Goal: Task Accomplishment & Management: Manage account settings

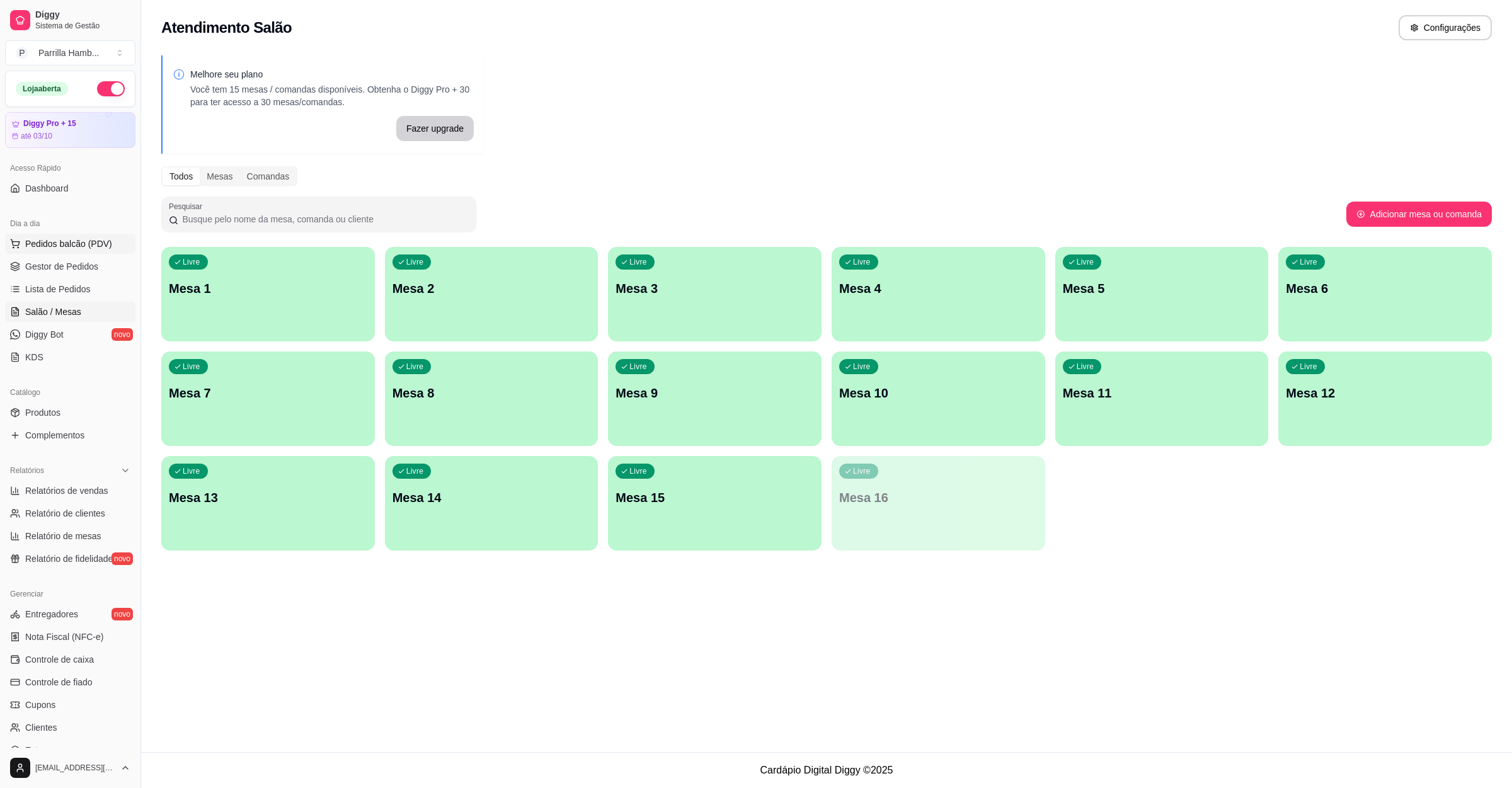
click at [59, 250] on span "Pedidos balcão (PDV)" at bounding box center [68, 243] width 87 height 12
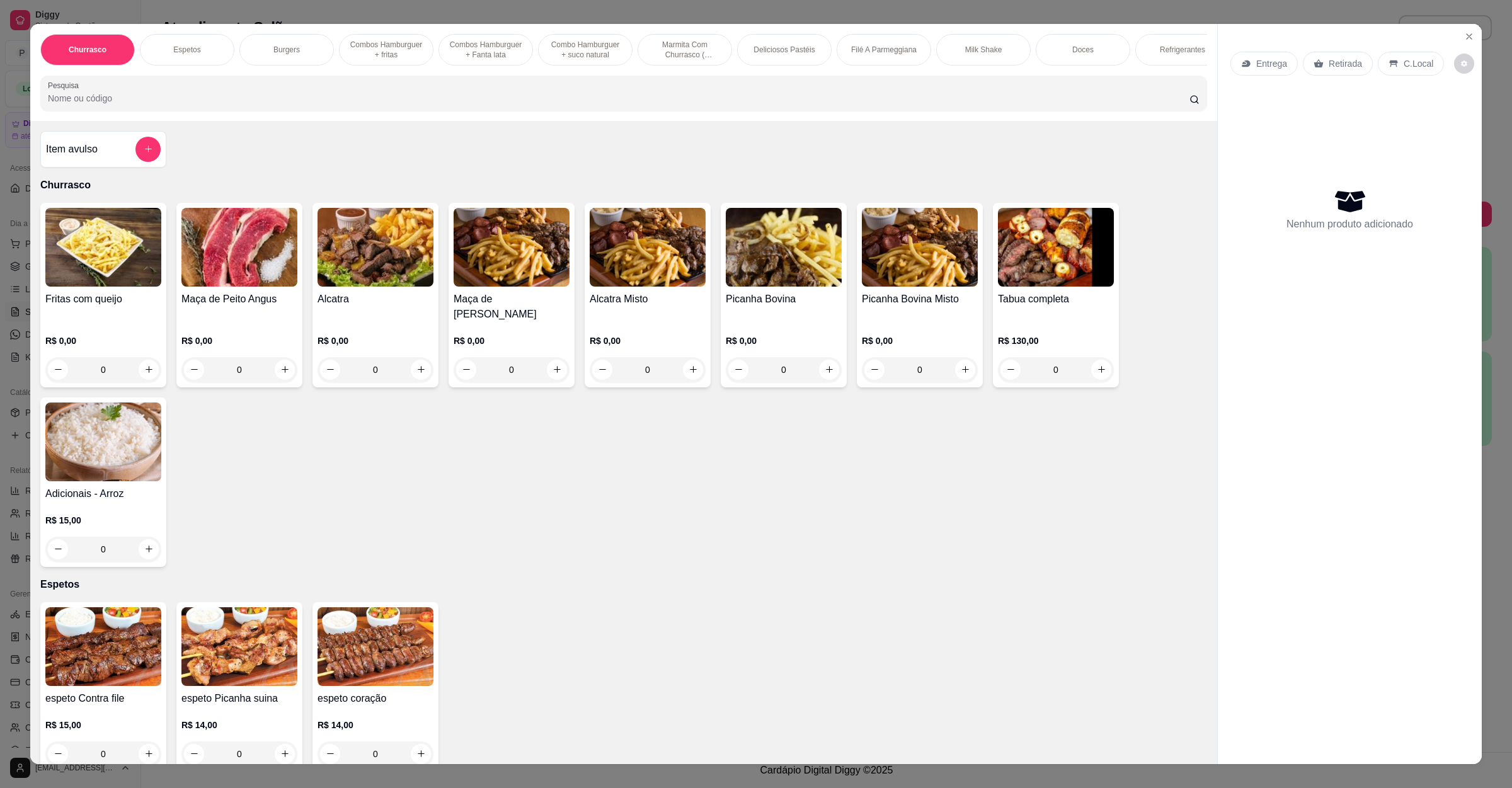
click at [1231, 56] on div "Entrega Retirada C.Local" at bounding box center [1337, 63] width 213 height 24
click at [1279, 66] on p "Entrega" at bounding box center [1271, 63] width 31 height 12
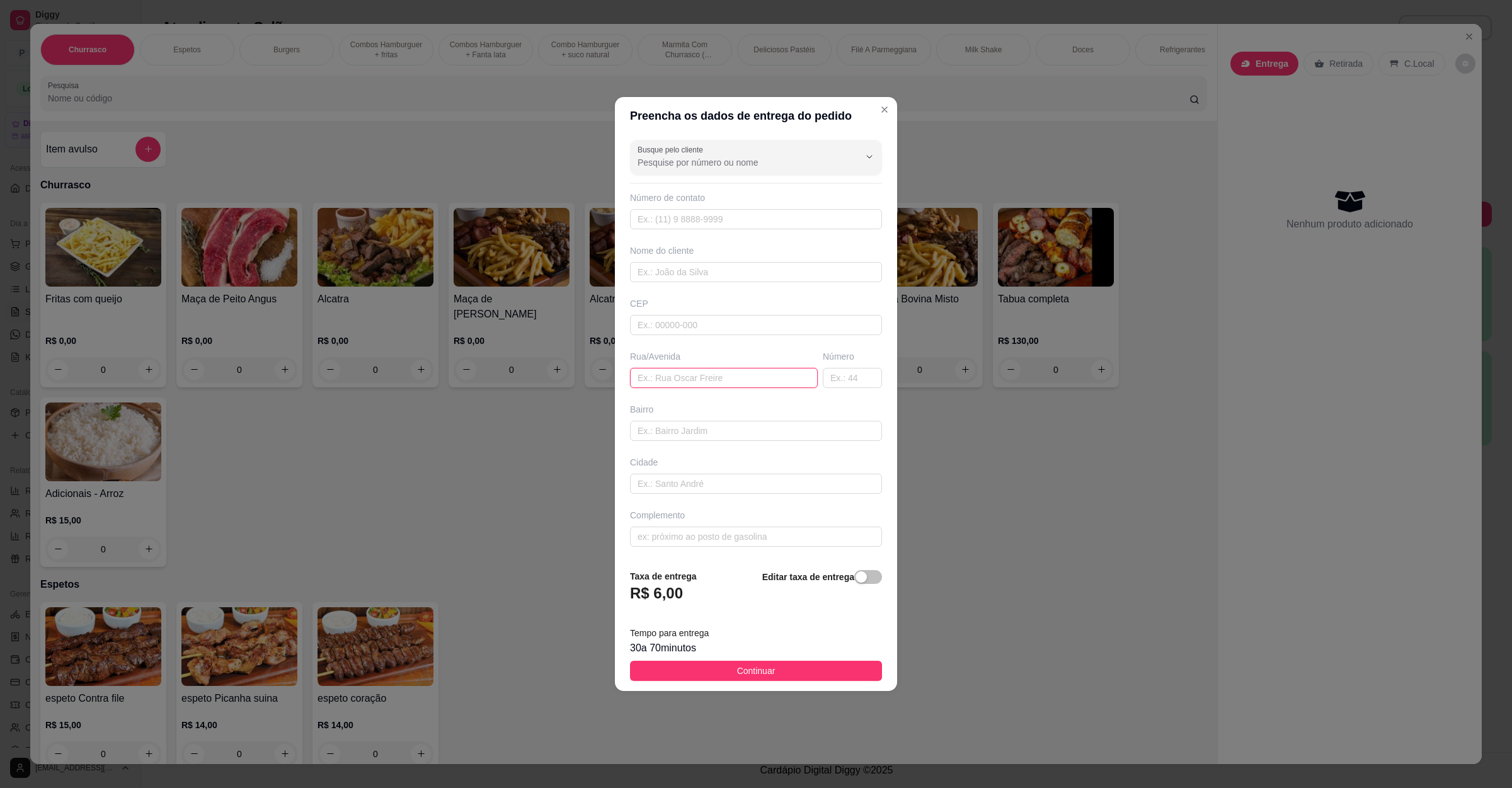
click at [690, 380] on input "text" at bounding box center [724, 377] width 188 height 20
paste input "[STREET_ADDRESS][PERSON_NAME]"
type input "[STREET_ADDRESS][PERSON_NAME]"
click at [714, 669] on button "Continuar" at bounding box center [756, 671] width 252 height 20
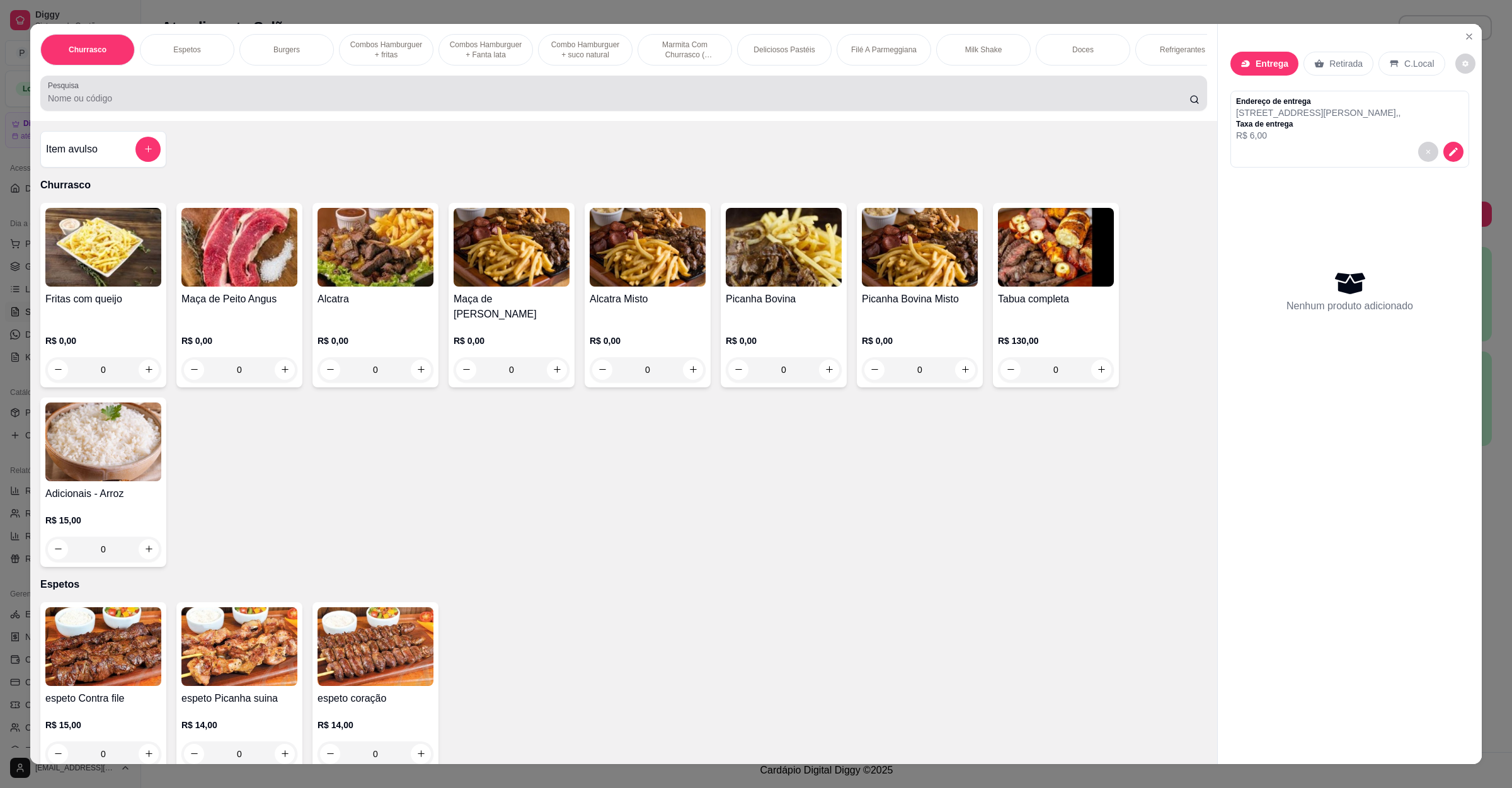
click at [263, 105] on input "Pesquisa" at bounding box center [619, 98] width 1142 height 12
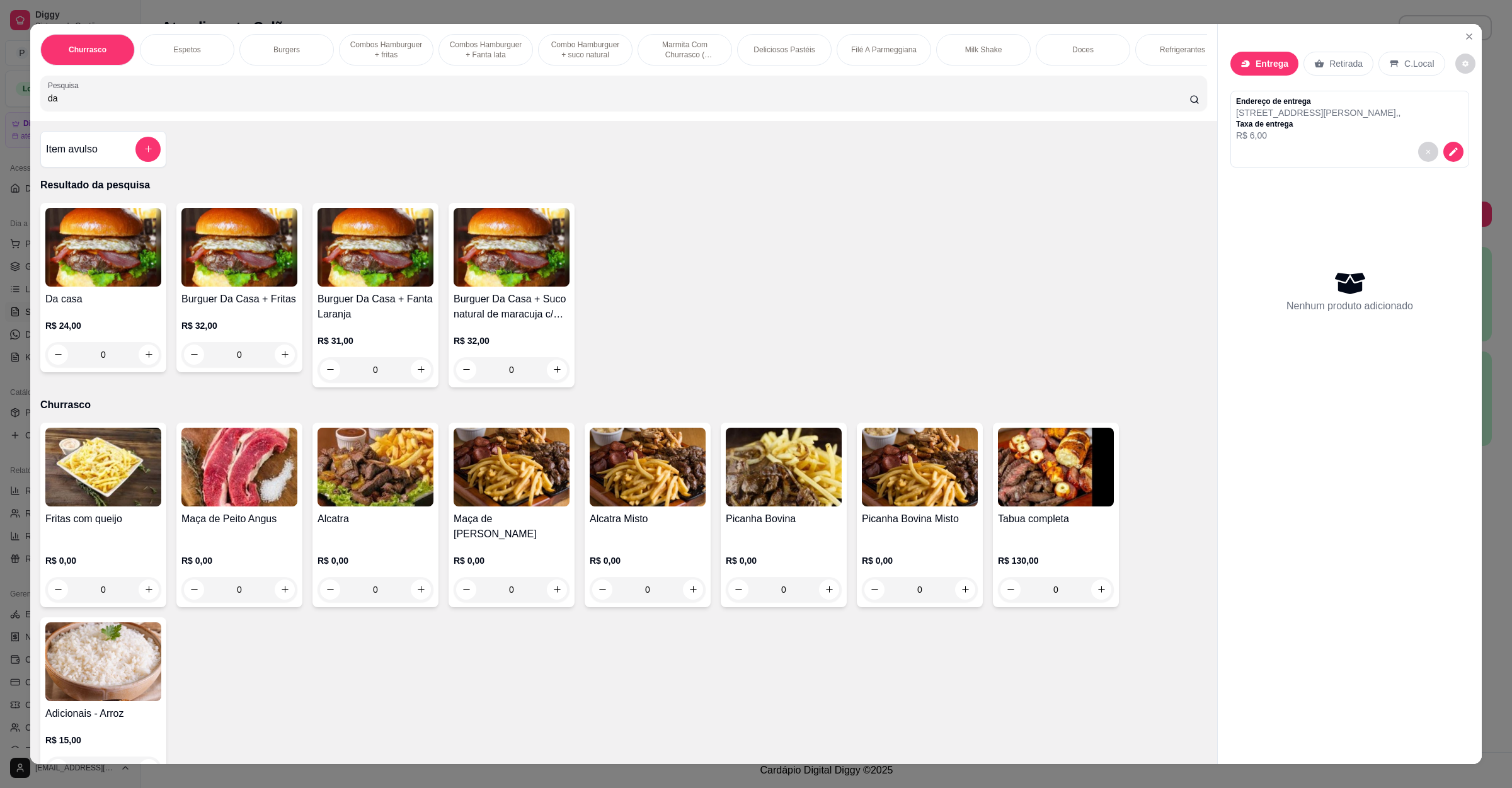
type input "da"
click at [111, 332] on p "R$ 24,00" at bounding box center [104, 325] width 116 height 12
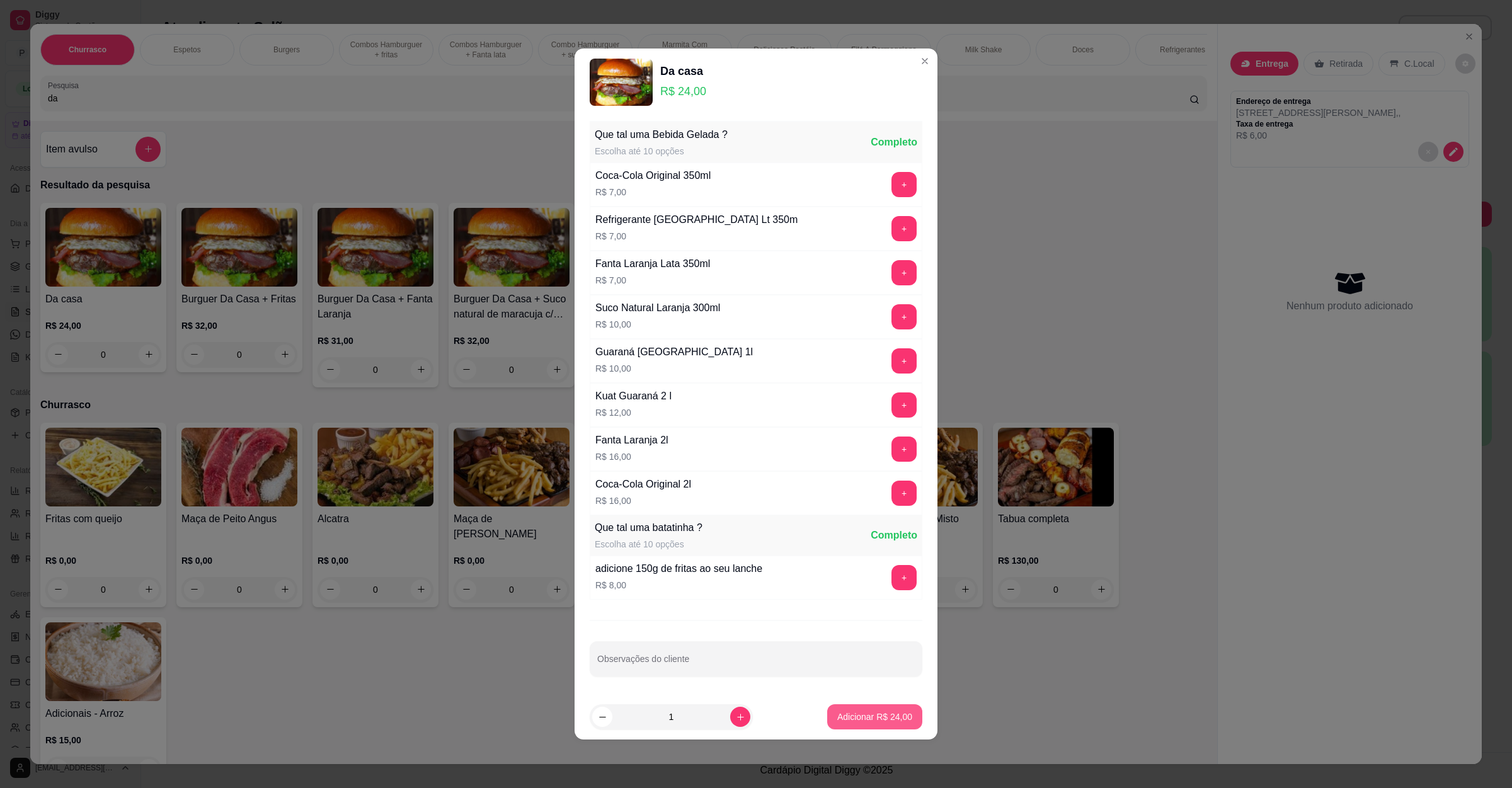
click at [846, 718] on p "Adicionar R$ 24,00" at bounding box center [875, 717] width 75 height 12
type input "1"
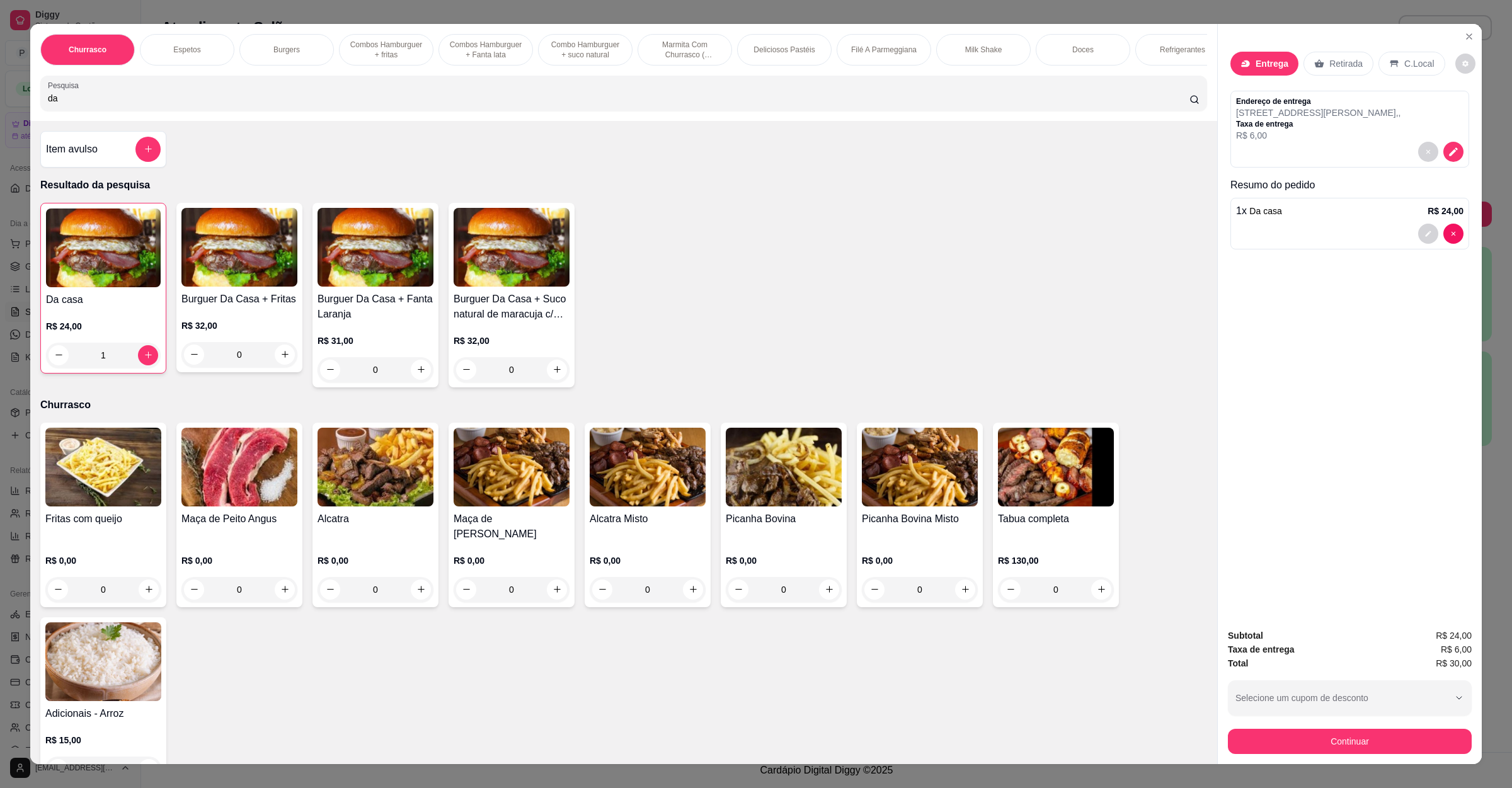
drag, startPoint x: 75, startPoint y: 114, endPoint x: 0, endPoint y: 123, distance: 75.5
click at [0, 124] on div "Churrasco Espetos Burgers Combos Hamburguer + fritas Combos Hamburguer + Fanta …" at bounding box center [756, 394] width 1512 height 788
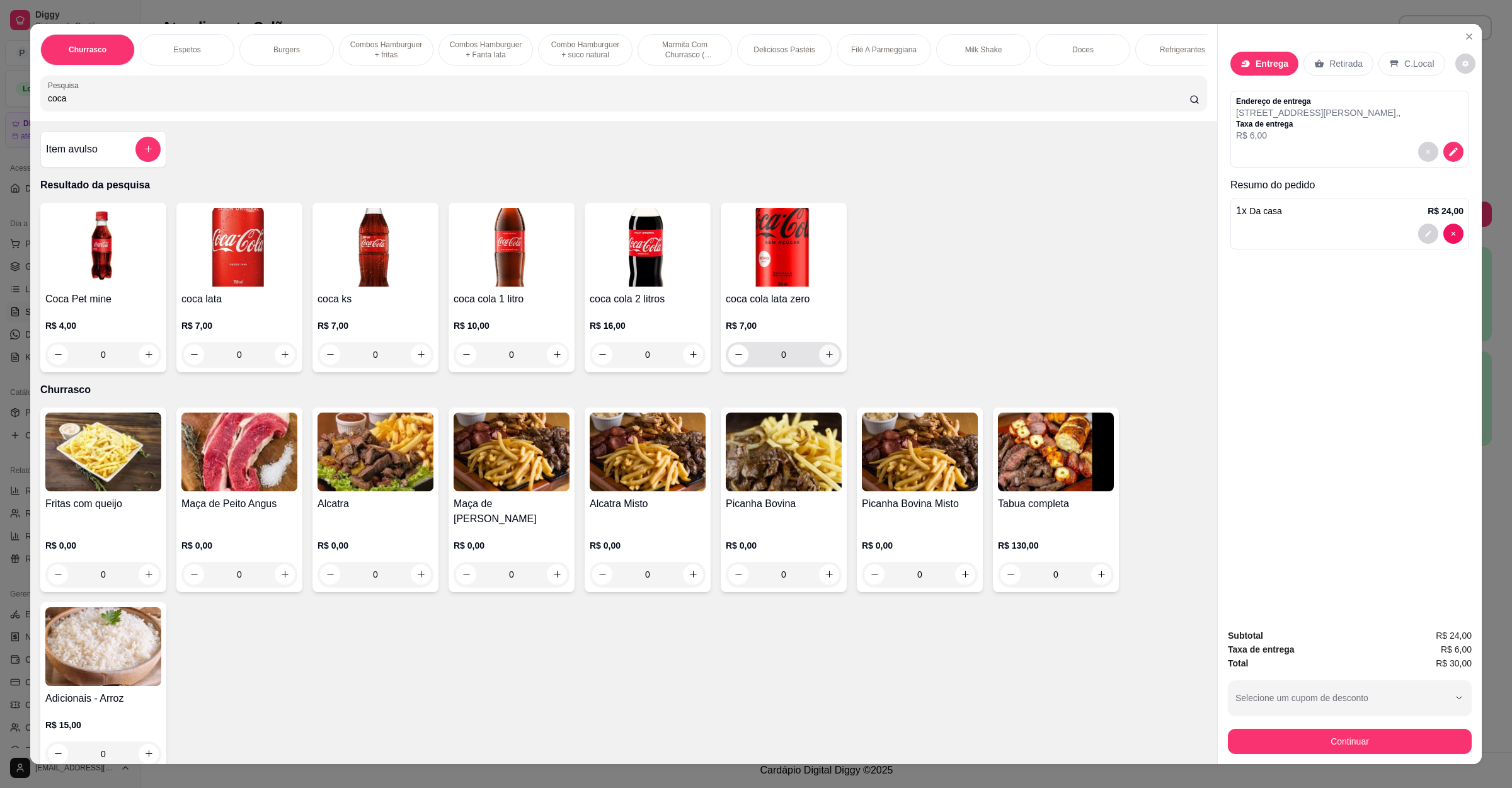
type input "coca"
click at [825, 359] on icon "increase-product-quantity" at bounding box center [829, 353] width 9 height 9
type input "1"
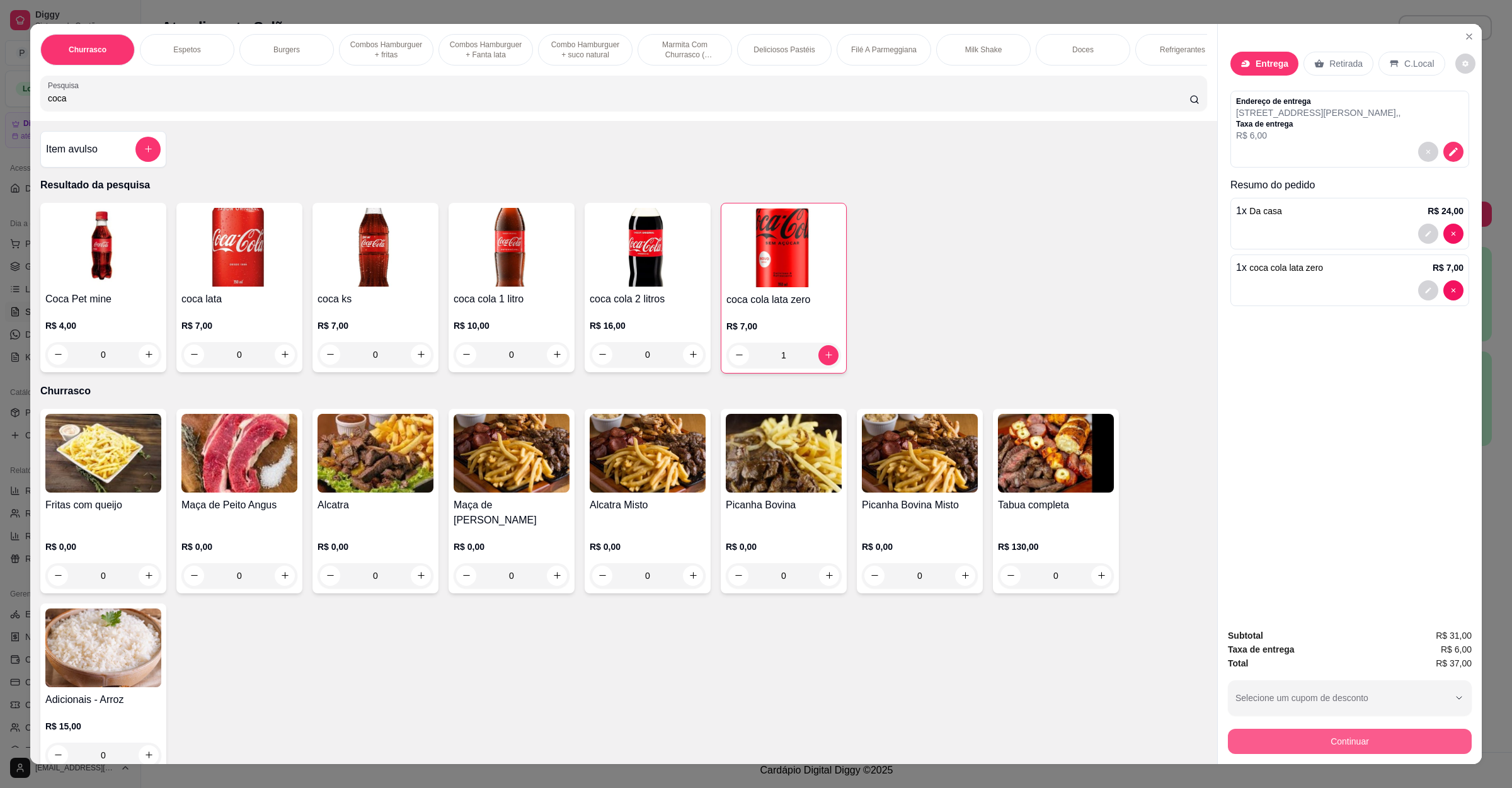
click at [1334, 735] on button "Continuar" at bounding box center [1350, 742] width 244 height 25
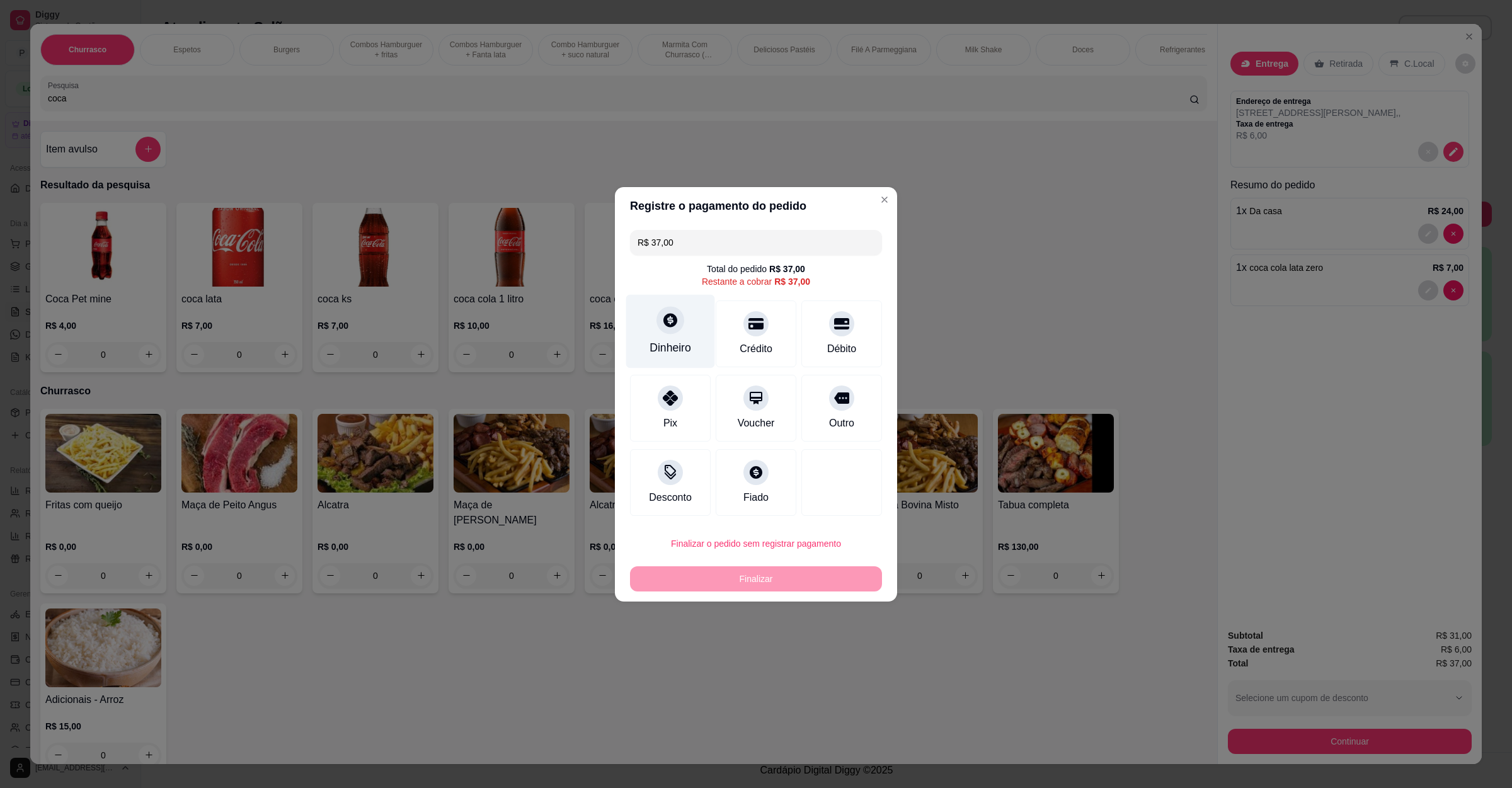
click at [690, 344] on div "Dinheiro" at bounding box center [671, 331] width 89 height 74
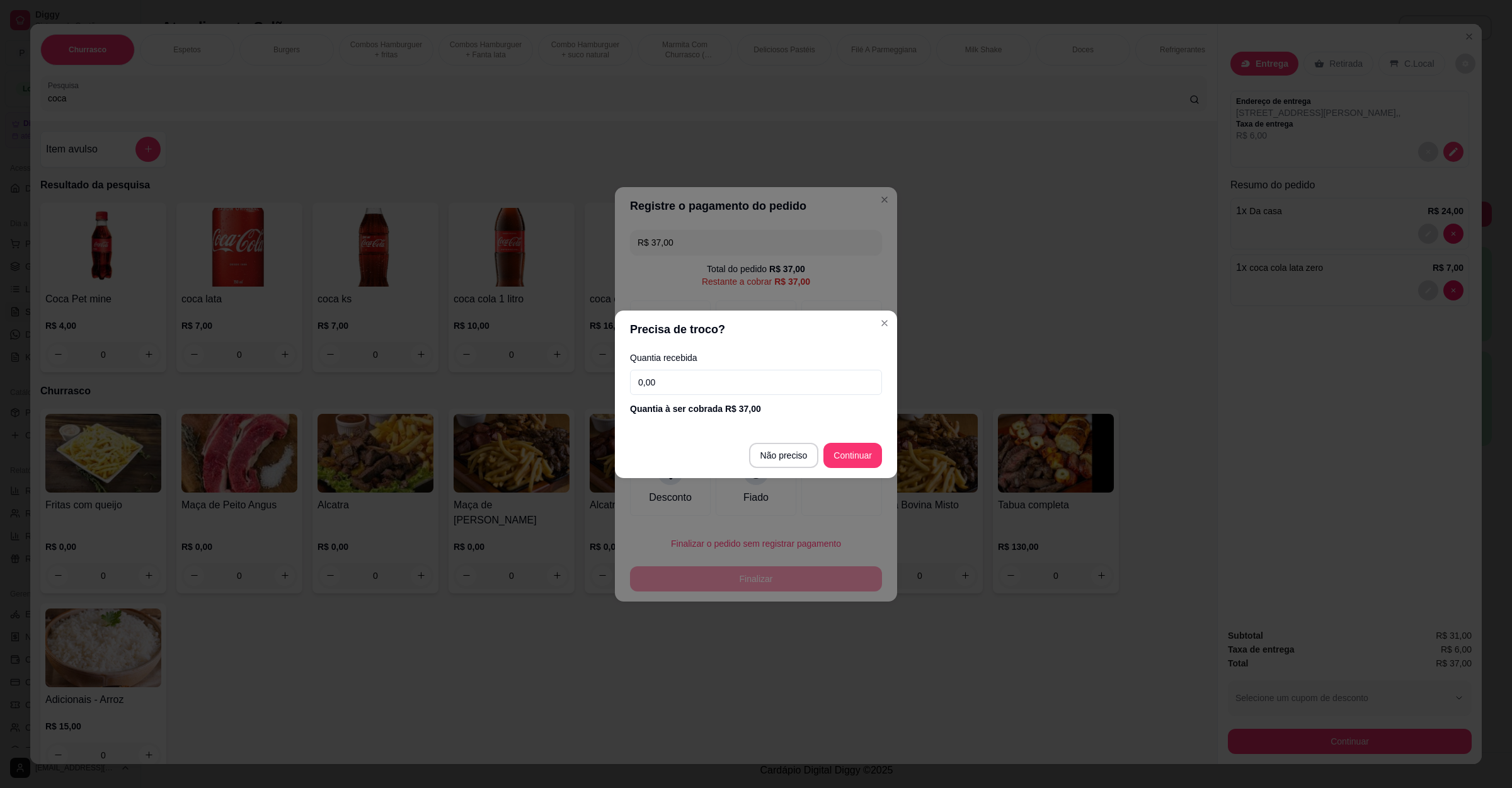
click at [719, 388] on input "0,00" at bounding box center [756, 382] width 252 height 25
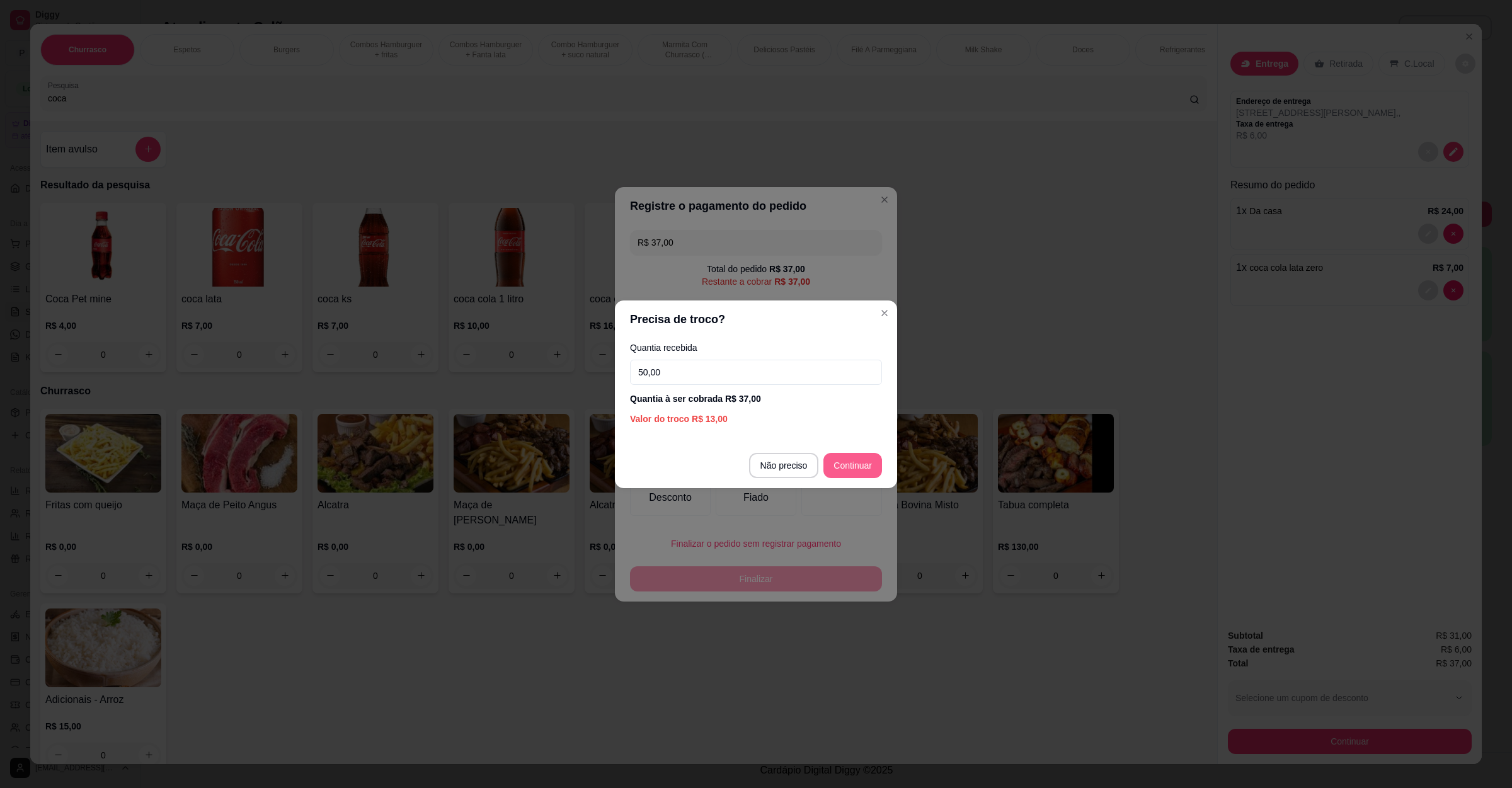
type input "50,00"
type input "R$ 0,00"
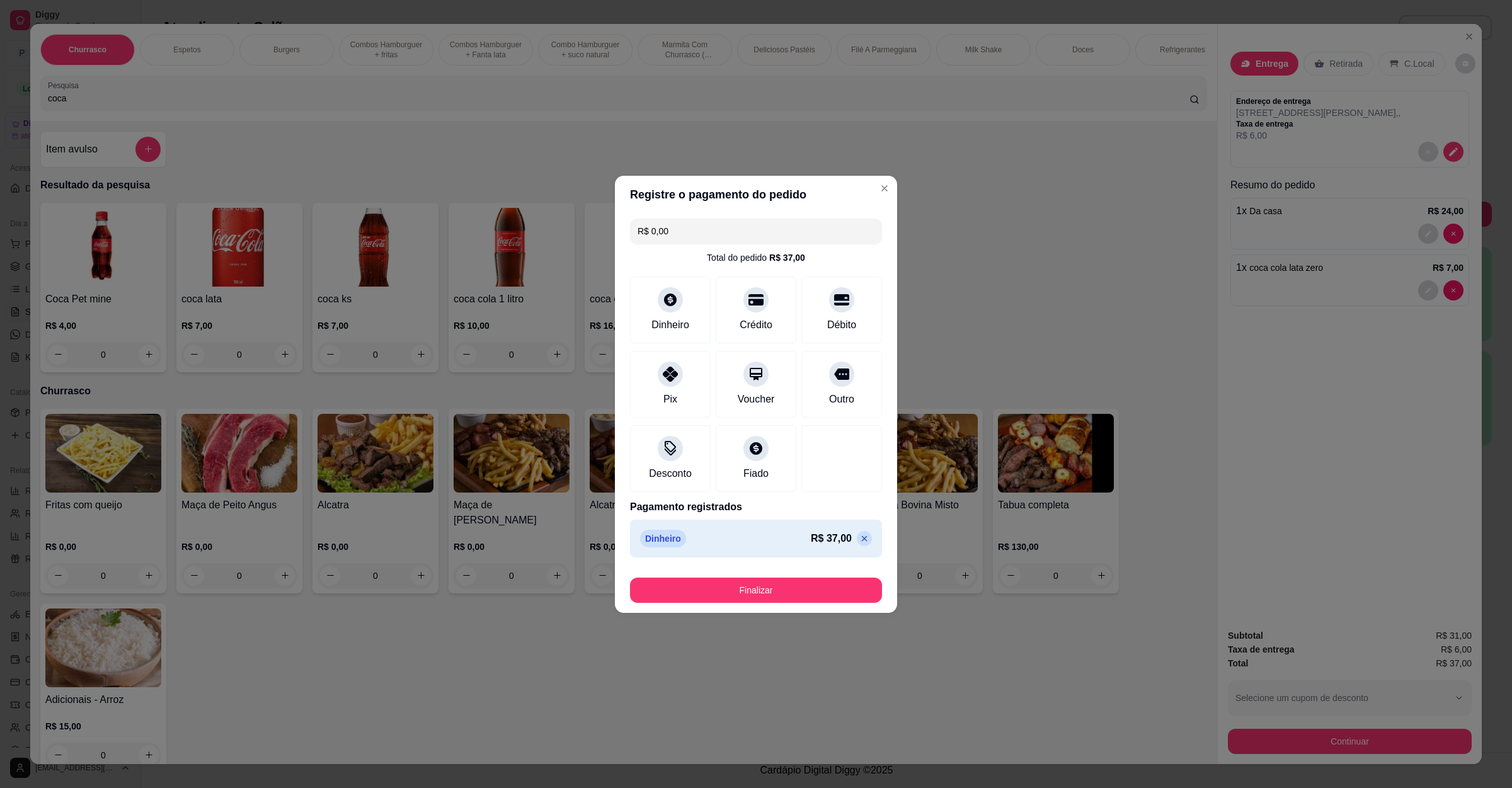
click at [753, 598] on button "Finalizar" at bounding box center [756, 590] width 252 height 25
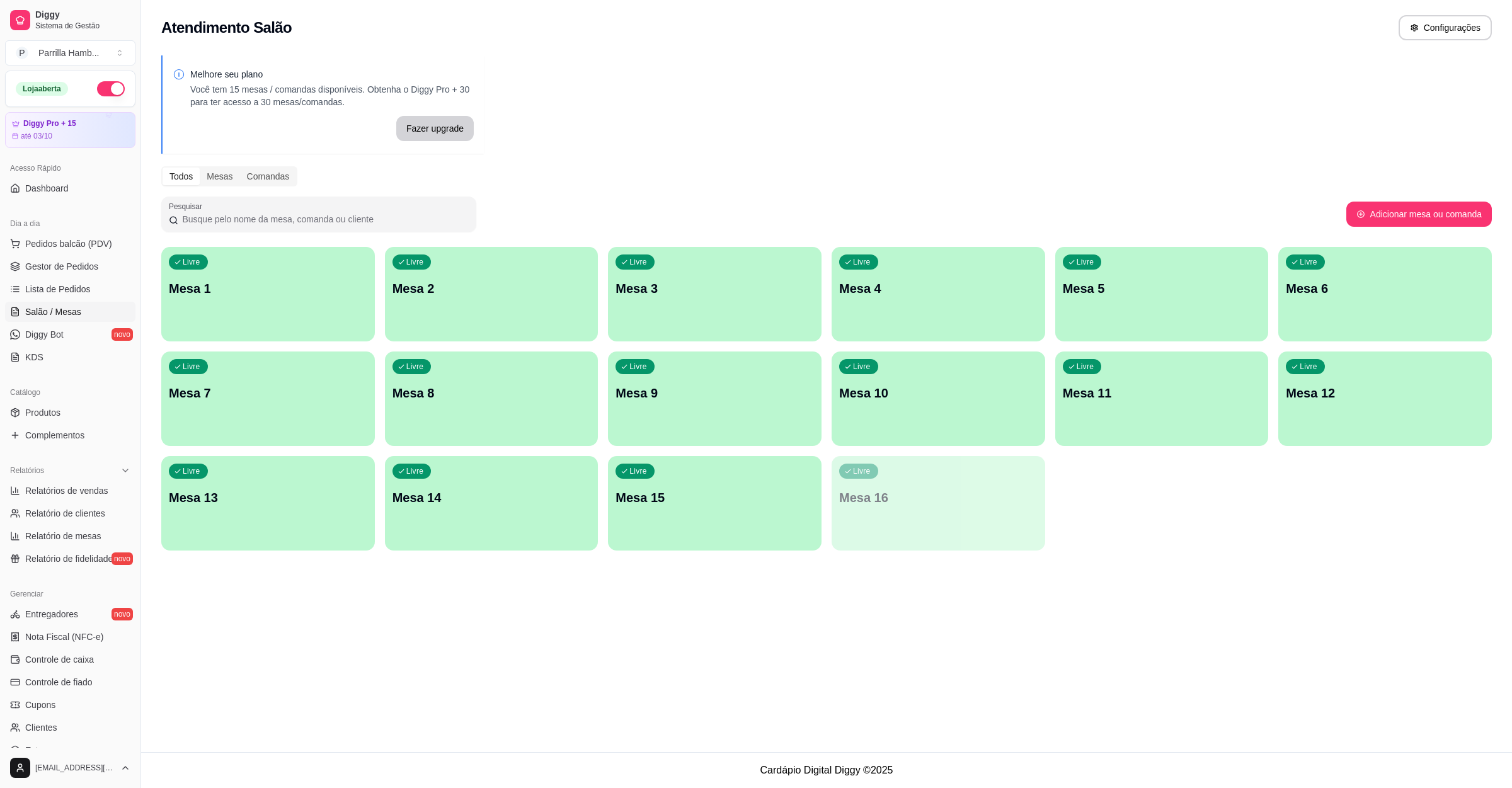
click at [519, 414] on div "Livre Mesa 8" at bounding box center [491, 392] width 213 height 80
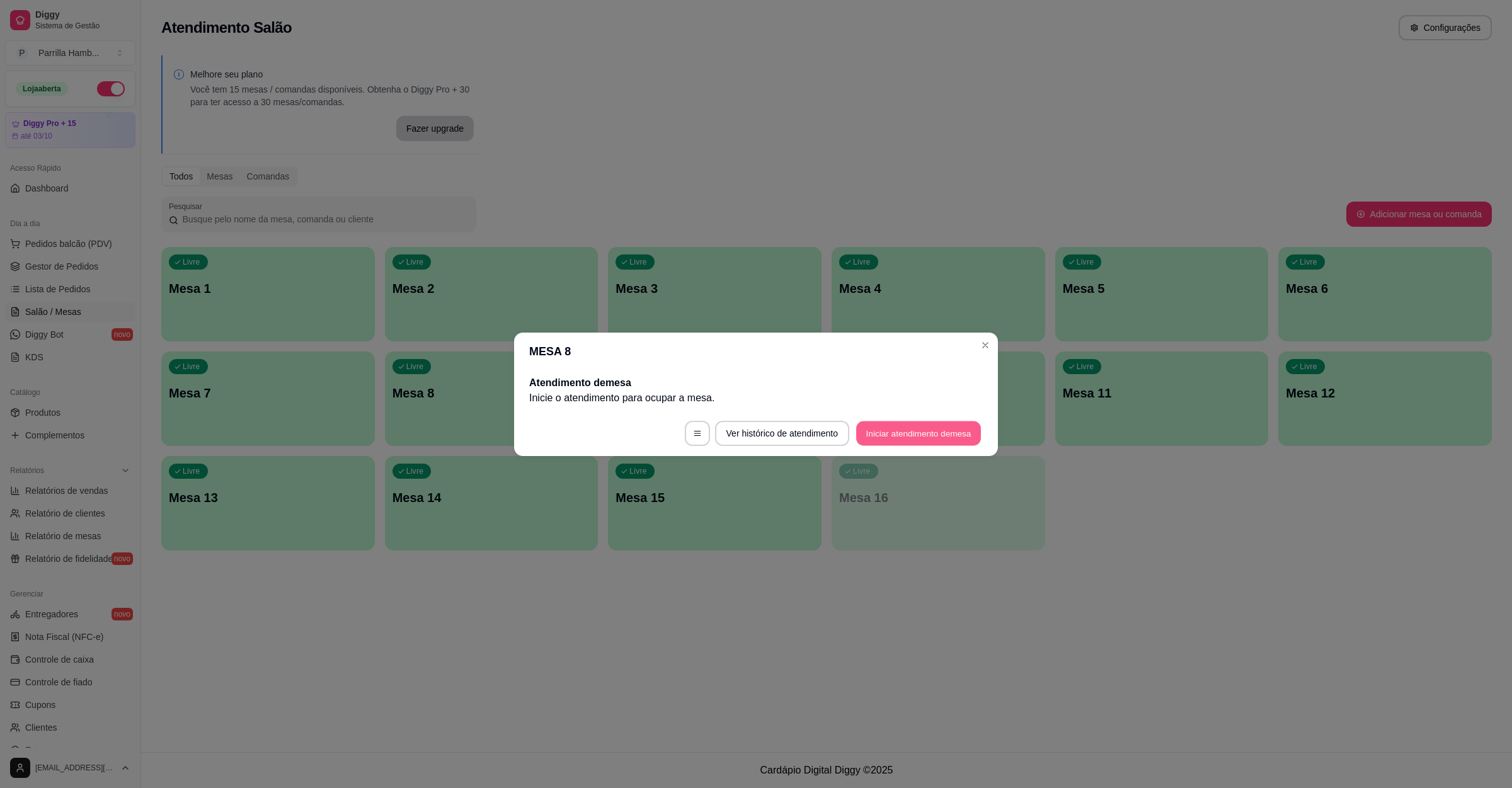
click at [923, 440] on button "Iniciar atendimento de mesa" at bounding box center [919, 433] width 124 height 25
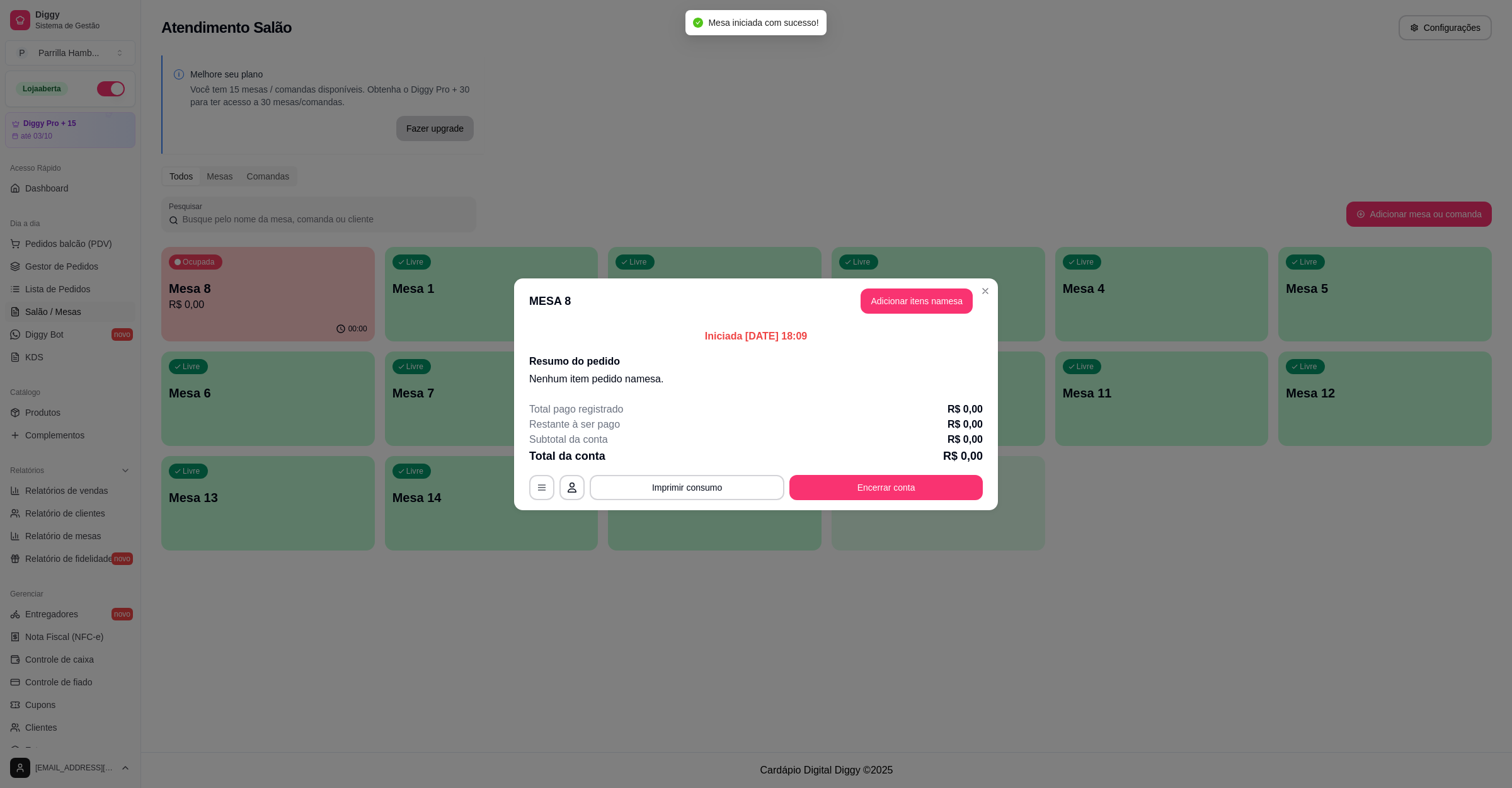
click at [934, 310] on button "Adicionar itens na mesa" at bounding box center [916, 301] width 112 height 25
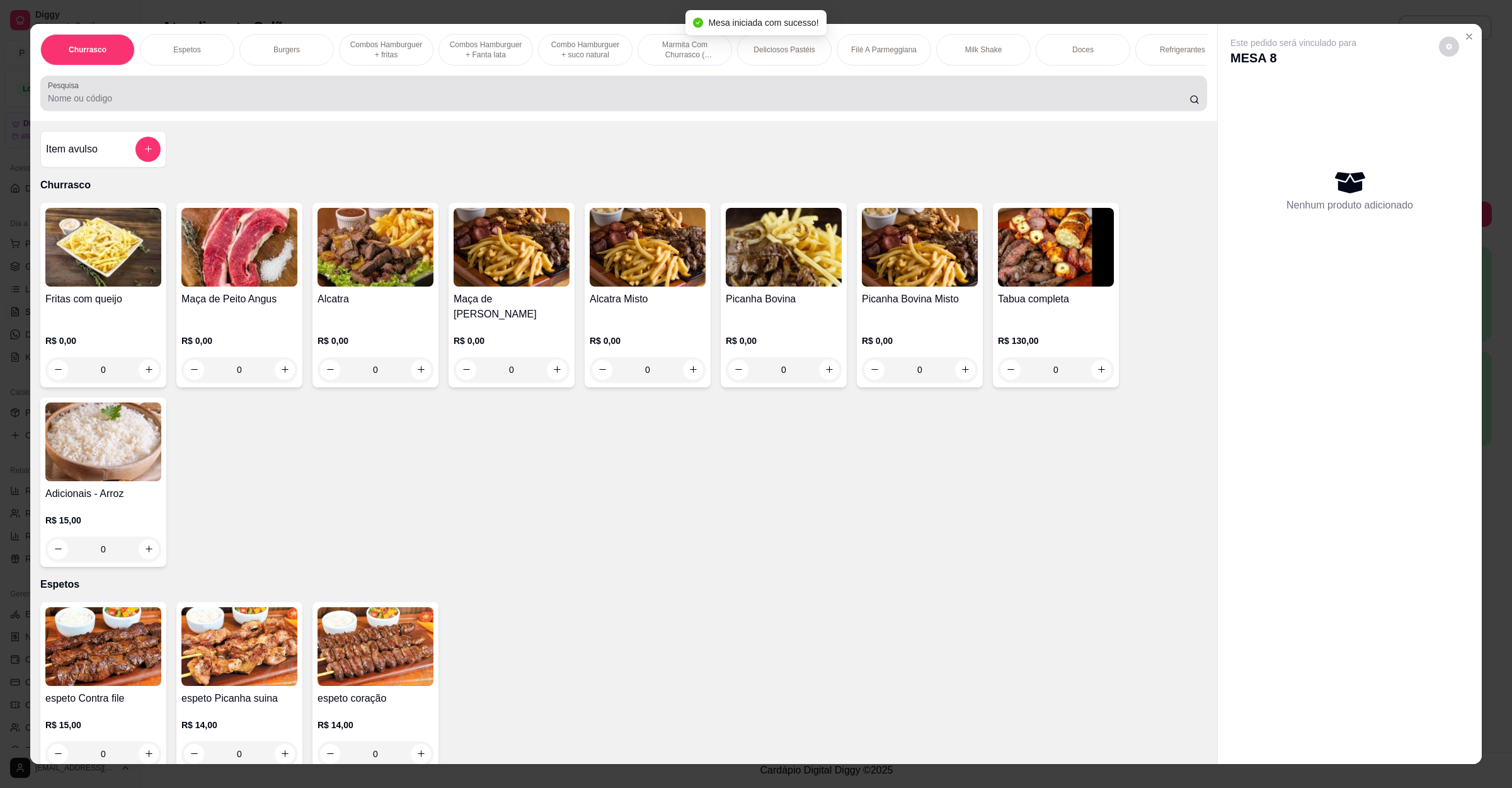
click at [344, 103] on div at bounding box center [624, 93] width 1152 height 25
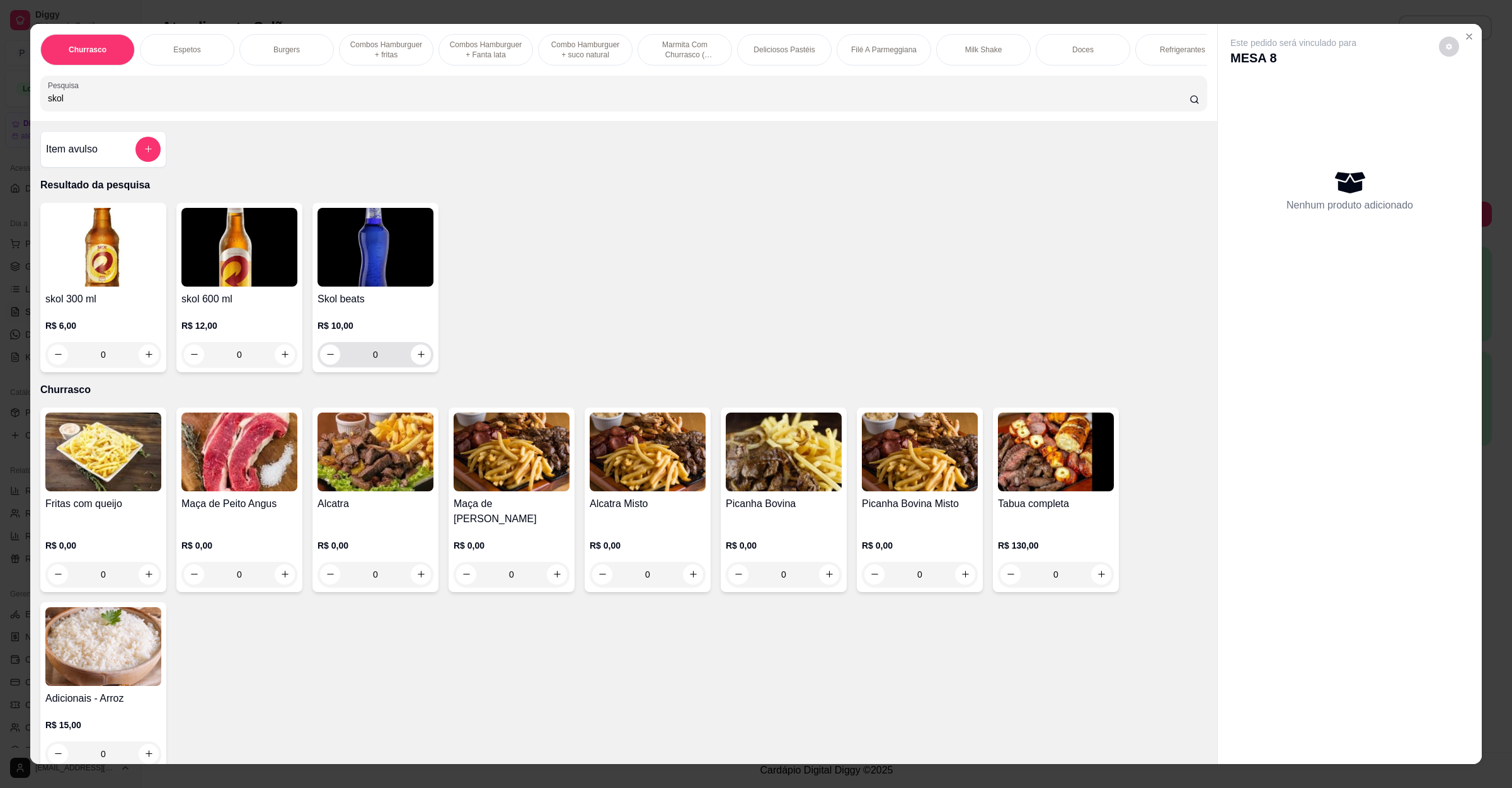
type input "skol"
click at [414, 367] on div "0" at bounding box center [376, 354] width 111 height 25
click at [417, 359] on icon "increase-product-quantity" at bounding box center [421, 353] width 9 height 9
type input "1"
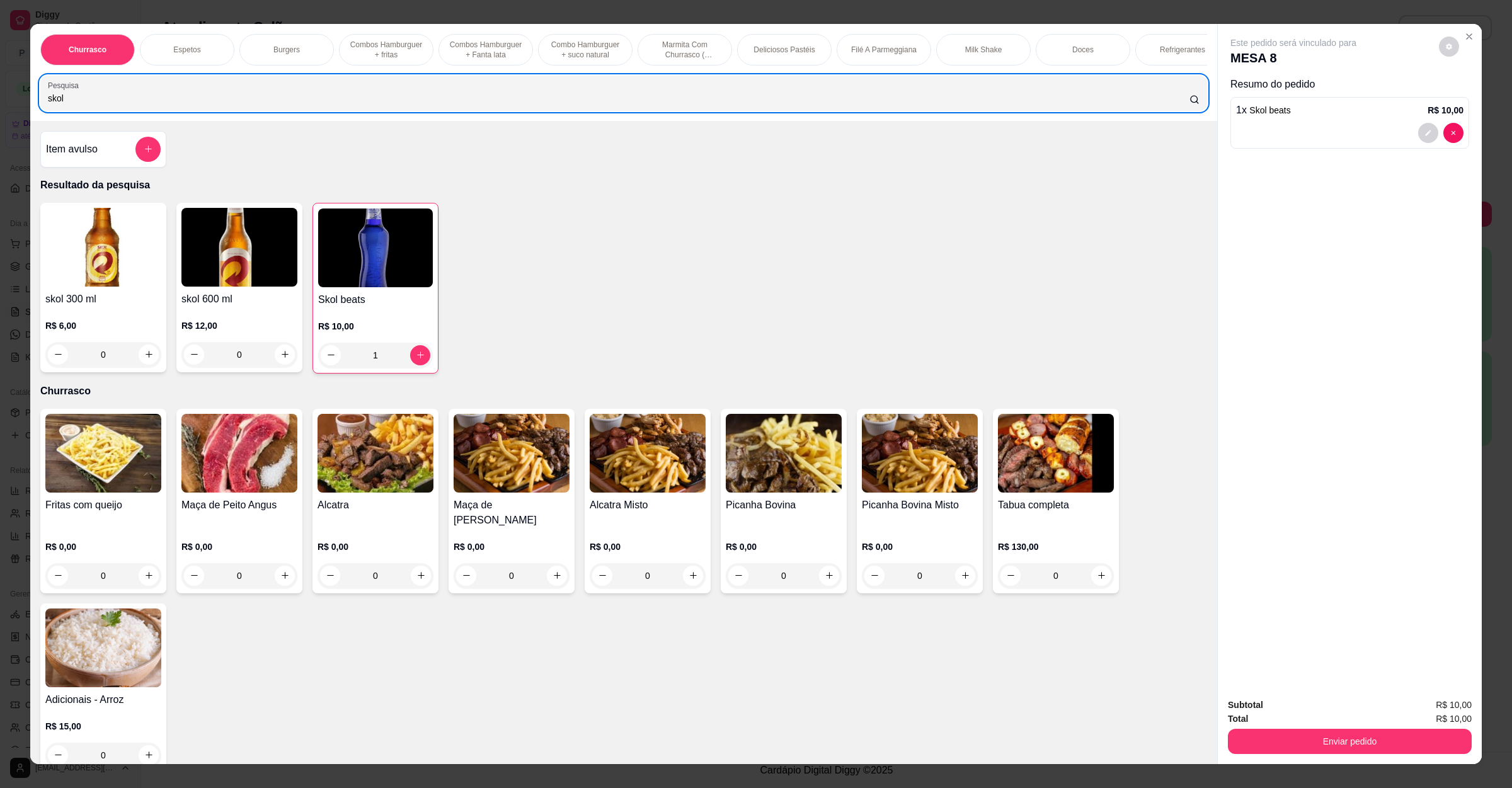
drag, startPoint x: 109, startPoint y: 121, endPoint x: 6, endPoint y: 106, distance: 104.1
click at [10, 106] on div "Churrasco Espetos Burgers Combos Hamburguer + fritas Combos Hamburguer + Fanta …" at bounding box center [756, 394] width 1512 height 788
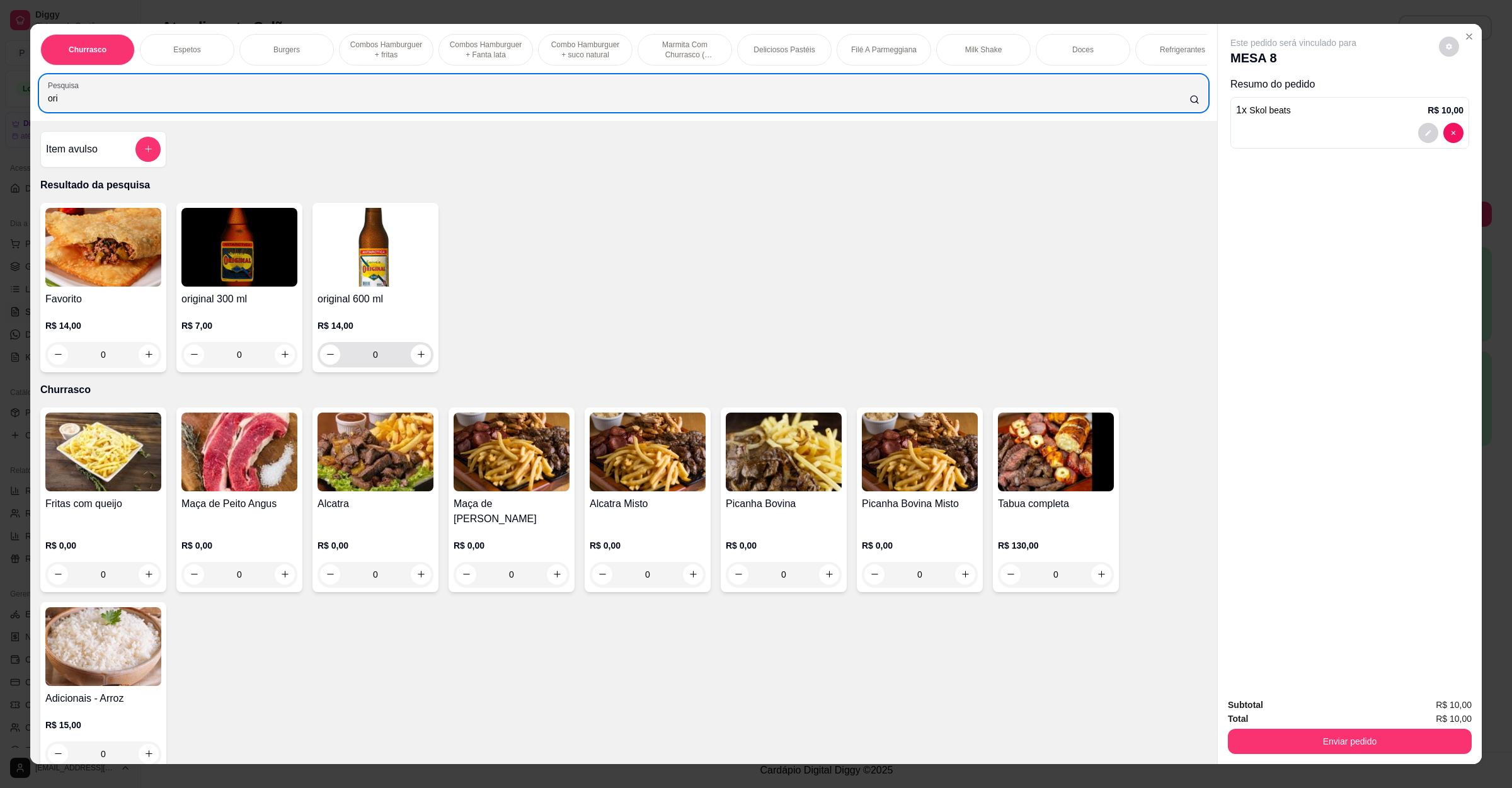
type input "ori"
click at [417, 359] on icon "increase-product-quantity" at bounding box center [421, 353] width 9 height 9
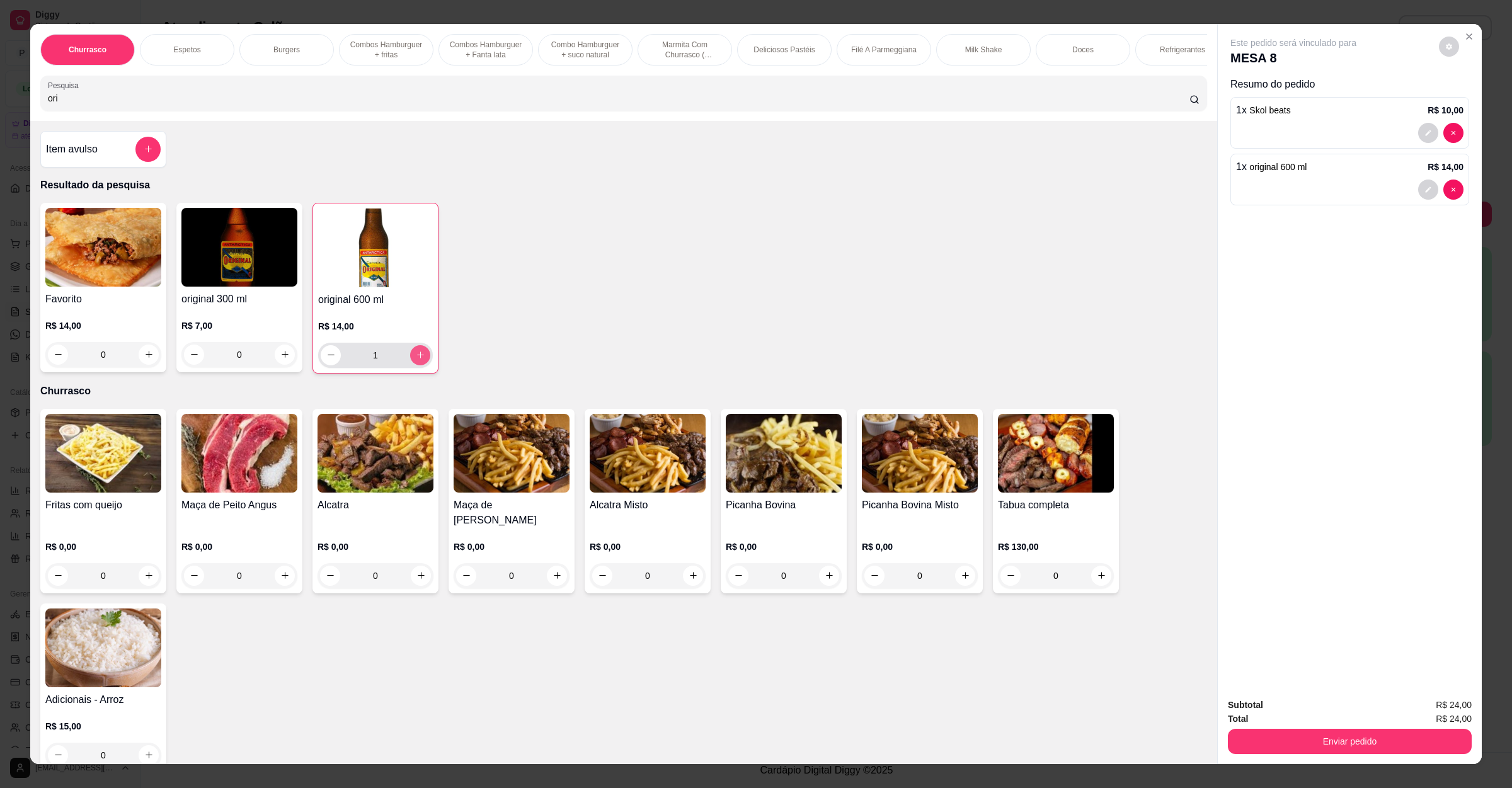
type input "1"
click at [1397, 742] on button "Enviar pedido" at bounding box center [1350, 742] width 244 height 25
click at [1314, 708] on button "Registrar cliente" at bounding box center [1353, 711] width 83 height 24
click at [1408, 742] on button "Enviar pedido" at bounding box center [1350, 742] width 244 height 25
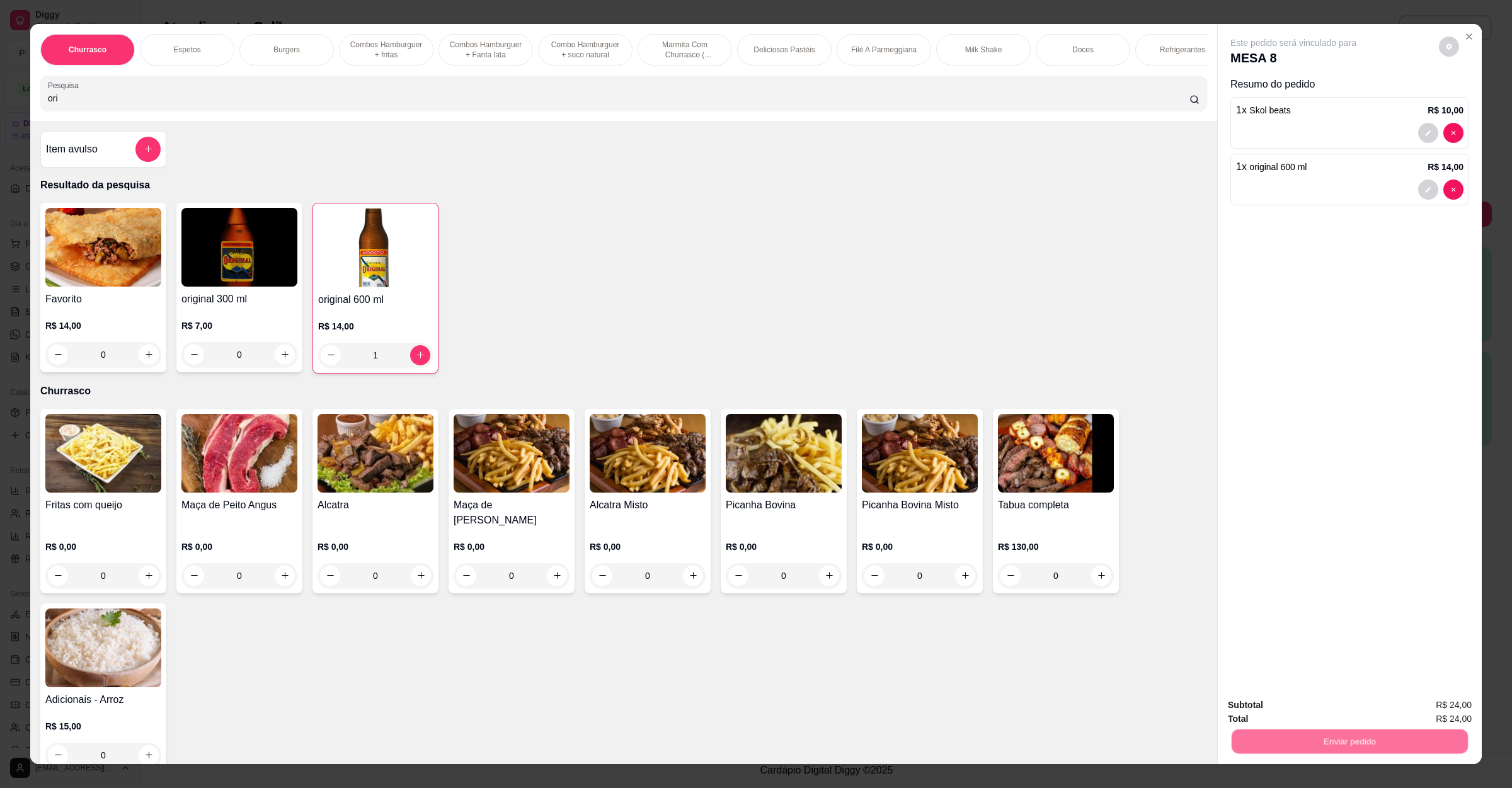
click at [1431, 718] on button "Enviar pedido" at bounding box center [1437, 710] width 71 height 24
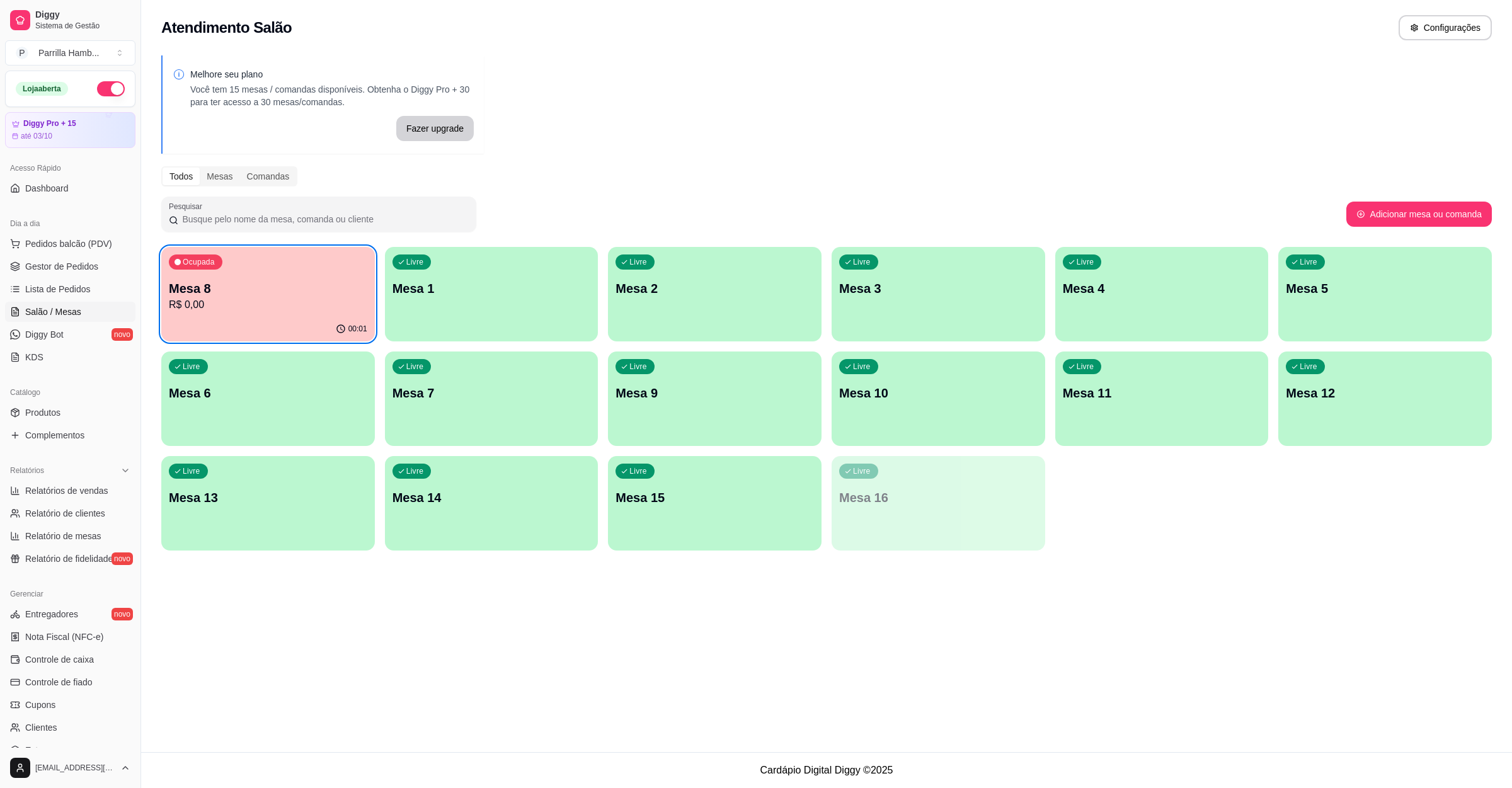
click at [242, 289] on p "Mesa 8" at bounding box center [267, 288] width 198 height 17
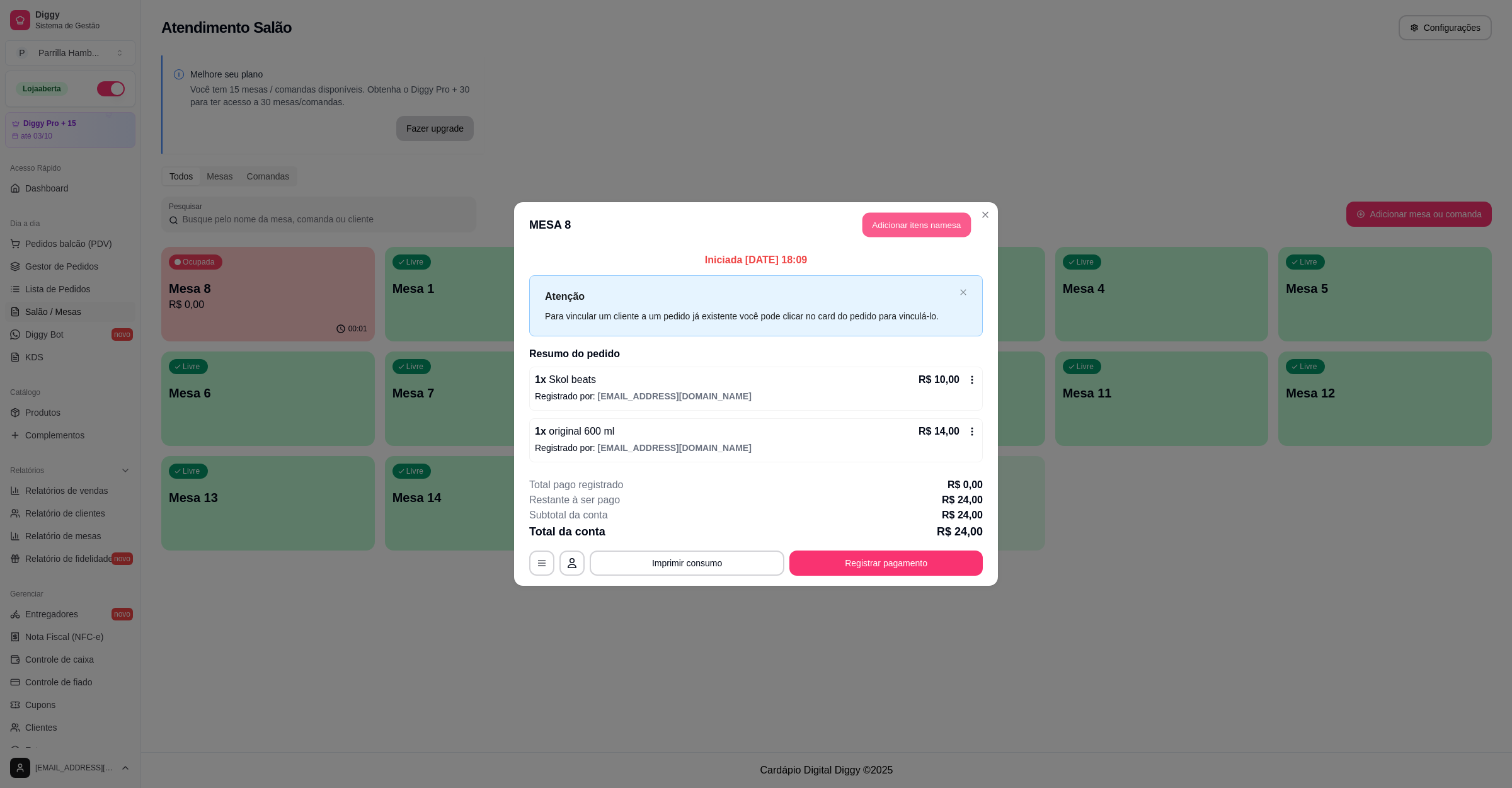
click at [897, 231] on button "Adicionar itens na mesa" at bounding box center [917, 226] width 109 height 25
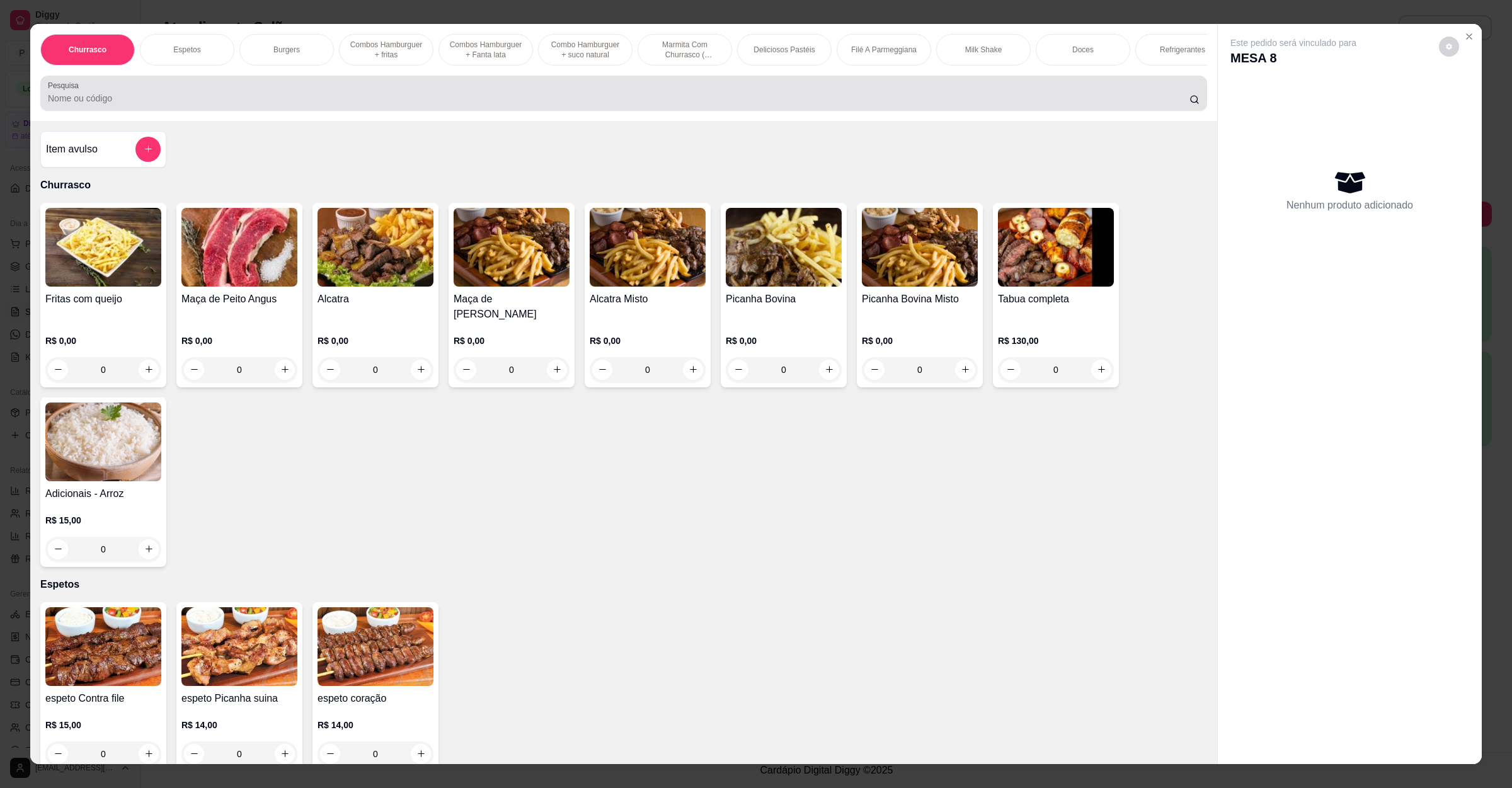
click at [256, 103] on div at bounding box center [624, 93] width 1152 height 25
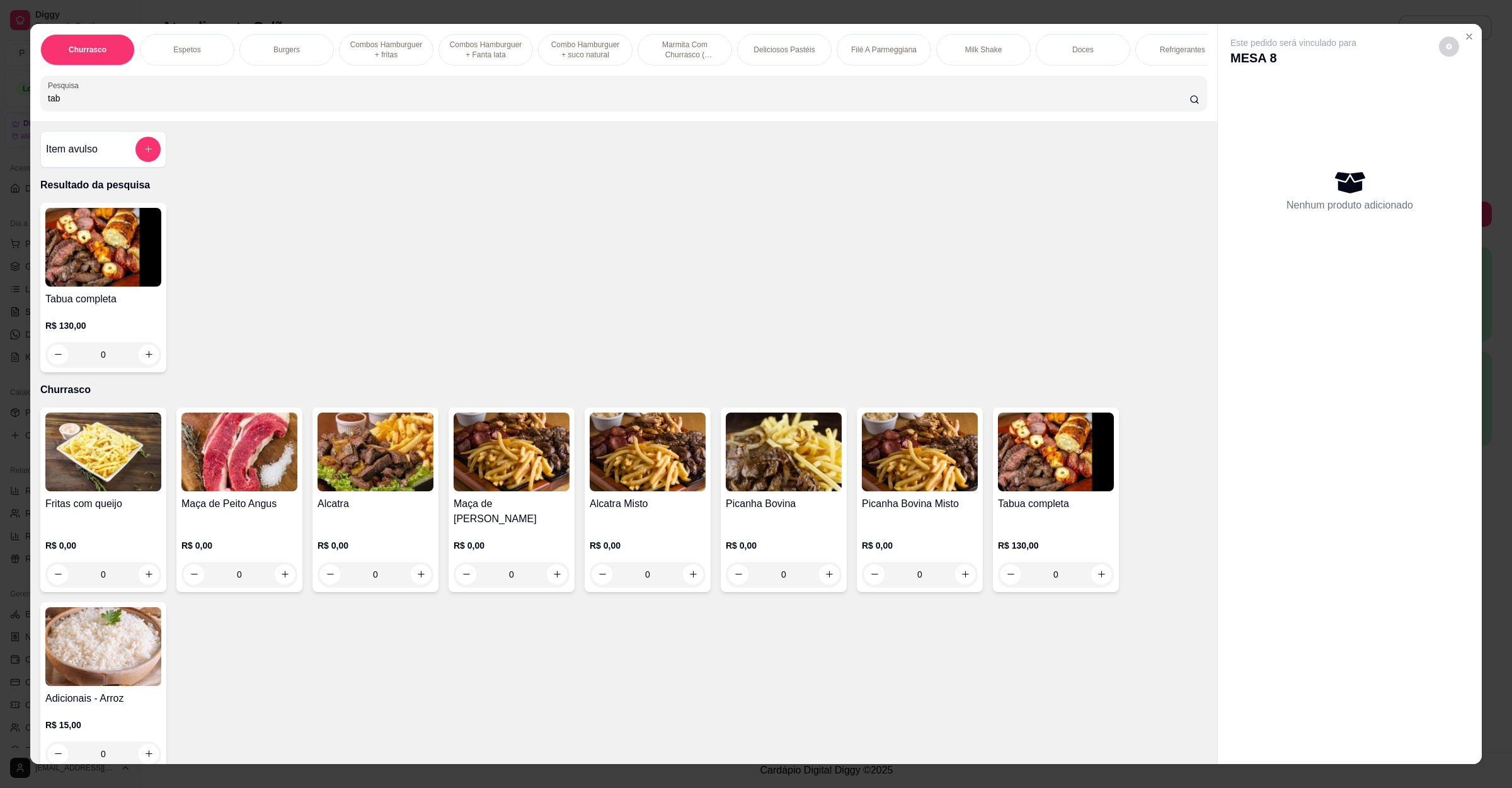
type input "tab"
click at [131, 307] on h4 "Tabua completa" at bounding box center [104, 299] width 116 height 15
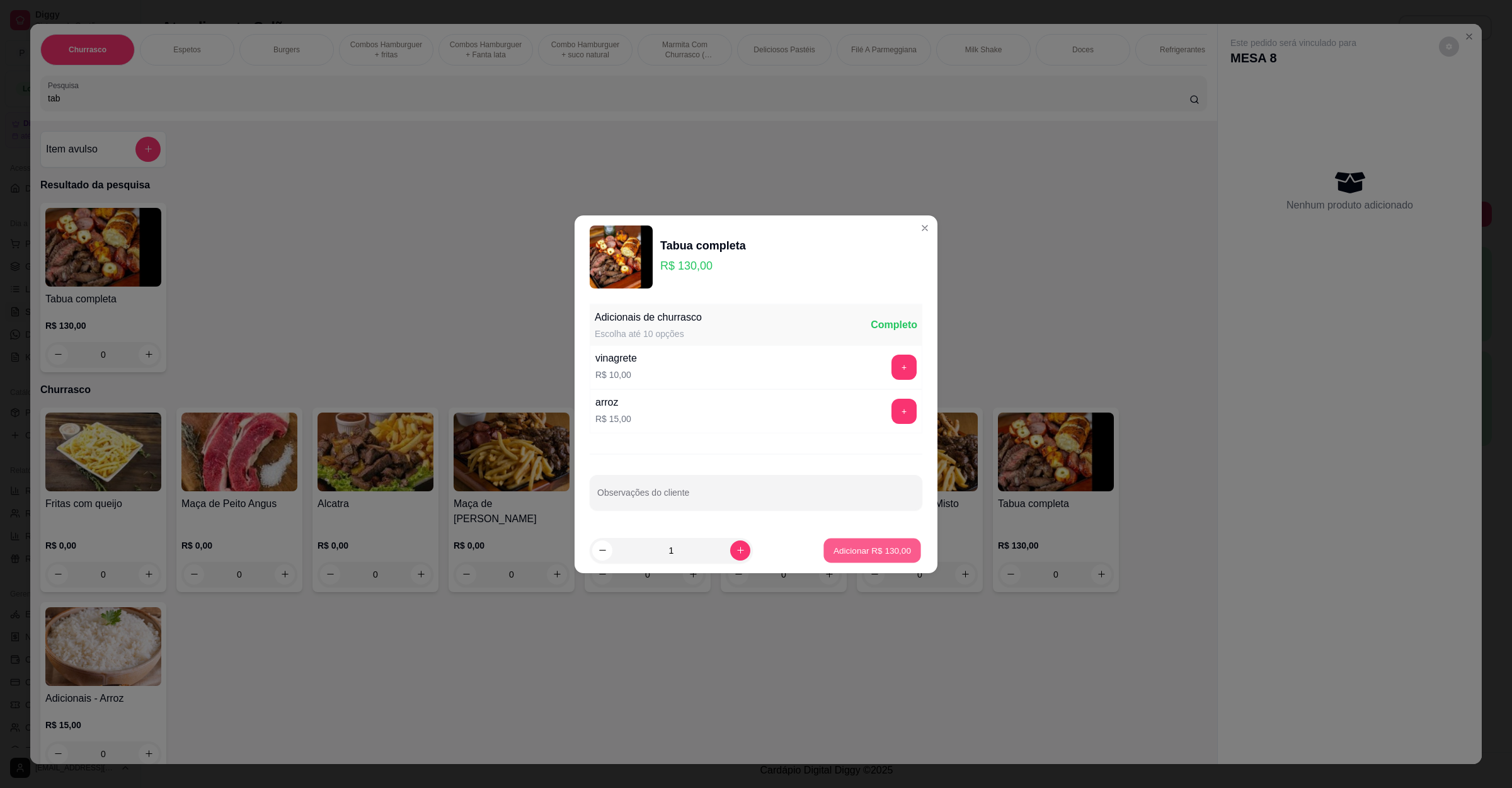
click at [897, 556] on p "Adicionar R$ 130,00" at bounding box center [872, 550] width 77 height 12
type input "1"
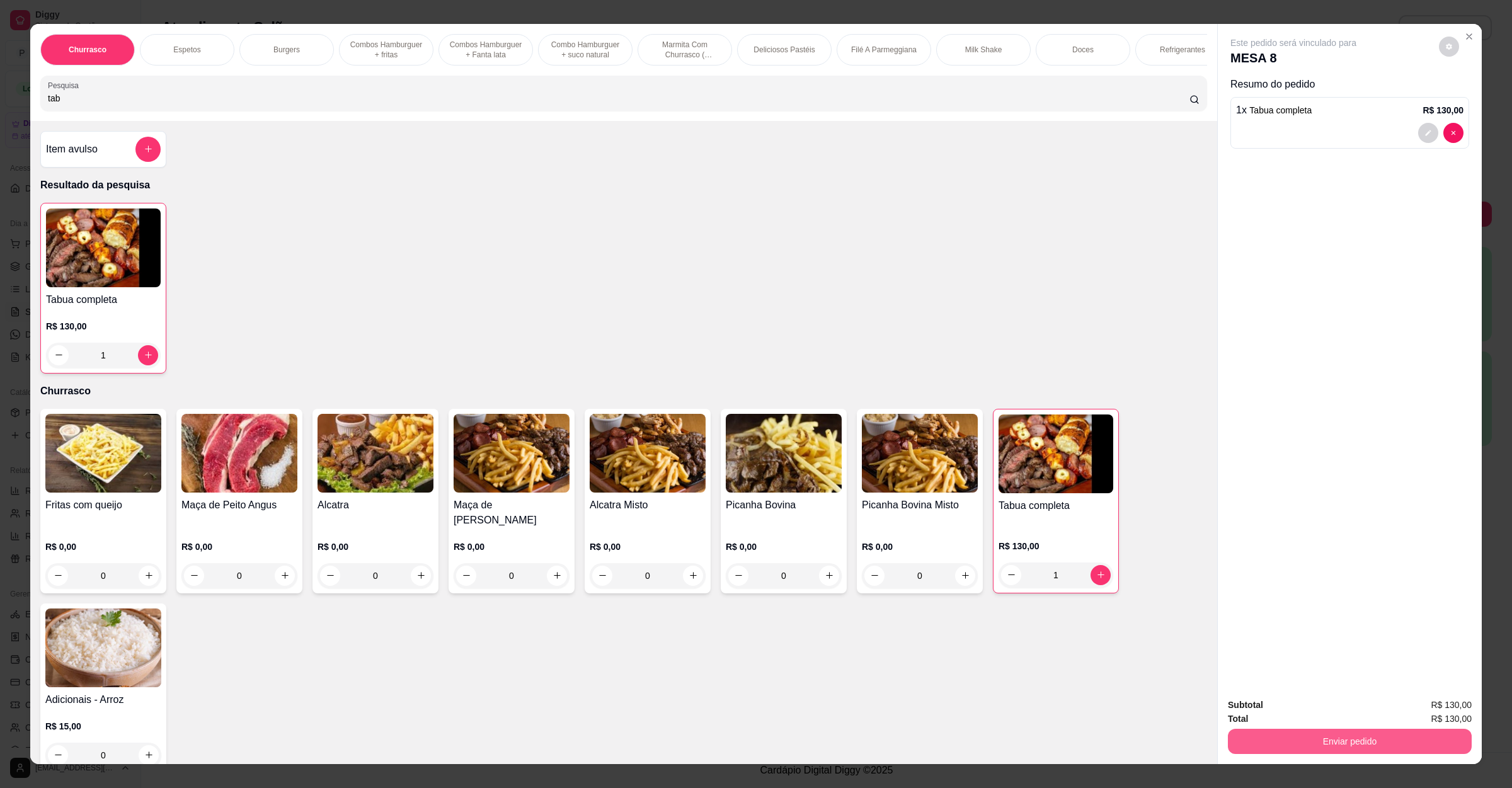
click at [1324, 747] on button "Enviar pedido" at bounding box center [1350, 742] width 244 height 25
click at [1422, 703] on button "Enviar pedido" at bounding box center [1437, 710] width 70 height 23
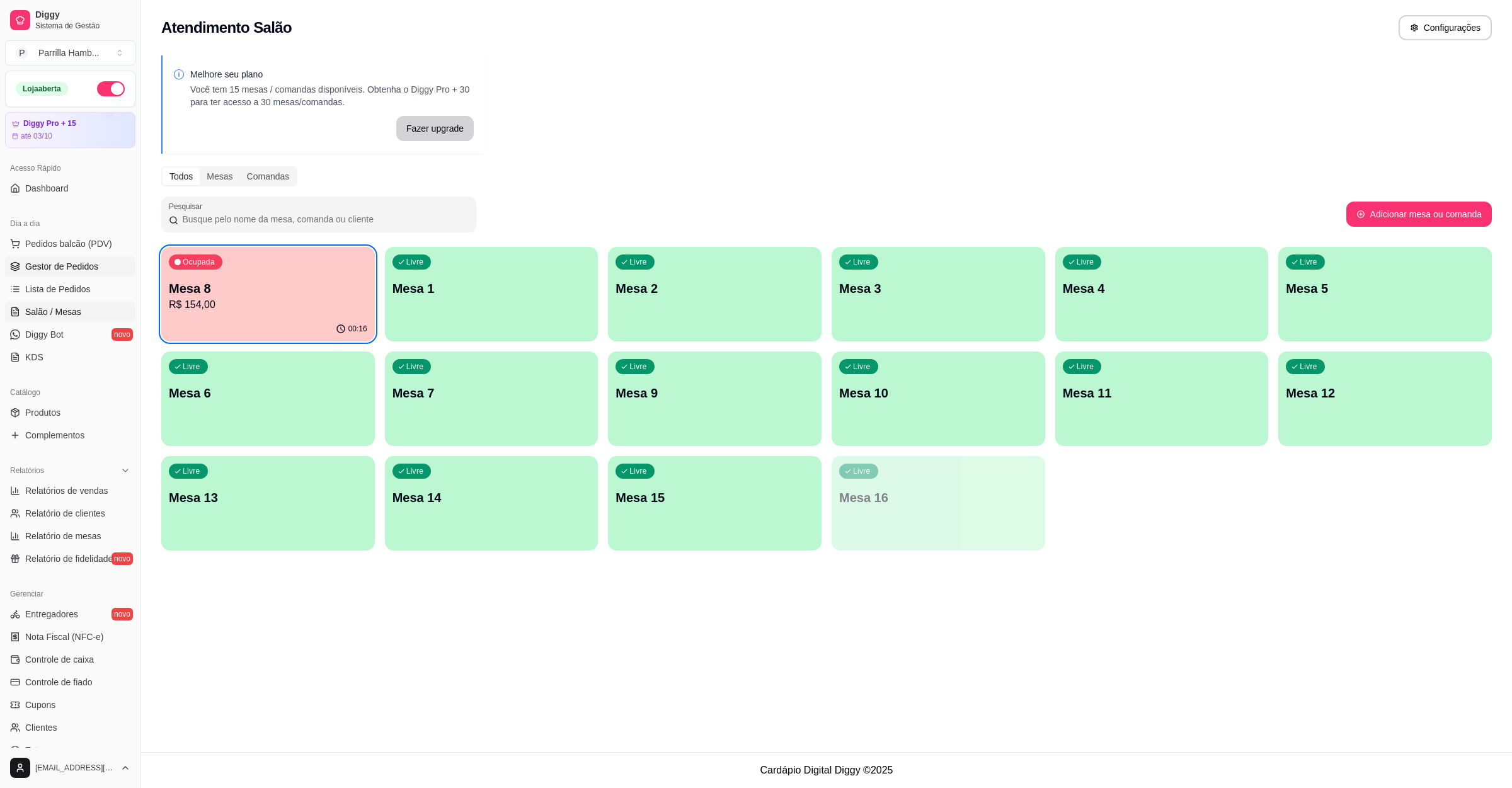
click at [75, 257] on link "Gestor de Pedidos" at bounding box center [70, 266] width 130 height 20
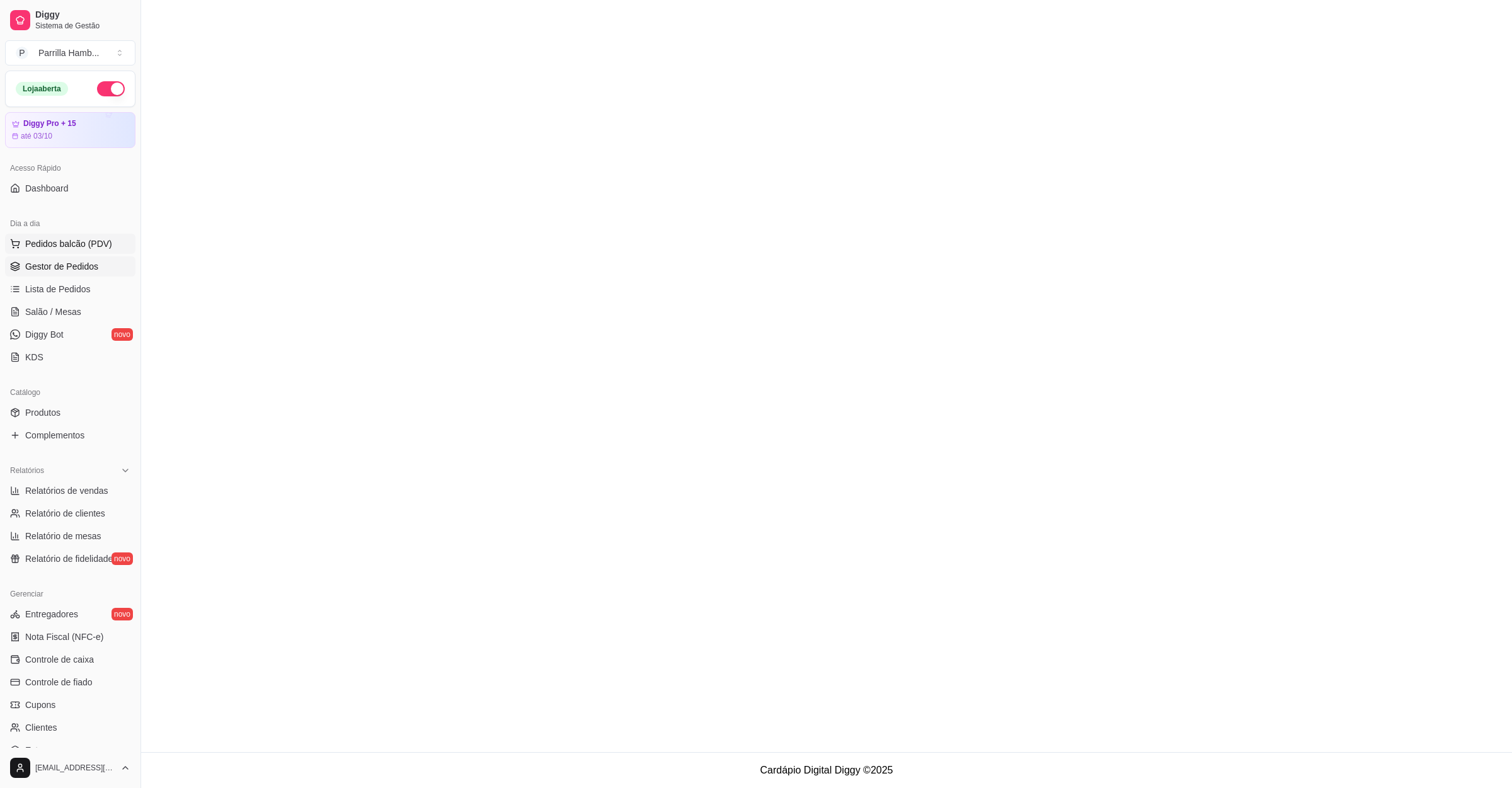
click at [76, 244] on span "Pedidos balcão (PDV)" at bounding box center [68, 243] width 87 height 12
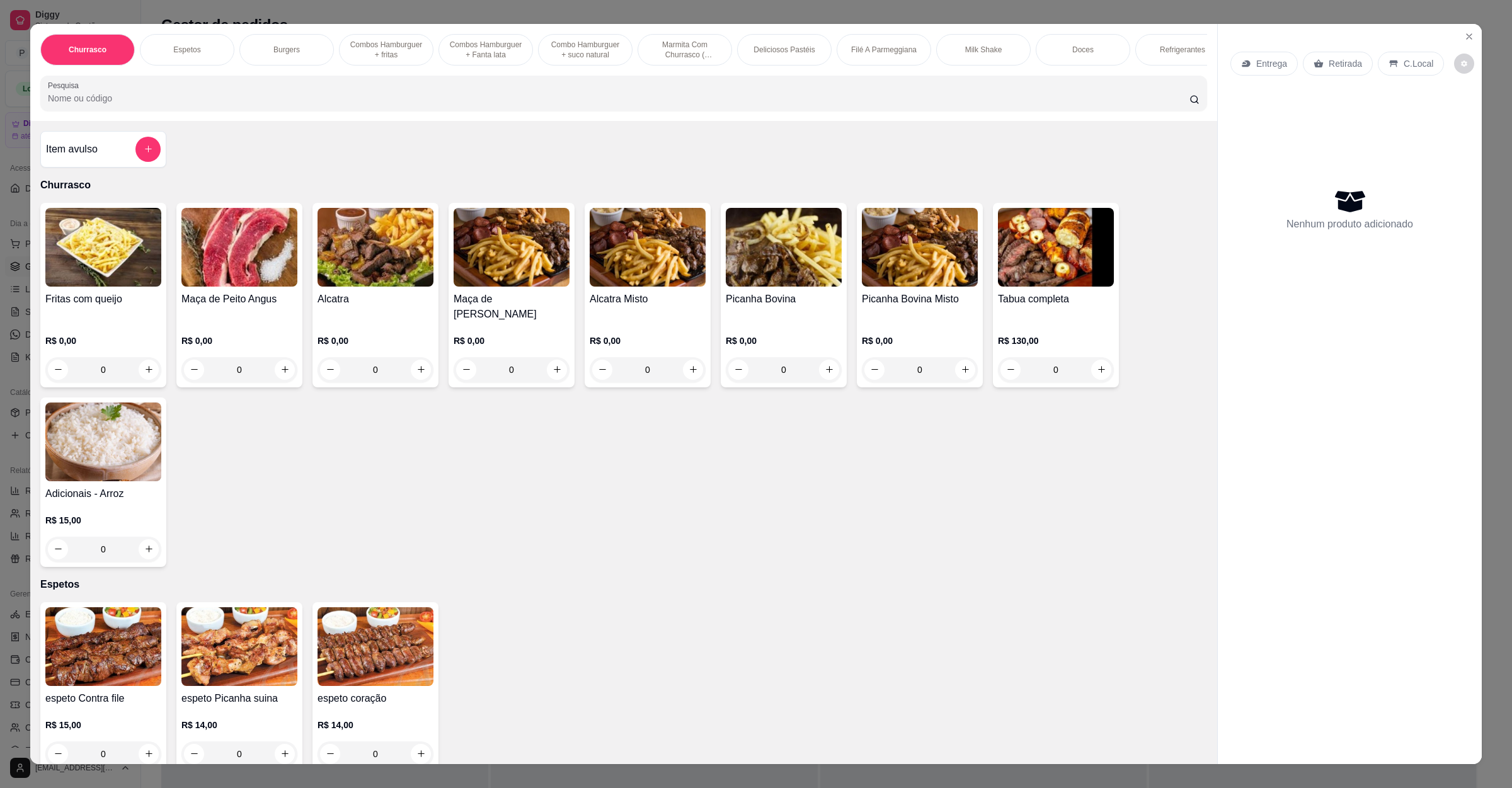
click at [1279, 56] on div "Entrega" at bounding box center [1264, 63] width 67 height 24
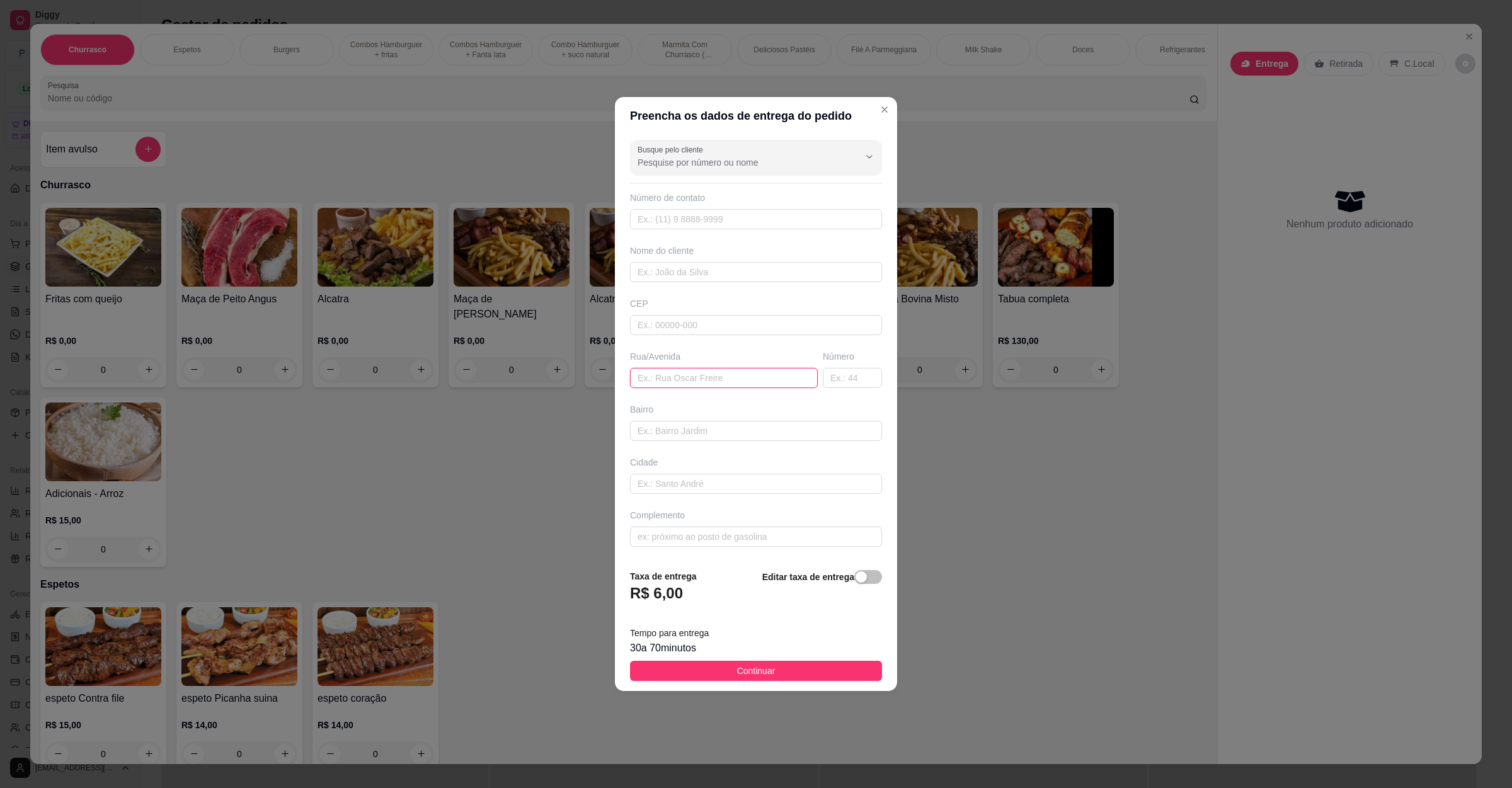
click at [773, 369] on input "text" at bounding box center [724, 377] width 188 height 20
paste input "[STREET_ADDRESS]"
type input "[STREET_ADDRESS]"
click at [779, 674] on button "Continuar" at bounding box center [756, 671] width 252 height 20
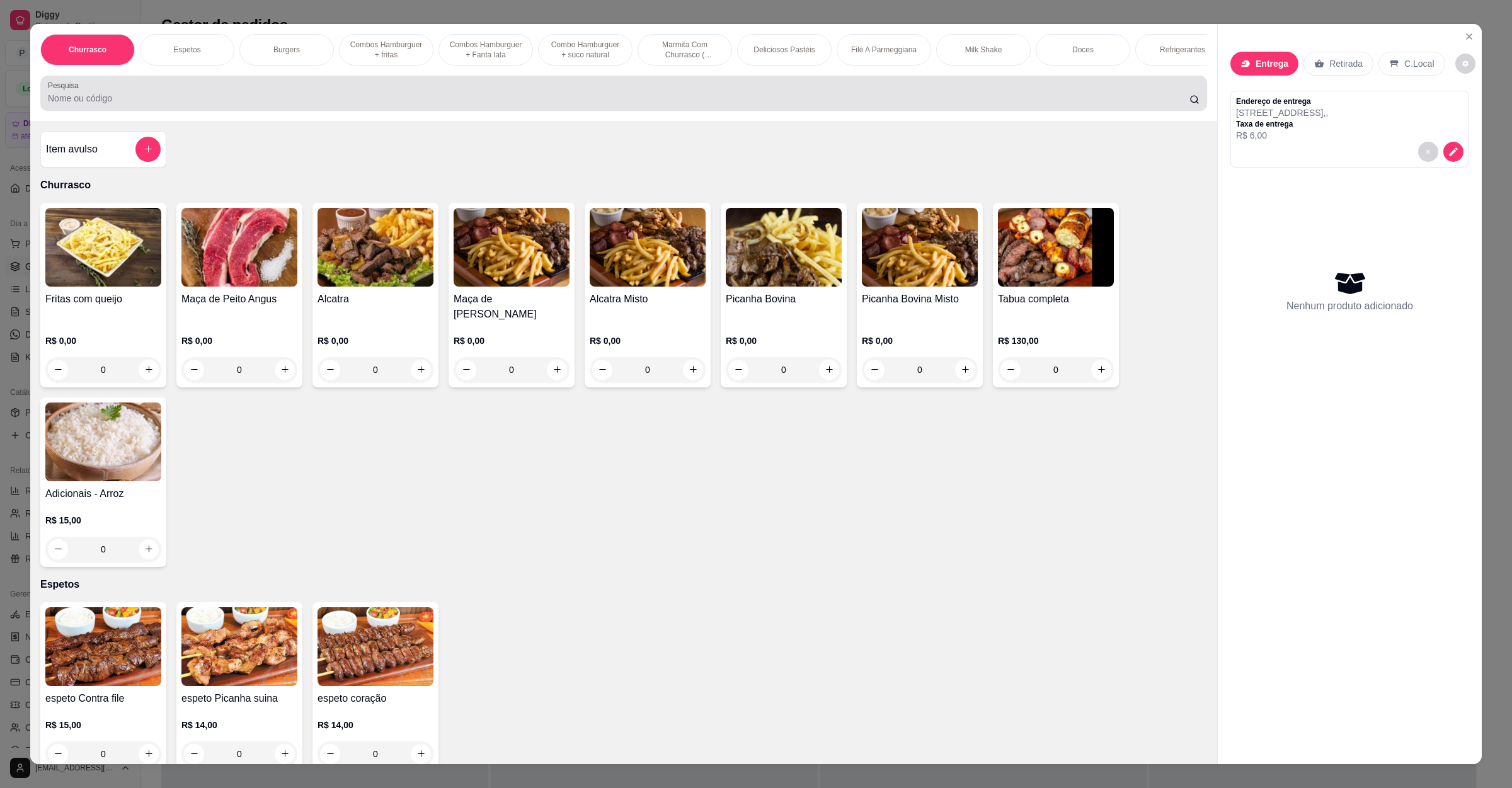
click at [253, 105] on input "Pesquisa" at bounding box center [619, 98] width 1142 height 12
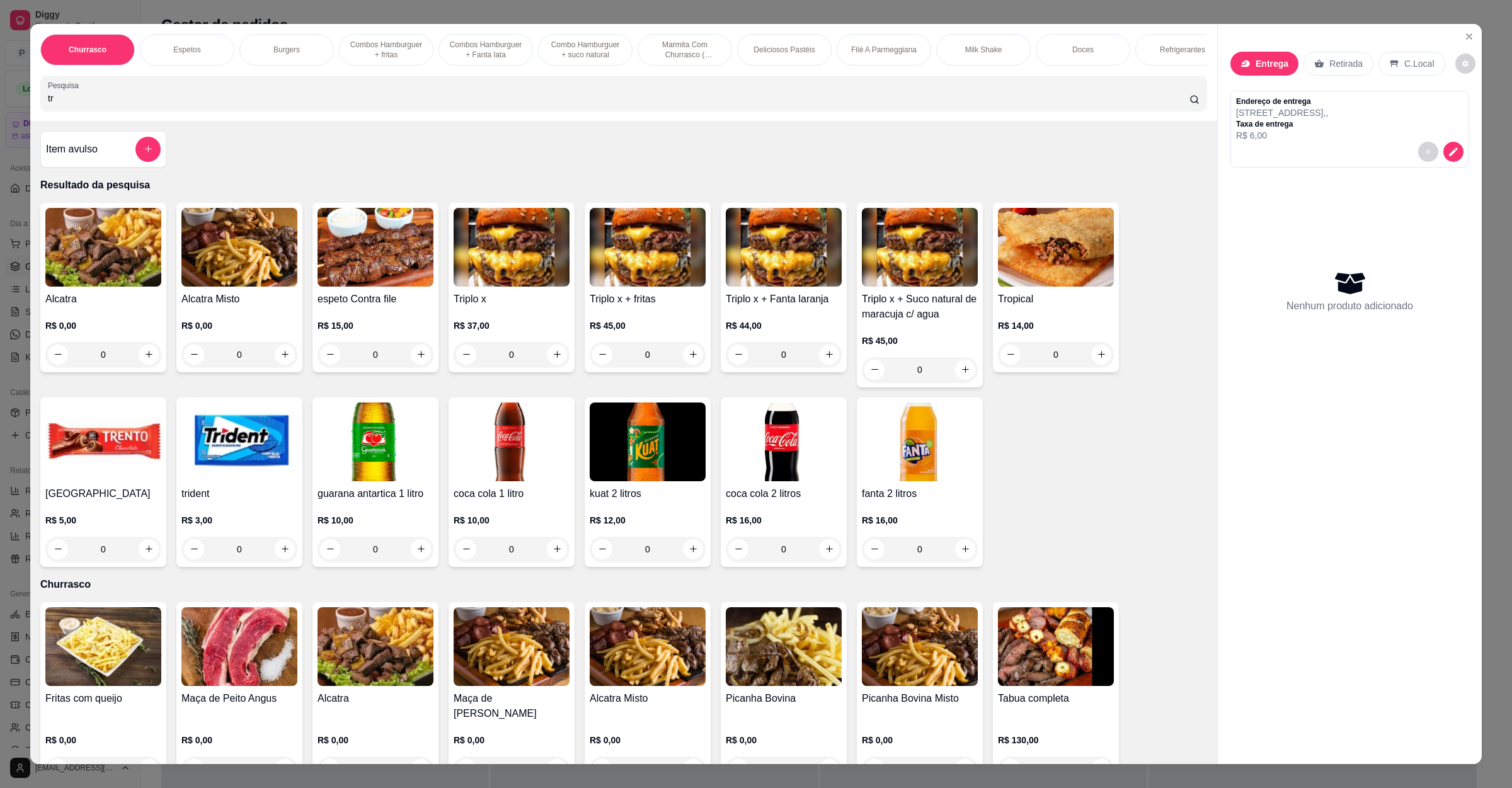
type input "tr"
click at [93, 276] on img at bounding box center [104, 247] width 116 height 79
click at [528, 286] on img at bounding box center [512, 247] width 116 height 79
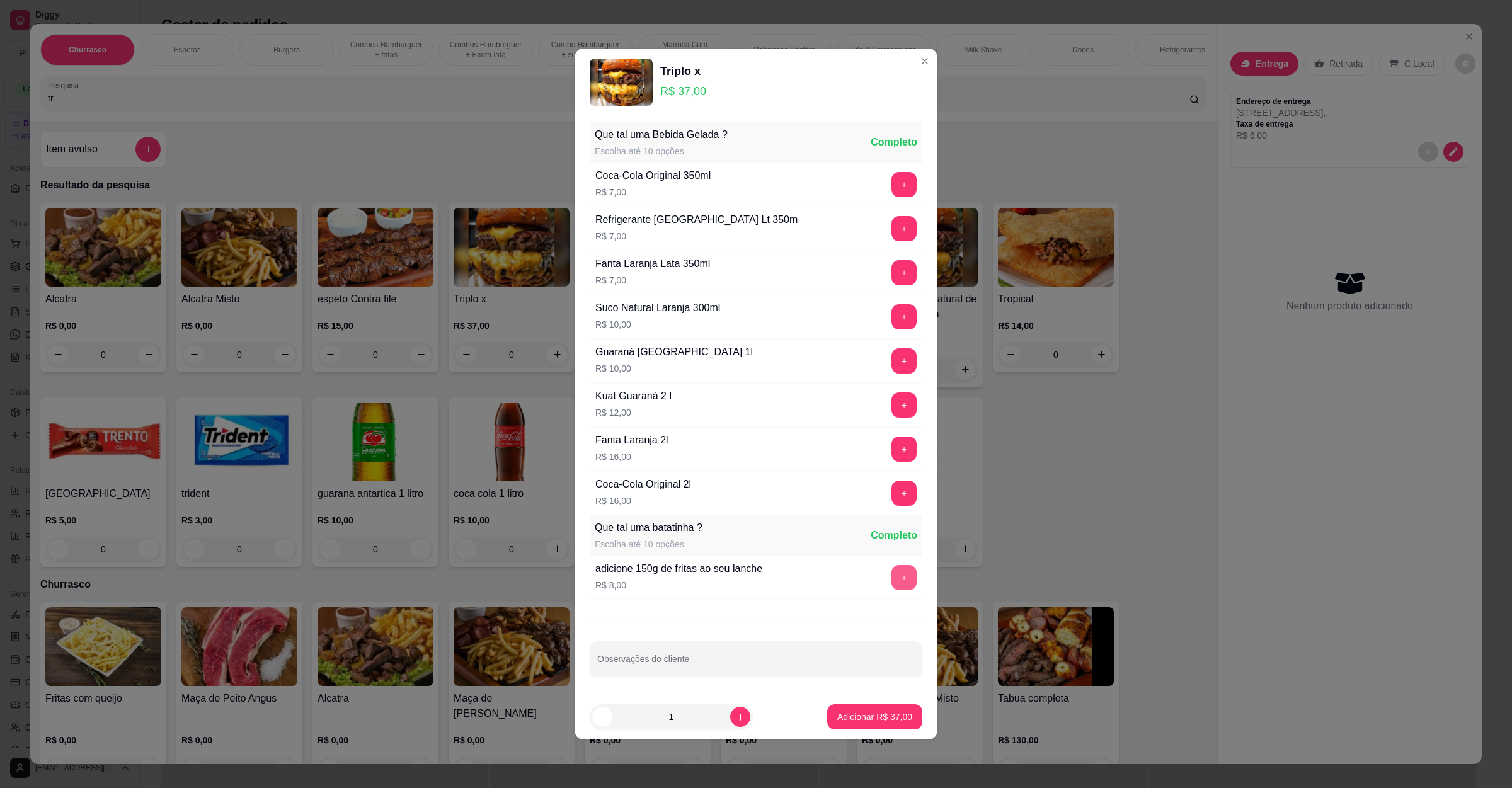
click at [891, 576] on button "+" at bounding box center [904, 577] width 25 height 25
click at [885, 713] on p "Adicionar R$ 45,00" at bounding box center [875, 717] width 75 height 12
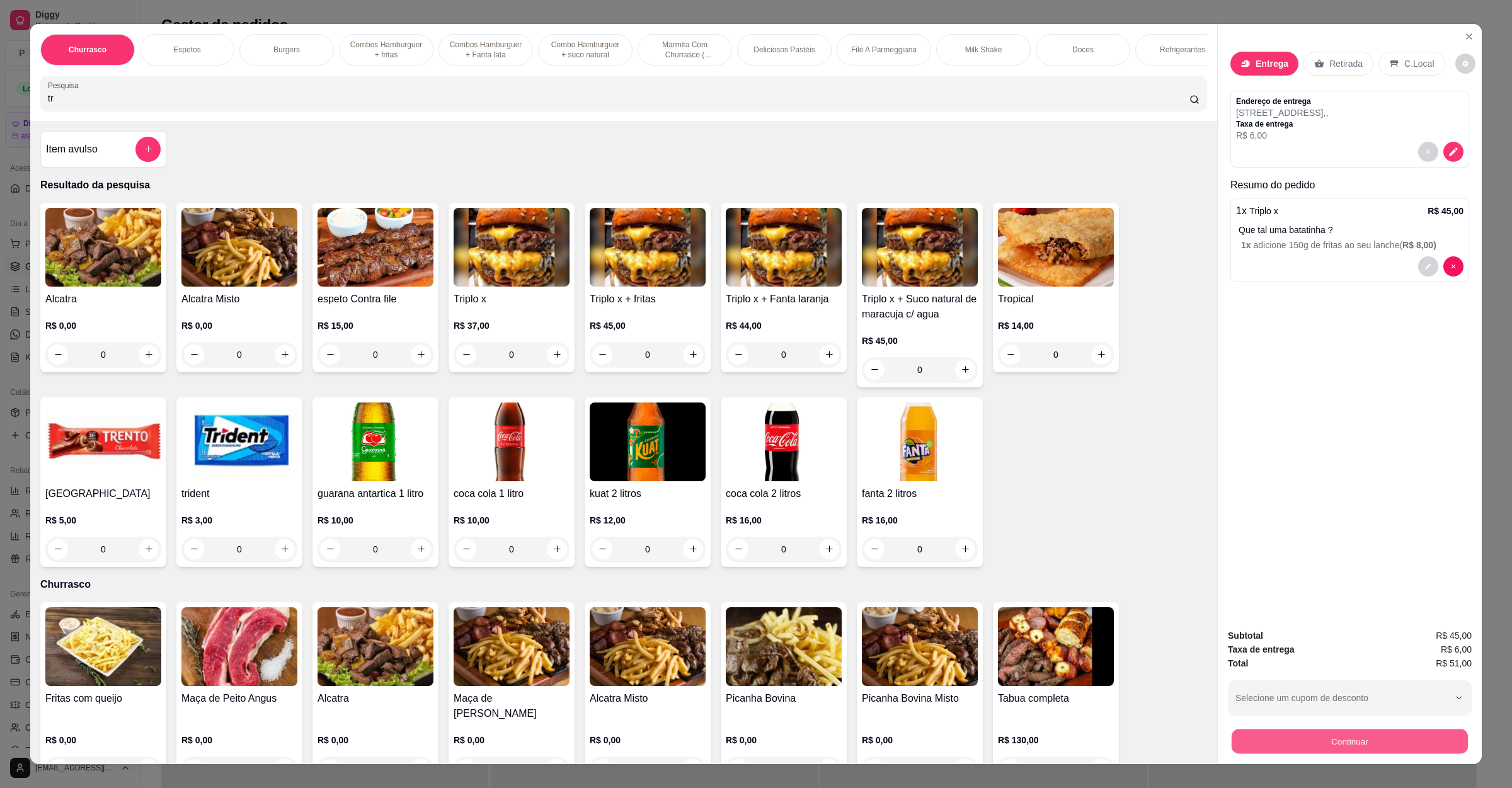
click at [1232, 743] on button "Continuar" at bounding box center [1349, 742] width 237 height 25
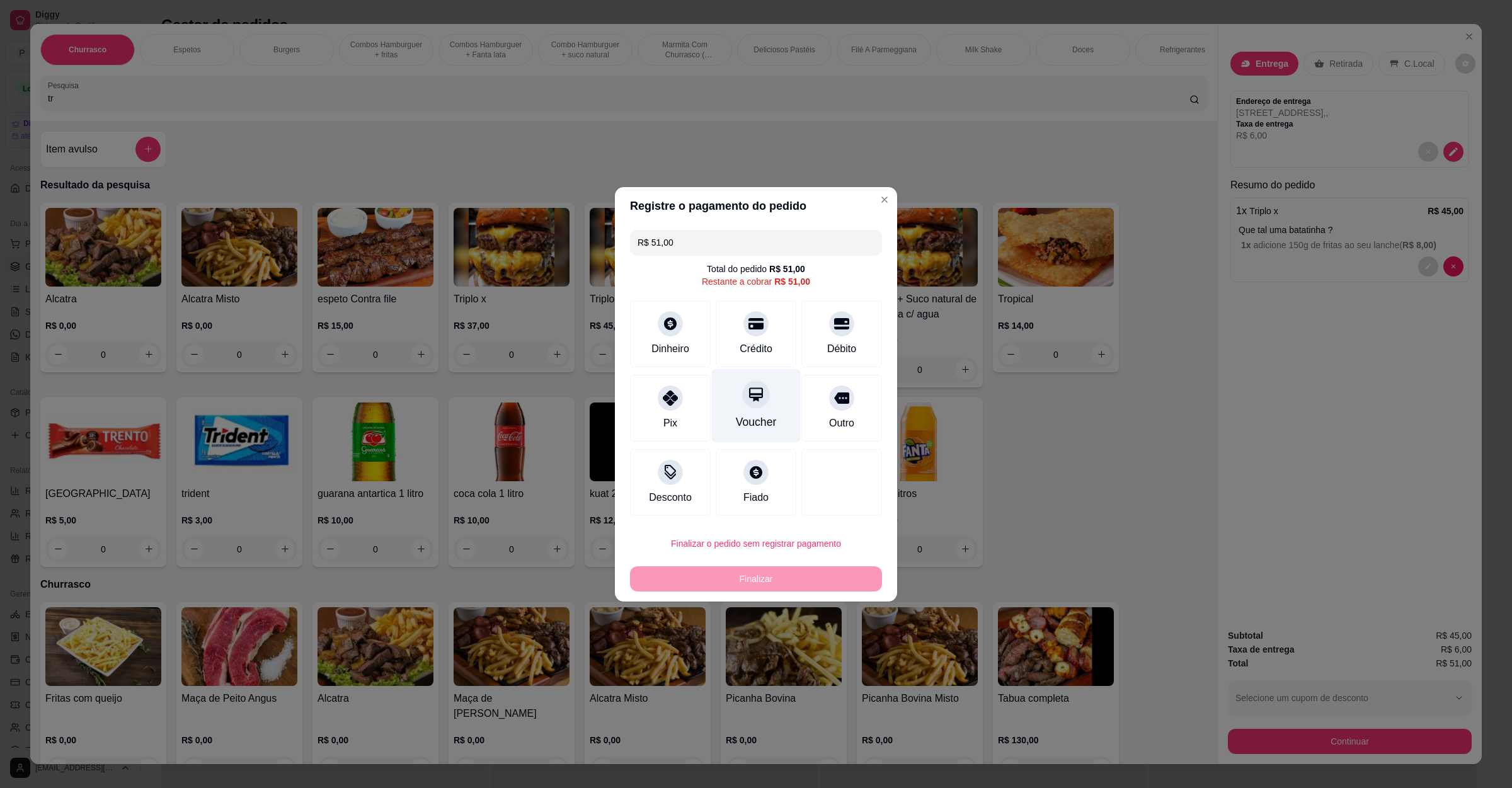
click at [768, 348] on div "Crédito" at bounding box center [756, 333] width 80 height 66
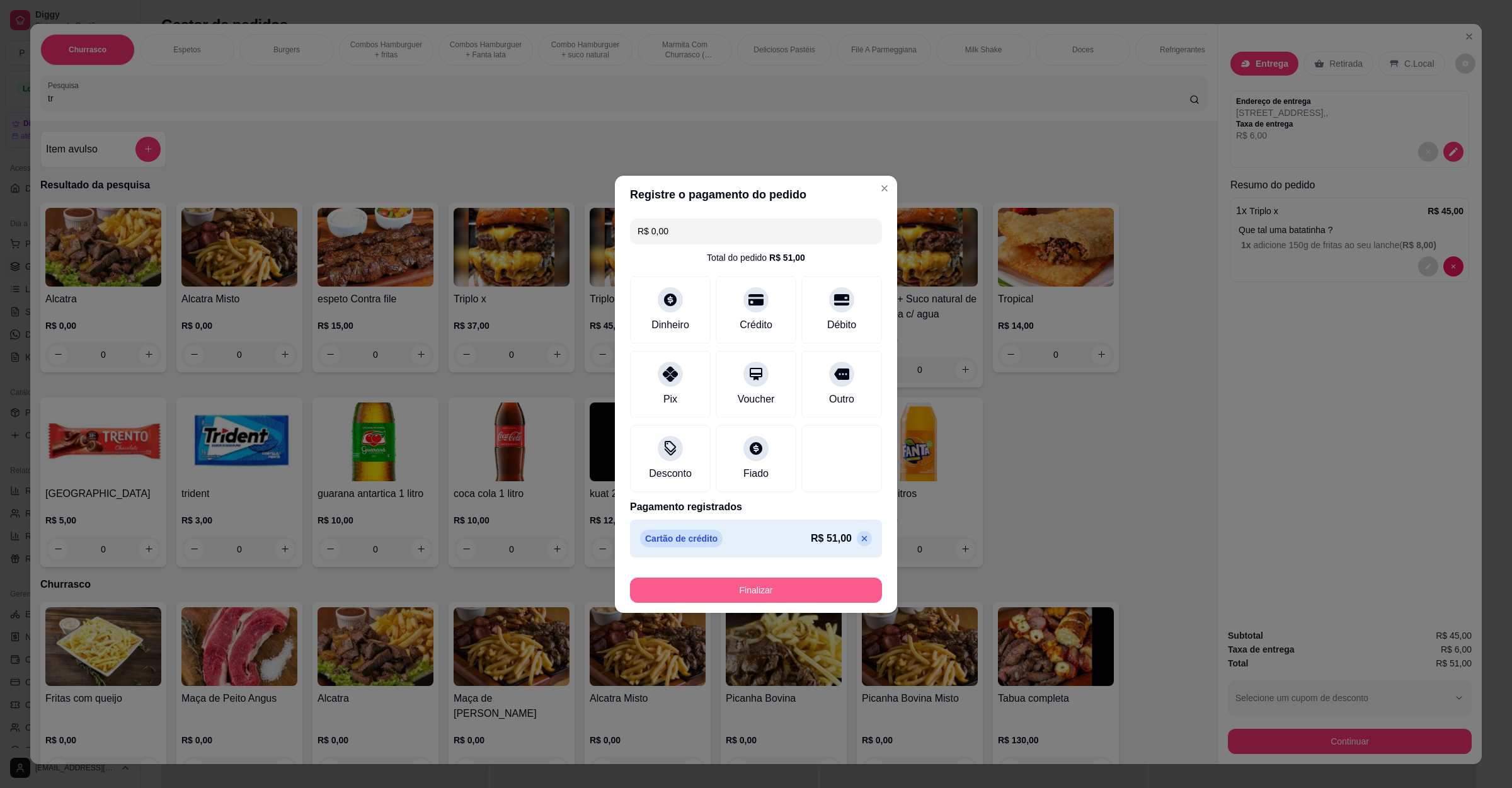
click at [732, 582] on button "Finalizar" at bounding box center [756, 590] width 252 height 25
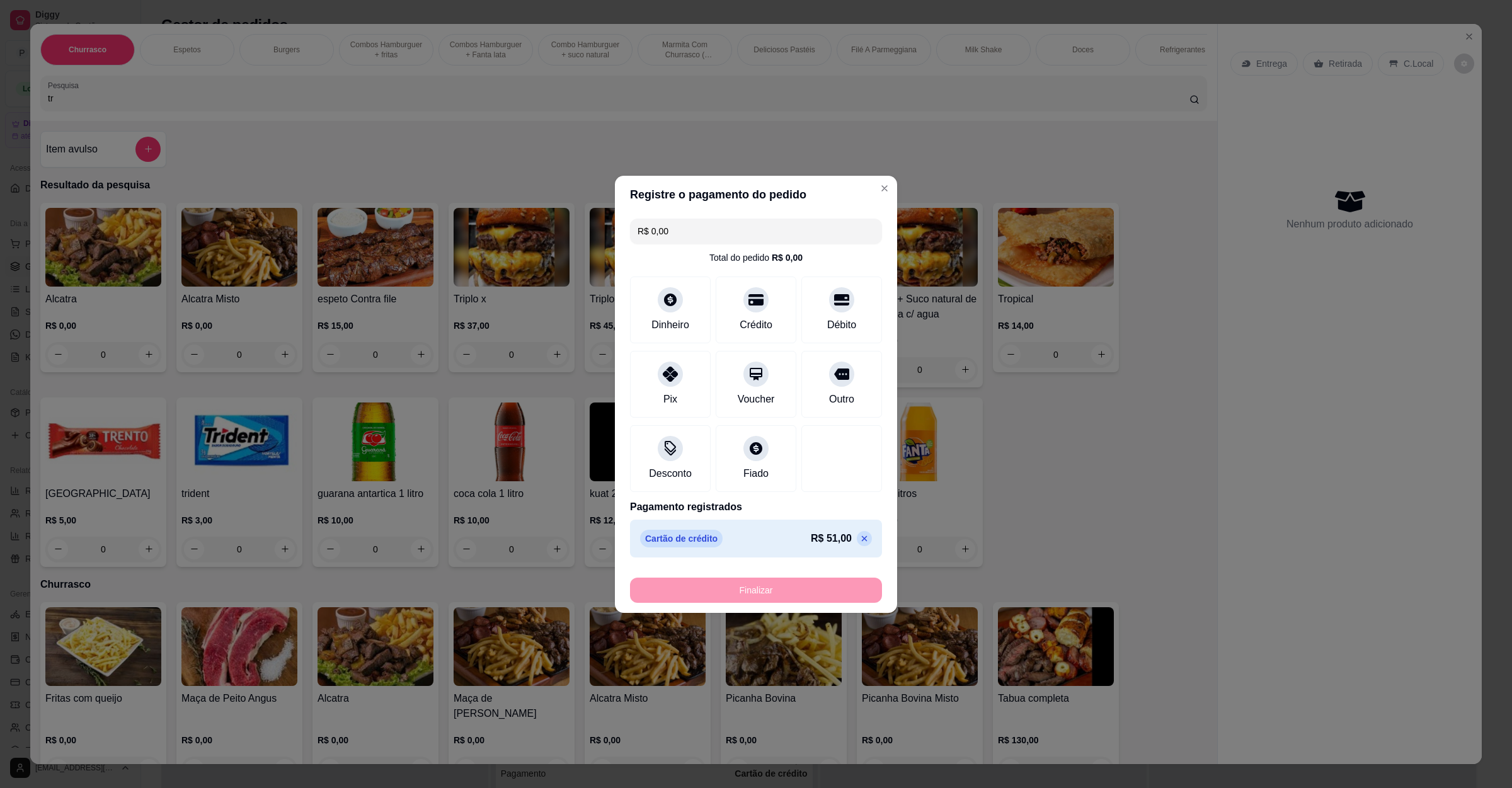
type input "-R$ 51,00"
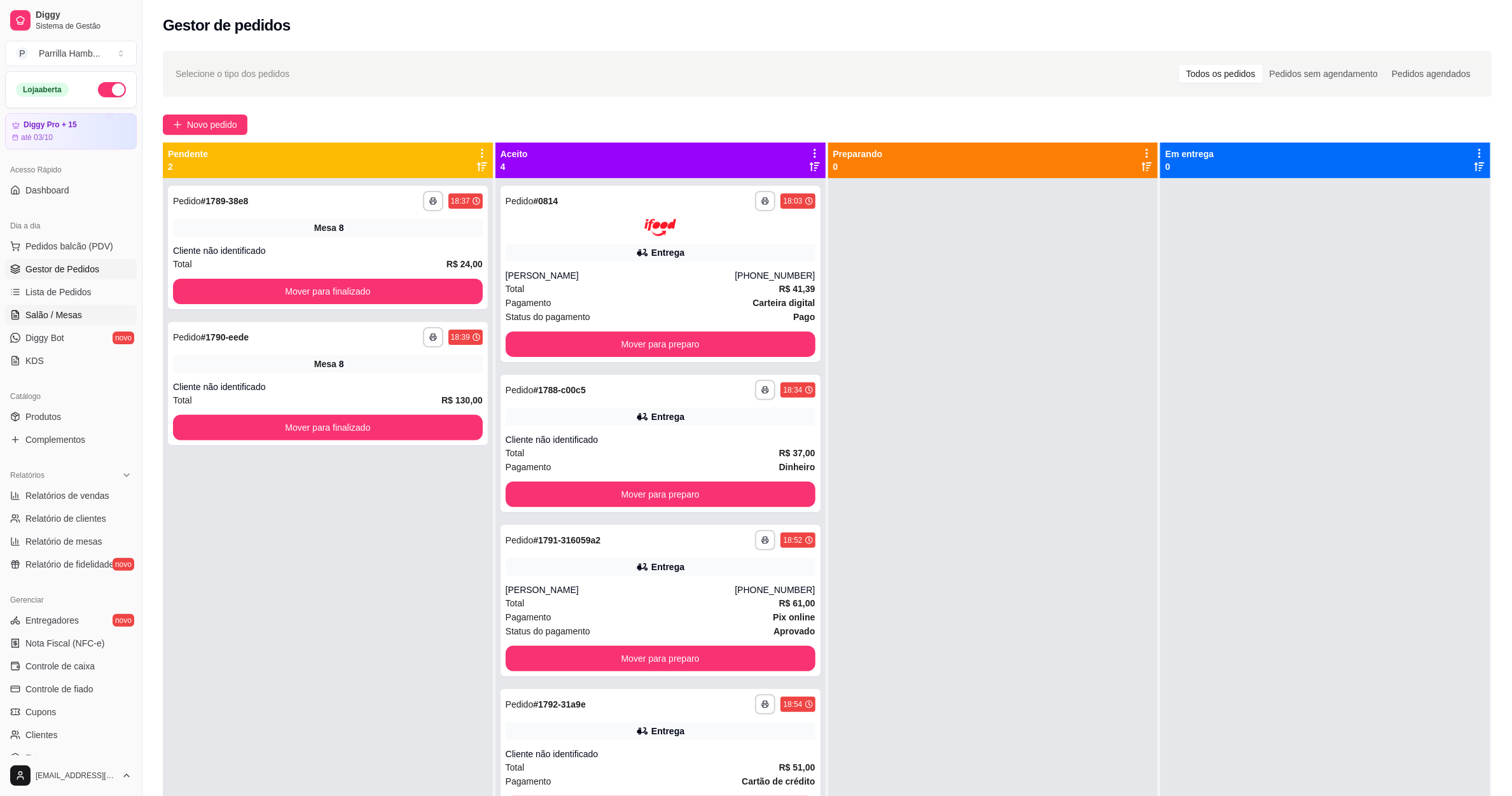
click at [75, 313] on span "Salão / Mesas" at bounding box center [54, 314] width 57 height 13
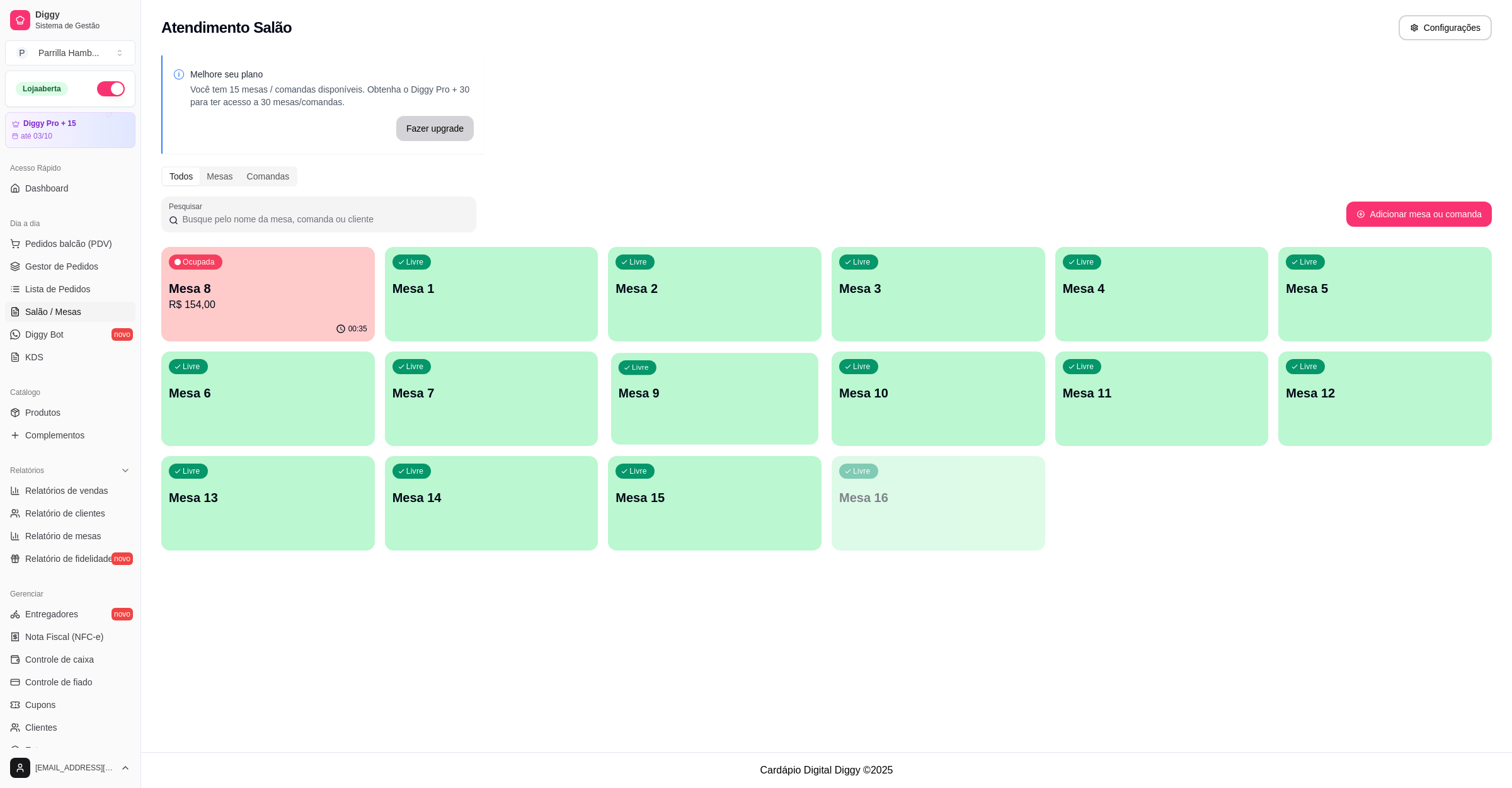
click at [700, 407] on div "Livre Mesa 9" at bounding box center [715, 391] width 207 height 77
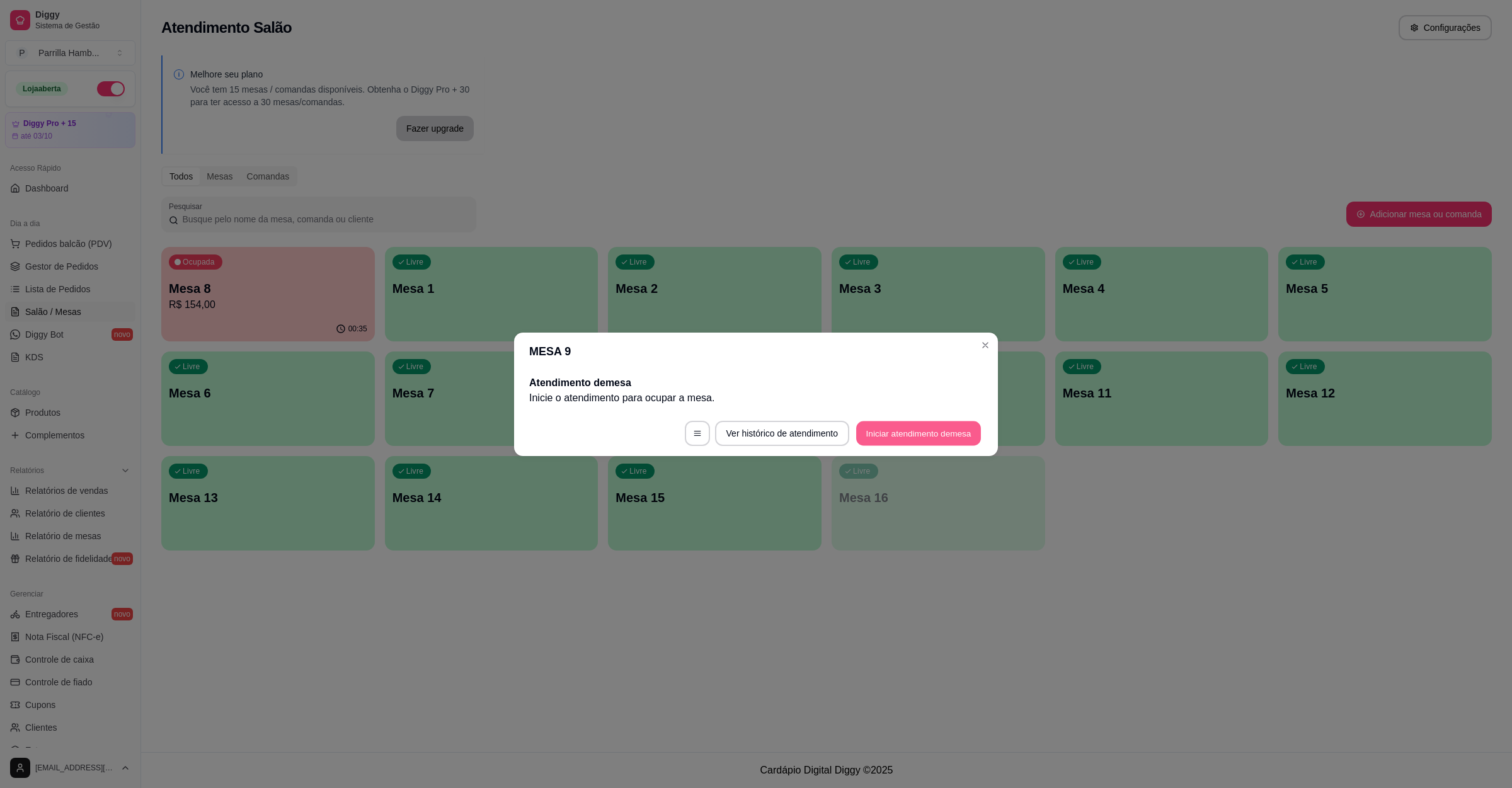
click at [866, 422] on button "Iniciar atendimento de mesa" at bounding box center [919, 433] width 124 height 25
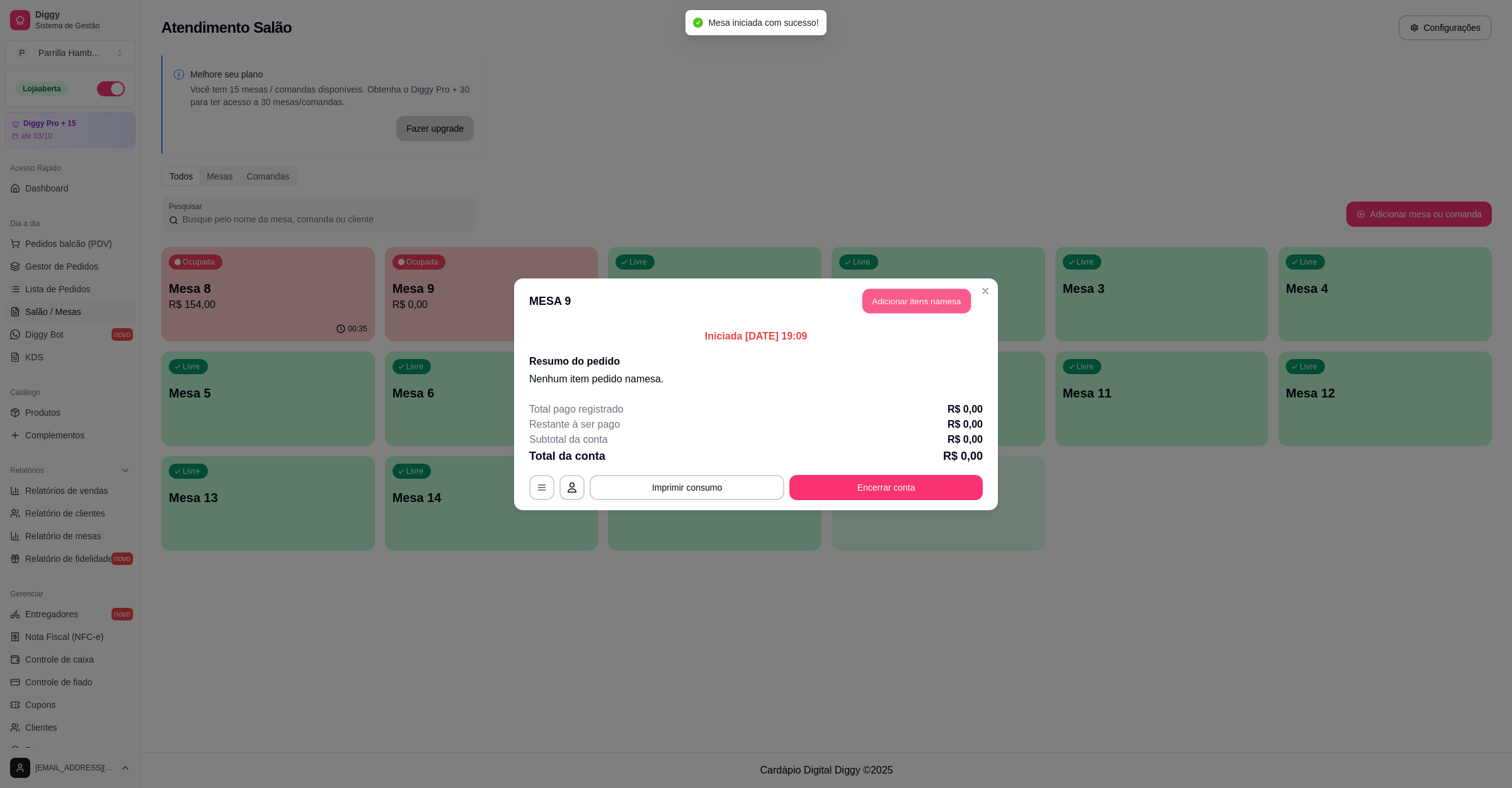
click at [932, 300] on button "Adicionar itens na mesa" at bounding box center [917, 301] width 109 height 25
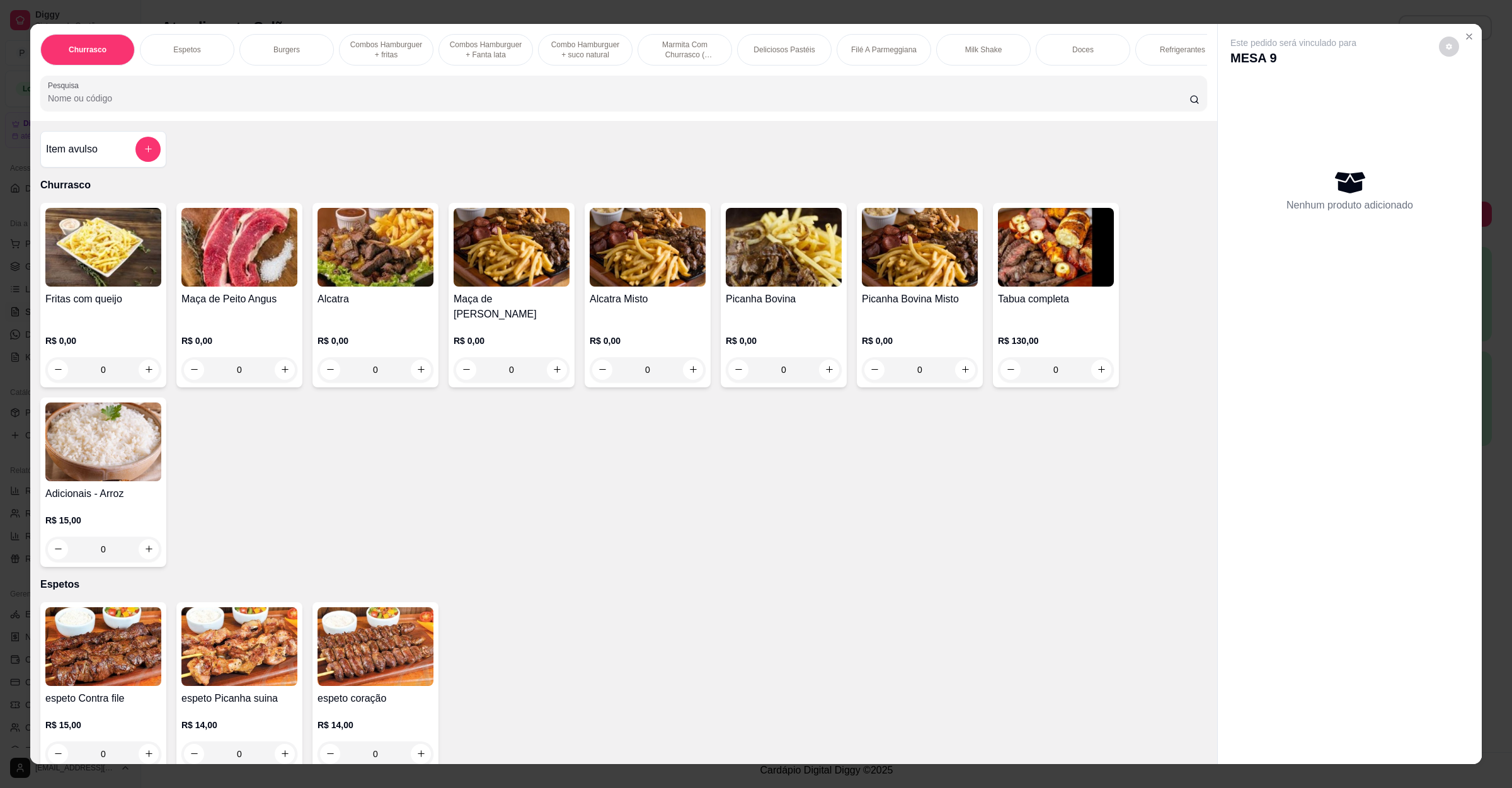
drag, startPoint x: 376, startPoint y: 127, endPoint x: 377, endPoint y: 111, distance: 16.0
click at [376, 121] on div "Churrasco Espetos Burgers Combos Hamburguer + fritas Combos Hamburguer + Fanta …" at bounding box center [623, 72] width 1188 height 97
click at [377, 105] on input "Pesquisa" at bounding box center [619, 98] width 1142 height 12
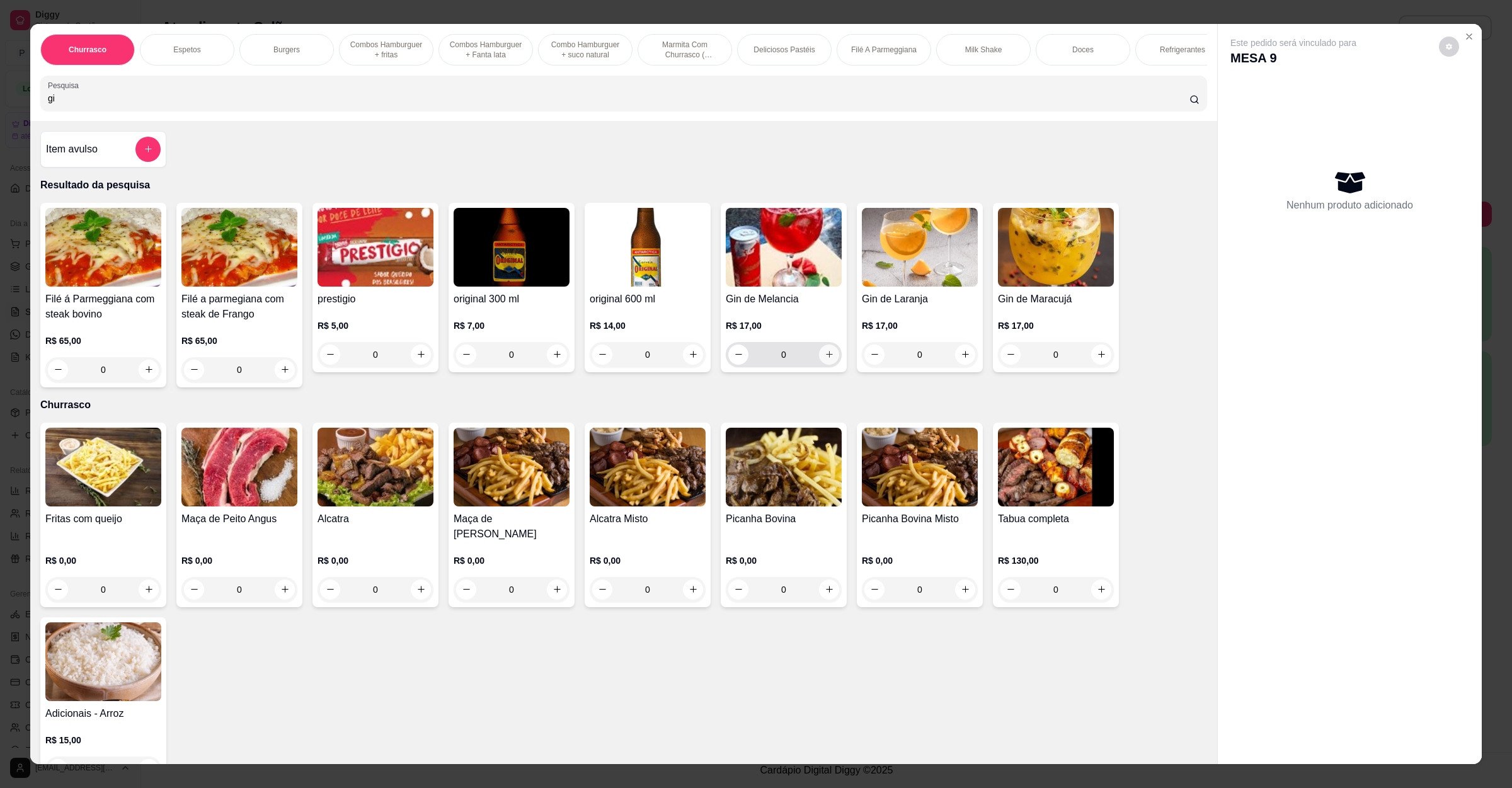
type input "gi"
click at [825, 359] on icon "increase-product-quantity" at bounding box center [829, 353] width 9 height 9
type input "1"
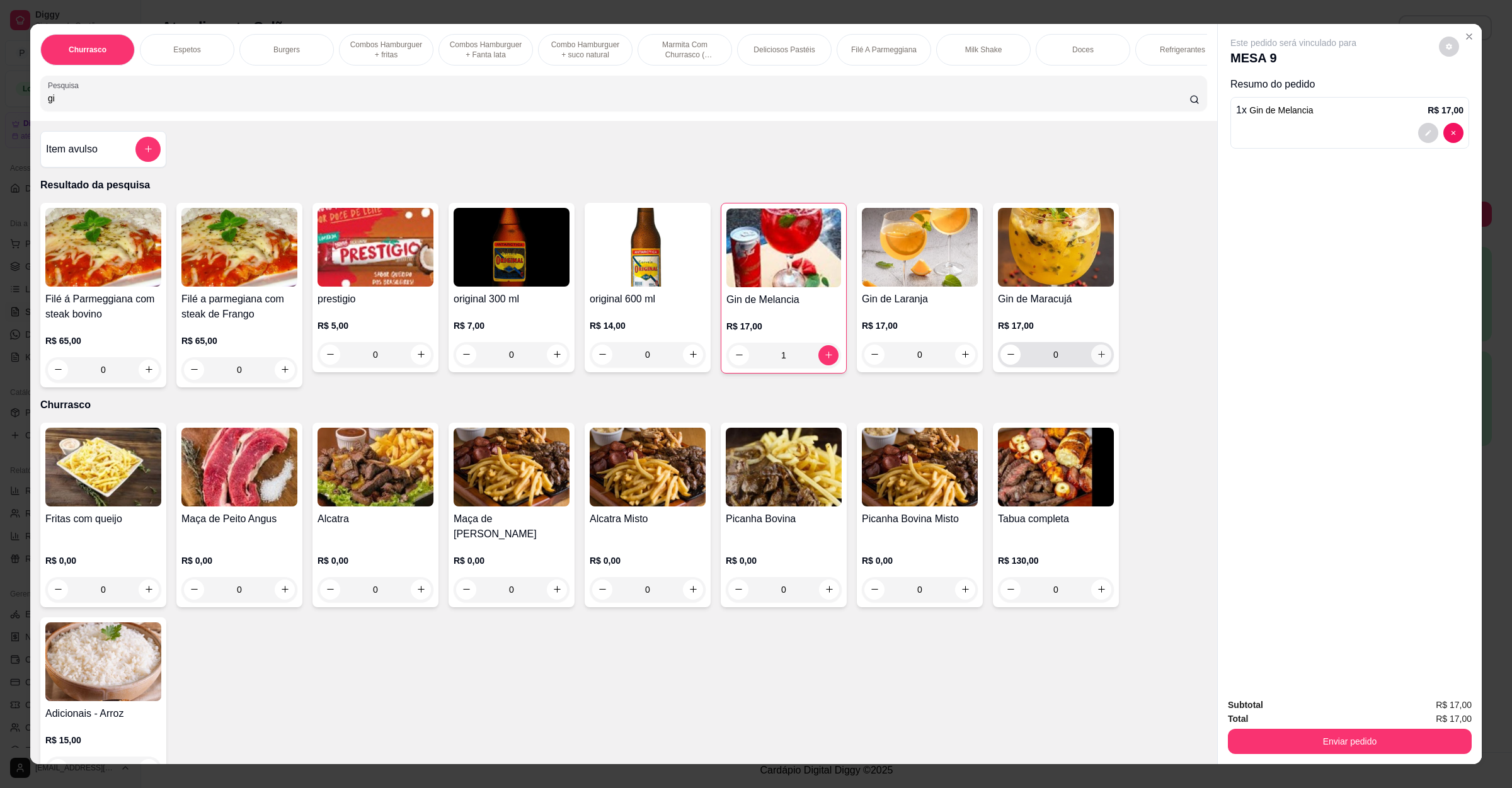
click at [1099, 359] on icon "increase-product-quantity" at bounding box center [1101, 353] width 9 height 9
type input "1"
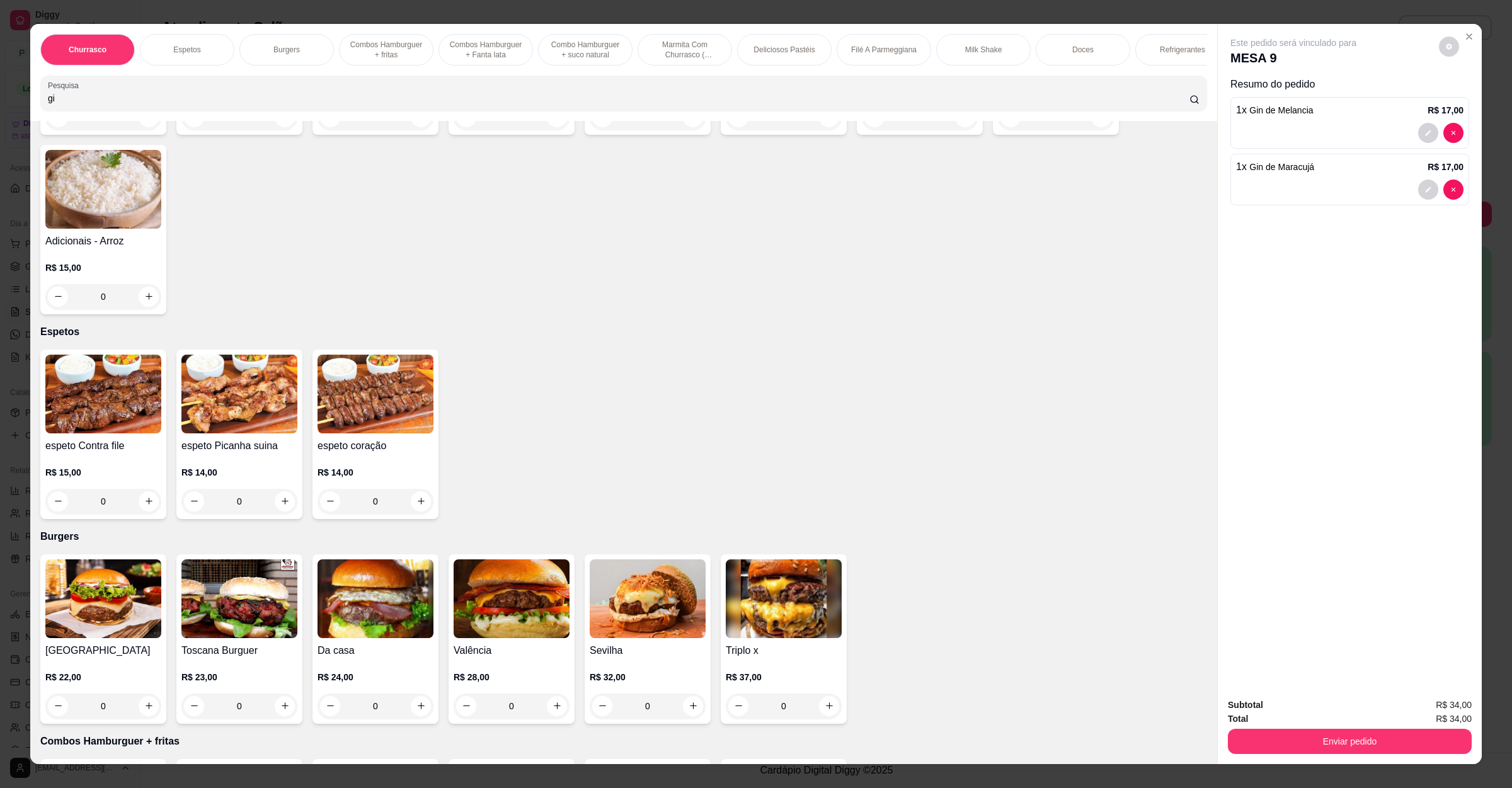
click at [134, 449] on h4 "espeto Contra file" at bounding box center [104, 445] width 116 height 15
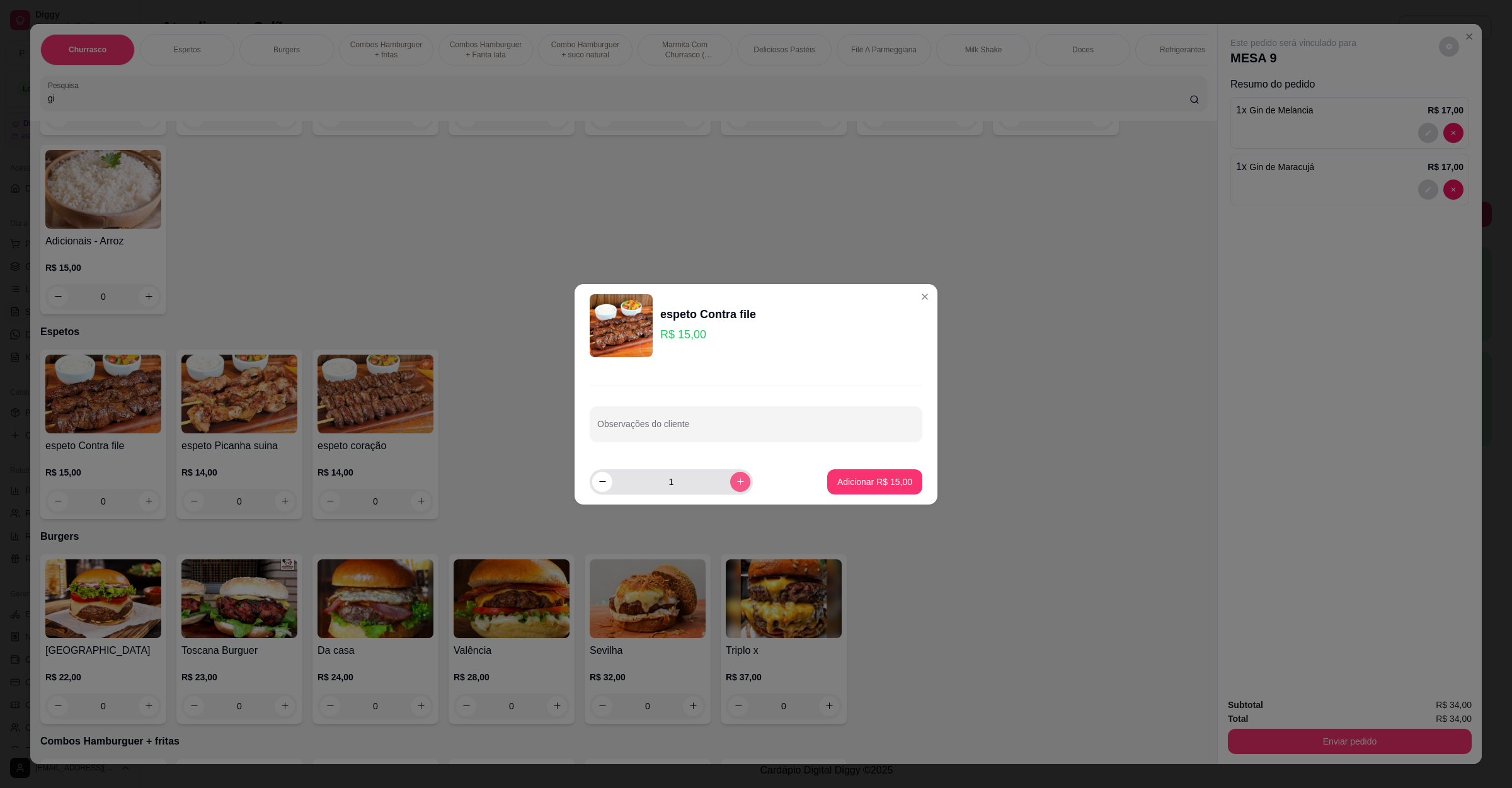
click at [738, 484] on button "increase-product-quantity" at bounding box center [740, 482] width 20 height 20
type input "2"
click at [705, 430] on input "Observações do cliente" at bounding box center [756, 429] width 318 height 12
type input "1 SEN ARROZ"
click at [862, 474] on button "Adicionar R$ 30,00" at bounding box center [875, 482] width 95 height 25
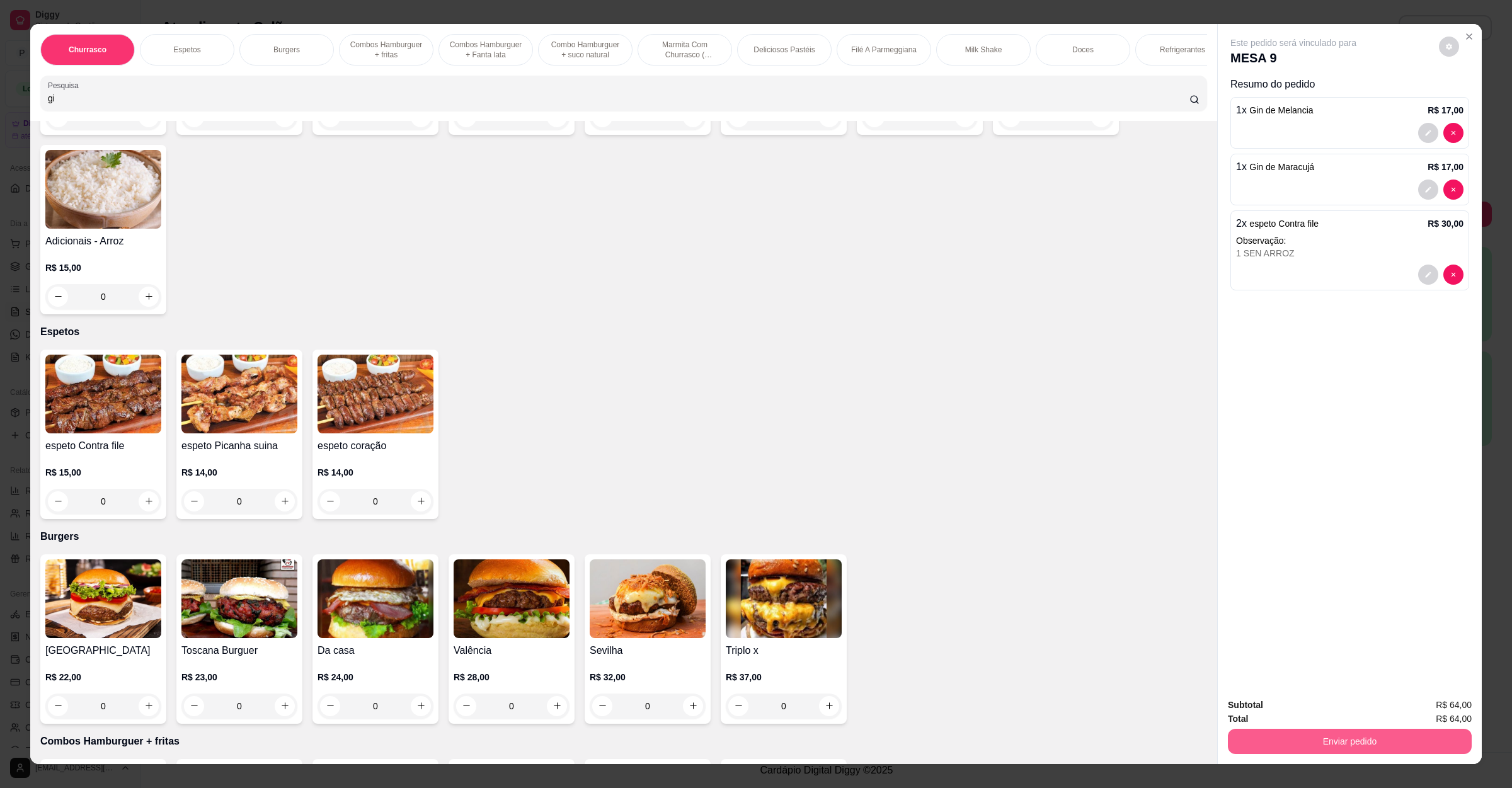
click at [1321, 737] on button "Enviar pedido" at bounding box center [1350, 742] width 244 height 25
click at [1335, 711] on button "Registrar cliente" at bounding box center [1353, 710] width 80 height 23
click at [1334, 730] on button "Enviar pedido" at bounding box center [1350, 742] width 244 height 25
click at [1430, 690] on p "Essa é uma forma de identificar quem consumiu cada item na mesa e facilitar o p…" at bounding box center [1343, 689] width 216 height 20
click at [1429, 699] on button "Enviar pedido" at bounding box center [1437, 711] width 71 height 24
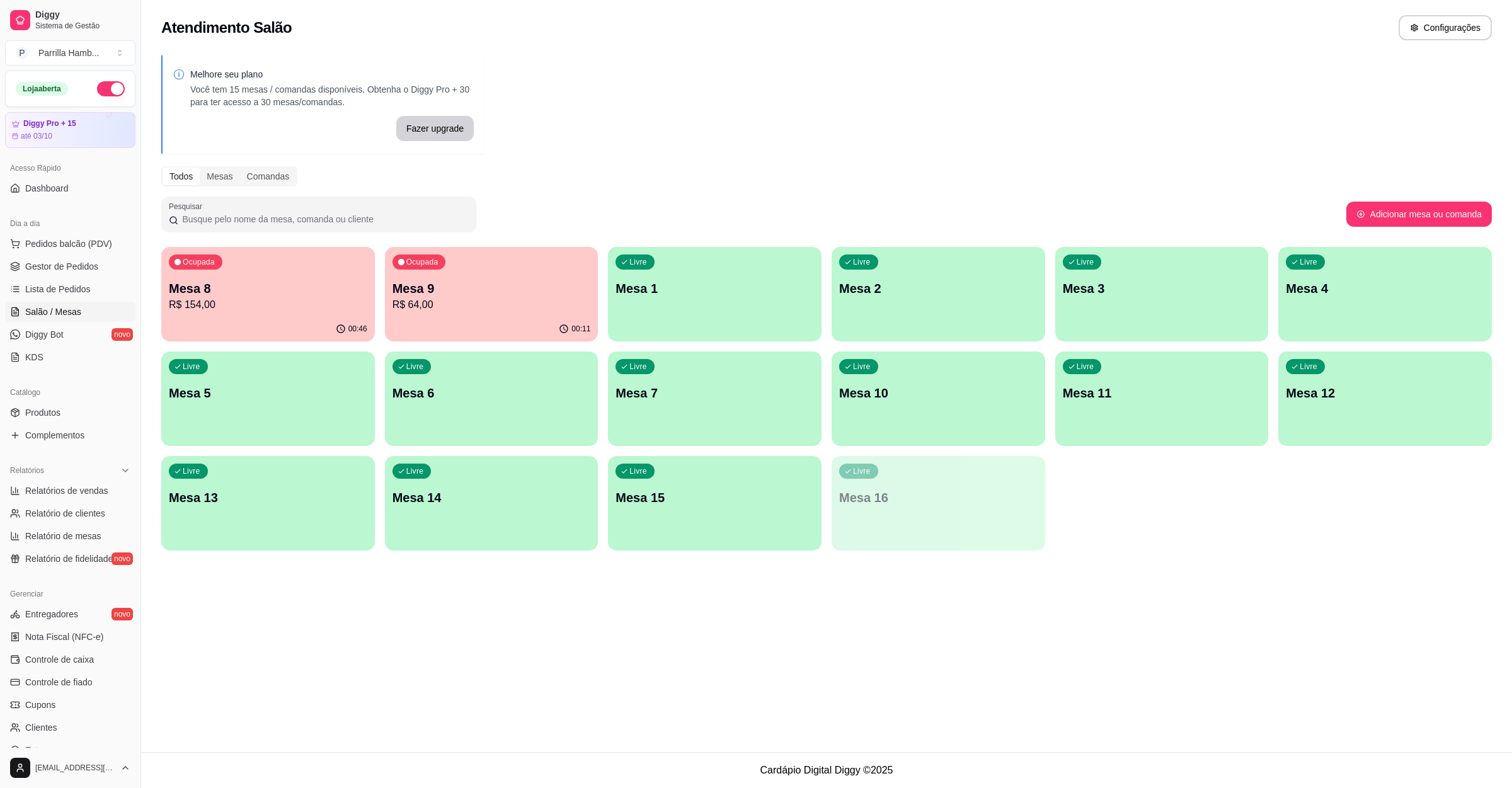
click at [1122, 371] on div "Livre Mesa 11" at bounding box center [1162, 392] width 213 height 80
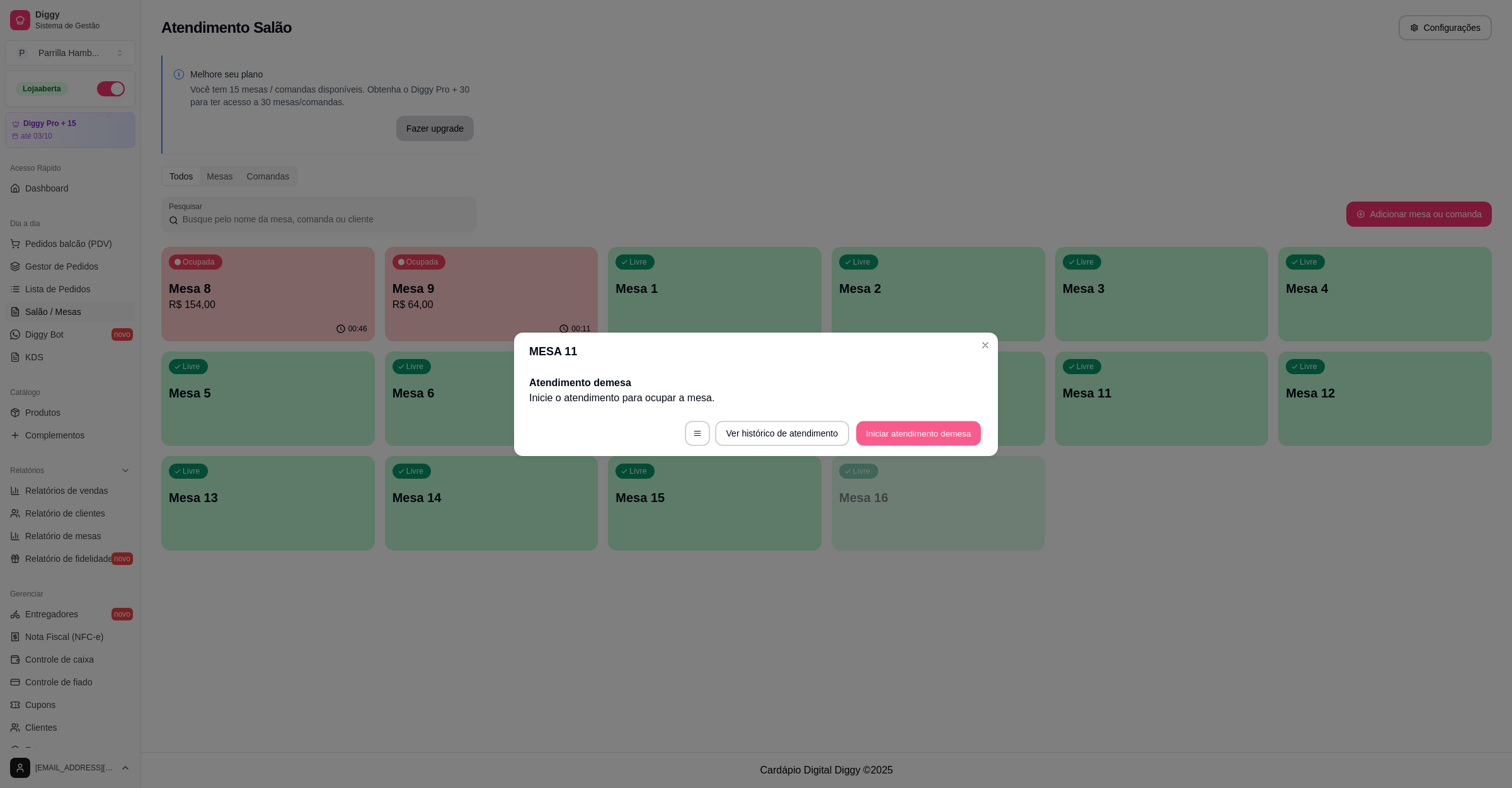
click at [944, 426] on button "Iniciar atendimento de mesa" at bounding box center [919, 433] width 124 height 25
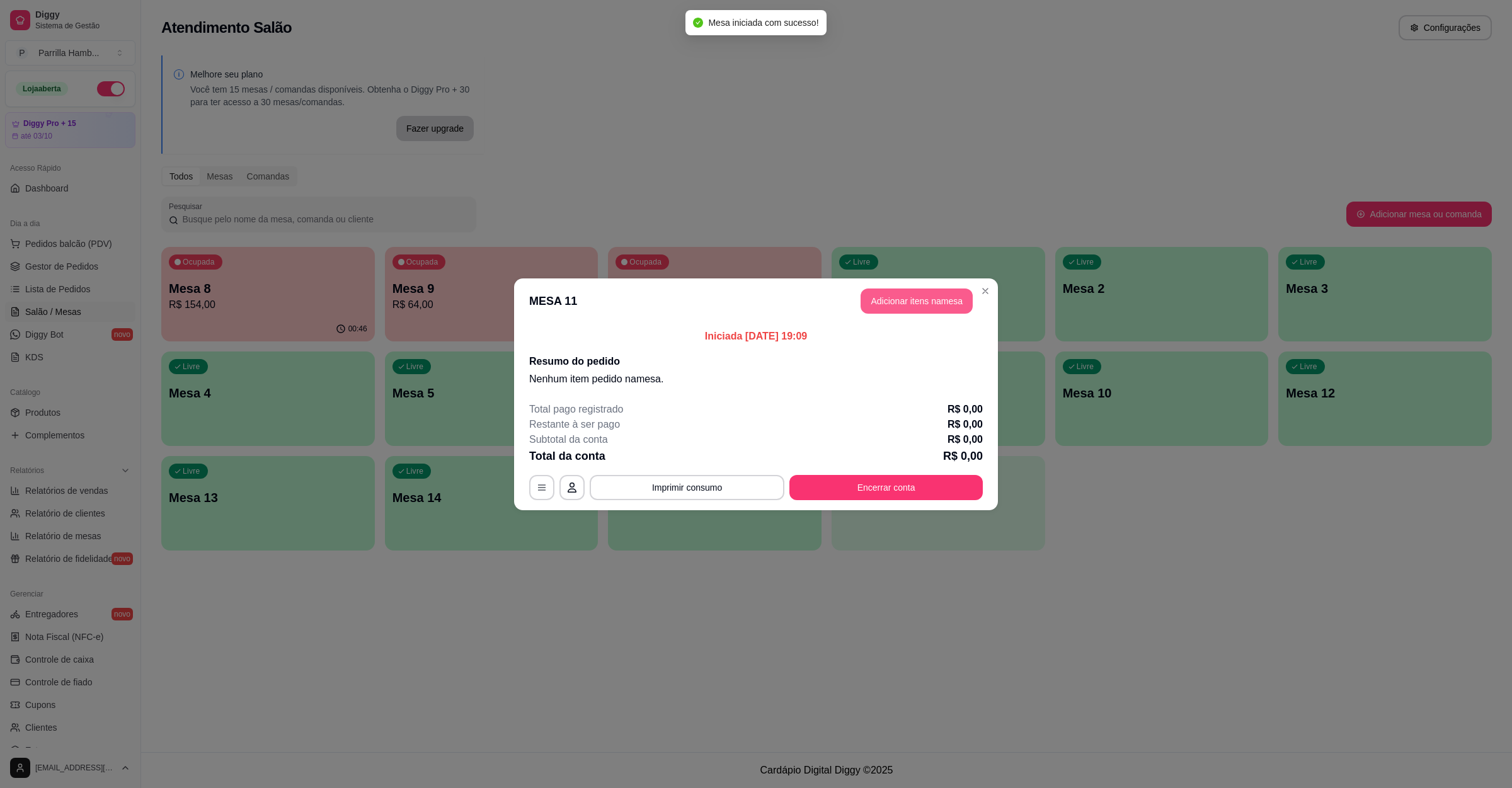
click at [934, 302] on button "Adicionar itens na mesa" at bounding box center [916, 301] width 112 height 25
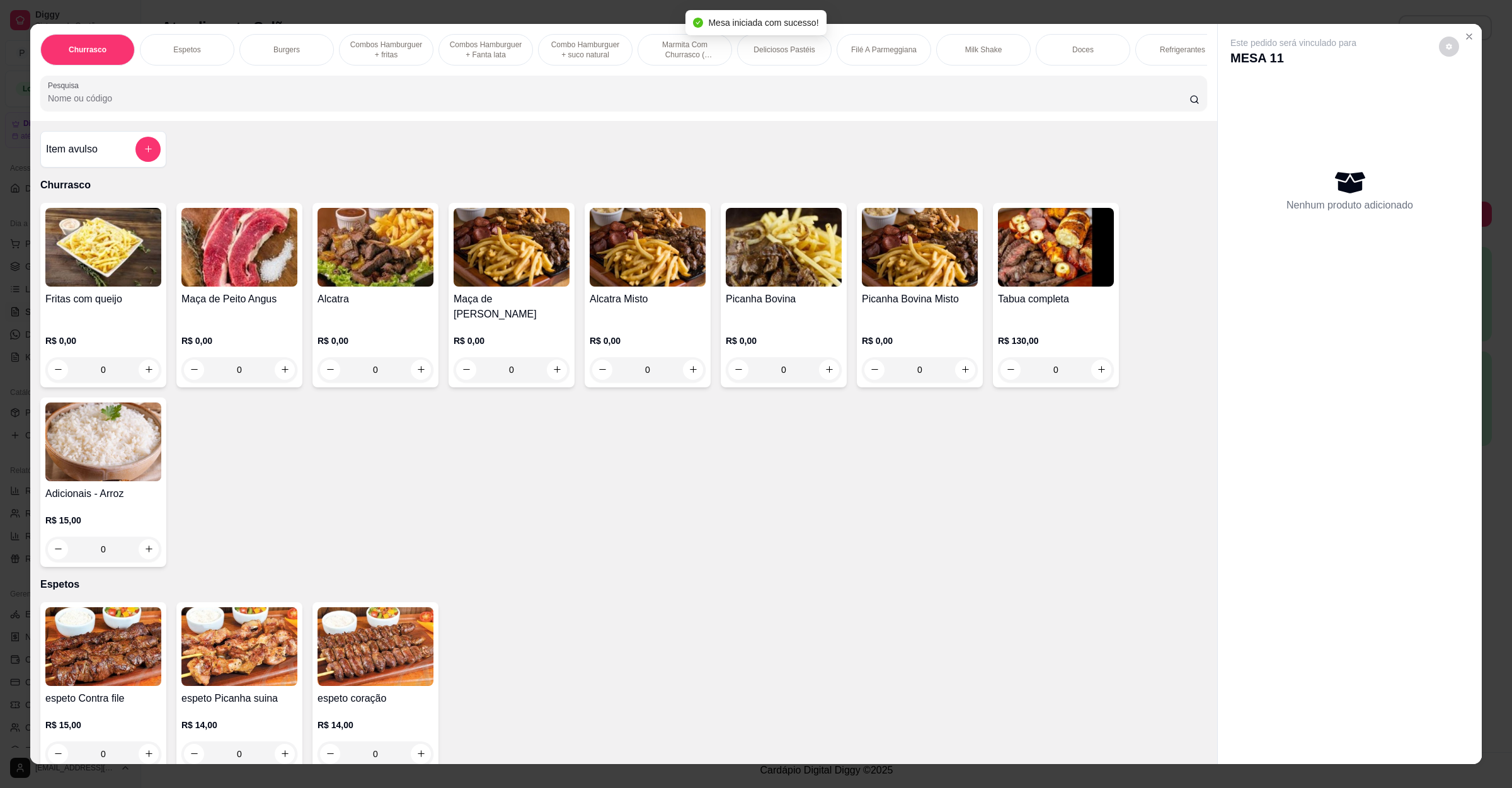
click at [505, 111] on div "Pesquisa" at bounding box center [624, 93] width 1167 height 36
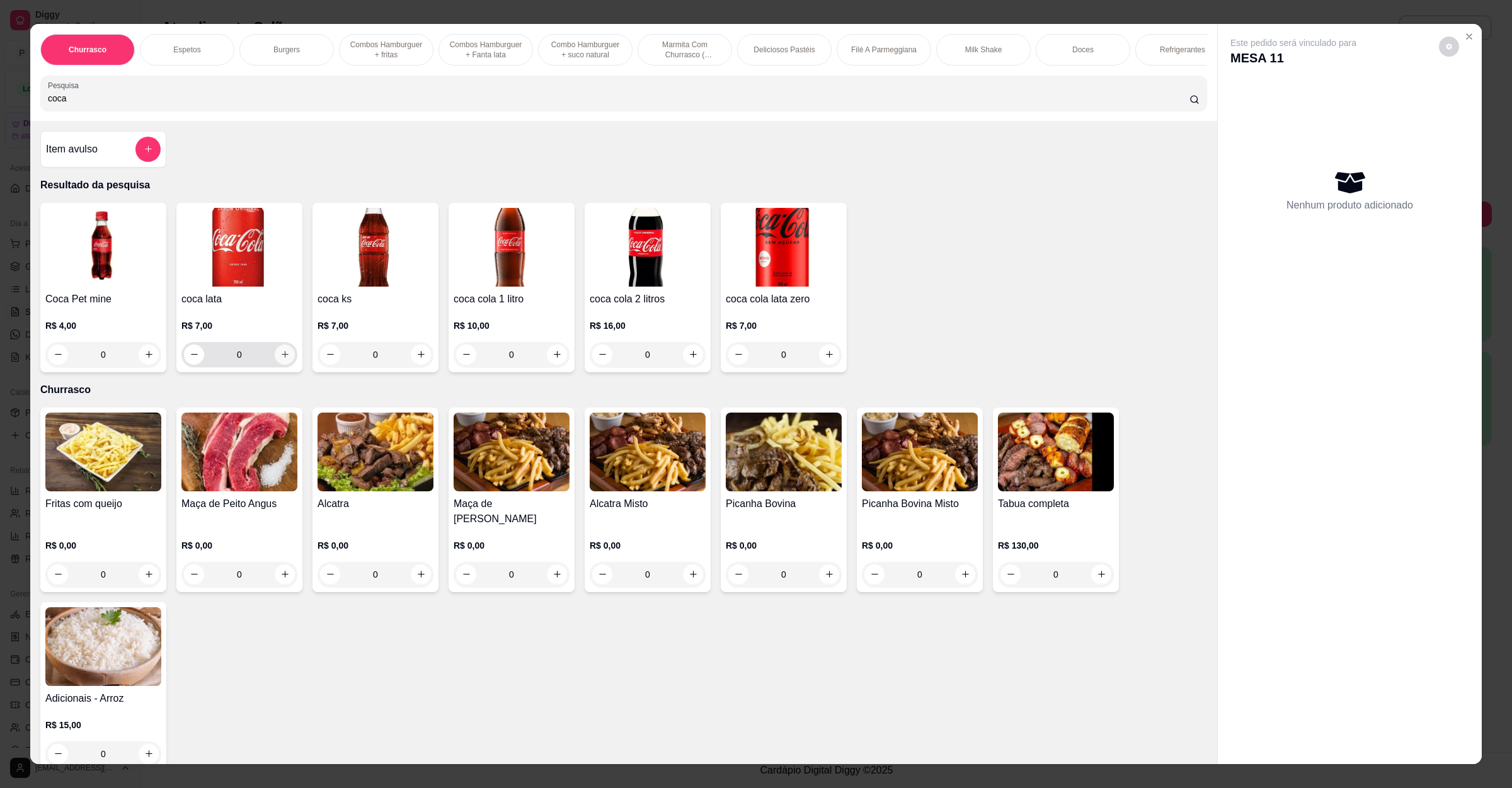
type input "coca"
click at [275, 365] on button "increase-product-quantity" at bounding box center [285, 354] width 20 height 20
type input "1"
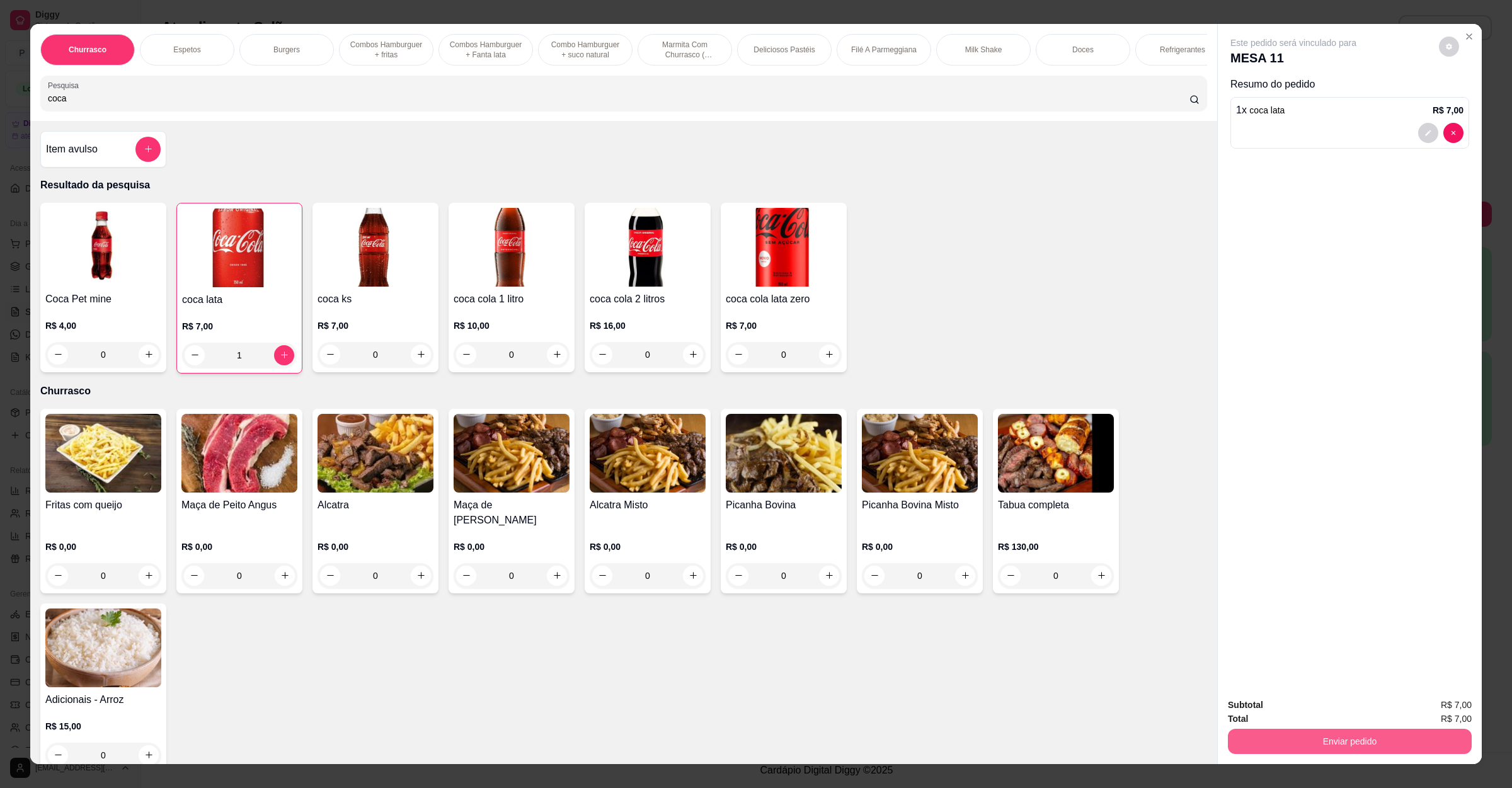
click at [1280, 737] on button "Enviar pedido" at bounding box center [1350, 742] width 244 height 25
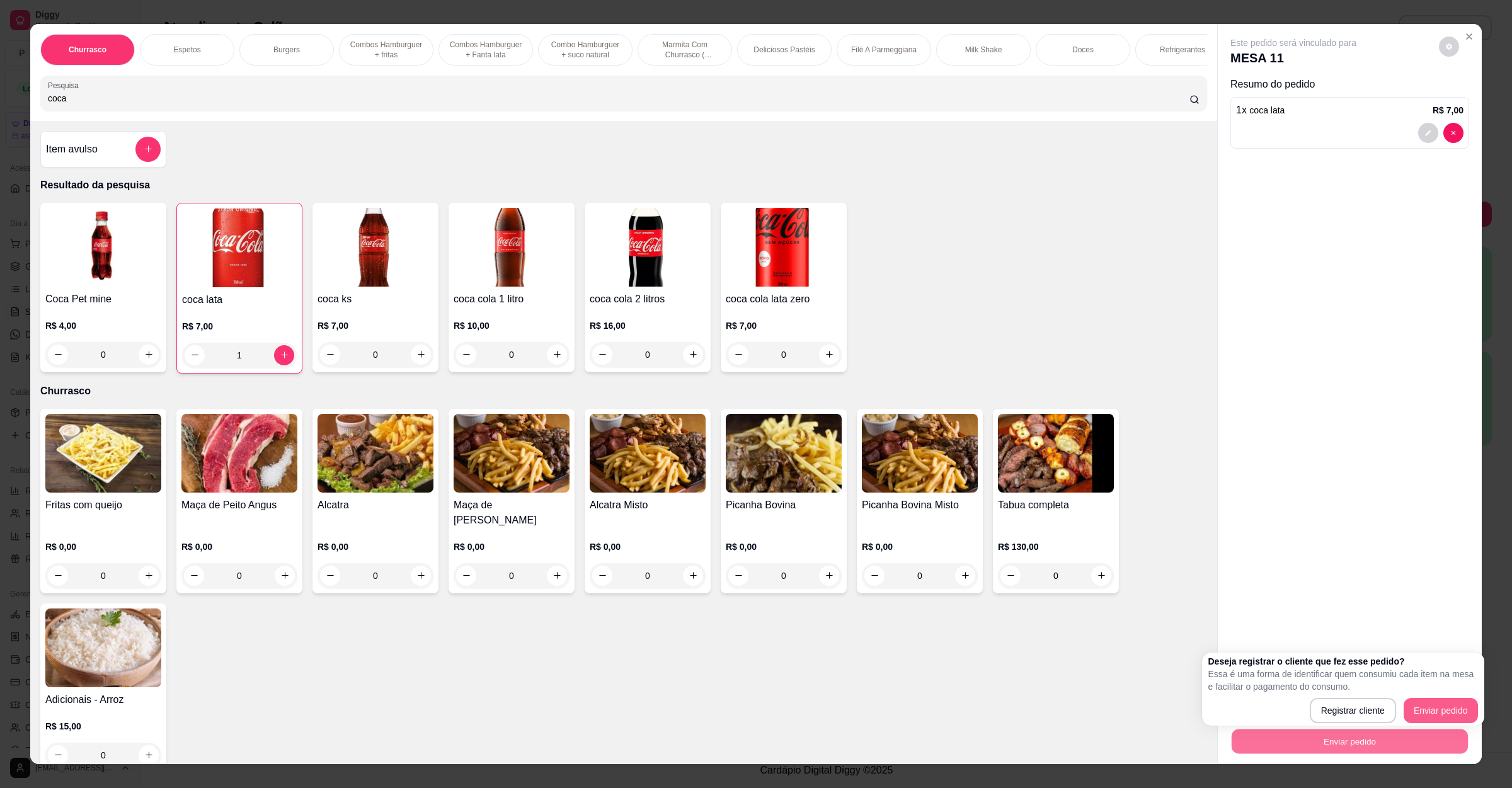
click at [1411, 711] on div "Registrar cliente Enviar pedido" at bounding box center [1343, 710] width 270 height 25
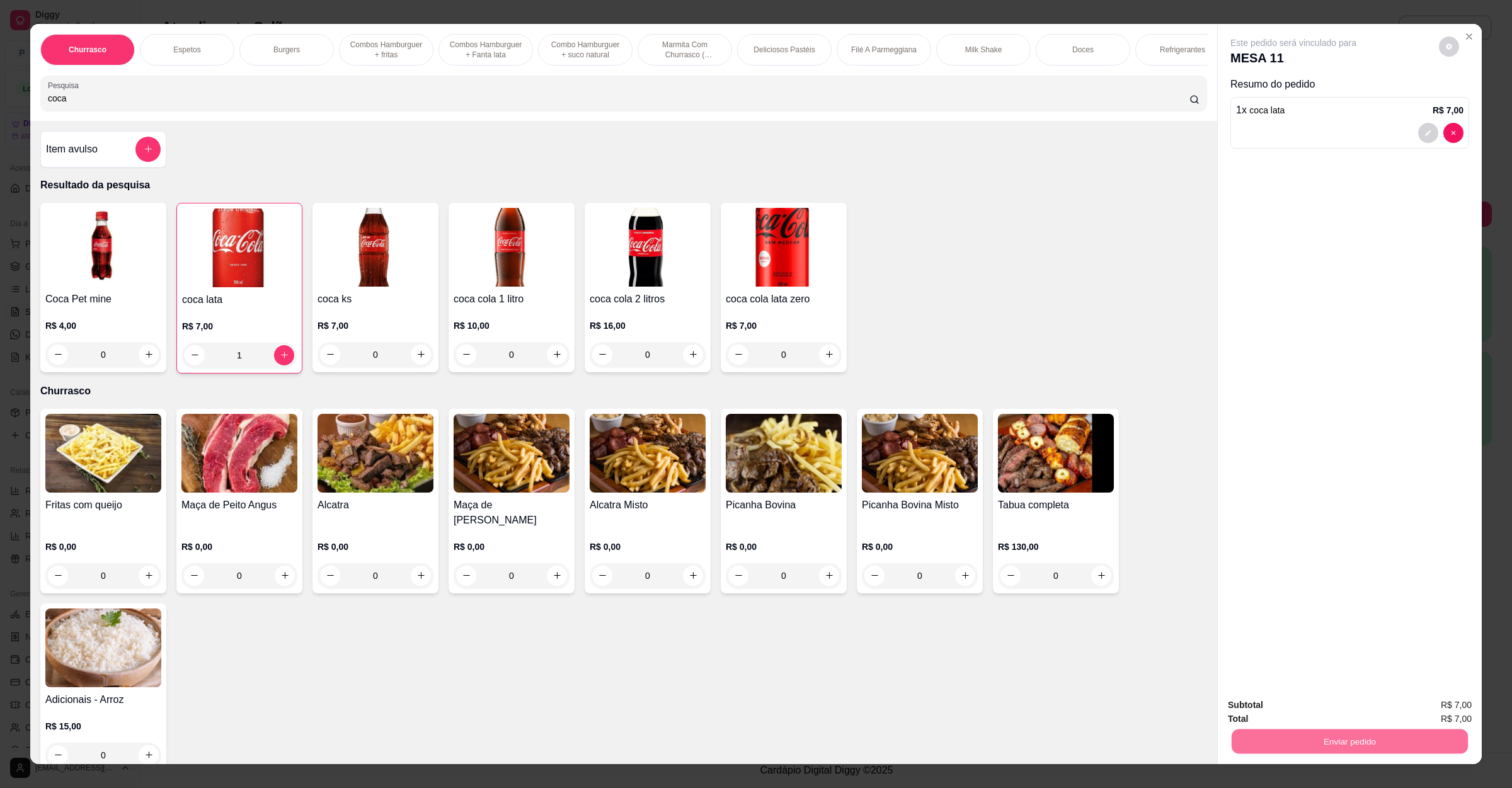
click at [1412, 711] on button "Enviar pedido" at bounding box center [1437, 711] width 70 height 23
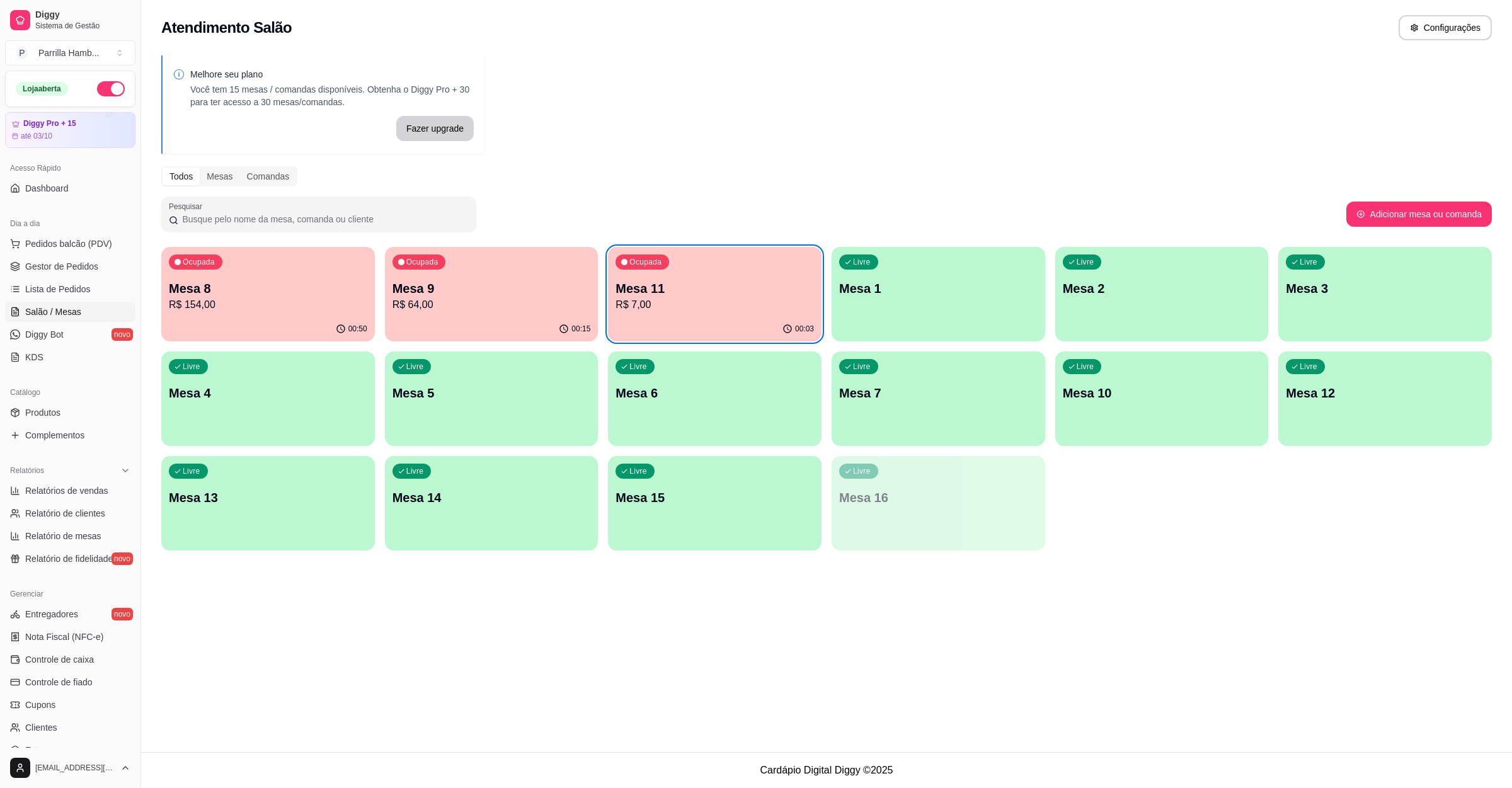
click at [664, 316] on button "Ocupada Mesa 11 R$ 7,00 00:03" at bounding box center [715, 294] width 213 height 95
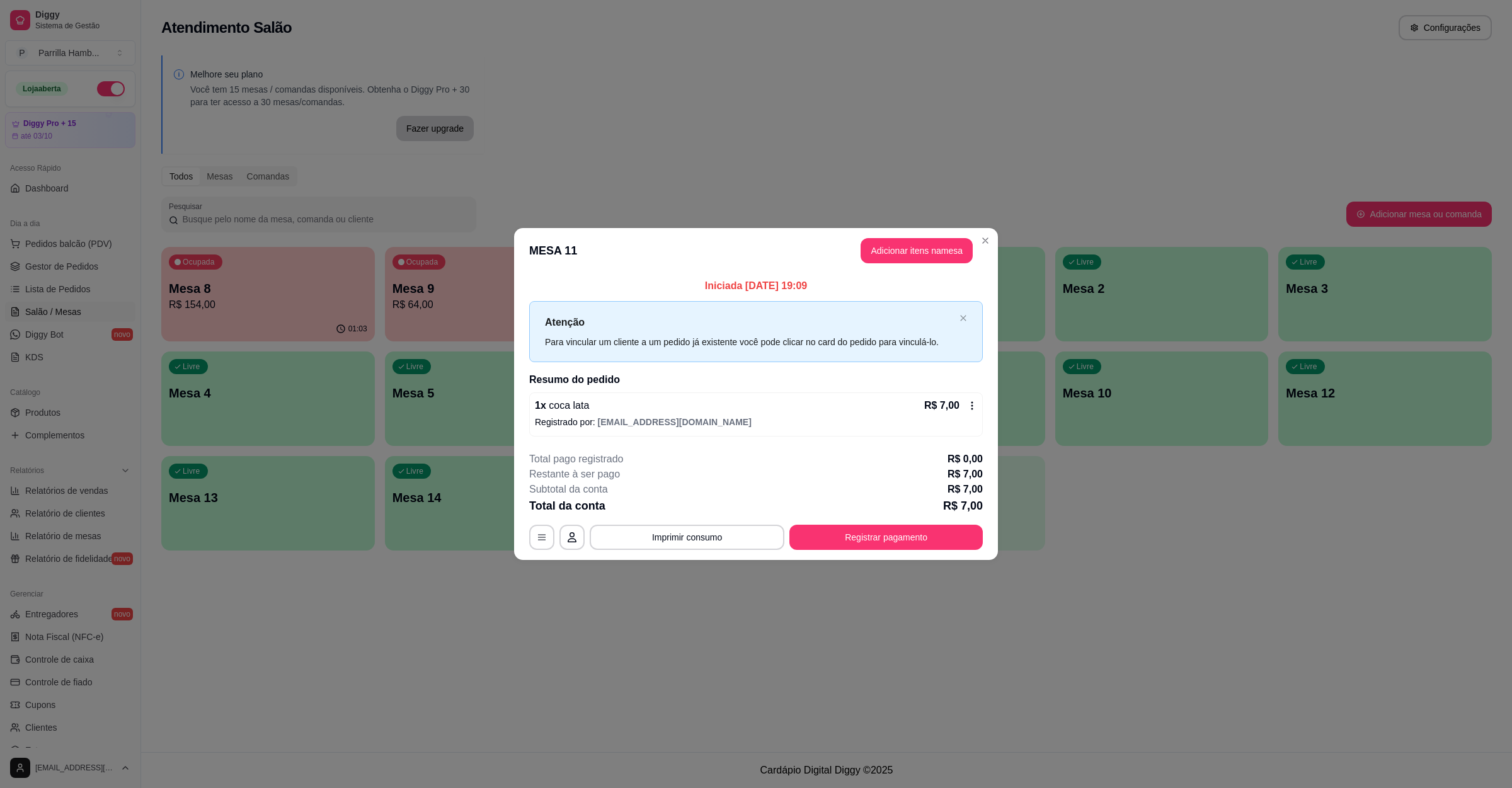
click at [938, 232] on header "MESA 11 Adicionar itens na mesa" at bounding box center [756, 251] width 484 height 46
click at [924, 244] on button "Adicionar itens na mesa" at bounding box center [917, 251] width 109 height 25
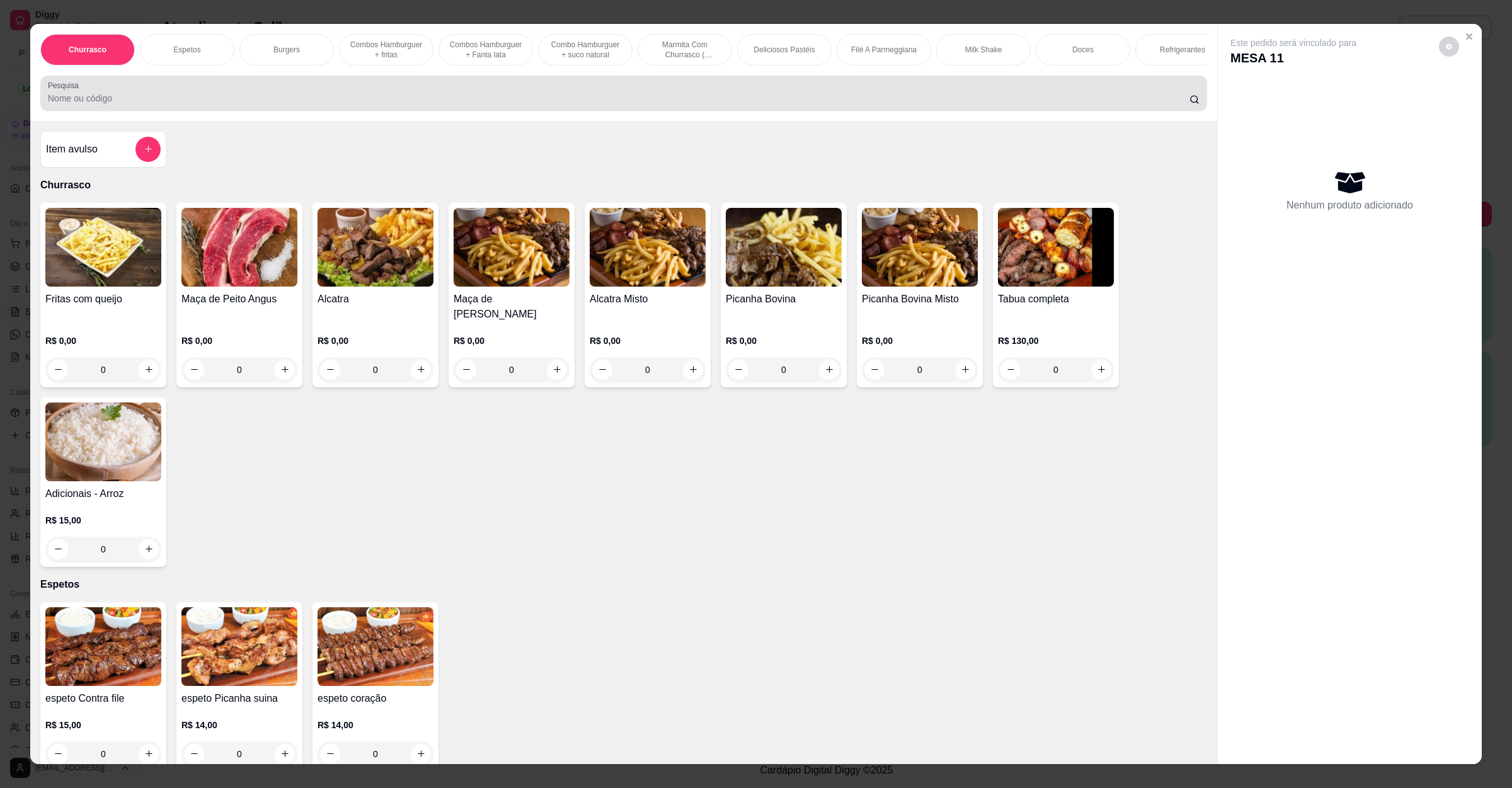
click at [310, 95] on div at bounding box center [624, 93] width 1152 height 25
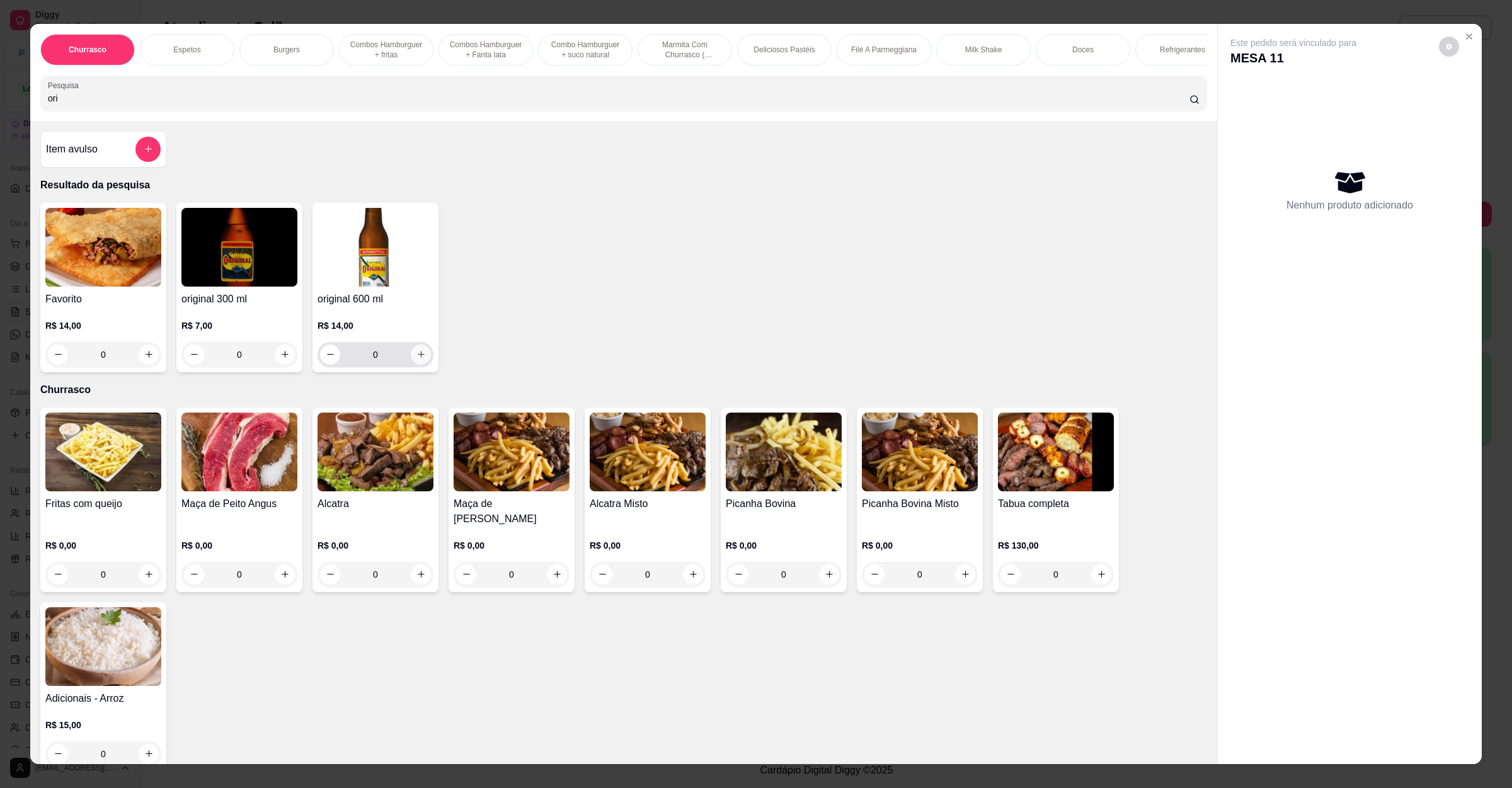
type input "ori"
click at [417, 359] on icon "increase-product-quantity" at bounding box center [421, 353] width 9 height 9
type input "1"
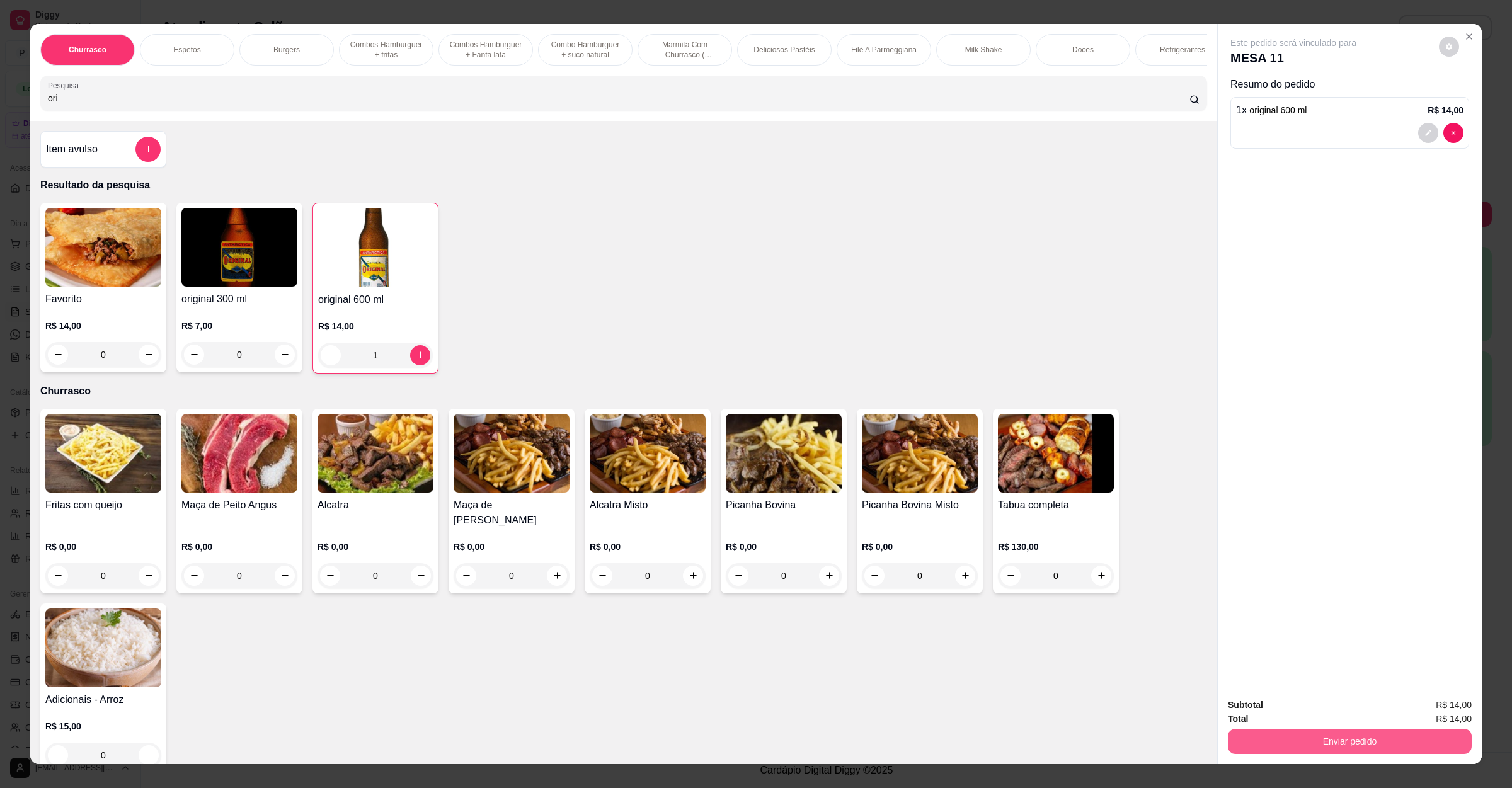
click at [1245, 743] on button "Enviar pedido" at bounding box center [1350, 742] width 244 height 25
click at [1324, 715] on button "Registrar cliente" at bounding box center [1353, 710] width 83 height 24
click at [1358, 737] on button "Enviar pedido" at bounding box center [1350, 742] width 244 height 25
click at [1421, 708] on button "Enviar pedido" at bounding box center [1437, 710] width 71 height 24
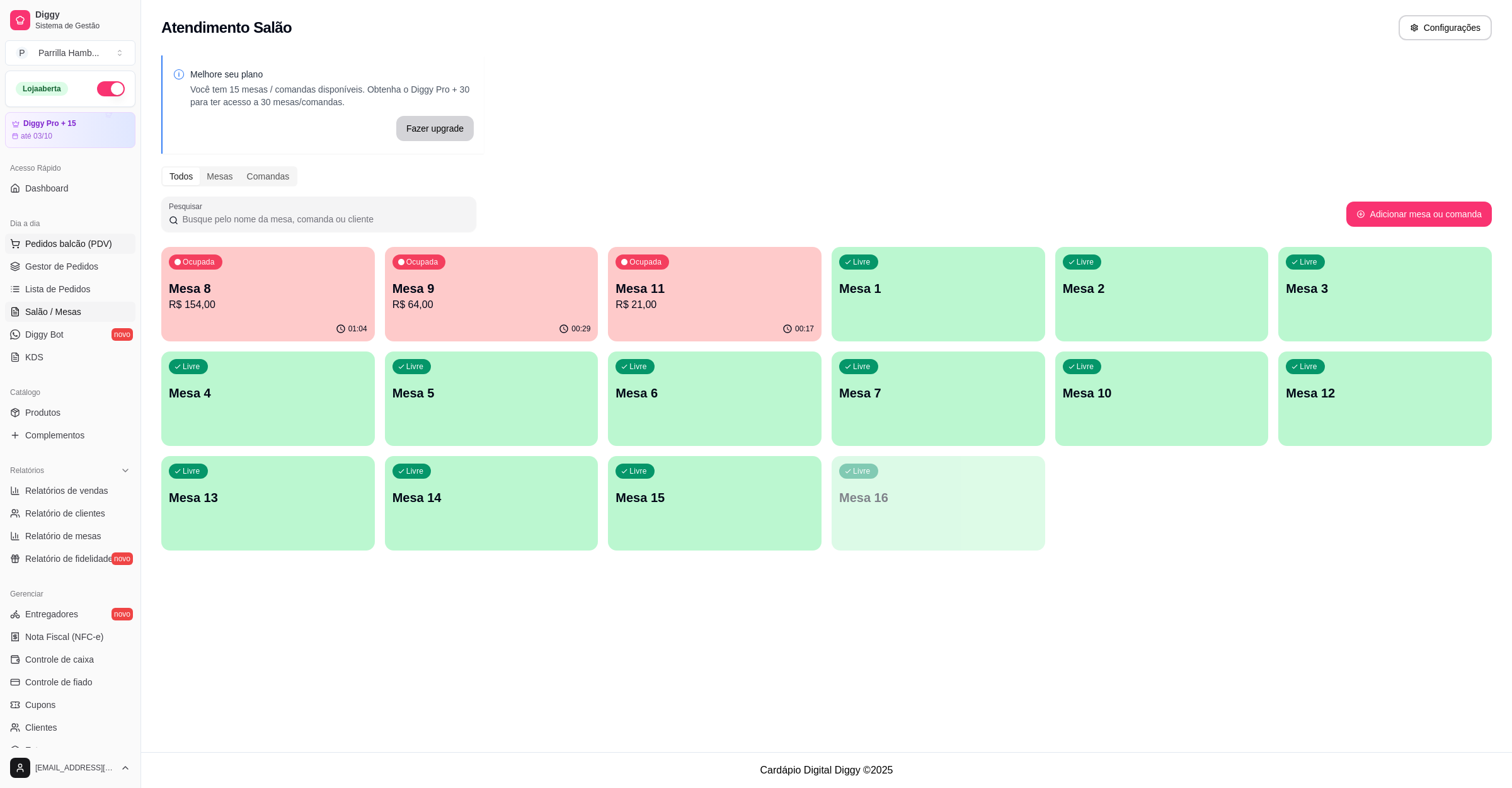
click at [38, 236] on button "Pedidos balcão (PDV)" at bounding box center [70, 244] width 130 height 20
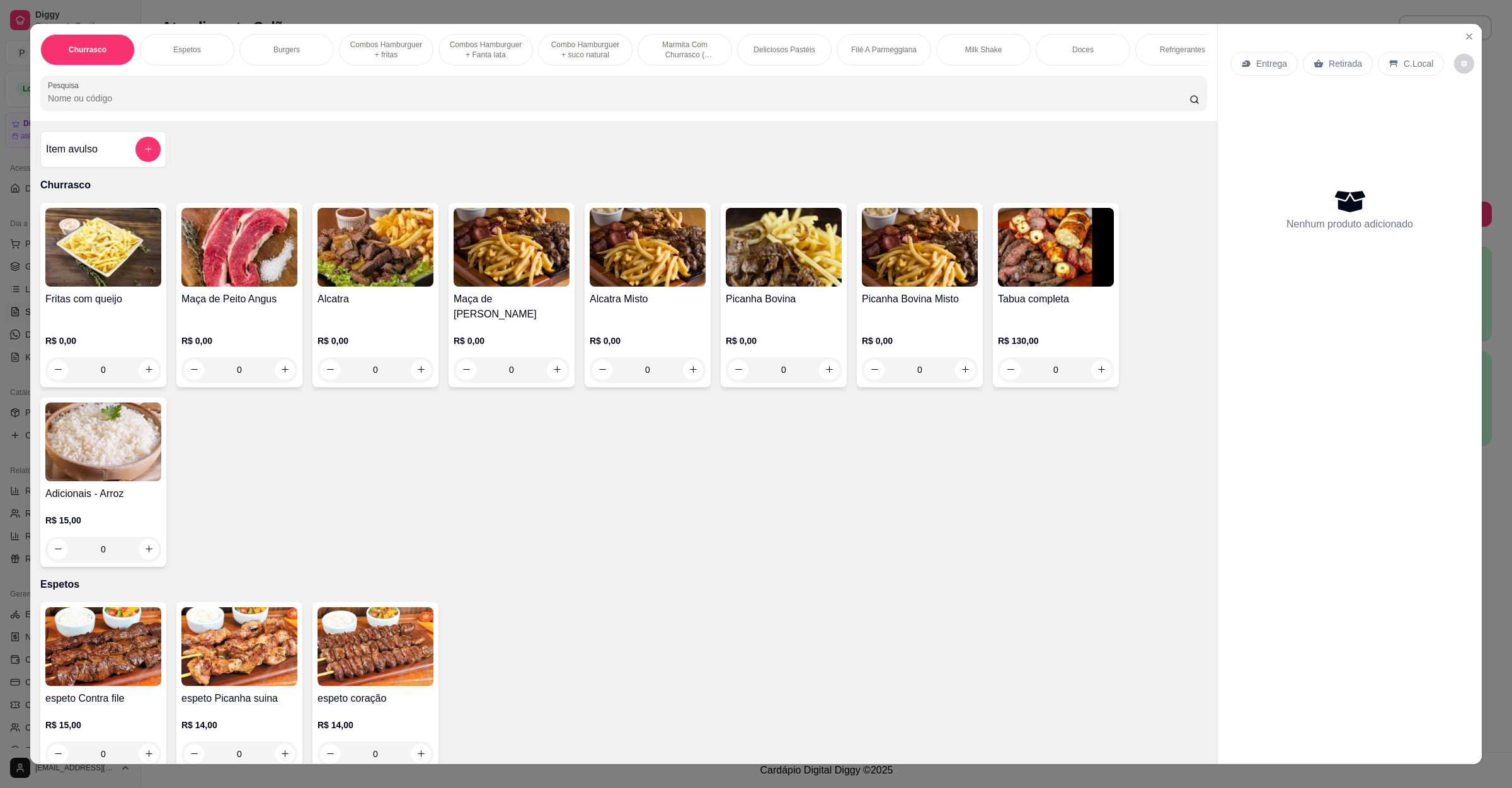
click at [1269, 64] on p "Entrega" at bounding box center [1271, 63] width 31 height 12
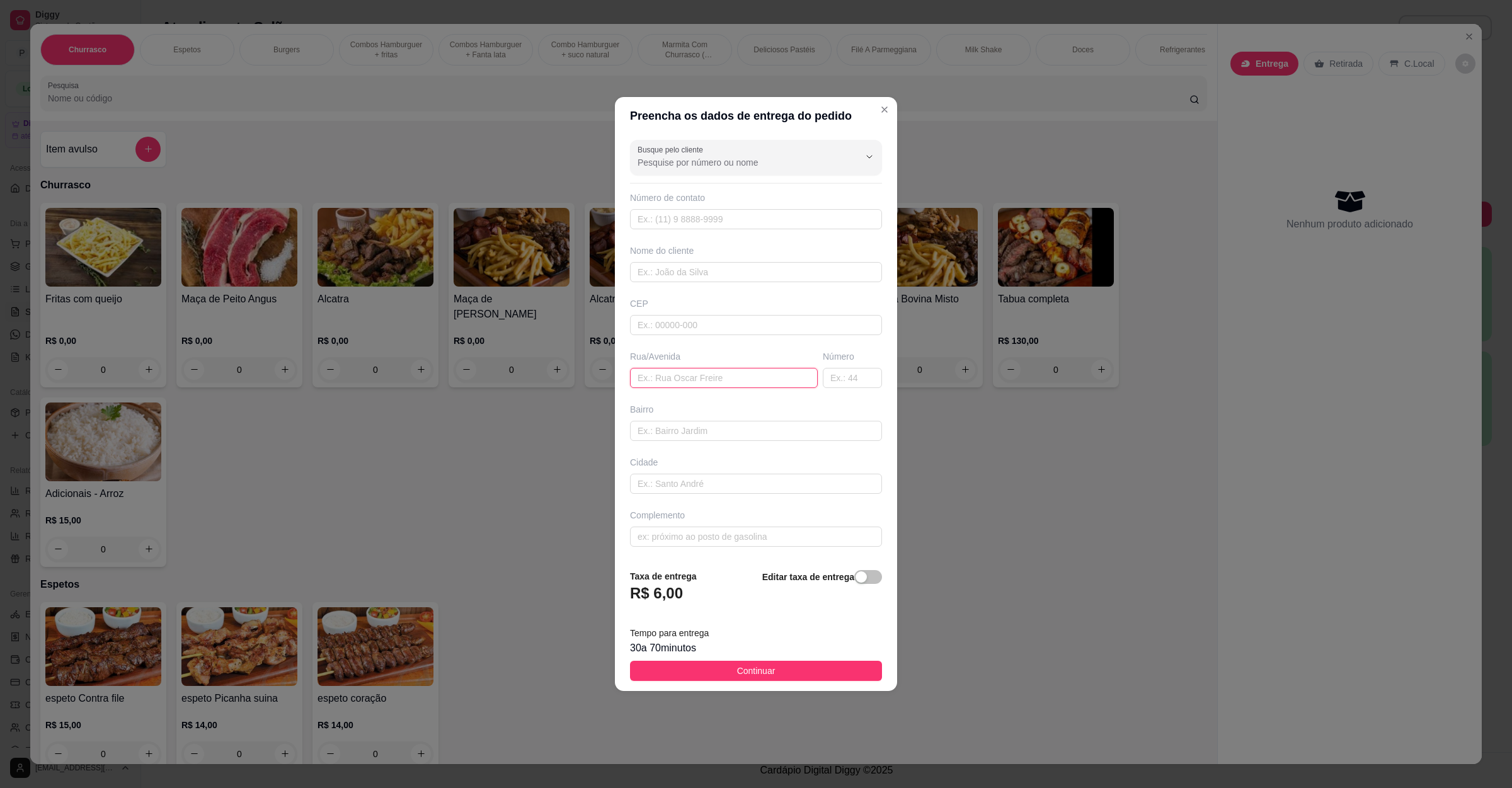
click at [736, 371] on input "text" at bounding box center [724, 377] width 188 height 20
paste input "Rua subestação bairro subestação n313"
type input "Rua subestação bairro subestação n313"
click at [728, 662] on footer "Taxa de entrega R$ 6,00 Editar taxa de entrega Tempo para entrega 30 a 70 minut…" at bounding box center [756, 625] width 282 height 132
click at [710, 671] on button "Continuar" at bounding box center [756, 671] width 252 height 20
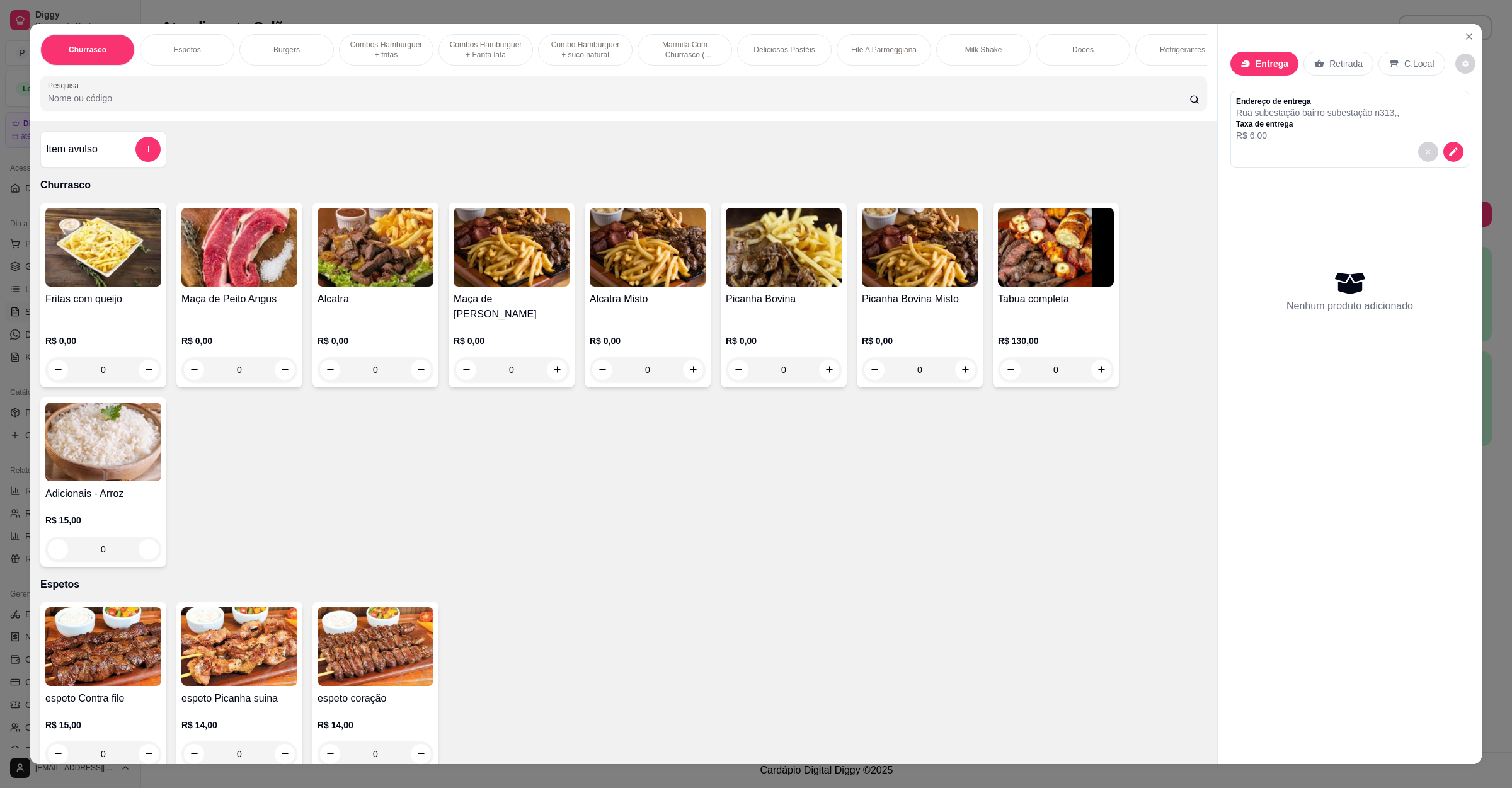
click at [368, 105] on input "Pesquisa" at bounding box center [619, 98] width 1142 height 12
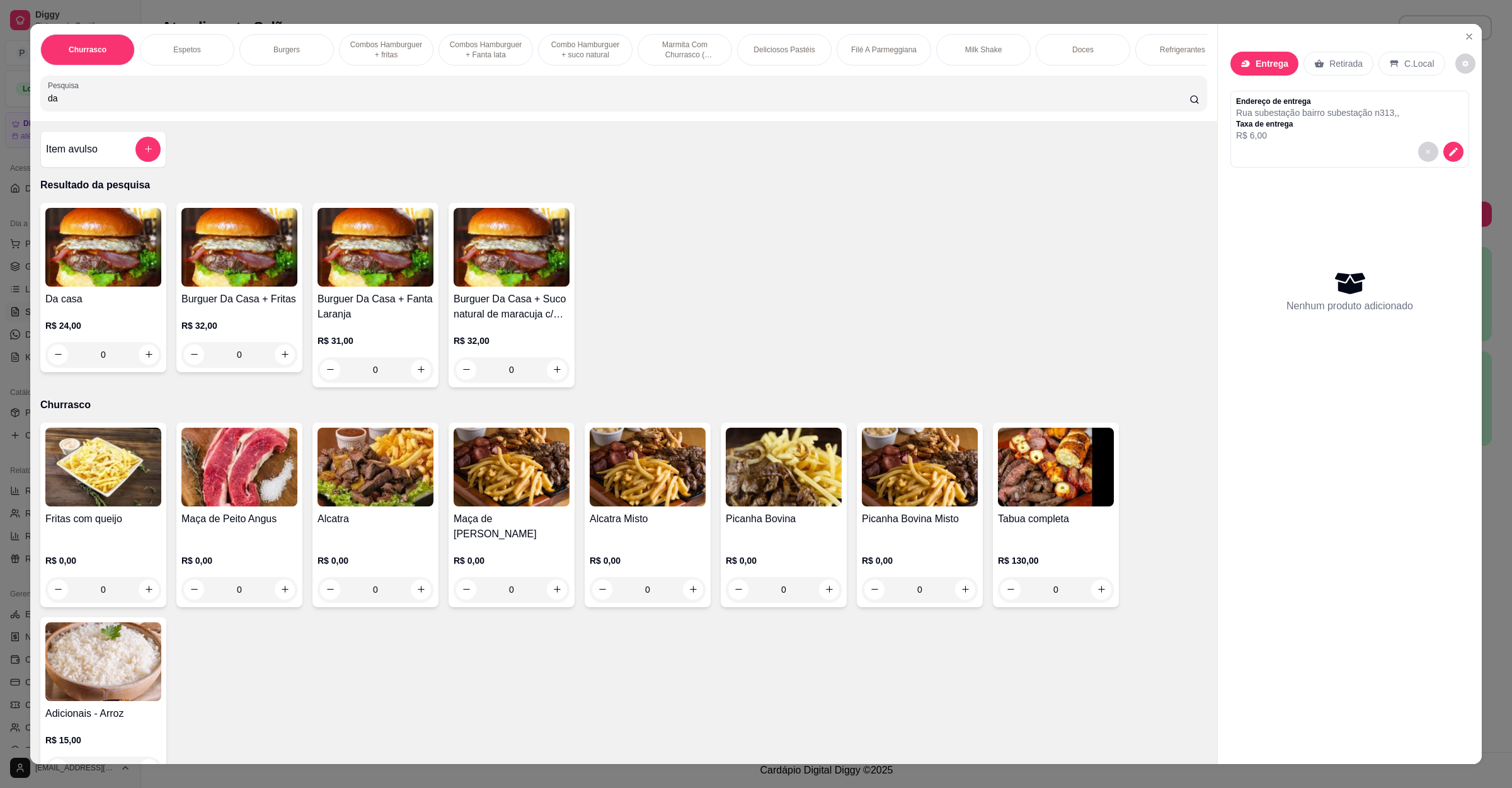
type input "da"
click at [146, 367] on div "0" at bounding box center [104, 354] width 116 height 25
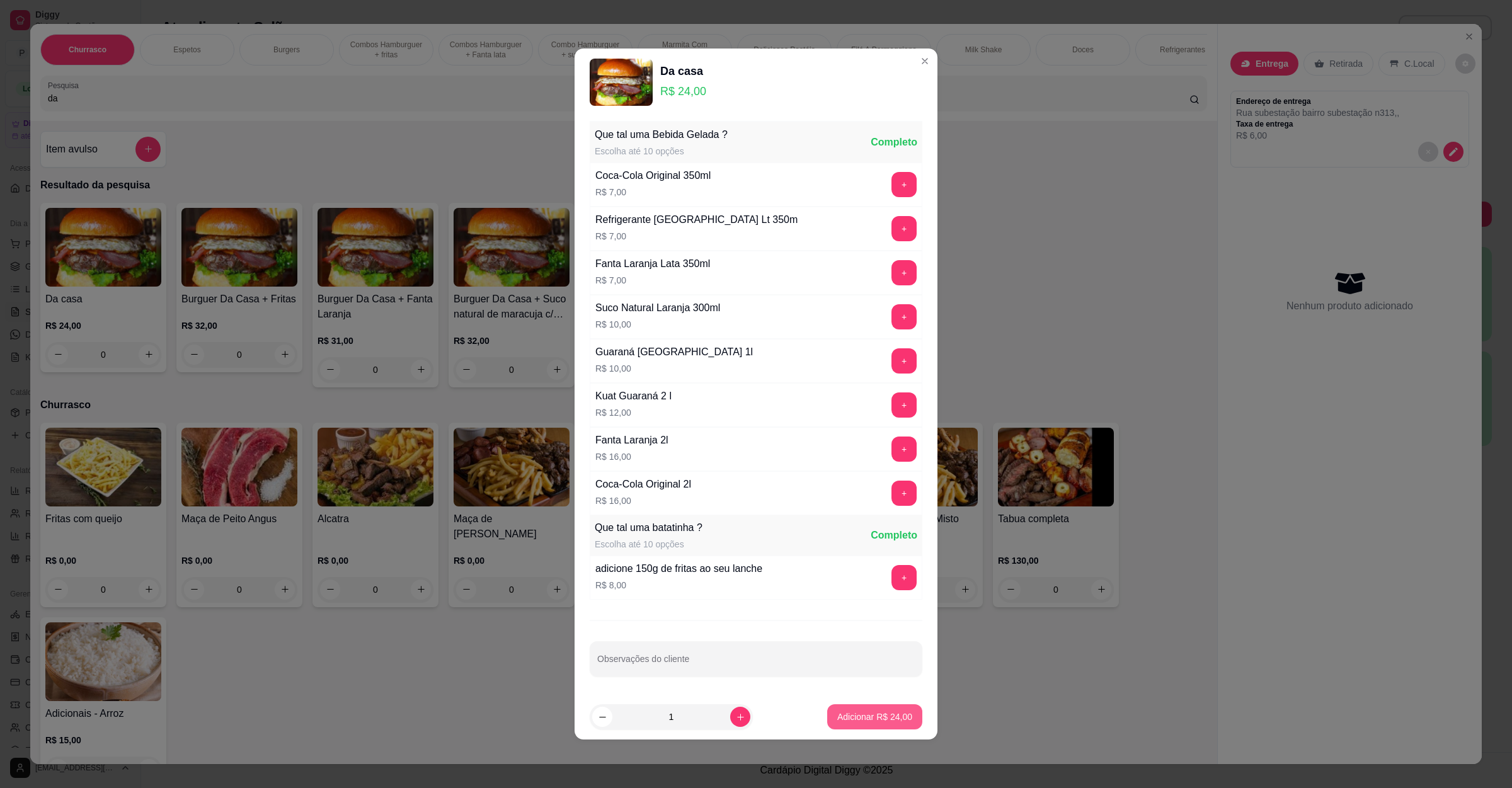
click at [846, 720] on p "Adicionar R$ 24,00" at bounding box center [875, 717] width 75 height 12
type input "1"
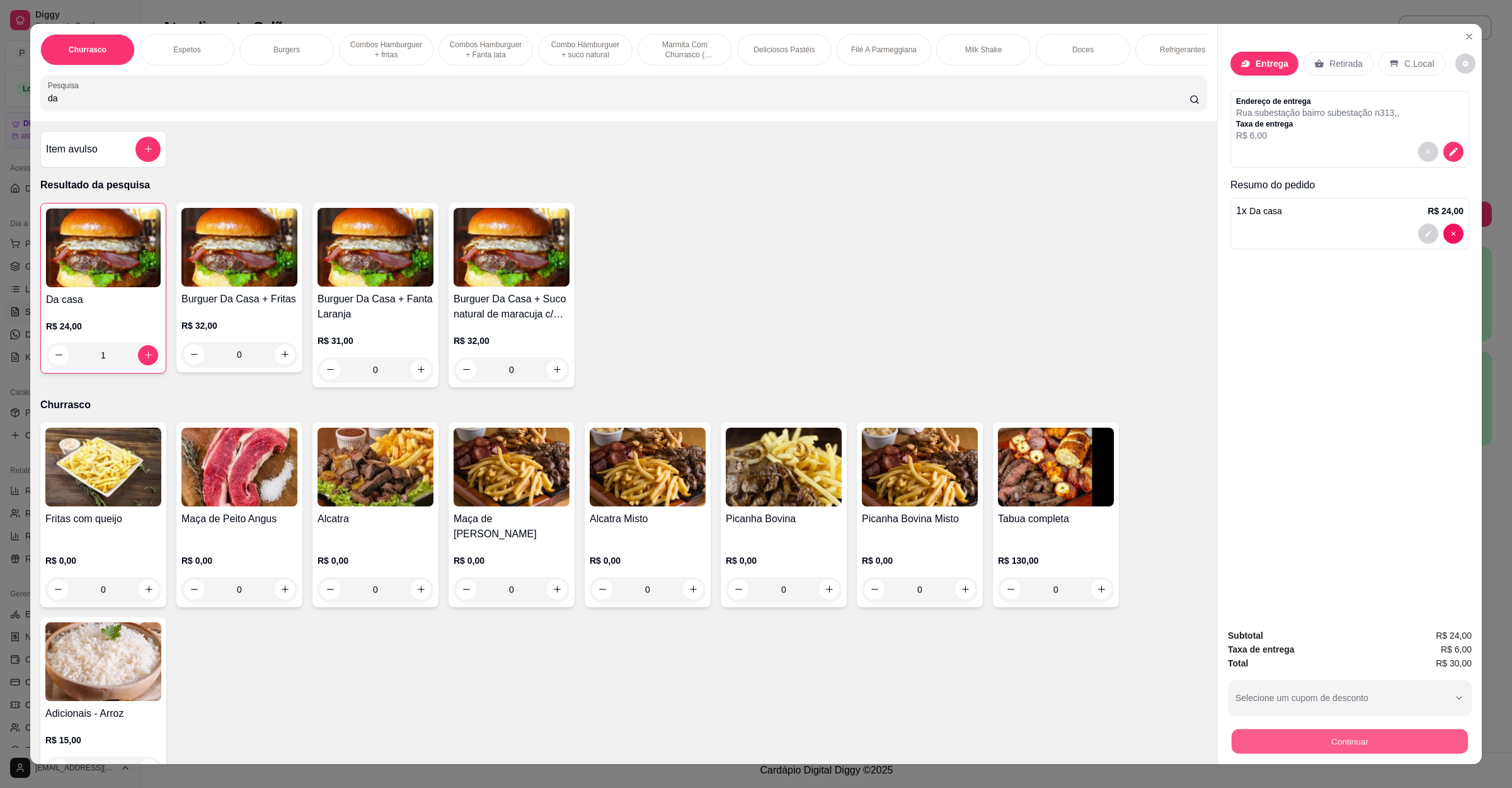
click at [1374, 747] on button "Continuar" at bounding box center [1349, 742] width 237 height 25
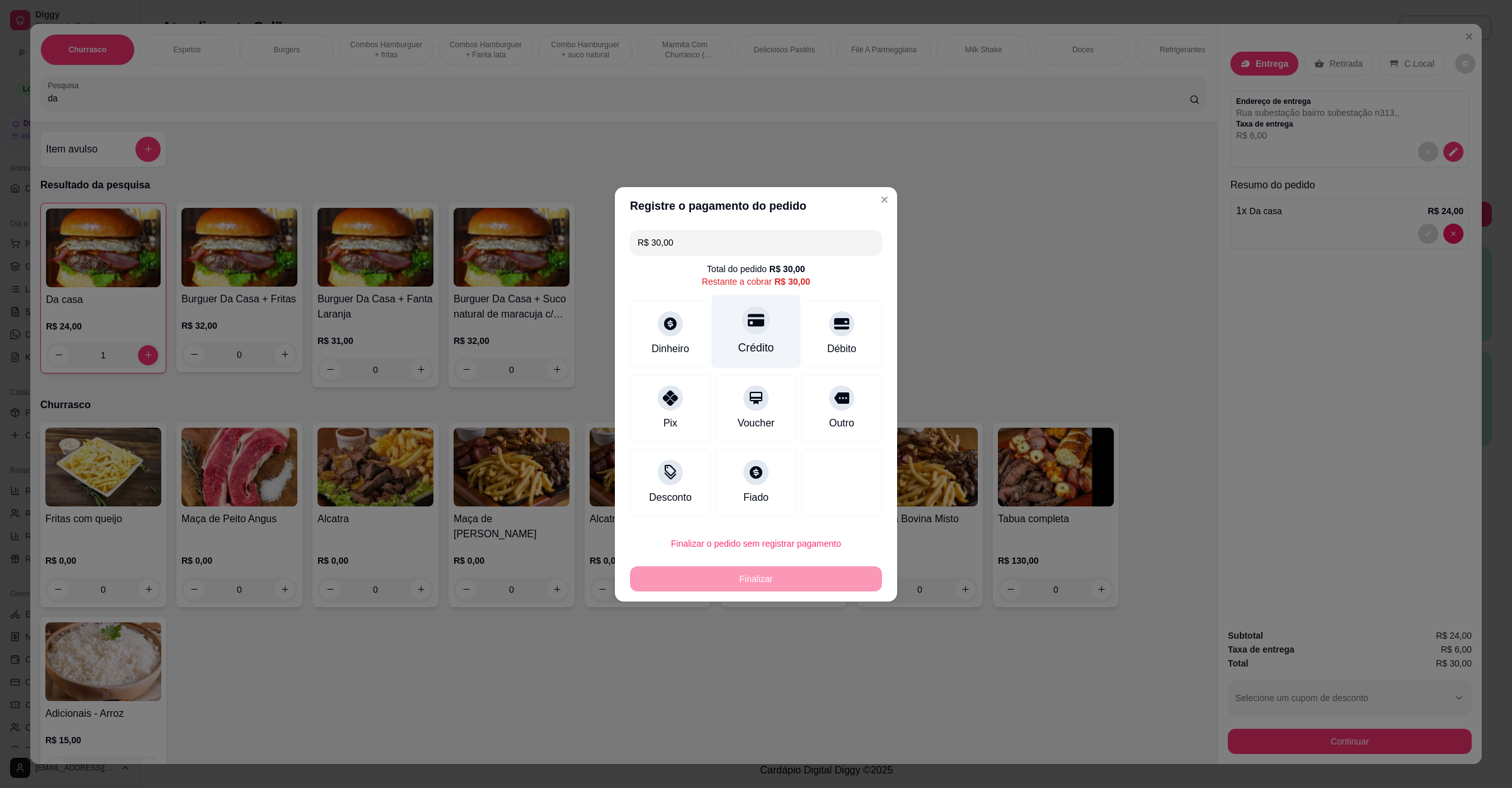
click at [760, 344] on div "Crédito" at bounding box center [756, 348] width 36 height 17
type input "R$ 0,00"
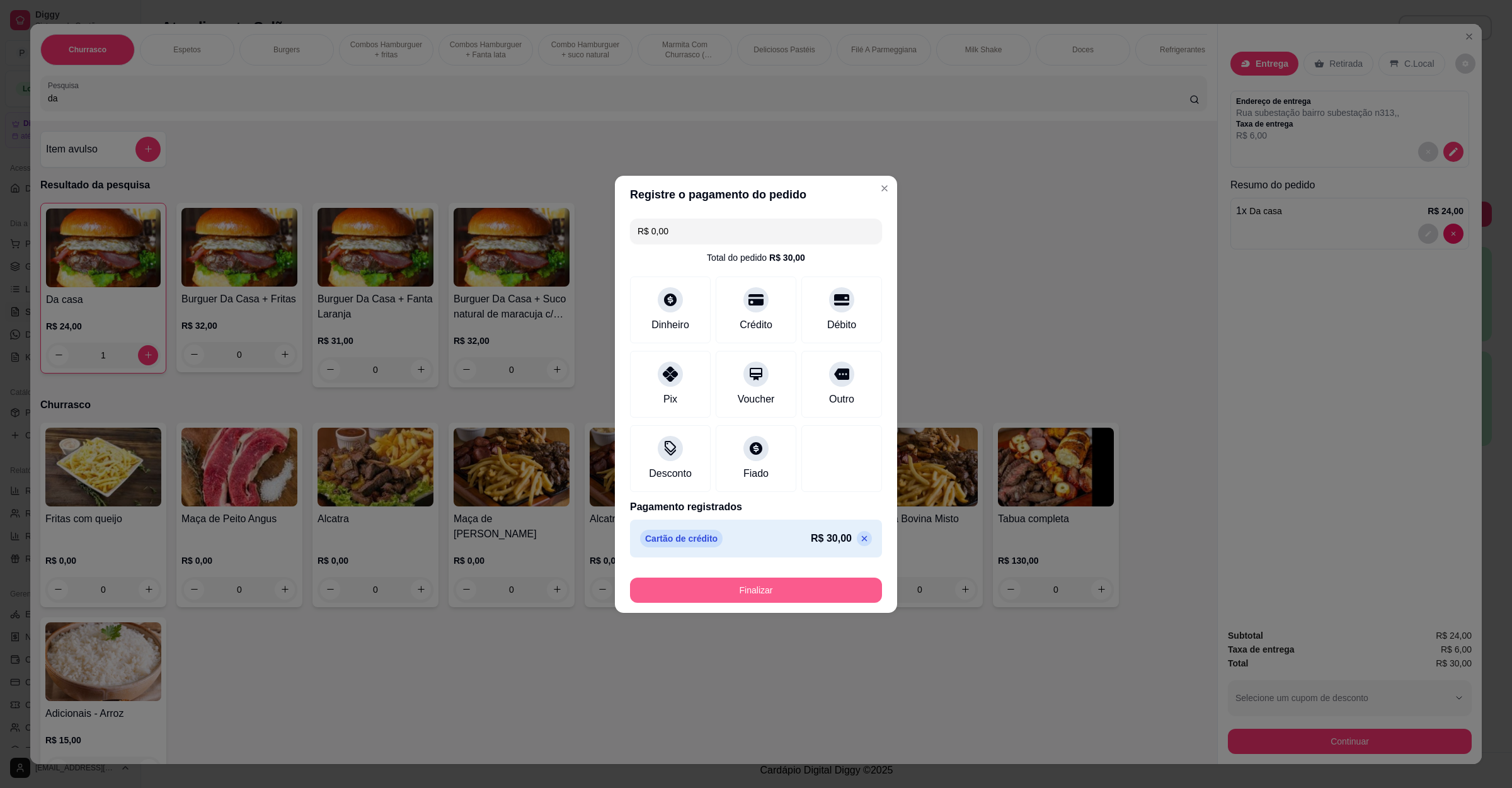
click at [766, 579] on button "Finalizar" at bounding box center [756, 590] width 252 height 25
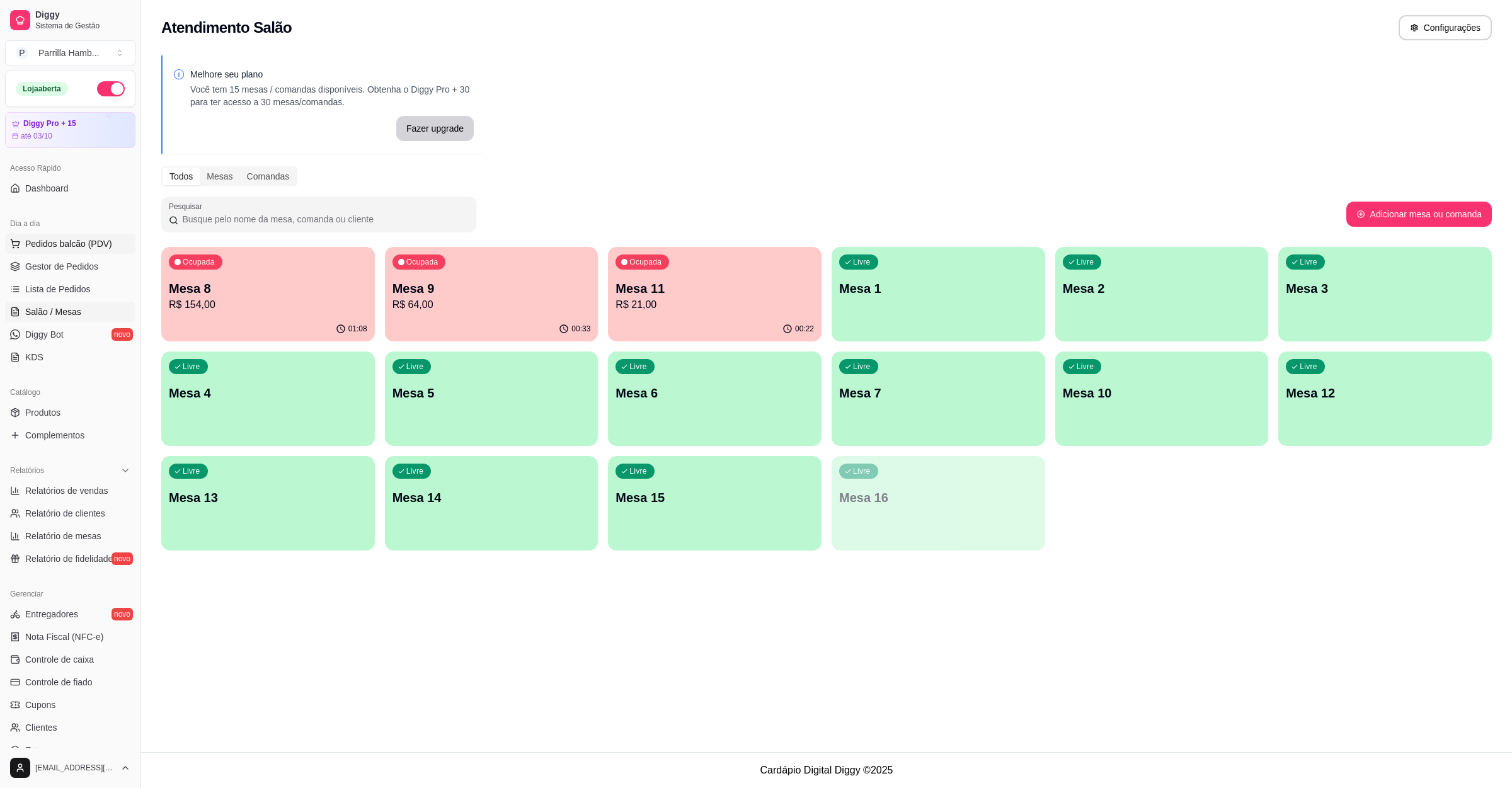
click at [54, 245] on span "Pedidos balcão (PDV)" at bounding box center [68, 243] width 87 height 12
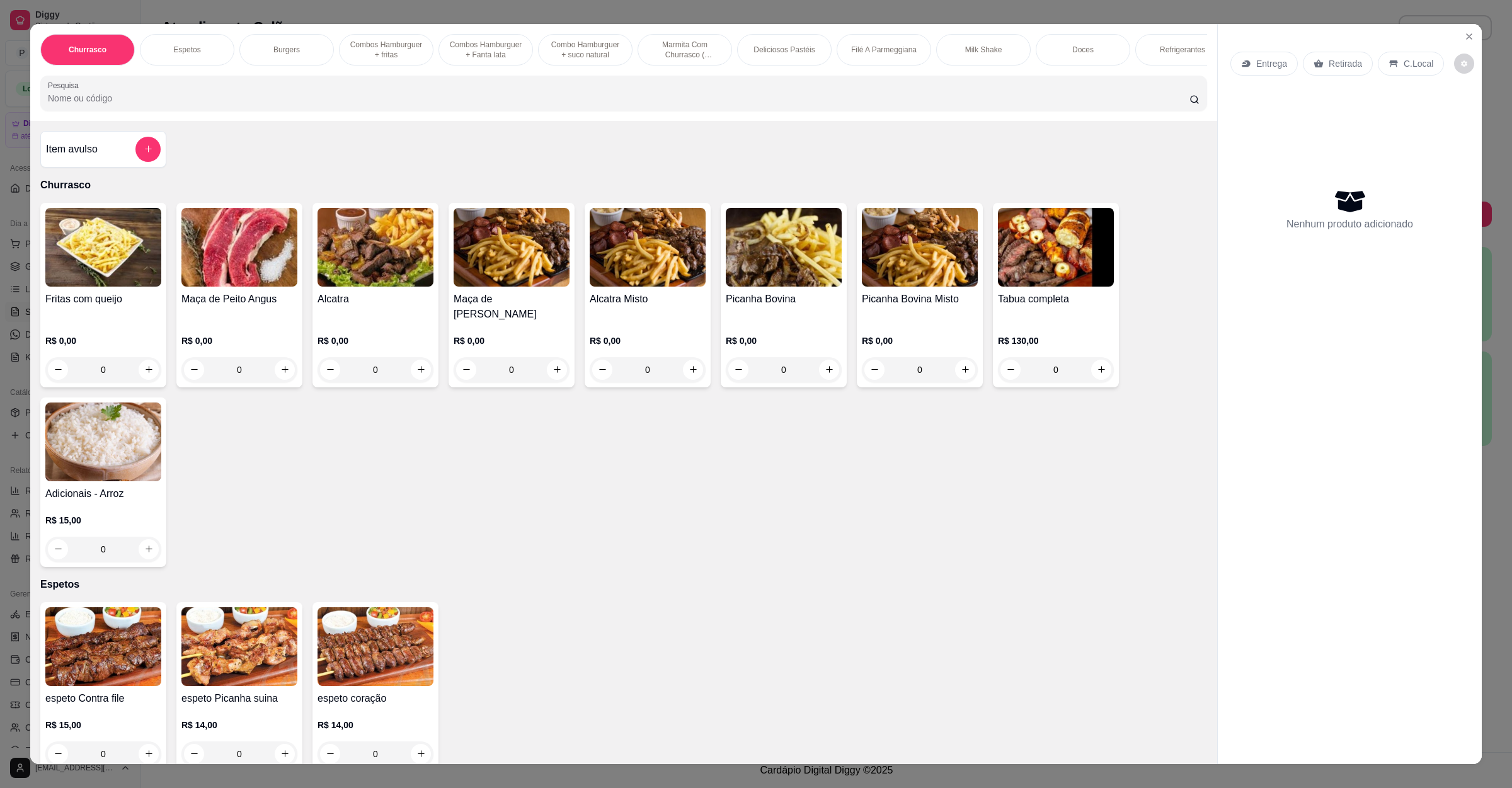
click at [1248, 68] on div "Entrega" at bounding box center [1264, 63] width 67 height 24
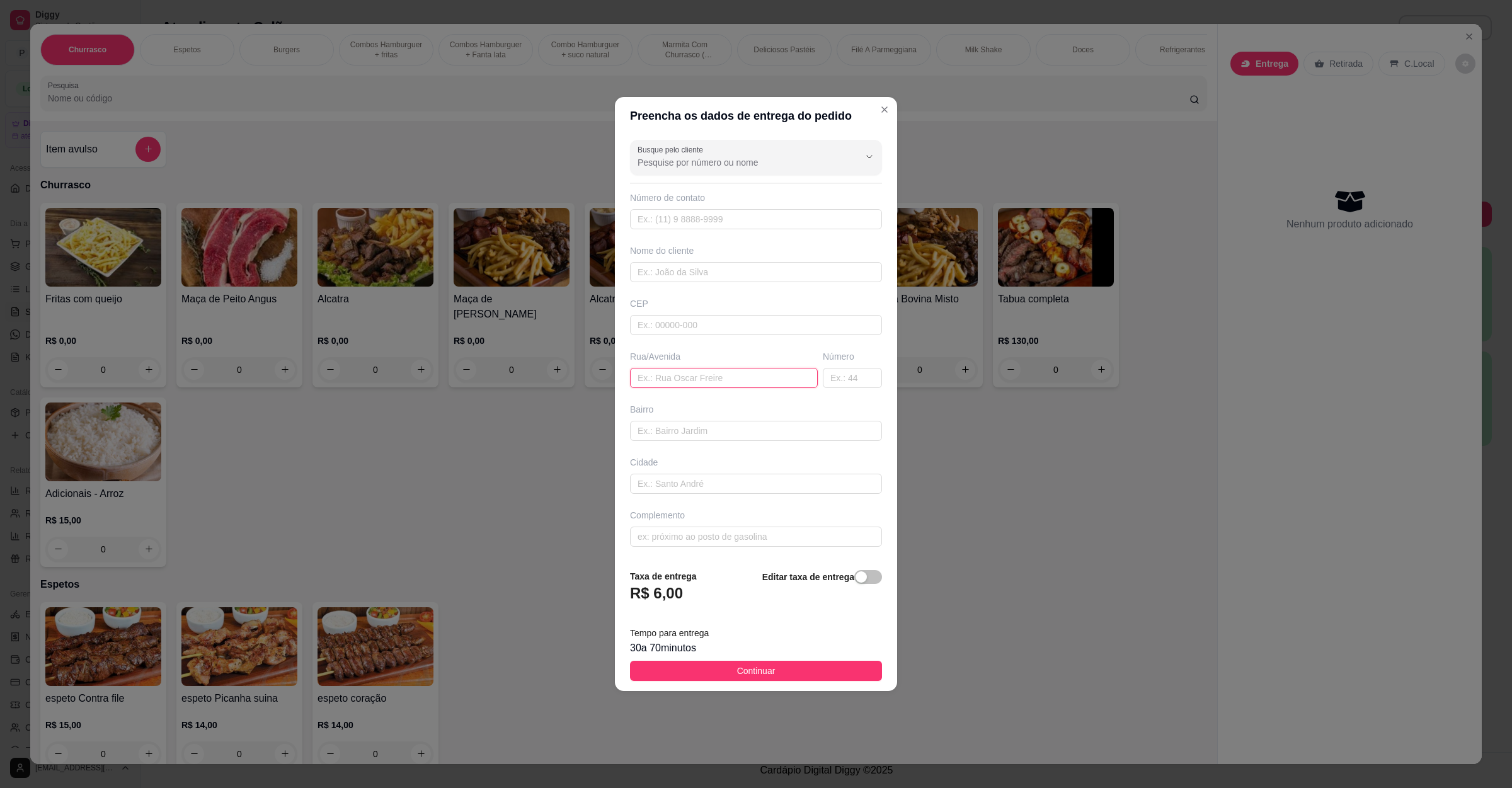
click at [710, 384] on input "text" at bounding box center [724, 377] width 188 height 20
paste input "[STREET_ADDRESS][PERSON_NAME]"
type input "[STREET_ADDRESS][PERSON_NAME]"
drag, startPoint x: 748, startPoint y: 688, endPoint x: 753, endPoint y: 674, distance: 14.9
click at [749, 686] on footer "Taxa de entrega R$ 6,00 Editar taxa de entrega Tempo para entrega 30 a 70 minut…" at bounding box center [756, 625] width 282 height 132
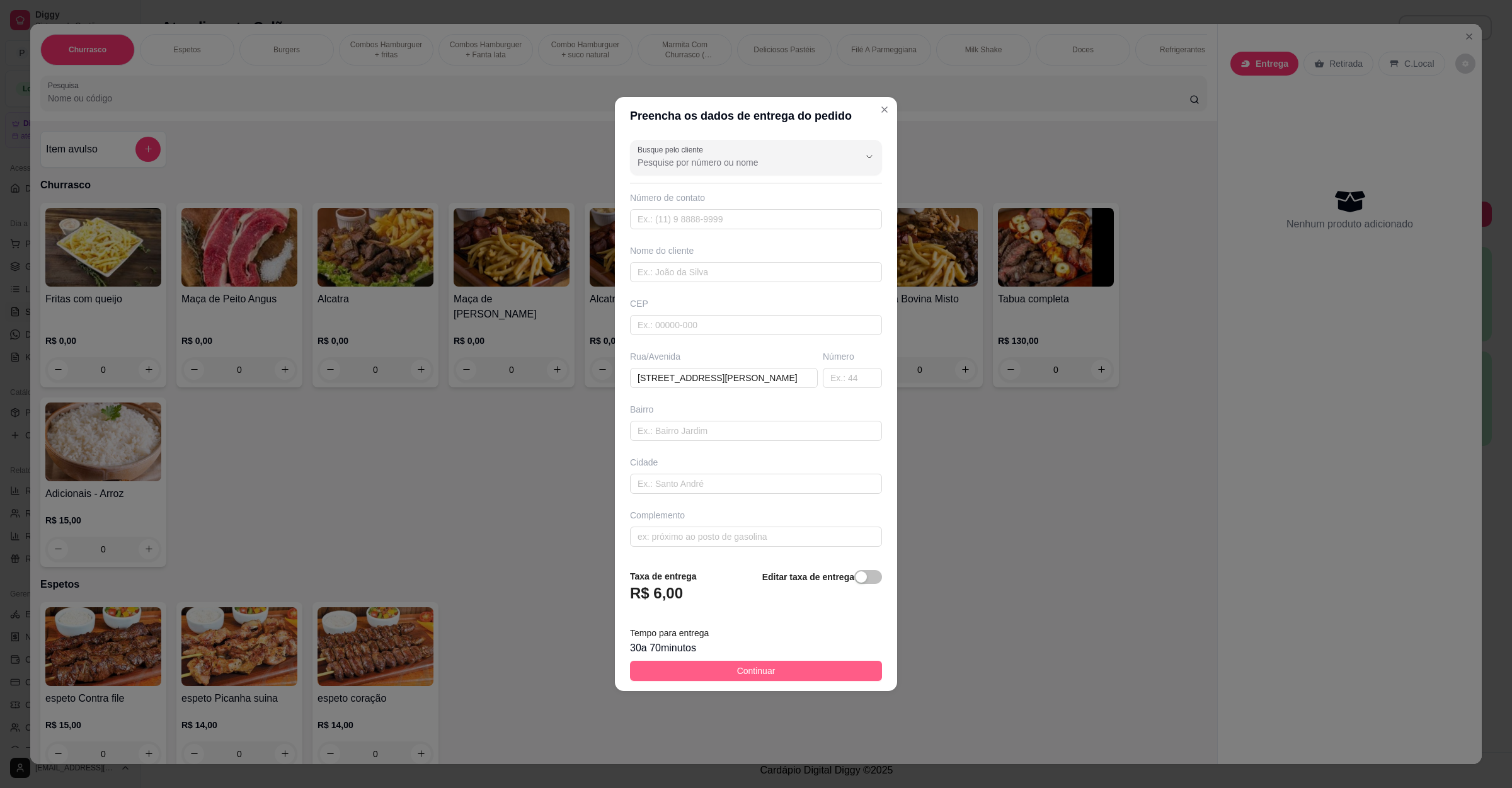
click at [753, 674] on span "Continuar" at bounding box center [756, 670] width 38 height 14
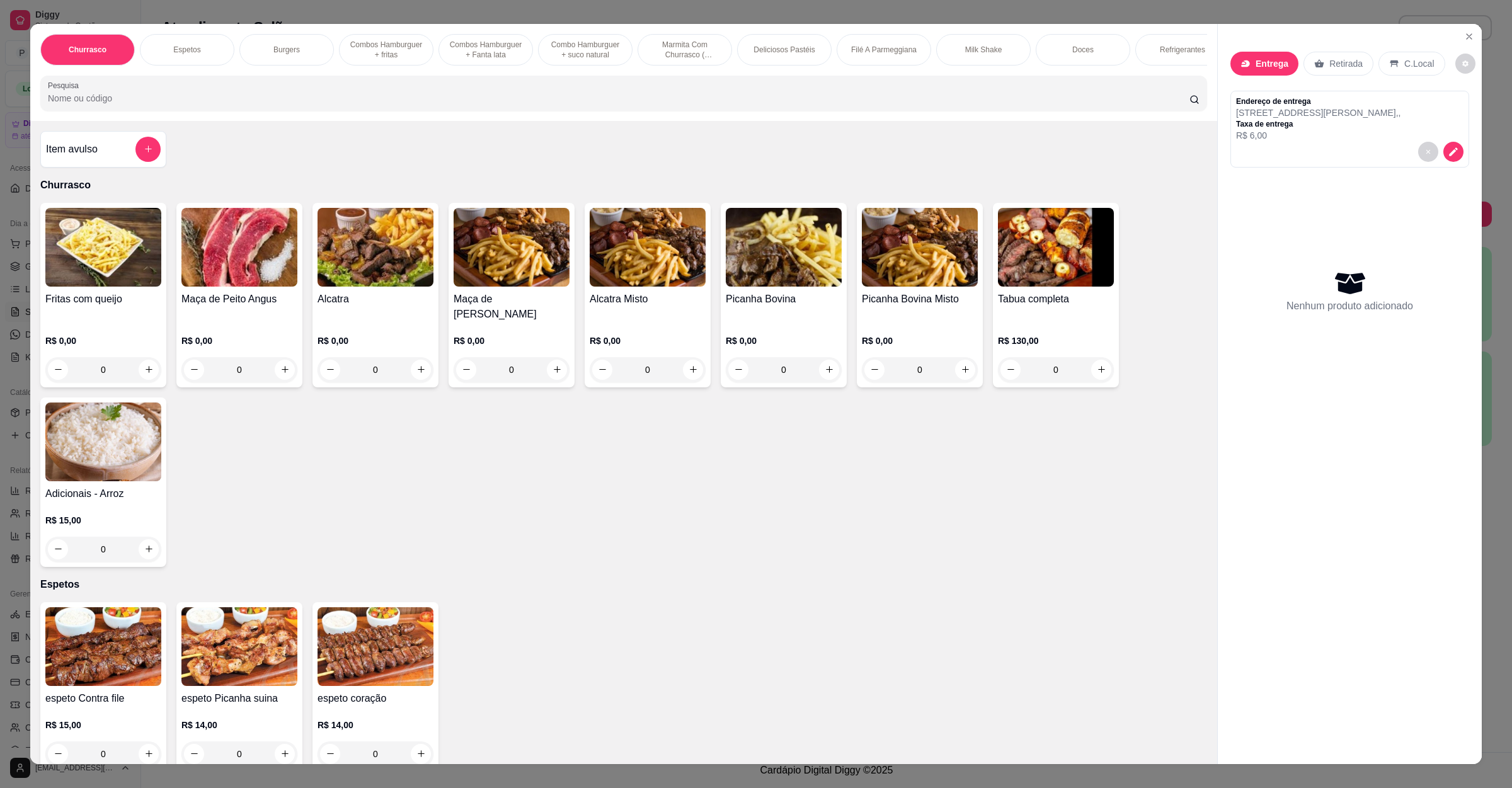
click at [100, 105] on input "Pesquisa" at bounding box center [619, 98] width 1142 height 12
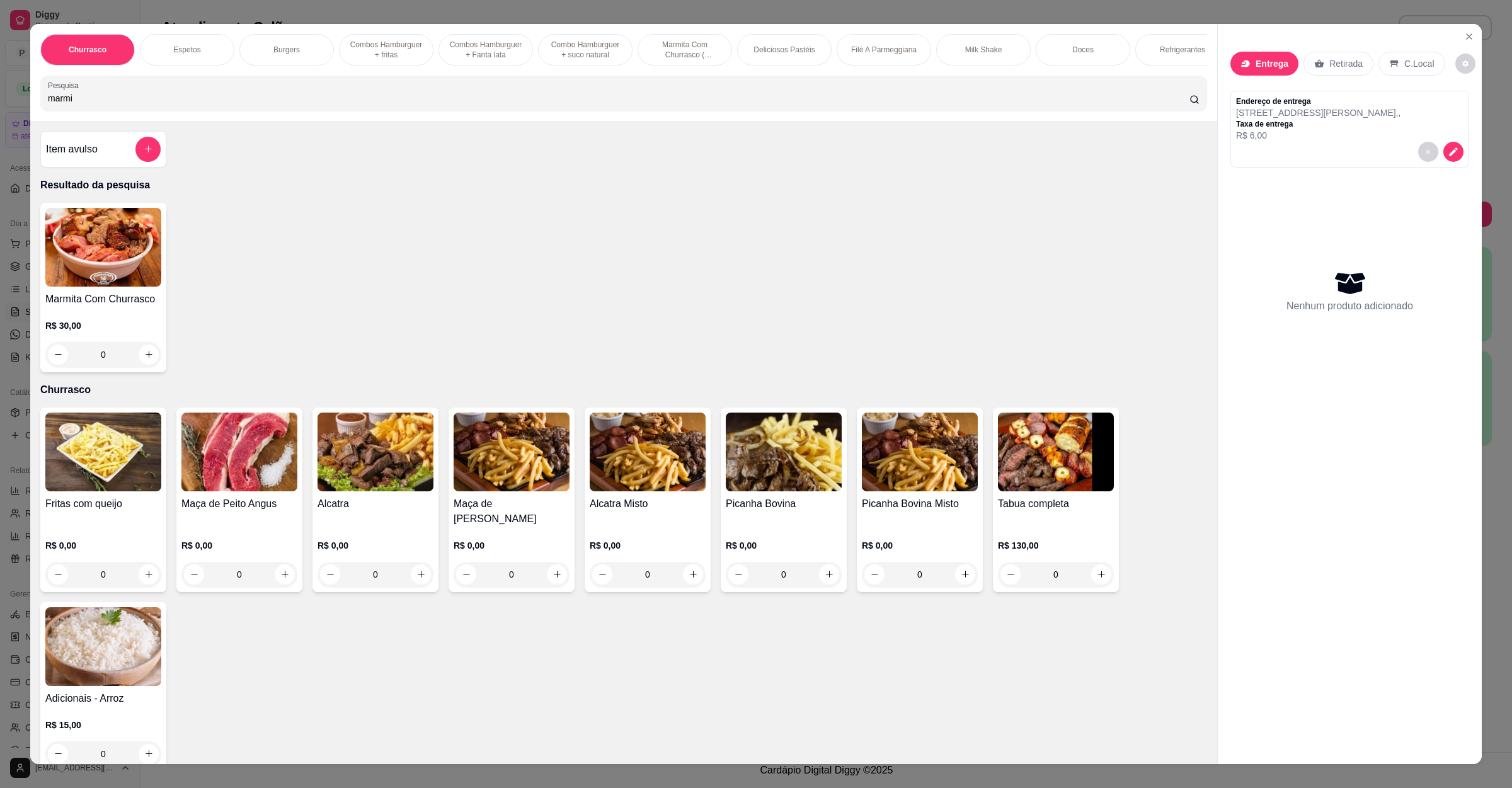
type input "marmi"
click at [144, 358] on div "0" at bounding box center [104, 354] width 116 height 25
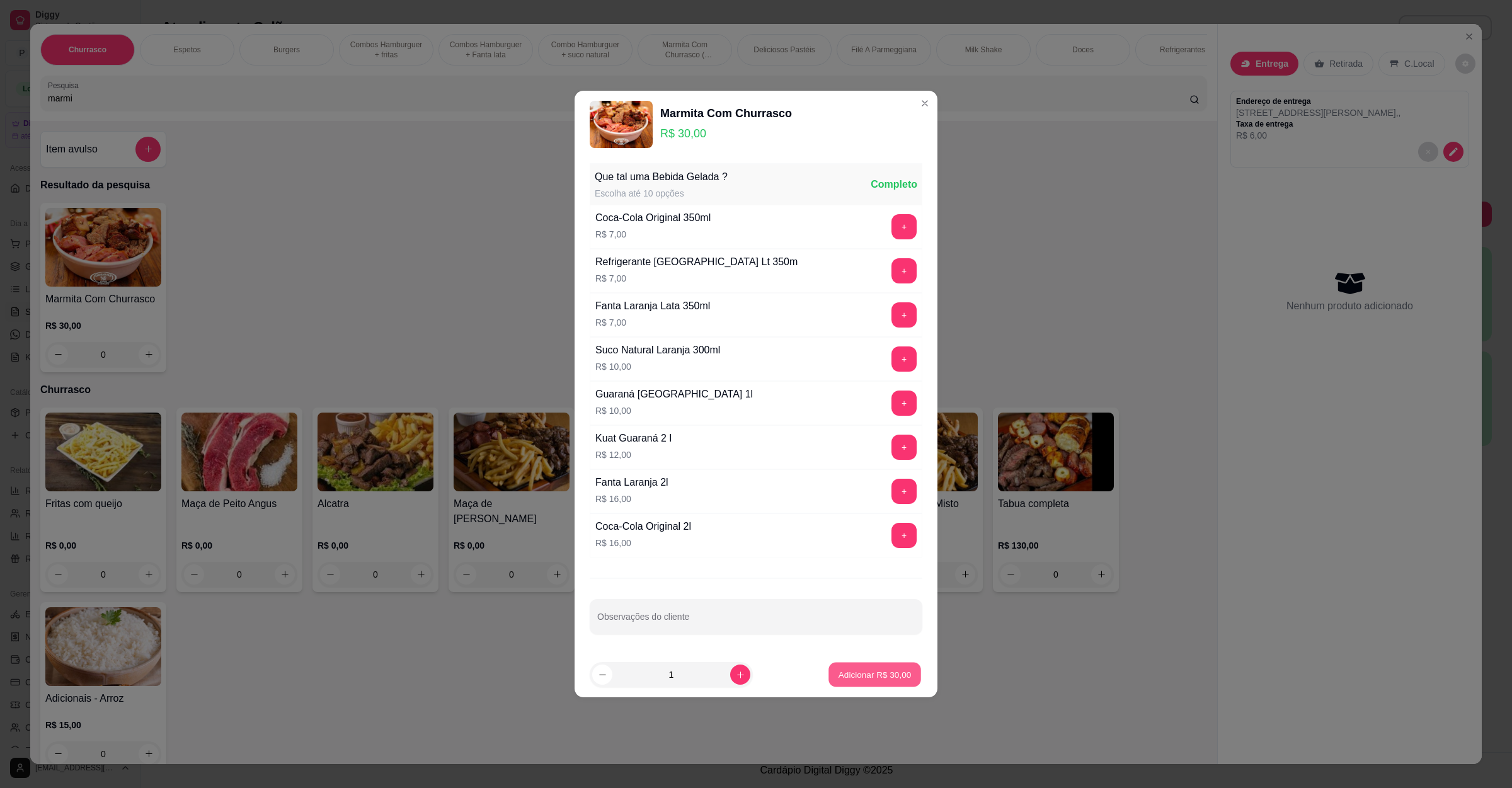
click at [853, 680] on p "Adicionar R$ 30,00" at bounding box center [875, 674] width 73 height 12
type input "1"
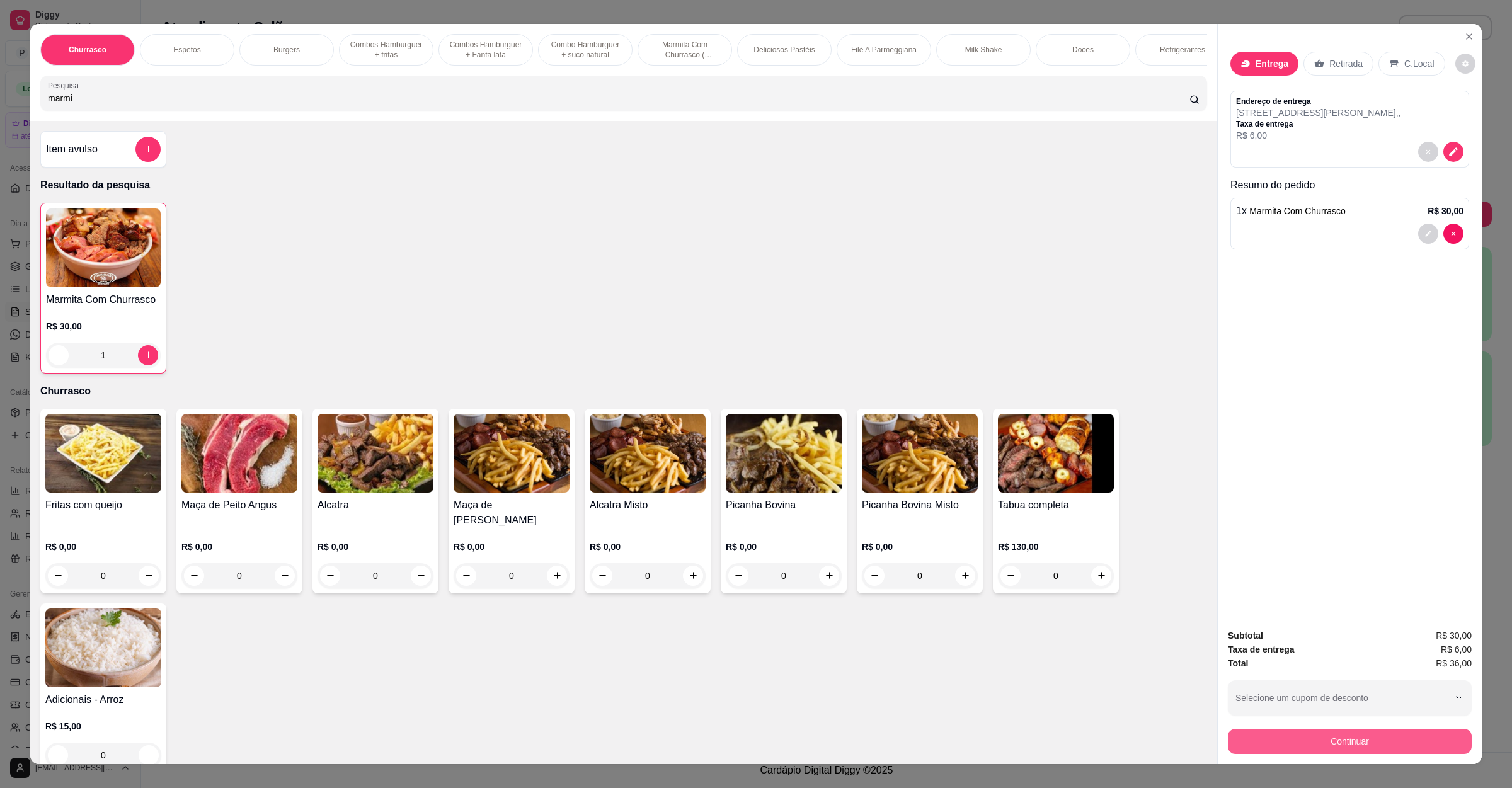
click at [1417, 739] on button "Continuar" at bounding box center [1350, 742] width 244 height 25
drag, startPoint x: 318, startPoint y: 102, endPoint x: 0, endPoint y: 96, distance: 318.1
click at [0, 100] on div "Churrasco Espetos Burgers Combos Hamburguer + fritas Combos Hamburguer + Fanta …" at bounding box center [756, 394] width 1512 height 788
drag, startPoint x: 69, startPoint y: 108, endPoint x: 0, endPoint y: 106, distance: 69.0
click at [0, 106] on div "Churrasco Espetos Burgers Combos Hamburguer + fritas Combos Hamburguer + Fanta …" at bounding box center [756, 394] width 1512 height 788
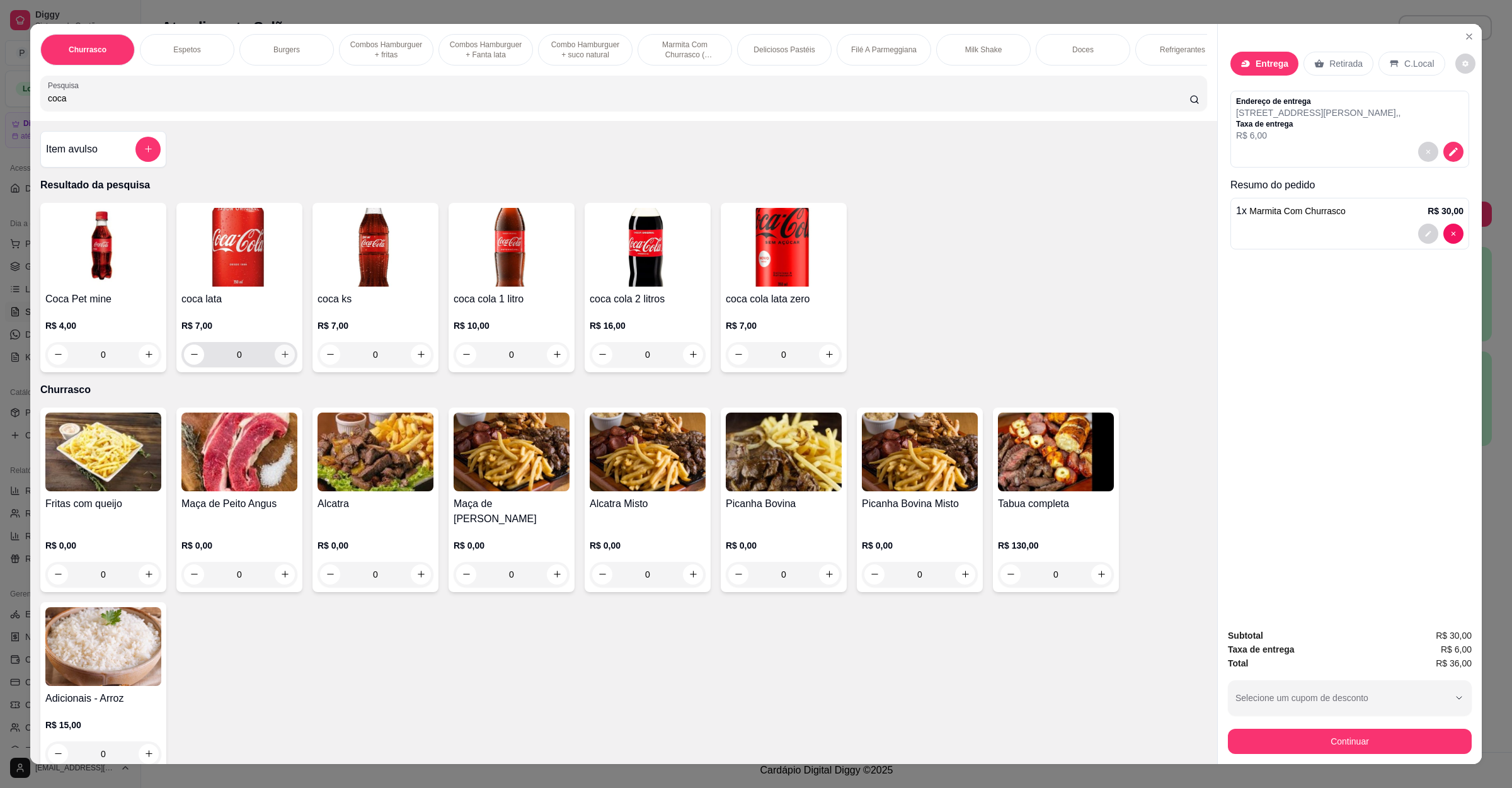
type input "coca"
click at [280, 359] on icon "increase-product-quantity" at bounding box center [285, 353] width 9 height 9
type input "1"
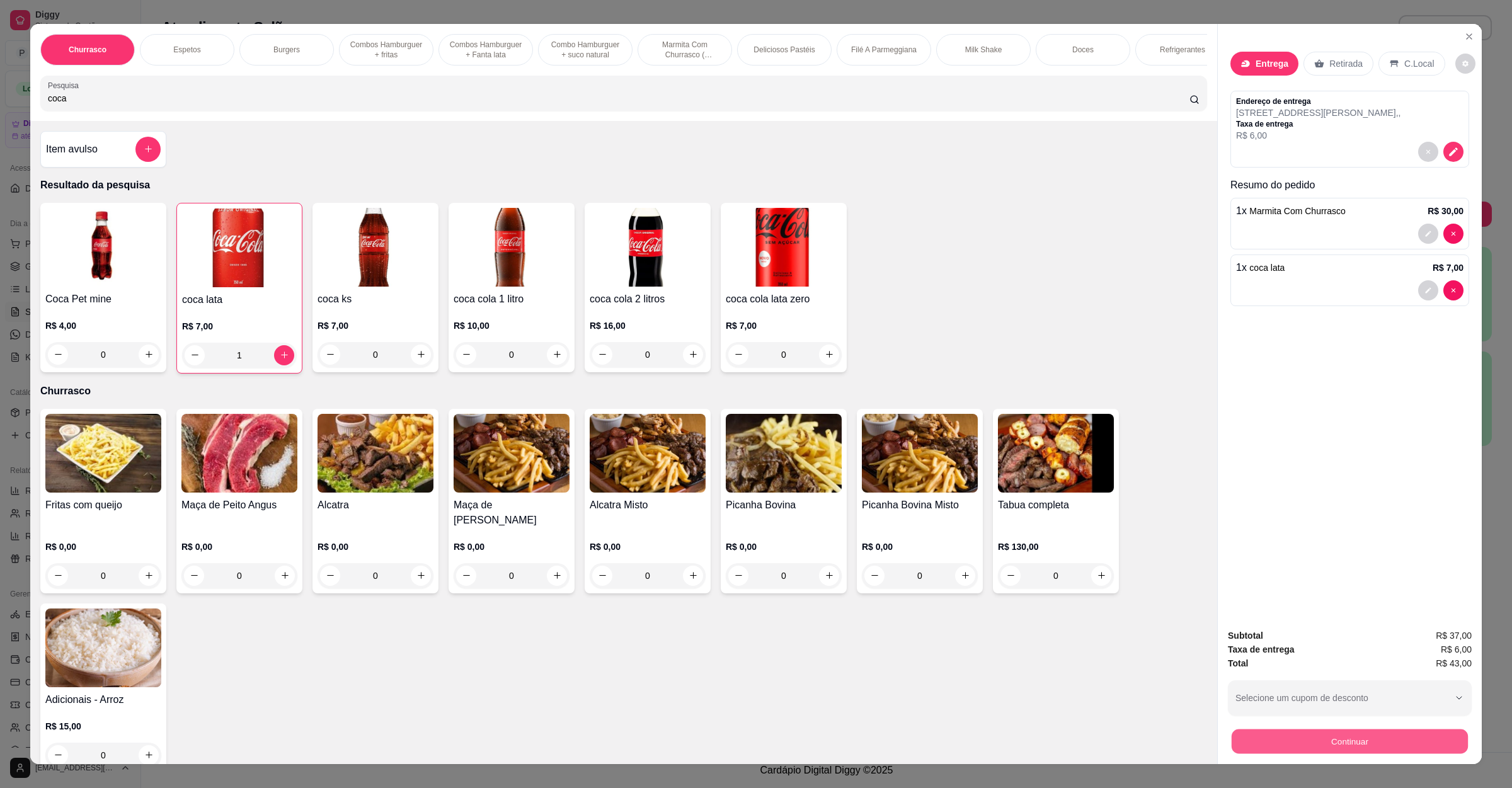
click at [1285, 729] on button "Continuar" at bounding box center [1349, 742] width 237 height 25
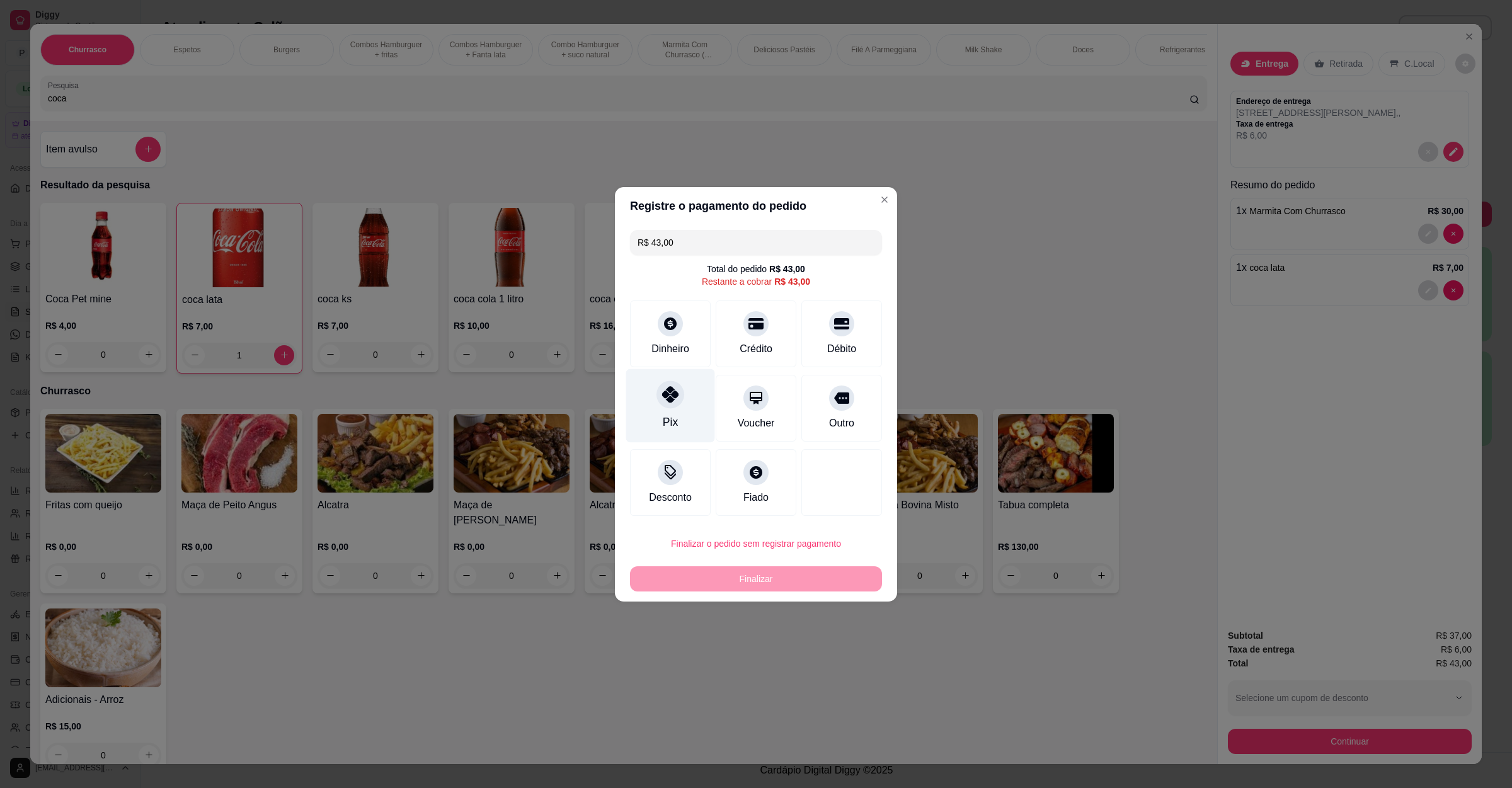
click at [654, 399] on div "Pix" at bounding box center [671, 405] width 89 height 74
type input "R$ 0,00"
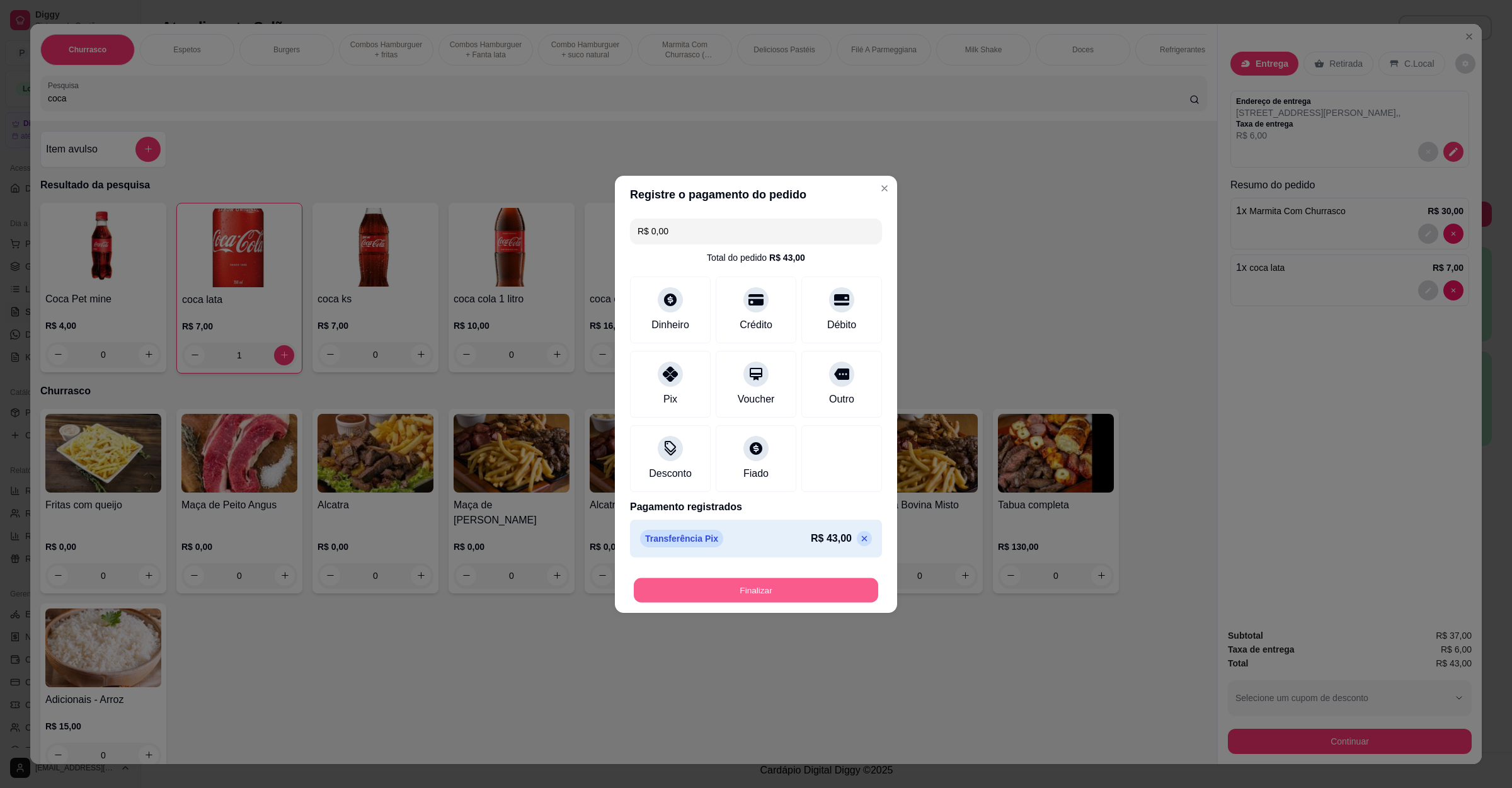
click at [705, 596] on button "Finalizar" at bounding box center [756, 590] width 245 height 25
type input "0"
type input "-R$ 43,00"
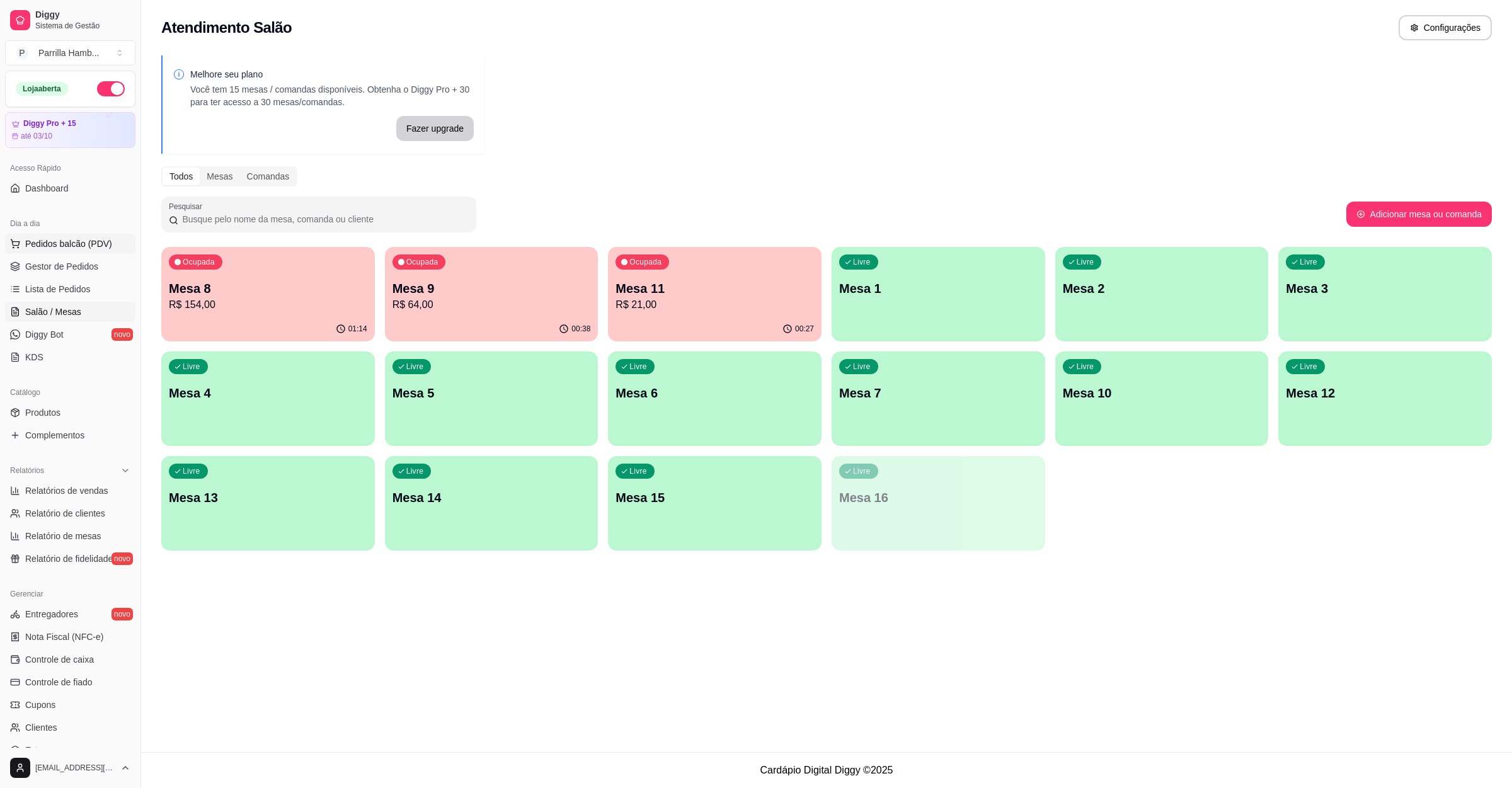
click at [27, 254] on button "Pedidos balcão (PDV)" at bounding box center [70, 244] width 130 height 20
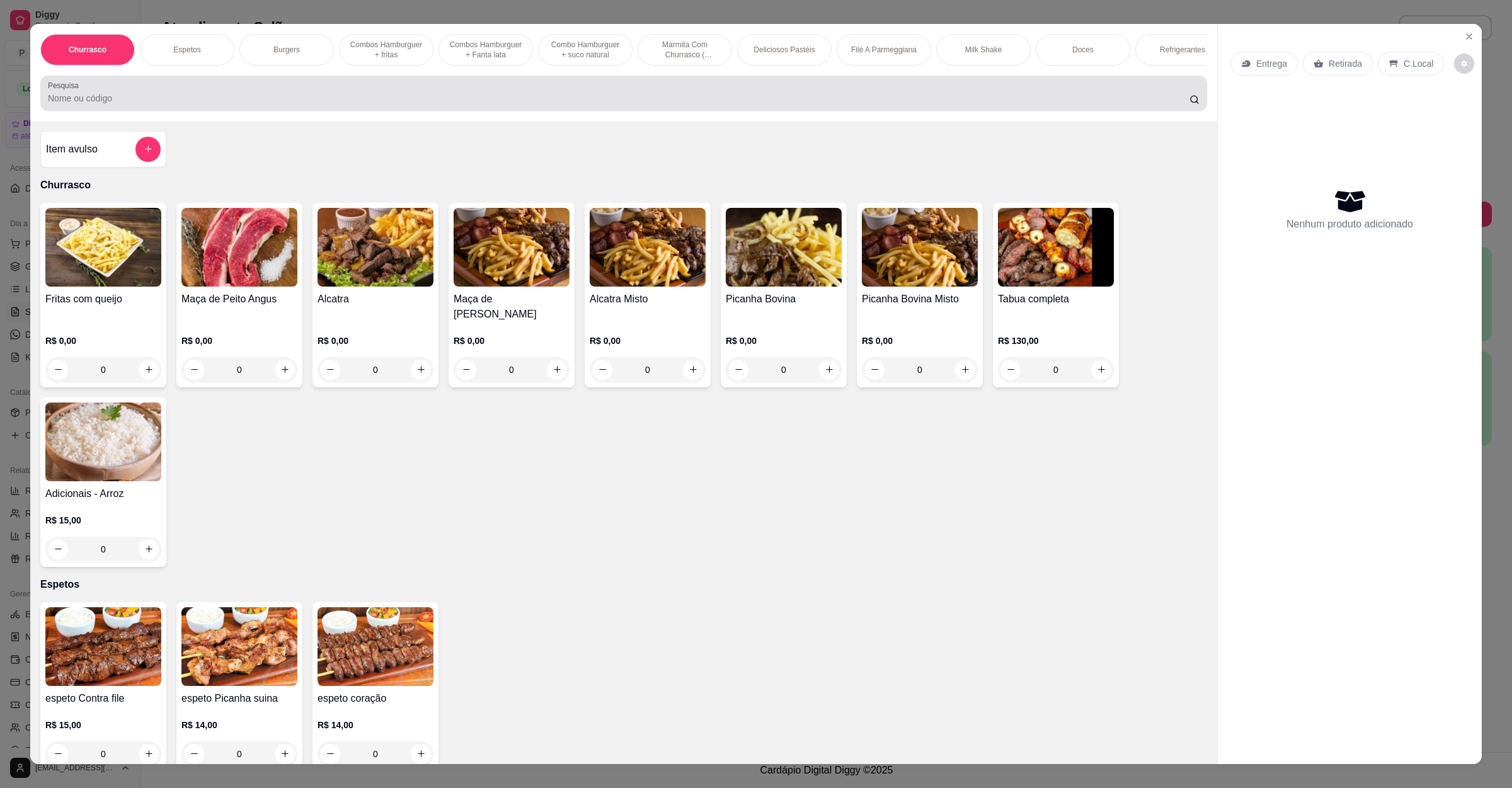
click at [182, 100] on div at bounding box center [624, 93] width 1152 height 25
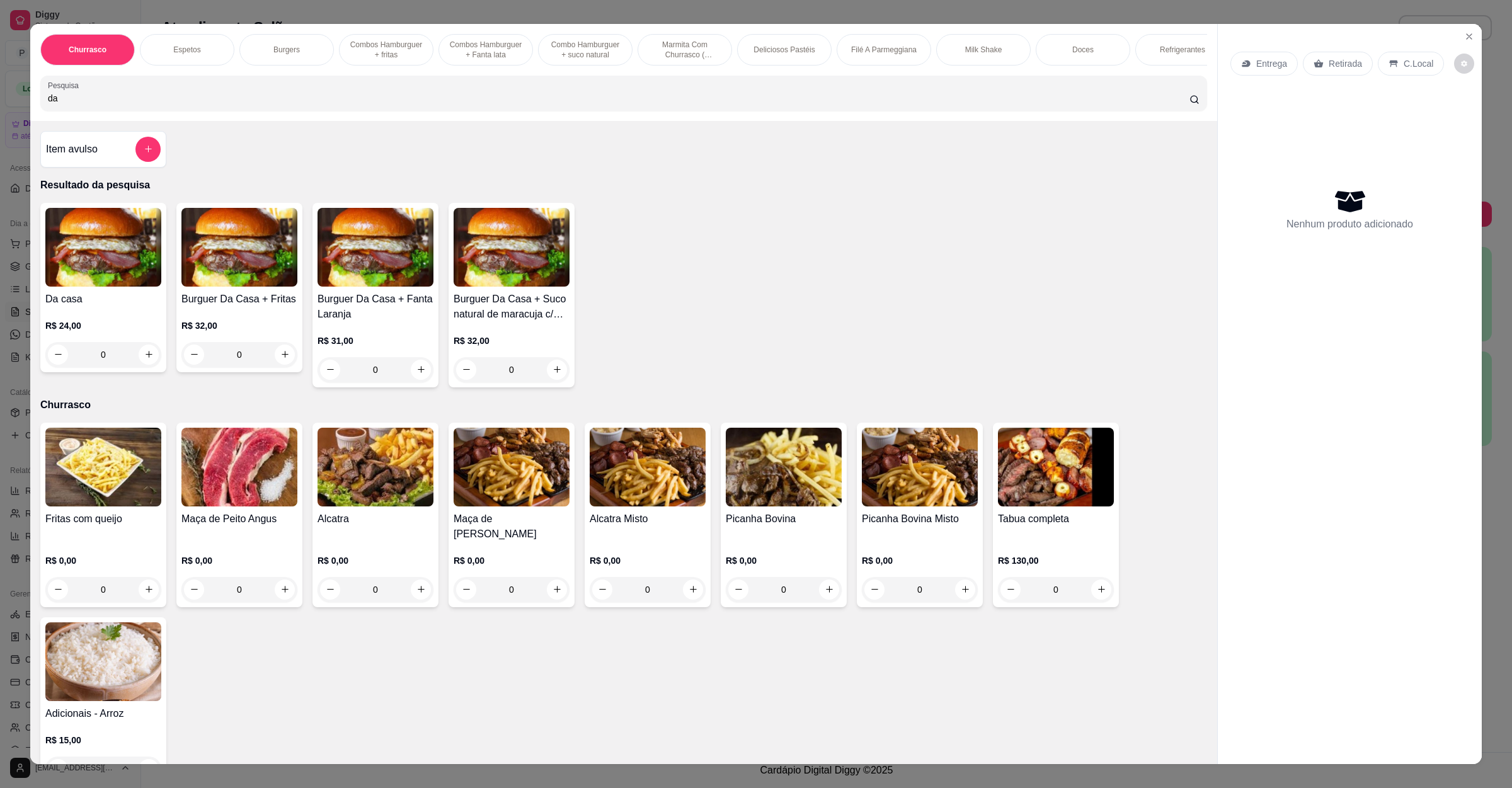
type input "da"
click at [140, 367] on div "0" at bounding box center [104, 354] width 116 height 25
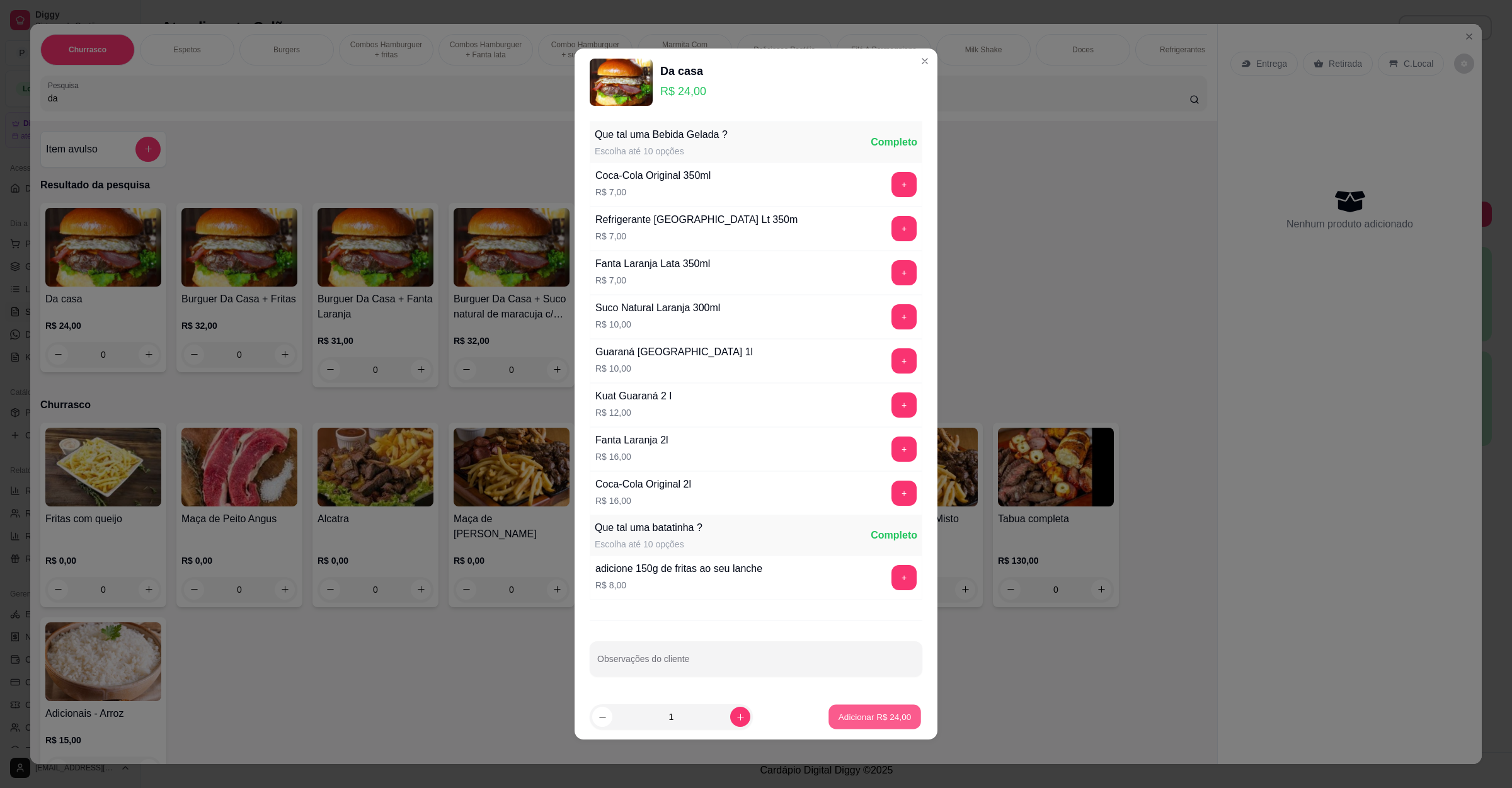
click at [885, 722] on p "Adicionar R$ 24,00" at bounding box center [875, 717] width 73 height 12
type input "1"
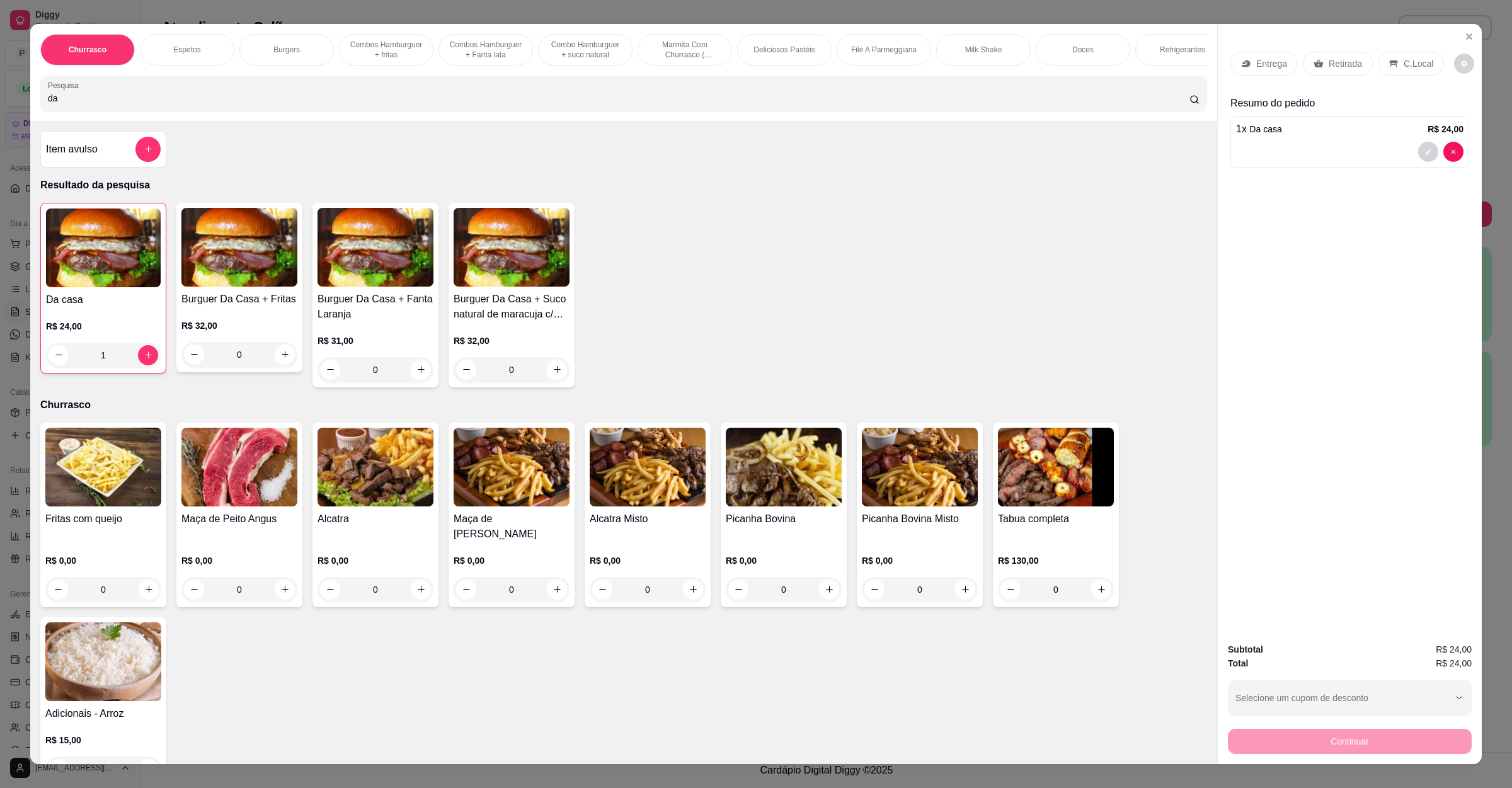
click at [1321, 70] on div "Retirada" at bounding box center [1338, 63] width 70 height 24
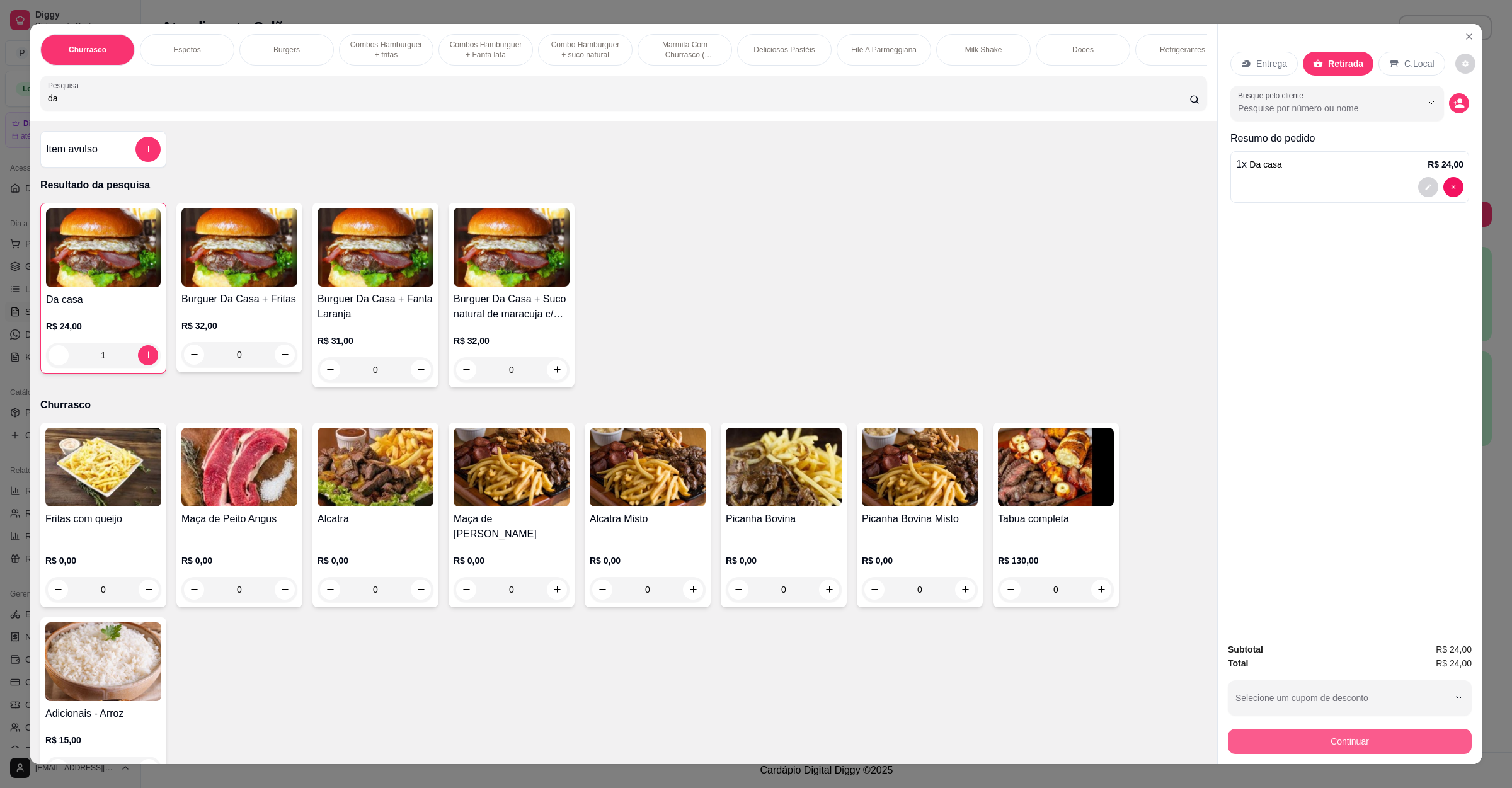
click at [1358, 747] on button "Continuar" at bounding box center [1350, 742] width 244 height 25
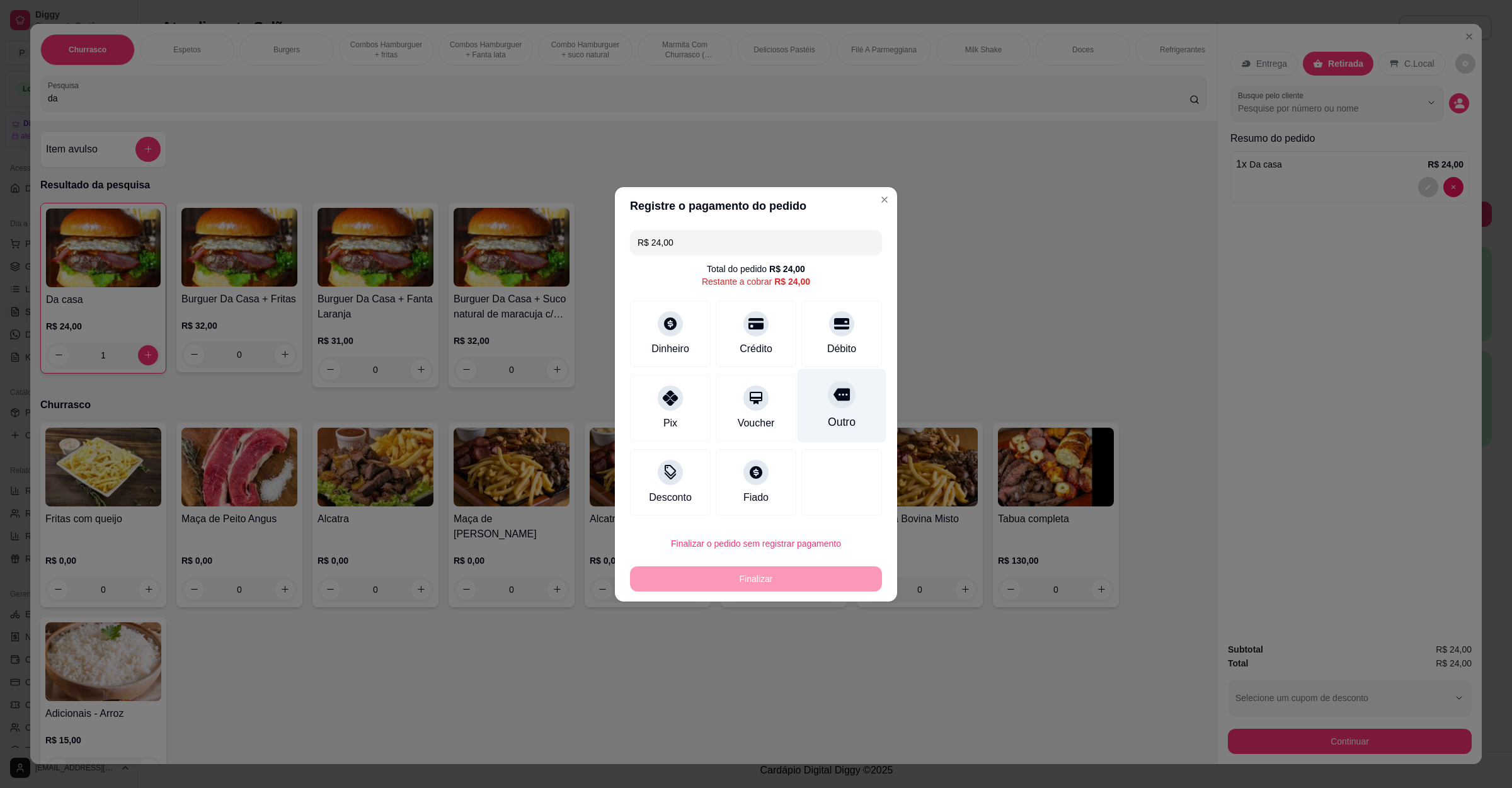
click at [836, 399] on icon at bounding box center [842, 394] width 17 height 12
type input "R$ 0,00"
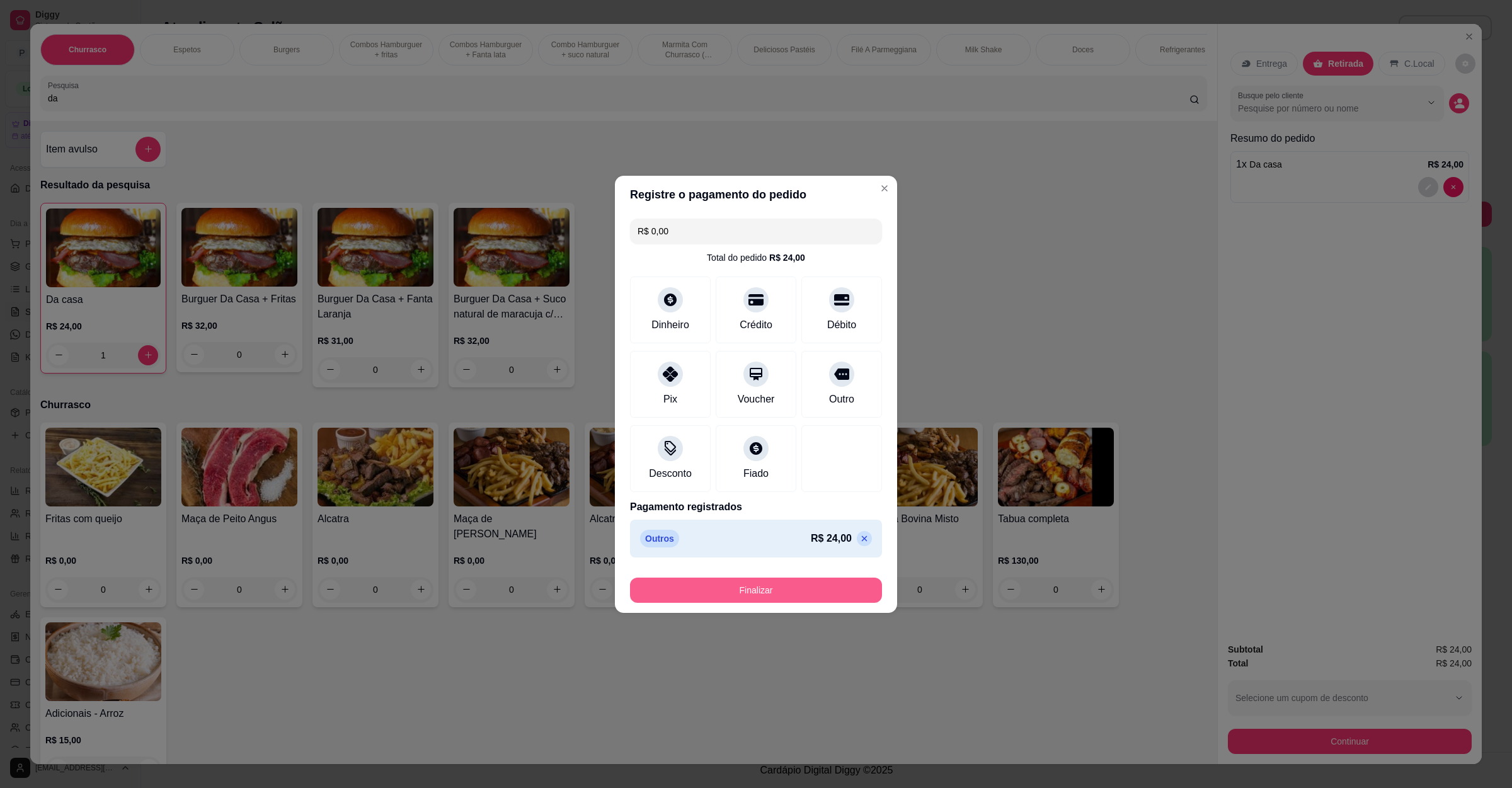
click at [817, 599] on button "Finalizar" at bounding box center [756, 590] width 252 height 25
type input "0"
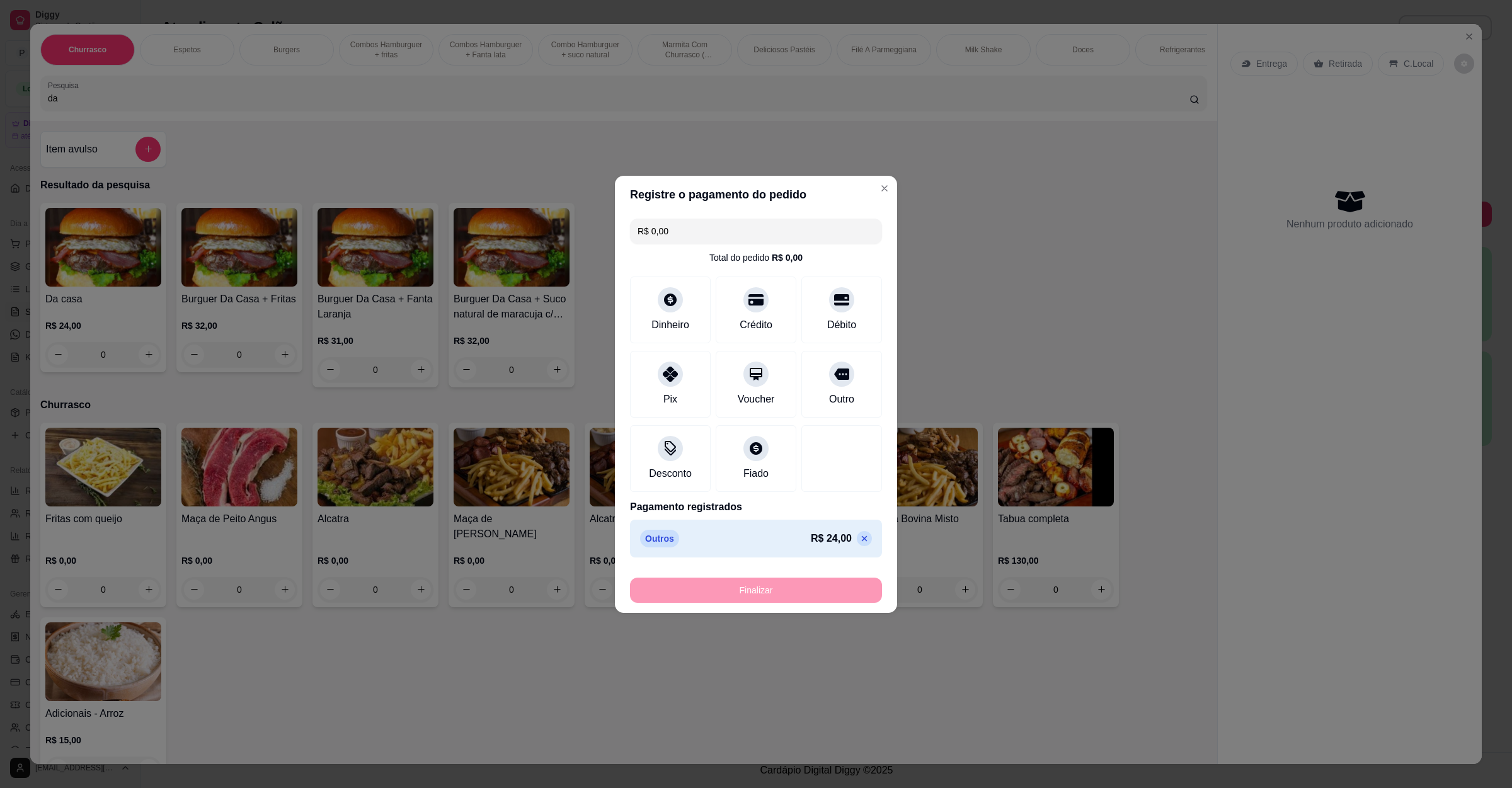
type input "-R$ 24,00"
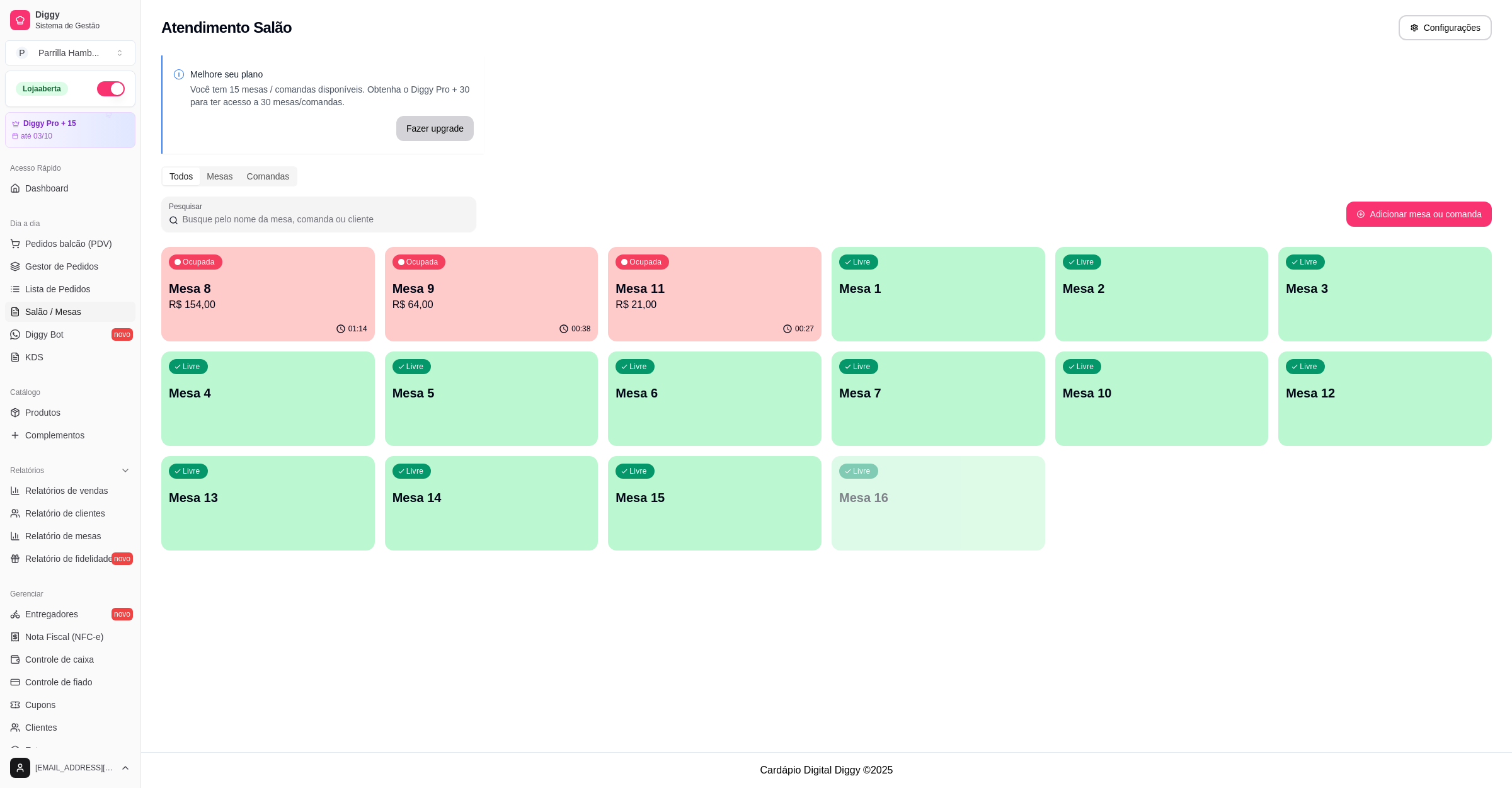
click at [401, 306] on p "R$ 64,00" at bounding box center [491, 304] width 198 height 15
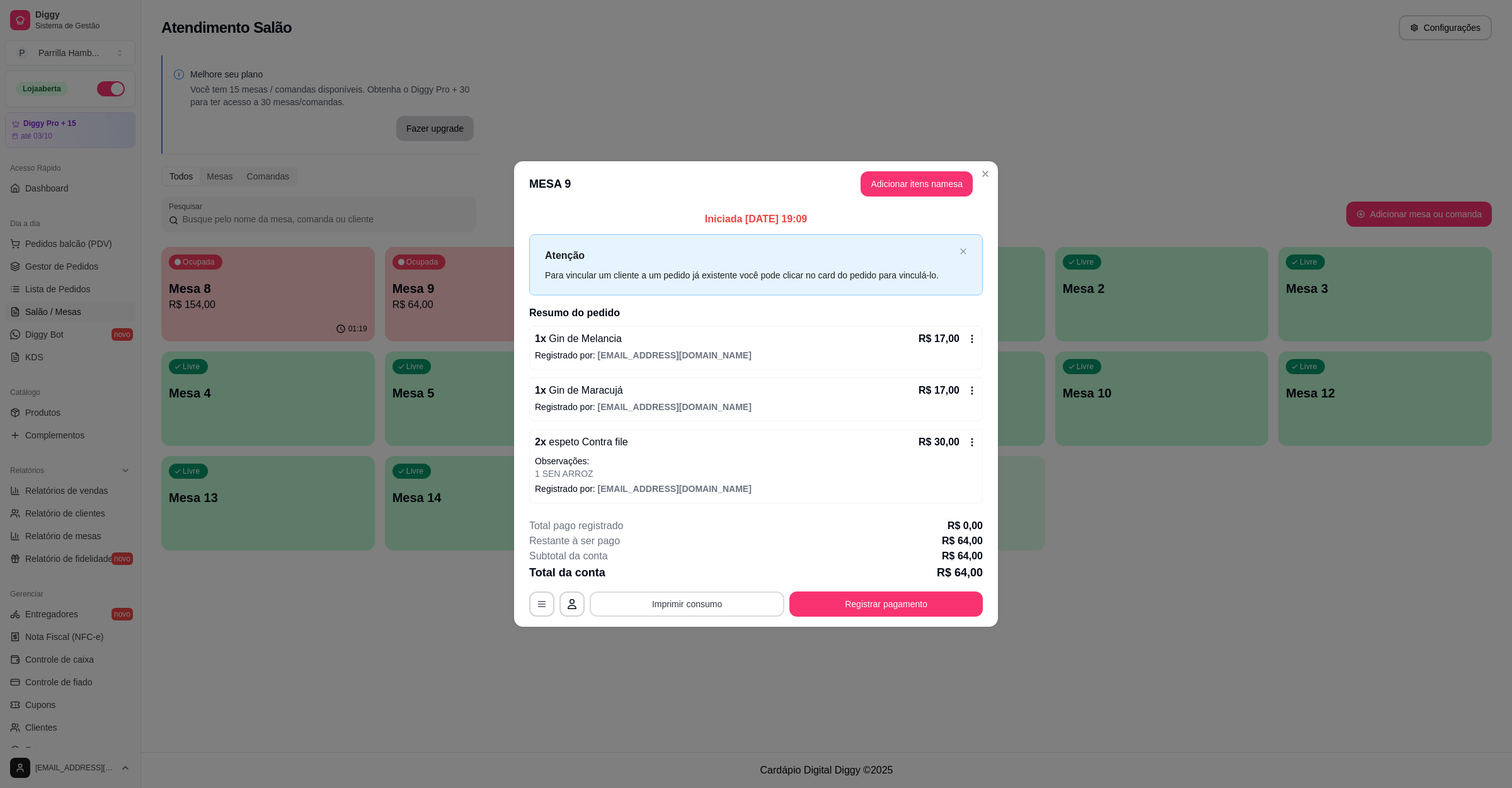
click at [711, 606] on button "Imprimir consumo" at bounding box center [687, 604] width 195 height 25
click at [709, 575] on button "IMPRESSORA" at bounding box center [691, 576] width 91 height 20
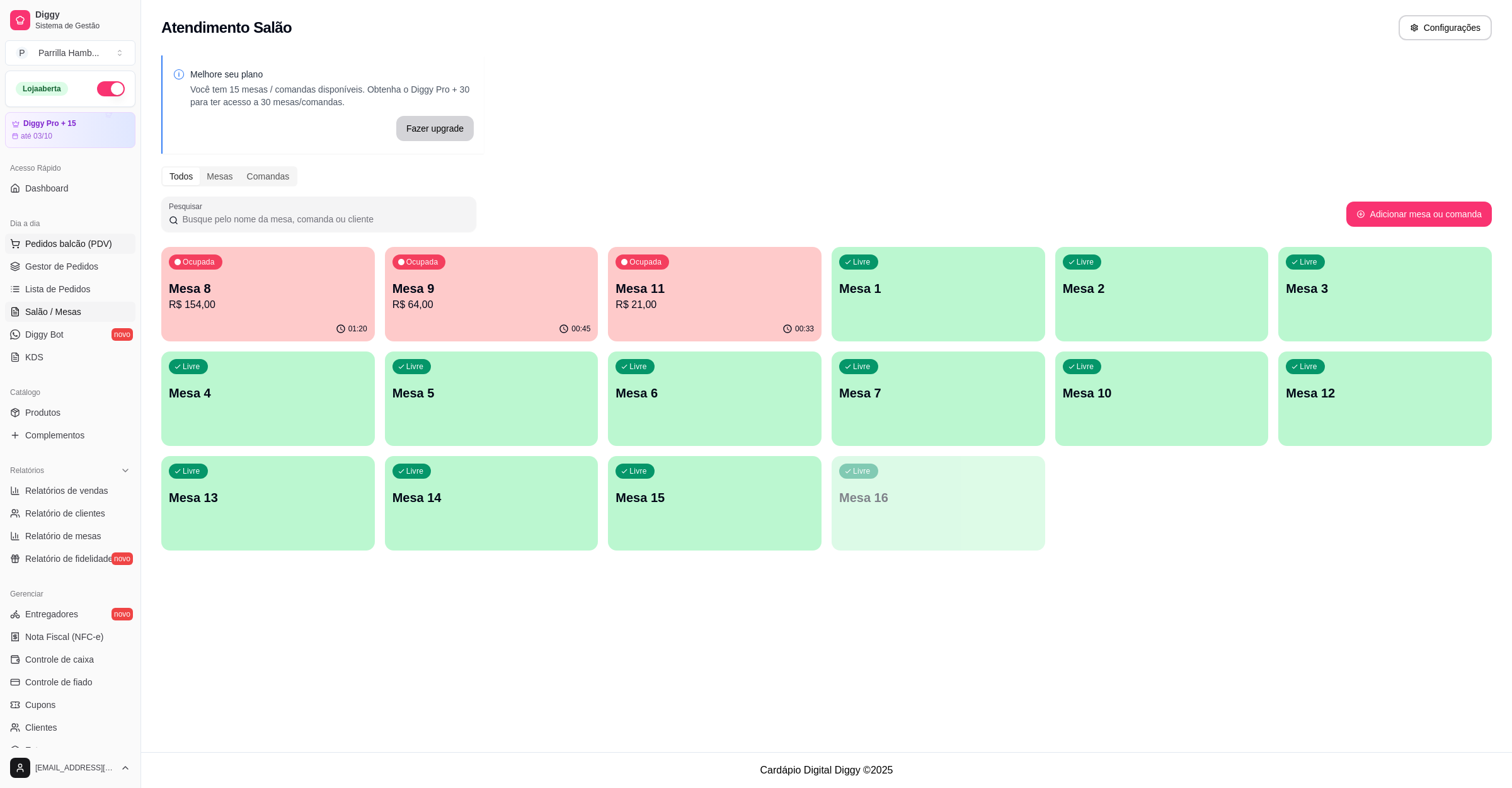
click at [46, 239] on span "Pedidos balcão (PDV)" at bounding box center [68, 243] width 87 height 12
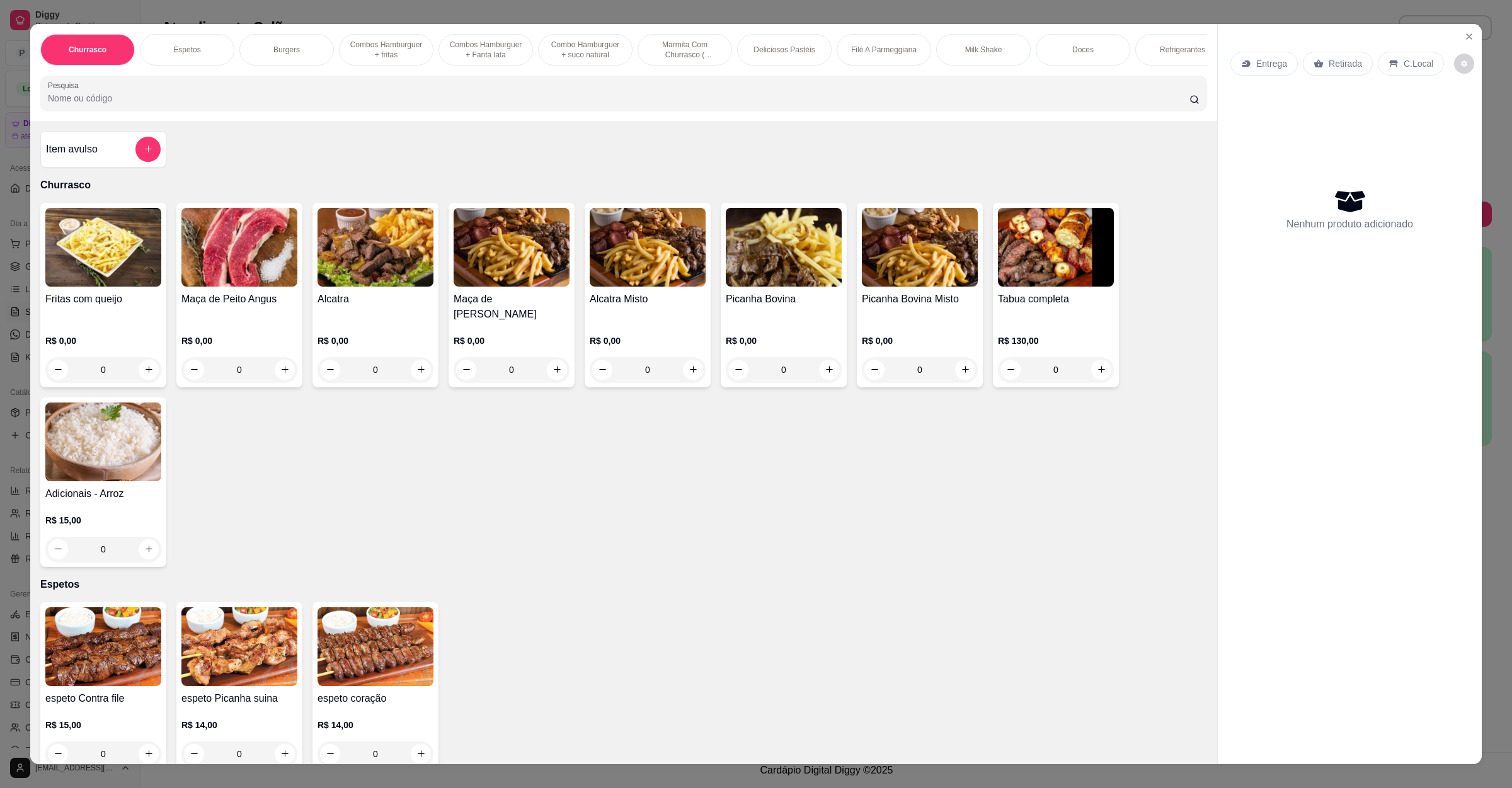
click at [1244, 51] on div "Entrega" at bounding box center [1264, 63] width 67 height 24
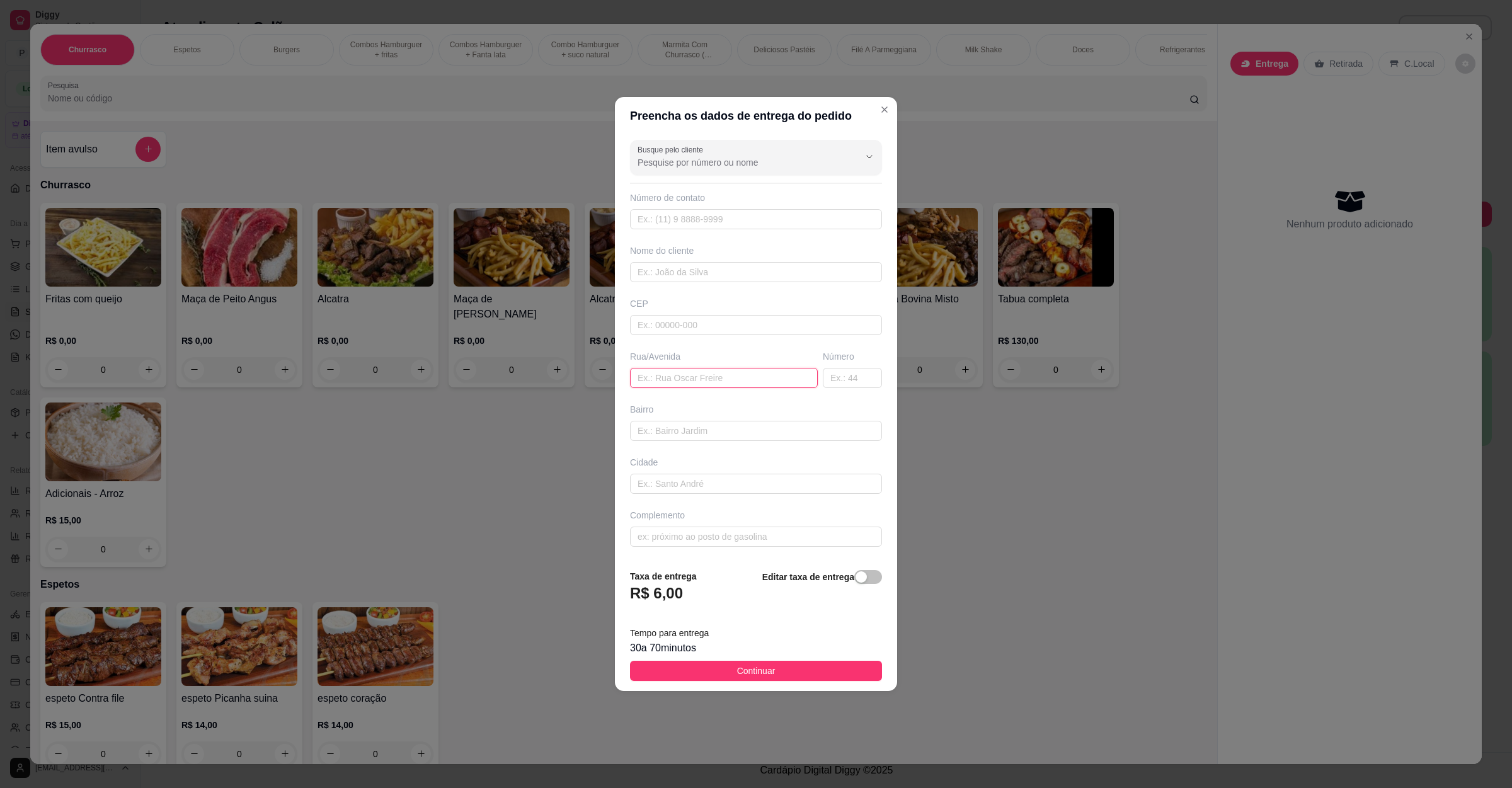
click at [700, 368] on input "text" at bounding box center [724, 377] width 188 height 20
paste input "[STREET_ADDRESS]"
type input "[STREET_ADDRESS]"
click at [728, 679] on button "Continuar" at bounding box center [756, 671] width 252 height 20
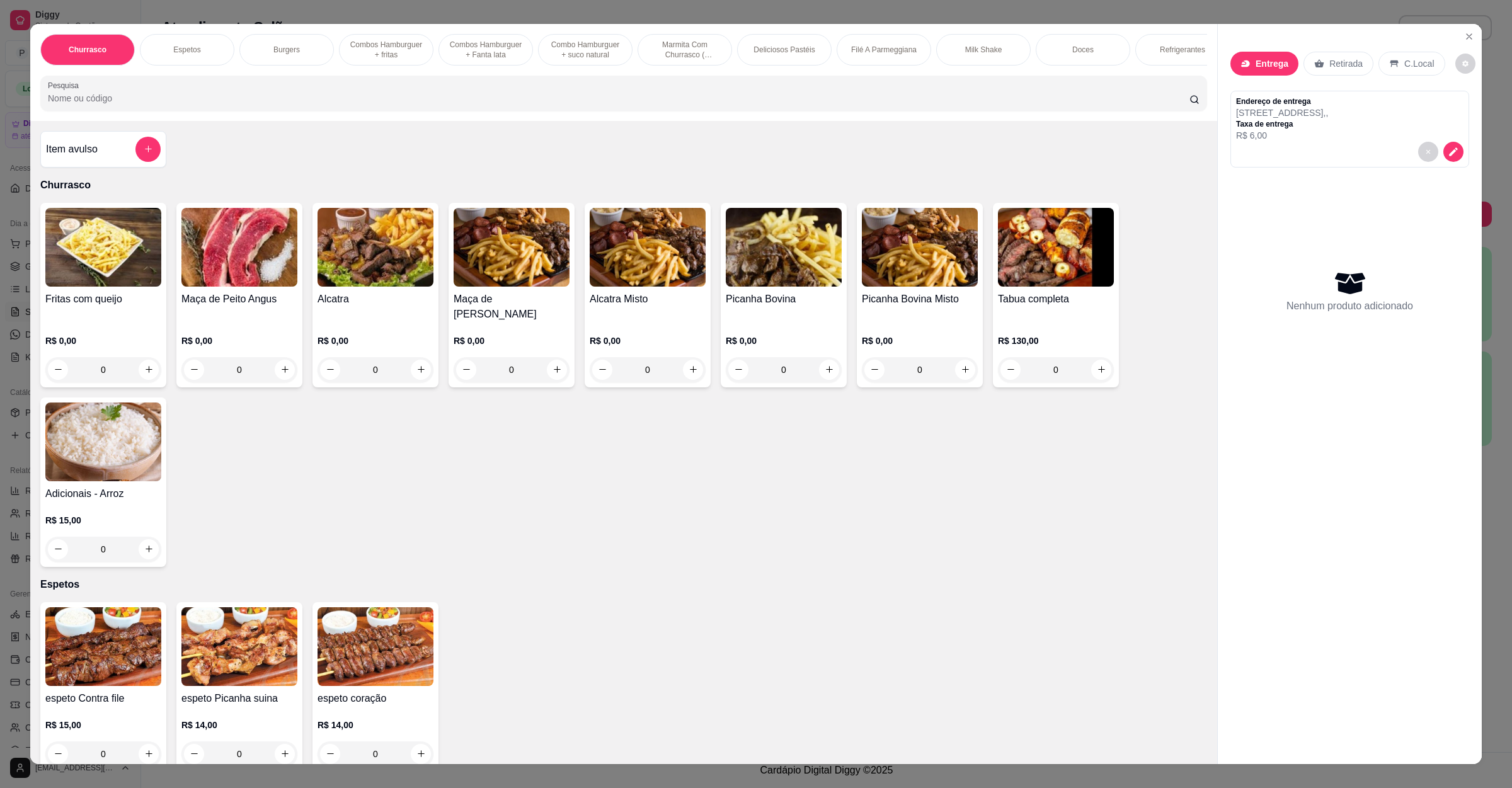
click at [276, 82] on div "Churrasco Espetos Burgers Combos Hamburguer + fritas Combos Hamburguer + Fanta …" at bounding box center [623, 72] width 1188 height 97
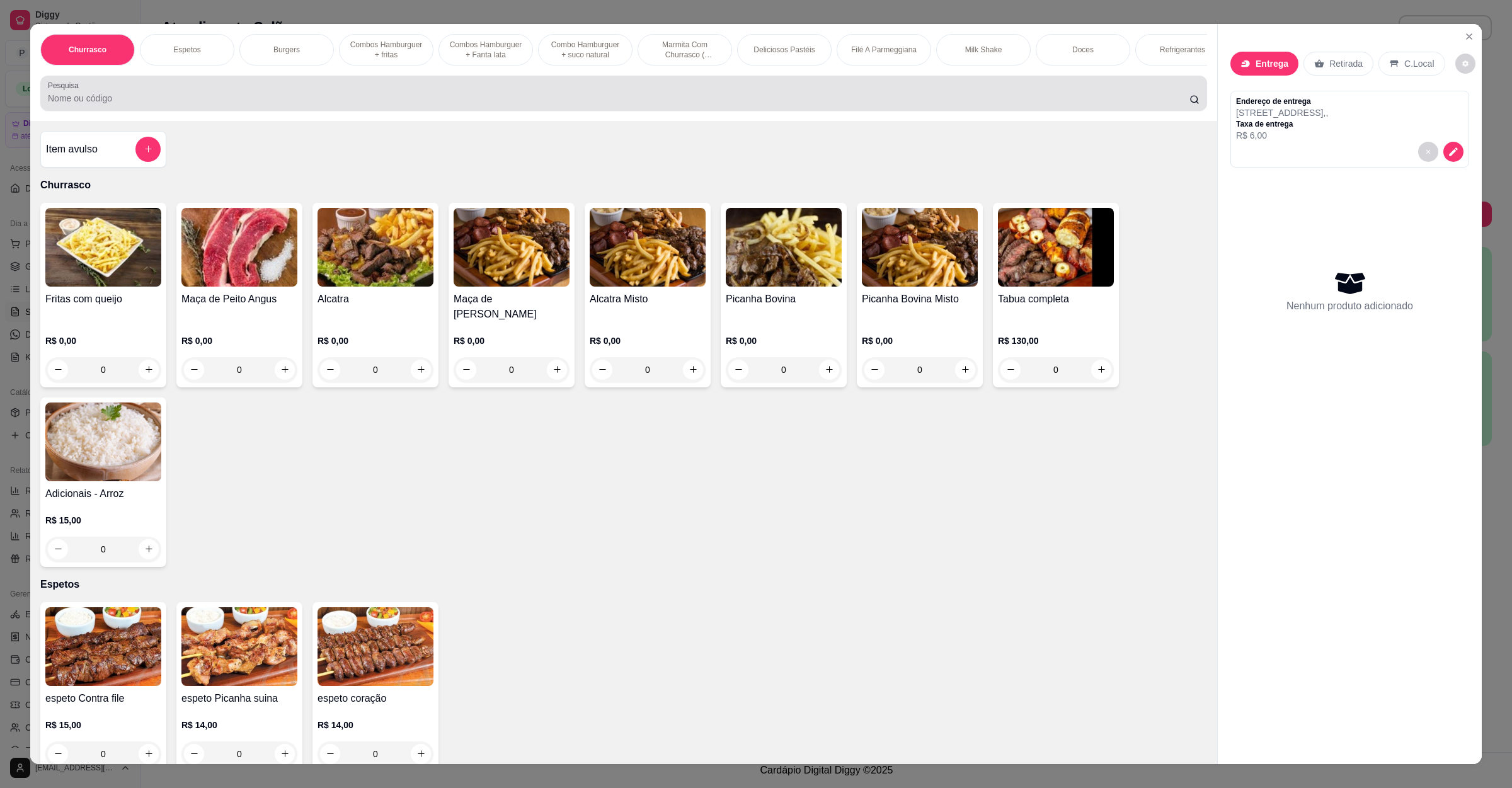
click at [271, 93] on div "Pesquisa" at bounding box center [624, 93] width 1167 height 36
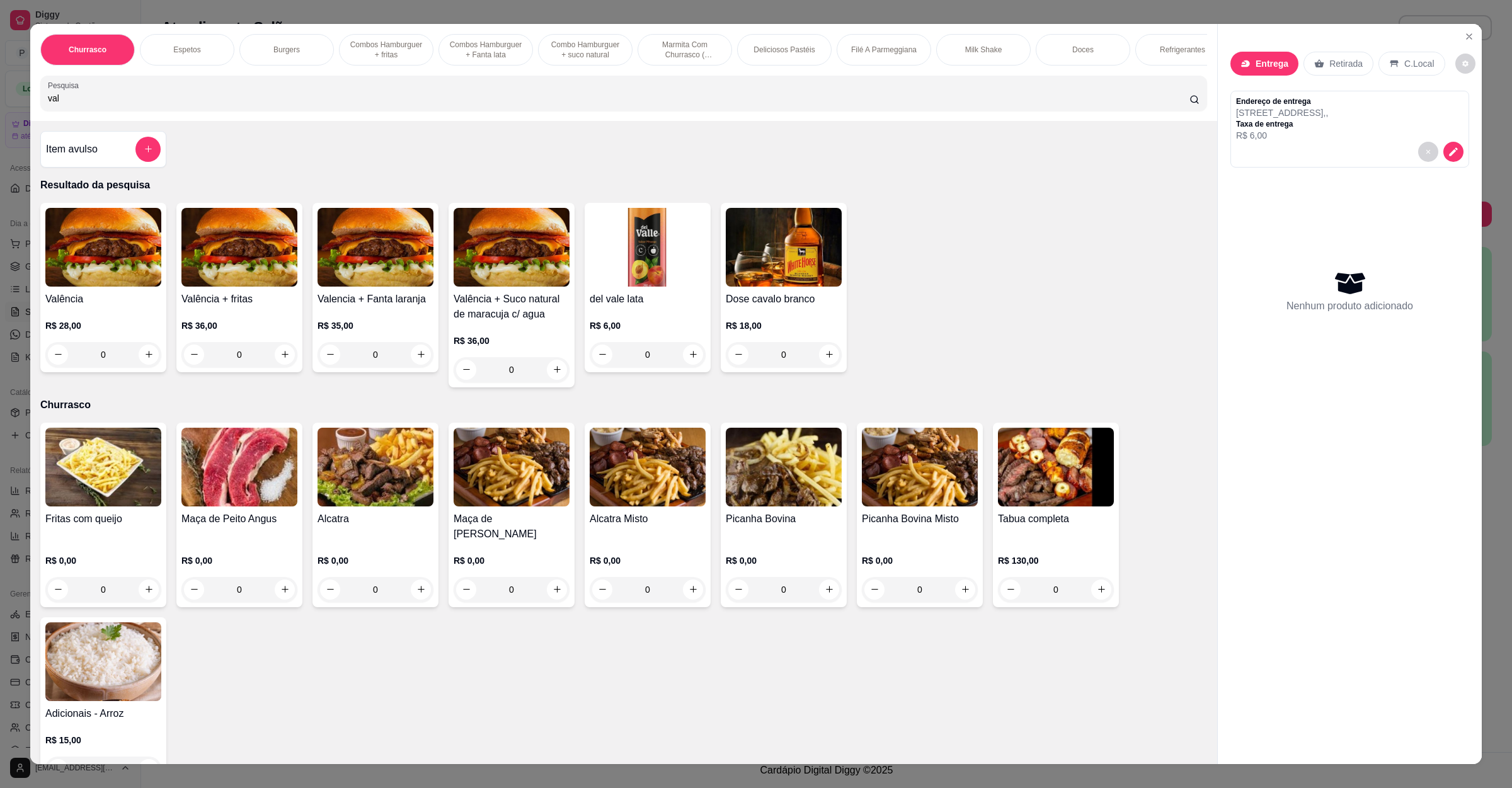
type input "val"
click at [124, 260] on img at bounding box center [104, 247] width 116 height 79
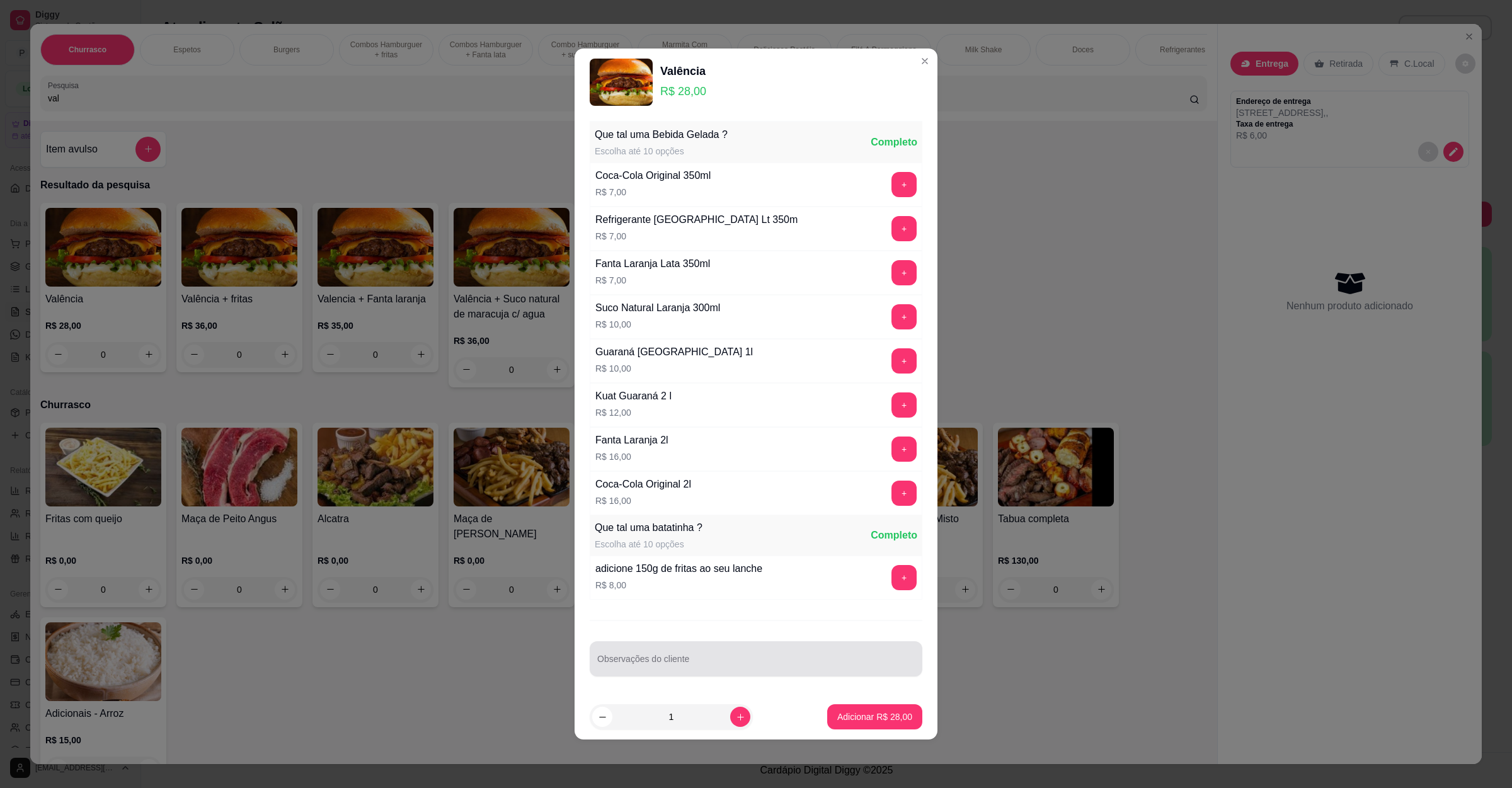
click at [648, 659] on div at bounding box center [756, 659] width 318 height 25
click at [736, 718] on button "increase-product-quantity" at bounding box center [740, 717] width 20 height 20
type input "2"
click at [705, 667] on input "Observações do cliente" at bounding box center [756, 664] width 318 height 12
type input "1 SEM QUEIJO"
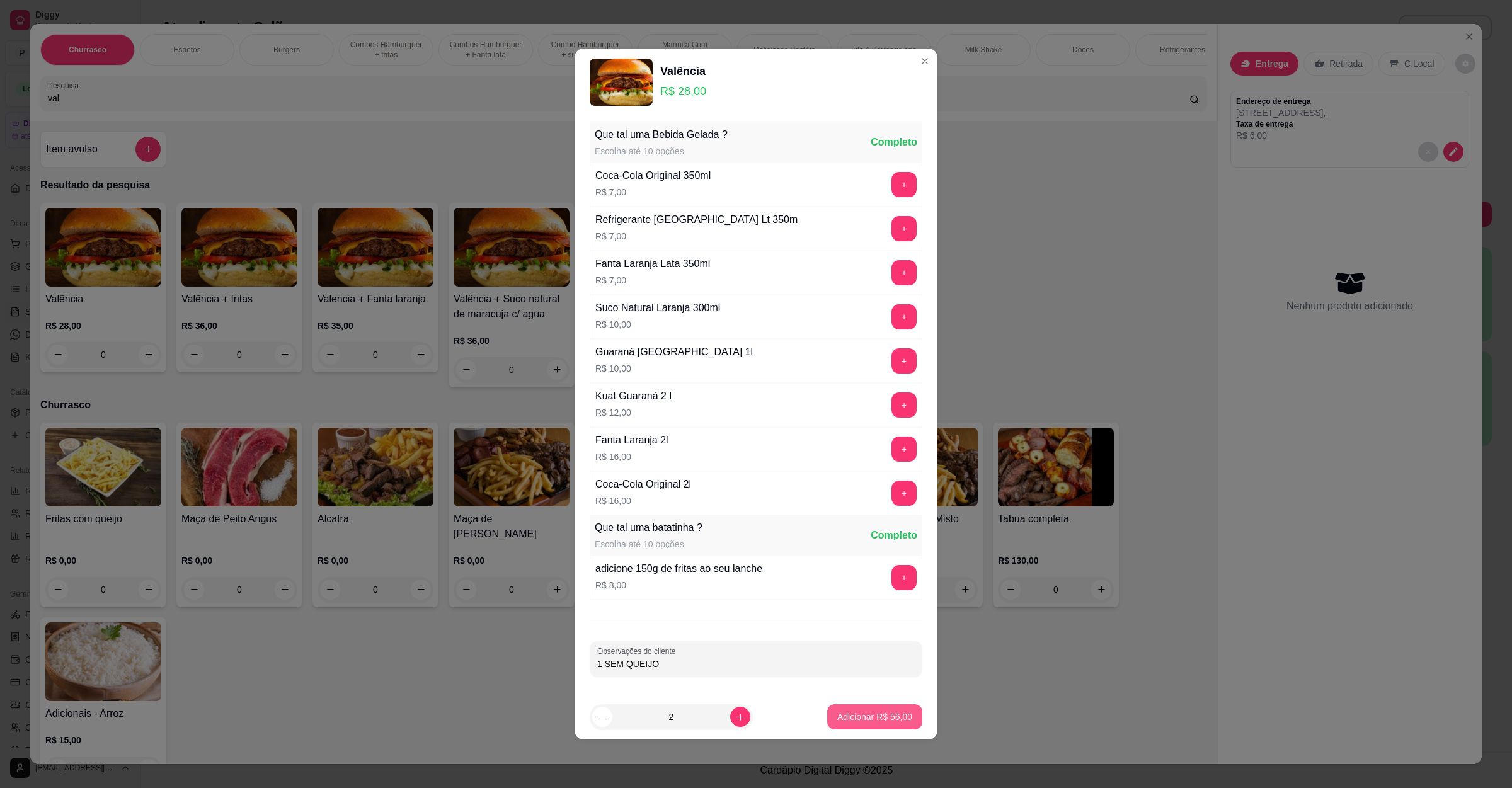
click at [839, 713] on button "Adicionar R$ 56,00" at bounding box center [875, 717] width 95 height 25
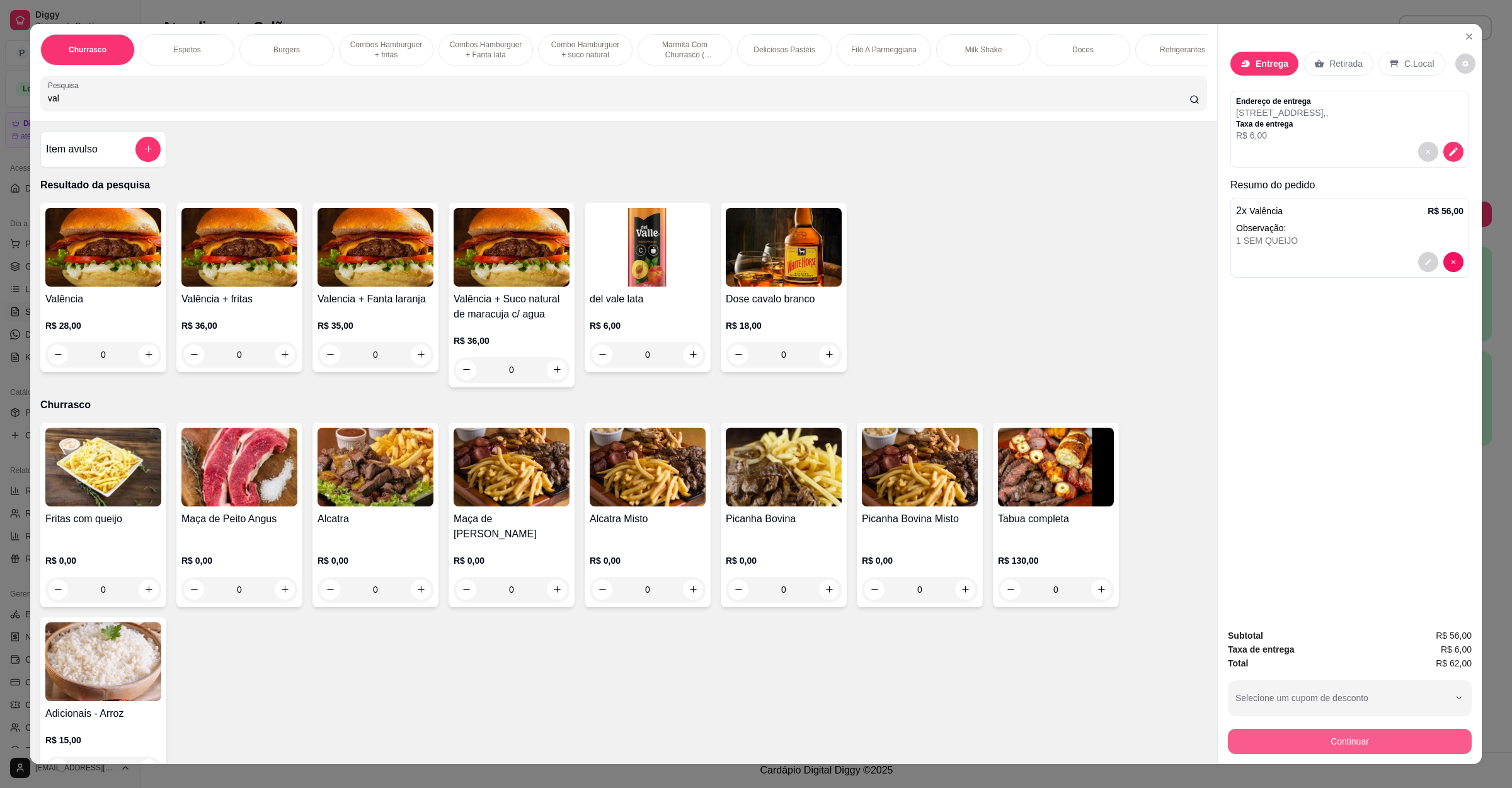
click at [1334, 734] on button "Continuar" at bounding box center [1350, 742] width 244 height 25
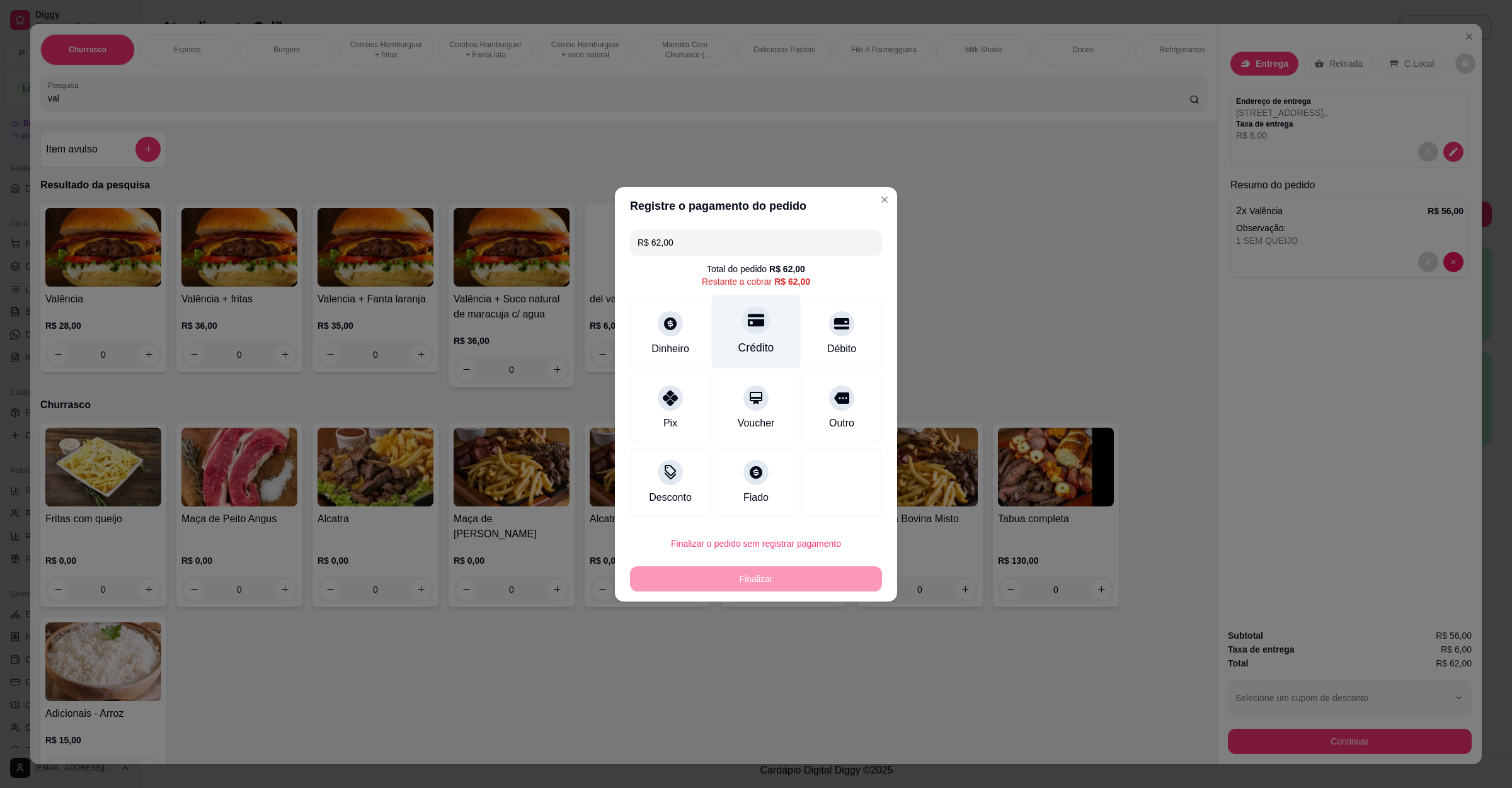
click at [753, 331] on div at bounding box center [755, 319] width 27 height 27
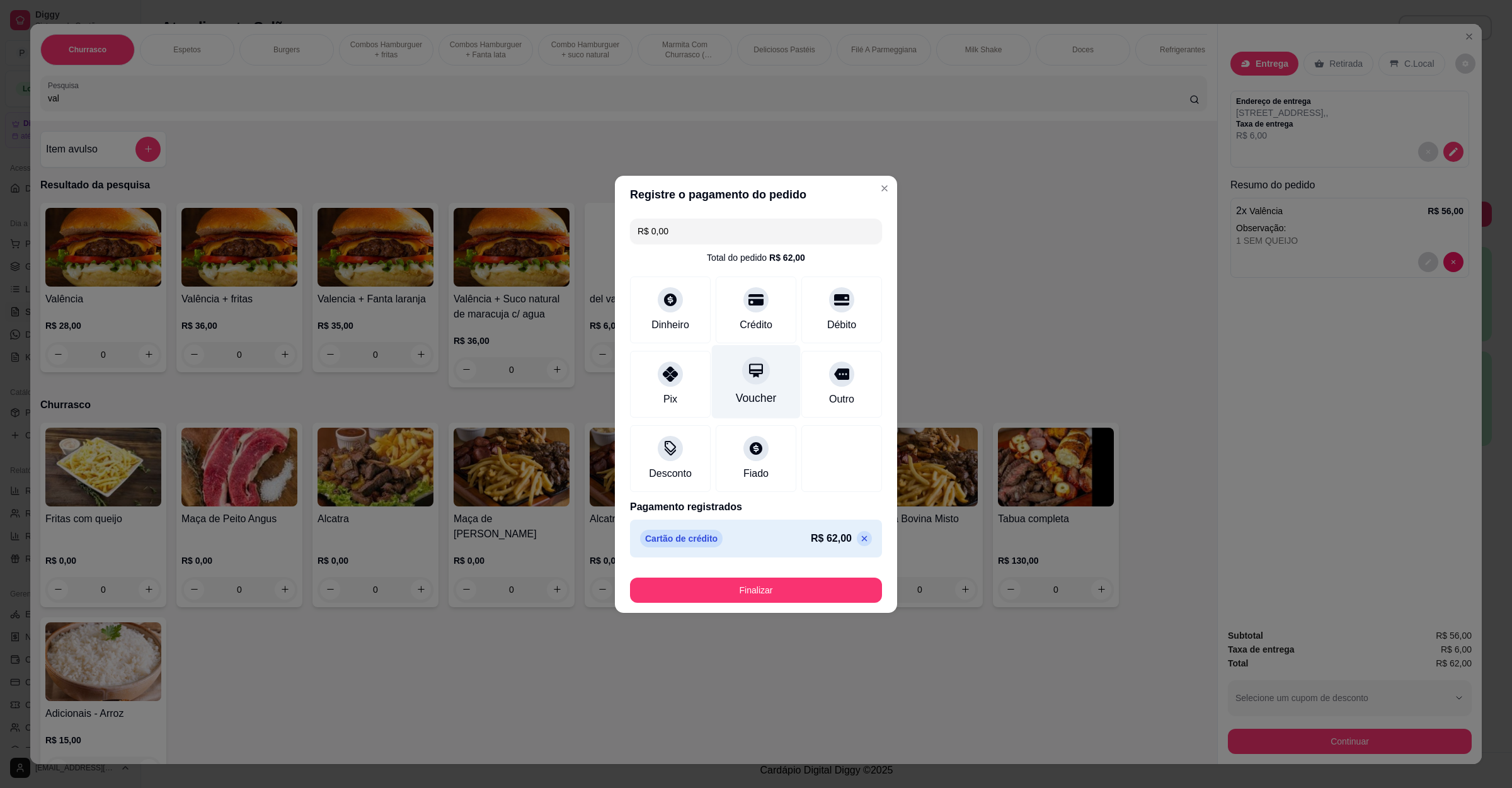
type input "R$ 0,00"
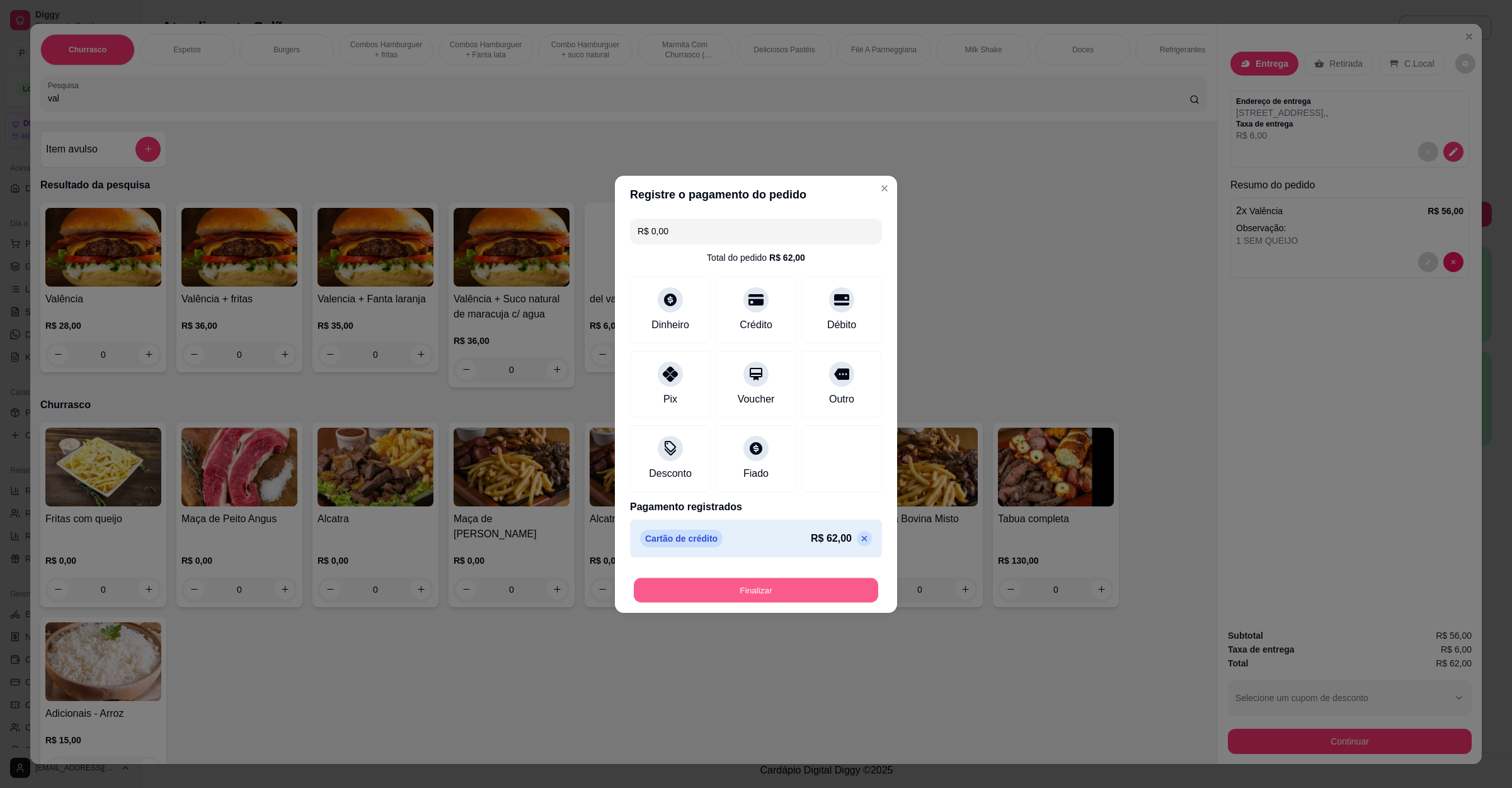
click at [749, 592] on button "Finalizar" at bounding box center [756, 590] width 245 height 25
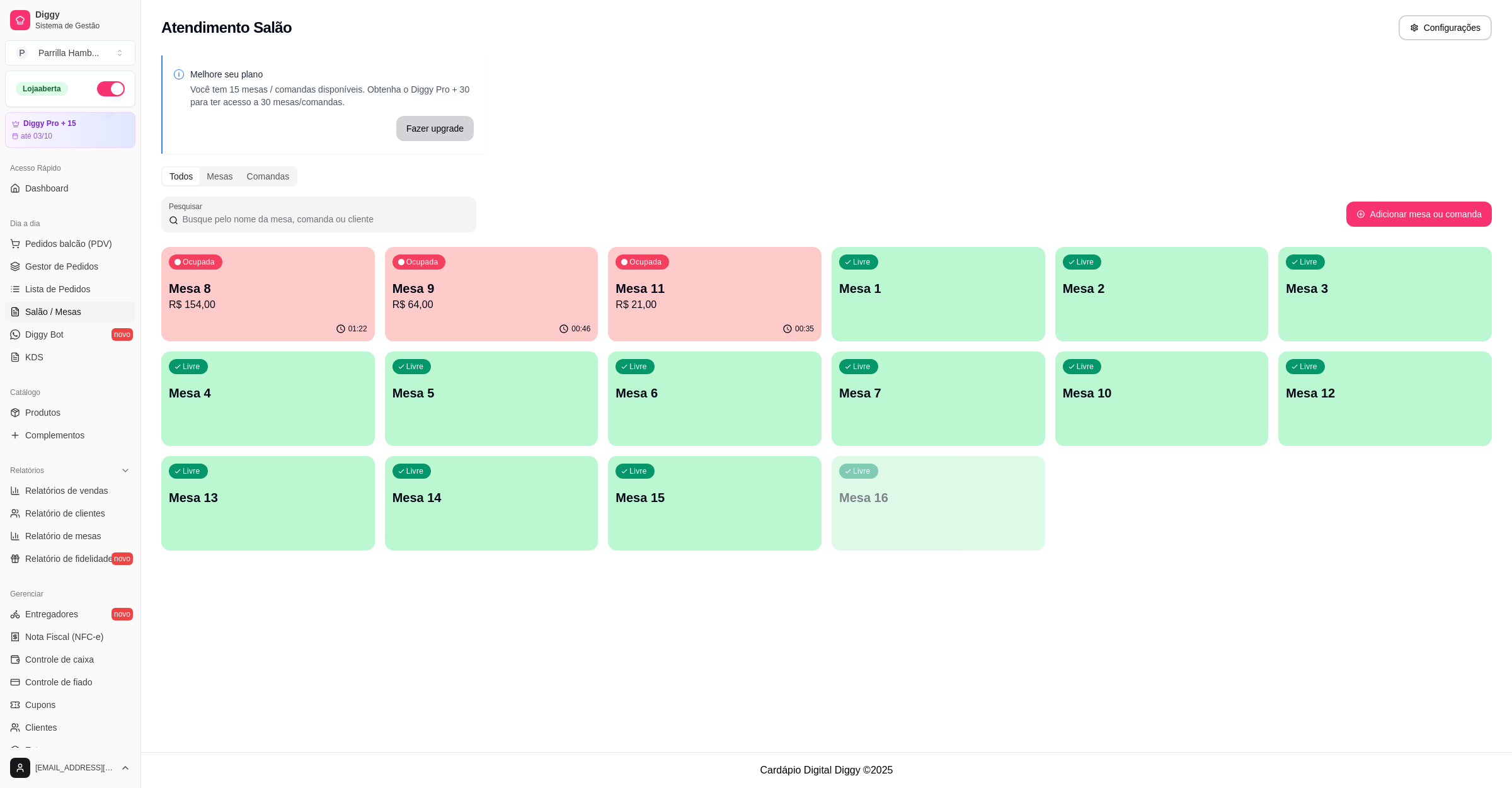
click at [667, 284] on p "Mesa 11" at bounding box center [715, 288] width 198 height 17
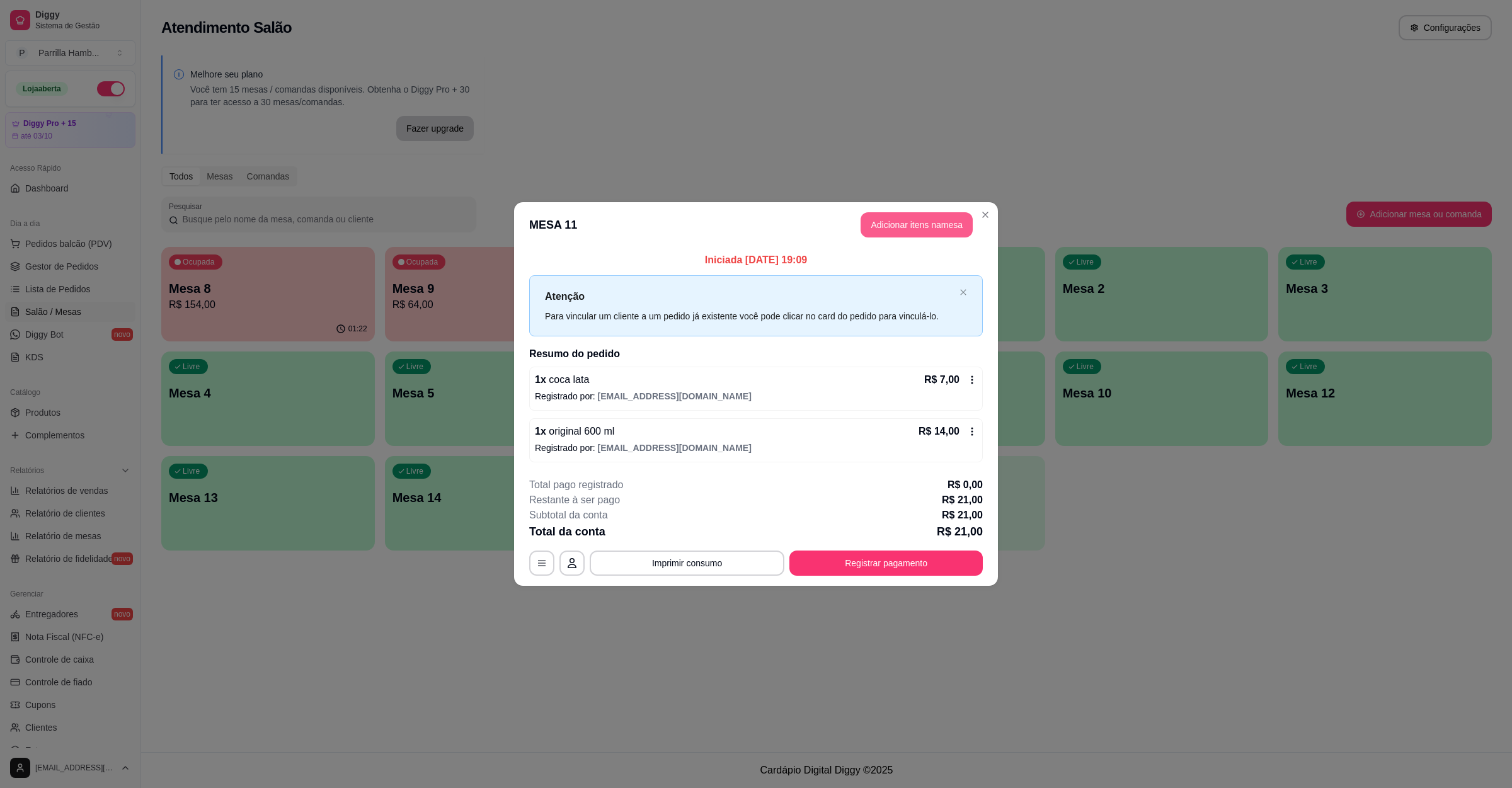
click at [900, 231] on button "Adicionar itens na mesa" at bounding box center [916, 225] width 112 height 25
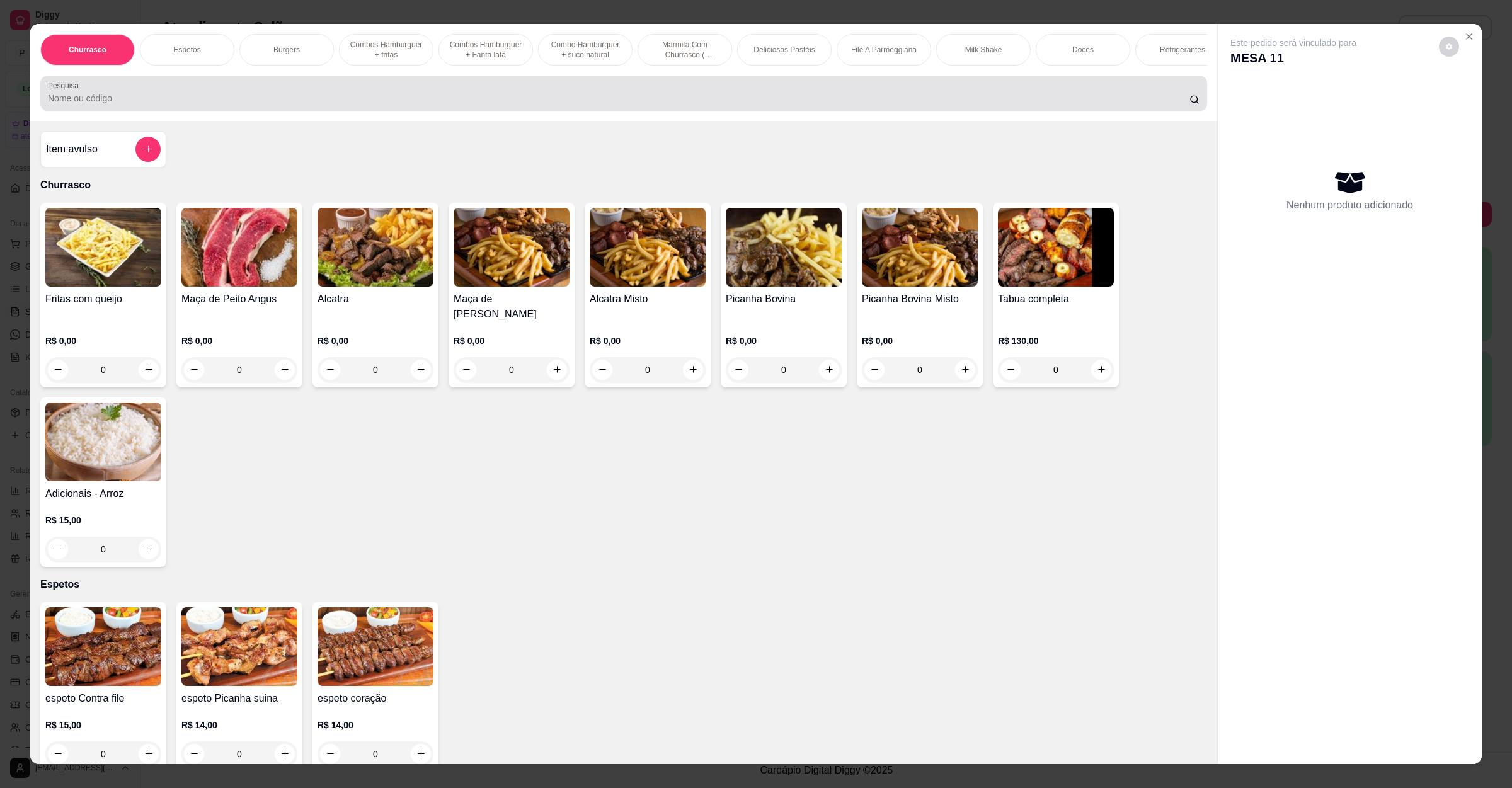
click at [212, 105] on input "Pesquisa" at bounding box center [619, 98] width 1142 height 12
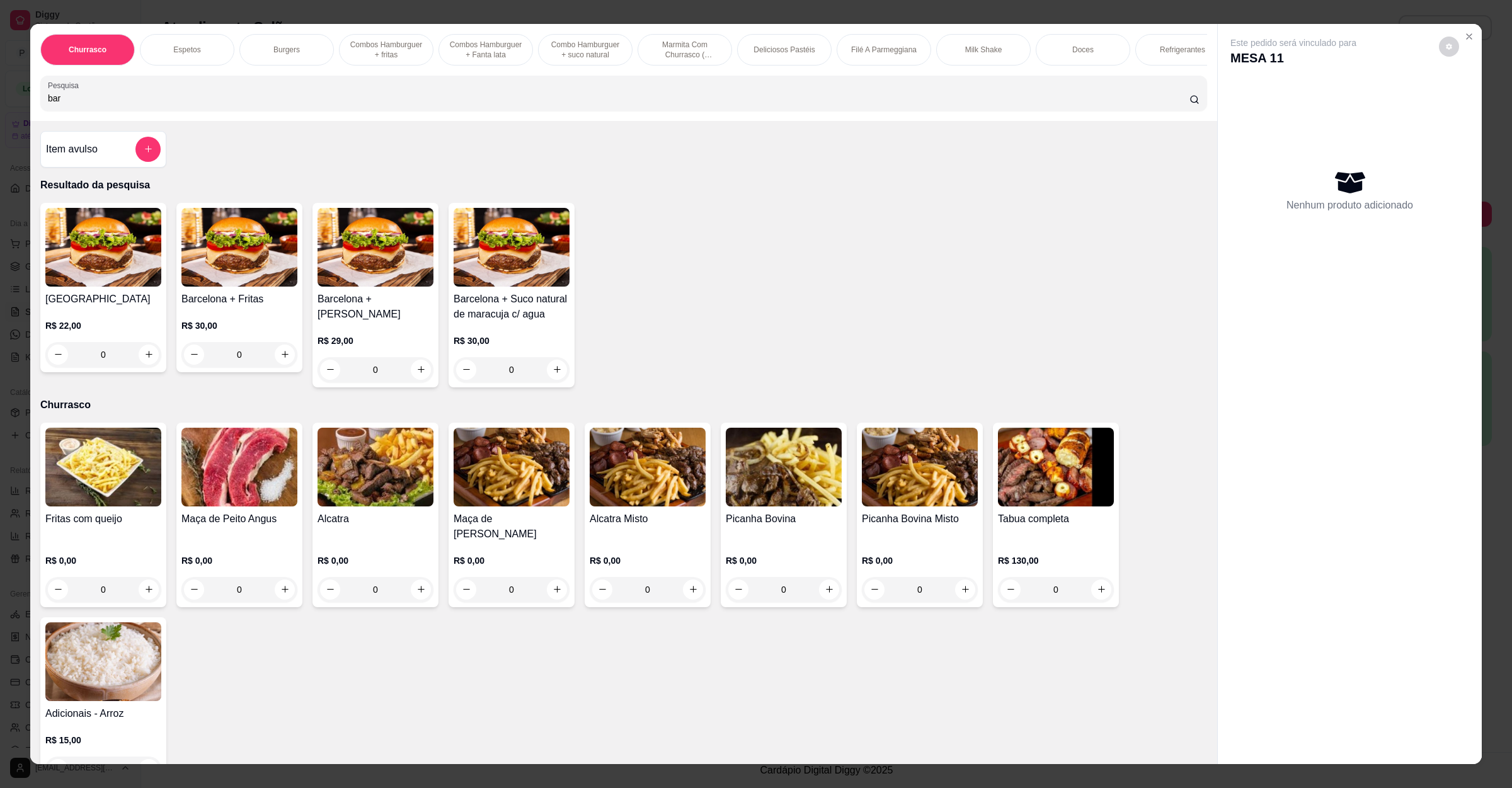
type input "bar"
click at [145, 367] on div "0" at bounding box center [104, 354] width 116 height 25
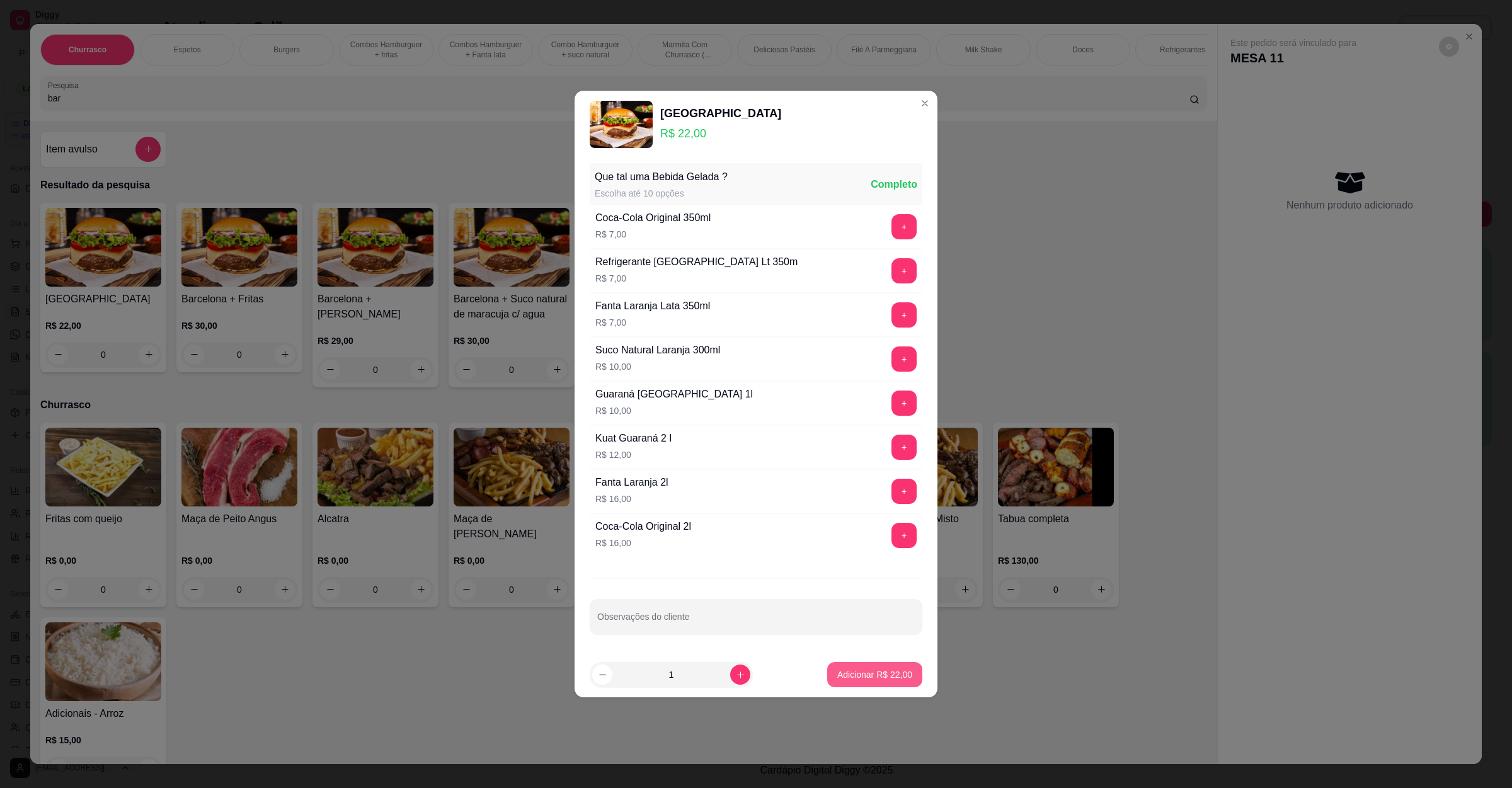
click at [860, 669] on button "Adicionar R$ 22,00" at bounding box center [875, 674] width 95 height 25
type input "1"
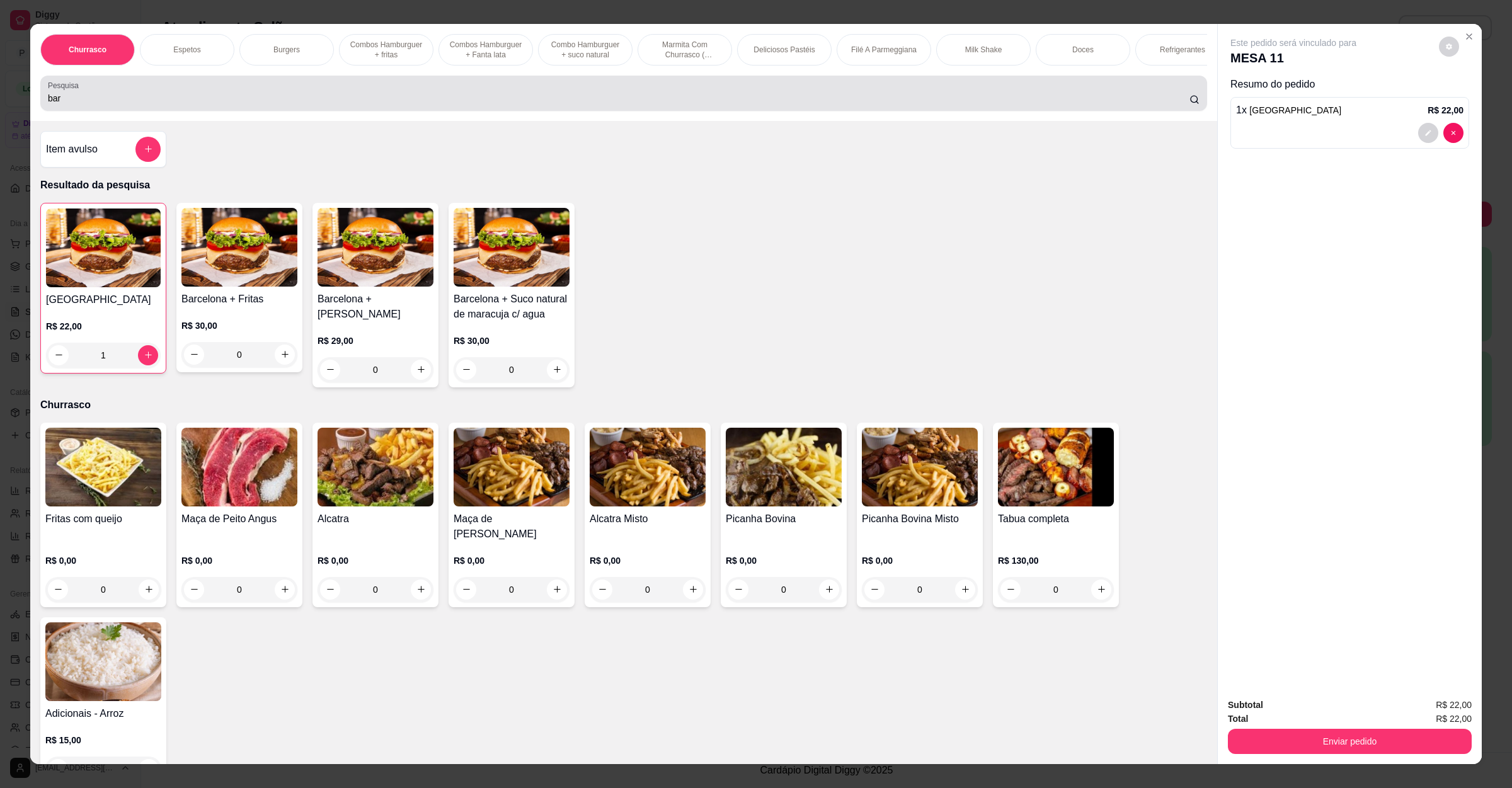
drag, startPoint x: 151, startPoint y: 122, endPoint x: 0, endPoint y: 124, distance: 151.0
click at [0, 123] on div "Churrasco Espetos Burgers Combos [GEOGRAPHIC_DATA] + fritas Combos Hamburguer +…" at bounding box center [756, 394] width 1512 height 788
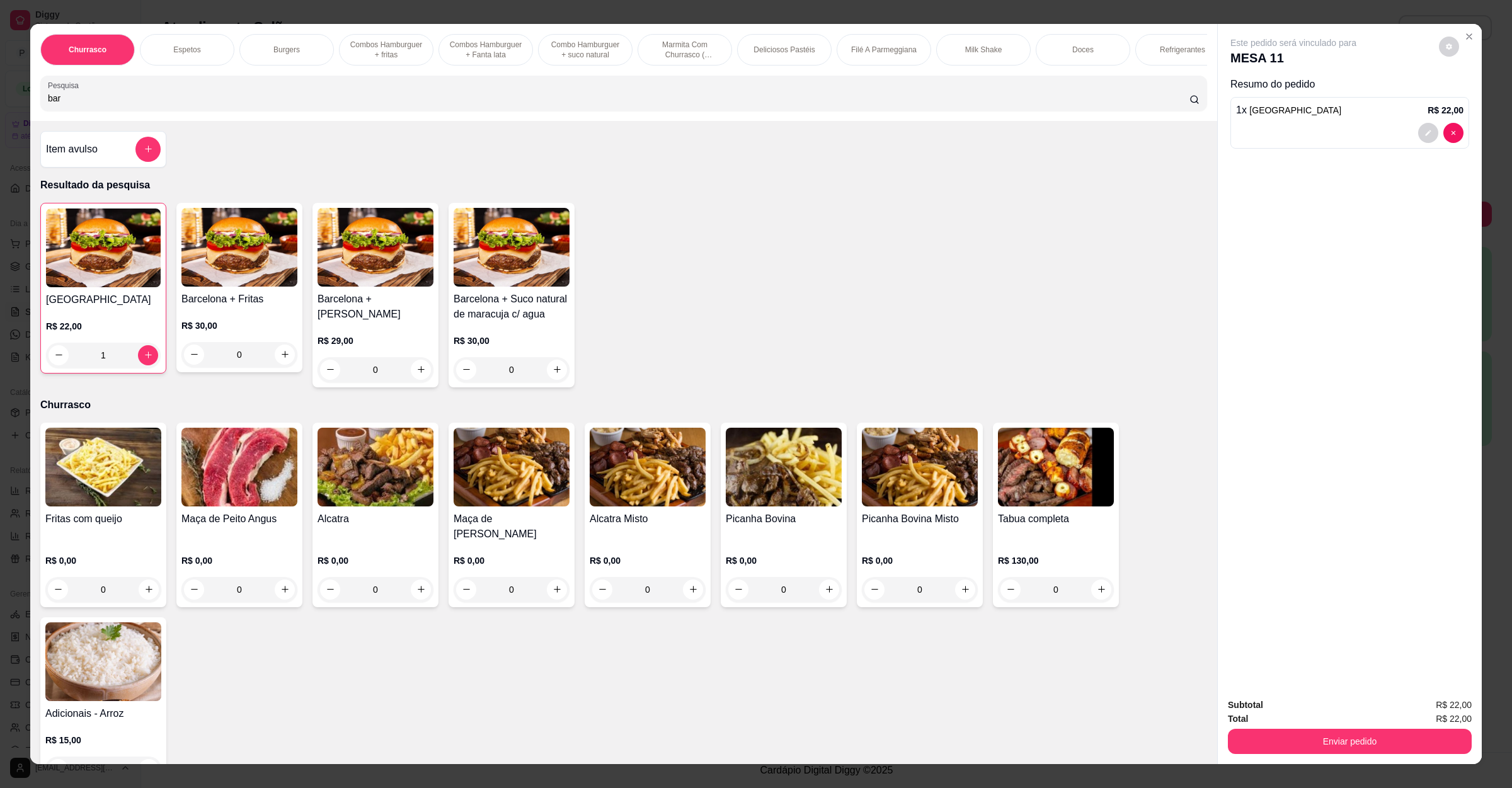
drag, startPoint x: 72, startPoint y: 103, endPoint x: 0, endPoint y: 118, distance: 73.5
click at [0, 118] on div "Churrasco Espetos Burgers Combos [GEOGRAPHIC_DATA] + fritas Combos Hamburguer +…" at bounding box center [756, 394] width 1512 height 788
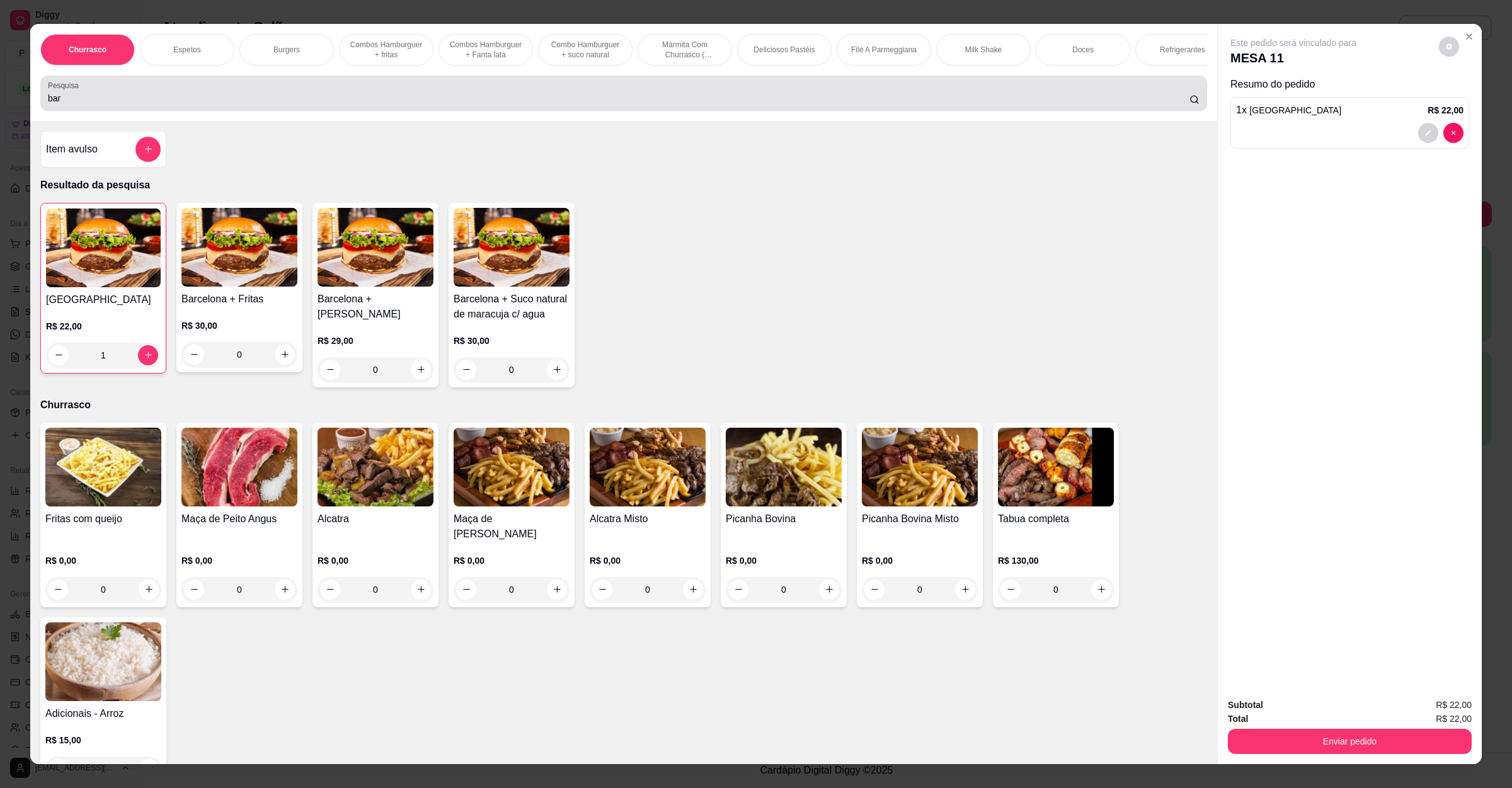
drag, startPoint x: 105, startPoint y: 122, endPoint x: 0, endPoint y: 123, distance: 105.0
click at [0, 123] on div "Churrasco Espetos Burgers Combos [GEOGRAPHIC_DATA] + fritas Combos Hamburguer +…" at bounding box center [756, 394] width 1512 height 788
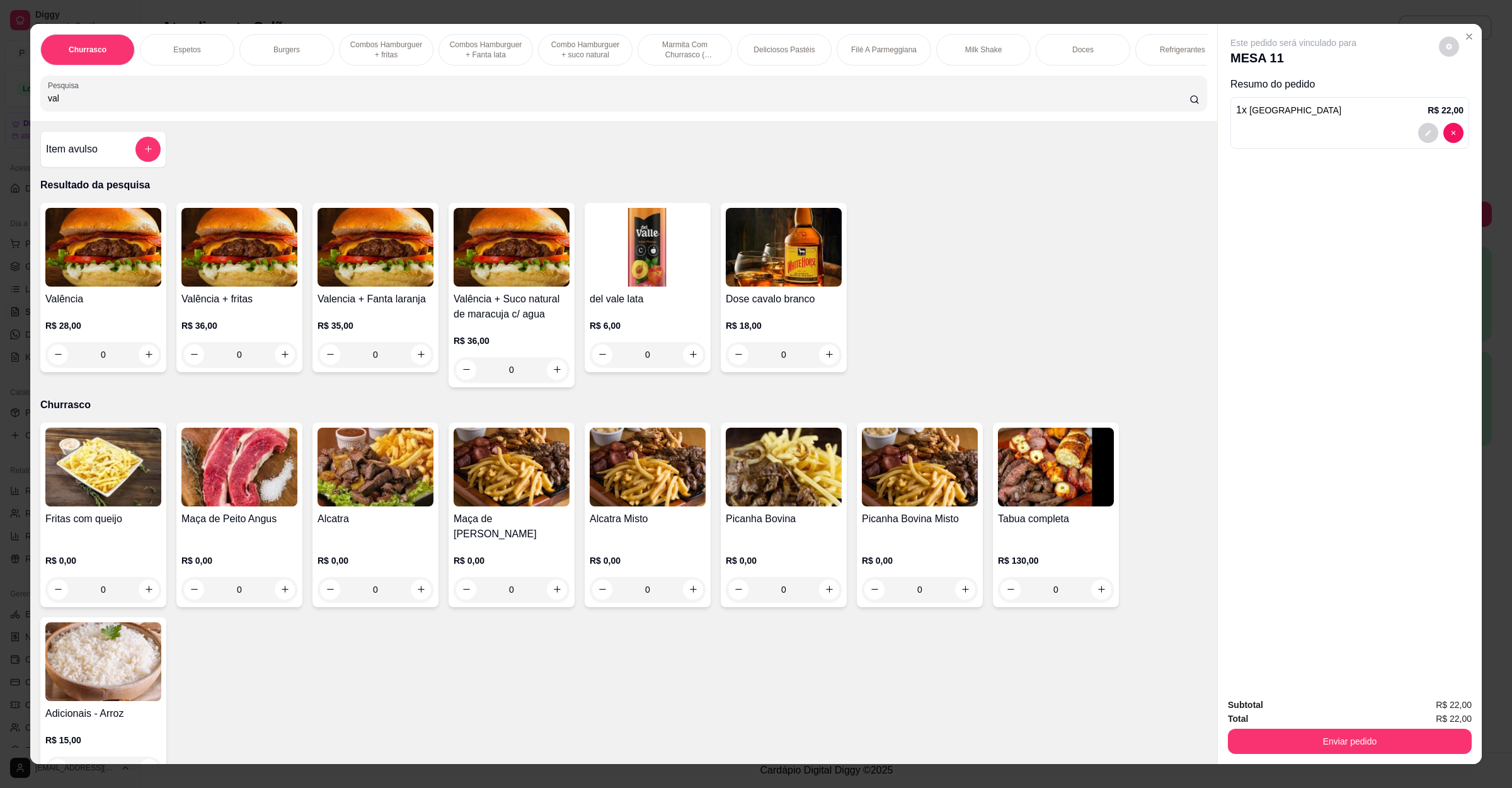
type input "val"
click at [115, 286] on img at bounding box center [104, 247] width 116 height 79
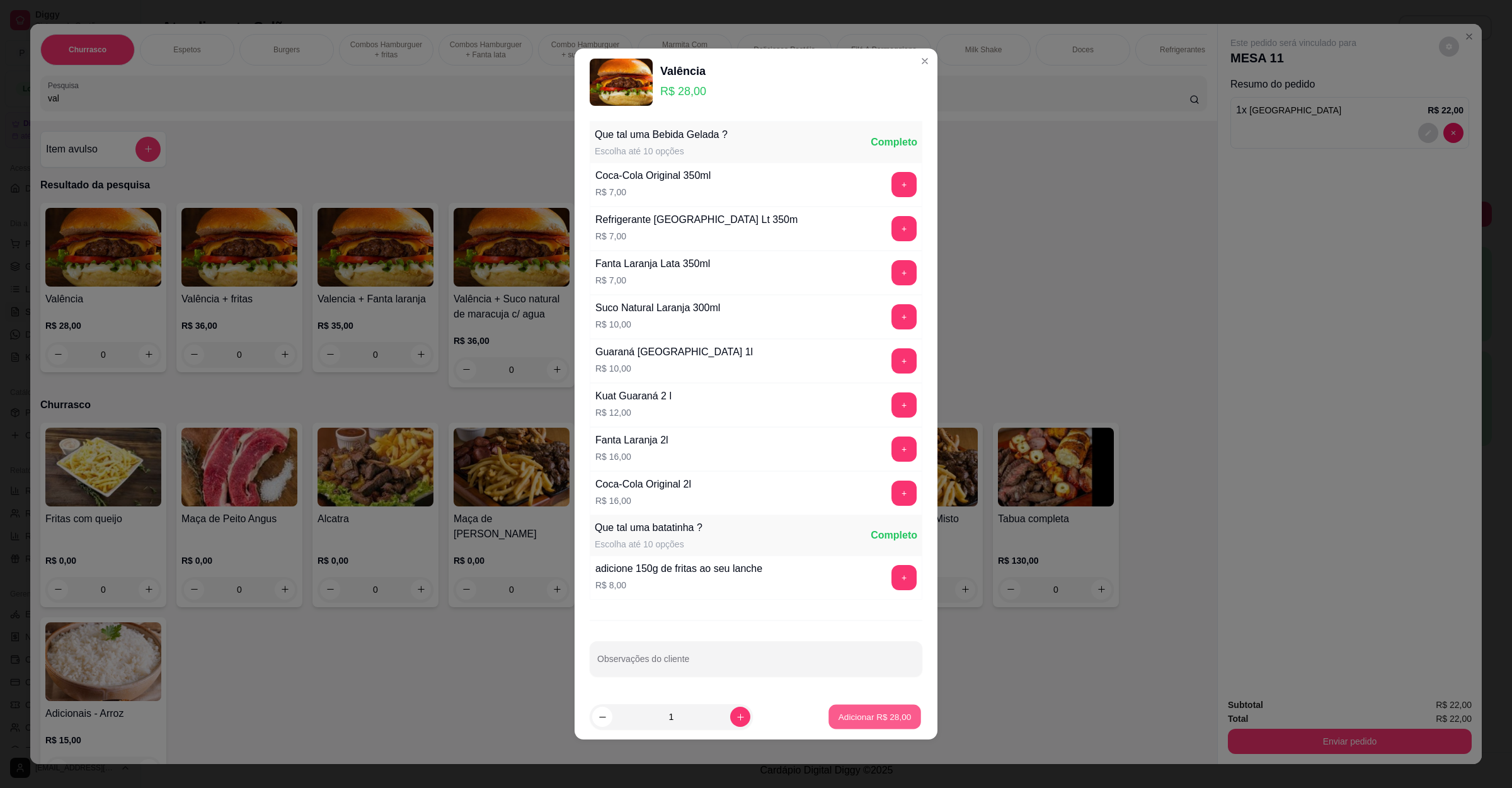
click at [897, 711] on button "Adicionar R$ 28,00" at bounding box center [875, 717] width 93 height 25
type input "1"
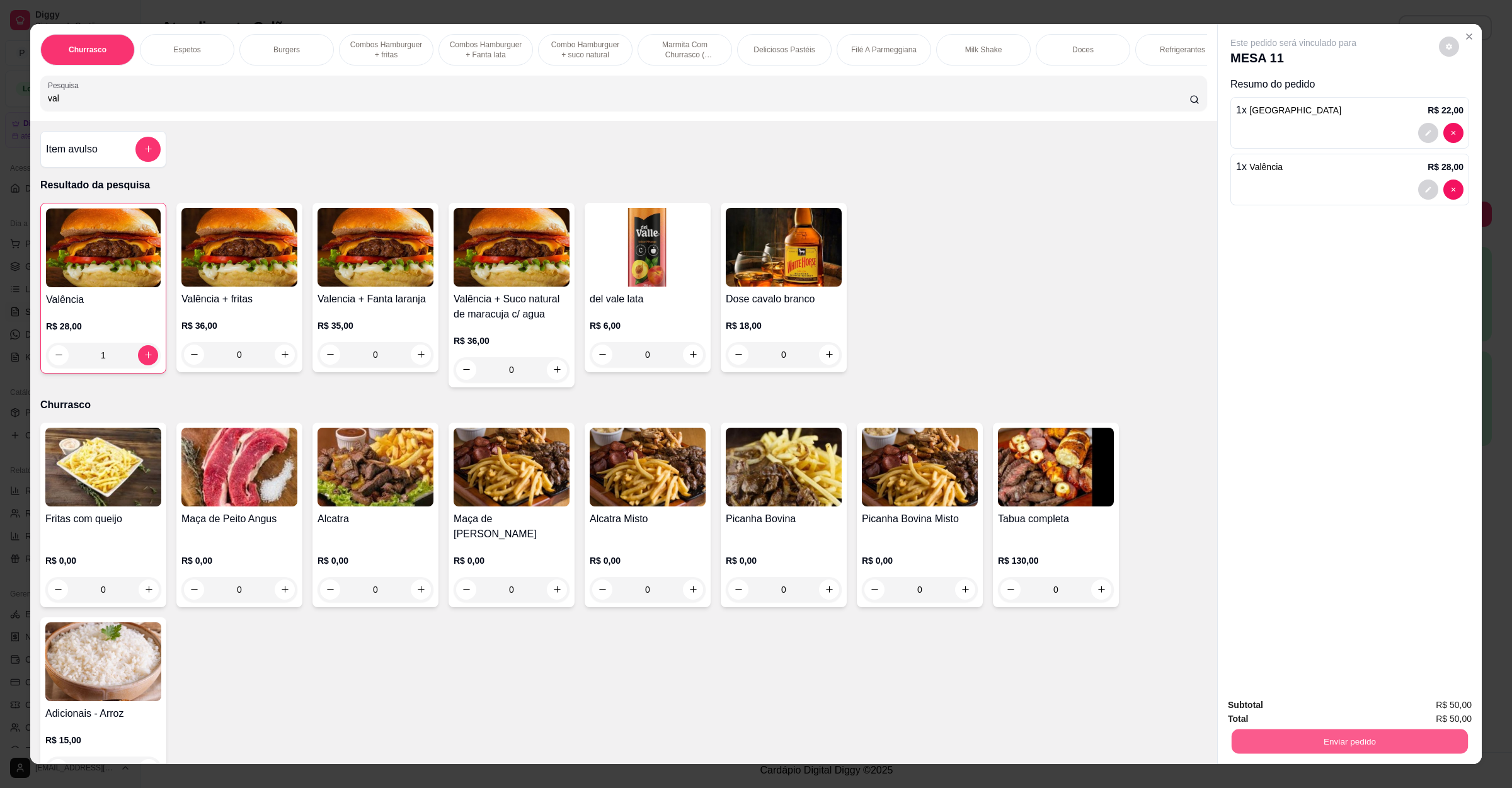
click at [1276, 745] on button "Enviar pedido" at bounding box center [1349, 742] width 237 height 25
click at [1439, 705] on button "Enviar pedido" at bounding box center [1437, 710] width 71 height 24
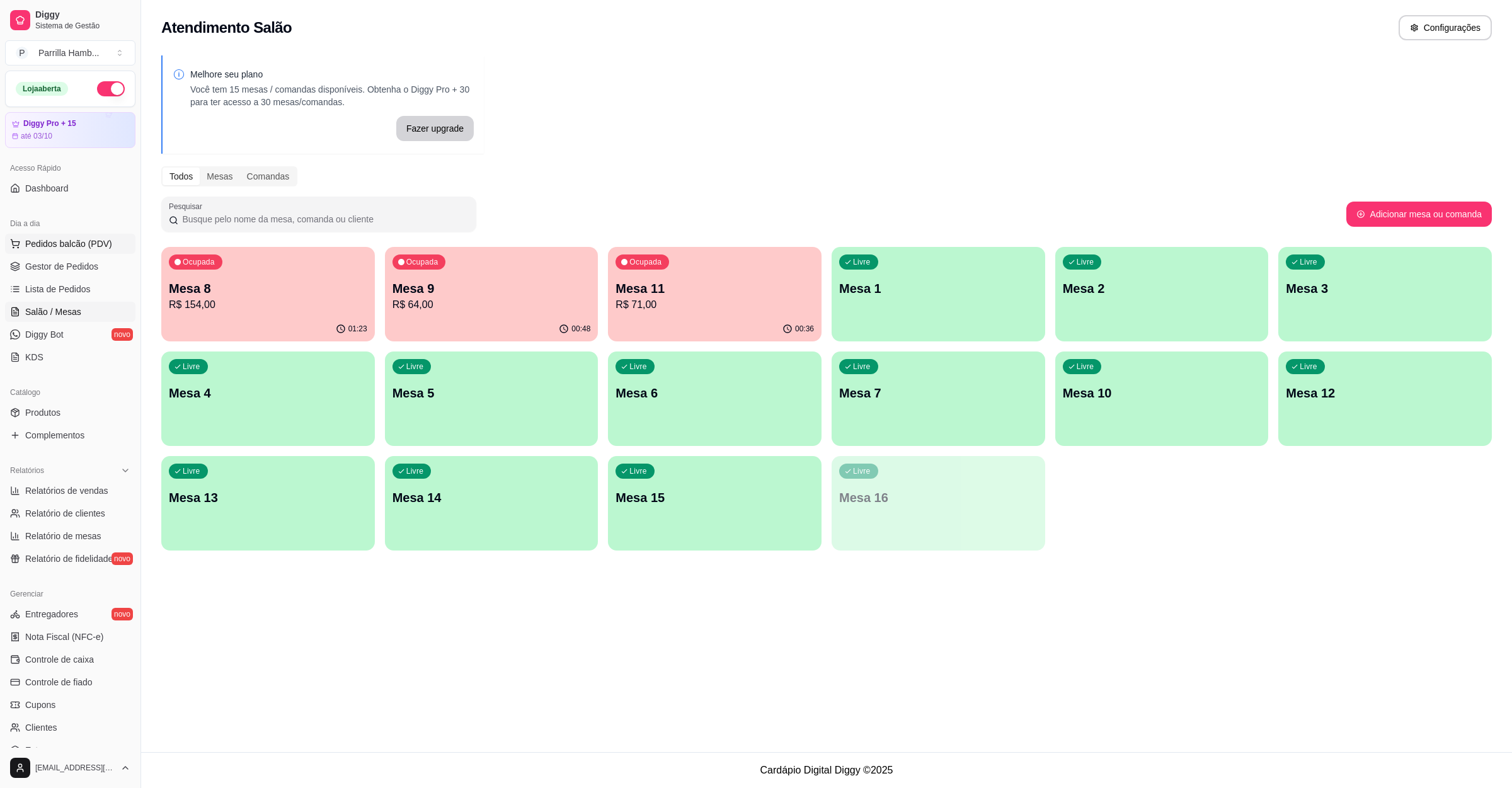
click at [76, 250] on span "Pedidos balcão (PDV)" at bounding box center [68, 243] width 87 height 12
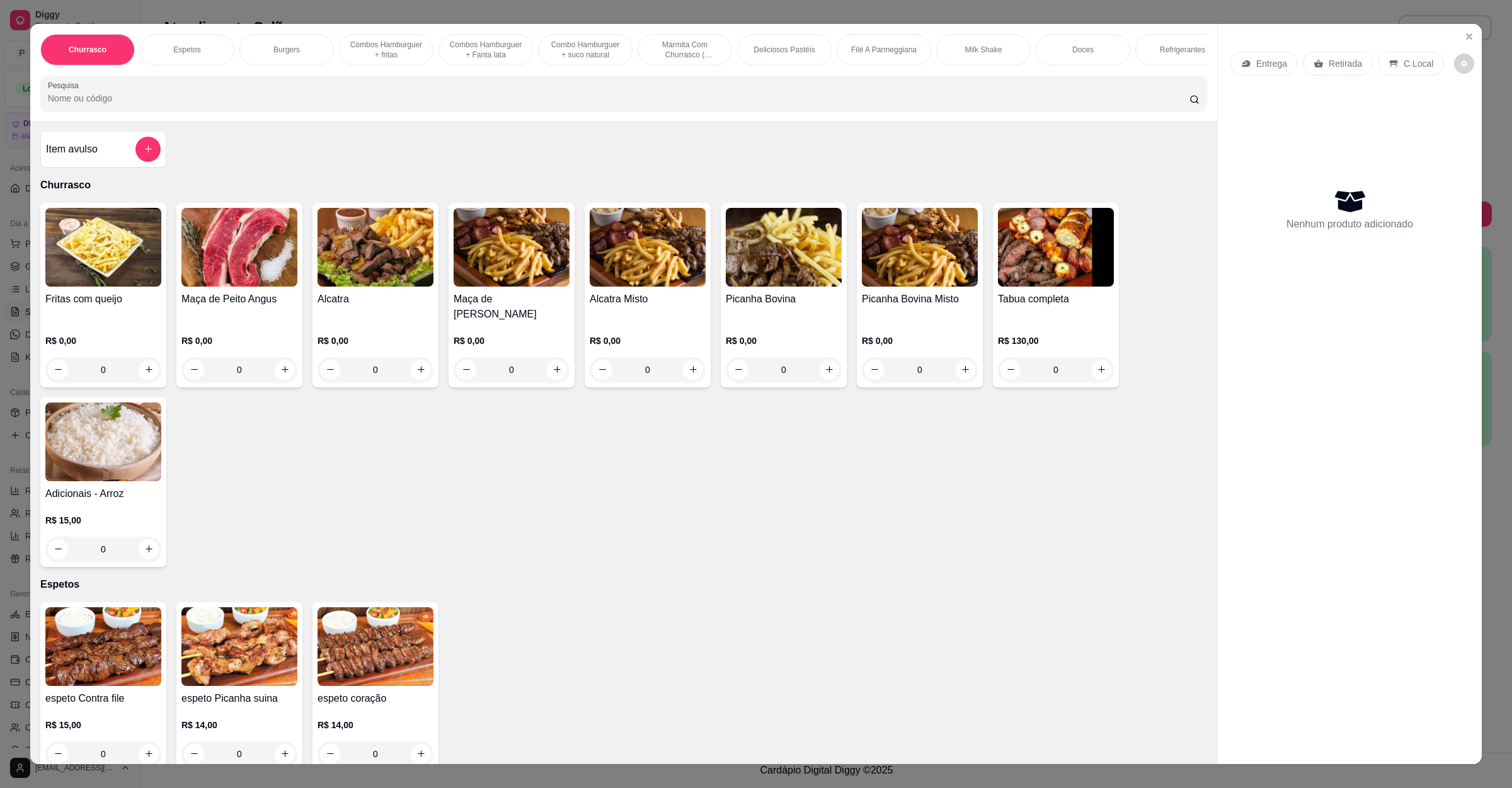
click at [1232, 48] on div "Entrega Retirada C.Local" at bounding box center [1350, 63] width 239 height 44
click at [1256, 61] on p "Entrega" at bounding box center [1271, 63] width 31 height 12
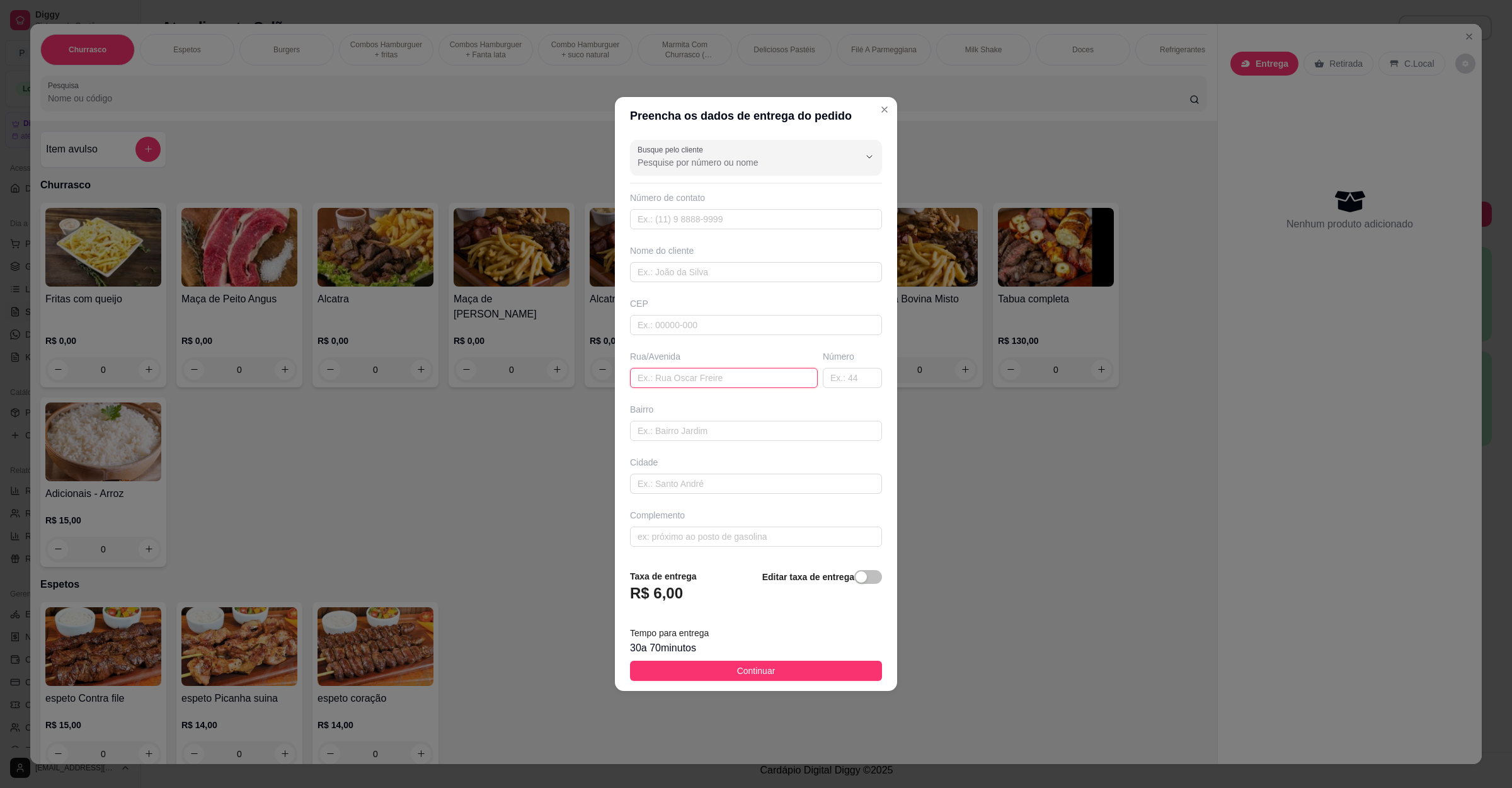
click at [707, 387] on input "text" at bounding box center [724, 377] width 188 height 20
paste input "[STREET_ADDRESS]"
type input "[STREET_ADDRESS]"
click at [692, 661] on footer "Taxa de entrega R$ 6,00 Editar taxa de entrega Tempo para entrega 30 a 70 minut…" at bounding box center [756, 625] width 282 height 132
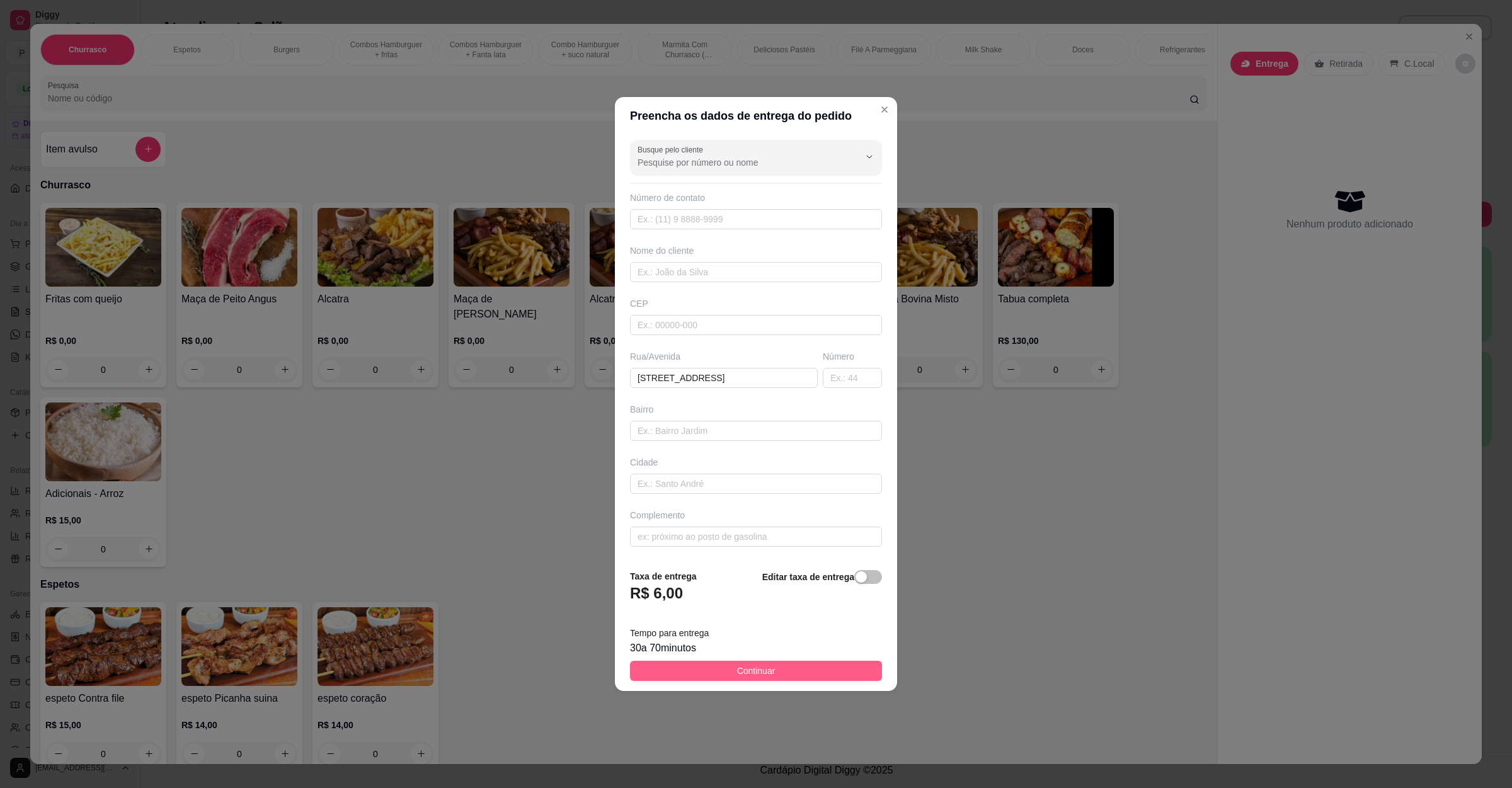
click at [705, 677] on button "Continuar" at bounding box center [756, 671] width 252 height 20
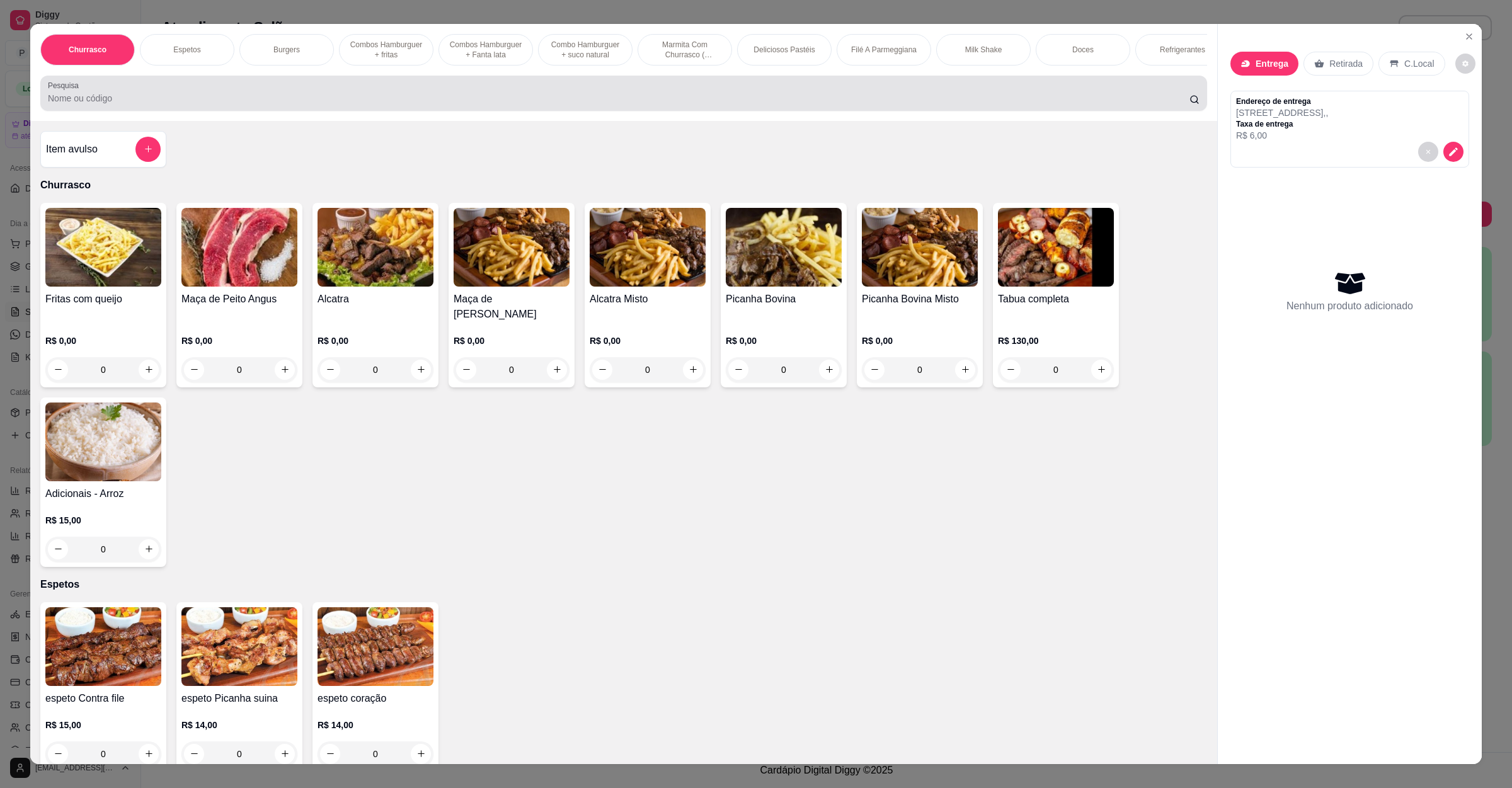
click at [121, 103] on div at bounding box center [624, 93] width 1152 height 25
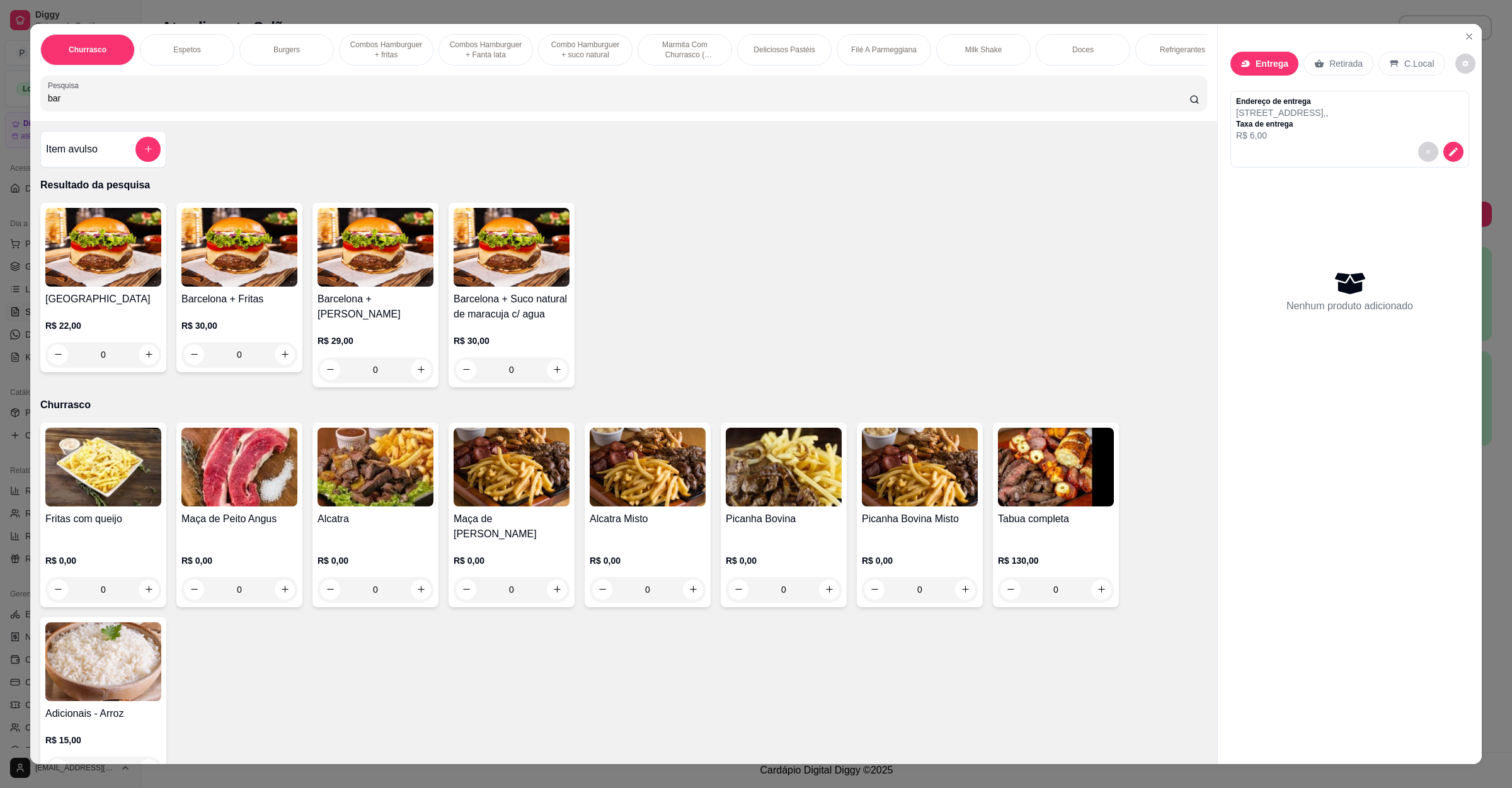
type input "bar"
click at [119, 367] on div "0" at bounding box center [104, 354] width 116 height 25
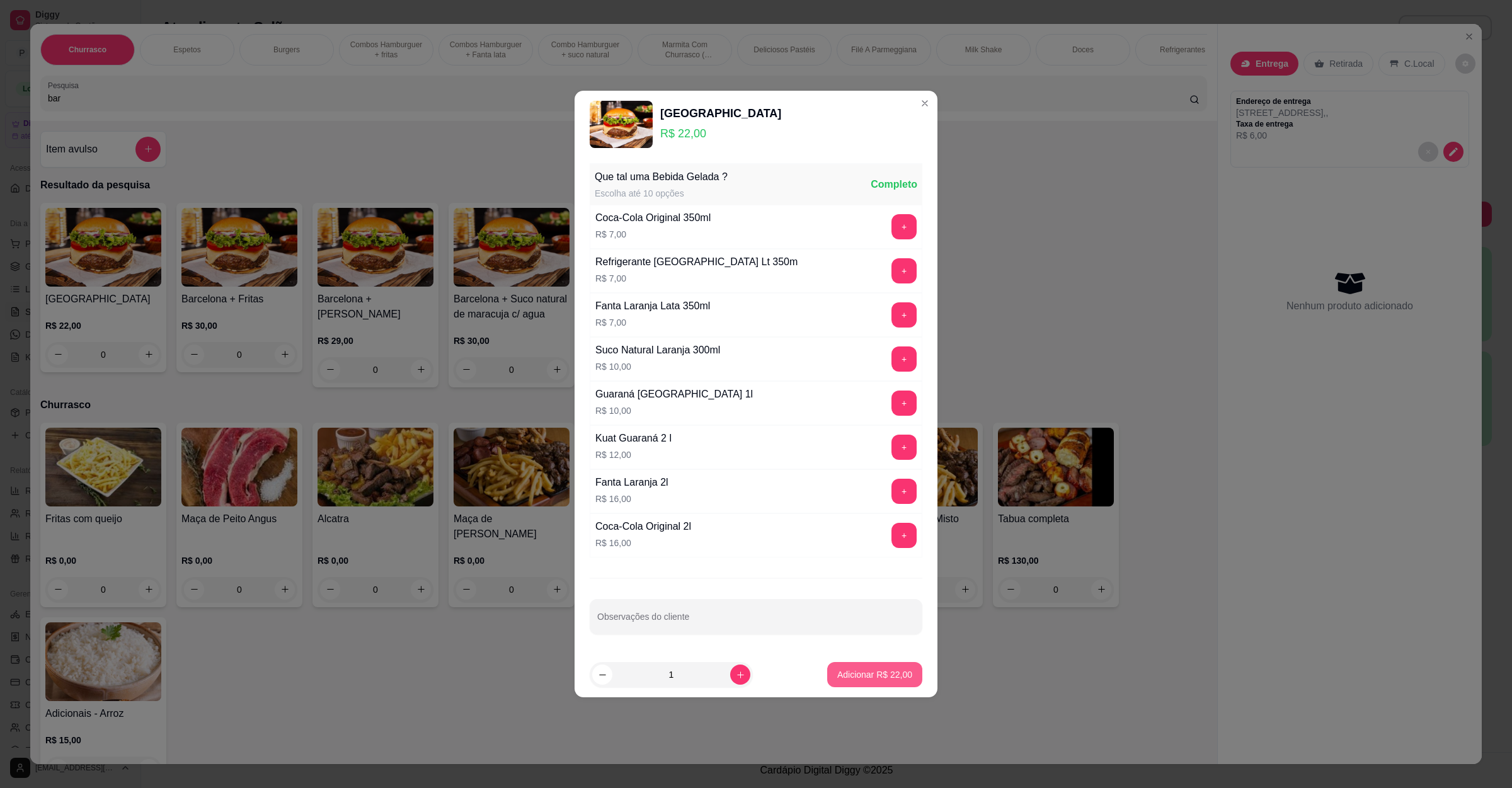
click at [856, 674] on p "Adicionar R$ 22,00" at bounding box center [875, 674] width 75 height 12
type input "1"
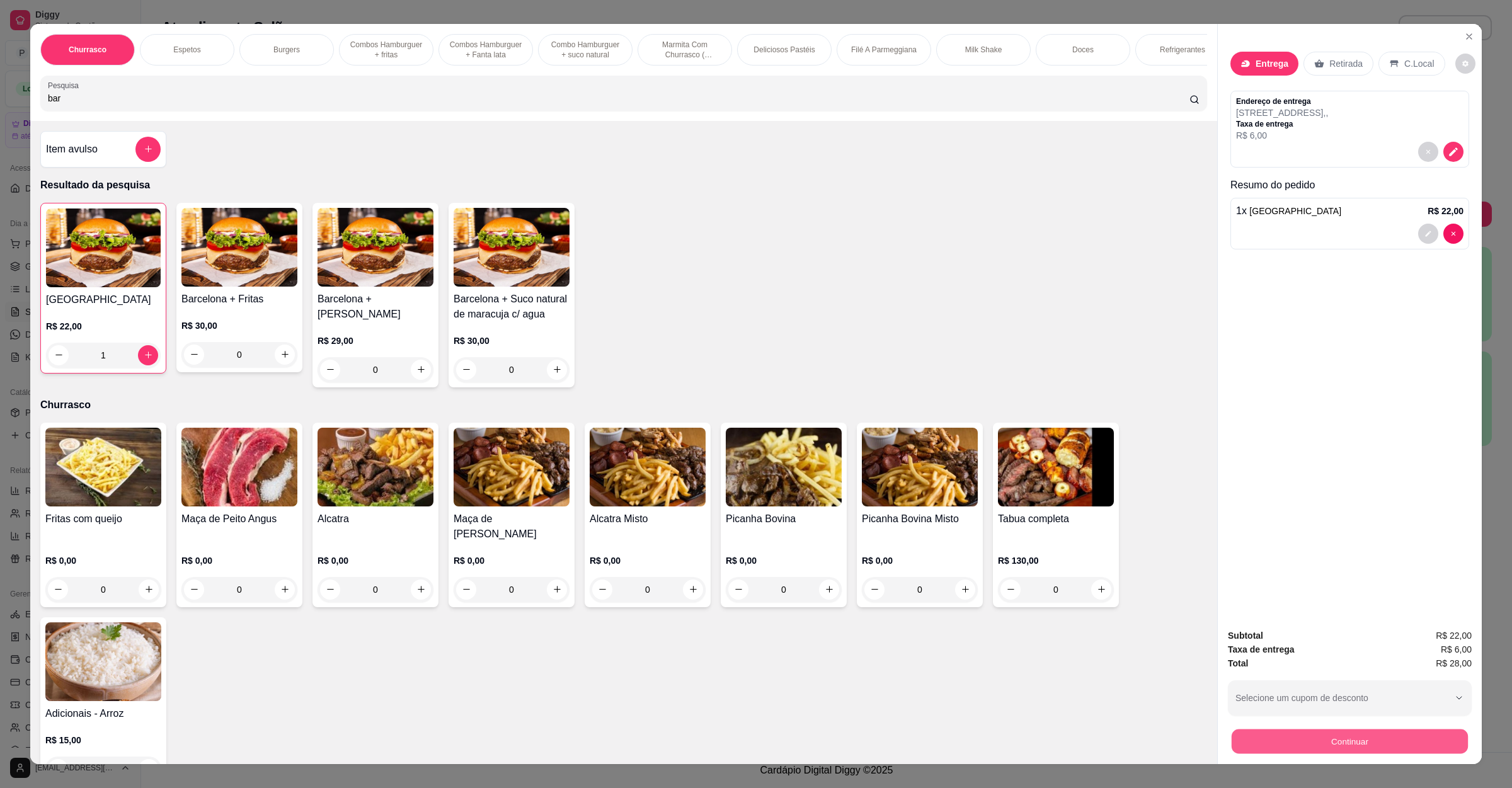
click at [1280, 747] on button "Continuar" at bounding box center [1349, 742] width 237 height 25
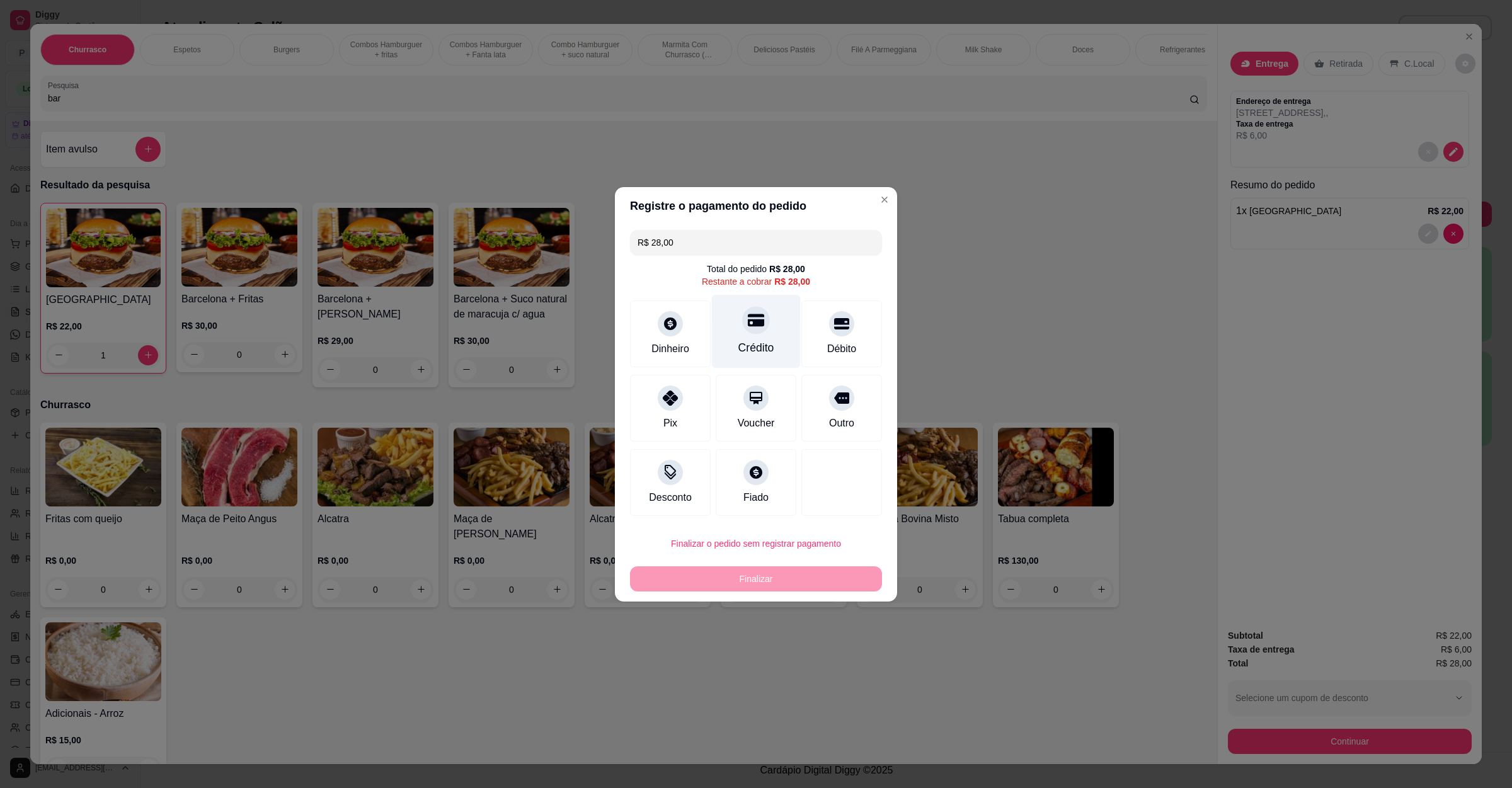
click at [755, 327] on icon at bounding box center [756, 320] width 17 height 17
type input "R$ 0,00"
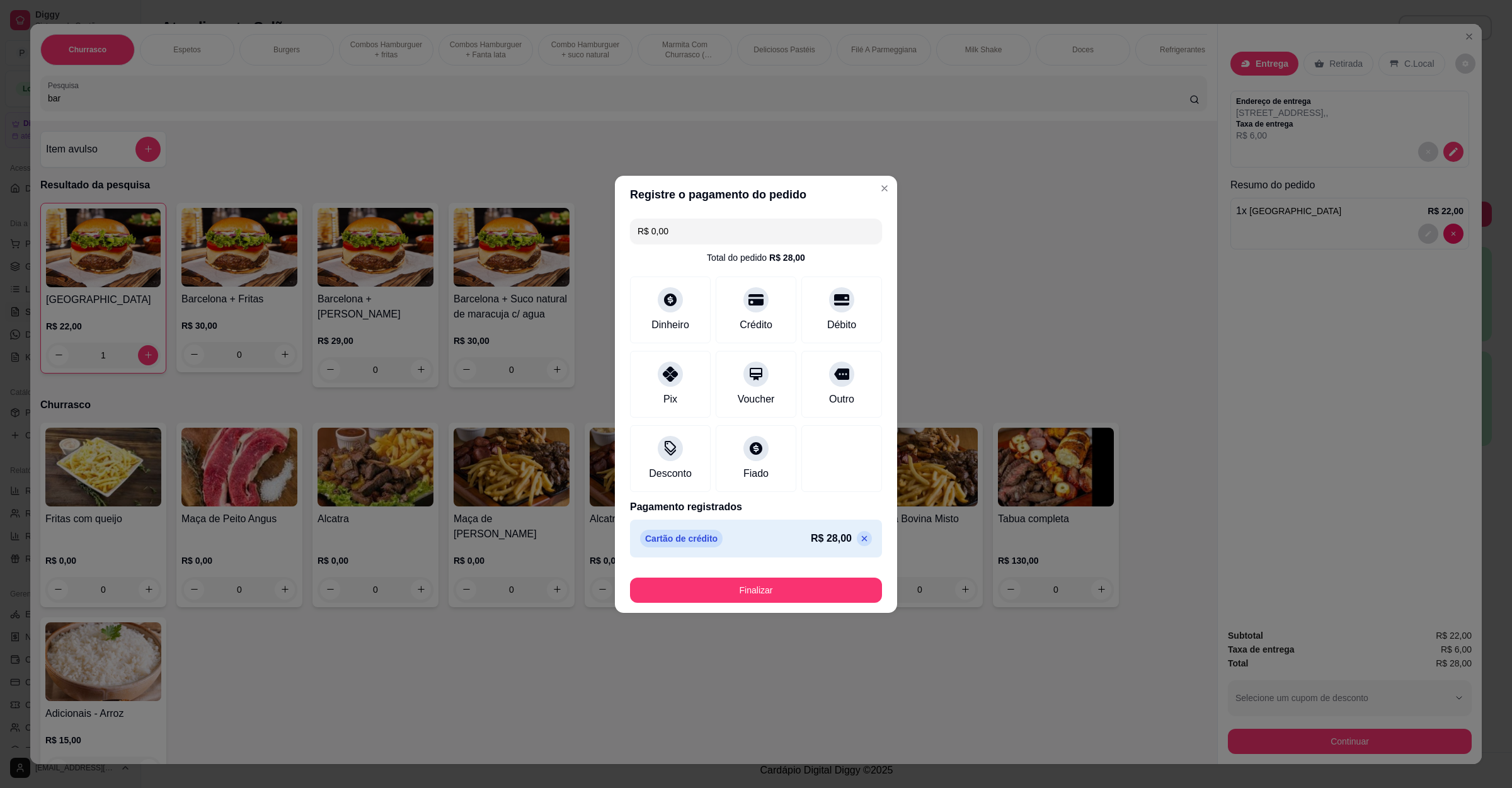
click at [732, 598] on button "Finalizar" at bounding box center [756, 590] width 252 height 25
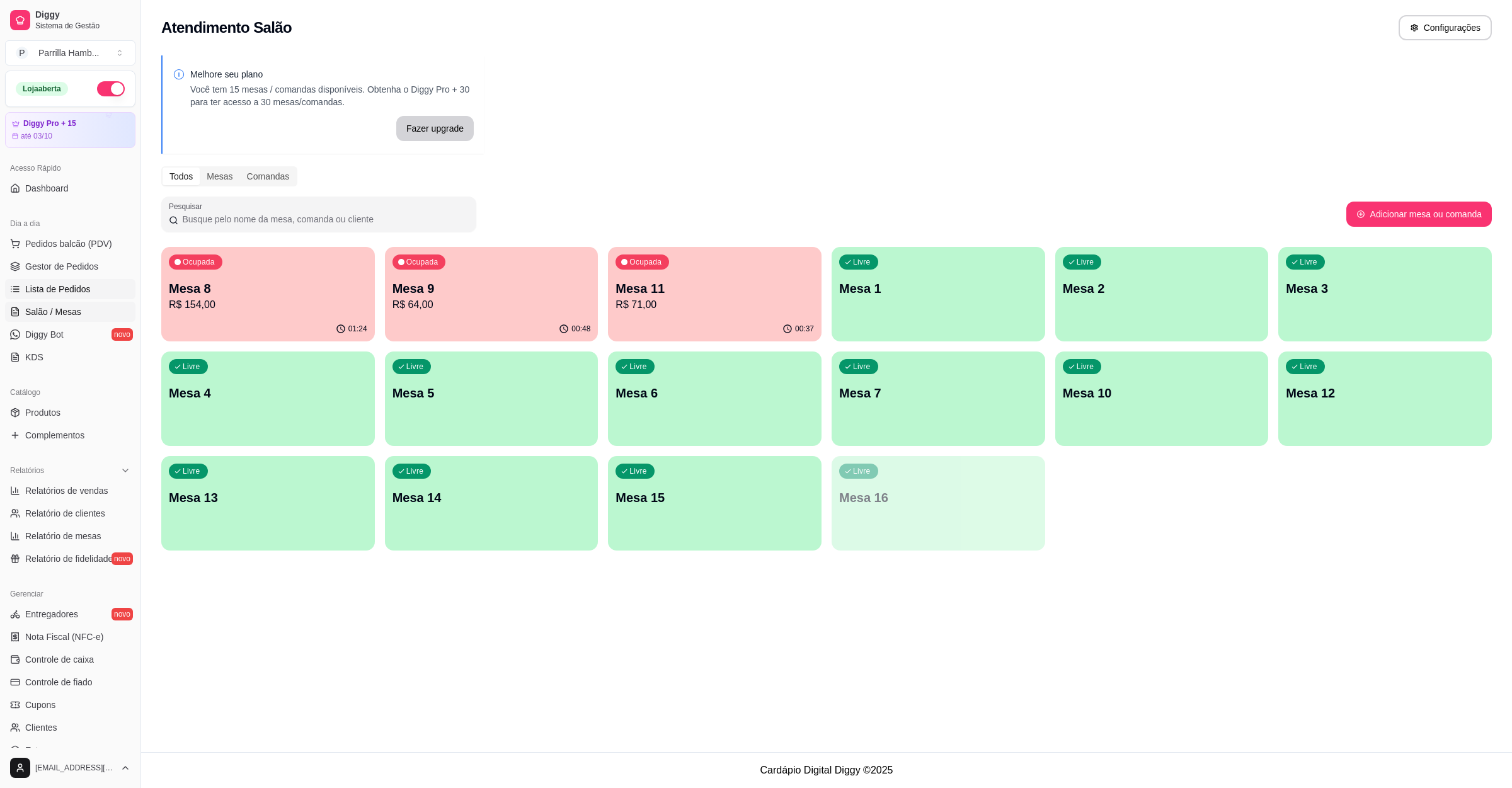
click at [110, 293] on link "Lista de Pedidos" at bounding box center [70, 289] width 130 height 20
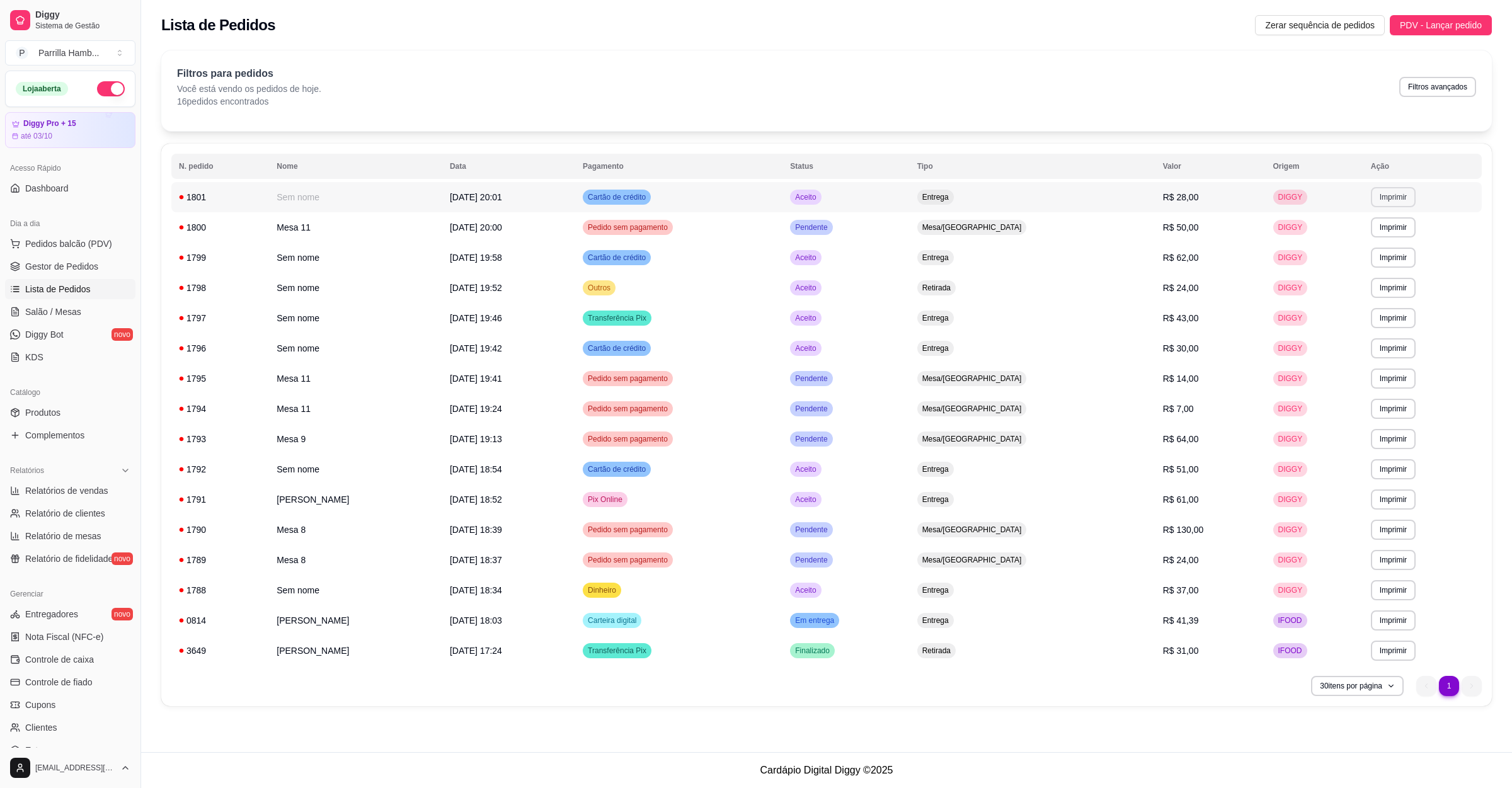
click at [1382, 190] on button "Imprimir" at bounding box center [1393, 197] width 45 height 20
click at [1383, 235] on button "IMPRESSORA" at bounding box center [1368, 241] width 88 height 20
click at [69, 314] on span "Salão / Mesas" at bounding box center [53, 311] width 56 height 12
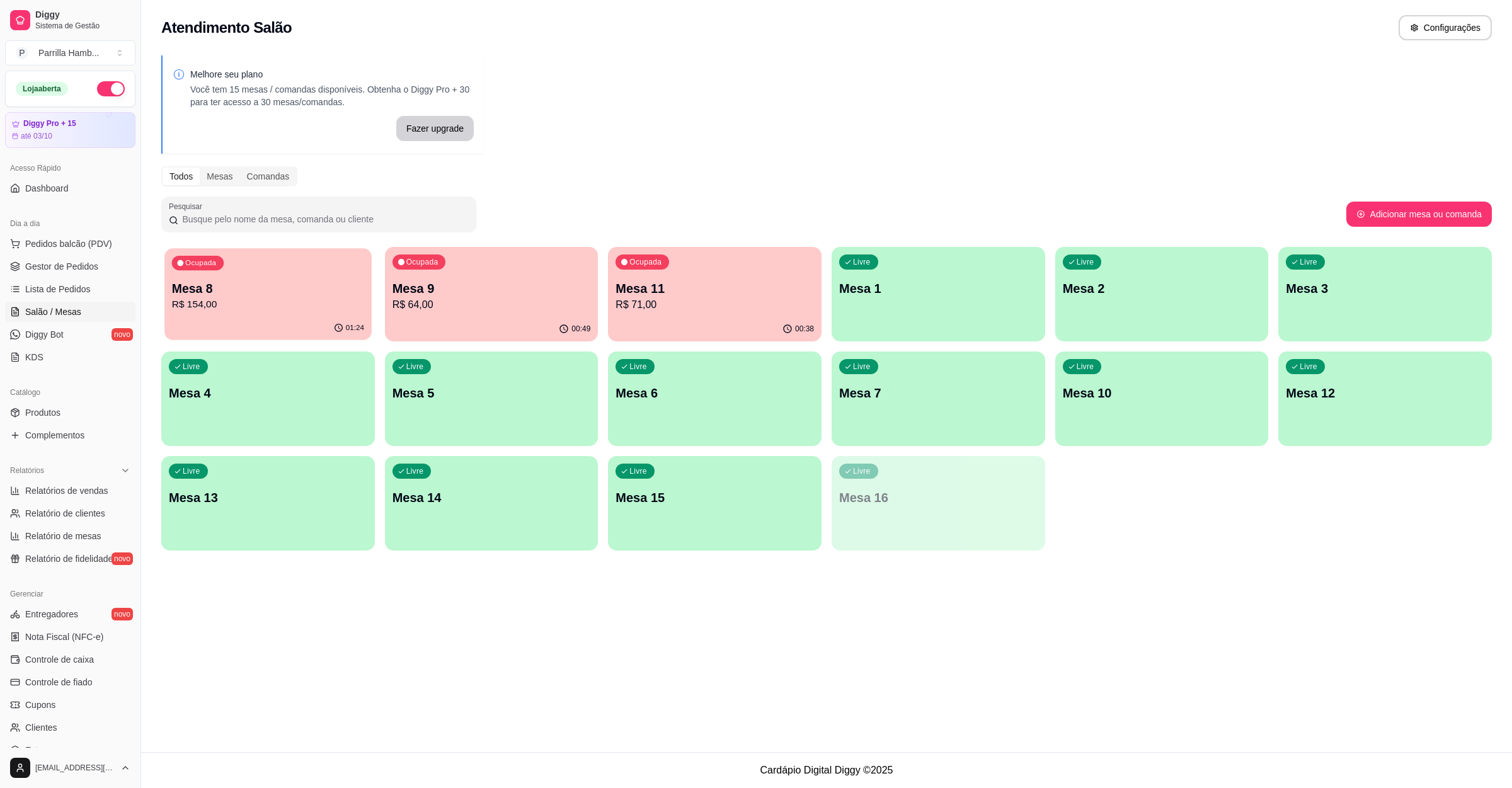
click at [278, 301] on p "R$ 154,00" at bounding box center [268, 304] width 193 height 14
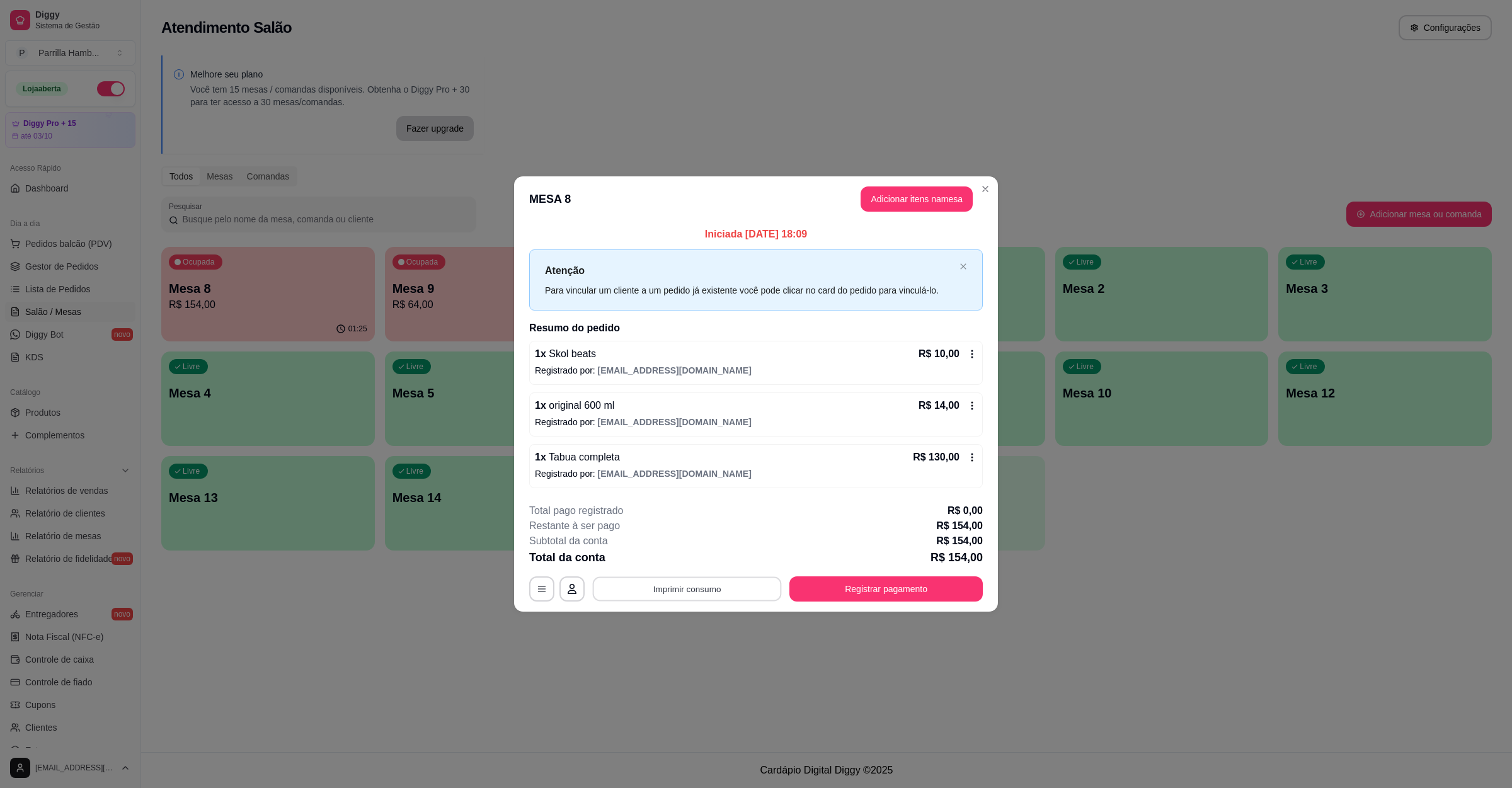
click at [664, 600] on button "Imprimir consumo" at bounding box center [688, 590] width 189 height 25
click at [692, 560] on button "IMPRESSORA" at bounding box center [691, 561] width 91 height 20
click at [919, 189] on button "Adicionar itens na mesa" at bounding box center [917, 200] width 109 height 25
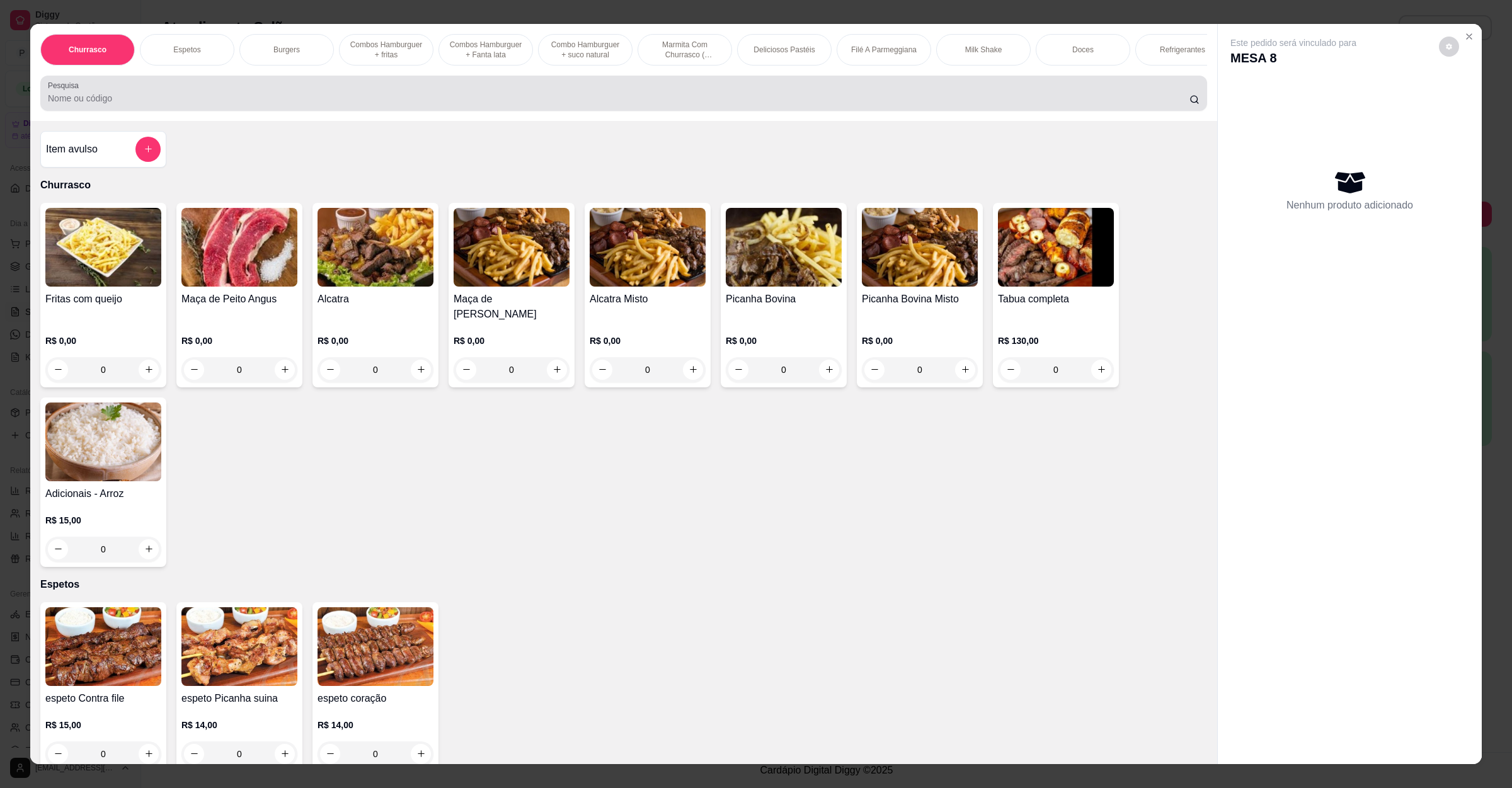
click at [322, 105] on input "Pesquisa" at bounding box center [619, 98] width 1142 height 12
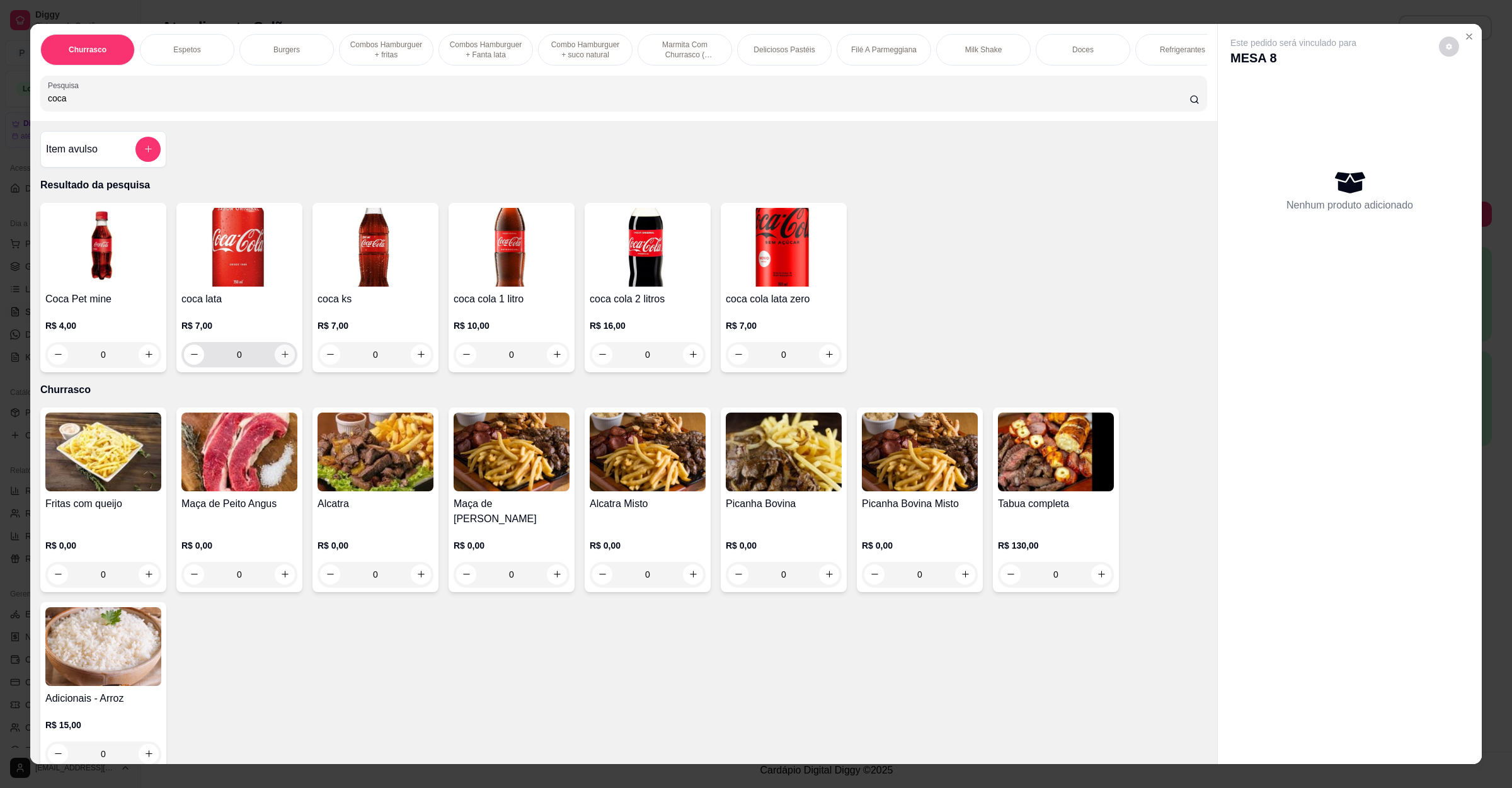
type input "coca"
click at [280, 359] on icon "increase-product-quantity" at bounding box center [285, 353] width 9 height 9
type input "1"
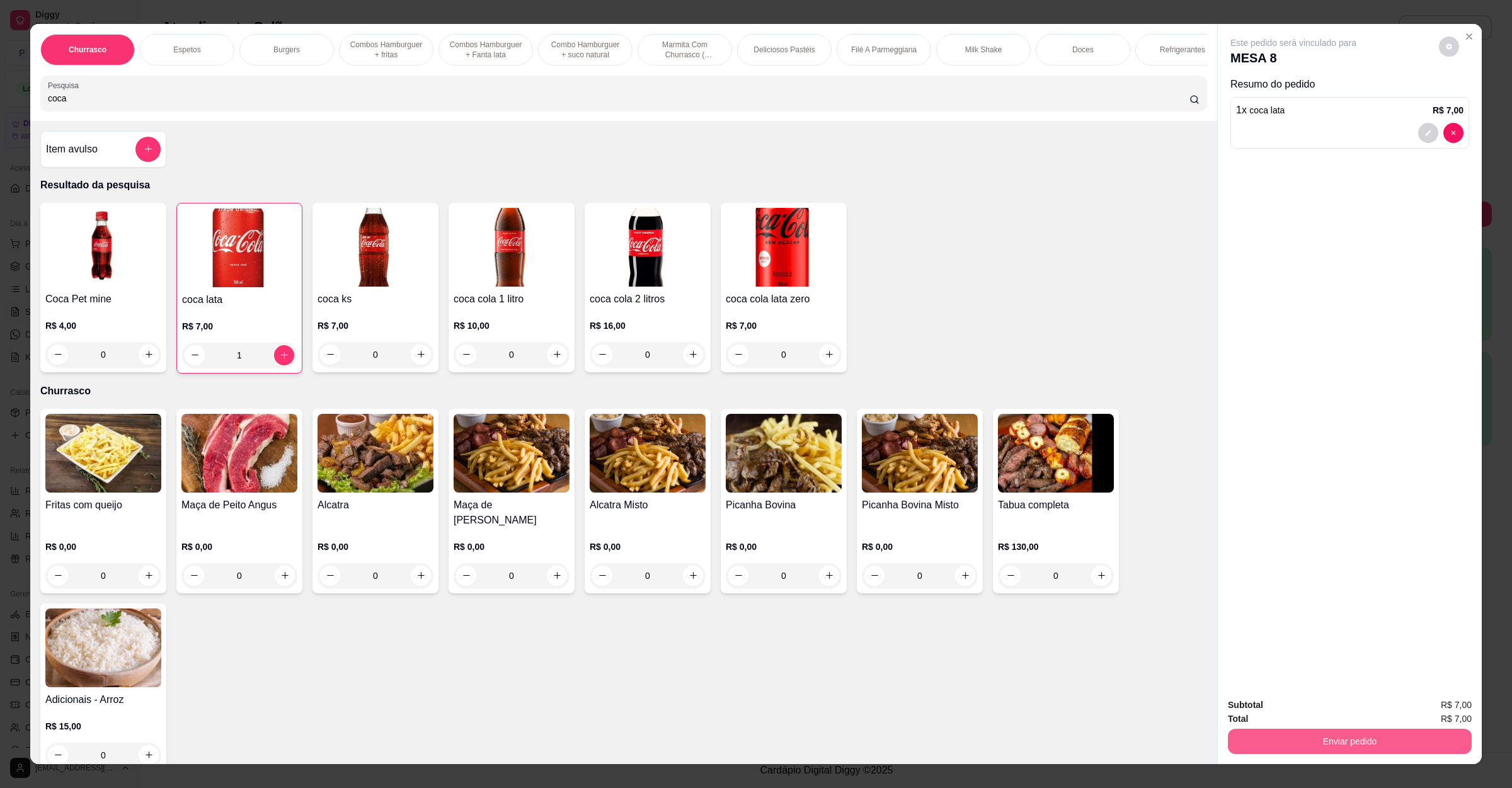
click at [1319, 730] on button "Enviar pedido" at bounding box center [1350, 742] width 244 height 25
click at [1436, 715] on button "Enviar pedido" at bounding box center [1437, 710] width 71 height 24
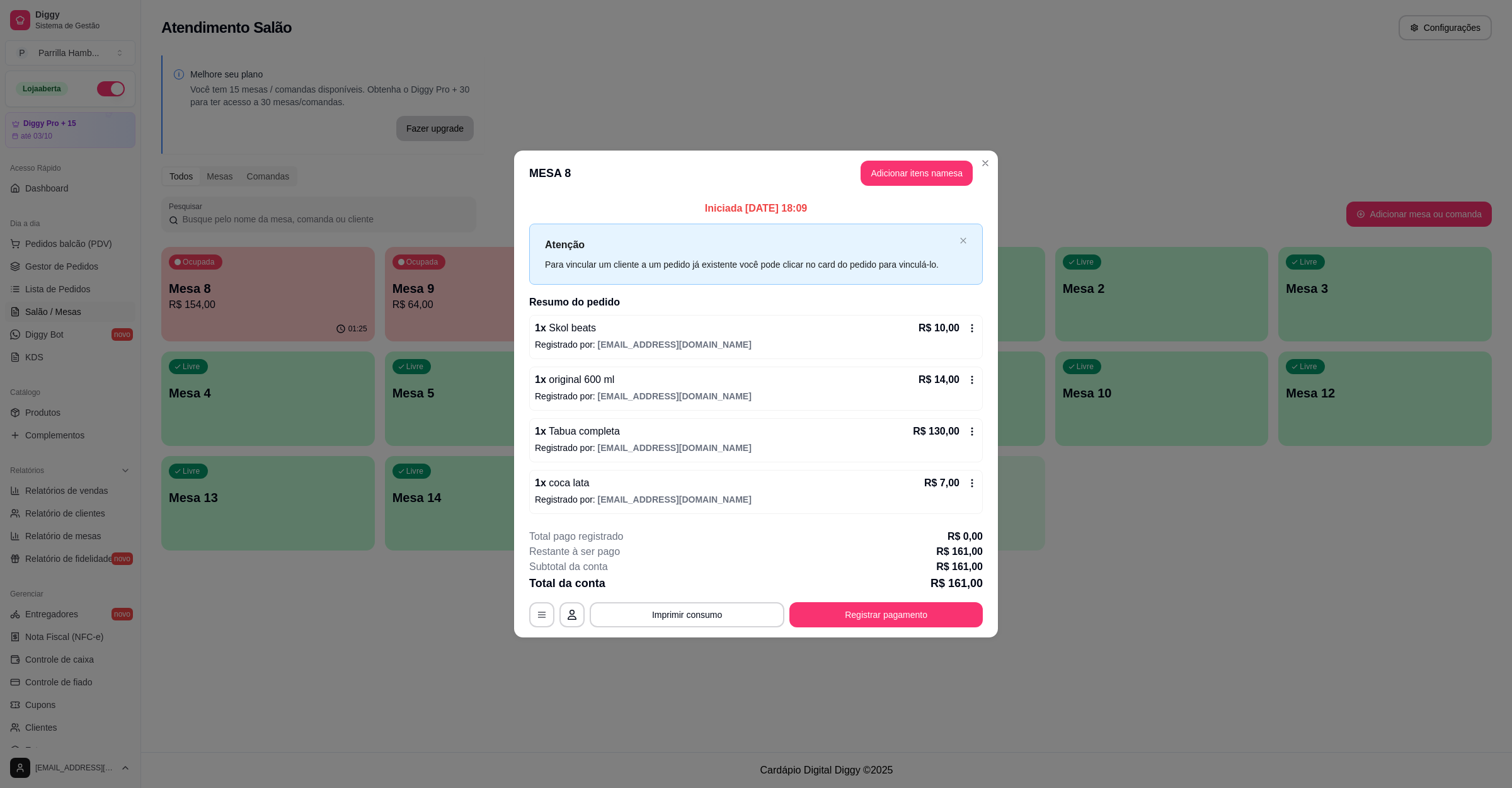
click at [721, 609] on button "Imprimir consumo" at bounding box center [687, 615] width 195 height 25
click at [709, 582] on button "IMPRESSORA" at bounding box center [690, 587] width 88 height 20
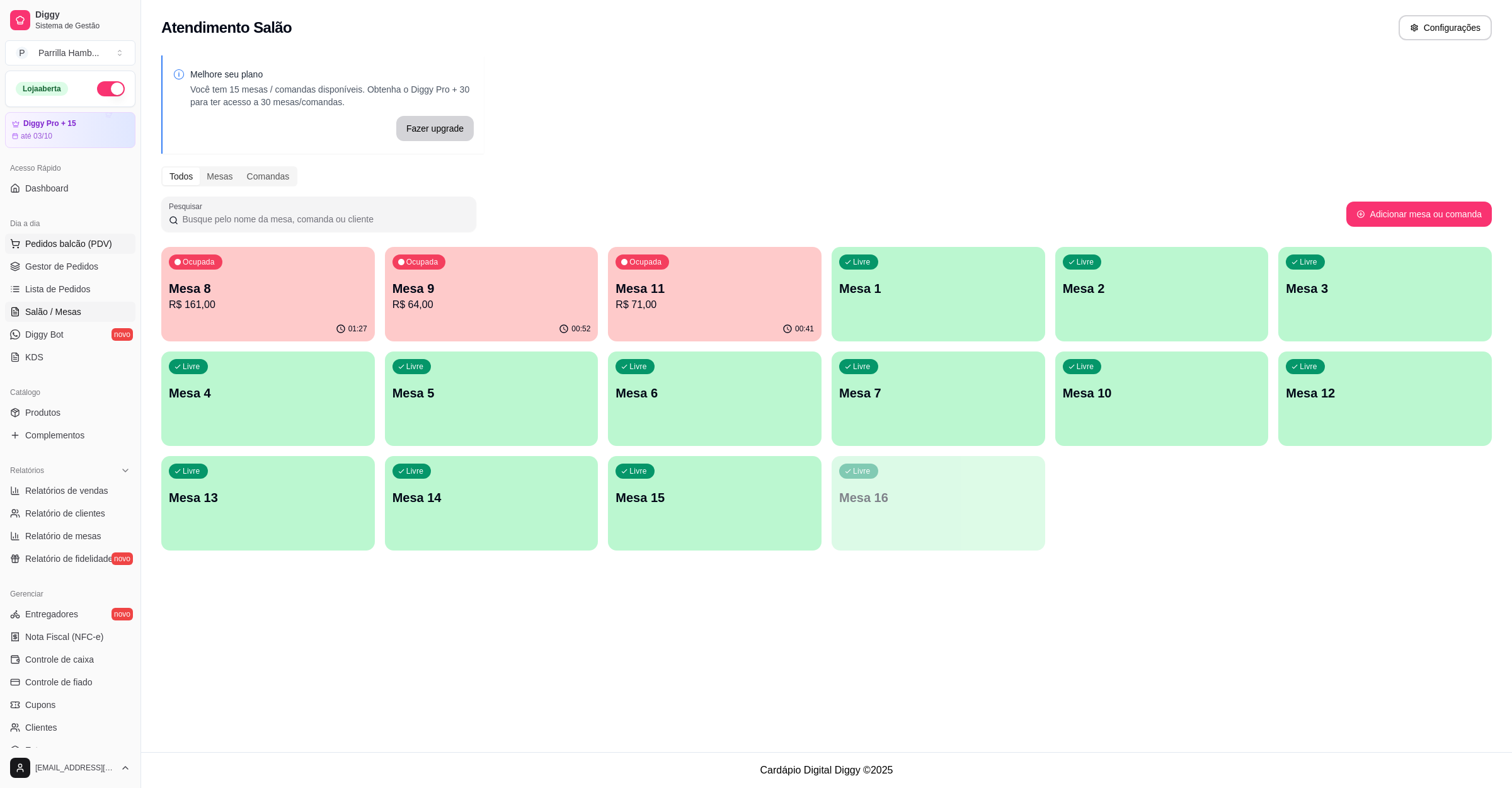
click at [47, 238] on span "Pedidos balcão (PDV)" at bounding box center [68, 243] width 87 height 12
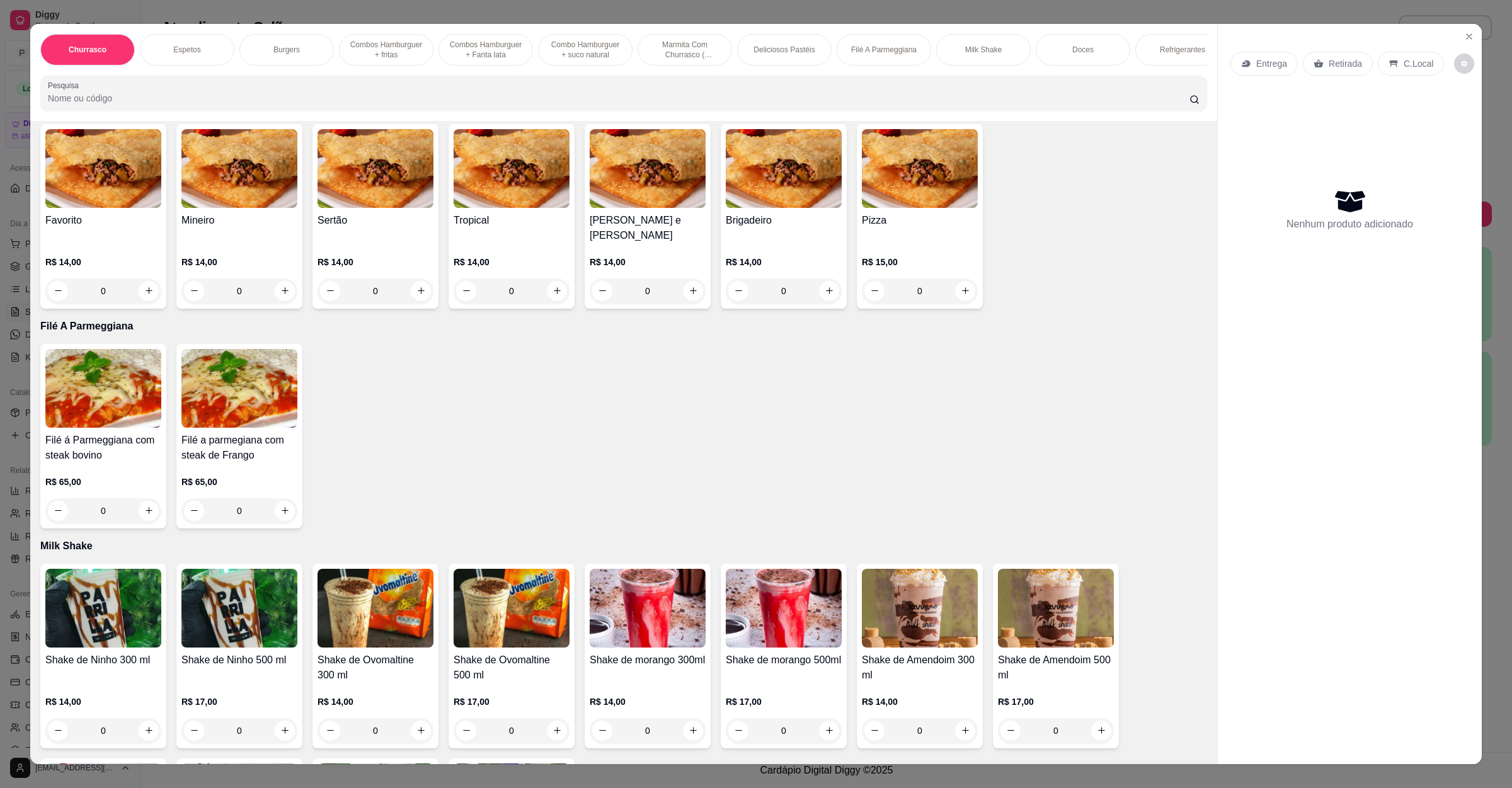
scroll to position [1795, 0]
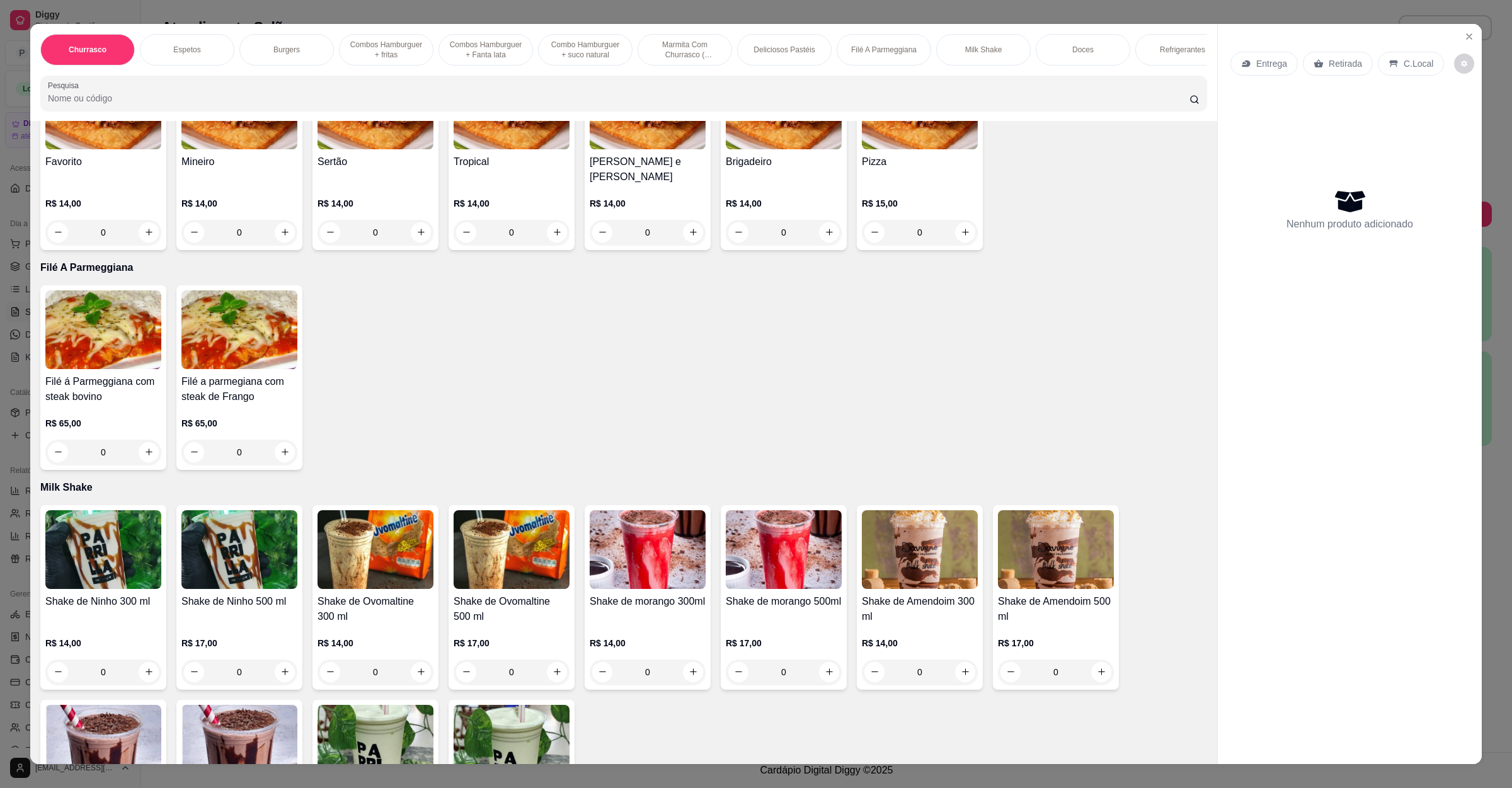
click at [137, 444] on div "0" at bounding box center [104, 452] width 116 height 25
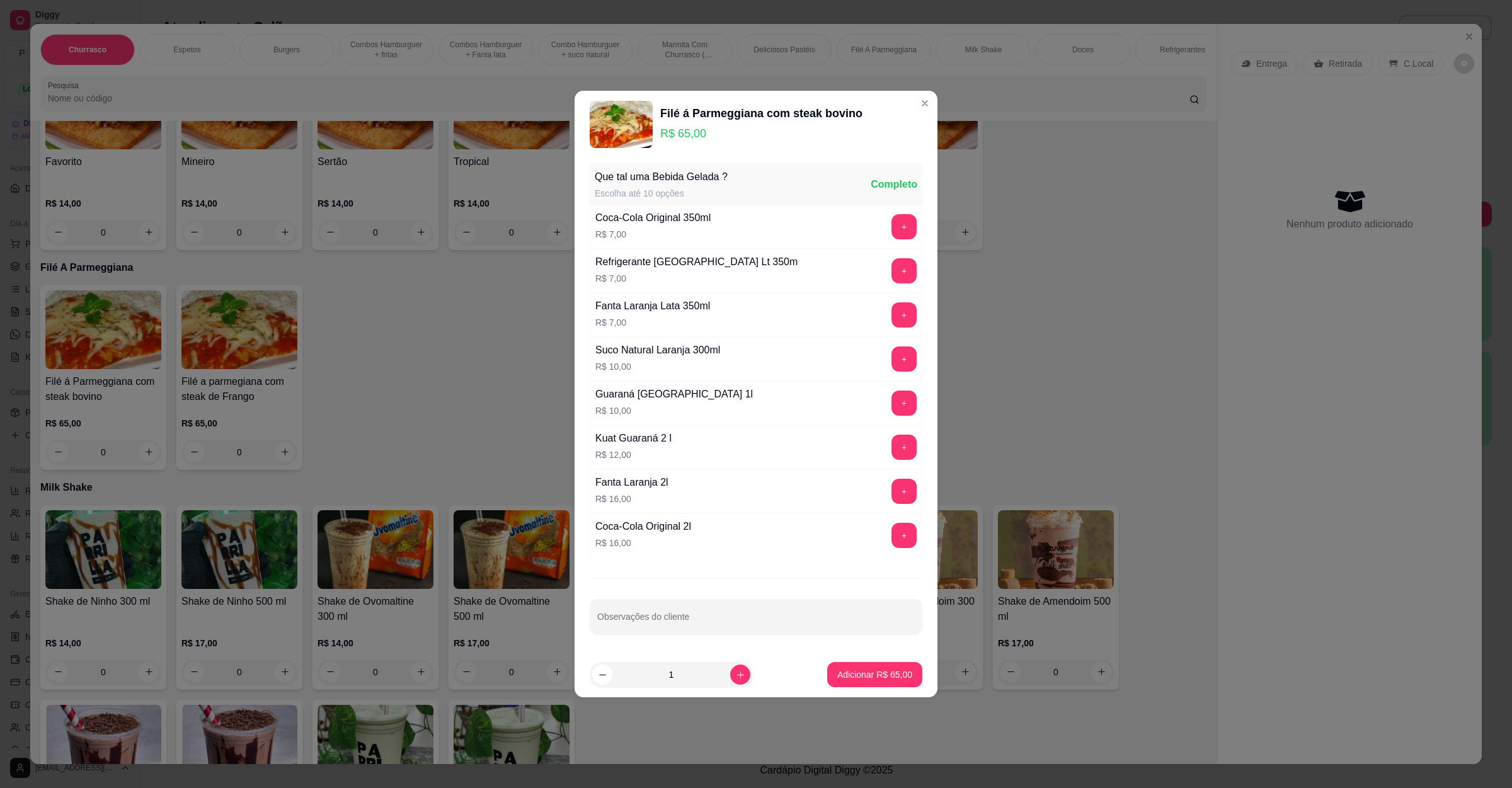
click at [797, 658] on footer "1 Adicionar R$ 65,00" at bounding box center [756, 674] width 363 height 46
click at [813, 674] on footer "1 Adicionar R$ 65,00" at bounding box center [756, 674] width 363 height 46
click at [837, 677] on p "Adicionar R$ 65,00" at bounding box center [875, 674] width 75 height 12
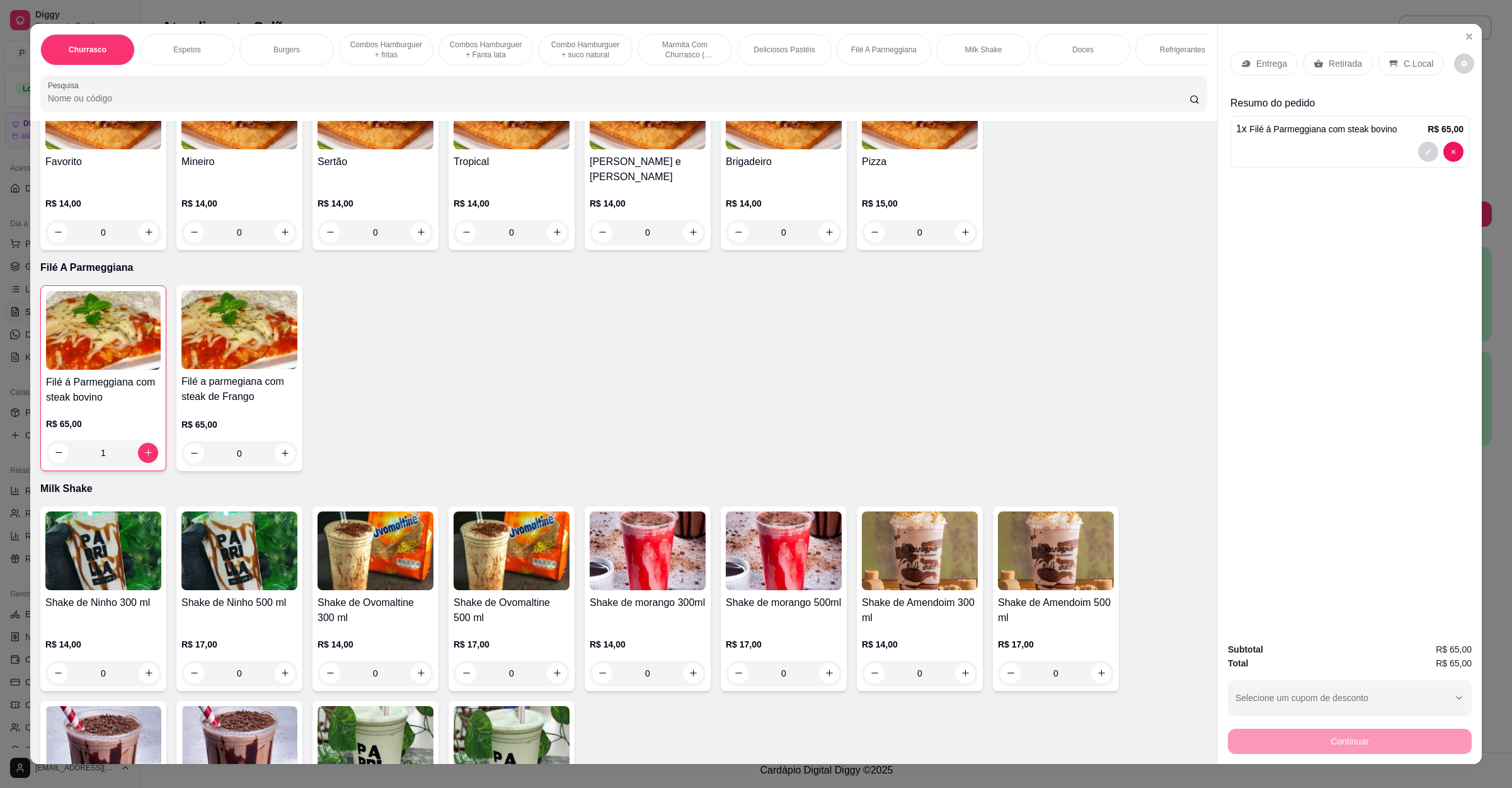
type input "1"
click at [1337, 51] on div "Retirada" at bounding box center [1338, 63] width 70 height 24
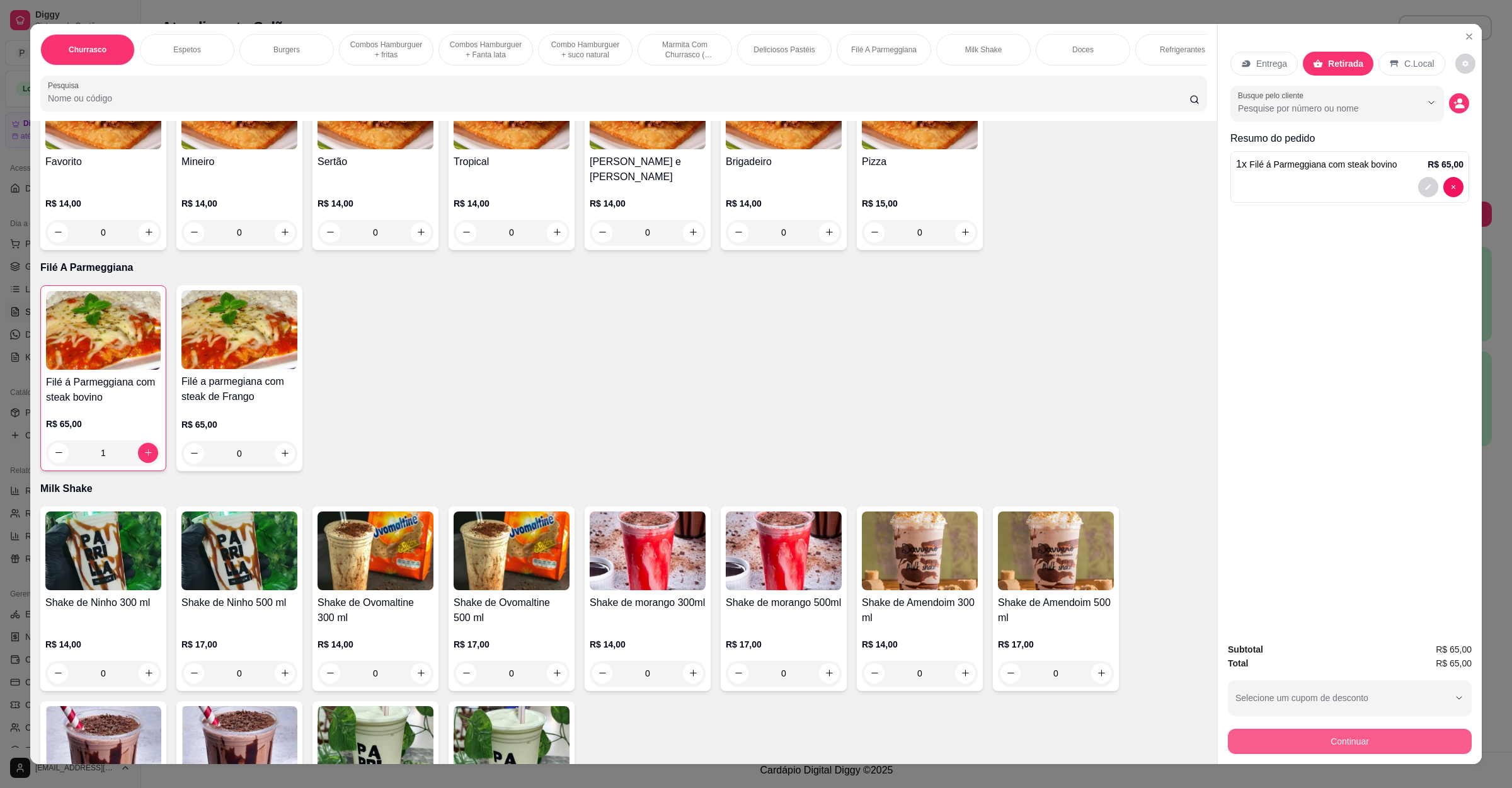
click at [1359, 732] on button "Continuar" at bounding box center [1350, 742] width 244 height 25
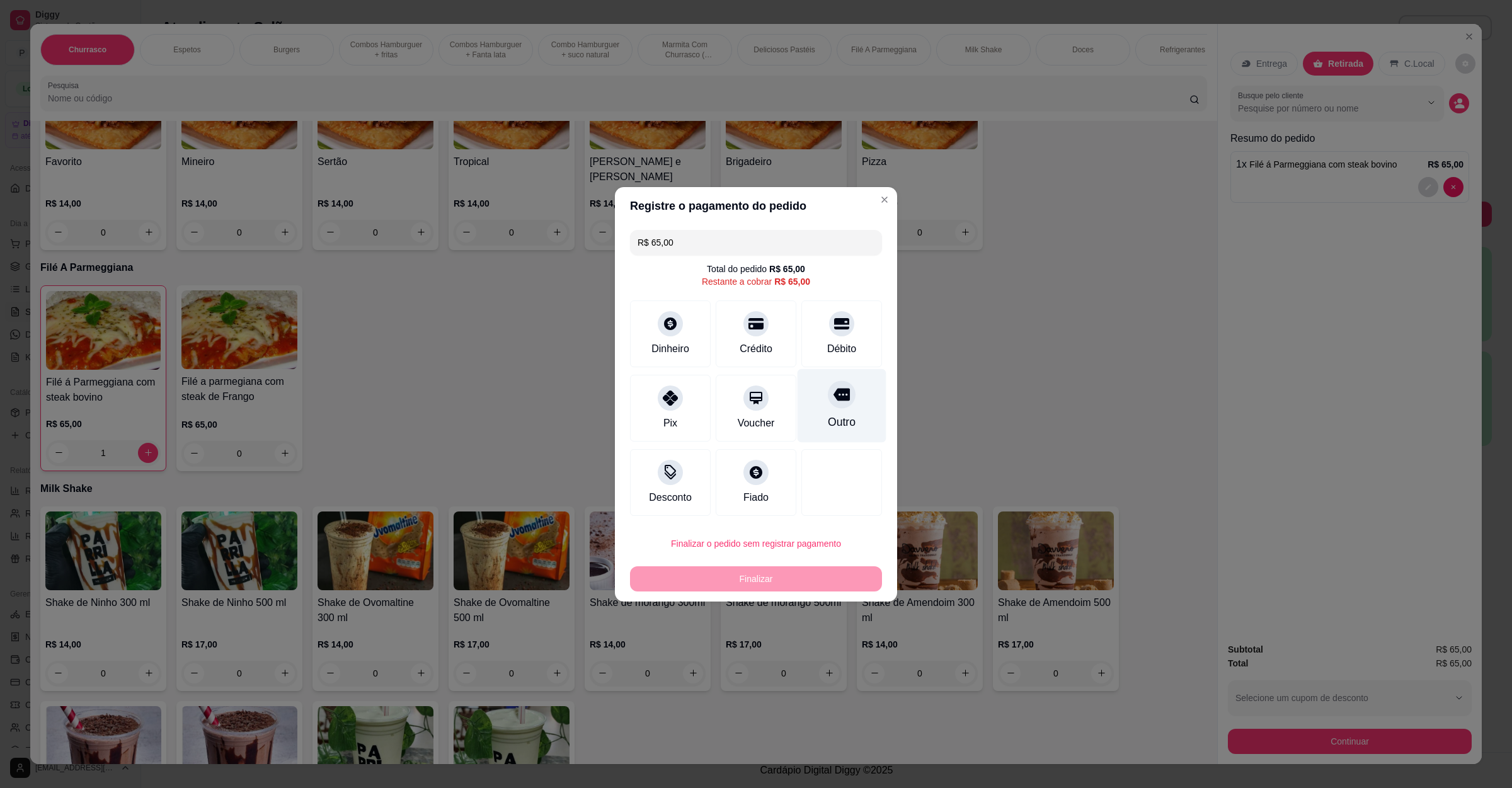
click at [836, 426] on div "Outro" at bounding box center [841, 422] width 27 height 17
type input "R$ 0,00"
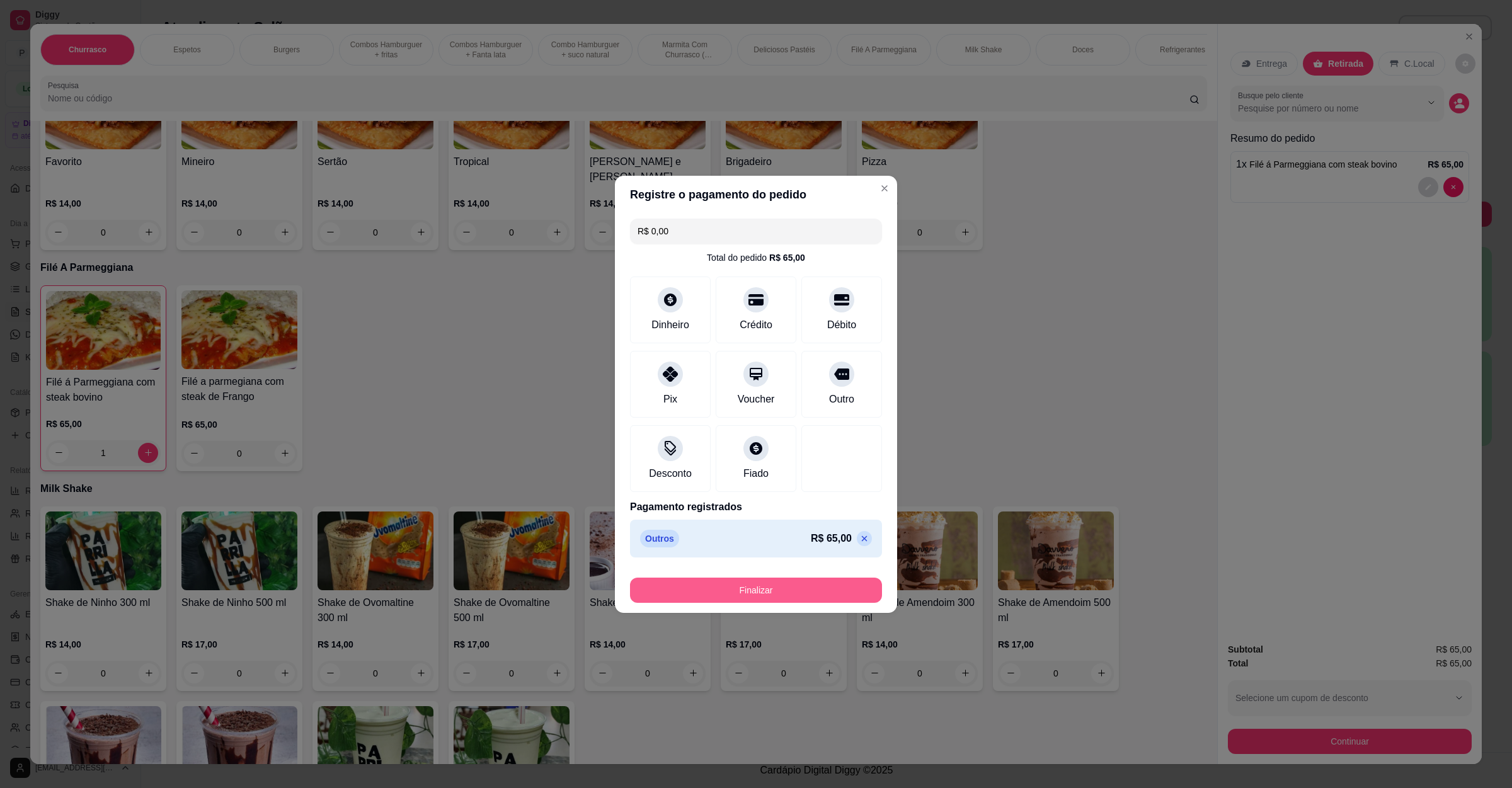
click at [794, 581] on button "Finalizar" at bounding box center [756, 590] width 252 height 25
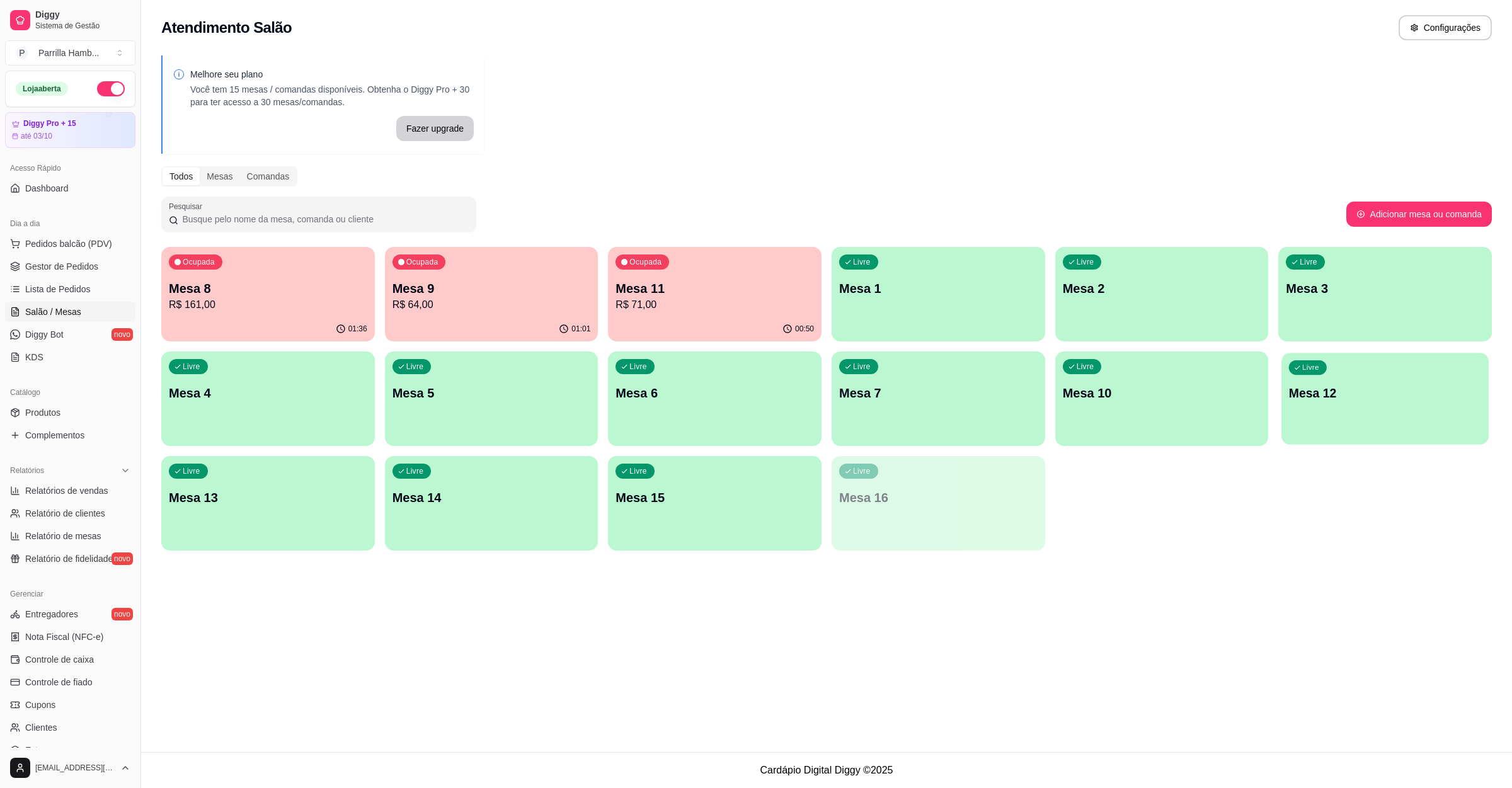
click at [1299, 402] on div "Livre Mesa 12" at bounding box center [1384, 391] width 207 height 77
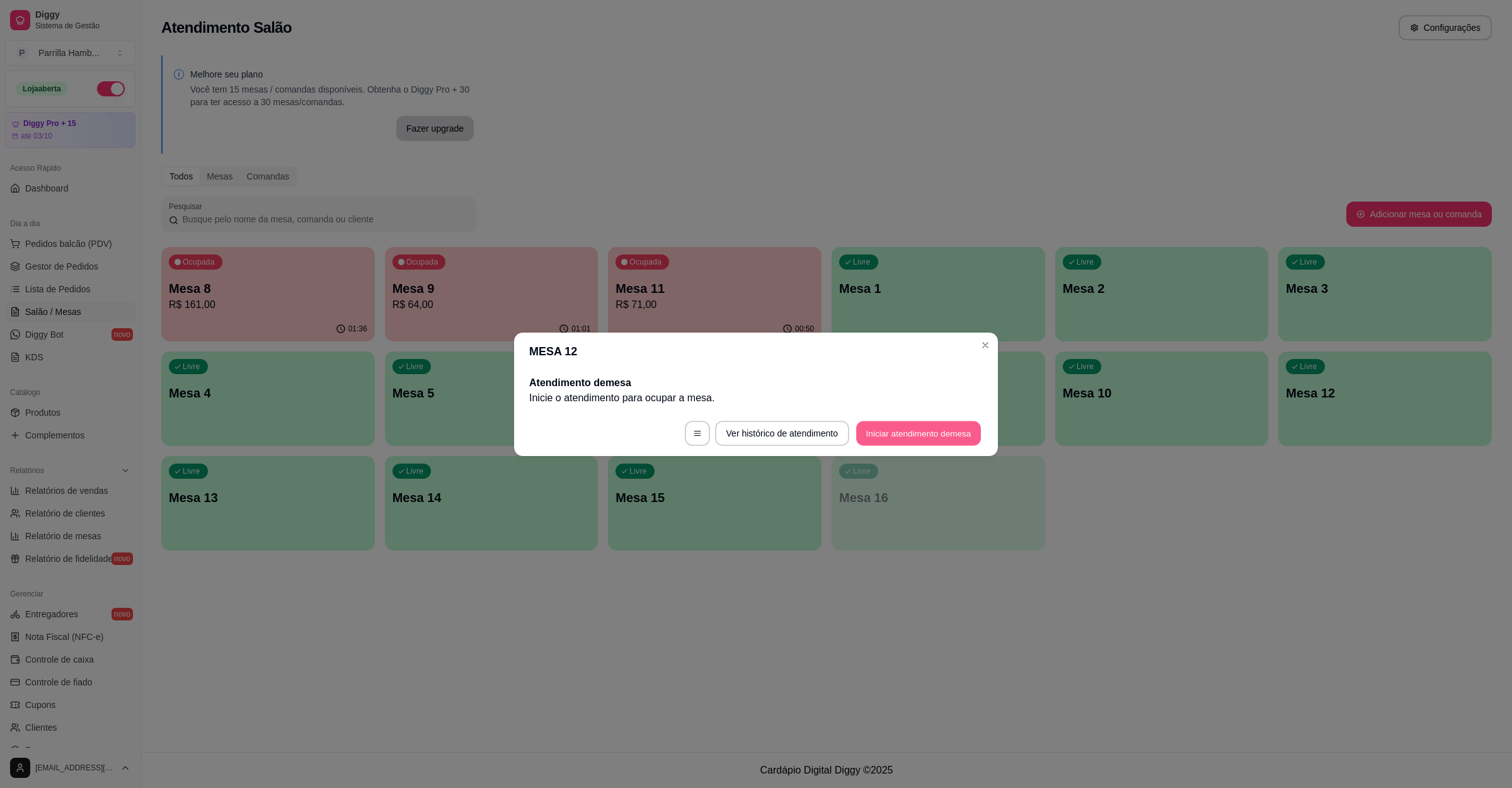
click at [899, 428] on button "Iniciar atendimento de mesa" at bounding box center [919, 433] width 124 height 25
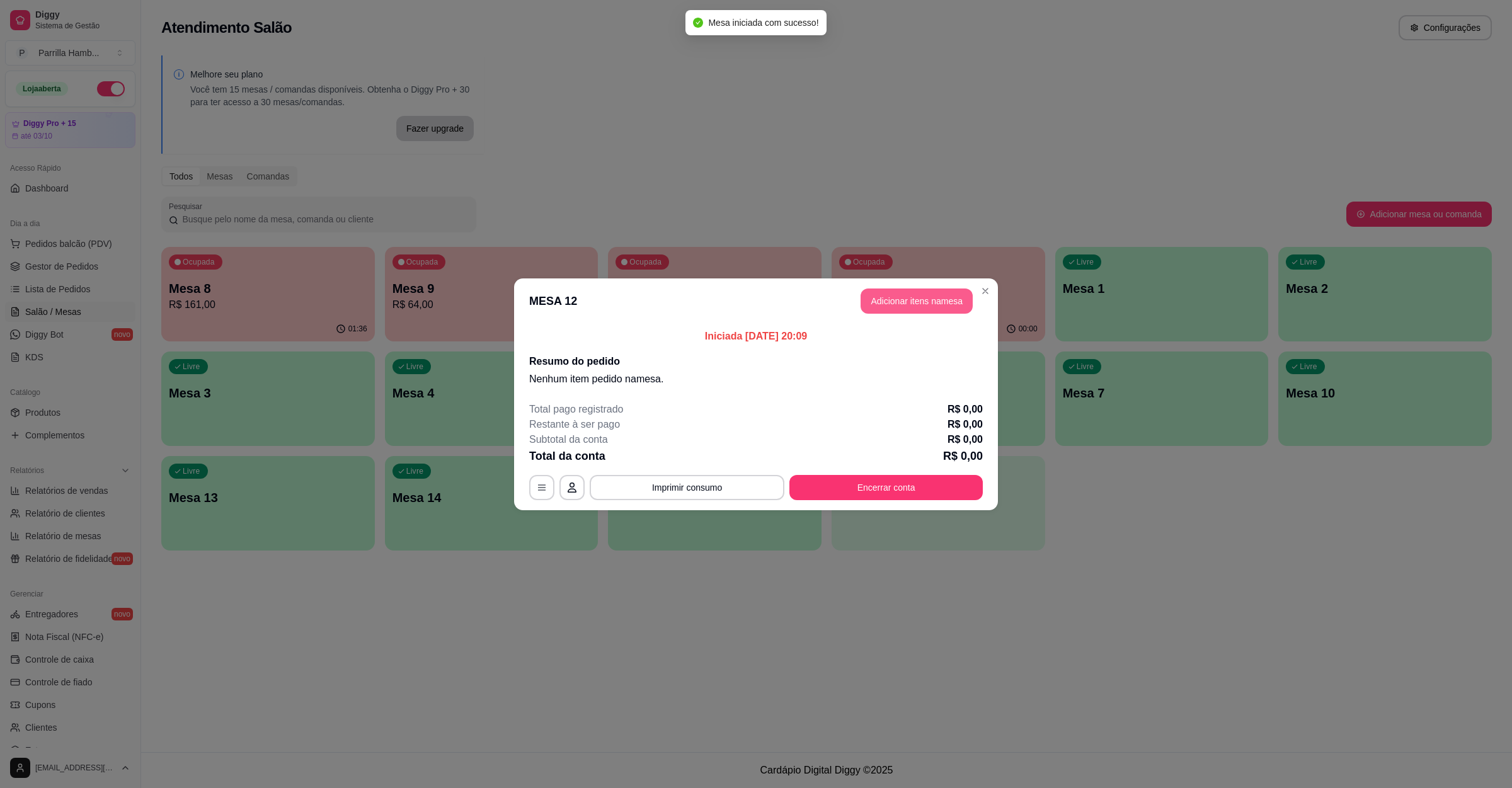
click at [918, 297] on button "Adicionar itens na mesa" at bounding box center [916, 301] width 112 height 25
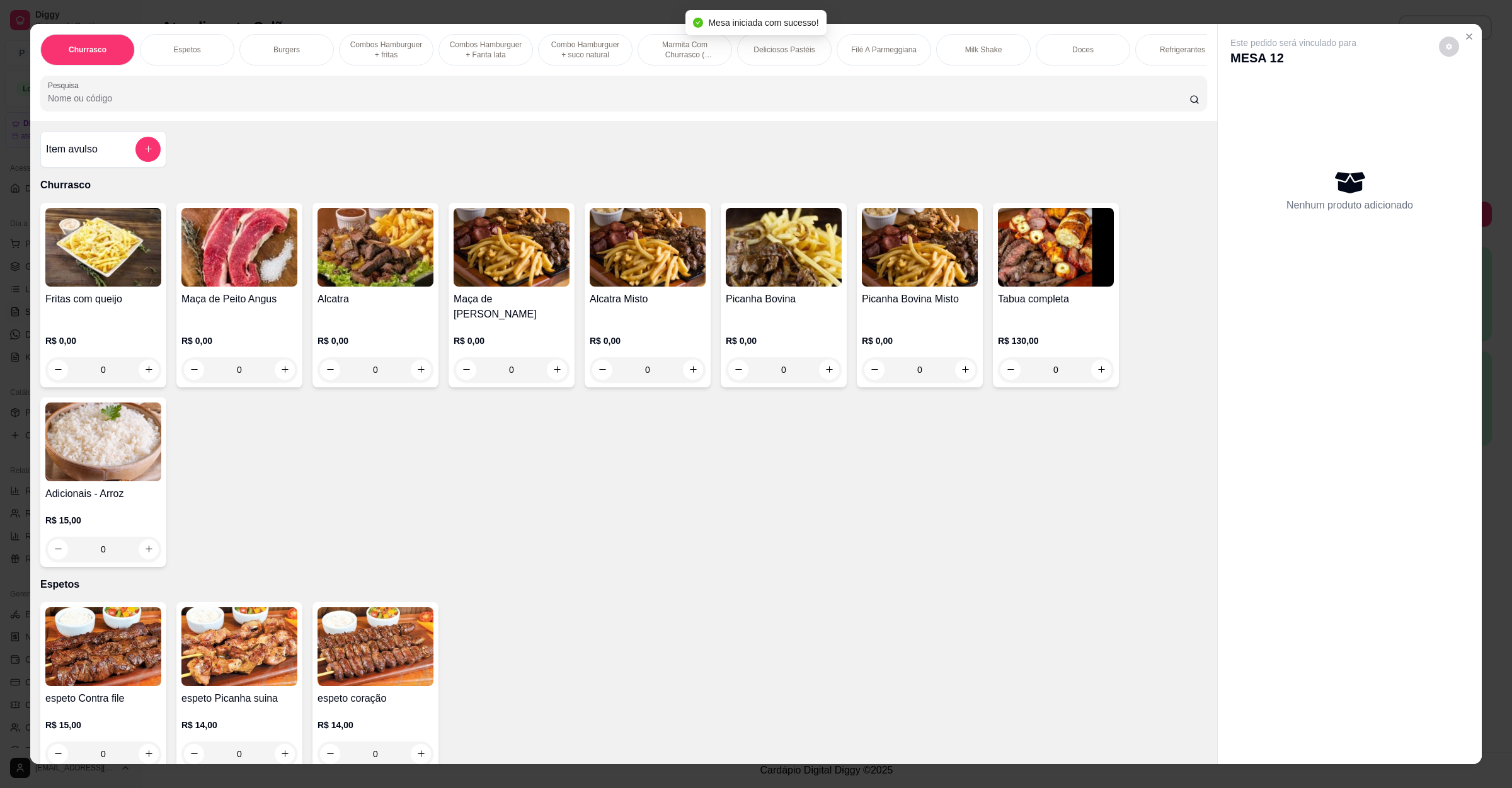
click at [471, 105] on input "Pesquisa" at bounding box center [619, 98] width 1142 height 12
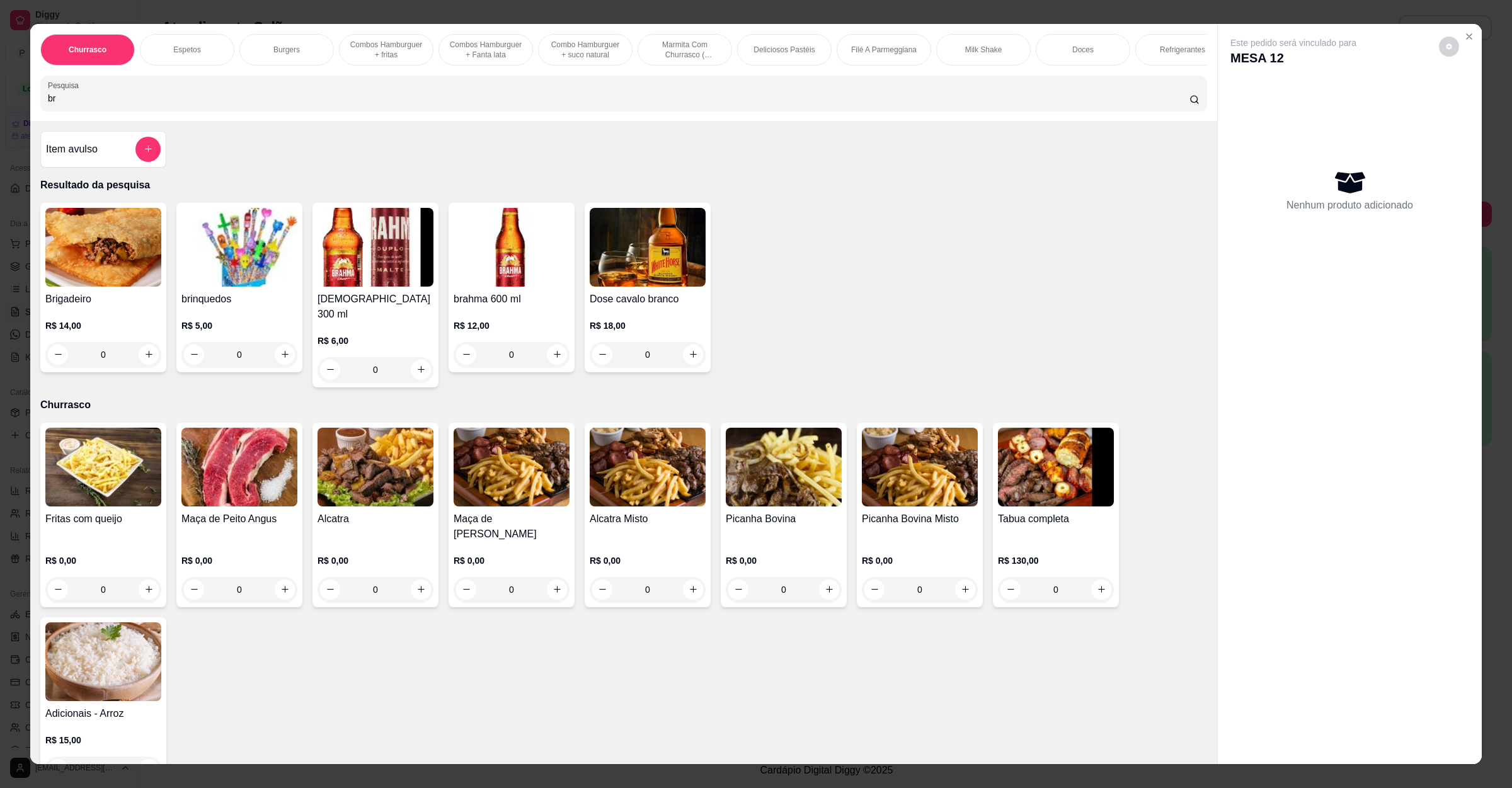
type input "b"
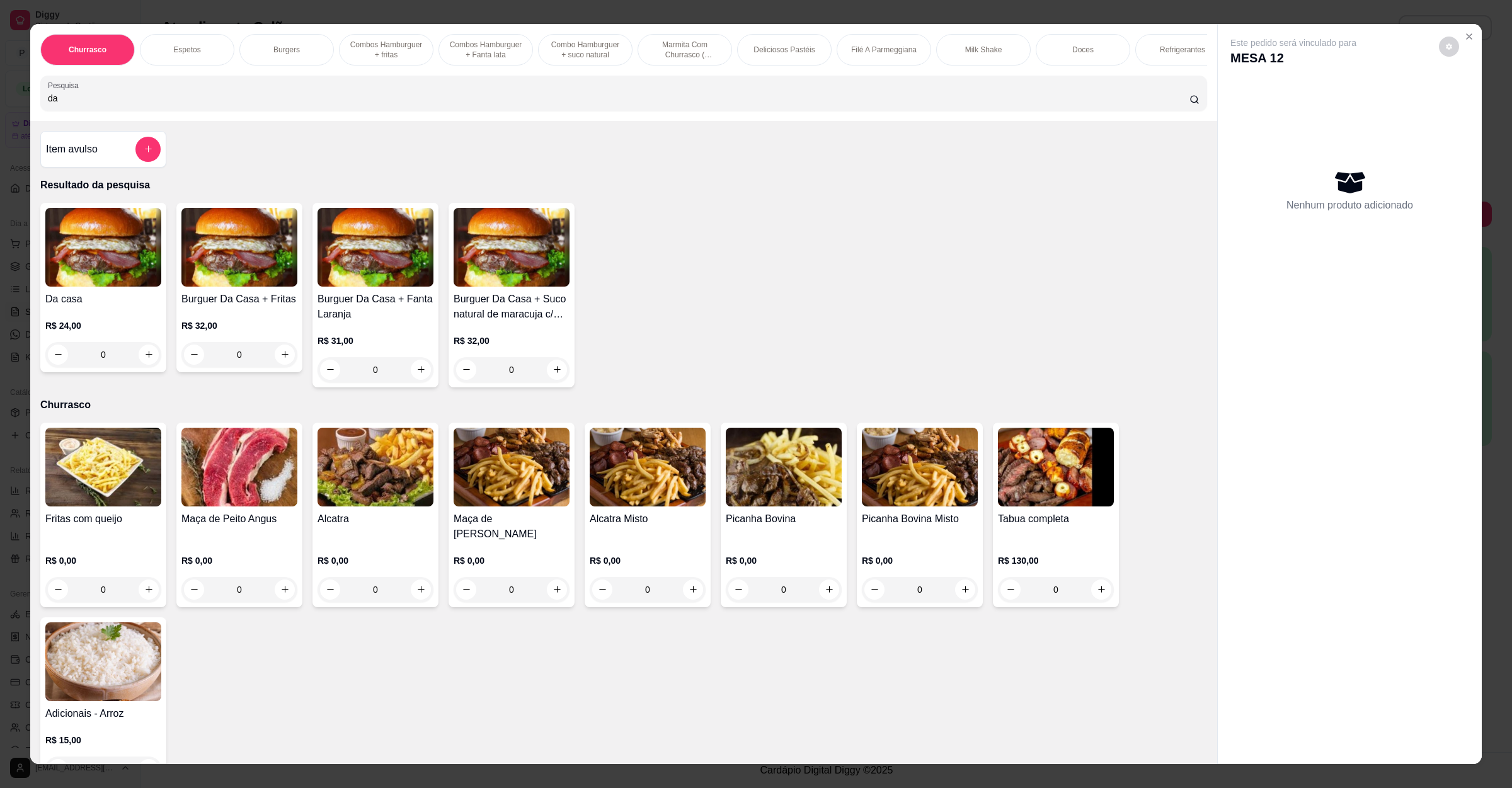
click at [129, 367] on div "0" at bounding box center [104, 354] width 116 height 25
drag, startPoint x: 56, startPoint y: 112, endPoint x: 0, endPoint y: 102, distance: 56.9
click at [0, 102] on div "Churrasco Espetos Burgers Combos Hamburguer + fritas Combos Hamburguer + Fanta …" at bounding box center [756, 394] width 1512 height 788
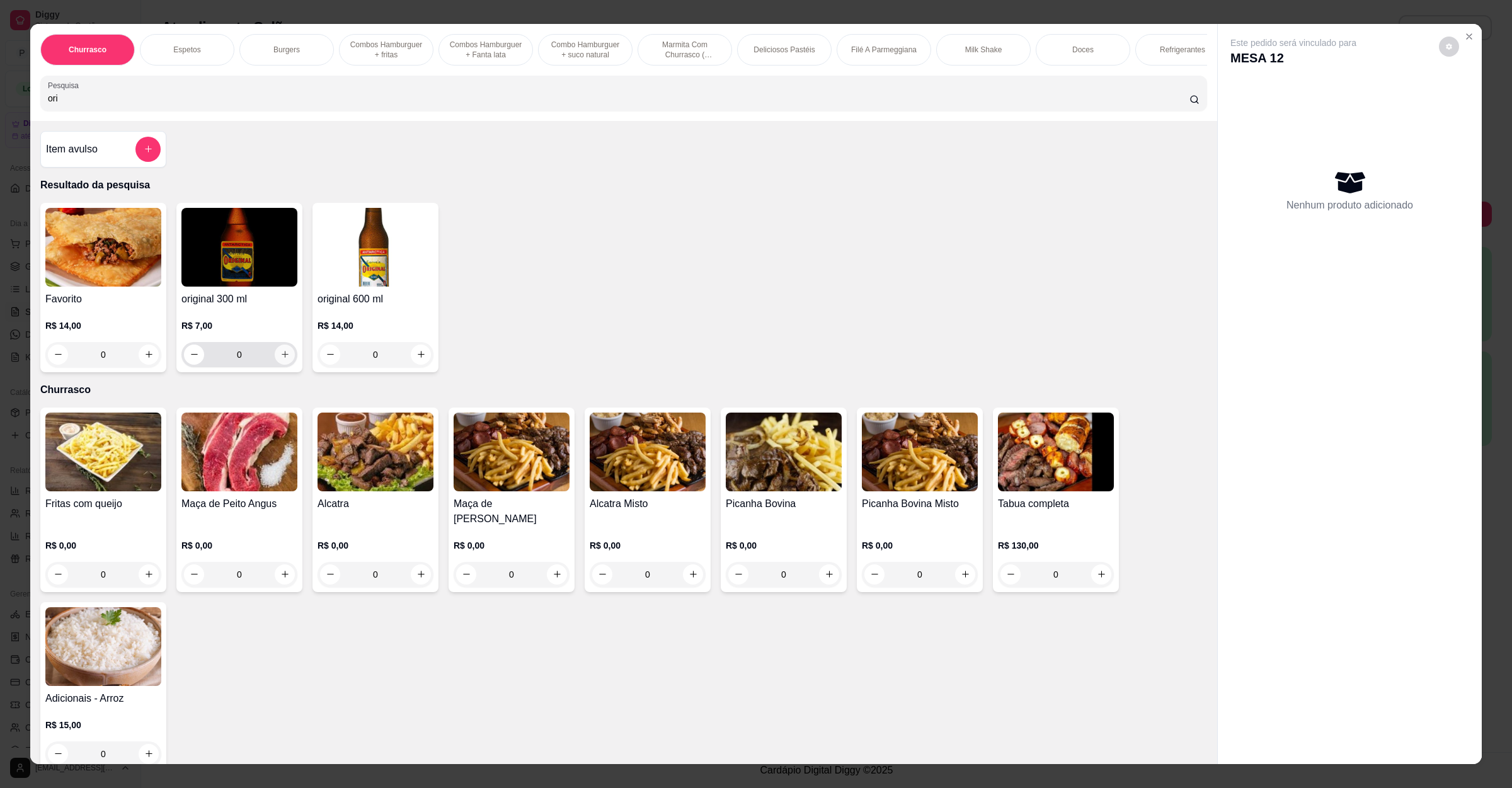
type input "ori"
click at [280, 359] on icon "increase-product-quantity" at bounding box center [285, 353] width 9 height 9
type input "1"
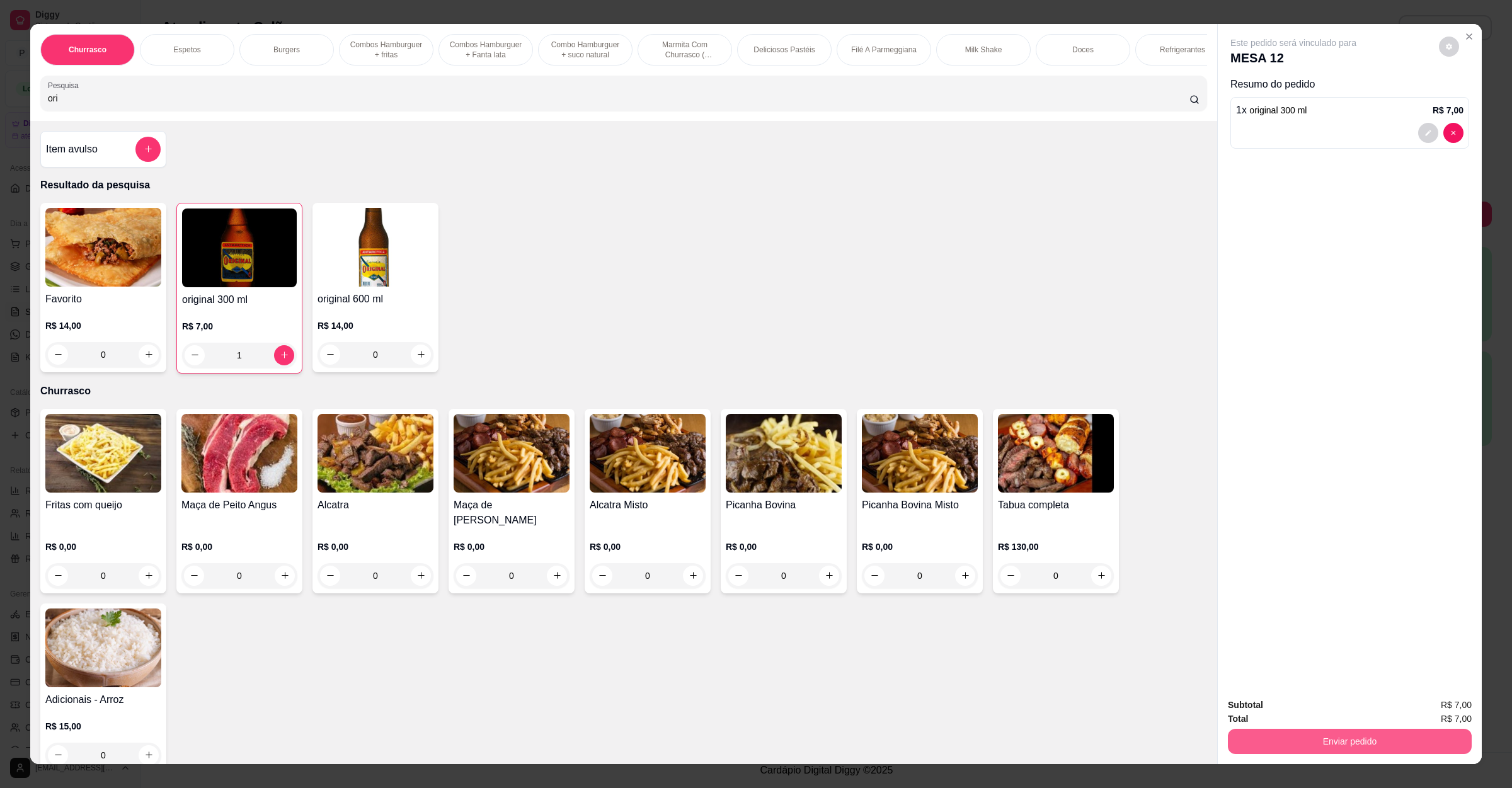
click at [1309, 734] on button "Enviar pedido" at bounding box center [1350, 742] width 244 height 25
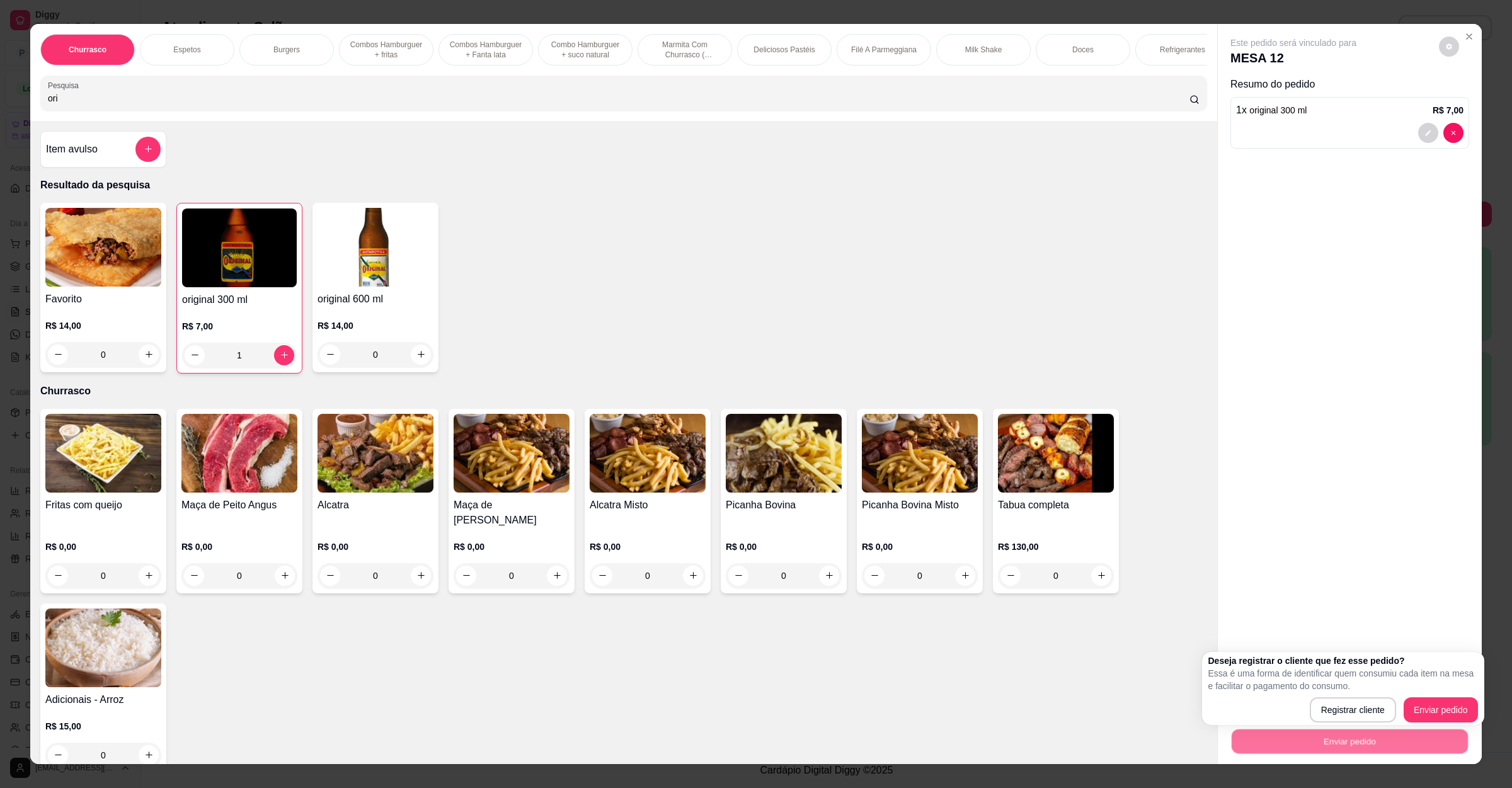
click at [1309, 711] on div "Registrar cliente Enviar pedido" at bounding box center [1343, 710] width 270 height 25
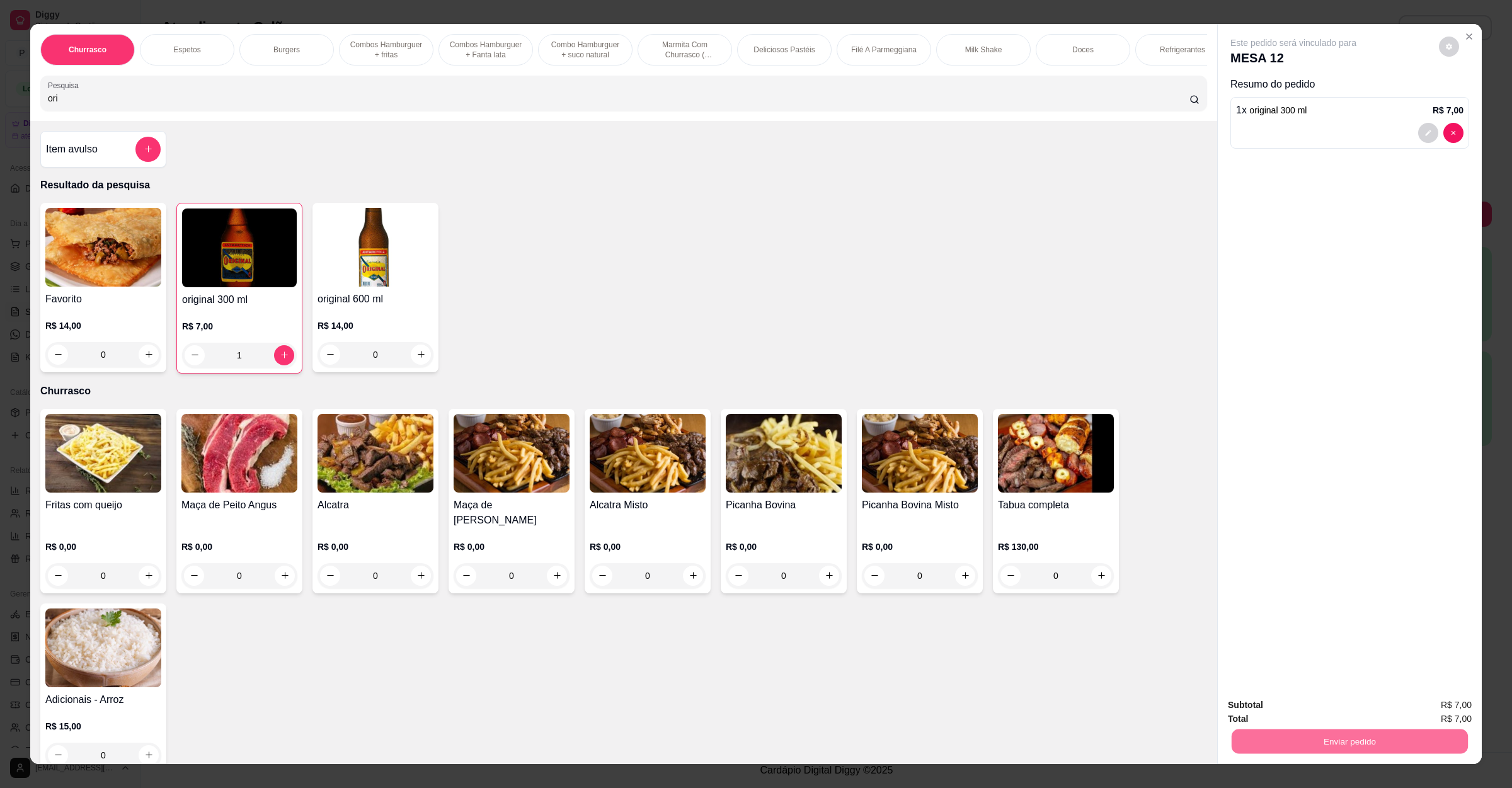
click at [1424, 713] on button "Enviar pedido" at bounding box center [1437, 710] width 70 height 23
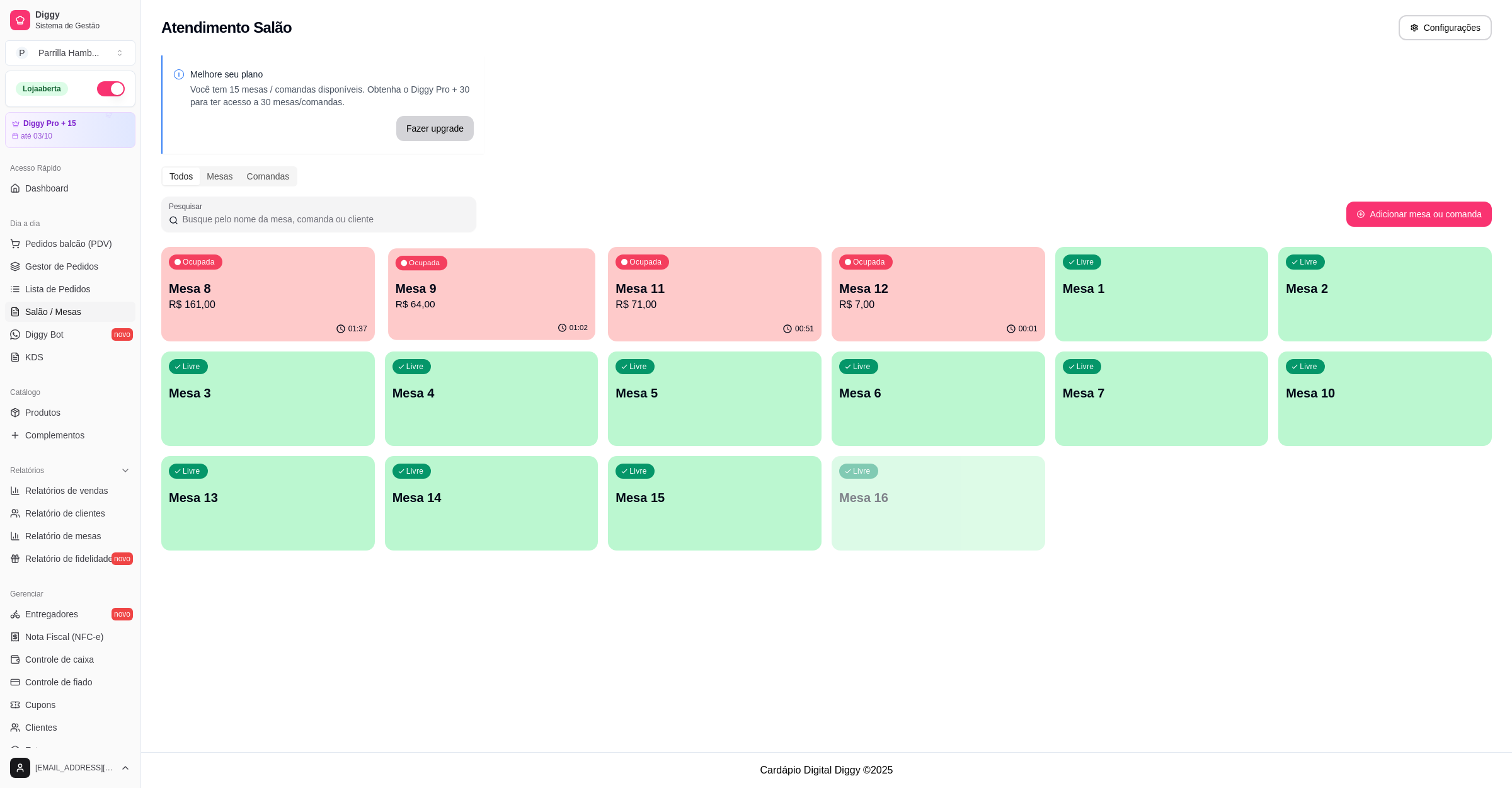
click at [519, 280] on p "Mesa 9" at bounding box center [491, 289] width 193 height 17
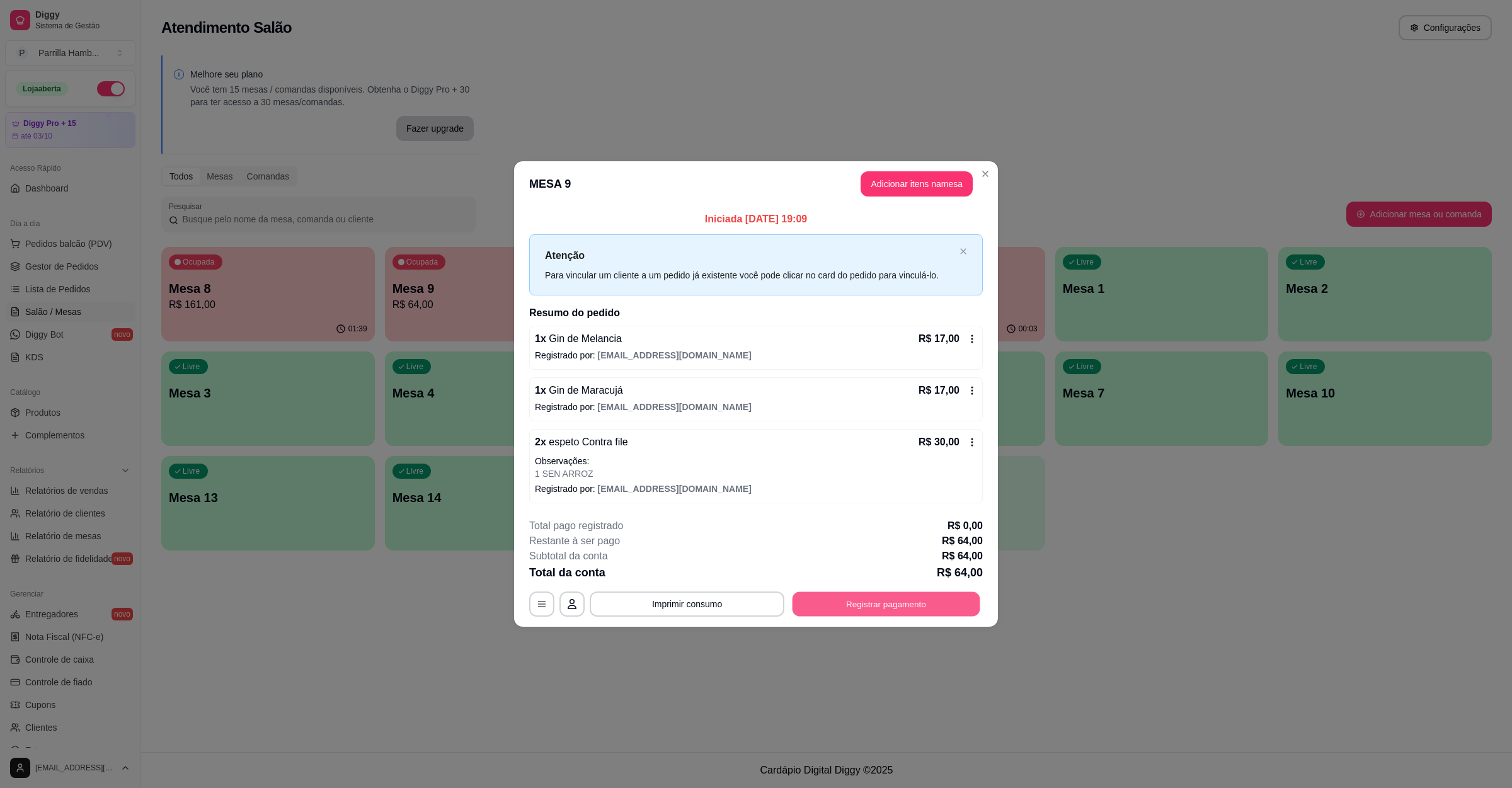
click at [875, 611] on button "Registrar pagamento" at bounding box center [886, 605] width 188 height 25
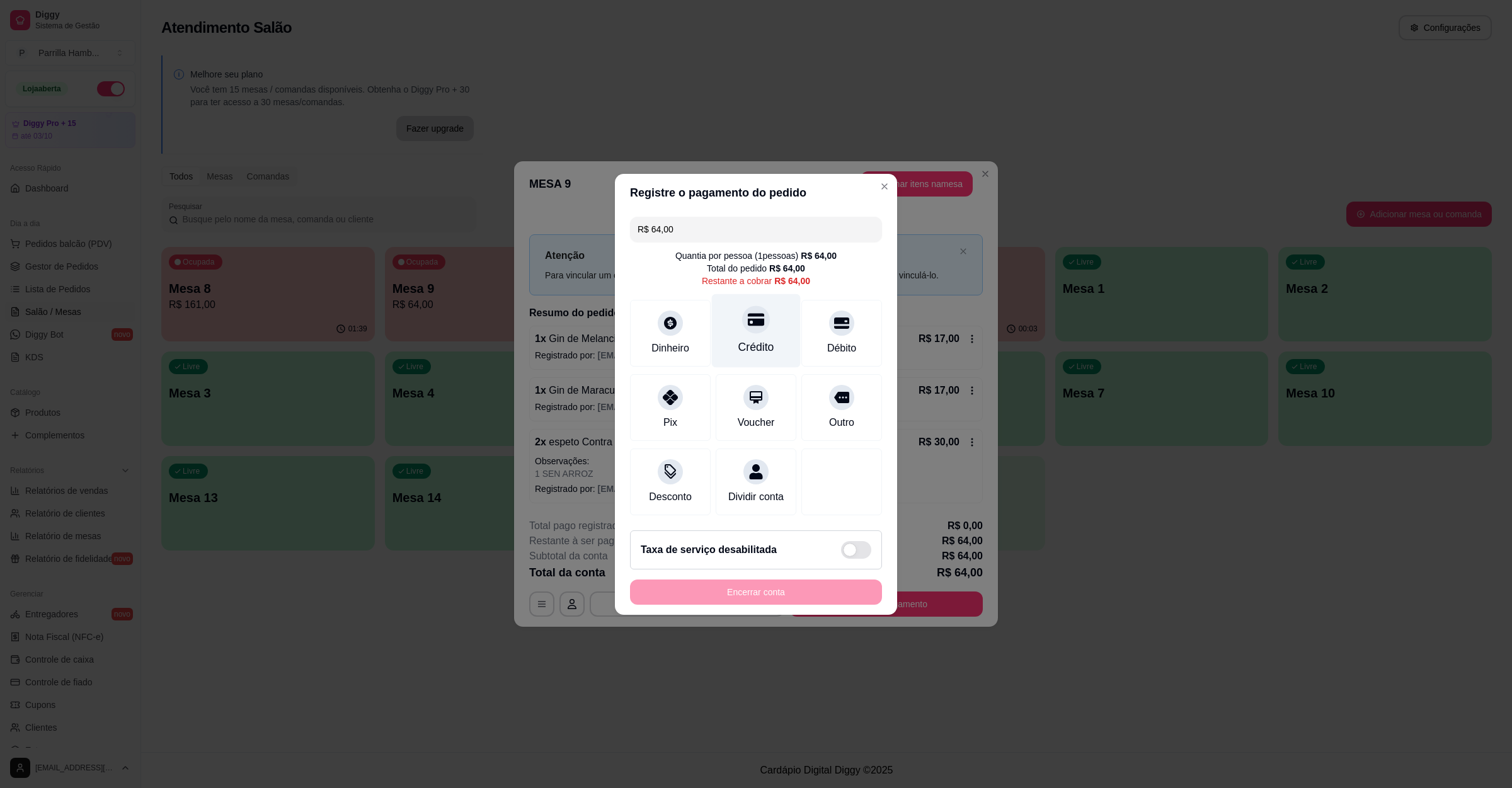
click at [748, 319] on icon at bounding box center [756, 319] width 17 height 17
type input "R$ 0,00"
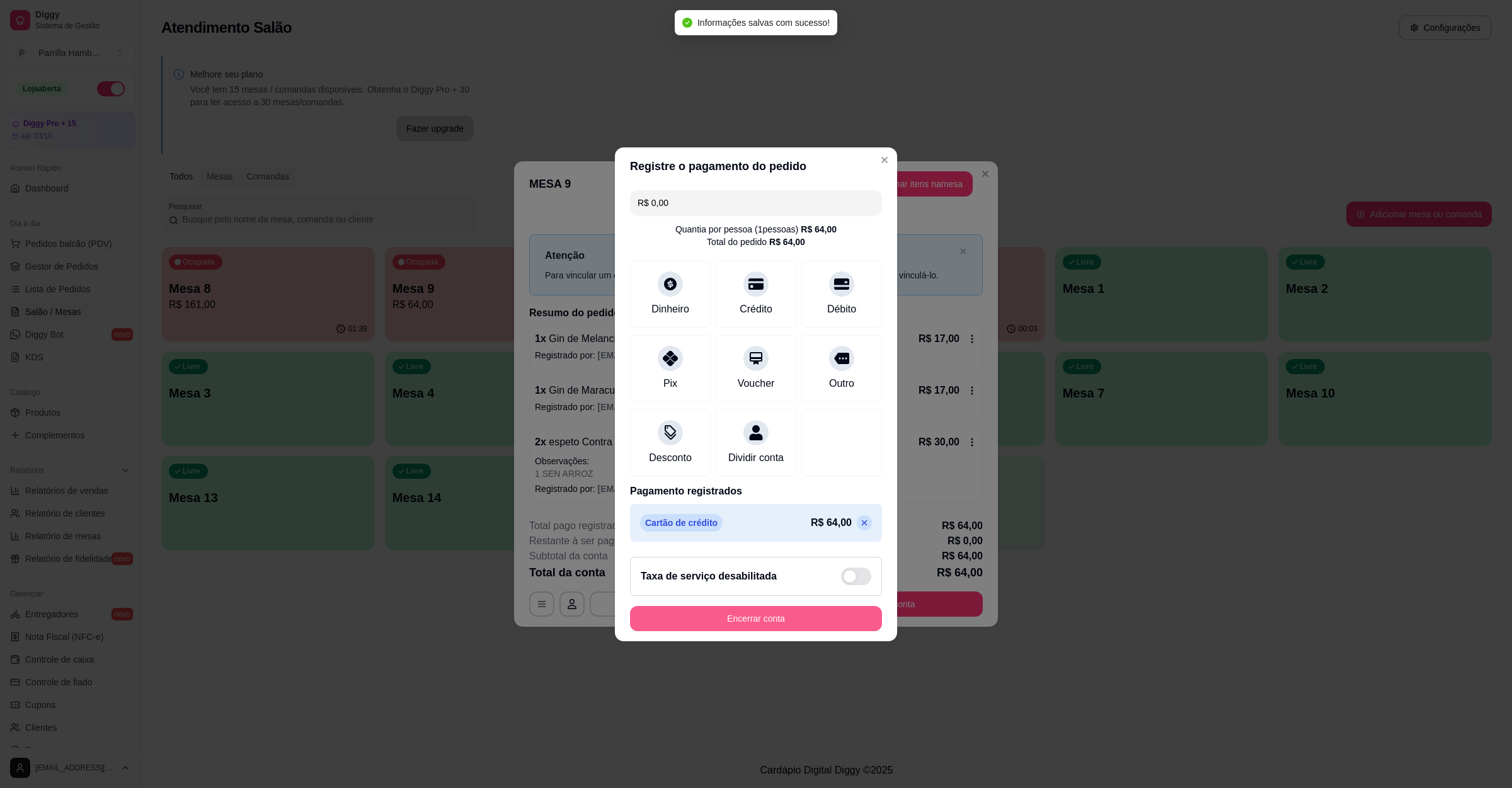
click at [709, 631] on button "Encerrar conta" at bounding box center [756, 618] width 252 height 25
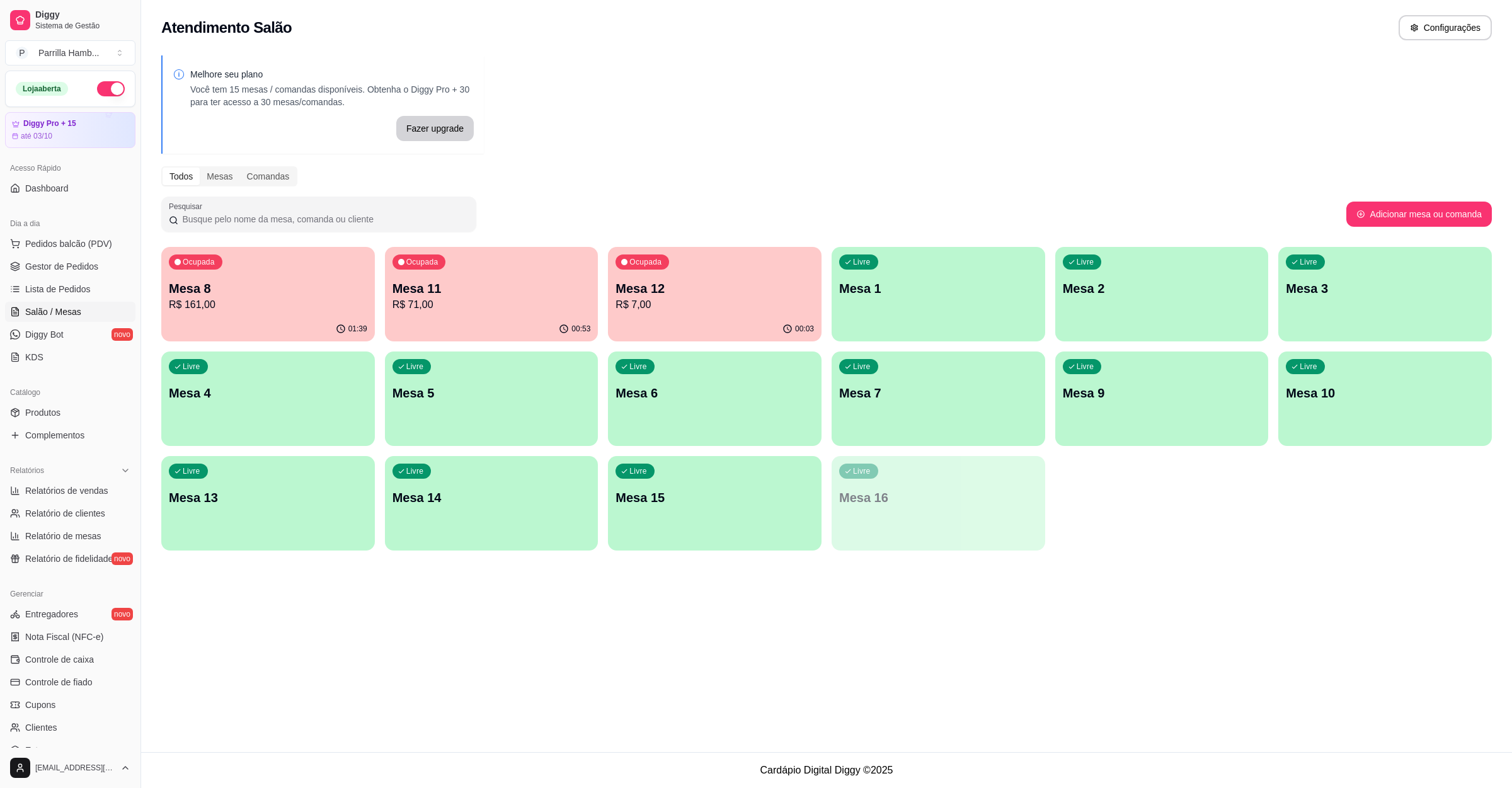
click at [327, 529] on div "Livre Mesa 13" at bounding box center [267, 496] width 213 height 80
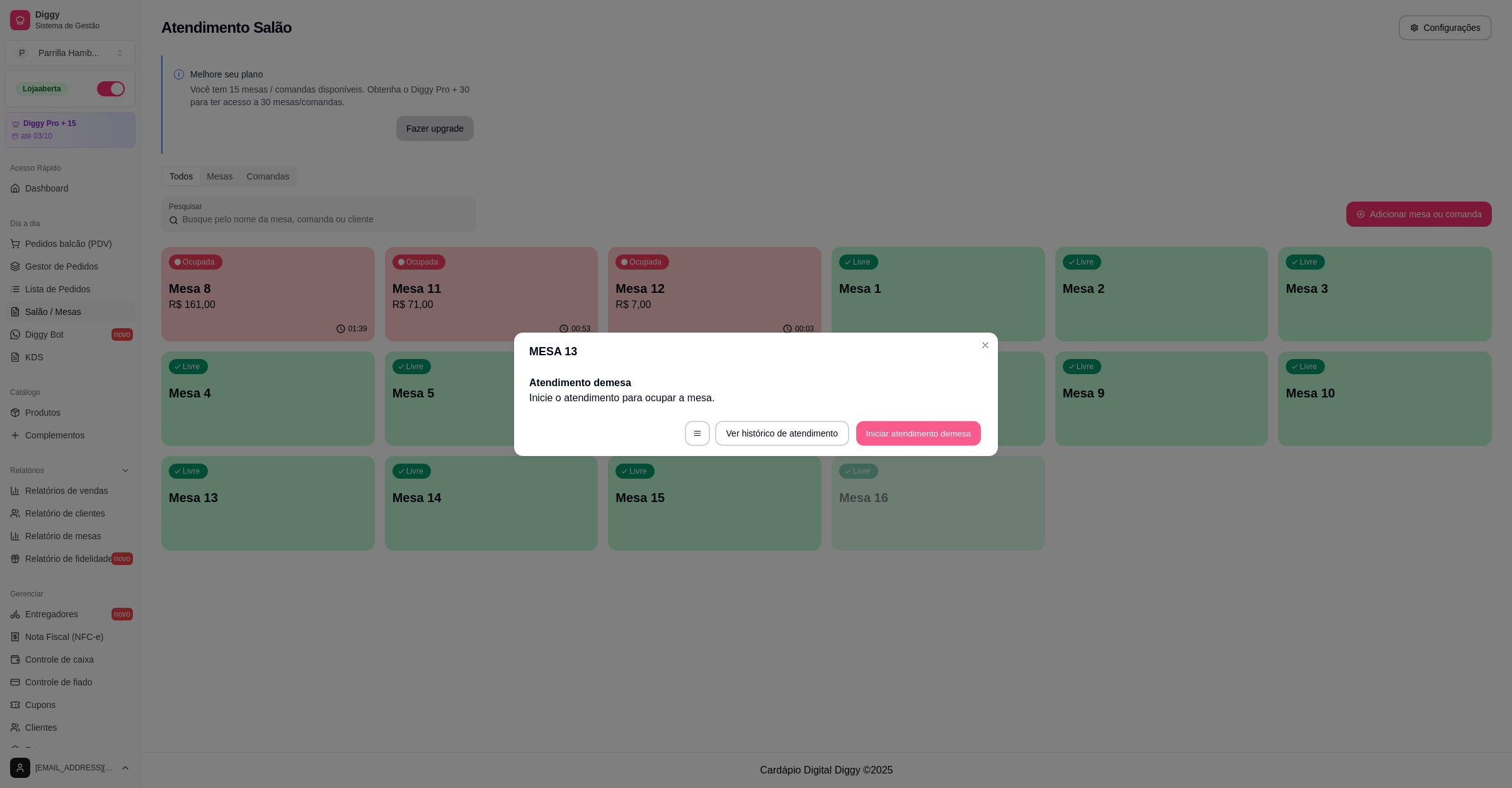
click at [941, 430] on button "Iniciar atendimento de mesa" at bounding box center [919, 433] width 124 height 25
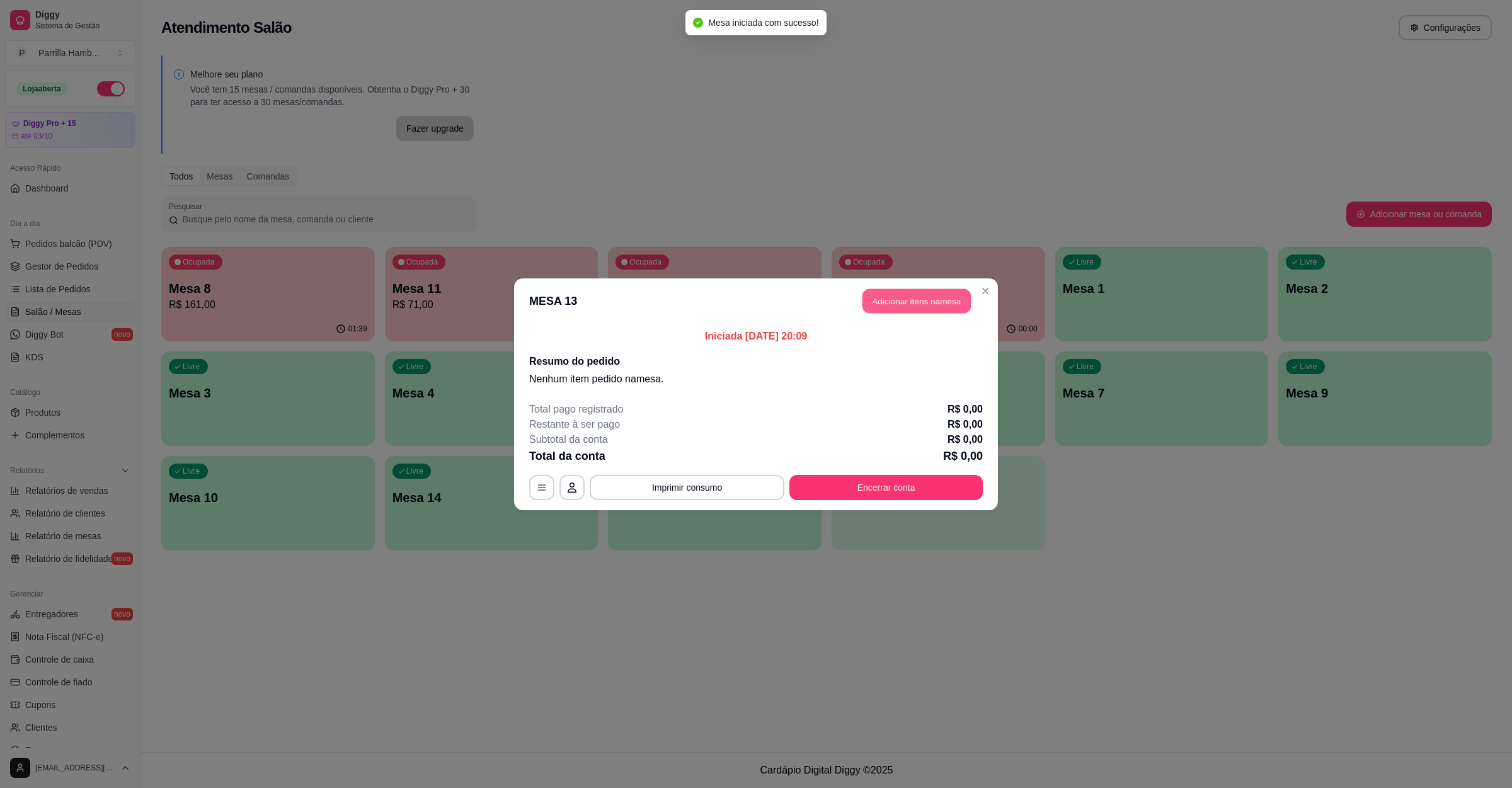
click at [931, 299] on button "Adicionar itens na mesa" at bounding box center [917, 301] width 109 height 25
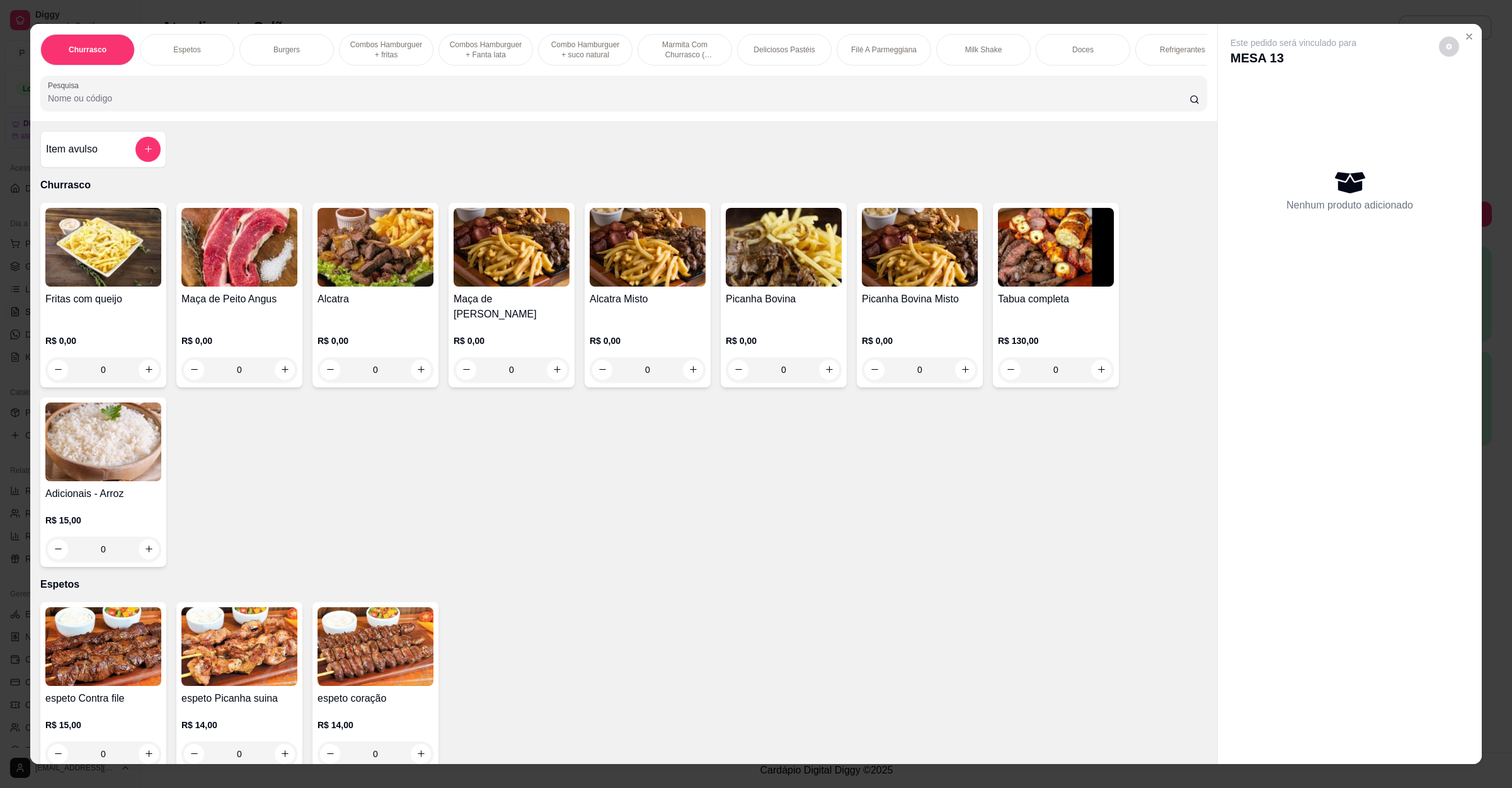
click at [242, 284] on img at bounding box center [240, 247] width 116 height 79
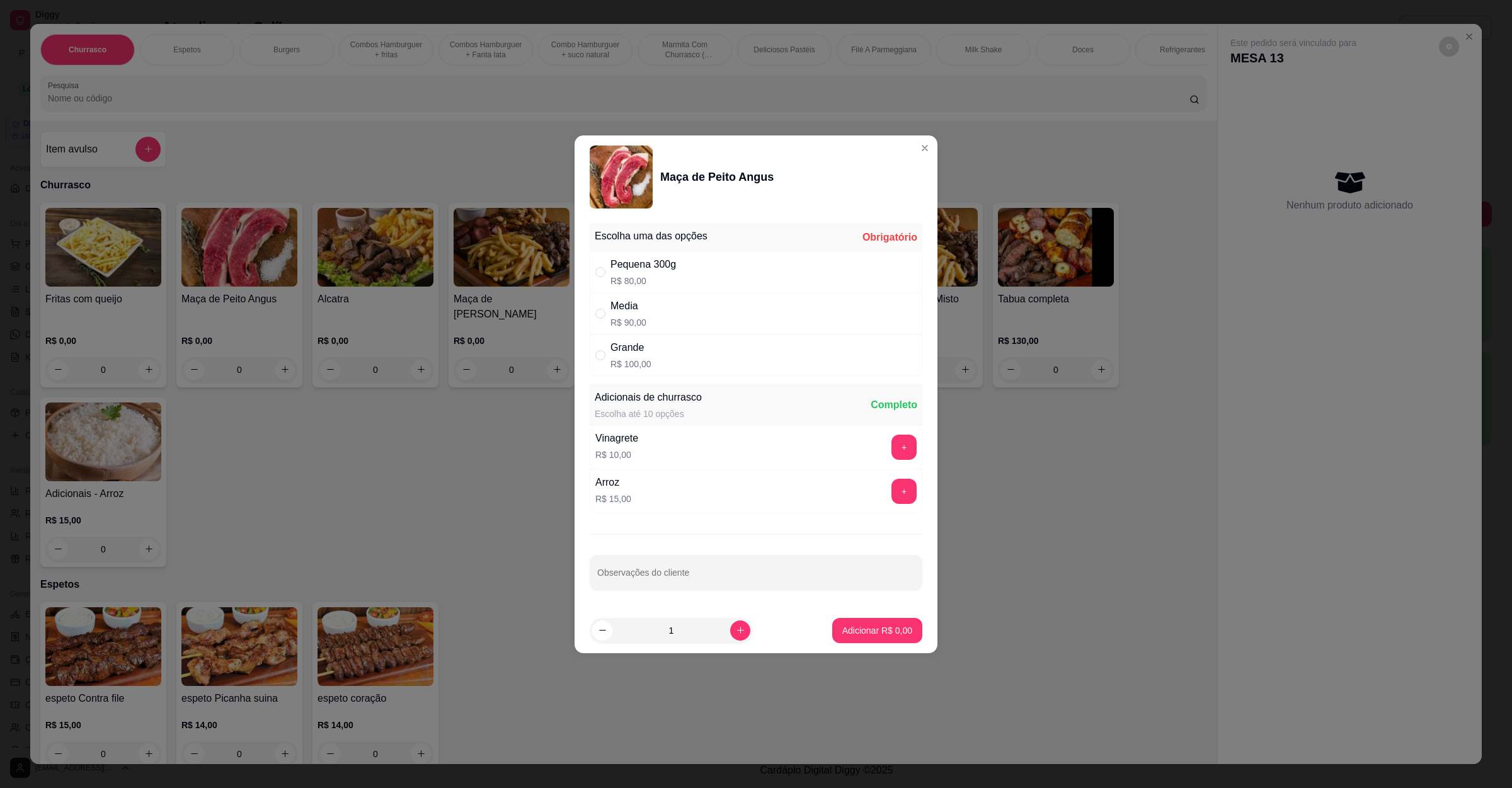
click at [694, 362] on div "Grande R$ 100,00" at bounding box center [756, 355] width 333 height 41
radio input "true"
click at [849, 620] on button "Adicionar R$ 100,00" at bounding box center [872, 630] width 100 height 25
type input "1"
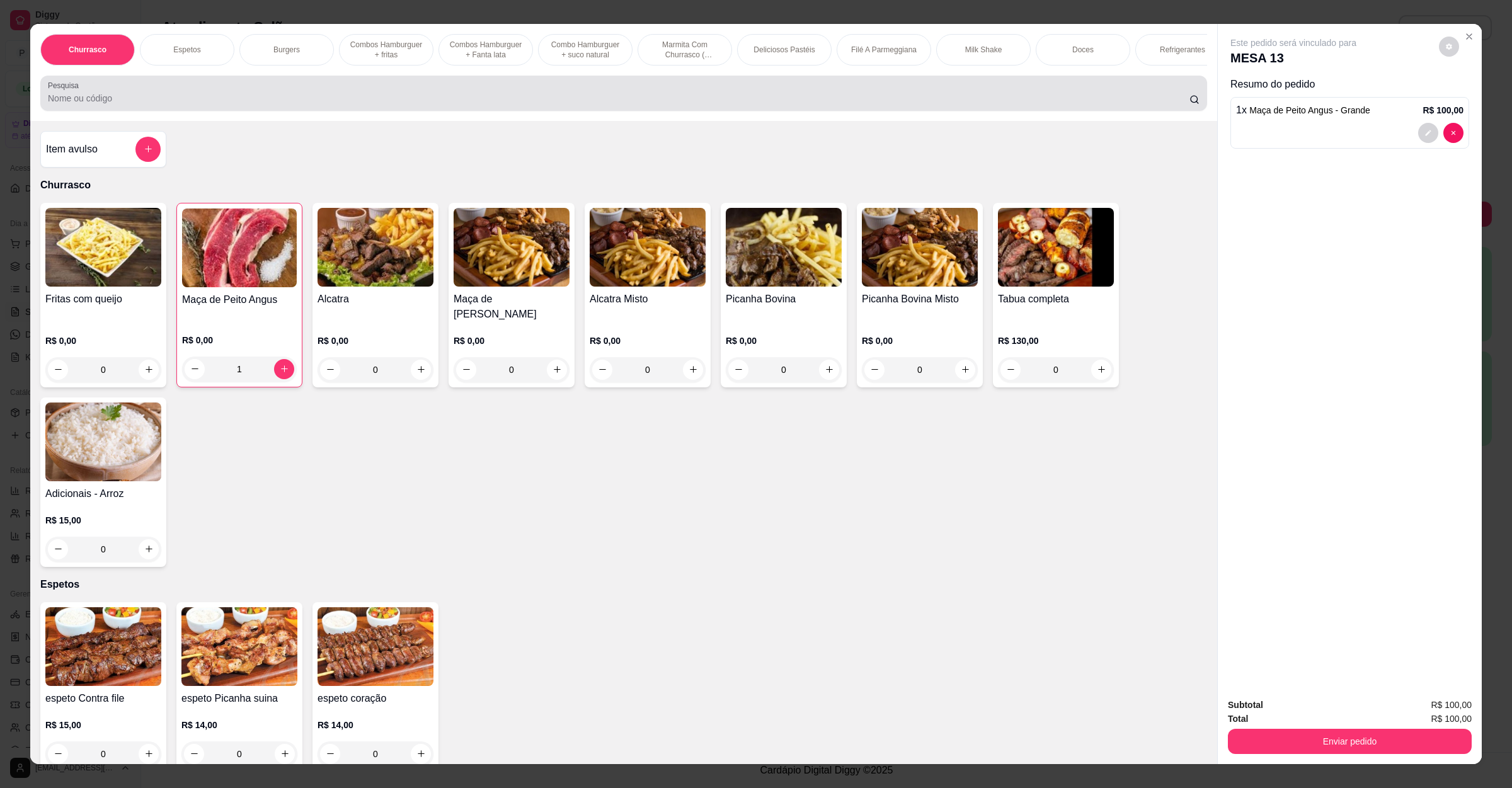
click at [258, 105] on input "Pesquisa" at bounding box center [619, 98] width 1142 height 12
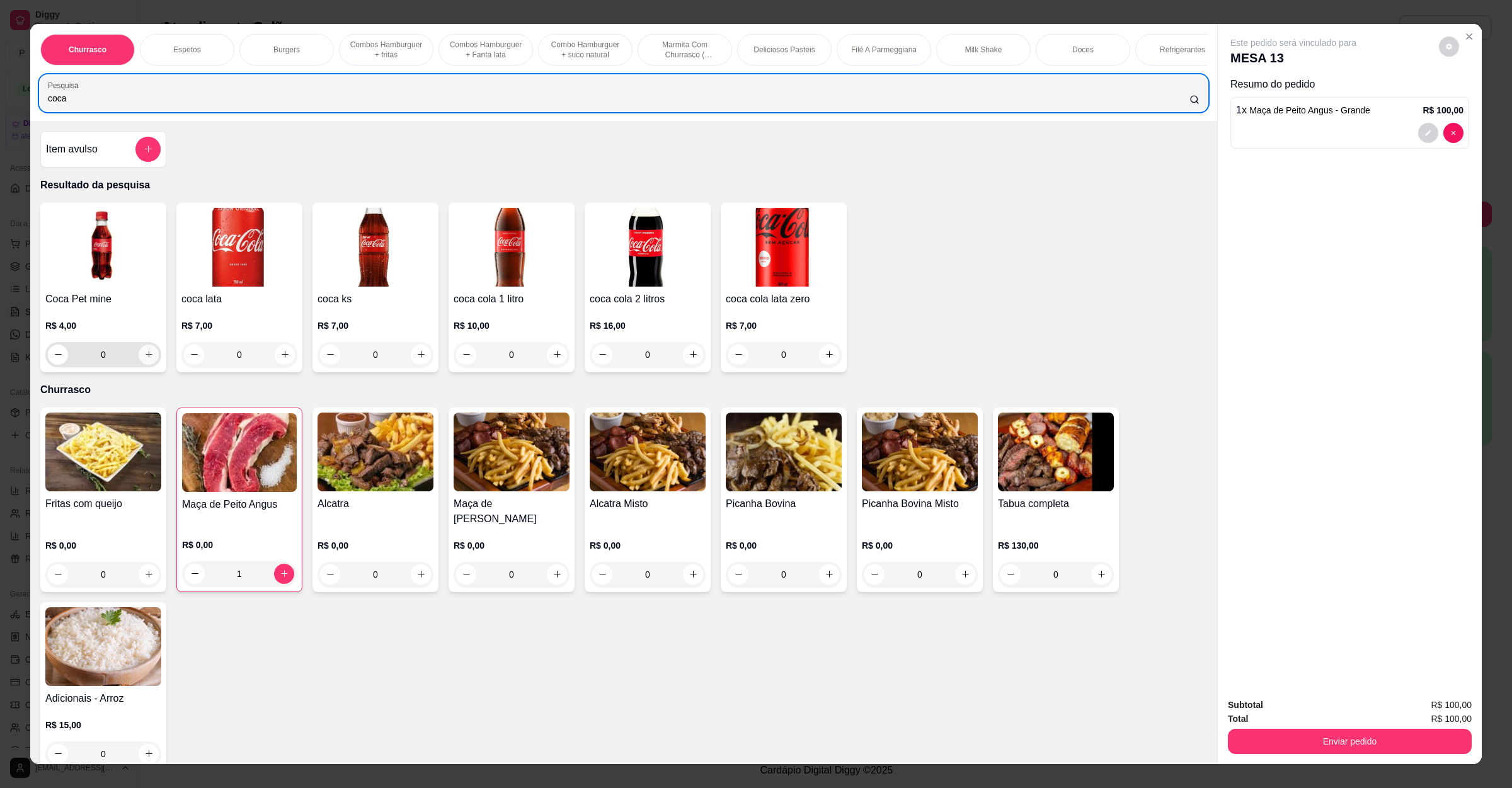
type input "coca"
click at [151, 367] on div "0" at bounding box center [104, 354] width 111 height 25
type input "1"
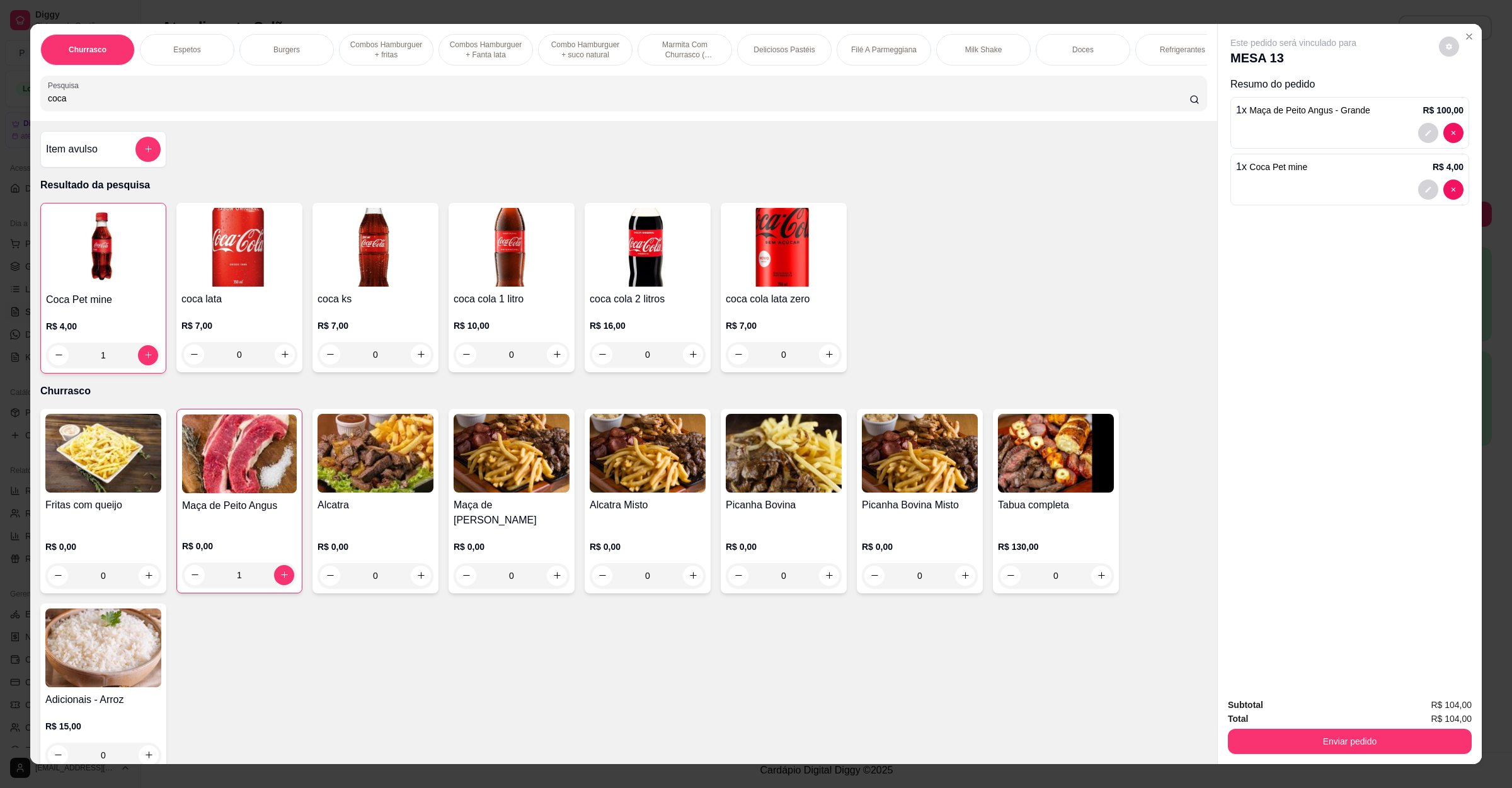
click at [834, 362] on div "0" at bounding box center [784, 354] width 116 height 25
click at [825, 359] on icon "increase-product-quantity" at bounding box center [829, 353] width 9 height 9
type input "1"
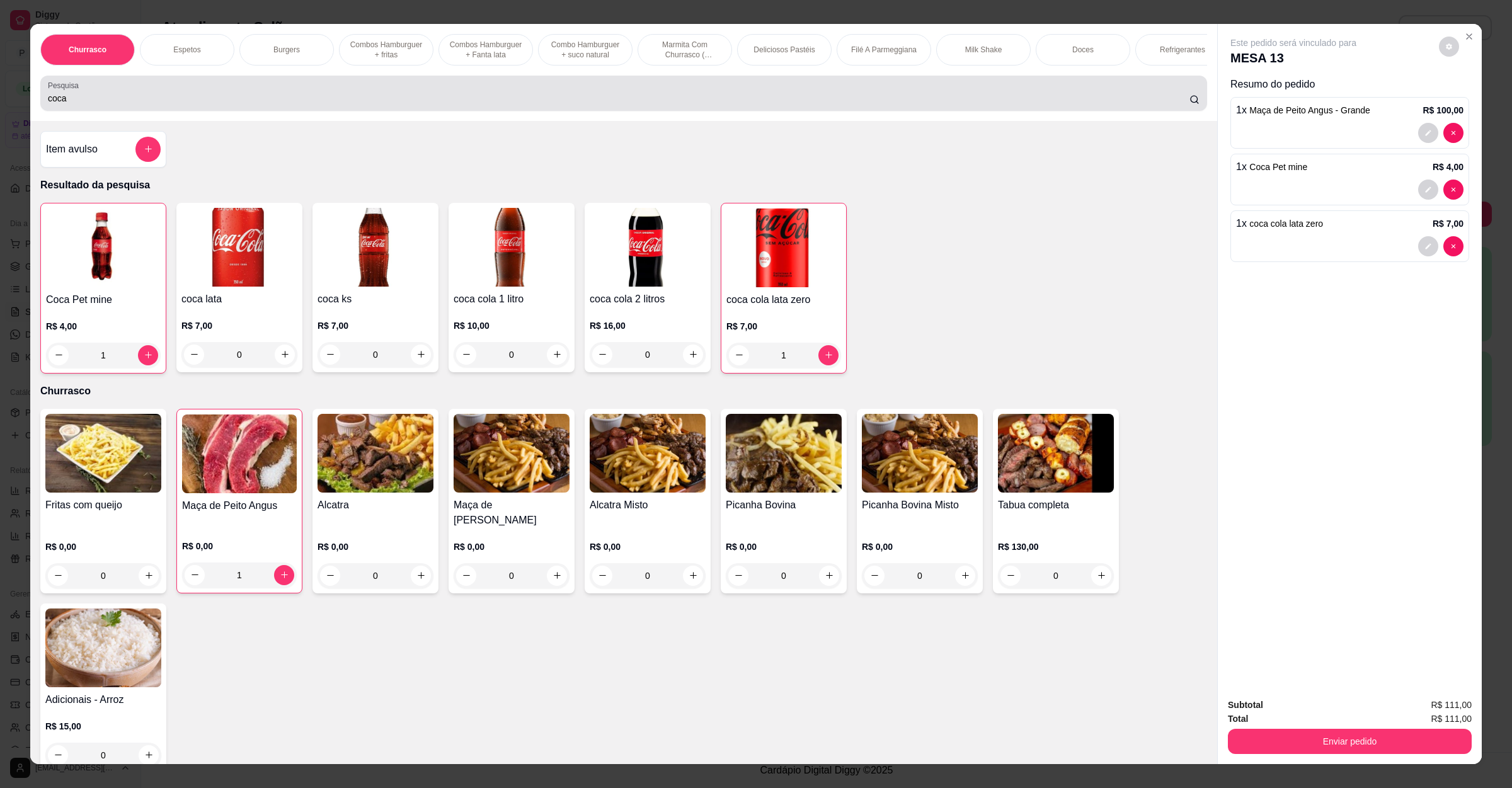
click at [56, 90] on label "Pesquisa" at bounding box center [66, 85] width 36 height 11
click at [56, 104] on input "coca" at bounding box center [619, 98] width 1142 height 12
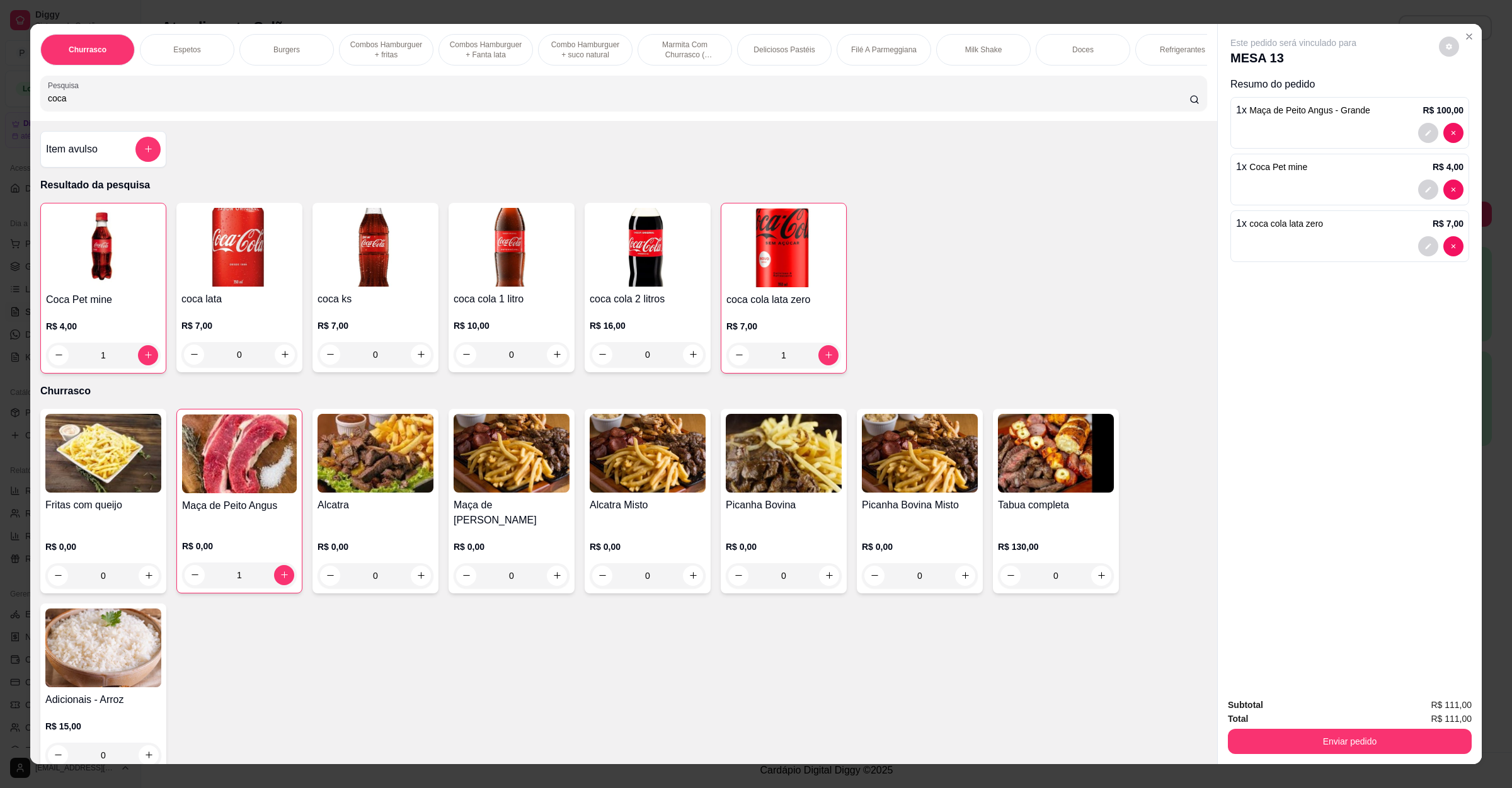
drag, startPoint x: 65, startPoint y: 109, endPoint x: 0, endPoint y: 102, distance: 65.4
click at [0, 102] on div "Churrasco Espetos Burgers Combos Hamburguer + fritas Combos Hamburguer + Fanta …" at bounding box center [756, 394] width 1512 height 788
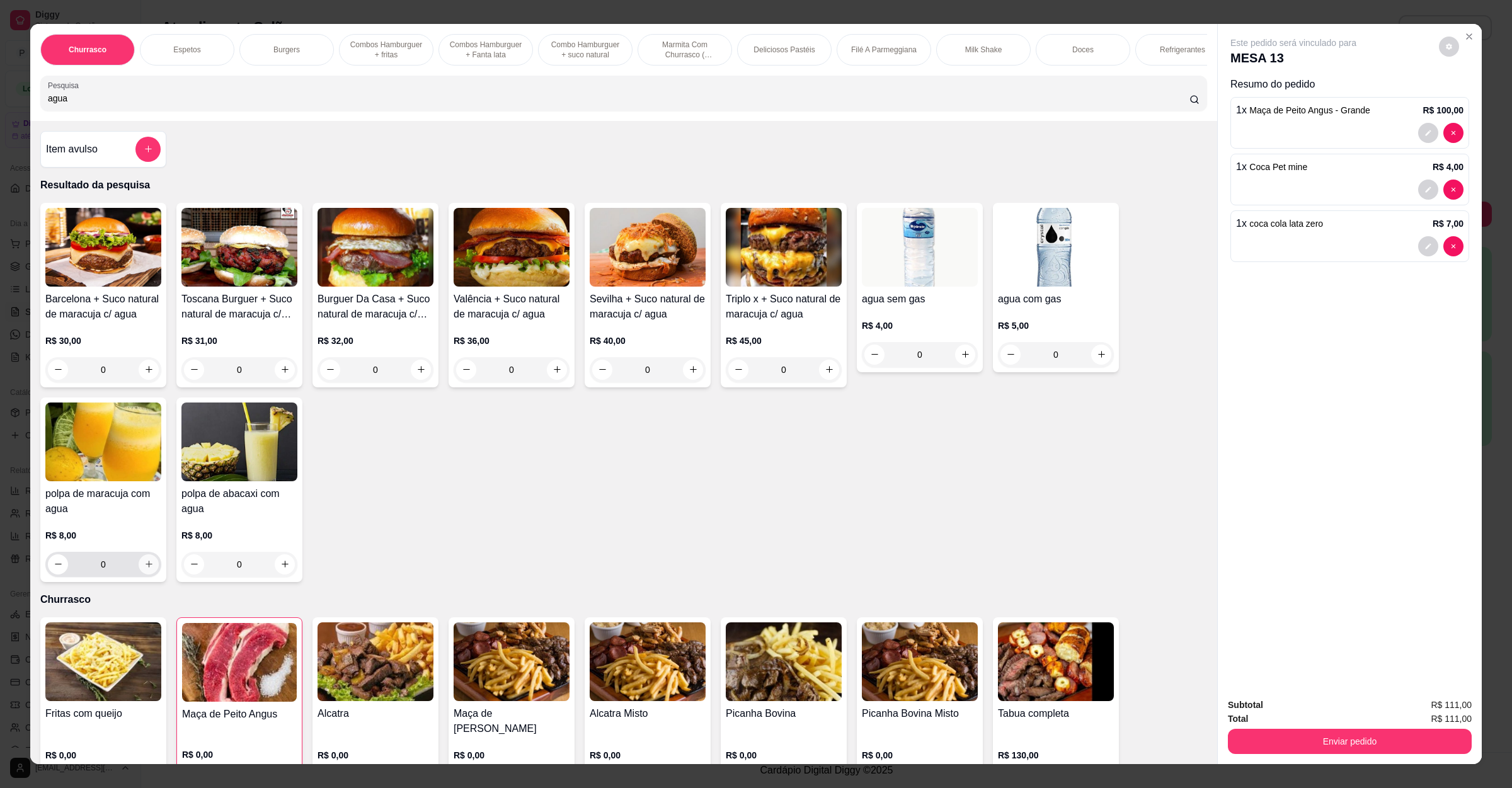
type input "agua"
click at [144, 569] on icon "increase-product-quantity" at bounding box center [149, 563] width 9 height 9
type input "1"
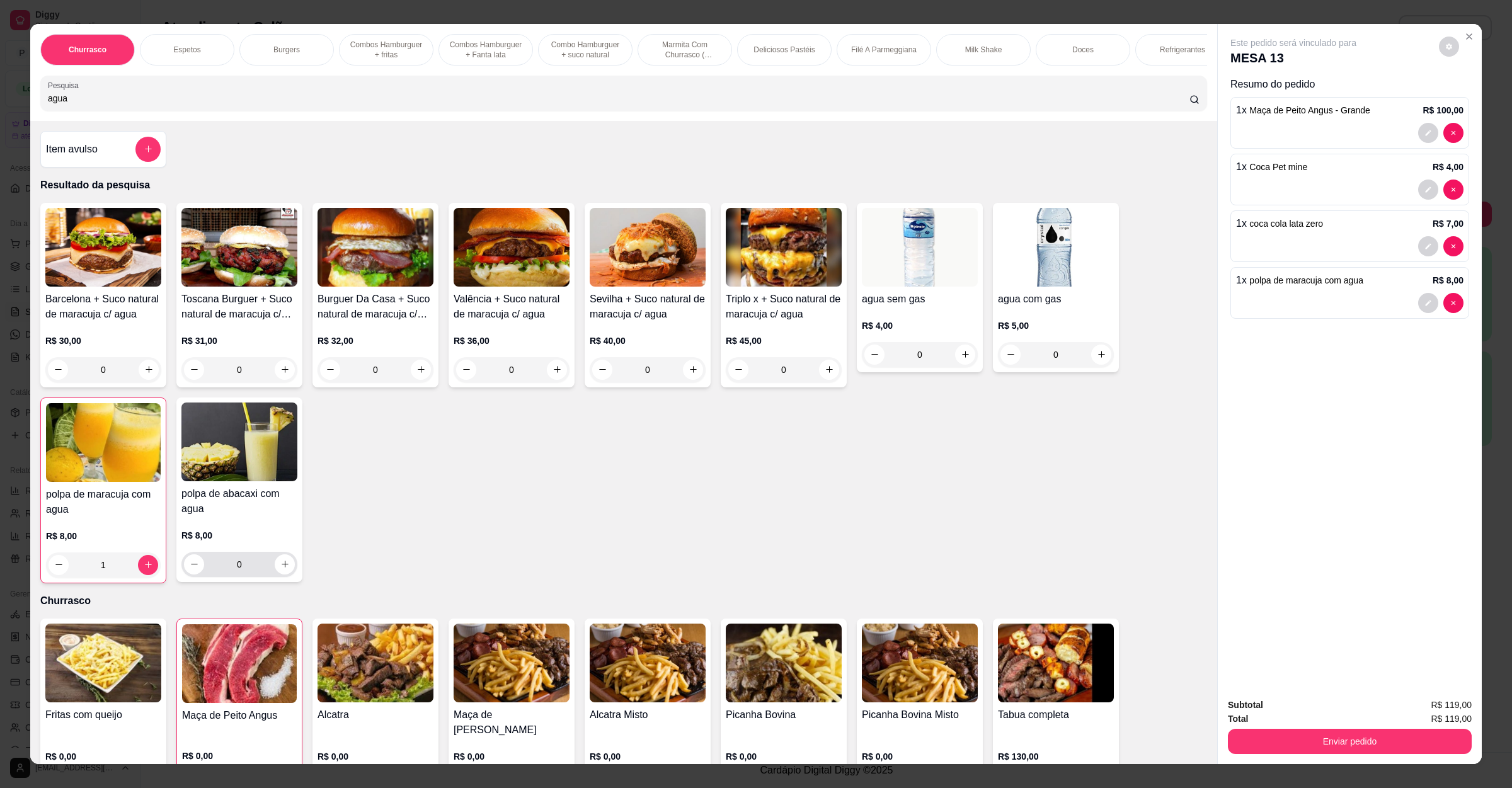
click at [282, 577] on div "0" at bounding box center [240, 564] width 111 height 25
click at [280, 569] on icon "increase-product-quantity" at bounding box center [285, 563] width 9 height 9
type input "1"
click at [54, 569] on icon "decrease-product-quantity" at bounding box center [58, 564] width 9 height 9
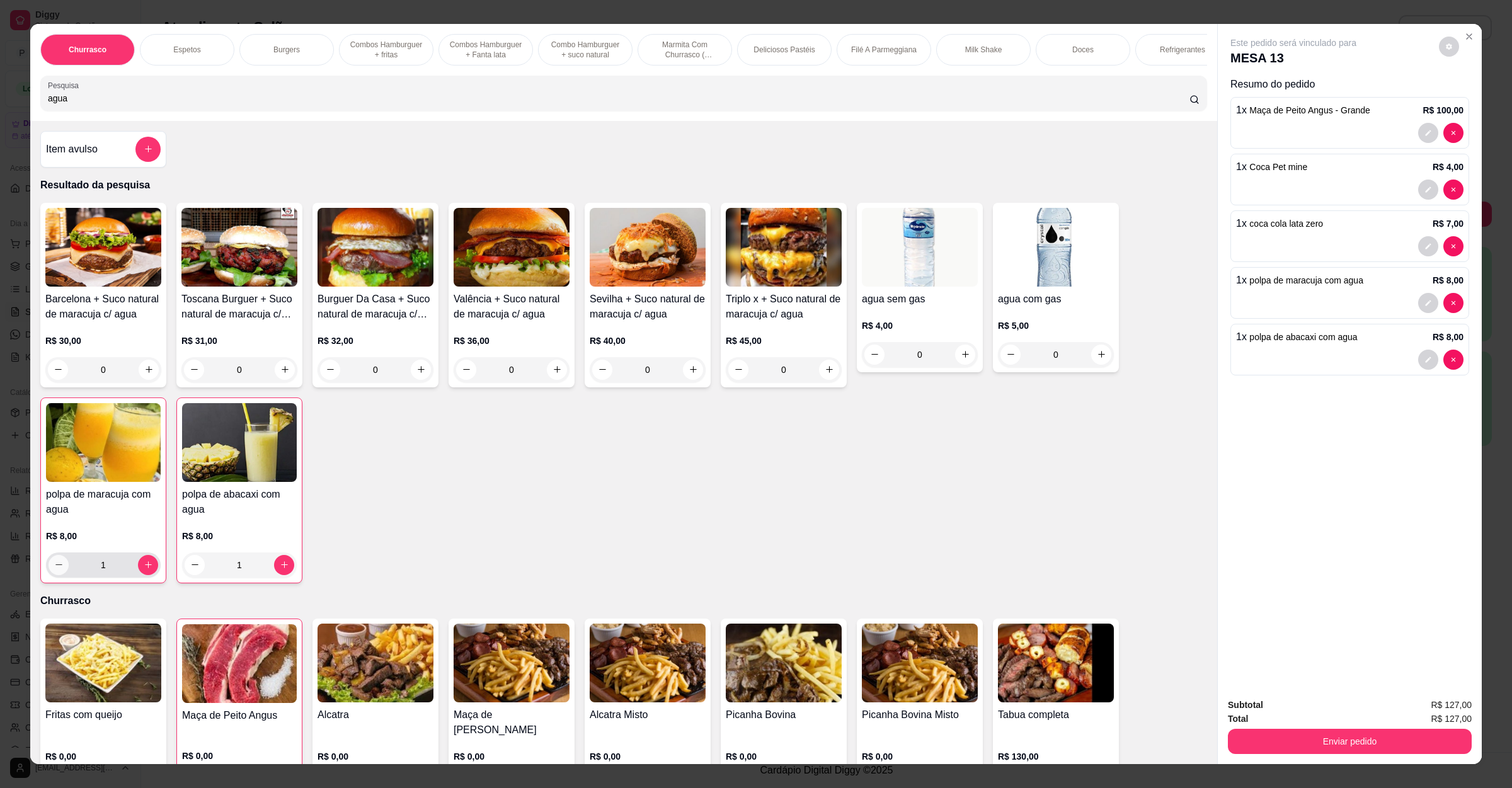
type input "0"
click at [109, 146] on div "Item avulso" at bounding box center [104, 149] width 126 height 36
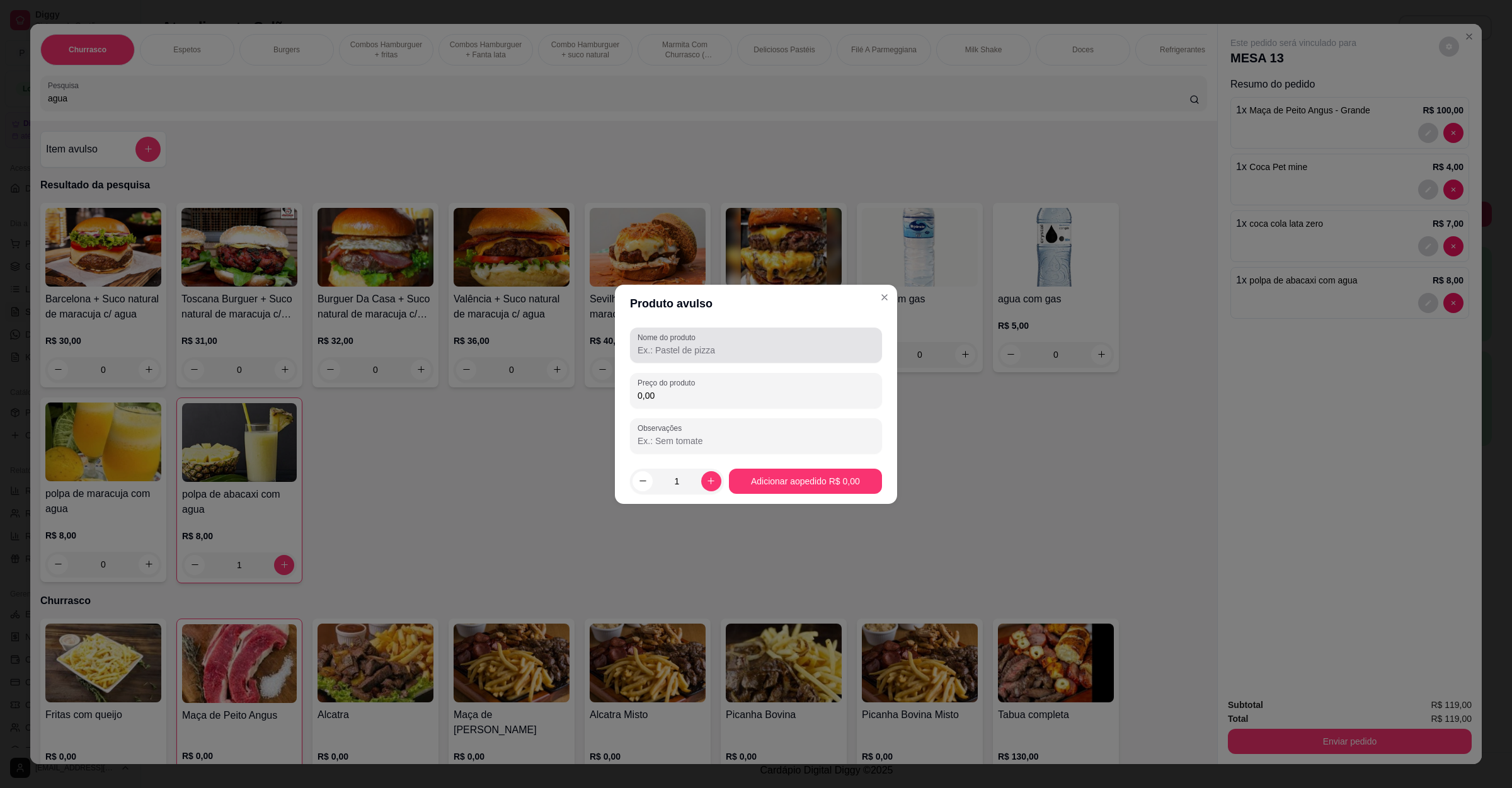
drag, startPoint x: 764, startPoint y: 360, endPoint x: 326, endPoint y: 360, distance: 438.0
click at [763, 360] on div "Nome do produto" at bounding box center [756, 345] width 252 height 36
type input "morango c/agua"
click at [729, 394] on input "0,00" at bounding box center [756, 395] width 237 height 12
type input "8,00"
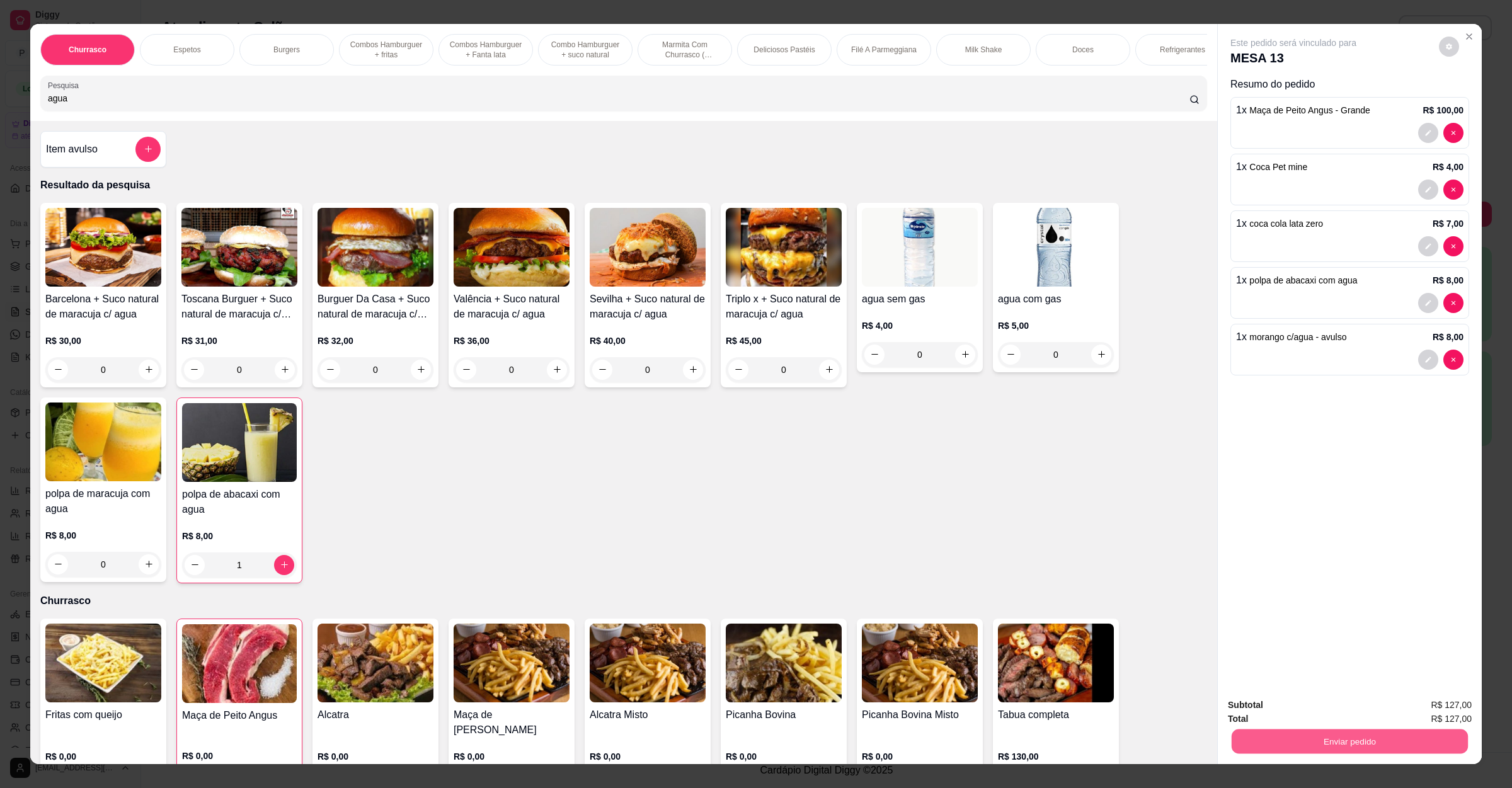
click at [1294, 734] on button "Enviar pedido" at bounding box center [1349, 742] width 237 height 25
click at [1446, 703] on button "Enviar pedido" at bounding box center [1437, 710] width 71 height 24
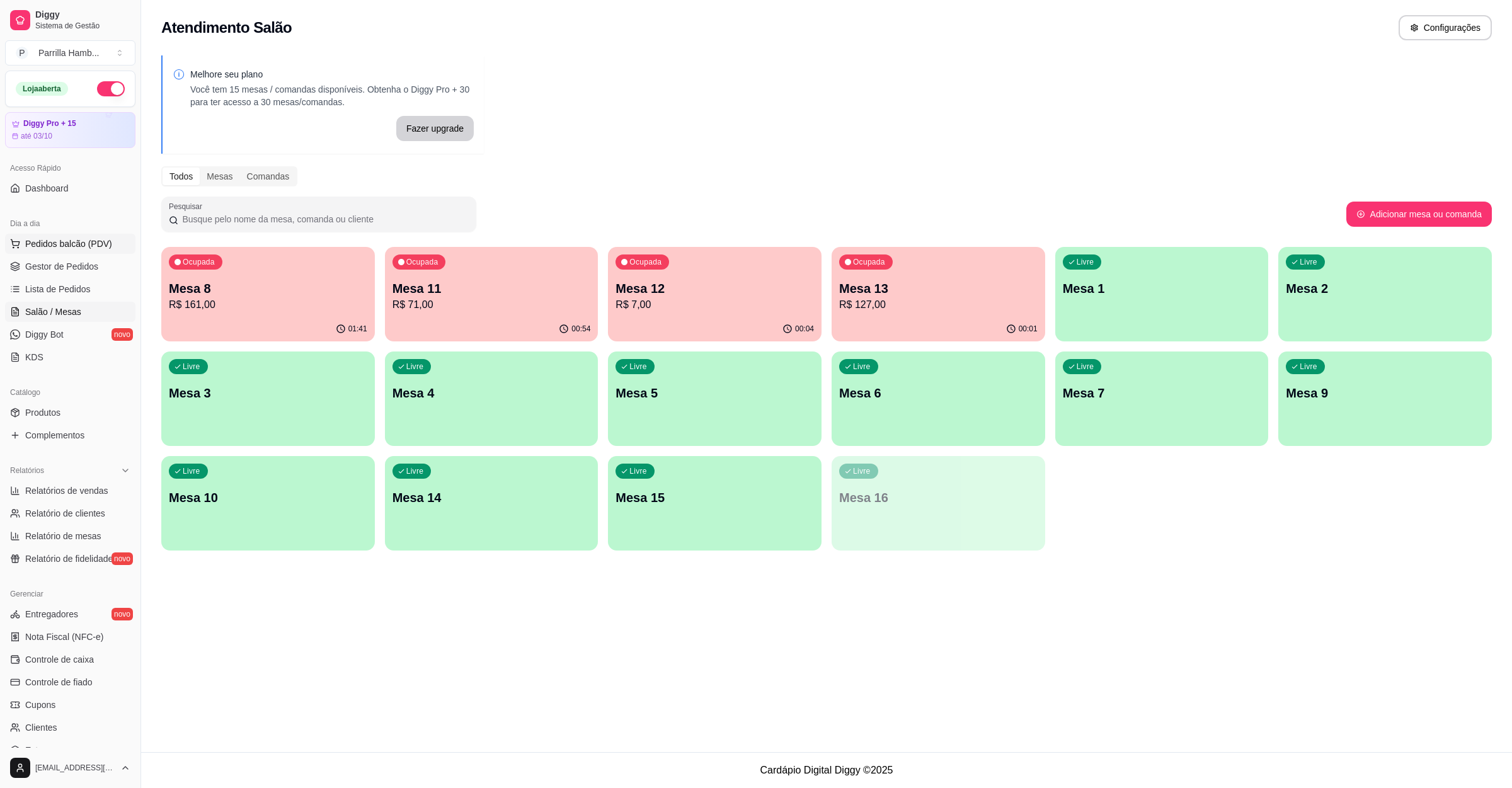
click at [95, 235] on button "Pedidos balcão (PDV)" at bounding box center [70, 244] width 130 height 20
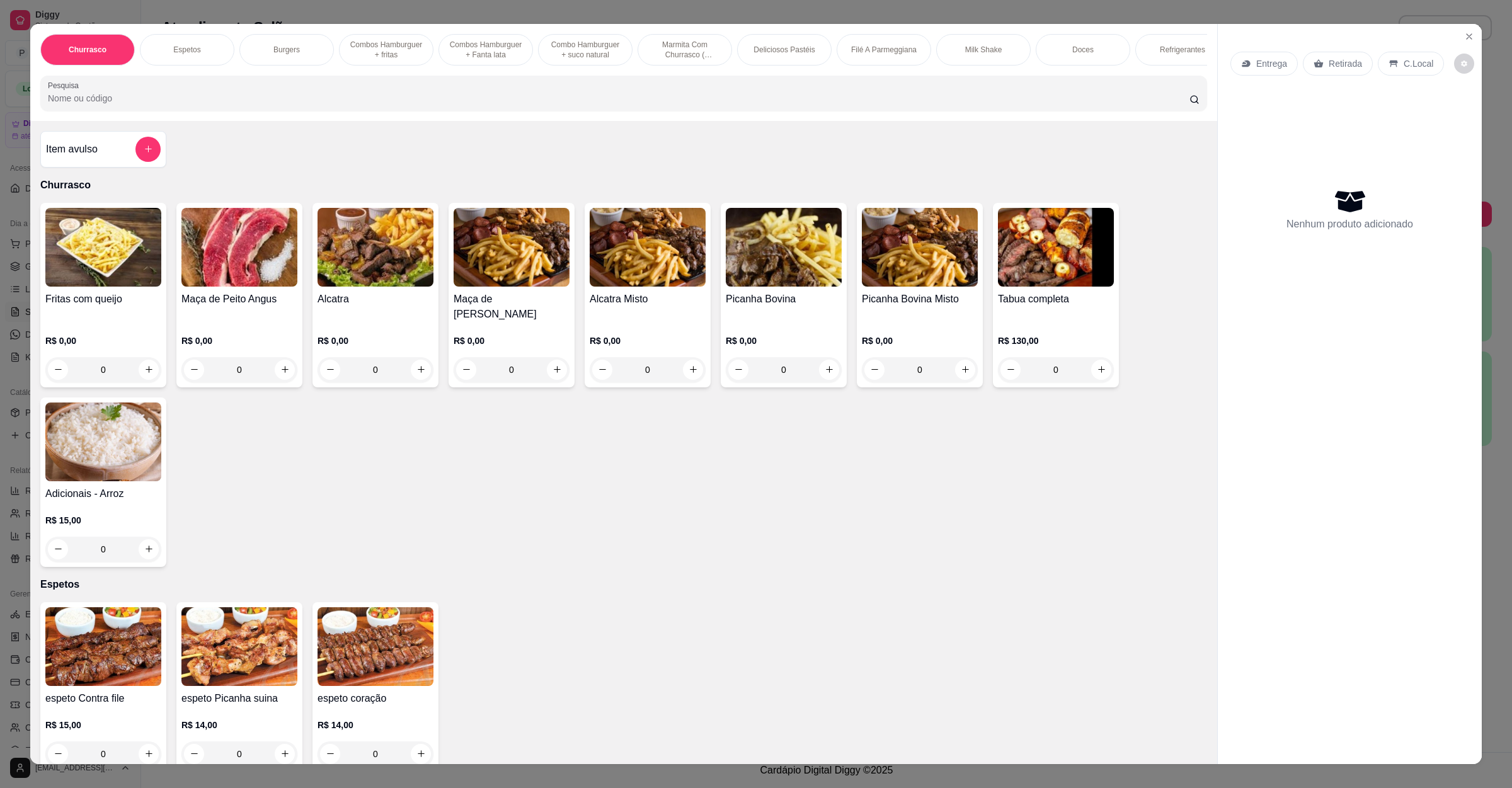
click at [1280, 74] on div "Entrega" at bounding box center [1264, 63] width 67 height 24
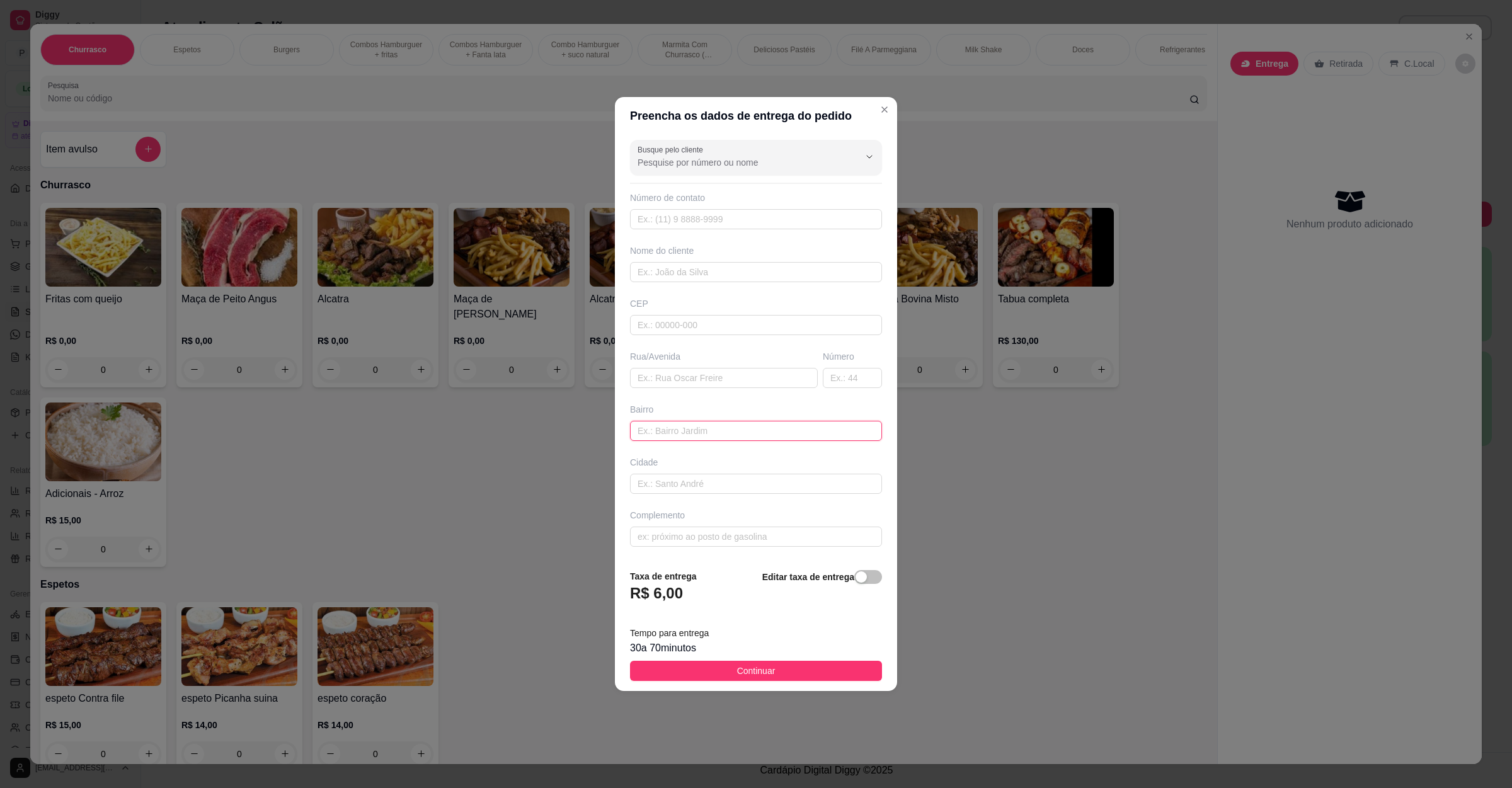
click at [698, 429] on input "text" at bounding box center [756, 430] width 252 height 20
paste input "[STREET_ADDRESS]"
type input "[STREET_ADDRESS]"
click at [737, 669] on span "Continuar" at bounding box center [756, 670] width 38 height 14
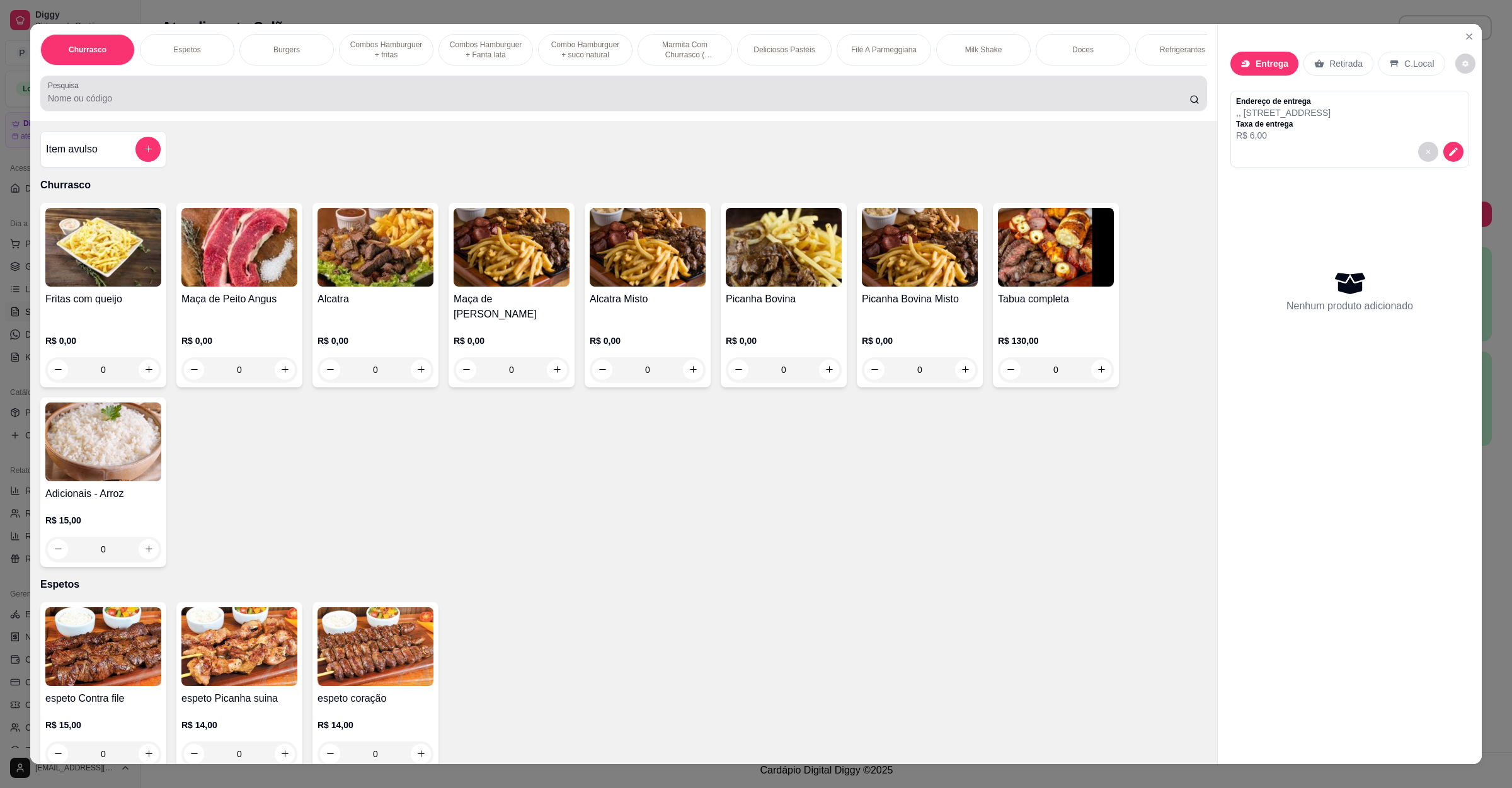
click at [136, 105] on input "Pesquisa" at bounding box center [619, 98] width 1142 height 12
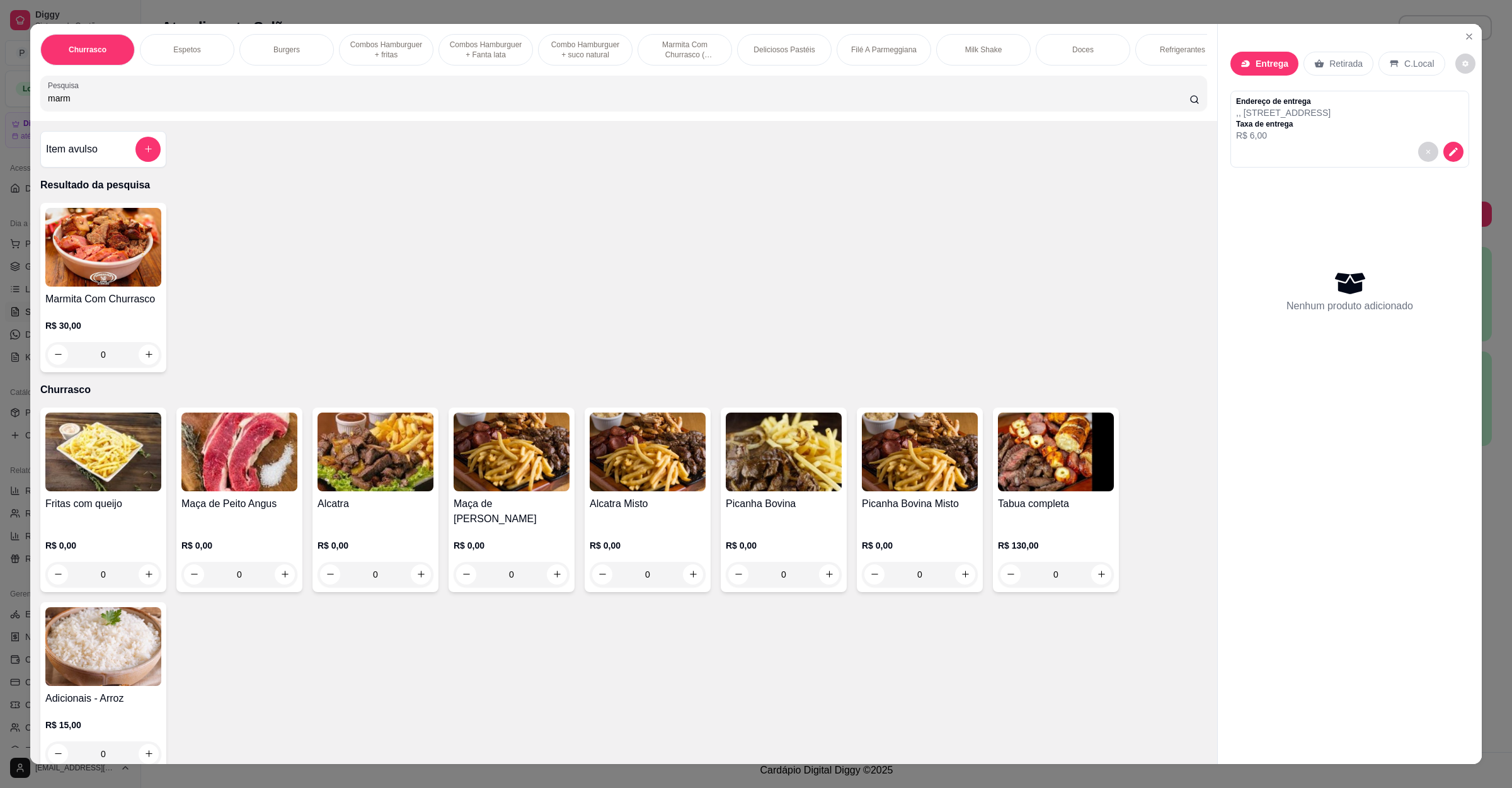
type input "marm"
click at [130, 365] on div "0" at bounding box center [104, 354] width 116 height 25
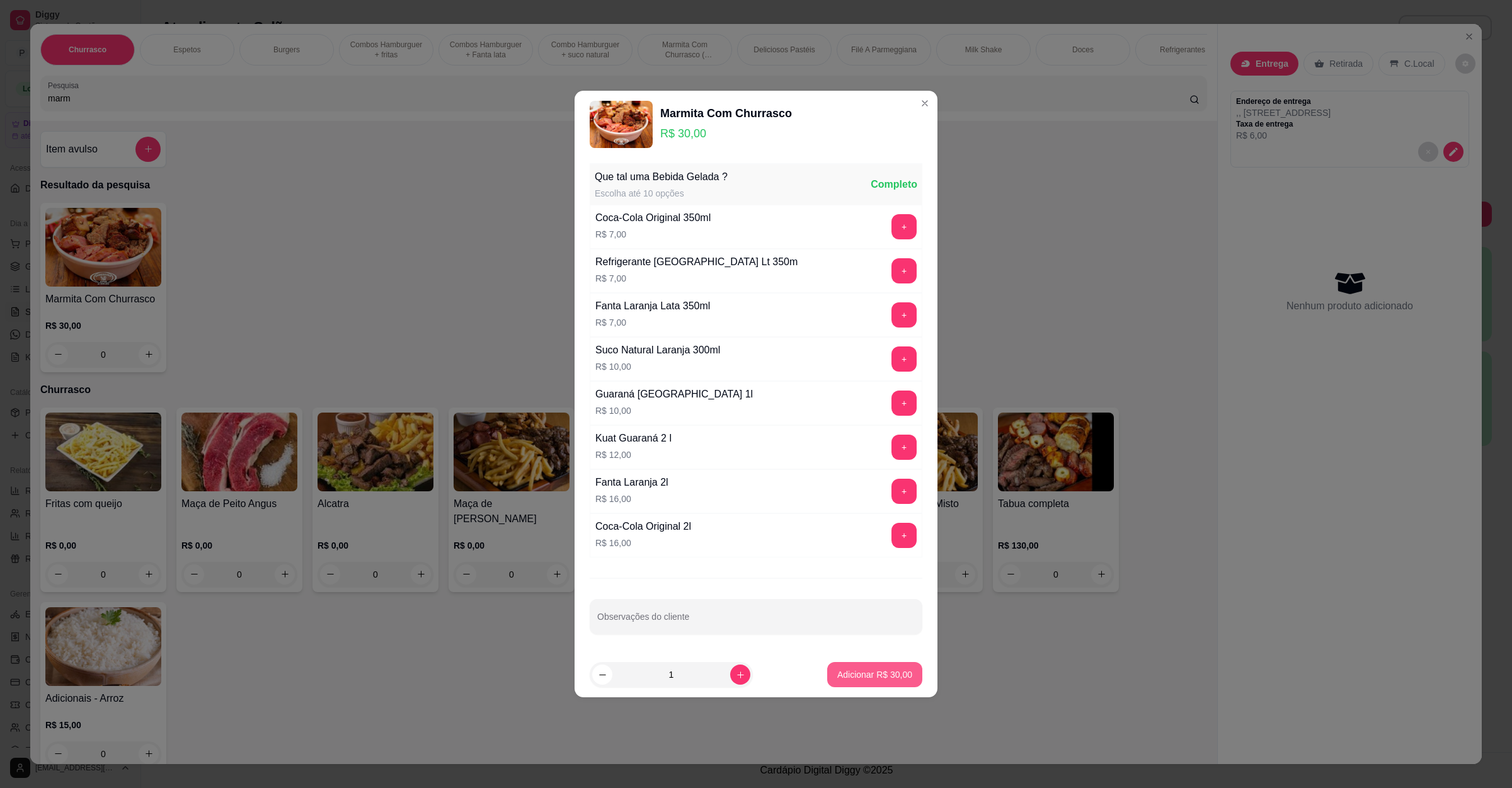
click at [841, 677] on p "Adicionar R$ 30,00" at bounding box center [875, 674] width 75 height 12
type input "1"
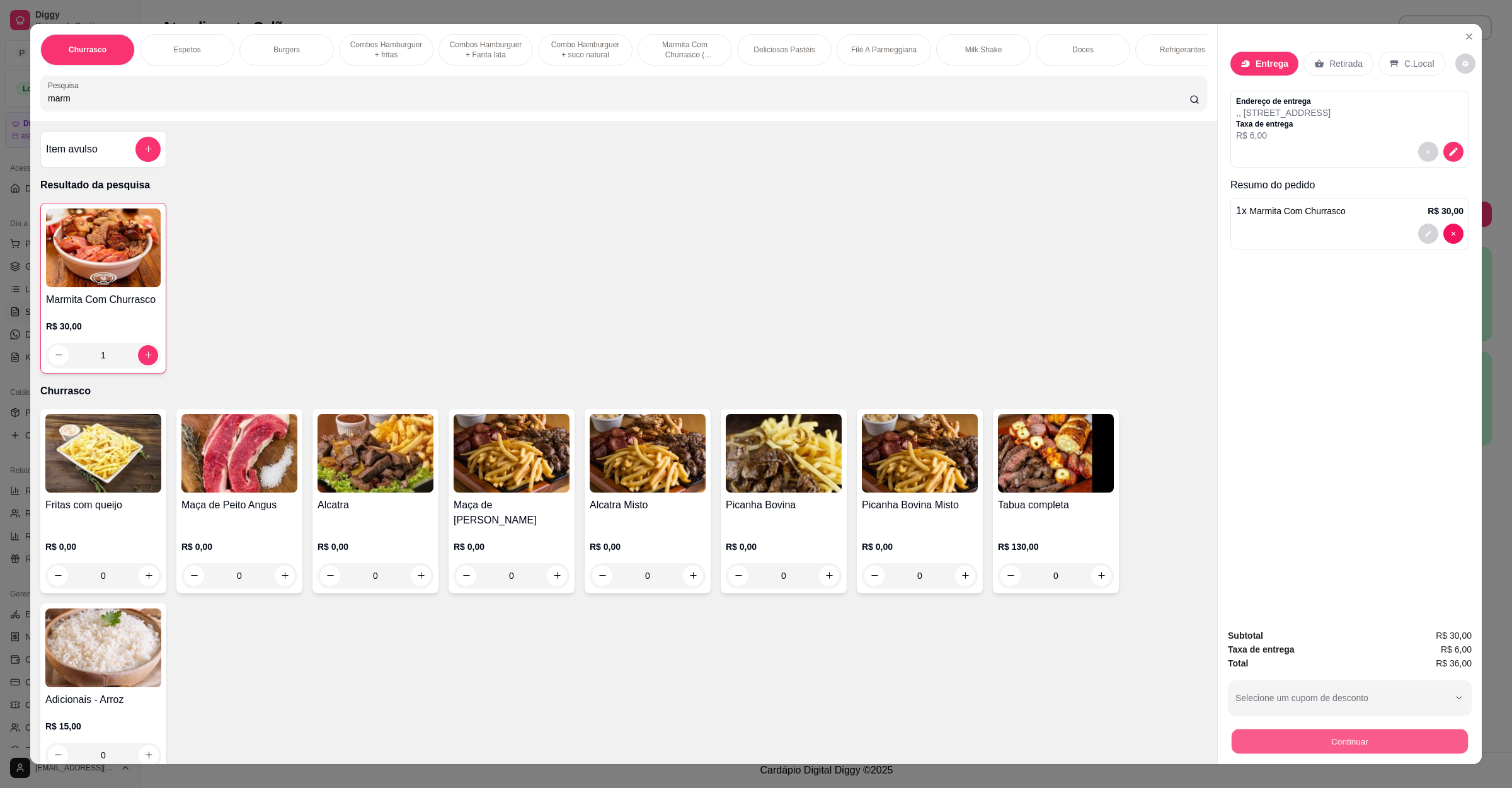
click at [1269, 745] on button "Continuar" at bounding box center [1349, 742] width 237 height 25
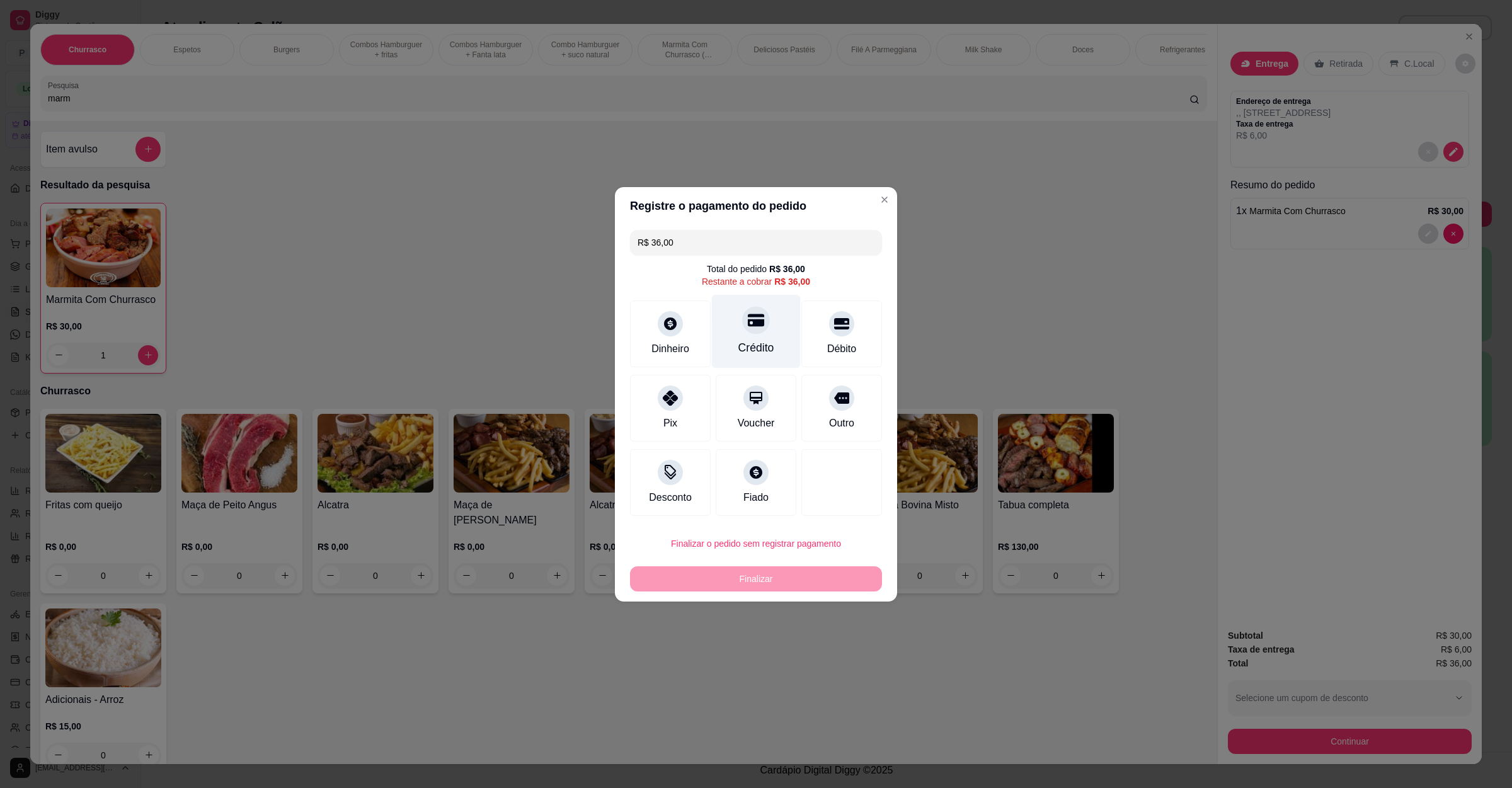
click at [743, 350] on div "Crédito" at bounding box center [756, 348] width 36 height 17
type input "R$ 0,00"
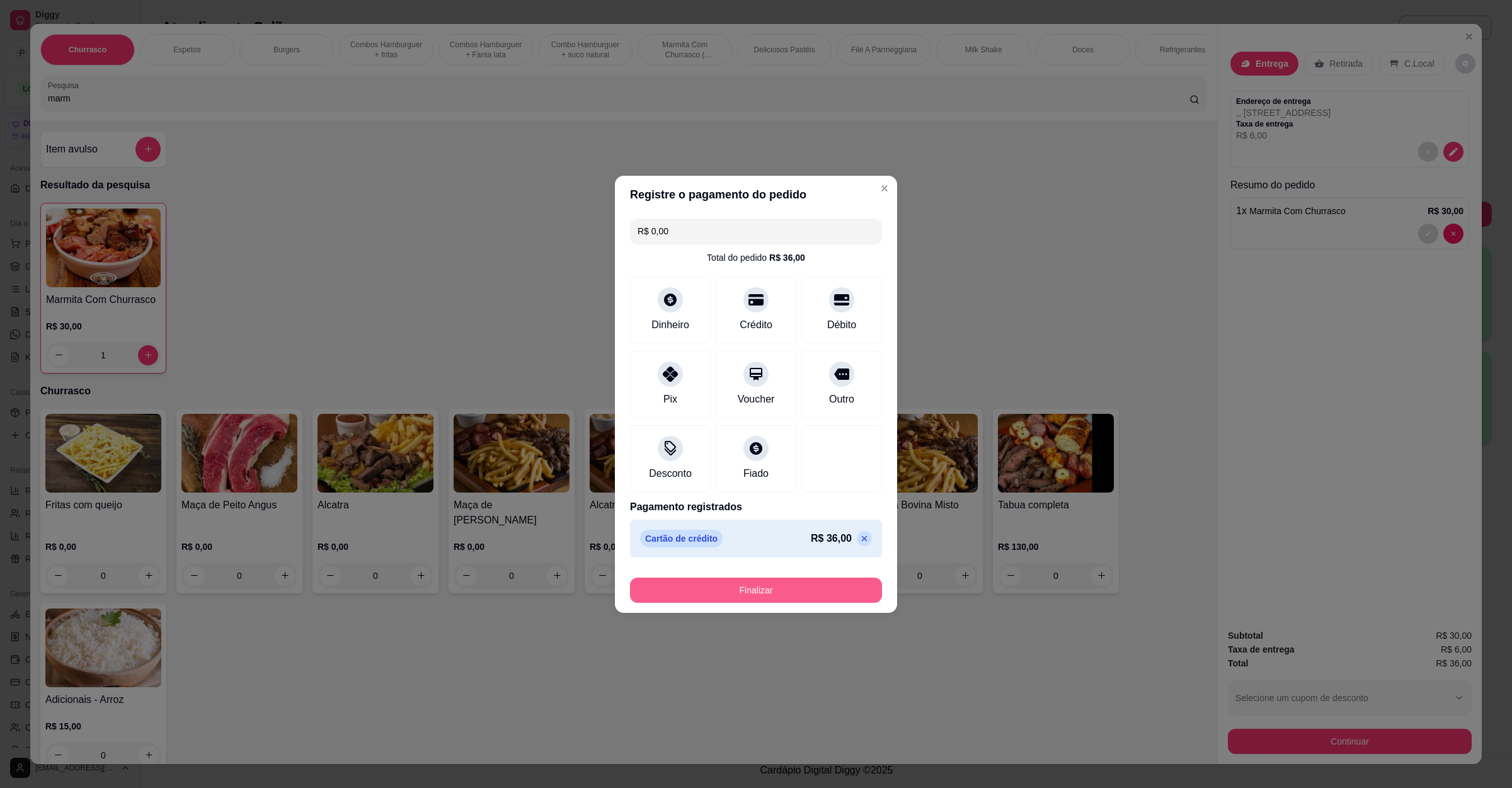
click at [744, 590] on button "Finalizar" at bounding box center [756, 590] width 252 height 25
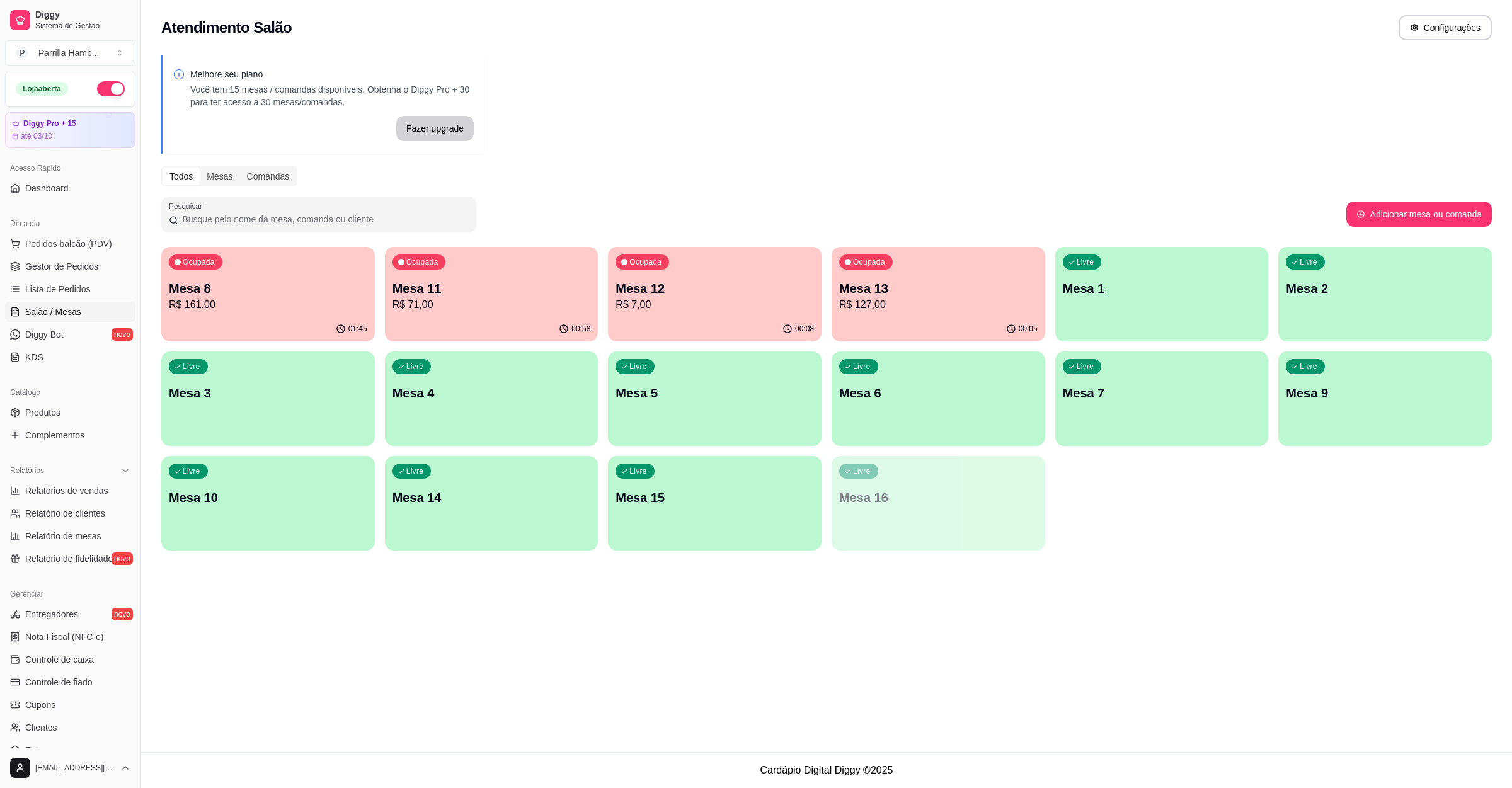
click at [720, 286] on p "Mesa 12" at bounding box center [715, 288] width 198 height 17
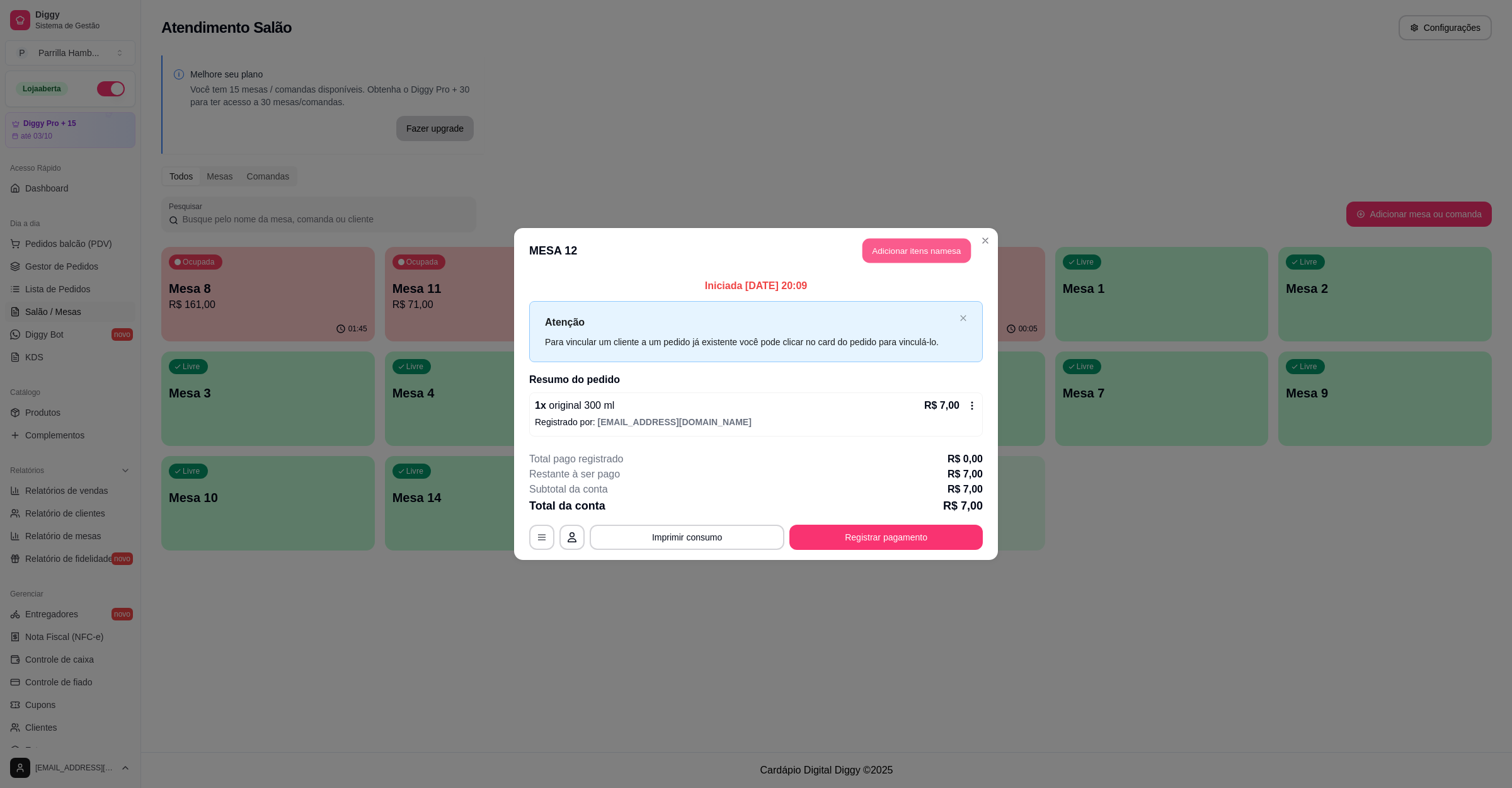
click at [917, 239] on button "Adicionar itens na mesa" at bounding box center [917, 251] width 109 height 25
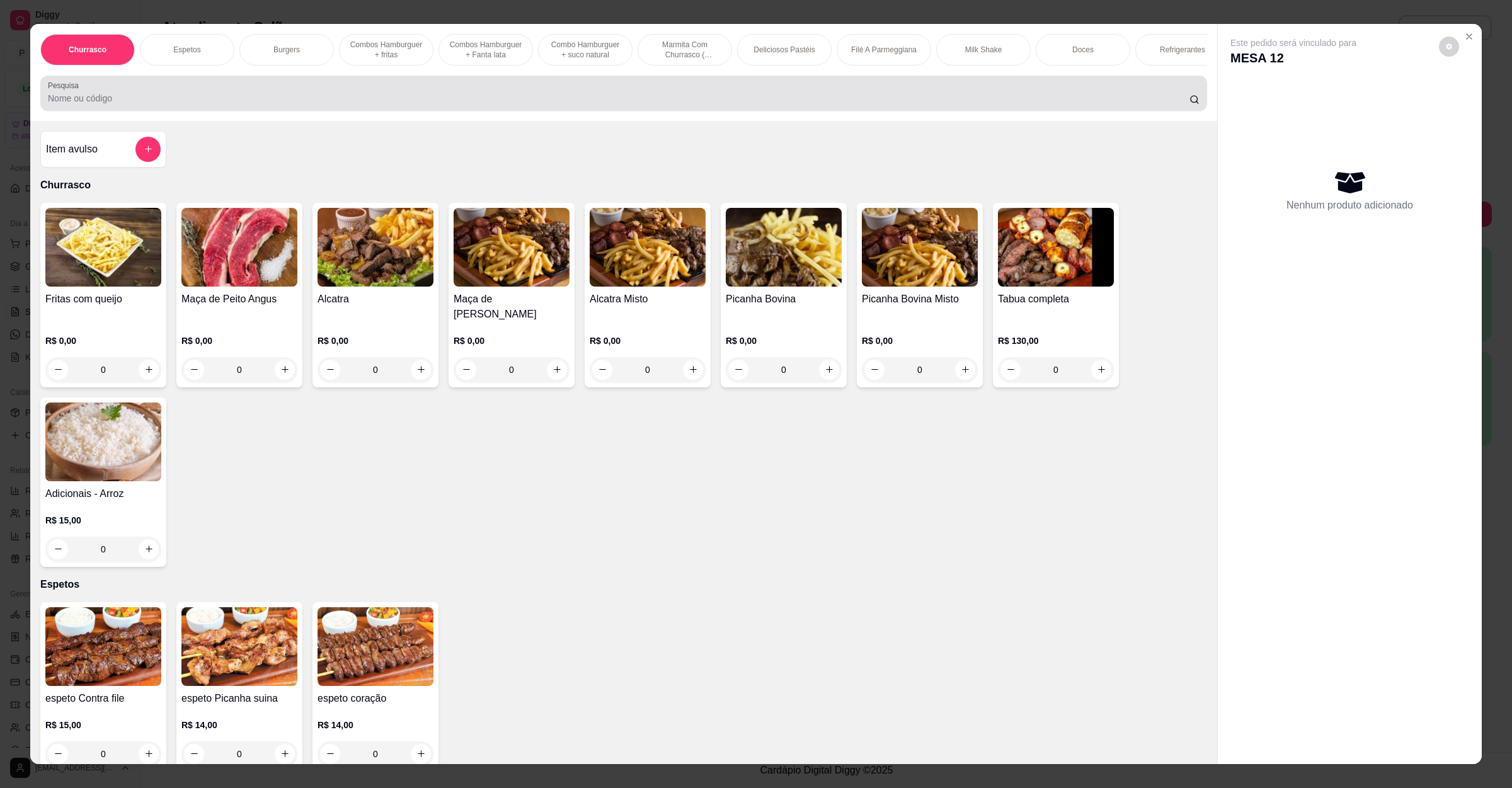
click at [384, 105] on input "Pesquisa" at bounding box center [619, 98] width 1142 height 12
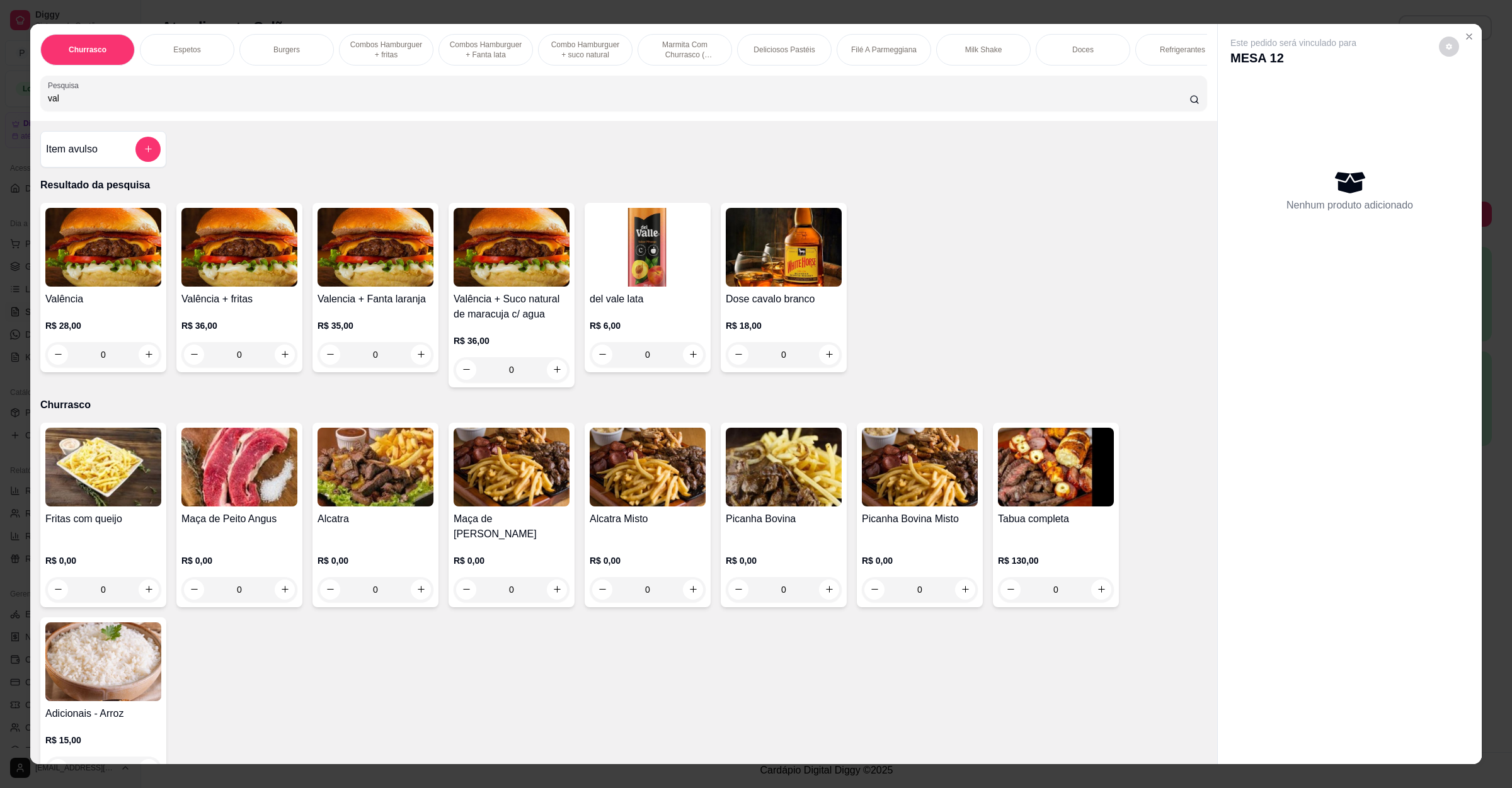
type input "val"
click at [129, 307] on h4 "Valência" at bounding box center [104, 299] width 116 height 15
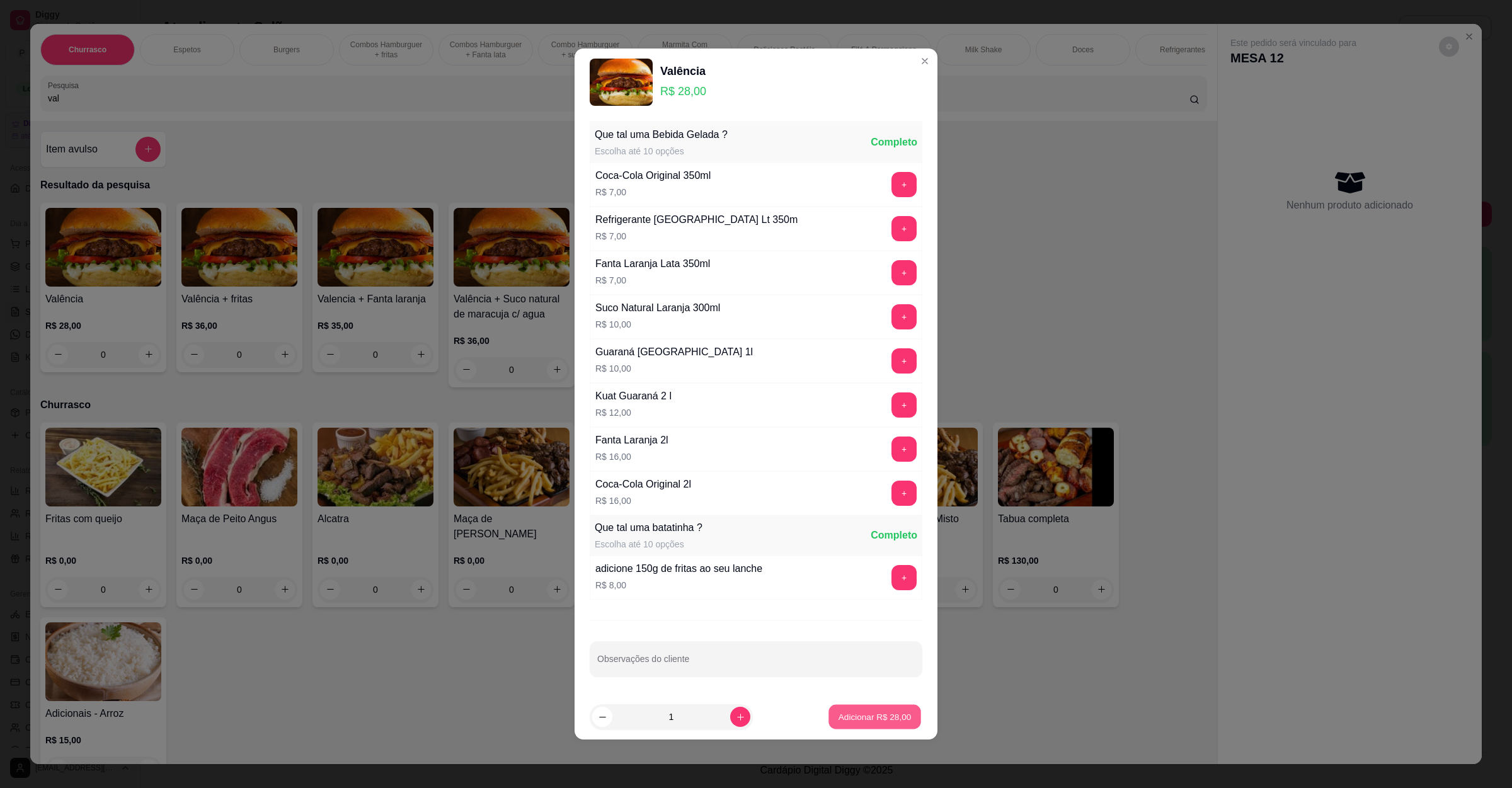
click at [847, 727] on button "Adicionar R$ 28,00" at bounding box center [875, 717] width 93 height 25
type input "1"
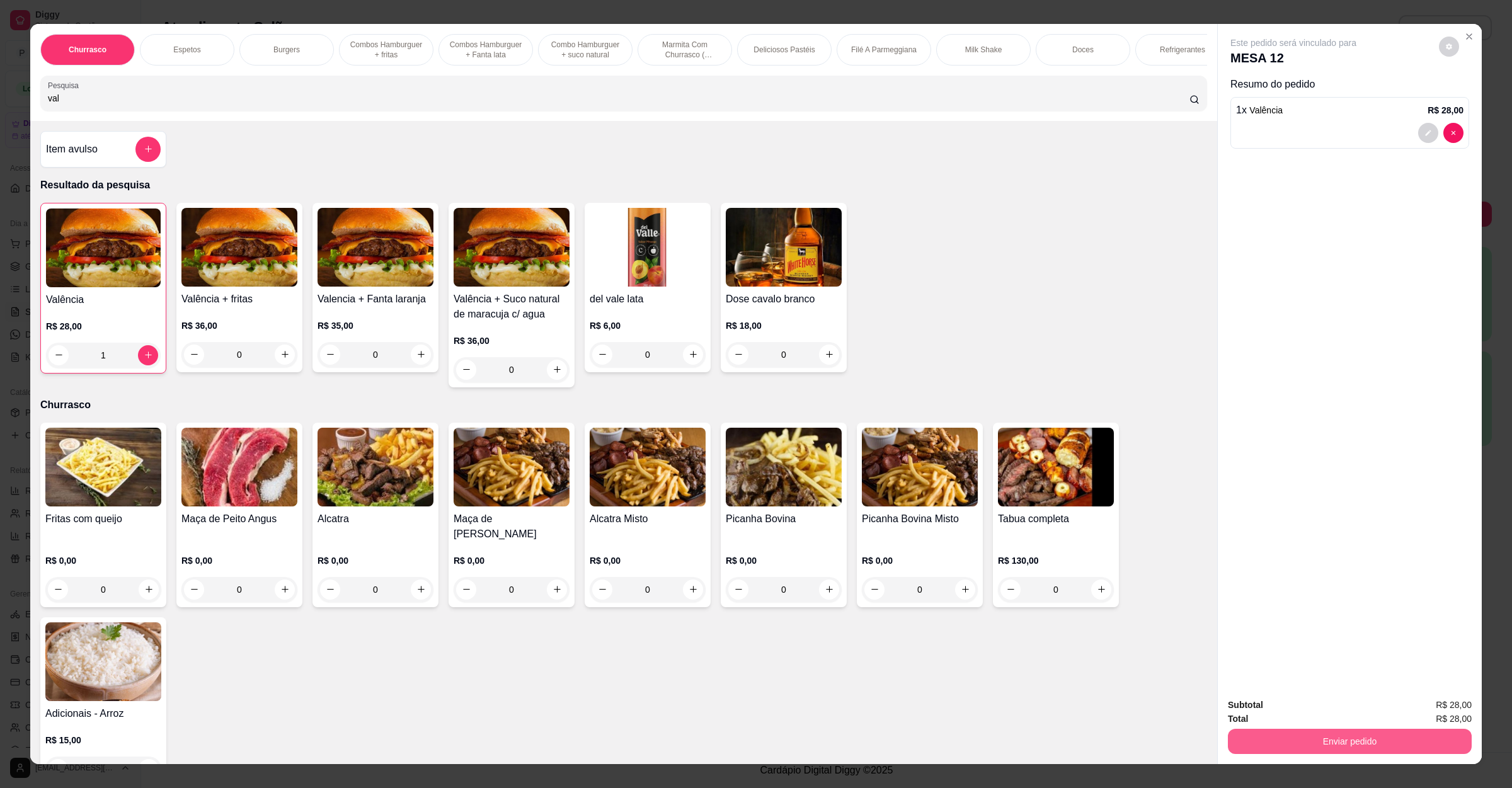
click at [1365, 749] on button "Enviar pedido" at bounding box center [1350, 742] width 244 height 25
click at [1348, 715] on button "Registrar cliente" at bounding box center [1353, 710] width 83 height 24
click at [1354, 742] on button "Enviar pedido" at bounding box center [1349, 742] width 237 height 25
click at [1424, 711] on button "Enviar pedido" at bounding box center [1437, 710] width 71 height 24
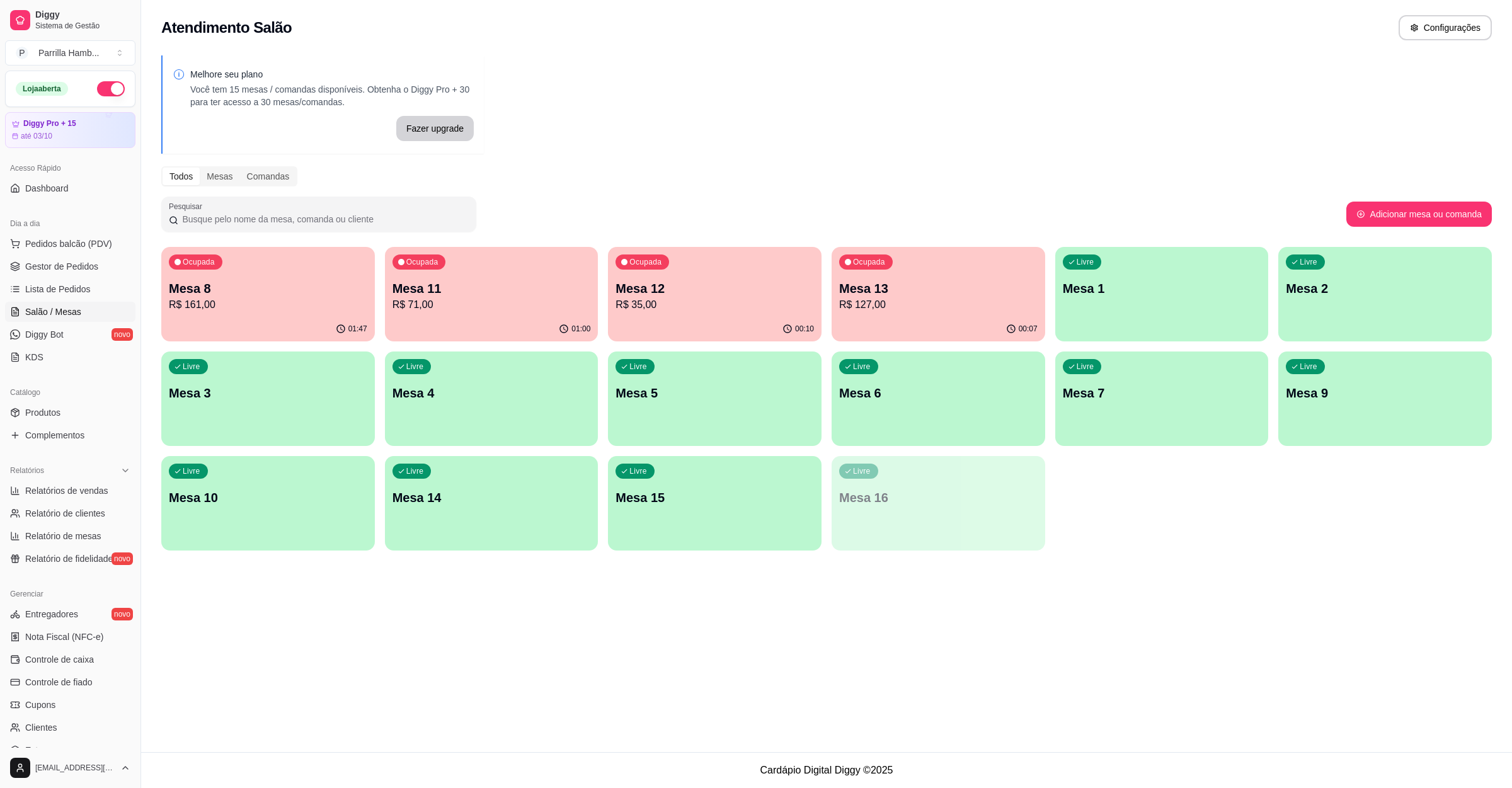
click at [1341, 297] on p "Mesa 2" at bounding box center [1385, 288] width 198 height 17
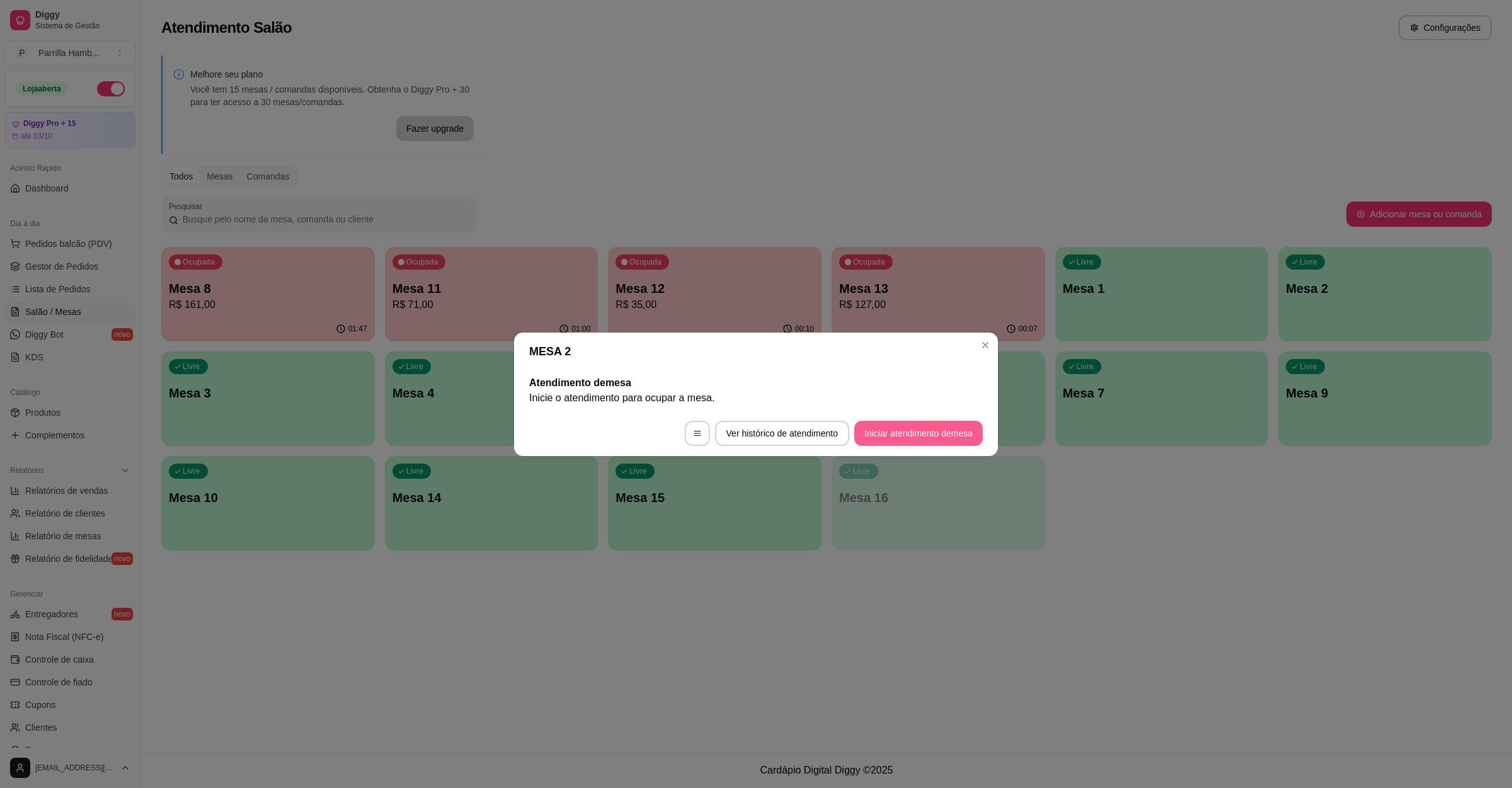
click at [899, 422] on button "Iniciar atendimento de mesa" at bounding box center [919, 433] width 129 height 25
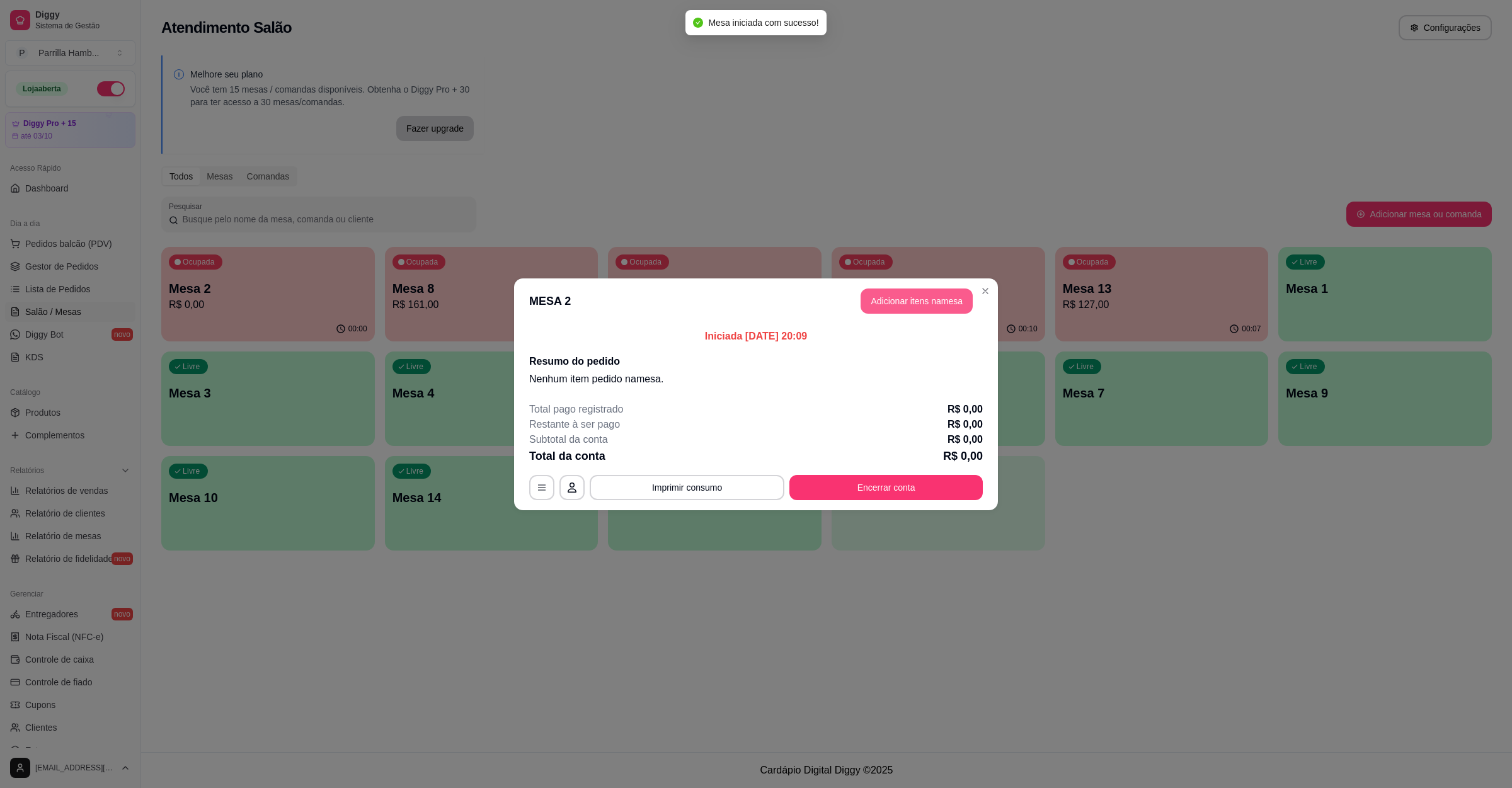
click at [920, 304] on button "Adicionar itens na mesa" at bounding box center [916, 301] width 112 height 25
click at [225, 105] on input "Pesquisa" at bounding box center [619, 98] width 1142 height 12
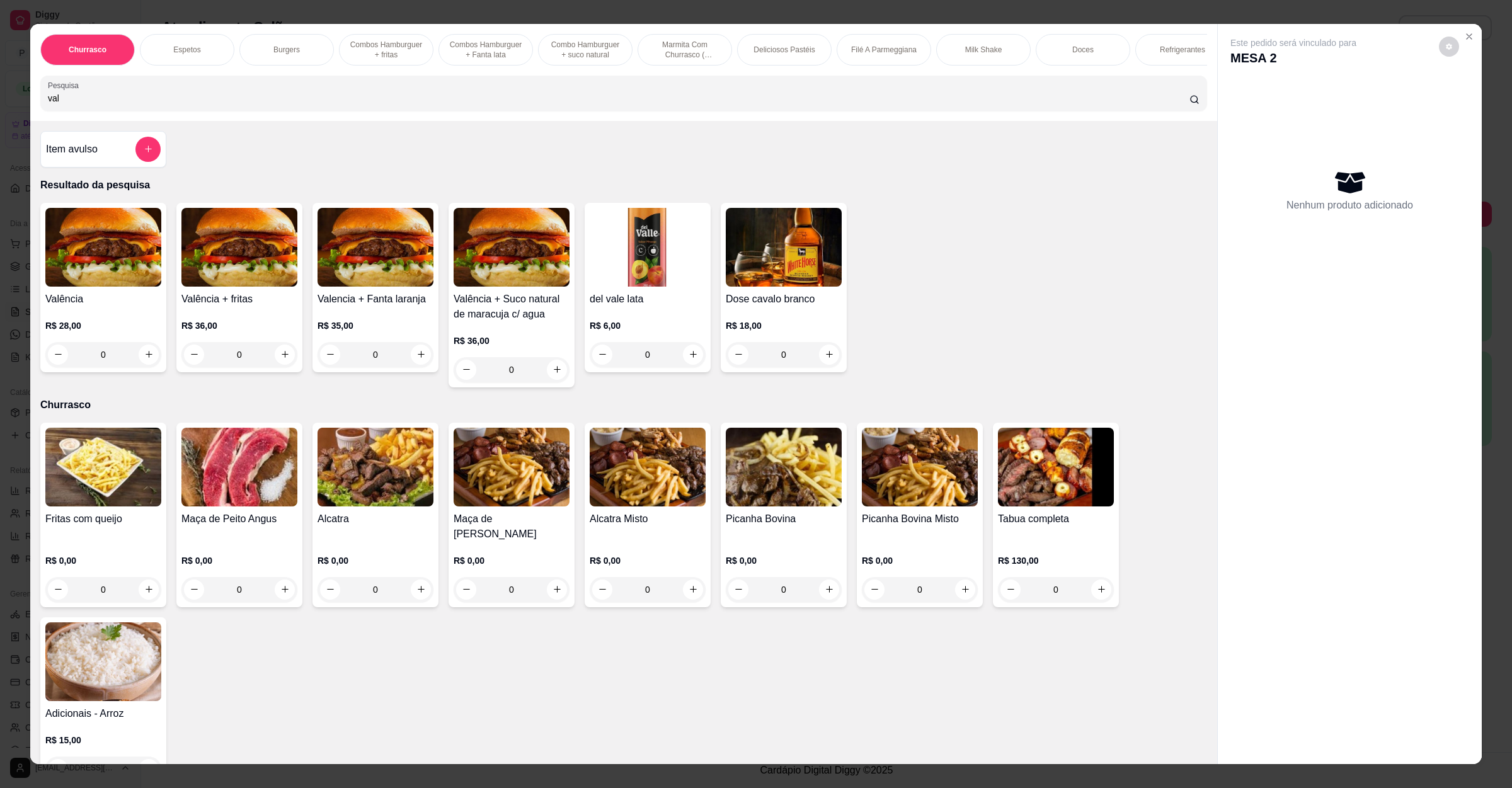
type input "val"
click at [66, 286] on img at bounding box center [104, 247] width 116 height 79
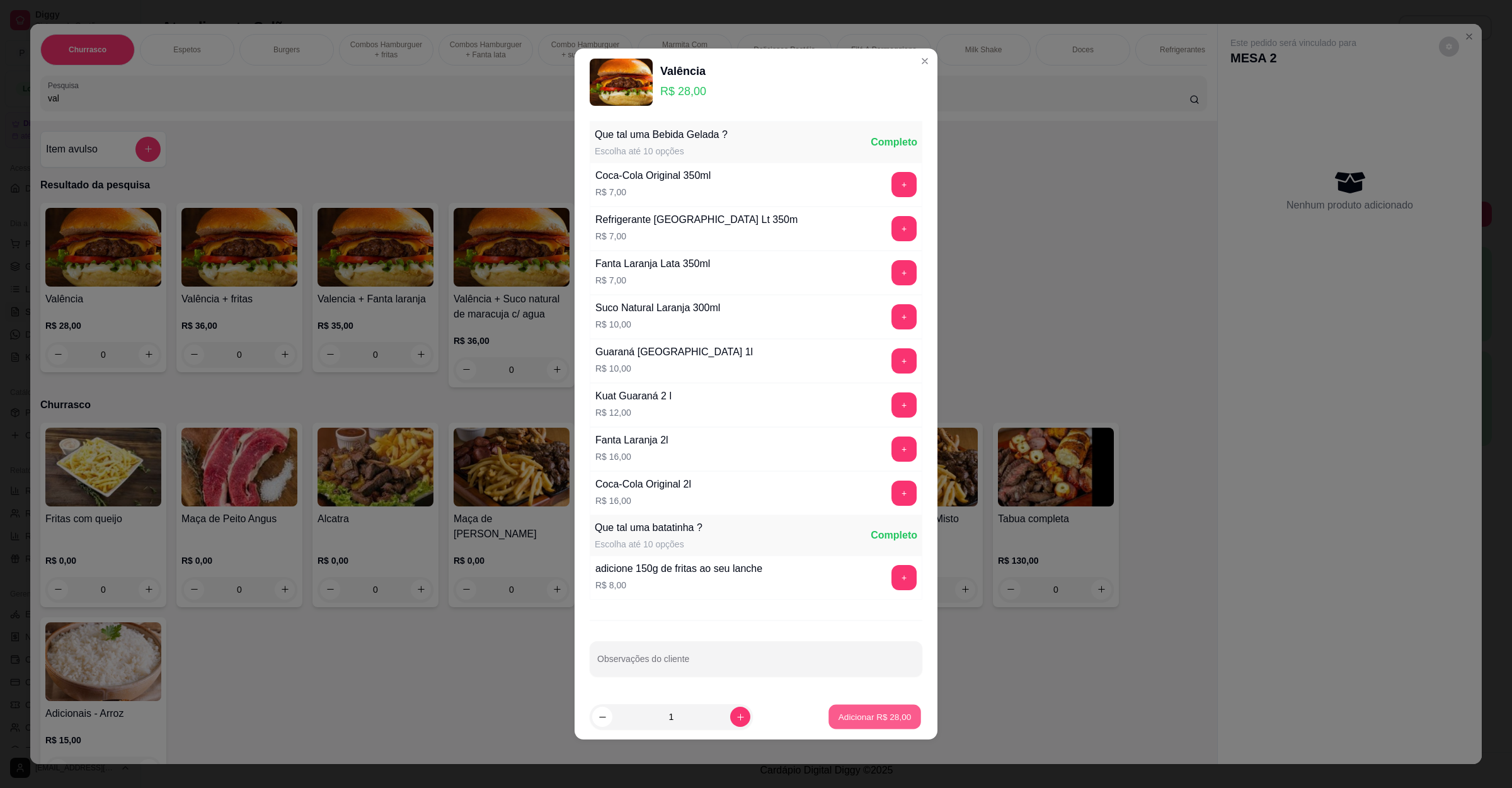
click at [851, 729] on button "Adicionar R$ 28,00" at bounding box center [875, 717] width 93 height 25
type input "1"
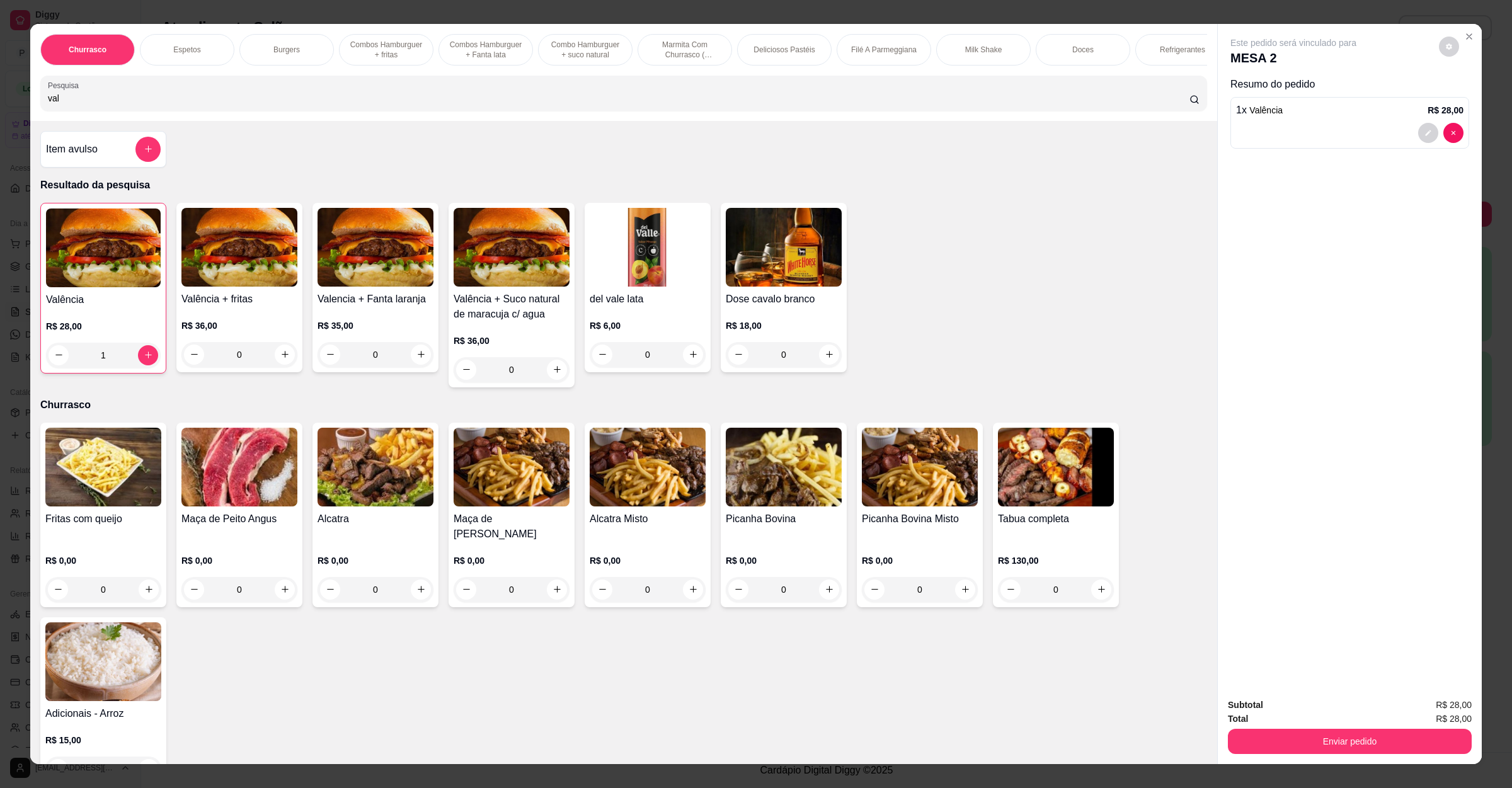
drag, startPoint x: 119, startPoint y: 110, endPoint x: 0, endPoint y: 159, distance: 128.7
click at [0, 144] on div "Churrasco Espetos Burgers Combos Hamburguer + fritas Combos [GEOGRAPHIC_DATA] +…" at bounding box center [756, 394] width 1512 height 788
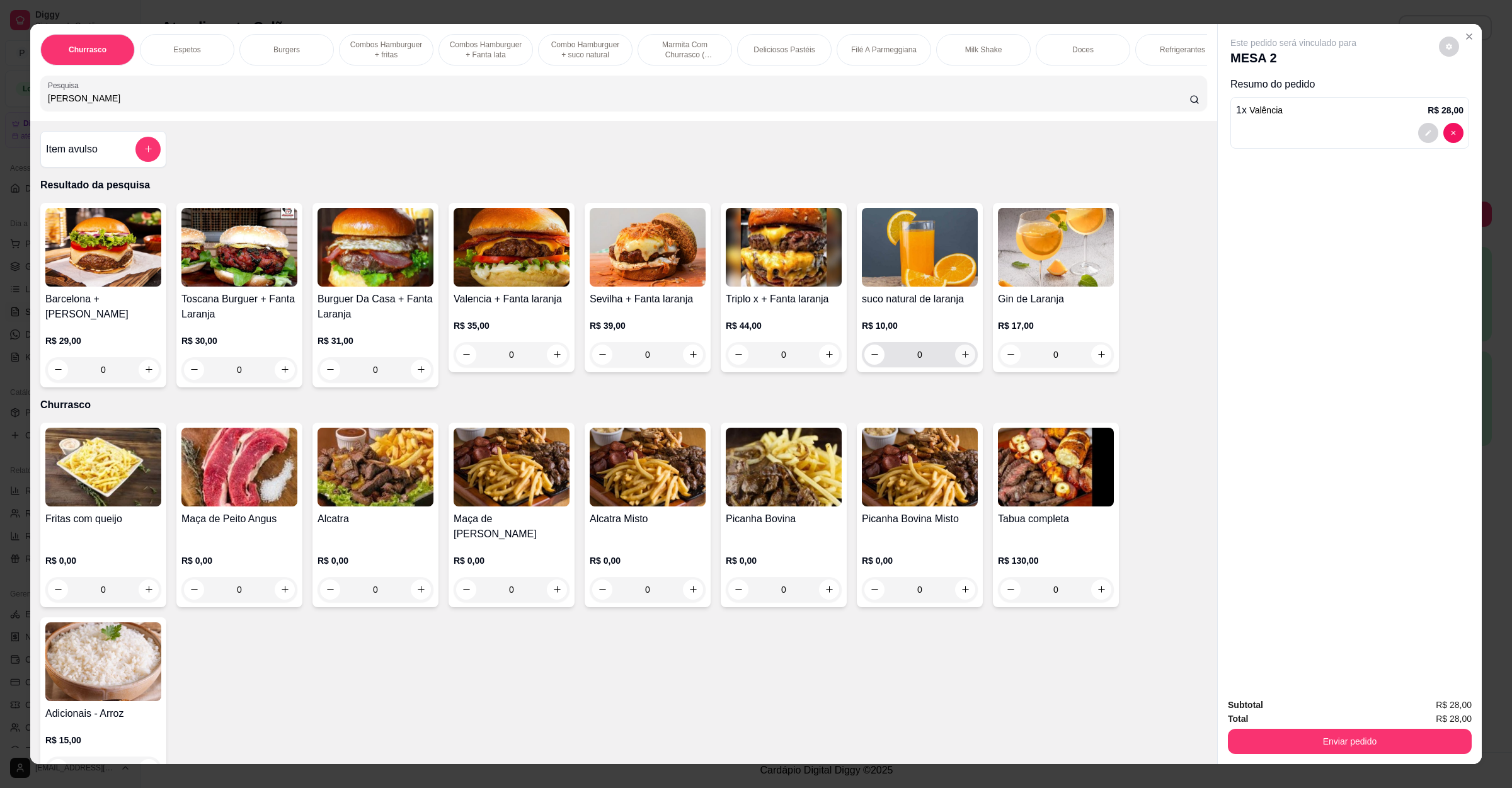
type input "[PERSON_NAME]"
click at [962, 359] on icon "increase-product-quantity" at bounding box center [965, 353] width 9 height 9
type input "1"
click at [1348, 751] on button "Enviar pedido" at bounding box center [1350, 742] width 244 height 25
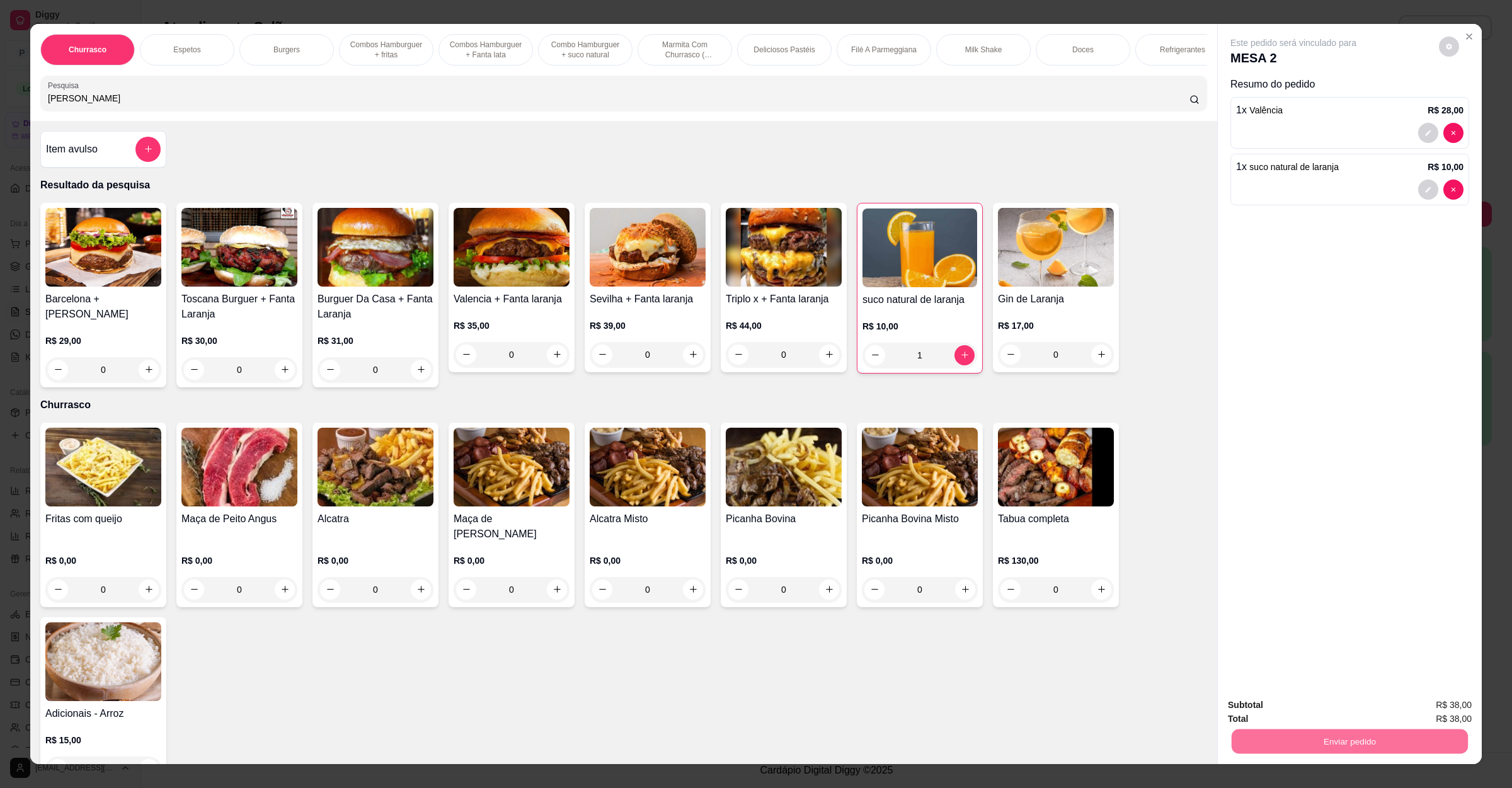
click at [1432, 713] on button "Enviar pedido" at bounding box center [1437, 711] width 70 height 23
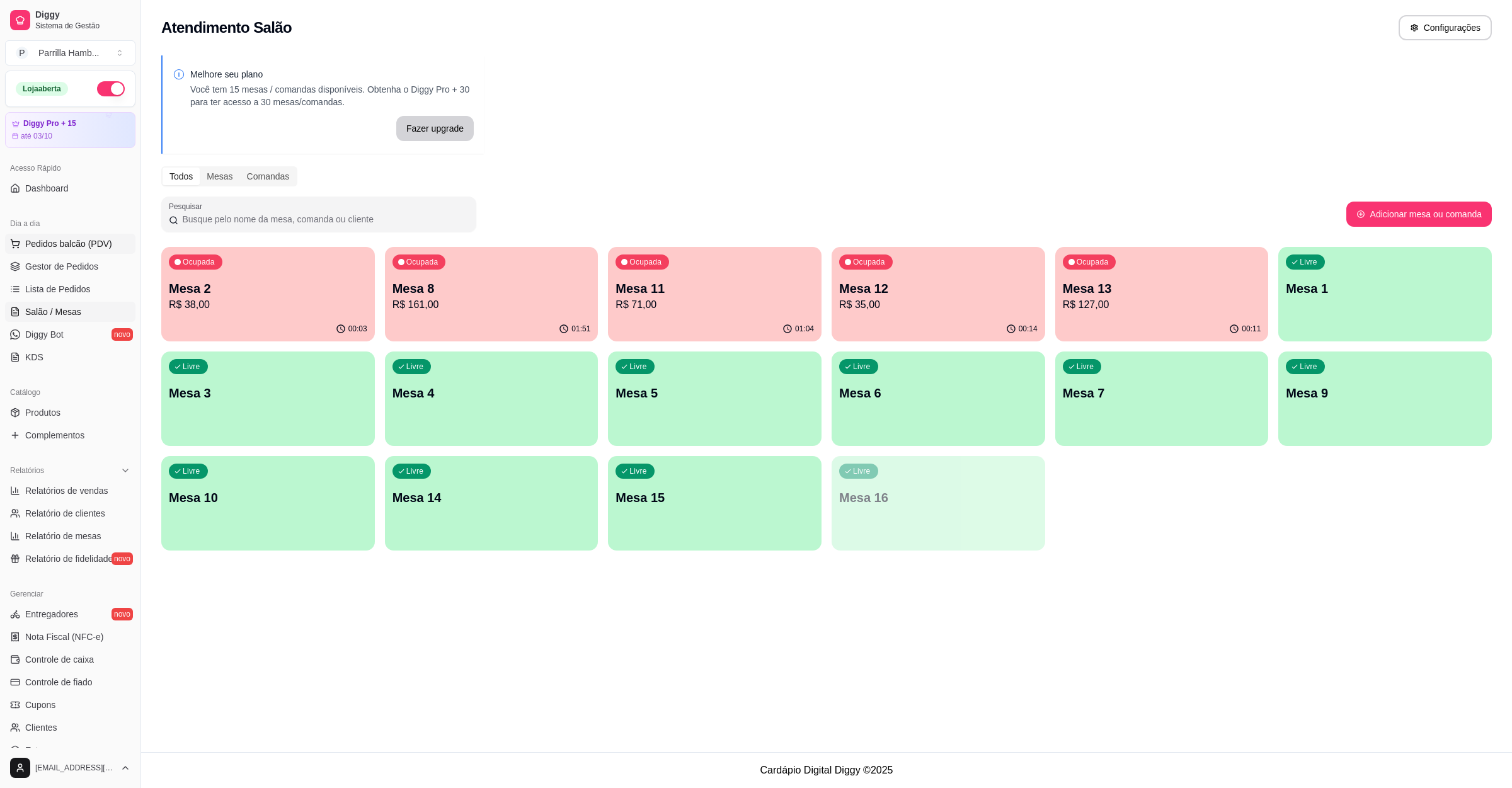
click at [65, 236] on button "Pedidos balcão (PDV)" at bounding box center [70, 244] width 130 height 20
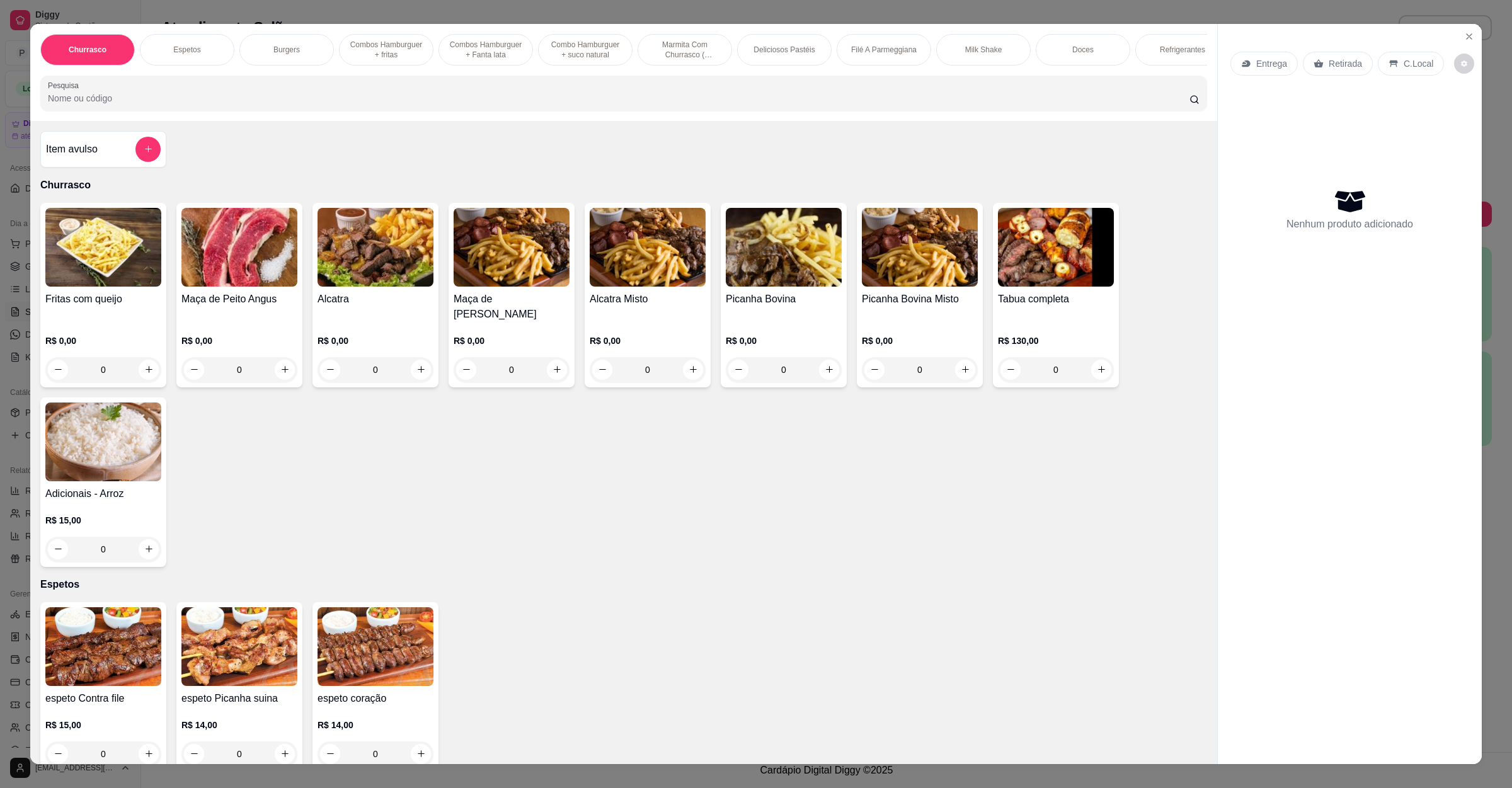
click at [1256, 63] on p "Entrega" at bounding box center [1271, 63] width 31 height 12
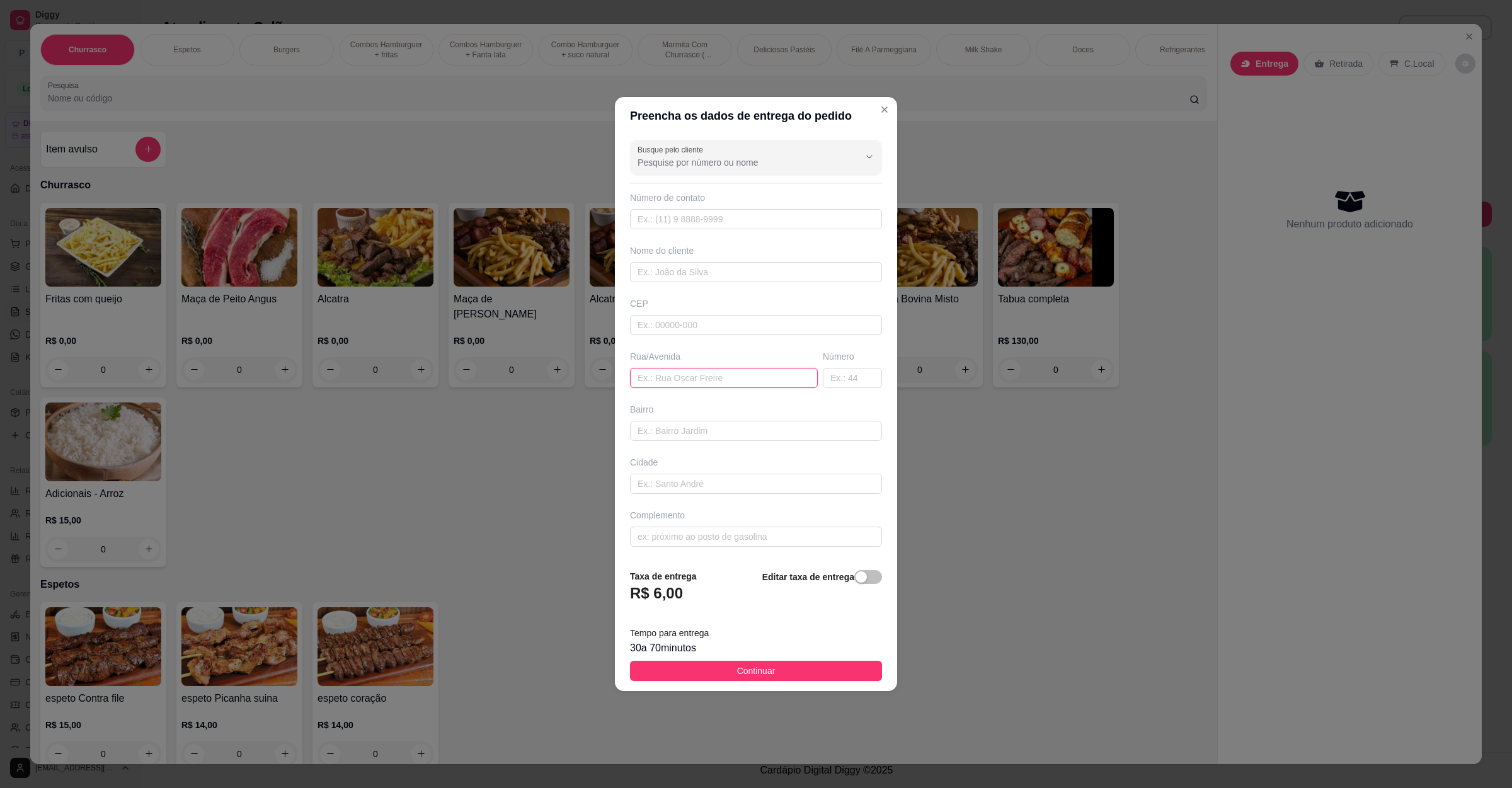
click at [722, 386] on input "text" at bounding box center [724, 377] width 188 height 20
paste input "Endereço : rua [PERSON_NAME]: floresta"
type input "Endereço : [STREET_ADDRESS][PERSON_NAME]"
click at [666, 679] on button "Continuar" at bounding box center [756, 671] width 252 height 20
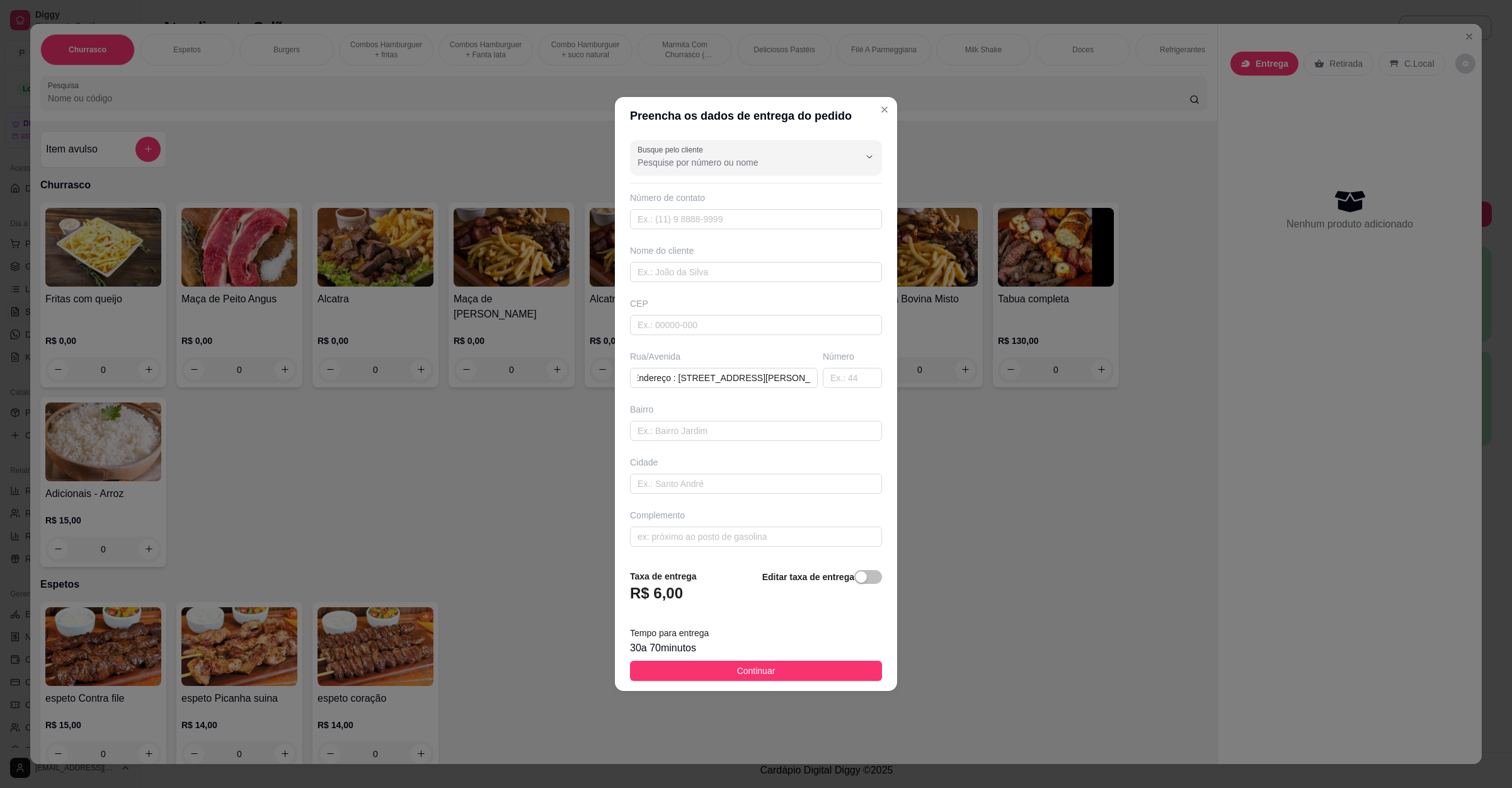
scroll to position [0, 0]
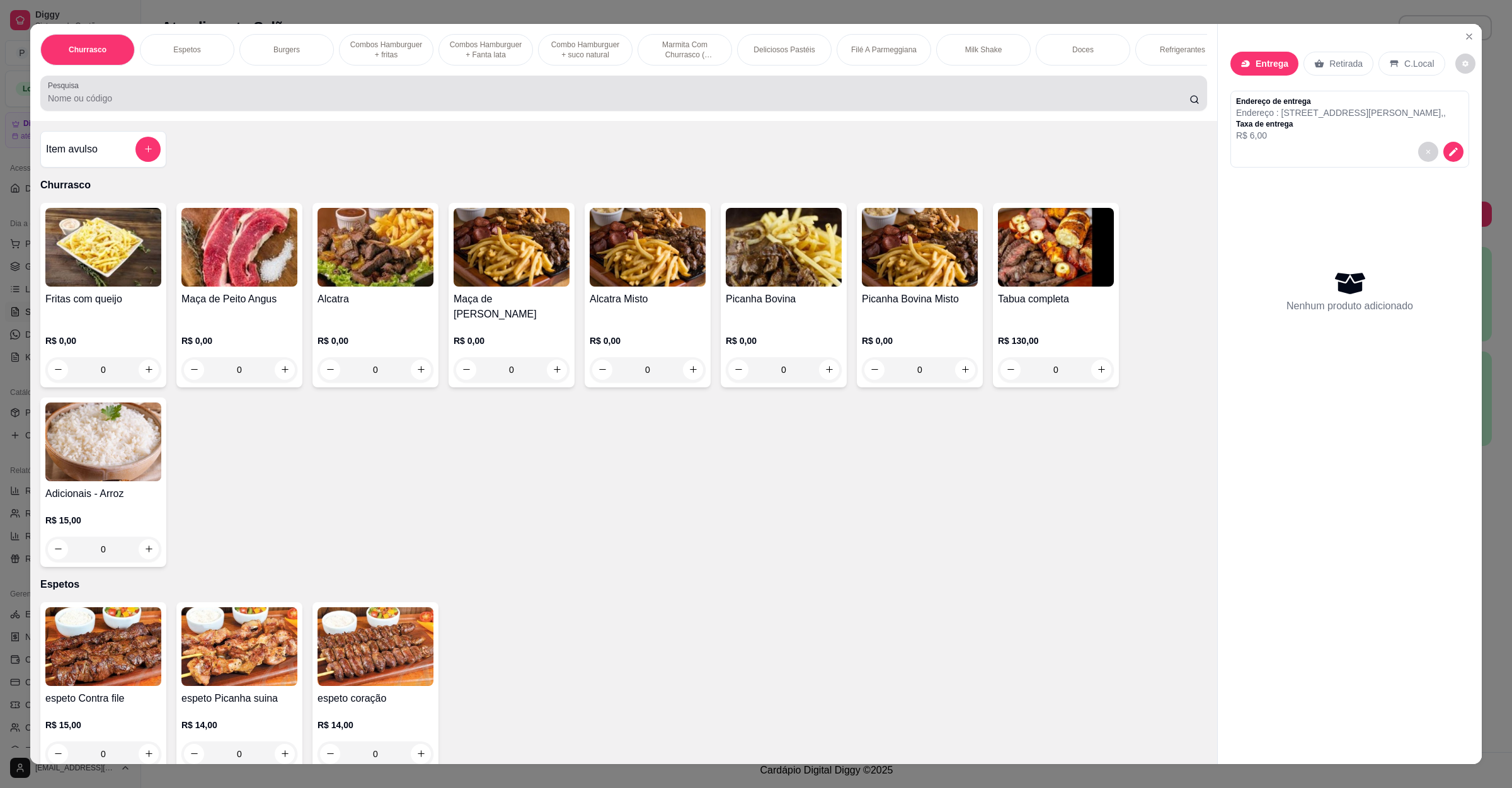
click at [241, 105] on input "Pesquisa" at bounding box center [619, 98] width 1142 height 12
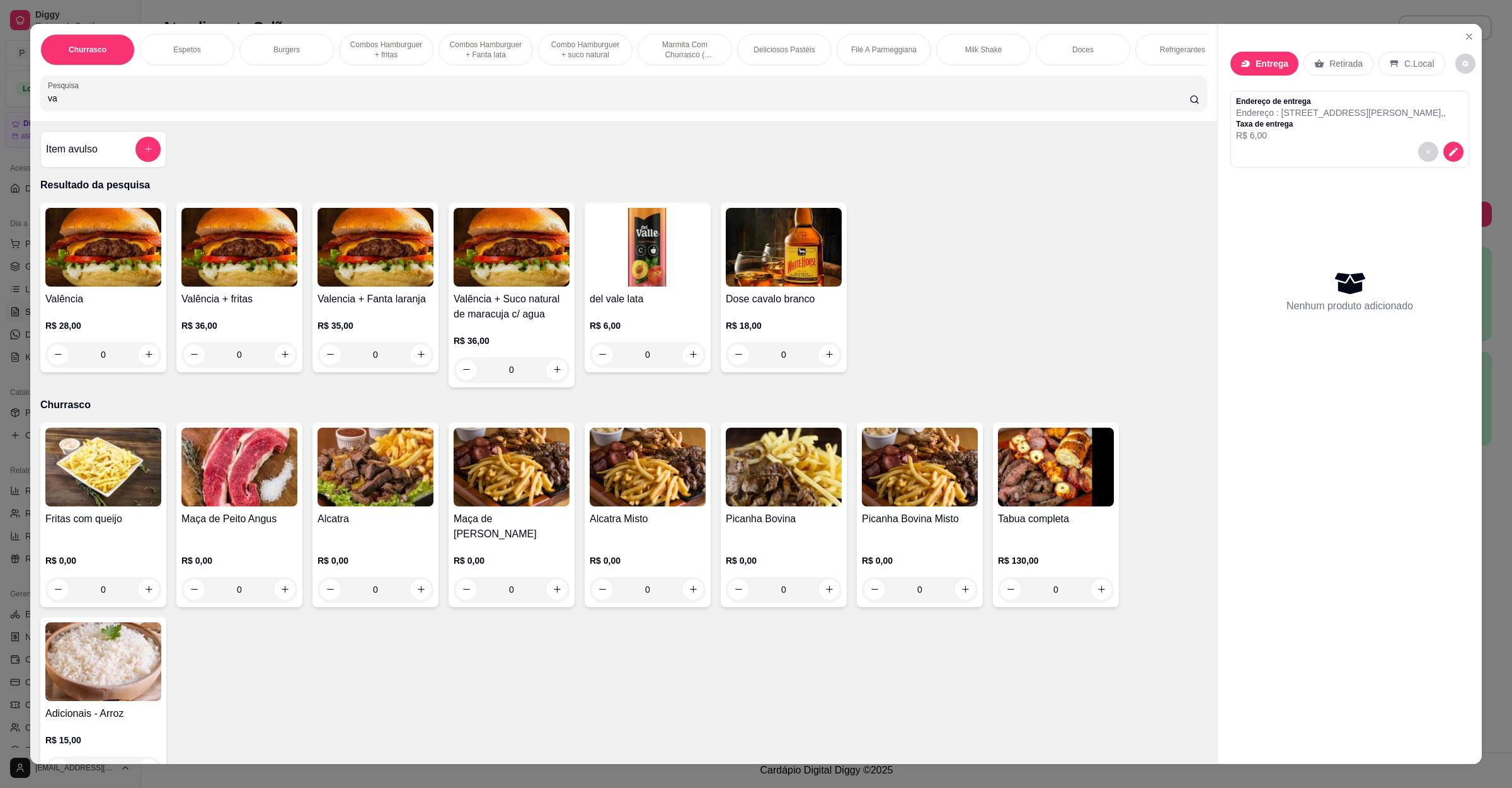
type input "va"
click at [124, 267] on img at bounding box center [104, 247] width 116 height 79
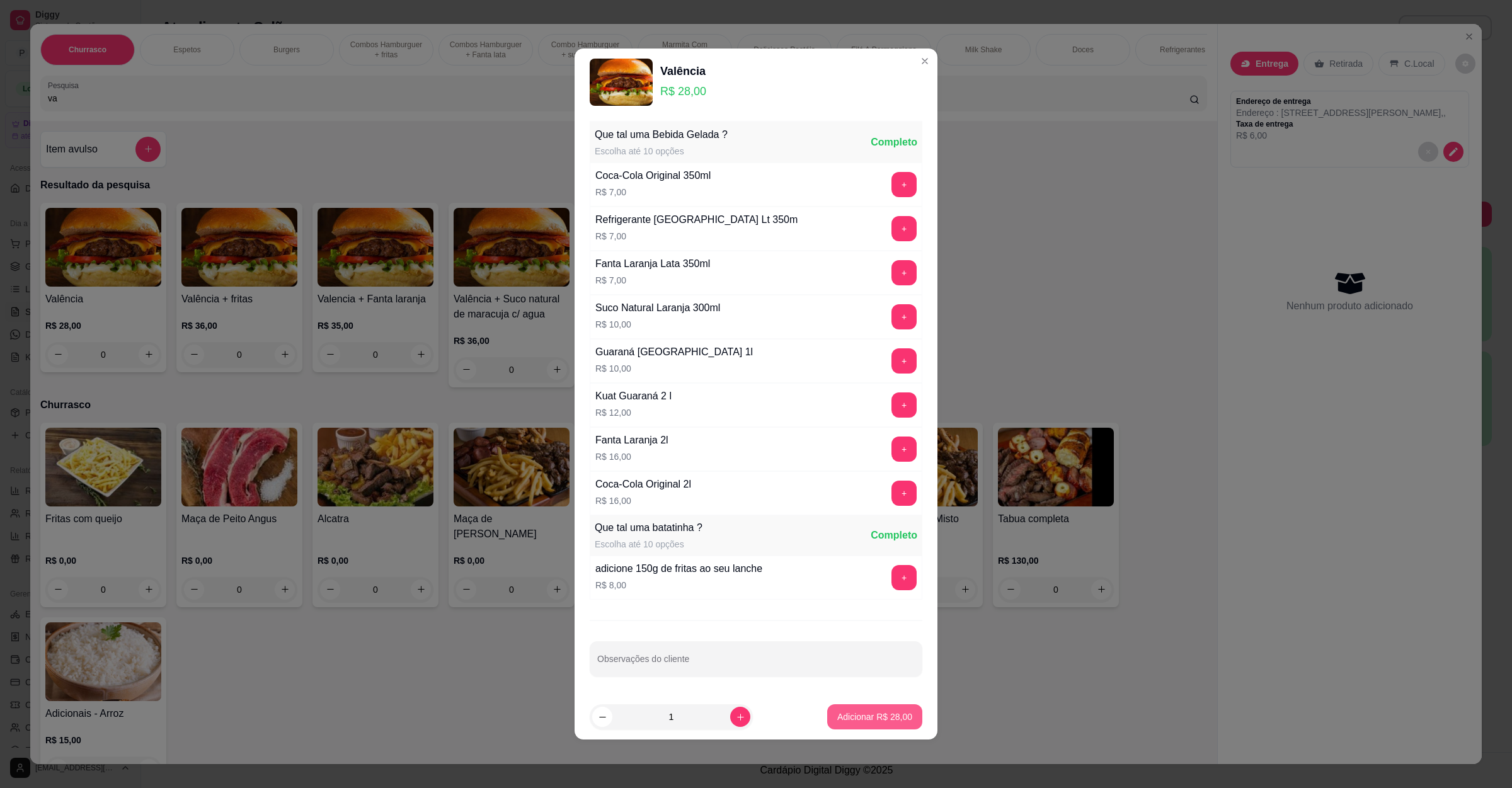
click at [870, 722] on p "Adicionar R$ 28,00" at bounding box center [875, 717] width 75 height 12
type input "1"
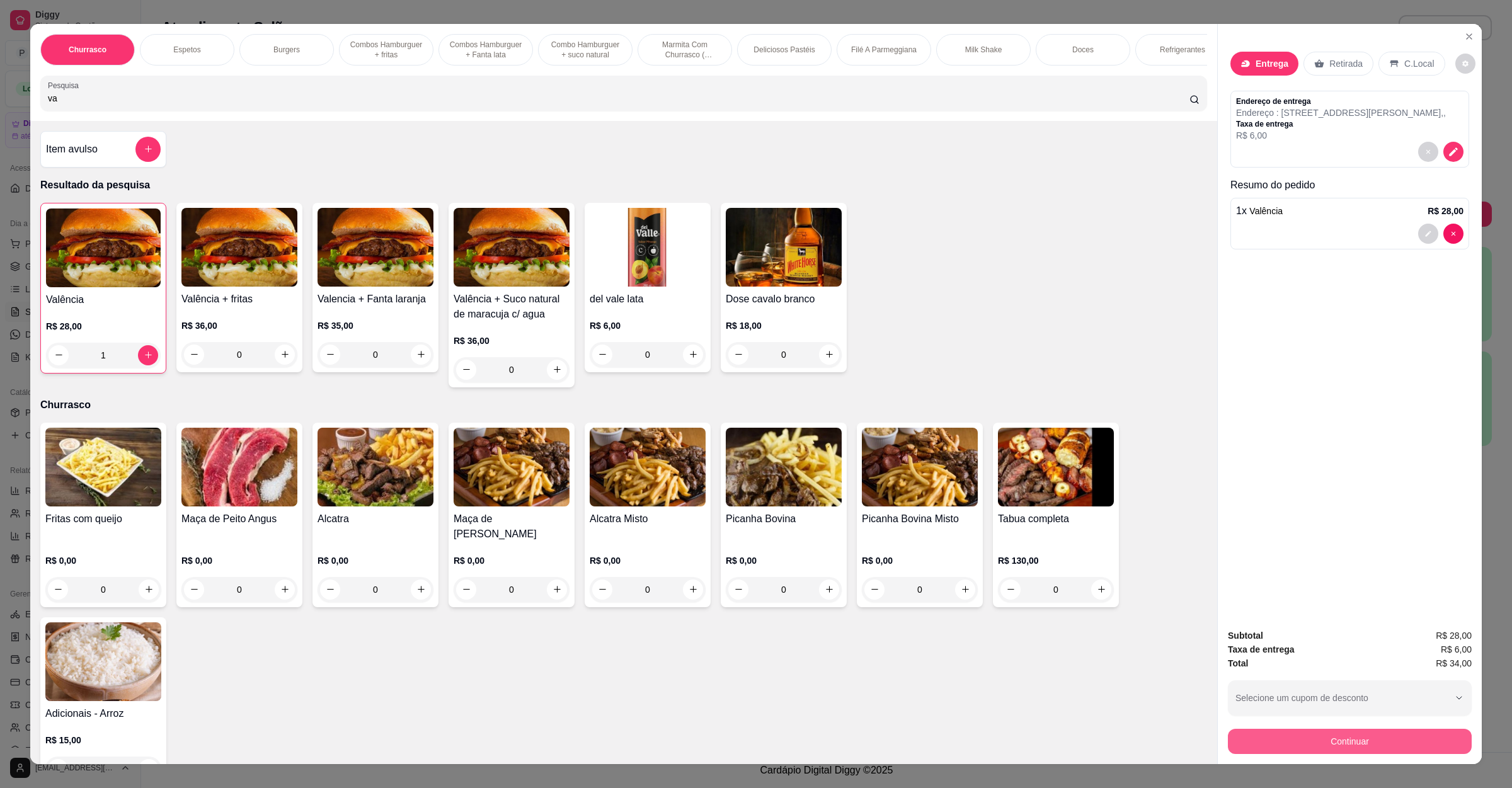
click at [1360, 742] on button "Continuar" at bounding box center [1350, 742] width 244 height 25
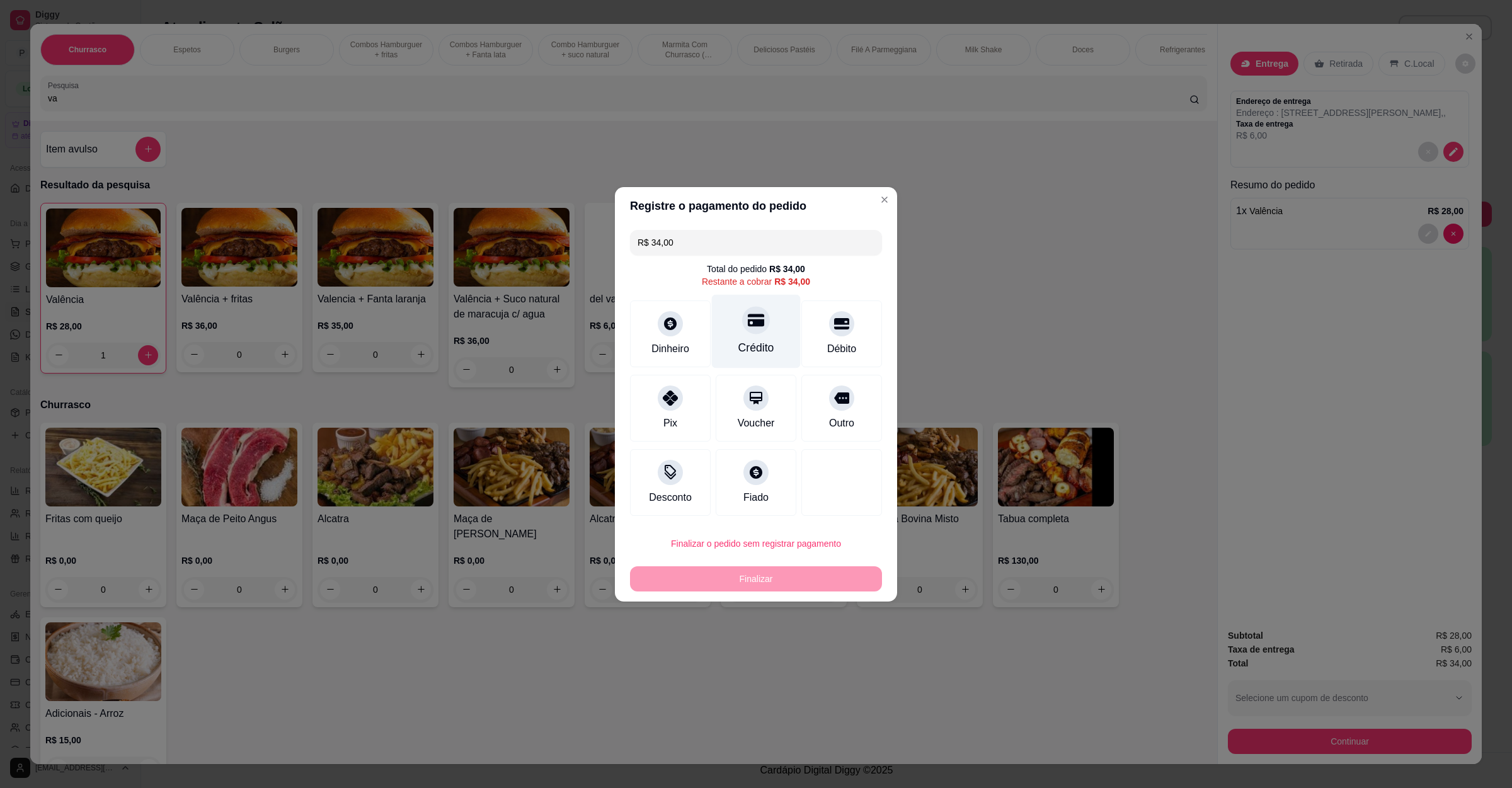
click at [770, 314] on div "Crédito" at bounding box center [756, 331] width 89 height 74
type input "R$ 0,00"
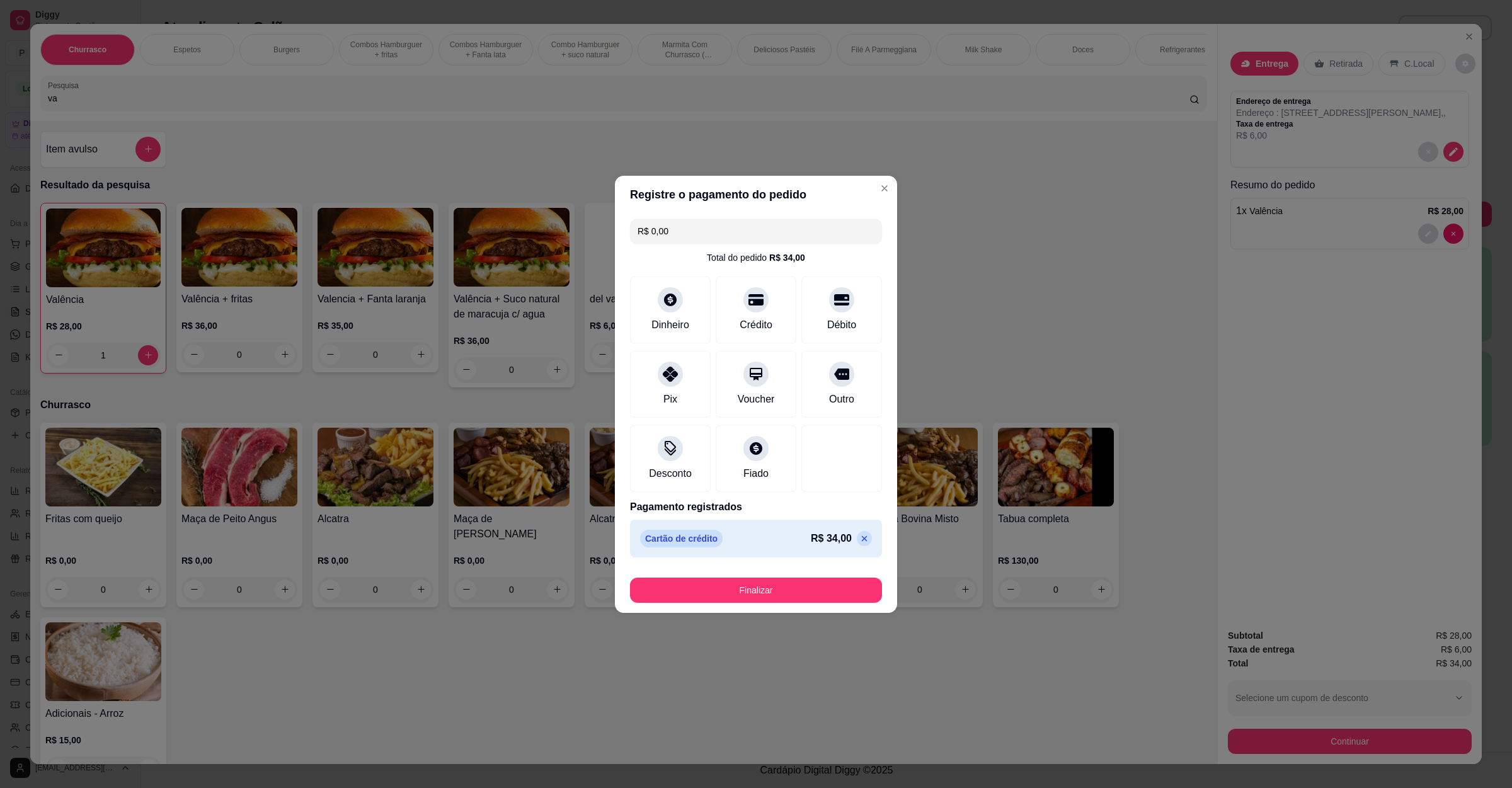
drag, startPoint x: 755, startPoint y: 559, endPoint x: 750, endPoint y: 606, distance: 47.3
click at [755, 569] on section "Registre o pagamento do pedido R$ 0,00 Total do pedido R$ 34,00 Dinheiro Crédit…" at bounding box center [756, 394] width 282 height 437
click at [750, 606] on footer "Finalizar" at bounding box center [756, 587] width 282 height 51
click at [753, 597] on button "Finalizar" at bounding box center [756, 590] width 245 height 25
type input "0"
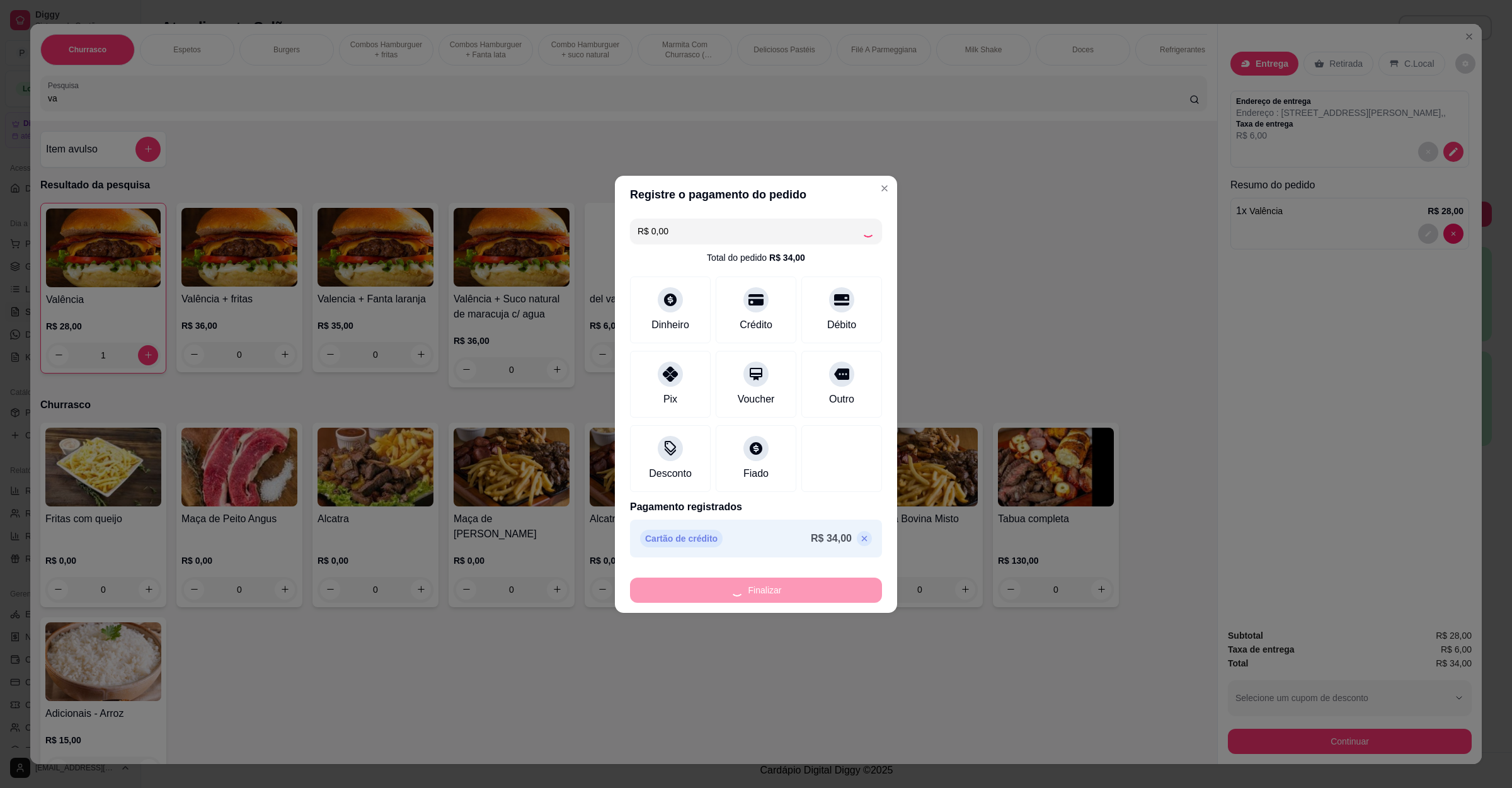
type input "0"
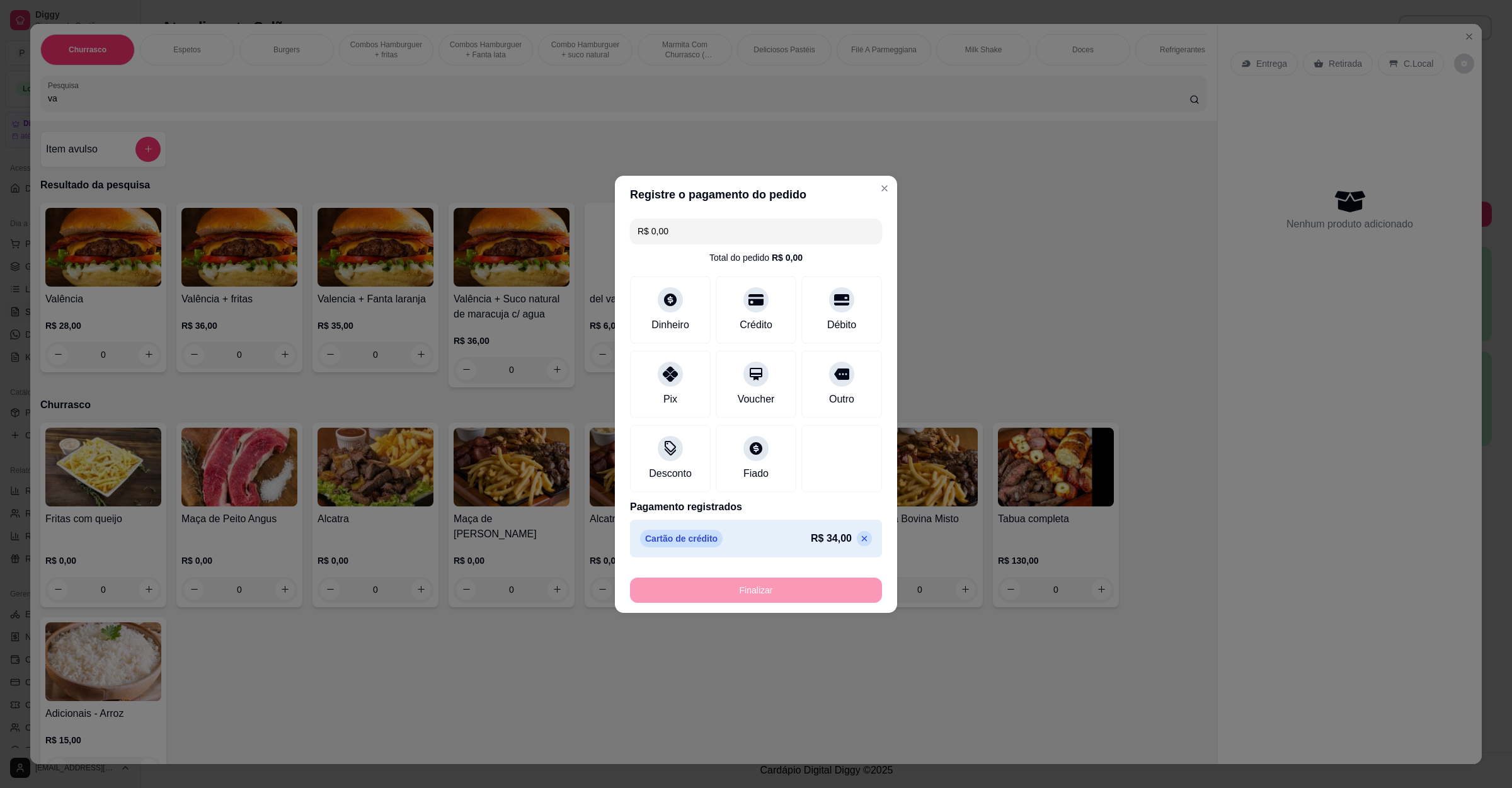
type input "-R$ 34,00"
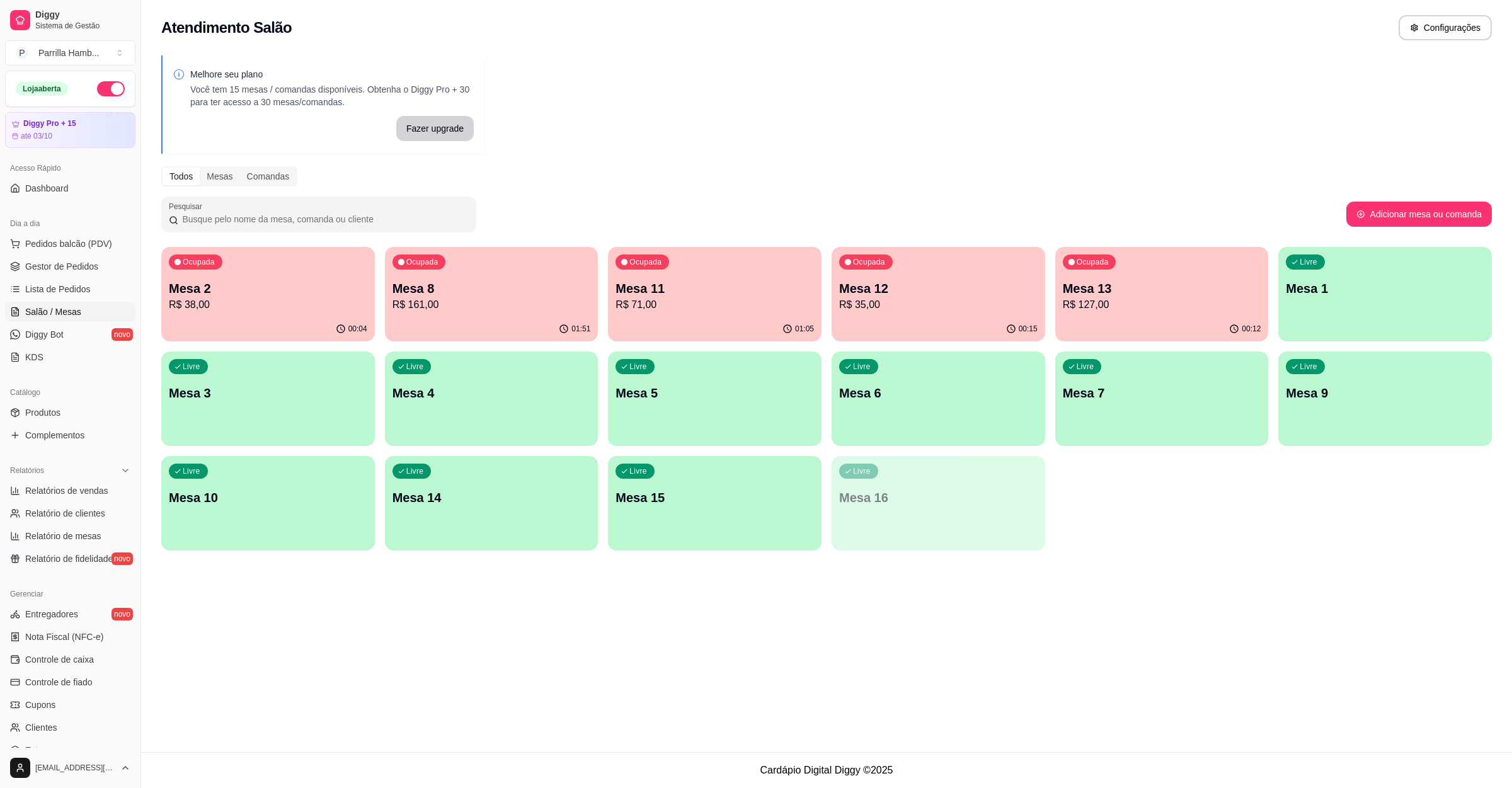
click at [900, 288] on p "Mesa 12" at bounding box center [938, 288] width 198 height 17
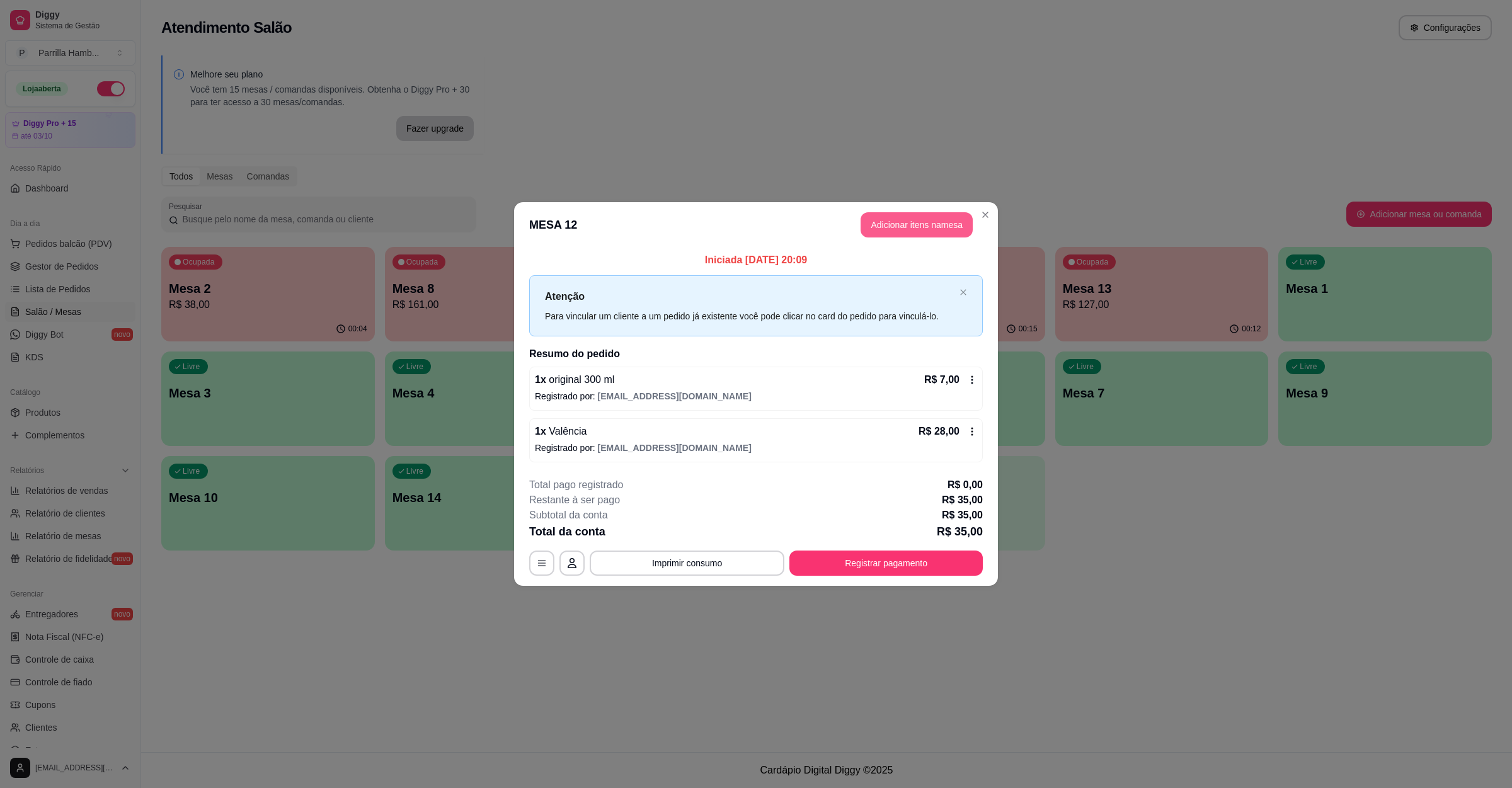
click at [951, 218] on button "Adicionar itens na mesa" at bounding box center [916, 225] width 112 height 25
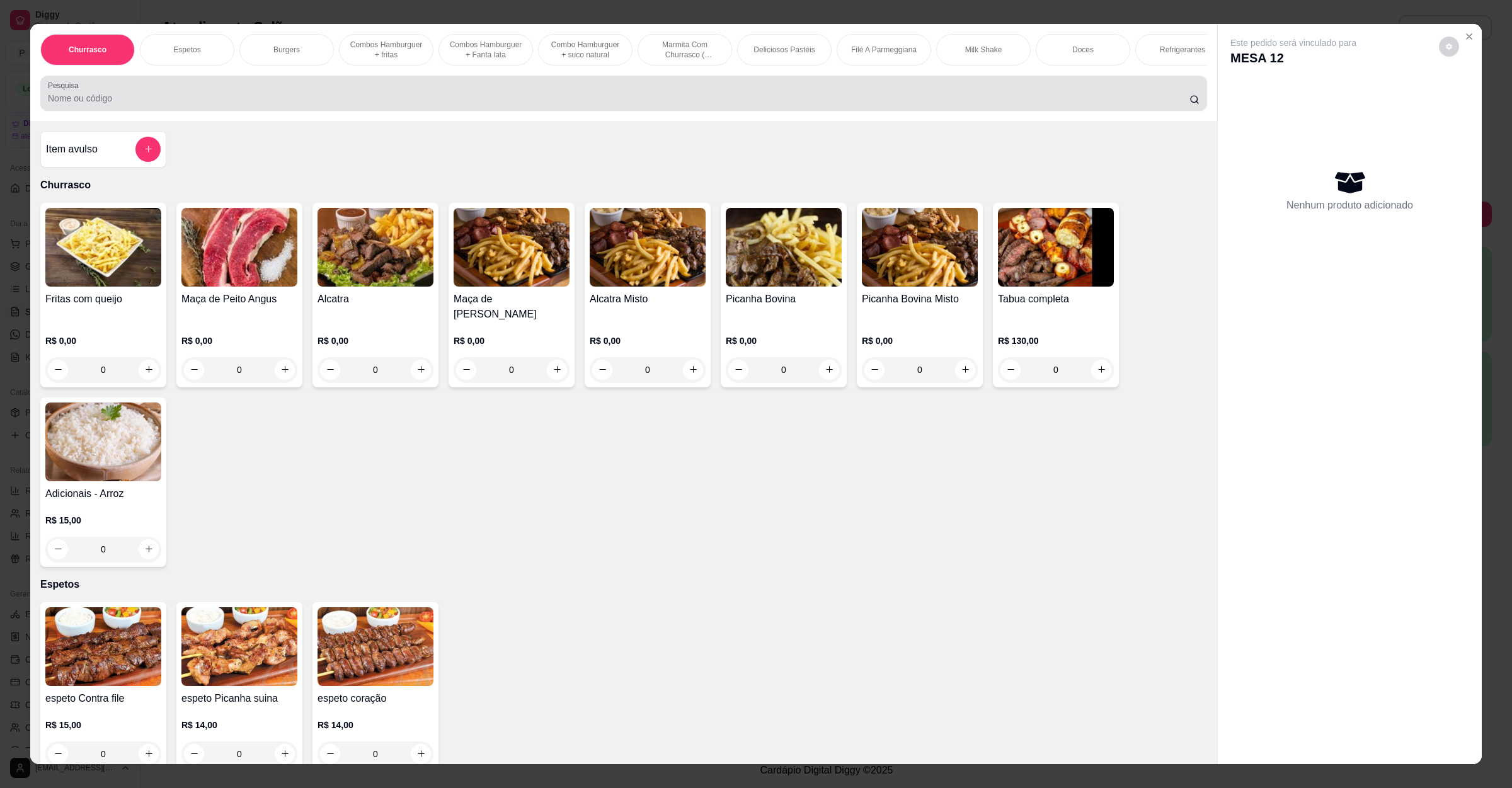
click at [244, 105] on input "Pesquisa" at bounding box center [619, 98] width 1142 height 12
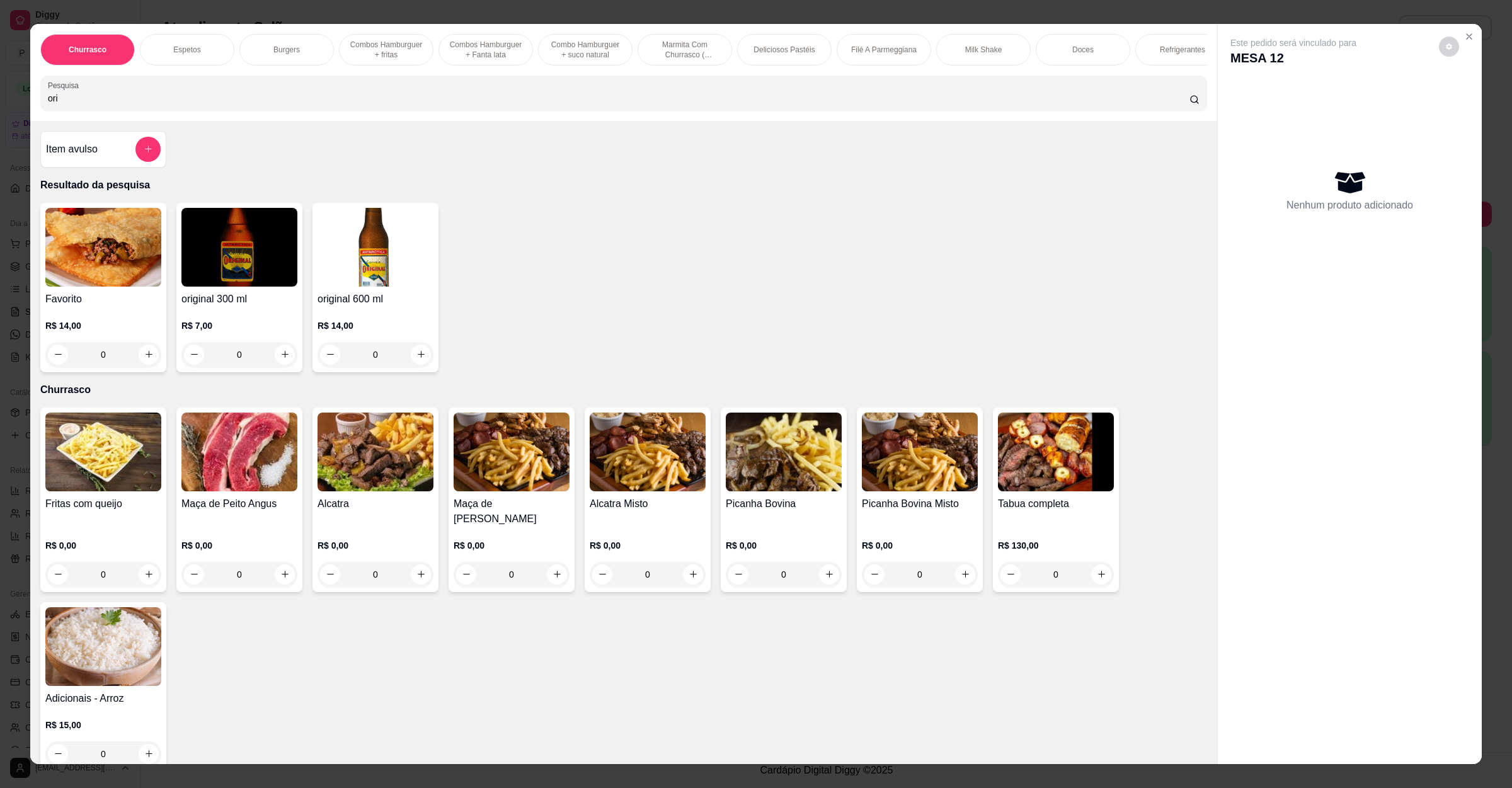
type input "ori"
click at [291, 360] on div "original 300 ml R$ 7,00 0" at bounding box center [240, 288] width 126 height 169
click at [275, 365] on button "increase-product-quantity" at bounding box center [285, 354] width 20 height 20
type input "1"
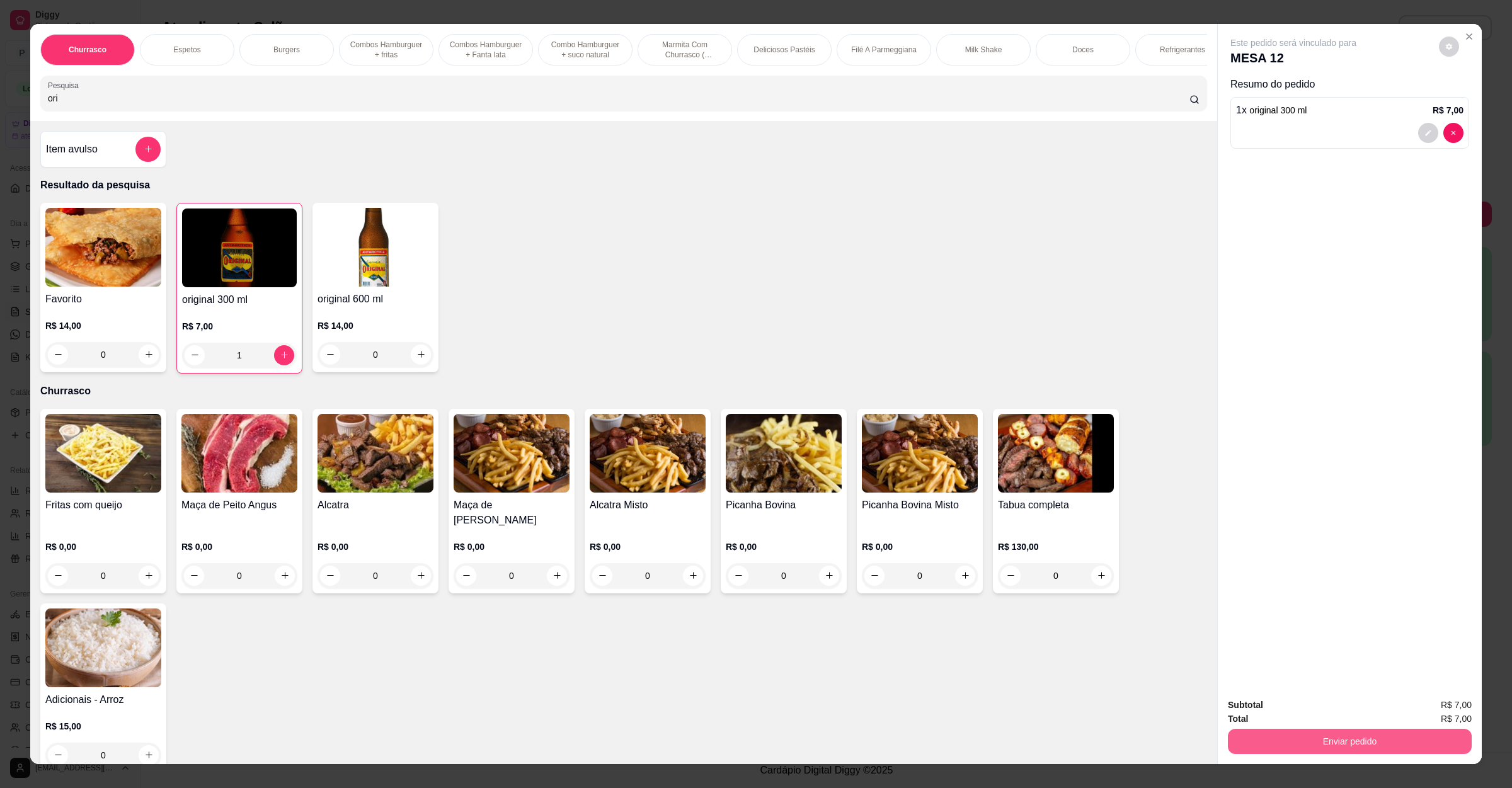
click at [1365, 752] on button "Enviar pedido" at bounding box center [1350, 742] width 244 height 25
click at [1473, 708] on button "Enviar pedido" at bounding box center [1437, 710] width 71 height 24
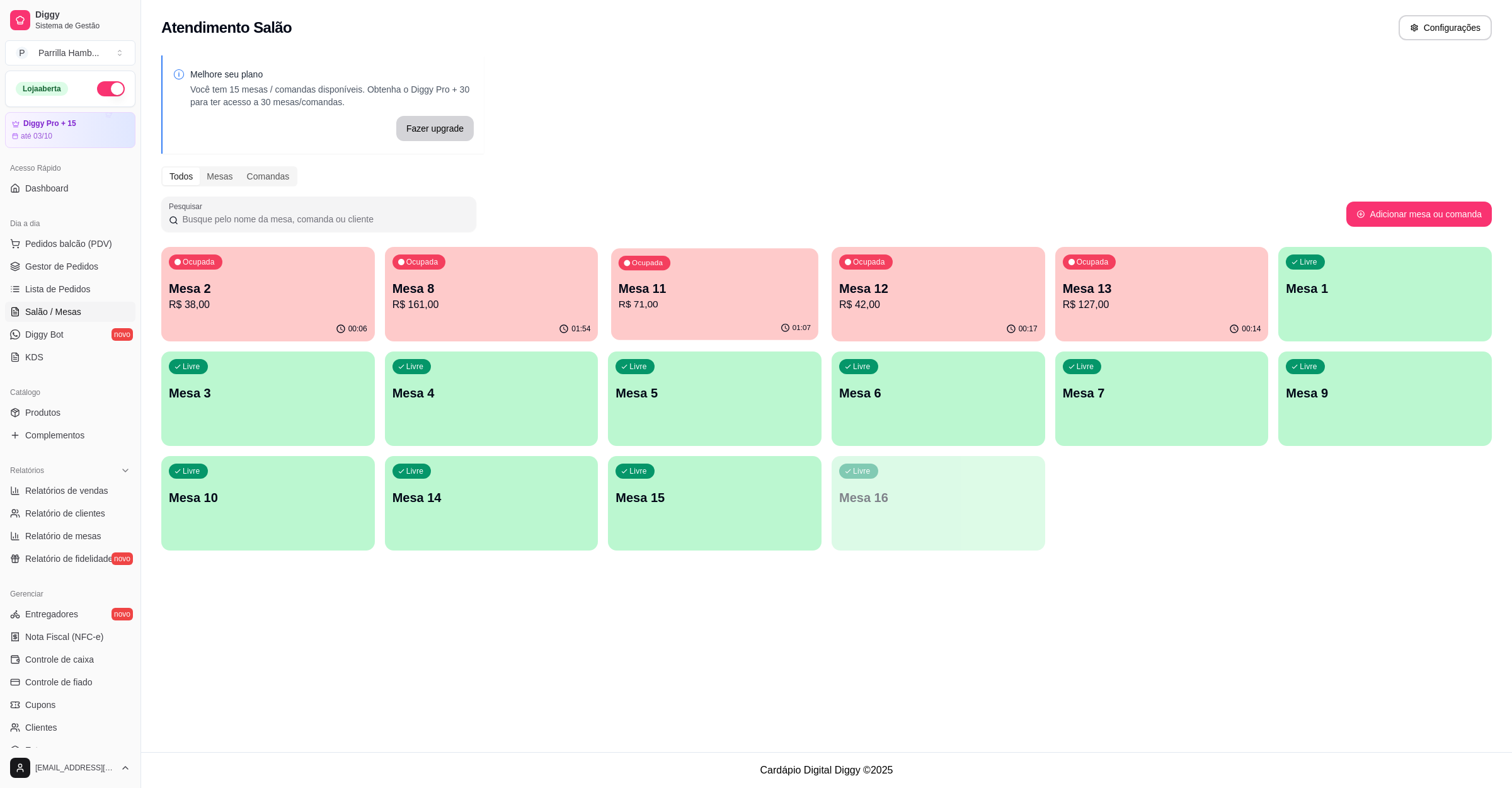
click at [714, 294] on p "Mesa 11" at bounding box center [715, 289] width 193 height 17
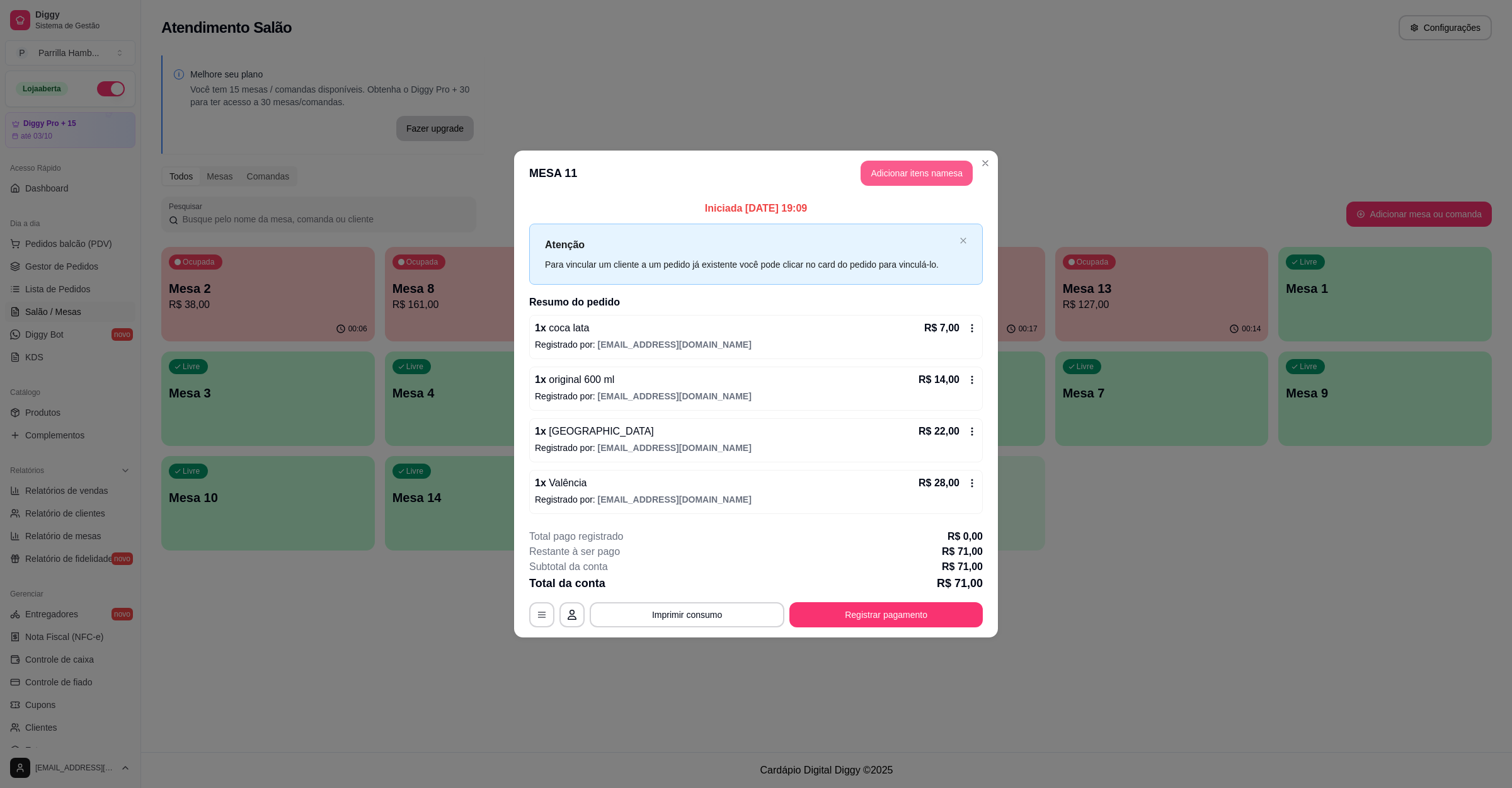
click at [898, 168] on button "Adicionar itens na mesa" at bounding box center [916, 173] width 112 height 25
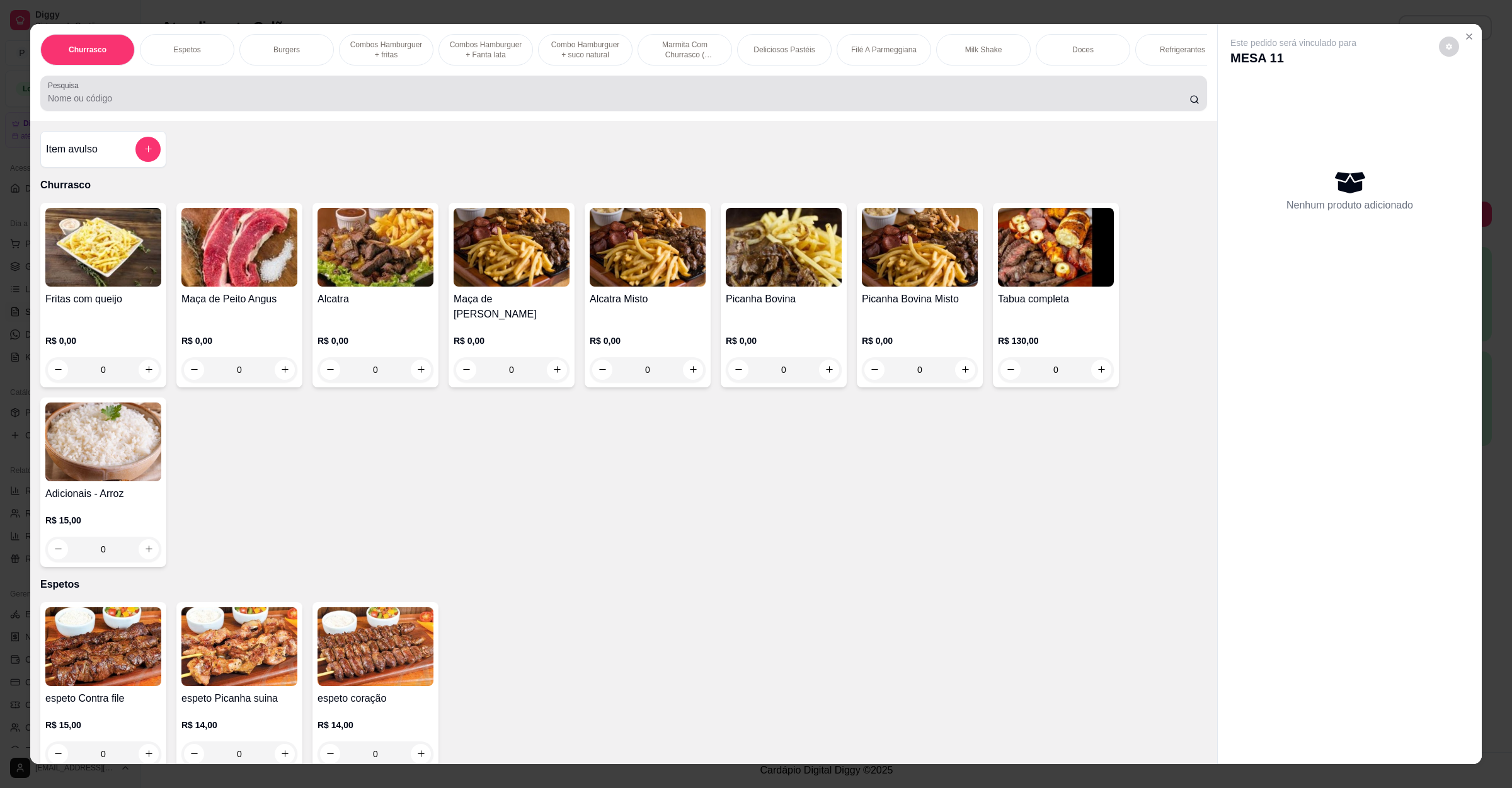
click at [491, 105] on input "Pesquisa" at bounding box center [619, 98] width 1142 height 12
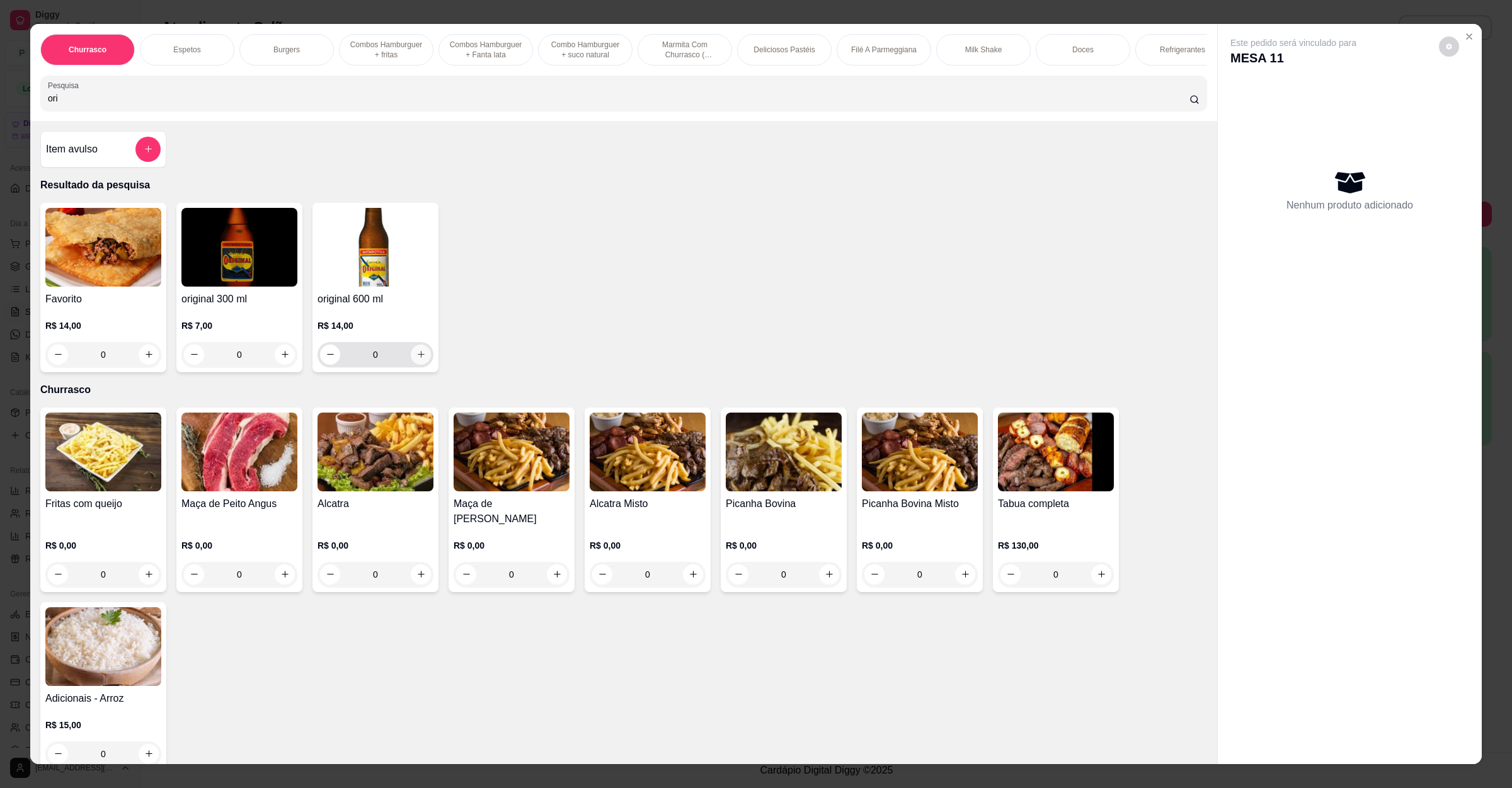
type input "ori"
click at [417, 359] on icon "increase-product-quantity" at bounding box center [421, 353] width 9 height 9
type input "1"
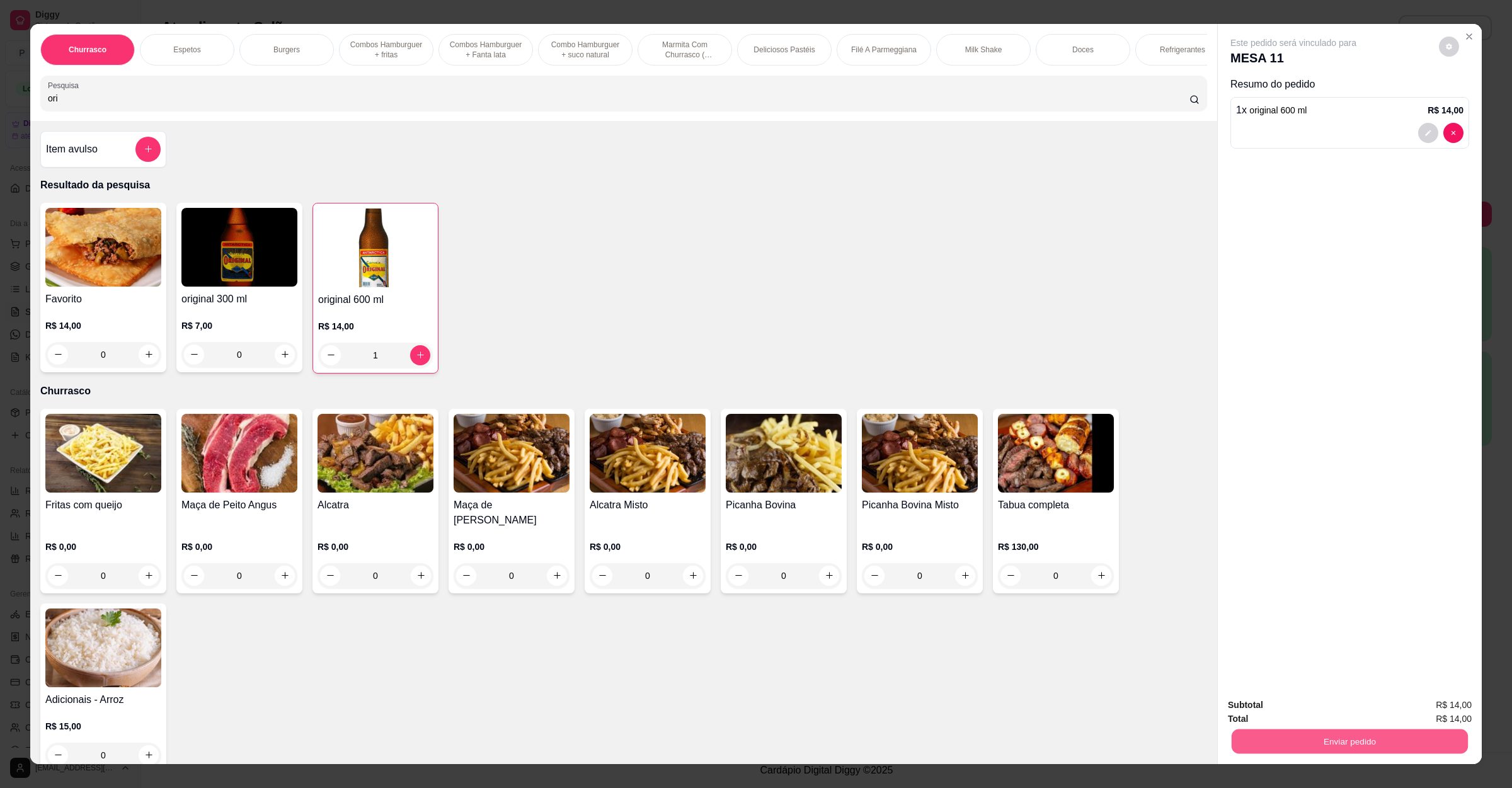
click at [1303, 743] on button "Enviar pedido" at bounding box center [1349, 742] width 237 height 25
click at [1467, 705] on button "Enviar pedido" at bounding box center [1437, 710] width 70 height 23
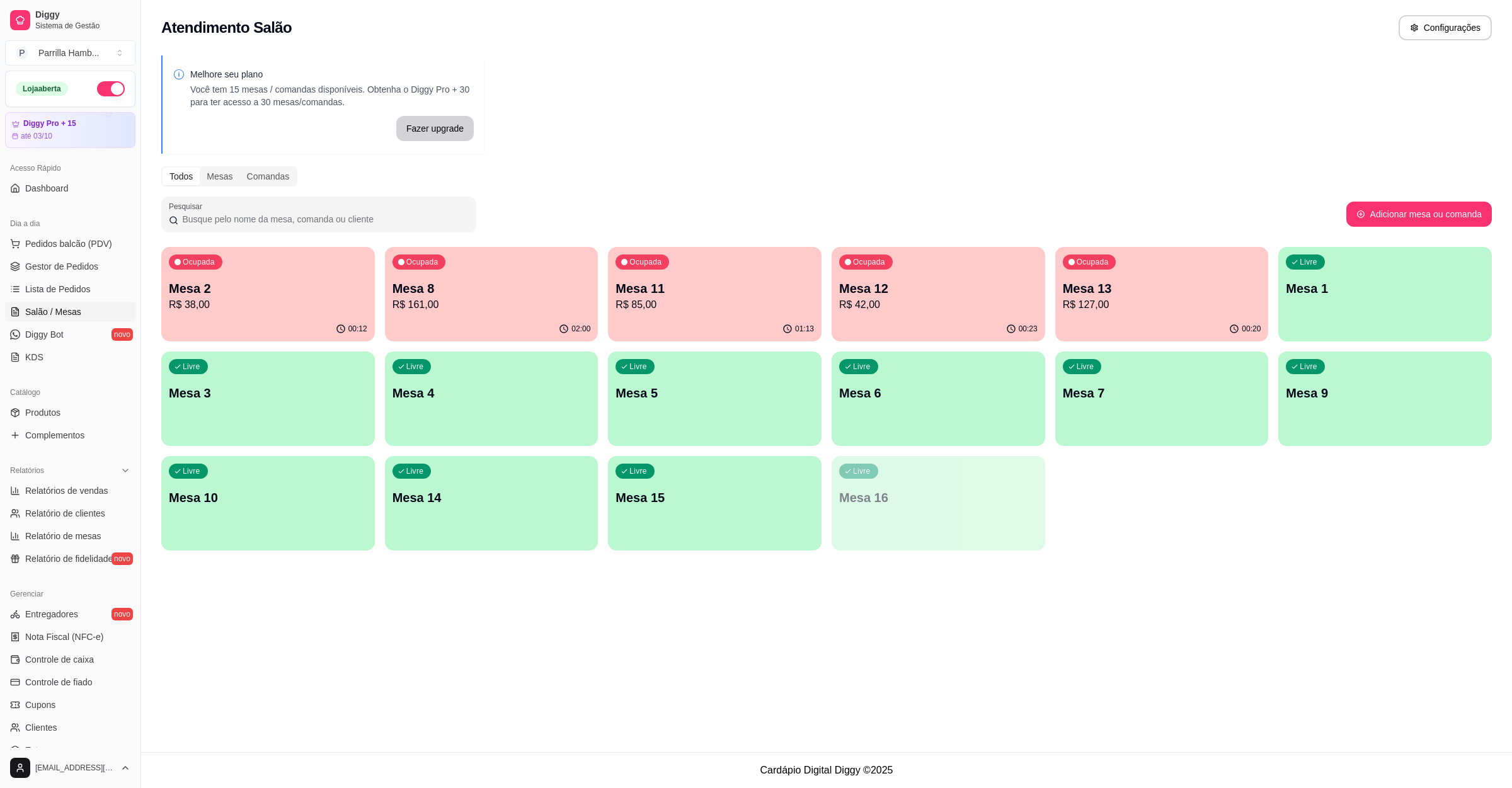
click at [897, 429] on div "Livre Mesa 6" at bounding box center [938, 392] width 213 height 80
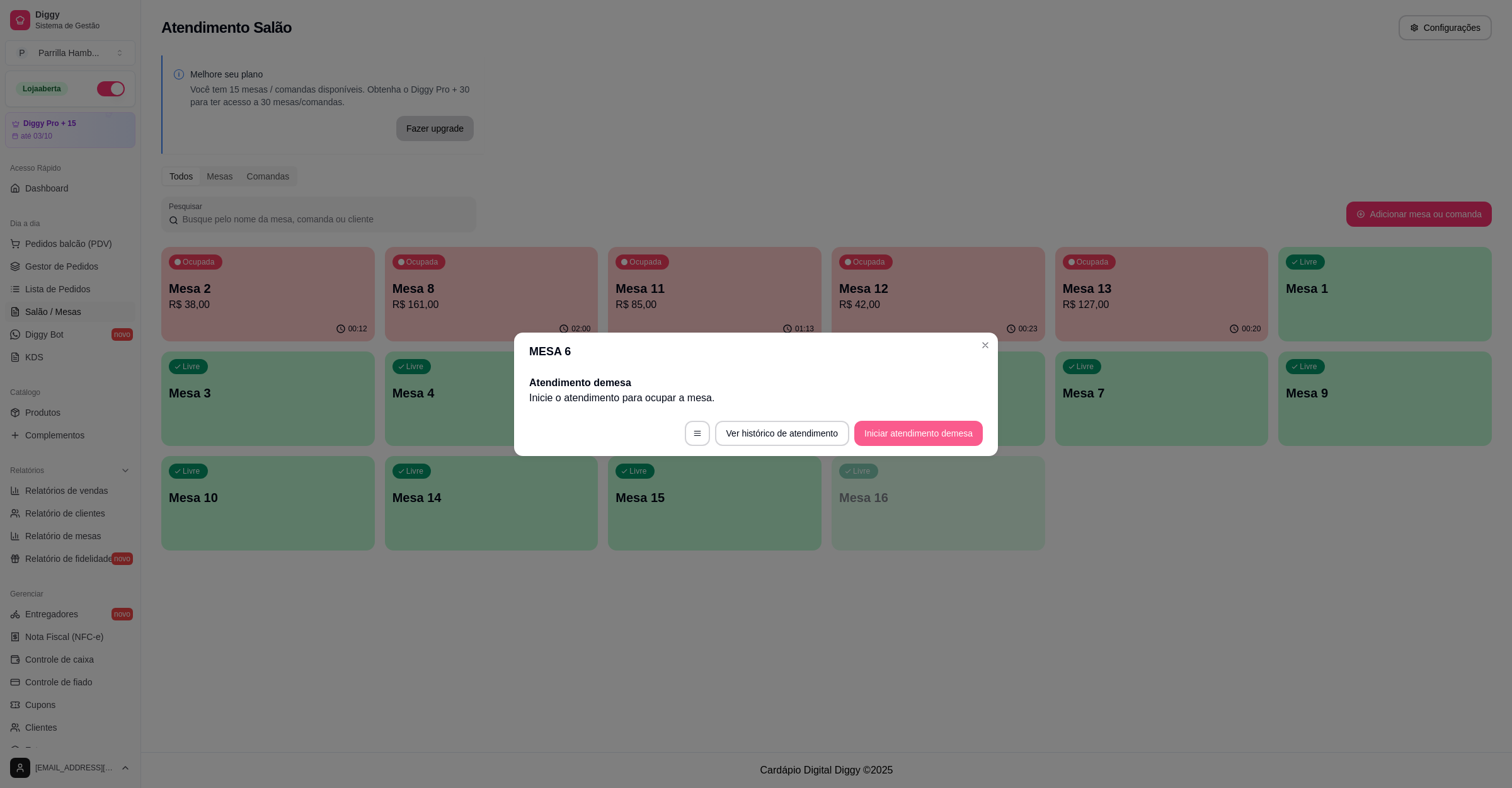
click at [940, 430] on button "Iniciar atendimento de mesa" at bounding box center [919, 433] width 129 height 25
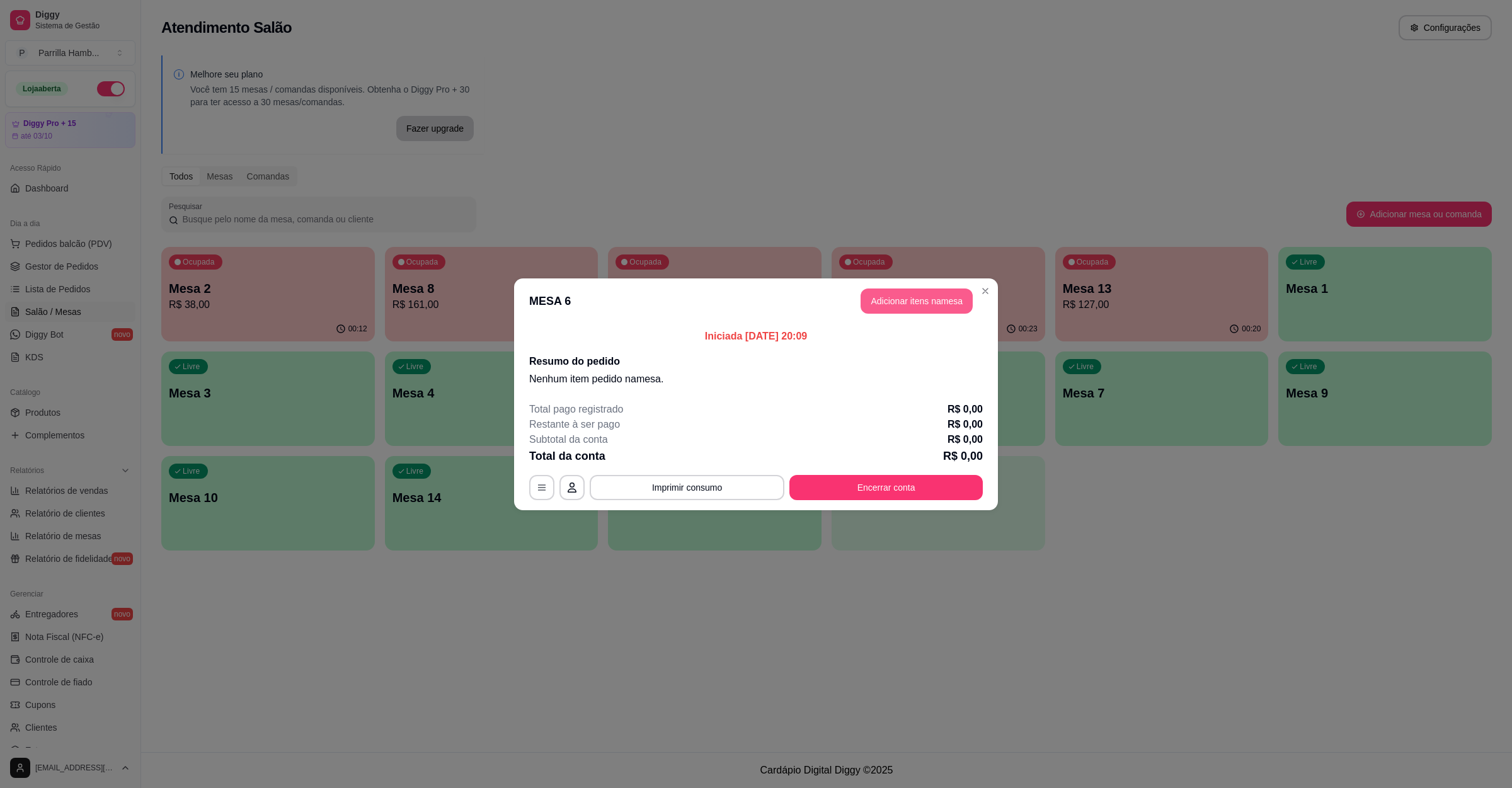
click at [919, 305] on button "Adicionar itens na mesa" at bounding box center [916, 301] width 112 height 25
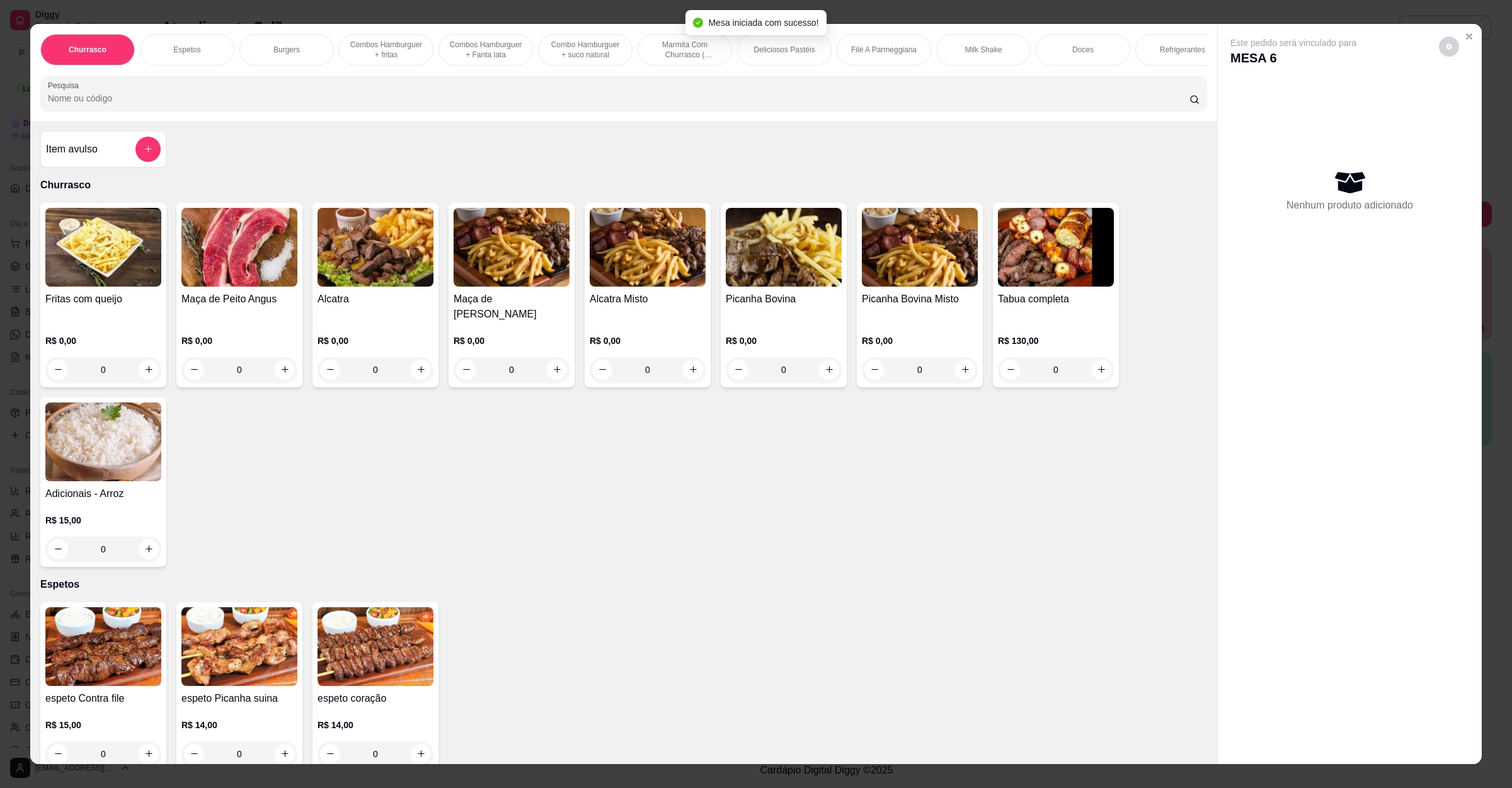
click at [193, 105] on input "Pesquisa" at bounding box center [619, 98] width 1142 height 12
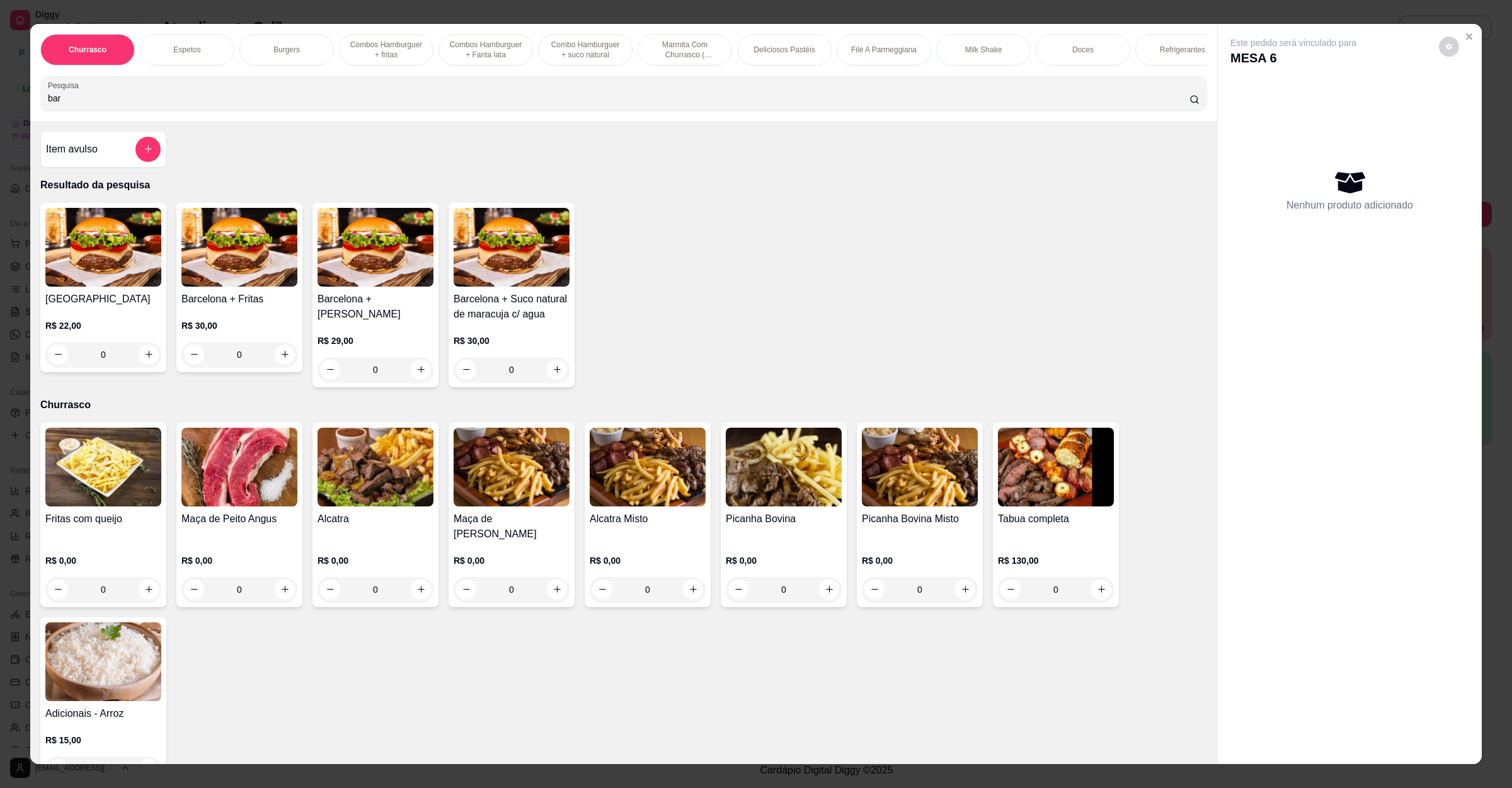
type input "bar"
click at [136, 307] on h4 "[GEOGRAPHIC_DATA]" at bounding box center [104, 299] width 116 height 15
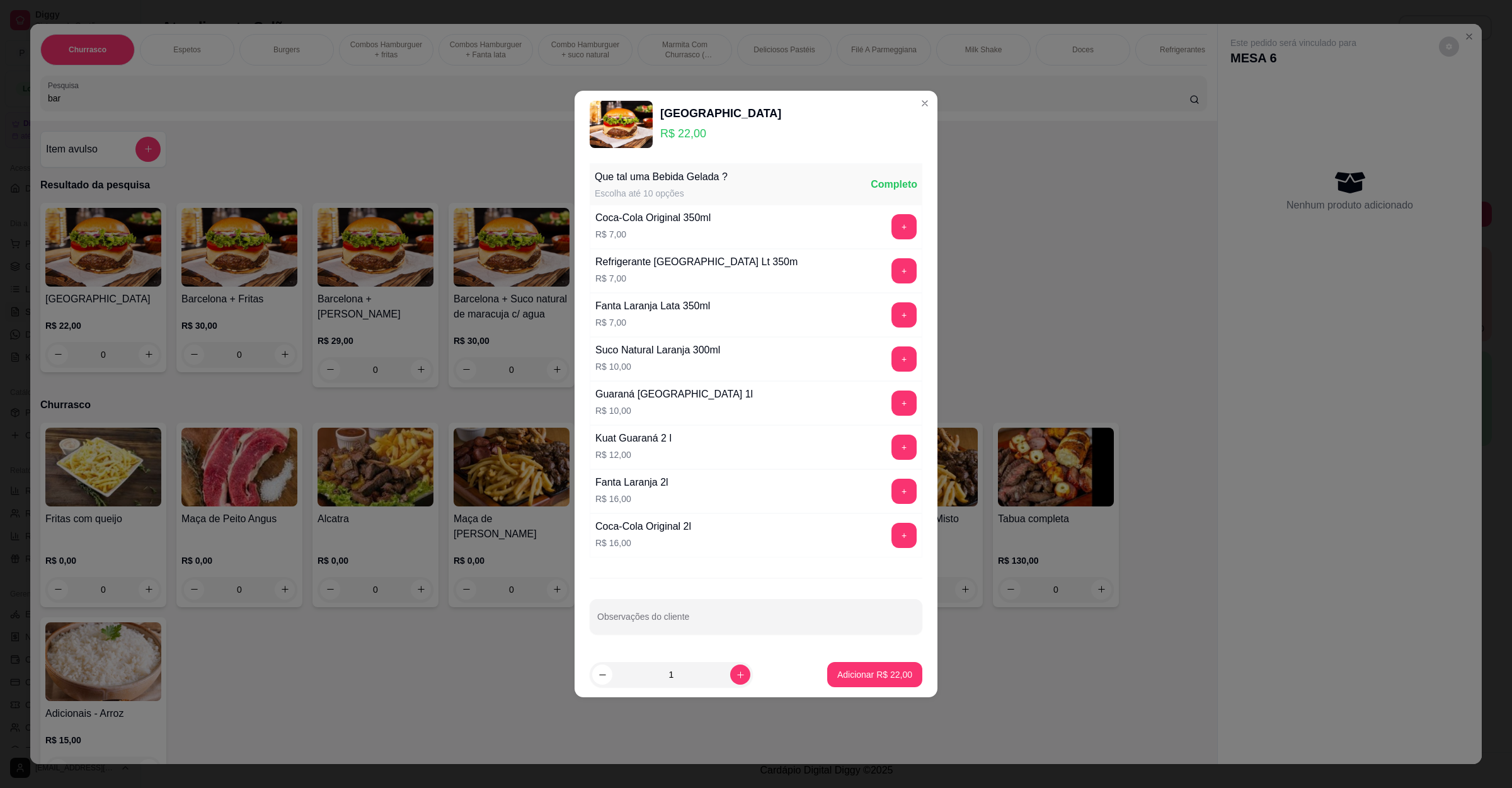
click at [730, 684] on button "increase-product-quantity" at bounding box center [740, 674] width 20 height 20
type input "2"
click at [850, 687] on button "Adicionar R$ 44,00" at bounding box center [875, 674] width 95 height 25
type input "2"
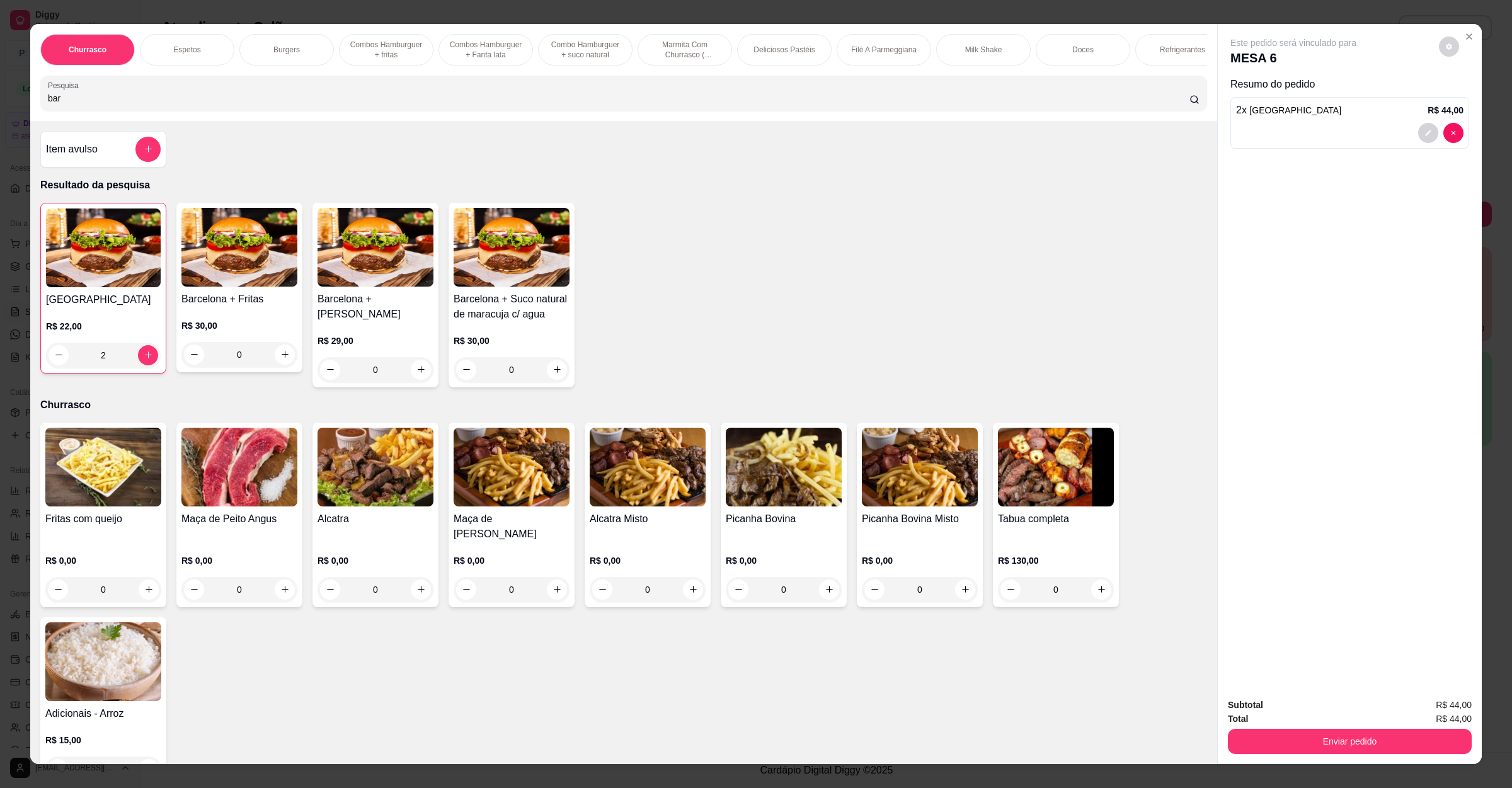
drag, startPoint x: 157, startPoint y: 119, endPoint x: 0, endPoint y: 115, distance: 157.1
click at [0, 115] on div "Churrasco Espetos Burgers Combos [GEOGRAPHIC_DATA] + fritas Combos Hamburguer +…" at bounding box center [756, 394] width 1512 height 788
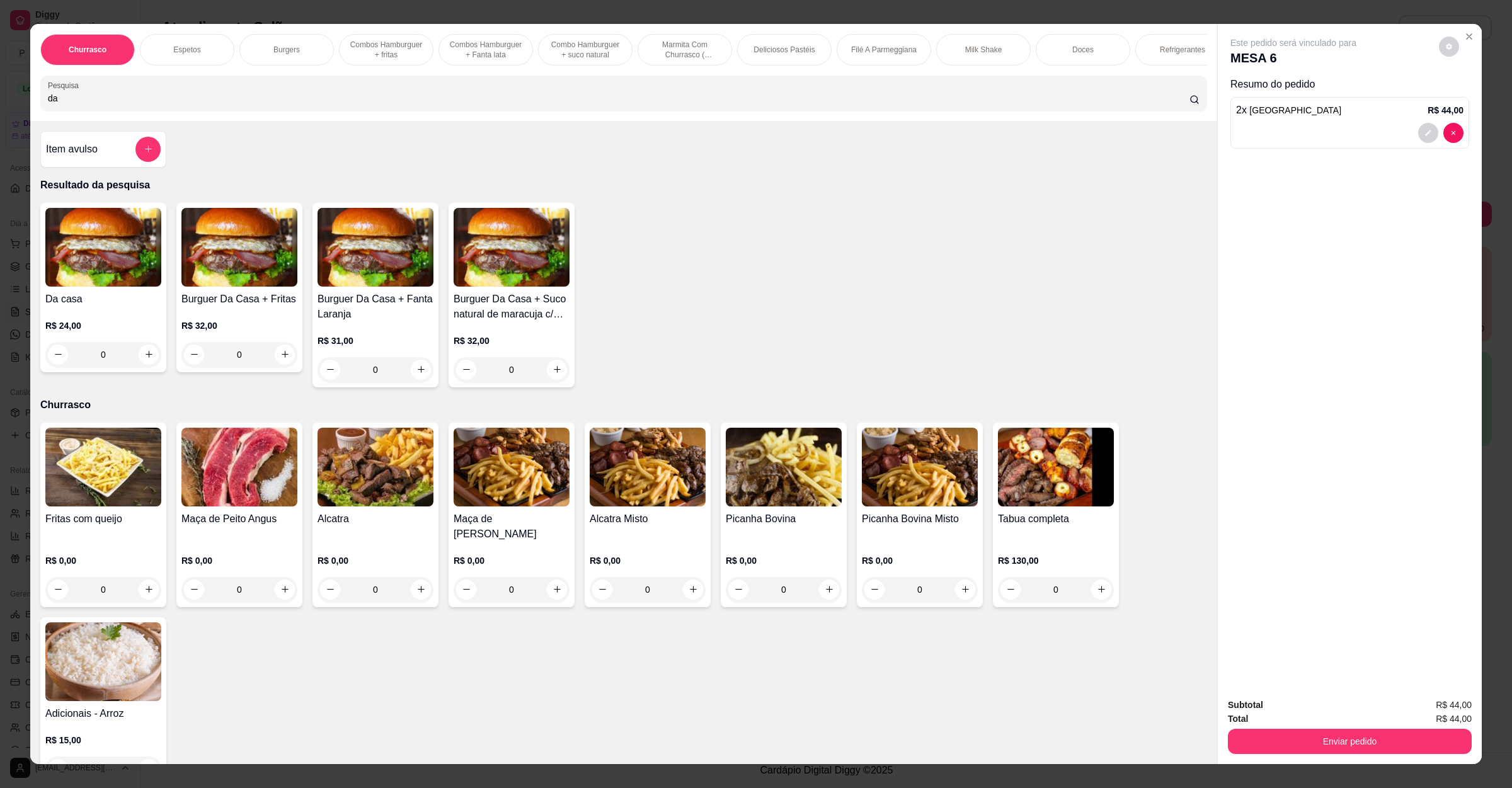
type input "da"
click at [131, 332] on p "R$ 24,00" at bounding box center [104, 325] width 116 height 12
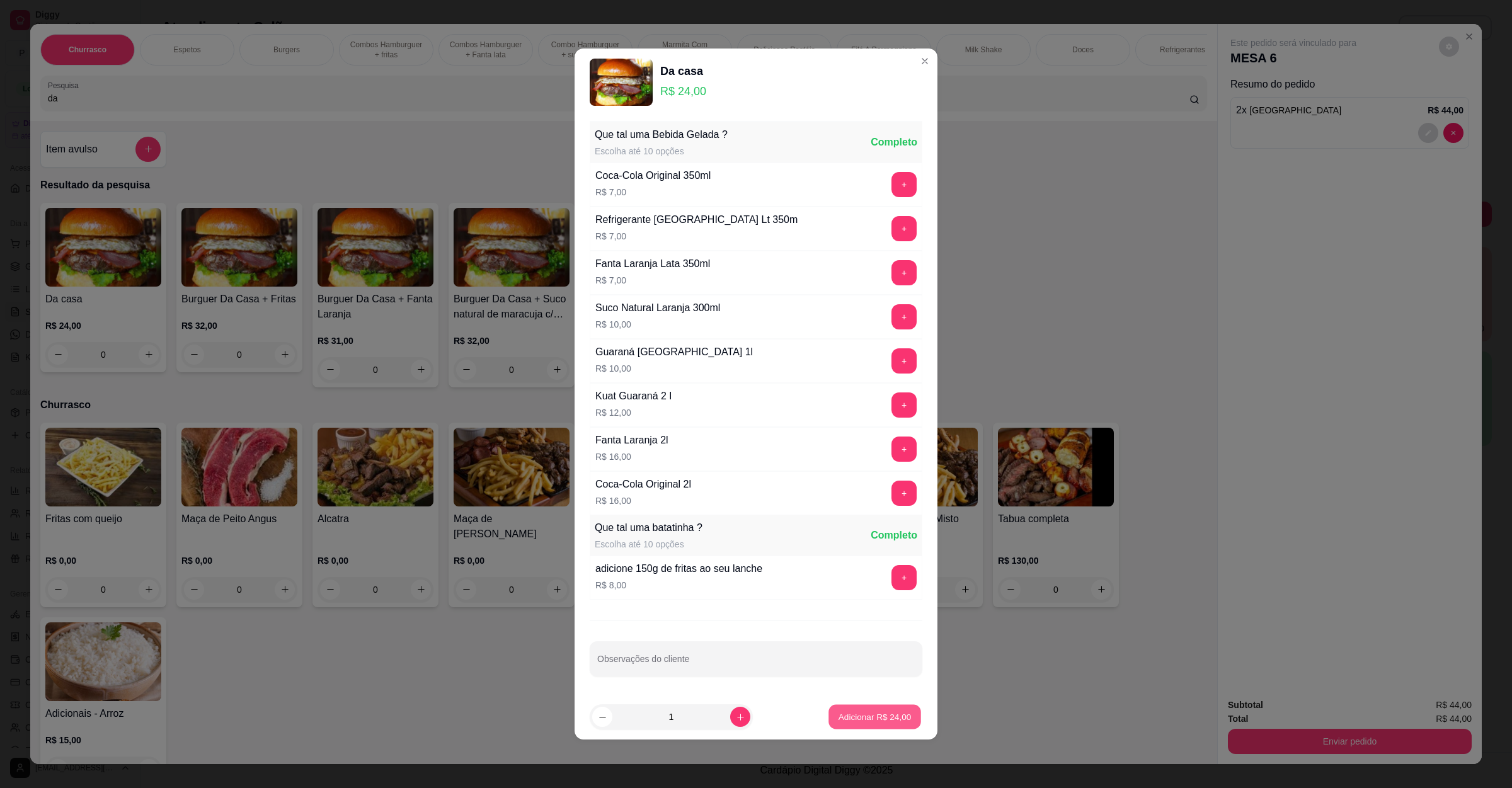
click at [839, 722] on p "Adicionar R$ 24,00" at bounding box center [875, 717] width 73 height 12
type input "1"
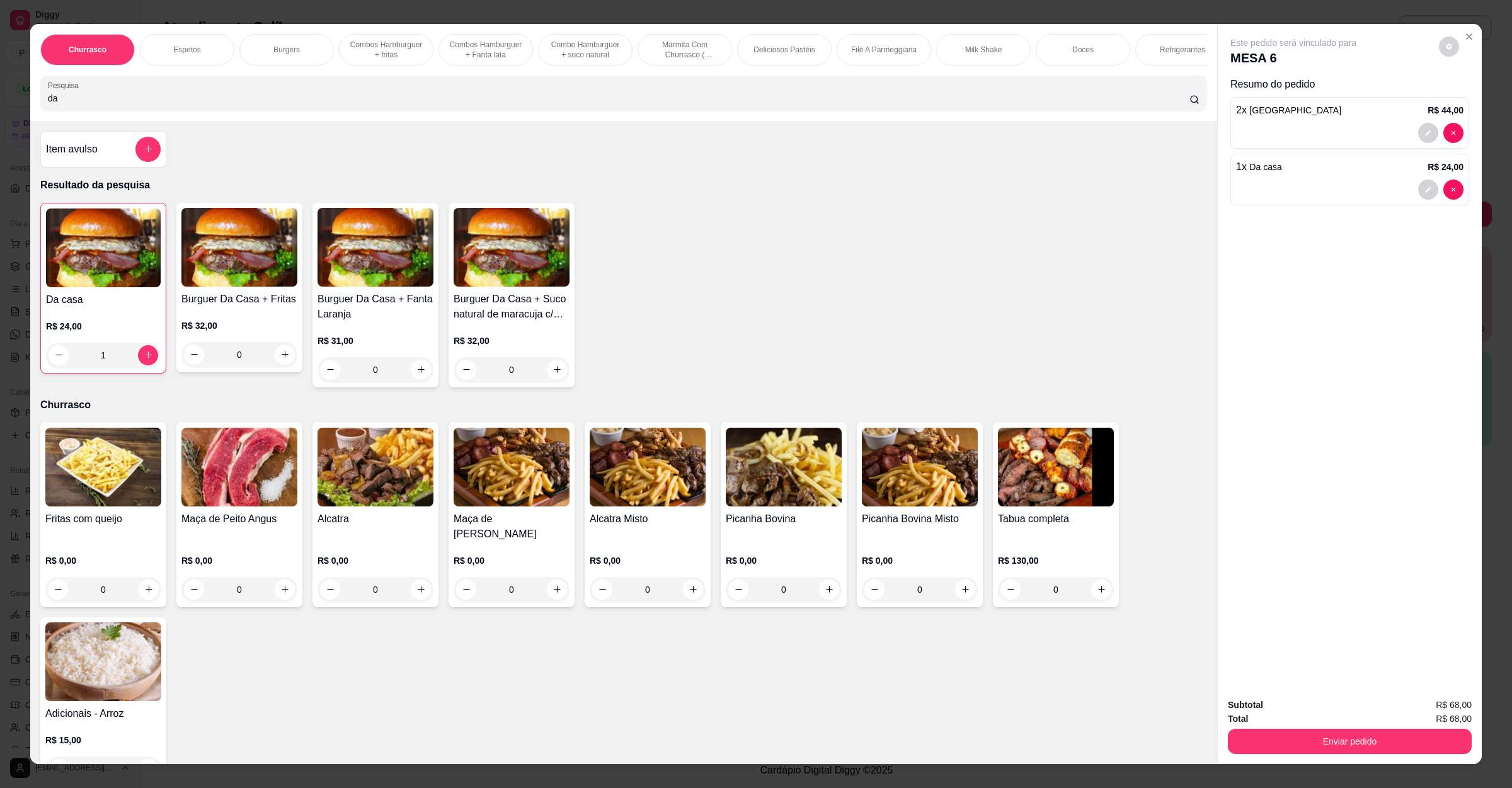
drag, startPoint x: 134, startPoint y: 98, endPoint x: 0, endPoint y: 119, distance: 135.6
click at [0, 119] on div "Churrasco Espetos Burgers Combos Hamburguer + fritas Combos Hamburguer + Fanta …" at bounding box center [756, 394] width 1512 height 788
drag, startPoint x: 80, startPoint y: 106, endPoint x: 0, endPoint y: 117, distance: 80.8
click at [0, 117] on div "Churrasco Espetos Burgers Combos Hamburguer + fritas Combos Hamburguer + Fanta …" at bounding box center [756, 394] width 1512 height 788
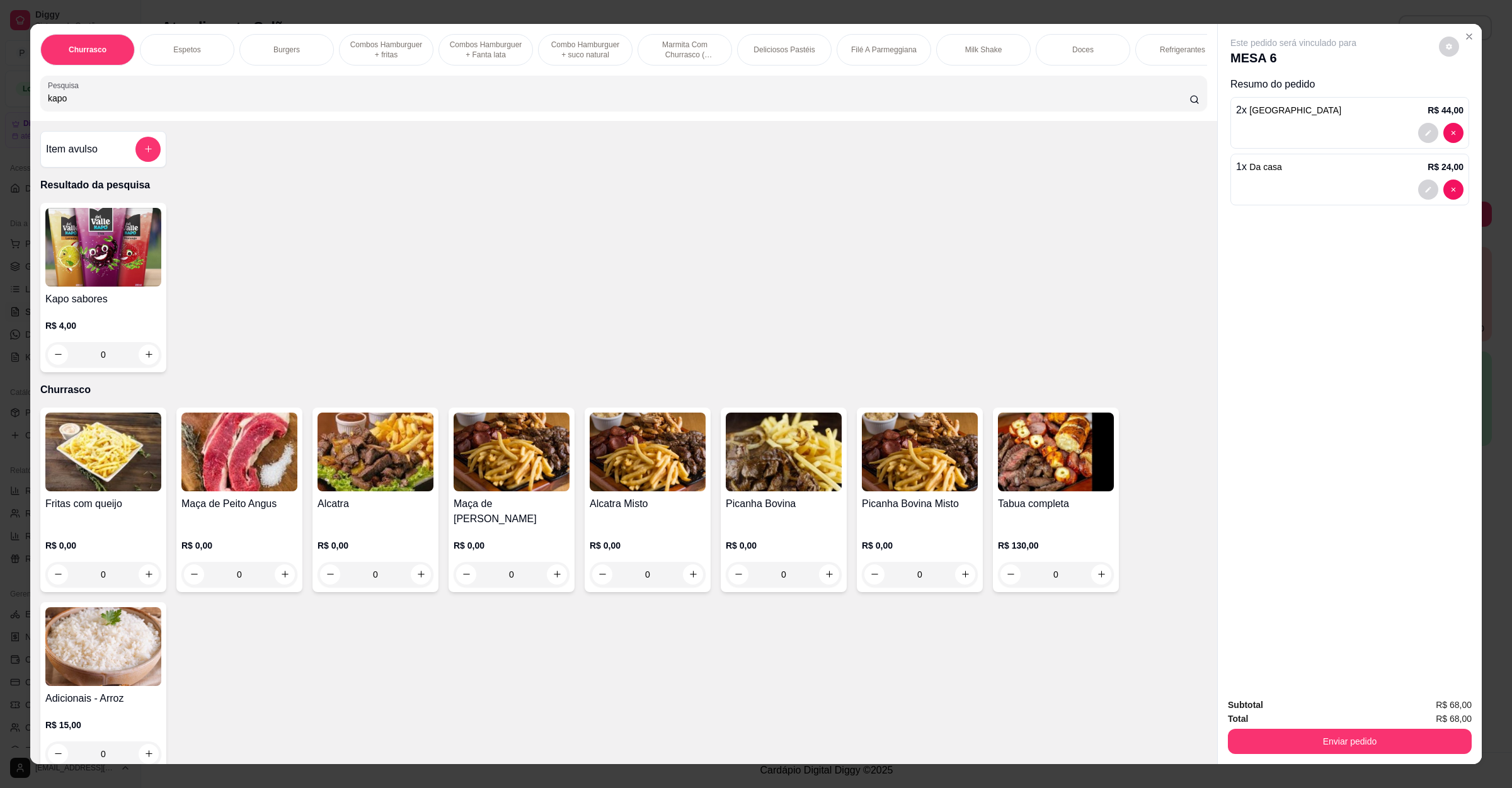
type input "kapo"
click at [93, 323] on div "R$ 4,00 0" at bounding box center [104, 337] width 116 height 61
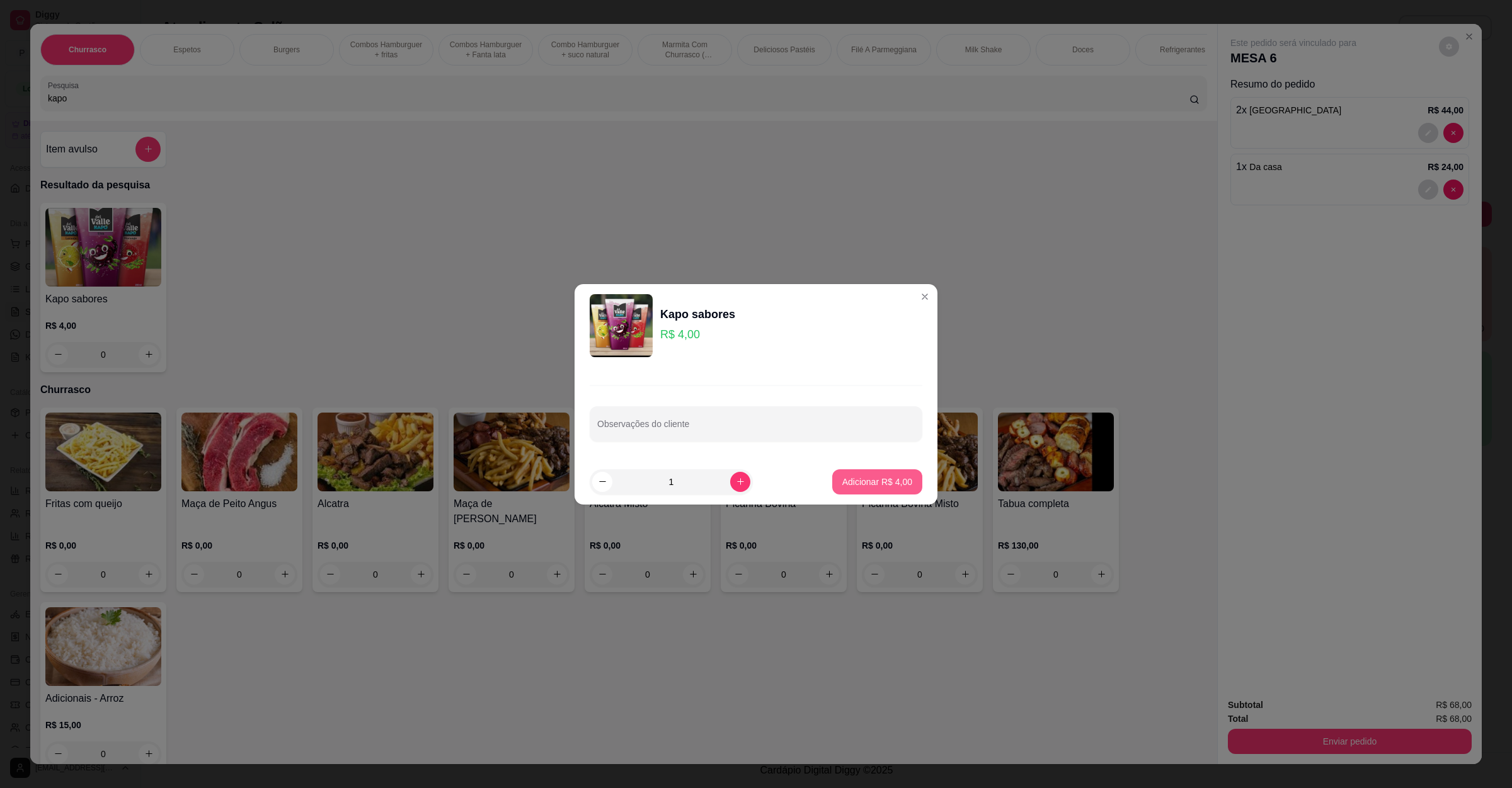
click at [846, 470] on button "Adicionar R$ 4,00" at bounding box center [877, 482] width 90 height 25
type input "1"
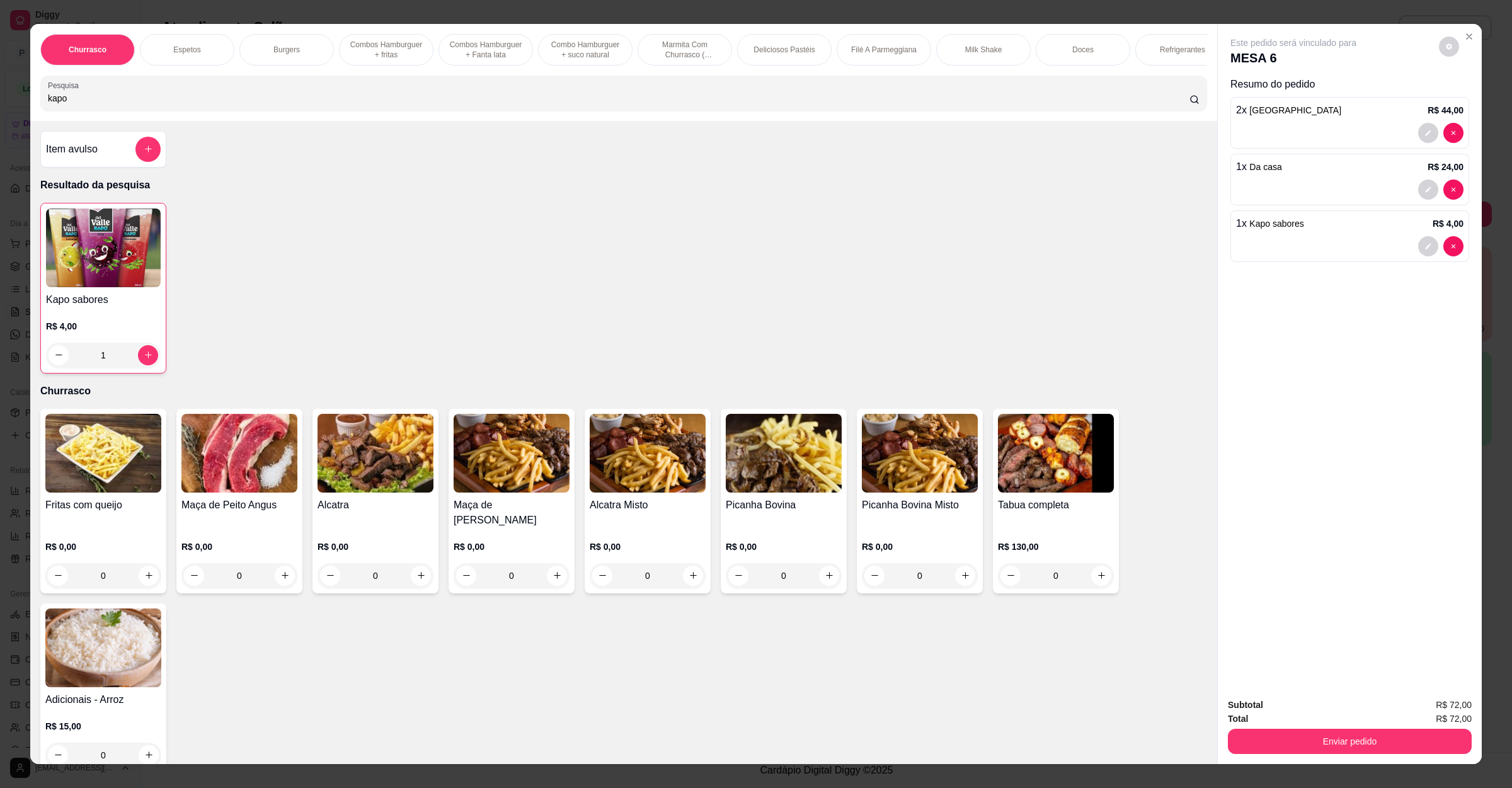
click at [97, 162] on div "Item avulso" at bounding box center [103, 149] width 115 height 25
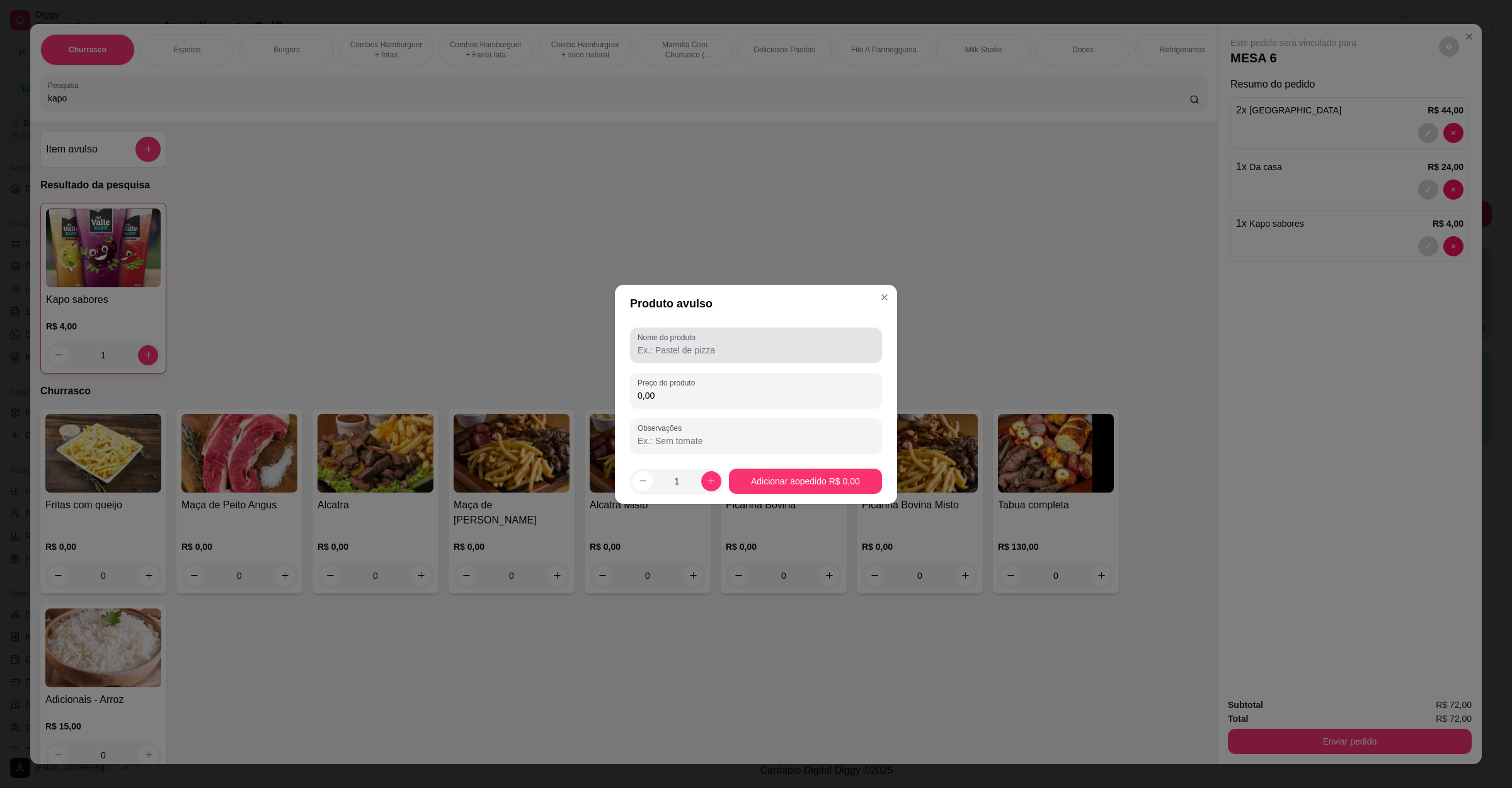
click at [703, 358] on div at bounding box center [756, 345] width 237 height 25
type input "morango c/leite"
click at [704, 386] on div "0,00" at bounding box center [756, 391] width 237 height 25
type input "10,00"
click at [709, 479] on icon "increase-product-quantity" at bounding box center [710, 480] width 9 height 9
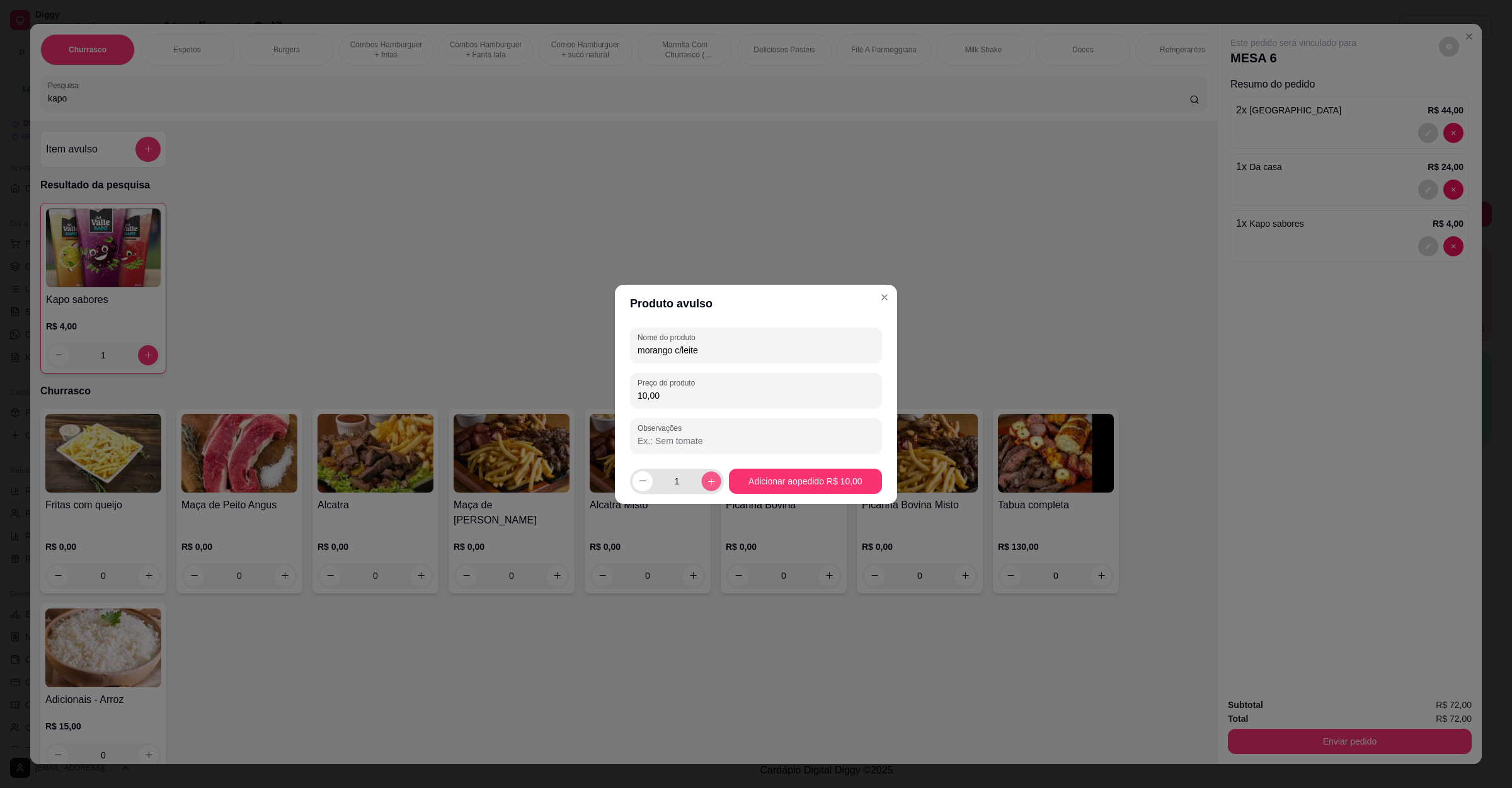
type input "2"
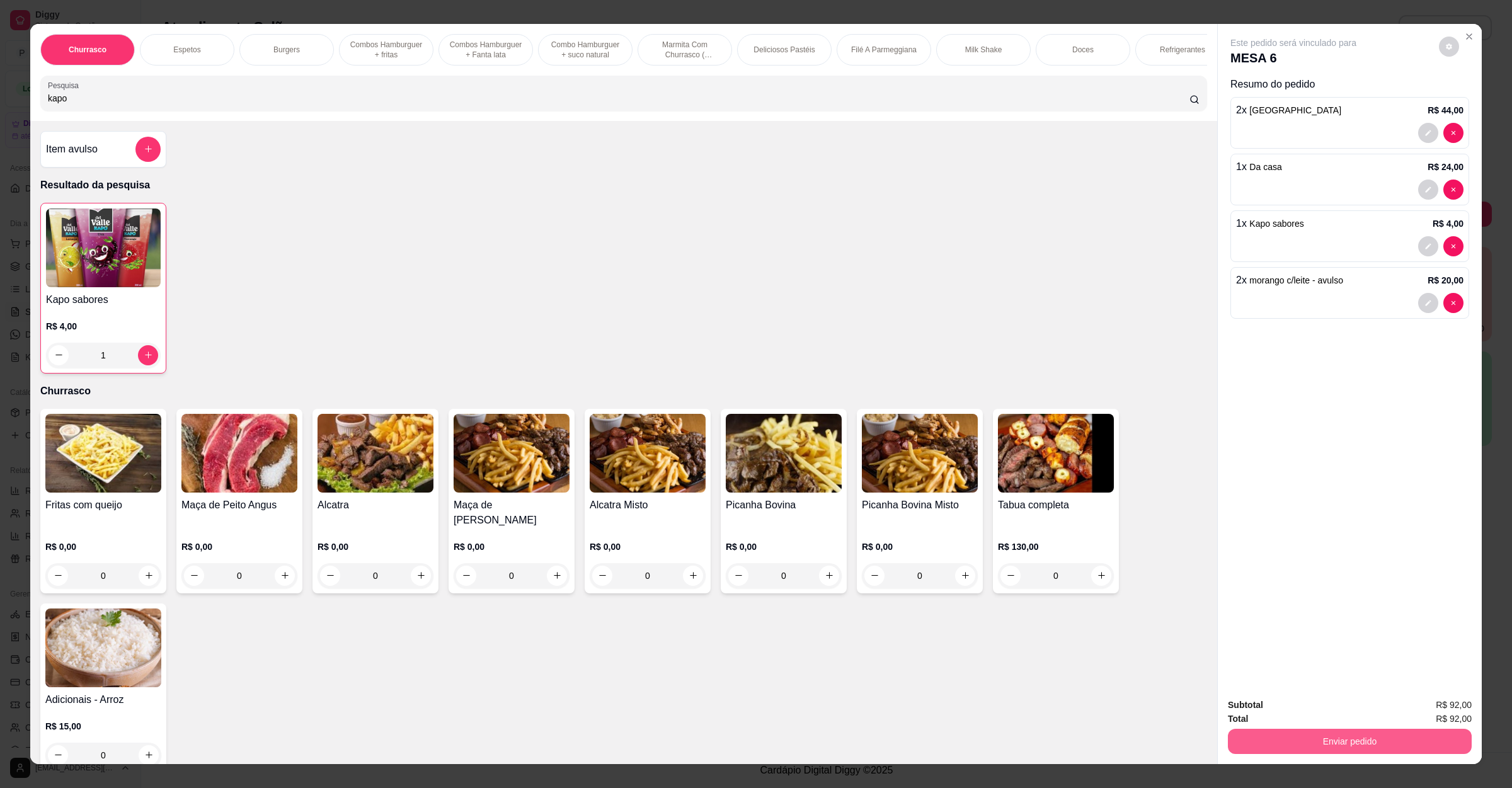
click at [1297, 741] on button "Enviar pedido" at bounding box center [1350, 742] width 244 height 25
click at [1410, 705] on button "Enviar pedido" at bounding box center [1437, 710] width 71 height 24
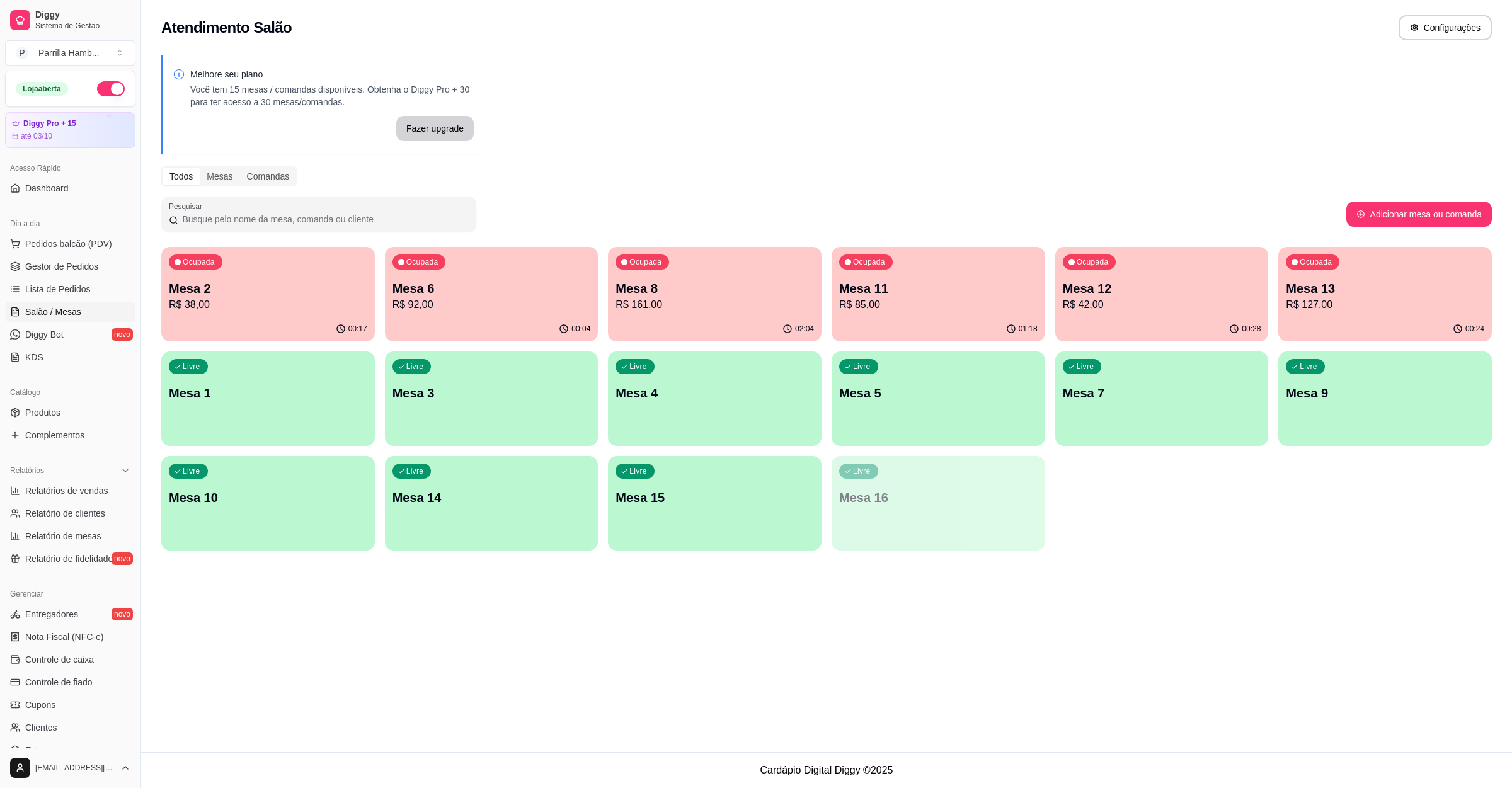
click at [526, 267] on div "Ocupada Mesa 6 R$ 92,00" at bounding box center [491, 282] width 213 height 70
click at [1353, 416] on div "Livre Mesa 9" at bounding box center [1384, 391] width 207 height 77
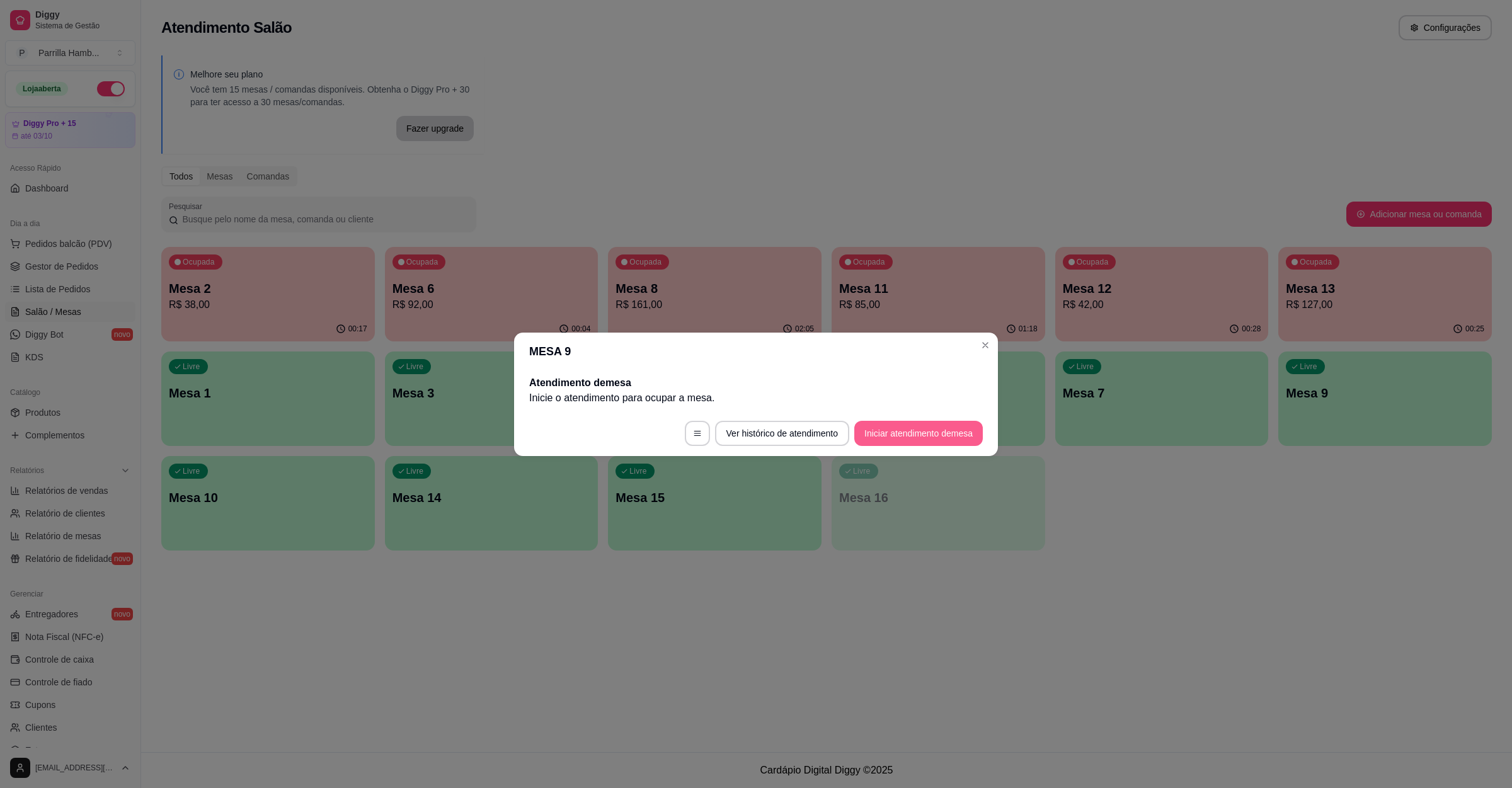
click at [915, 442] on button "Iniciar atendimento de mesa" at bounding box center [919, 433] width 129 height 25
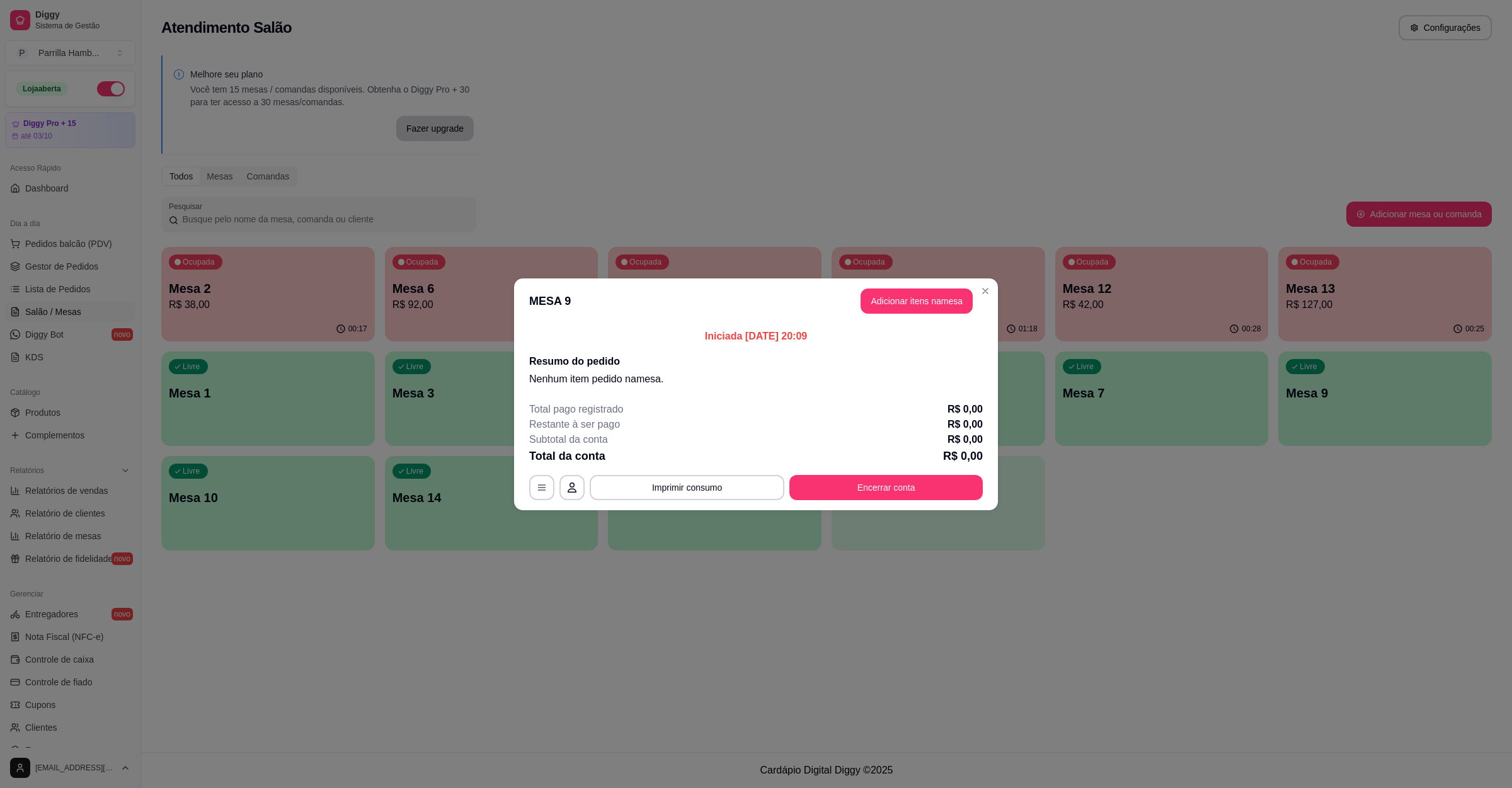
click at [949, 313] on button "Adicionar itens na mesa" at bounding box center [916, 301] width 112 height 25
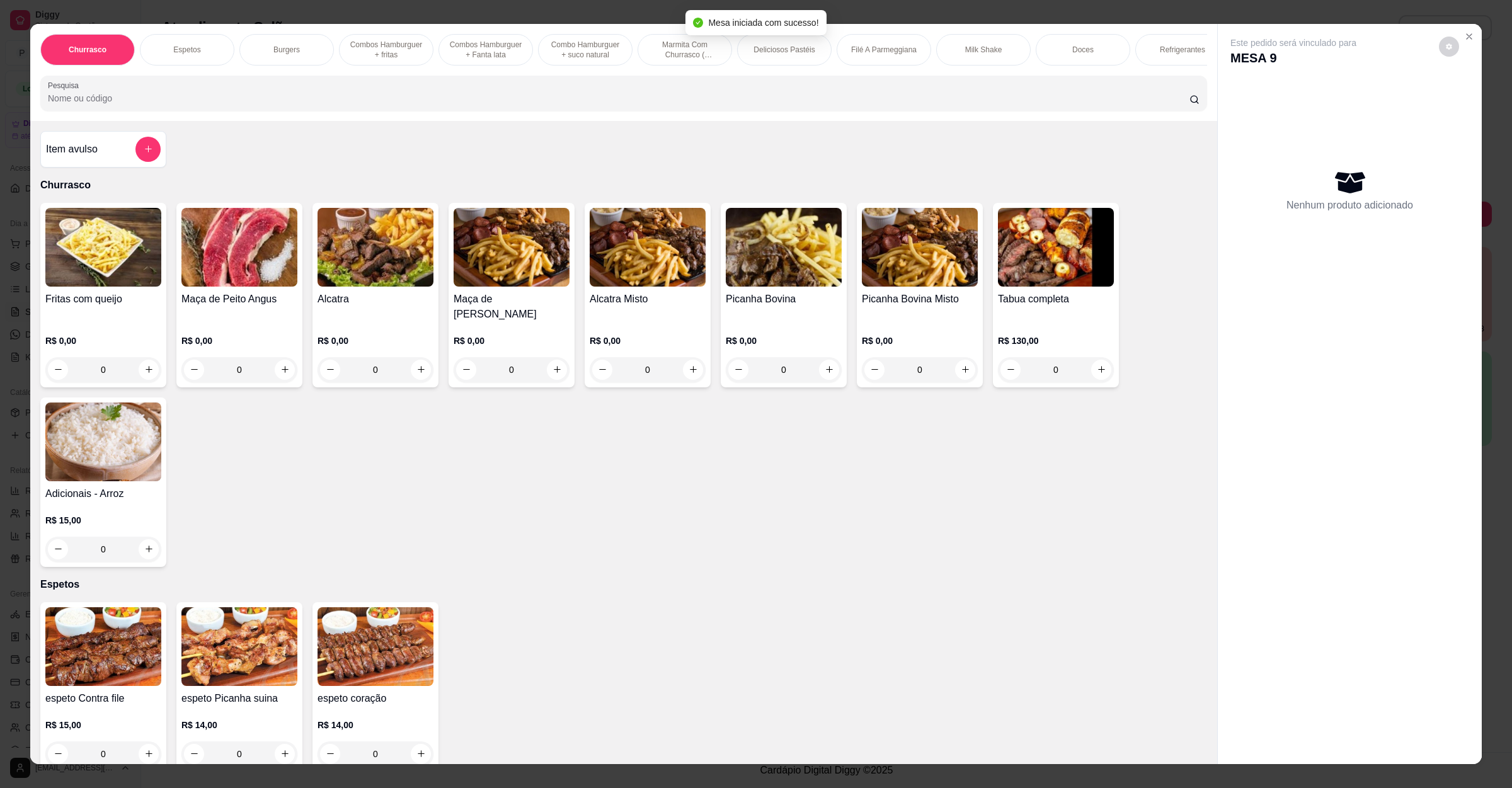
click at [247, 105] on input "Pesquisa" at bounding box center [619, 98] width 1142 height 12
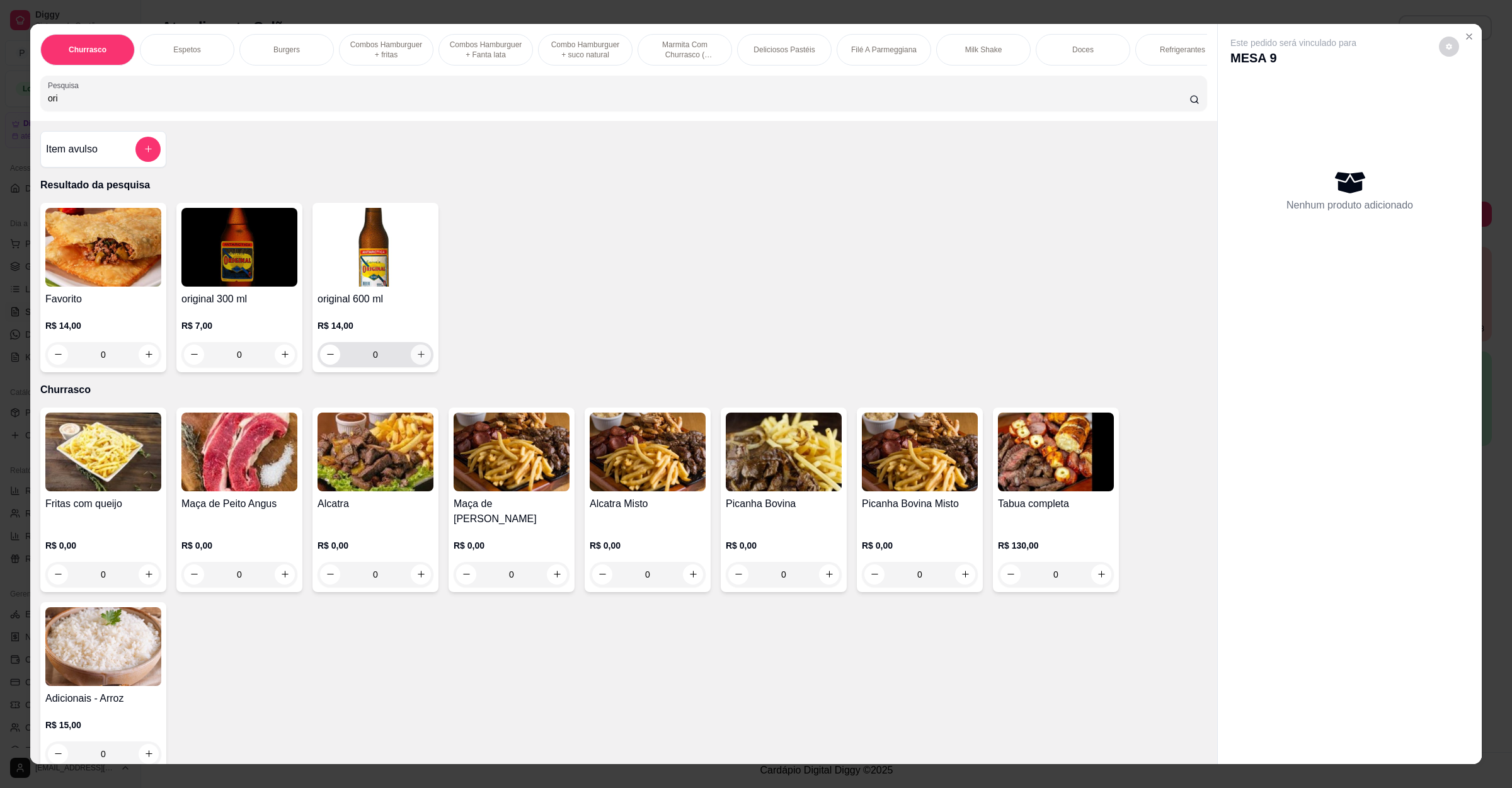
type input "ori"
click at [417, 359] on icon "increase-product-quantity" at bounding box center [421, 353] width 9 height 9
type input "1"
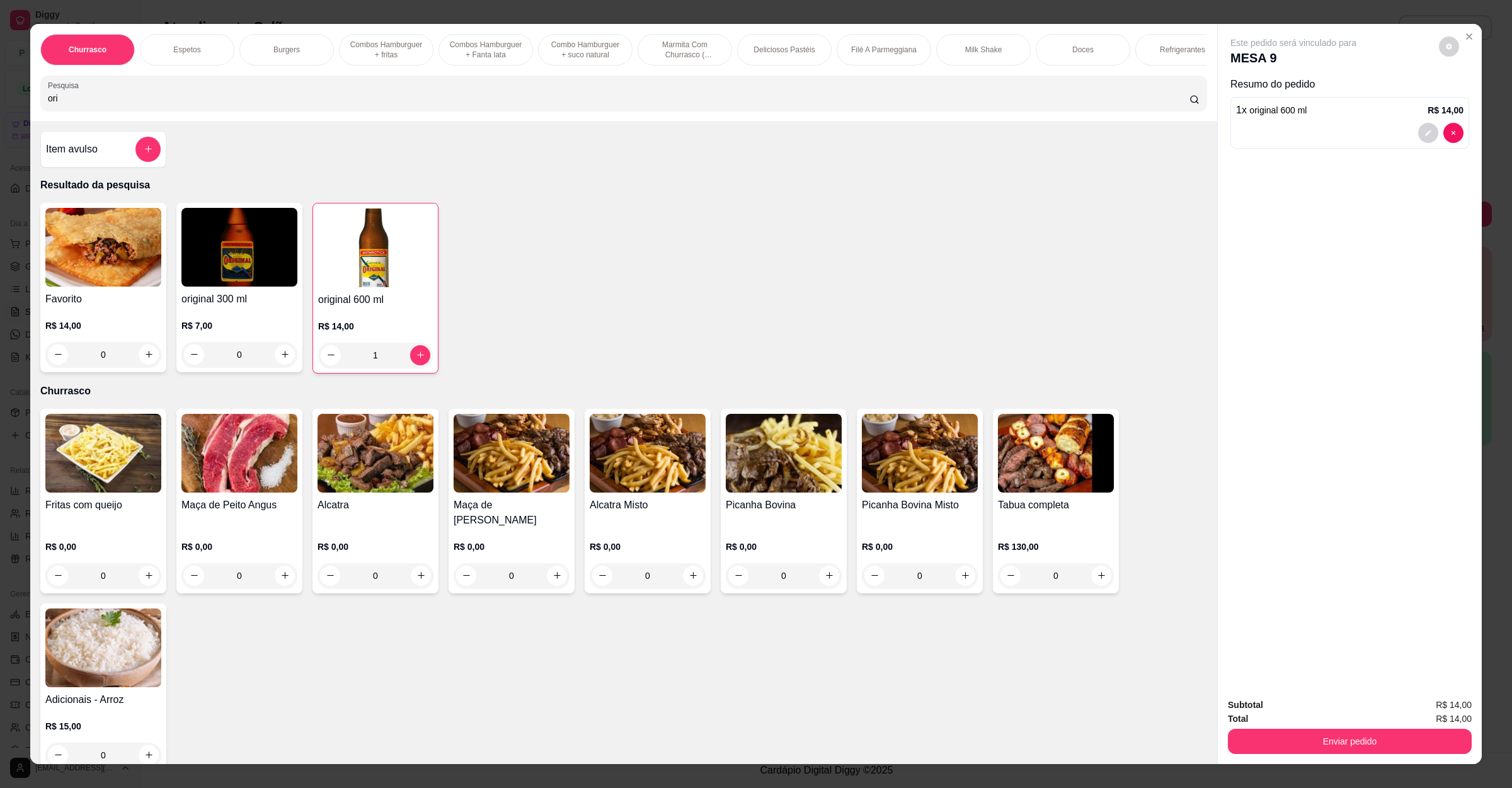
click at [1405, 748] on button "Enviar pedido" at bounding box center [1350, 742] width 244 height 25
click at [1427, 708] on button "Enviar pedido" at bounding box center [1437, 710] width 70 height 23
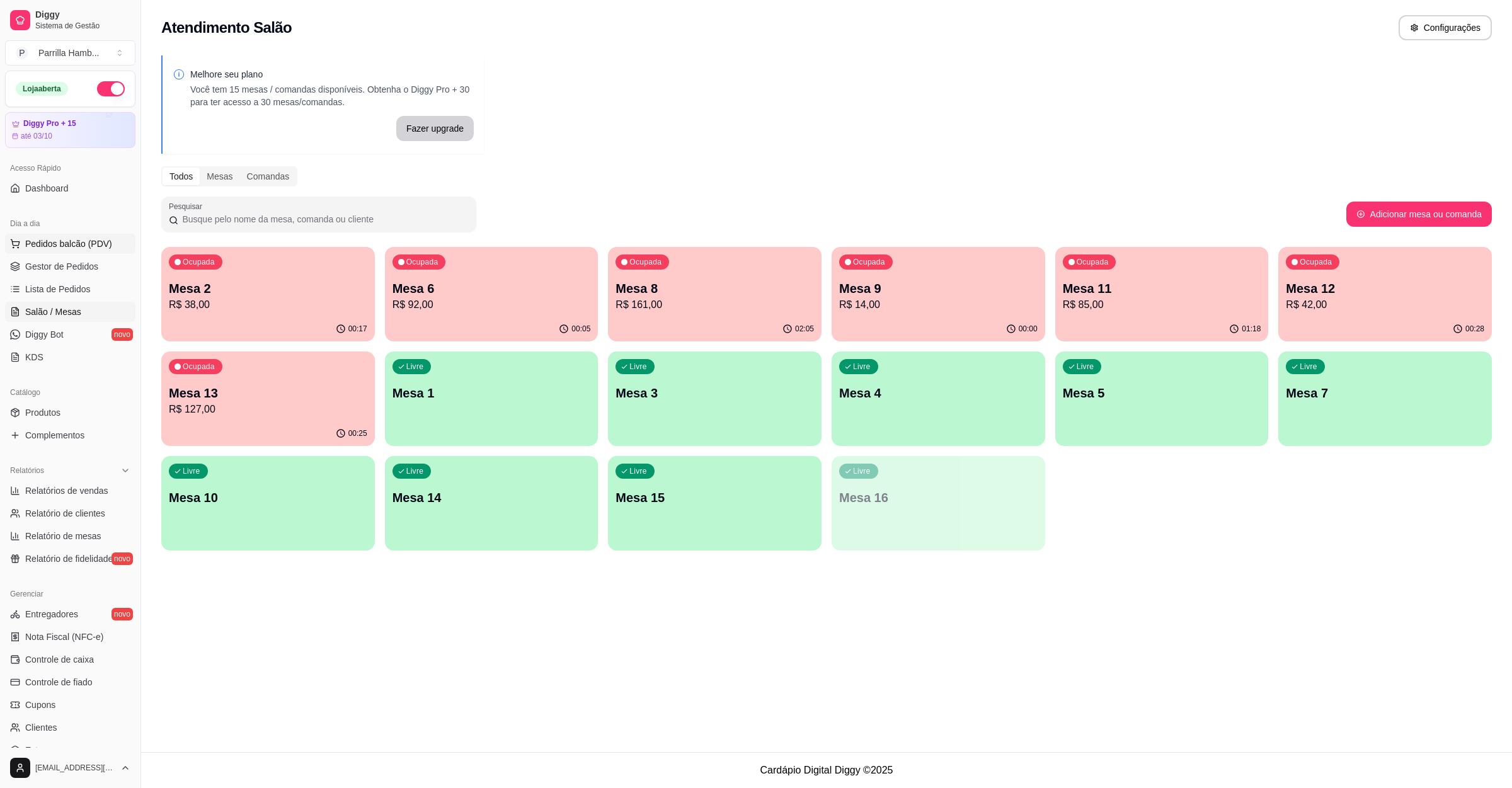
click at [90, 239] on span "Pedidos balcão (PDV)" at bounding box center [68, 243] width 87 height 12
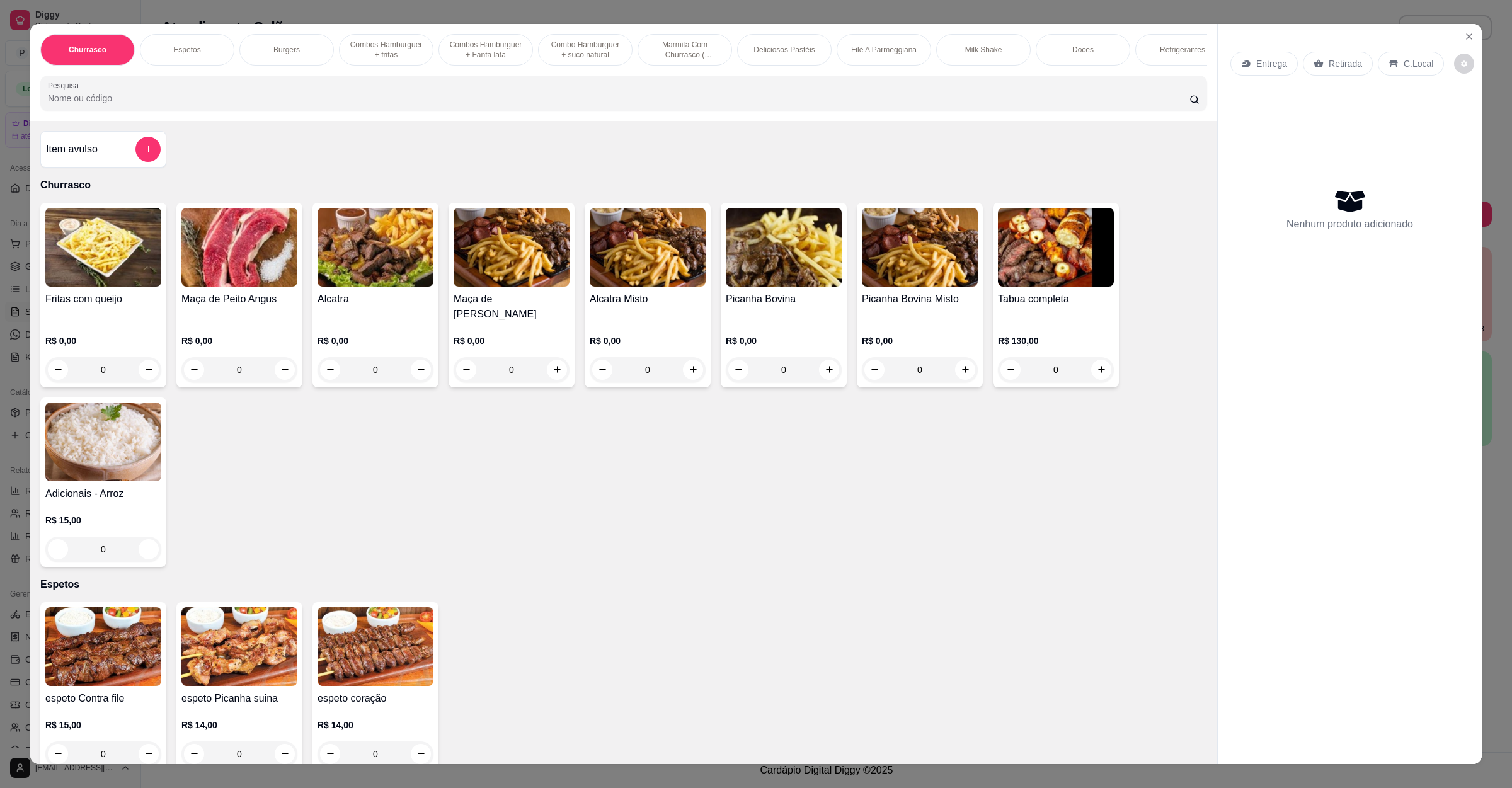
click at [420, 105] on input "Pesquisa" at bounding box center [619, 98] width 1142 height 12
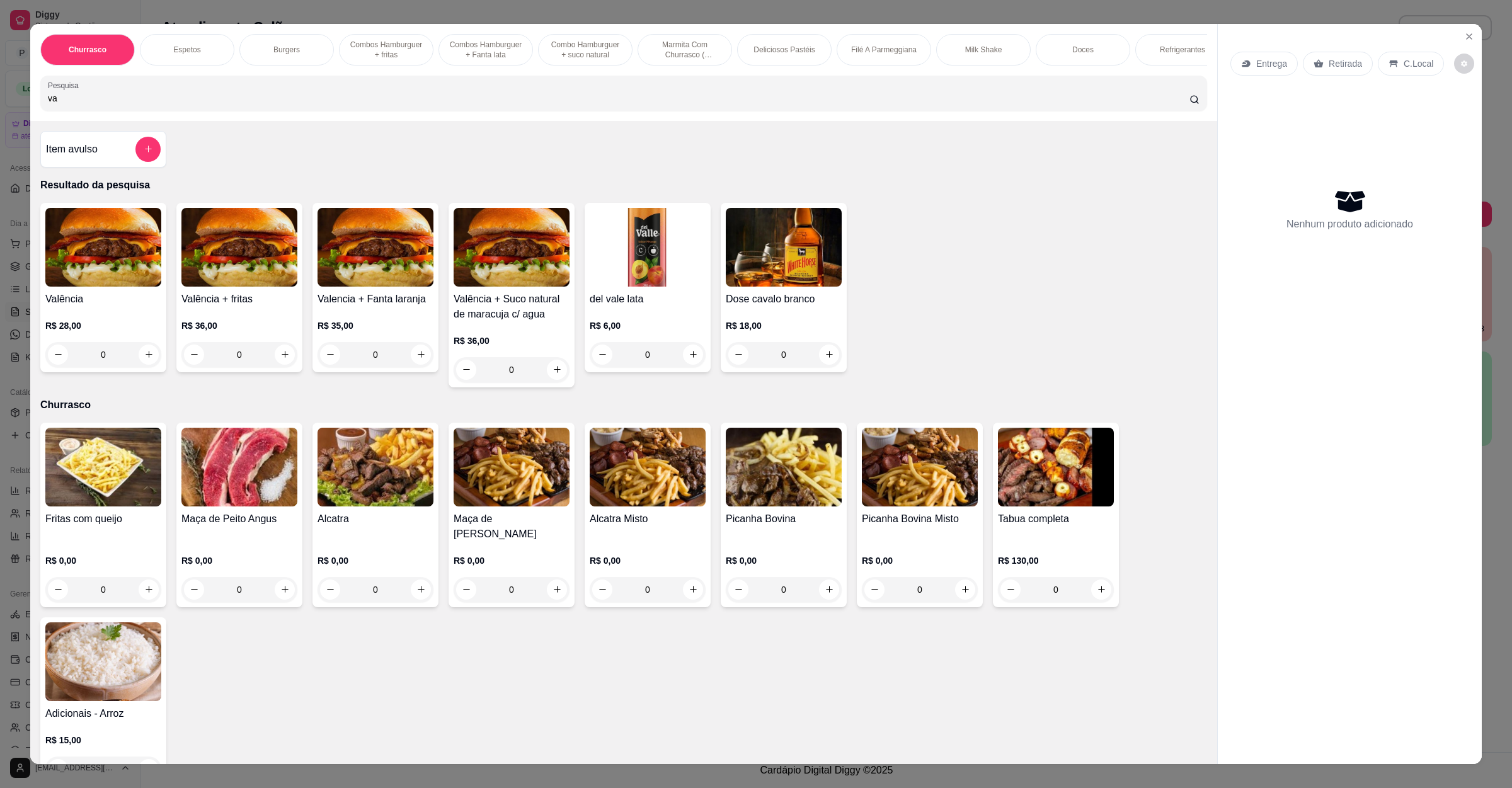
type input "va"
click at [65, 307] on h4 "Valência" at bounding box center [104, 299] width 116 height 15
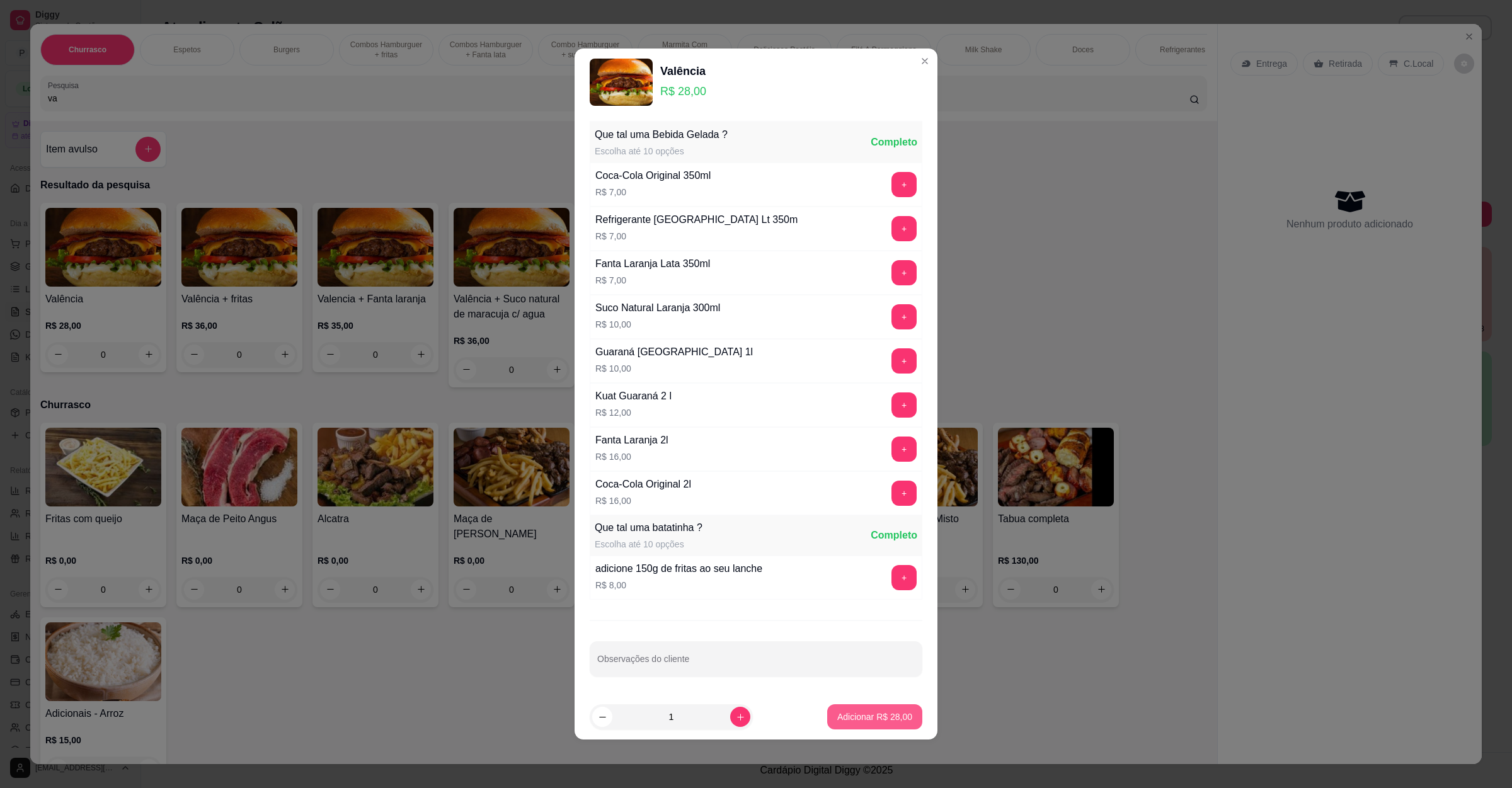
click at [855, 722] on p "Adicionar R$ 28,00" at bounding box center [875, 717] width 75 height 12
type input "1"
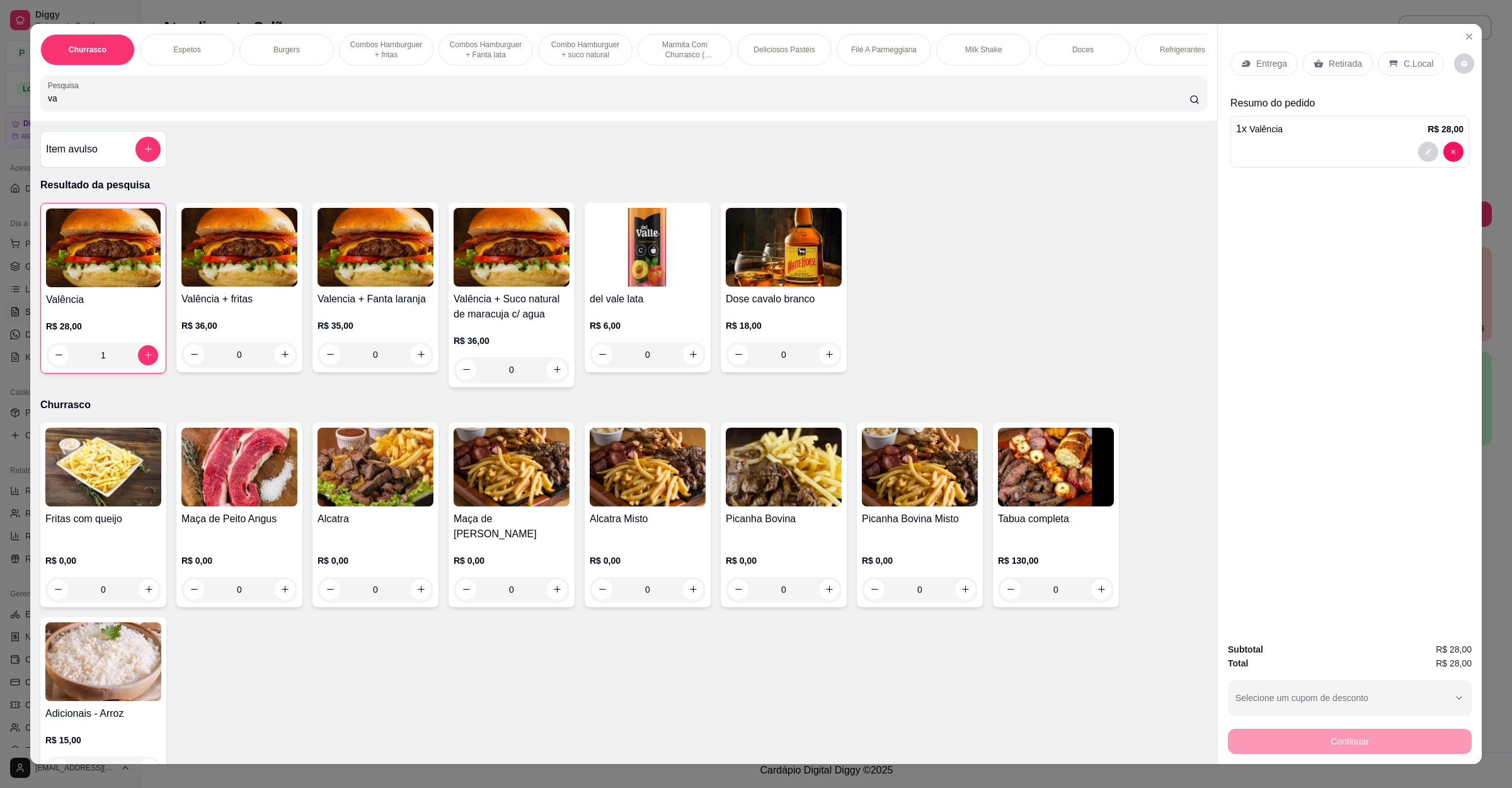
drag, startPoint x: 133, startPoint y: 111, endPoint x: 0, endPoint y: 109, distance: 133.0
click at [0, 109] on div "Churrasco Espetos Burgers Combos Hamburguer + fritas Combos [GEOGRAPHIC_DATA] +…" at bounding box center [756, 394] width 1512 height 788
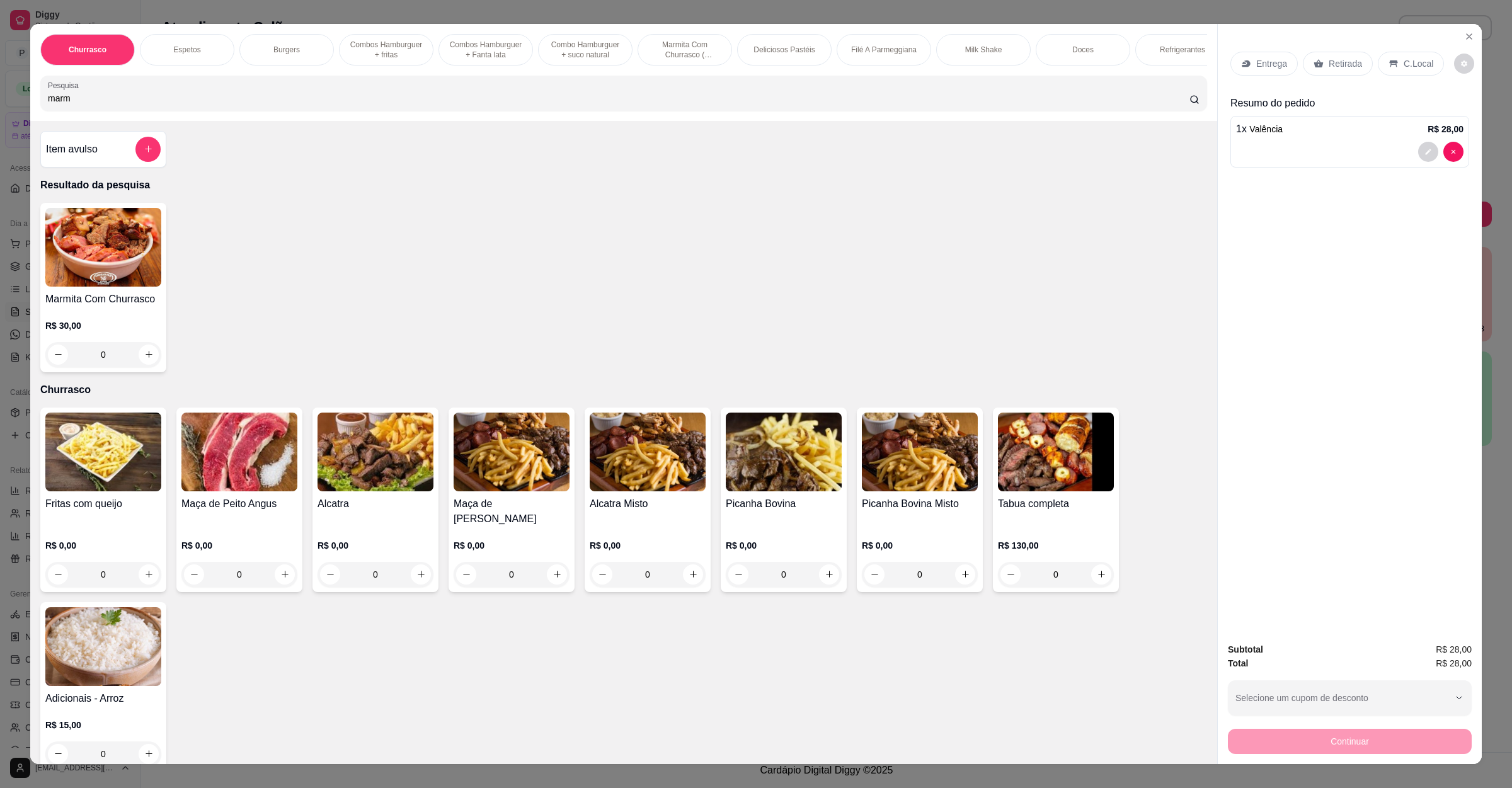
type input "marm"
click at [110, 284] on img at bounding box center [104, 247] width 116 height 79
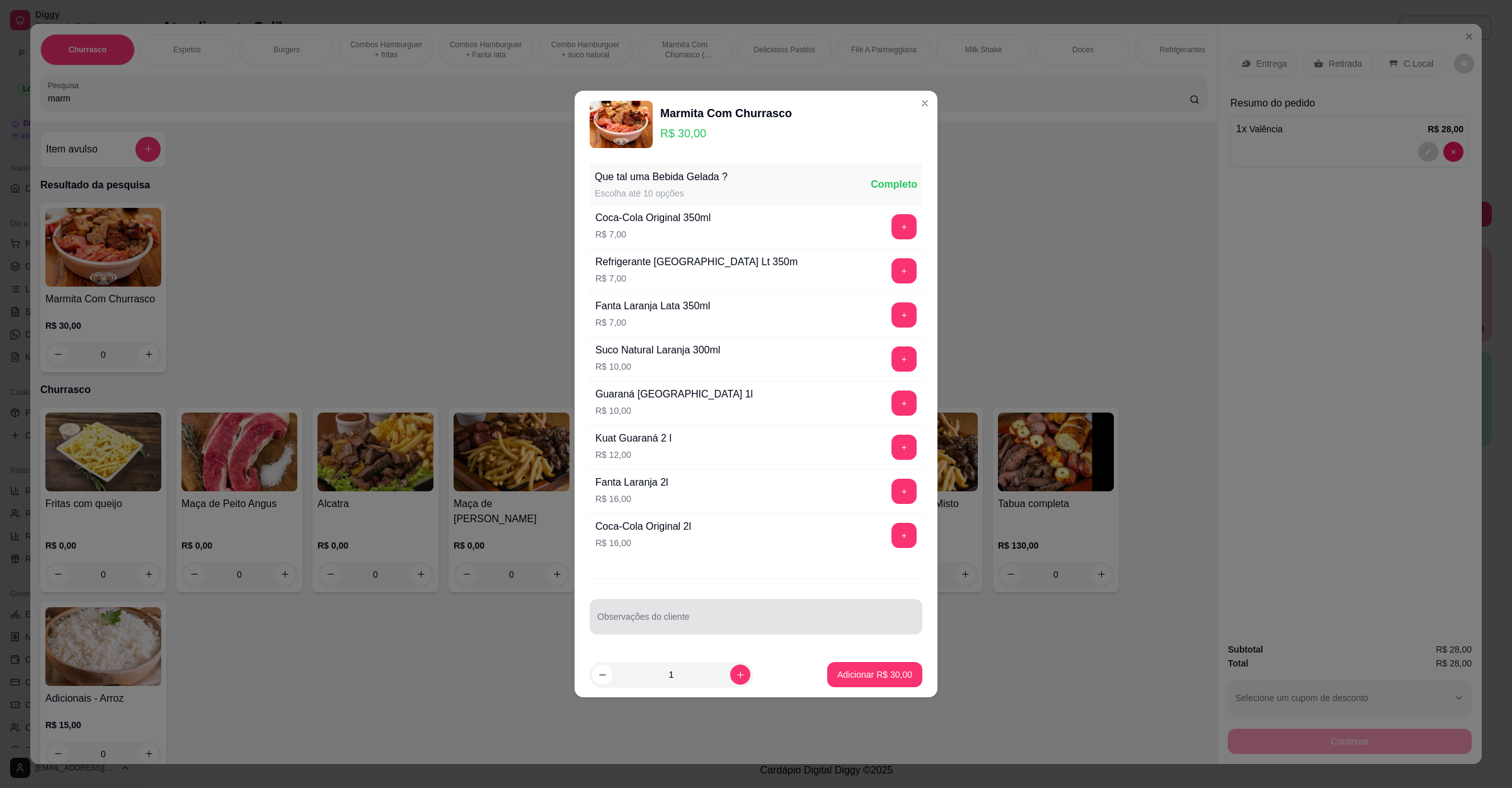
click at [719, 616] on div at bounding box center [756, 616] width 318 height 25
type input "sem arroz"
click at [885, 686] on button "Adicionar R$ 30,00" at bounding box center [875, 674] width 95 height 25
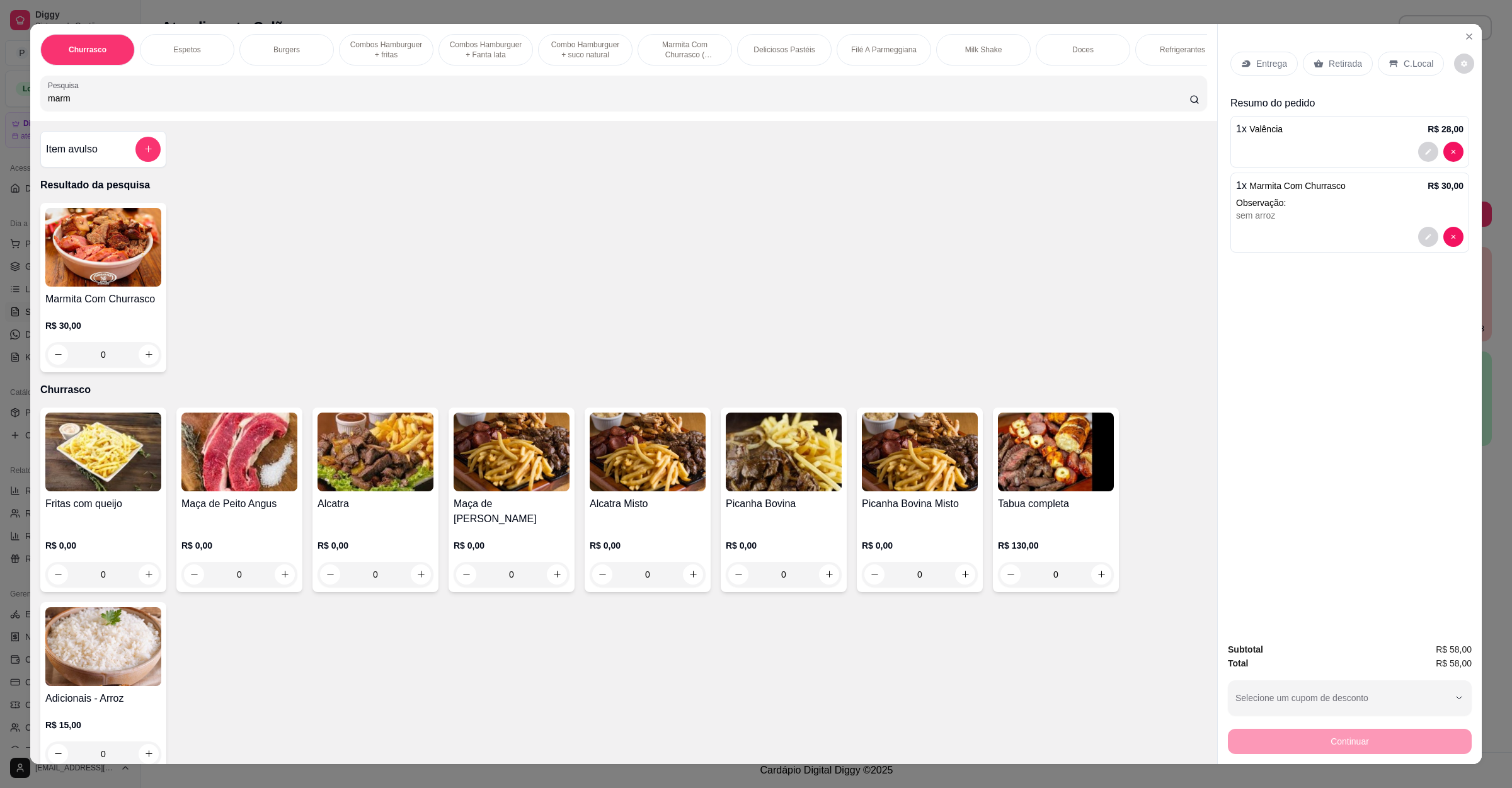
drag, startPoint x: 1251, startPoint y: 43, endPoint x: 1251, endPoint y: 57, distance: 14.0
click at [1251, 44] on div "Entrega Retirada C.Local" at bounding box center [1350, 63] width 239 height 44
click at [1256, 59] on p "Entrega" at bounding box center [1271, 63] width 31 height 12
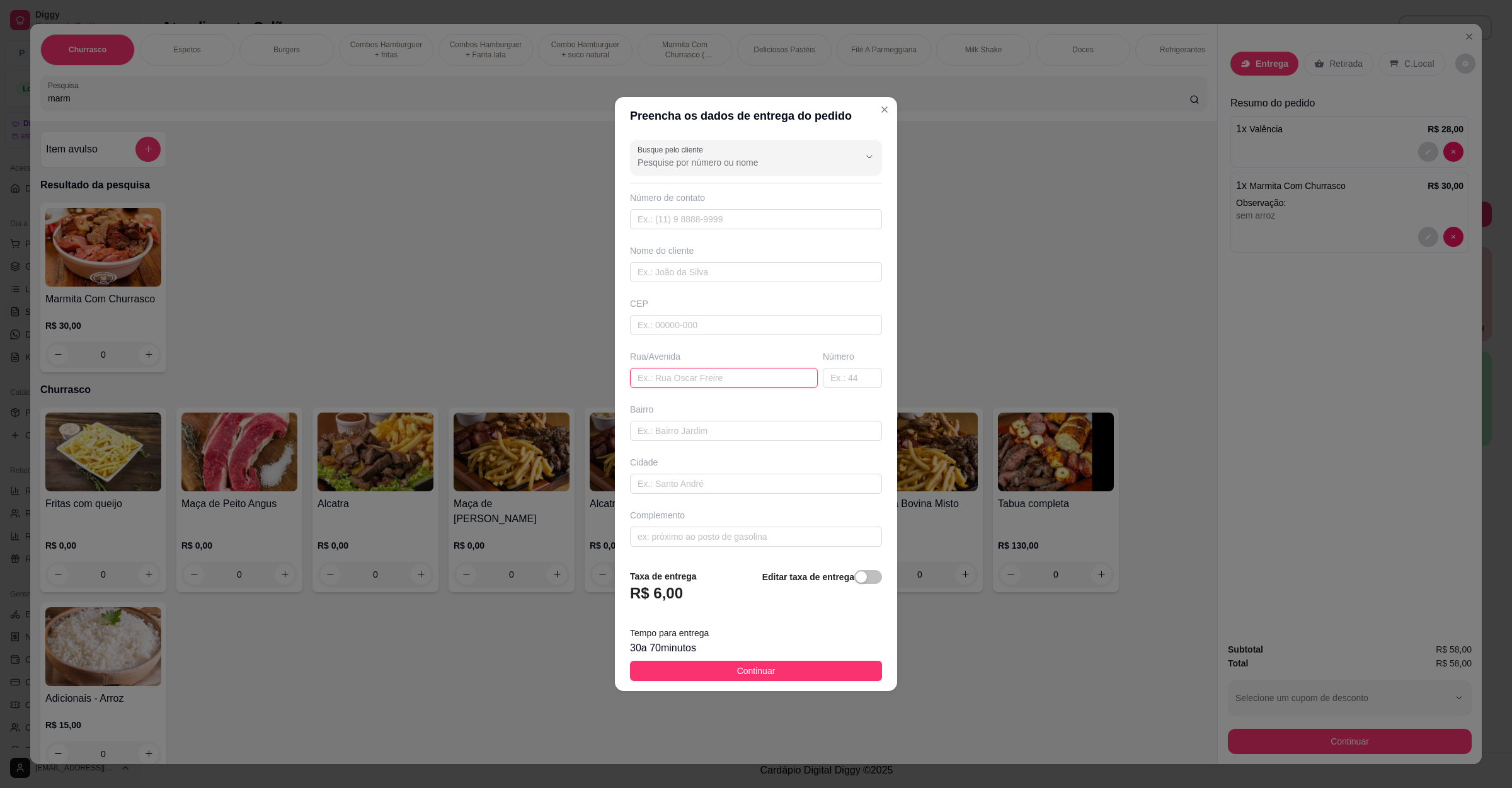
click at [692, 377] on input "text" at bounding box center [724, 377] width 188 height 20
paste input "Juventino viera 460 [PERSON_NAME]"
type input "Juventino viera 460 [PERSON_NAME]"
click at [768, 681] on button "Continuar" at bounding box center [756, 671] width 252 height 20
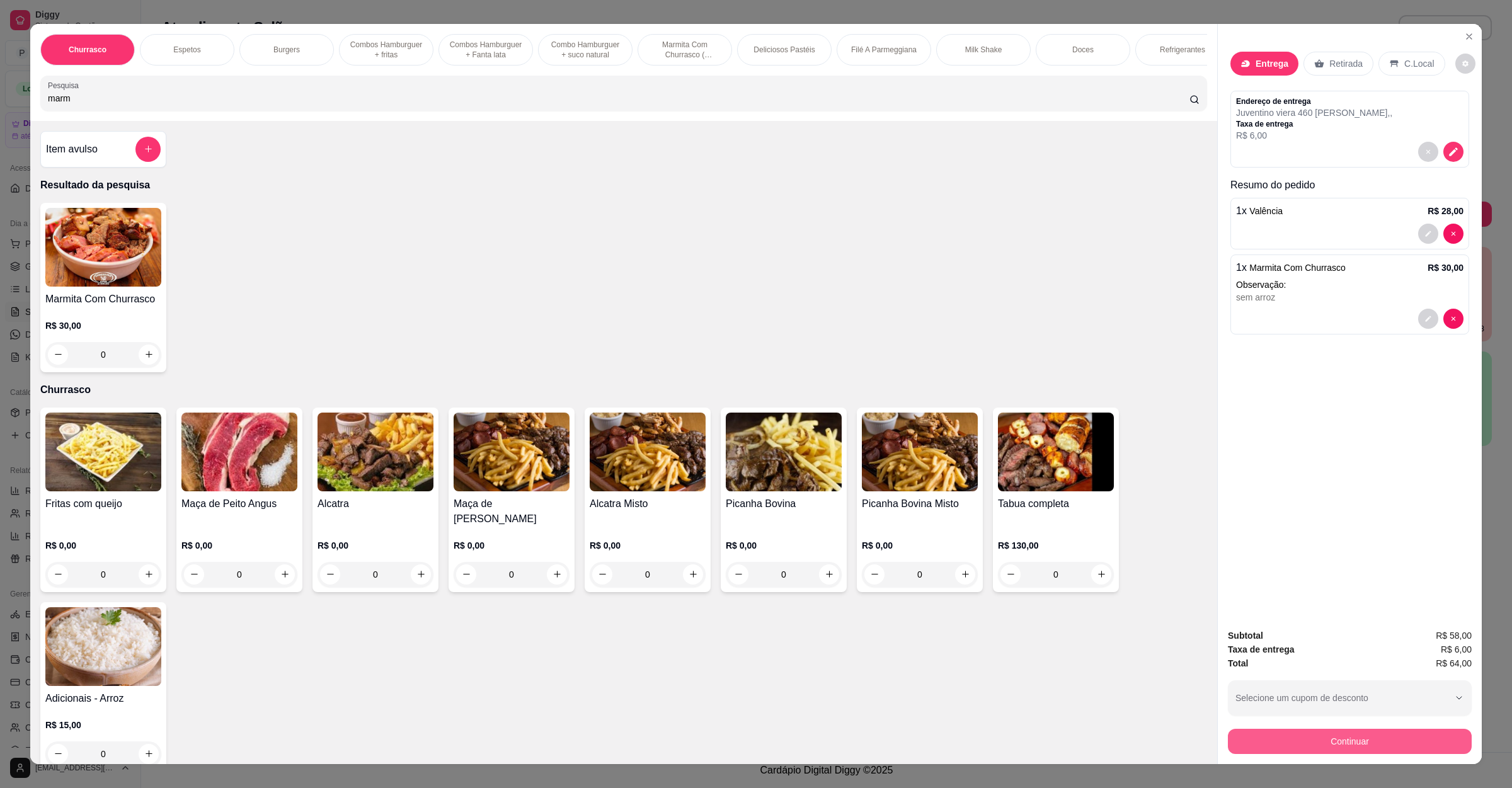
click at [1416, 741] on button "Continuar" at bounding box center [1350, 742] width 244 height 25
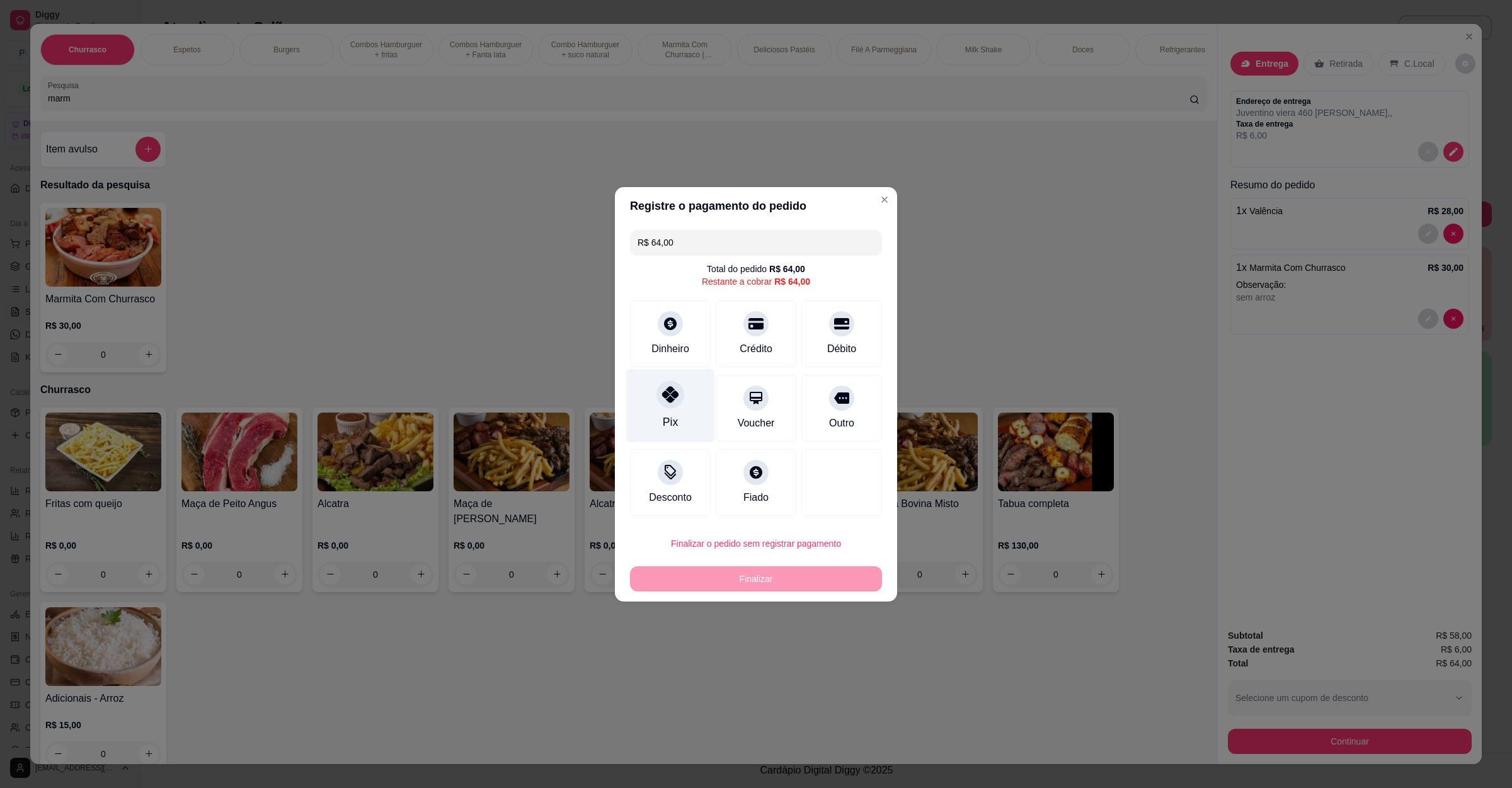
click at [700, 383] on div "Pix" at bounding box center [671, 405] width 89 height 74
type input "R$ 0,00"
click at [700, 383] on div "Pix" at bounding box center [671, 405] width 89 height 74
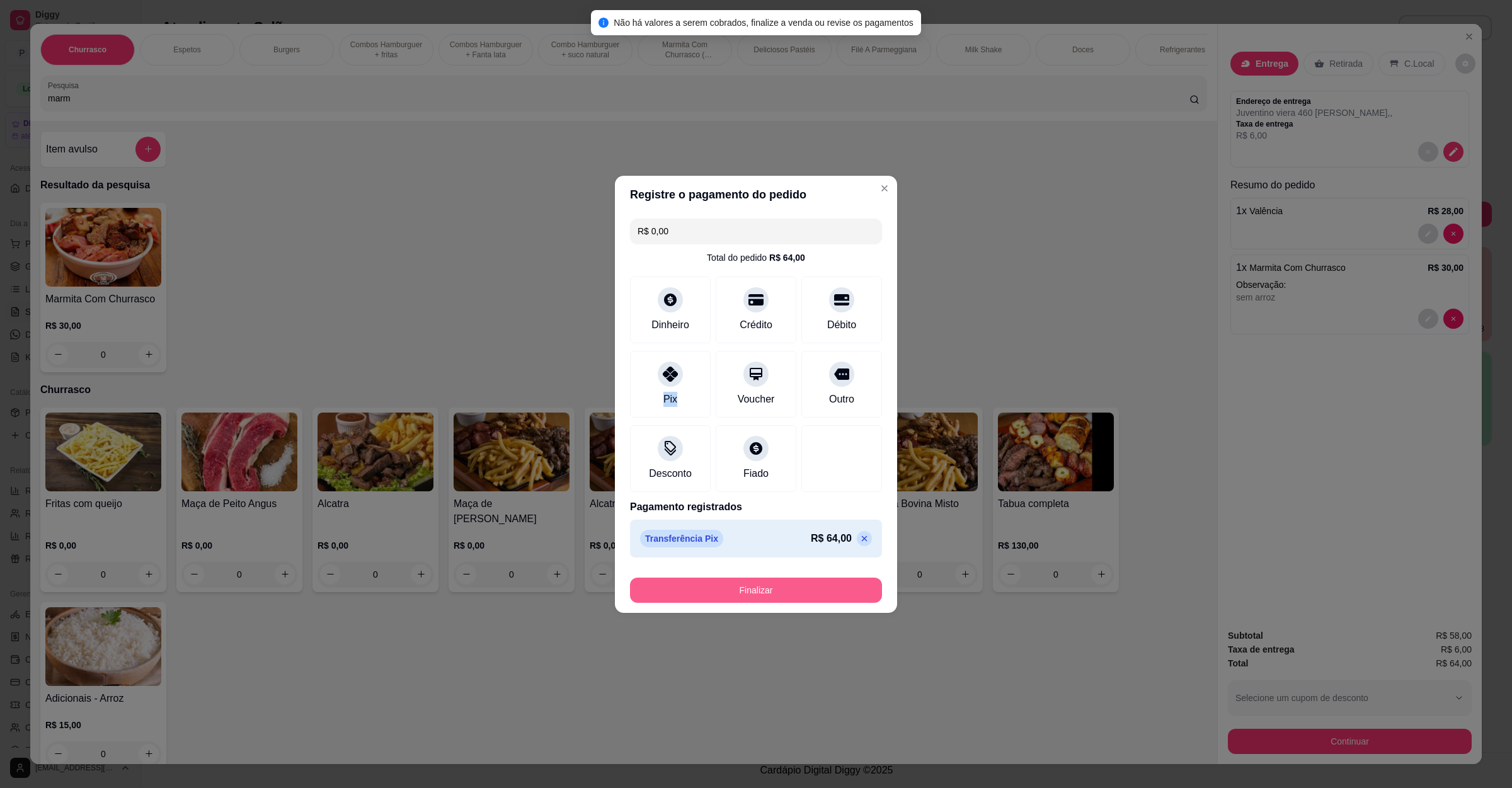
click at [800, 586] on button "Finalizar" at bounding box center [756, 590] width 252 height 25
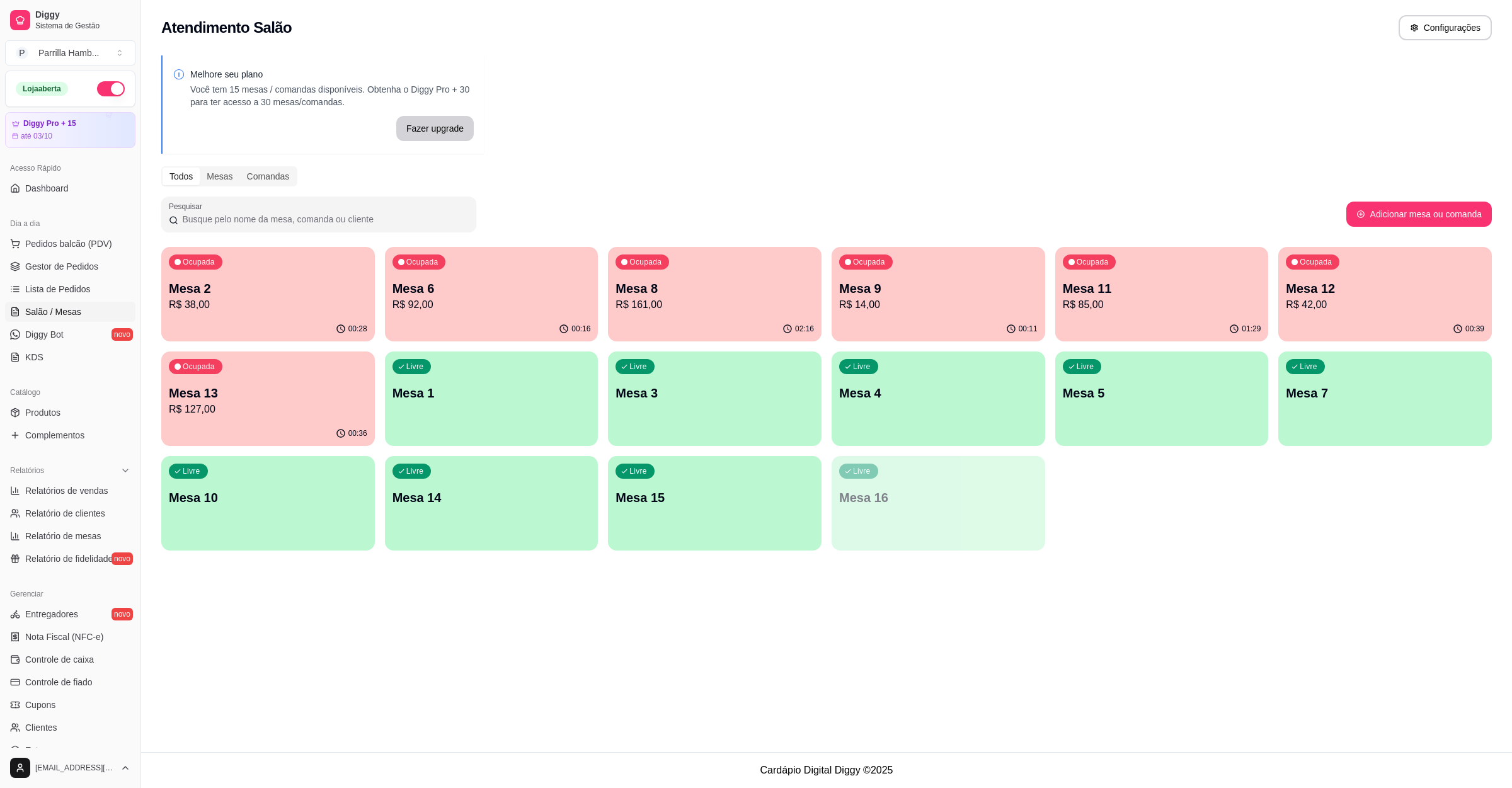
click at [912, 263] on div "Ocupada Mesa 9 R$ 14,00" at bounding box center [938, 282] width 213 height 70
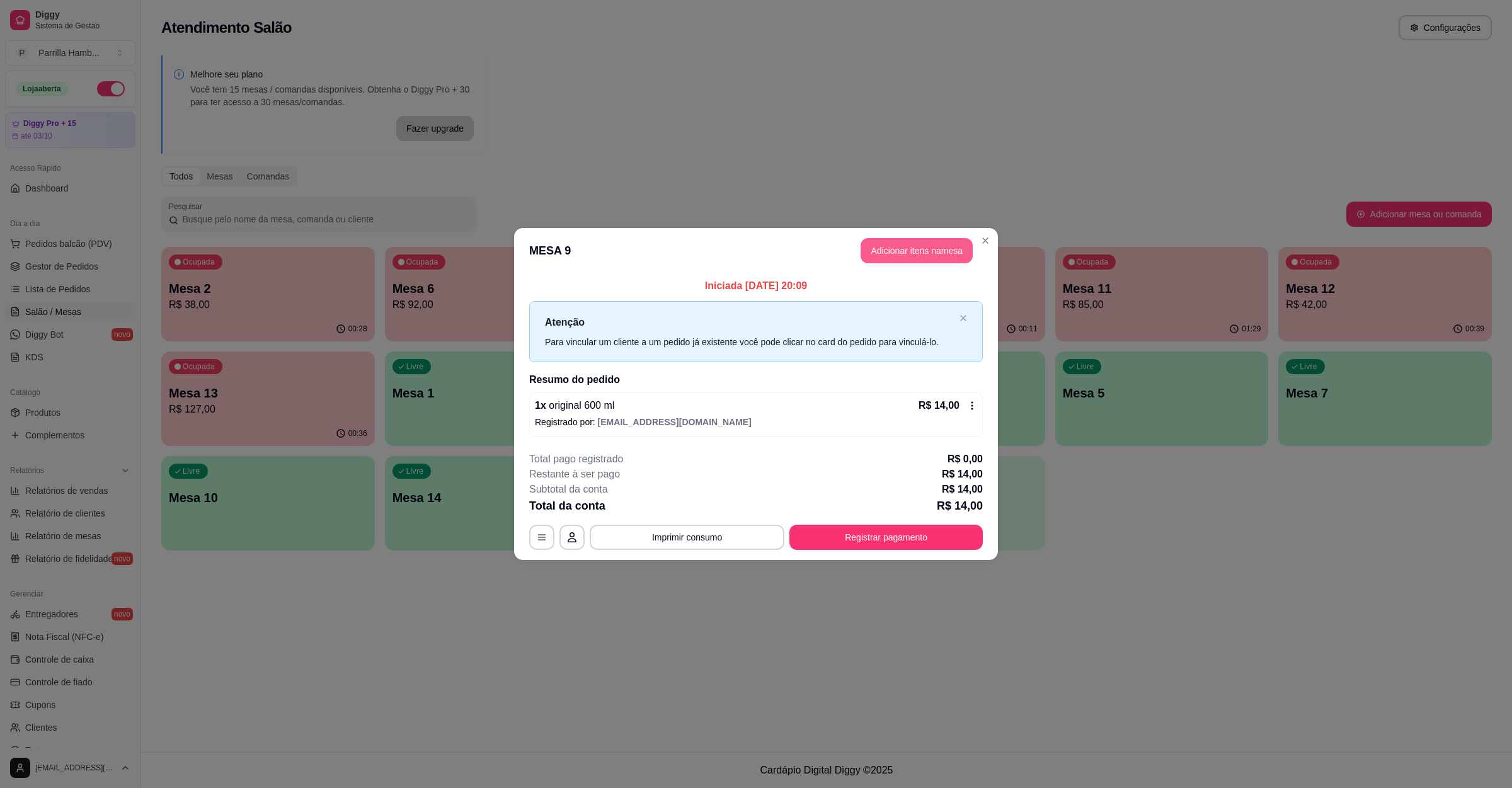
click at [894, 250] on button "Adicionar itens na mesa" at bounding box center [916, 251] width 112 height 25
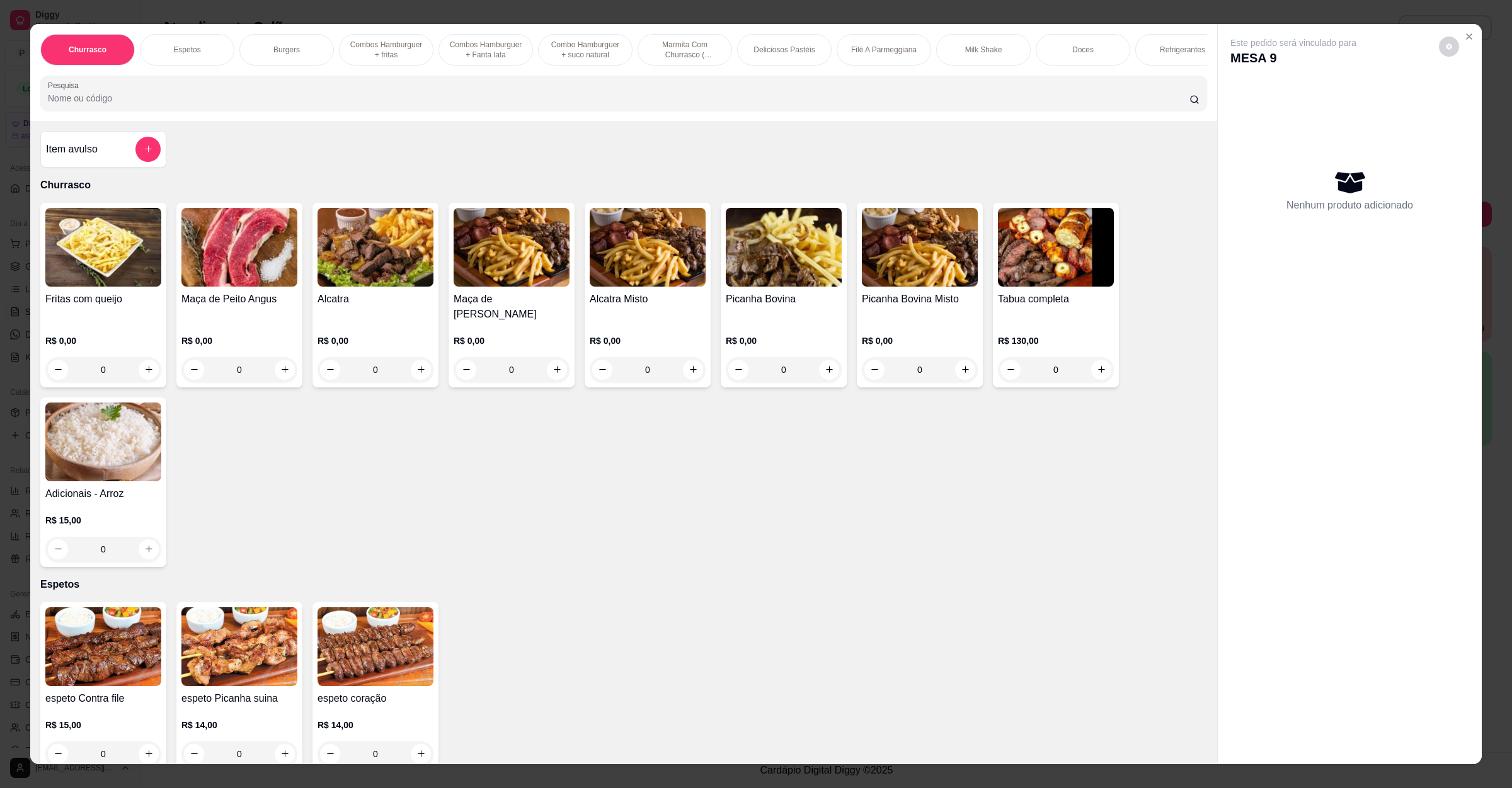
click at [478, 105] on input "Pesquisa" at bounding box center [619, 98] width 1142 height 12
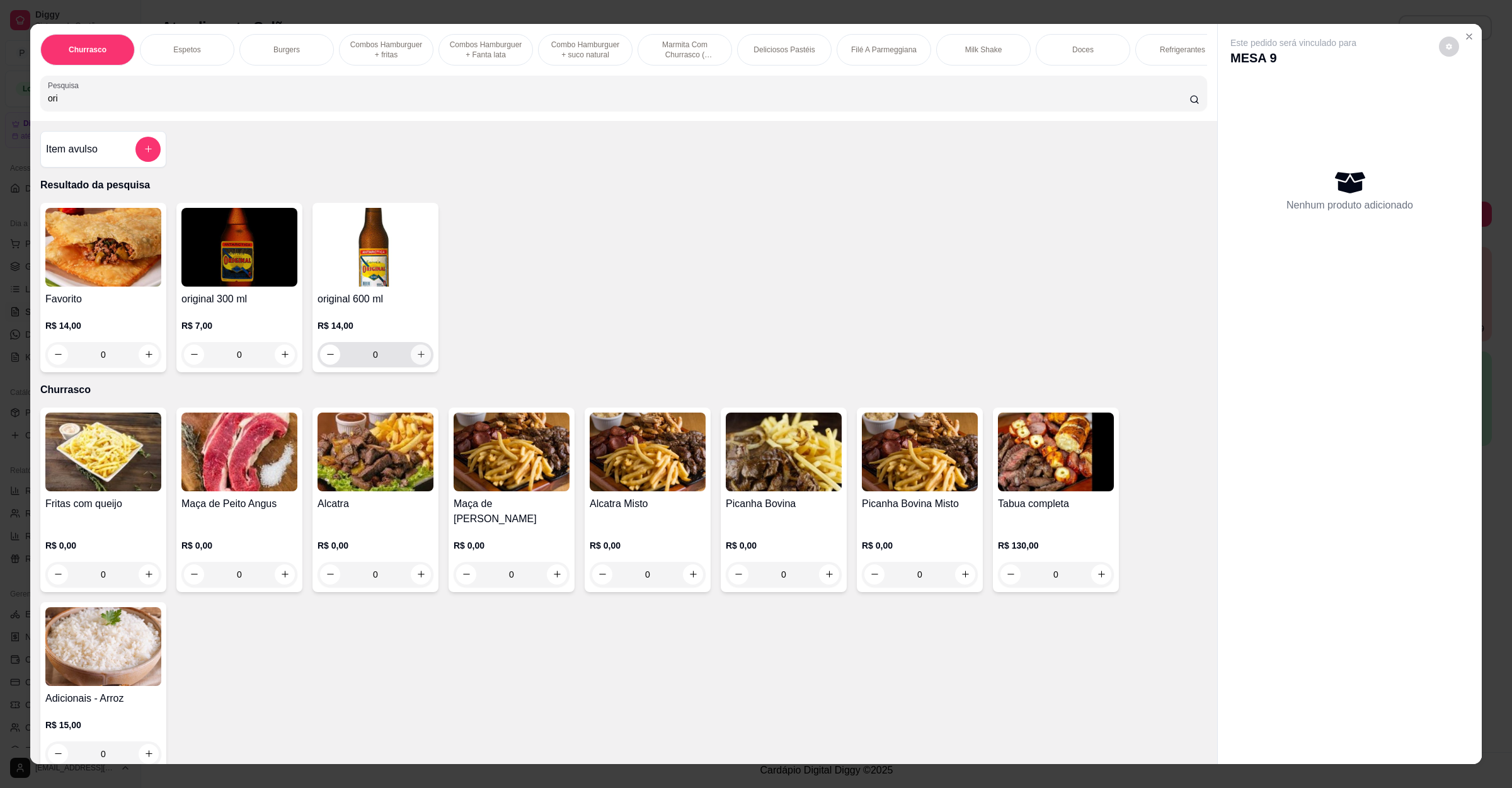
type input "ori"
click at [417, 359] on icon "increase-product-quantity" at bounding box center [421, 353] width 9 height 9
type input "1"
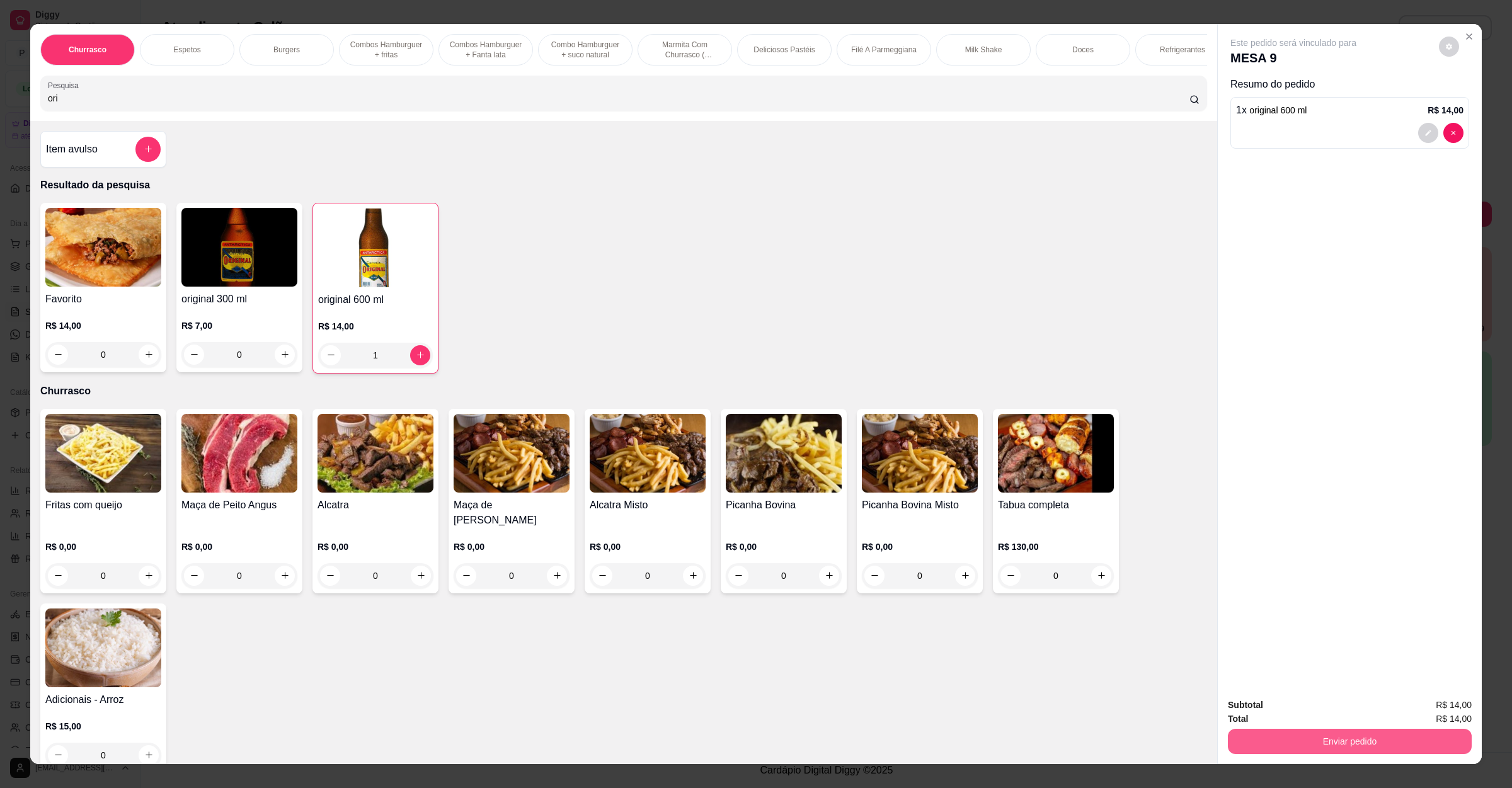
click at [1291, 747] on button "Enviar pedido" at bounding box center [1350, 742] width 244 height 25
click at [1422, 709] on button "Enviar pedido" at bounding box center [1437, 710] width 70 height 23
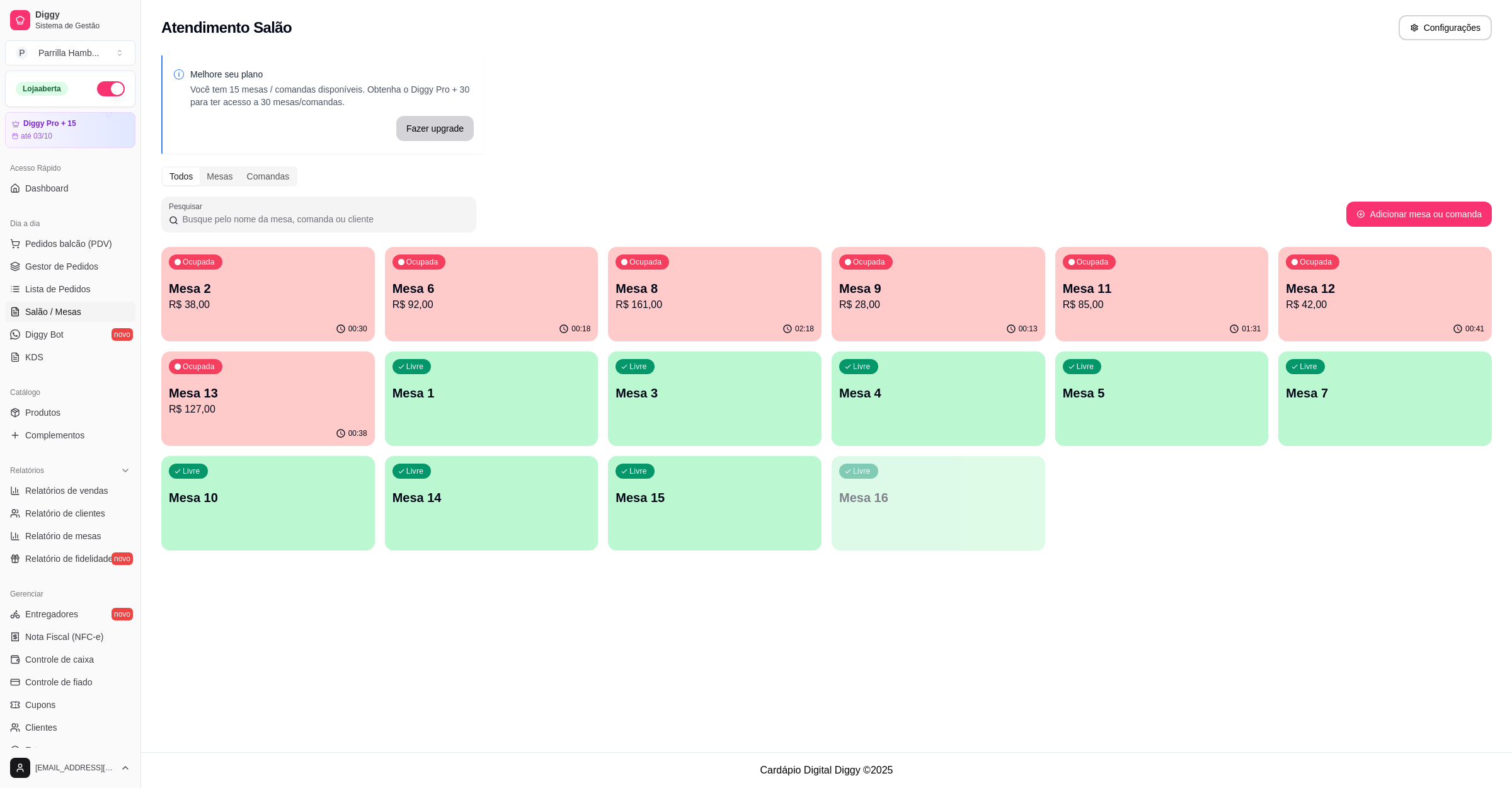
click at [1198, 336] on div "01:31" at bounding box center [1162, 329] width 213 height 25
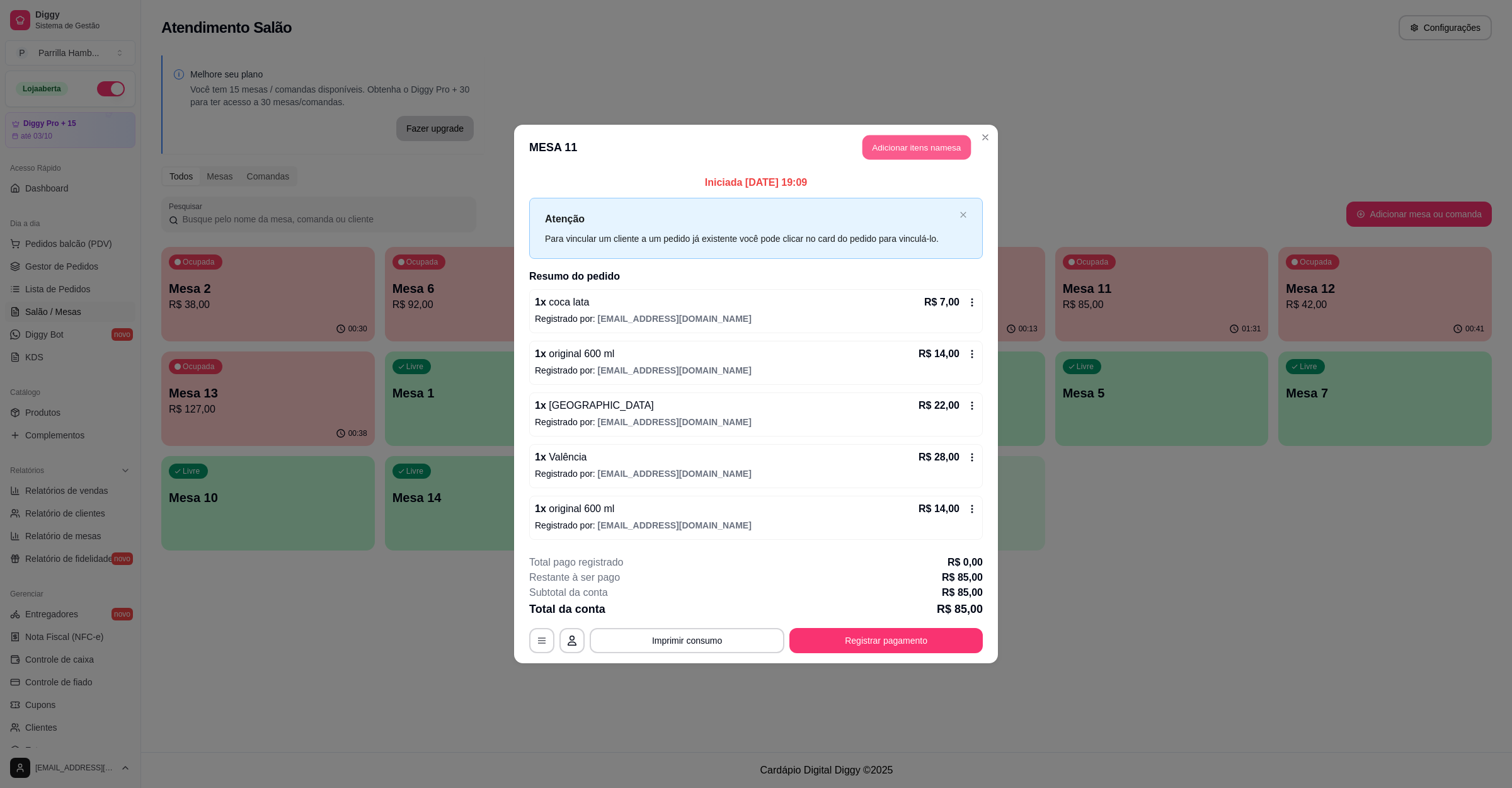
click at [925, 137] on button "Adicionar itens na mesa" at bounding box center [917, 148] width 109 height 25
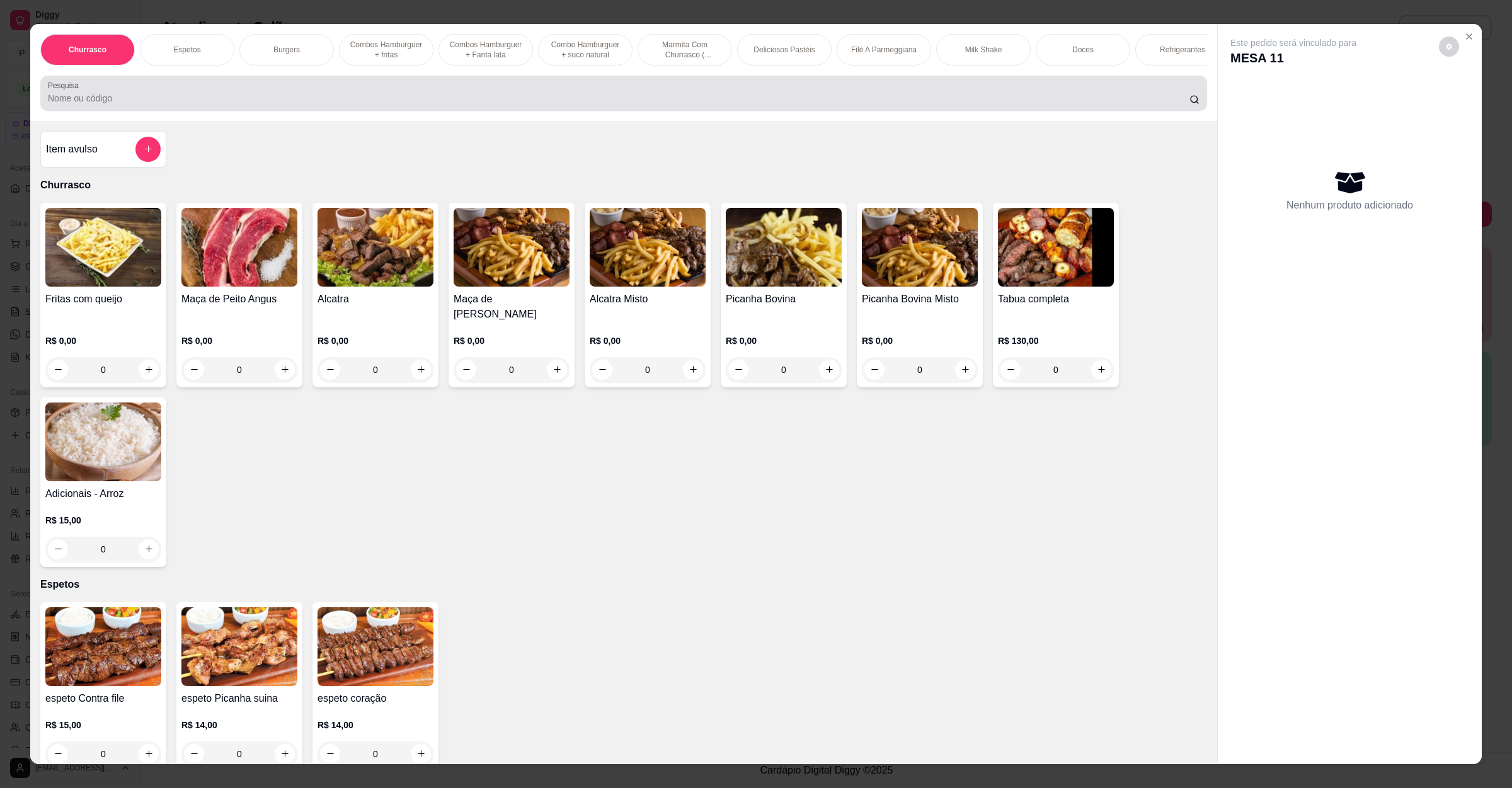
click at [599, 111] on div "Pesquisa" at bounding box center [624, 93] width 1167 height 36
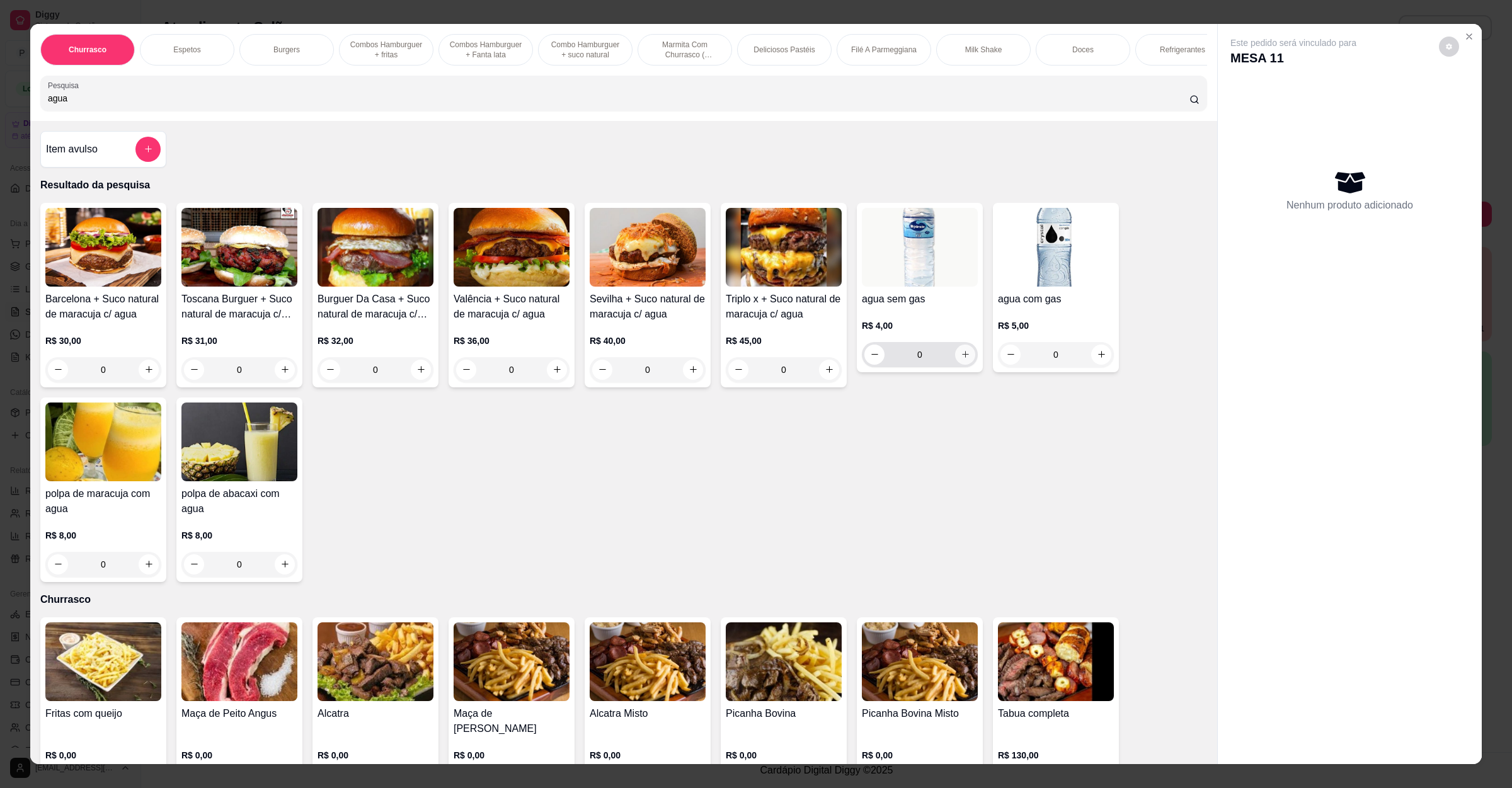
type input "agua"
click at [961, 359] on icon "increase-product-quantity" at bounding box center [965, 353] width 9 height 9
type input "1"
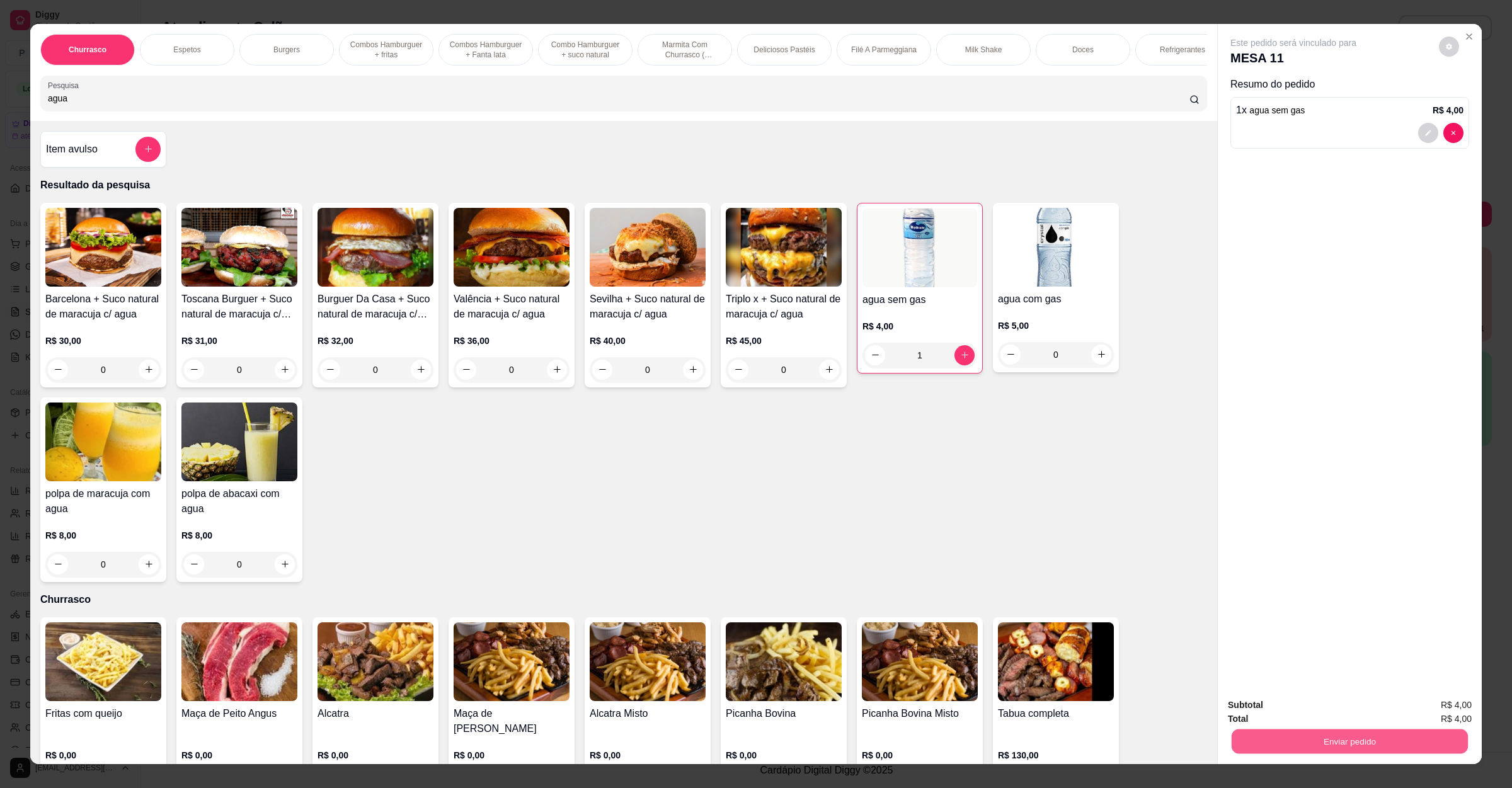
click at [1350, 734] on button "Enviar pedido" at bounding box center [1349, 742] width 237 height 25
click at [1433, 716] on button "Enviar pedido" at bounding box center [1437, 710] width 71 height 24
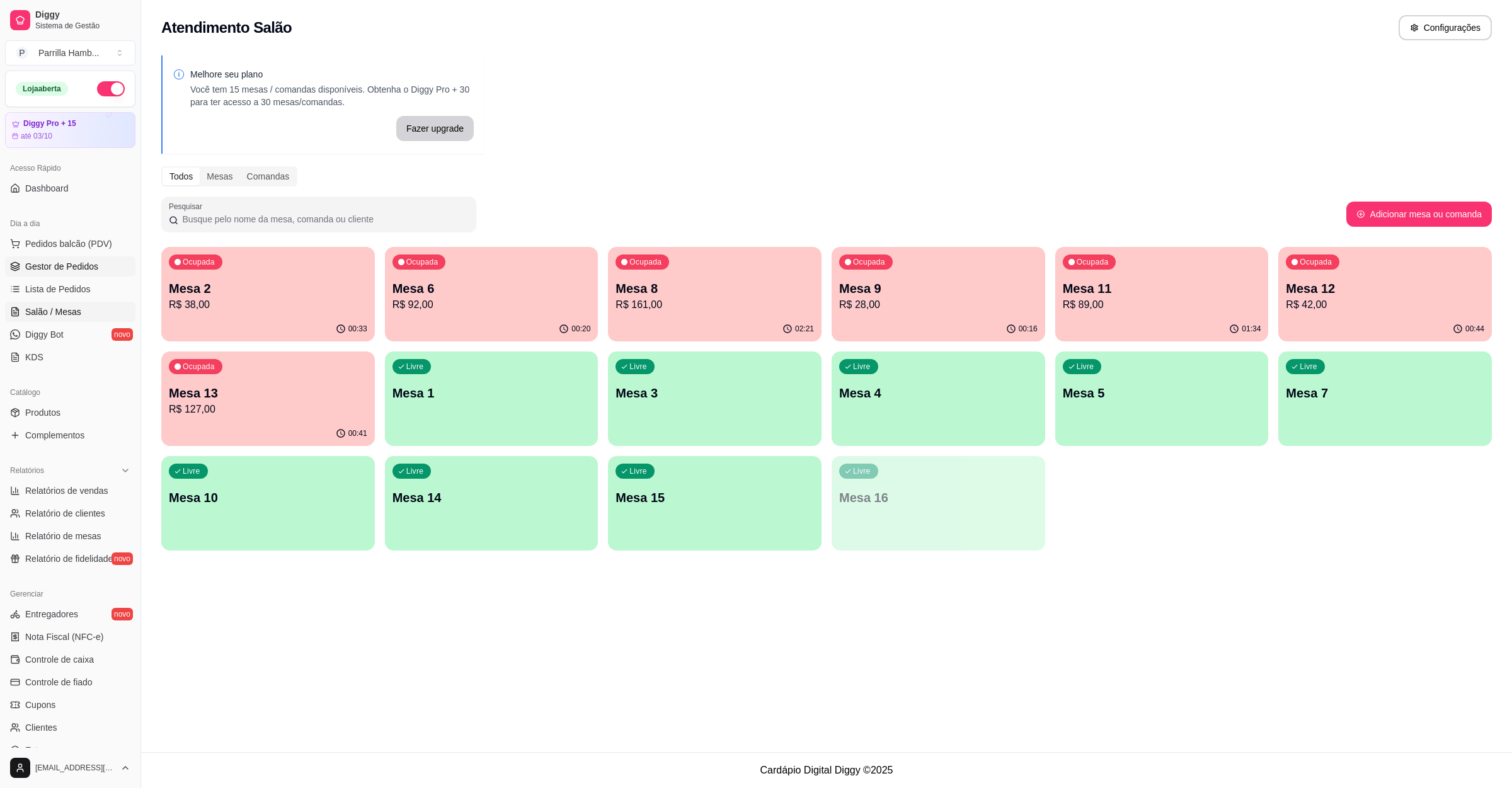
click at [82, 257] on link "Gestor de Pedidos" at bounding box center [70, 266] width 130 height 20
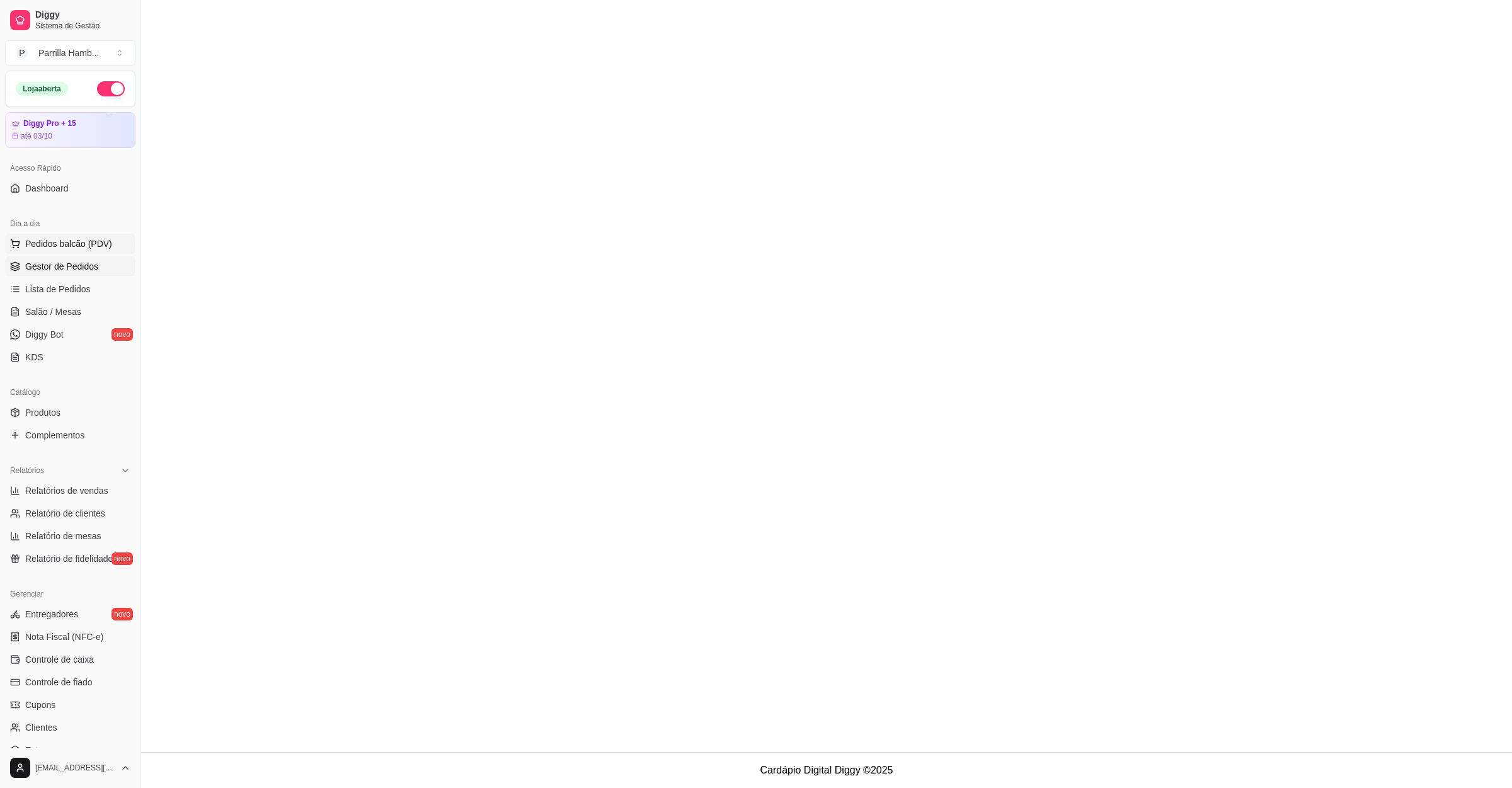
click at [87, 248] on span "Pedidos balcão (PDV)" at bounding box center [68, 243] width 87 height 12
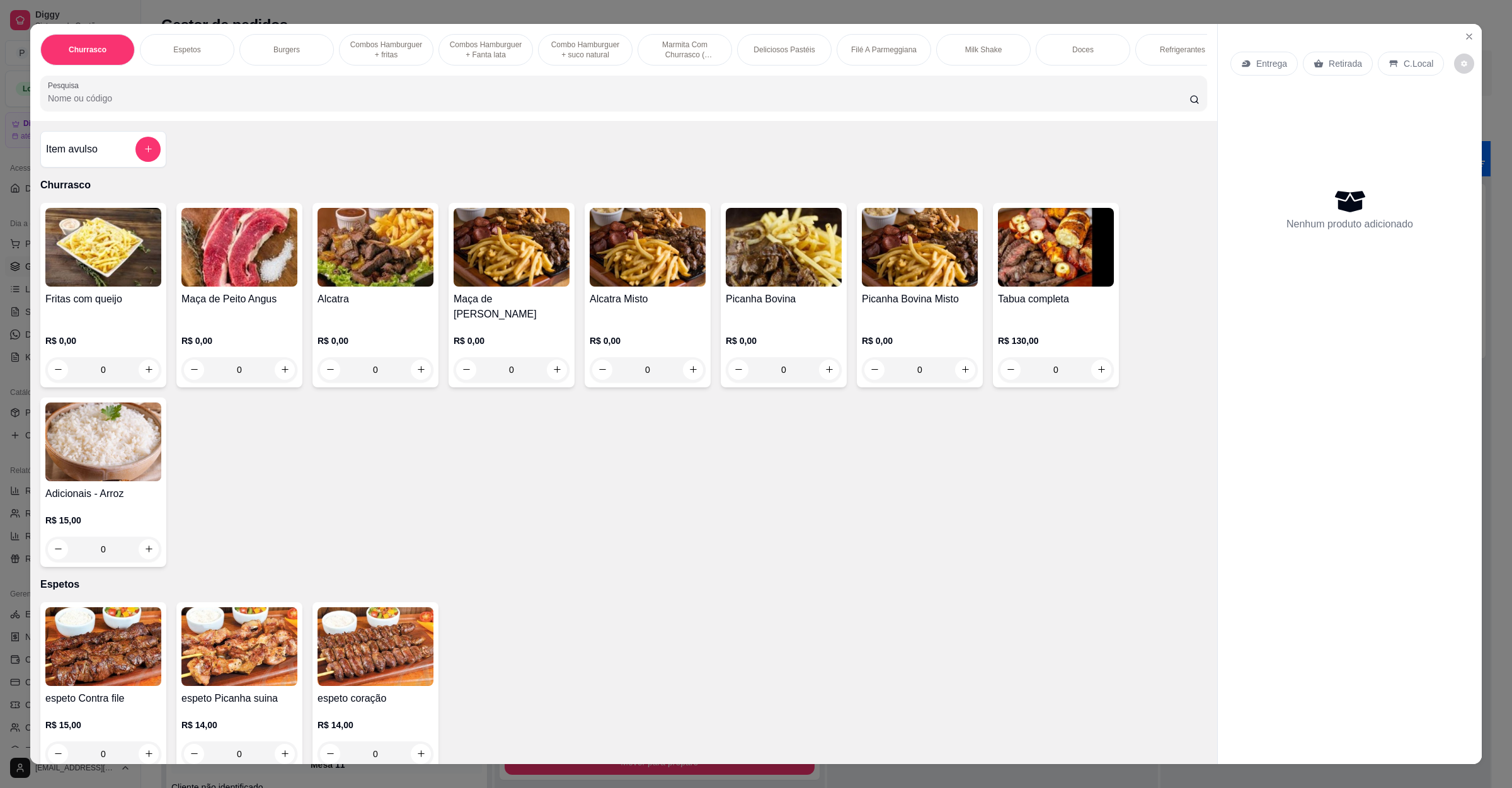
click at [1266, 61] on p "Entrega" at bounding box center [1271, 63] width 31 height 12
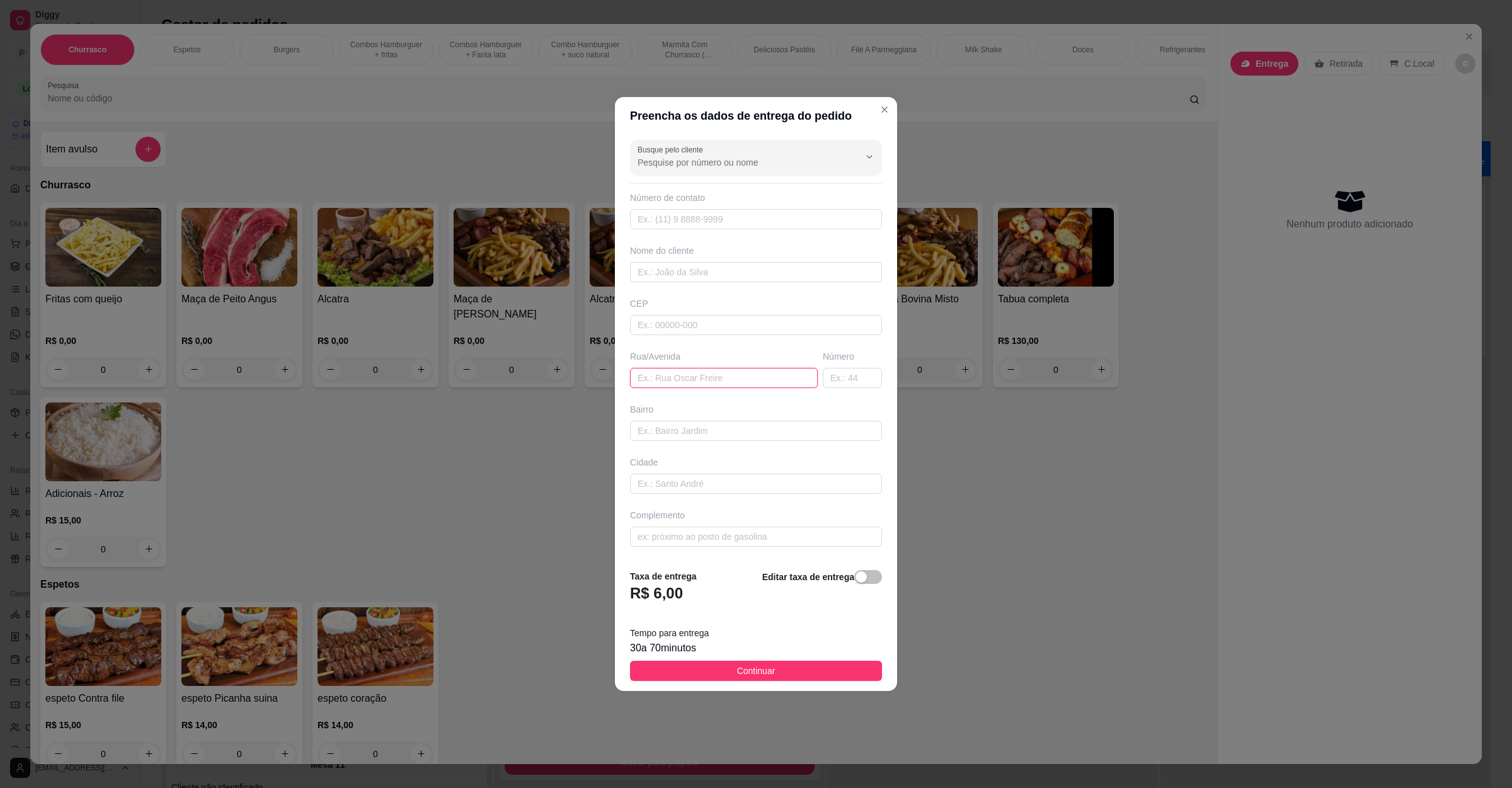
click at [719, 381] on input "text" at bounding box center [724, 377] width 188 height 20
paste input "[STREET_ADDRESS][PERSON_NAME]"
type input "[STREET_ADDRESS][PERSON_NAME]"
click at [757, 669] on span "Continuar" at bounding box center [756, 670] width 38 height 14
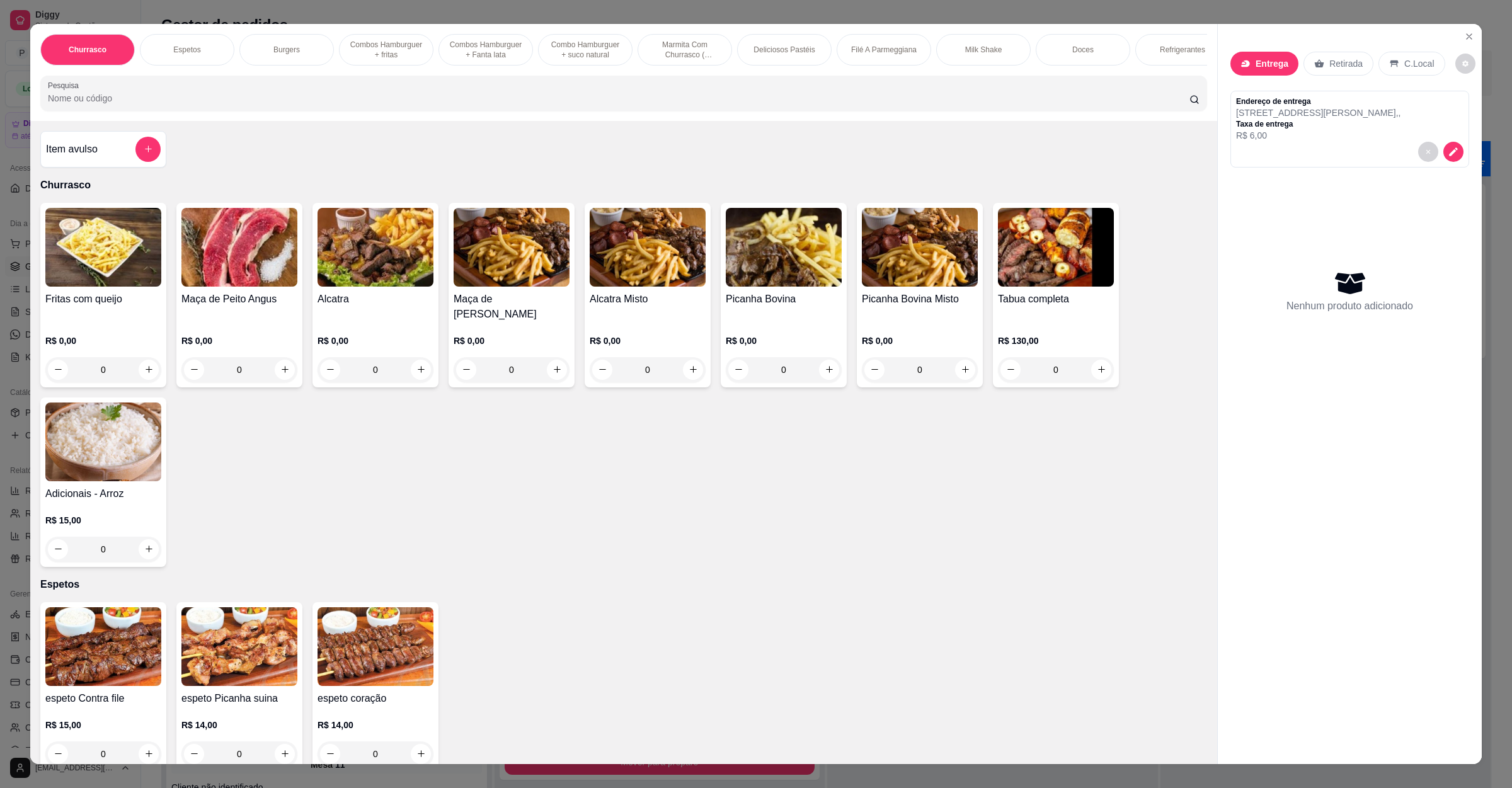
click at [294, 105] on input "Pesquisa" at bounding box center [619, 98] width 1142 height 12
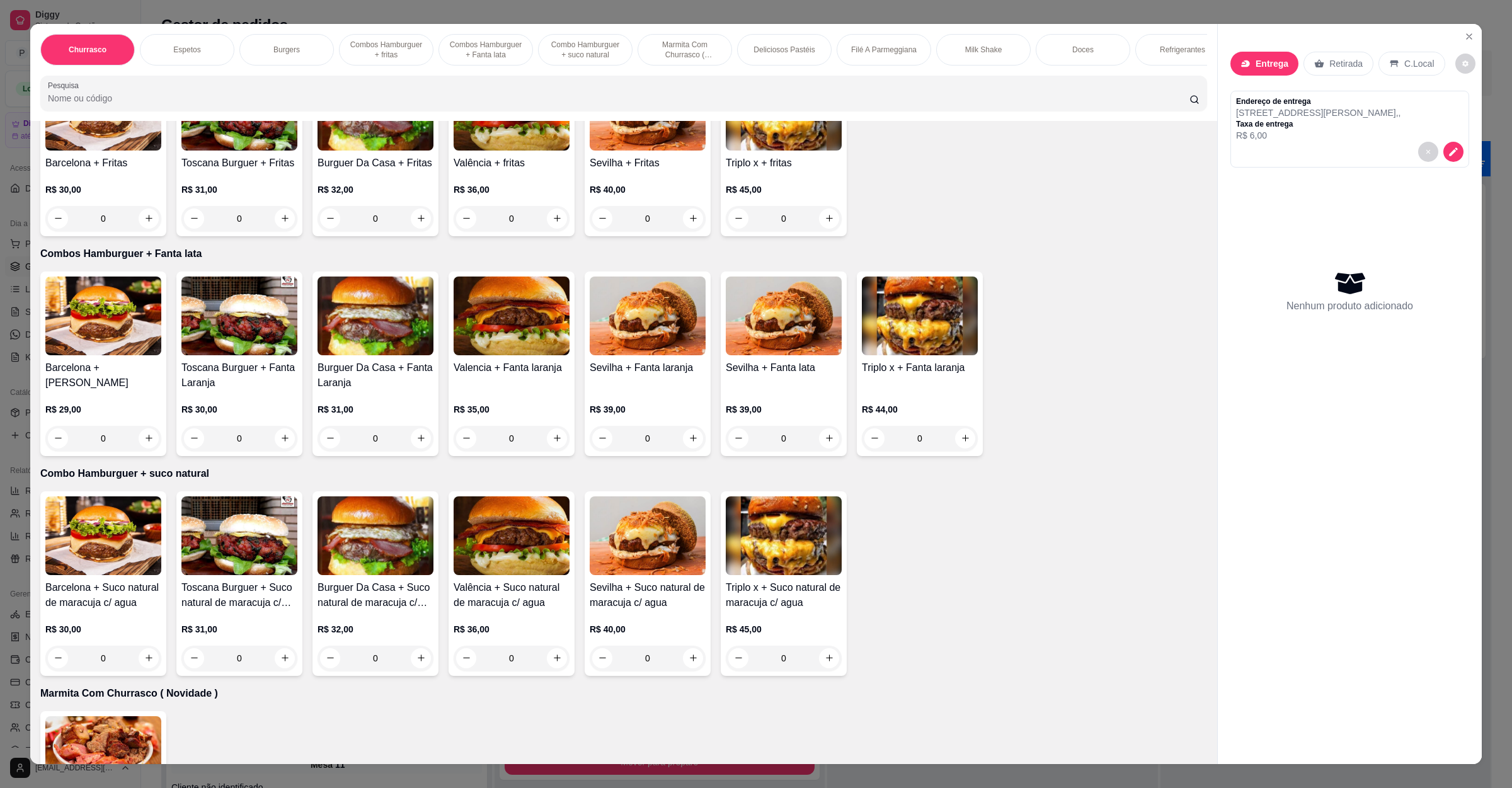
scroll to position [1511, 0]
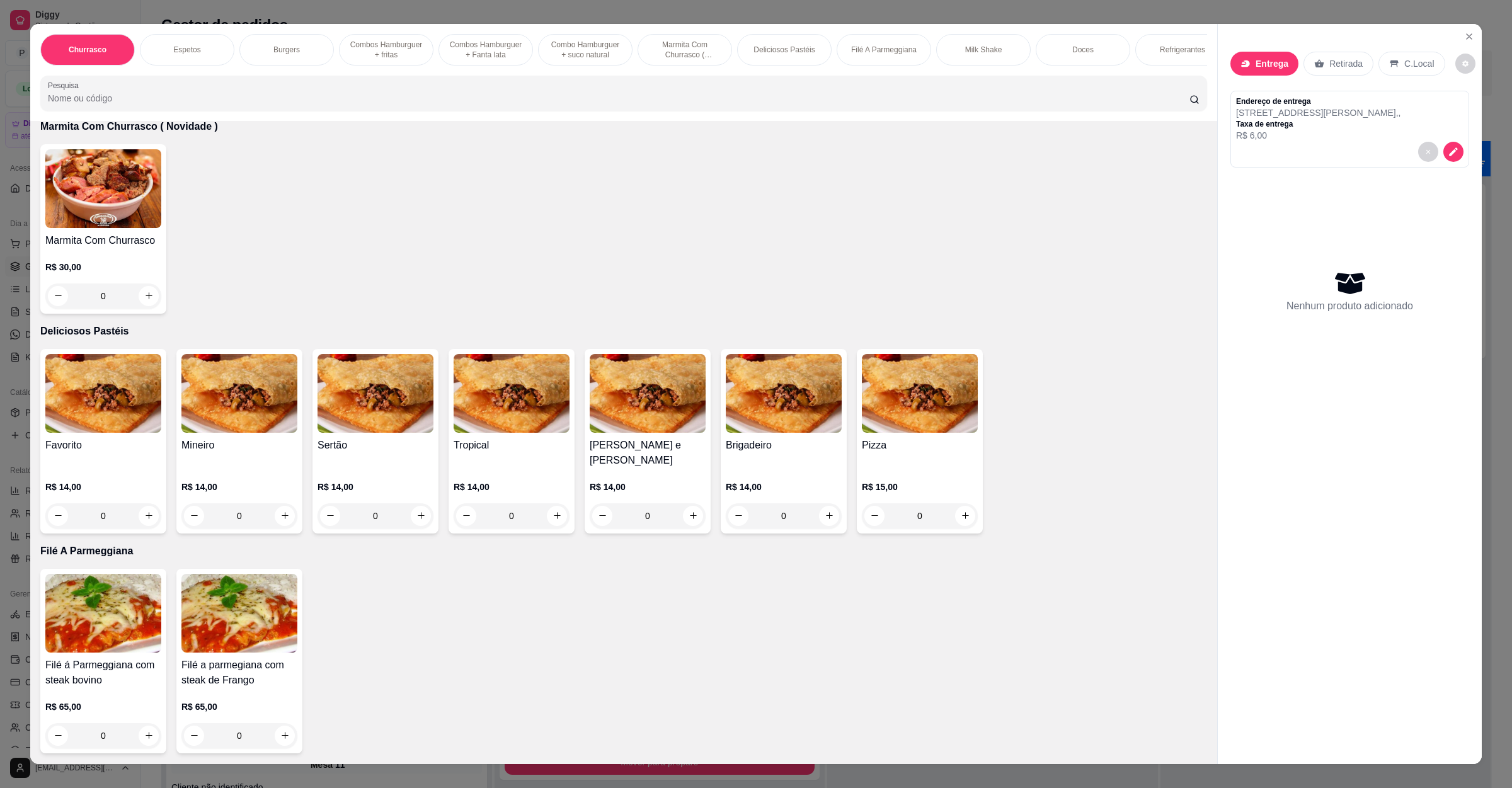
click at [129, 503] on div "0" at bounding box center [104, 516] width 116 height 25
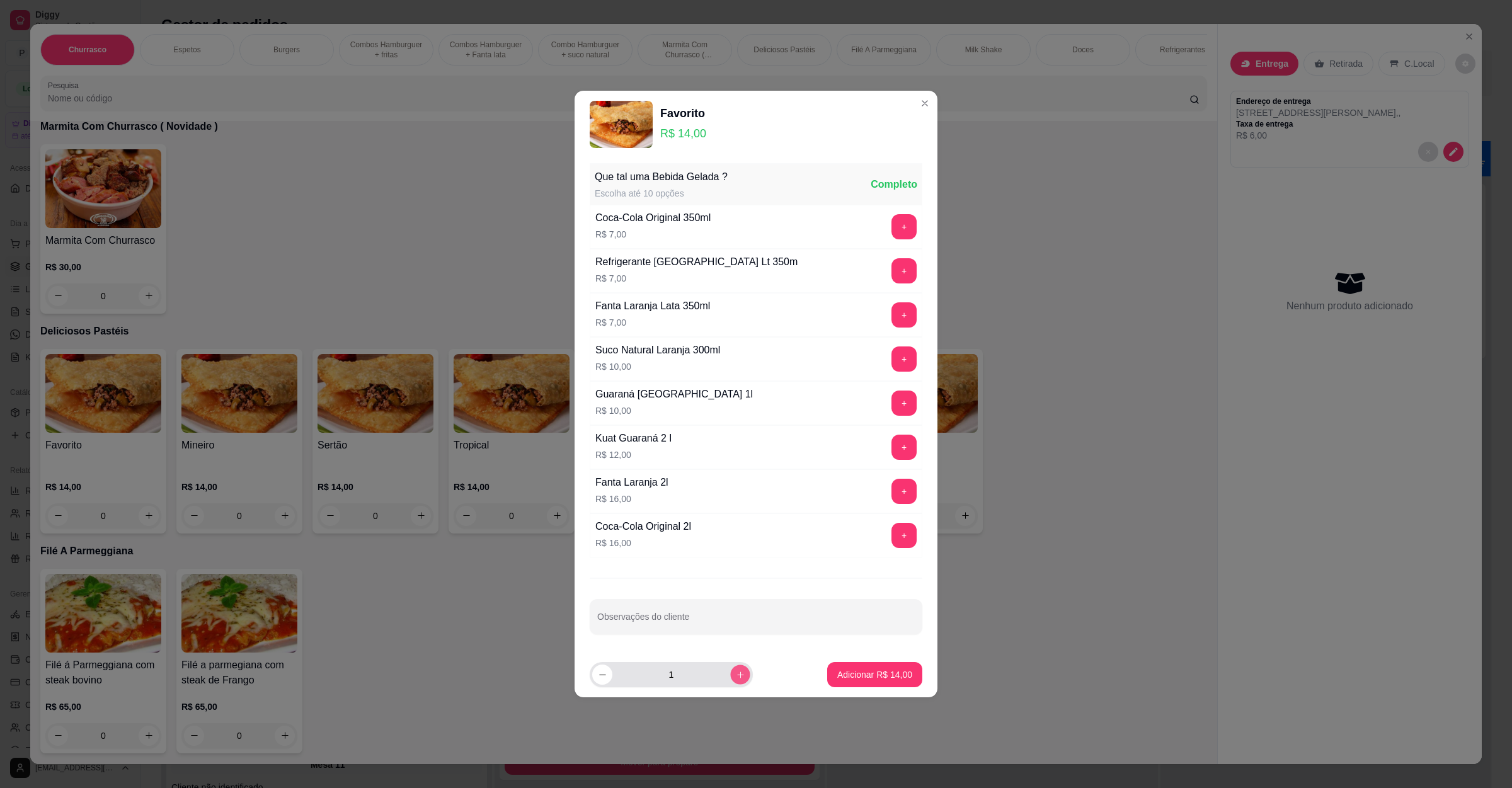
click at [736, 679] on icon "increase-product-quantity" at bounding box center [740, 674] width 9 height 9
type input "2"
click at [866, 674] on p "Adicionar R$ 28,00" at bounding box center [875, 674] width 73 height 12
type input "2"
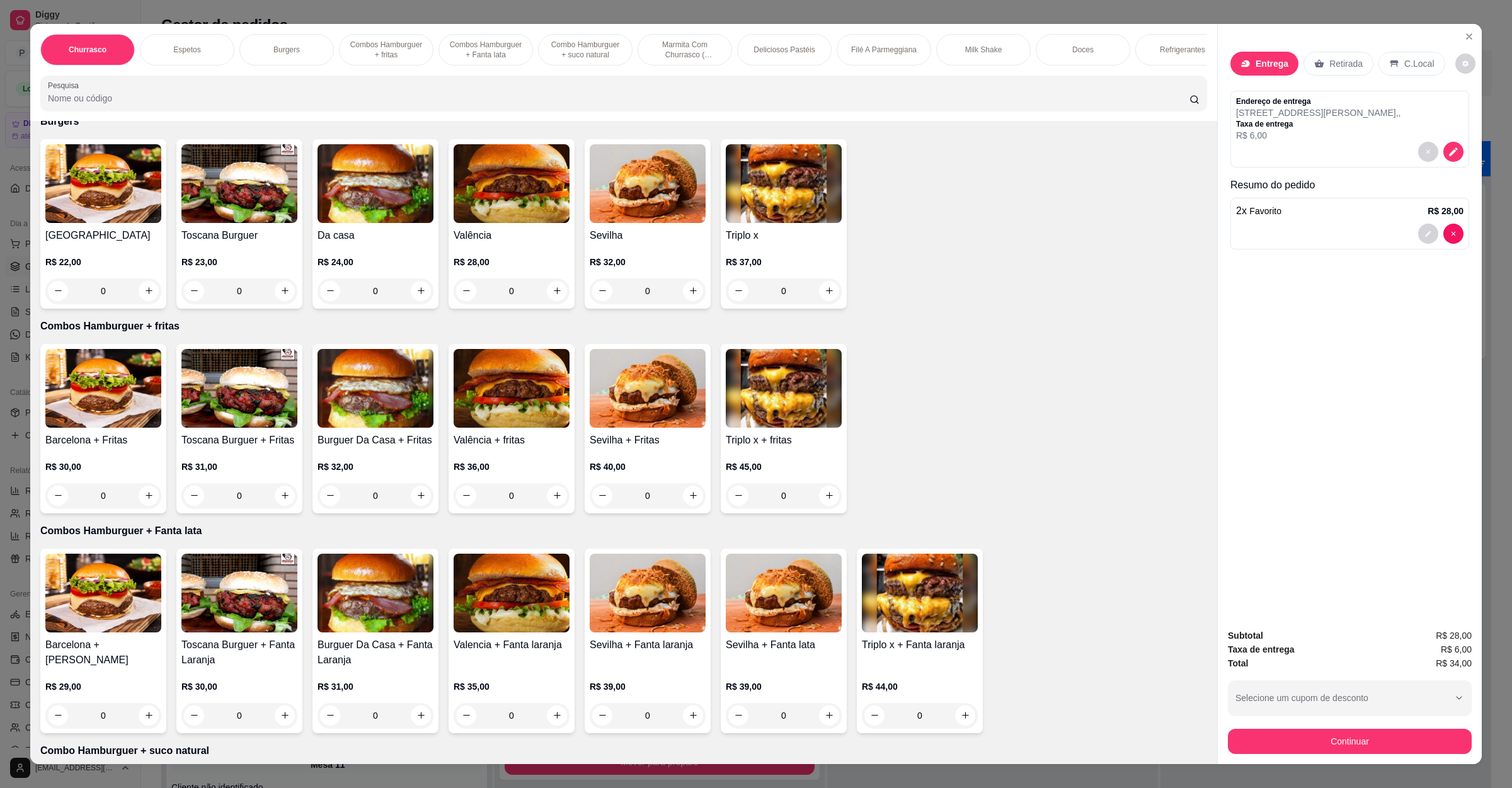
scroll to position [661, 0]
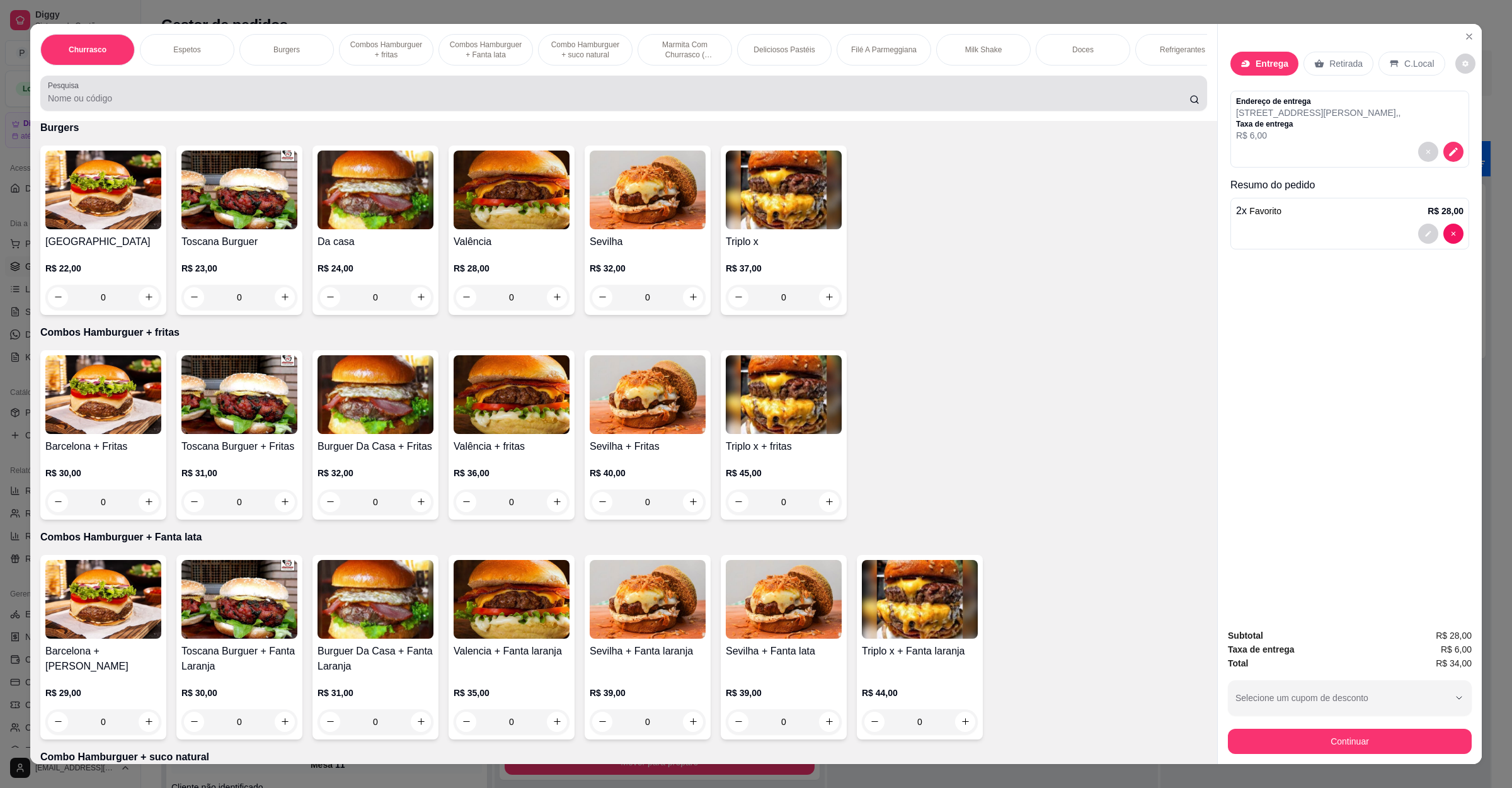
click at [390, 105] on div at bounding box center [624, 93] width 1152 height 25
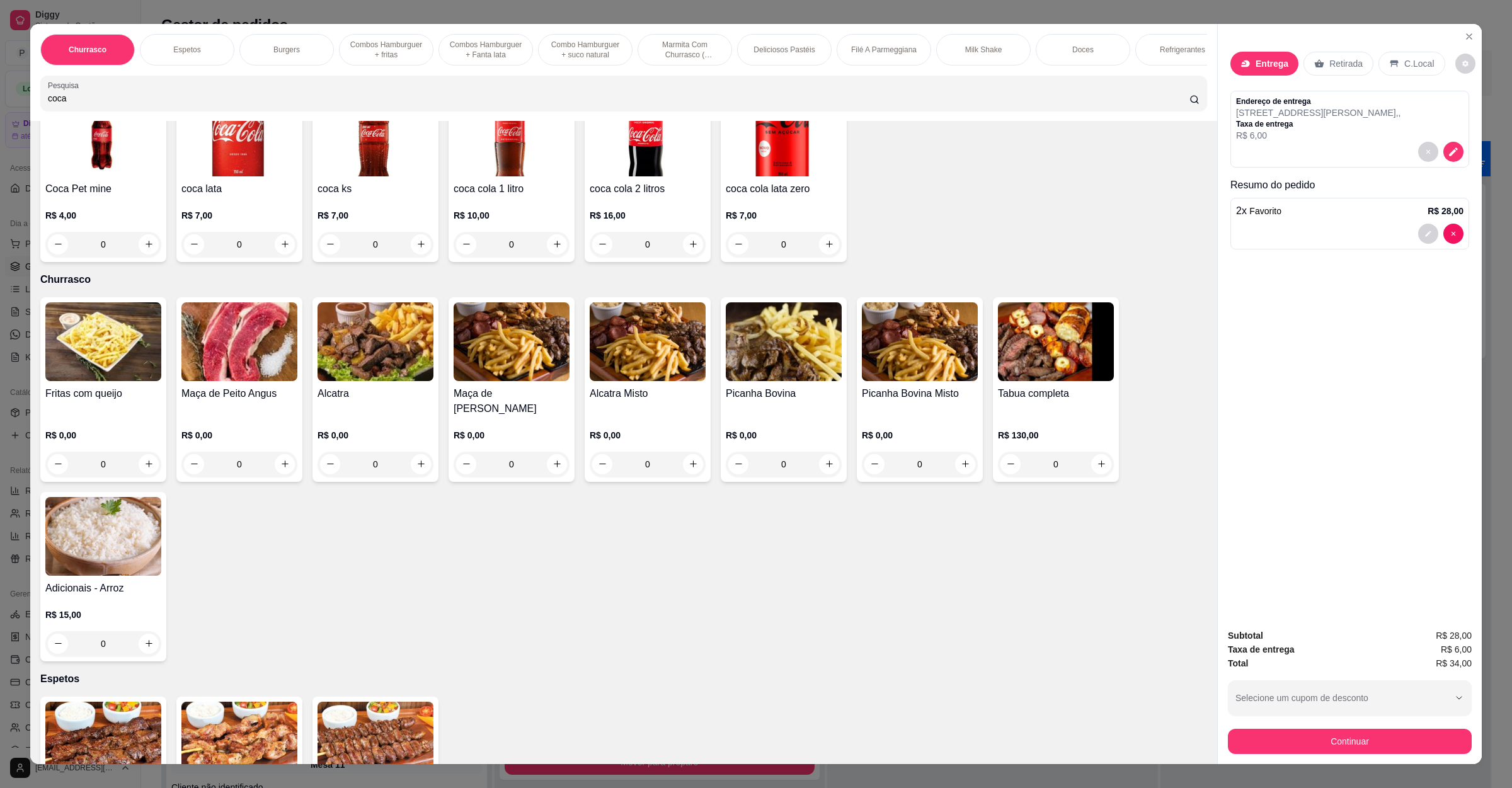
scroll to position [0, 0]
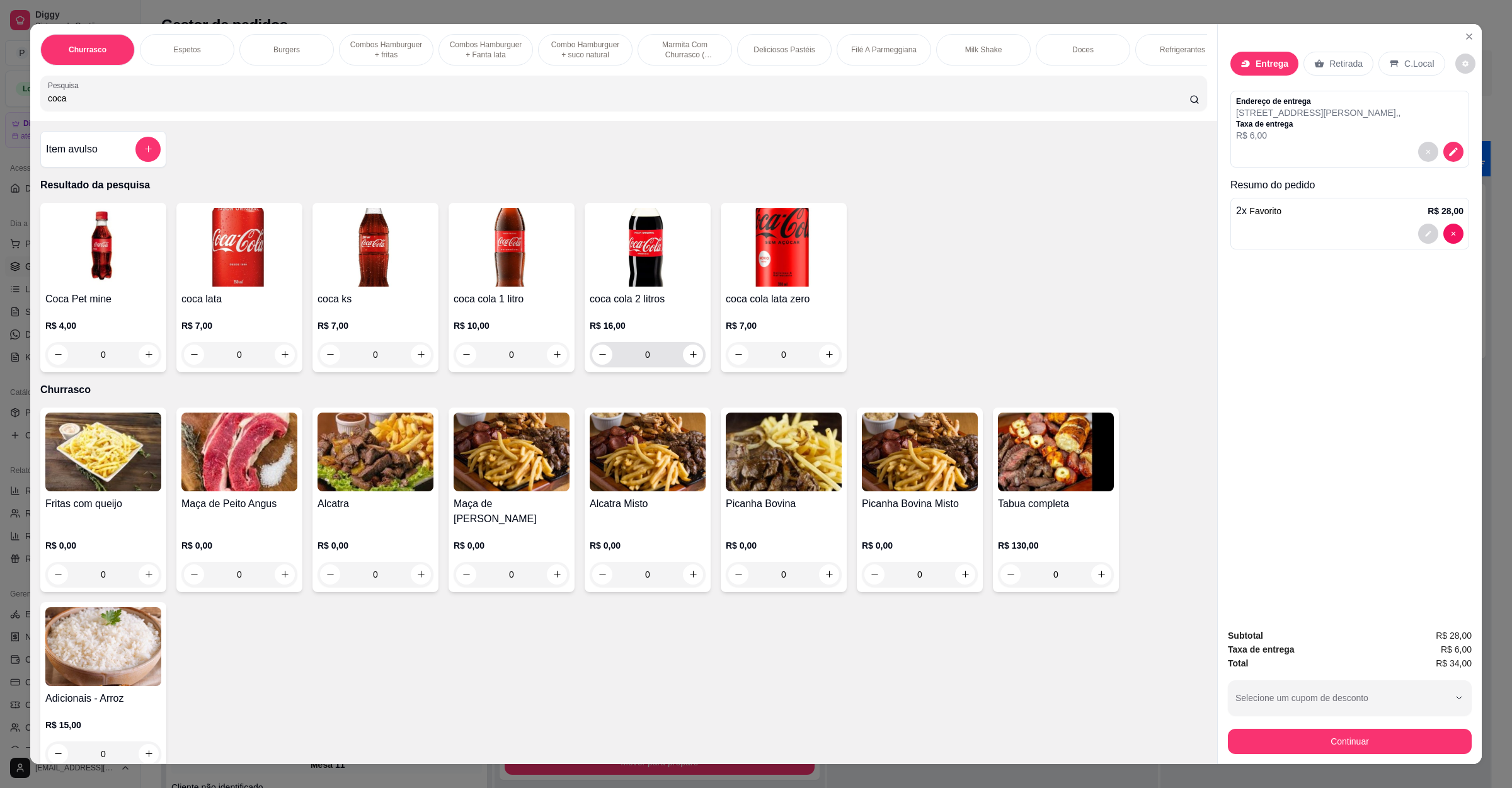
type input "coca"
click at [692, 364] on button "increase-product-quantity" at bounding box center [693, 354] width 20 height 20
type input "1"
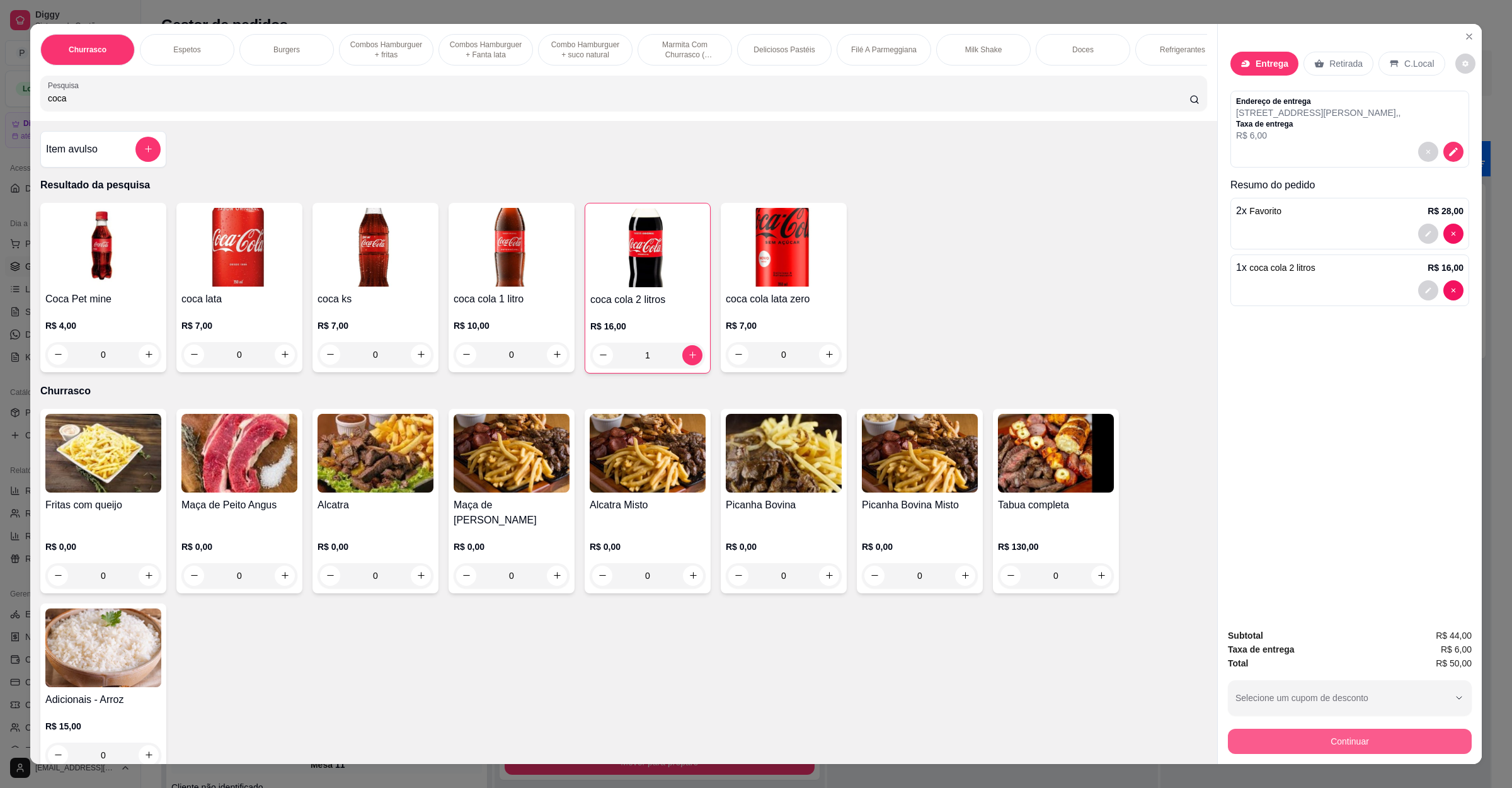
click at [1301, 743] on button "Continuar" at bounding box center [1350, 742] width 244 height 25
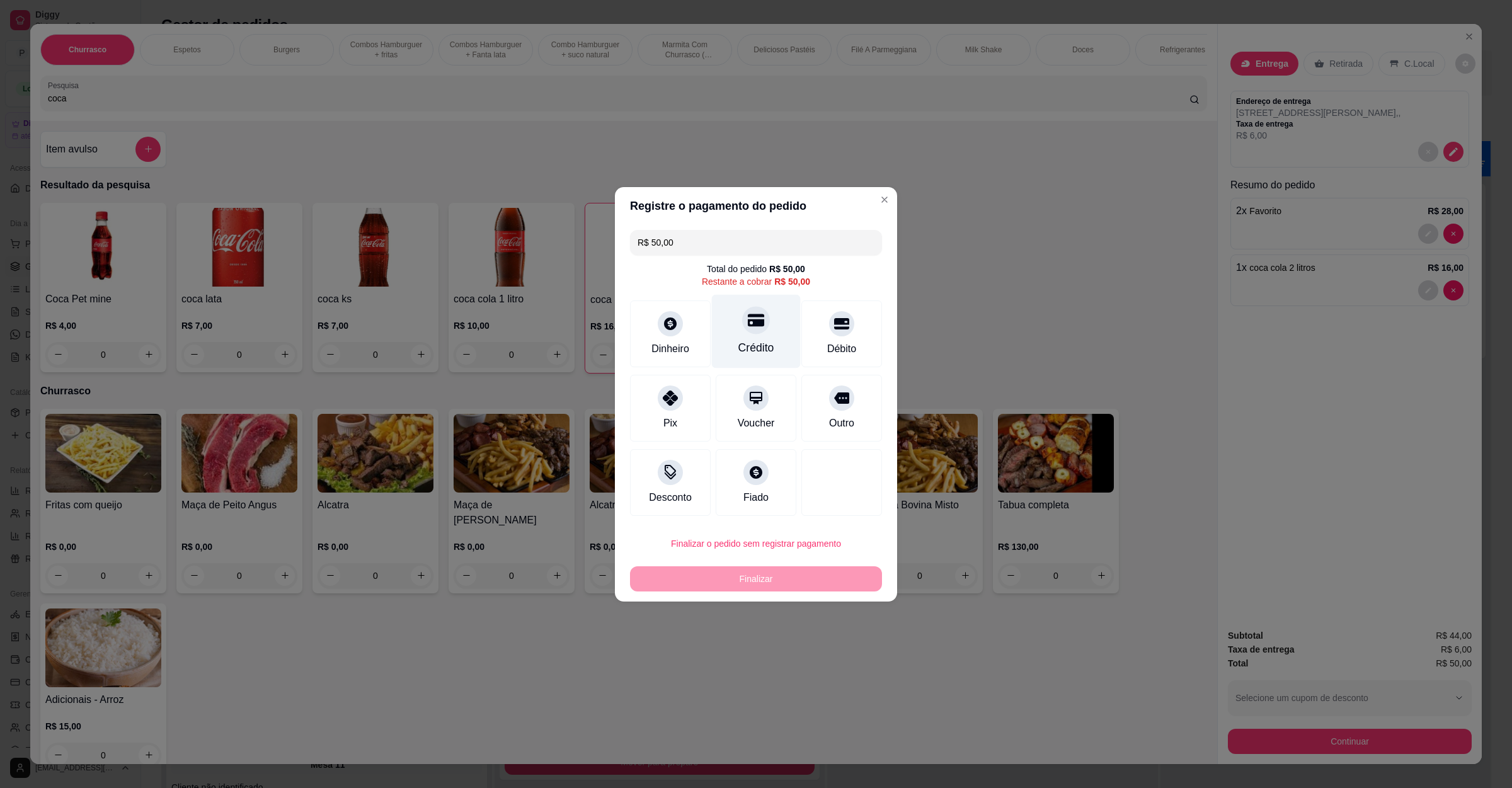
click at [755, 331] on div at bounding box center [755, 319] width 27 height 27
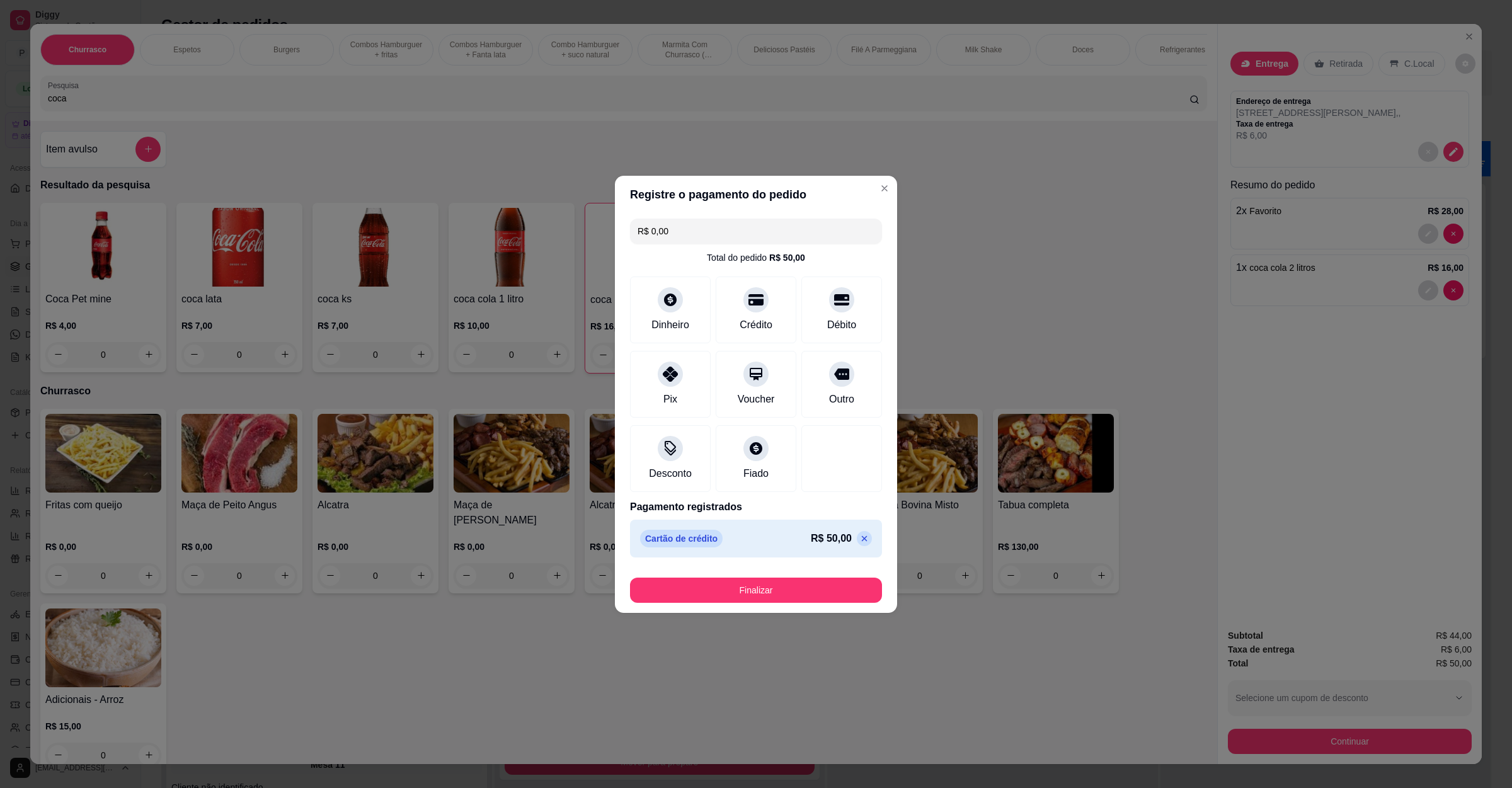
type input "R$ 0,00"
click at [745, 575] on div "Finalizar" at bounding box center [756, 587] width 252 height 30
click at [745, 582] on button "Finalizar" at bounding box center [756, 590] width 252 height 25
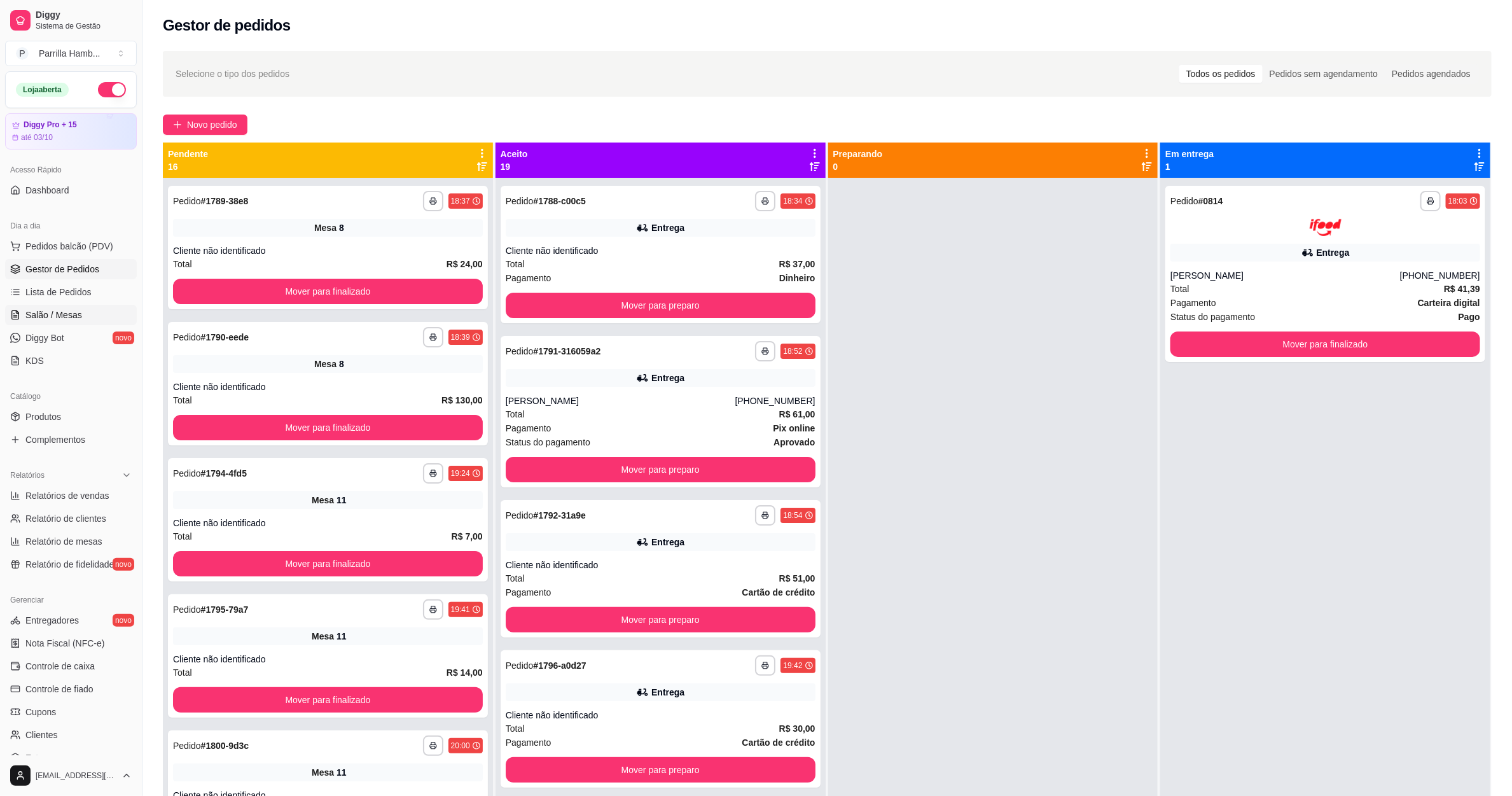
click at [70, 313] on span "Salão / Mesas" at bounding box center [54, 314] width 57 height 13
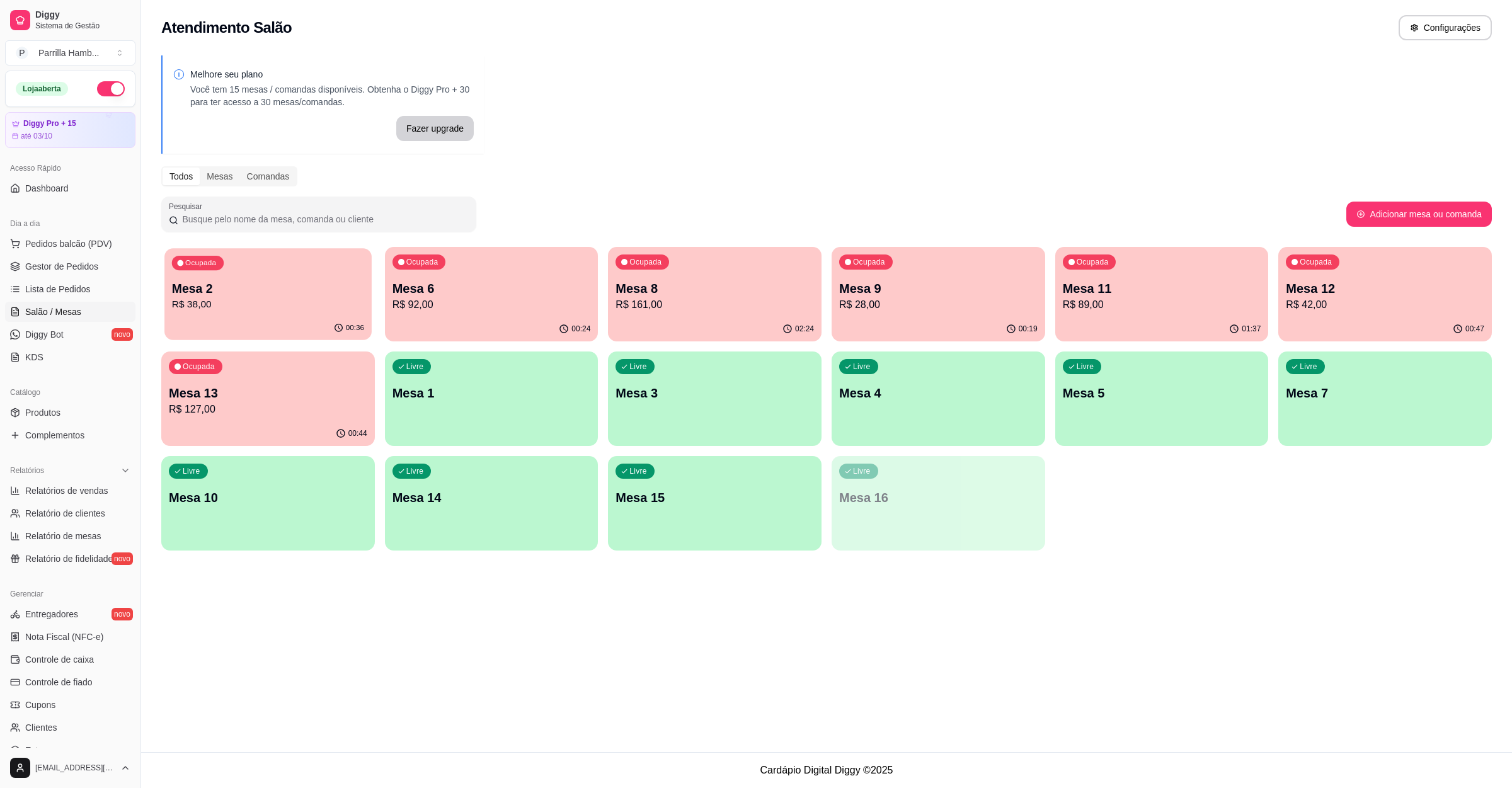
click at [242, 308] on p "R$ 38,00" at bounding box center [268, 304] width 193 height 14
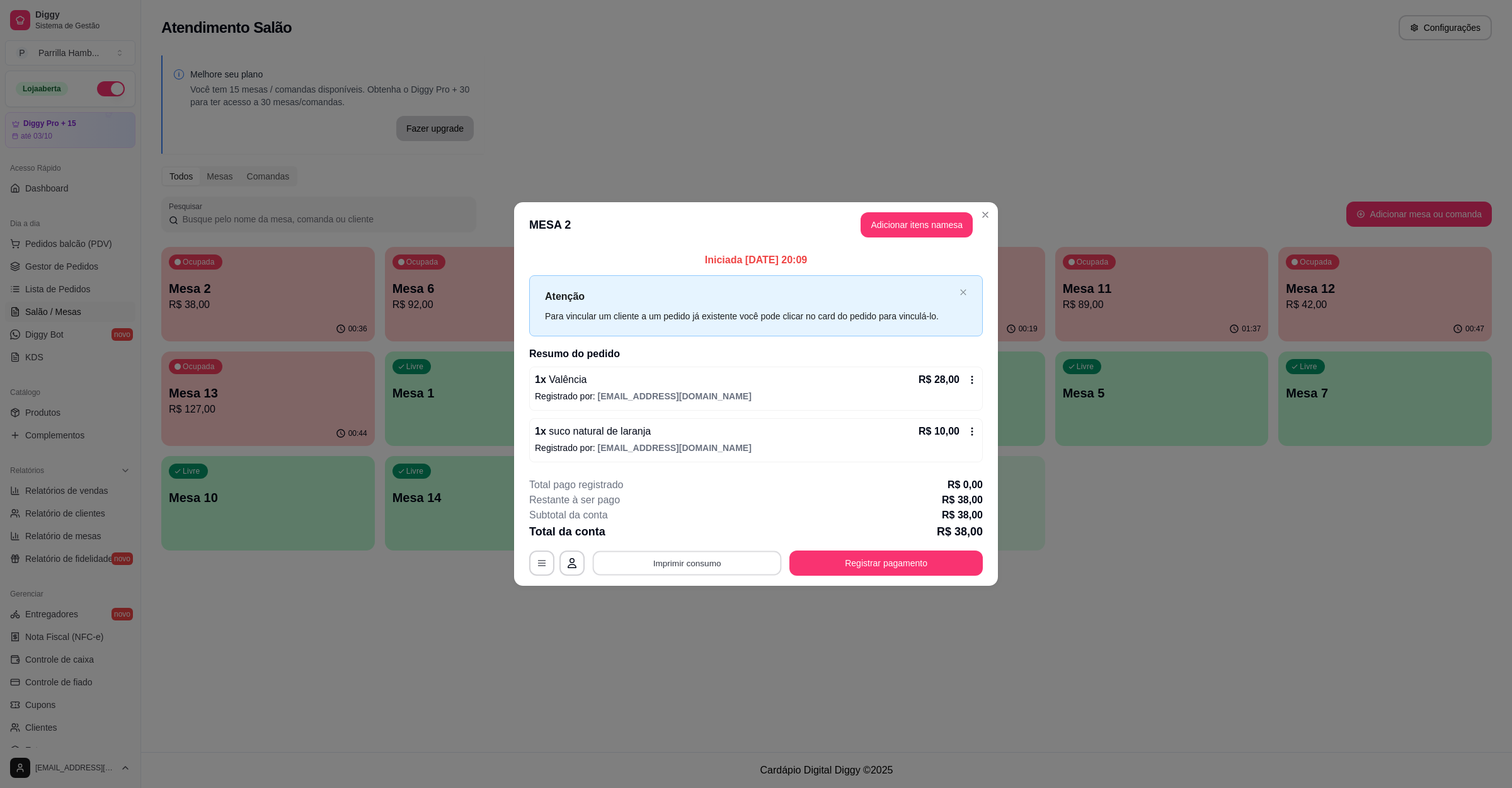
click at [700, 552] on button "Imprimir consumo" at bounding box center [688, 563] width 189 height 25
click at [707, 537] on button "IMPRESSORA" at bounding box center [690, 535] width 88 height 20
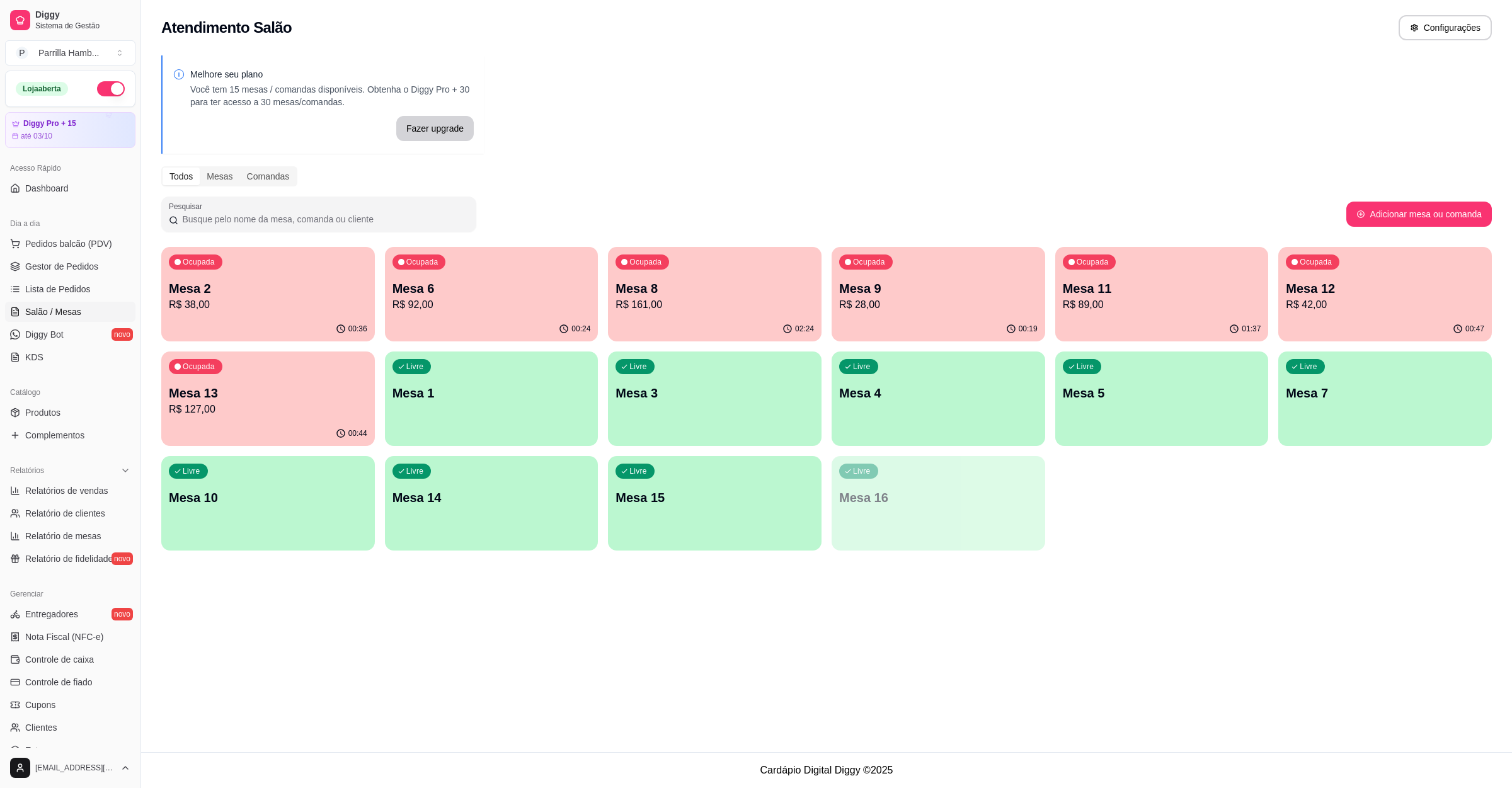
click at [245, 276] on div "Ocupada Mesa 2 R$ 38,00" at bounding box center [267, 282] width 213 height 70
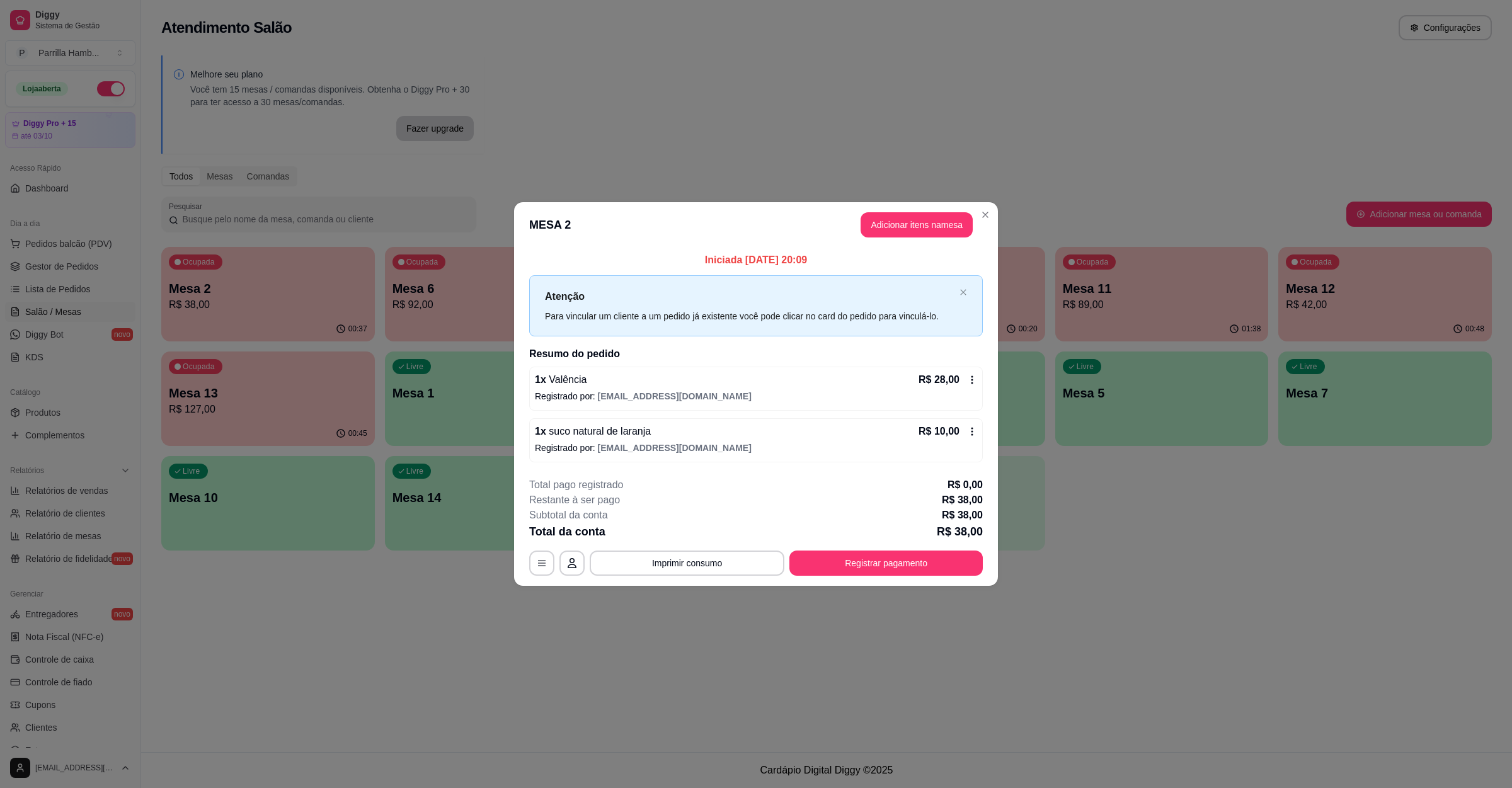
click at [881, 547] on div "**********" at bounding box center [756, 527] width 454 height 98
click at [881, 552] on button "Registrar pagamento" at bounding box center [885, 563] width 193 height 25
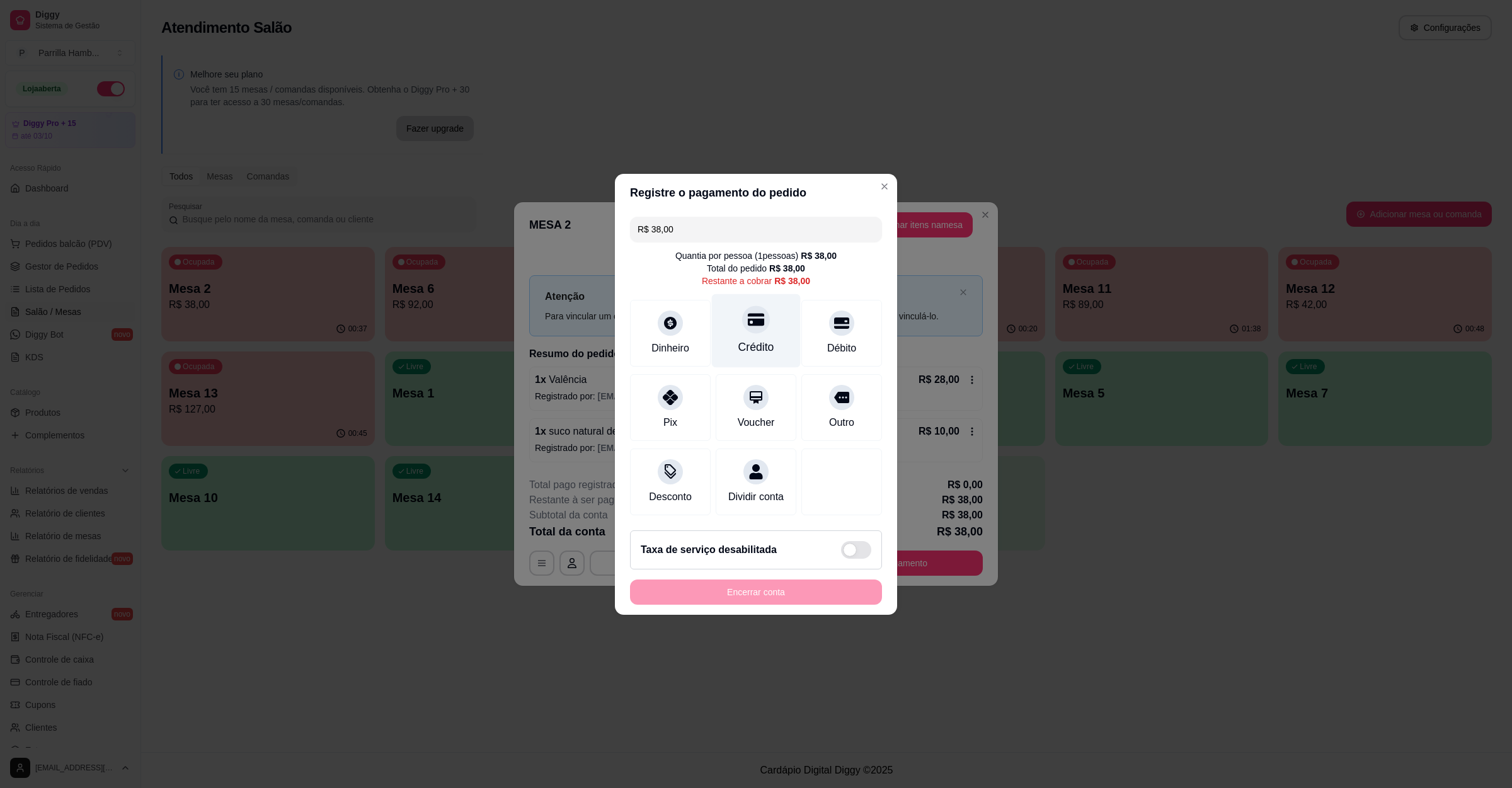
click at [760, 339] on div "Crédito" at bounding box center [756, 348] width 36 height 17
type input "R$ 0,00"
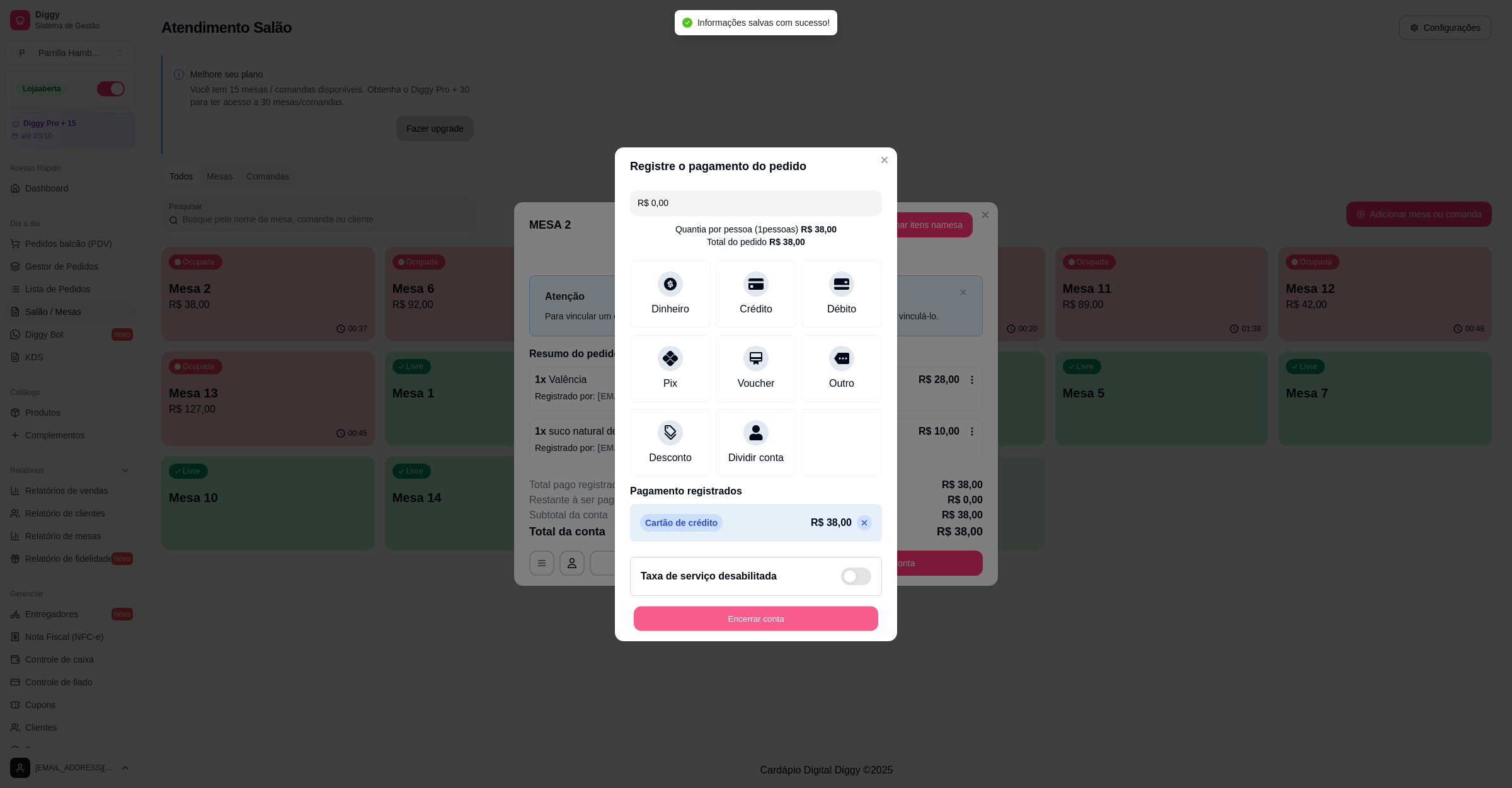
click at [743, 627] on button "Encerrar conta" at bounding box center [756, 618] width 245 height 25
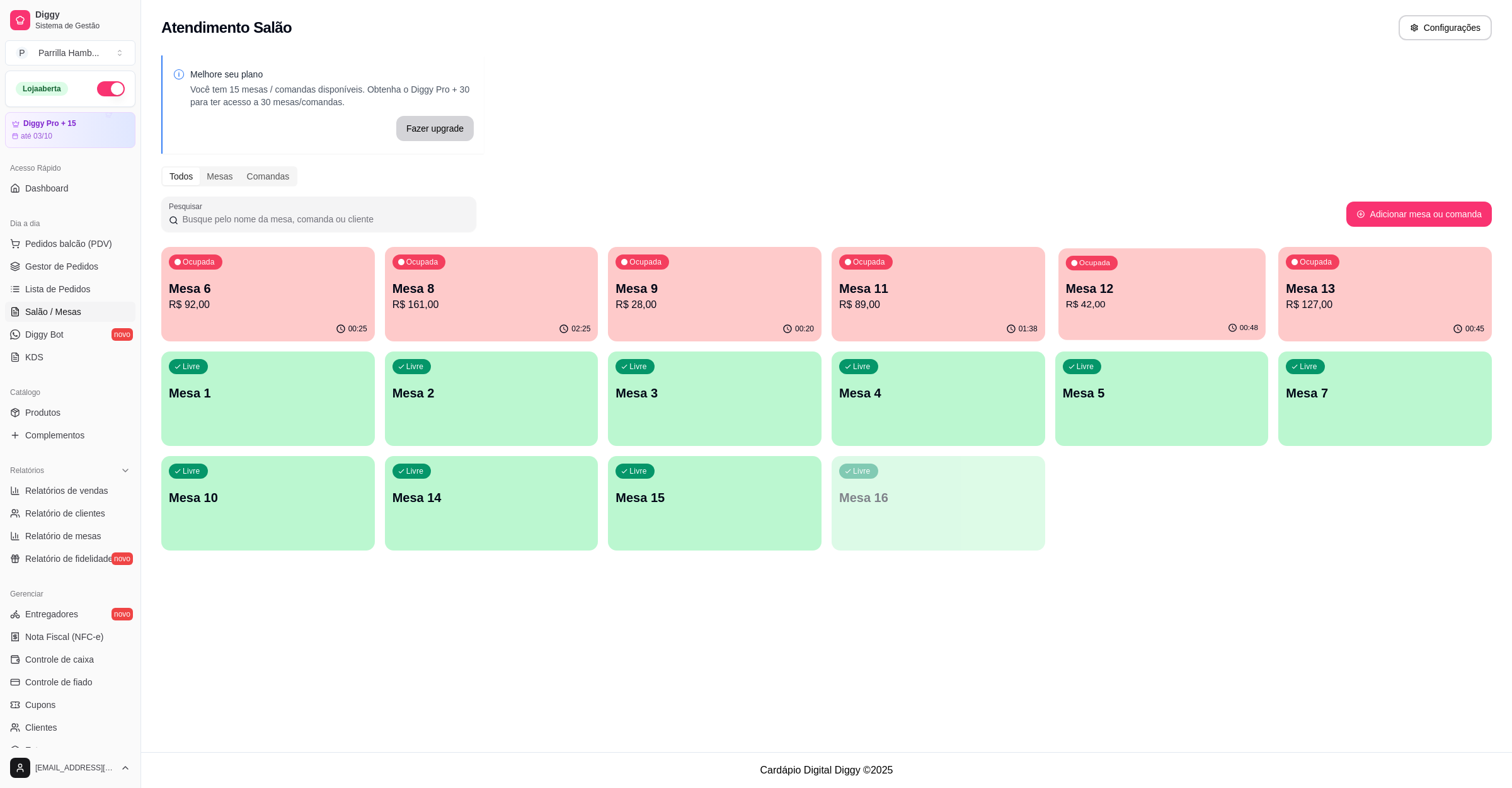
click at [1174, 312] on div "Ocupada Mesa 12 R$ 42,00" at bounding box center [1163, 282] width 207 height 68
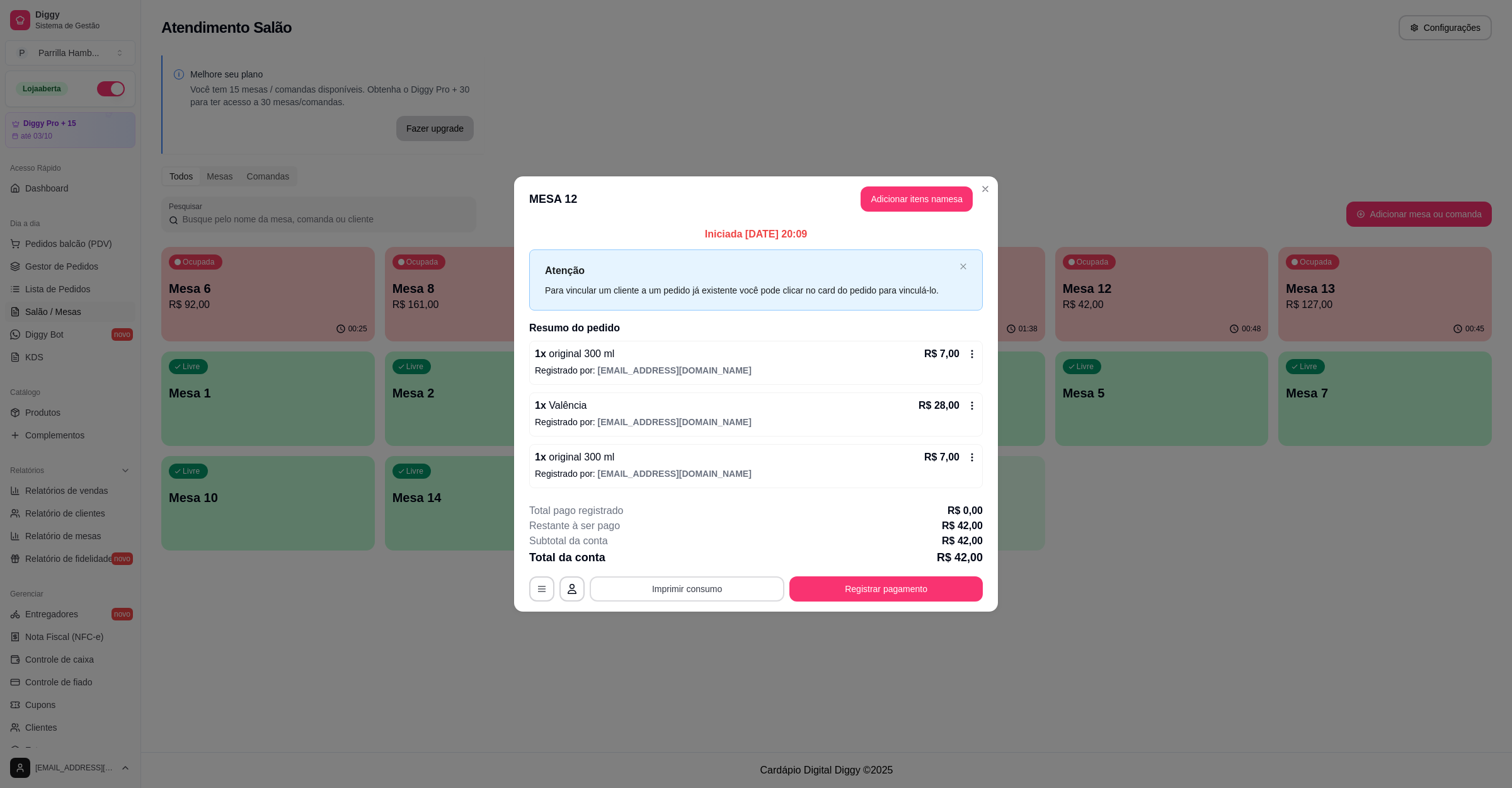
click at [734, 580] on button "Imprimir consumo" at bounding box center [687, 589] width 195 height 25
click at [720, 559] on button "IMPRESSORA" at bounding box center [691, 561] width 91 height 20
click at [942, 592] on button "Registrar pagamento" at bounding box center [885, 589] width 193 height 25
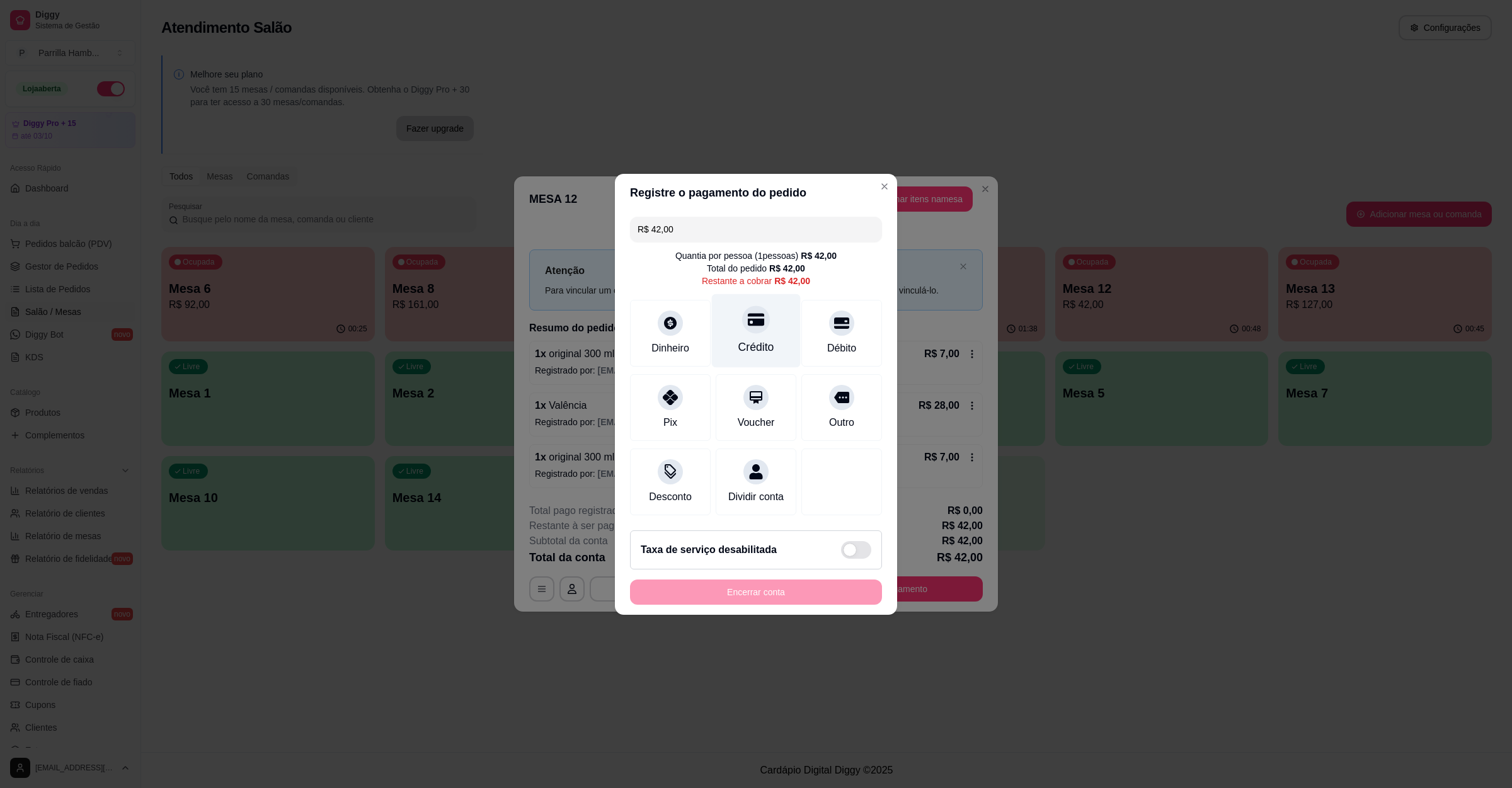
click at [724, 309] on div "Crédito" at bounding box center [756, 330] width 89 height 74
type input "R$ 0,00"
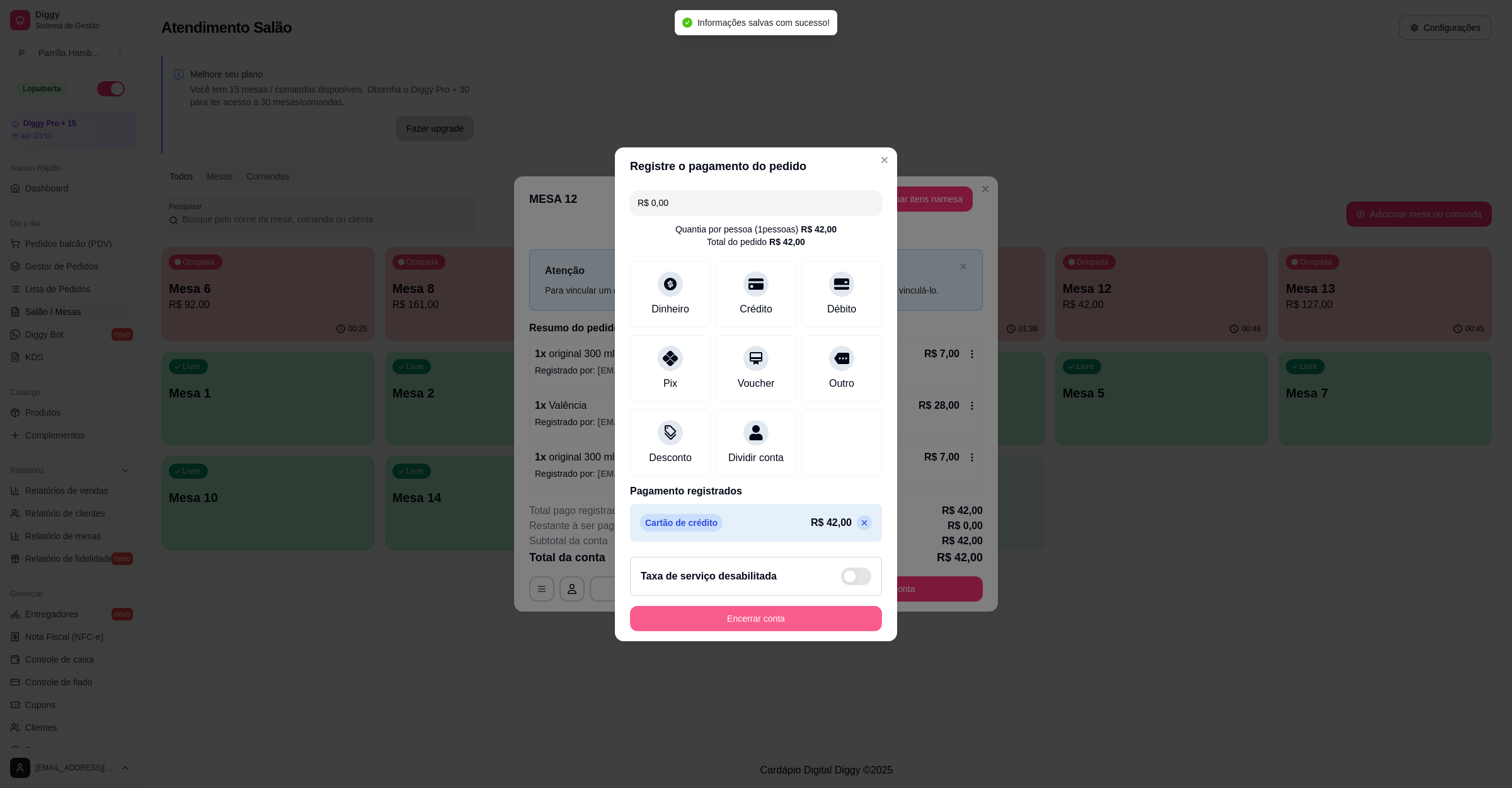
click at [773, 624] on button "Encerrar conta" at bounding box center [756, 618] width 252 height 25
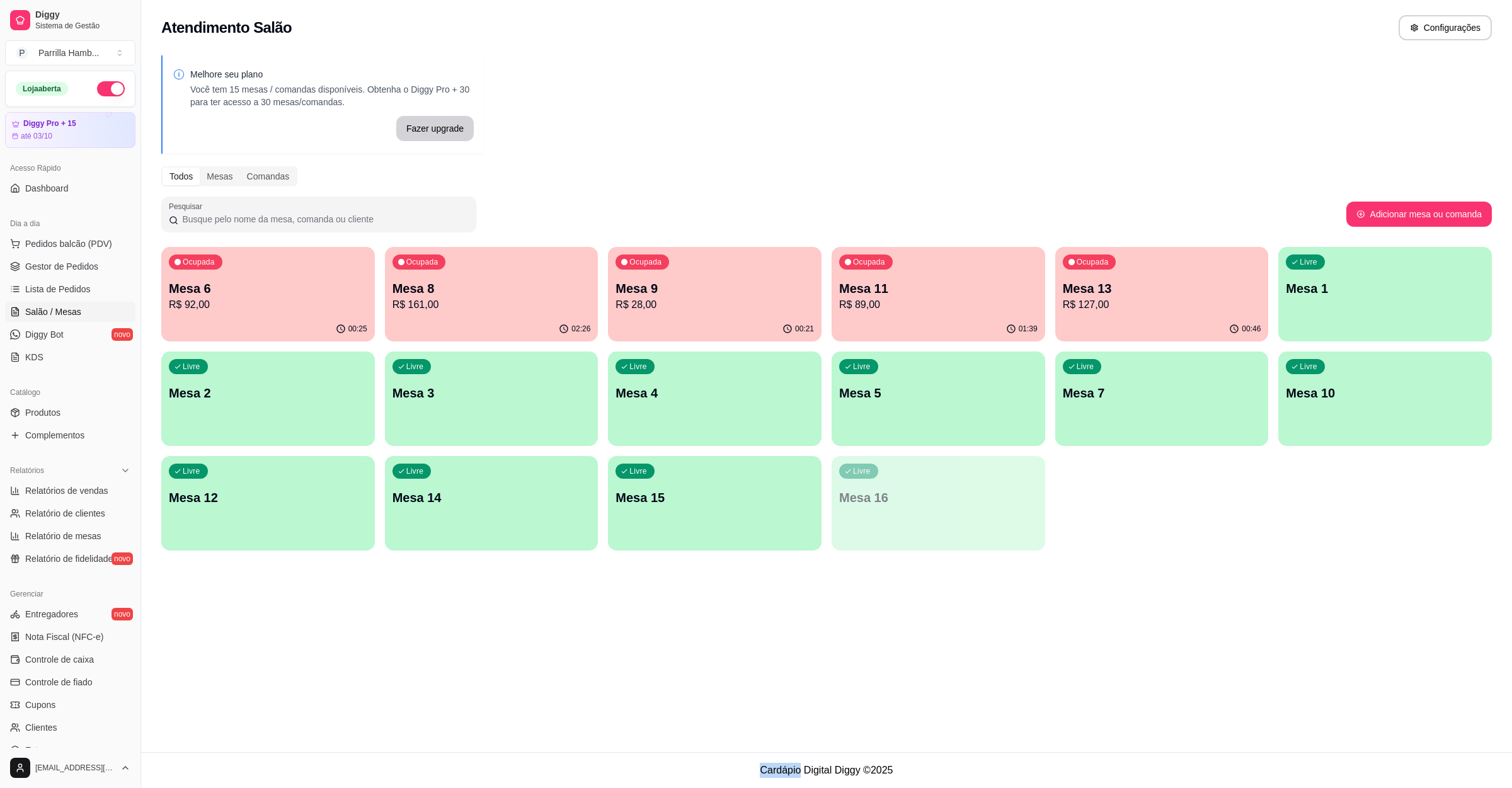
drag, startPoint x: 1095, startPoint y: 618, endPoint x: 1076, endPoint y: 619, distance: 19.0
click at [1076, 619] on div "Atendimento Salão Configurações Melhore seu plano Você tem 15 mesas / comandas …" at bounding box center [827, 376] width 1371 height 752
click at [1139, 566] on div "Atendimento Salão Configurações Melhore seu plano Você tem 15 mesas / comandas …" at bounding box center [827, 376] width 1371 height 752
click at [433, 295] on p "Mesa 8" at bounding box center [491, 289] width 193 height 17
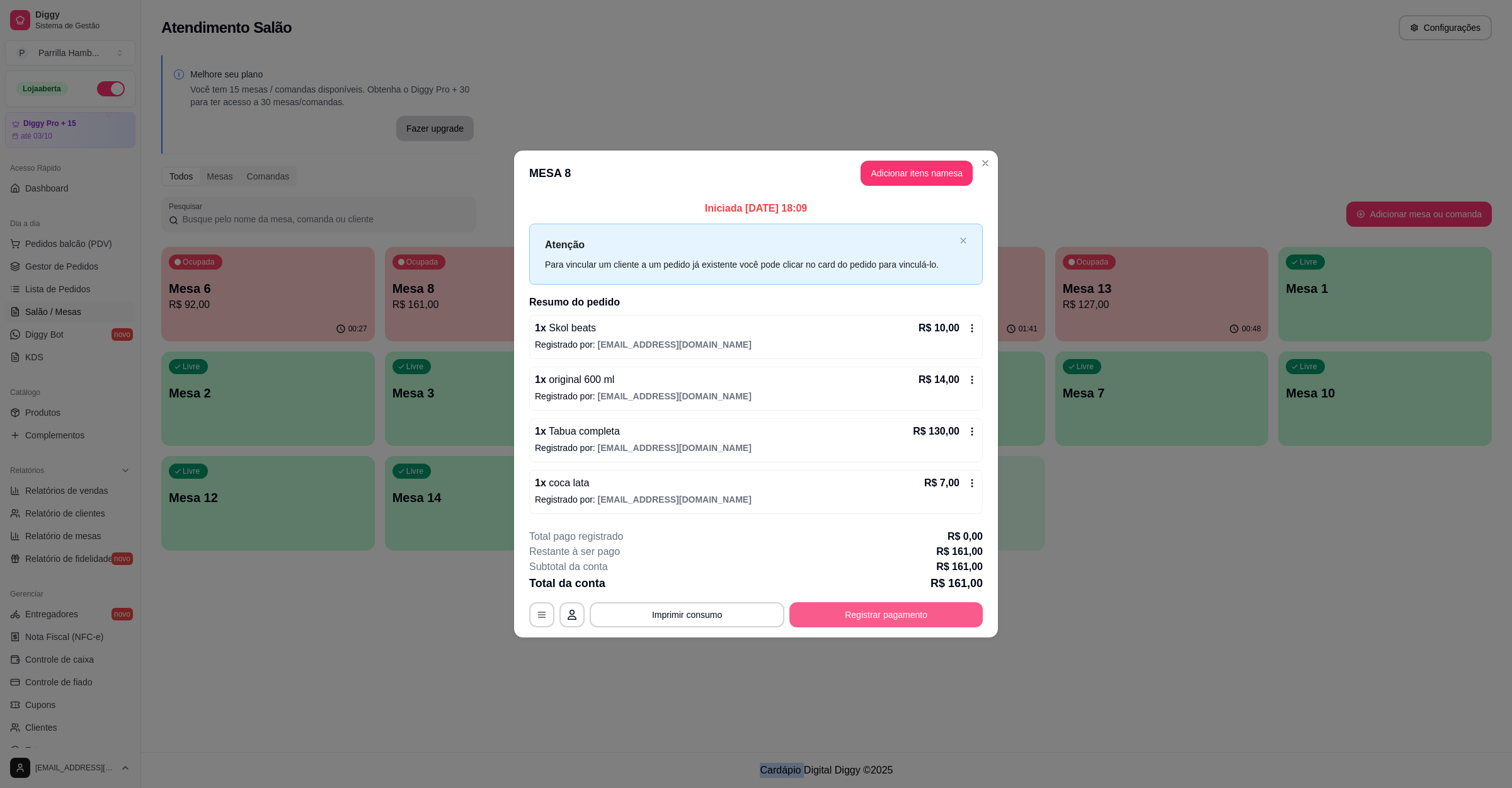
click at [851, 611] on button "Registrar pagamento" at bounding box center [885, 615] width 193 height 25
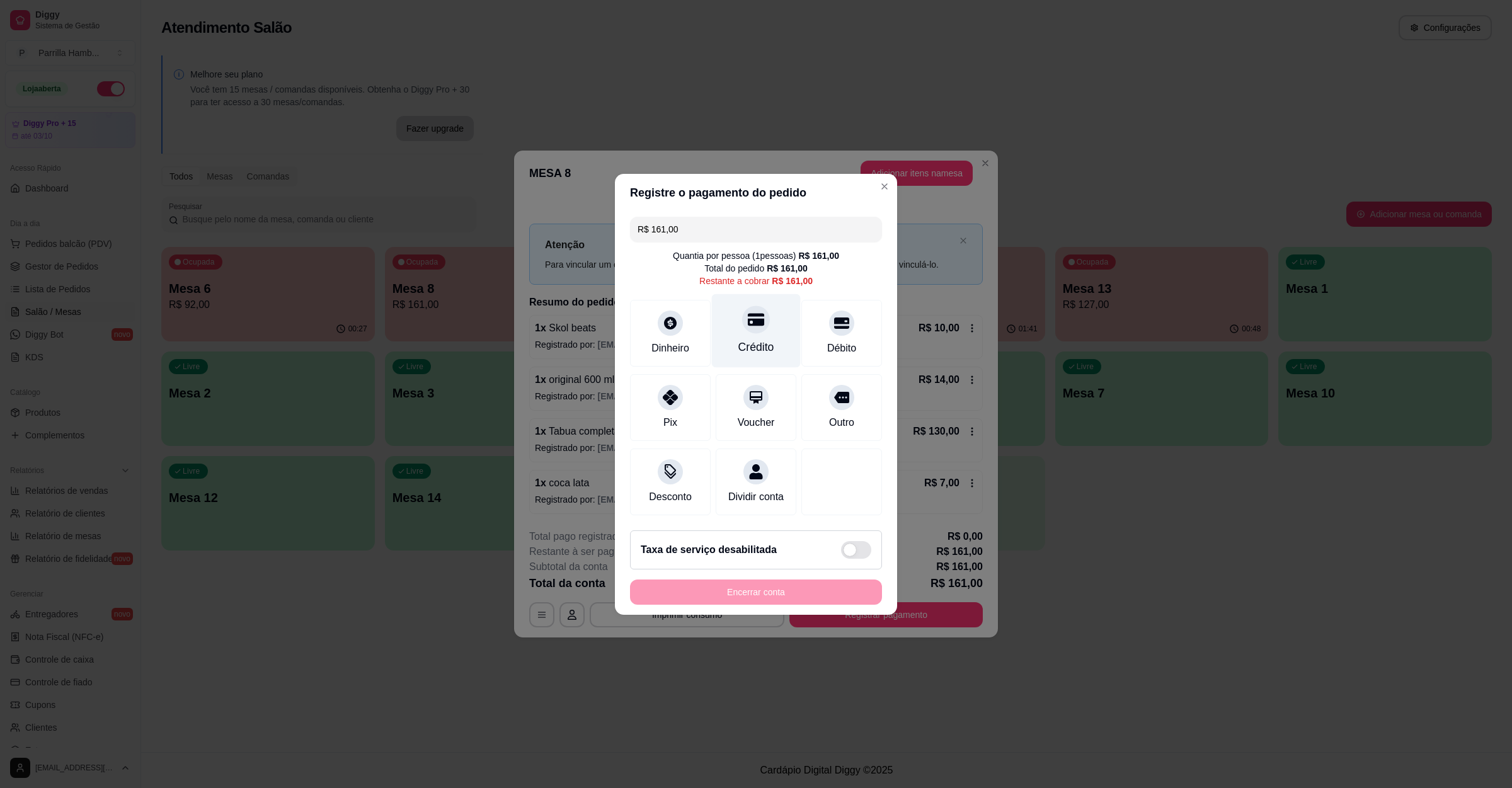
click at [753, 313] on icon at bounding box center [756, 319] width 17 height 12
type input "R$ 0,00"
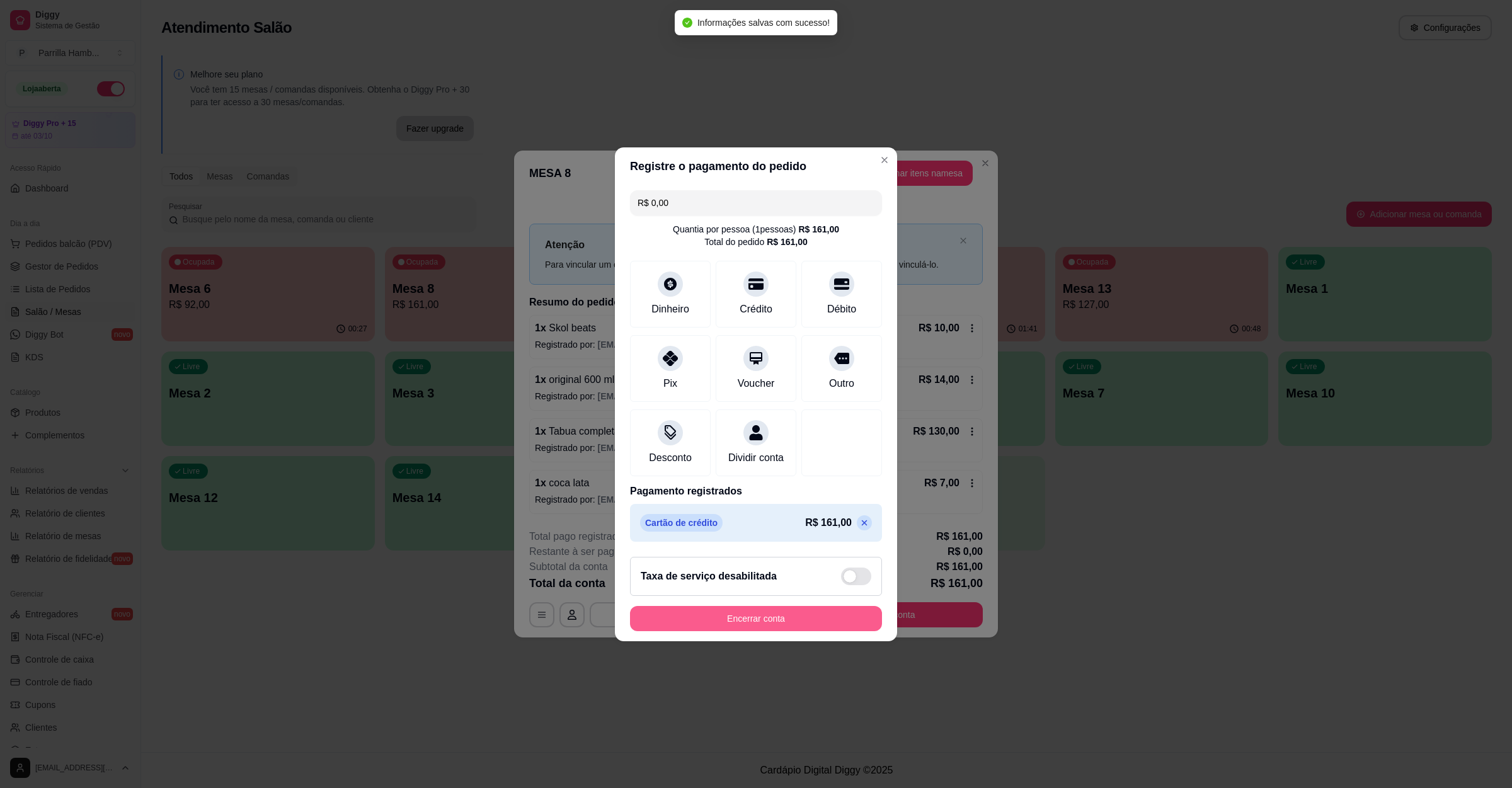
click at [768, 631] on button "Encerrar conta" at bounding box center [756, 618] width 252 height 25
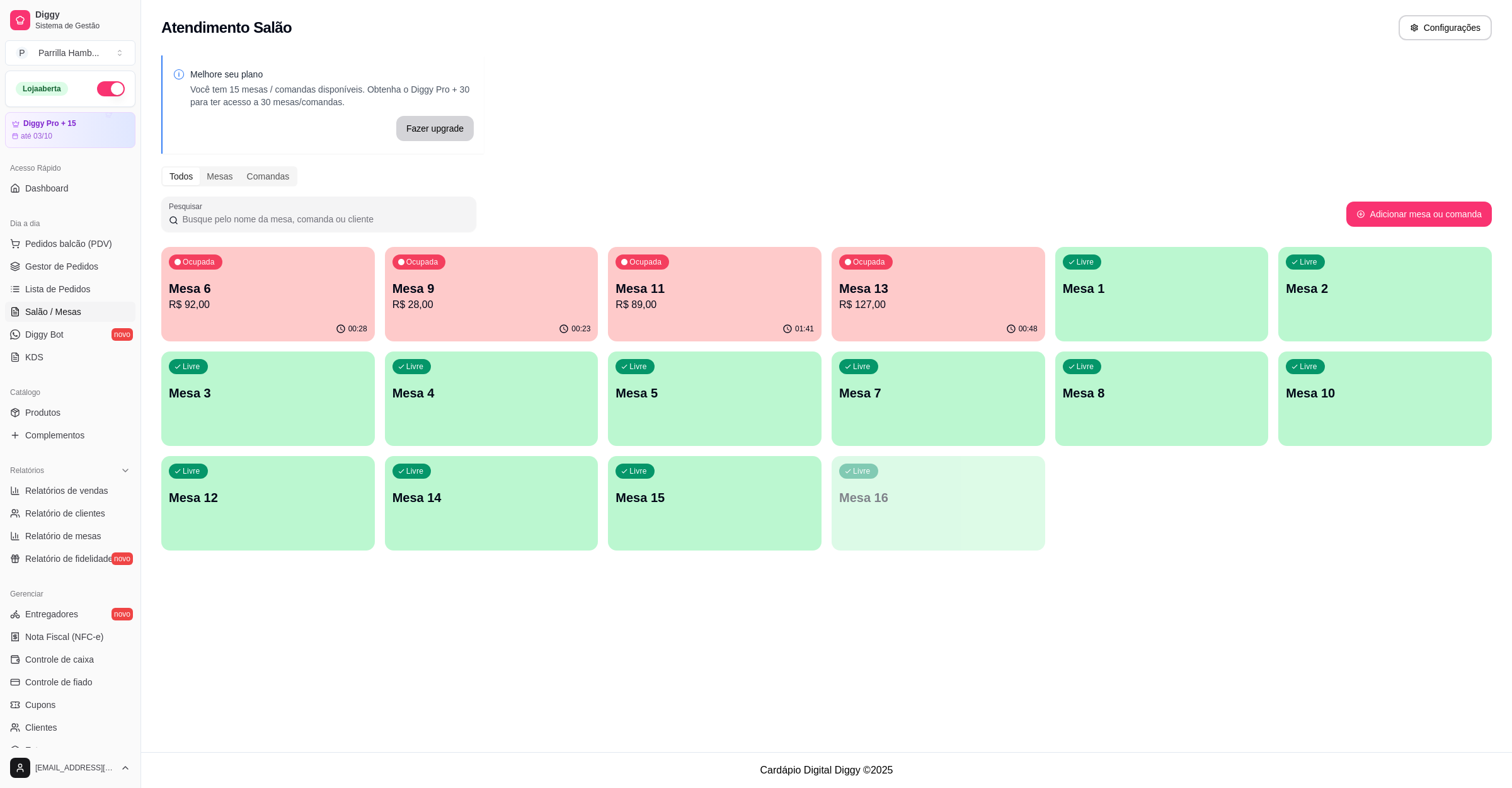
click at [1245, 401] on p "Mesa 8" at bounding box center [1162, 392] width 198 height 17
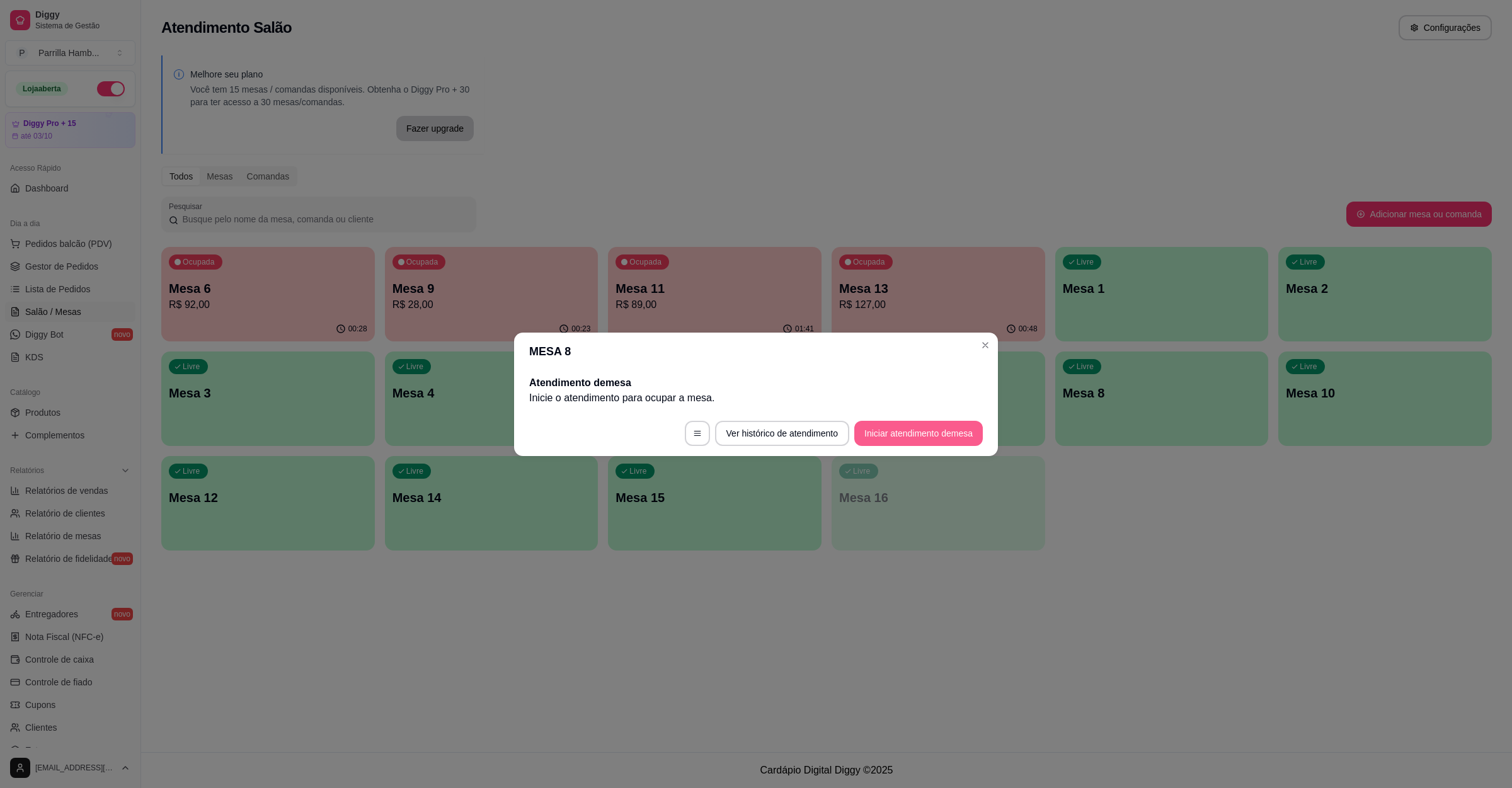
click at [924, 442] on button "Iniciar atendimento de mesa" at bounding box center [919, 433] width 129 height 25
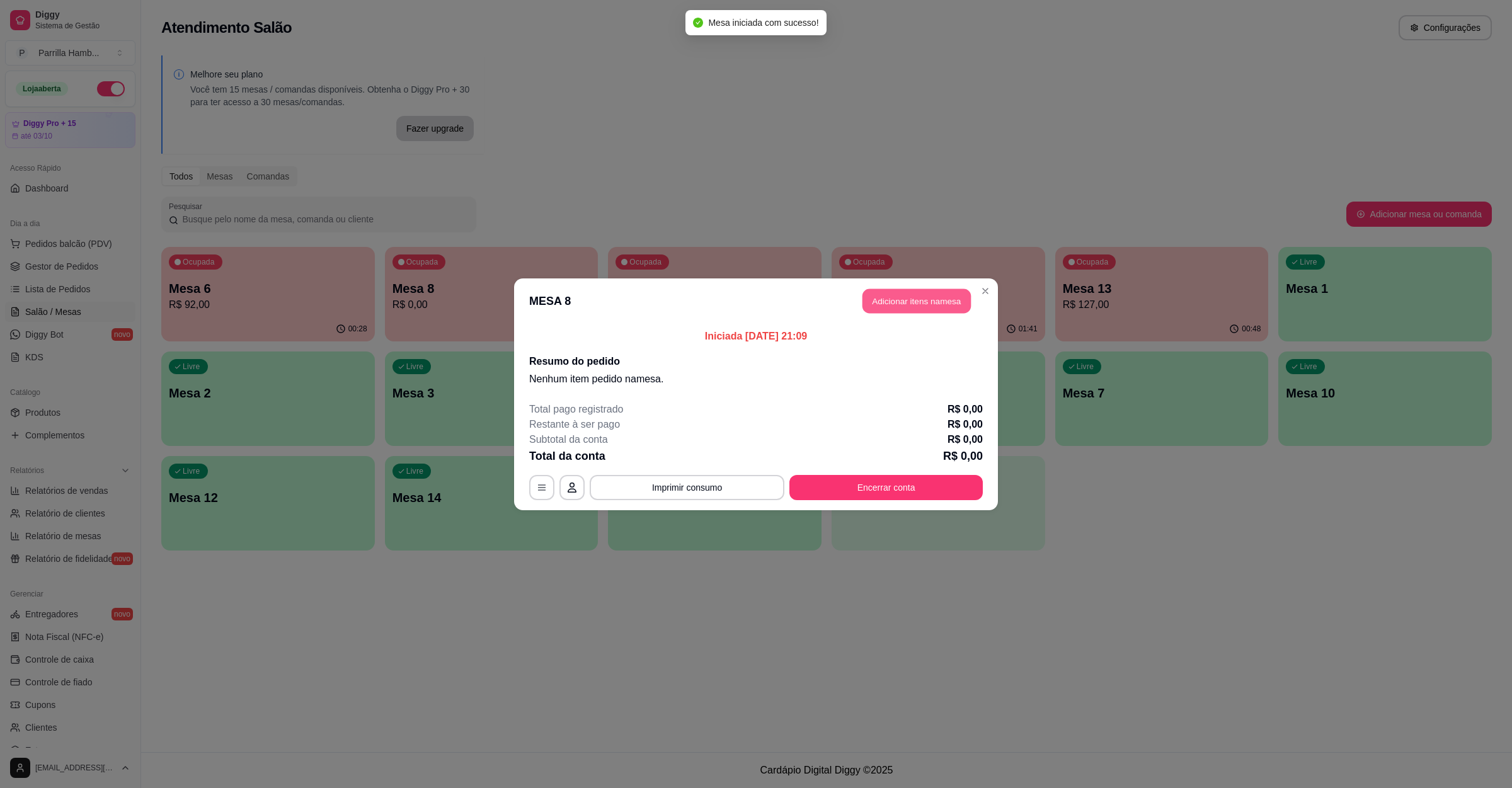
click at [933, 312] on button "Adicionar itens na mesa" at bounding box center [917, 301] width 109 height 25
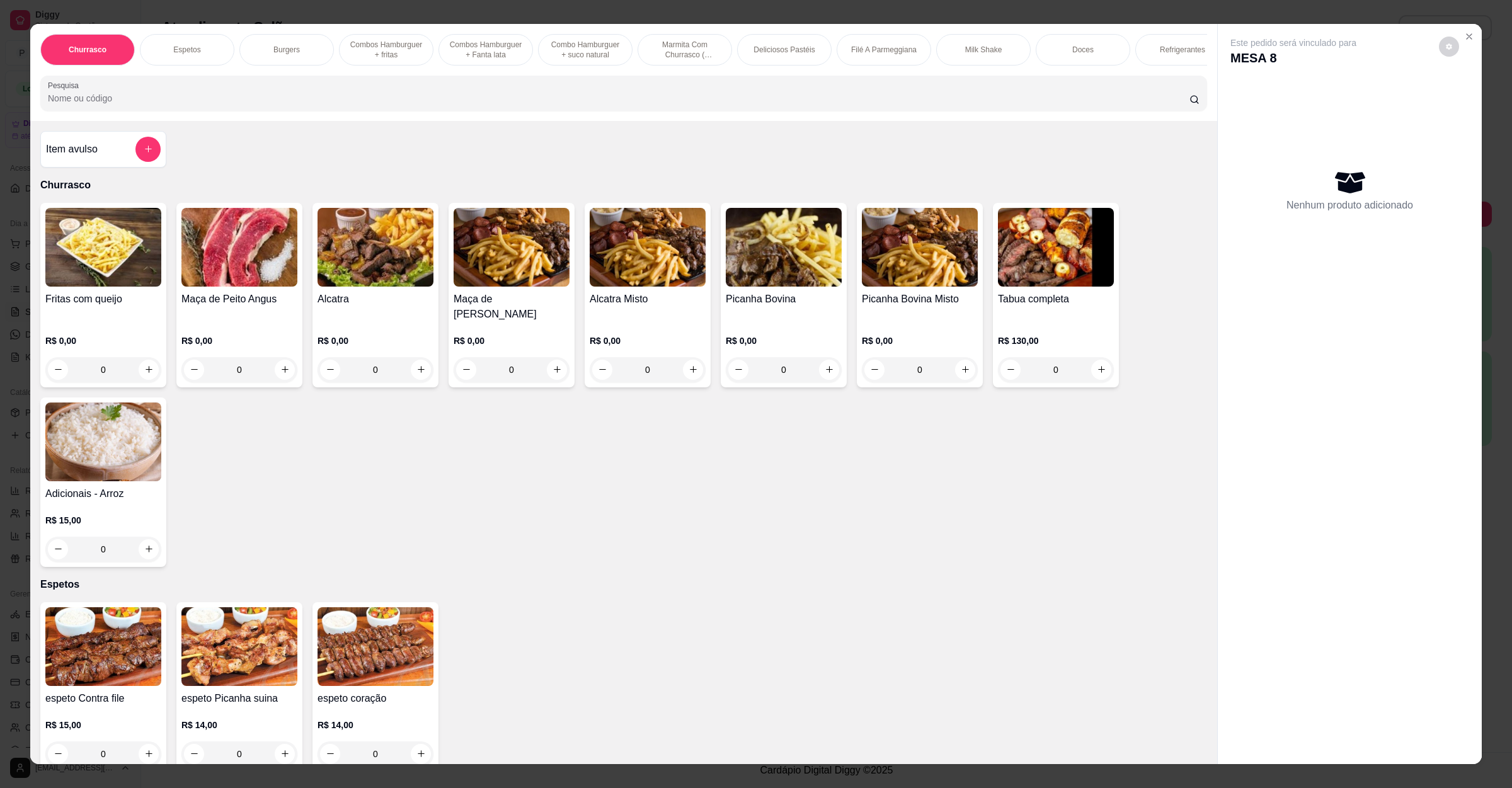
click at [762, 307] on h4 "Picanha Bovina" at bounding box center [784, 299] width 116 height 15
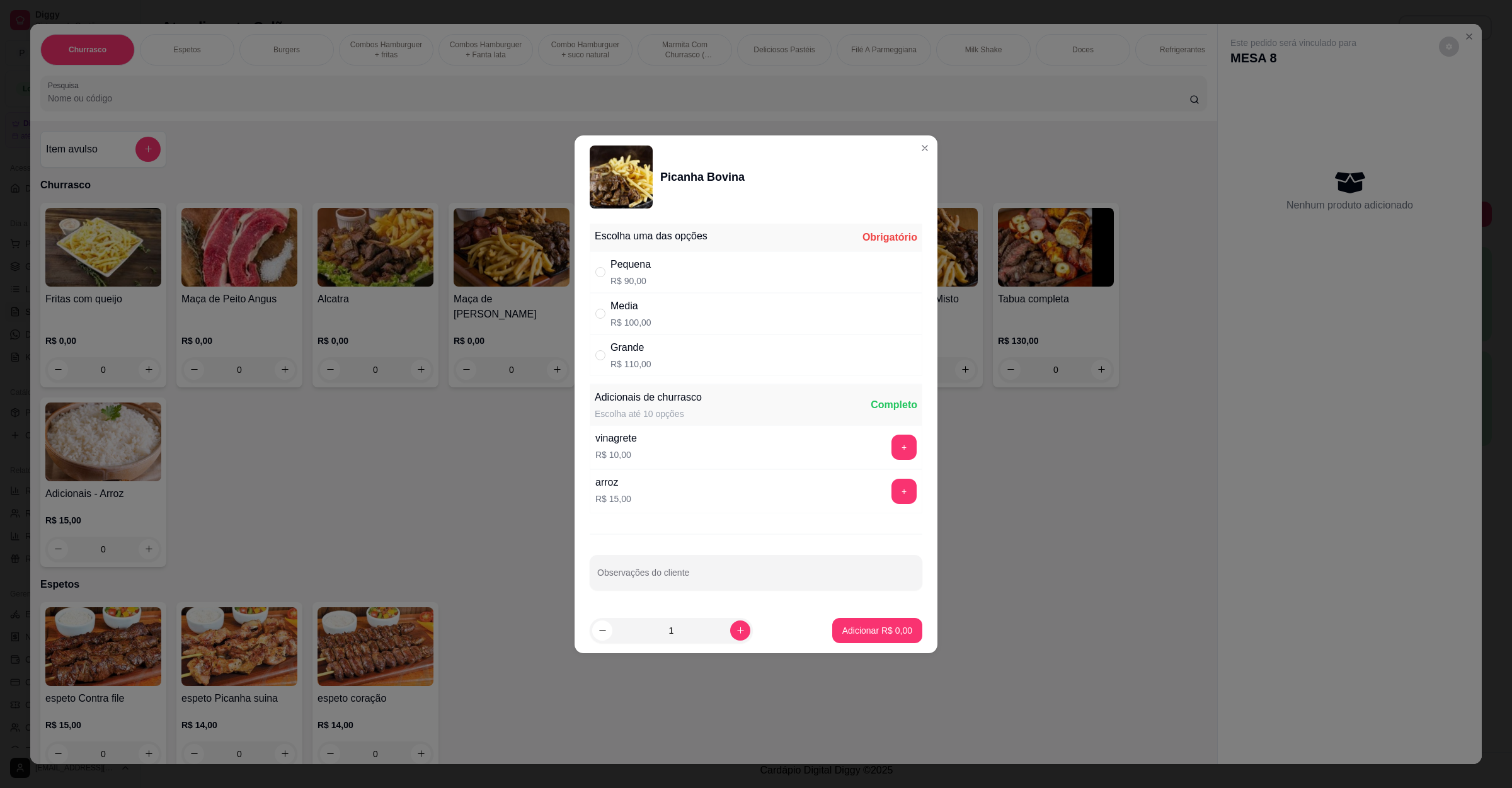
click at [666, 387] on div "Adicionais de churrasco Escolha até 10 opções Completo" at bounding box center [756, 405] width 333 height 41
click at [667, 367] on div "Grande R$ 110,00" at bounding box center [756, 355] width 333 height 41
radio input "true"
click at [834, 606] on div "Escolha uma das opções Completo Pequena R$ 90,00 Media R$ 100,00 Grande R$ 110,…" at bounding box center [756, 412] width 363 height 389
click at [837, 631] on p "Adicionar R$ 110,00" at bounding box center [872, 630] width 80 height 12
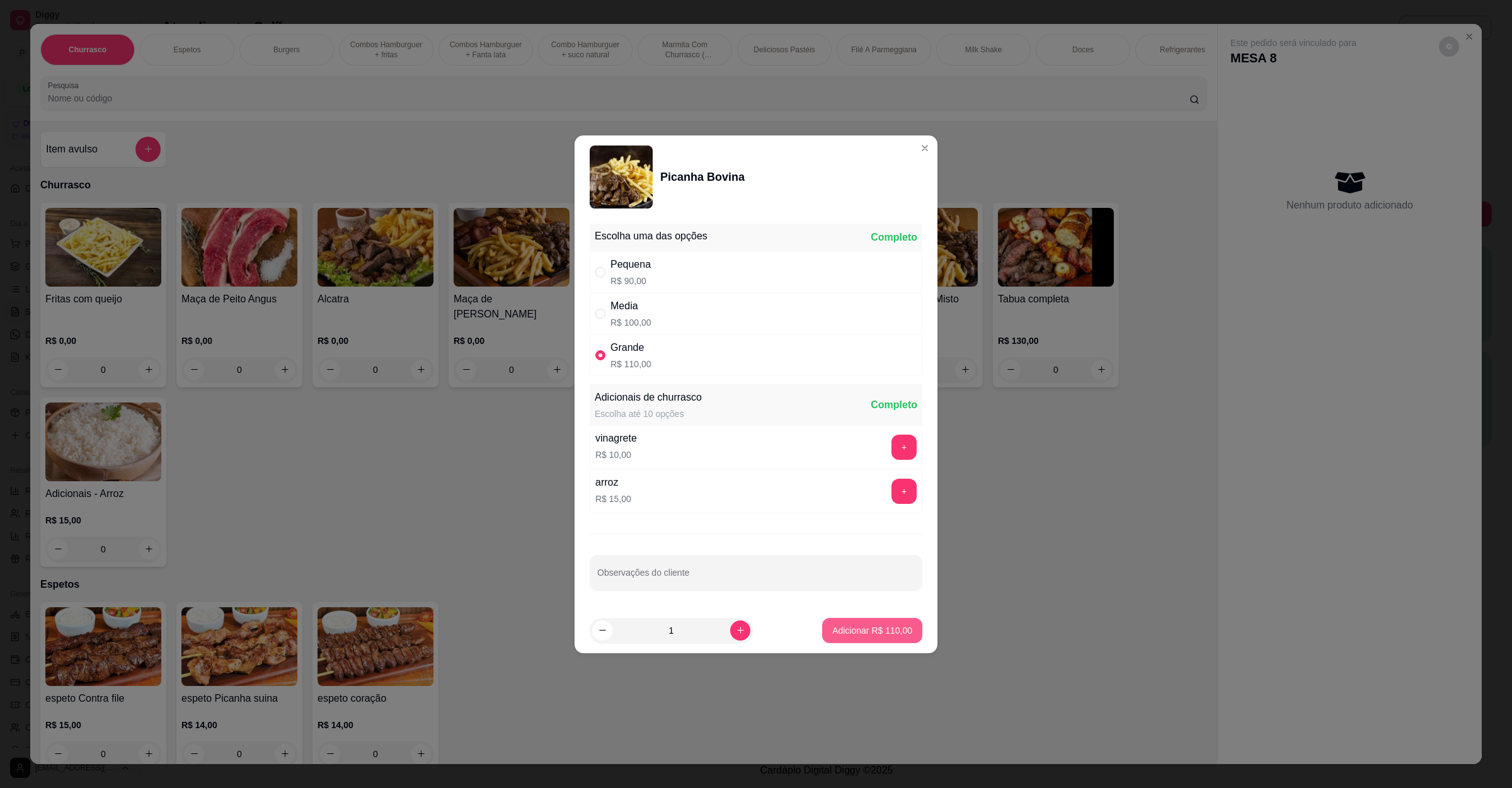
type input "1"
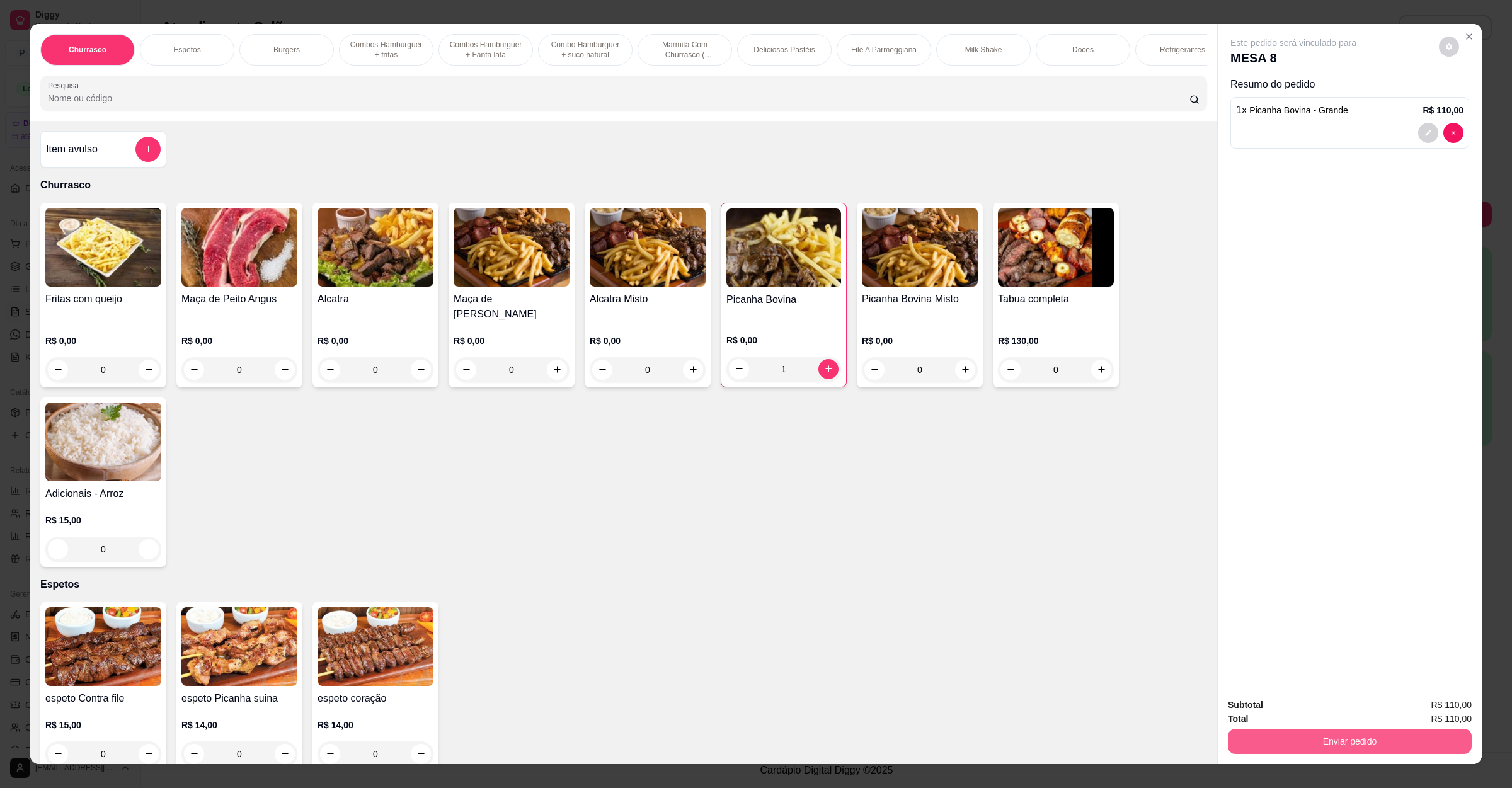
click at [1275, 745] on button "Enviar pedido" at bounding box center [1350, 742] width 244 height 25
click at [1426, 705] on button "Enviar pedido" at bounding box center [1437, 710] width 71 height 24
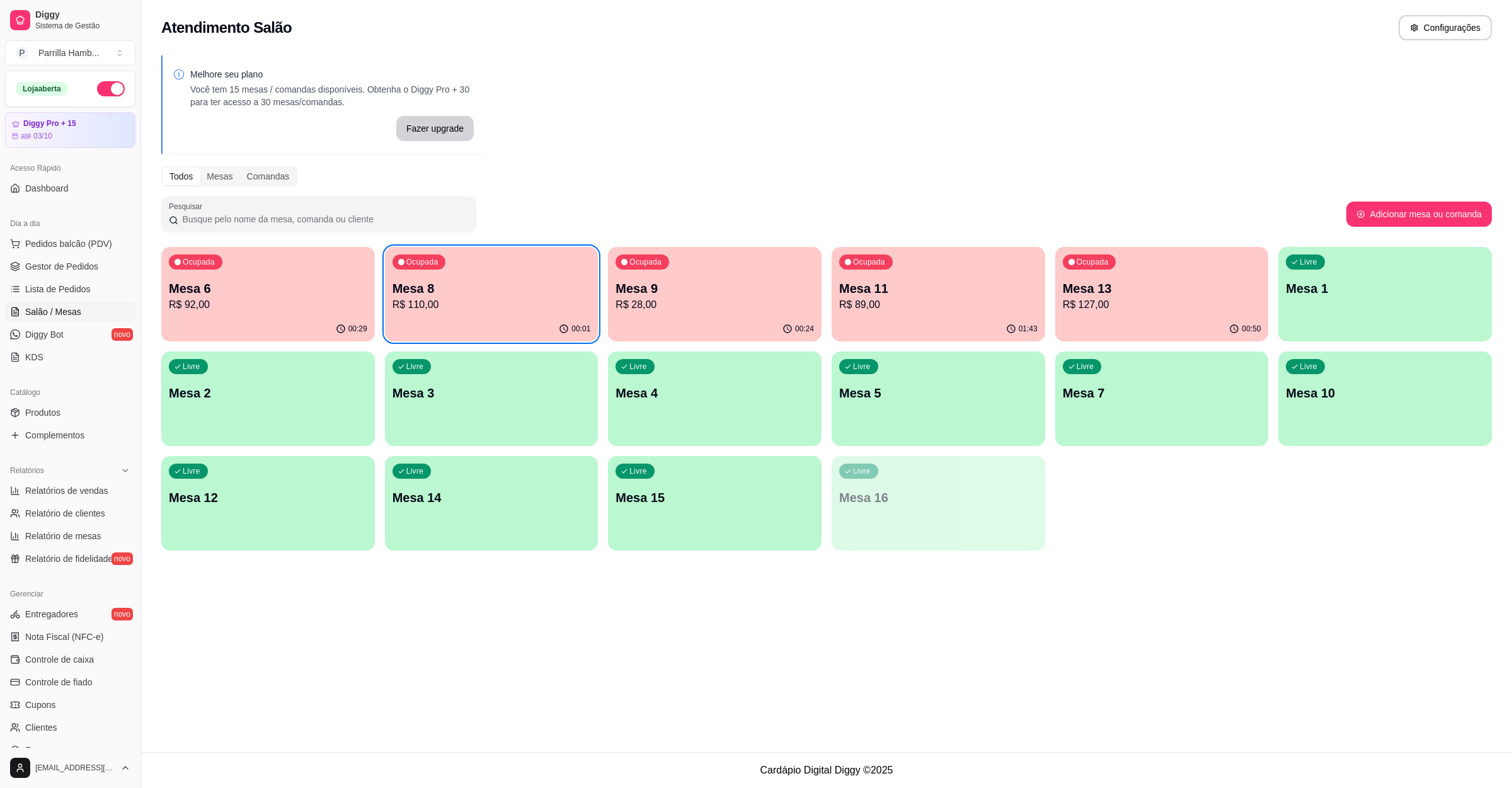
click at [473, 306] on p "R$ 110,00" at bounding box center [491, 304] width 198 height 15
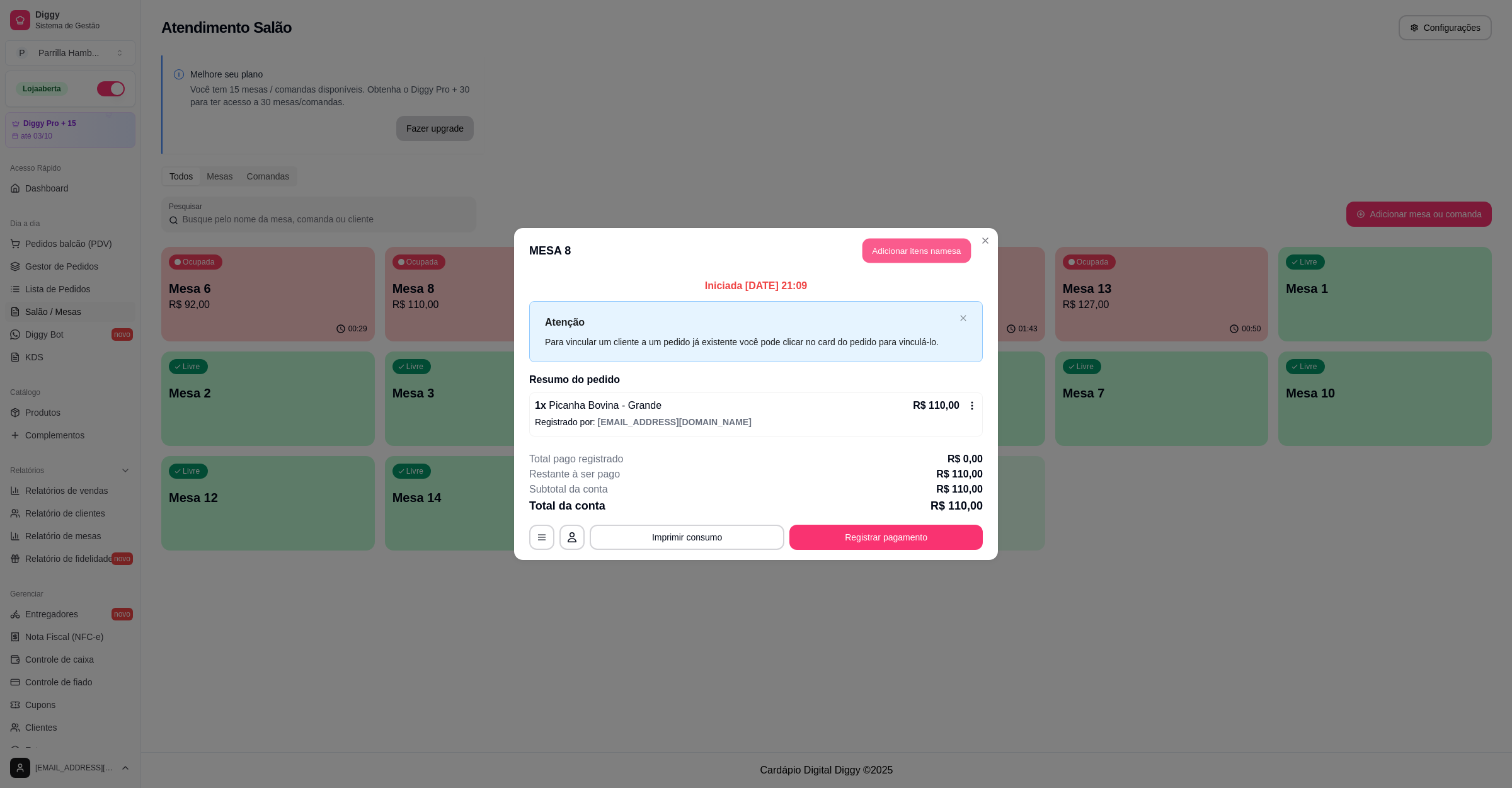
click at [885, 252] on button "Adicionar itens na mesa" at bounding box center [917, 251] width 109 height 25
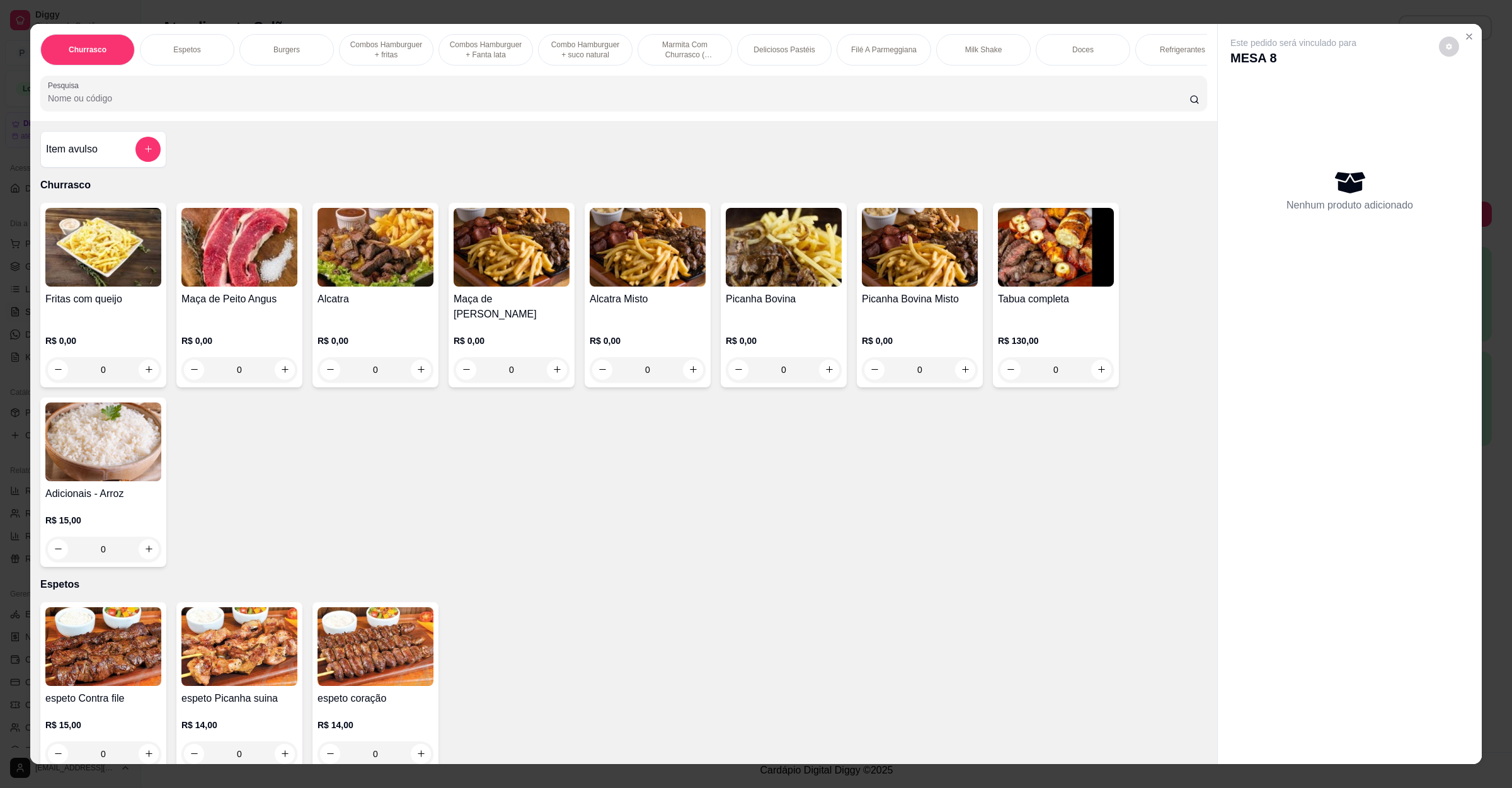
click at [348, 121] on div "Churrasco Espetos Burgers Combos Hamburguer + fritas Combos Hamburguer + Fanta …" at bounding box center [623, 72] width 1188 height 97
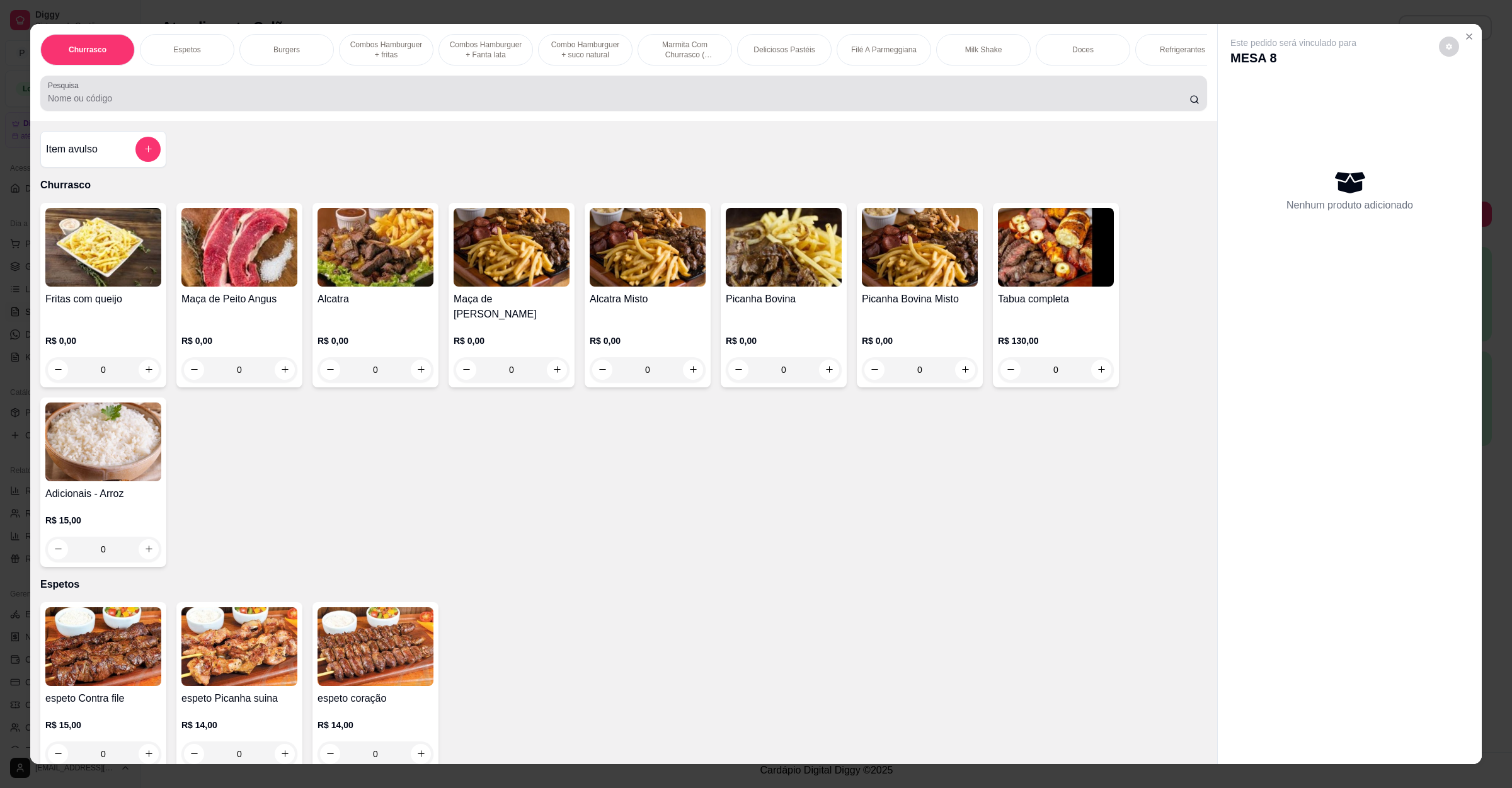
click at [350, 105] on input "Pesquisa" at bounding box center [619, 98] width 1142 height 12
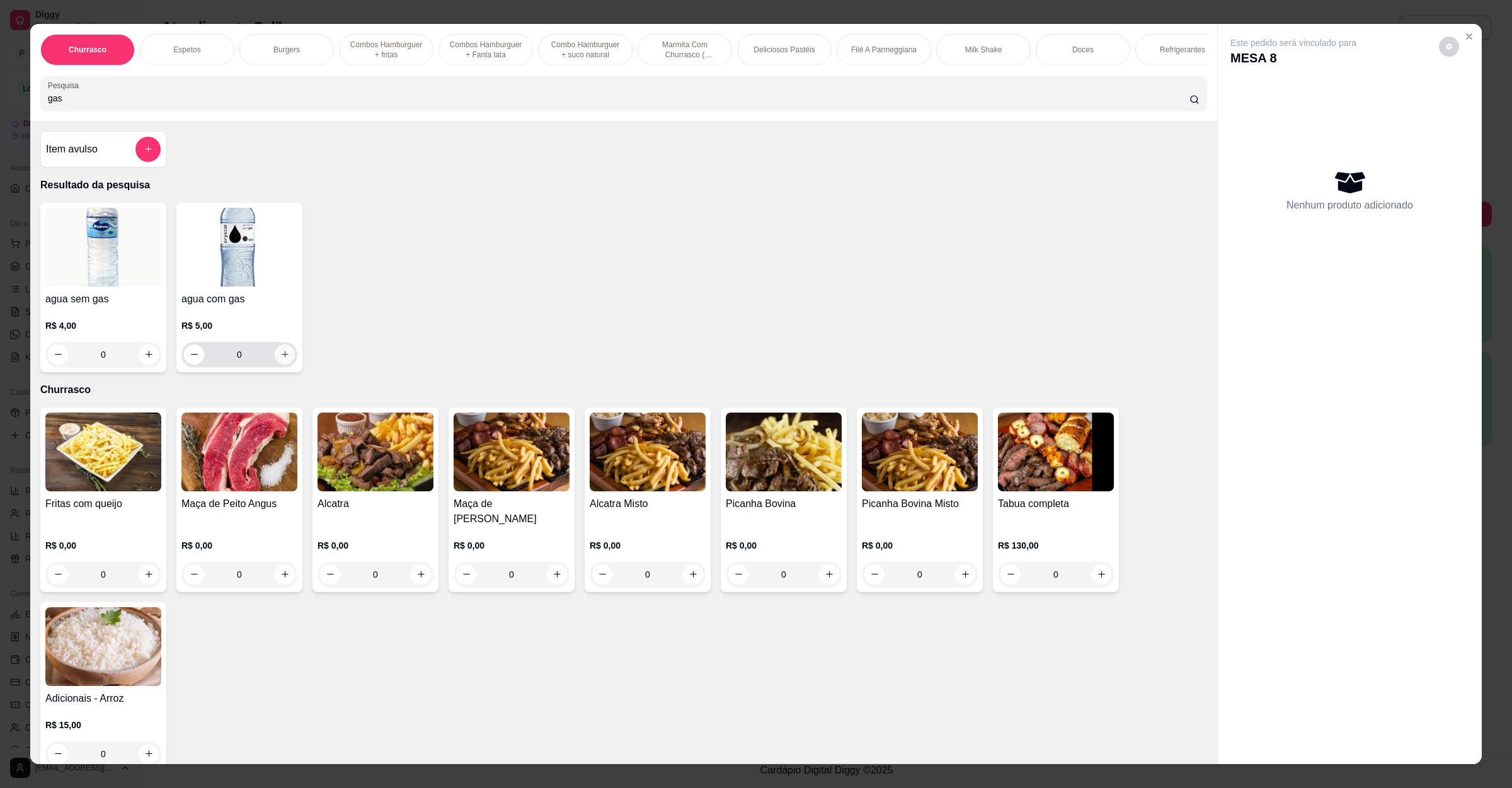
type input "gas"
click at [280, 359] on icon "increase-product-quantity" at bounding box center [285, 353] width 9 height 9
type input "1"
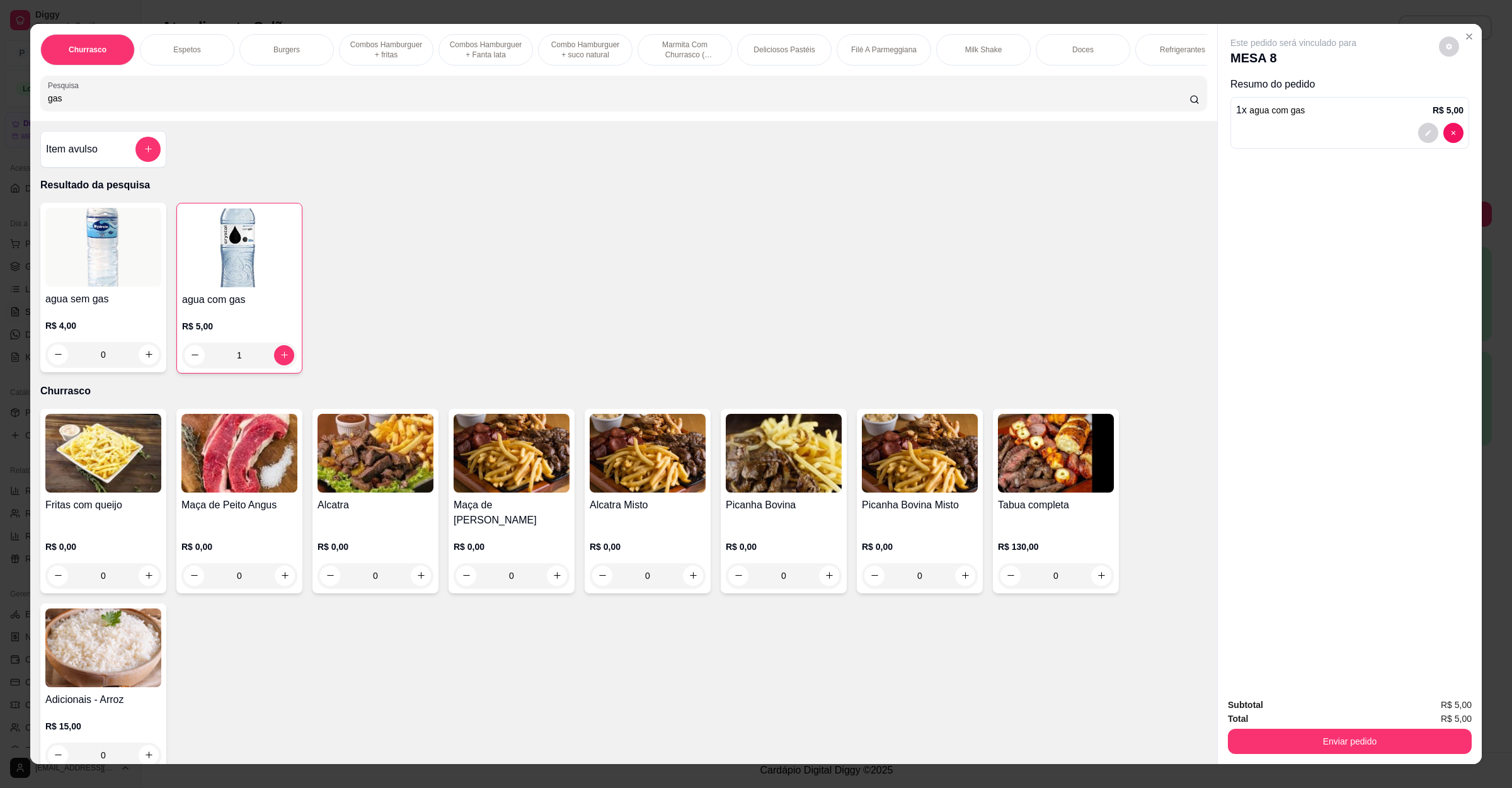
drag, startPoint x: 103, startPoint y: 115, endPoint x: 0, endPoint y: 110, distance: 103.1
click at [0, 110] on div "Churrasco Espetos Burgers Combos Hamburguer + fritas Combos Hamburguer + Fanta …" at bounding box center [756, 394] width 1512 height 788
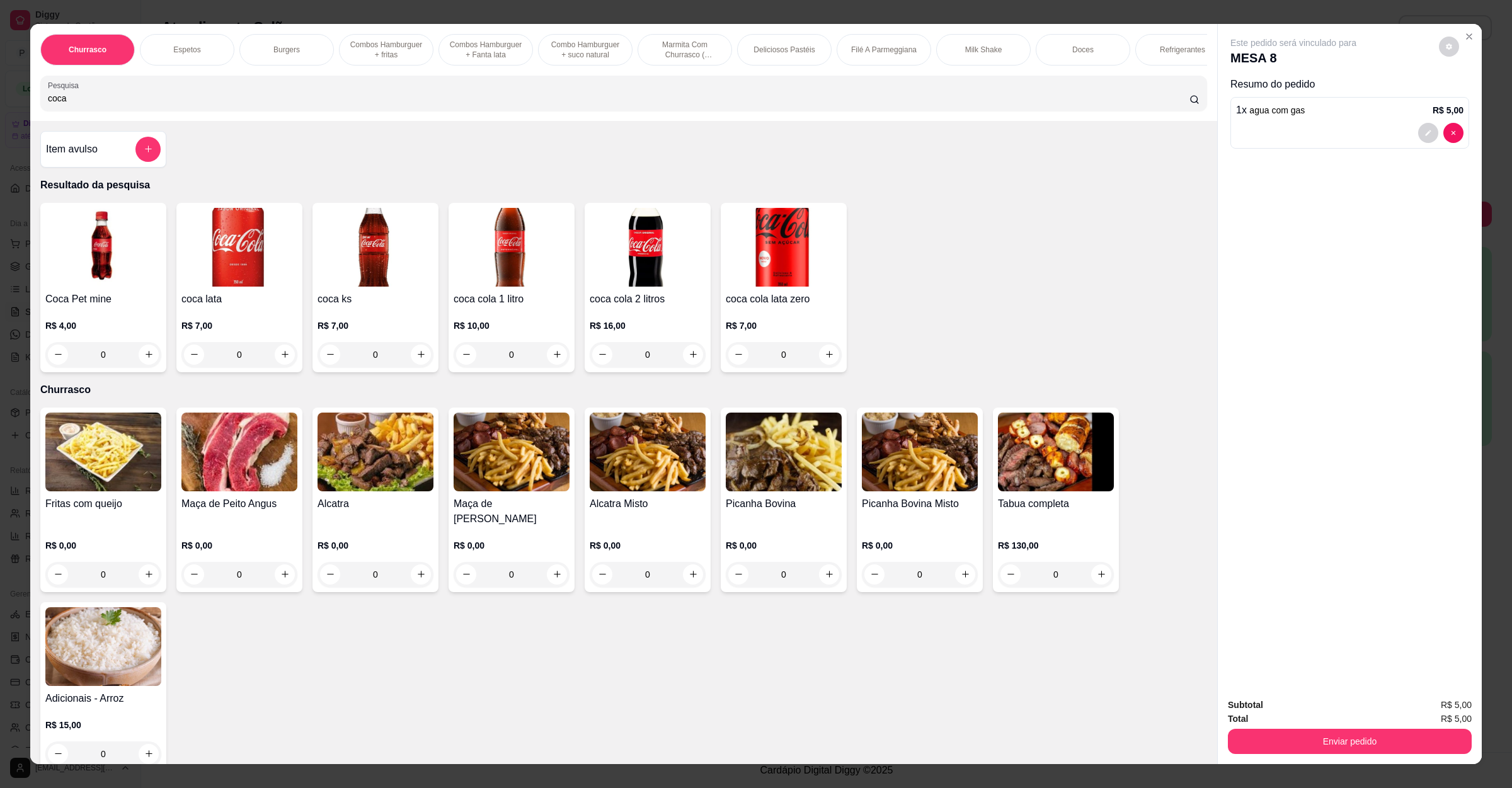
type input "coca"
click at [280, 364] on button "increase-product-quantity" at bounding box center [285, 354] width 20 height 20
type input "1"
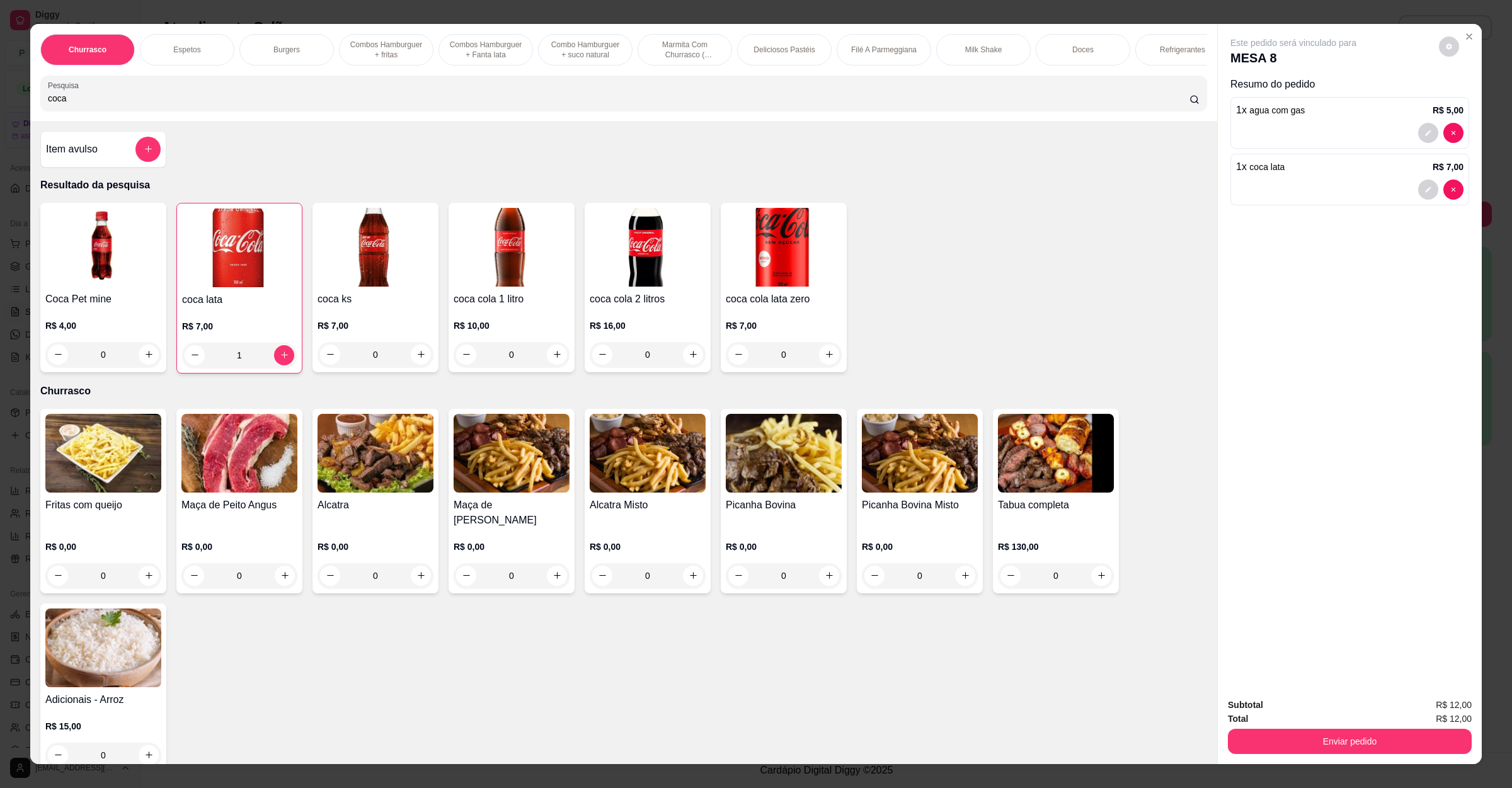
drag, startPoint x: 174, startPoint y: 96, endPoint x: 0, endPoint y: 97, distance: 174.0
click at [0, 97] on div "Churrasco Espetos Burgers Combos Hamburguer + fritas Combos Hamburguer + Fanta …" at bounding box center [756, 394] width 1512 height 788
drag, startPoint x: 100, startPoint y: 106, endPoint x: 0, endPoint y: 112, distance: 100.2
click at [0, 112] on div "Churrasco Espetos Burgers Combos Hamburguer + fritas Combos Hamburguer + Fanta …" at bounding box center [756, 394] width 1512 height 788
click at [553, 365] on button "increase-product-quantity" at bounding box center [557, 354] width 20 height 20
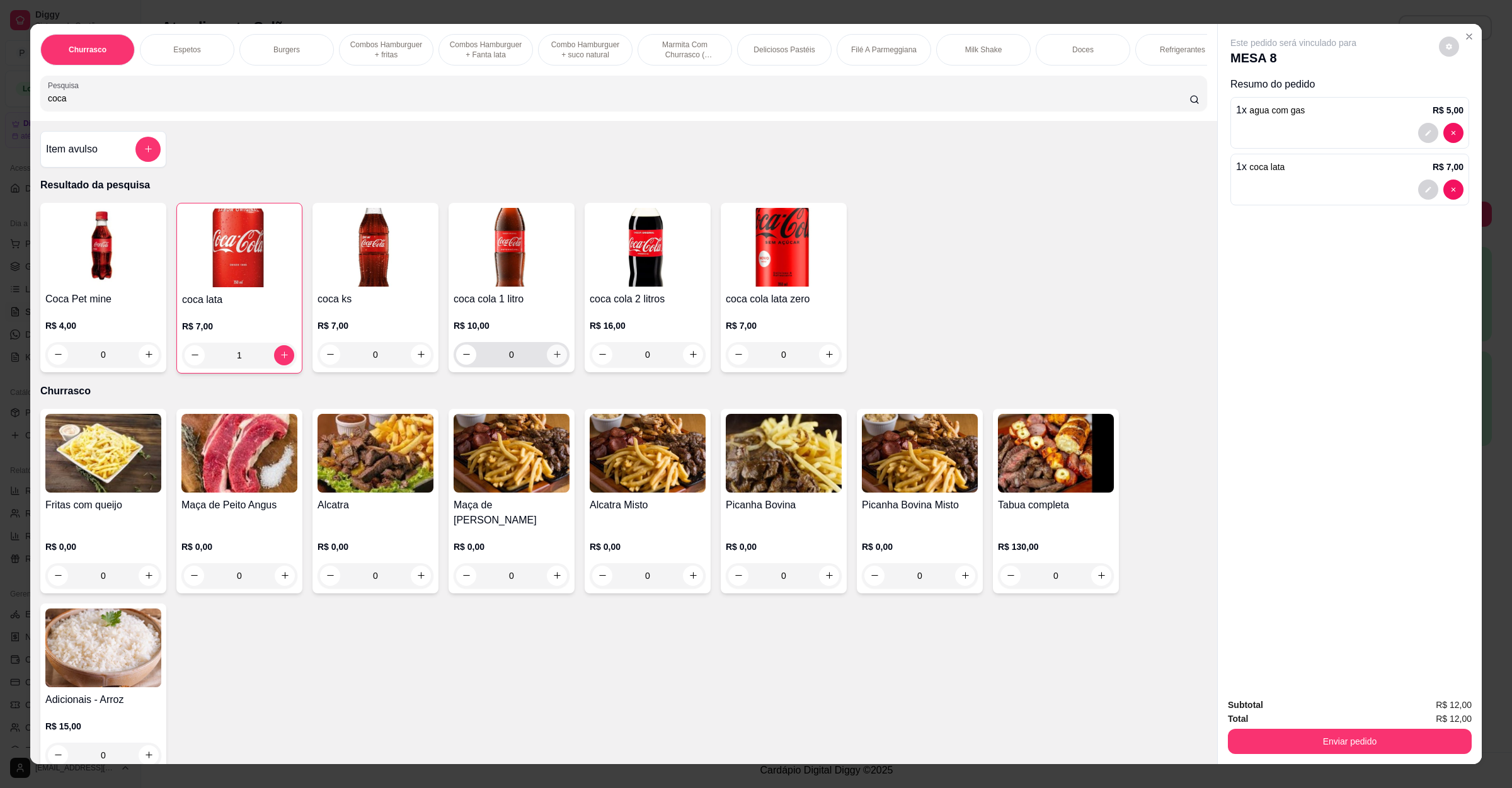
type input "1"
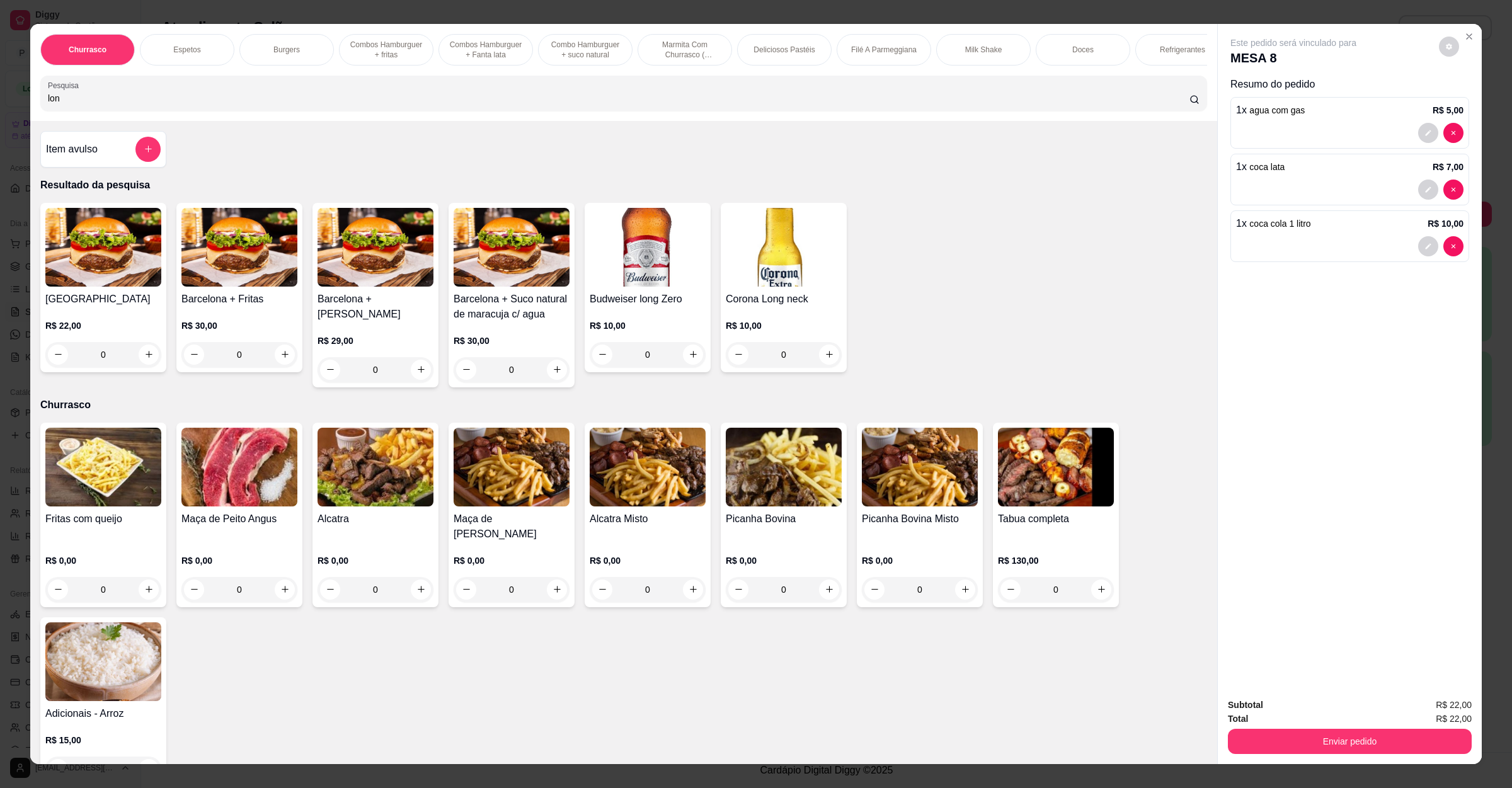
drag, startPoint x: 143, startPoint y: 117, endPoint x: 0, endPoint y: 100, distance: 144.0
click at [0, 100] on div "Churrasco Espetos Burgers Combos [GEOGRAPHIC_DATA] + fritas Combos Hamburguer +…" at bounding box center [756, 394] width 1512 height 788
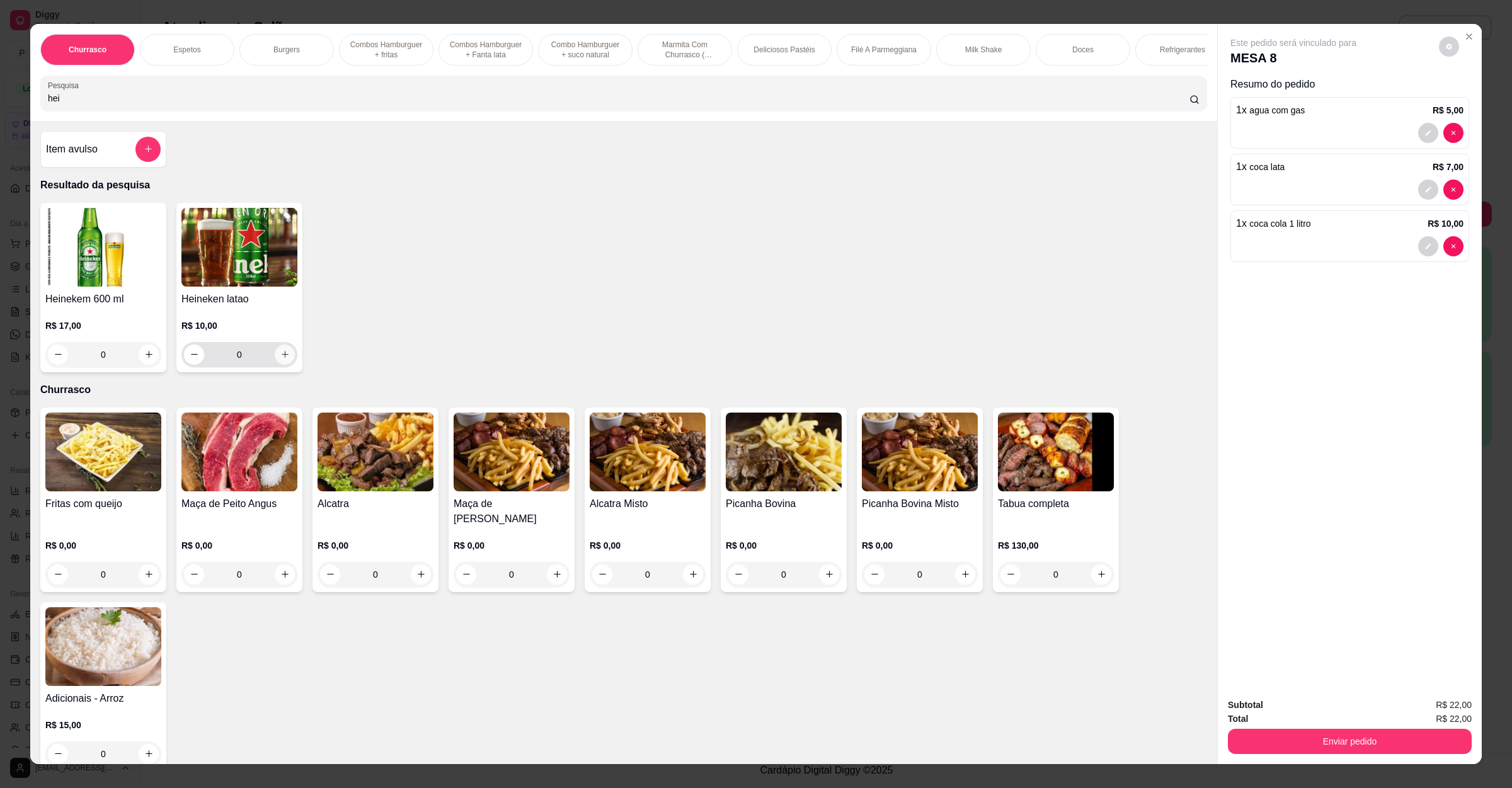
type input "hei"
click at [285, 365] on button "increase-product-quantity" at bounding box center [285, 354] width 20 height 20
type input "1"
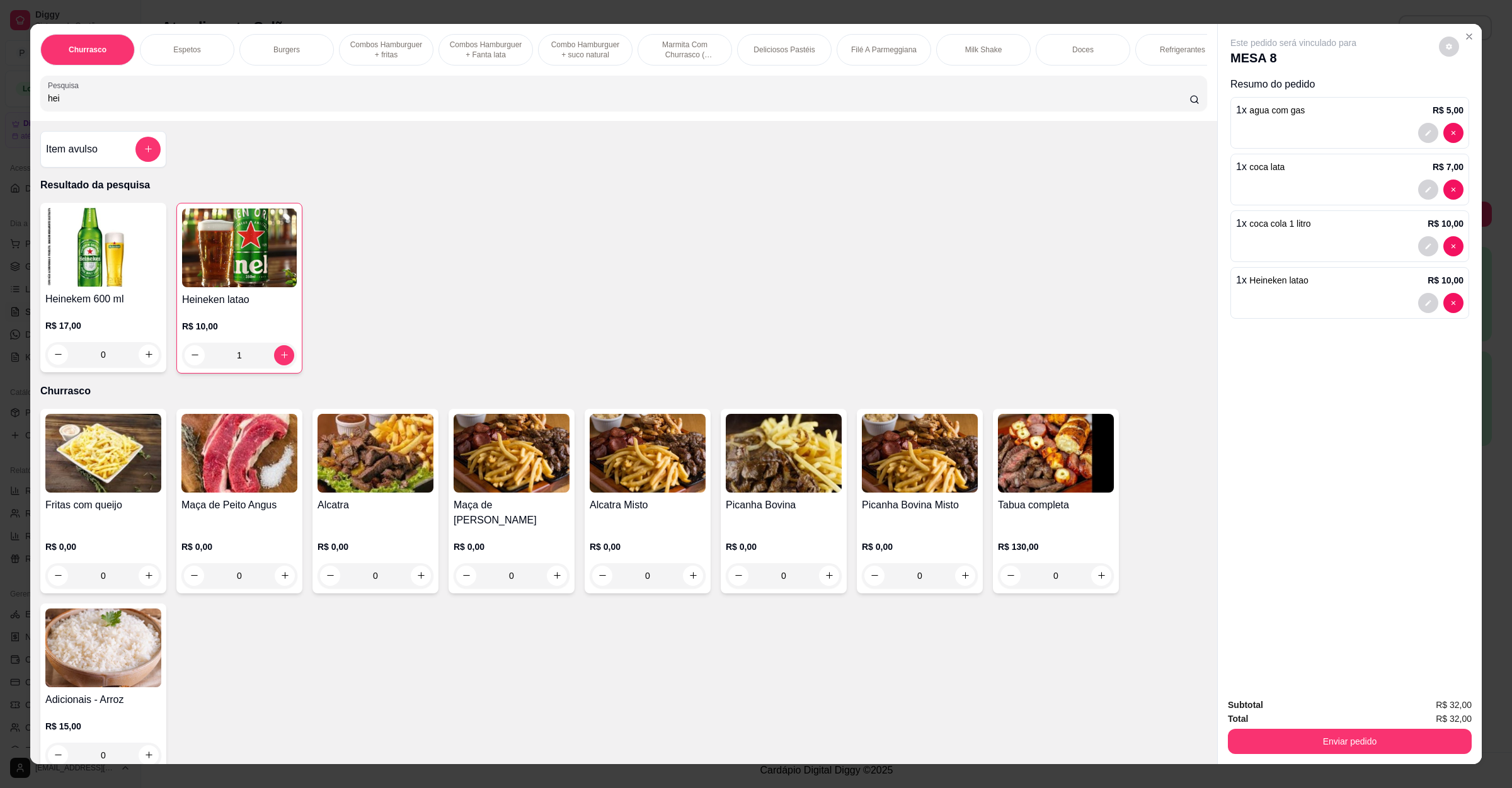
drag, startPoint x: 127, startPoint y: 114, endPoint x: 0, endPoint y: 112, distance: 127.0
click at [0, 112] on div "Churrasco Espetos Burgers Combos Hamburguer + fritas Combos Hamburguer + Fanta …" at bounding box center [756, 394] width 1512 height 788
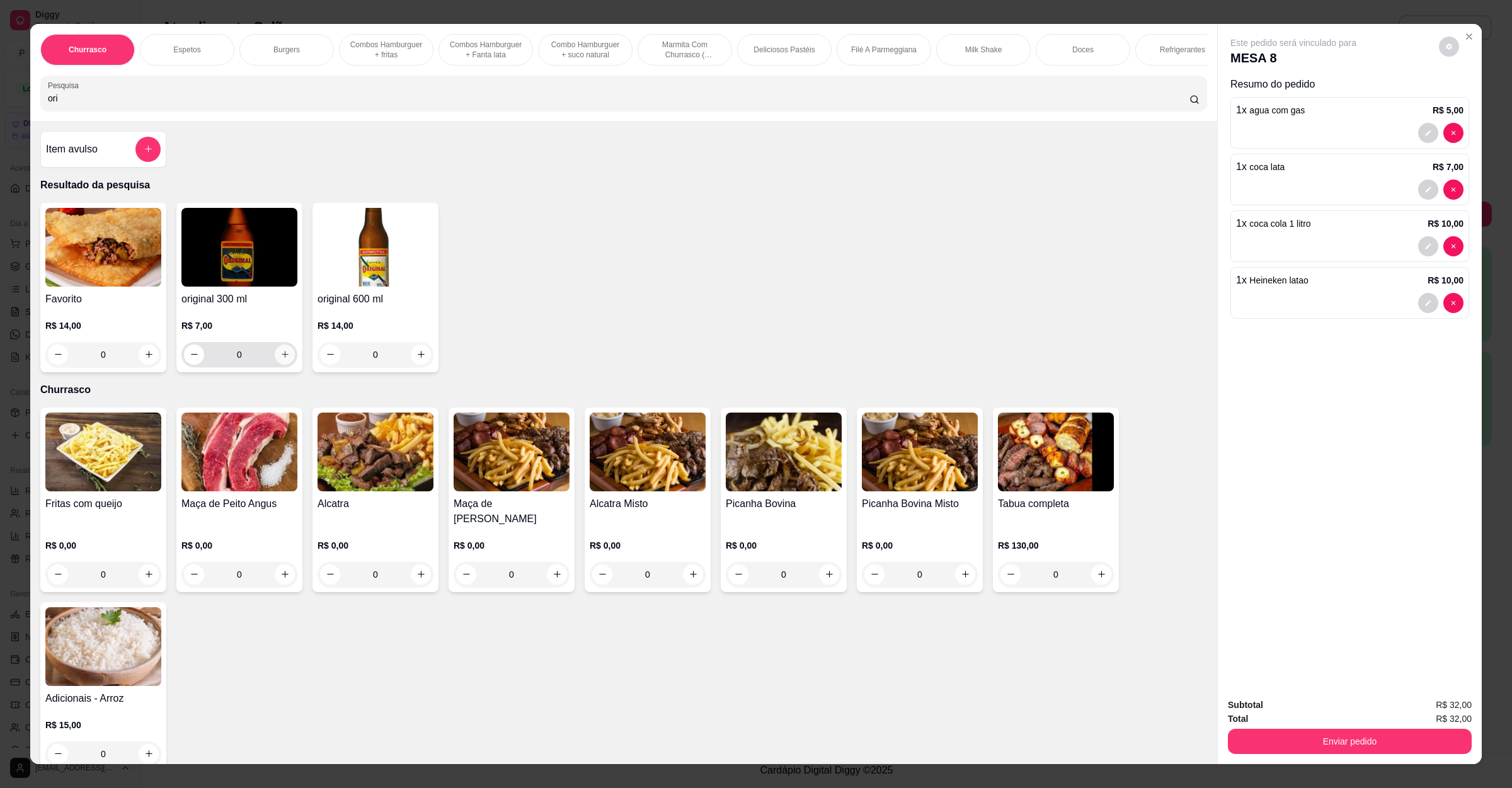
type input "ori"
click at [280, 362] on button "increase-product-quantity" at bounding box center [285, 354] width 20 height 20
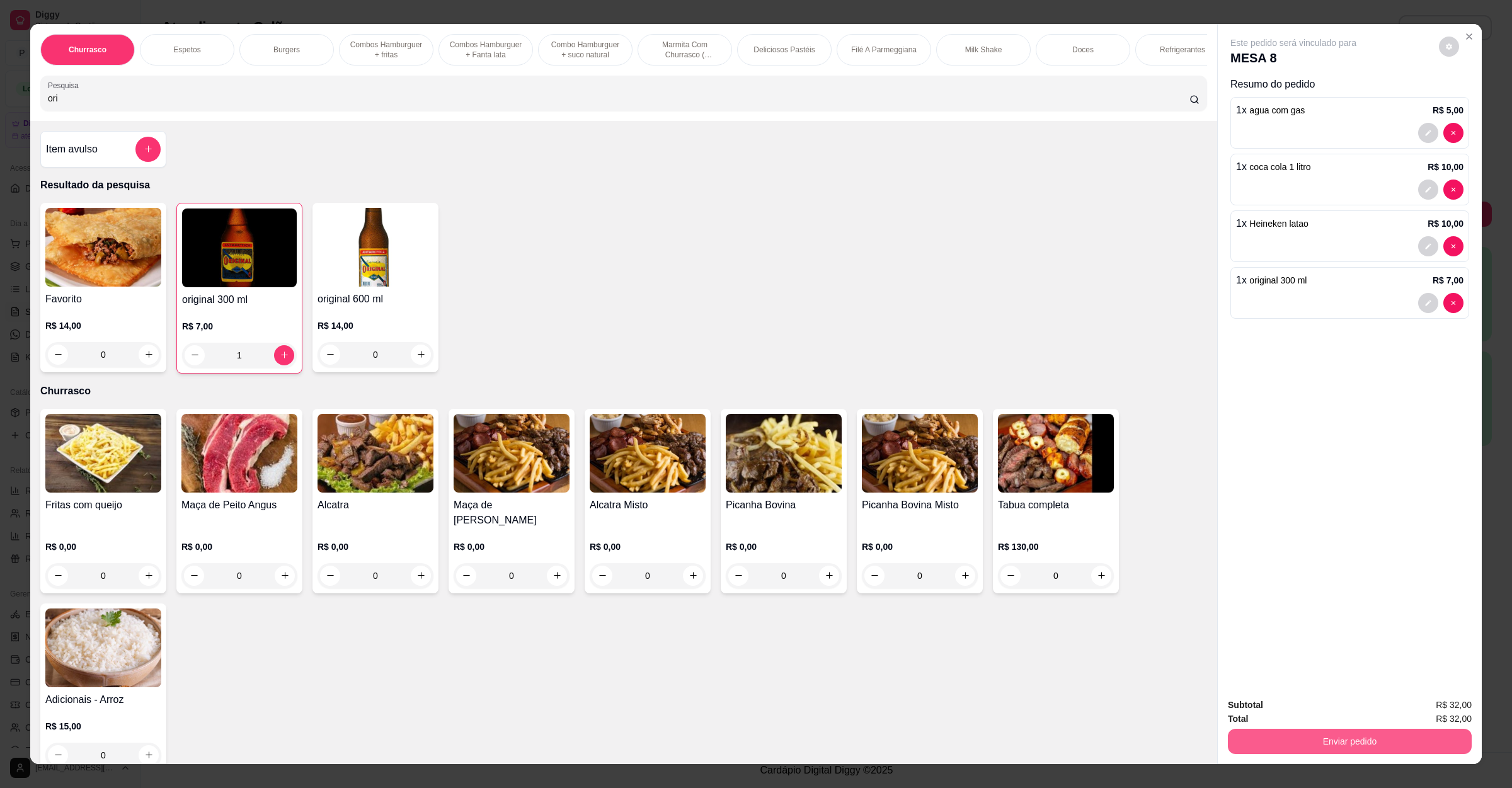
click at [1342, 739] on button "Enviar pedido" at bounding box center [1350, 742] width 244 height 25
click at [1436, 705] on button "Enviar pedido" at bounding box center [1437, 710] width 71 height 24
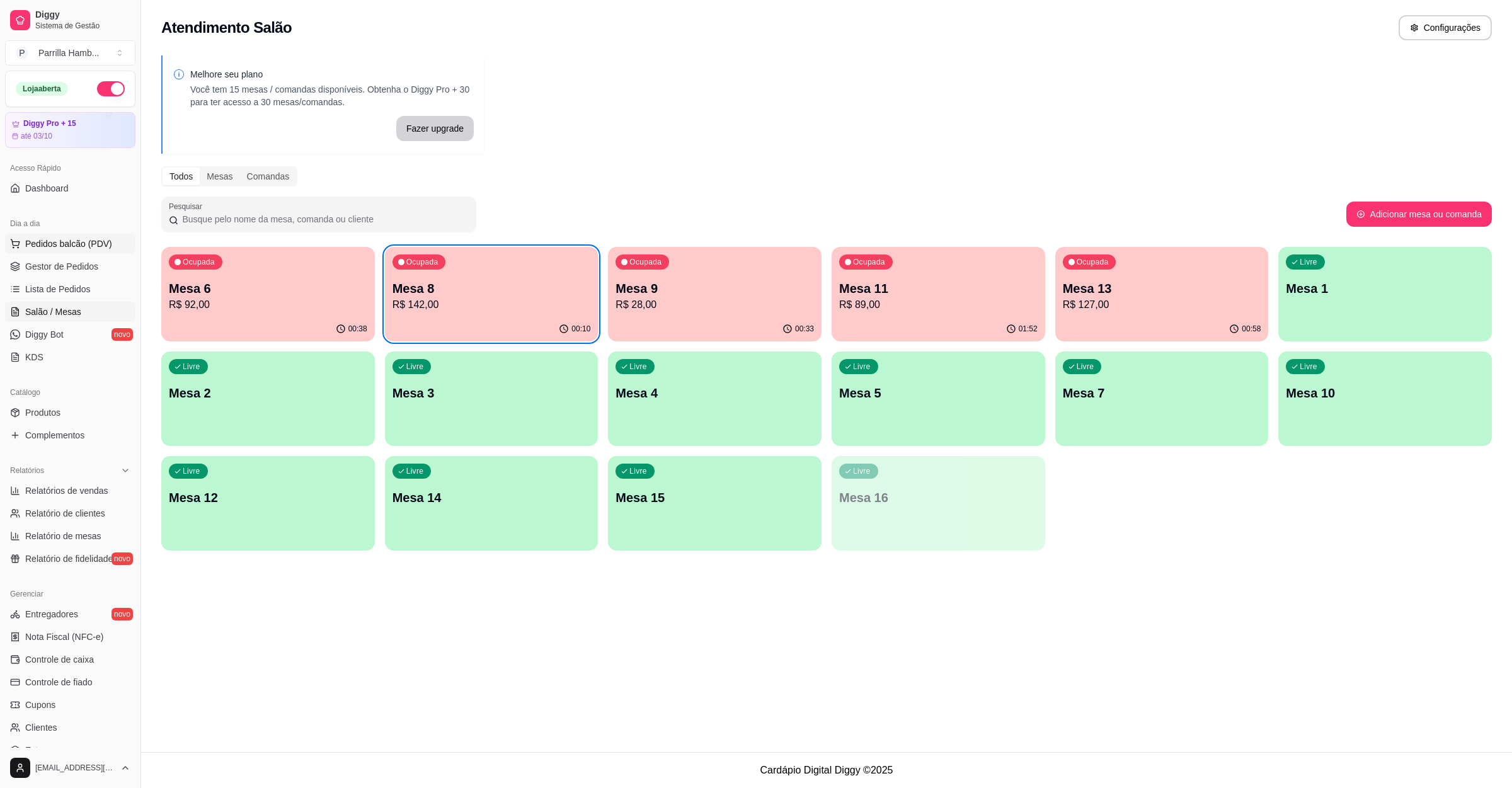
click at [54, 242] on span "Pedidos balcão (PDV)" at bounding box center [68, 243] width 87 height 12
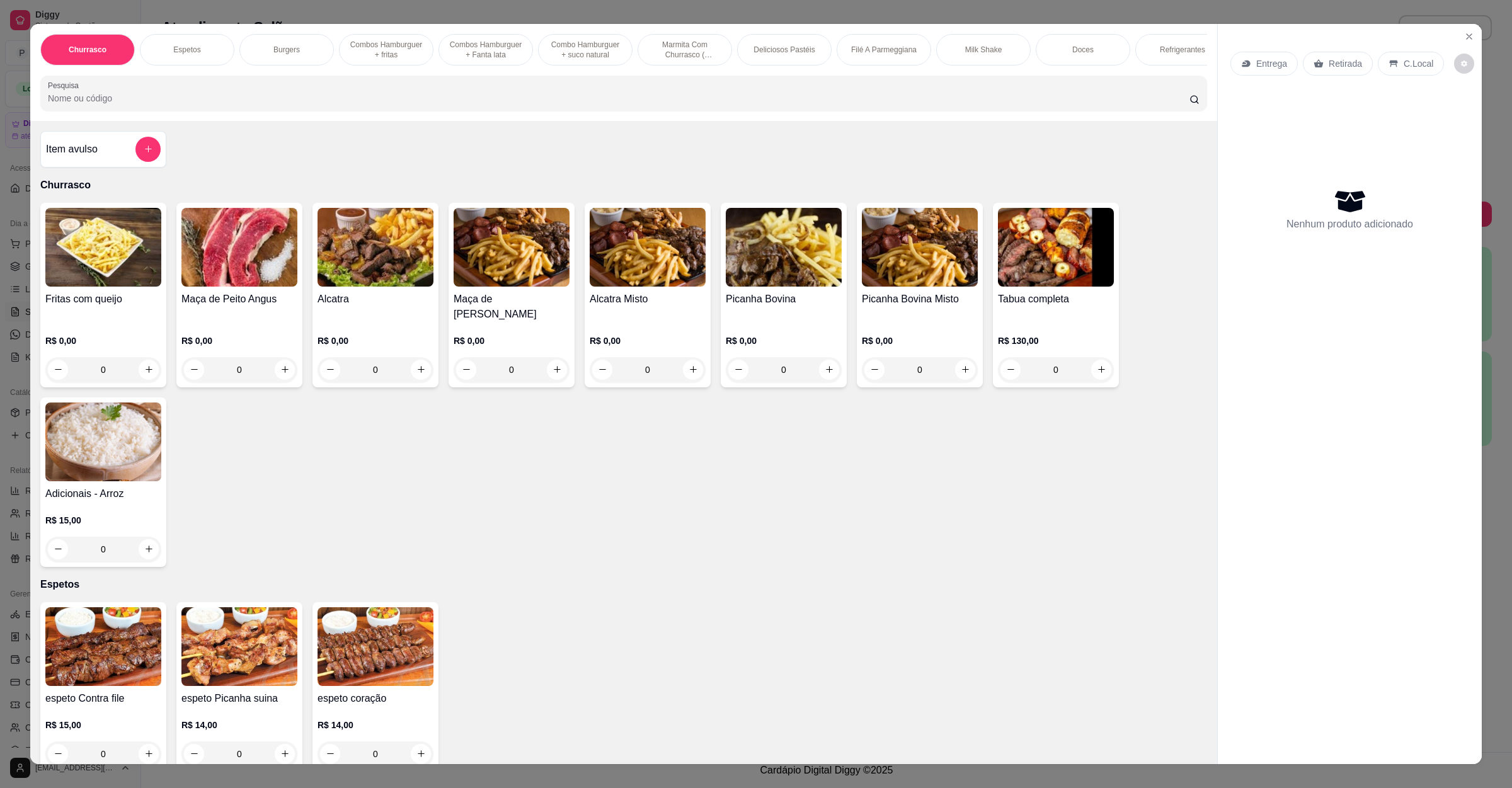
click at [451, 121] on div "Churrasco Espetos Burgers Combos Hamburguer + fritas Combos Hamburguer + Fanta …" at bounding box center [623, 72] width 1188 height 97
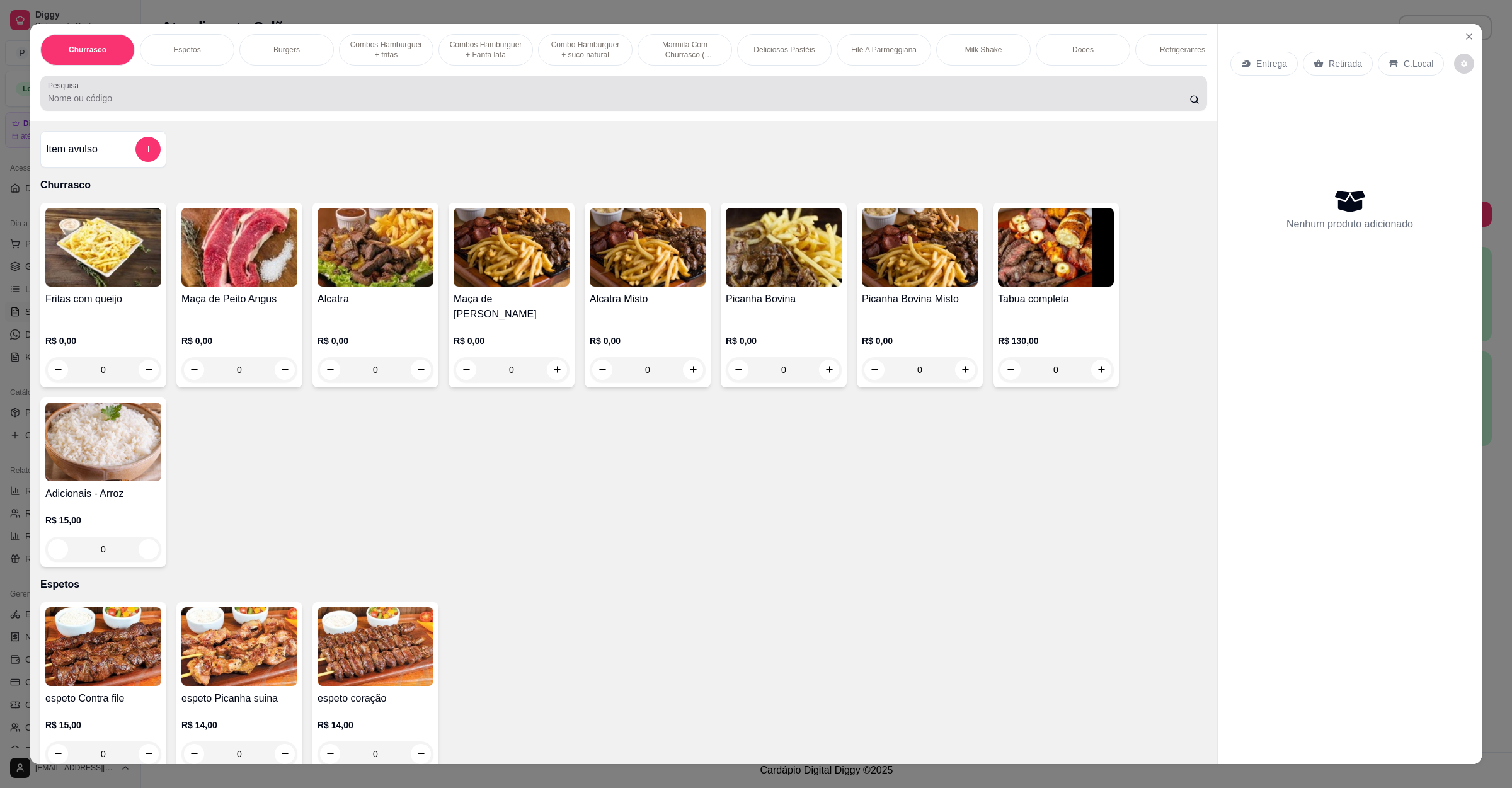
click at [461, 95] on div at bounding box center [624, 93] width 1152 height 25
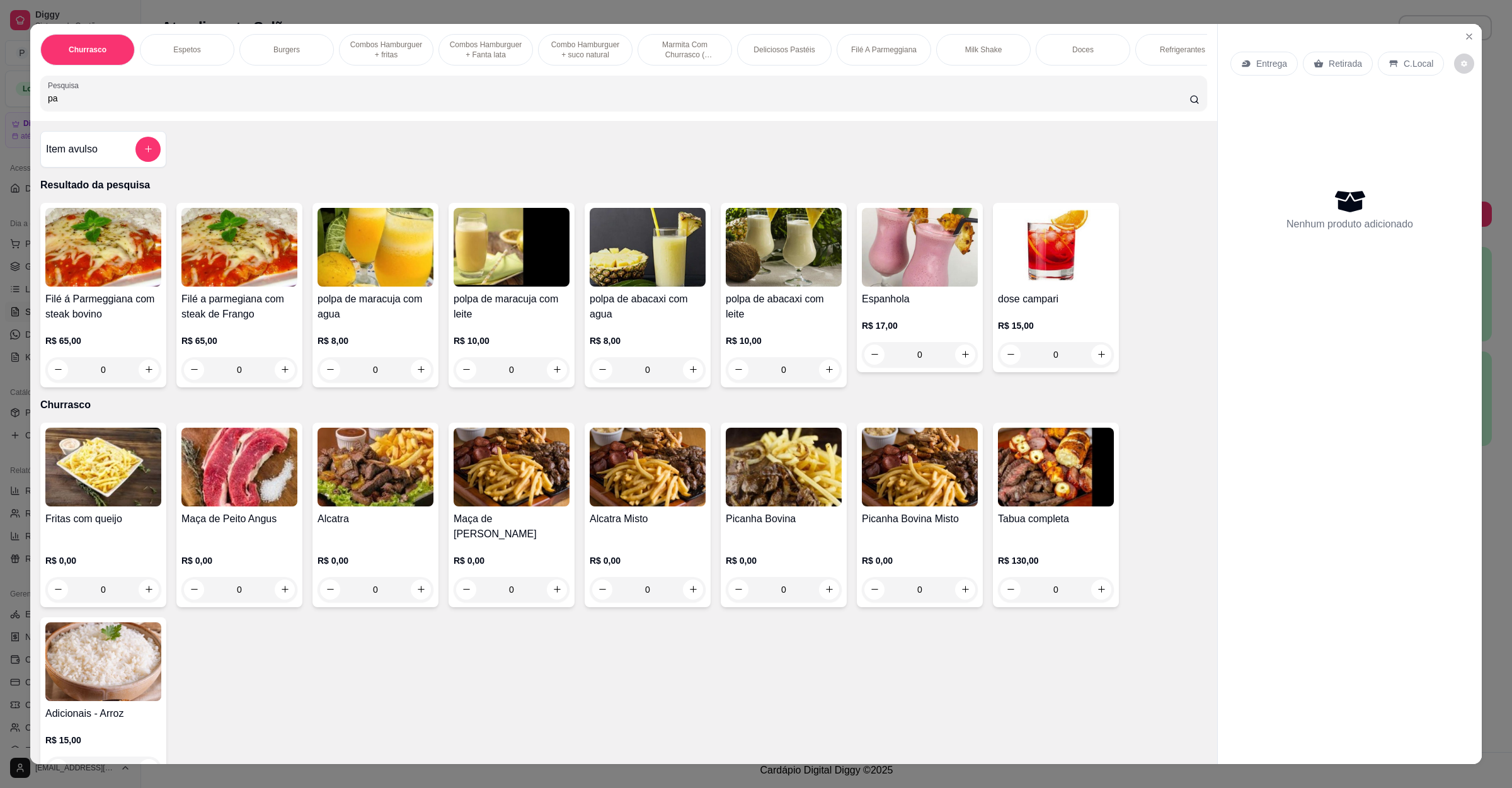
click at [134, 322] on h4 "Filé á Parmeggiana com steak bovino" at bounding box center [104, 307] width 116 height 30
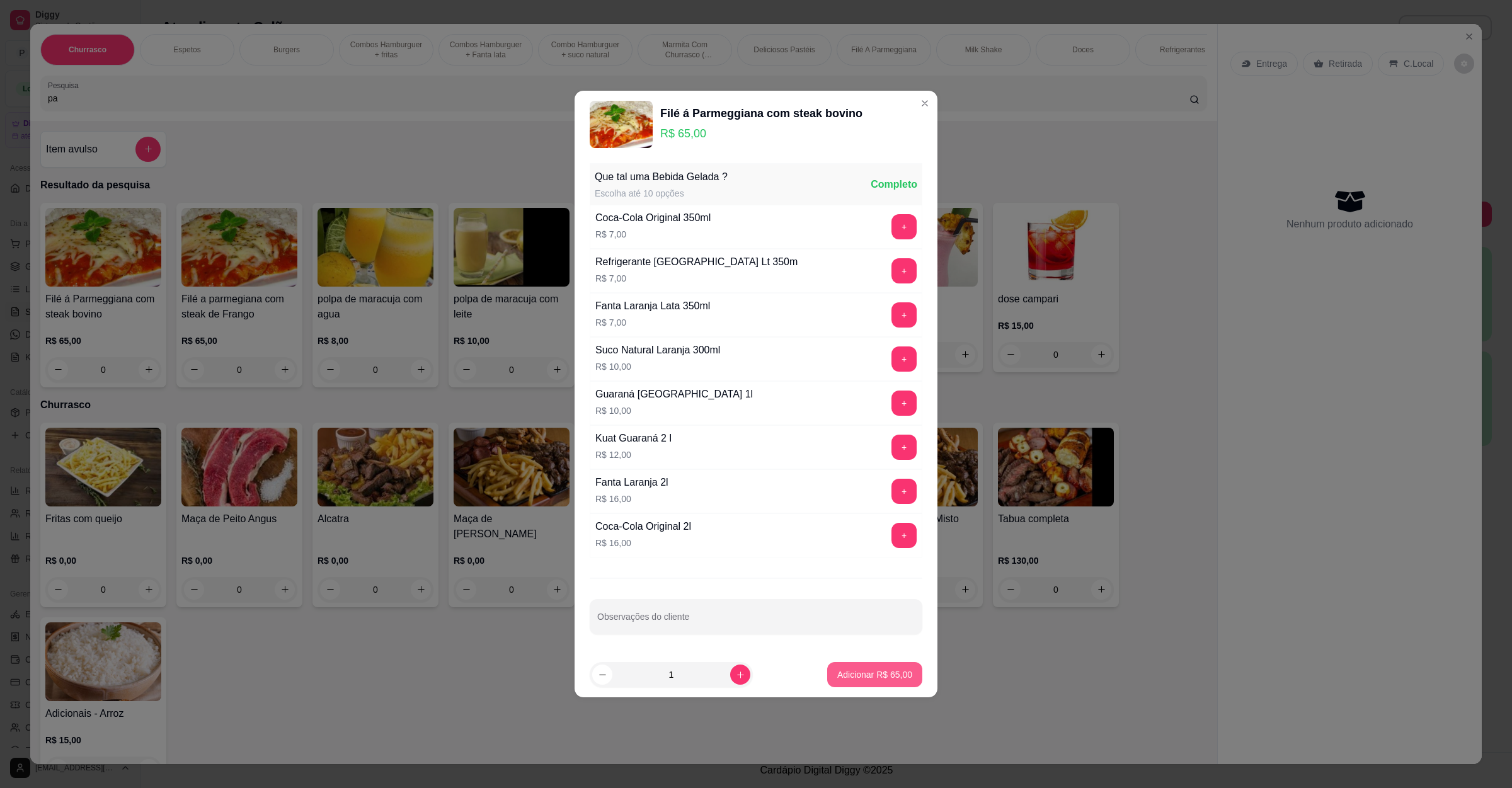
click at [861, 680] on p "Adicionar R$ 65,00" at bounding box center [875, 674] width 75 height 12
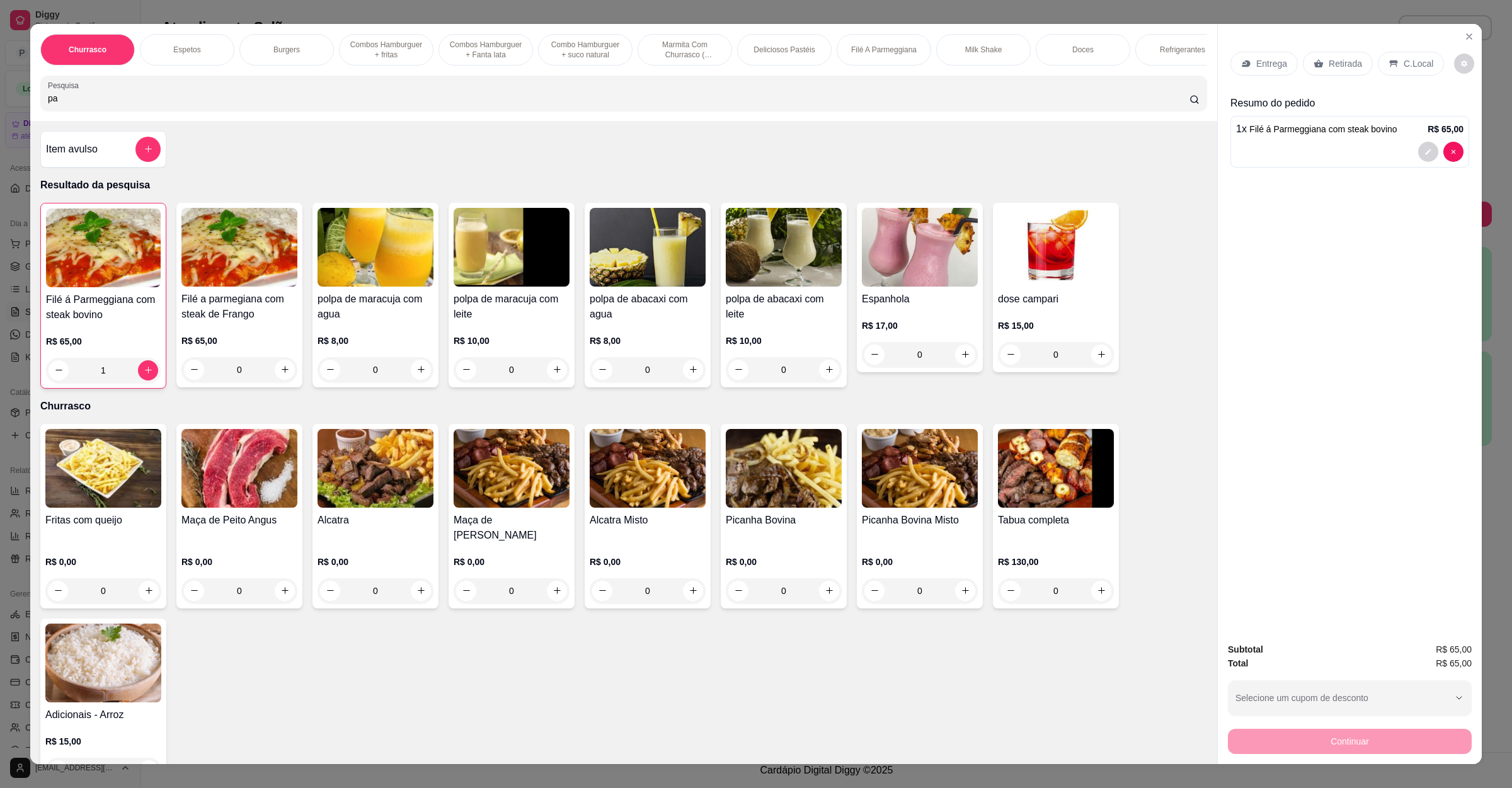
click at [1335, 66] on p "Retirada" at bounding box center [1345, 63] width 33 height 12
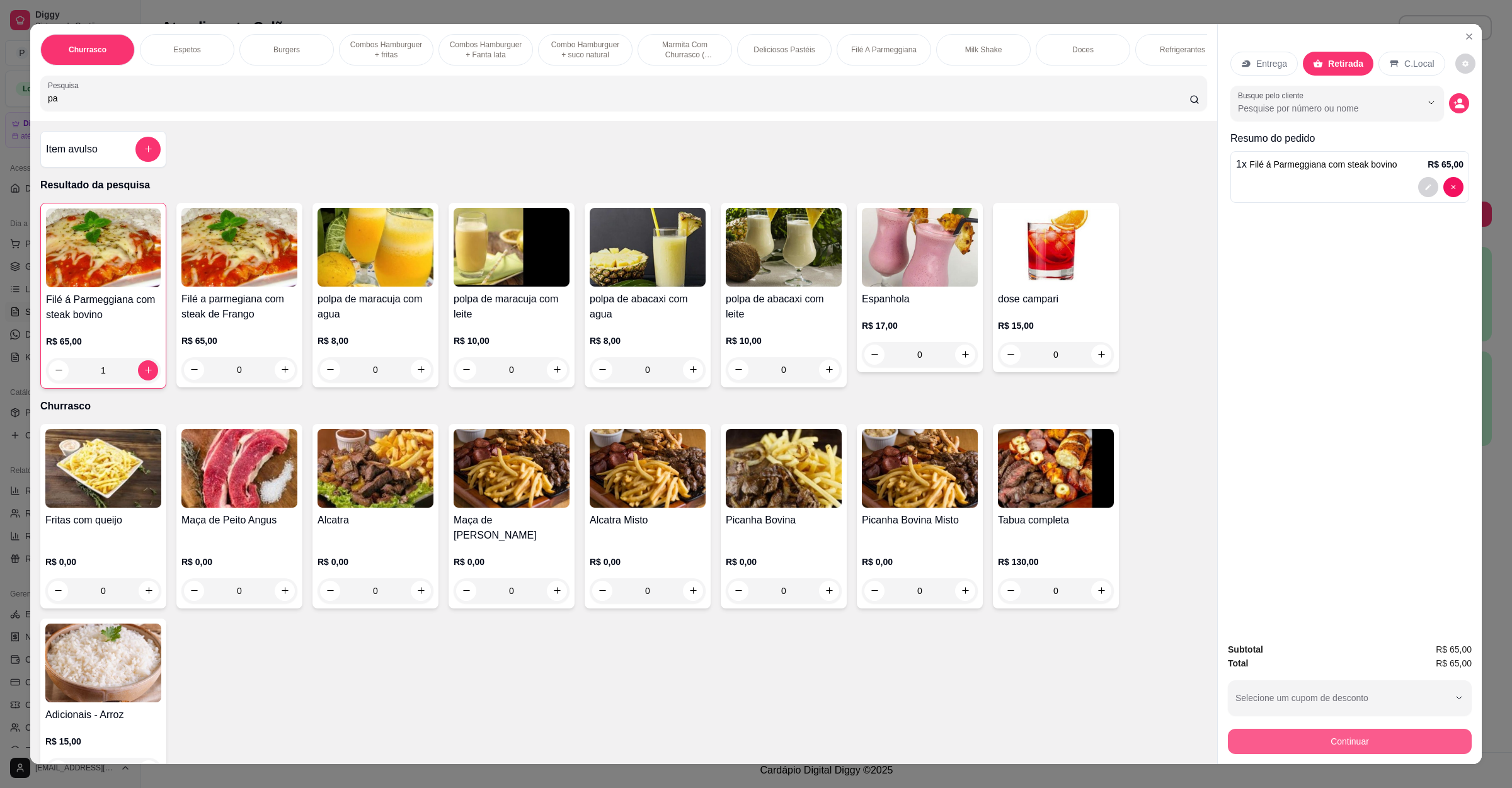
click at [1334, 735] on button "Continuar" at bounding box center [1350, 742] width 244 height 25
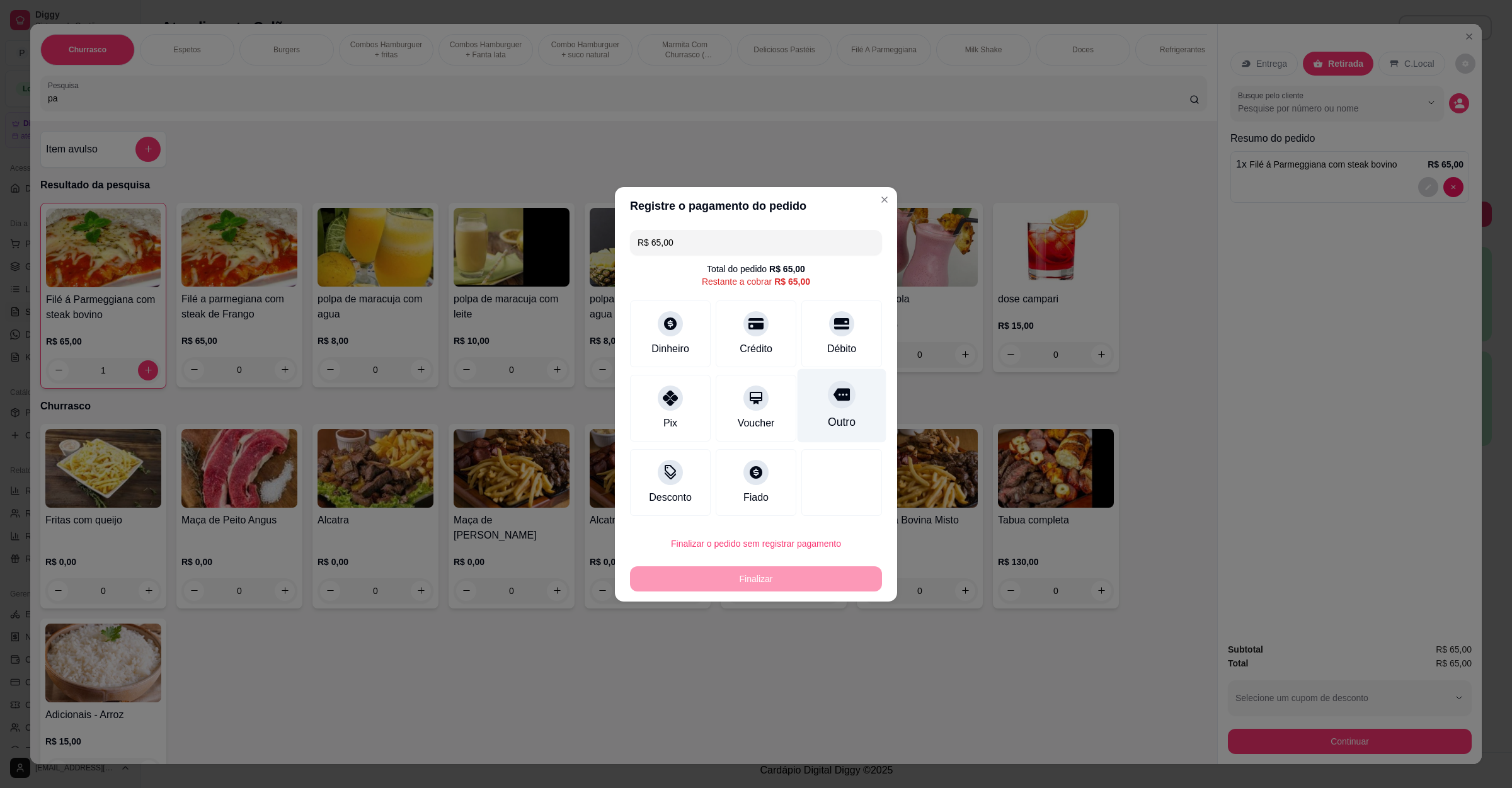
click at [838, 404] on div at bounding box center [841, 394] width 27 height 27
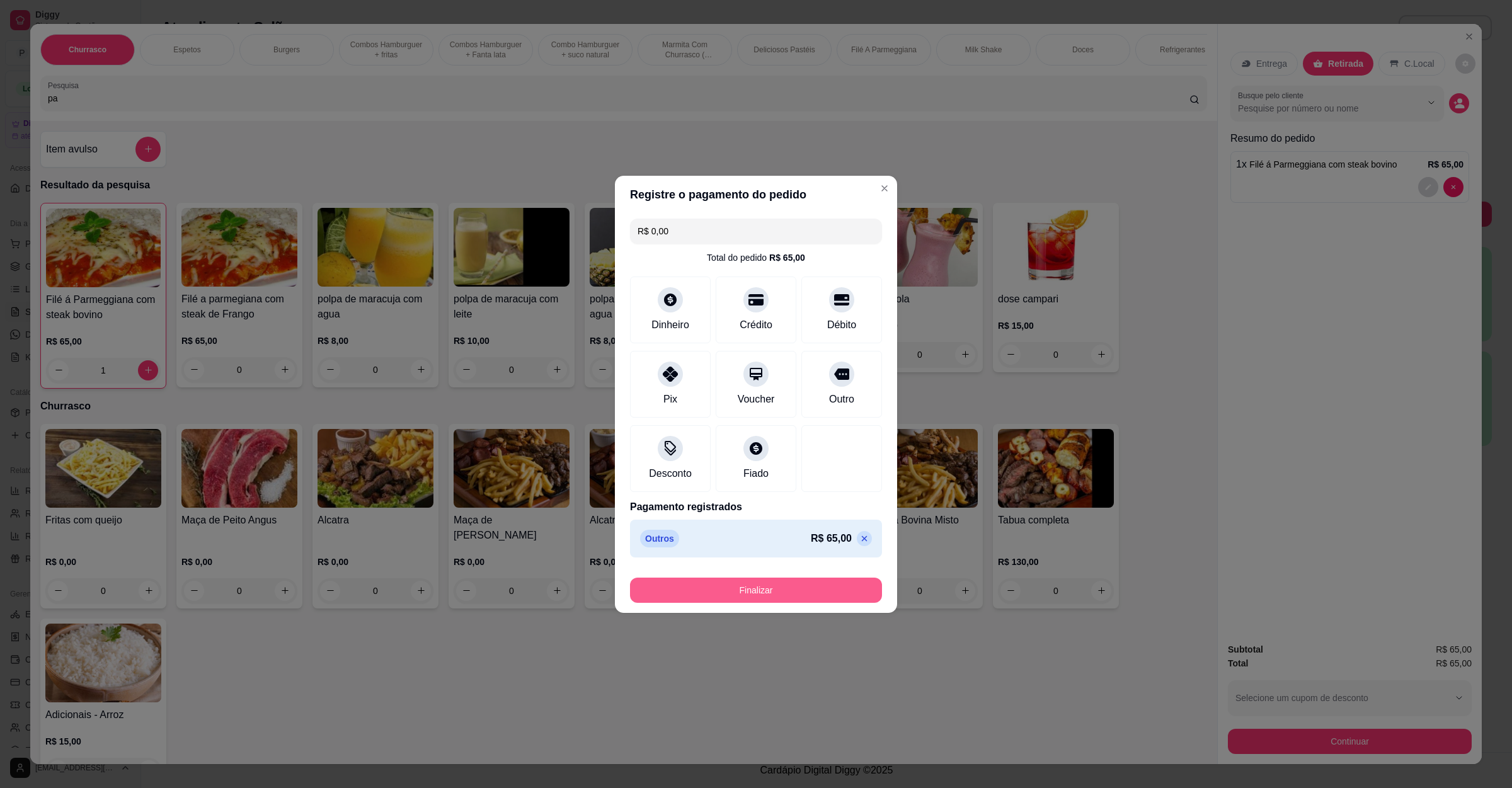
click at [762, 590] on button "Finalizar" at bounding box center [756, 590] width 252 height 25
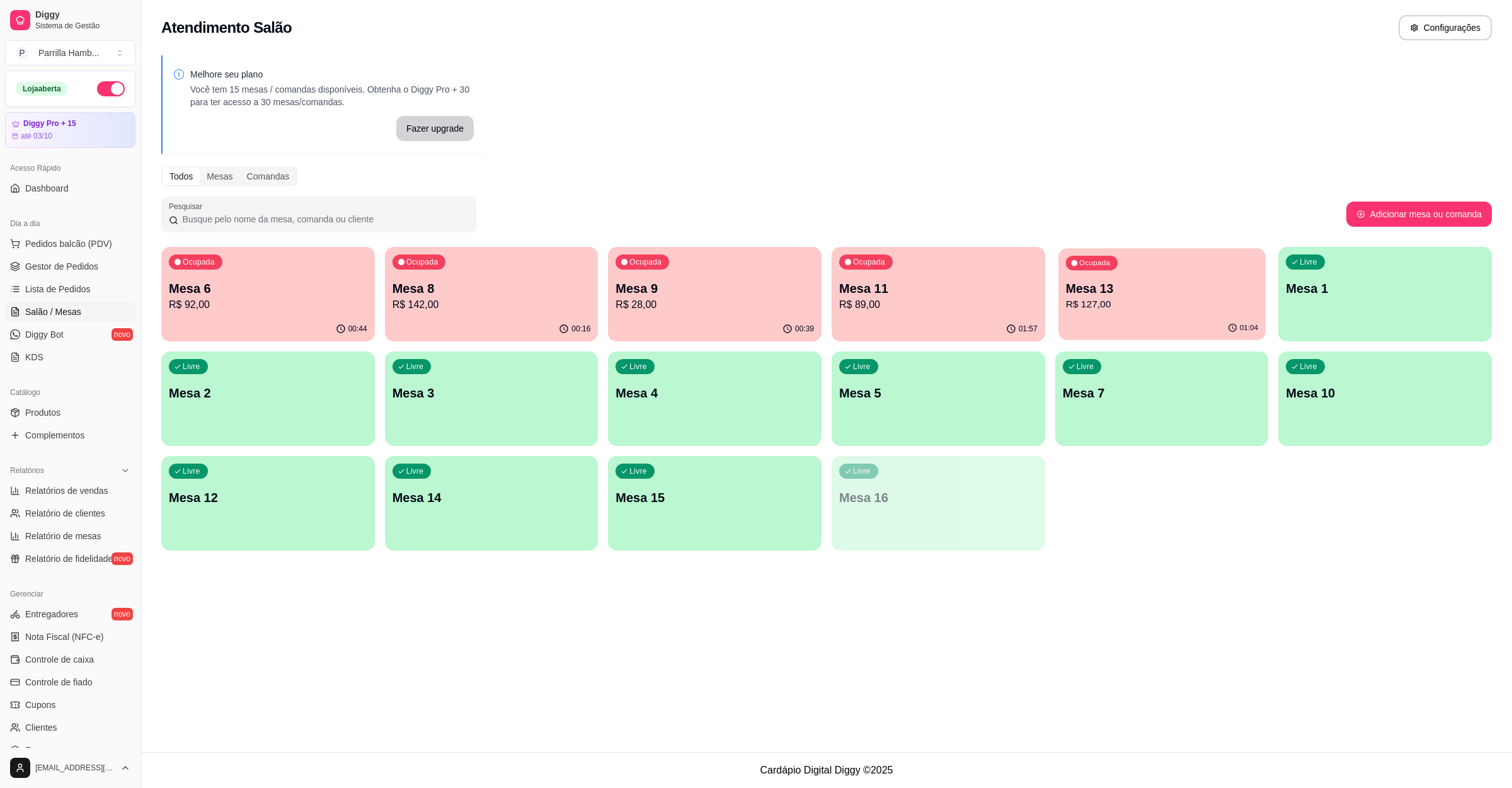
click at [1178, 287] on p "Mesa 13" at bounding box center [1162, 289] width 193 height 17
click at [569, 288] on p "Mesa 8" at bounding box center [491, 289] width 193 height 17
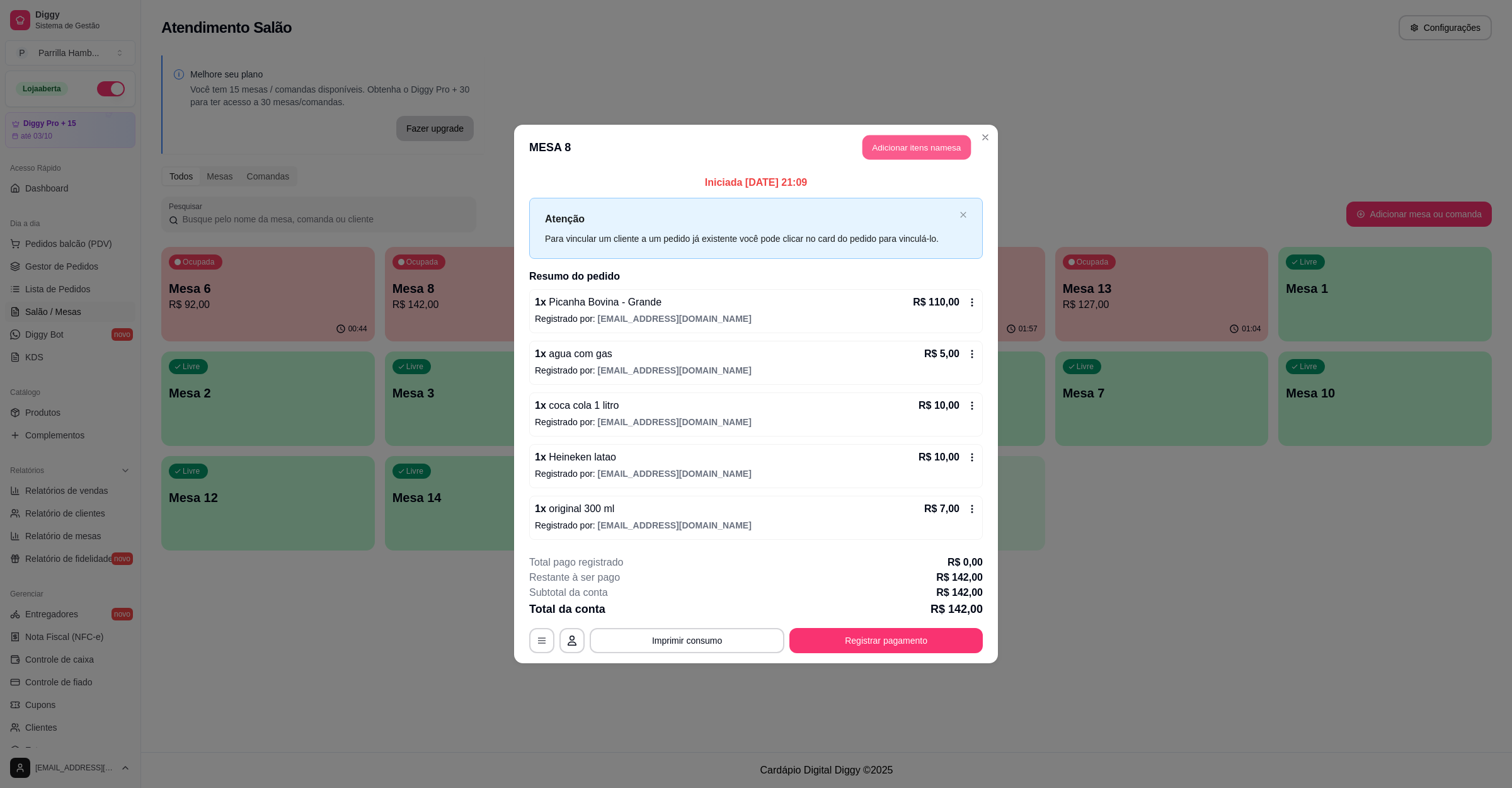
click at [880, 140] on button "Adicionar itens na mesa" at bounding box center [917, 148] width 109 height 25
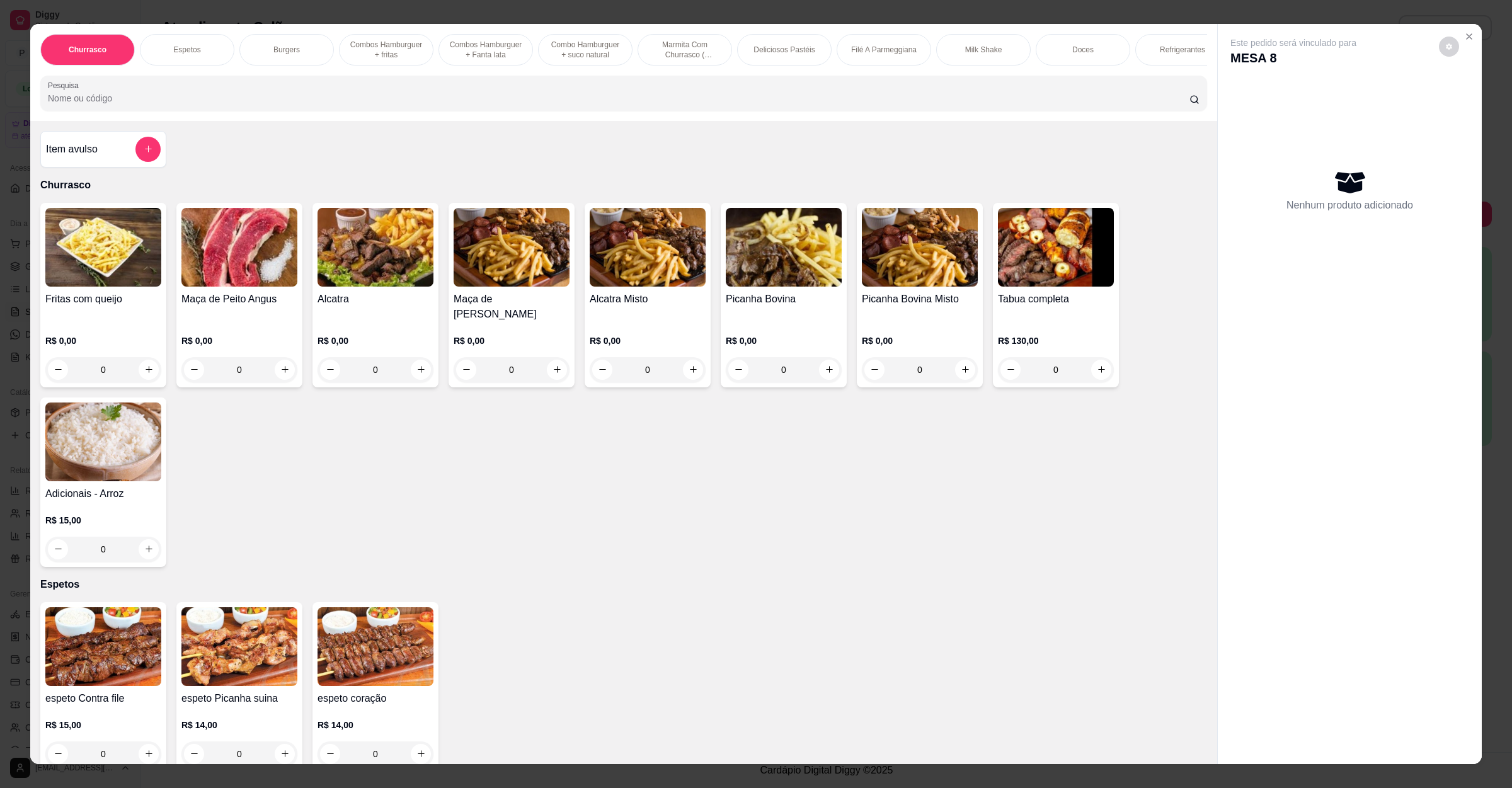
click at [738, 286] on img at bounding box center [784, 247] width 116 height 79
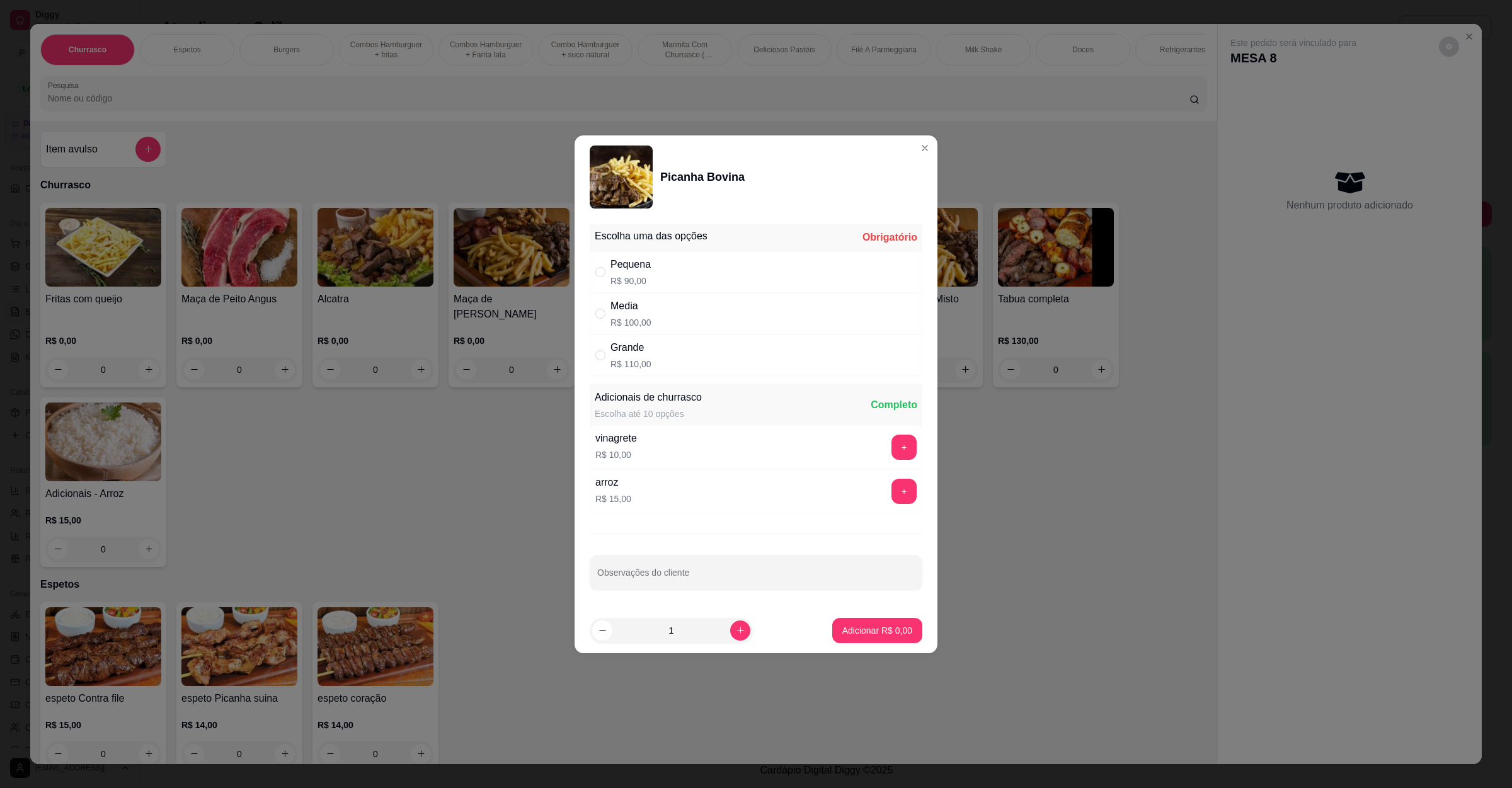
click at [667, 362] on div "Grande R$ 110,00" at bounding box center [756, 355] width 333 height 41
click at [891, 445] on button "+" at bounding box center [904, 447] width 25 height 25
click at [892, 498] on button "+" at bounding box center [905, 491] width 25 height 25
click at [758, 580] on input "Observações do cliente" at bounding box center [756, 577] width 318 height 12
click at [832, 616] on footer "1 Adicionar R$ 135,00" at bounding box center [756, 630] width 363 height 46
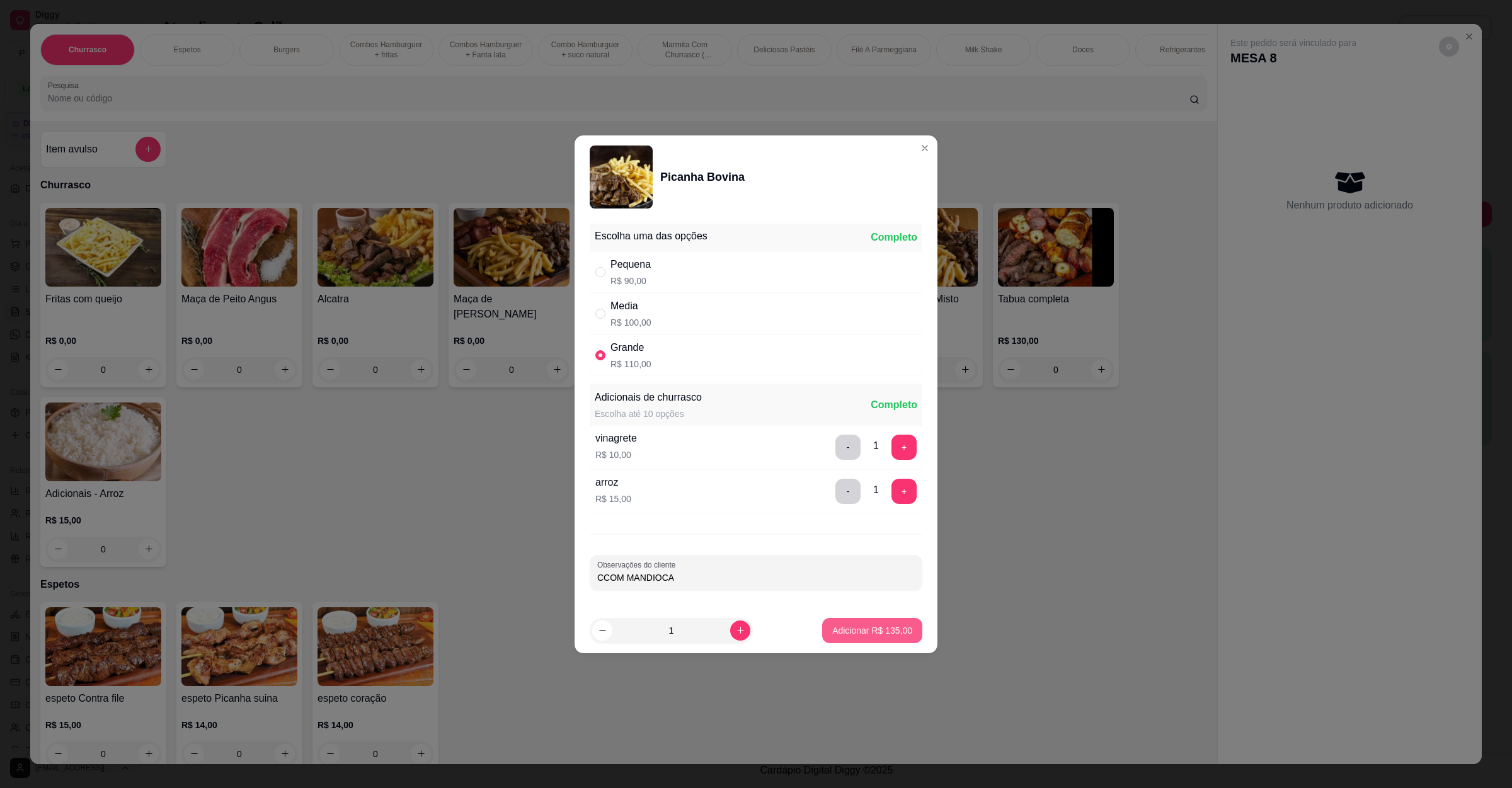
click at [841, 621] on button "Adicionar R$ 135,00" at bounding box center [872, 630] width 100 height 25
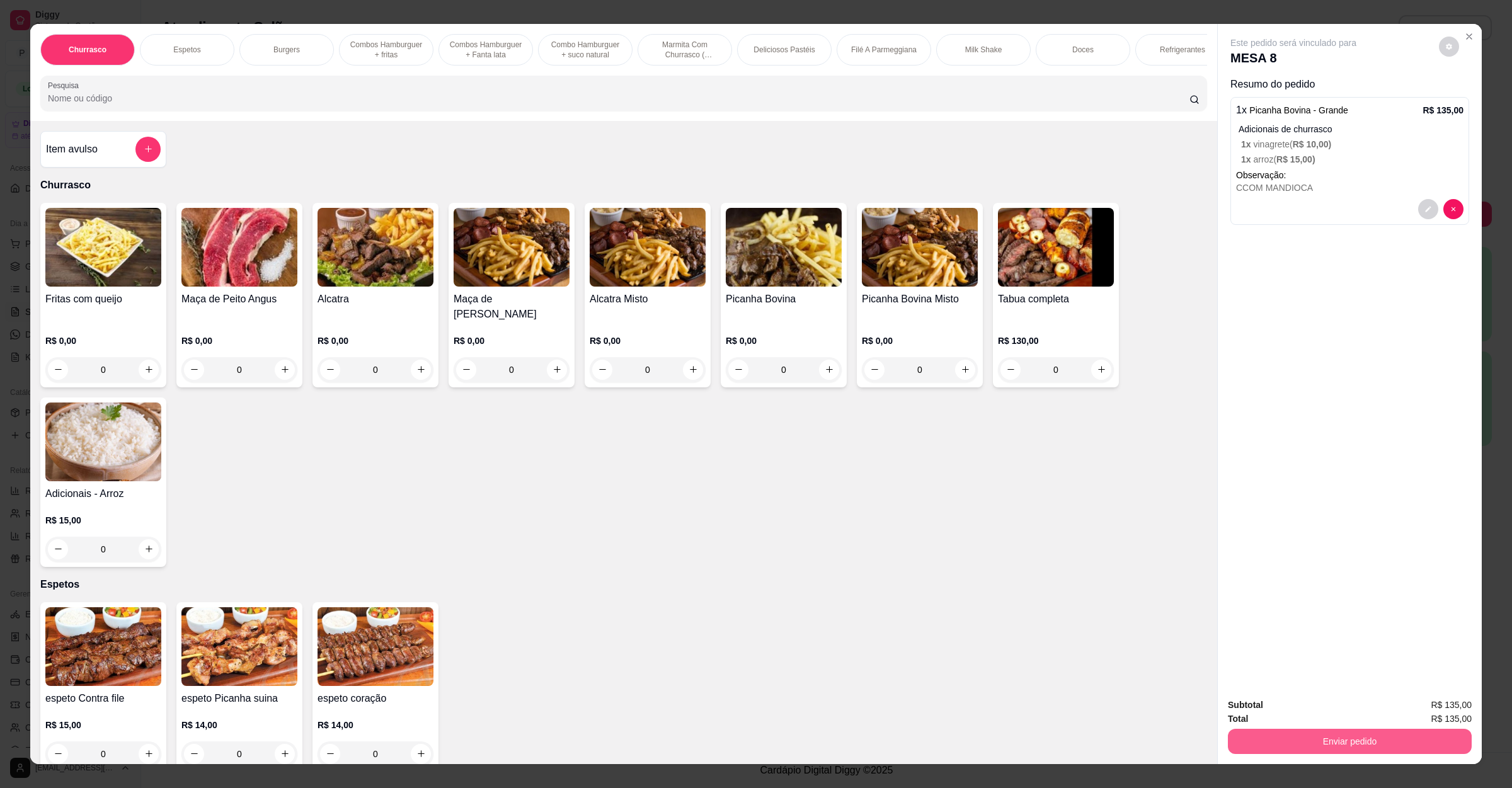
click at [1352, 747] on button "Enviar pedido" at bounding box center [1350, 742] width 244 height 25
click at [1433, 708] on button "Enviar pedido" at bounding box center [1437, 710] width 71 height 24
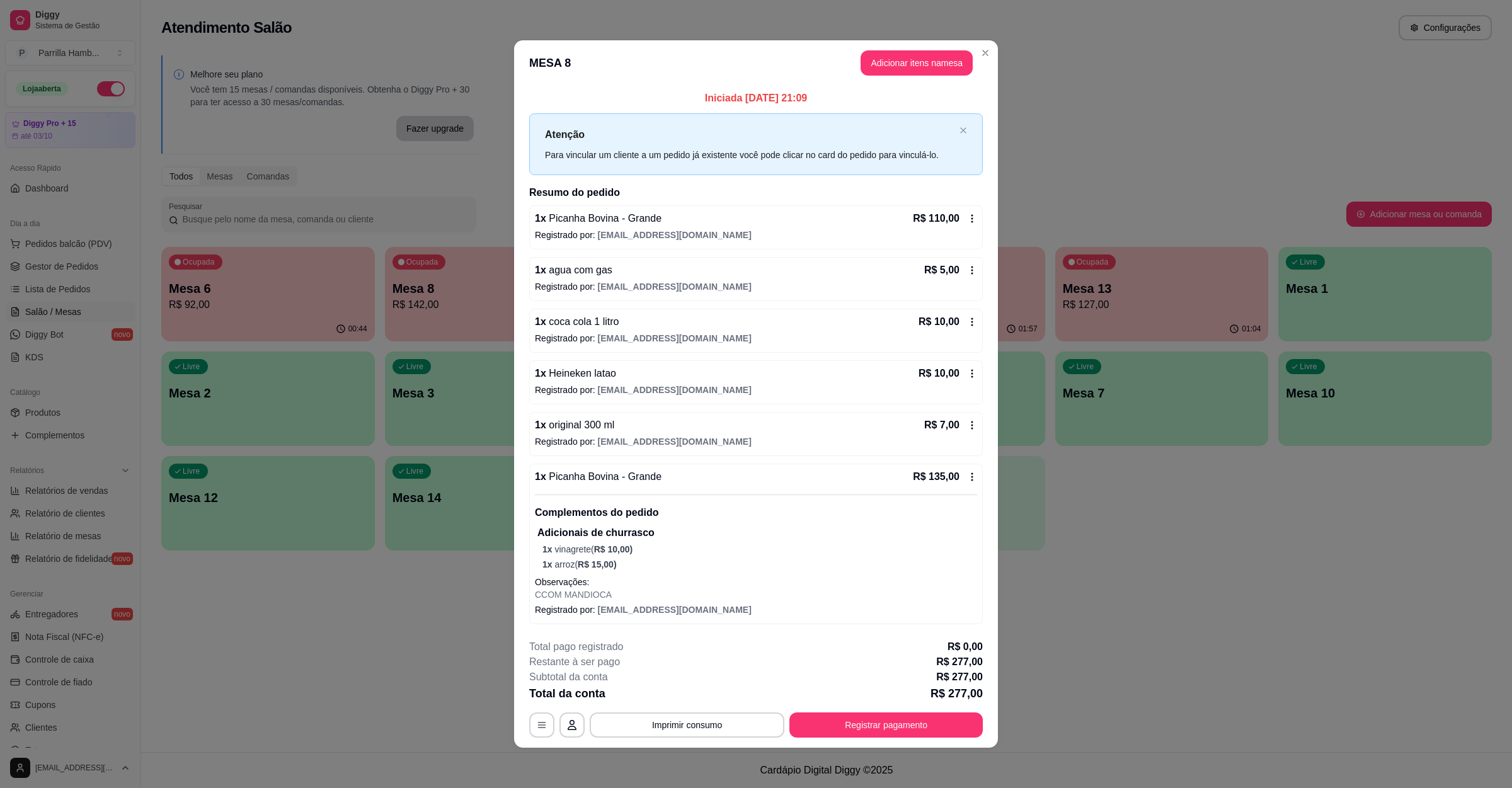
click at [756, 216] on div "1 x Picanha Bovina - Grande R$ 110,00" at bounding box center [756, 218] width 442 height 15
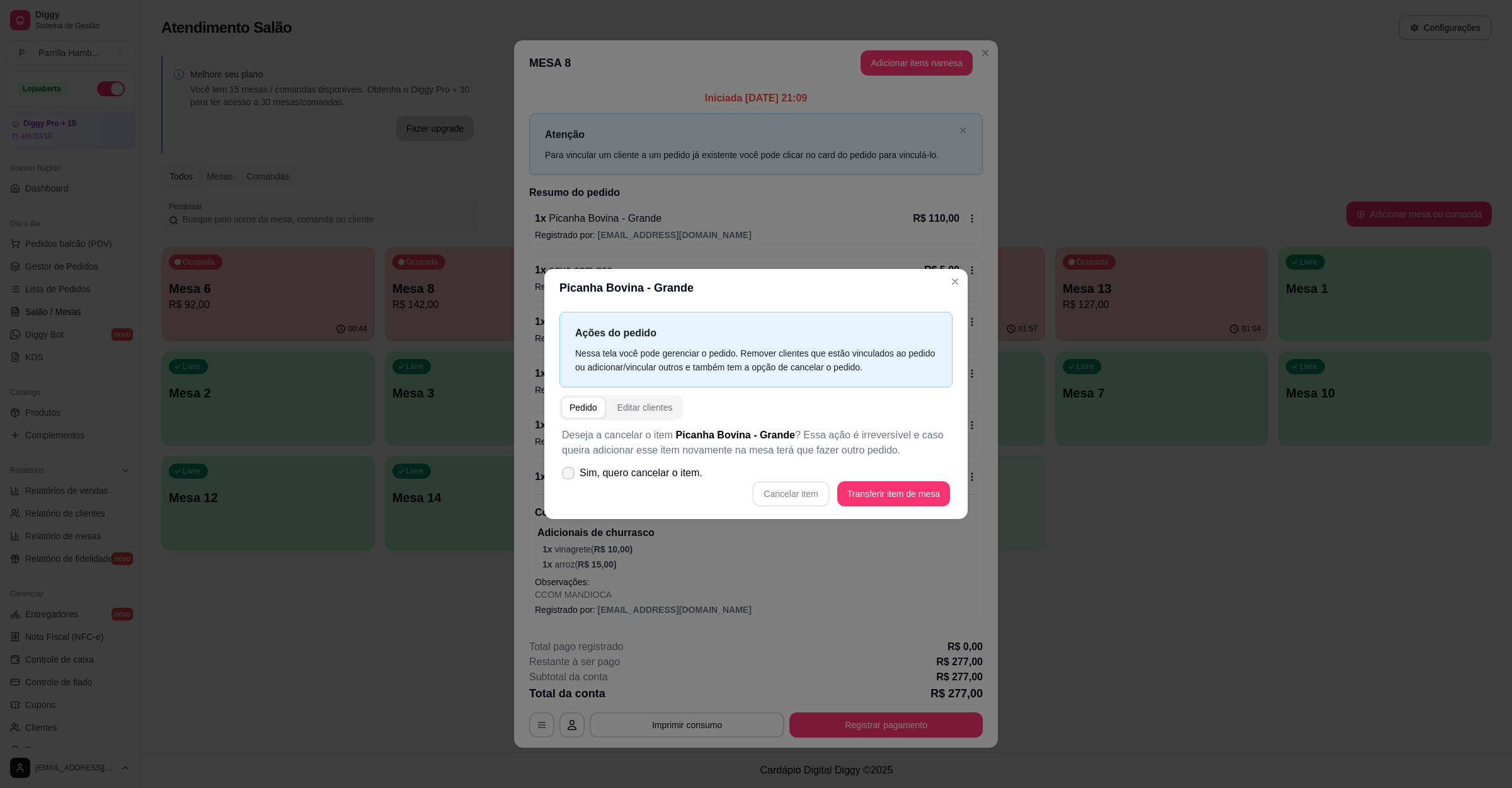
click at [679, 467] on span "Sim, quero cancelar o item." at bounding box center [641, 473] width 123 height 15
click at [569, 475] on input "Sim, quero cancelar o item." at bounding box center [566, 479] width 8 height 8
click at [800, 483] on button "Cancelar item" at bounding box center [791, 494] width 77 height 25
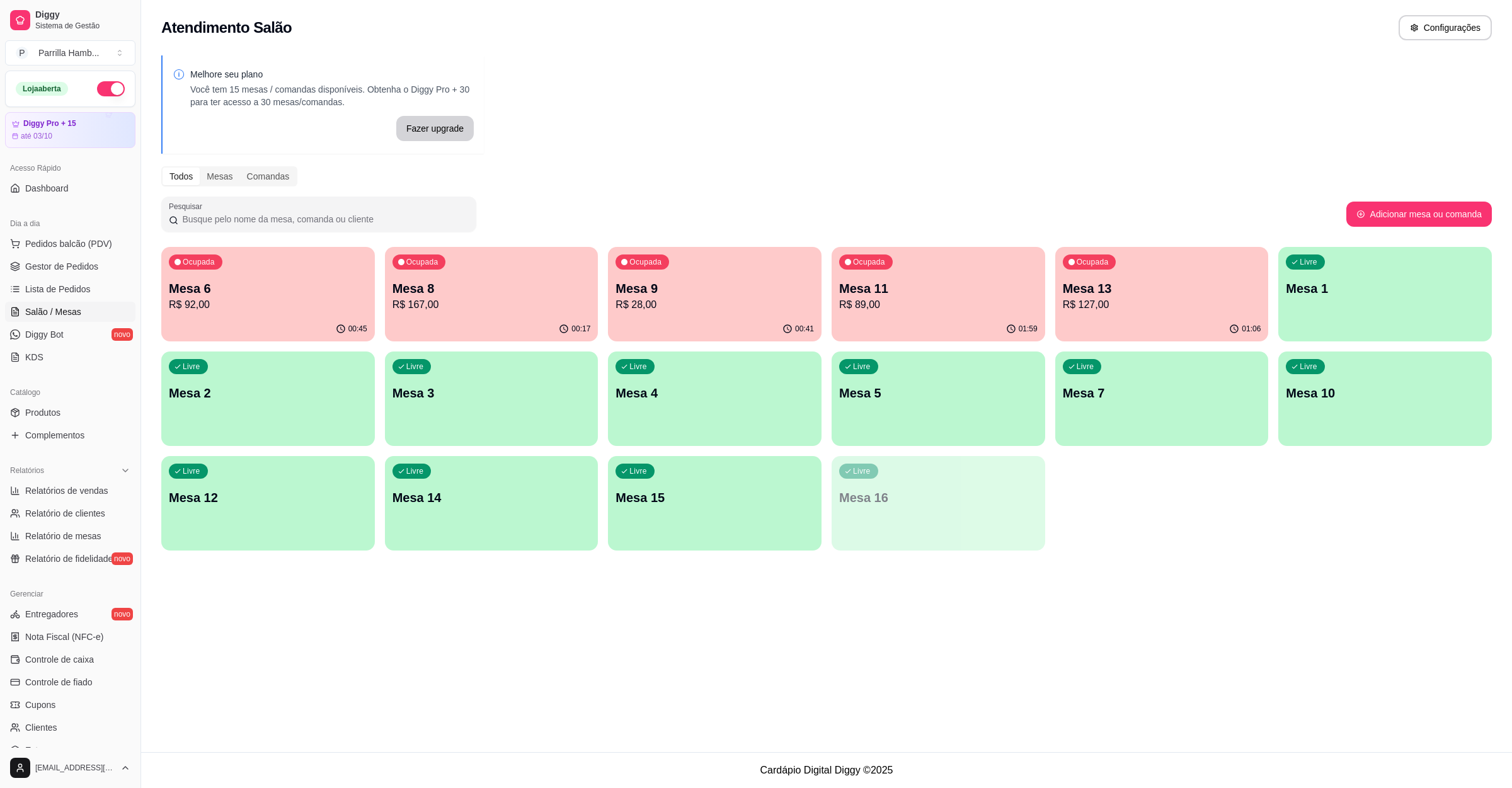
click at [1178, 393] on p "Mesa 7" at bounding box center [1162, 392] width 198 height 17
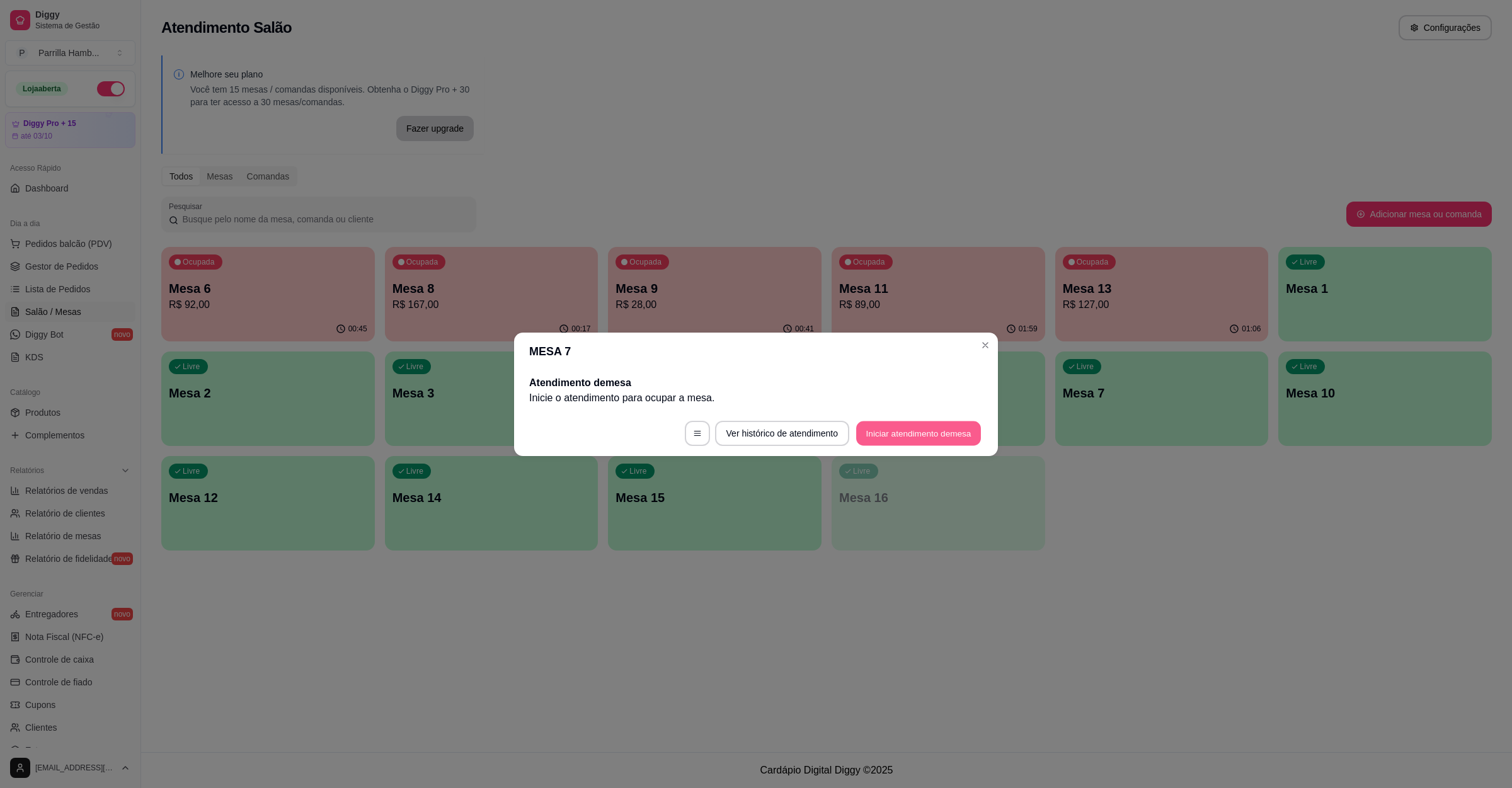
click at [900, 426] on button "Iniciar atendimento de mesa" at bounding box center [919, 433] width 124 height 25
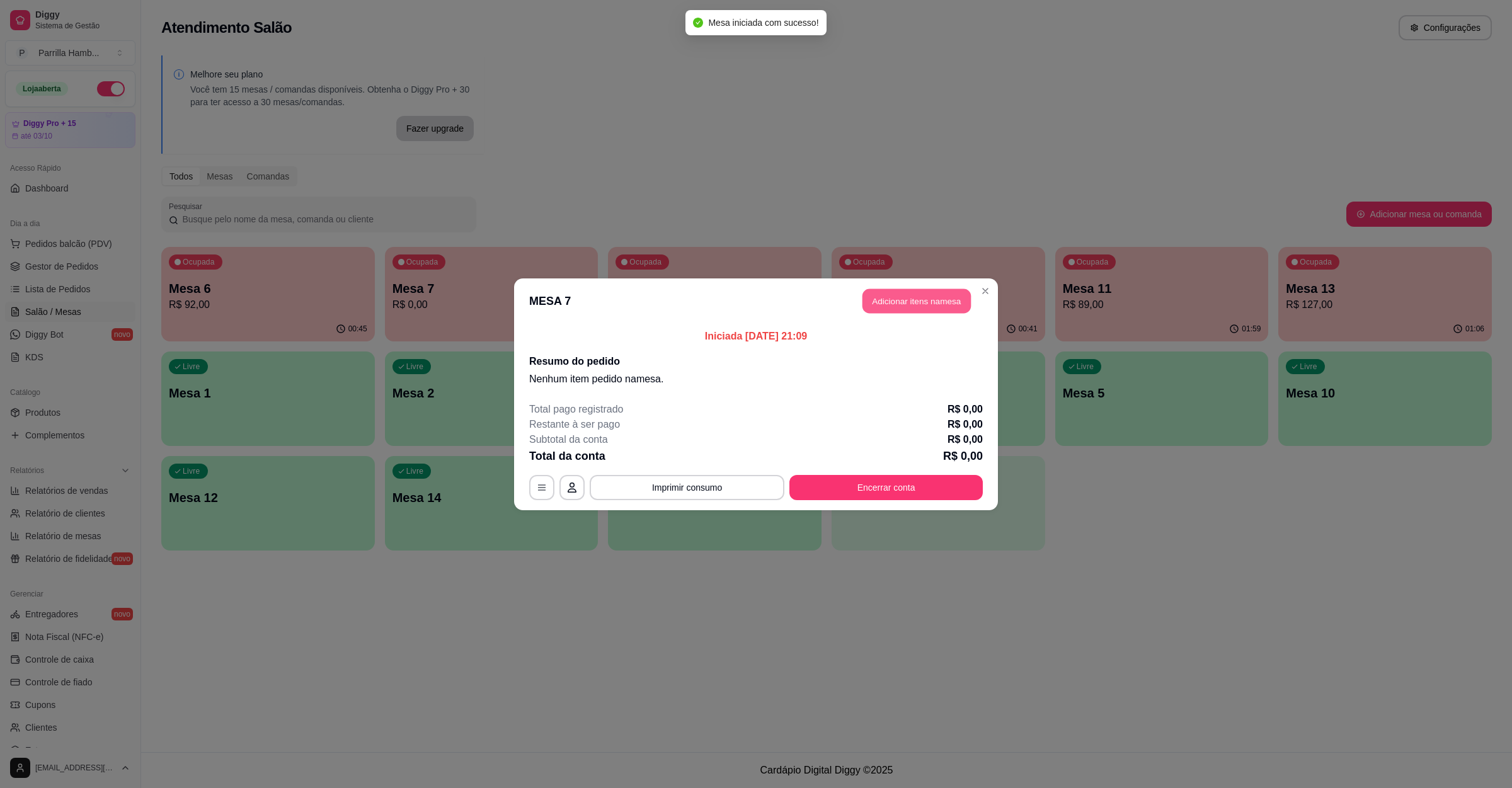
click at [938, 291] on button "Adicionar itens na mesa" at bounding box center [917, 301] width 109 height 25
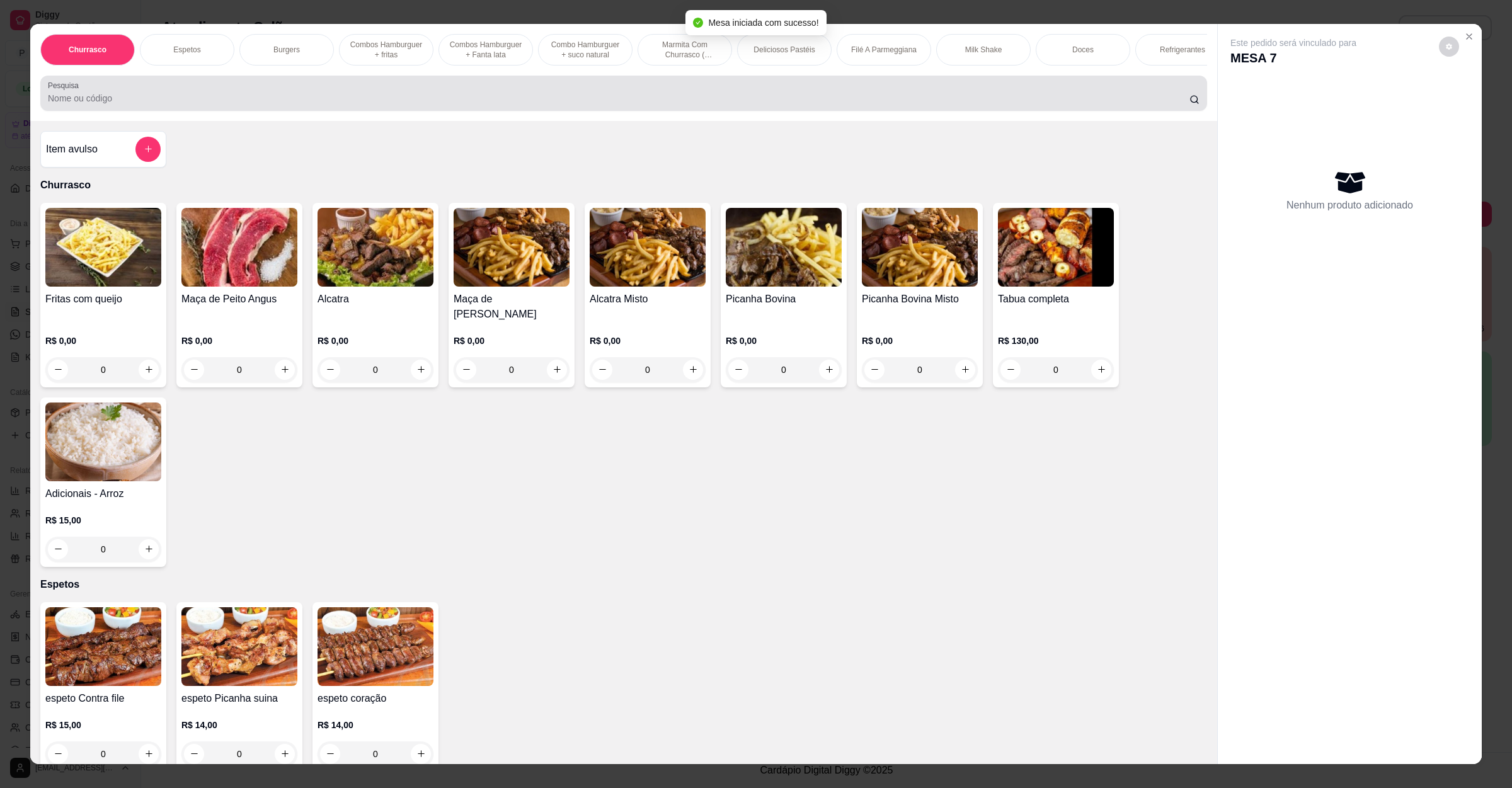
click at [324, 111] on div "Pesquisa" at bounding box center [624, 93] width 1167 height 36
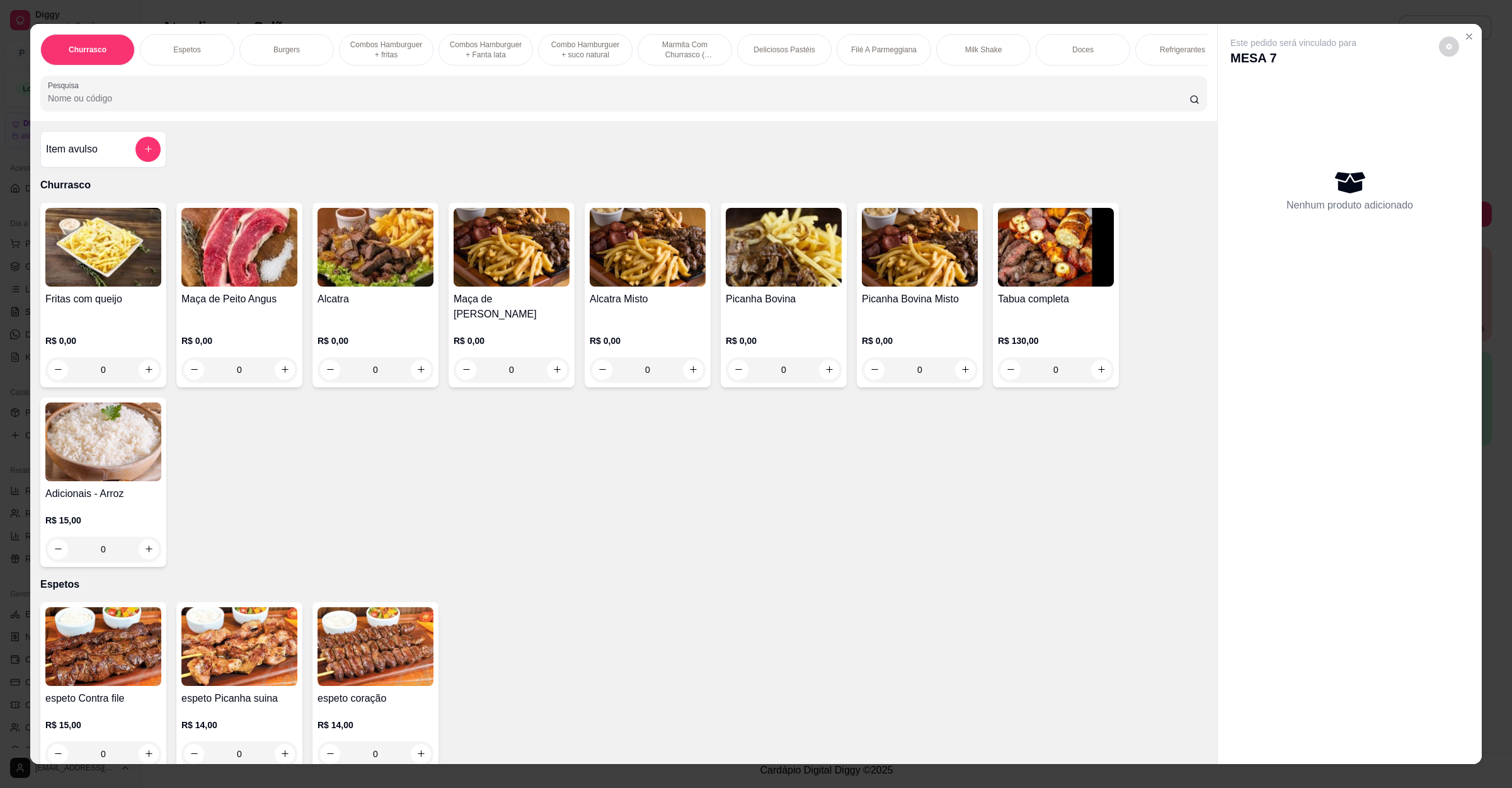
click at [1017, 335] on p "R$ 130,00" at bounding box center [1056, 340] width 116 height 12
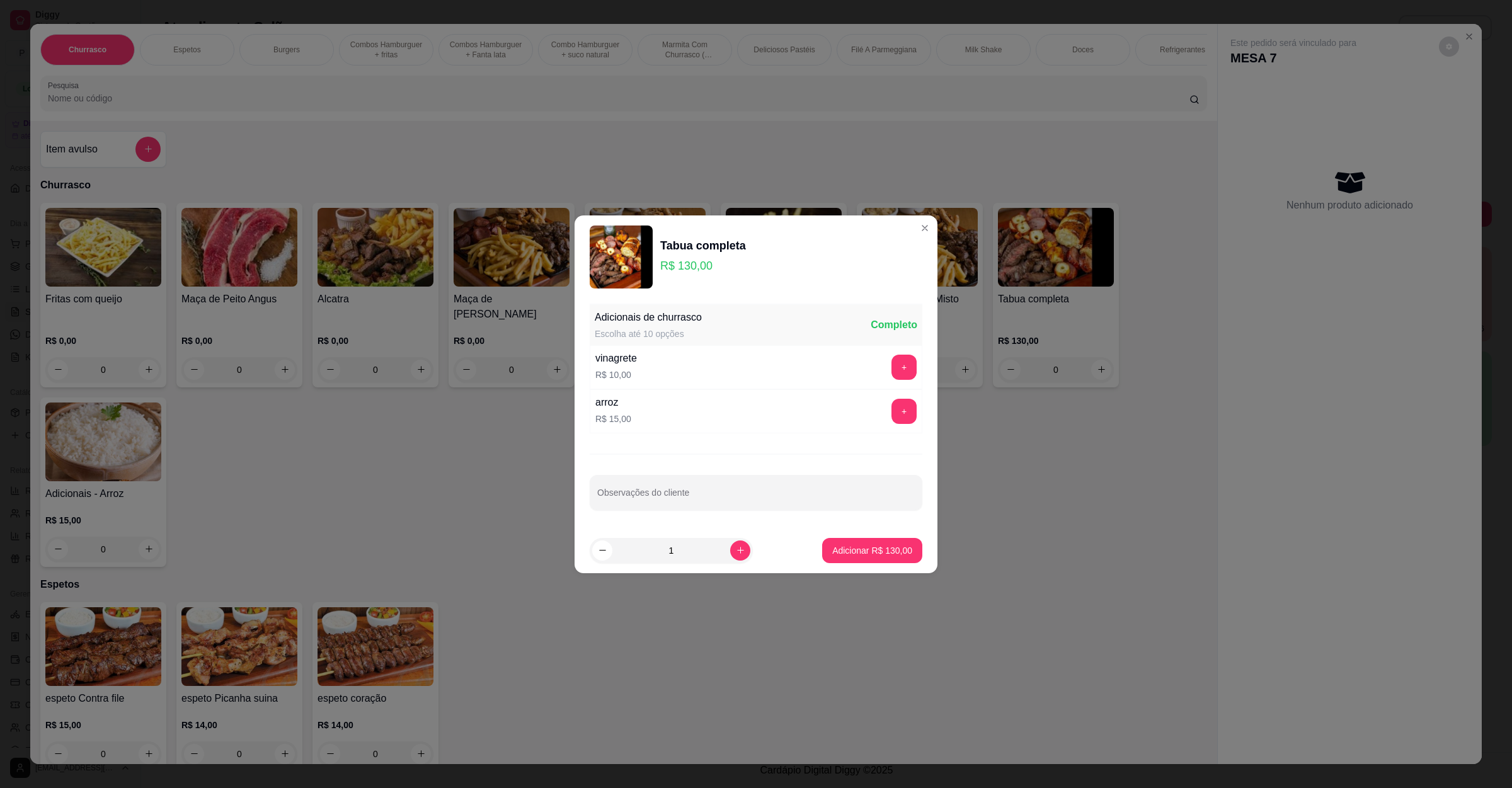
click at [858, 550] on p "Adicionar R$ 130,00" at bounding box center [872, 550] width 80 height 12
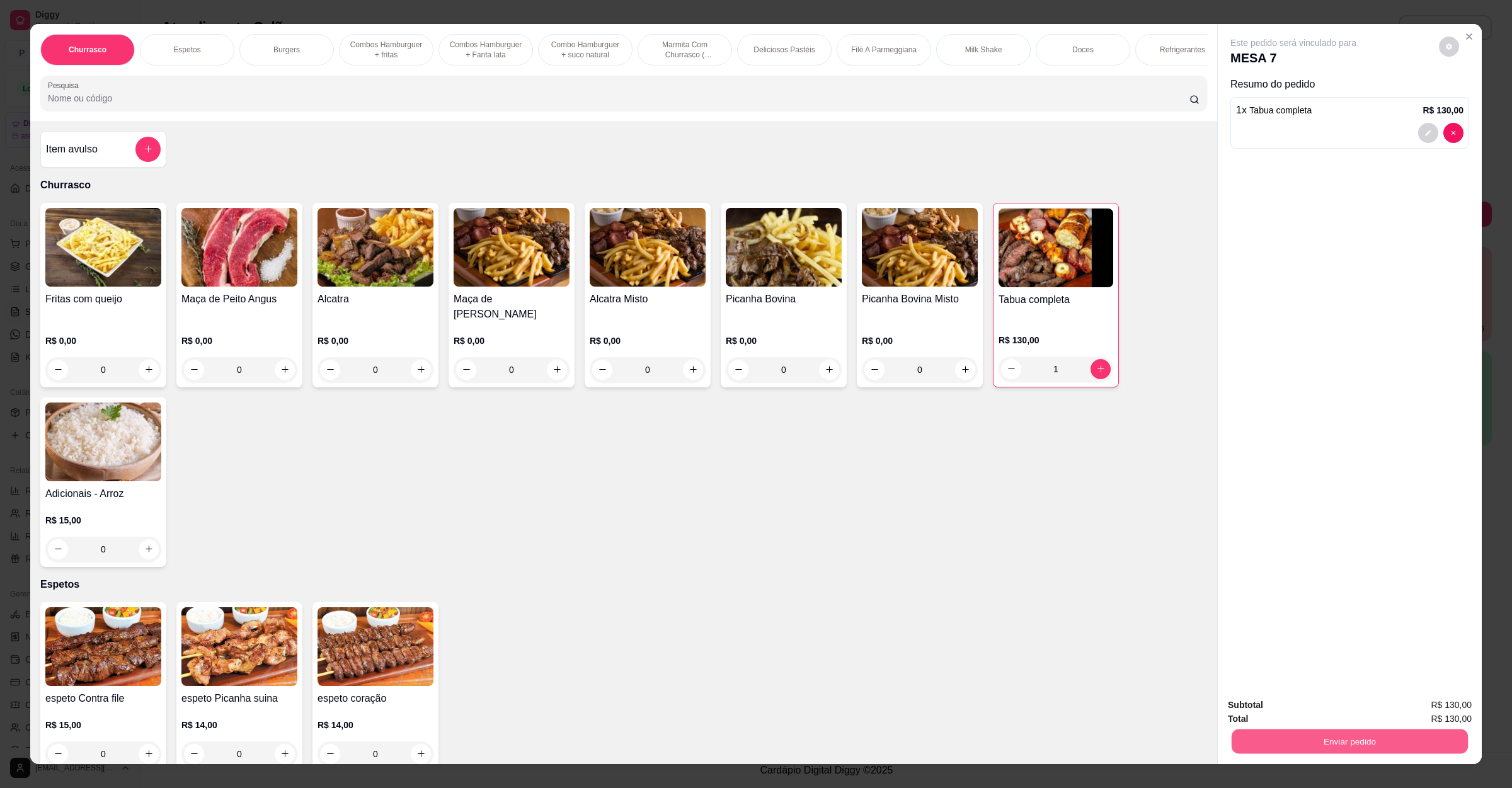
click at [1321, 739] on button "Enviar pedido" at bounding box center [1349, 742] width 237 height 25
click at [1437, 709] on button "Enviar pedido" at bounding box center [1437, 710] width 70 height 23
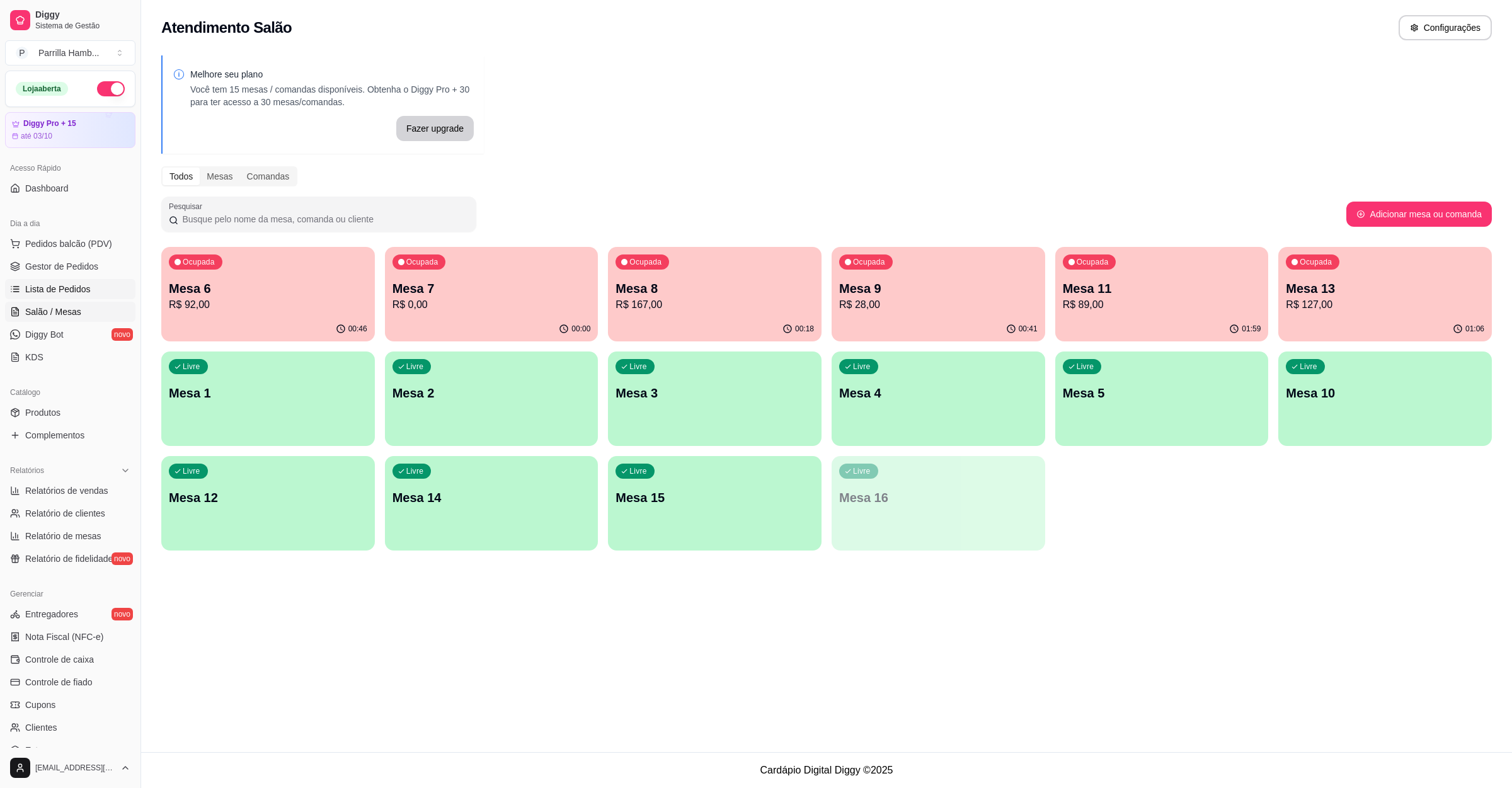
click at [13, 280] on link "Lista de Pedidos" at bounding box center [70, 289] width 130 height 20
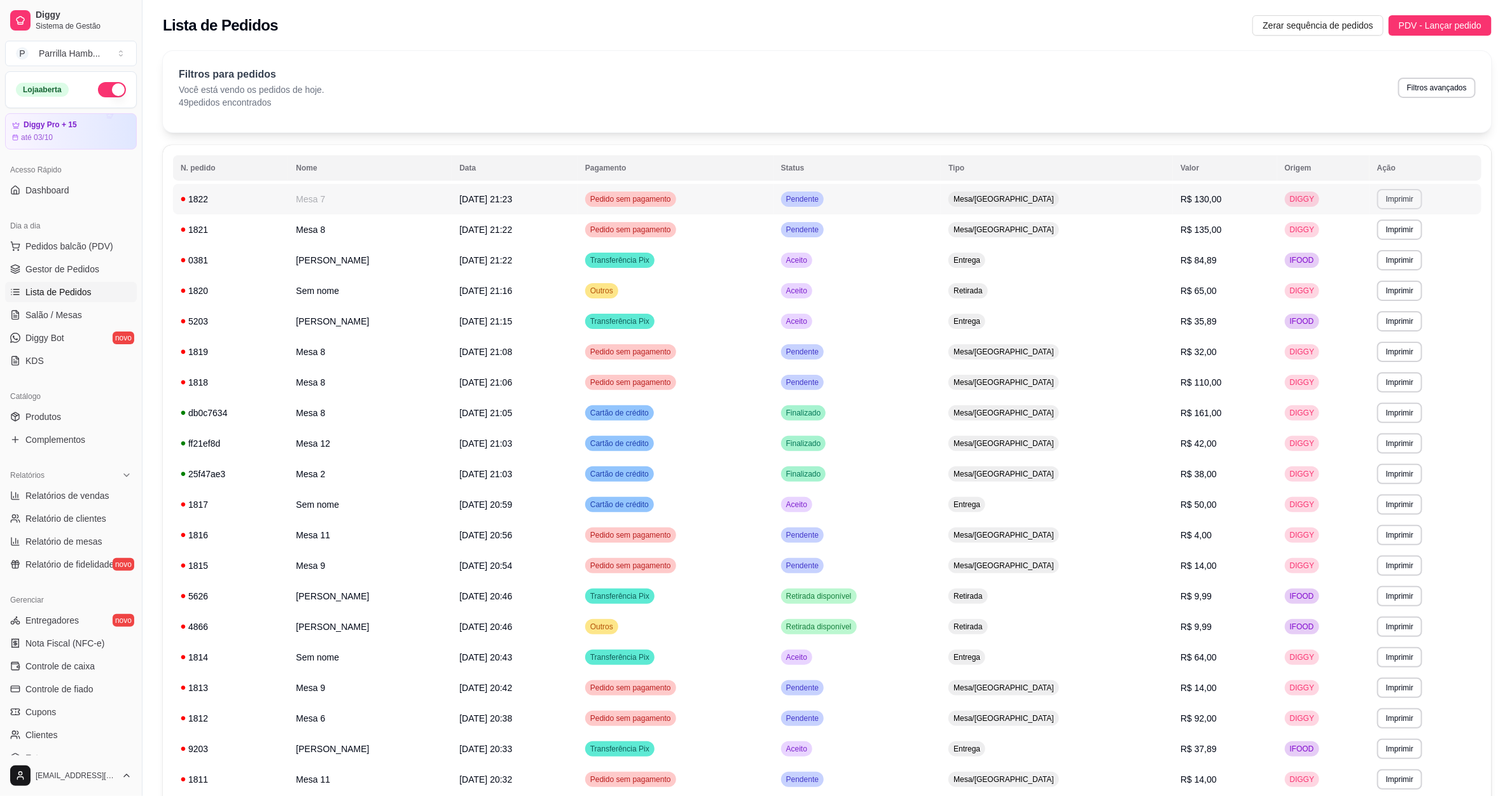
click at [1387, 194] on button "Imprimir" at bounding box center [1400, 199] width 45 height 20
click at [1393, 246] on button "IMPRESSORA" at bounding box center [1376, 244] width 92 height 20
click at [1401, 233] on button "Imprimir" at bounding box center [1400, 230] width 45 height 20
click at [1391, 273] on button "IMPRESSORA" at bounding box center [1375, 275] width 89 height 20
click at [78, 316] on span "Salão / Mesas" at bounding box center [54, 314] width 57 height 13
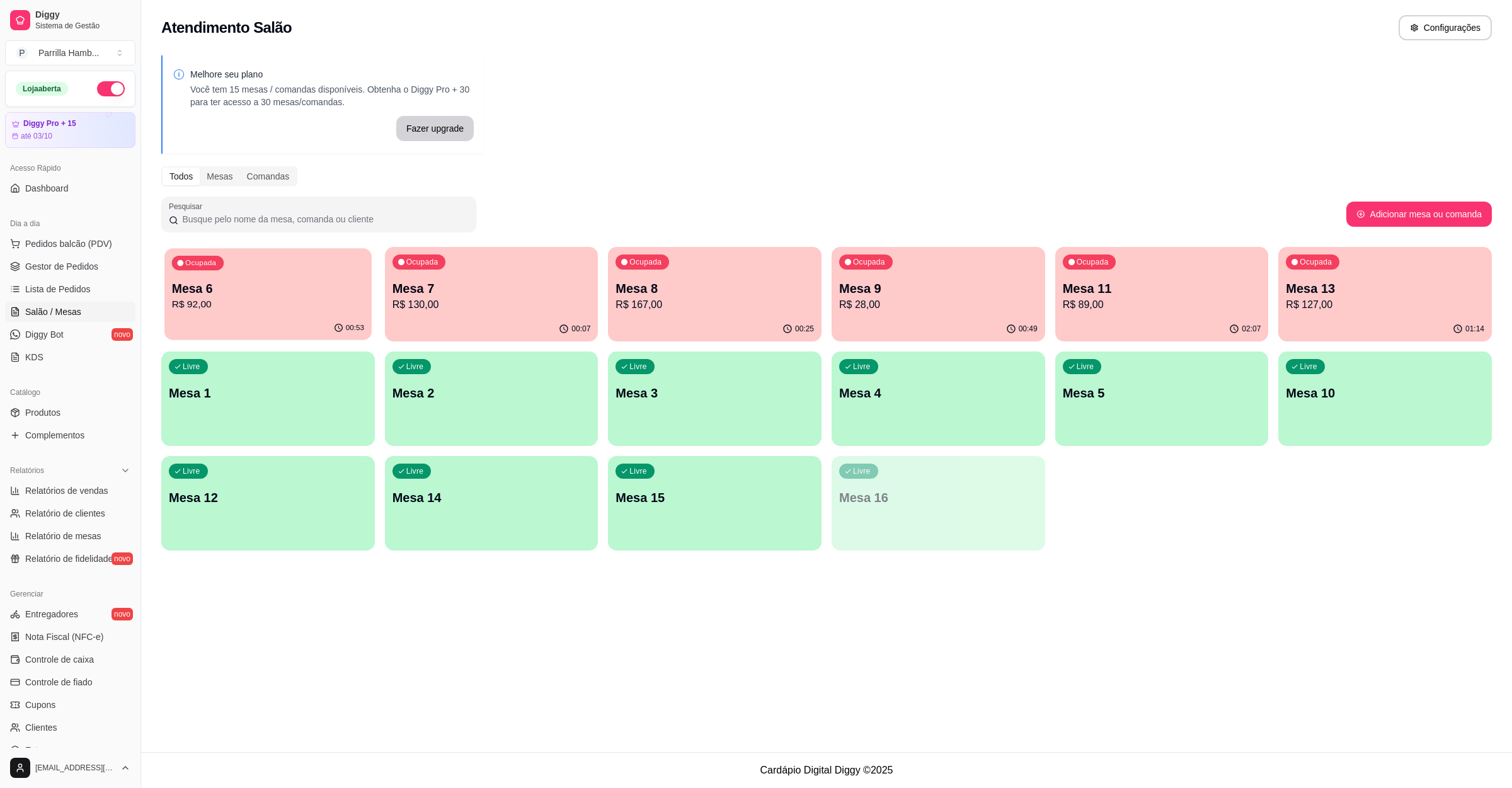
click at [247, 307] on p "R$ 92,00" at bounding box center [268, 304] width 193 height 14
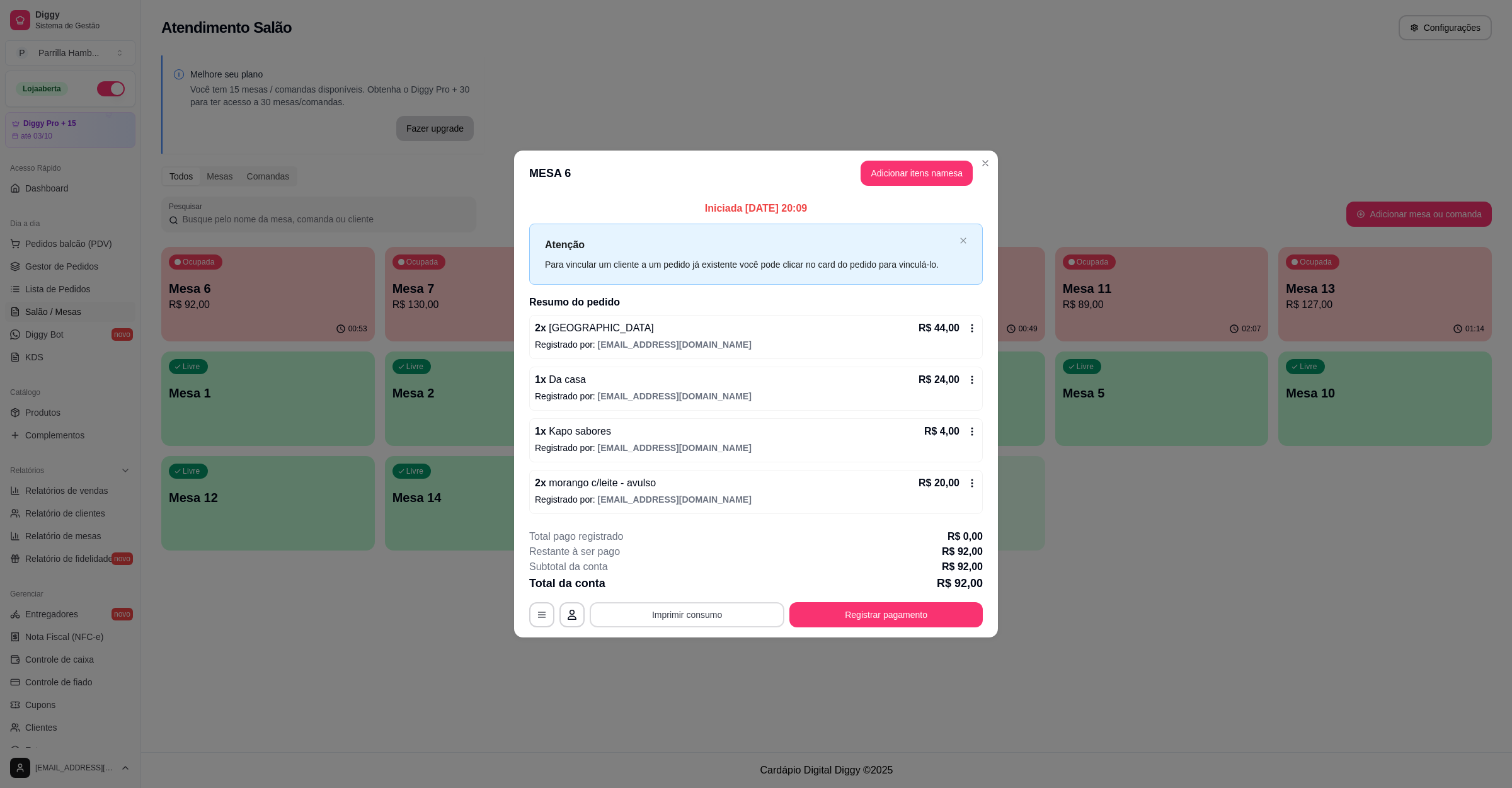
click at [690, 624] on button "Imprimir consumo" at bounding box center [687, 615] width 195 height 25
click at [703, 579] on button "IMPRESSORA" at bounding box center [691, 587] width 91 height 20
click at [890, 625] on button "Registrar pagamento" at bounding box center [885, 615] width 193 height 25
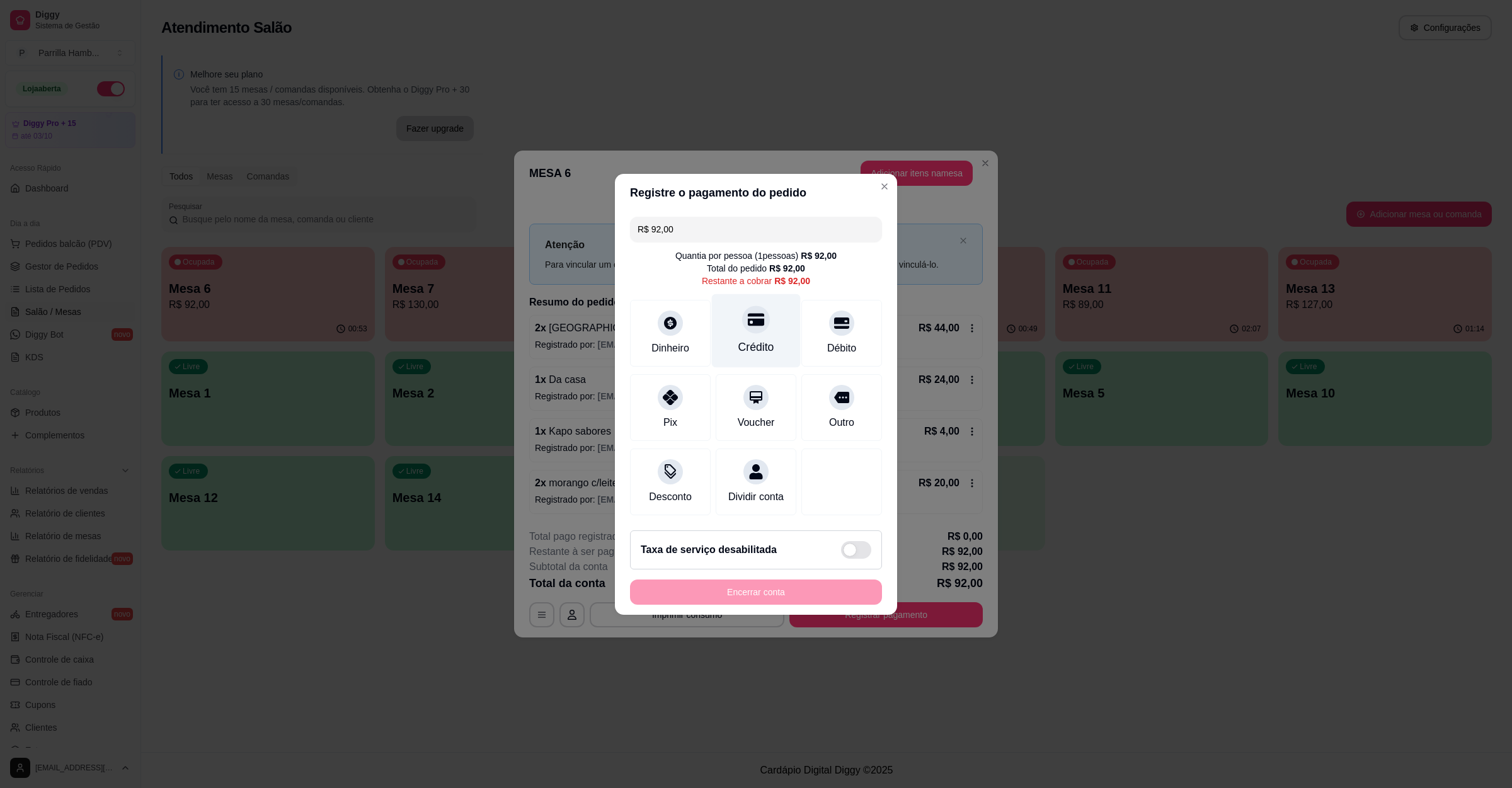
click at [745, 329] on div "Crédito" at bounding box center [756, 330] width 89 height 74
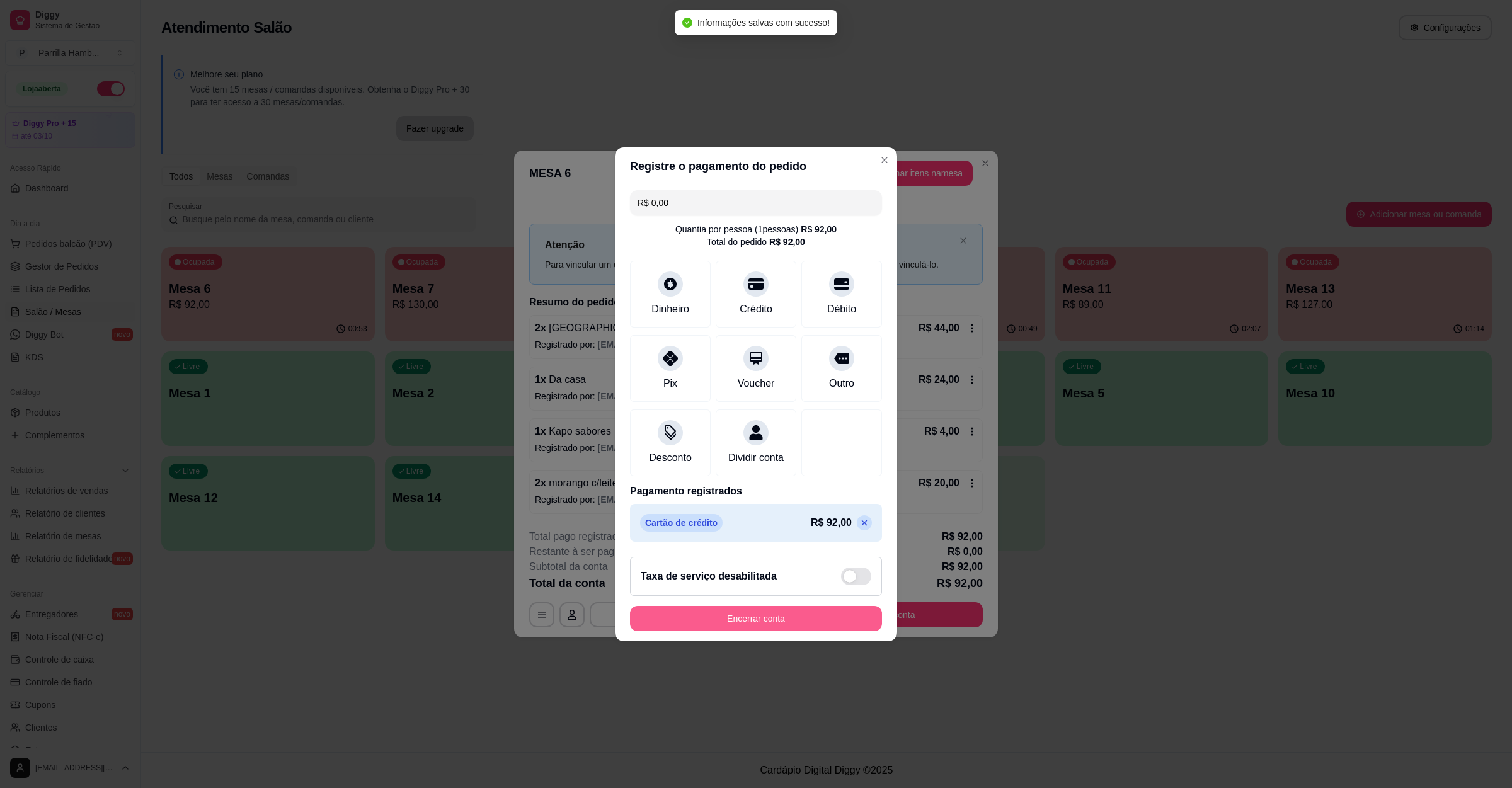
click at [772, 624] on button "Encerrar conta" at bounding box center [756, 618] width 252 height 25
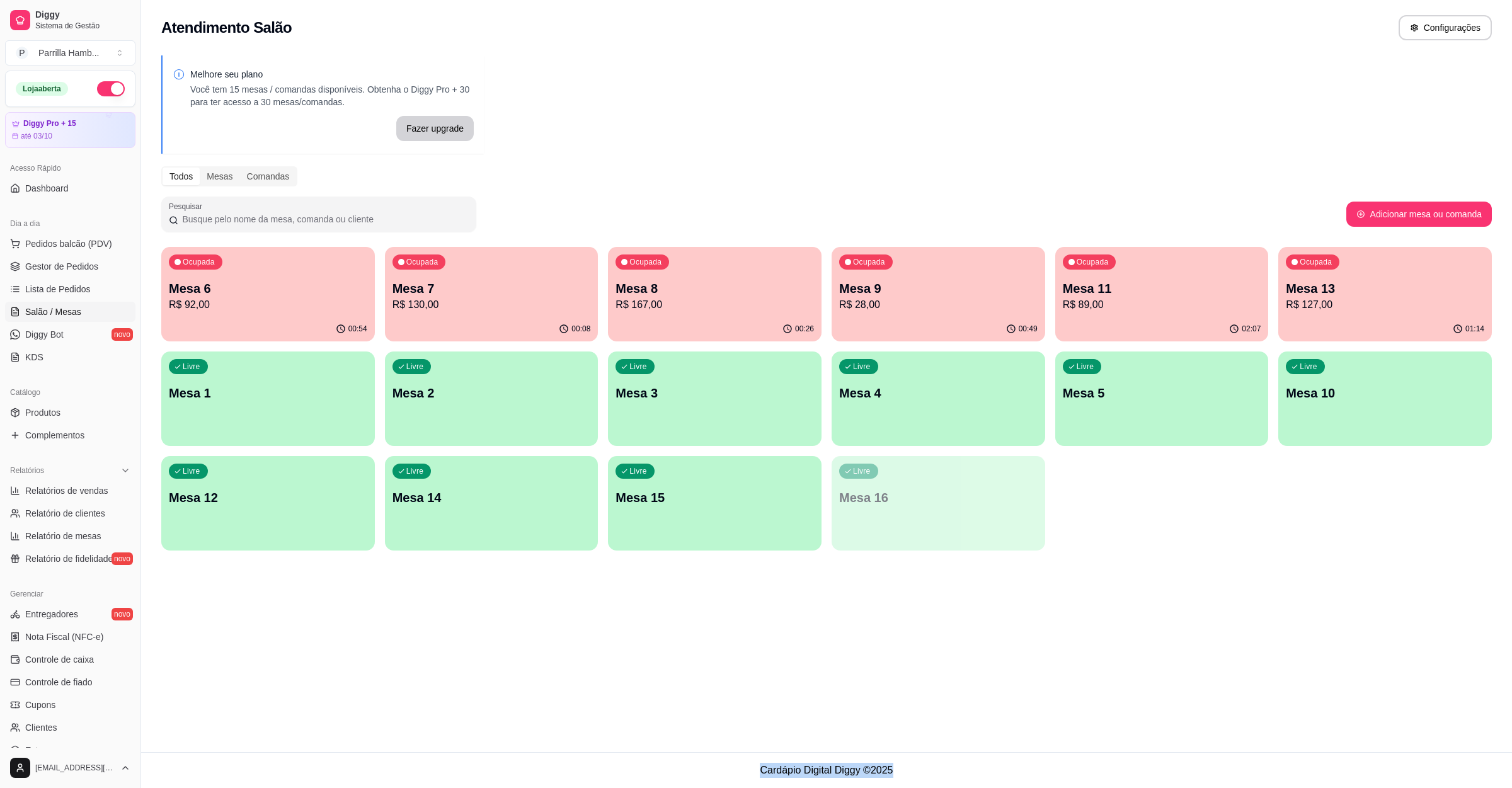
click at [1133, 620] on div "Atendimento Salão Configurações Melhore seu plano Você tem 15 mesas / comandas …" at bounding box center [827, 376] width 1371 height 752
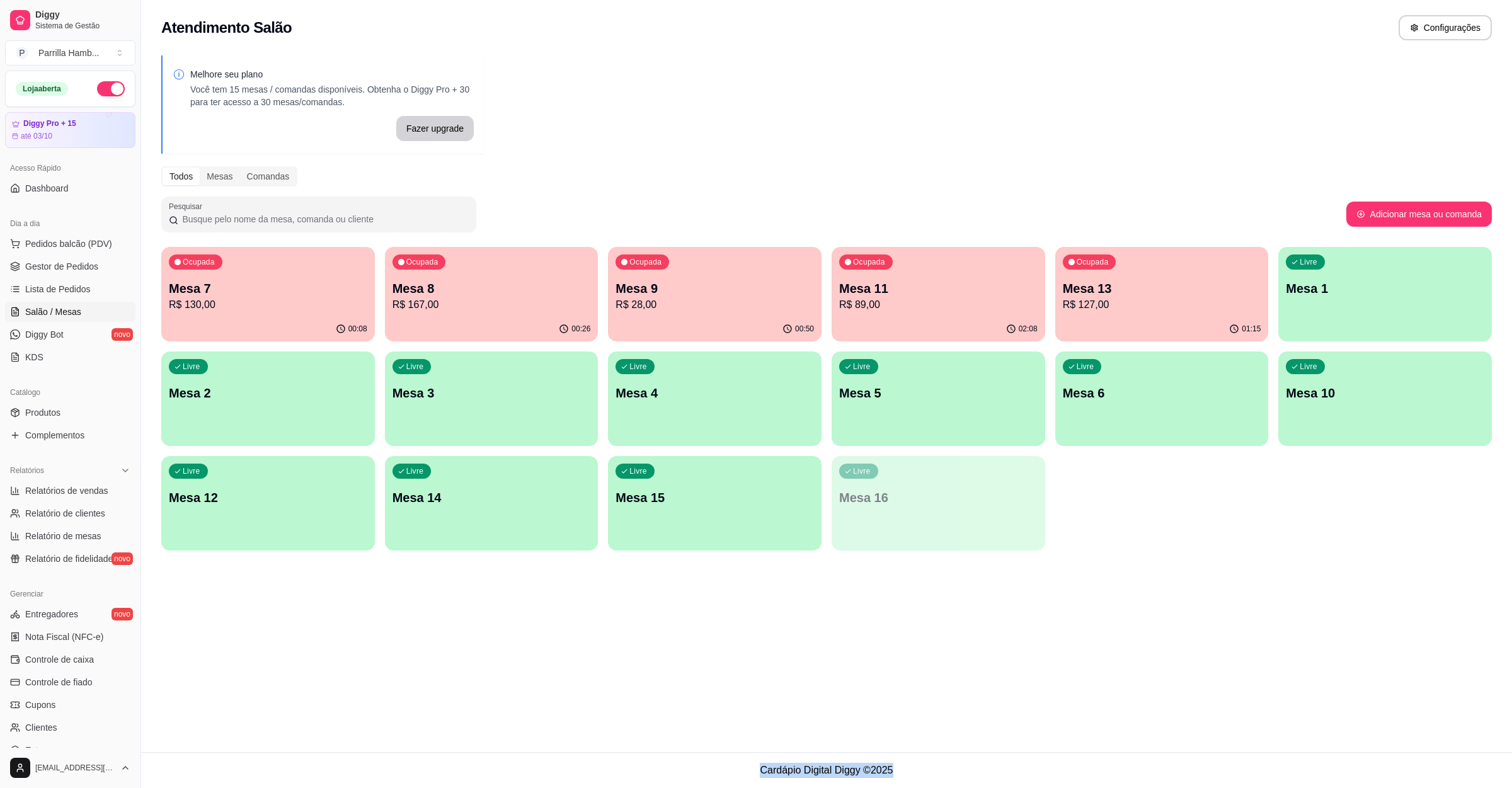
click at [670, 272] on div "Ocupada Mesa 9 R$ 28,00" at bounding box center [715, 282] width 213 height 70
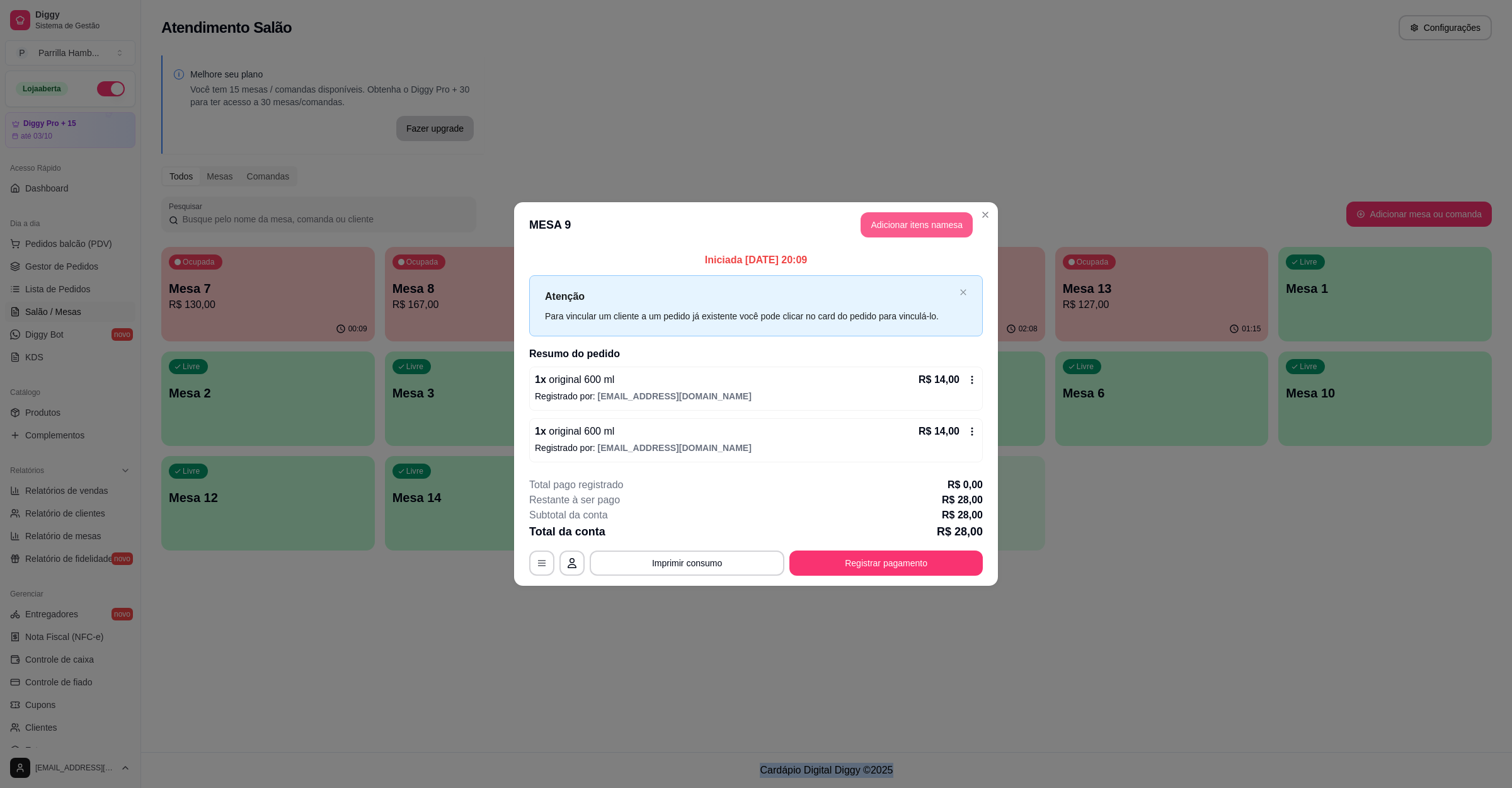
click at [932, 235] on button "Adicionar itens na mesa" at bounding box center [916, 225] width 112 height 25
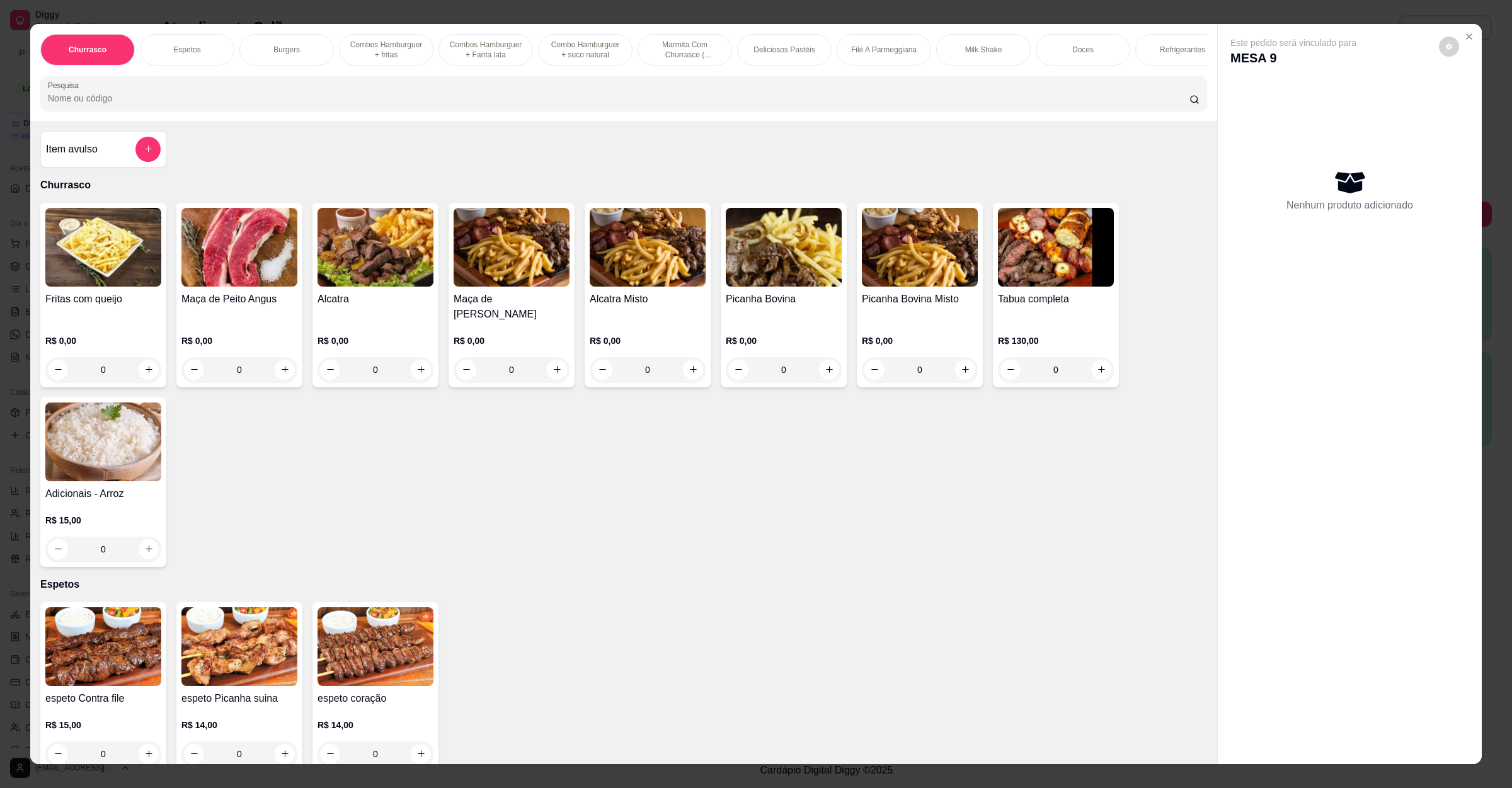
click at [397, 121] on div "Churrasco Espetos Burgers Combos Hamburguer + fritas Combos Hamburguer + Fanta …" at bounding box center [623, 72] width 1188 height 97
click at [397, 105] on input "Pesquisa" at bounding box center [619, 98] width 1142 height 12
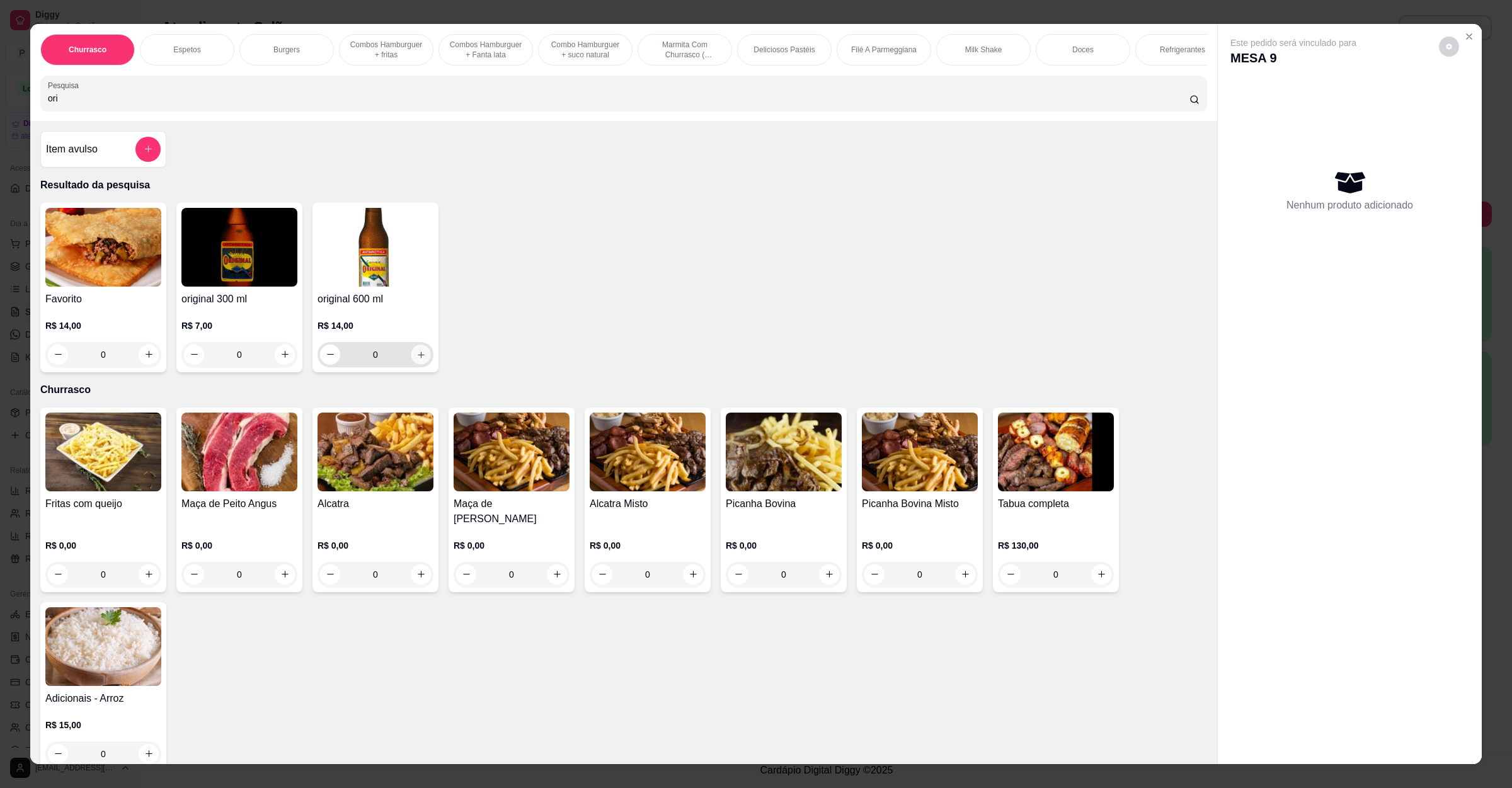
click at [417, 359] on icon "increase-product-quantity" at bounding box center [421, 353] width 9 height 9
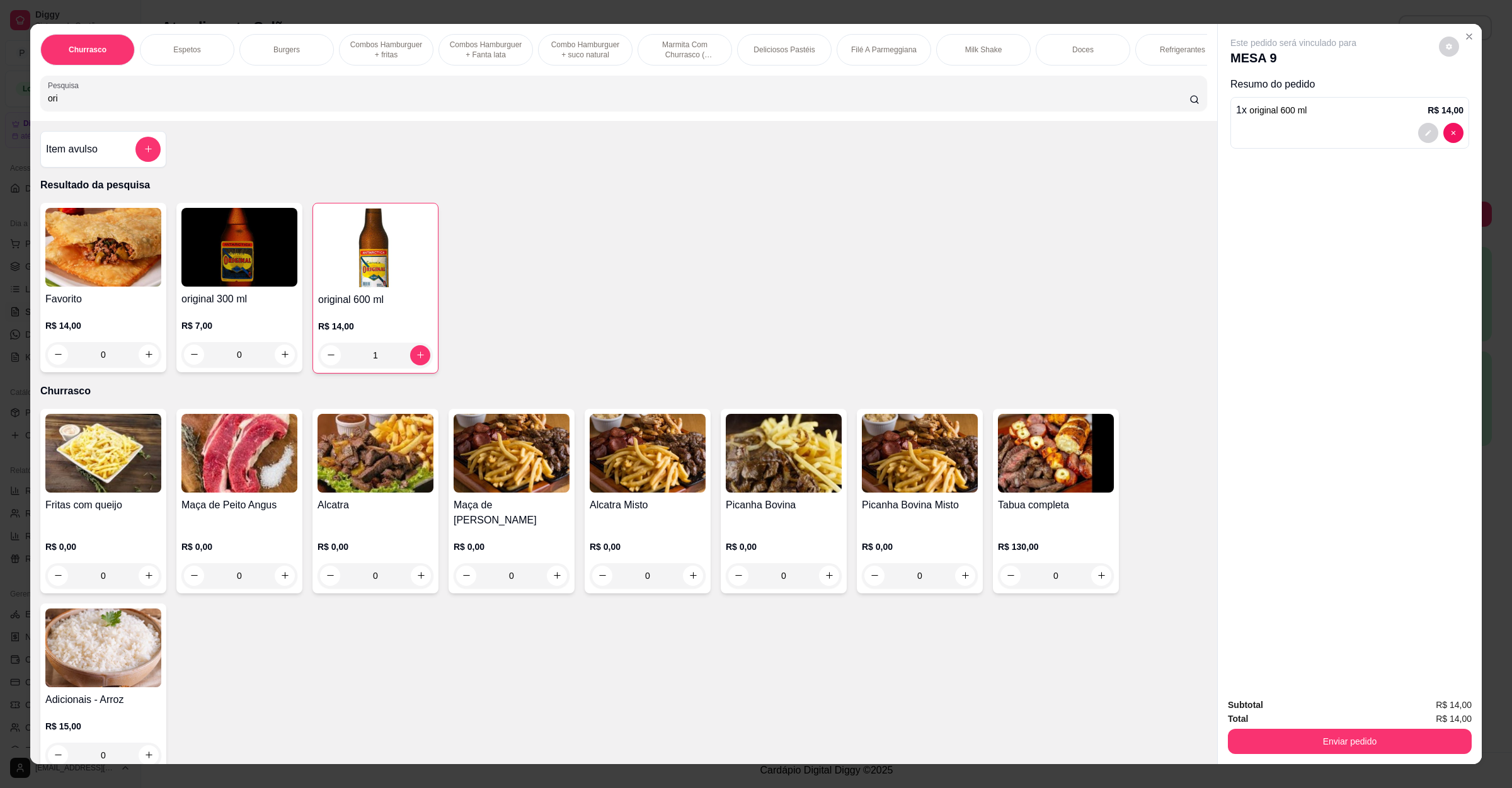
click at [1305, 724] on div "Total R$ 14,00" at bounding box center [1350, 718] width 244 height 14
click at [1308, 737] on button "Enviar pedido" at bounding box center [1350, 742] width 244 height 25
click at [1426, 705] on button "Enviar pedido" at bounding box center [1437, 710] width 71 height 24
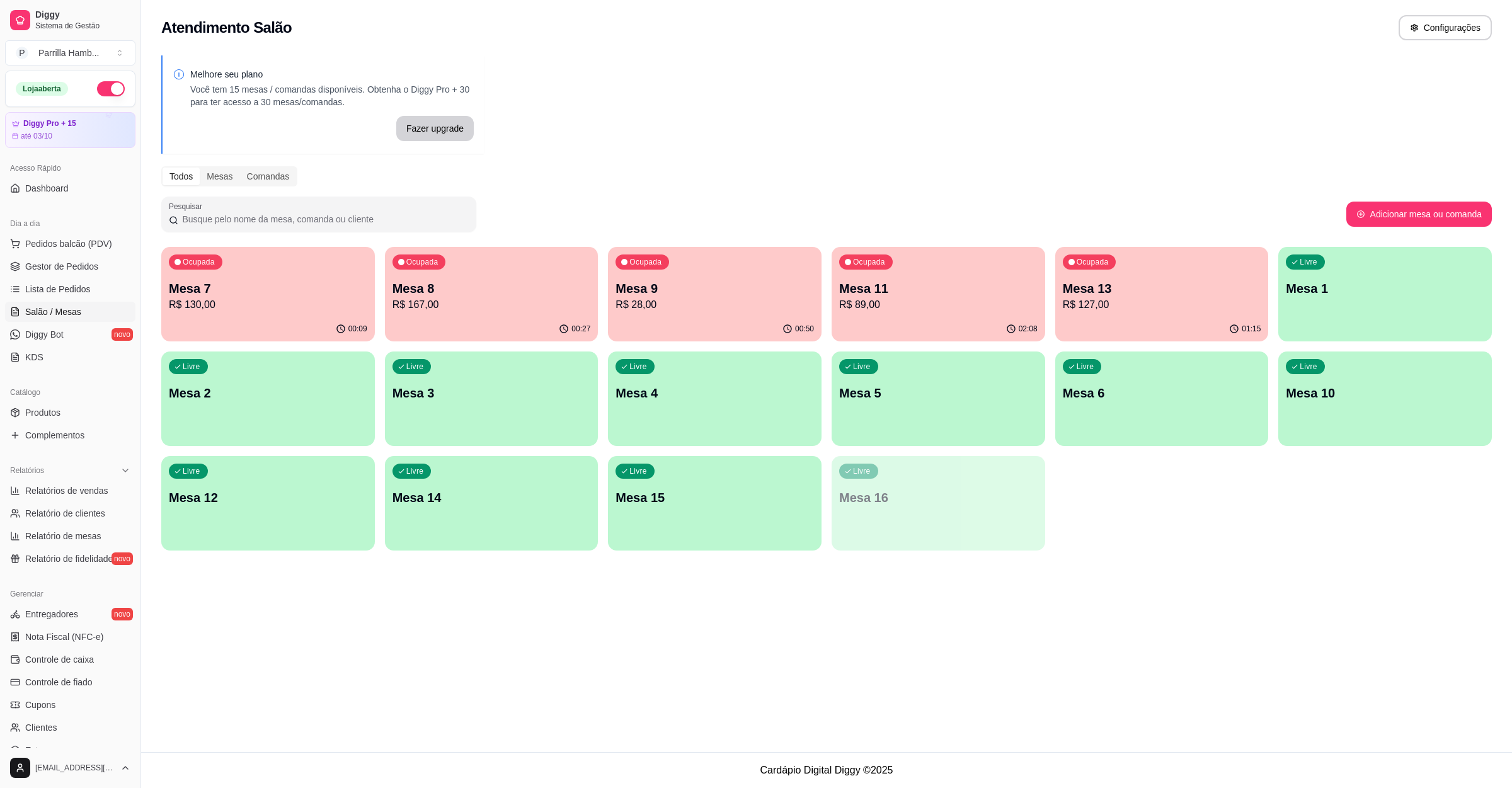
click at [1110, 291] on p "Mesa 13" at bounding box center [1162, 288] width 198 height 17
click at [968, 301] on p "R$ 89,00" at bounding box center [938, 304] width 198 height 15
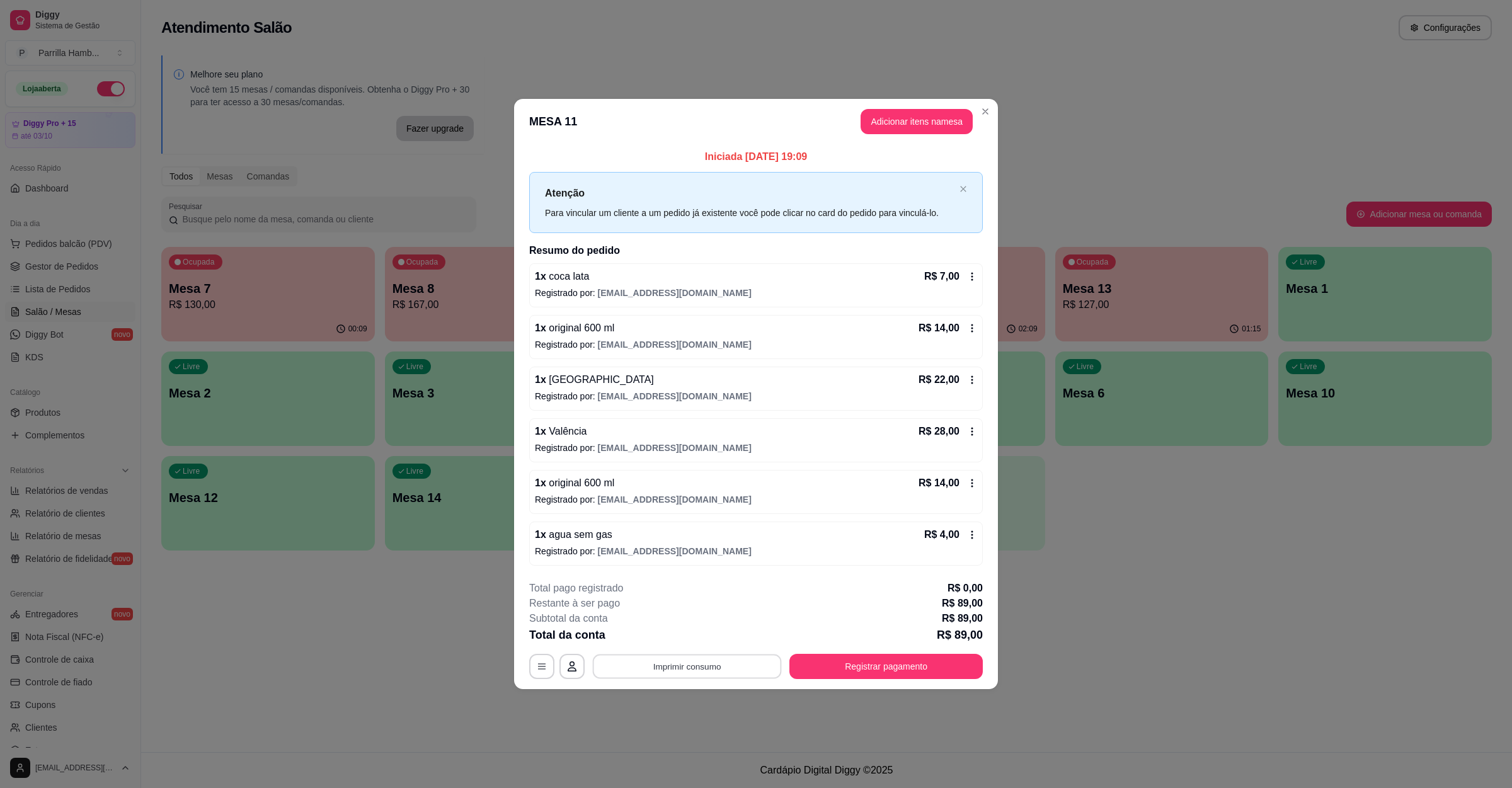
click at [622, 669] on button "Imprimir consumo" at bounding box center [688, 667] width 189 height 25
click at [687, 635] on button "IMPRESSORA" at bounding box center [691, 640] width 91 height 20
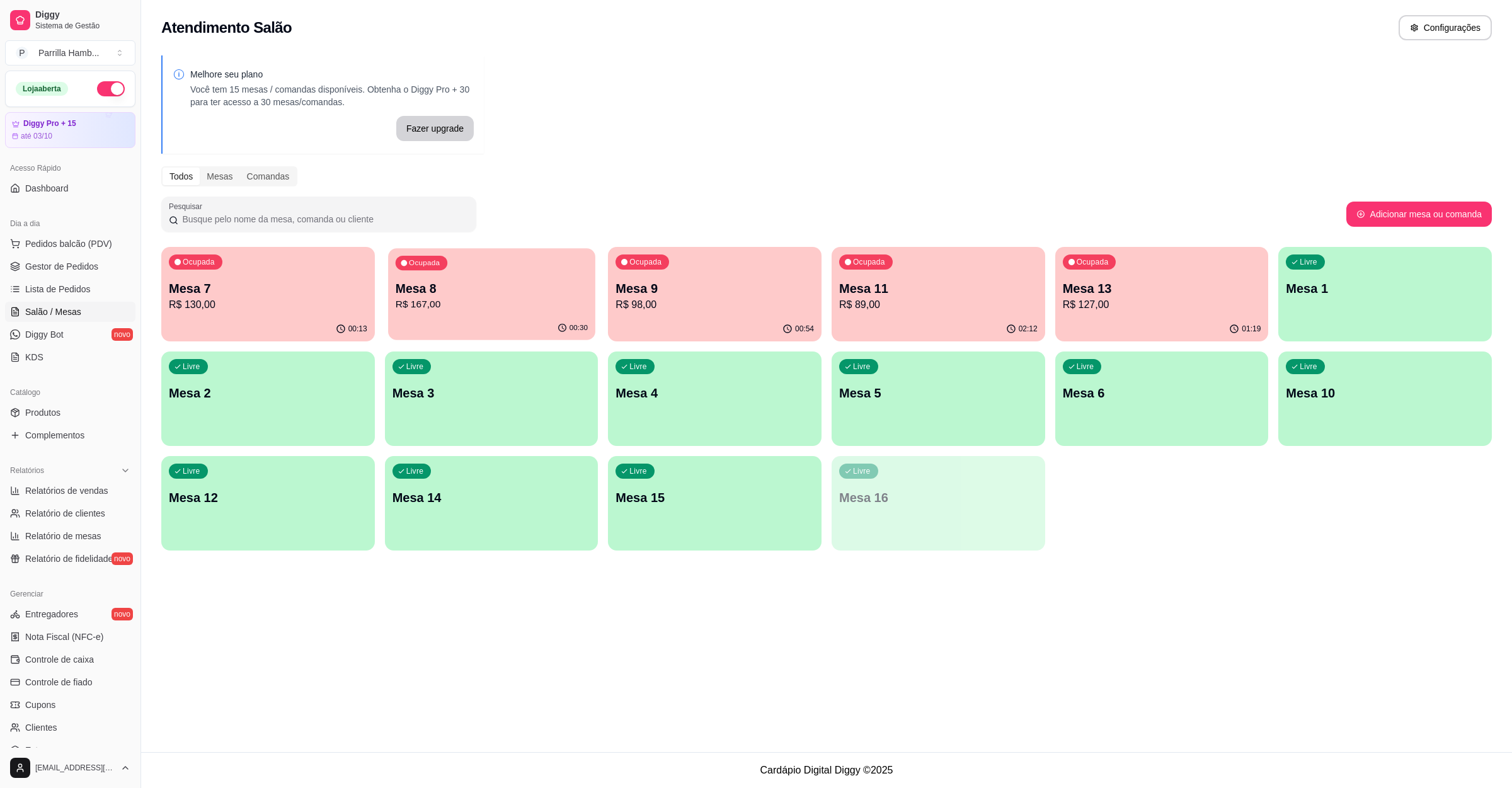
click at [545, 307] on p "R$ 167,00" at bounding box center [491, 304] width 193 height 14
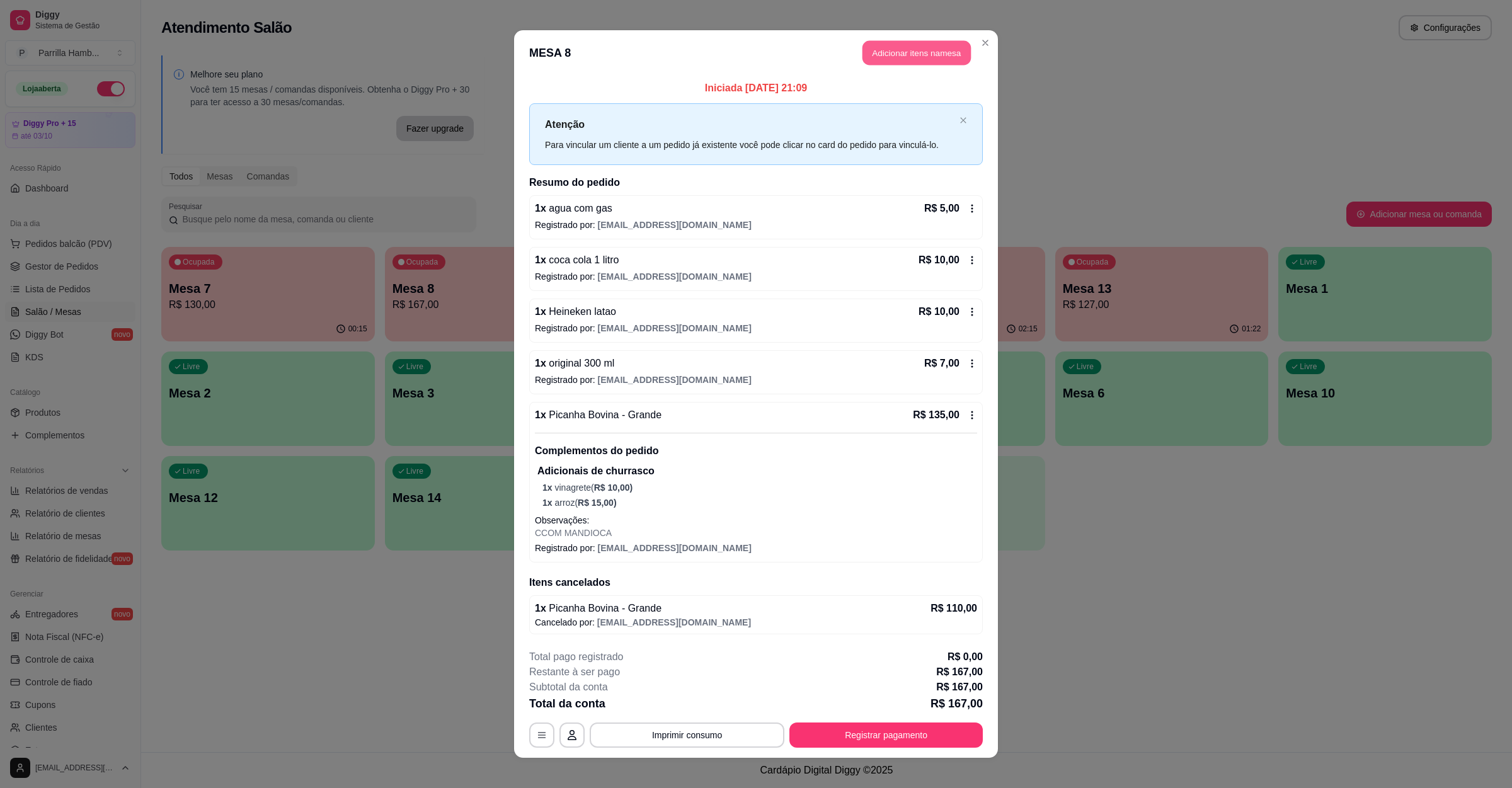
click at [910, 54] on button "Adicionar itens na mesa" at bounding box center [917, 53] width 109 height 25
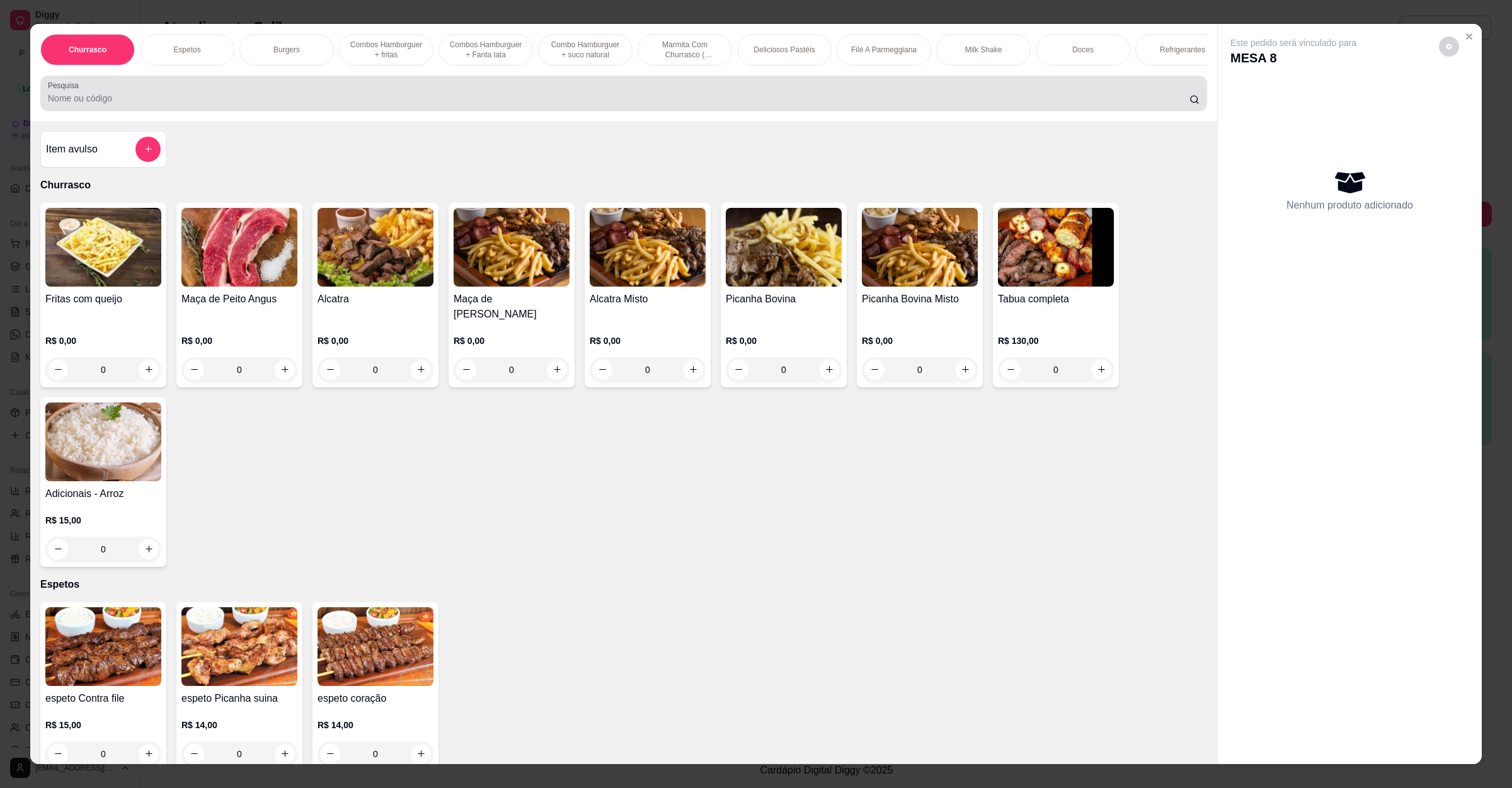
click at [260, 105] on input "Pesquisa" at bounding box center [619, 98] width 1142 height 12
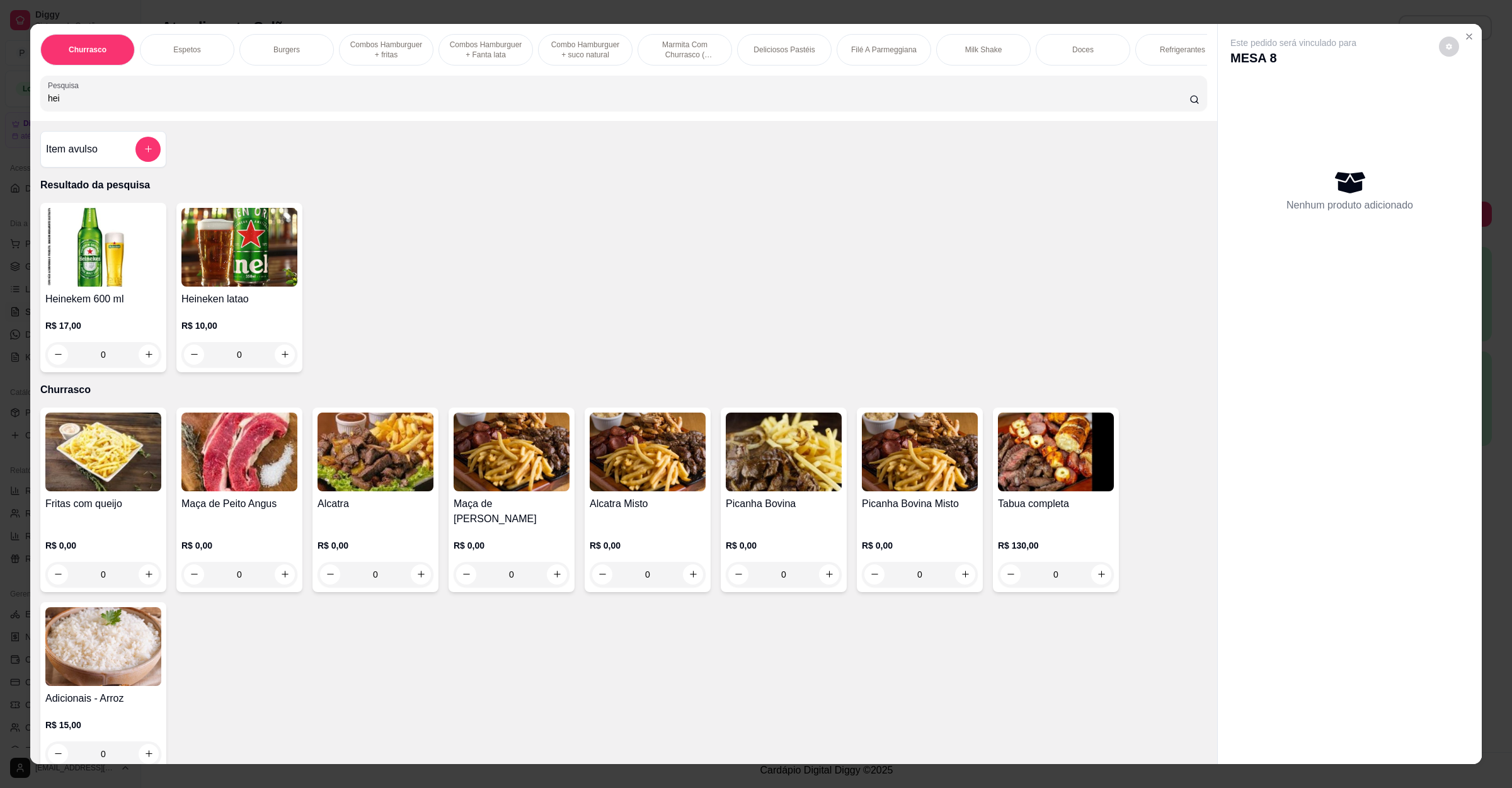
click at [212, 307] on h4 "Heineken latao" at bounding box center [240, 299] width 116 height 15
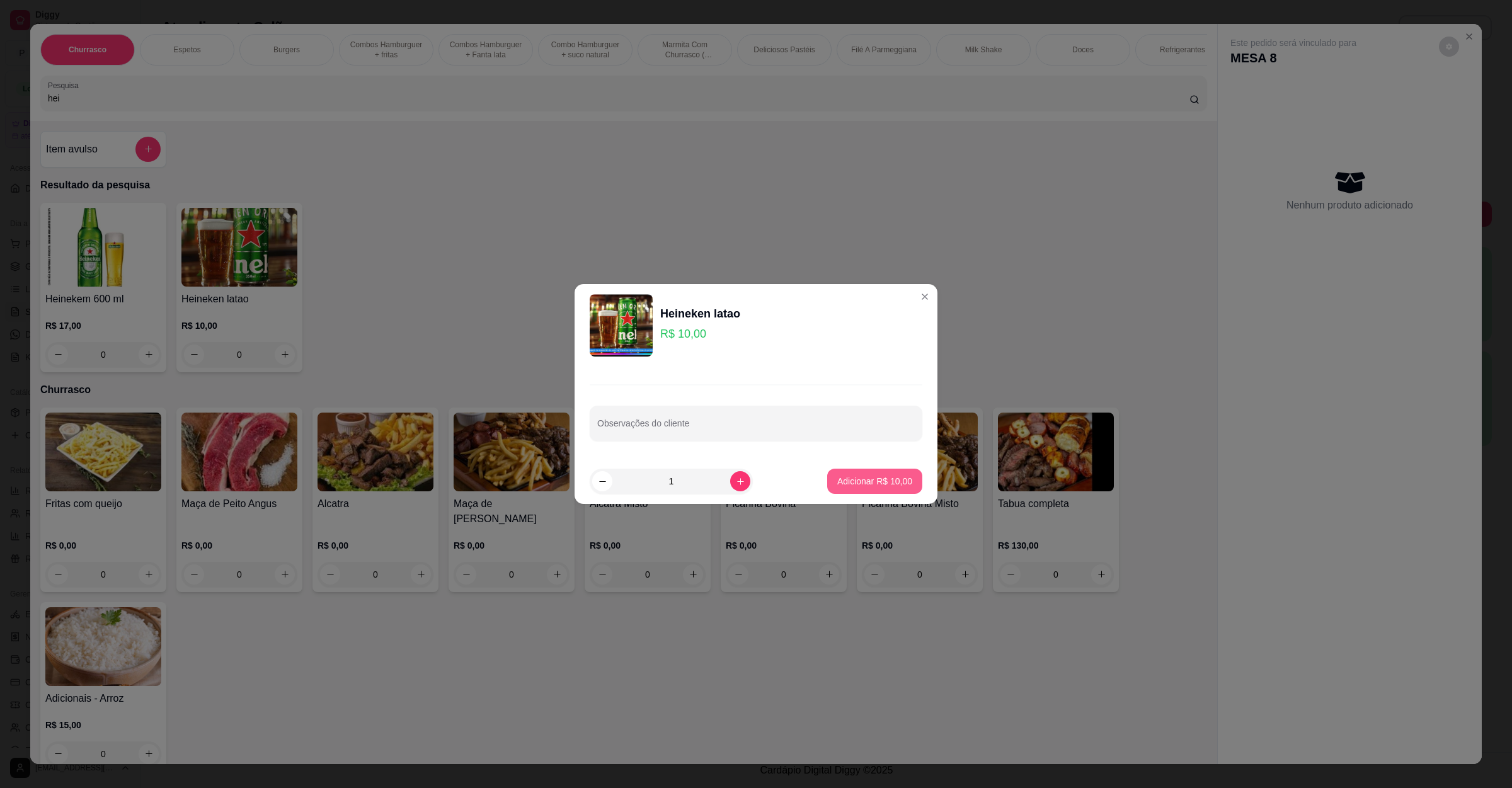
click at [863, 486] on p "Adicionar R$ 10,00" at bounding box center [875, 481] width 75 height 12
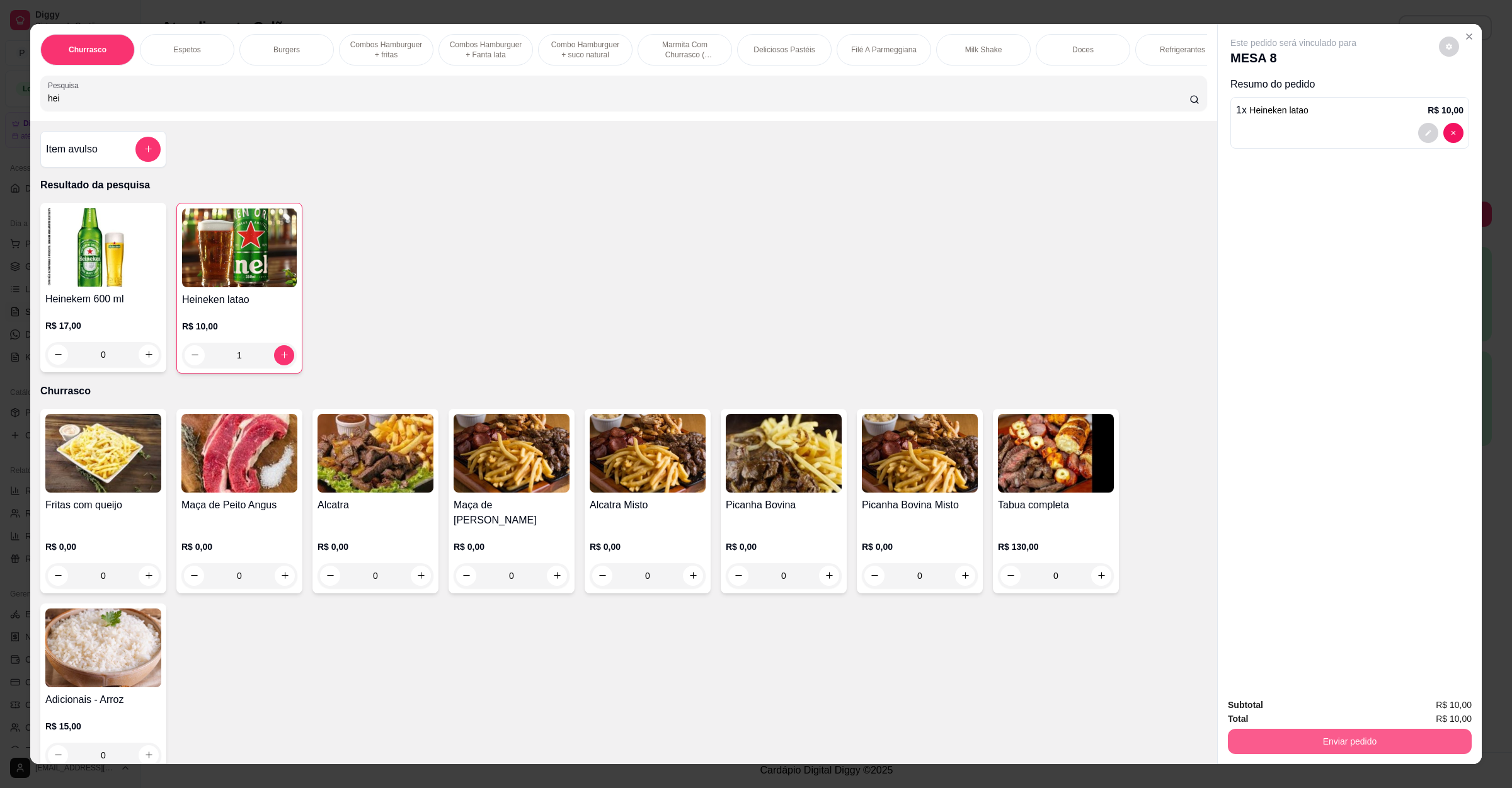
click at [1274, 739] on button "Enviar pedido" at bounding box center [1350, 742] width 244 height 25
click at [1451, 707] on button "Enviar pedido" at bounding box center [1437, 710] width 71 height 24
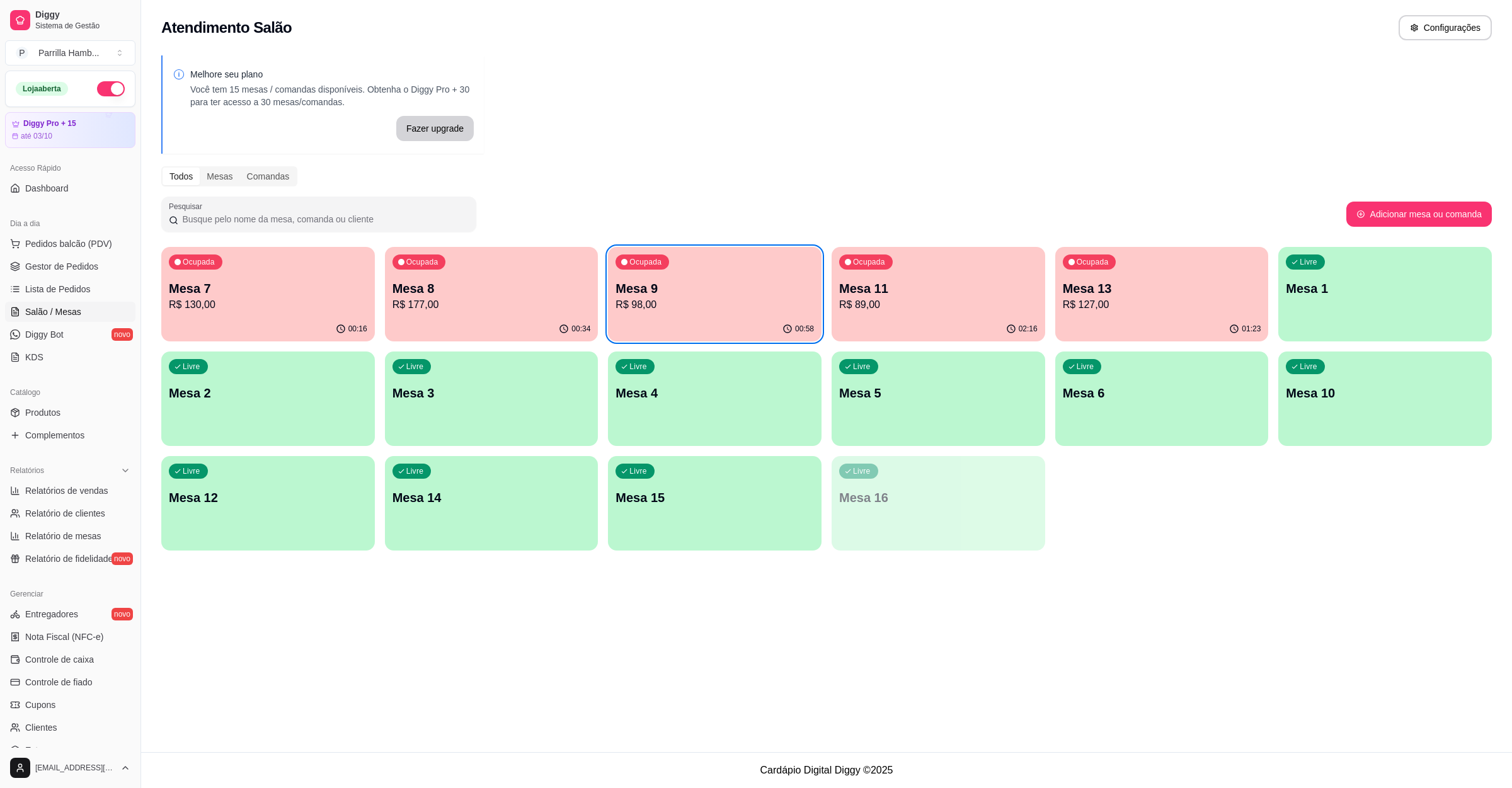
click at [232, 294] on p "Mesa 7" at bounding box center [267, 288] width 198 height 17
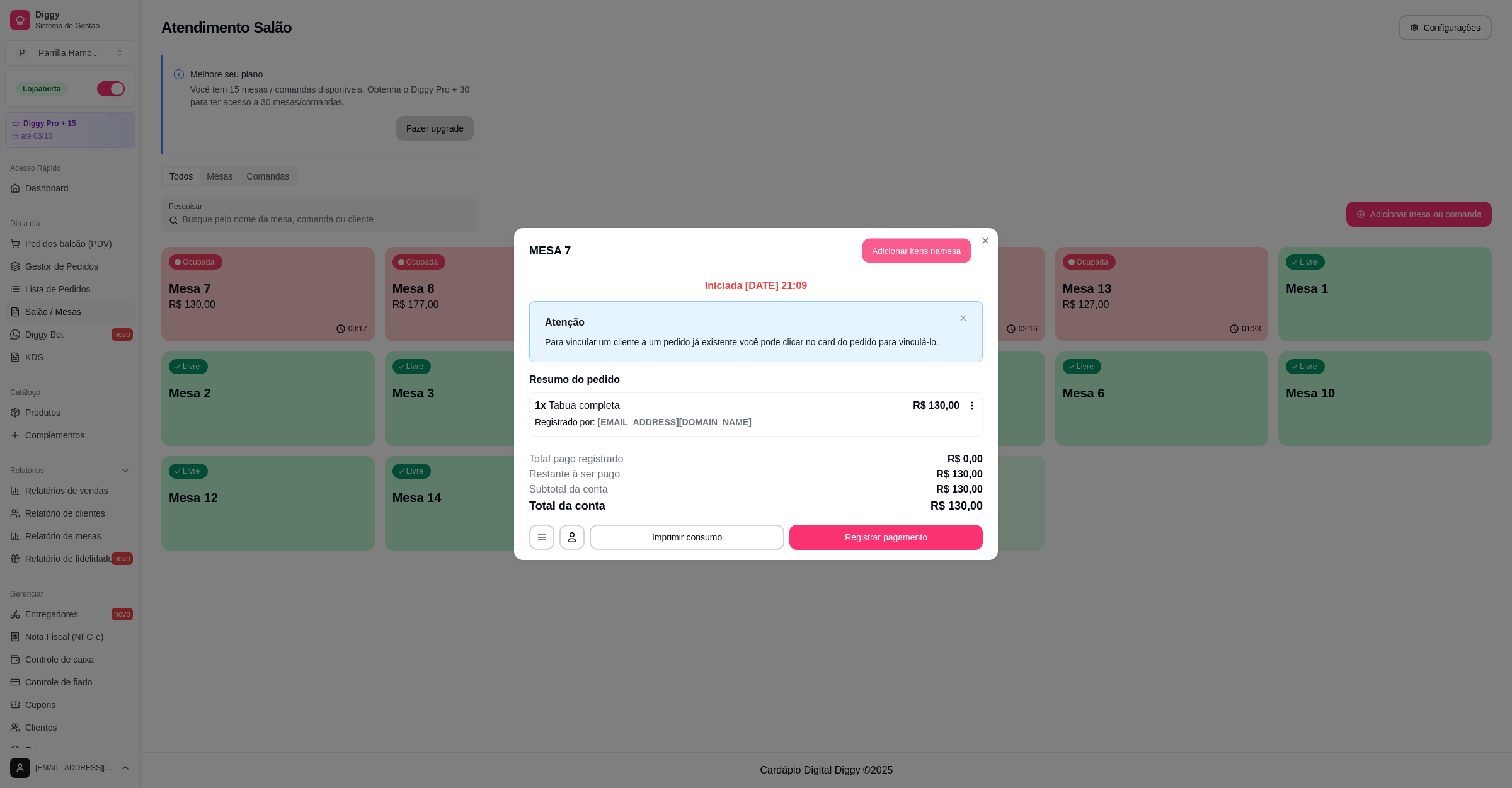
click at [910, 248] on button "Adicionar itens na mesa" at bounding box center [917, 251] width 109 height 25
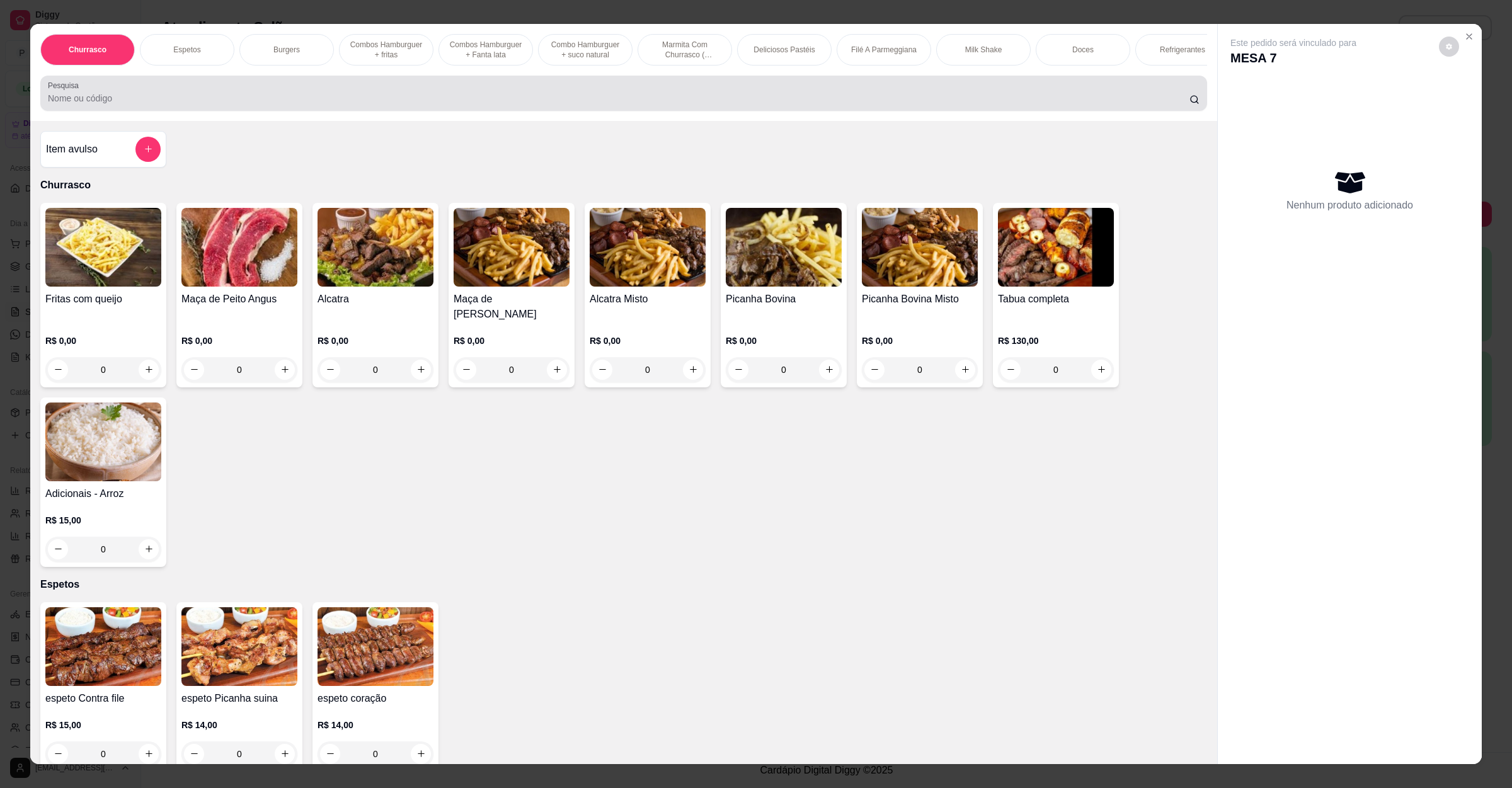
click at [246, 105] on div at bounding box center [624, 93] width 1152 height 25
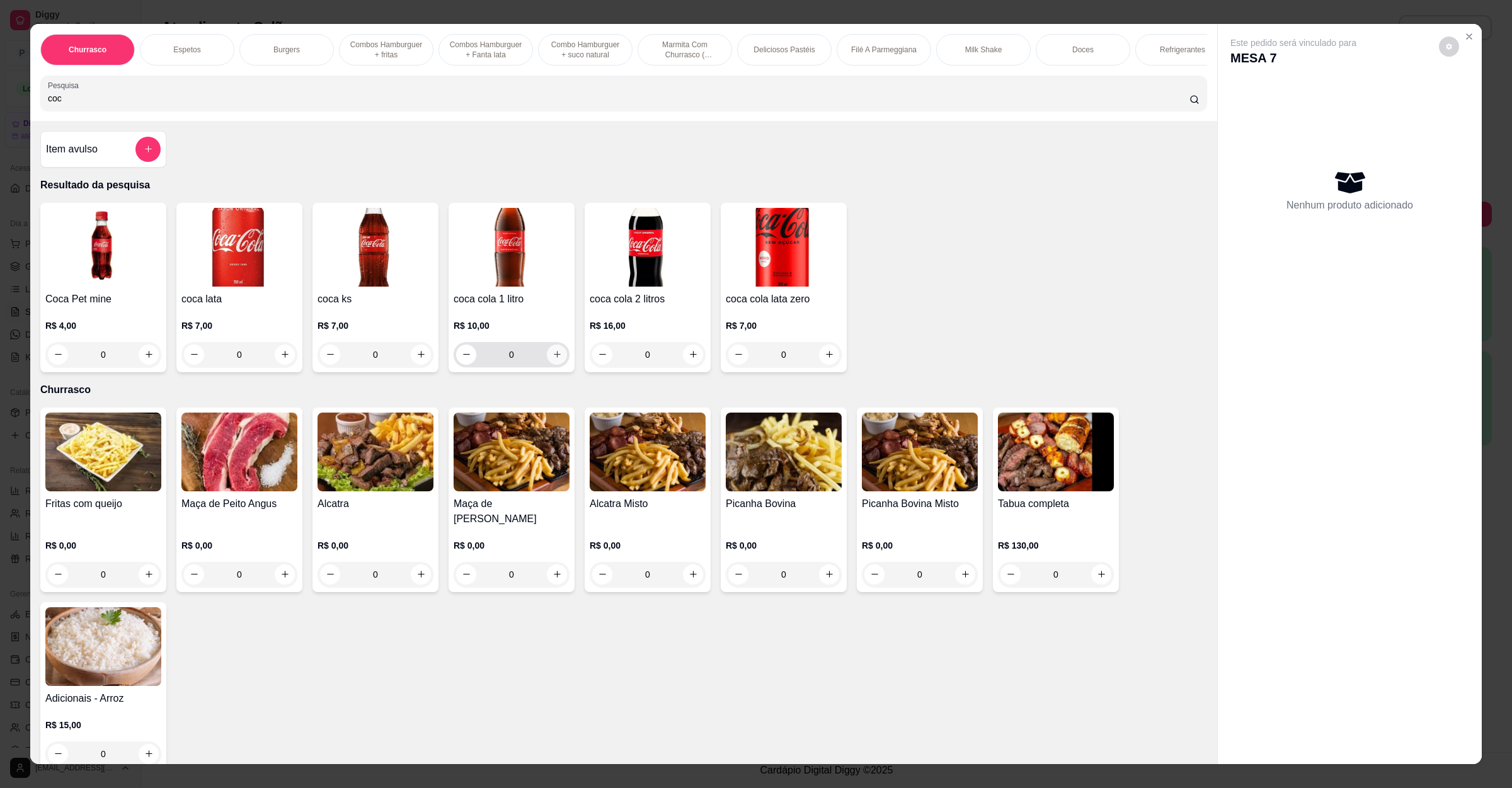
click at [549, 365] on button "increase-product-quantity" at bounding box center [557, 354] width 20 height 20
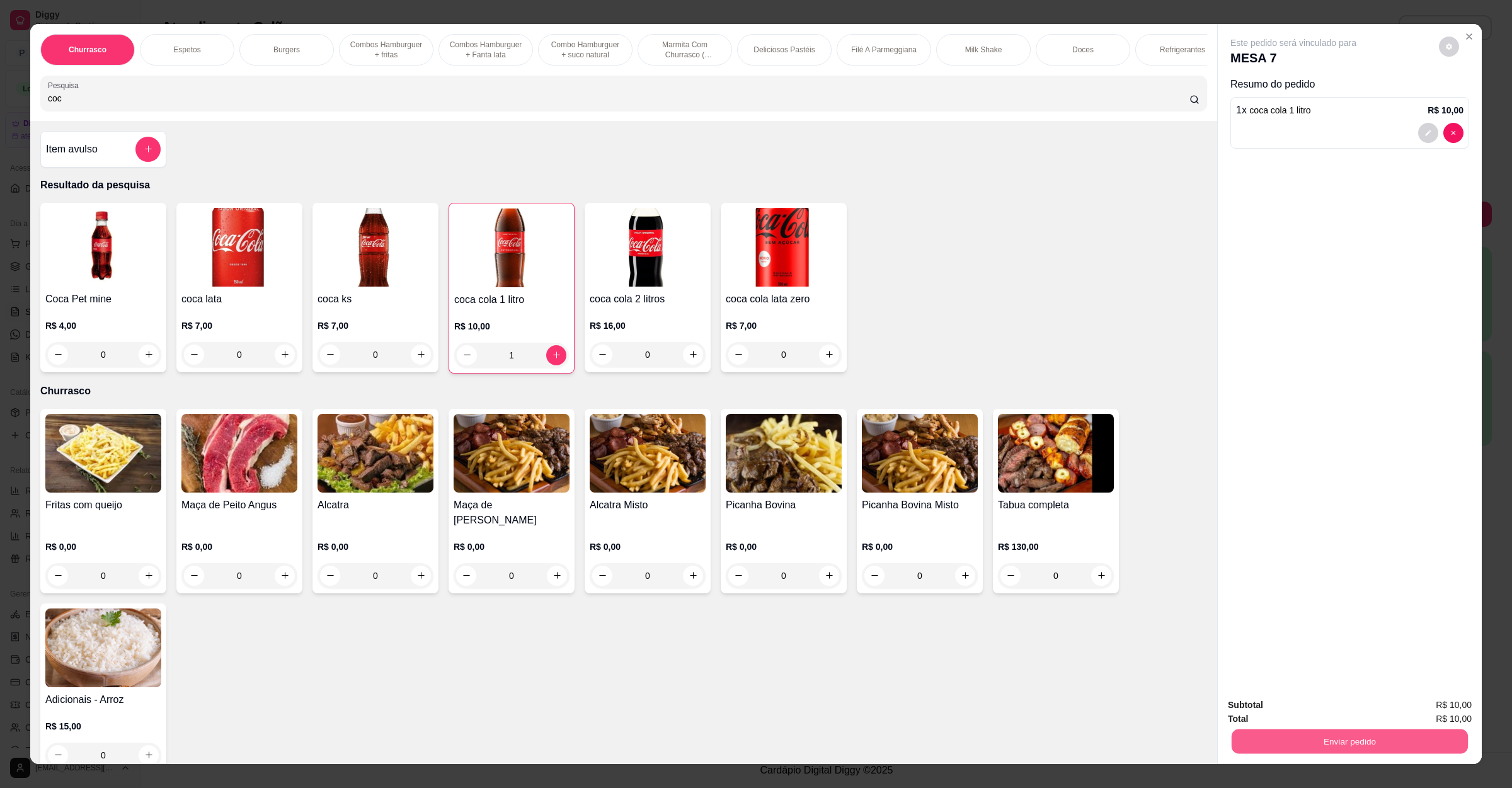
click at [1319, 732] on button "Enviar pedido" at bounding box center [1349, 742] width 237 height 25
click at [1427, 708] on button "Enviar pedido" at bounding box center [1437, 710] width 70 height 23
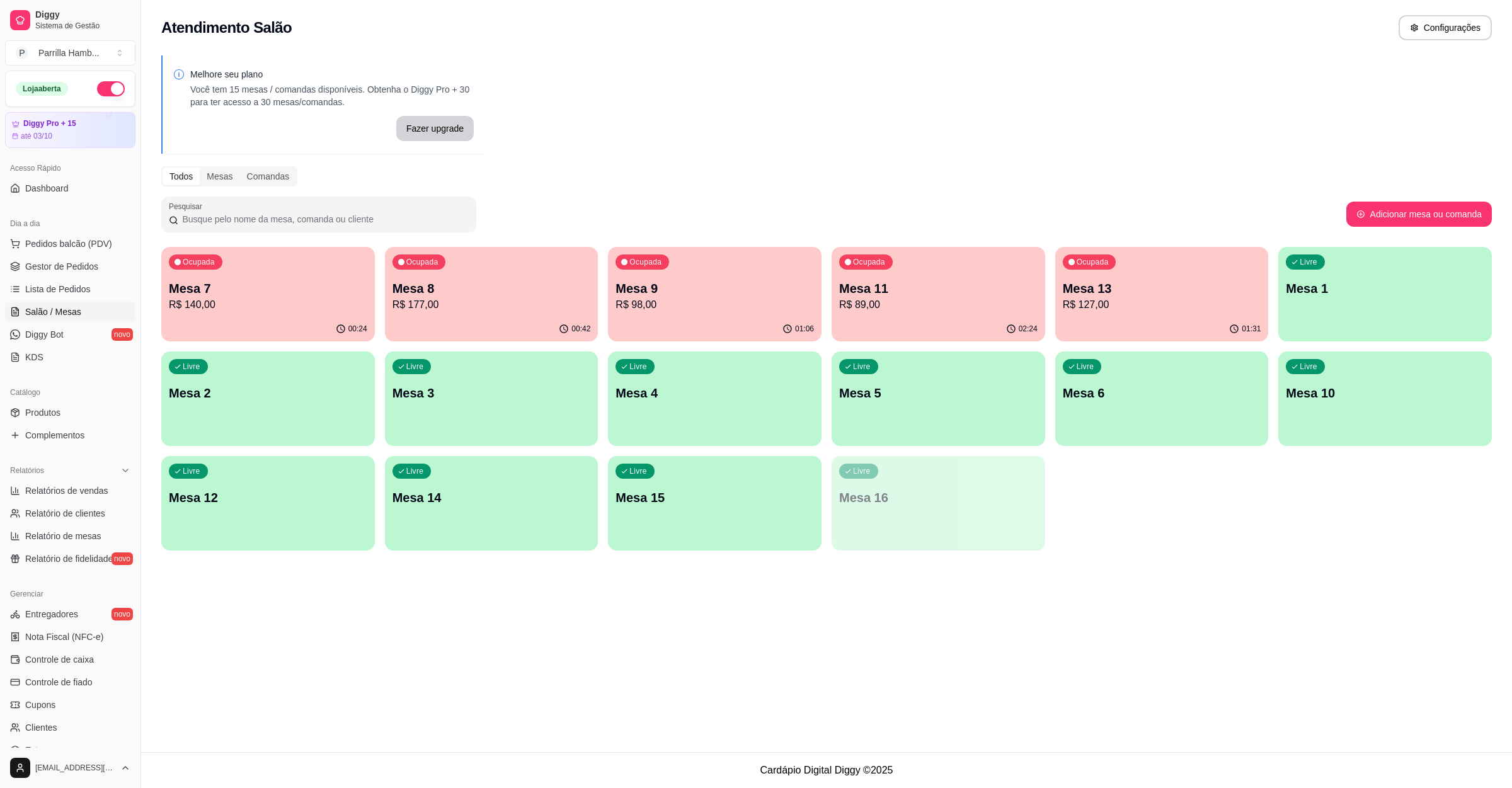
click at [685, 257] on div "Ocupada Mesa 9 R$ 98,00" at bounding box center [715, 282] width 213 height 70
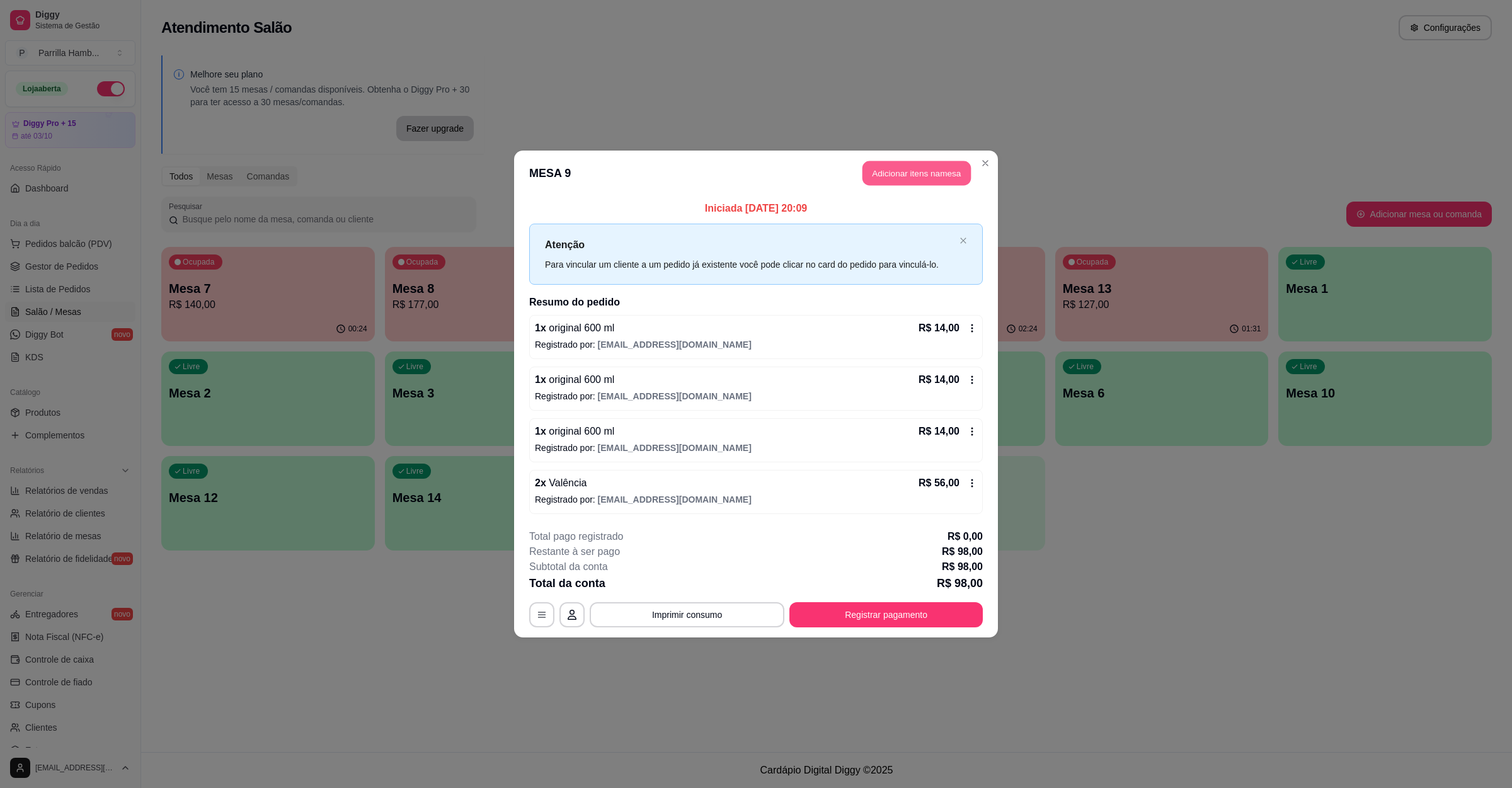
click at [921, 182] on button "Adicionar itens na mesa" at bounding box center [917, 173] width 109 height 25
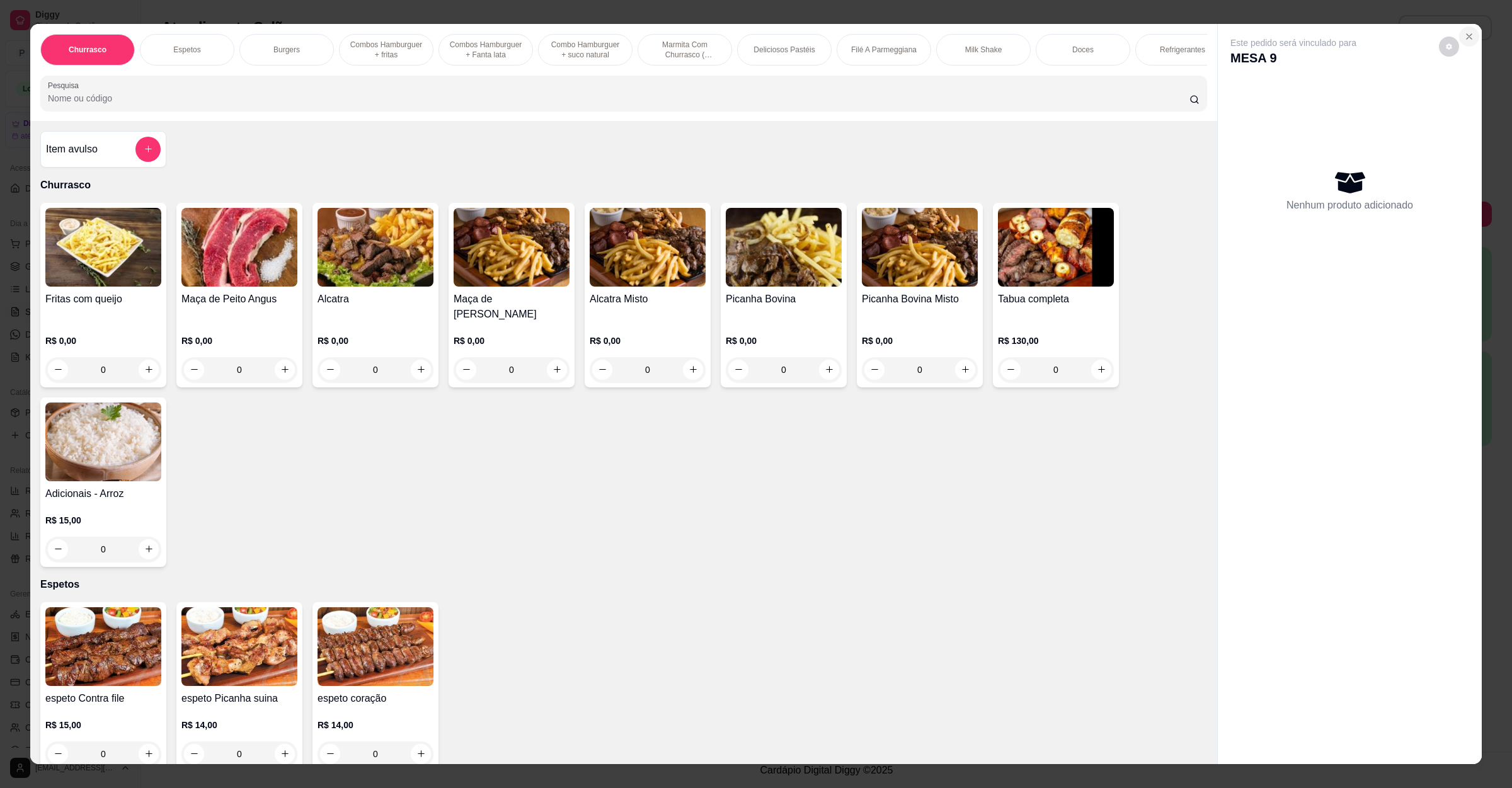
click at [1460, 32] on button "Close" at bounding box center [1470, 36] width 20 height 20
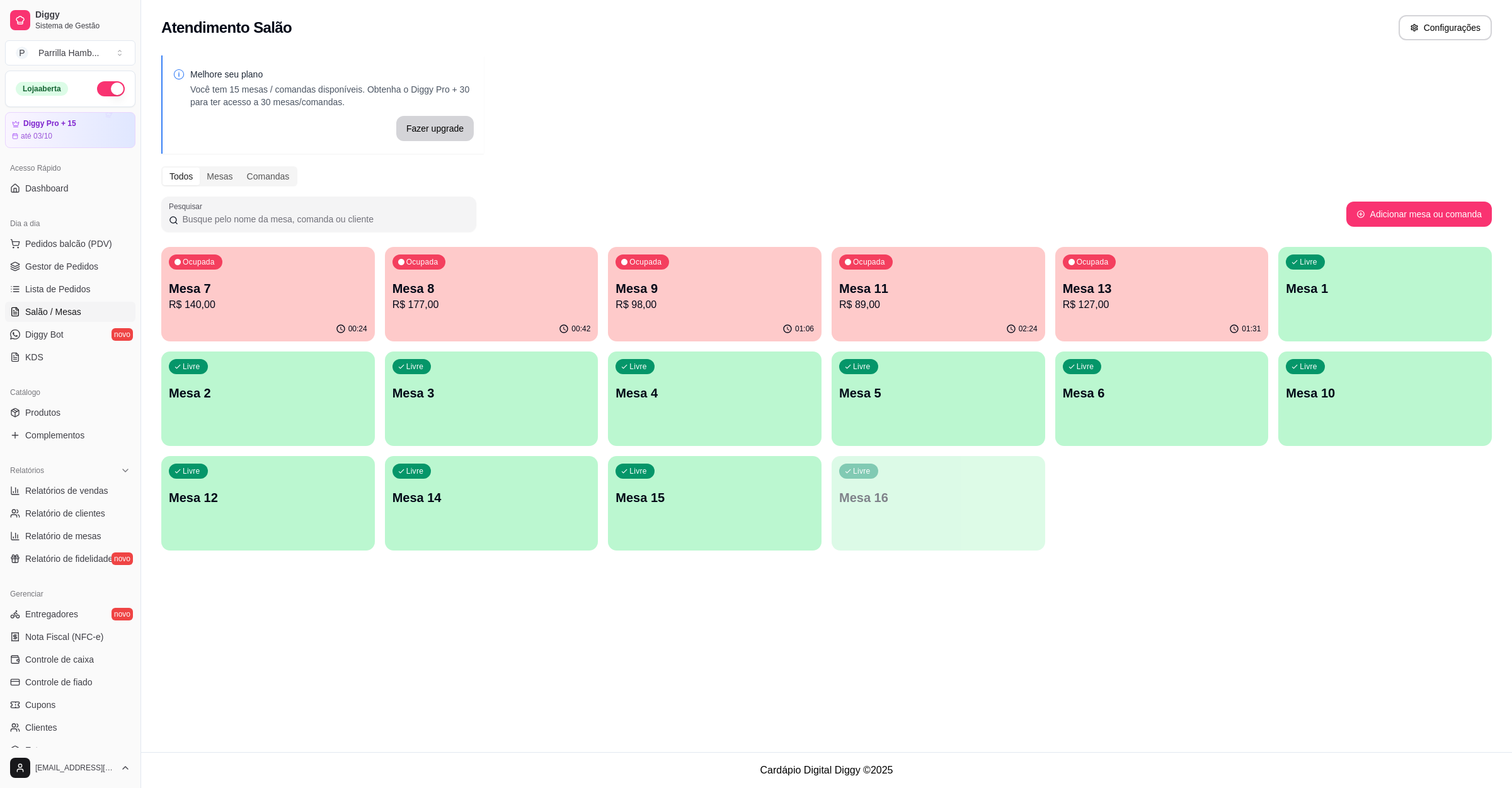
click at [412, 329] on div "00:42" at bounding box center [491, 329] width 213 height 25
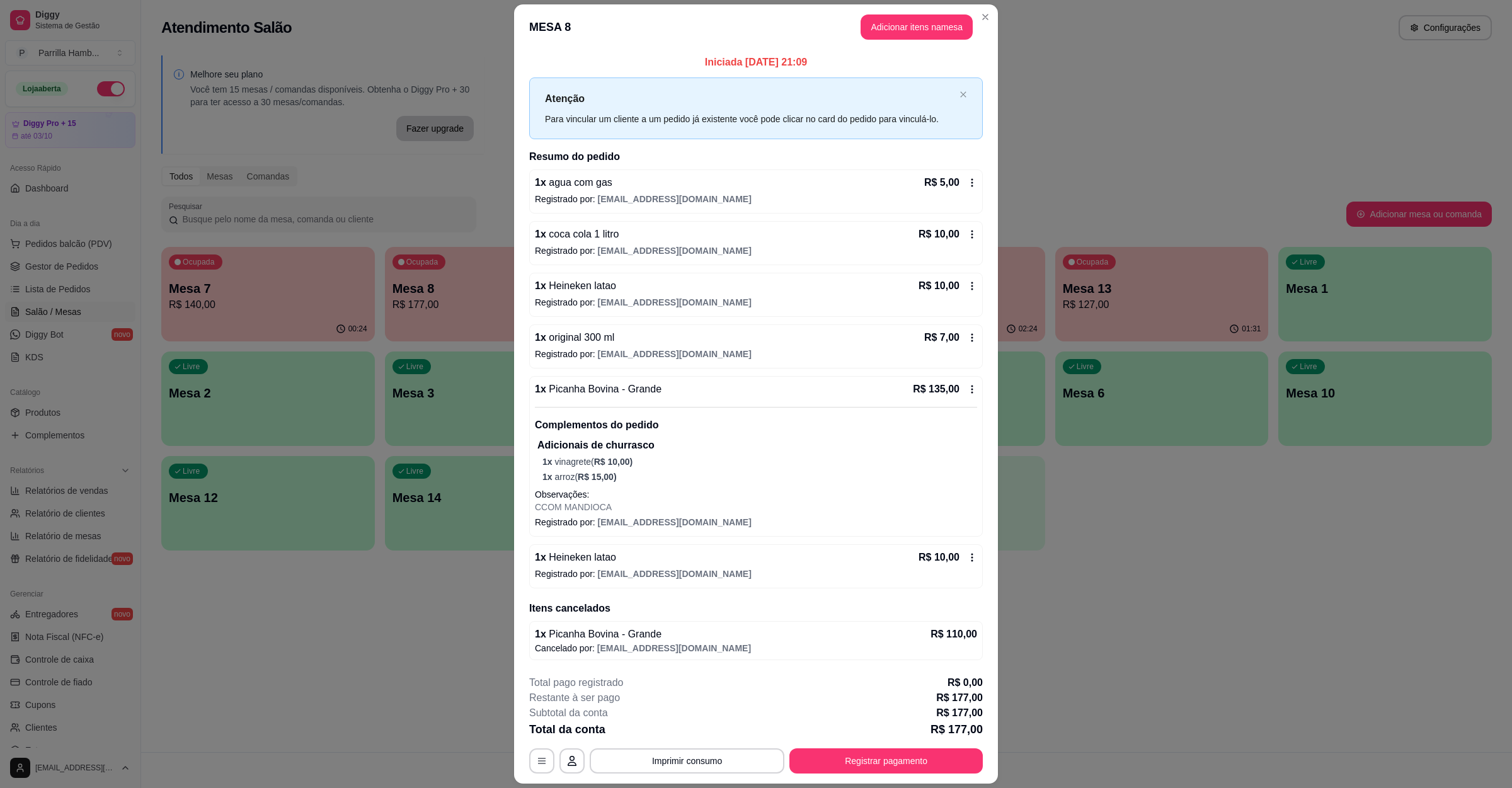
click at [902, 21] on button "Adicionar itens na mesa" at bounding box center [916, 27] width 112 height 25
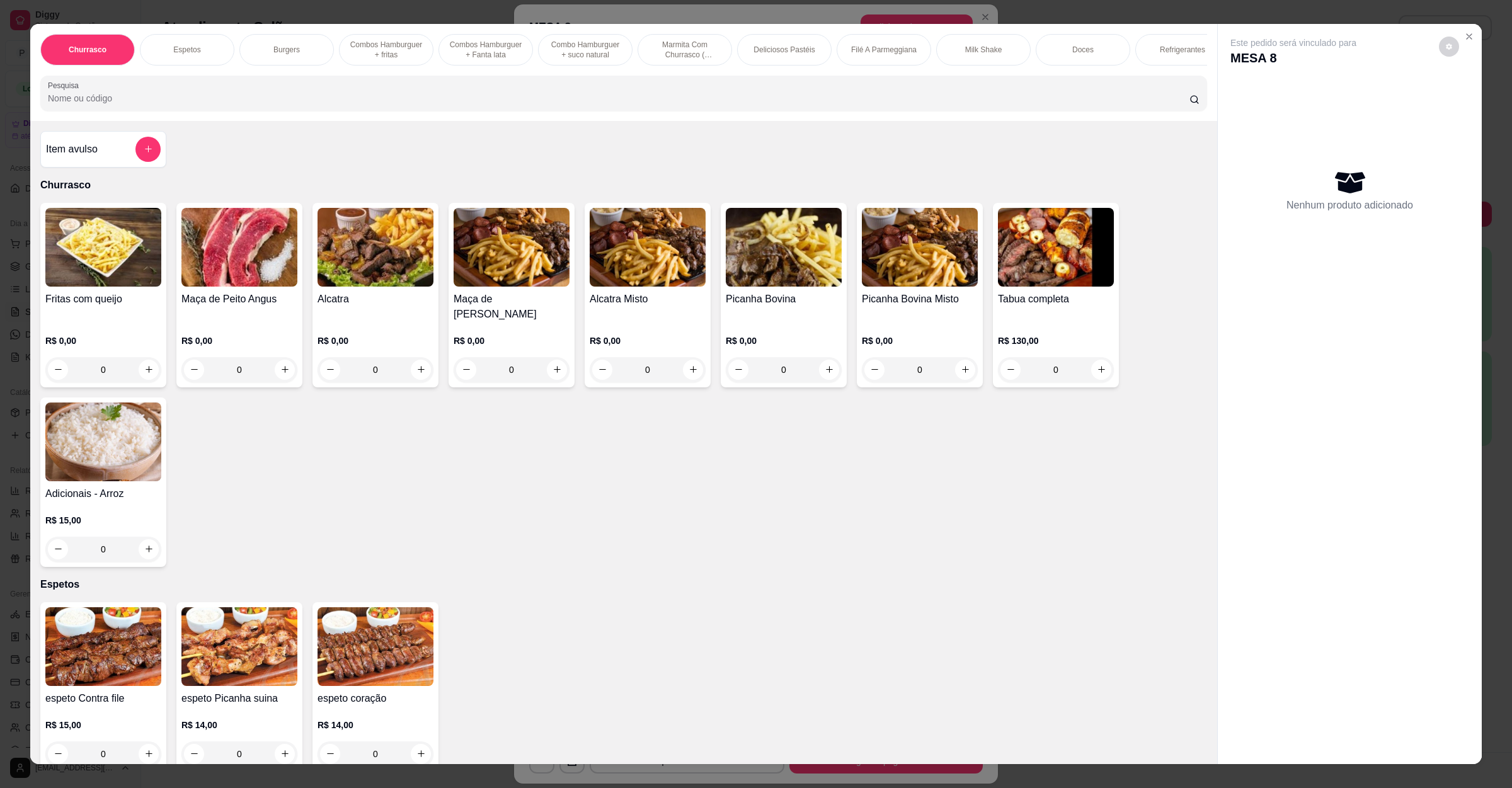
click at [63, 469] on img at bounding box center [104, 441] width 116 height 79
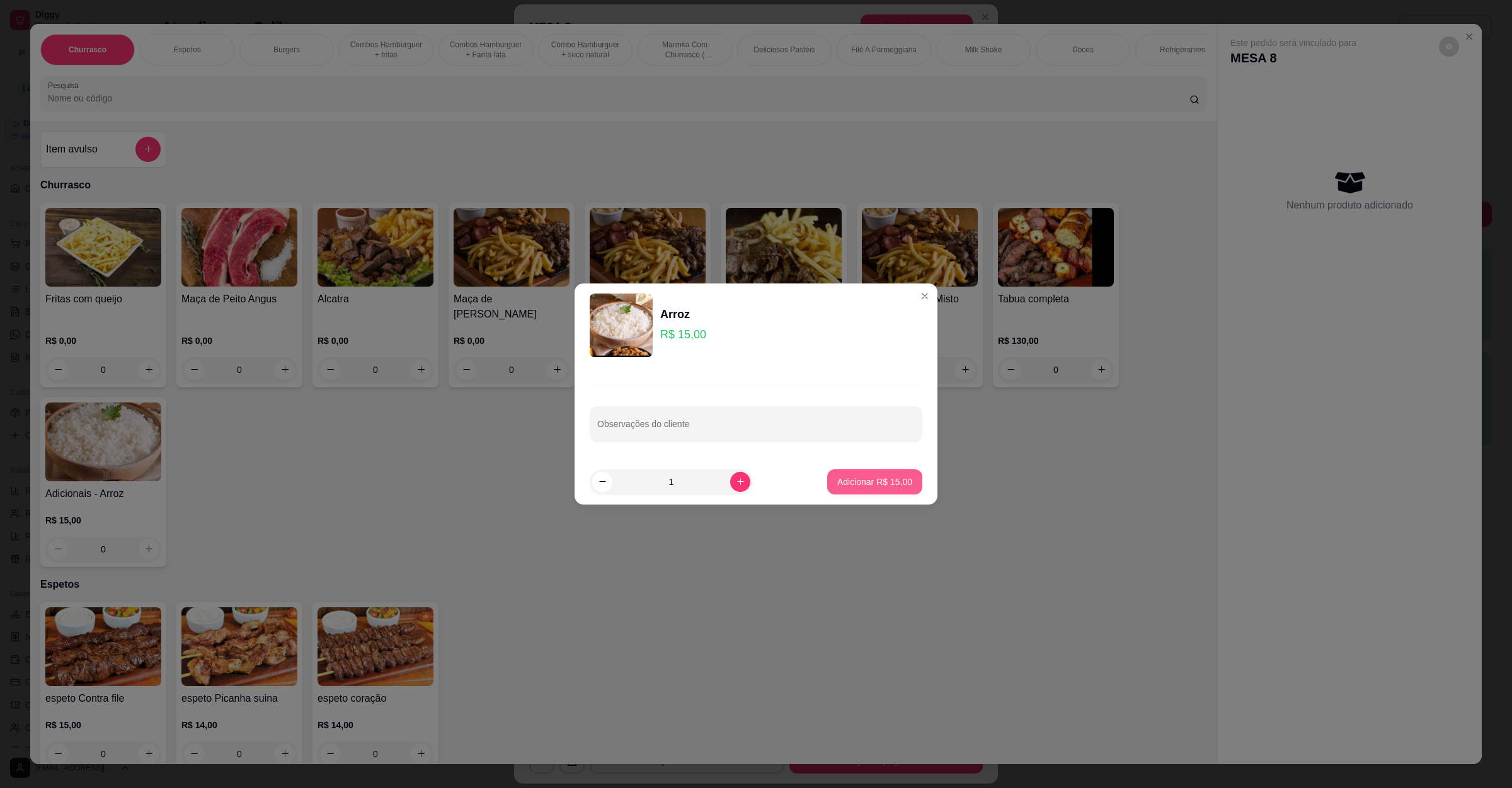
click at [866, 475] on button "Adicionar R$ 15,00" at bounding box center [875, 482] width 95 height 25
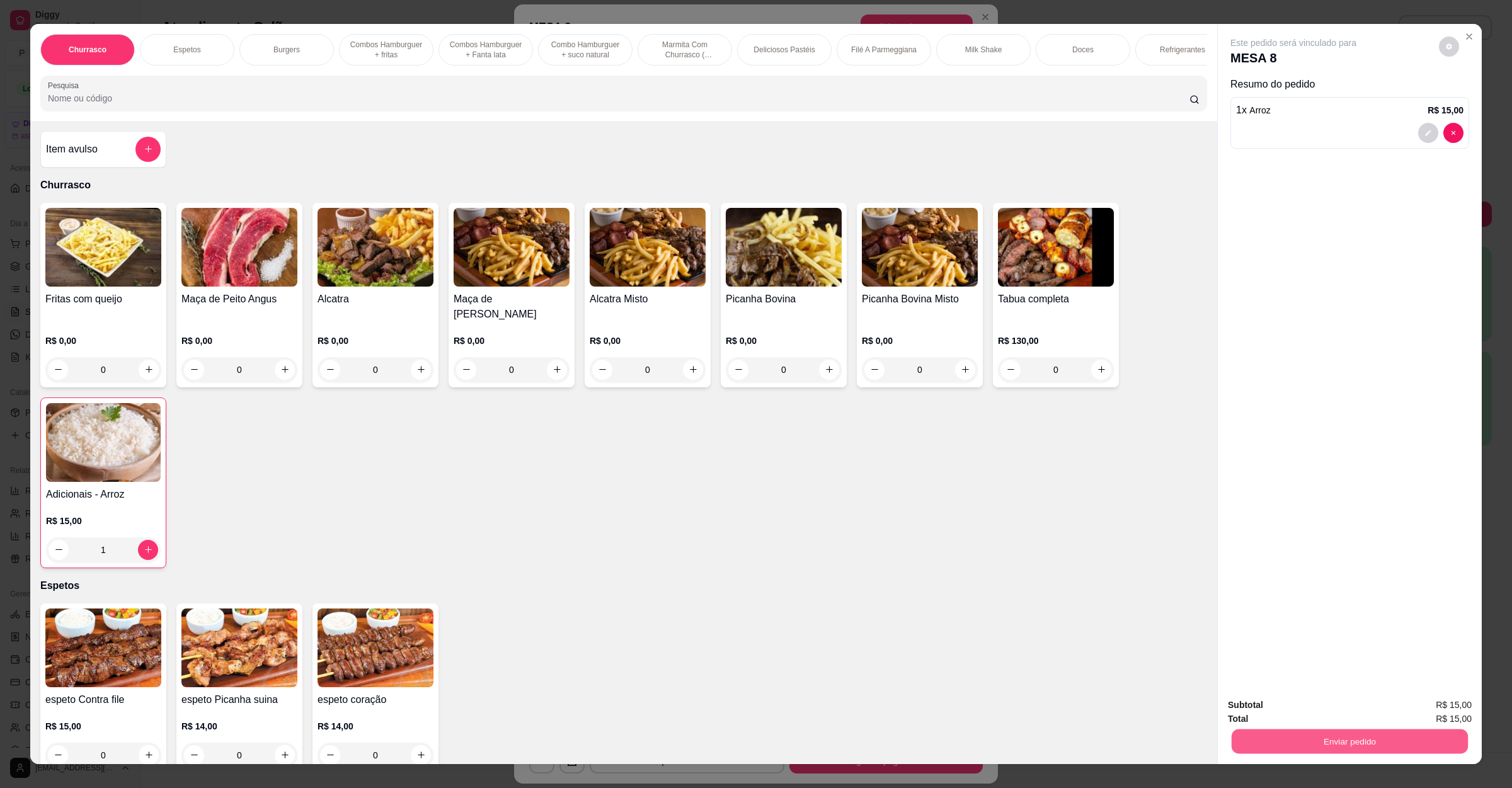
click at [1287, 734] on button "Enviar pedido" at bounding box center [1349, 742] width 237 height 25
click at [1423, 707] on button "Enviar pedido" at bounding box center [1437, 710] width 70 height 23
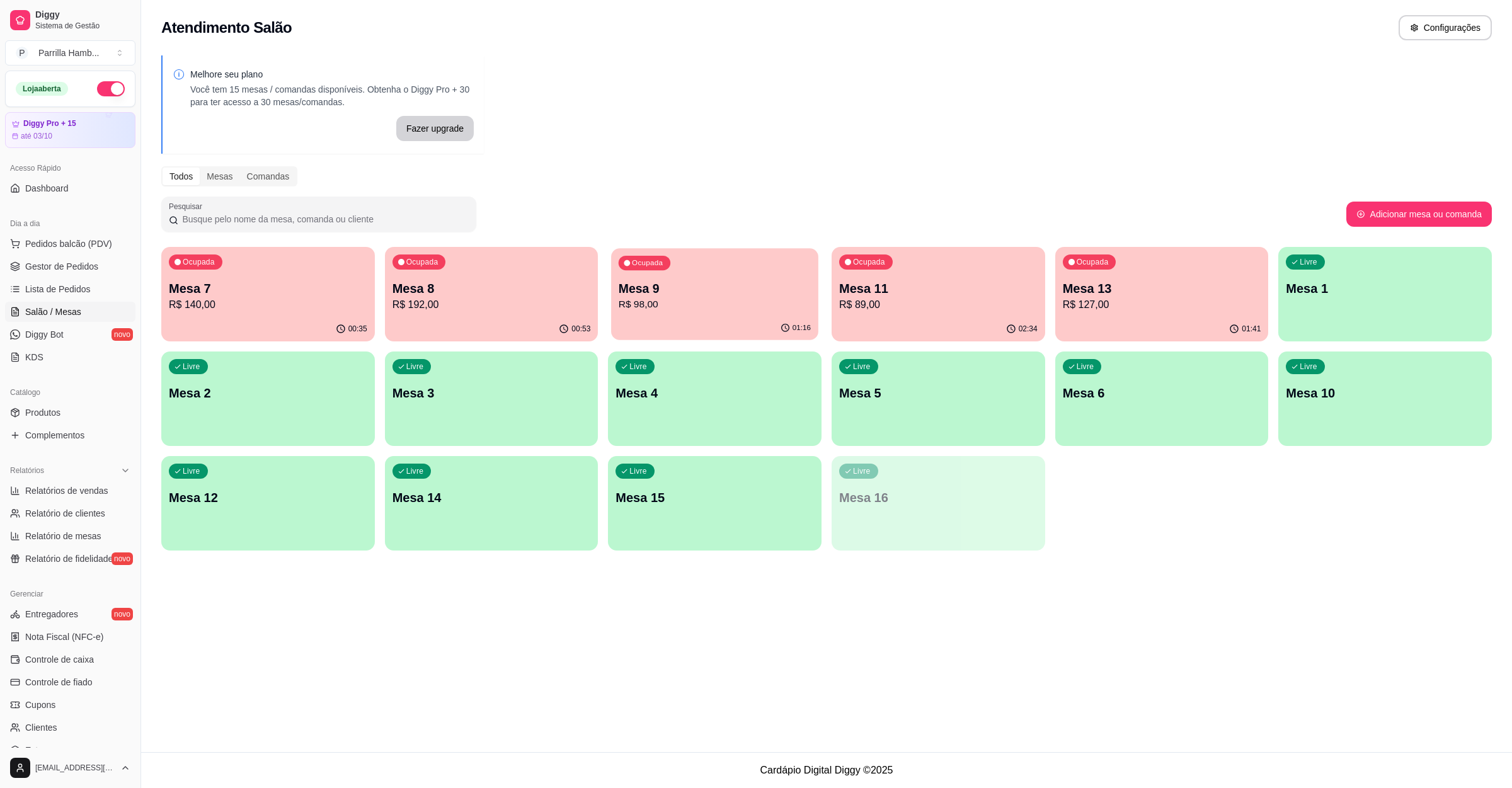
click at [662, 310] on p "R$ 98,00" at bounding box center [715, 304] width 193 height 14
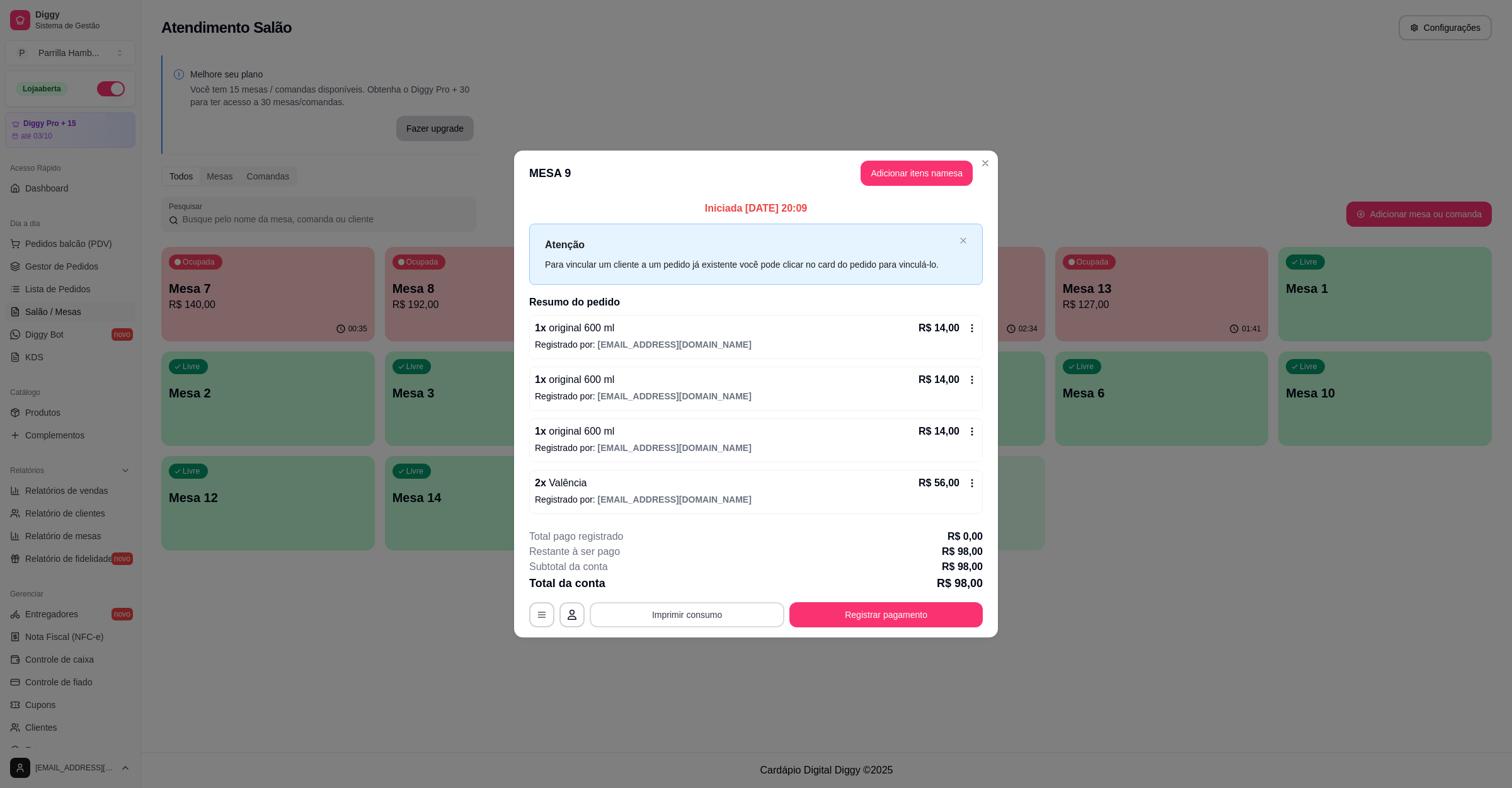
click at [701, 618] on button "Imprimir consumo" at bounding box center [687, 615] width 195 height 25
click at [704, 586] on button "IMPRESSORA" at bounding box center [691, 587] width 91 height 20
click at [841, 615] on button "Registrar pagamento" at bounding box center [885, 615] width 193 height 25
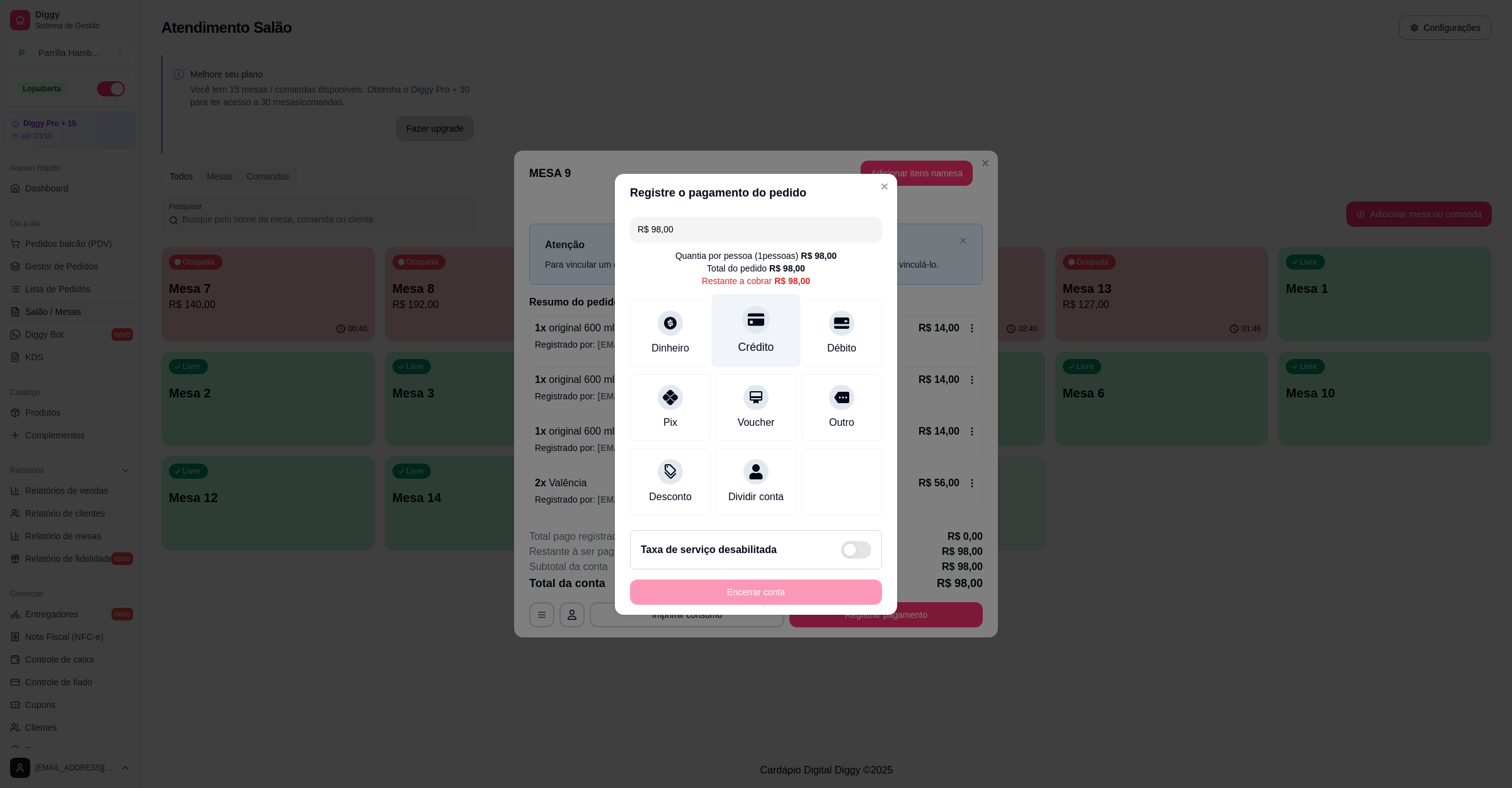
click at [728, 326] on div "Crédito" at bounding box center [756, 330] width 89 height 74
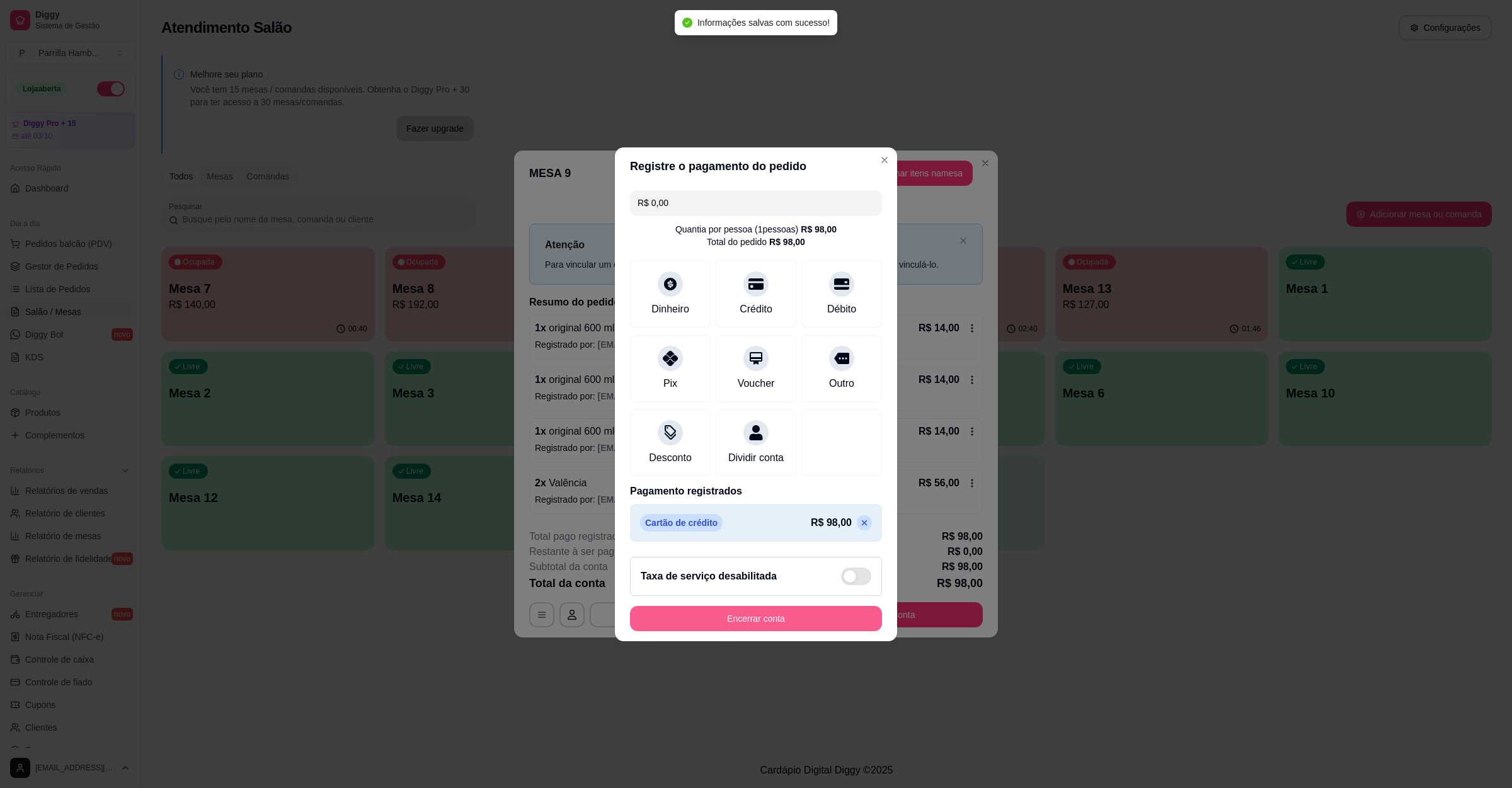
click at [724, 628] on button "Encerrar conta" at bounding box center [756, 618] width 252 height 25
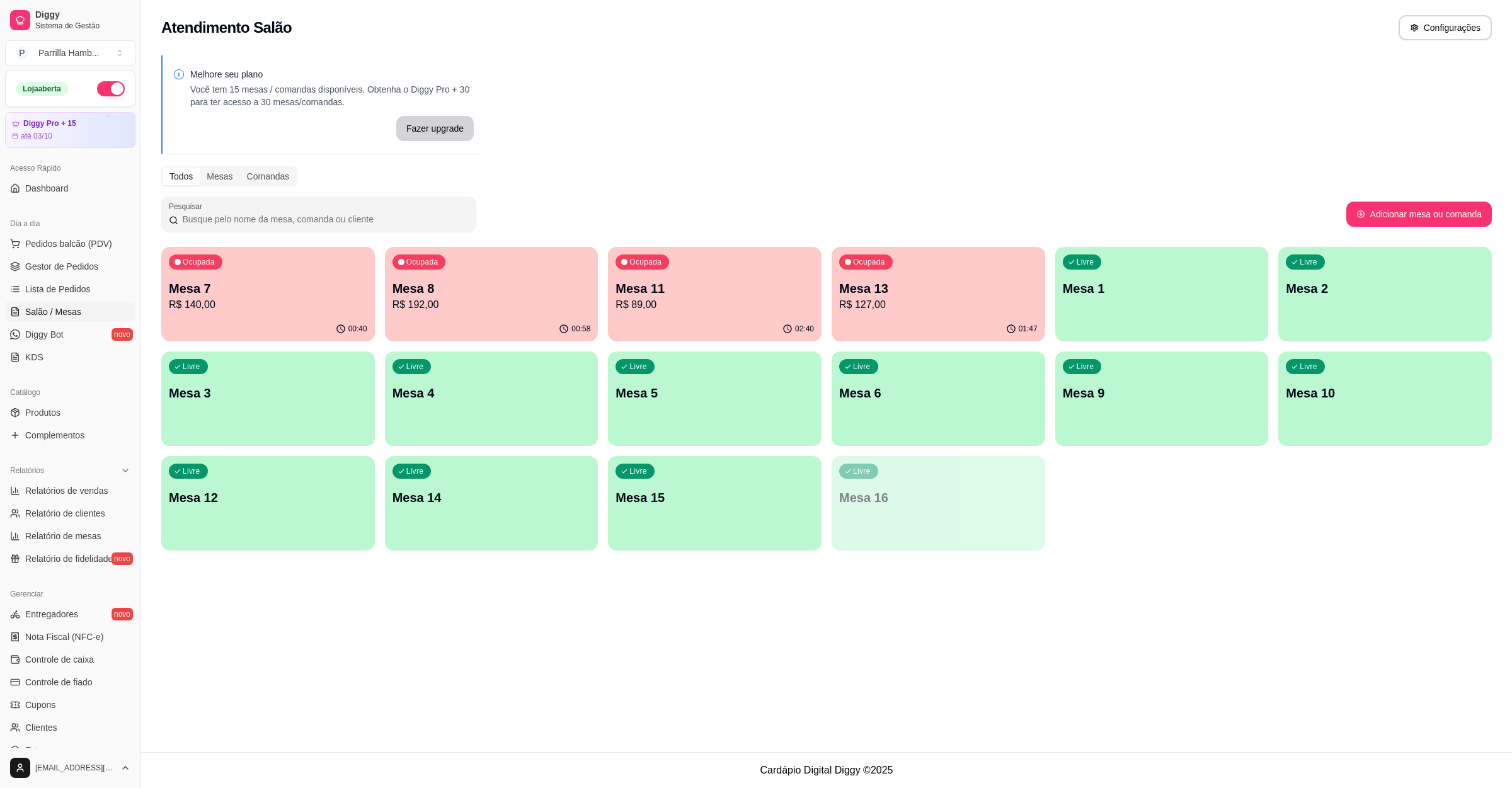
click at [473, 280] on p "Mesa 8" at bounding box center [491, 288] width 198 height 17
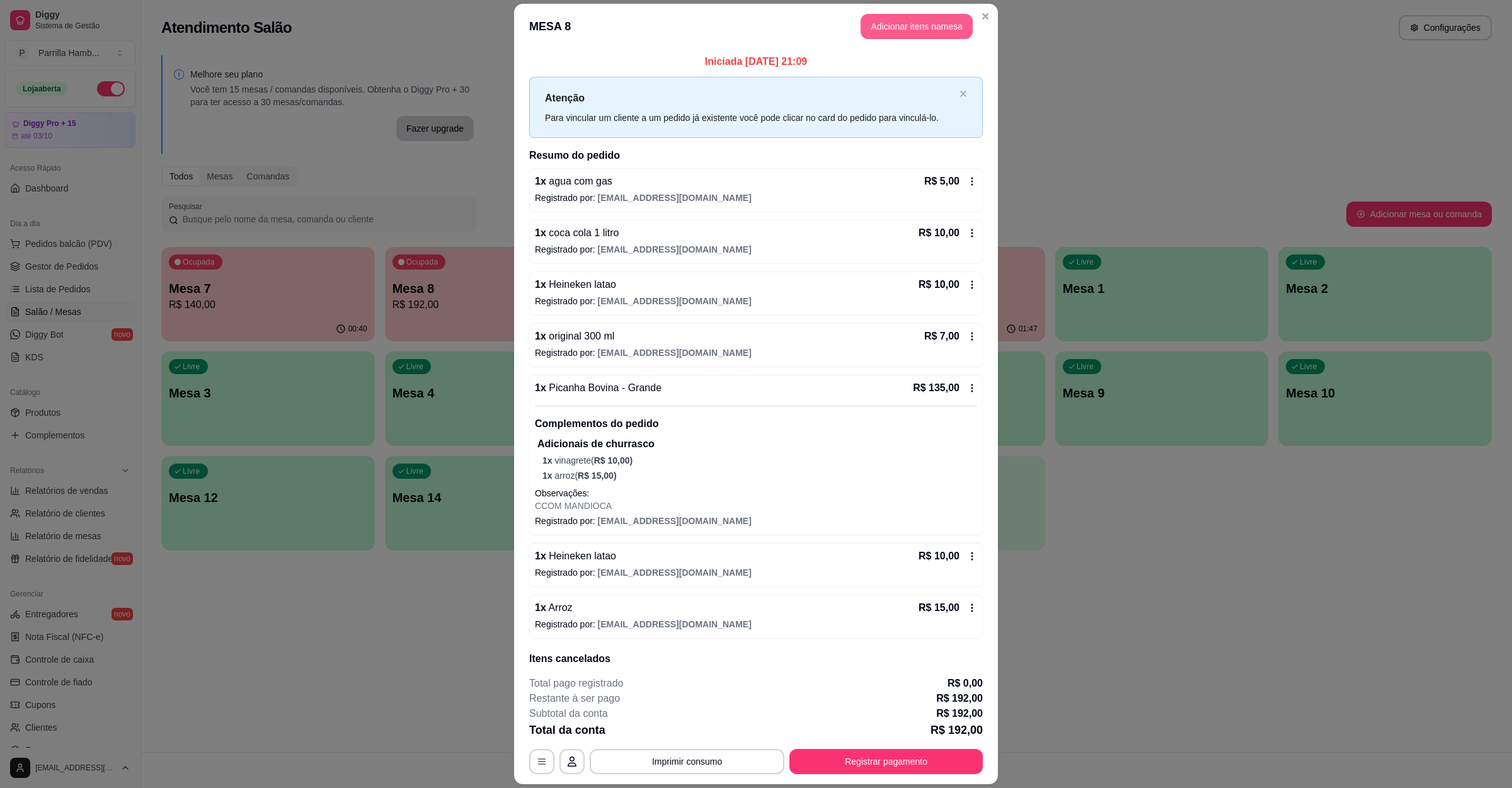
click at [905, 36] on button "Adicionar itens na mesa" at bounding box center [916, 27] width 112 height 25
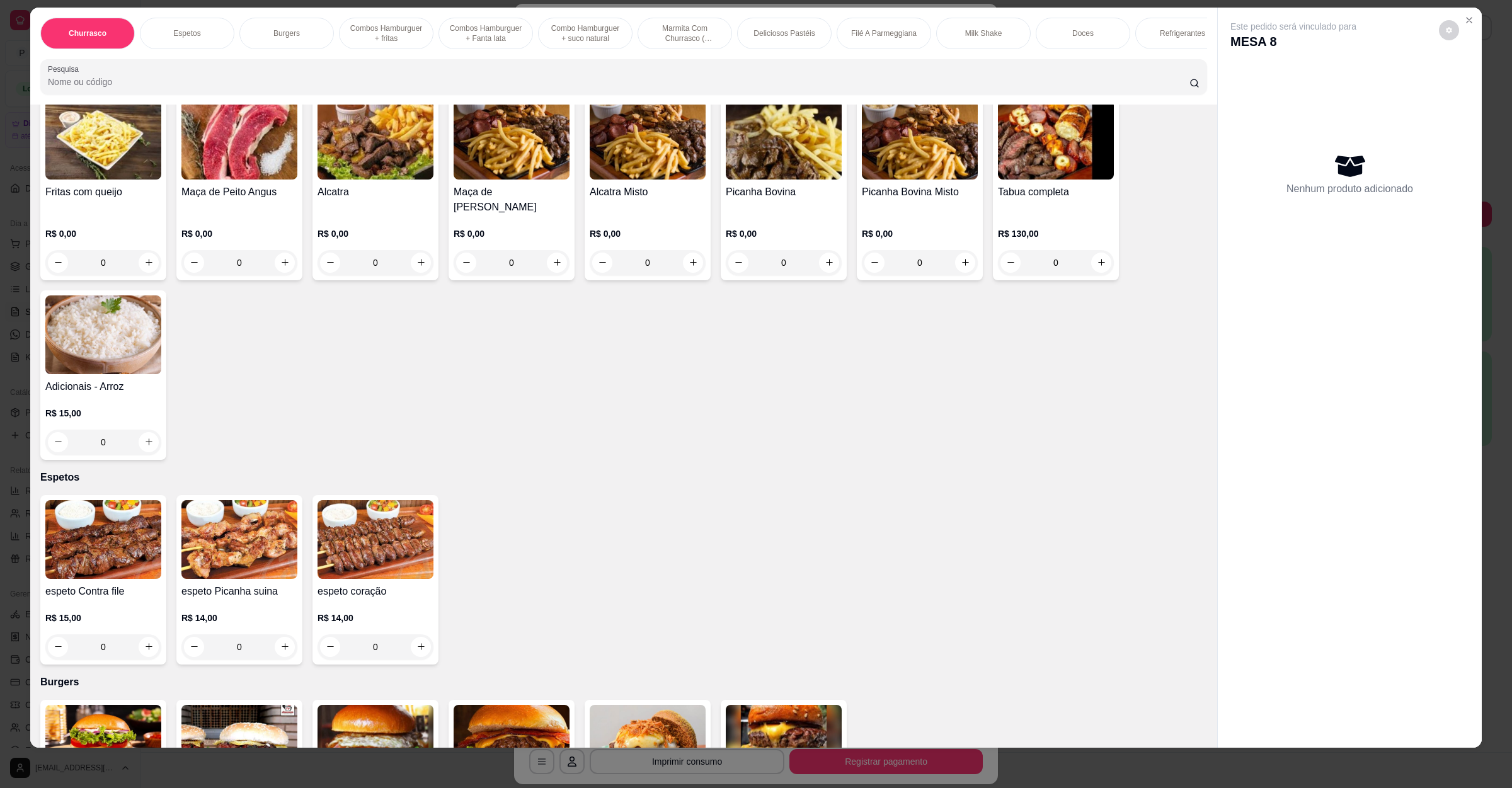
scroll to position [95, 0]
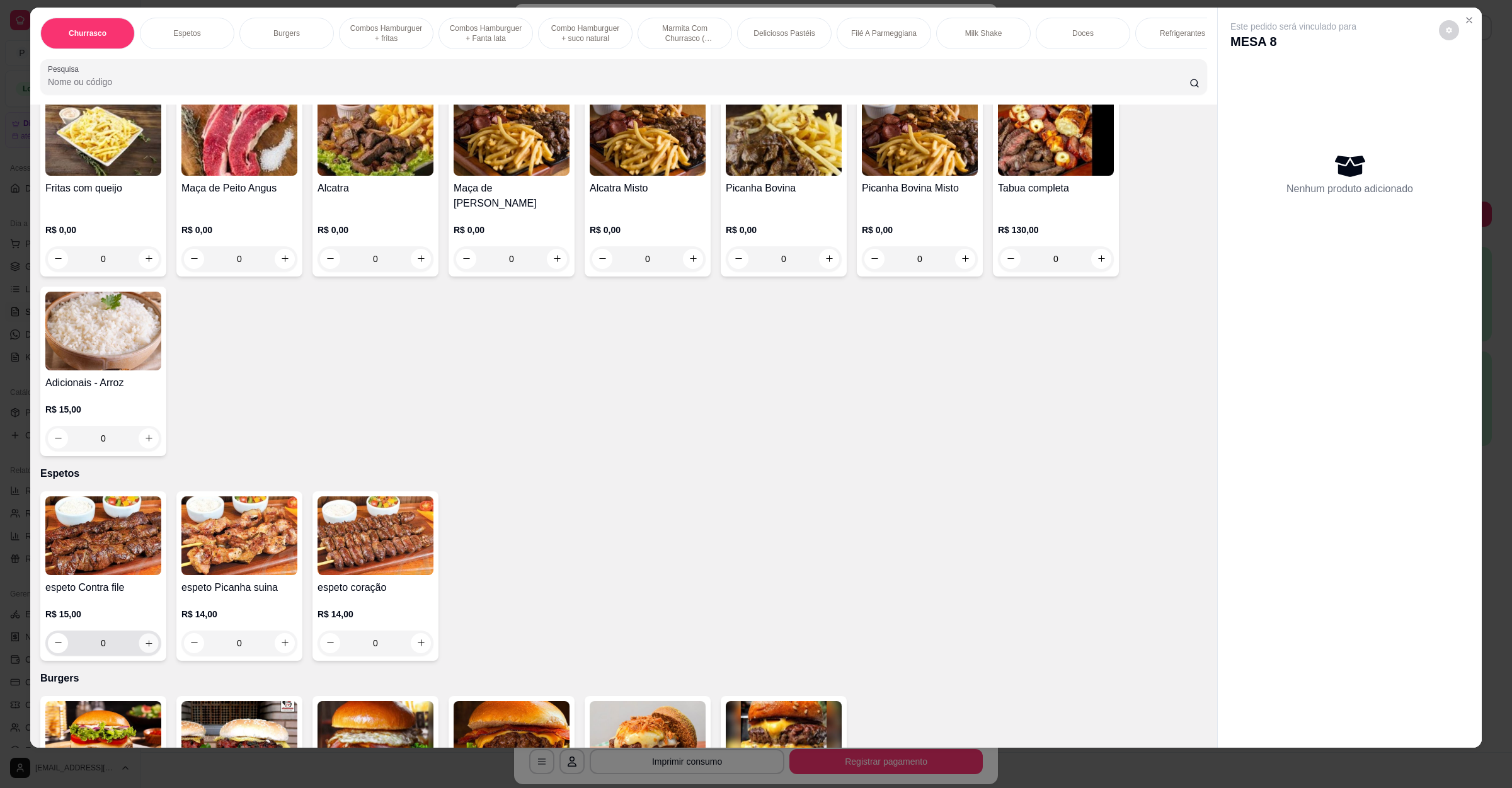
click at [142, 648] on button "increase-product-quantity" at bounding box center [149, 643] width 20 height 20
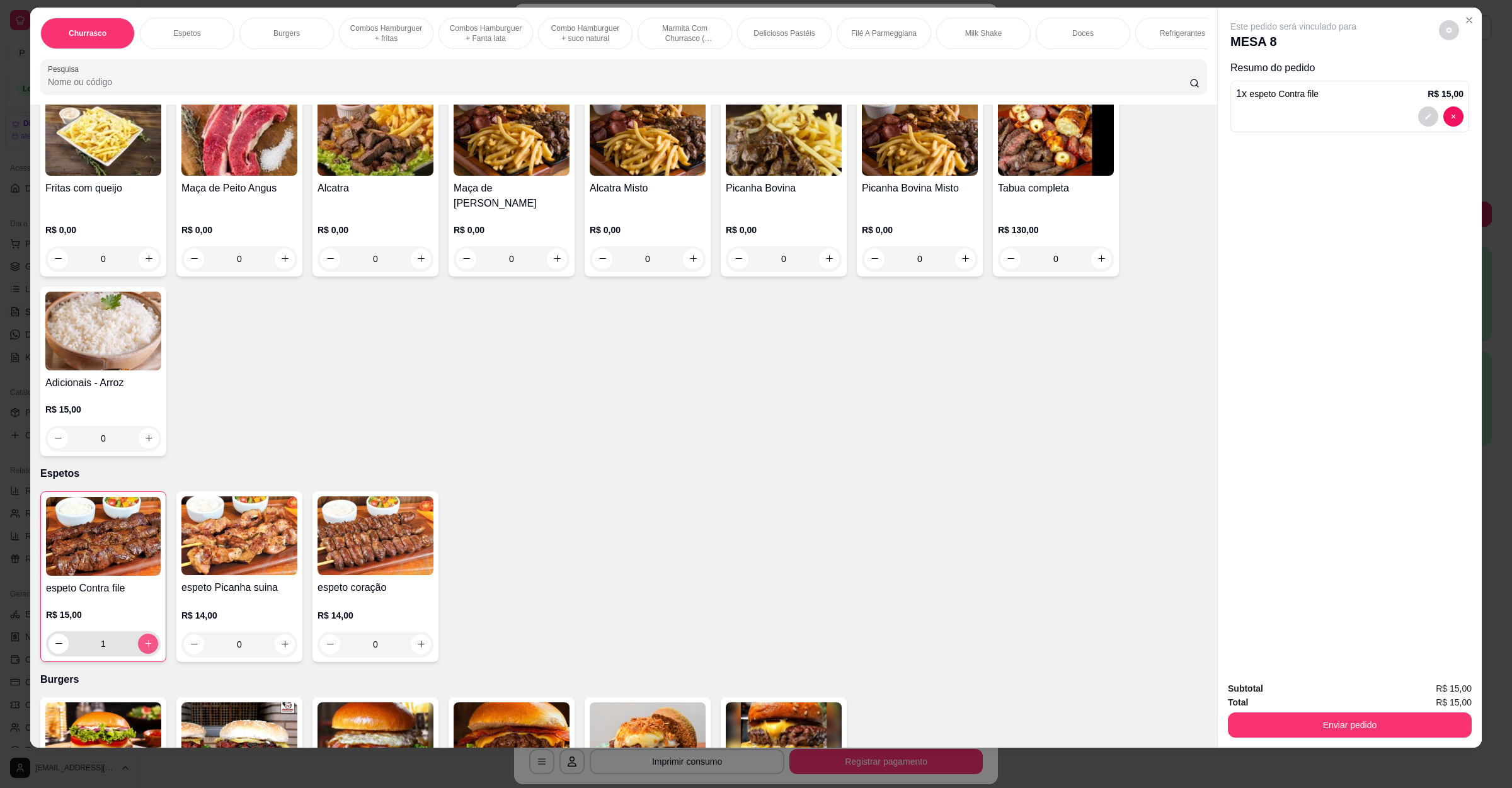
click at [142, 648] on button "increase-product-quantity" at bounding box center [148, 644] width 20 height 20
click at [280, 645] on icon "increase-product-quantity" at bounding box center [285, 644] width 9 height 9
click at [1228, 732] on div "Enviar pedido" at bounding box center [1350, 723] width 244 height 28
click at [1329, 727] on button "Enviar pedido" at bounding box center [1350, 725] width 244 height 25
click at [1426, 692] on button "Enviar pedido" at bounding box center [1437, 693] width 70 height 23
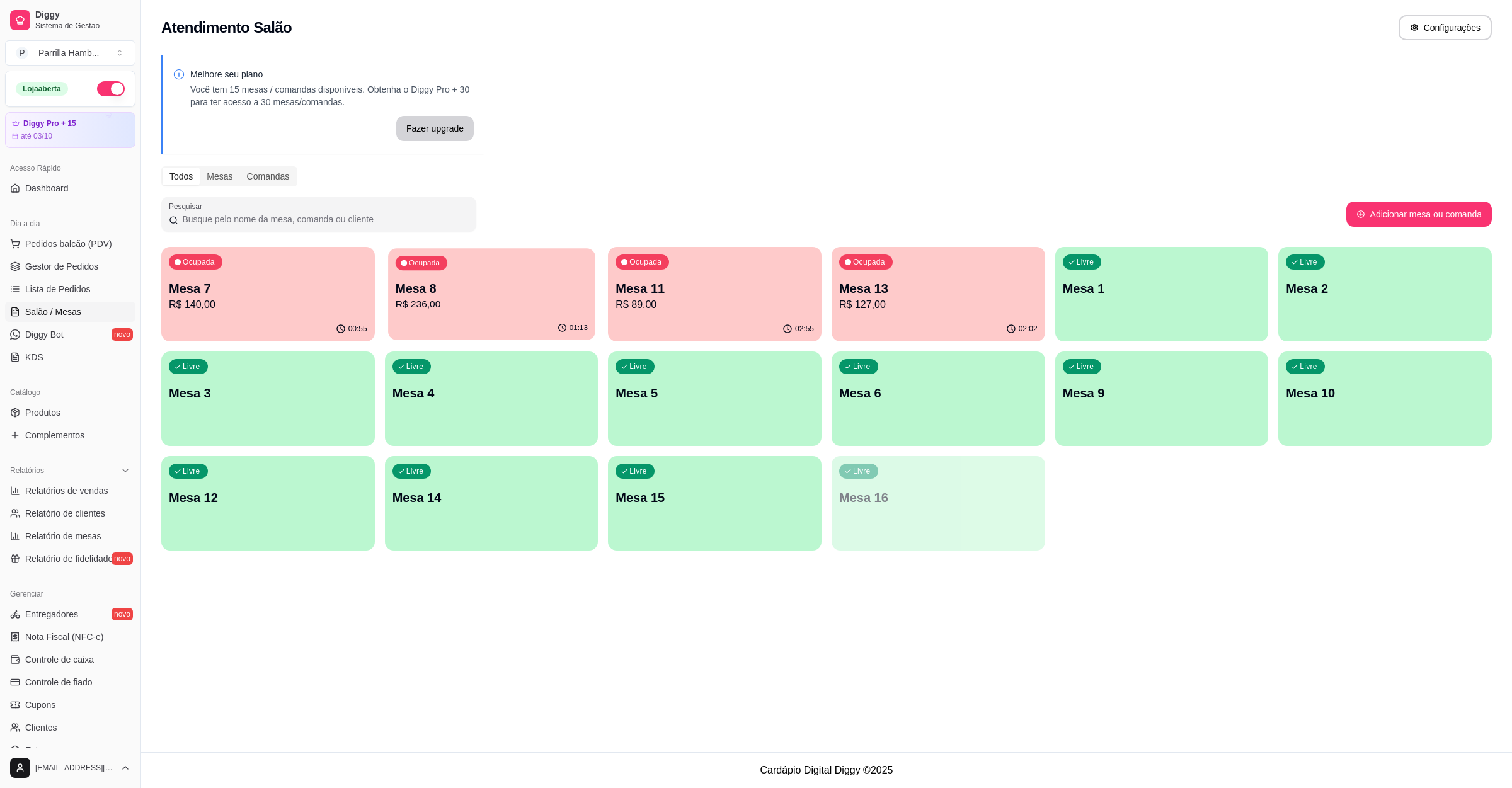
click at [506, 299] on p "R$ 236,00" at bounding box center [491, 304] width 193 height 14
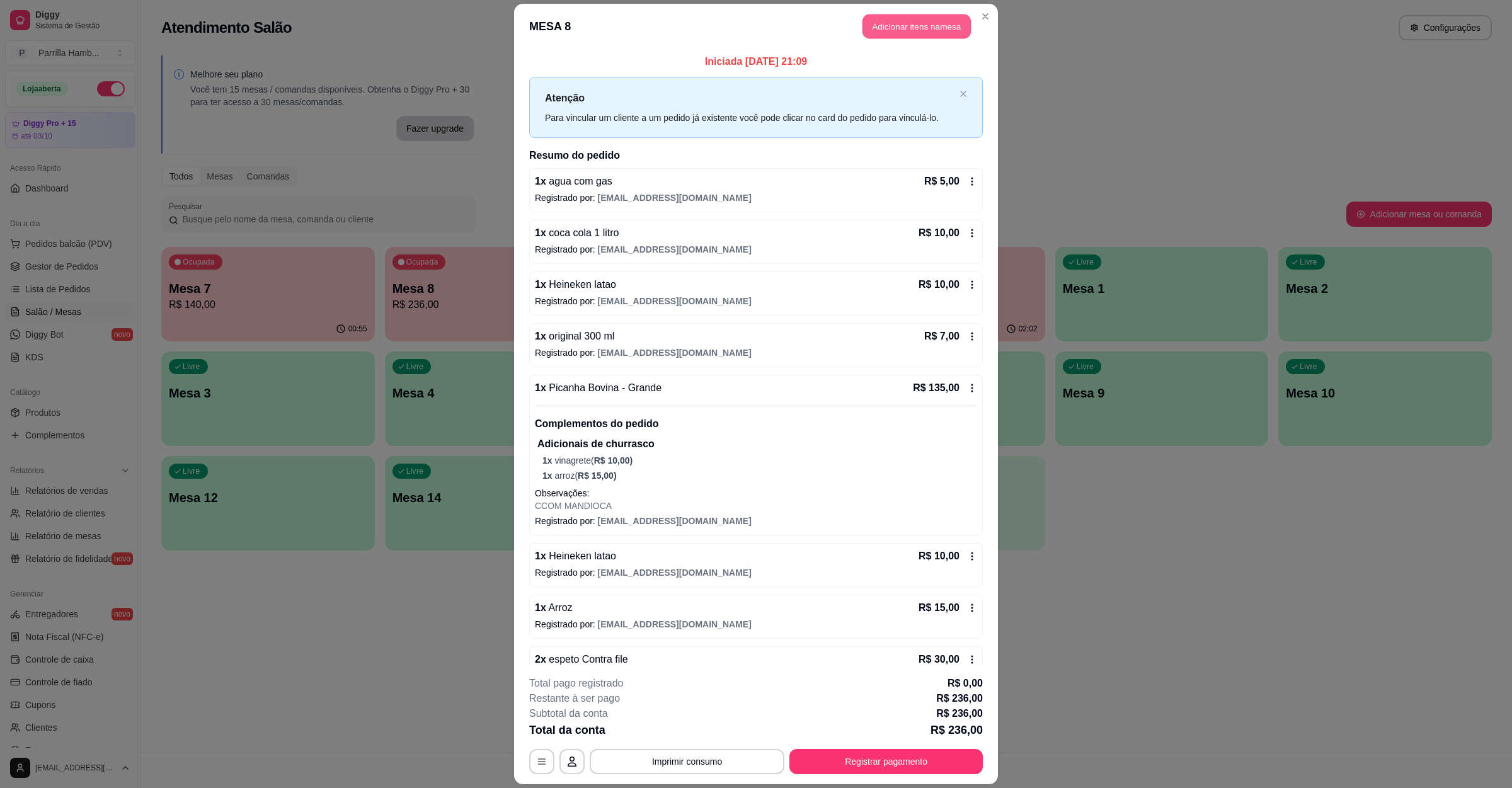
click at [910, 35] on button "Adicionar itens na mesa" at bounding box center [917, 27] width 109 height 25
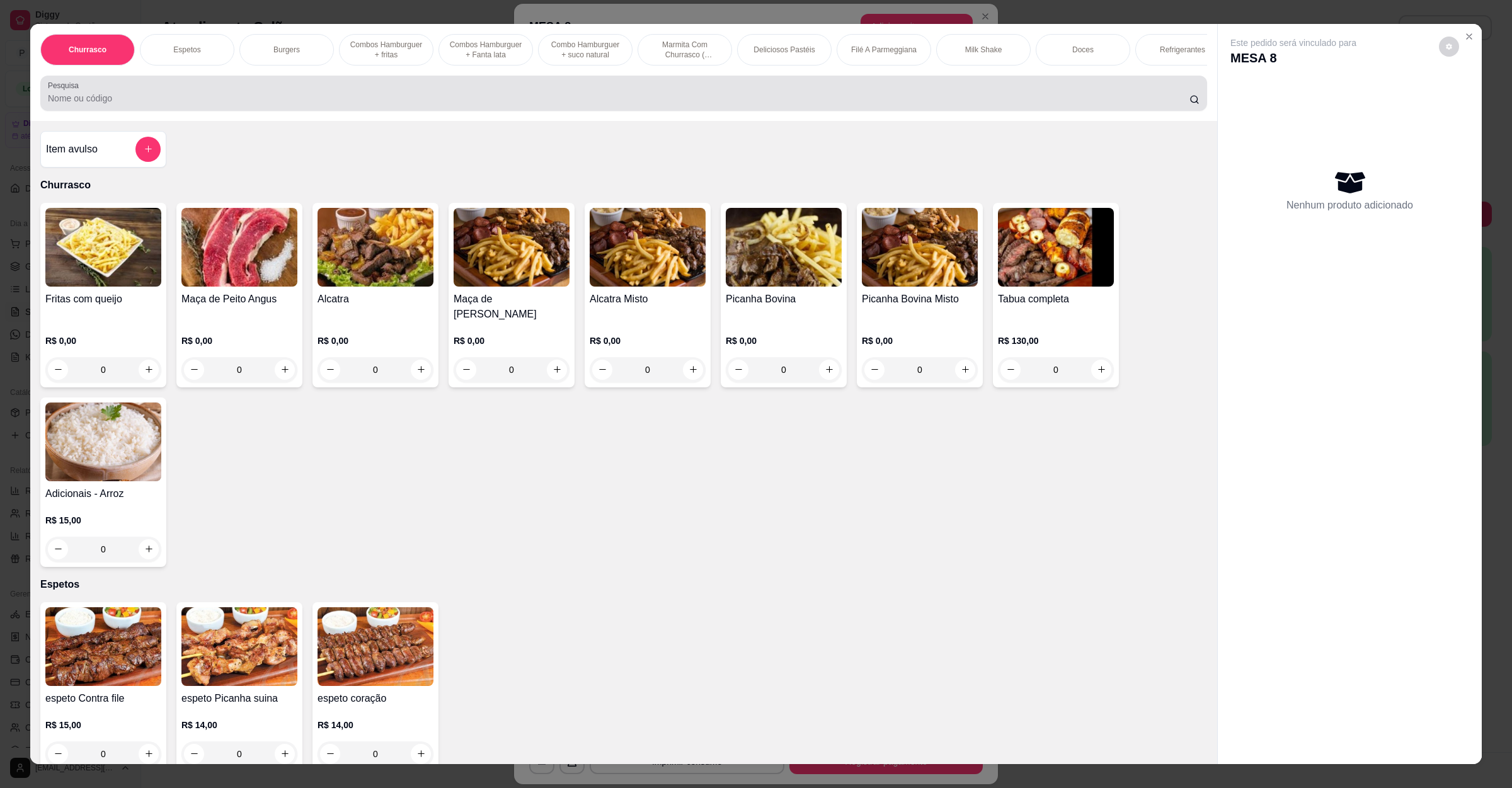
click at [428, 93] on div "Pesquisa" at bounding box center [624, 93] width 1167 height 36
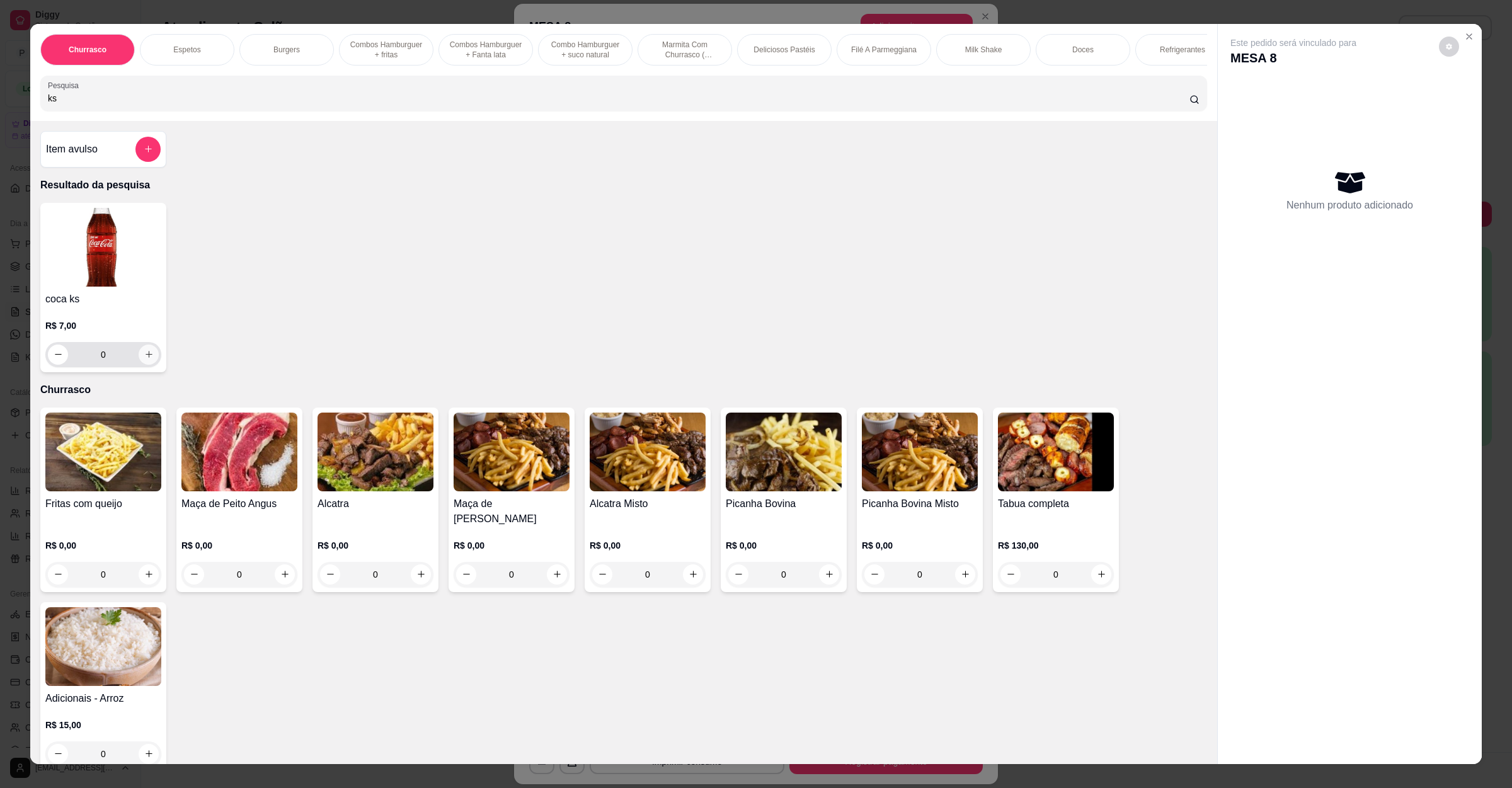
click at [144, 359] on icon "increase-product-quantity" at bounding box center [149, 353] width 9 height 9
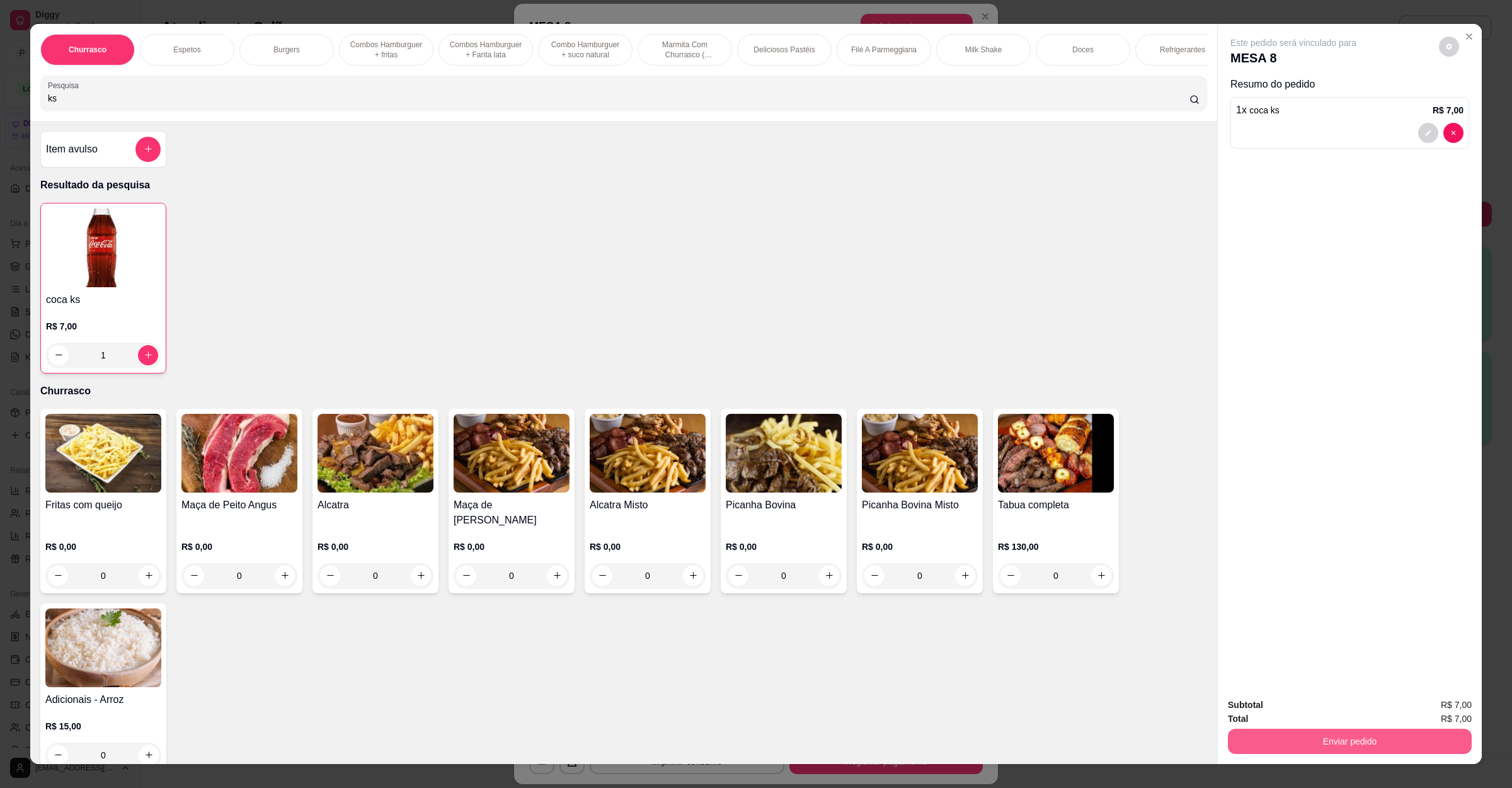
click at [1349, 754] on button "Enviar pedido" at bounding box center [1350, 742] width 244 height 25
click at [1424, 715] on button "Enviar pedido" at bounding box center [1437, 710] width 71 height 24
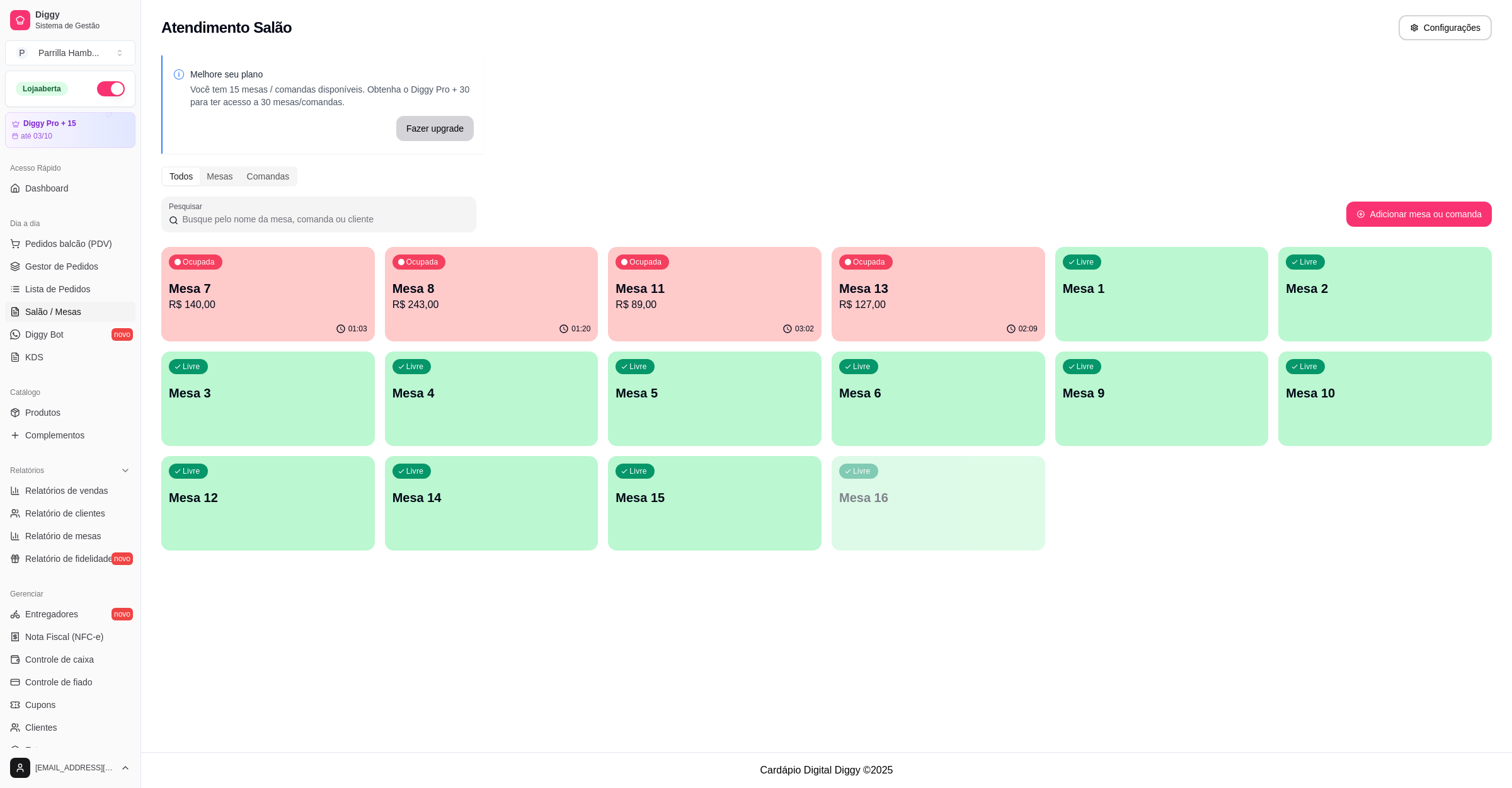
click at [275, 302] on p "R$ 140,00" at bounding box center [267, 304] width 198 height 15
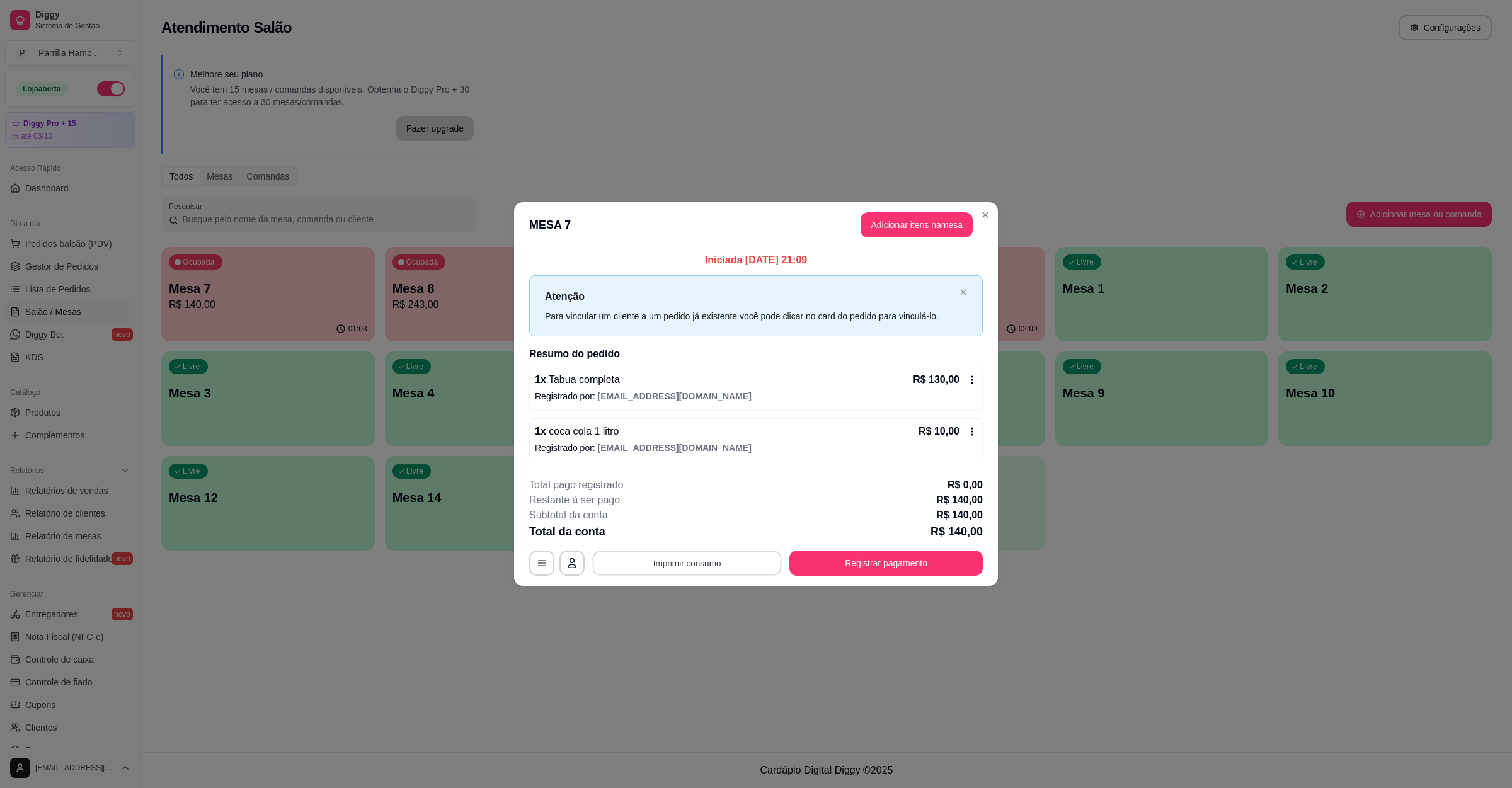
click at [726, 562] on button "Imprimir consumo" at bounding box center [688, 563] width 189 height 25
click at [713, 535] on button "IMPRESSORA" at bounding box center [690, 535] width 88 height 20
click at [899, 557] on button "Registrar pagamento" at bounding box center [885, 563] width 193 height 25
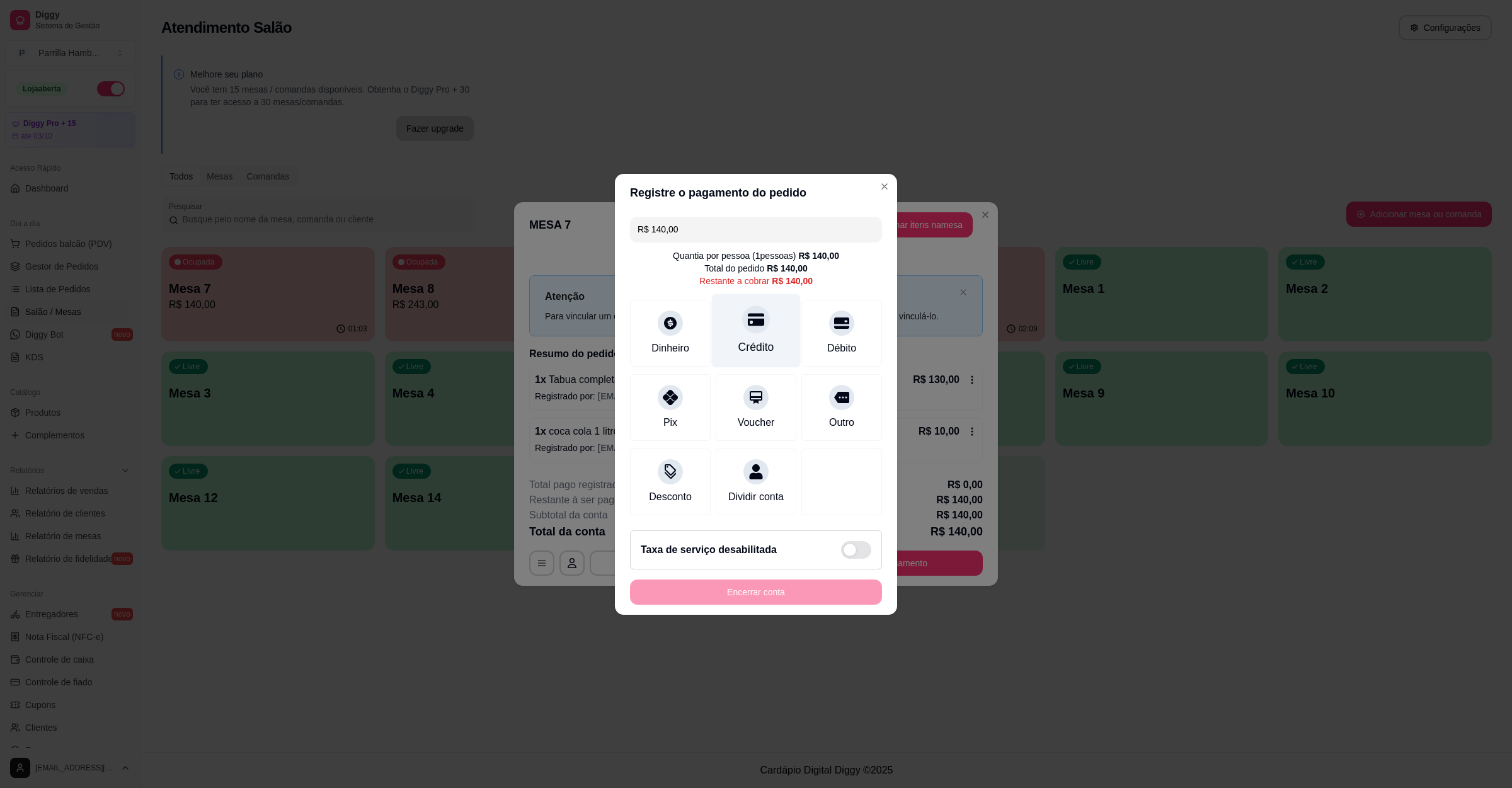
click at [724, 327] on div "Crédito" at bounding box center [756, 330] width 89 height 74
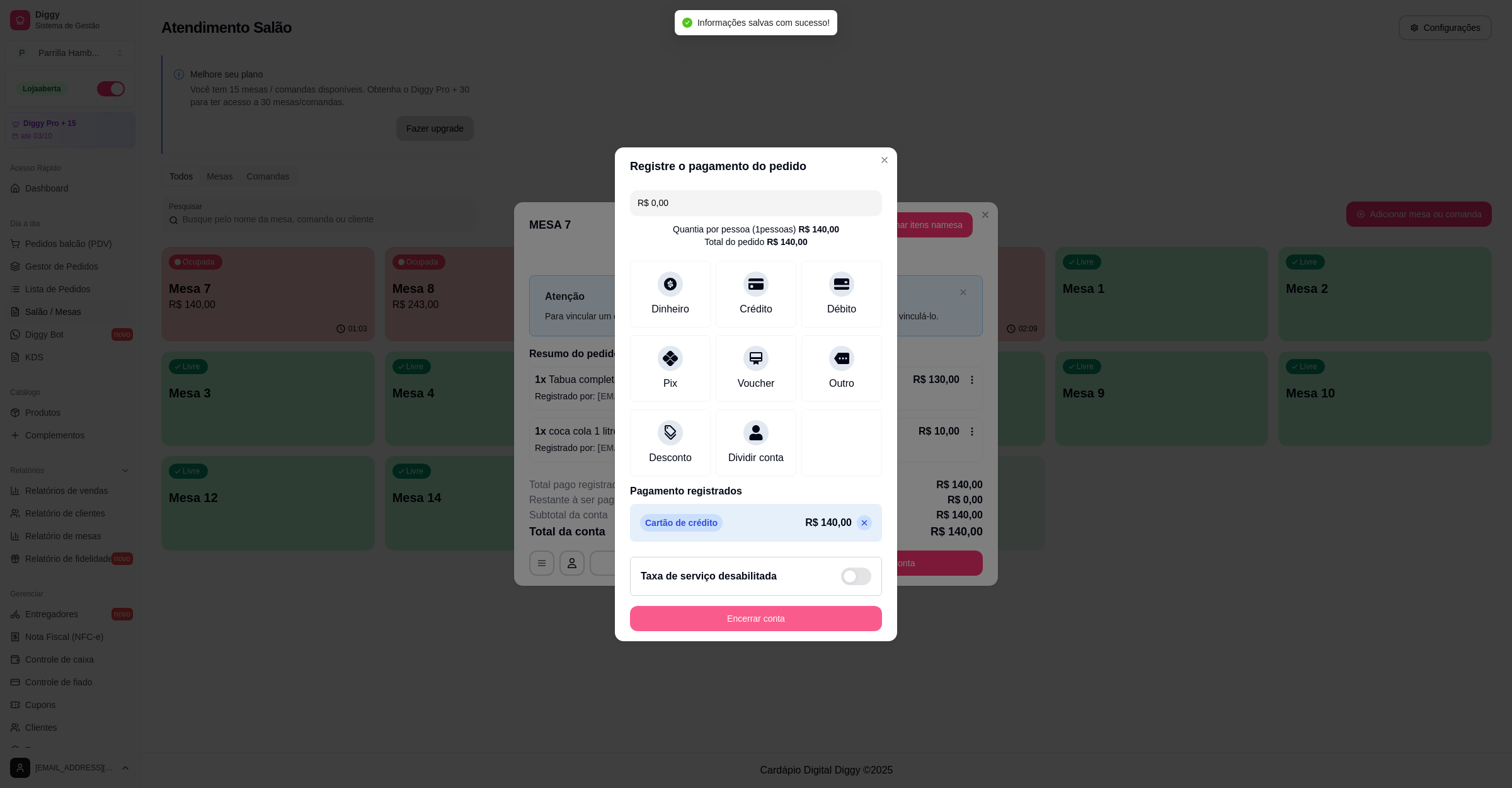
click at [796, 625] on button "Encerrar conta" at bounding box center [756, 618] width 252 height 25
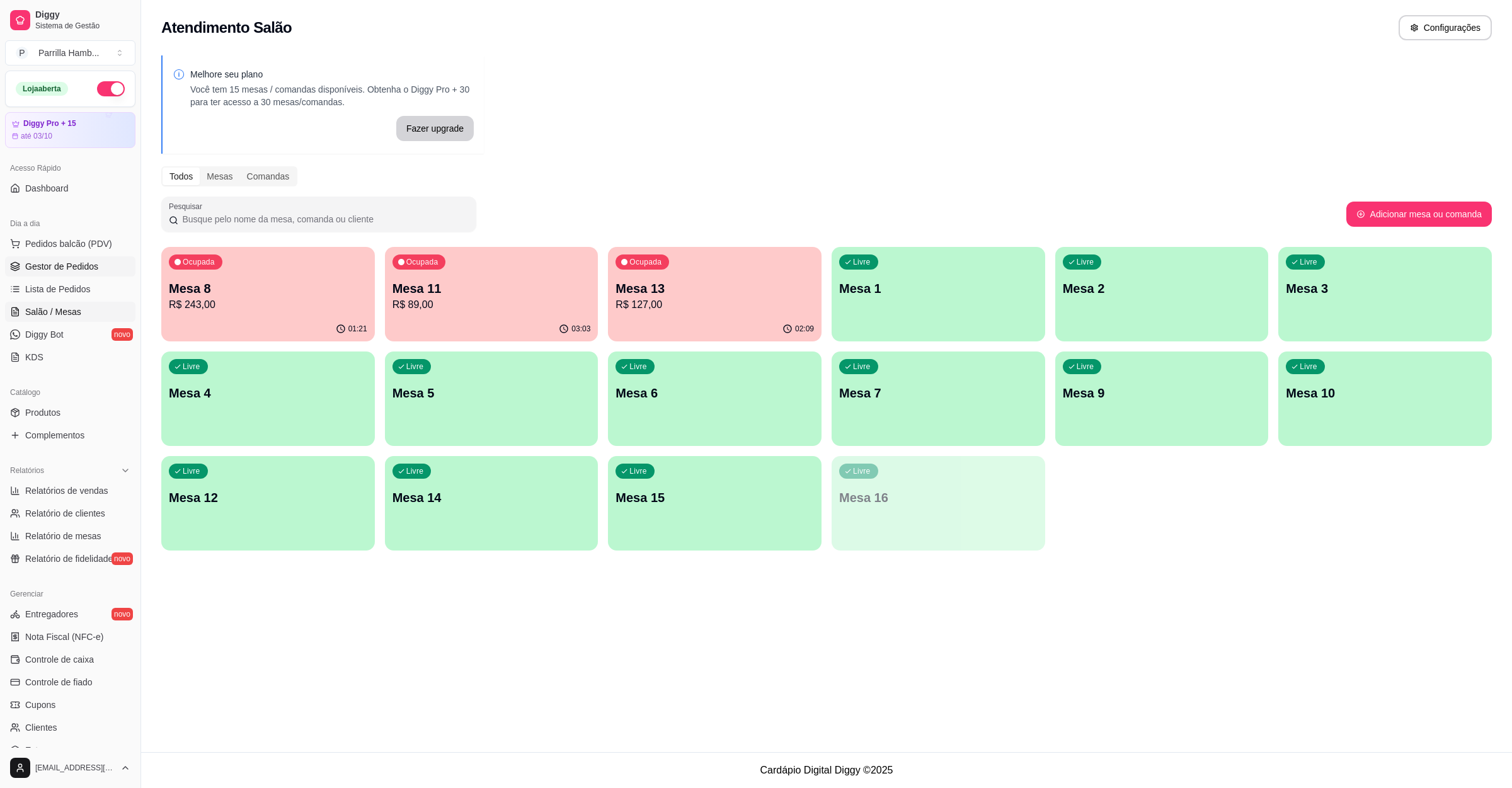
click at [75, 260] on span "Gestor de Pedidos" at bounding box center [61, 266] width 73 height 12
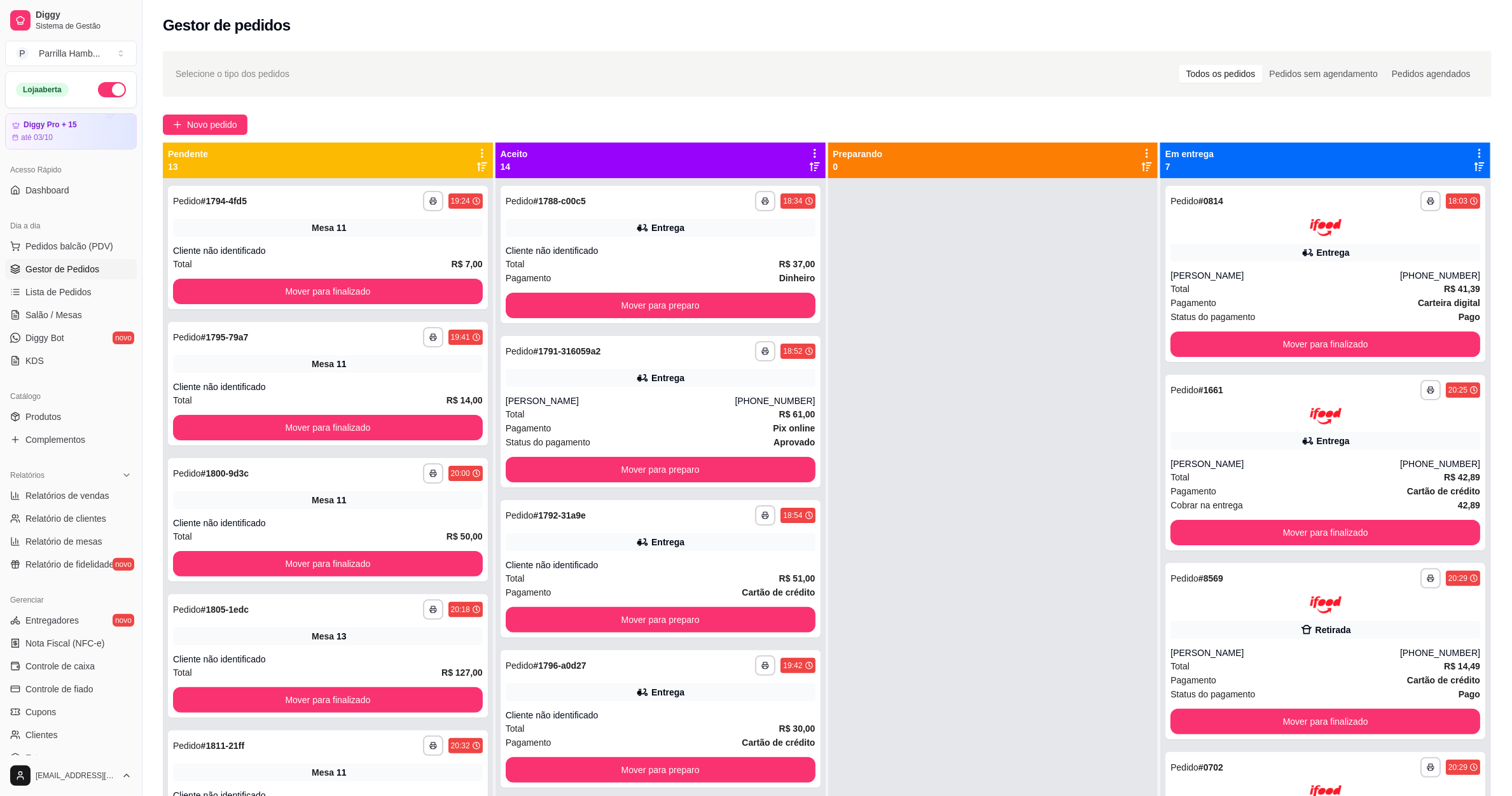
click at [483, 153] on icon at bounding box center [482, 153] width 12 height 12
click at [422, 189] on span "Com essa opção você tem a opção de mover todos os pedidos que estão em uma etap…" at bounding box center [380, 199] width 188 height 30
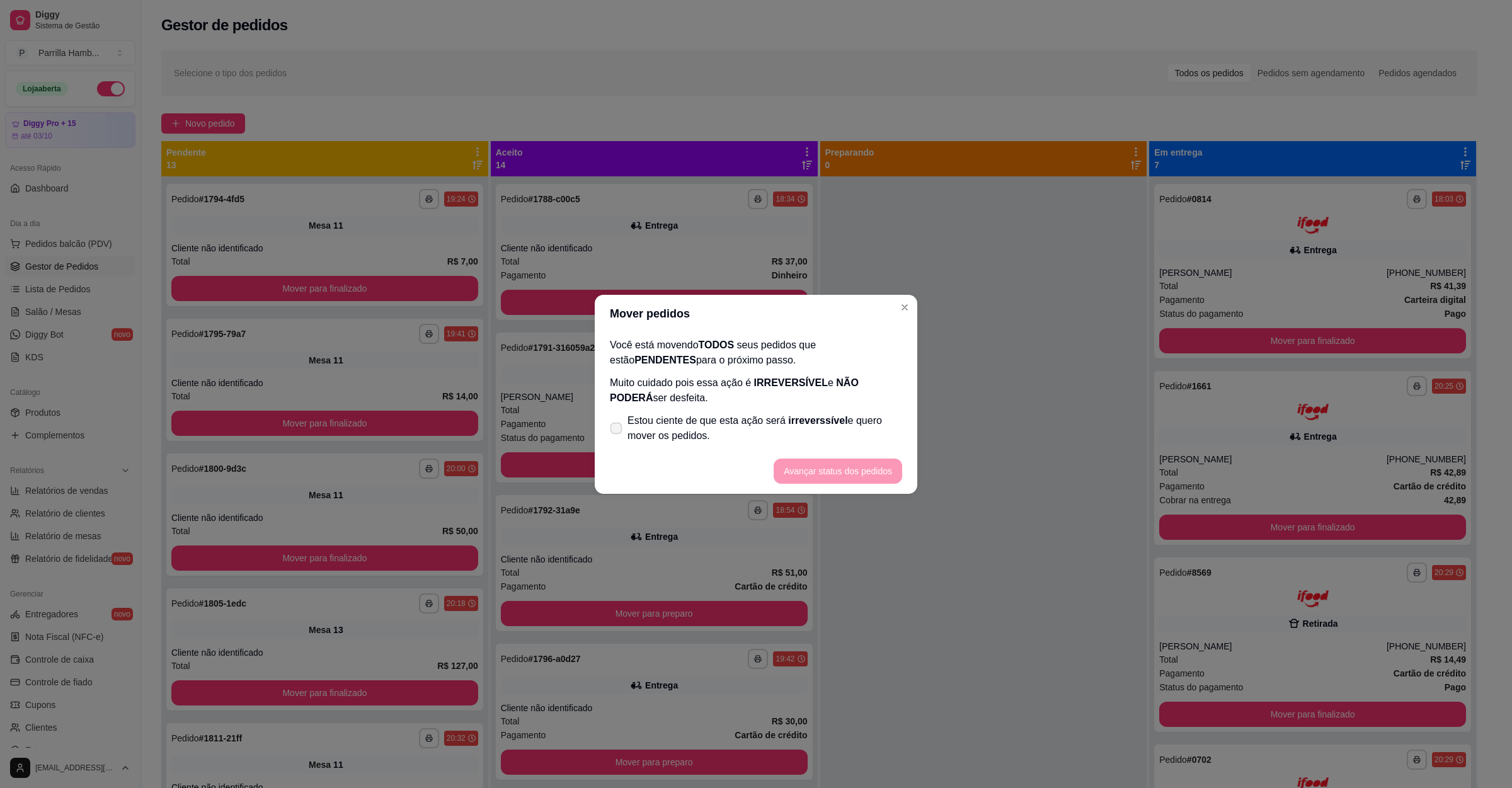
click at [711, 430] on span "Estou ciente de que esta ação será irreverssível e quero mover os pedidos." at bounding box center [764, 428] width 275 height 30
click at [617, 430] on input "Estou ciente de que esta ação será irreverssível e quero mover os pedidos." at bounding box center [613, 435] width 8 height 8
click at [800, 465] on button "Avançar status dos pedidos" at bounding box center [837, 471] width 129 height 25
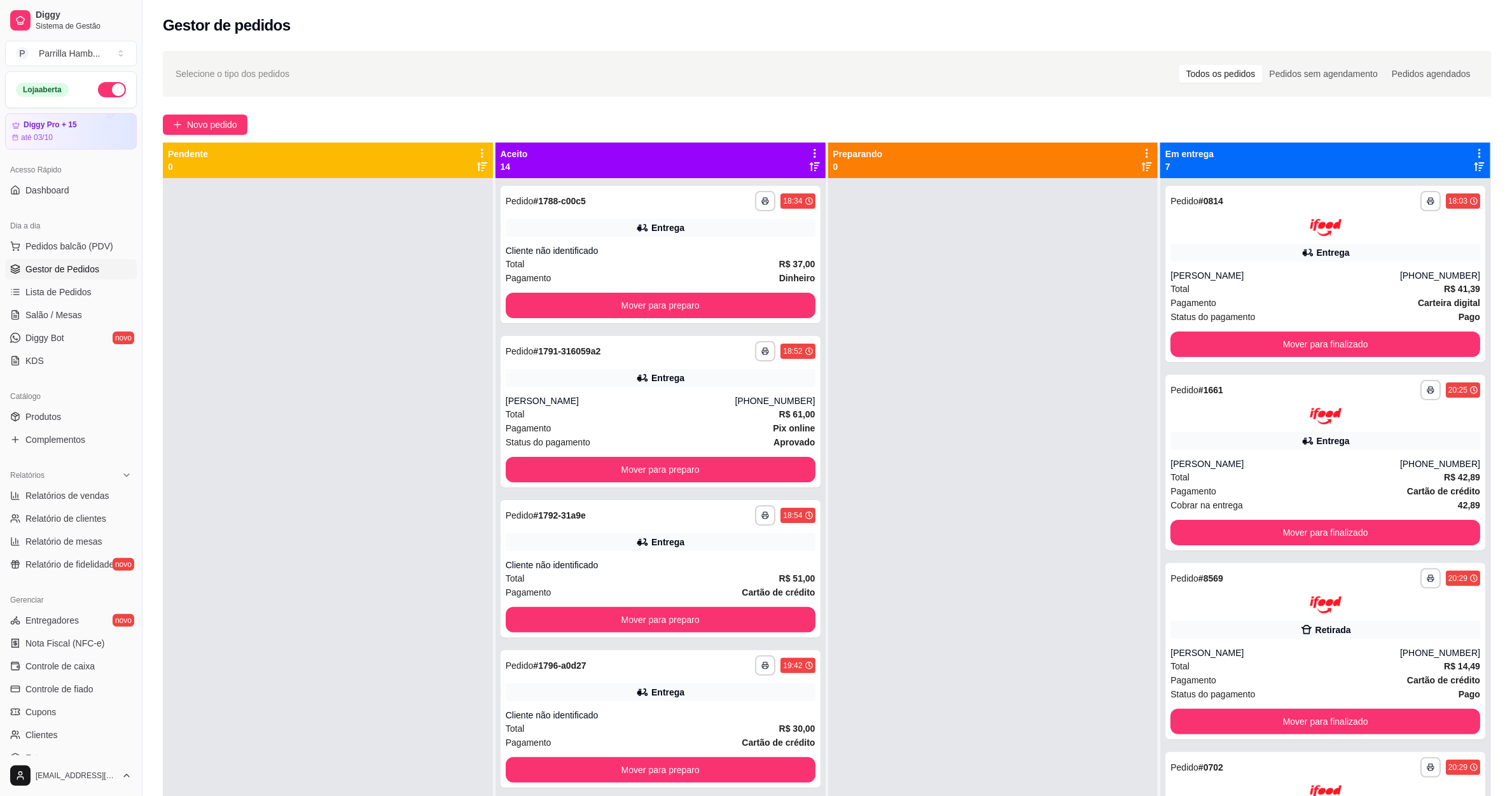
click at [812, 147] on icon at bounding box center [815, 153] width 12 height 12
click at [809, 151] on icon at bounding box center [815, 153] width 12 height 12
click at [764, 176] on div "Mover pedidos de etapa Com essa opção você tem a opção de mover todos os pedido…" at bounding box center [709, 194] width 188 height 44
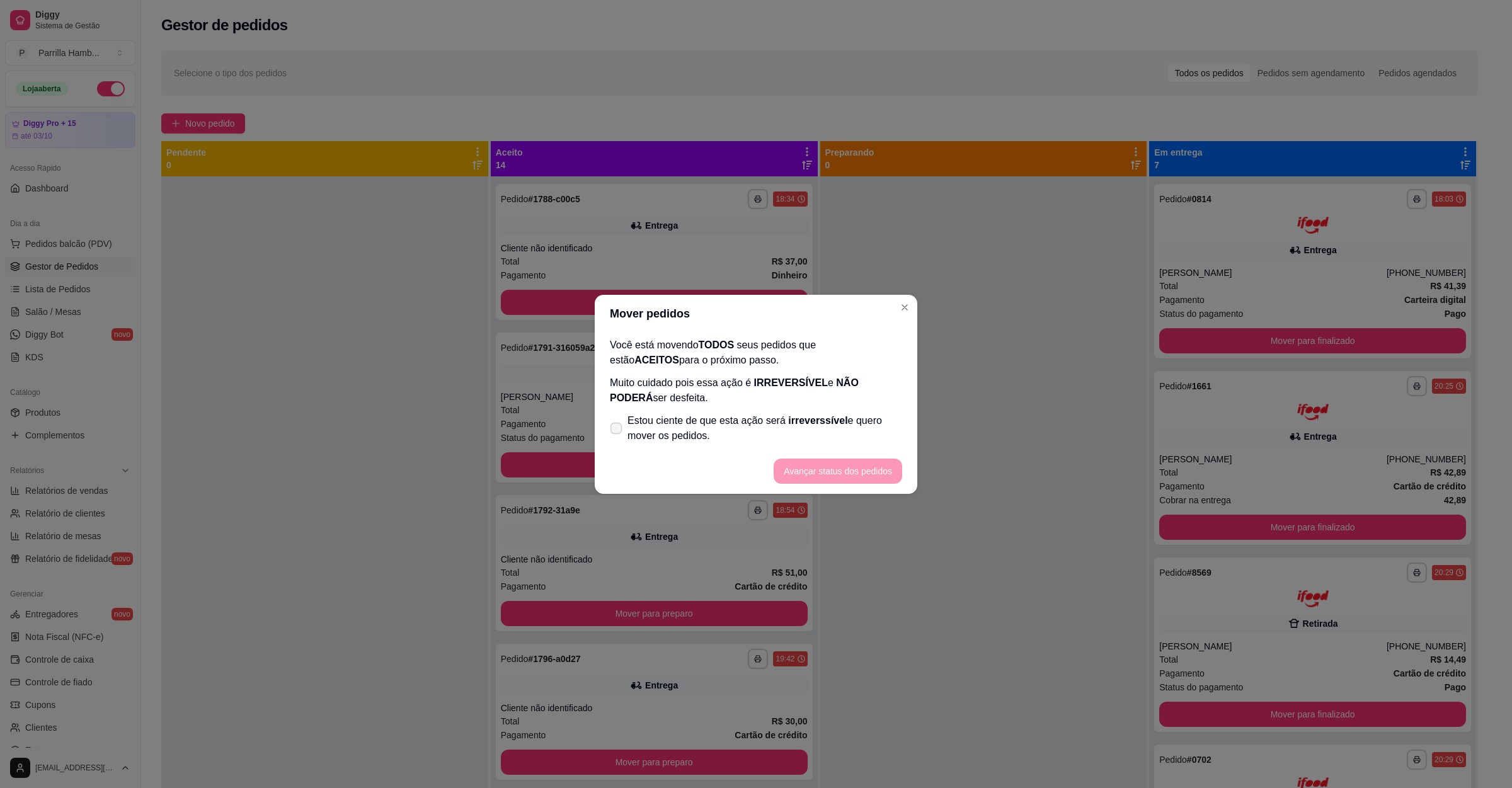
click at [729, 410] on label "Estou ciente de que esta ação será irreverssível e quero mover os pedidos." at bounding box center [756, 428] width 302 height 41
click at [617, 430] on input "Estou ciente de que esta ação será irreverssível e quero mover os pedidos." at bounding box center [613, 435] width 8 height 8
click at [851, 471] on button "Avançar status dos pedidos" at bounding box center [838, 471] width 124 height 25
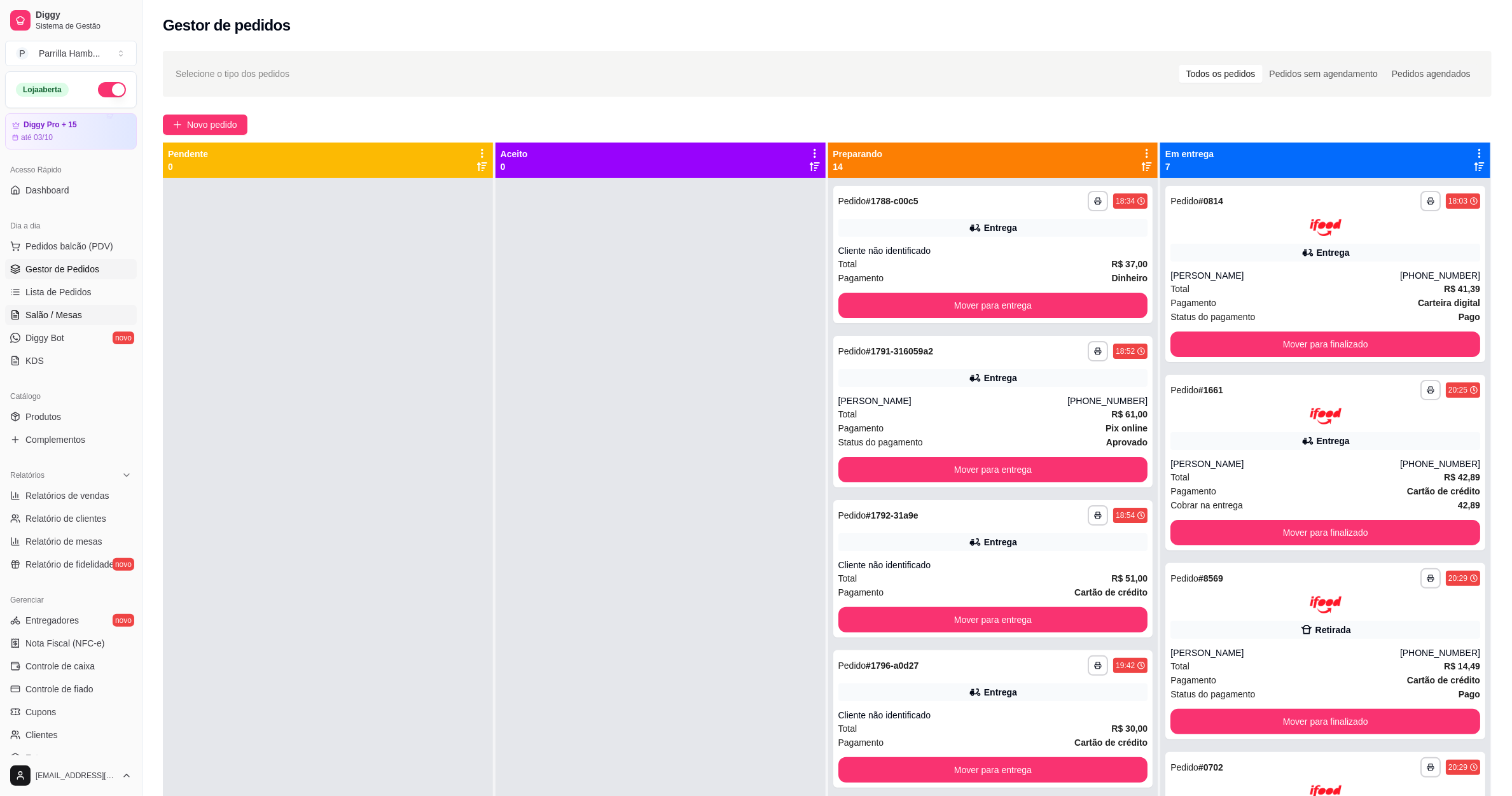
click at [78, 323] on link "Salão / Mesas" at bounding box center [70, 315] width 132 height 20
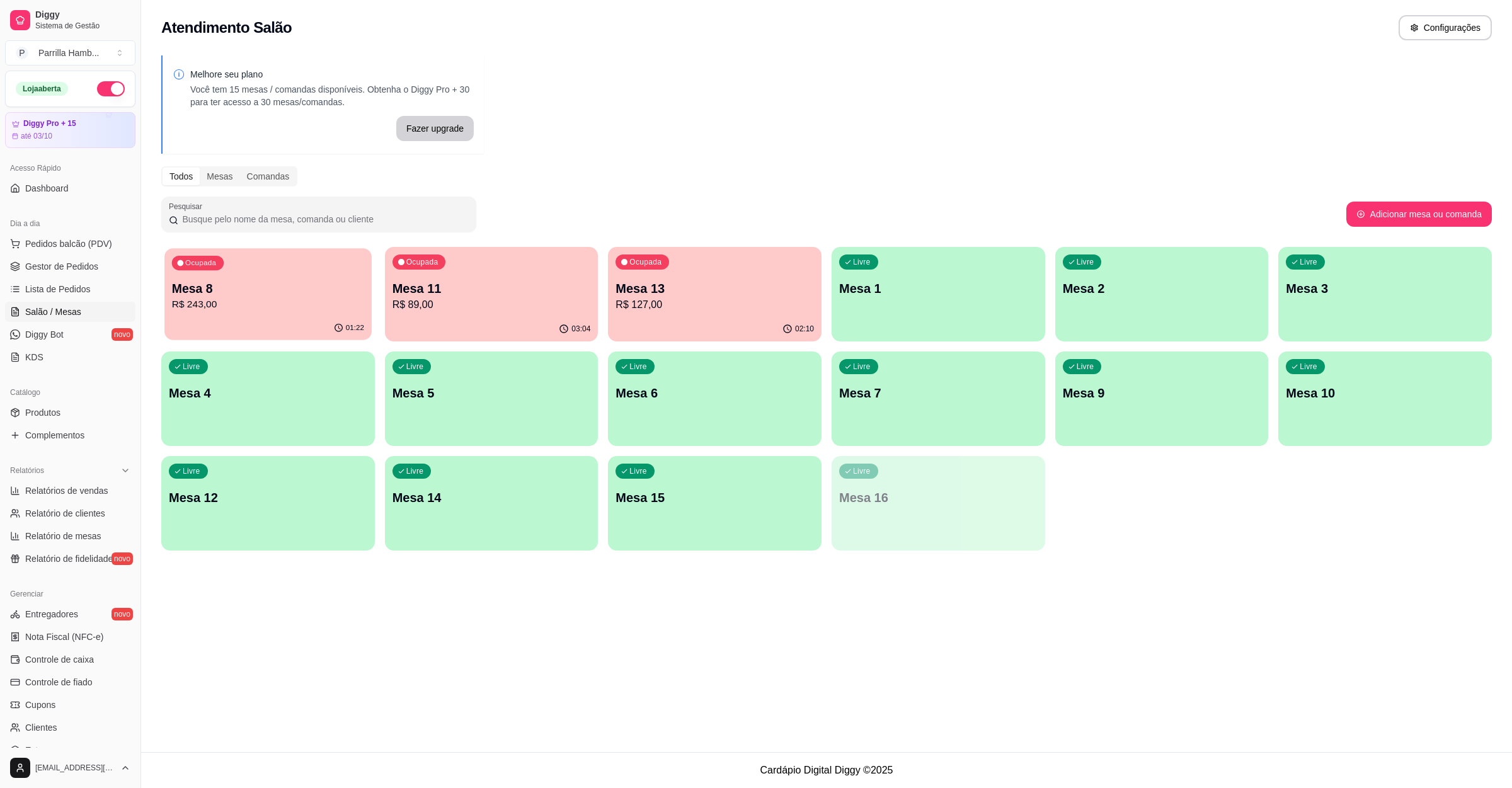
click at [265, 295] on p "Mesa 8" at bounding box center [268, 289] width 193 height 17
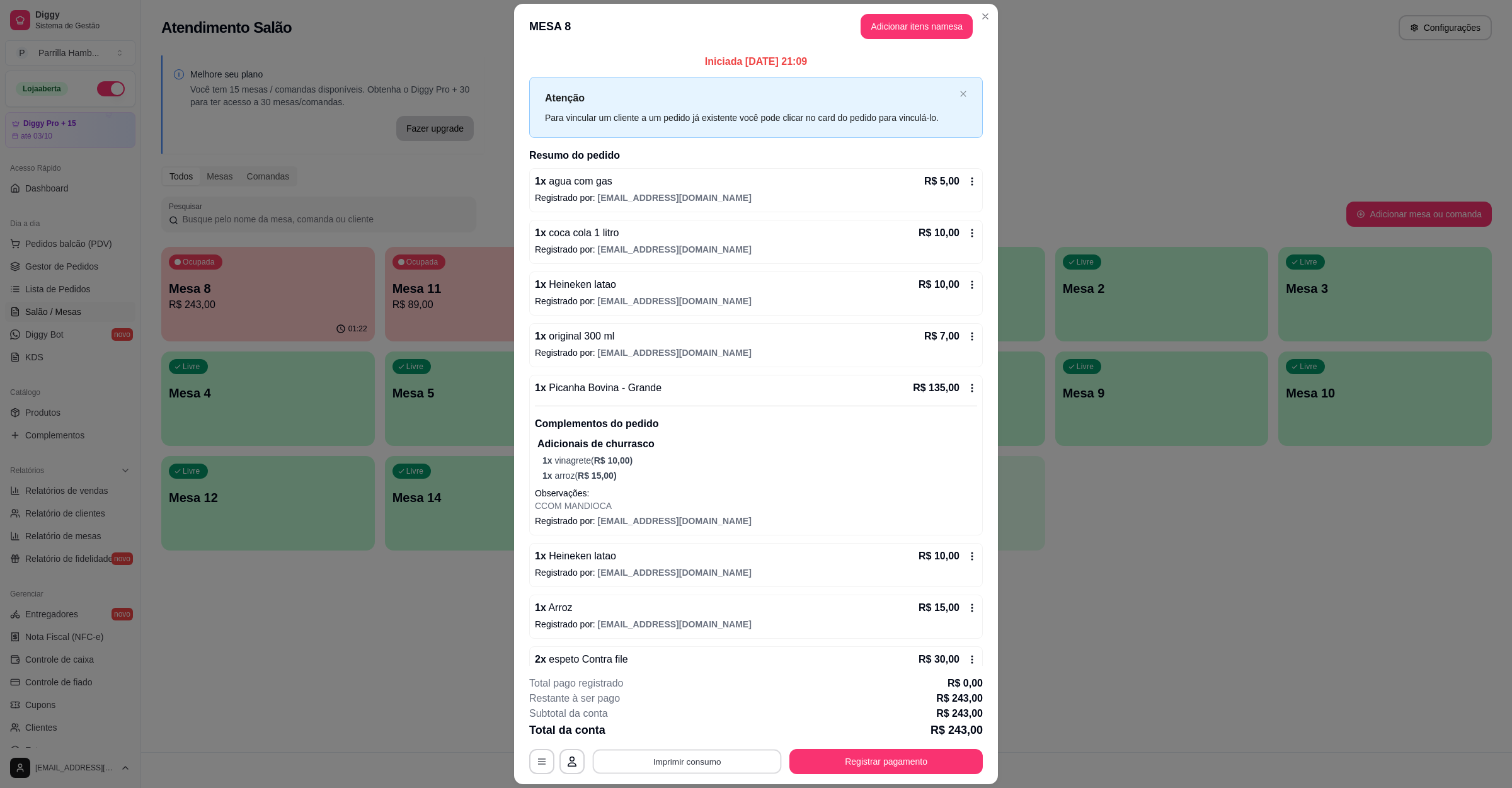
click at [698, 764] on button "Imprimir consumo" at bounding box center [688, 761] width 189 height 25
click at [708, 733] on button "IMPRESSORA" at bounding box center [684, 732] width 91 height 20
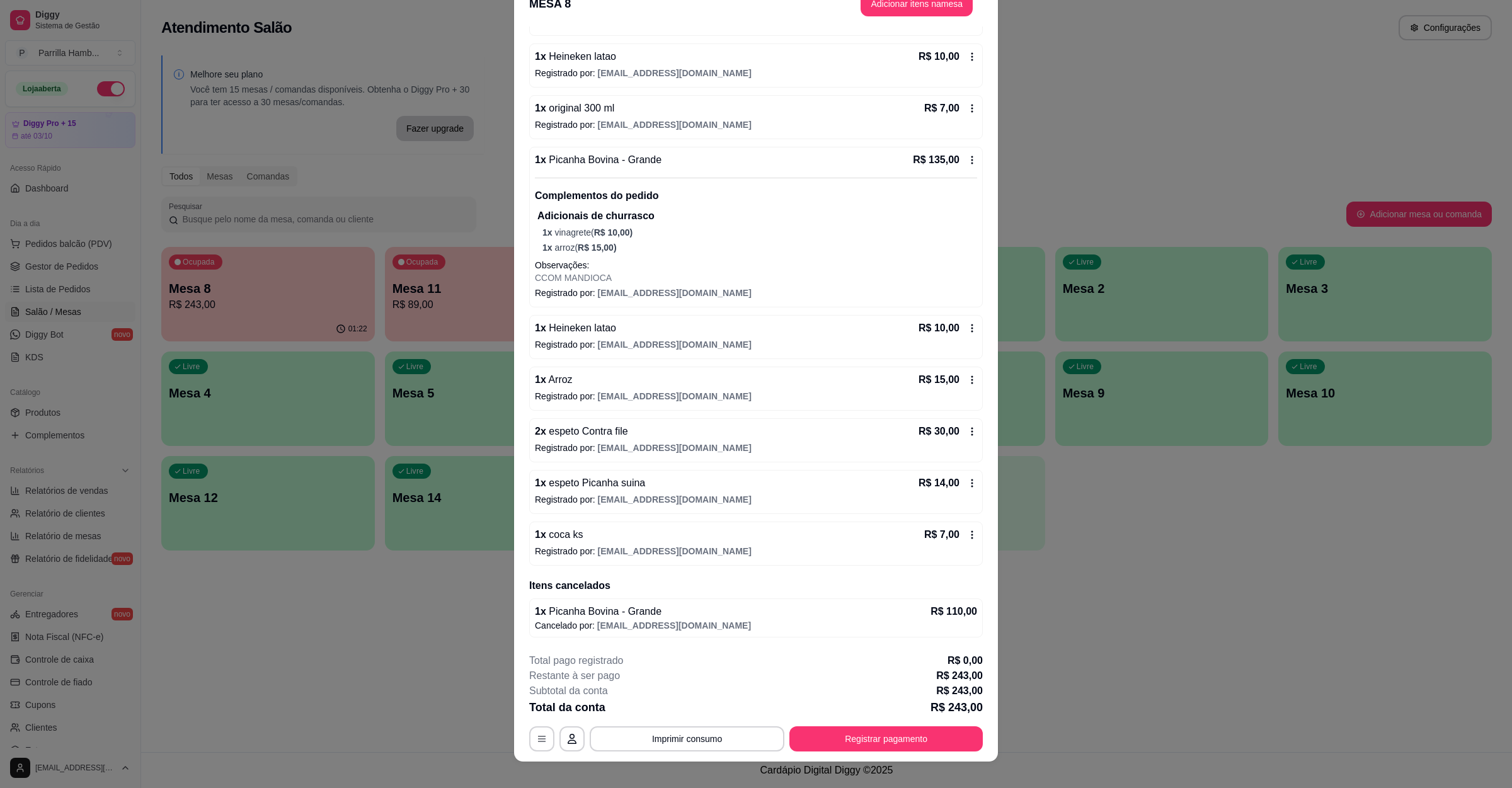
scroll to position [36, 0]
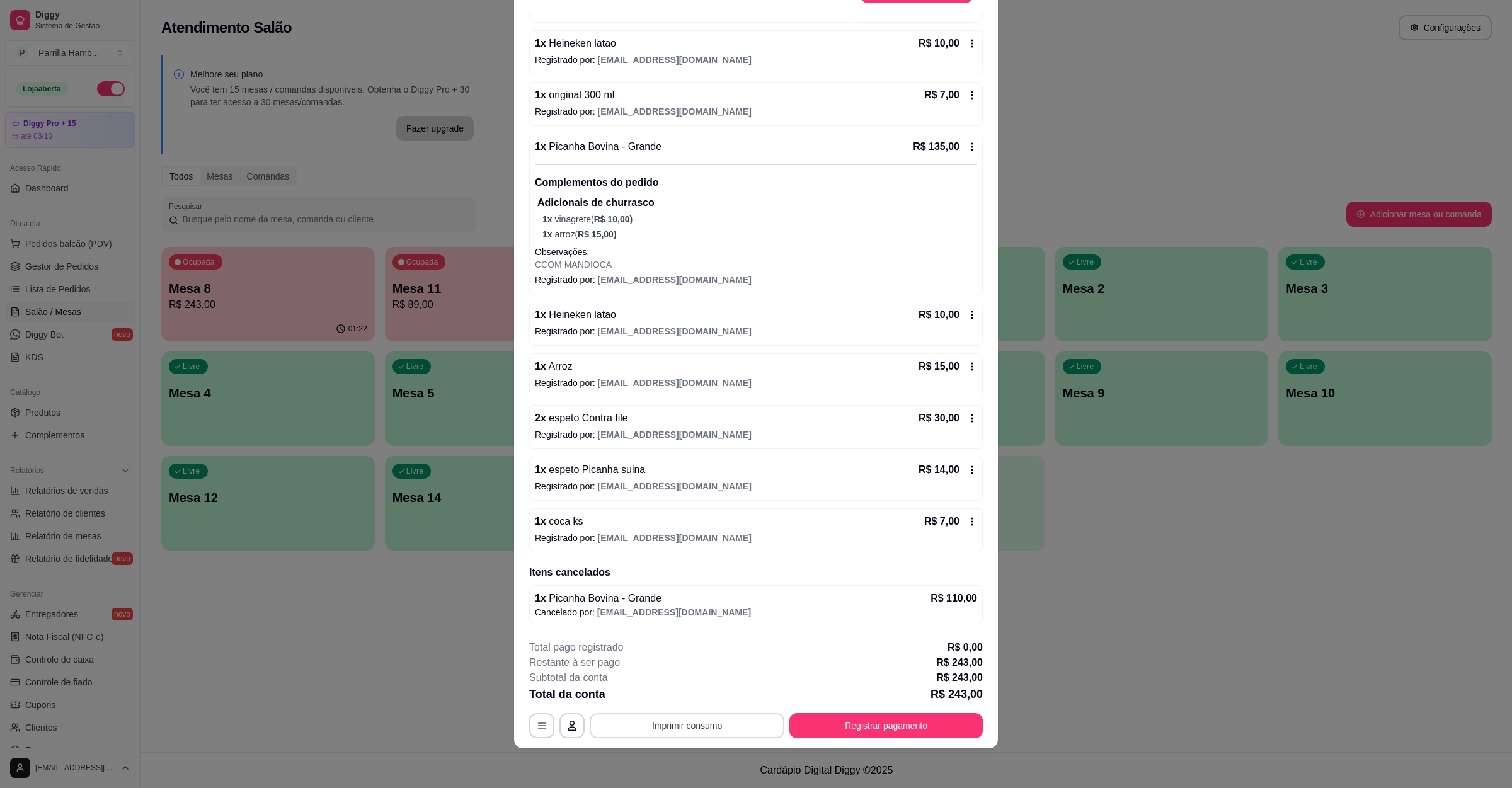
click at [716, 729] on button "Imprimir consumo" at bounding box center [687, 726] width 195 height 25
click at [853, 728] on button "Registrar pagamento" at bounding box center [885, 726] width 193 height 25
click at [887, 726] on button "Registrar pagamento" at bounding box center [886, 726] width 188 height 25
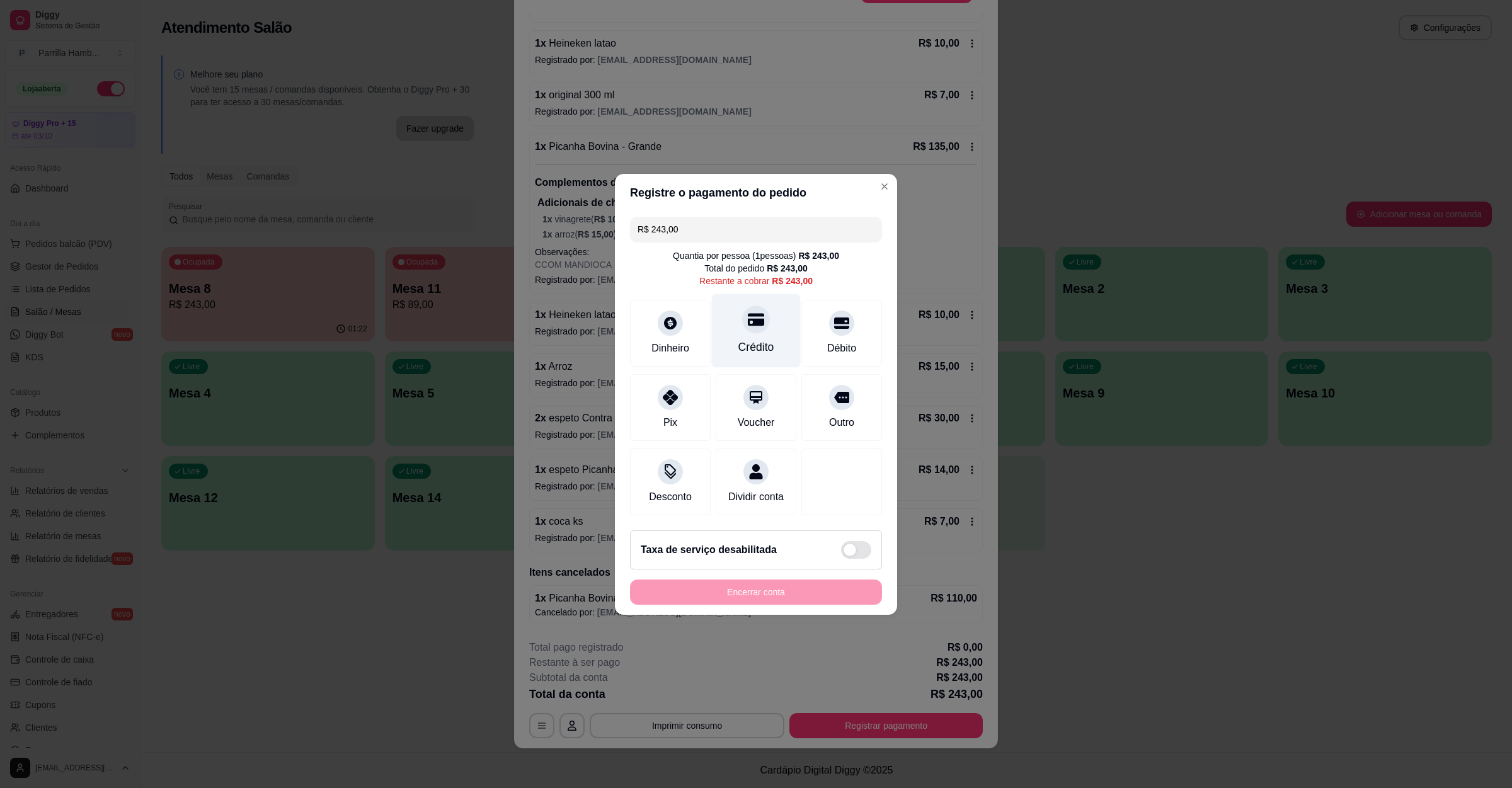
click at [768, 323] on div "Crédito" at bounding box center [756, 330] width 89 height 74
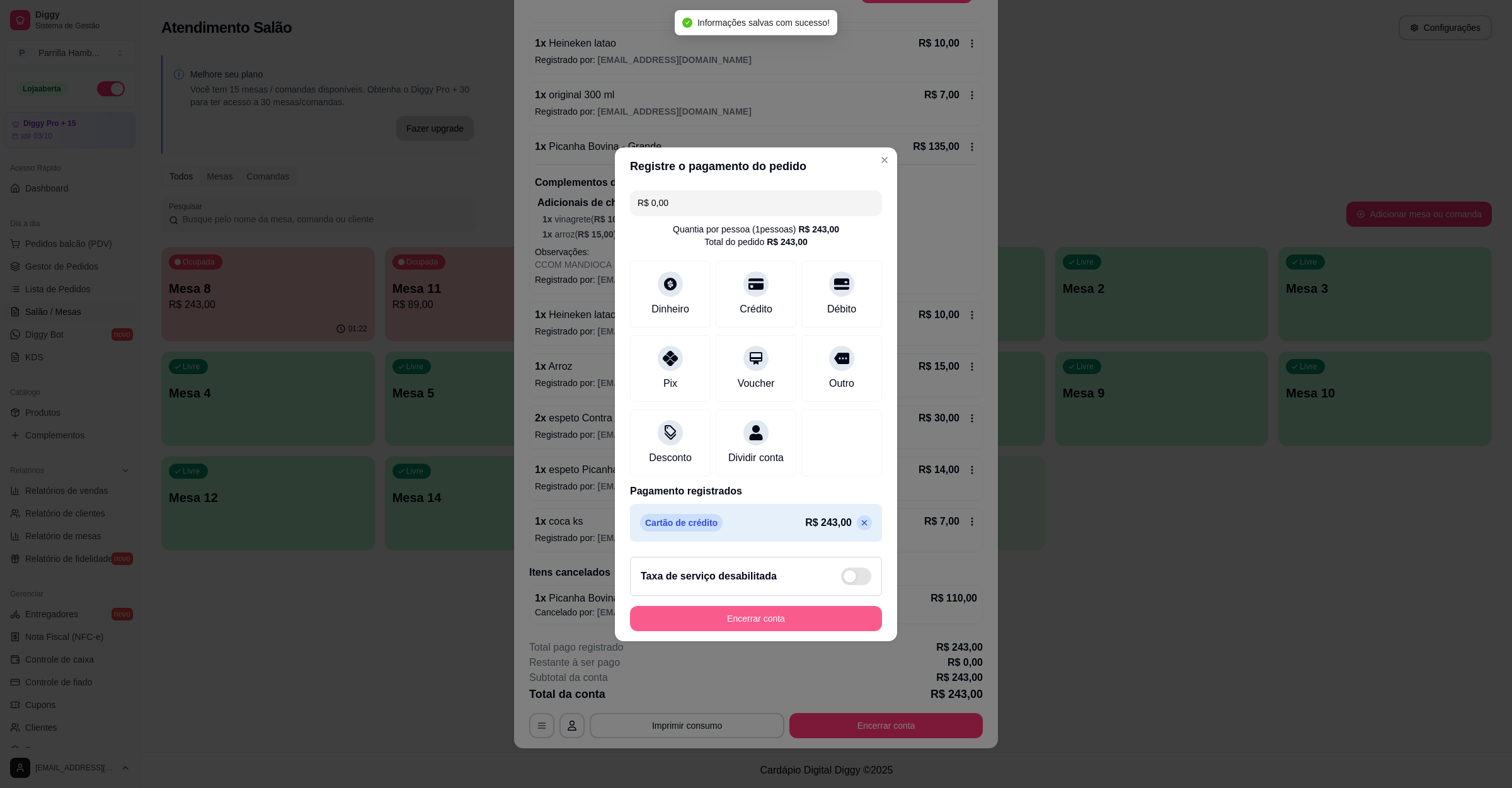
click at [775, 620] on button "Encerrar conta" at bounding box center [756, 618] width 252 height 25
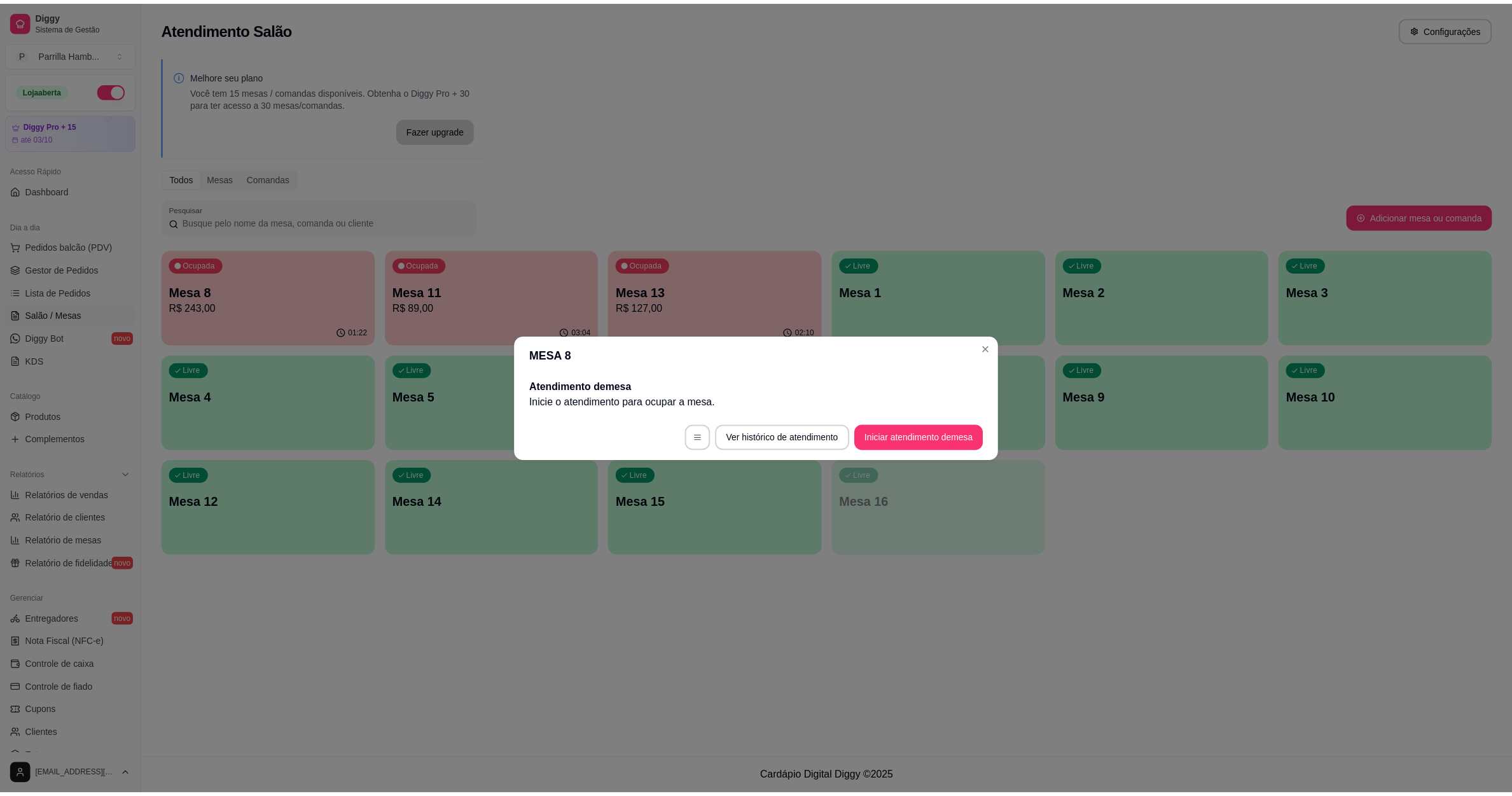
scroll to position [0, 0]
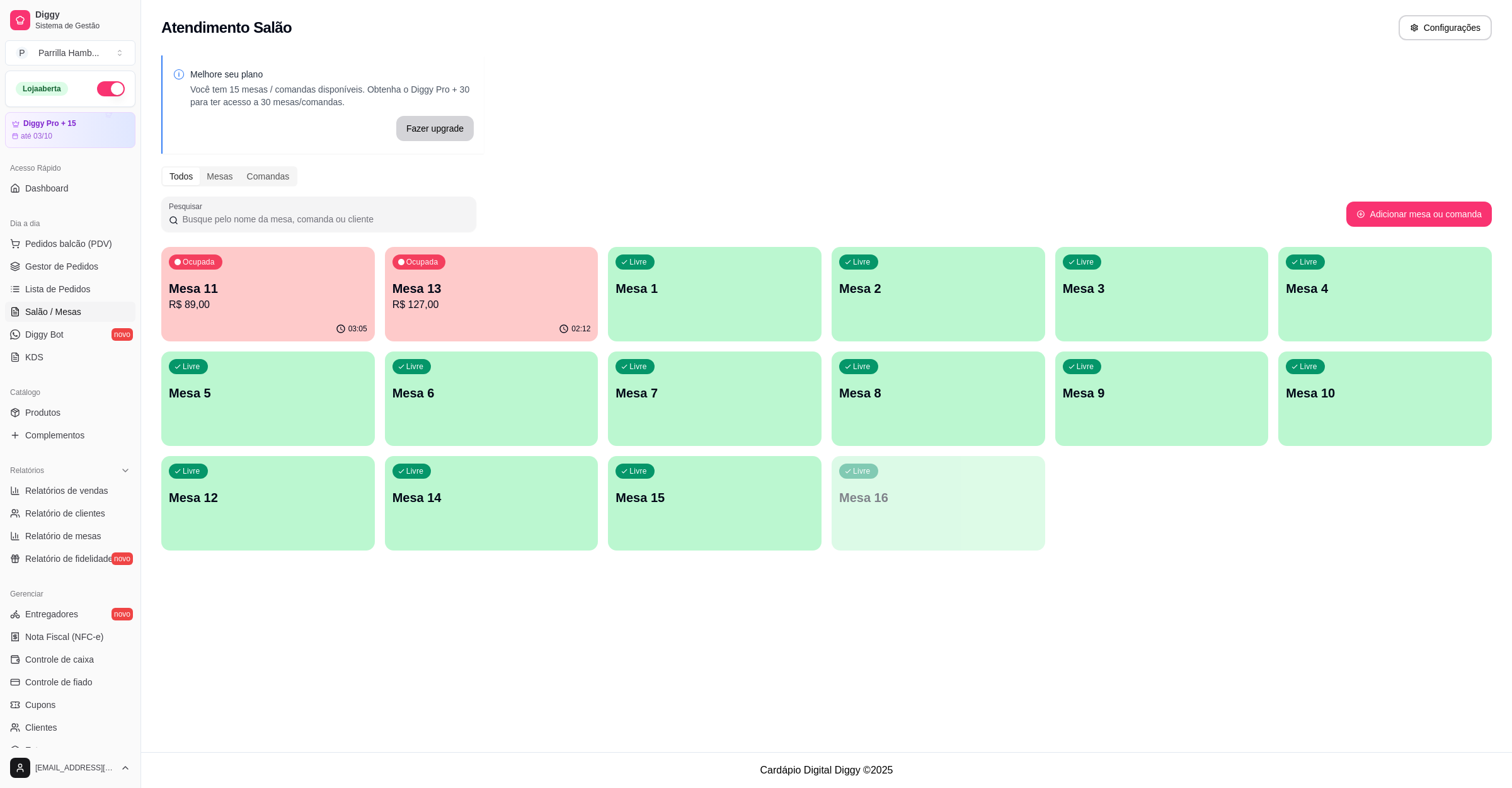
click at [442, 314] on div "Ocupada Mesa 13 R$ 127,00" at bounding box center [491, 282] width 213 height 70
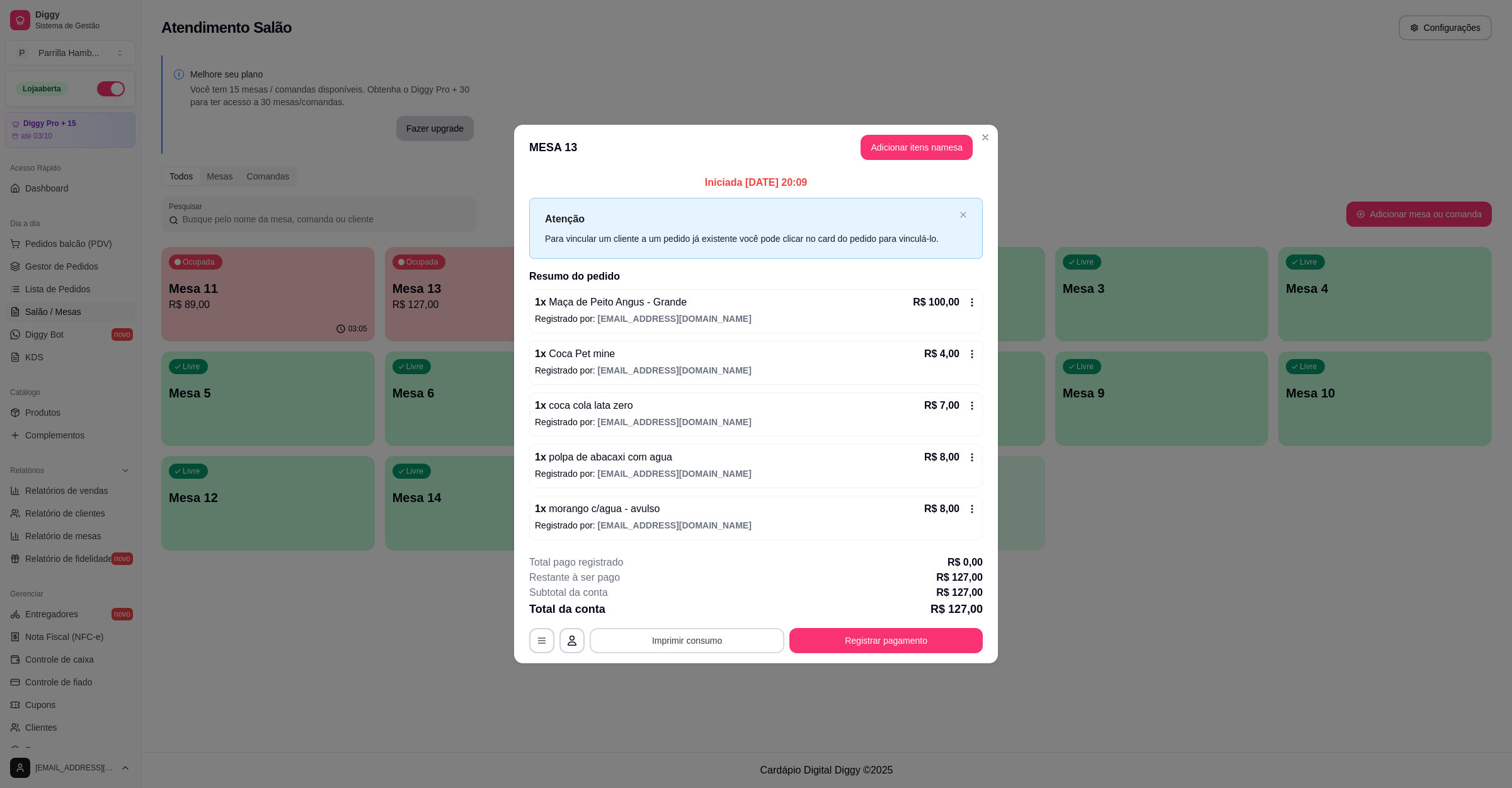
click at [680, 650] on button "Imprimir consumo" at bounding box center [687, 640] width 195 height 25
click at [696, 618] on button "IMPRESSORA" at bounding box center [690, 613] width 88 height 20
click at [874, 640] on button "Registrar pagamento" at bounding box center [885, 640] width 193 height 25
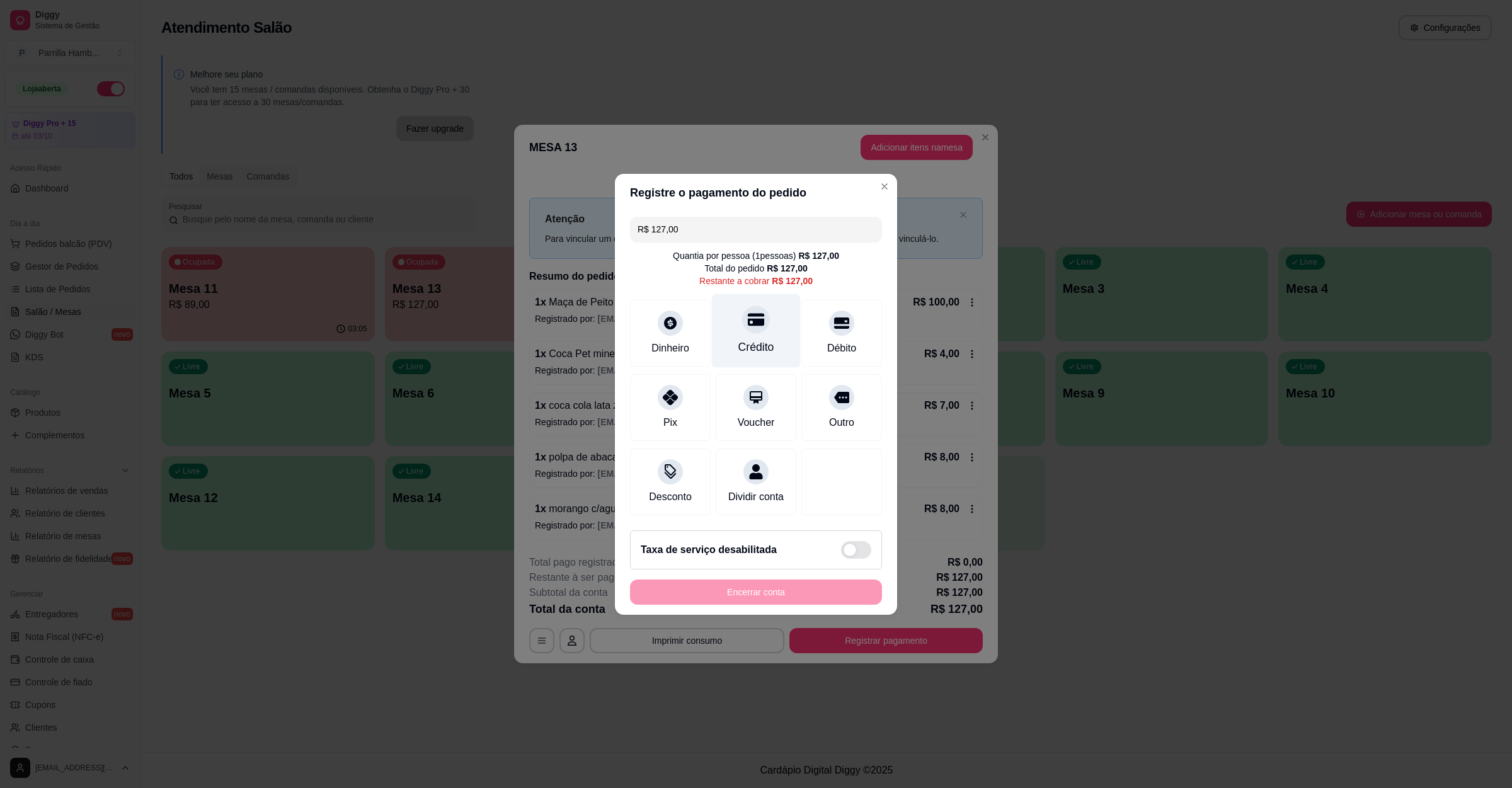
click at [768, 307] on div "Crédito" at bounding box center [756, 330] width 89 height 74
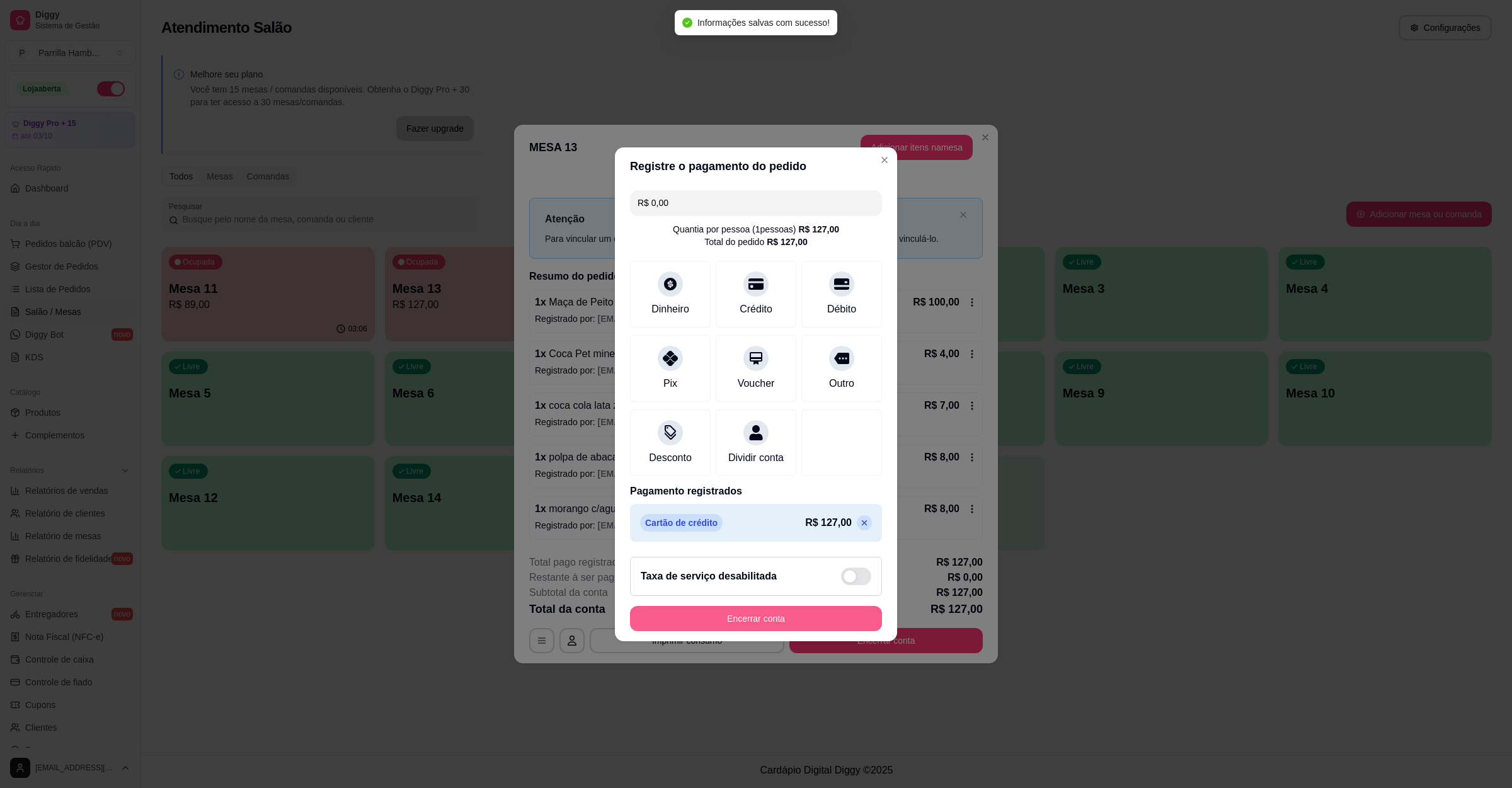
click at [771, 631] on button "Encerrar conta" at bounding box center [756, 618] width 252 height 25
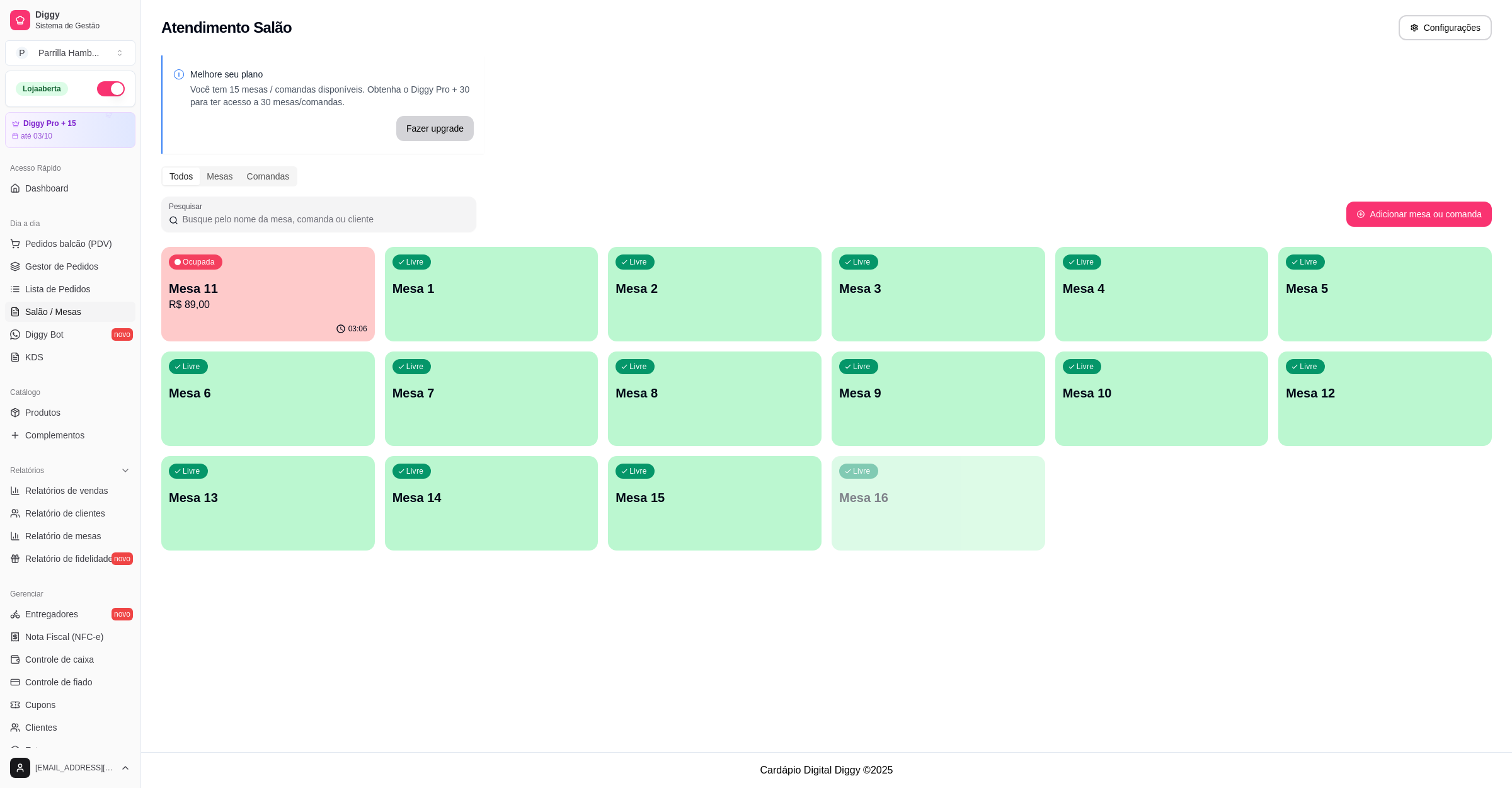
click at [211, 314] on div "Ocupada Mesa 11 R$ 89,00" at bounding box center [267, 282] width 213 height 70
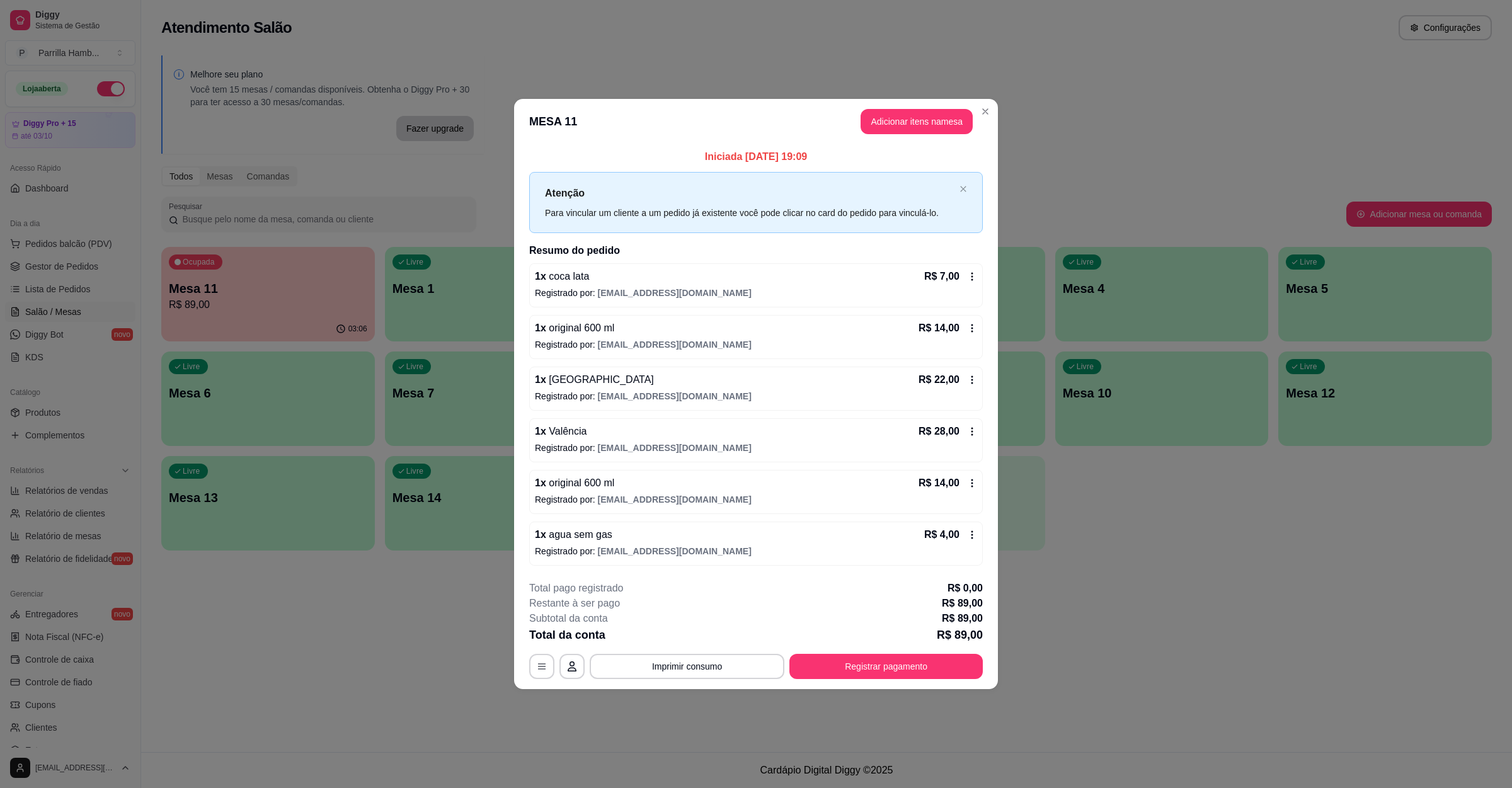
click at [847, 654] on div "**********" at bounding box center [756, 630] width 454 height 98
click at [849, 666] on button "Registrar pagamento" at bounding box center [886, 667] width 188 height 25
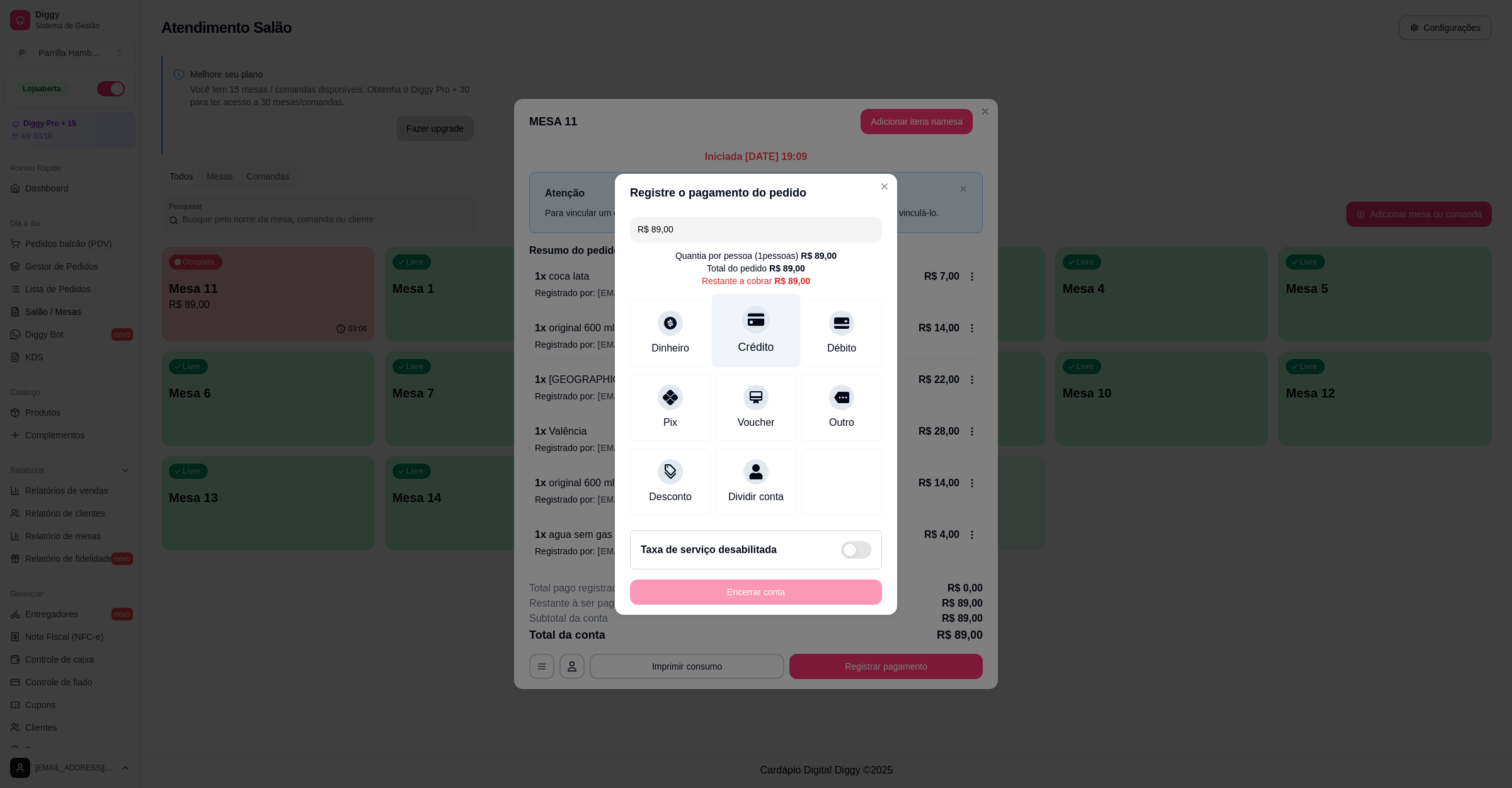
click at [748, 311] on icon at bounding box center [756, 319] width 17 height 17
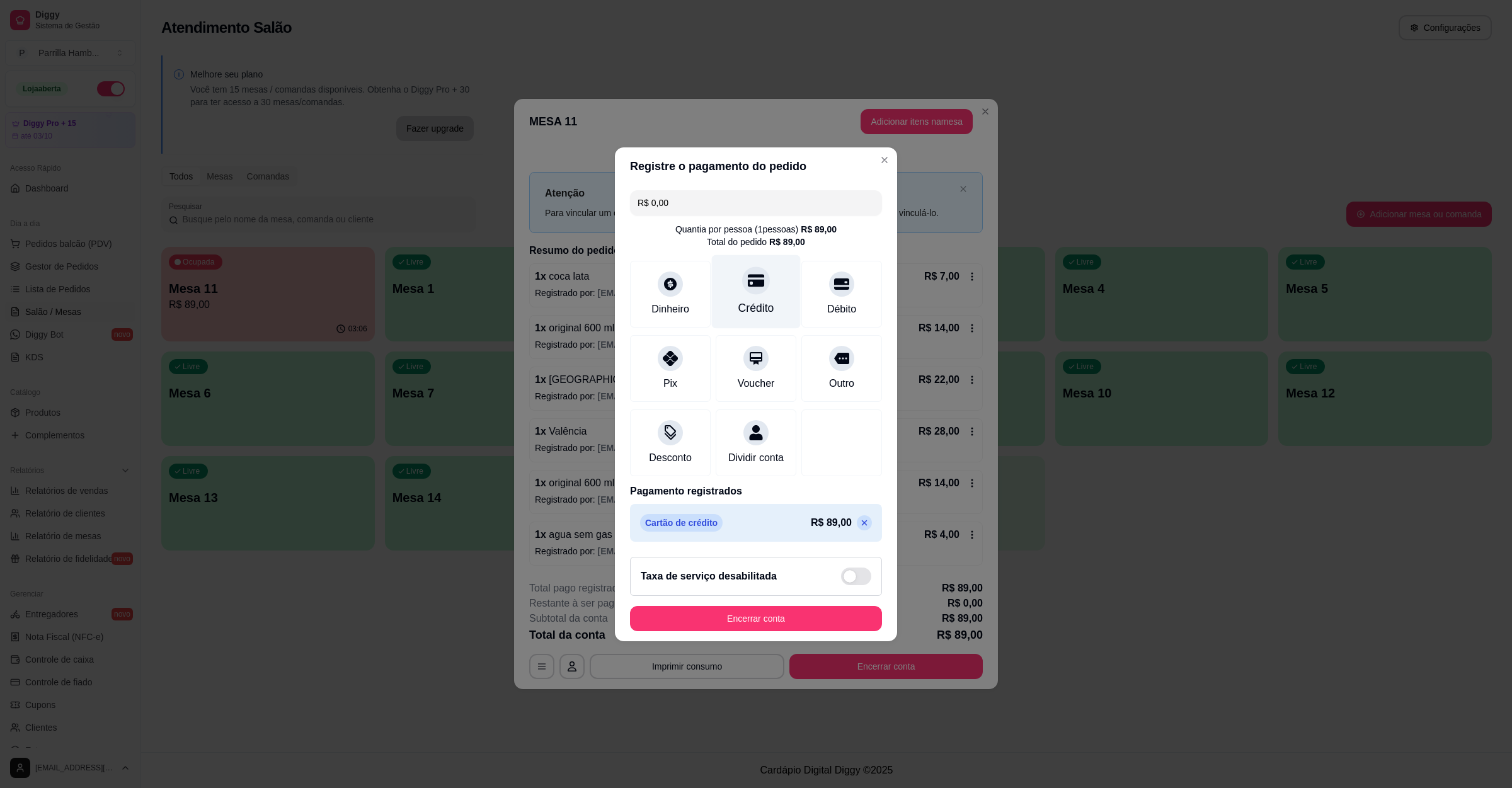
click at [749, 310] on div "Crédito" at bounding box center [756, 291] width 89 height 74
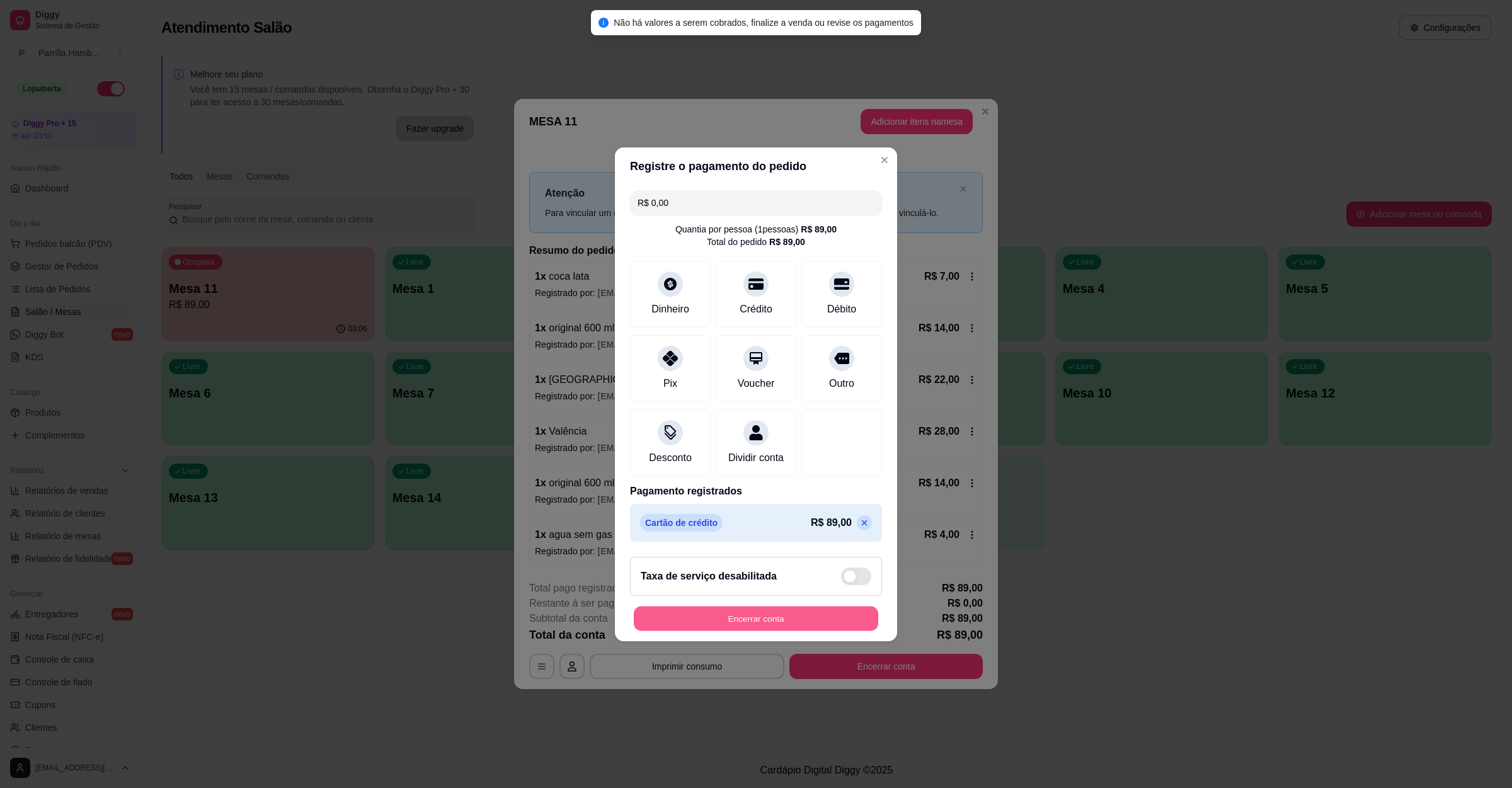
click at [813, 624] on button "Encerrar conta" at bounding box center [756, 618] width 245 height 25
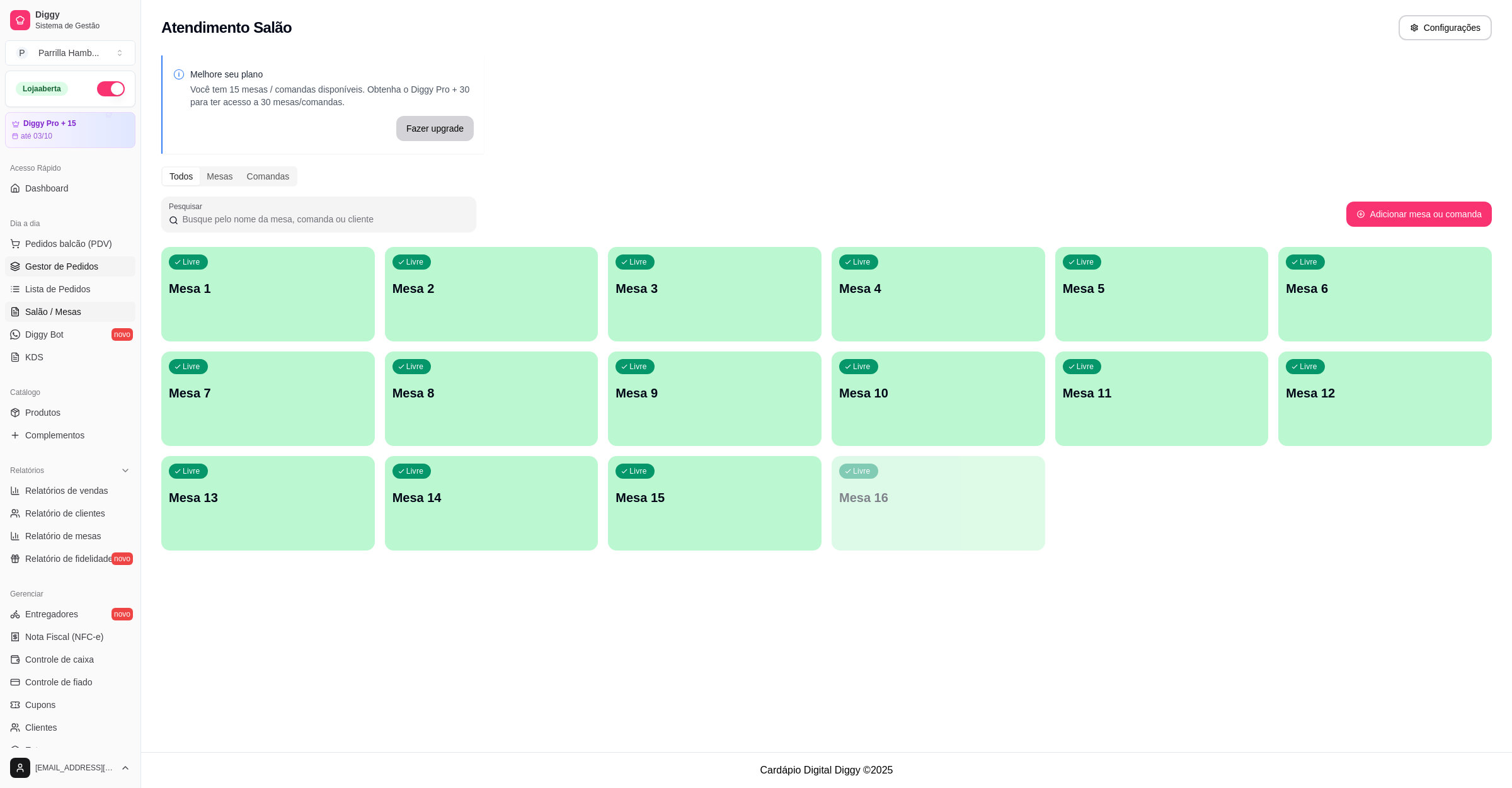
click at [77, 260] on span "Gestor de Pedidos" at bounding box center [61, 266] width 73 height 12
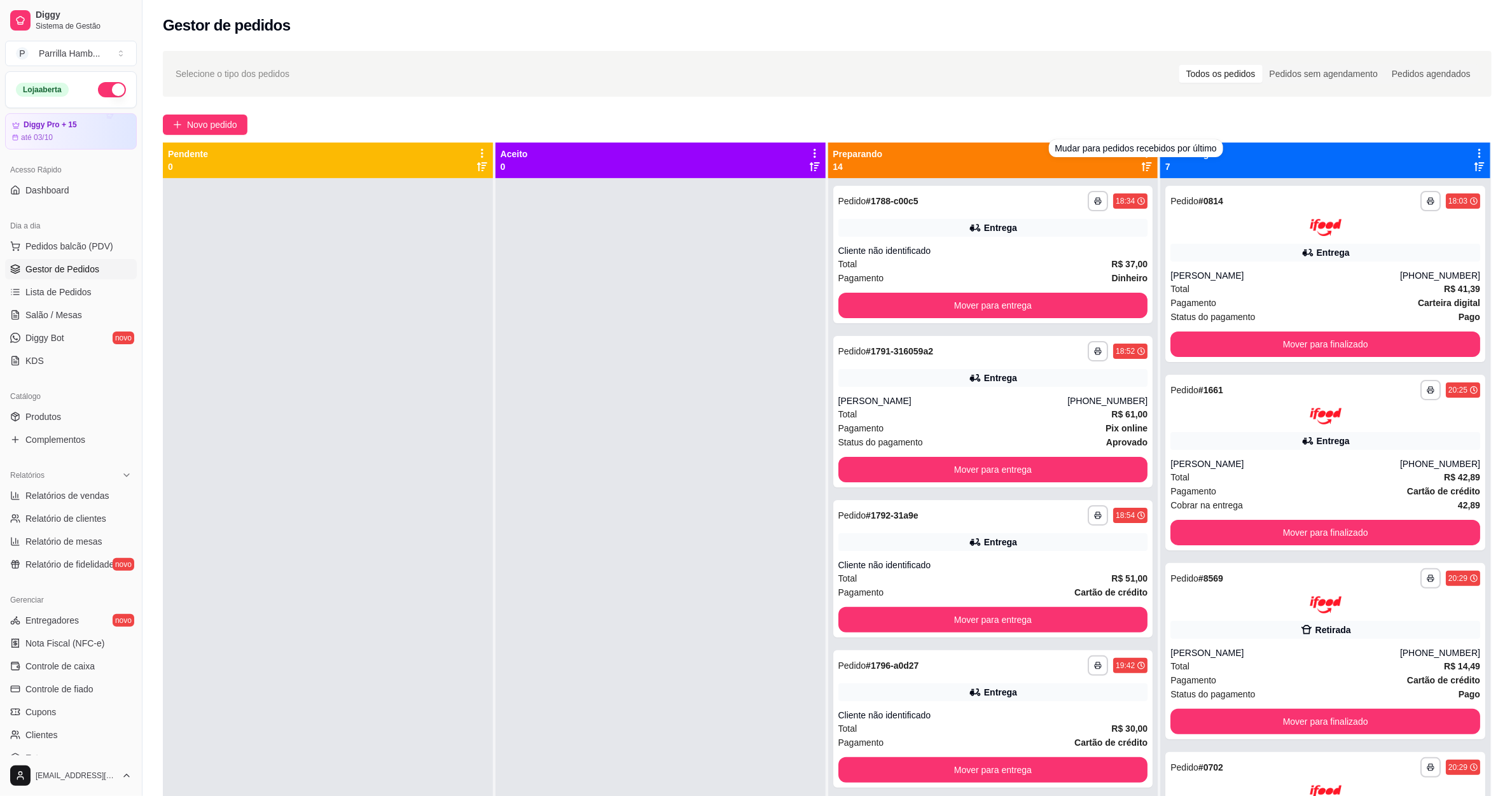
click at [1124, 86] on div "Selecione o tipo dos pedidos Todos os pedidos Pedidos sem agendamento Pedidos a…" at bounding box center [827, 74] width 1329 height 46
click at [1124, 94] on div "Selecione o tipo dos pedidos Todos os pedidos Pedidos sem agendamento Pedidos a…" at bounding box center [827, 74] width 1329 height 46
click at [1109, 75] on div "Selecione o tipo dos pedidos Todos os pedidos Pedidos sem agendamento Pedidos a…" at bounding box center [828, 74] width 1303 height 20
click at [1122, 131] on div "Novo pedido" at bounding box center [827, 125] width 1329 height 20
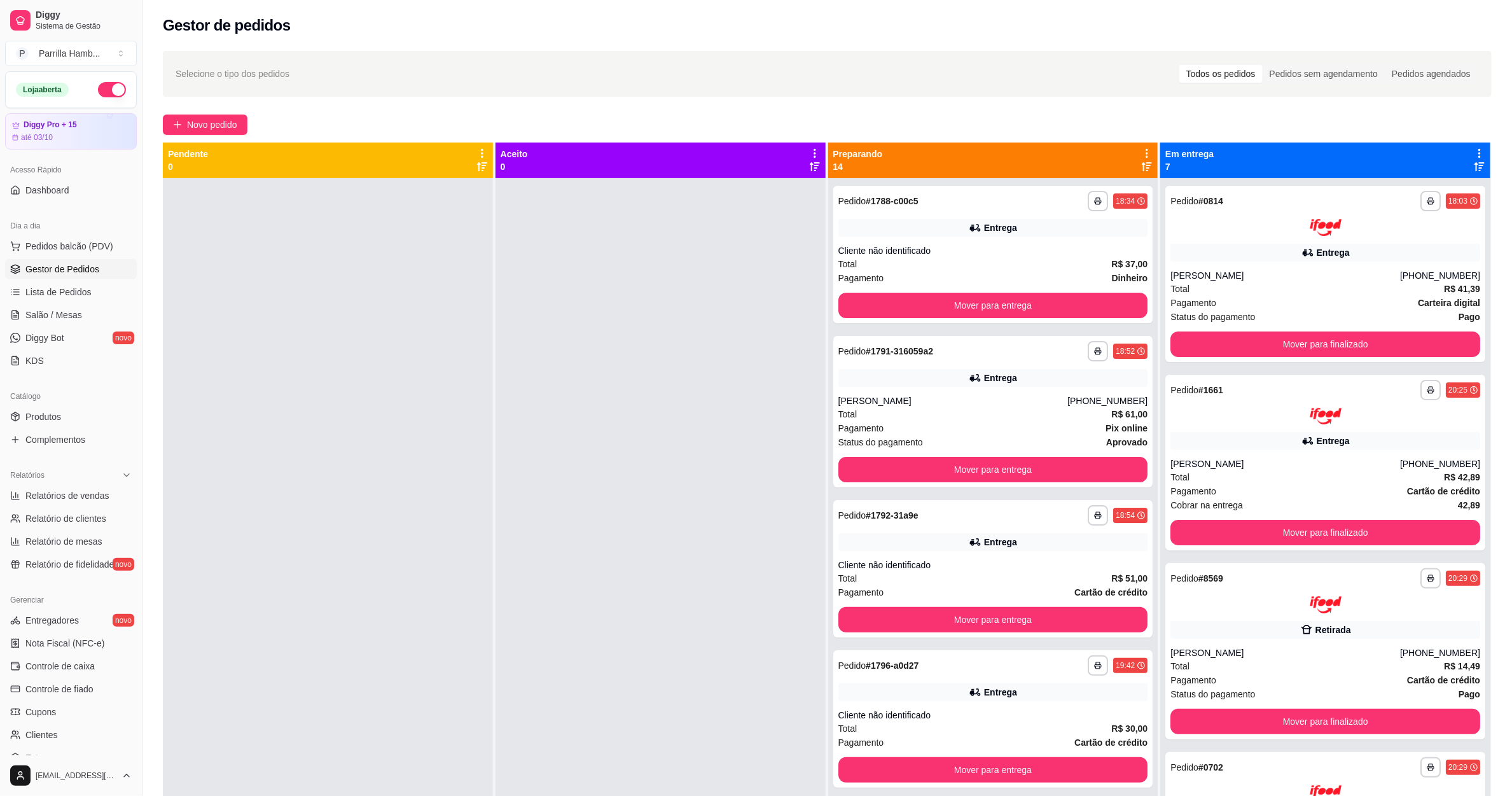
click at [1143, 153] on div "Preparando 14" at bounding box center [993, 160] width 330 height 36
click at [1141, 152] on icon at bounding box center [1147, 153] width 12 height 12
click at [1035, 210] on span "Com essa opção você tem a opção de mover todos os pedidos que estão em uma etap…" at bounding box center [1038, 199] width 188 height 30
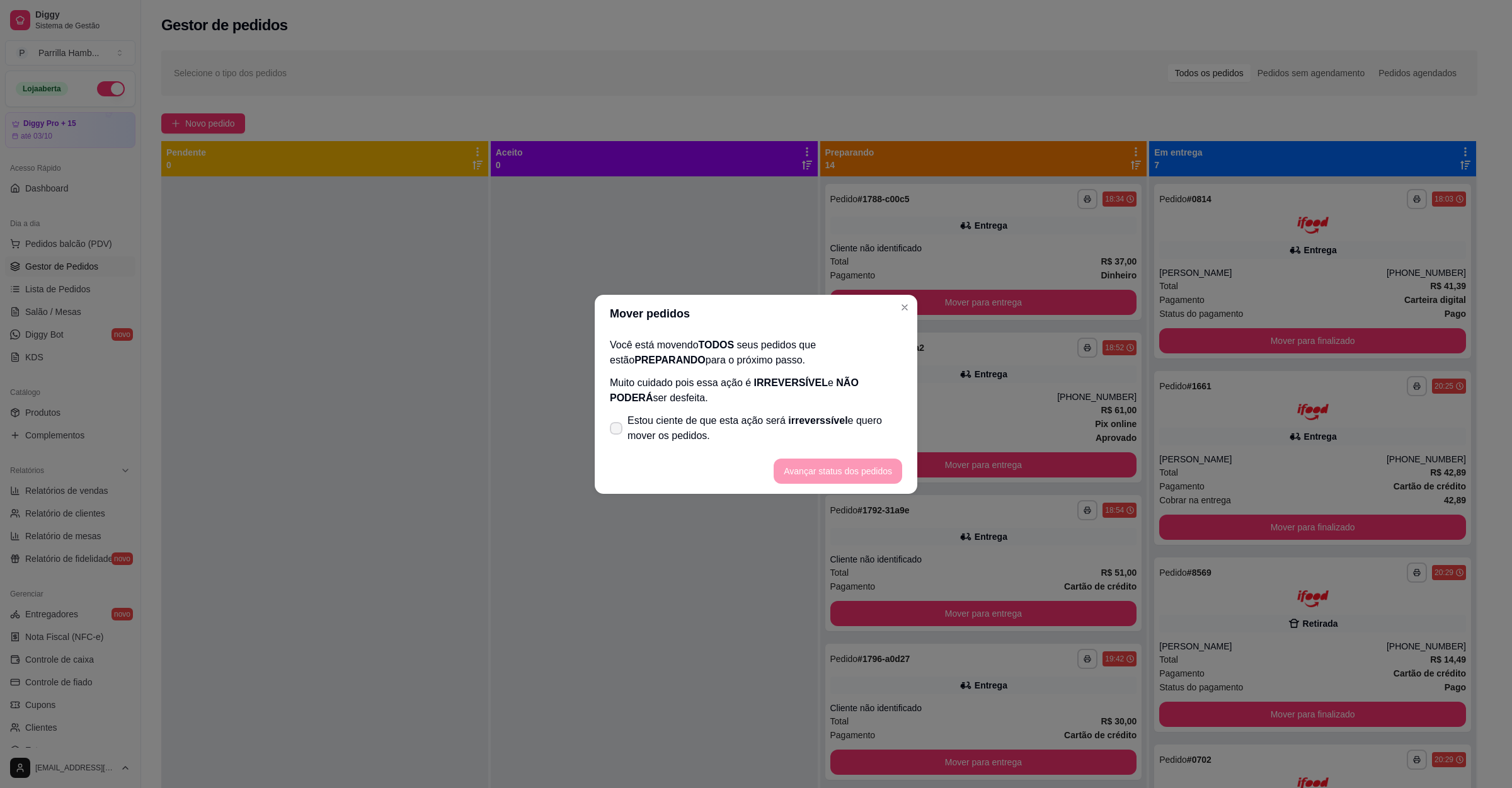
click at [637, 429] on span "Estou ciente de que esta ação será irreverssível e quero mover os pedidos." at bounding box center [764, 428] width 275 height 30
click at [617, 430] on input "Estou ciente de que esta ação será irreverssível e quero mover os pedidos." at bounding box center [613, 435] width 8 height 8
click at [807, 474] on button "Avançar status dos pedidos" at bounding box center [837, 471] width 129 height 25
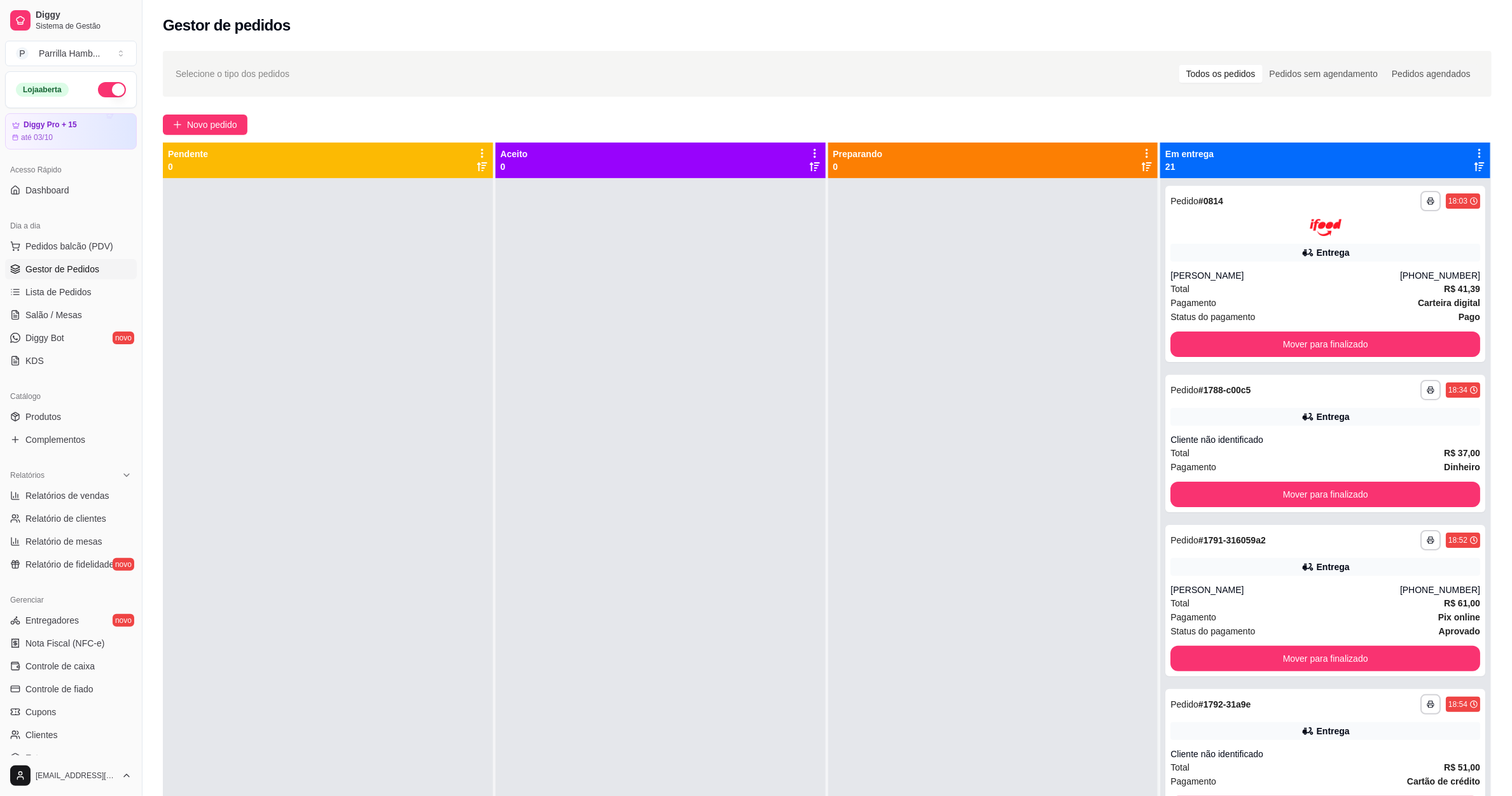
click at [1473, 152] on icon at bounding box center [1479, 153] width 12 height 12
click at [1345, 209] on span "Com essa opção você tem a opção de mover todos os pedidos que estão em uma etap…" at bounding box center [1366, 199] width 188 height 30
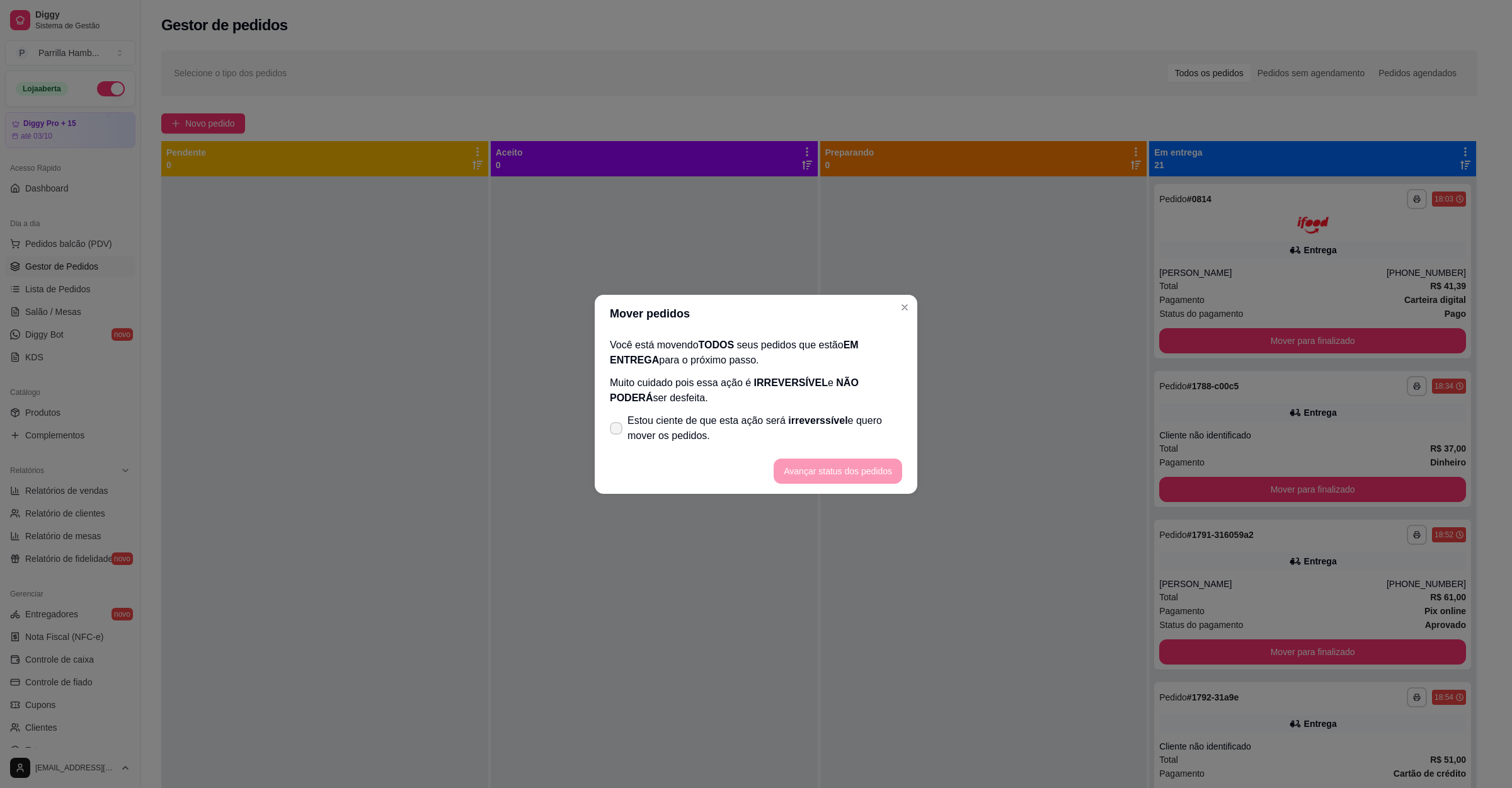
click at [749, 446] on label "Estou ciente de que esta ação será irreverssível e quero mover os pedidos." at bounding box center [756, 428] width 302 height 41
click at [617, 438] on input "Estou ciente de que esta ação será irreverssível e quero mover os pedidos." at bounding box center [613, 435] width 8 height 8
click at [817, 465] on button "Avançar status dos pedidos" at bounding box center [837, 471] width 129 height 25
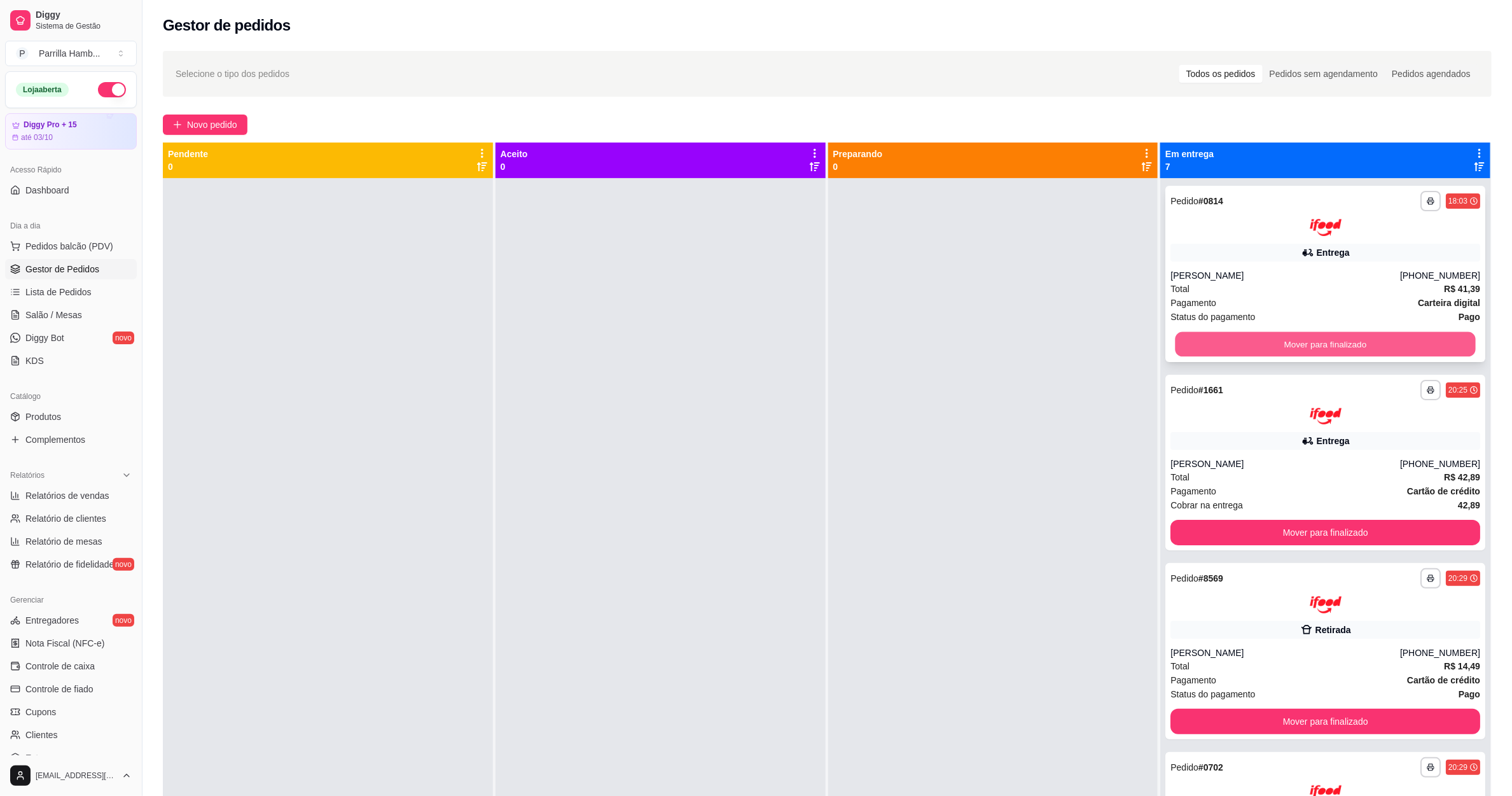
click at [1267, 355] on button "Mover para finalizado" at bounding box center [1325, 344] width 300 height 25
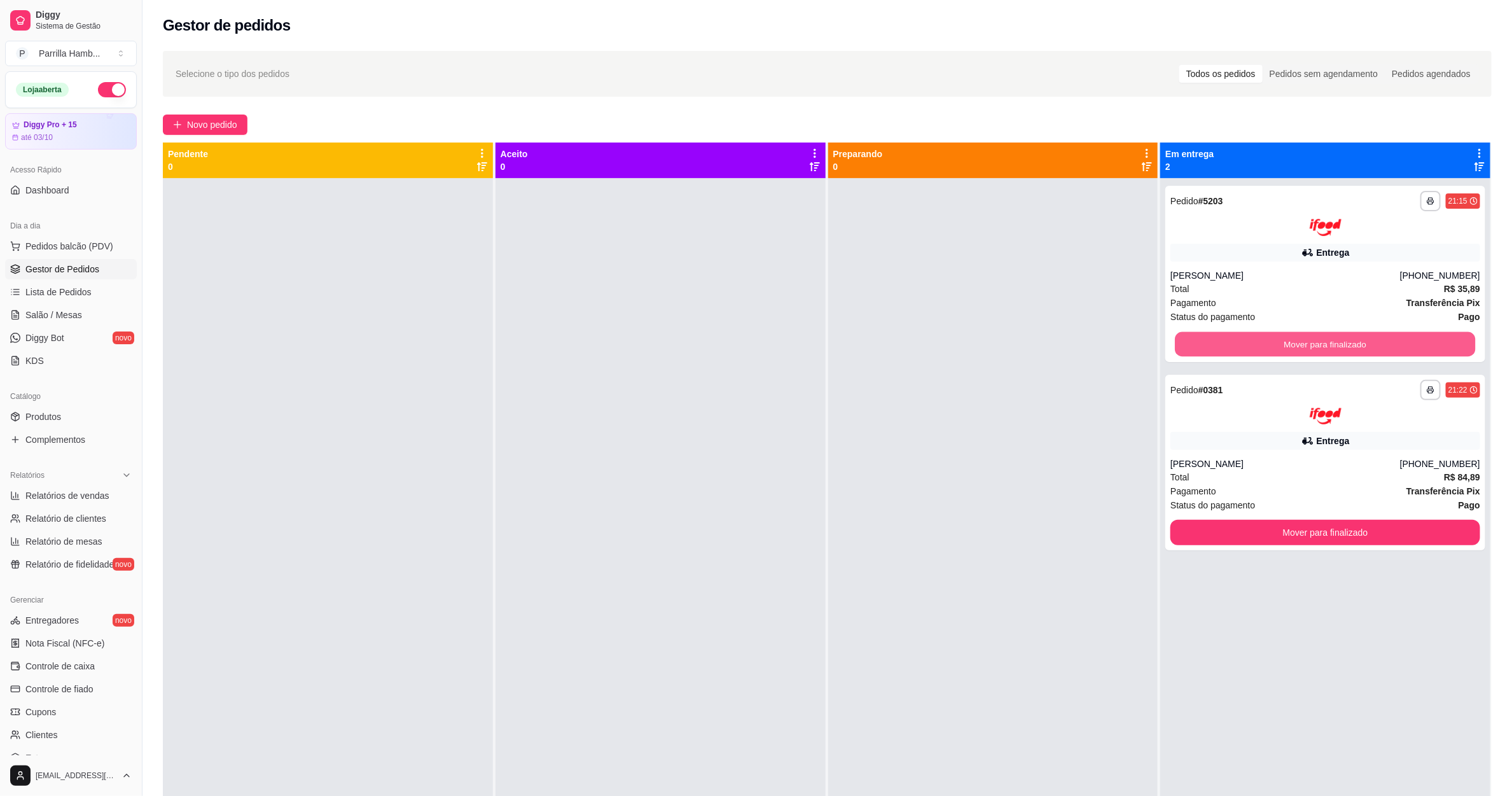
click at [1267, 355] on button "Mover para finalizado" at bounding box center [1325, 344] width 300 height 25
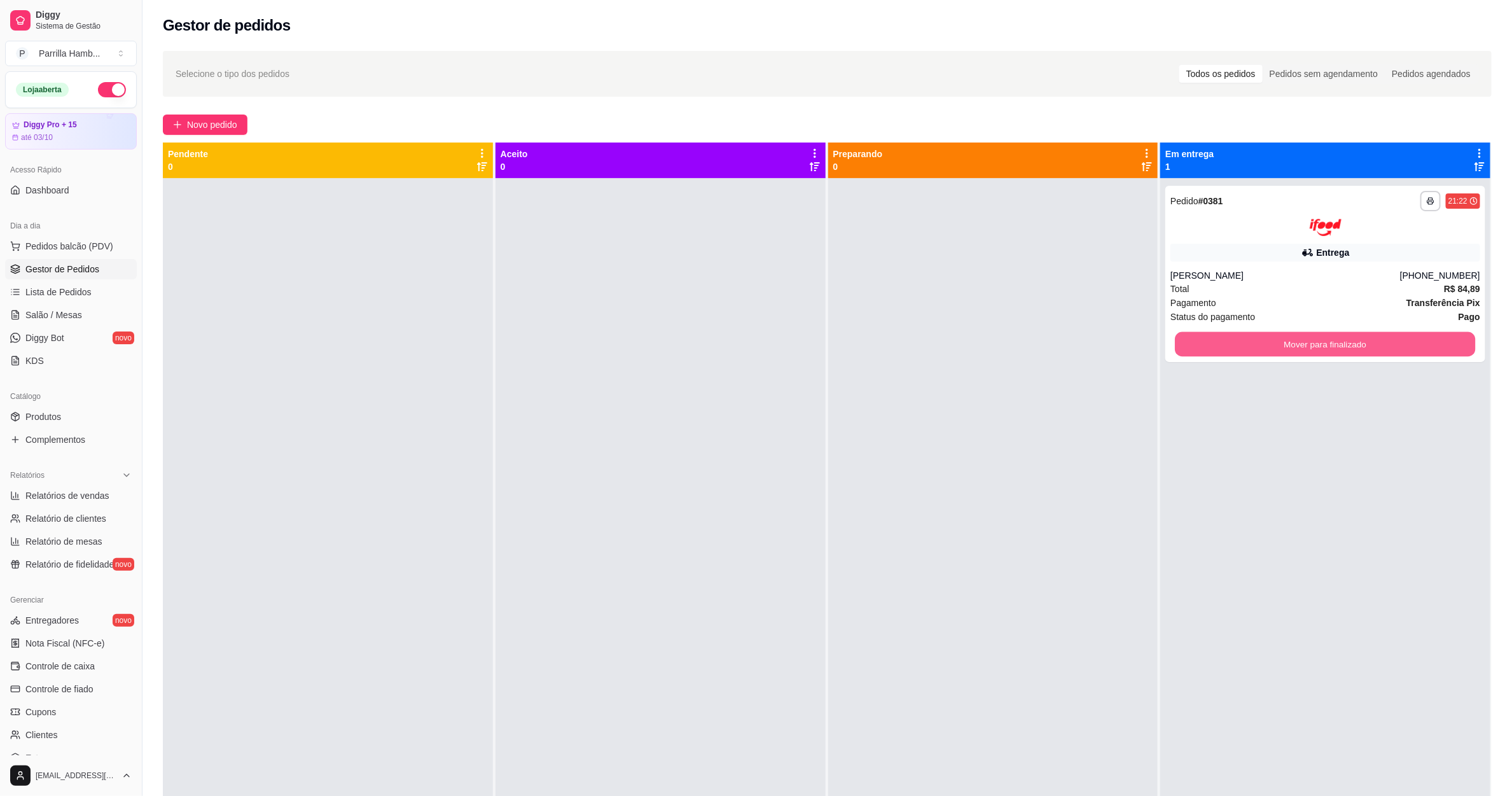
click at [1267, 355] on button "Mover para finalizado" at bounding box center [1325, 344] width 300 height 25
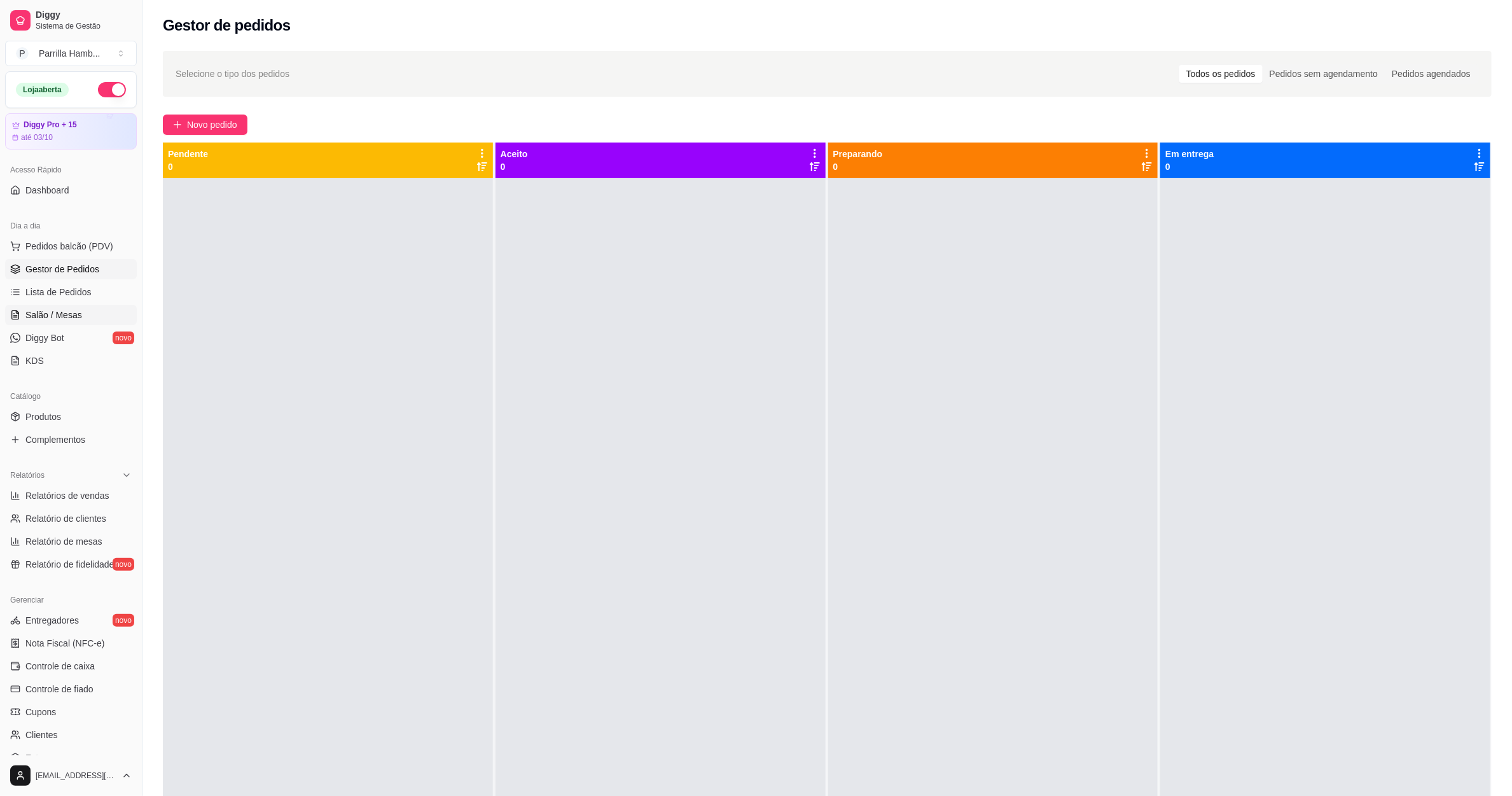
click at [58, 318] on span "Salão / Mesas" at bounding box center [54, 314] width 57 height 13
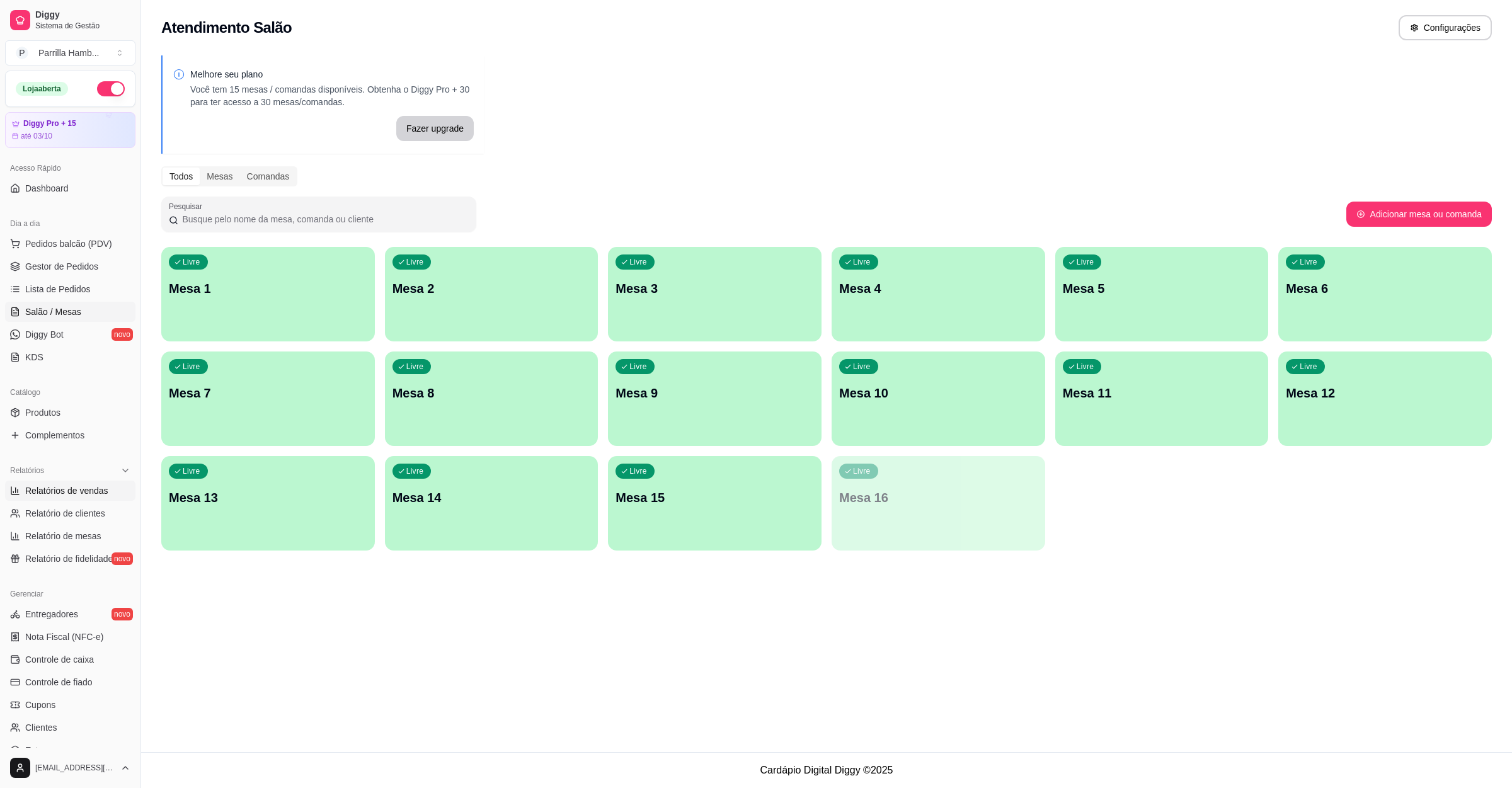
click at [78, 486] on span "Relatórios de vendas" at bounding box center [66, 490] width 83 height 12
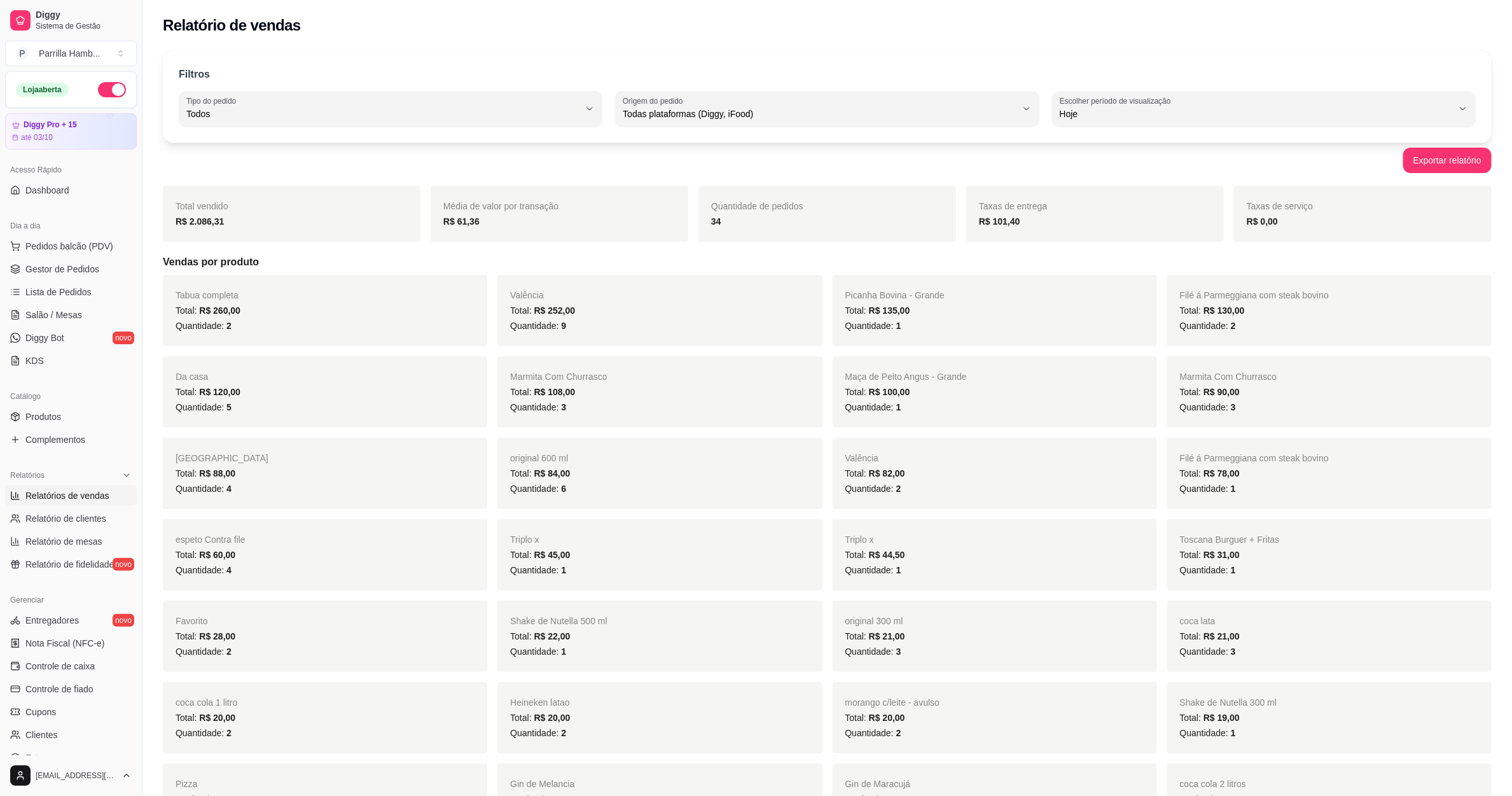
click at [613, 111] on div "ALL Tipo do pedido Todos Entrega Retirada Mesa Consumo local Tipo do pedido Tod…" at bounding box center [827, 109] width 1297 height 36
click at [651, 107] on span "Todas plataformas (Diggy, iFood)" at bounding box center [818, 113] width 393 height 13
click at [699, 160] on span "Diggy" at bounding box center [821, 165] width 375 height 12
click at [709, 96] on div "Diggy" at bounding box center [818, 109] width 393 height 25
click at [684, 136] on li "Todas plataformas (Diggy, iFood)" at bounding box center [828, 145] width 397 height 20
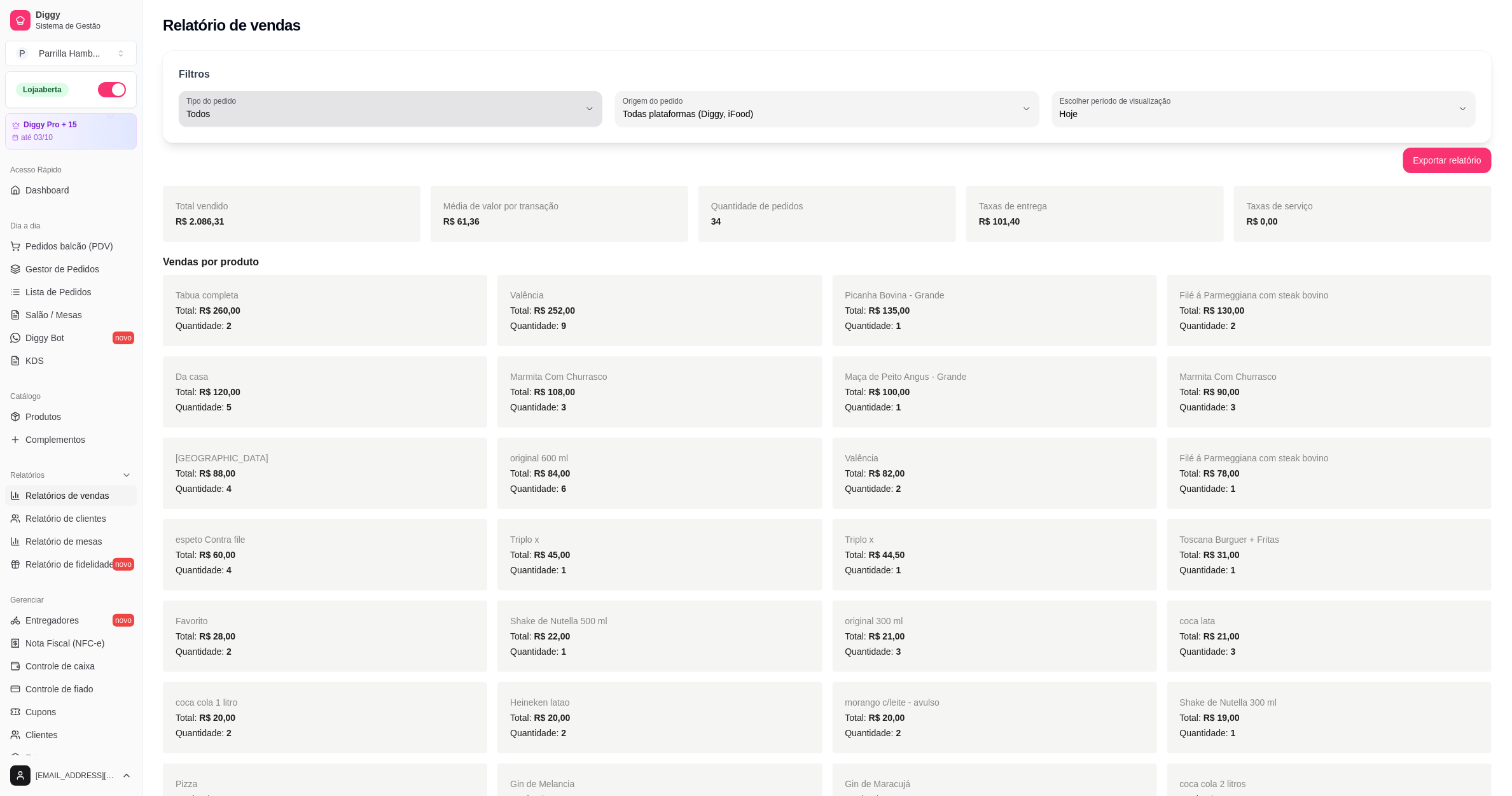
click at [519, 115] on span "Todos" at bounding box center [382, 113] width 393 height 13
click at [364, 164] on span "Entrega" at bounding box center [384, 165] width 375 height 12
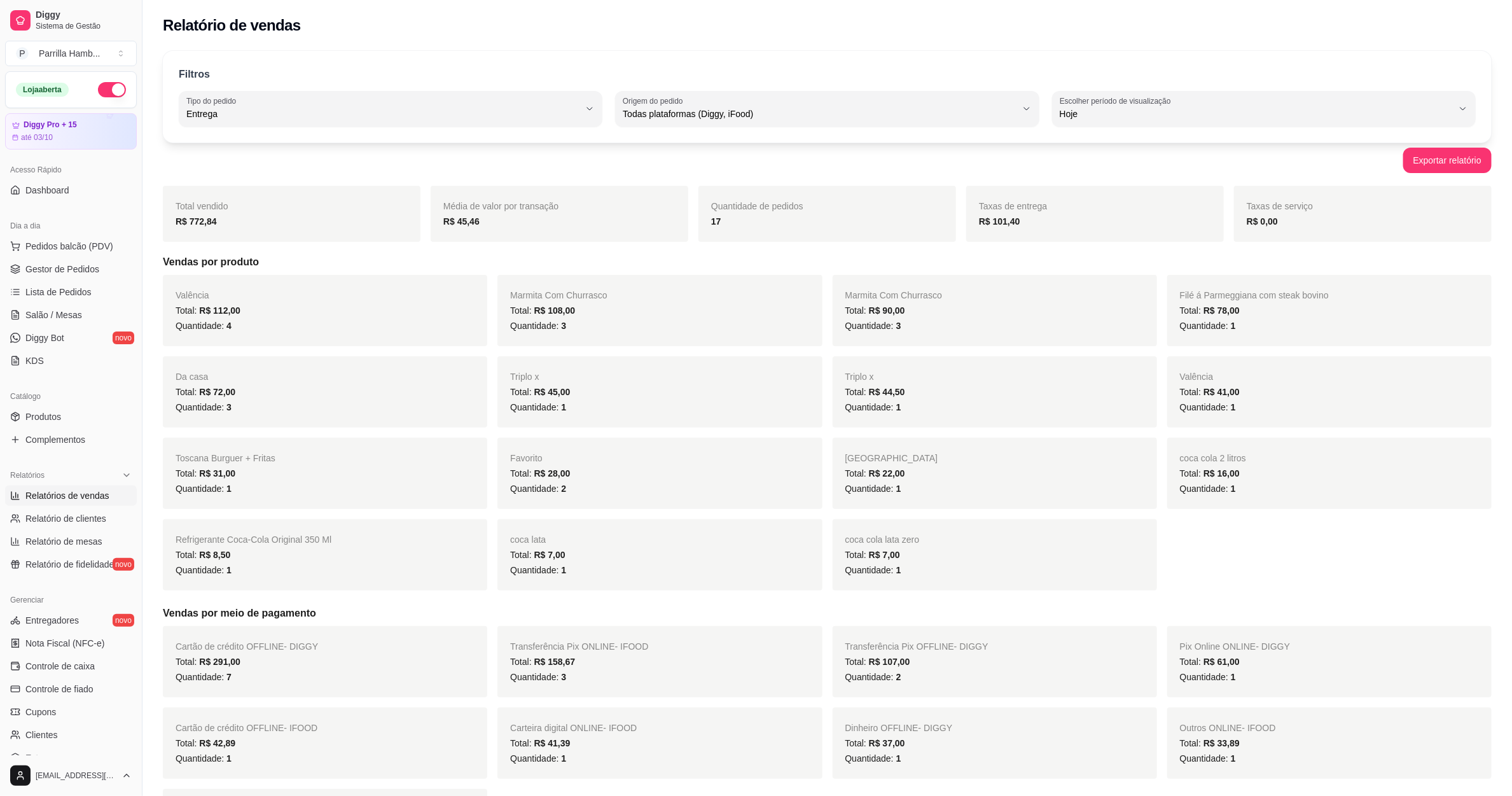
click at [84, 502] on span "Relatórios de vendas" at bounding box center [67, 495] width 84 height 13
click at [65, 311] on span "Salão / Mesas" at bounding box center [54, 314] width 57 height 13
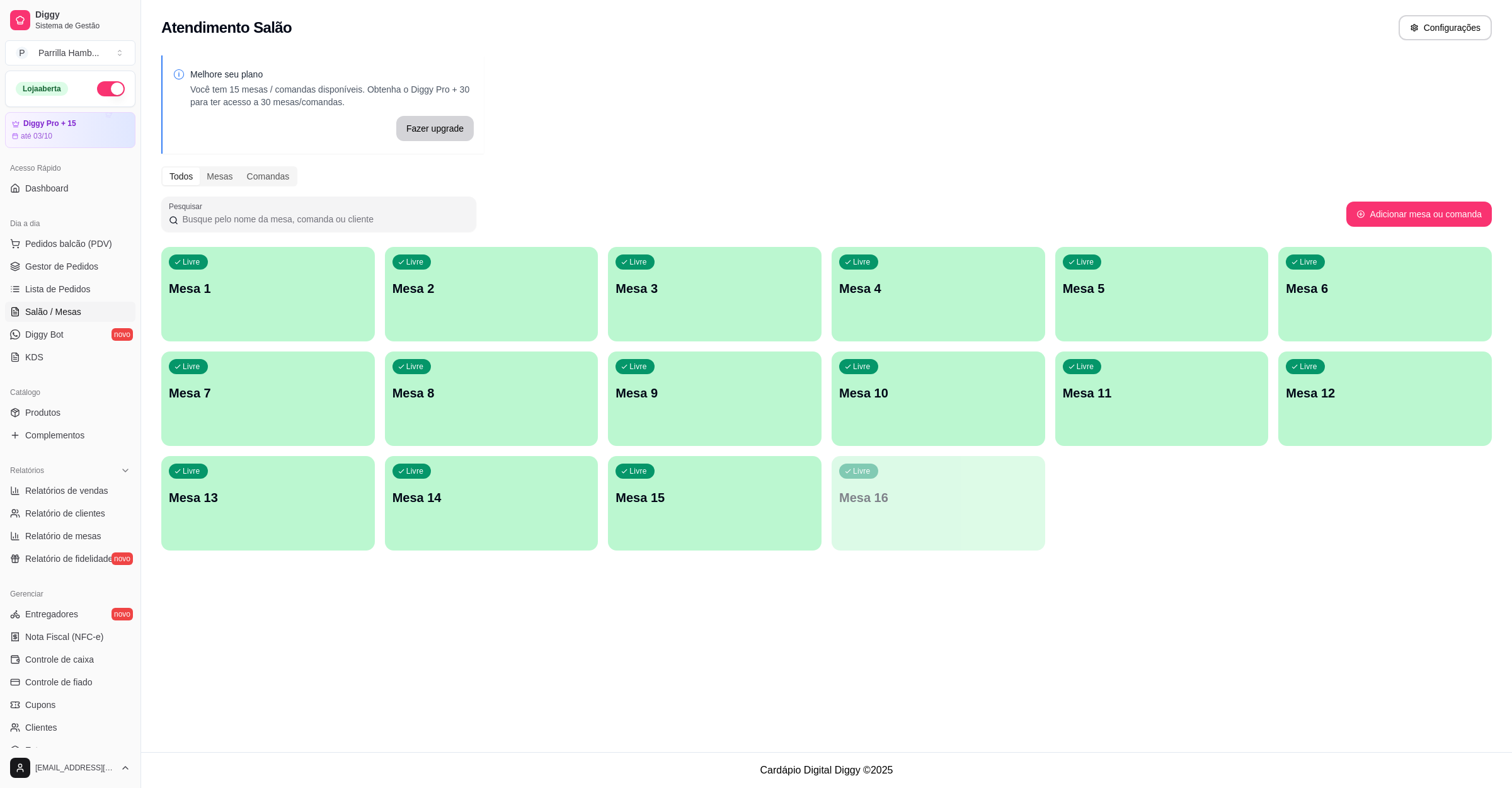
click at [1308, 293] on p "Mesa 6" at bounding box center [1385, 288] width 198 height 17
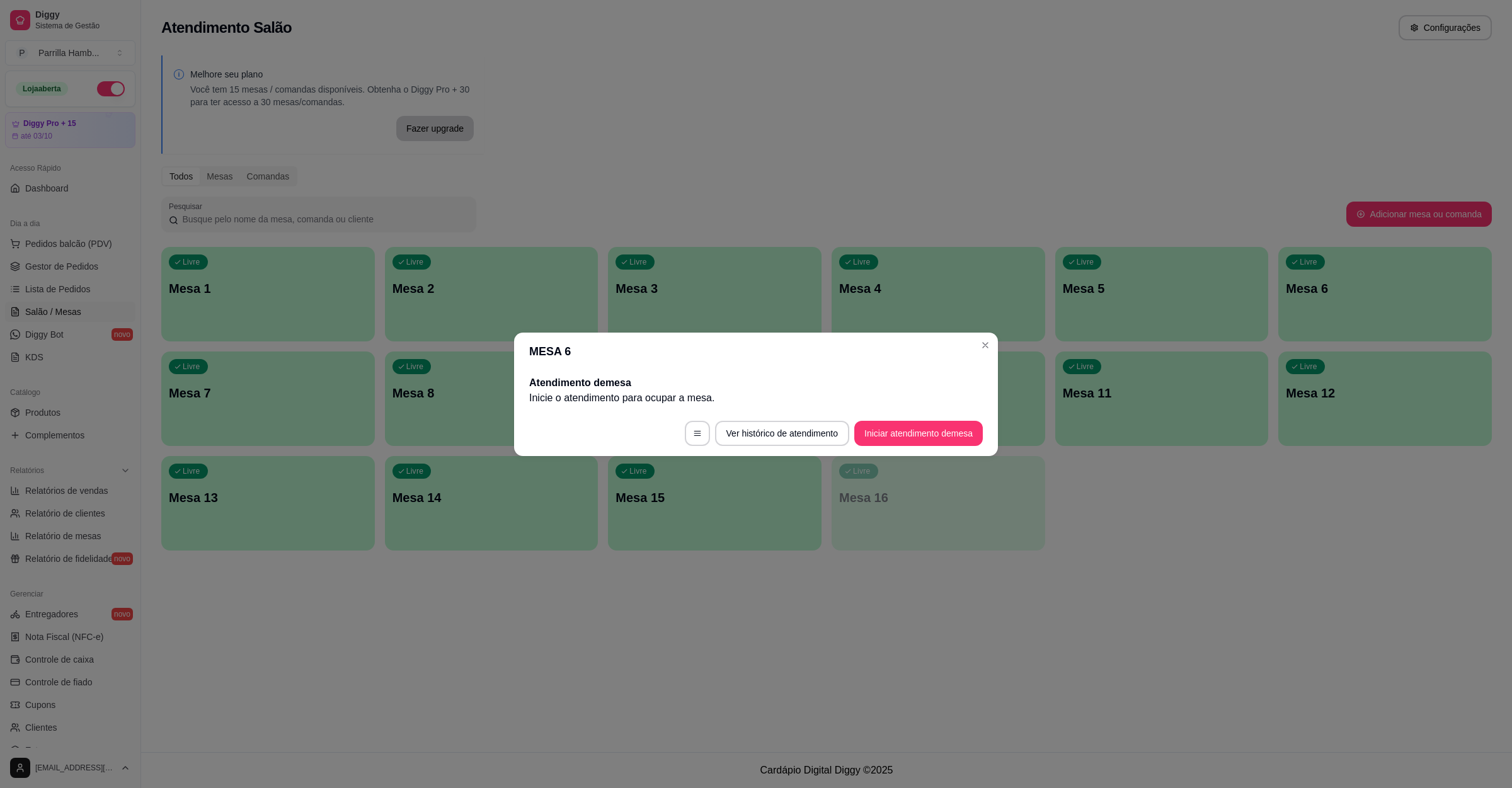
click at [923, 421] on button "Iniciar atendimento de mesa" at bounding box center [919, 433] width 129 height 25
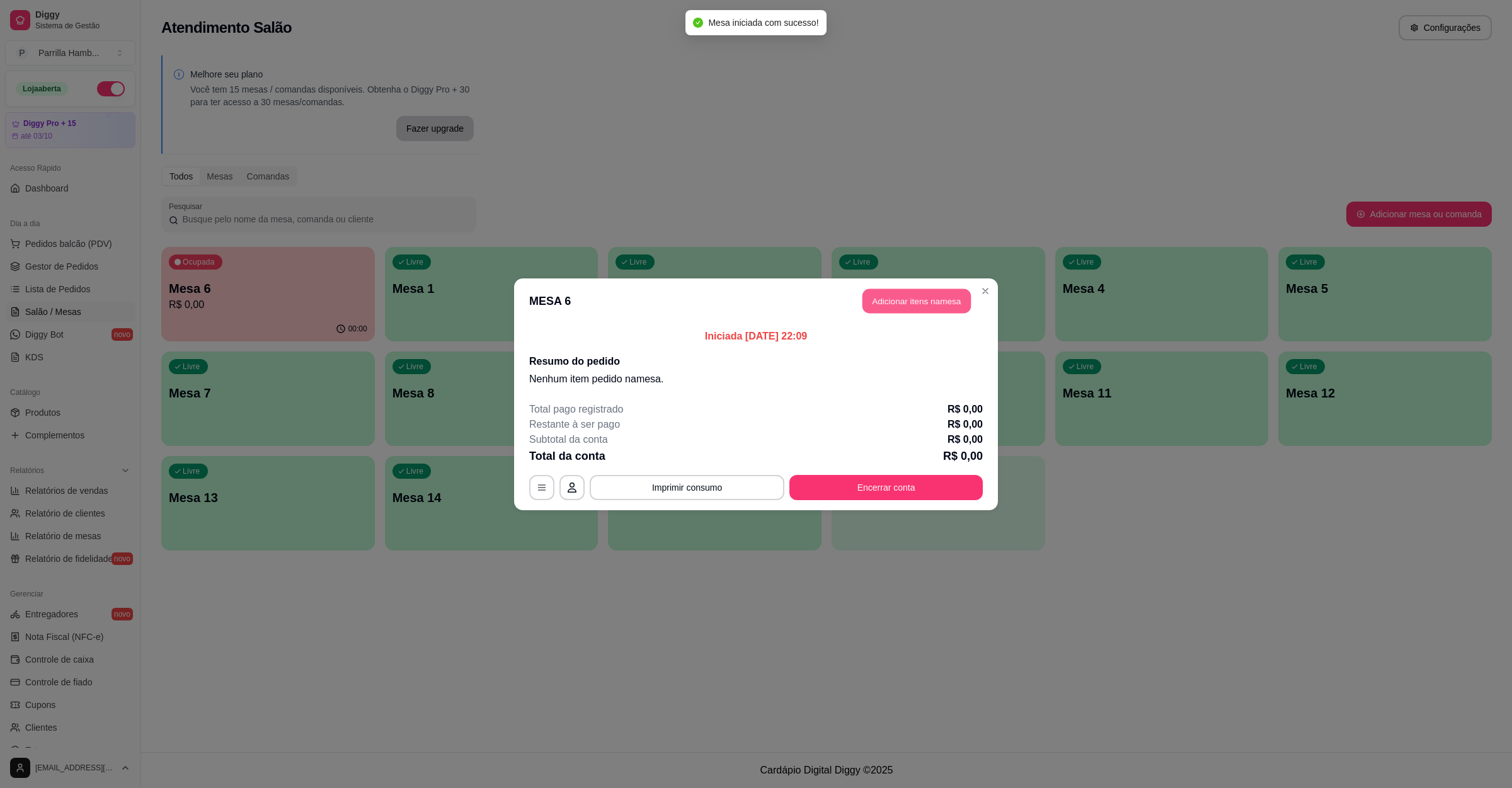
click at [919, 302] on button "Adicionar itens na mesa" at bounding box center [917, 301] width 109 height 25
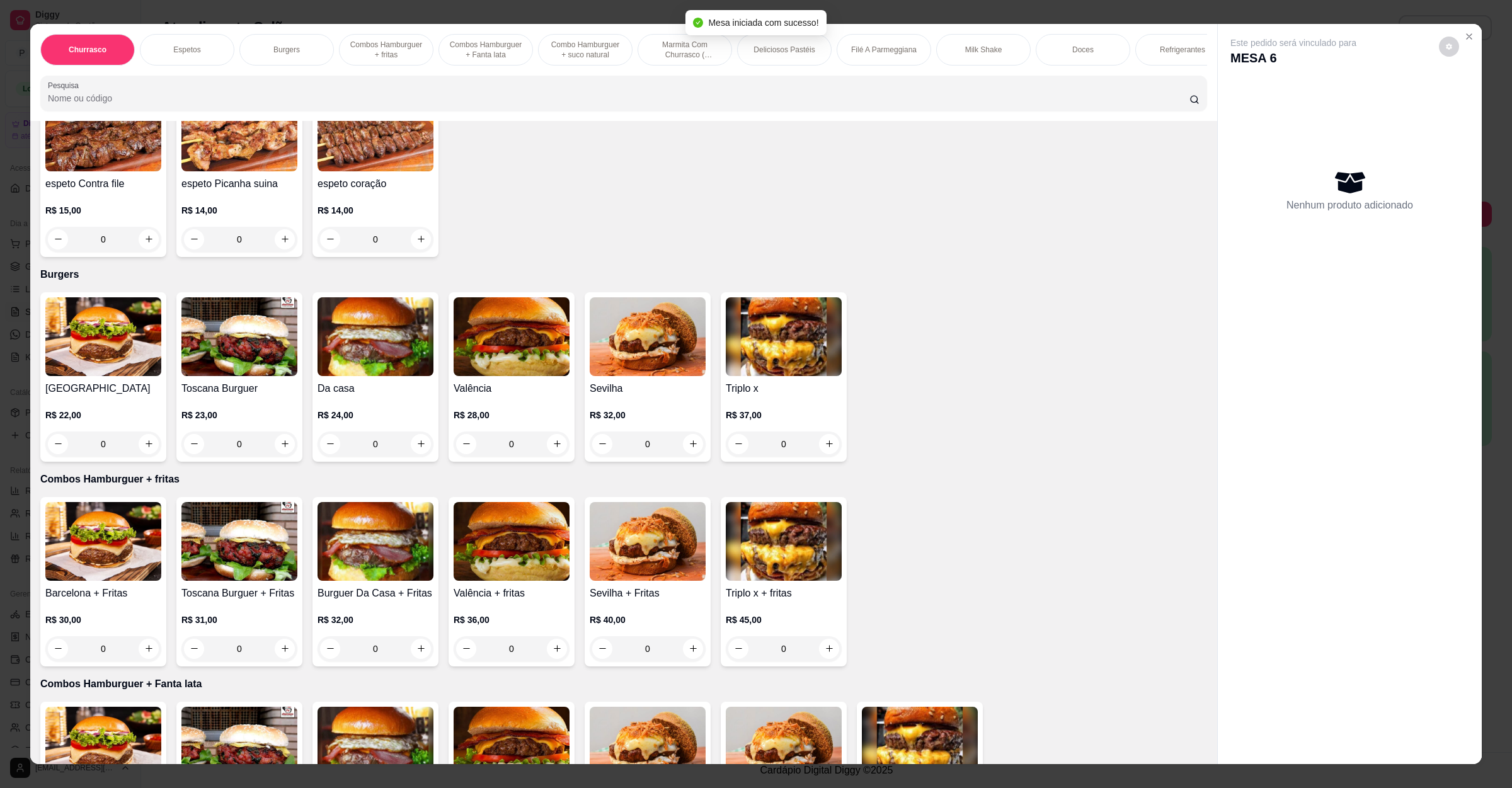
scroll to position [567, 0]
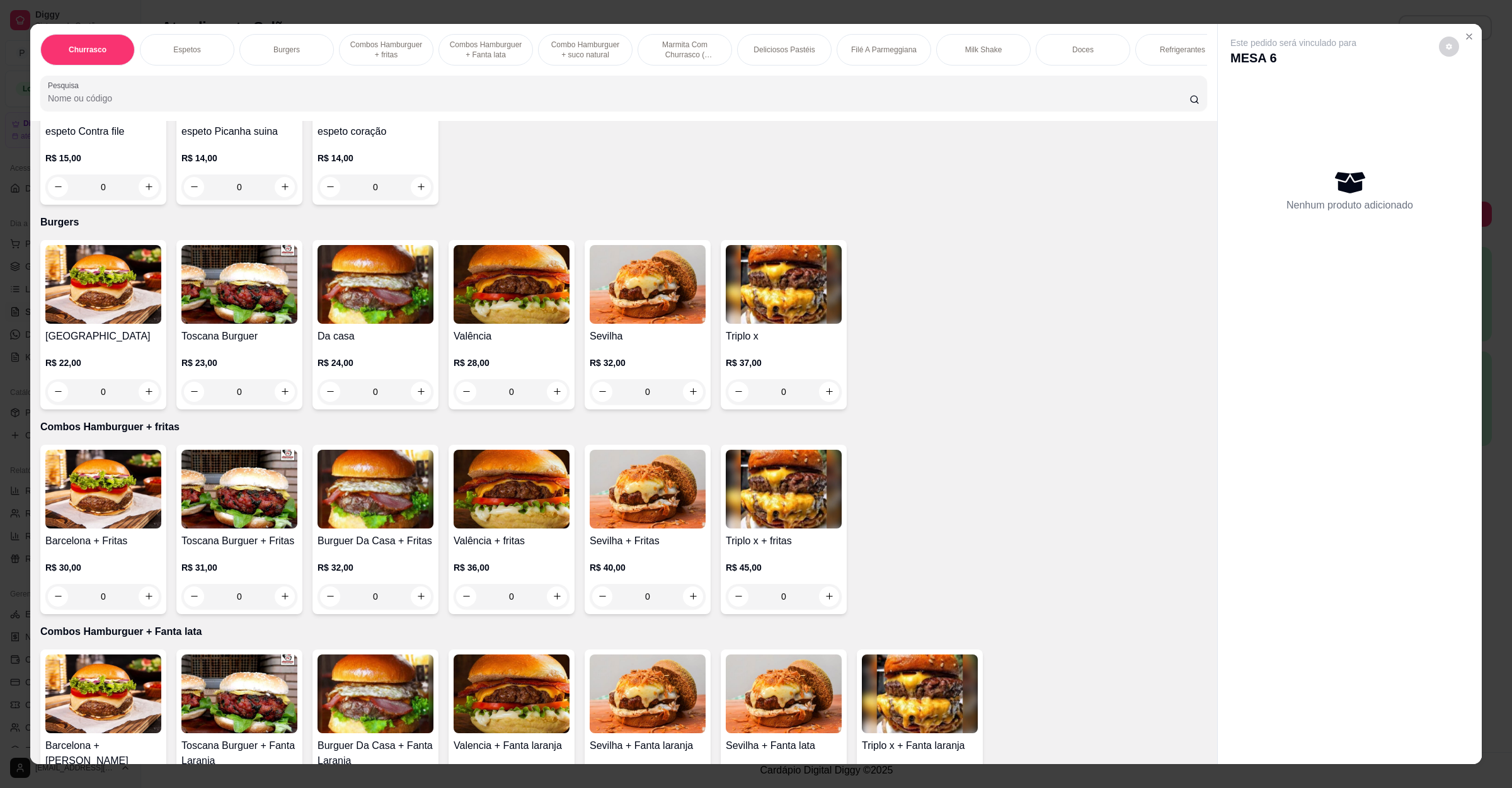
click at [116, 333] on h4 "[GEOGRAPHIC_DATA]" at bounding box center [104, 336] width 116 height 15
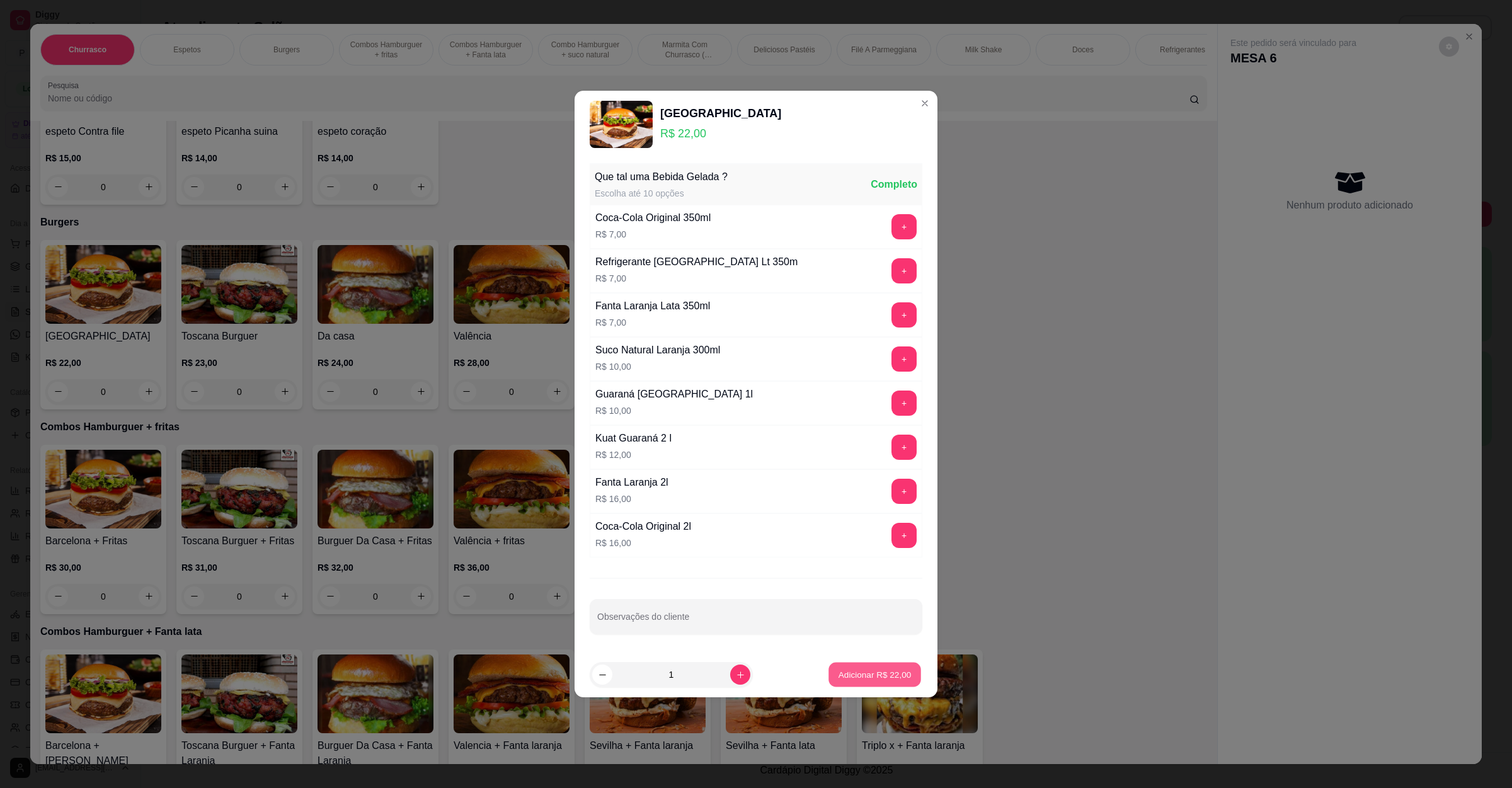
click at [865, 680] on p "Adicionar R$ 22,00" at bounding box center [875, 674] width 73 height 12
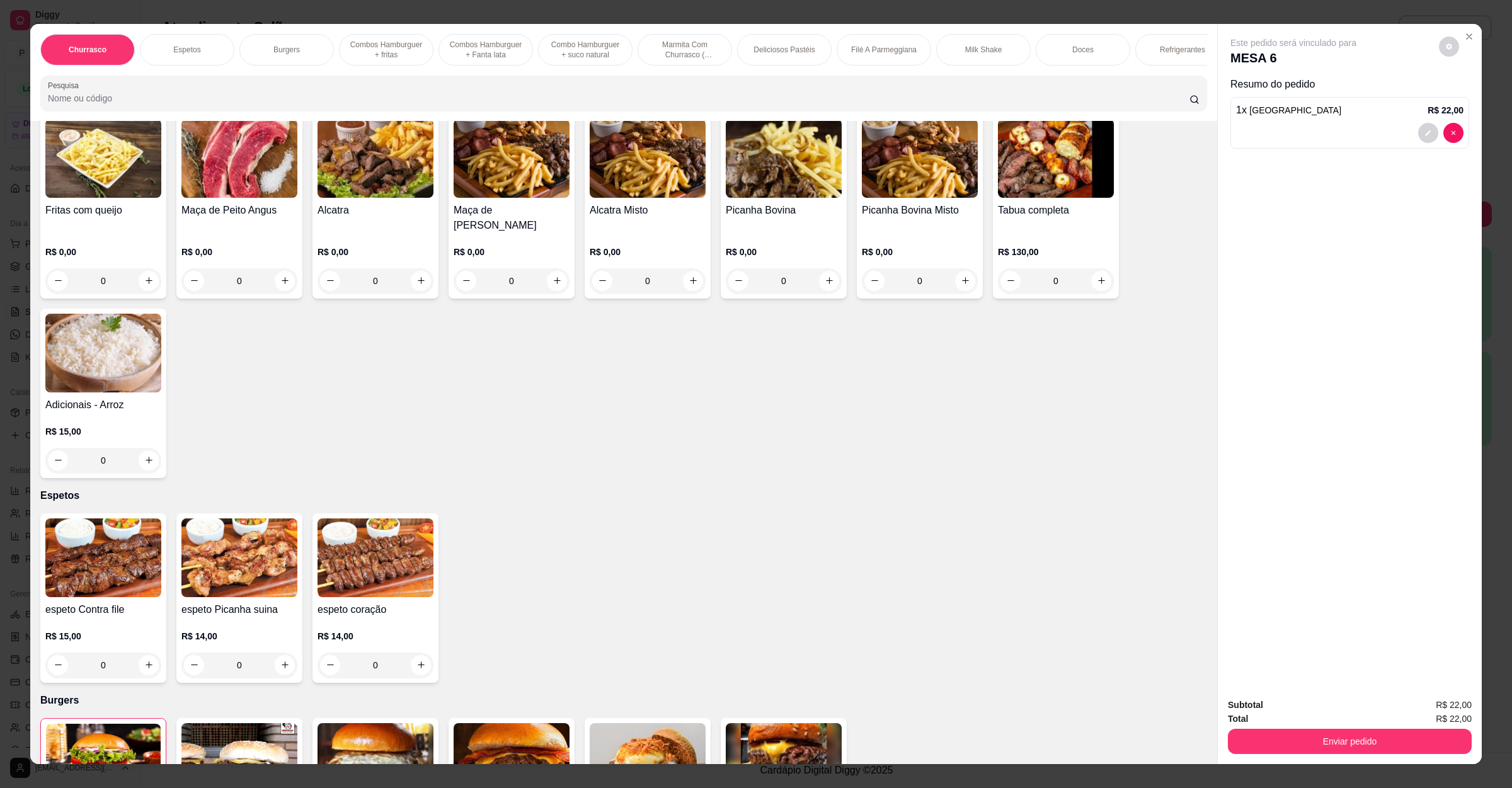
scroll to position [0, 0]
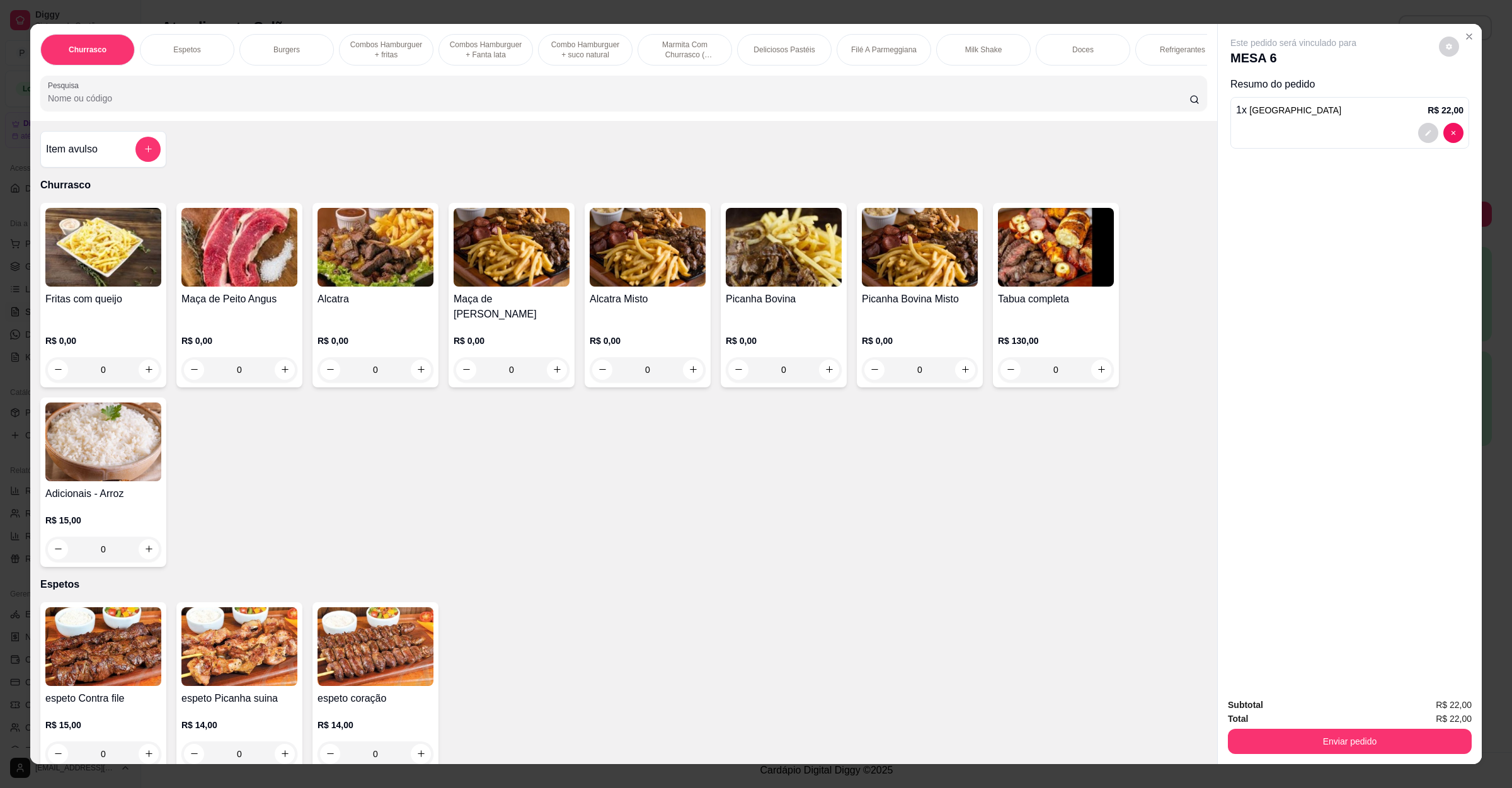
click at [95, 659] on img at bounding box center [104, 646] width 116 height 79
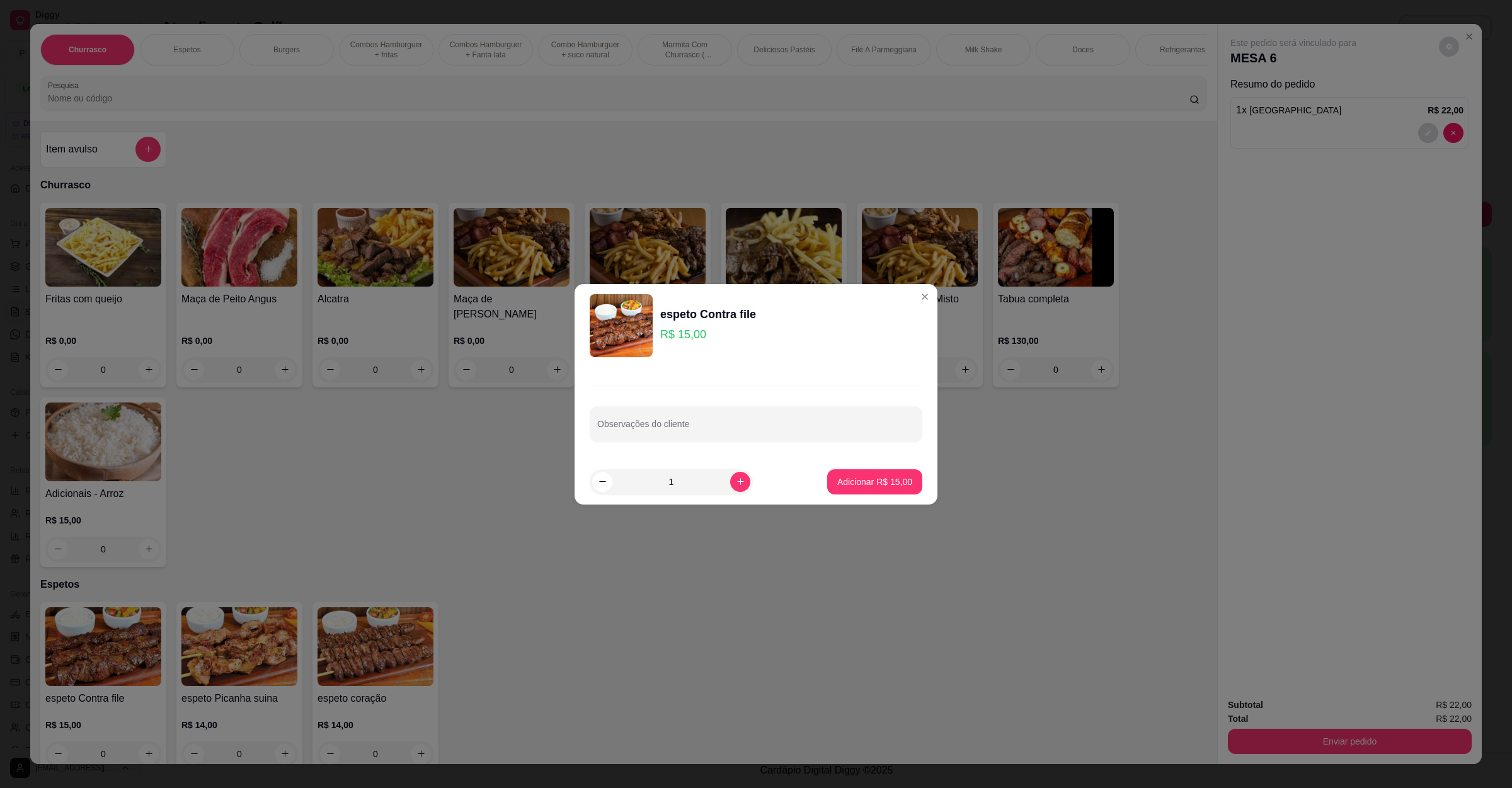
click at [870, 467] on footer "1 Adicionar R$ 15,00" at bounding box center [756, 482] width 363 height 46
click at [852, 486] on p "Adicionar R$ 15,00" at bounding box center [875, 481] width 75 height 12
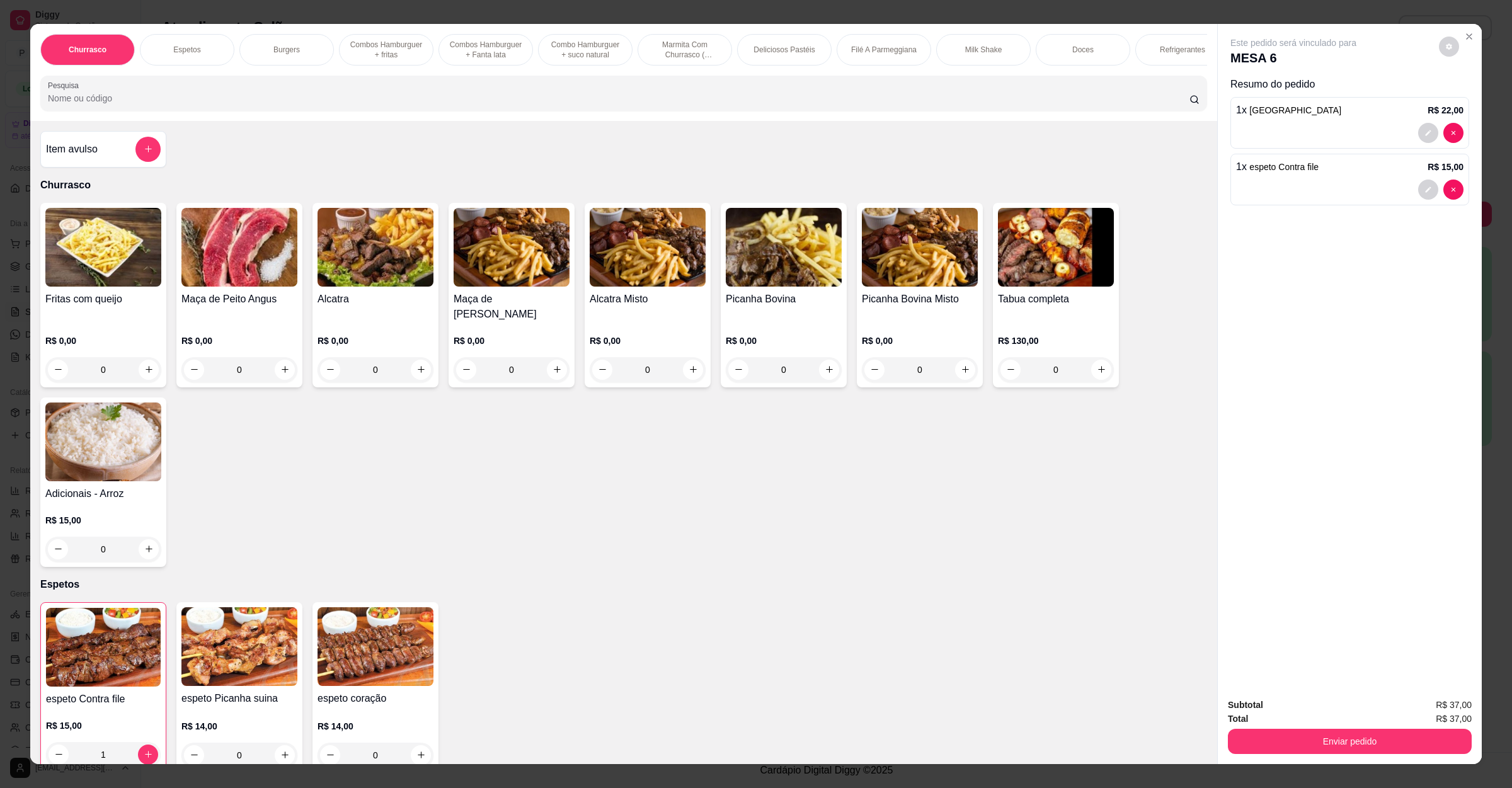
click at [1286, 724] on div "Total R$ 37,00" at bounding box center [1350, 718] width 244 height 14
click at [1290, 737] on button "Enviar pedido" at bounding box center [1350, 742] width 244 height 25
click at [1444, 711] on button "Enviar pedido" at bounding box center [1437, 710] width 71 height 24
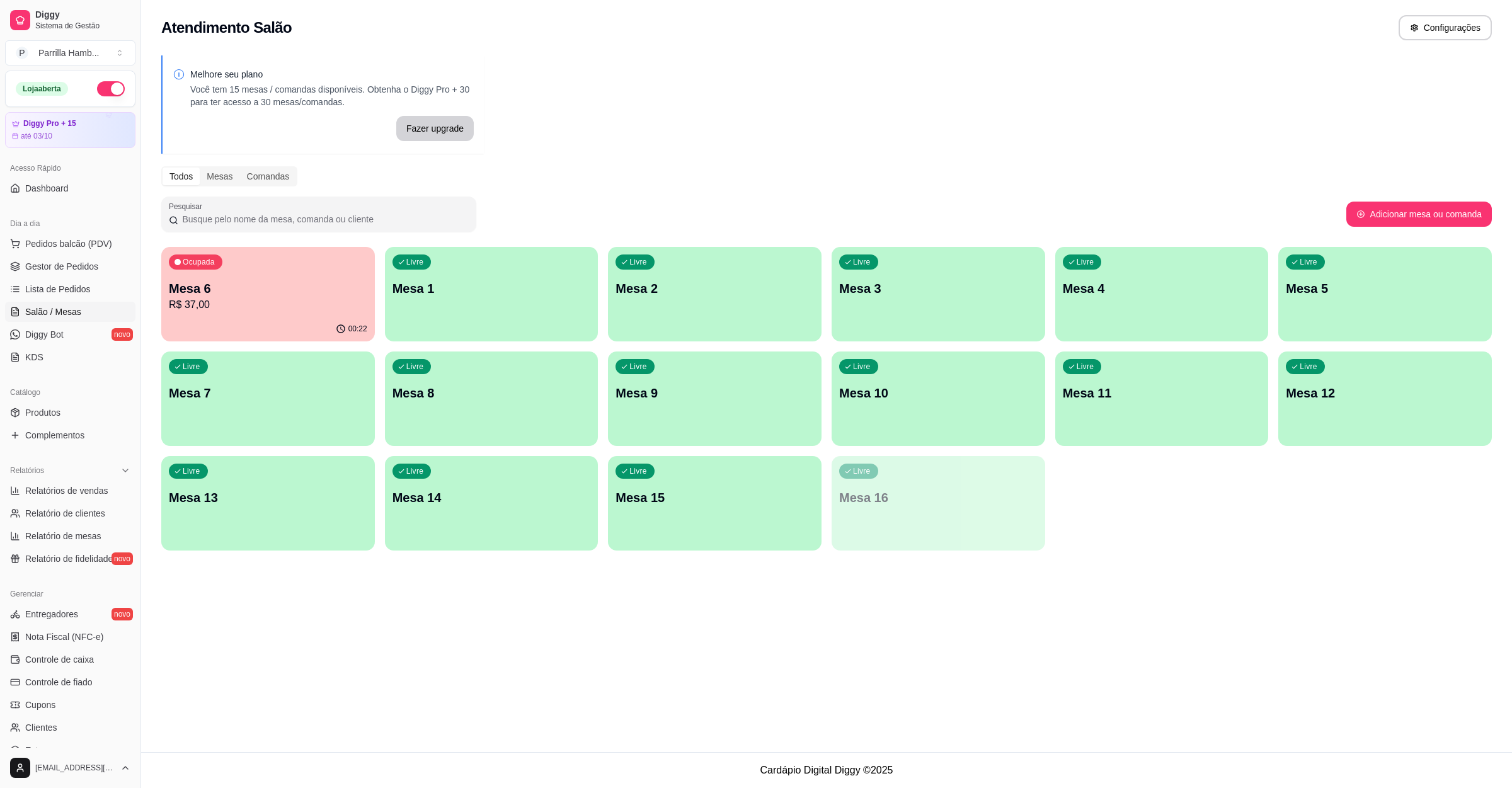
click at [250, 310] on p "R$ 37,00" at bounding box center [267, 304] width 198 height 15
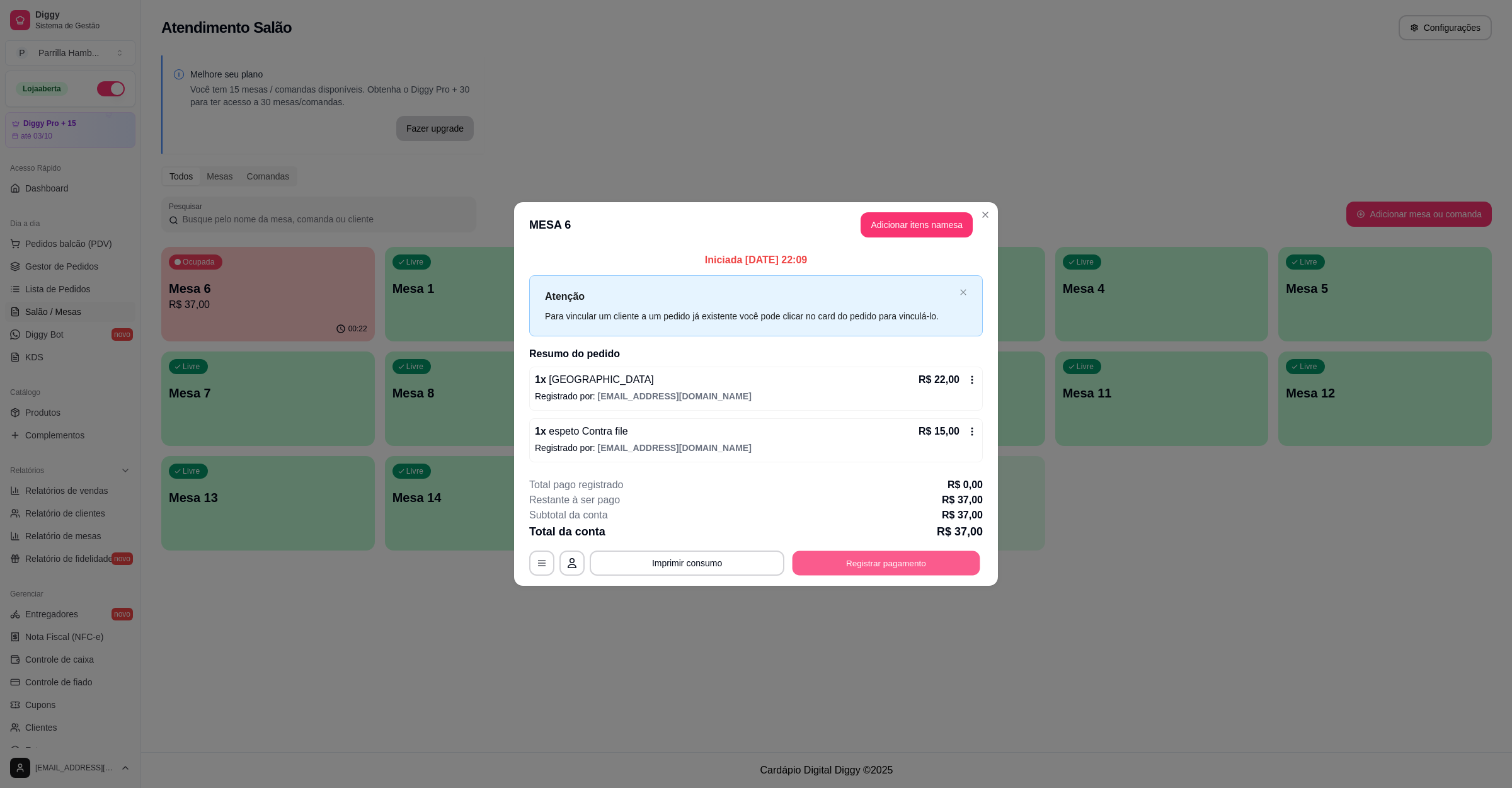
click at [891, 563] on button "Registrar pagamento" at bounding box center [886, 563] width 188 height 25
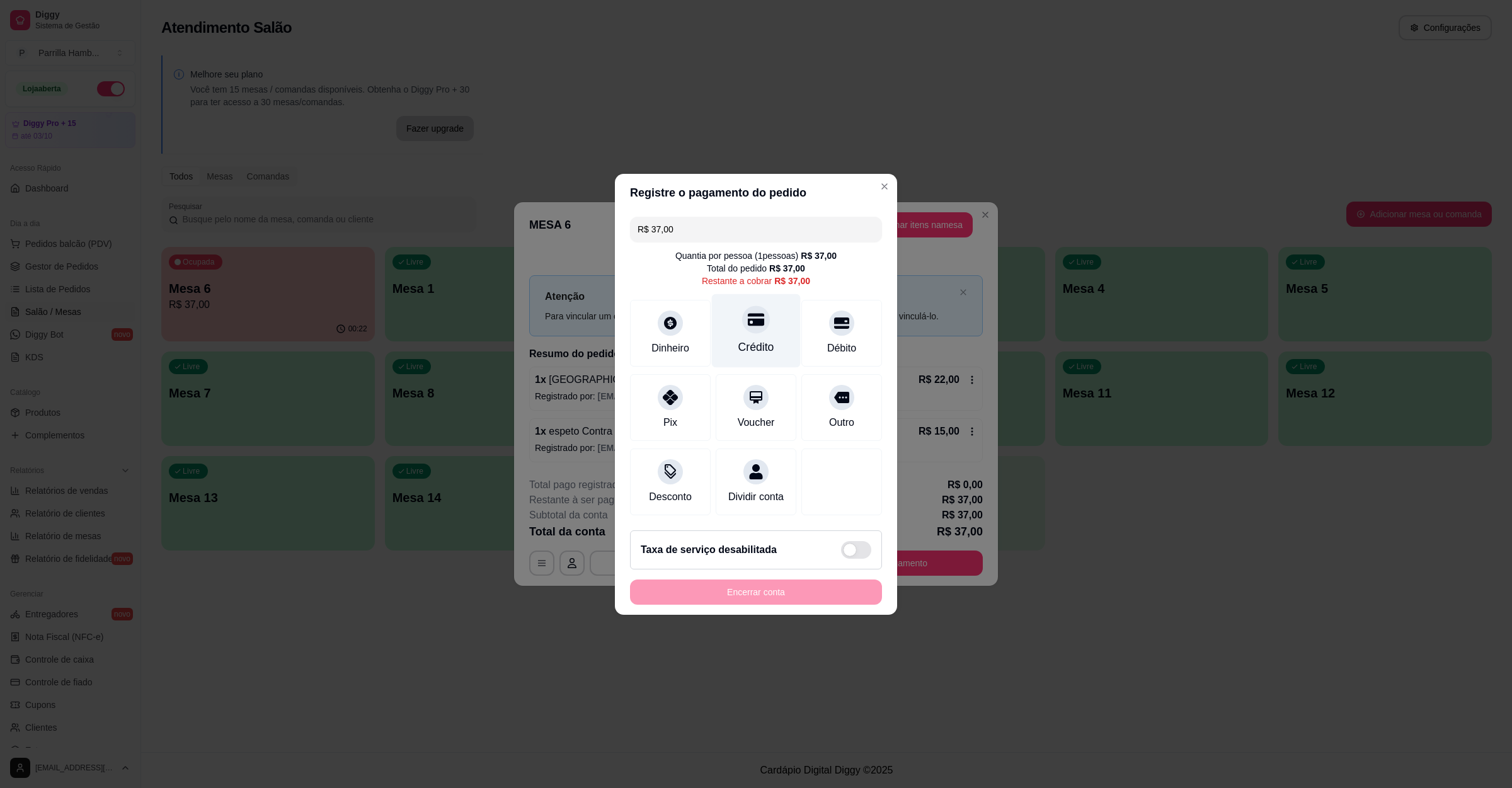
click at [776, 316] on div "Crédito" at bounding box center [756, 330] width 89 height 74
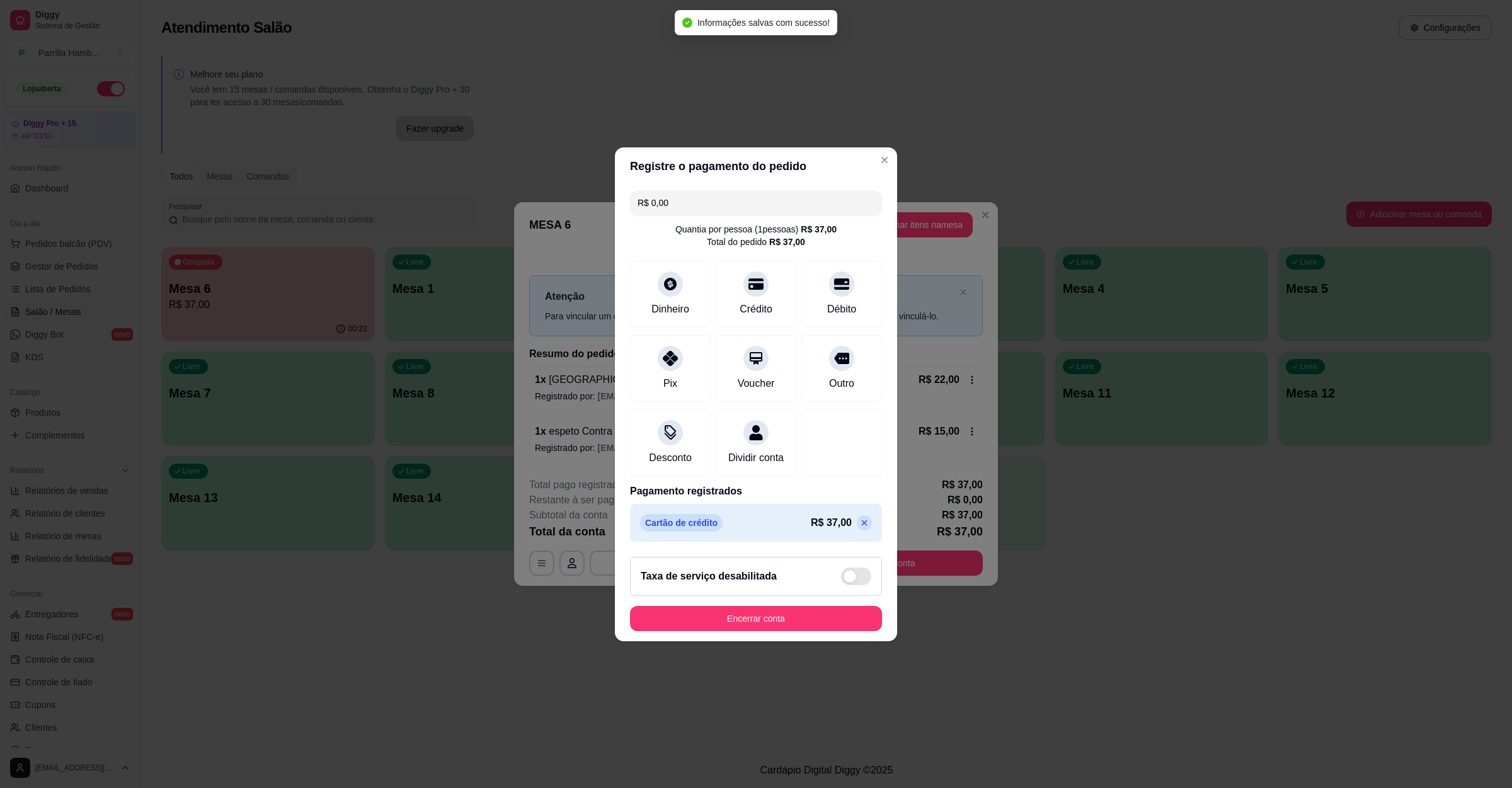
click at [745, 612] on footer "Taxa de serviço desabilitada Encerrar conta" at bounding box center [756, 594] width 282 height 95
click at [745, 630] on button "Encerrar conta" at bounding box center [756, 618] width 252 height 25
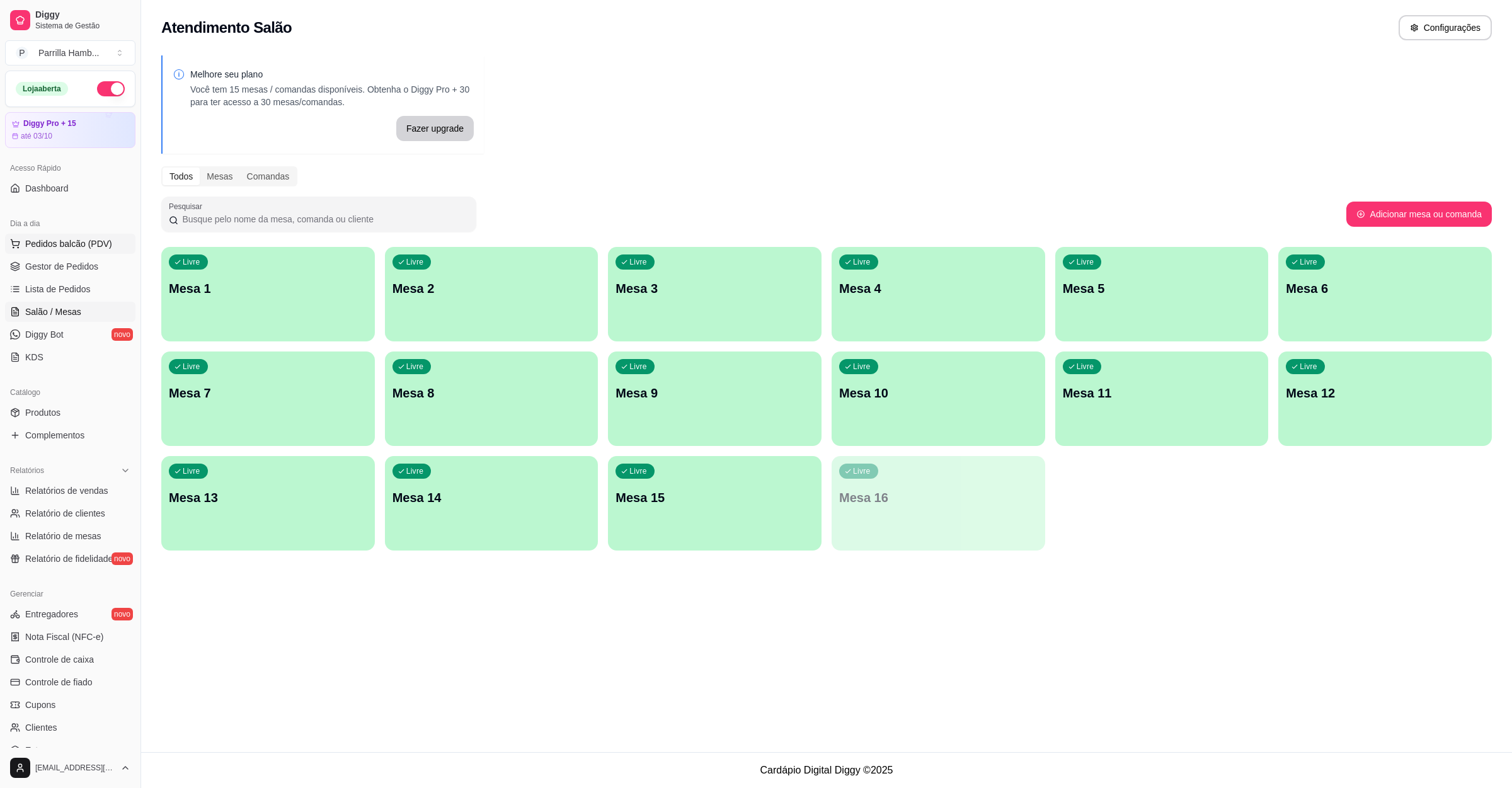
click at [85, 240] on span "Pedidos balcão (PDV)" at bounding box center [68, 243] width 87 height 12
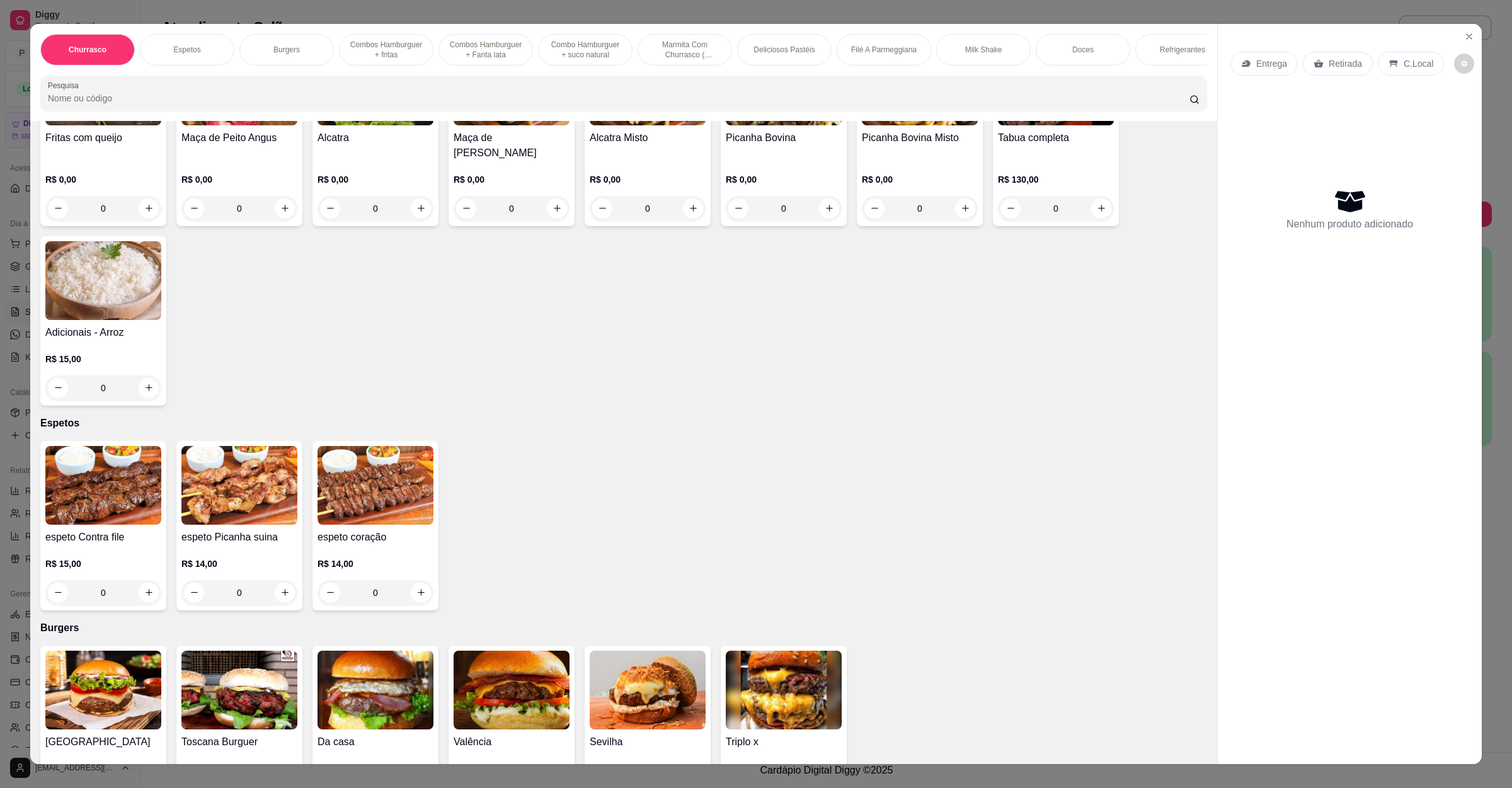
scroll to position [284, 0]
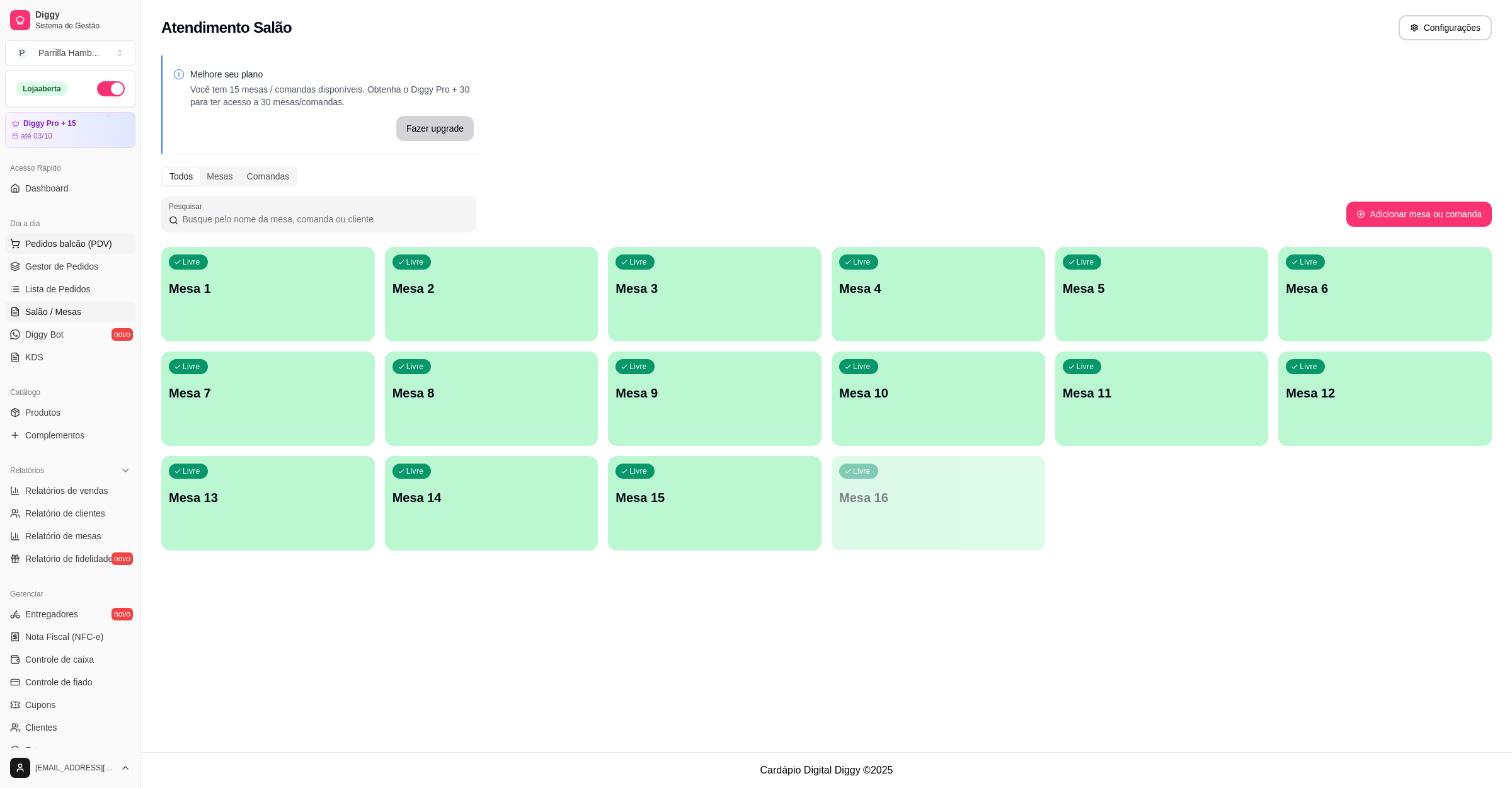
click at [91, 235] on button "Pedidos balcão (PDV)" at bounding box center [70, 244] width 130 height 20
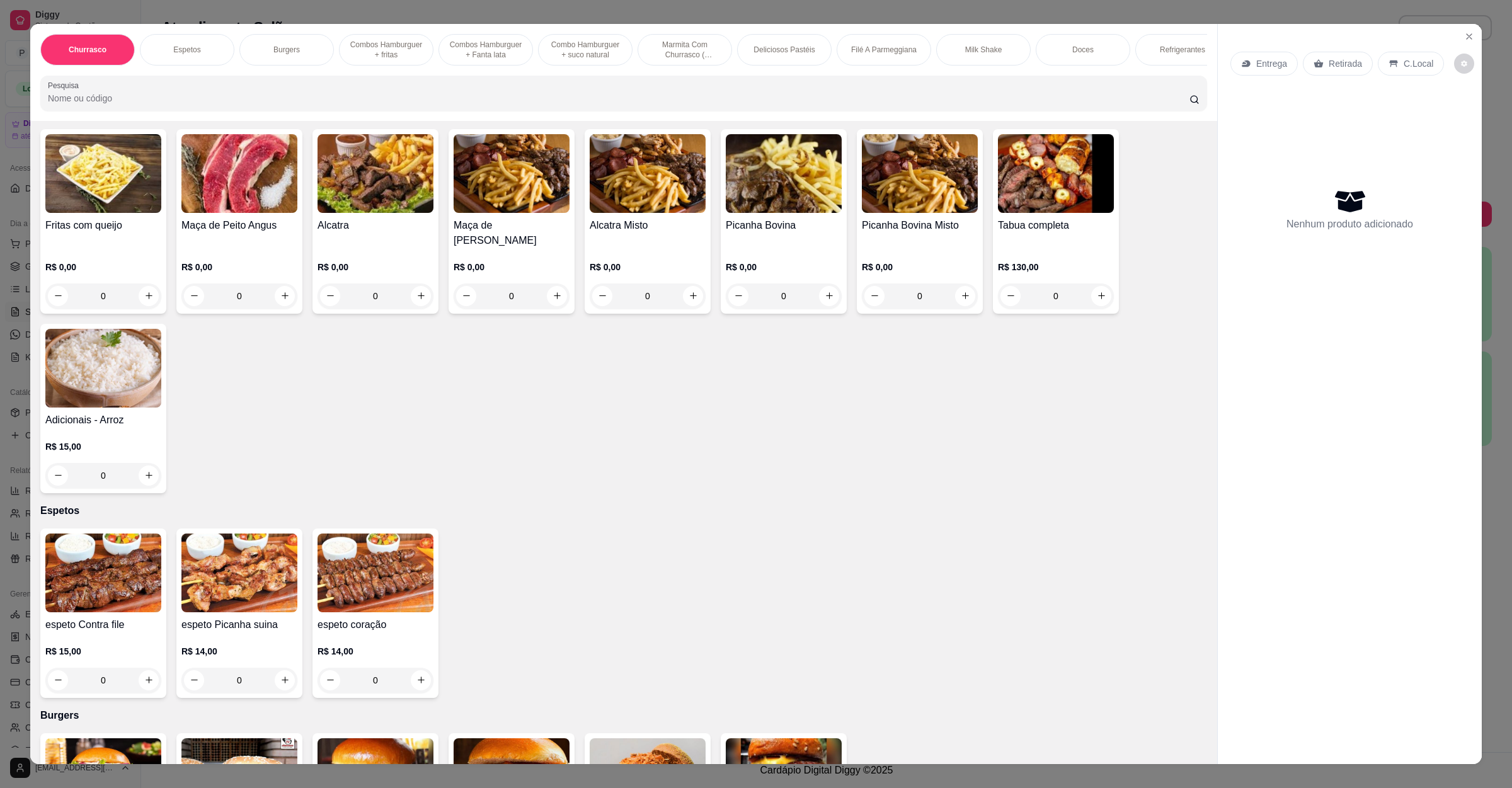
scroll to position [378, 0]
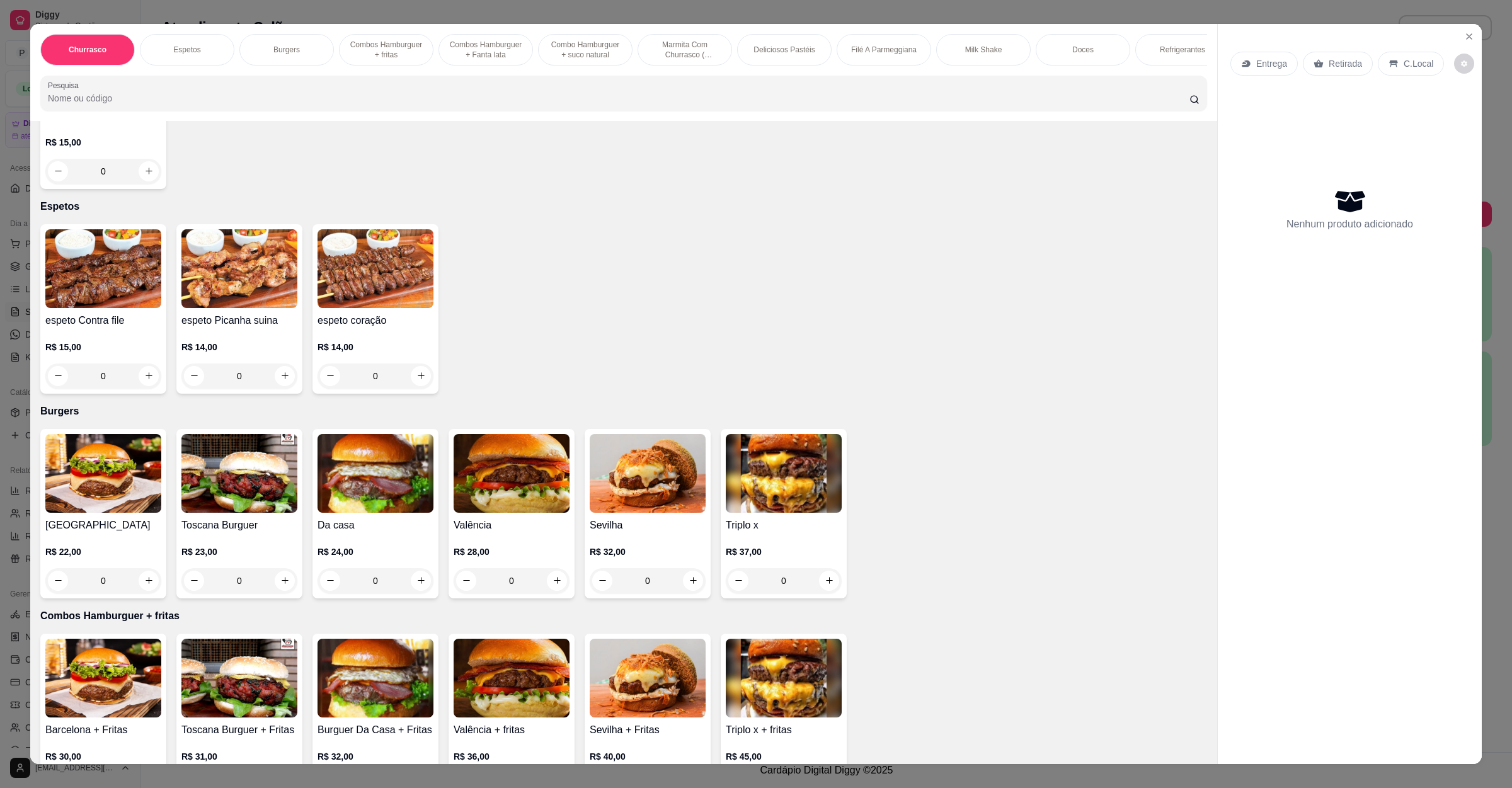
click at [110, 483] on img at bounding box center [104, 473] width 116 height 79
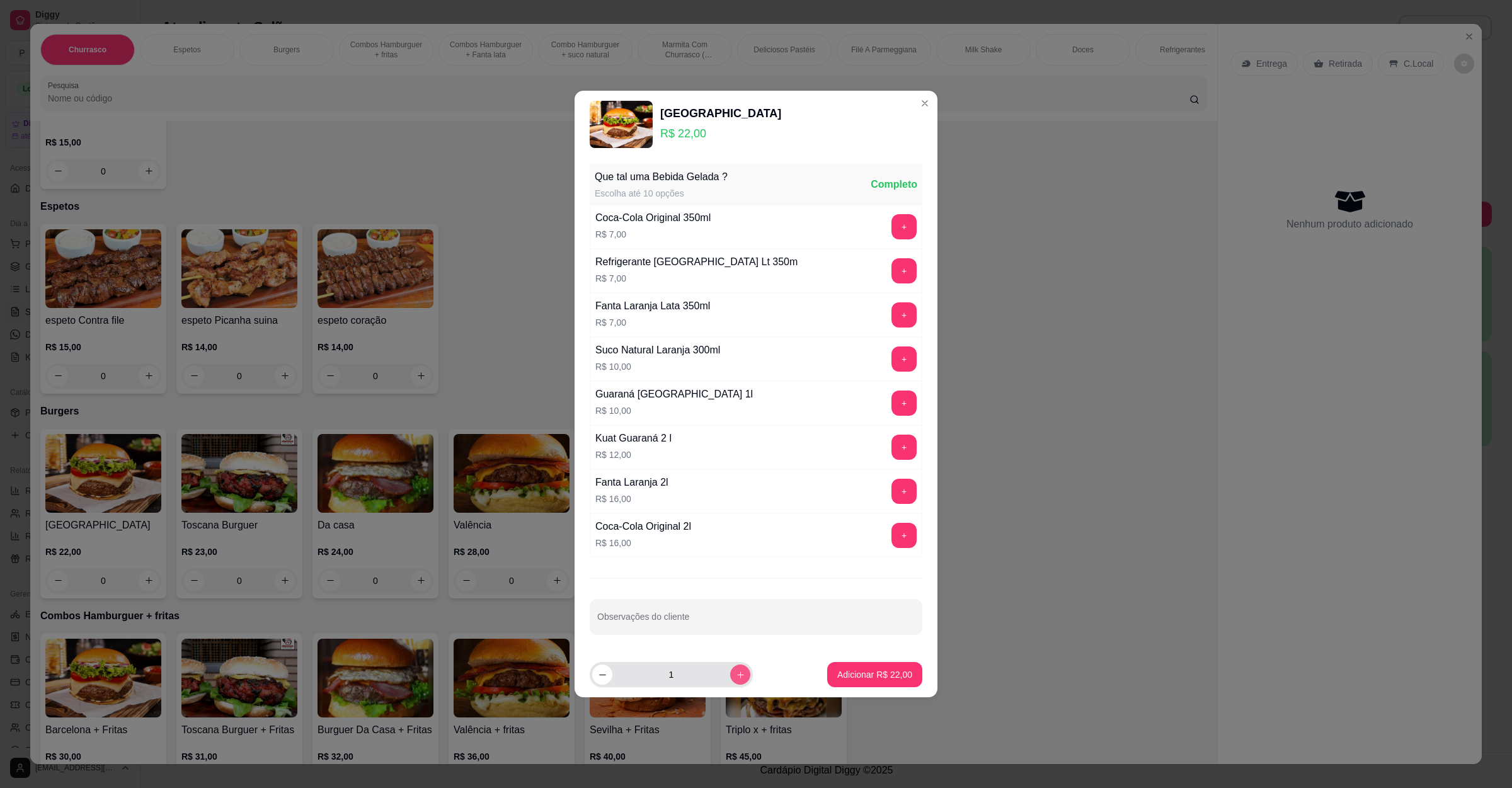
click at [736, 674] on icon "increase-product-quantity" at bounding box center [740, 674] width 9 height 9
click at [787, 675] on div "2" at bounding box center [699, 674] width 217 height 25
click at [852, 665] on button "Adicionar R$ 44,00" at bounding box center [875, 674] width 95 height 25
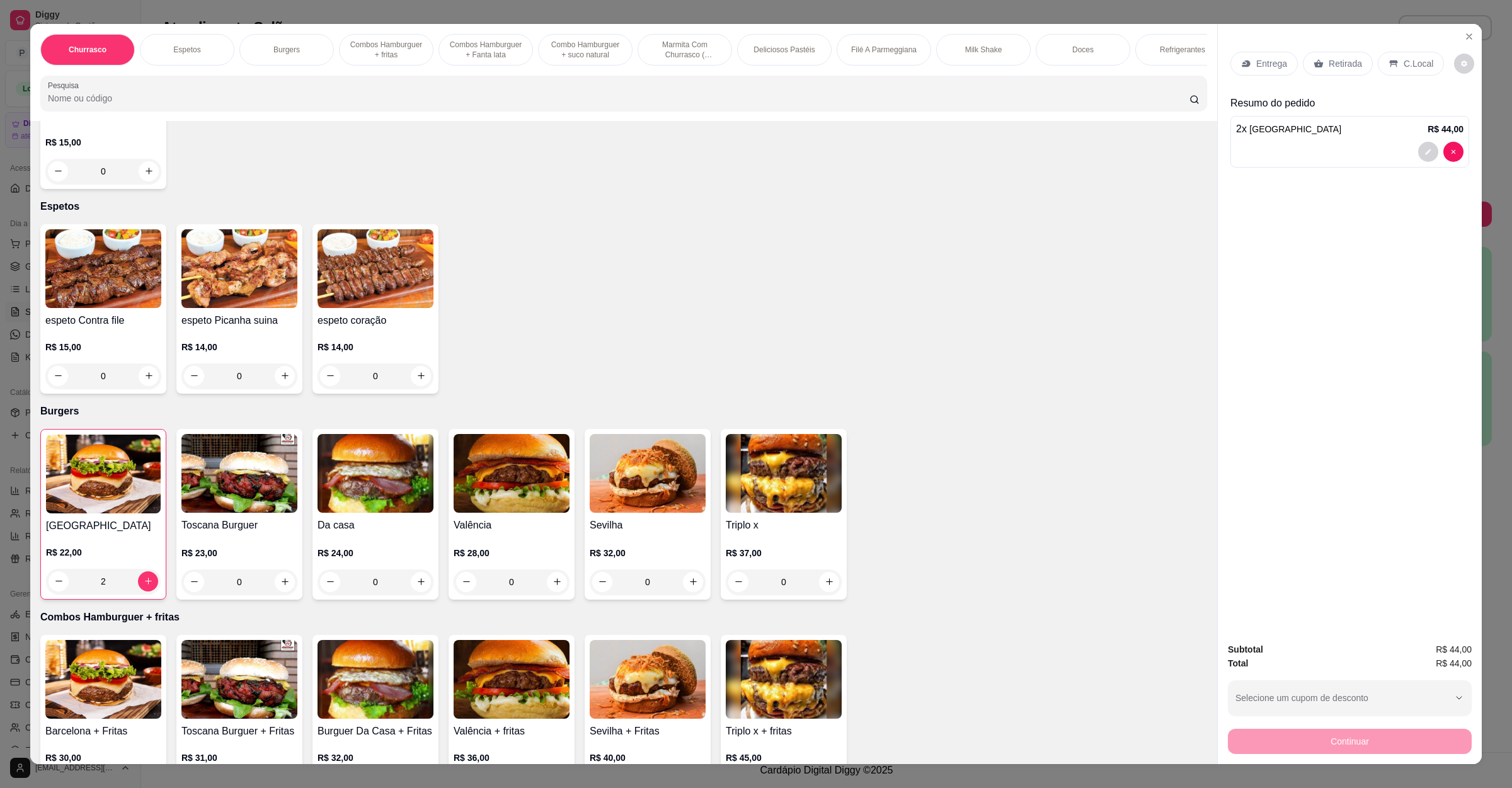
click at [1266, 66] on p "Entrega" at bounding box center [1271, 63] width 31 height 12
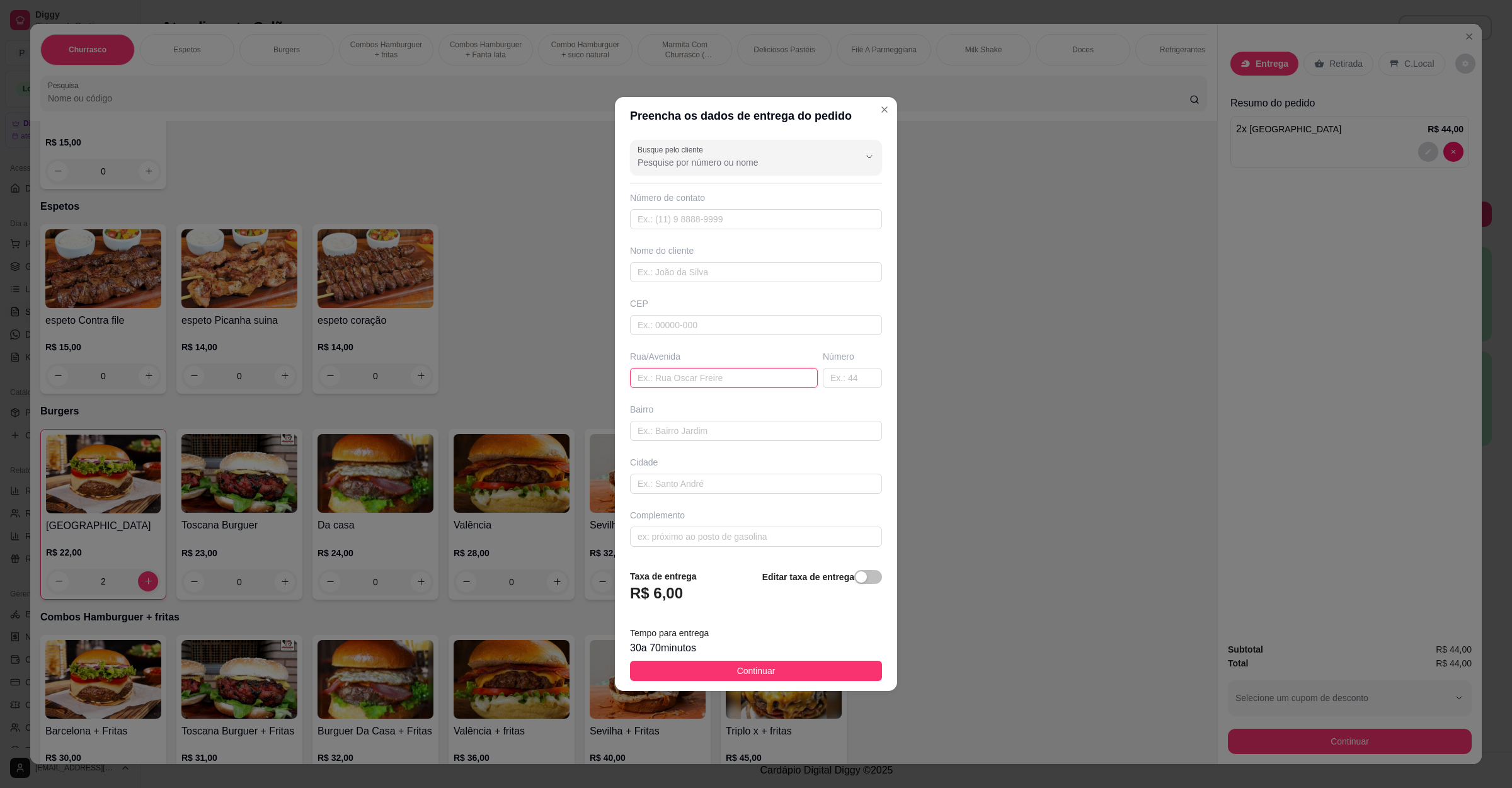
click at [711, 380] on input "text" at bounding box center [724, 377] width 188 height 20
paste input "[STREET_ADDRESS][PERSON_NAME]"
click at [723, 671] on button "Continuar" at bounding box center [756, 671] width 252 height 20
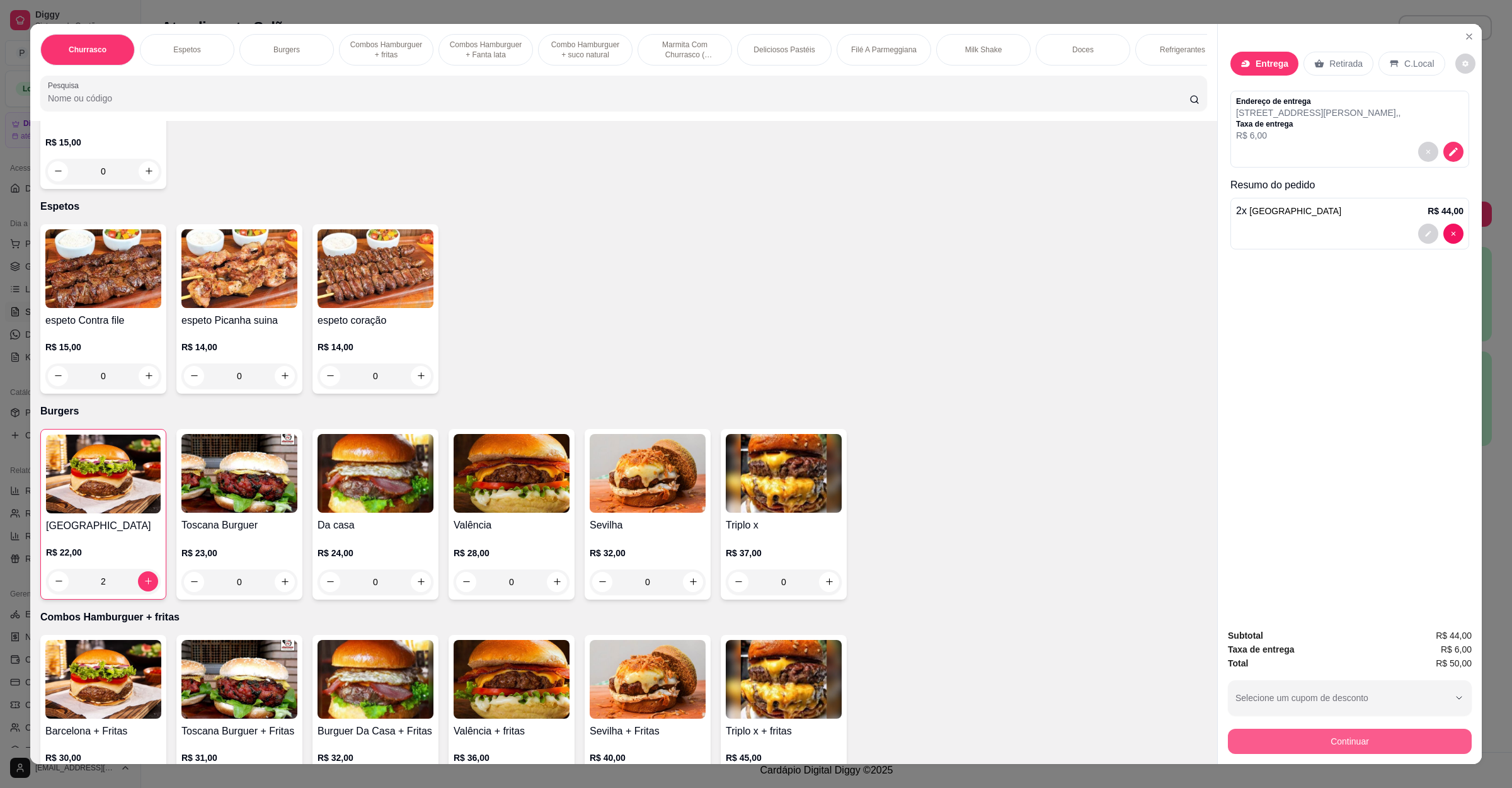
click at [1327, 733] on button "Continuar" at bounding box center [1350, 742] width 244 height 25
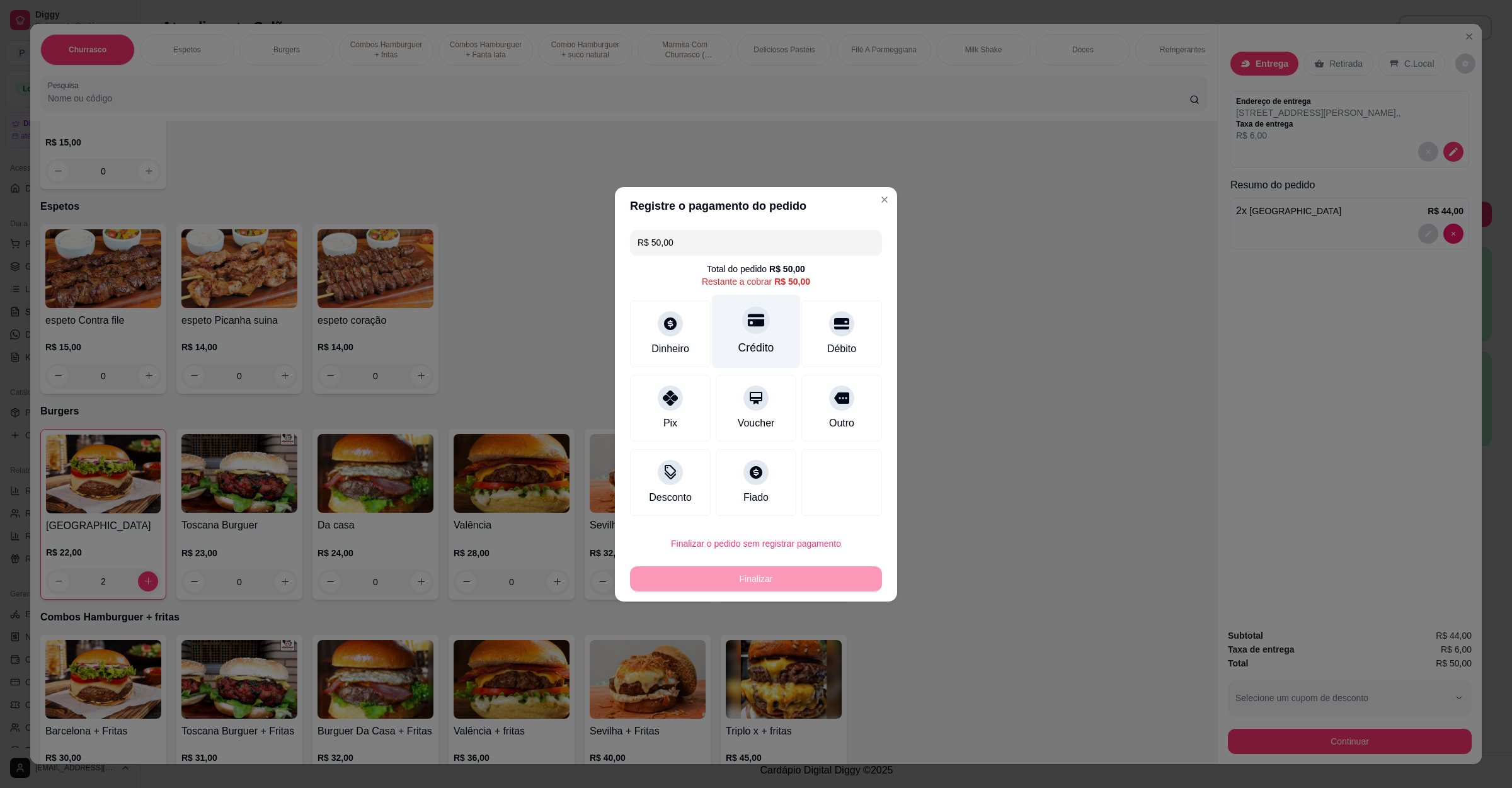
click at [750, 342] on div "Crédito" at bounding box center [756, 348] width 36 height 17
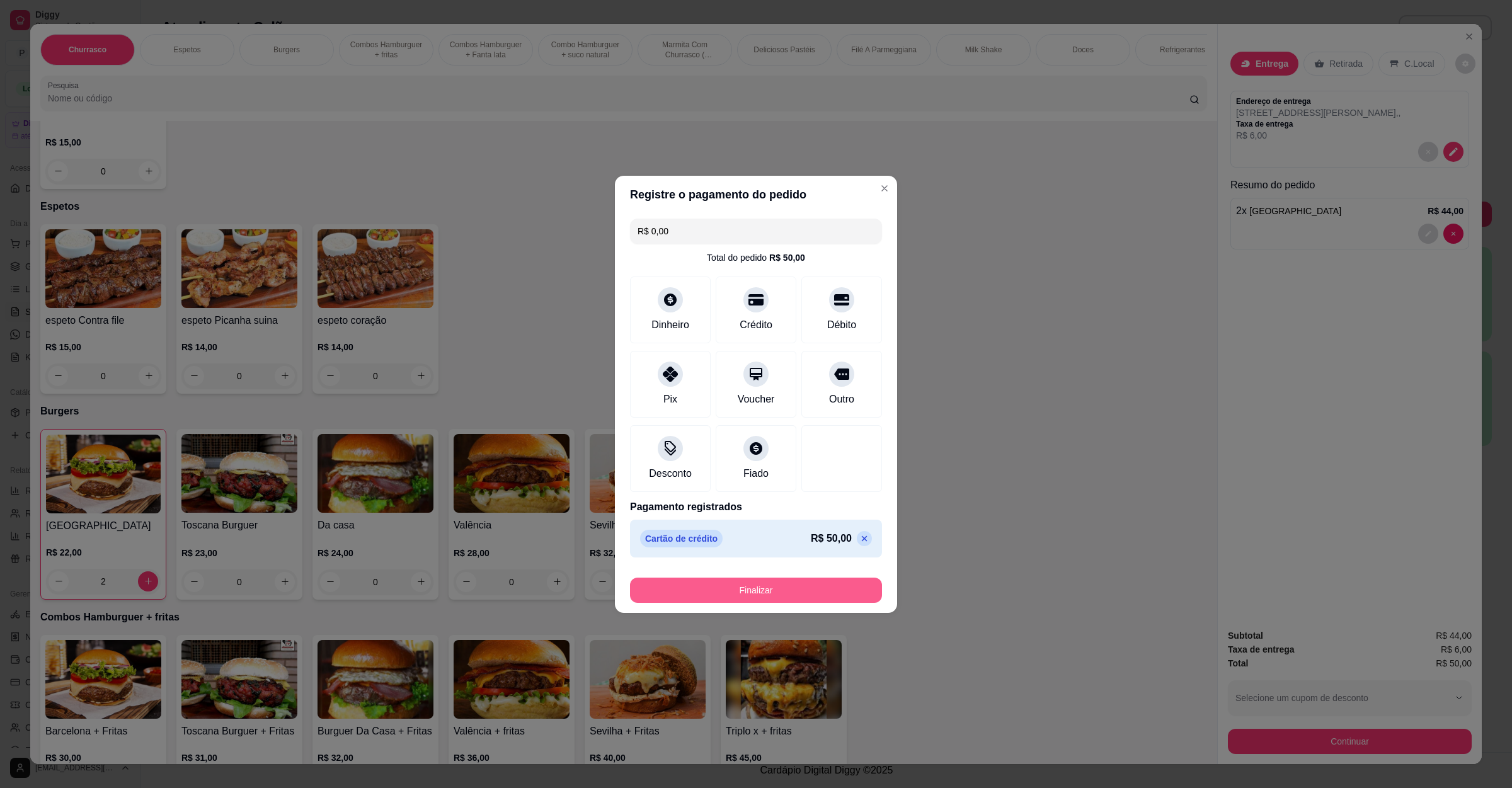
click at [742, 603] on button "Finalizar" at bounding box center [756, 590] width 252 height 25
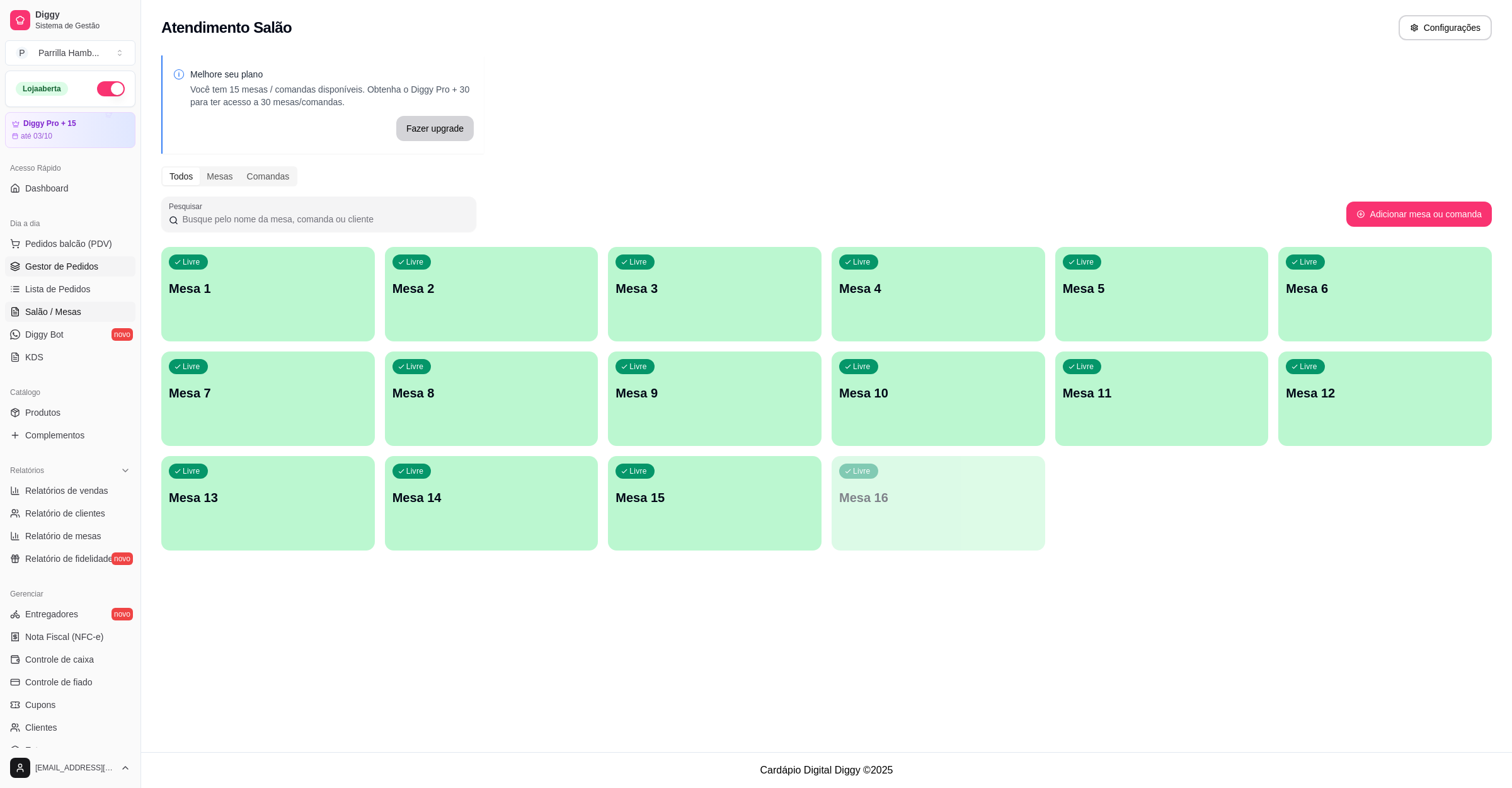
click at [80, 266] on span "Gestor de Pedidos" at bounding box center [61, 266] width 73 height 12
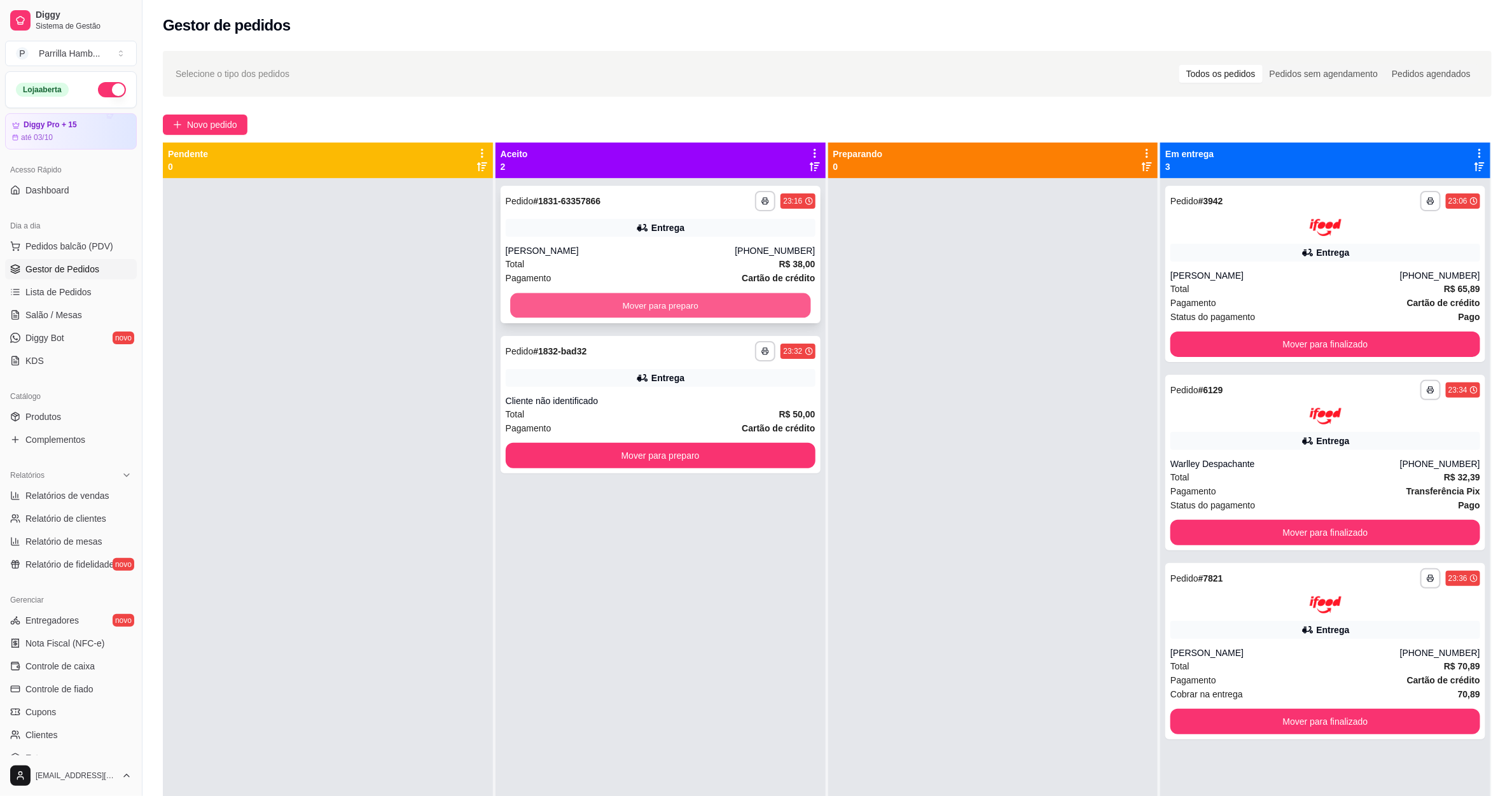
click at [664, 295] on button "Mover para preparo" at bounding box center [660, 306] width 300 height 25
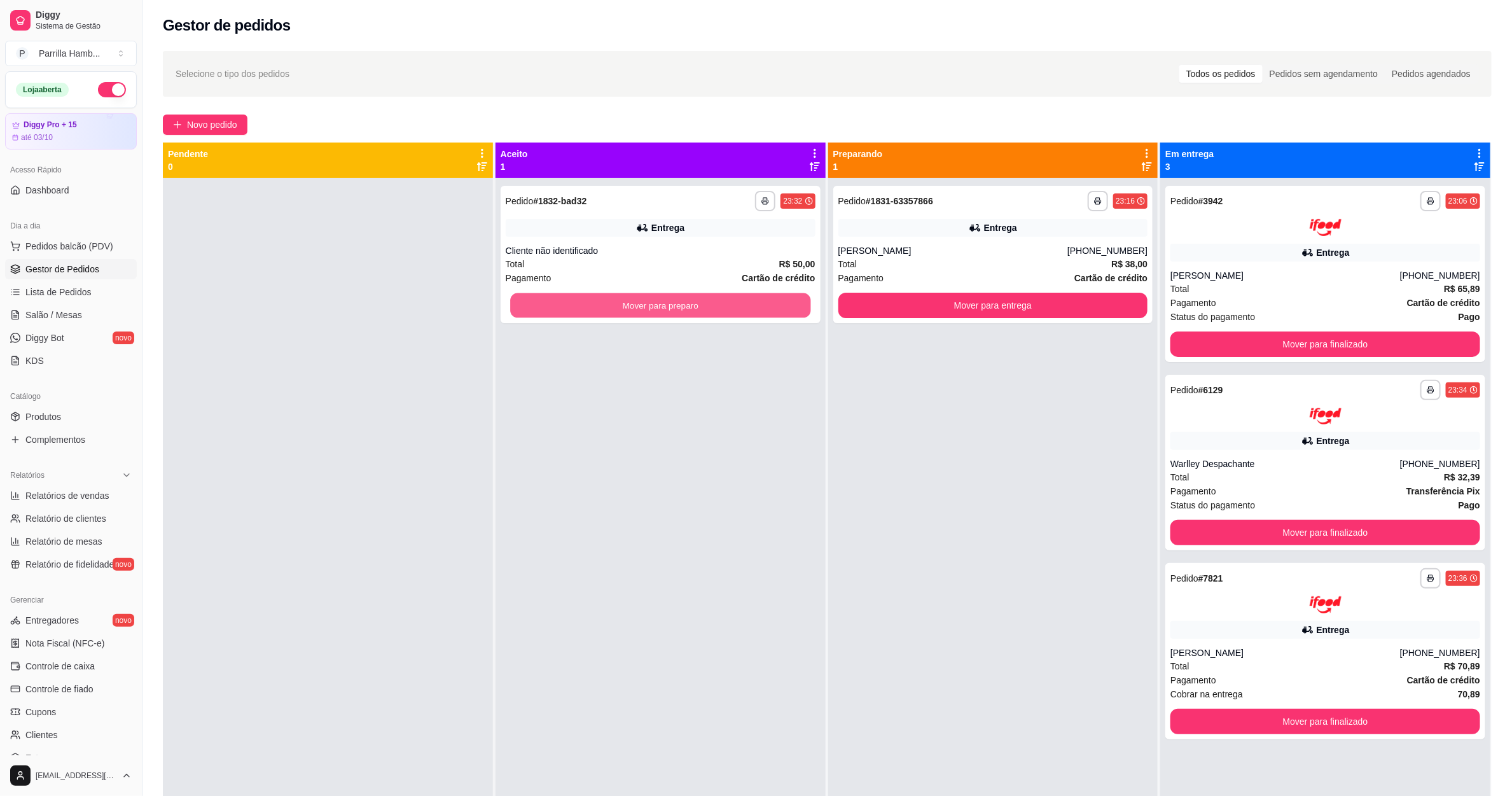
click at [664, 295] on button "Mover para preparo" at bounding box center [660, 306] width 300 height 25
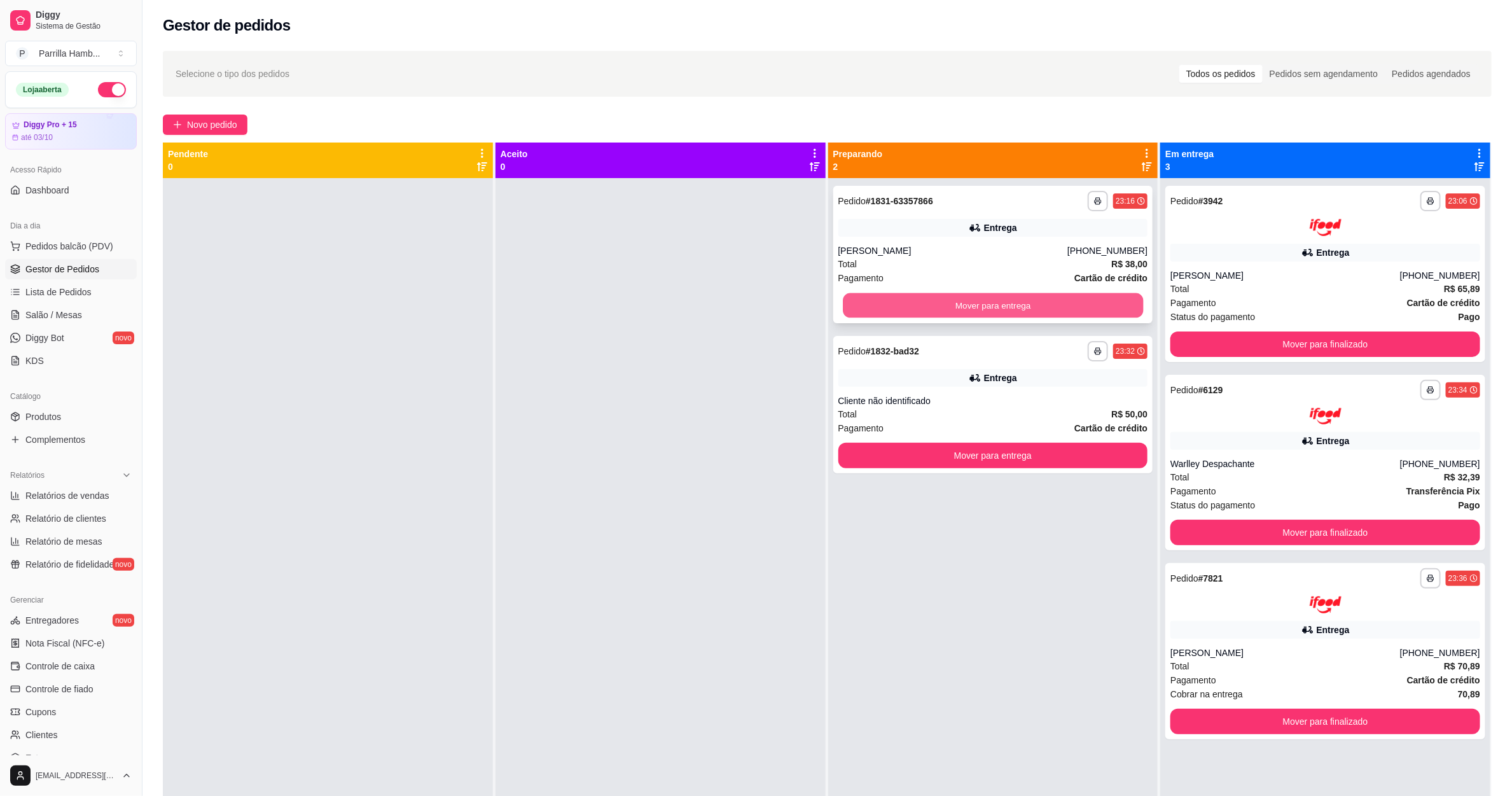
click at [1008, 306] on button "Mover para entrega" at bounding box center [993, 306] width 300 height 25
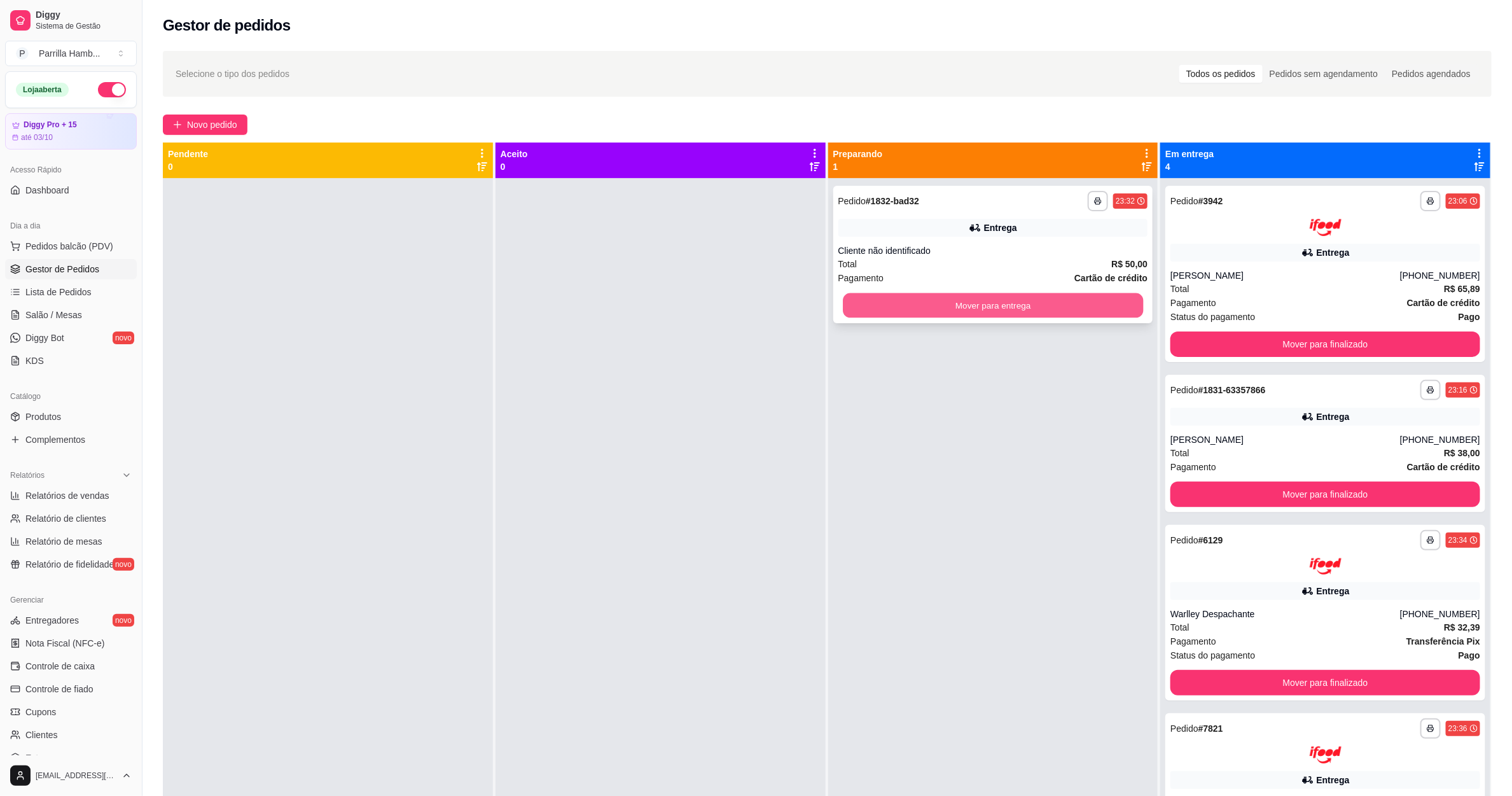
click at [1019, 306] on button "Mover para entrega" at bounding box center [993, 306] width 300 height 25
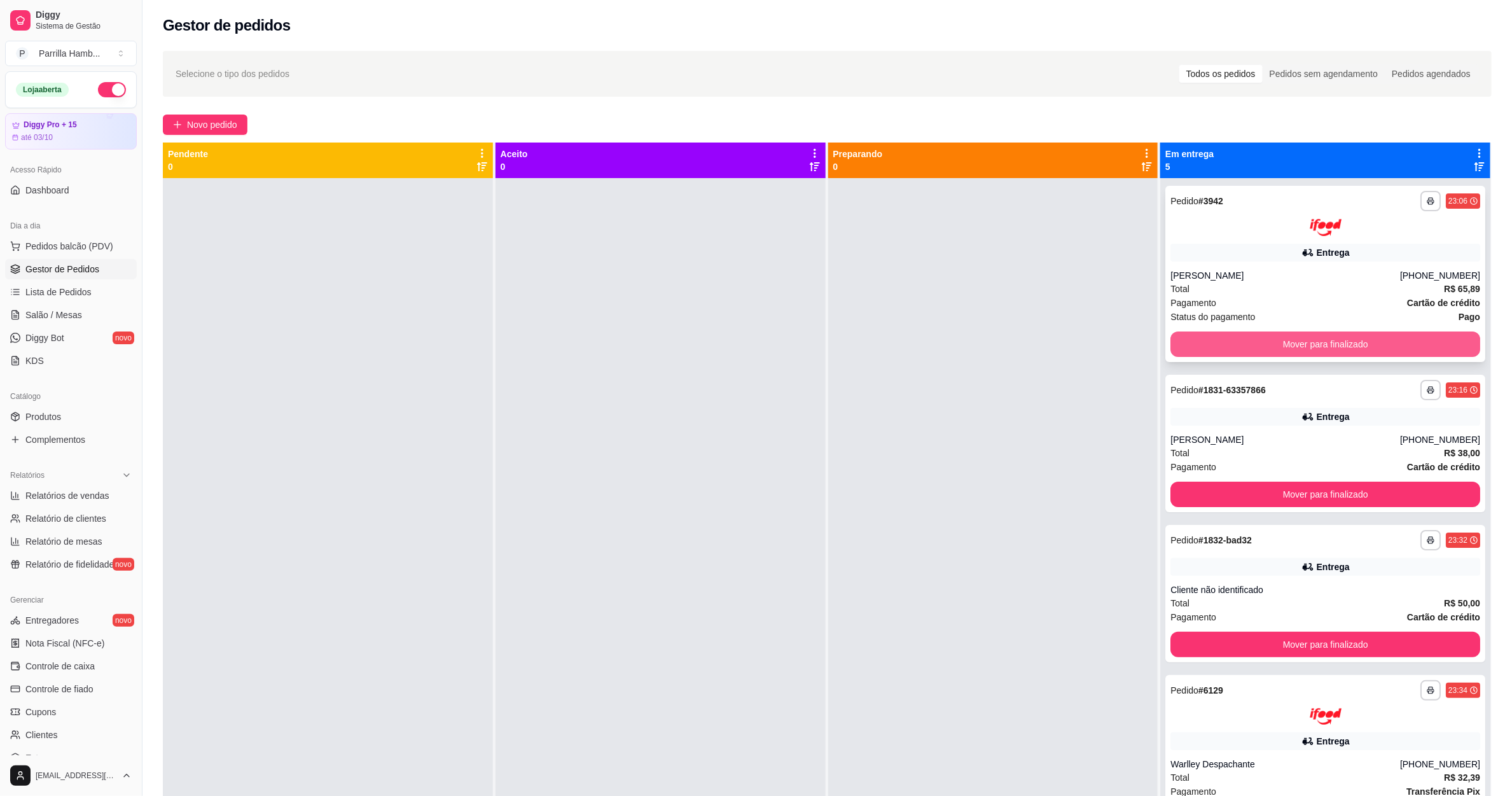
click at [1241, 346] on button "Mover para finalizado" at bounding box center [1325, 344] width 310 height 25
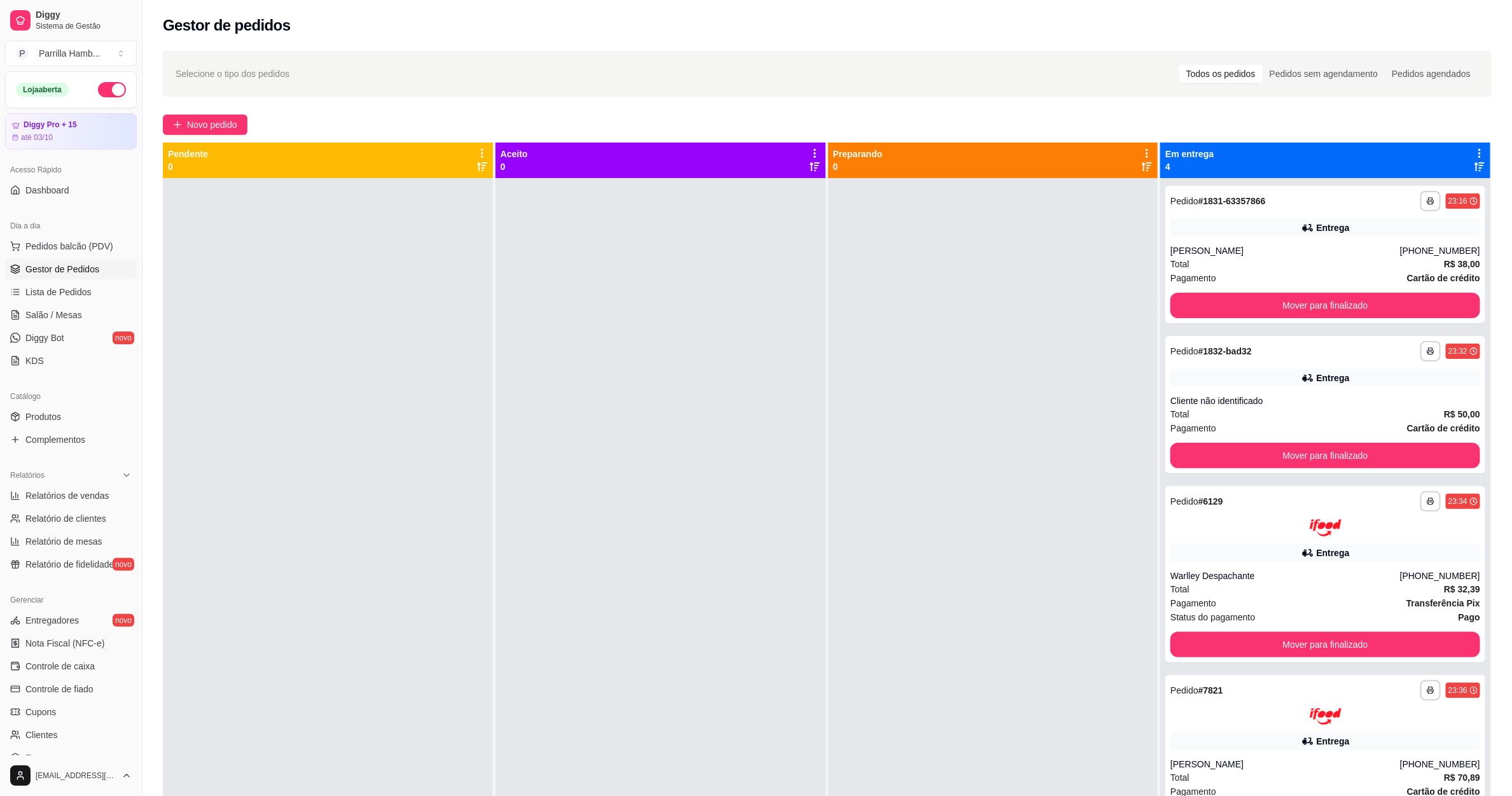
click at [1241, 346] on strong "# 1832-bad32" at bounding box center [1226, 351] width 54 height 10
click at [1267, 300] on button "Mover para finalizado" at bounding box center [1325, 306] width 300 height 25
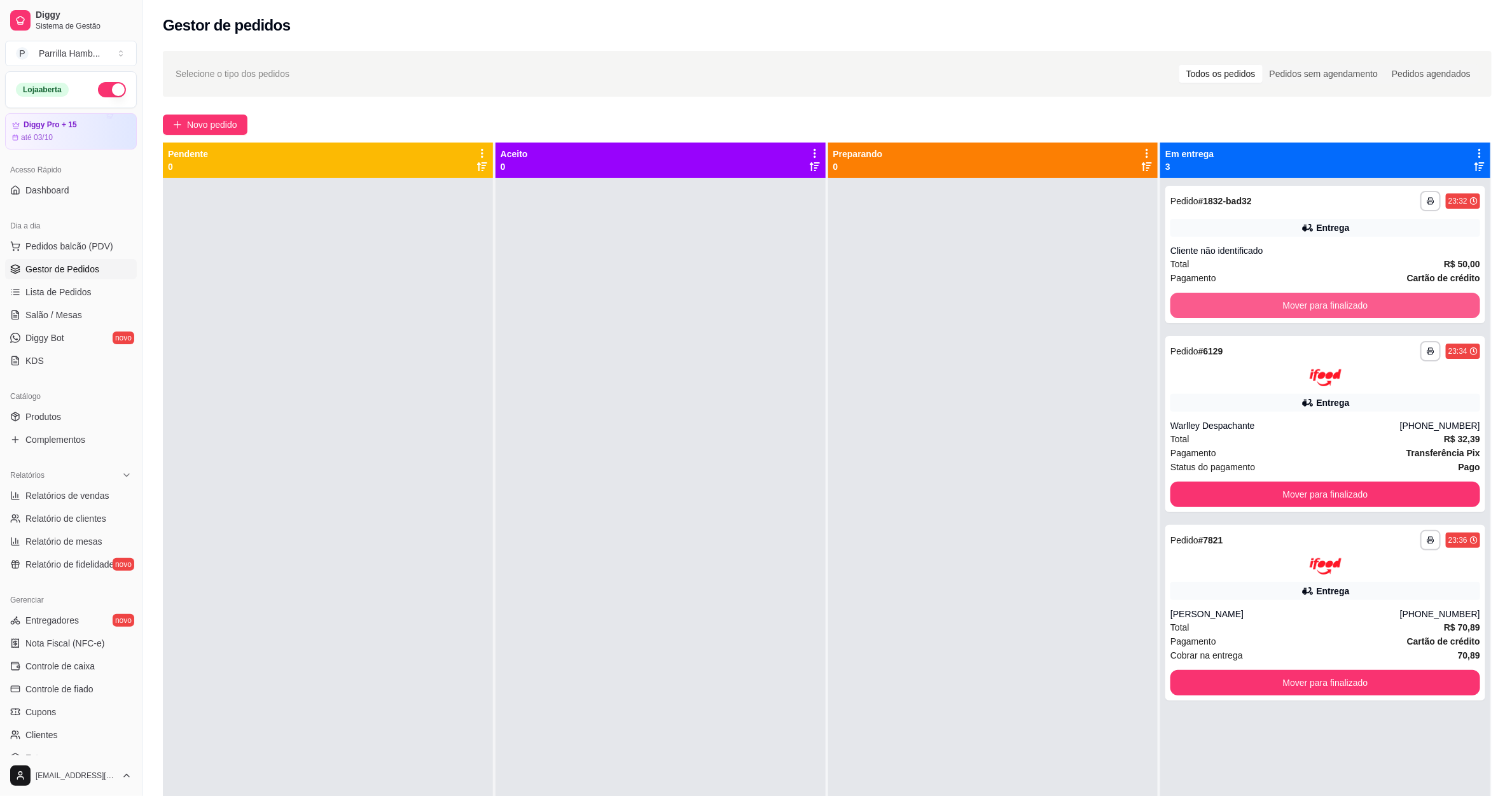
click at [1267, 300] on button "Mover para finalizado" at bounding box center [1325, 305] width 310 height 25
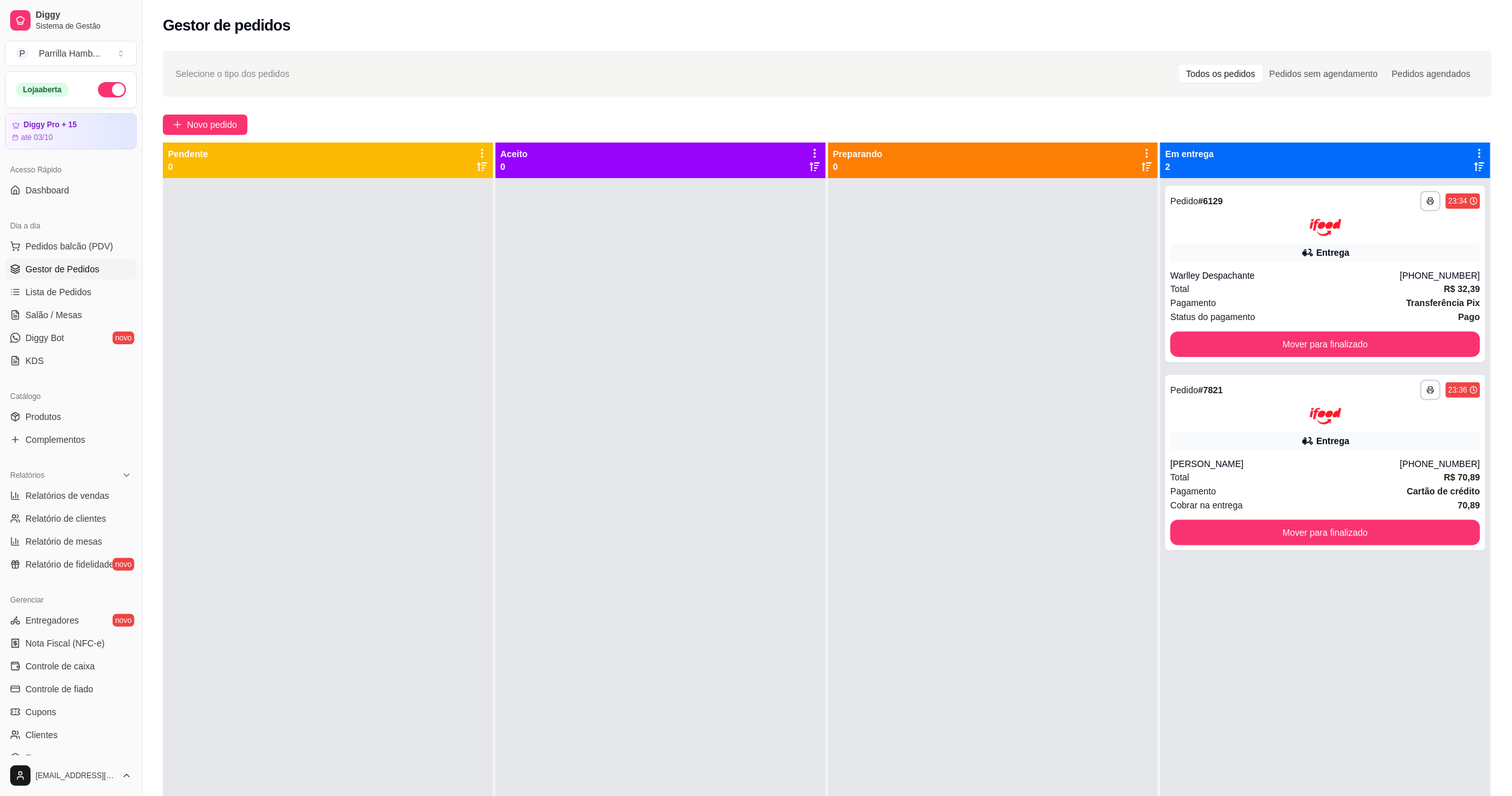
click at [1267, 300] on div "Pagamento Transferência Pix" at bounding box center [1325, 302] width 310 height 14
click at [1272, 338] on button "Mover para finalizado" at bounding box center [1325, 344] width 310 height 25
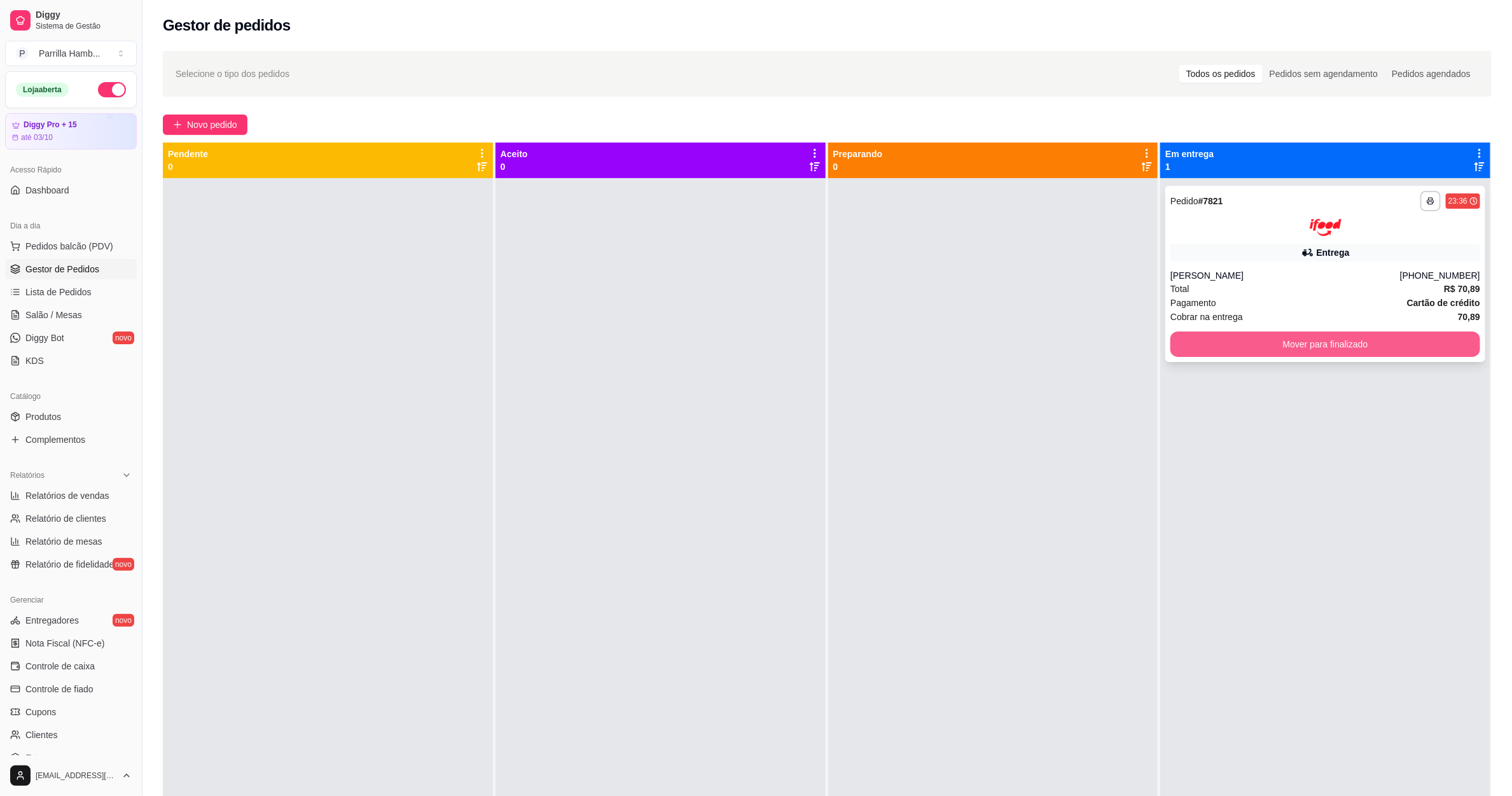
click at [1272, 346] on button "Mover para finalizado" at bounding box center [1325, 344] width 310 height 25
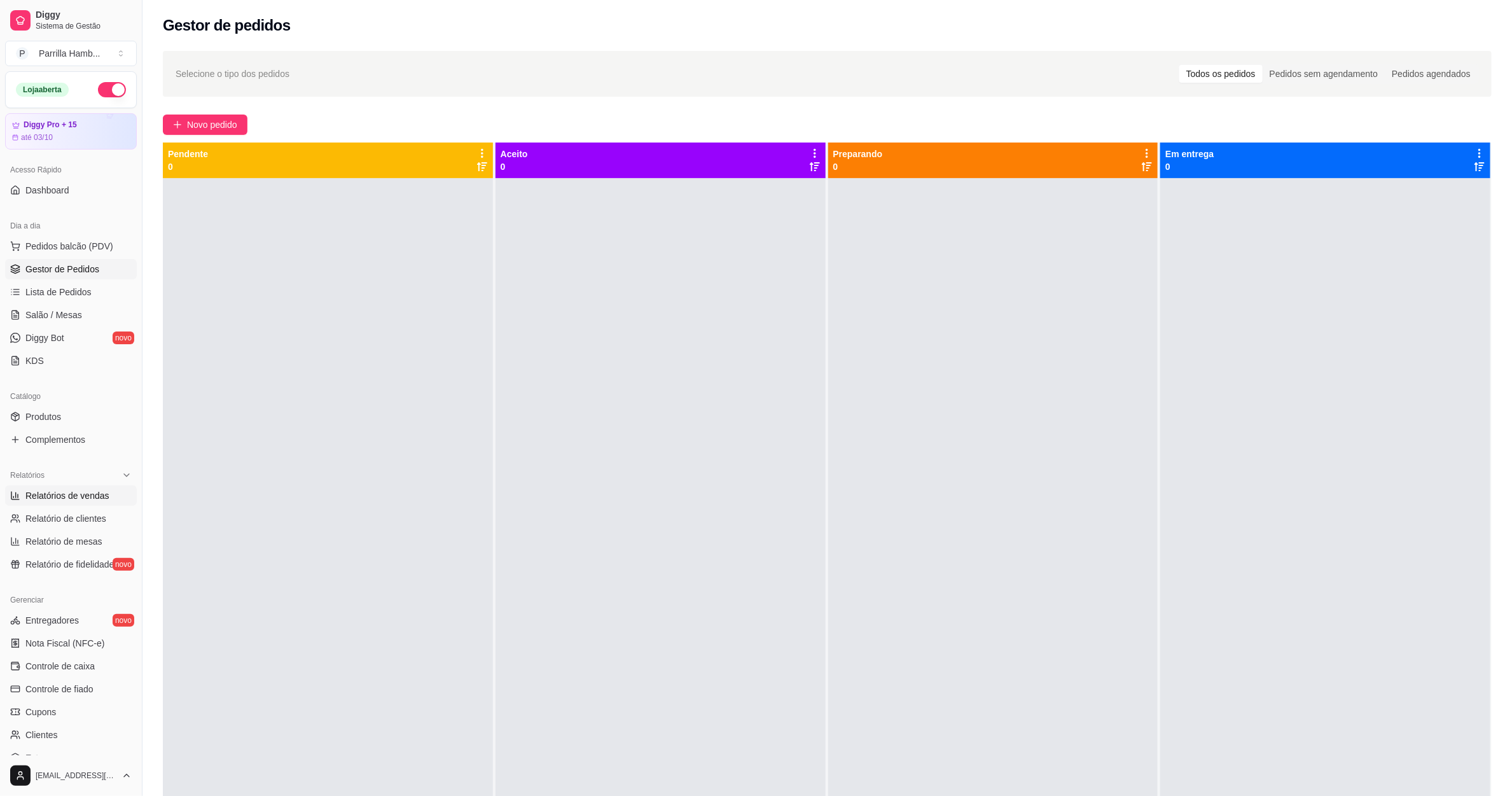
click at [99, 497] on span "Relatórios de vendas" at bounding box center [67, 495] width 84 height 13
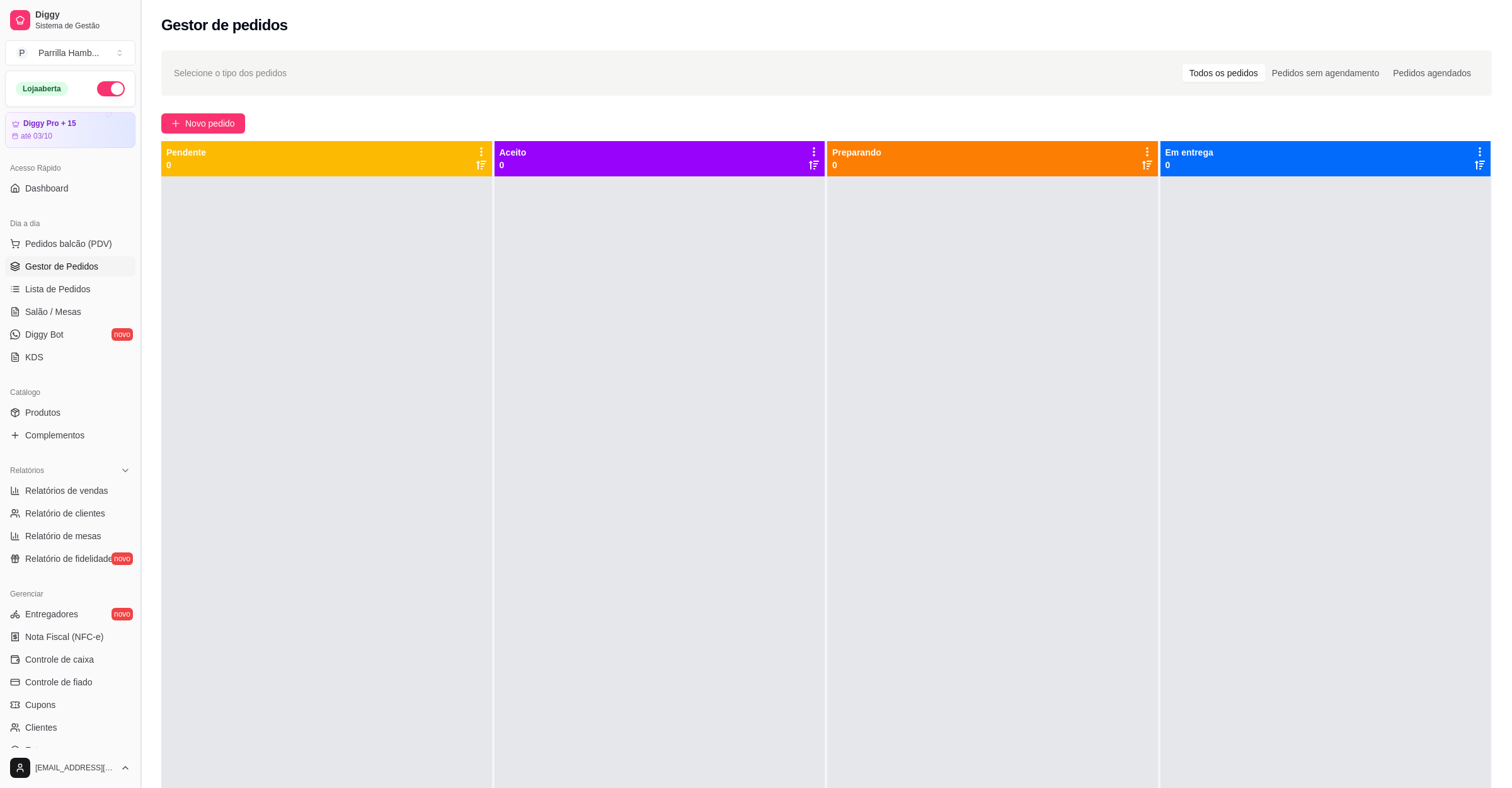
select select "ALL"
select select "0"
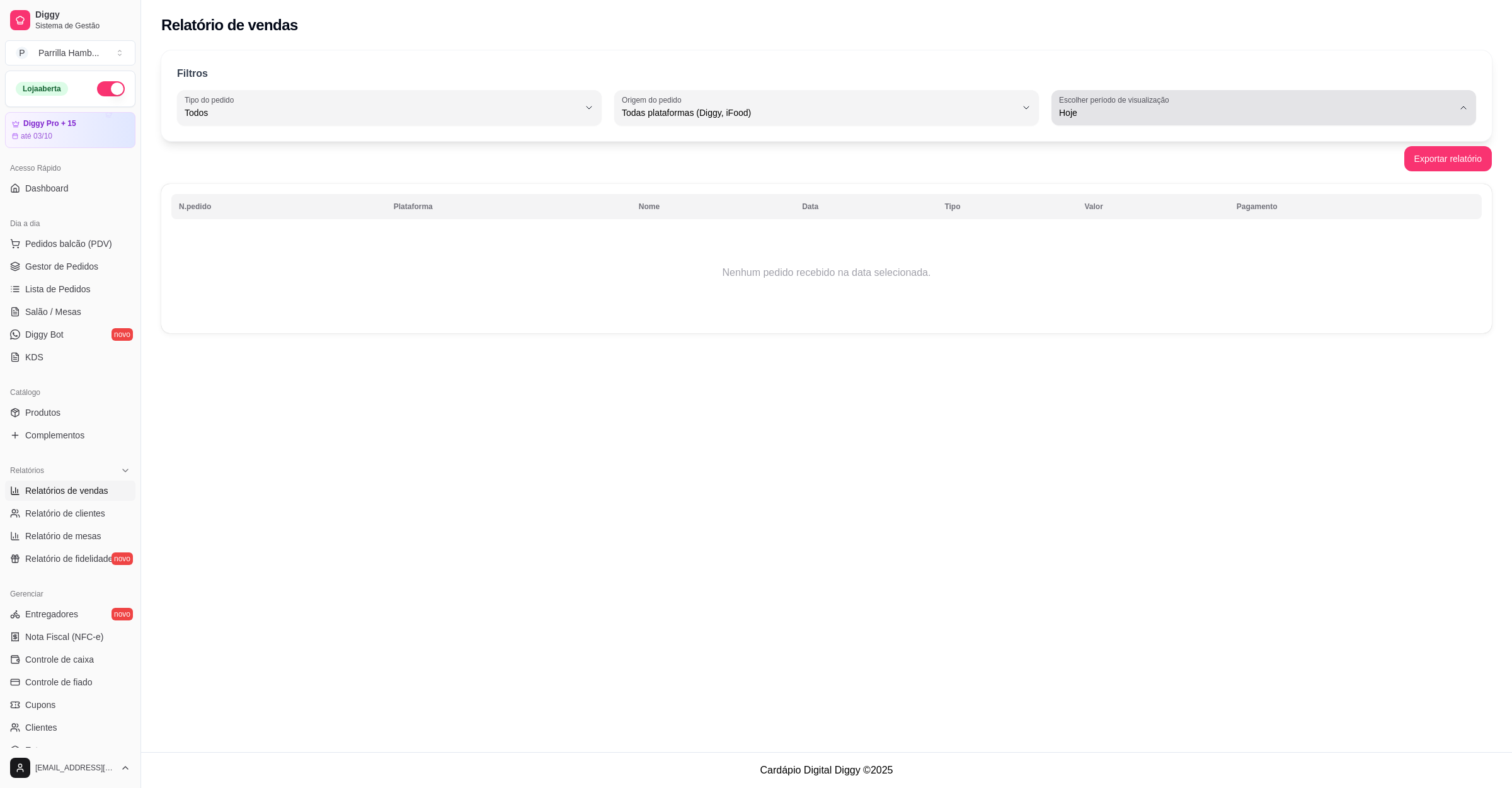
click at [1081, 109] on span "Hoje" at bounding box center [1256, 112] width 394 height 12
click at [1099, 159] on span "Ontem" at bounding box center [1257, 163] width 376 height 12
type input "1"
select select "1"
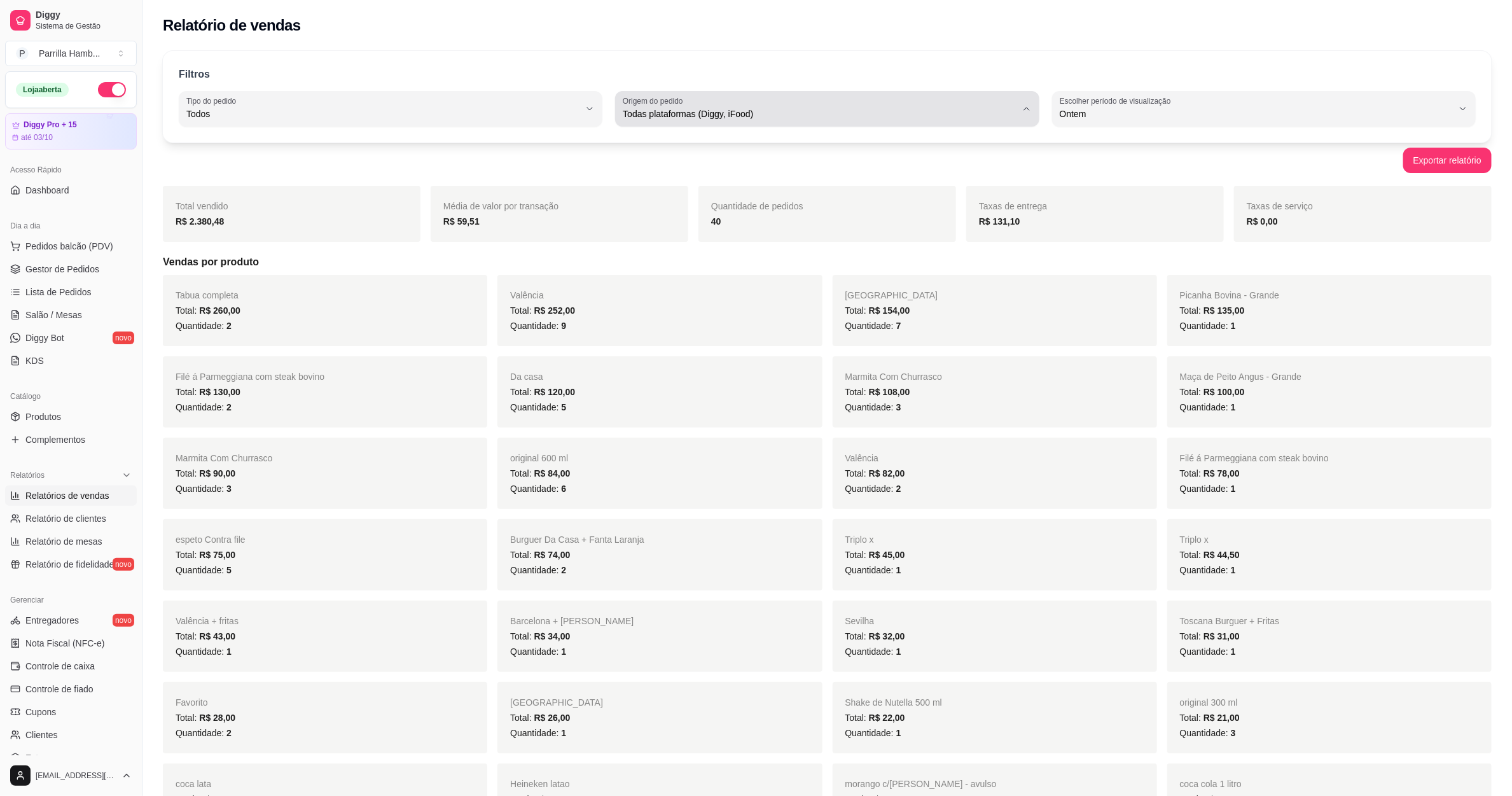
click at [657, 111] on span "Todas plataformas (Diggy, iFood)" at bounding box center [818, 113] width 393 height 13
click at [655, 161] on span "Diggy" at bounding box center [821, 165] width 375 height 12
type input "DIGGY"
select select "DIGGY"
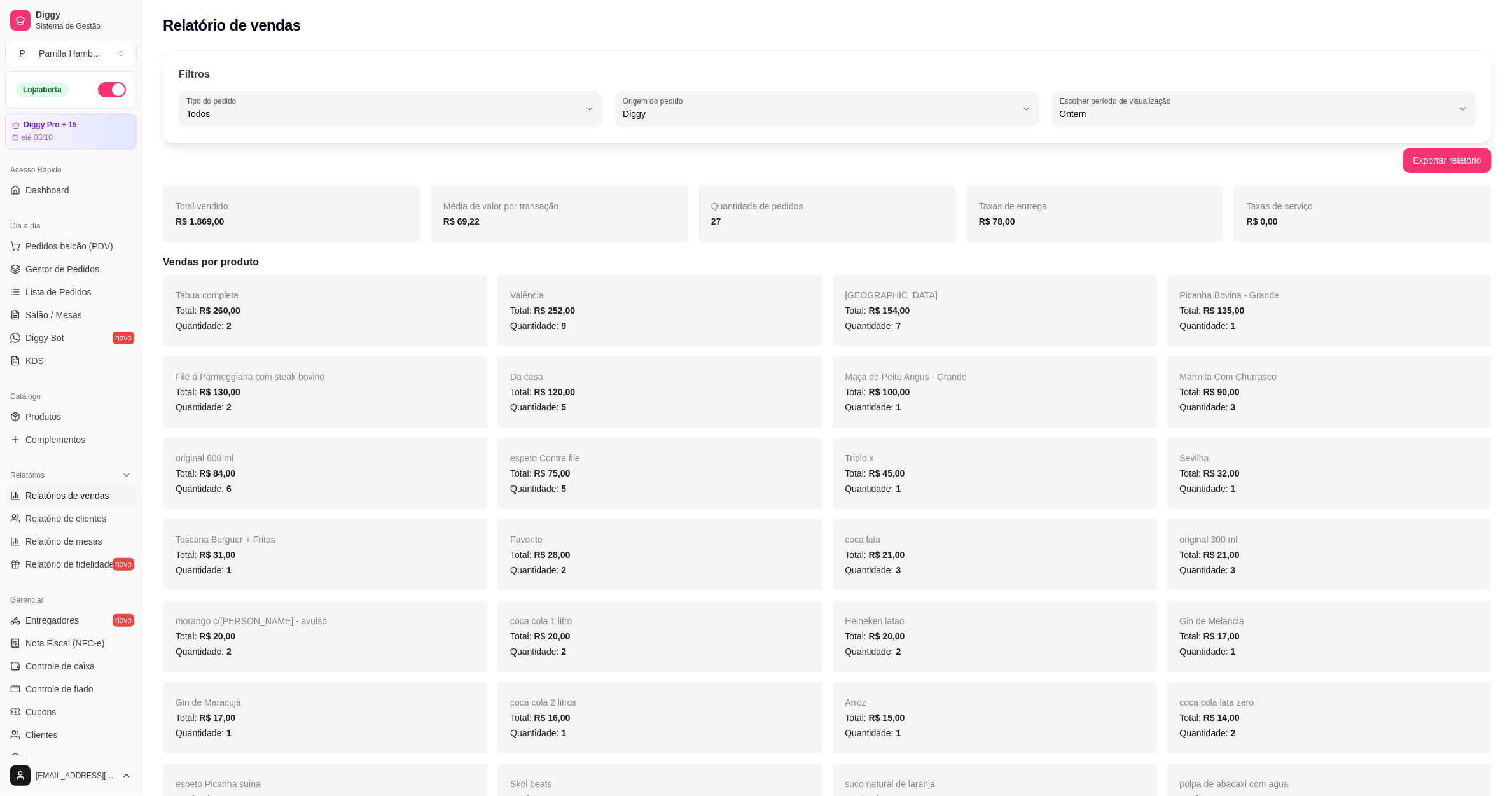
click at [691, 133] on div "Filtros ALL Tipo do pedido Todos Entrega Retirada Mesa Consumo local Tipo do pe…" at bounding box center [827, 96] width 1329 height 91
click at [694, 118] on span "Diggy" at bounding box center [818, 113] width 393 height 13
click at [643, 152] on li "Todas plataformas (Diggy, iFood)" at bounding box center [828, 145] width 397 height 20
type input "ALL"
select select "ALL"
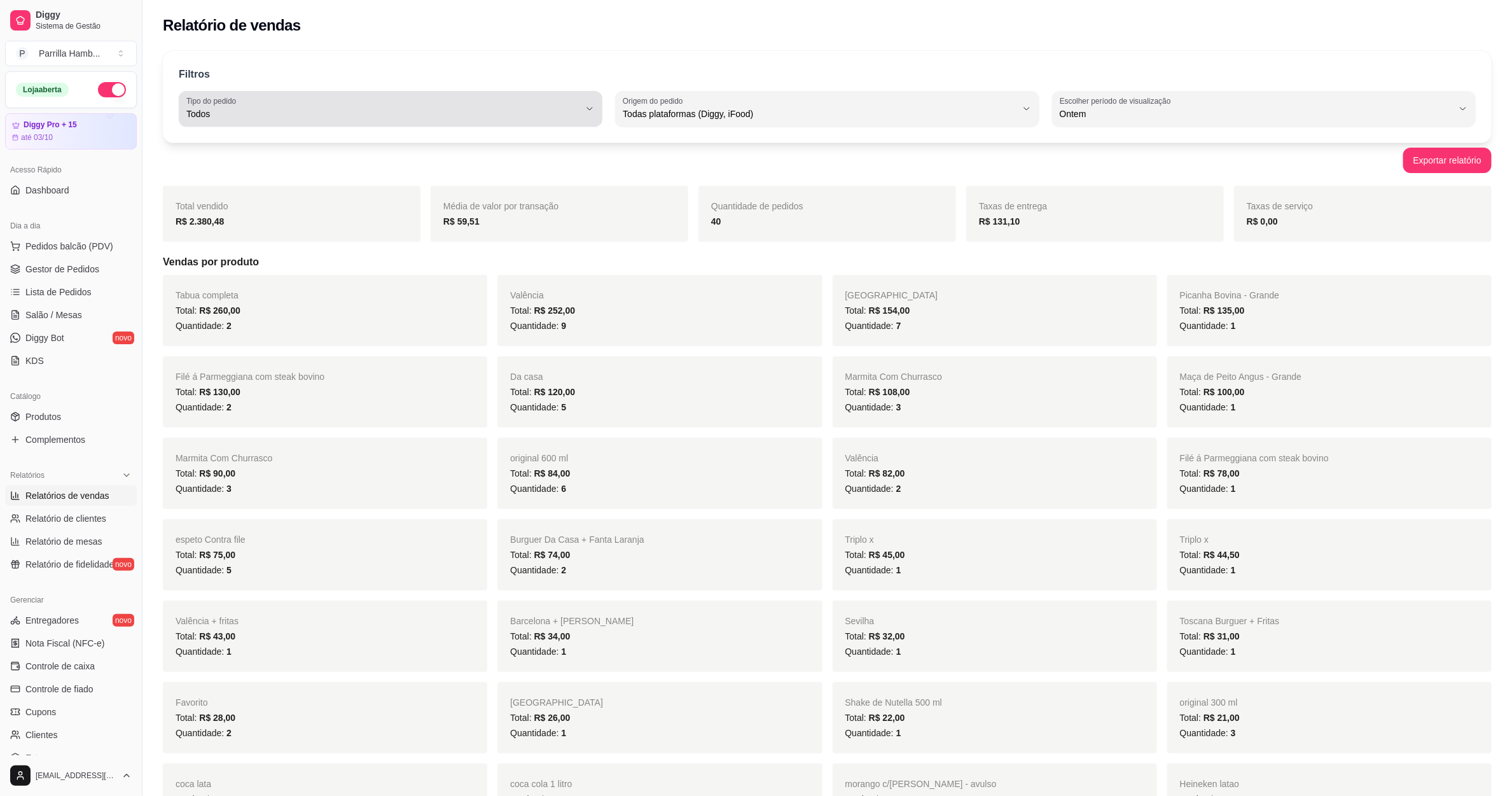
click at [485, 121] on span "Todos" at bounding box center [382, 113] width 393 height 13
click at [291, 164] on span "Entrega" at bounding box center [384, 165] width 375 height 12
type input "DELIVERY"
select select "DELIVERY"
